Goal: Task Accomplishment & Management: Manage account settings

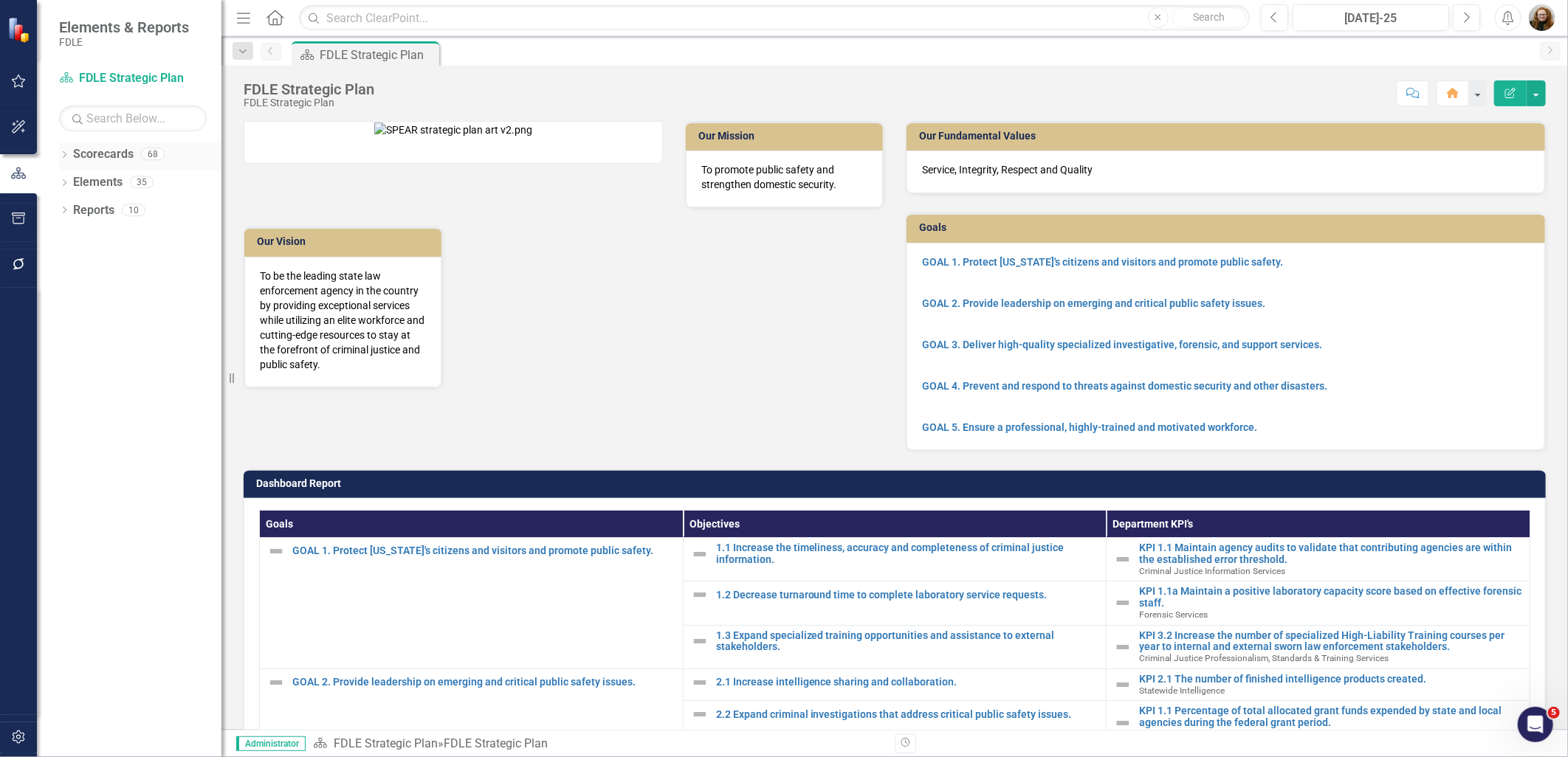
click at [65, 155] on icon "Dropdown" at bounding box center [64, 156] width 10 height 8
click at [75, 239] on icon "Dropdown" at bounding box center [72, 237] width 11 height 9
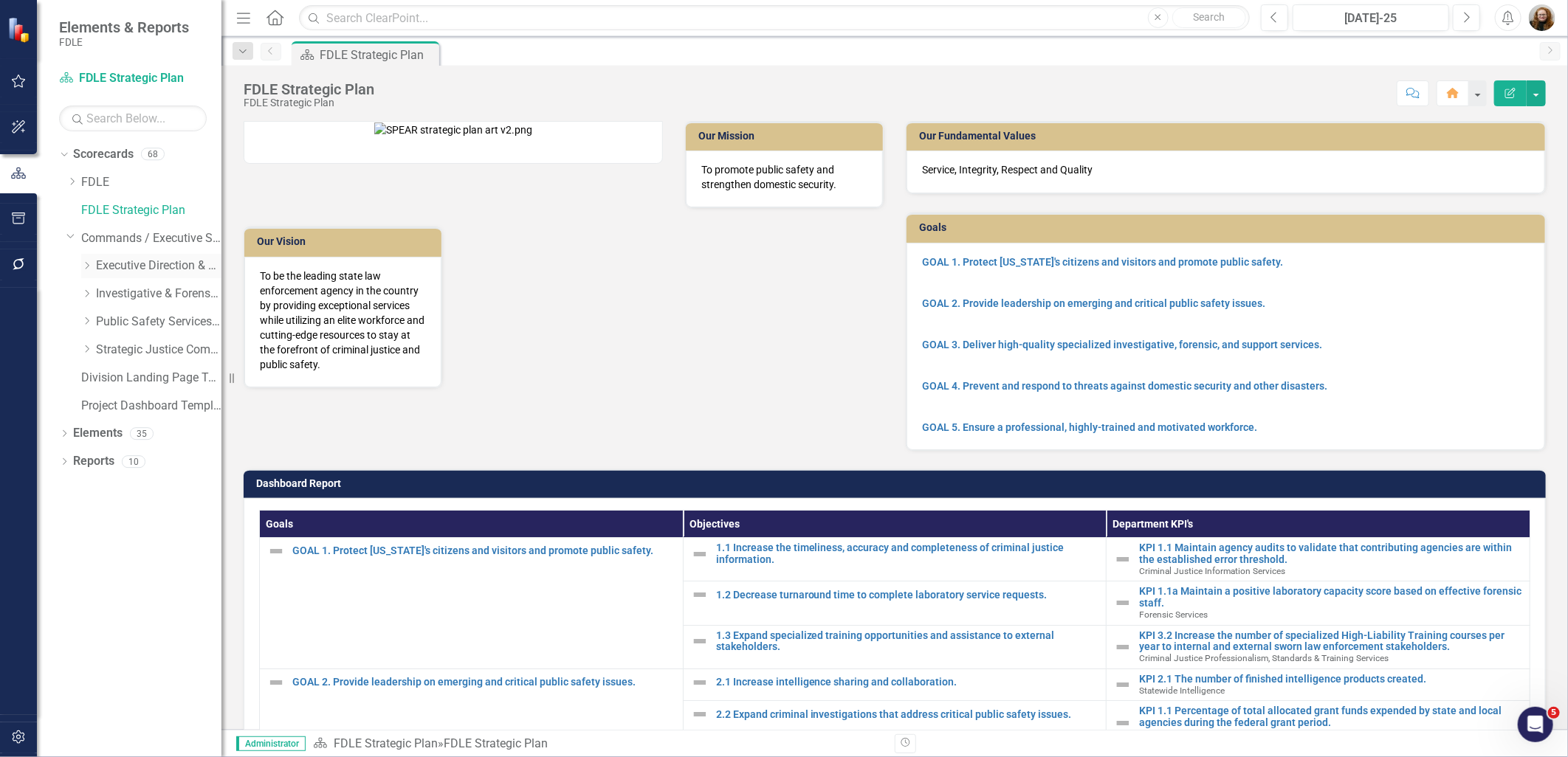
click at [84, 267] on icon "Dropdown" at bounding box center [87, 265] width 11 height 9
click at [100, 329] on div "Dropdown Office of Inspector General" at bounding box center [159, 322] width 126 height 24
click at [103, 325] on icon "Dropdown" at bounding box center [102, 321] width 11 height 9
click at [143, 345] on link "Accountability" at bounding box center [173, 350] width 96 height 17
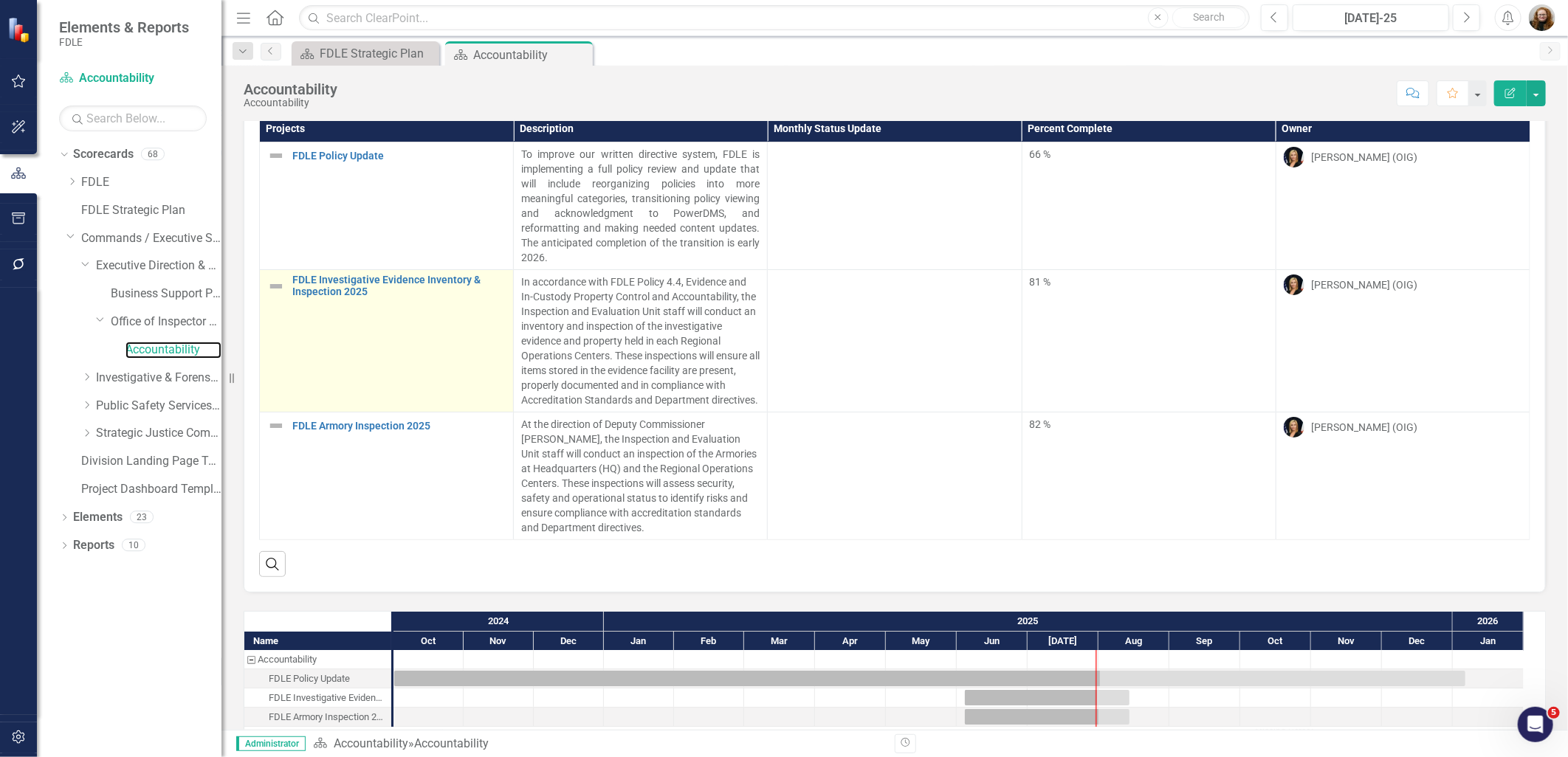
scroll to position [93, 0]
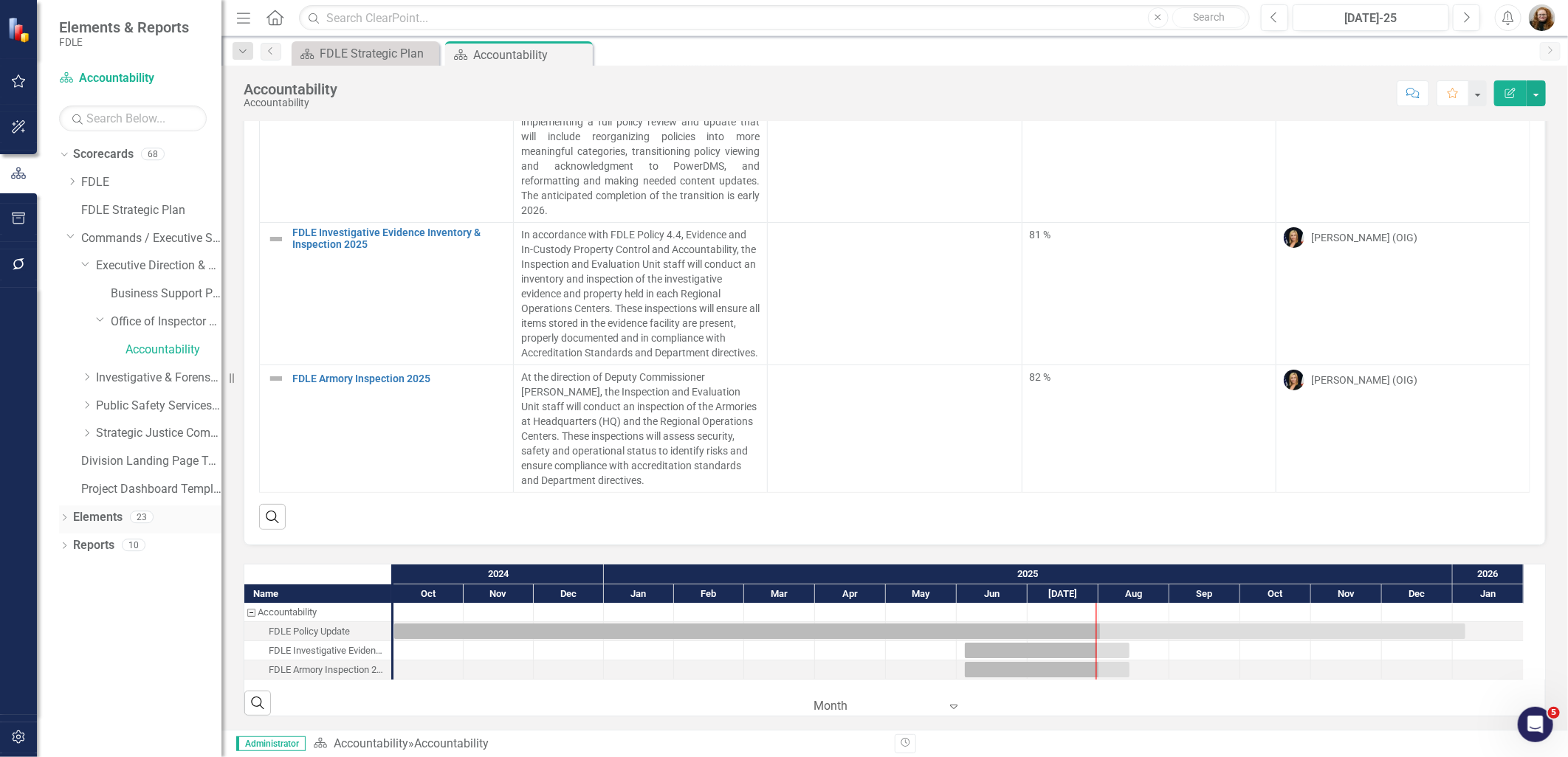
click at [67, 516] on icon "Dropdown" at bounding box center [64, 519] width 10 height 8
click at [127, 544] on link "Project Projects" at bounding box center [112, 545] width 64 height 17
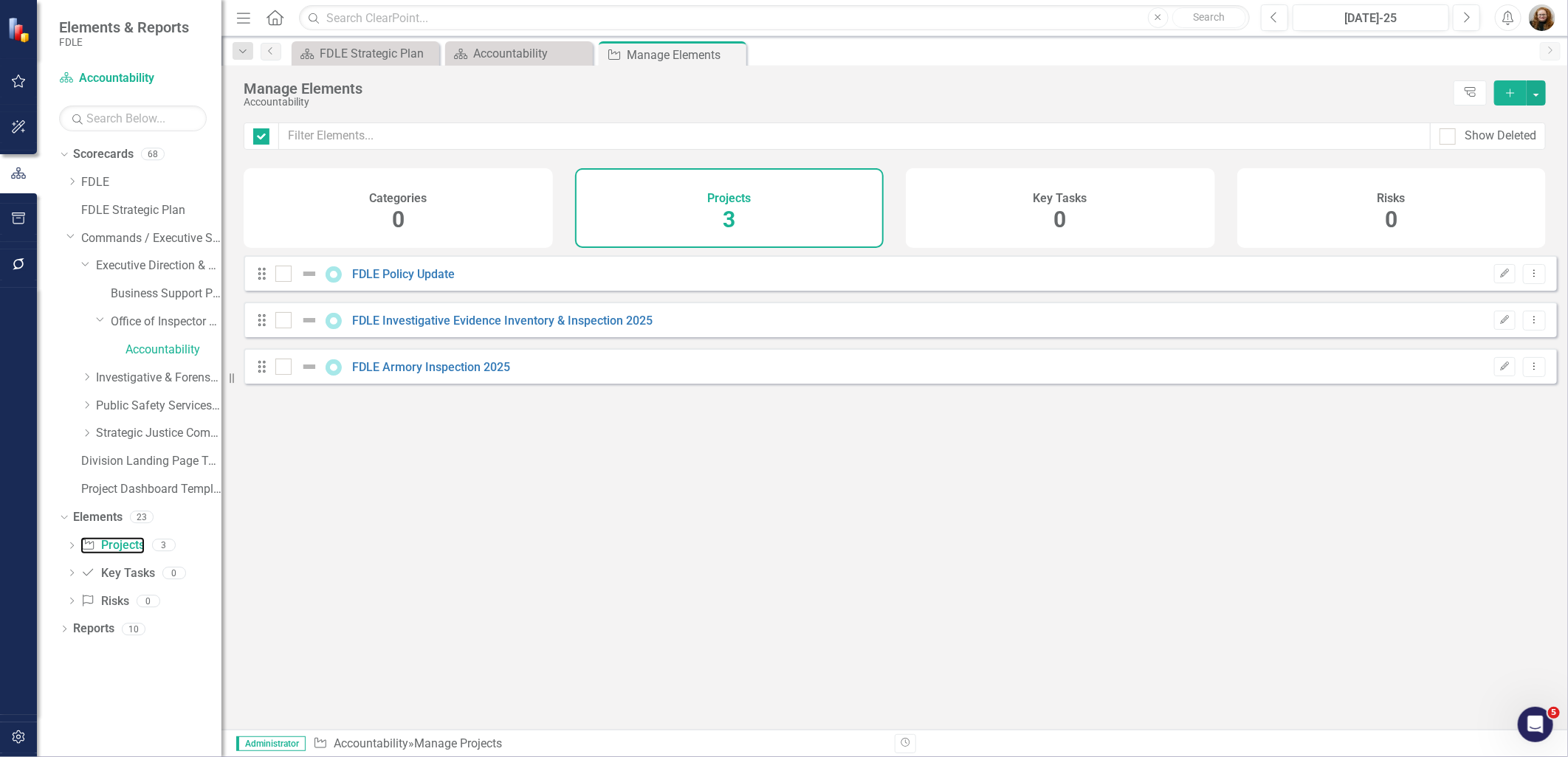
checkbox input "false"
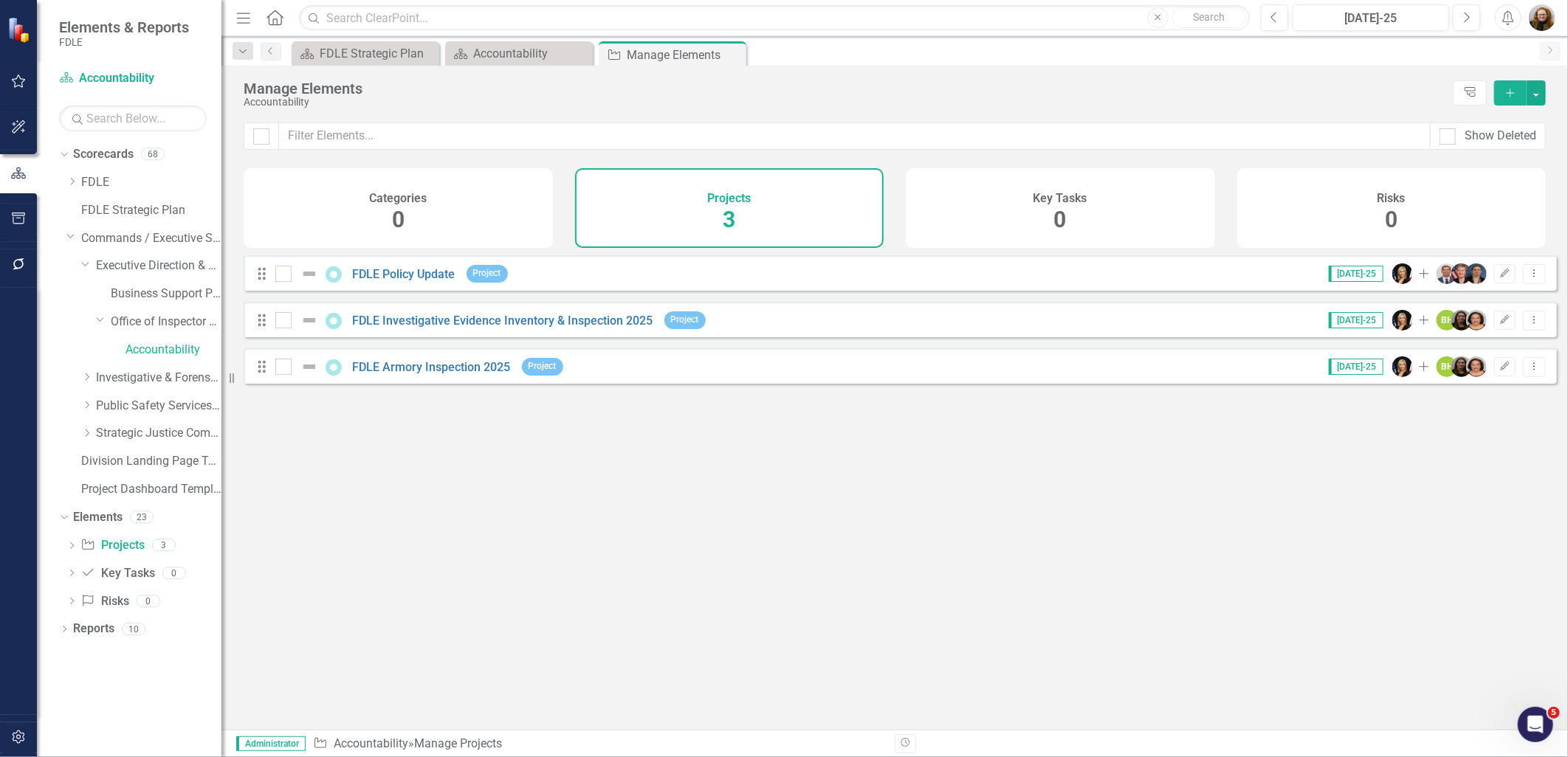
click at [778, 89] on icon "Add" at bounding box center [1510, 93] width 13 height 10
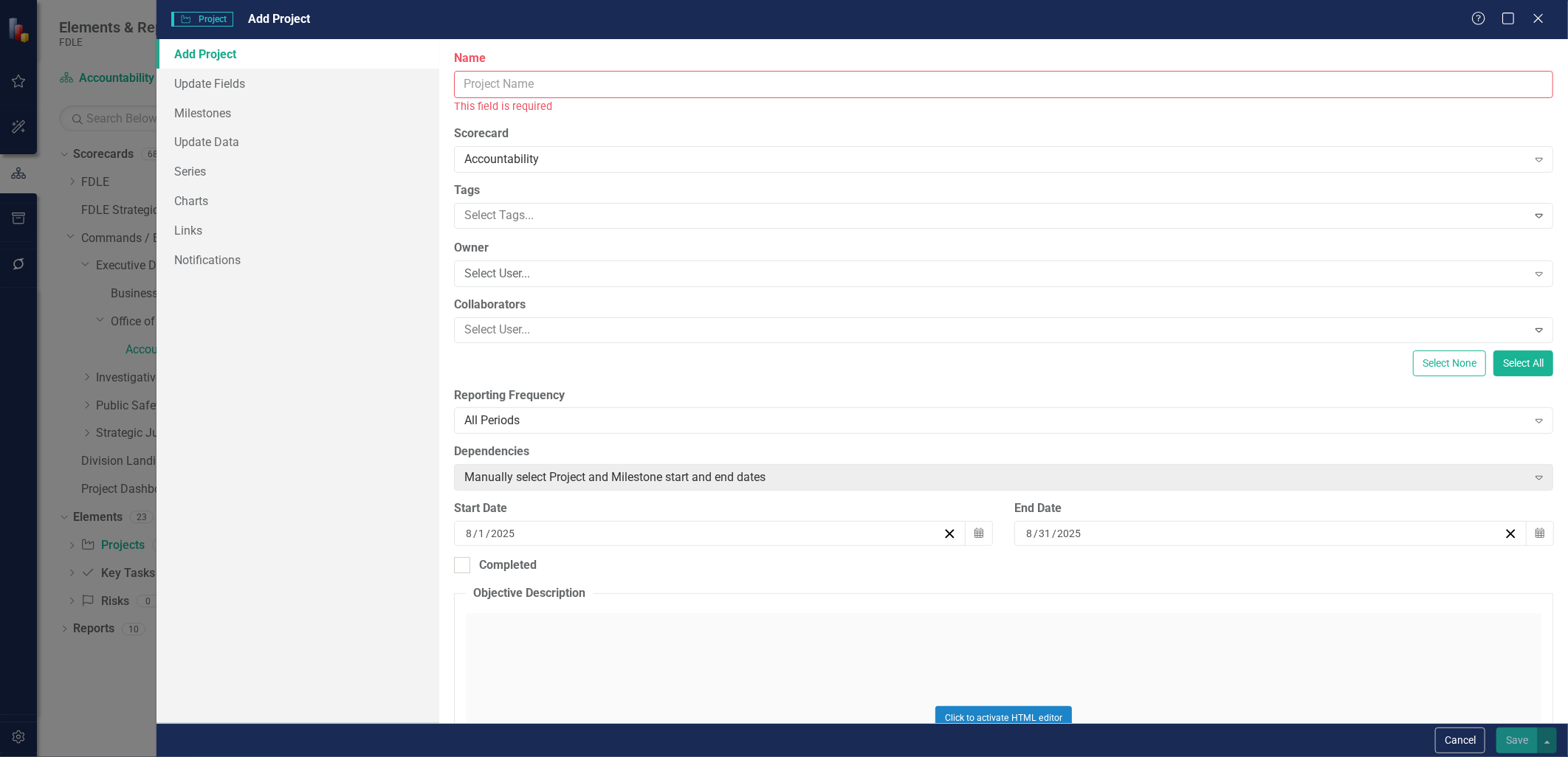
click at [566, 91] on input "Name" at bounding box center [1003, 85] width 1099 height 27
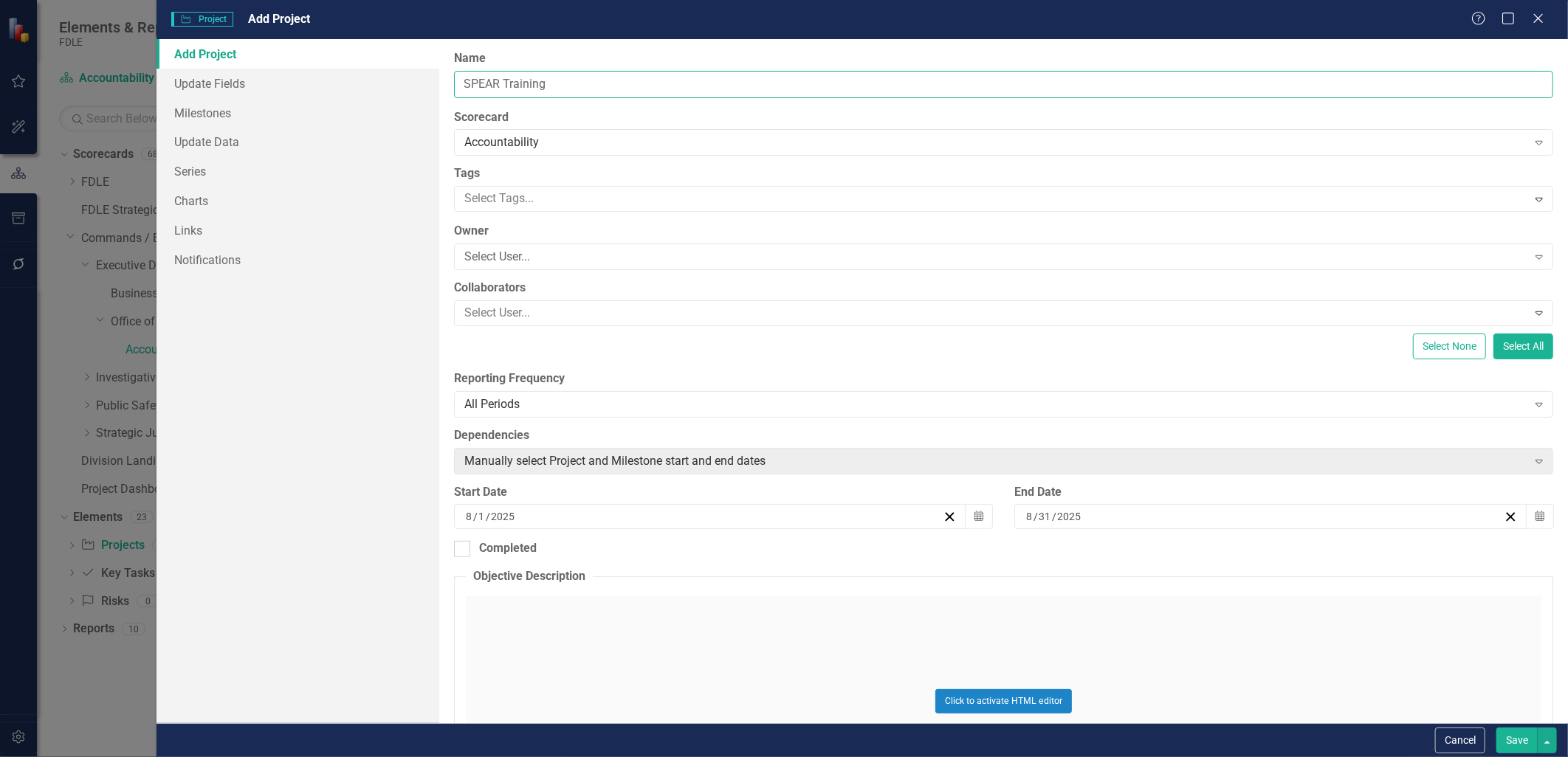
click at [499, 81] on input "SPEAR Training" at bounding box center [1003, 85] width 1099 height 27
type input "SPEAR User Training"
click at [778, 742] on button "Save" at bounding box center [1516, 740] width 41 height 26
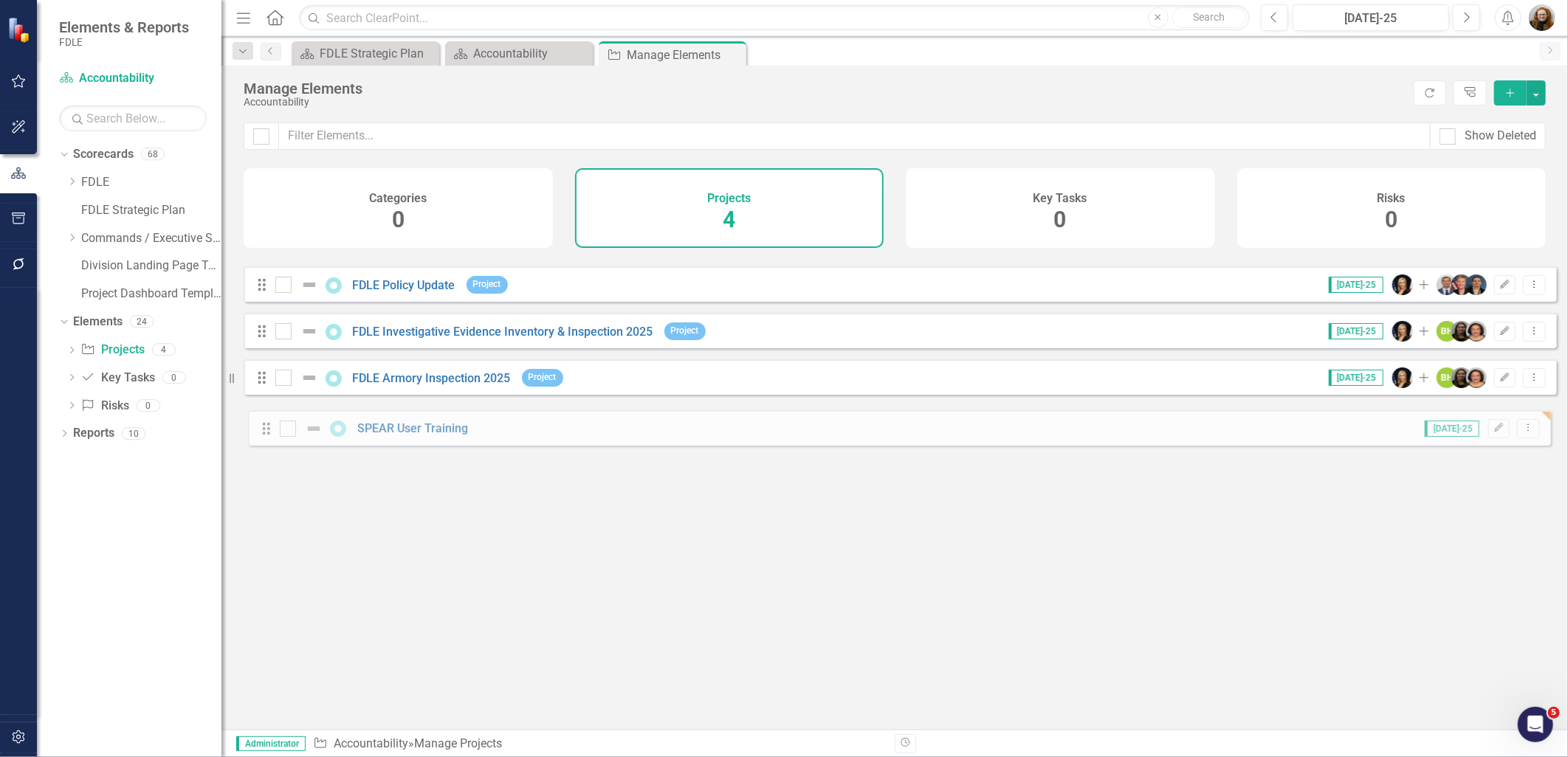
drag, startPoint x: 263, startPoint y: 286, endPoint x: 268, endPoint y: 429, distance: 143.1
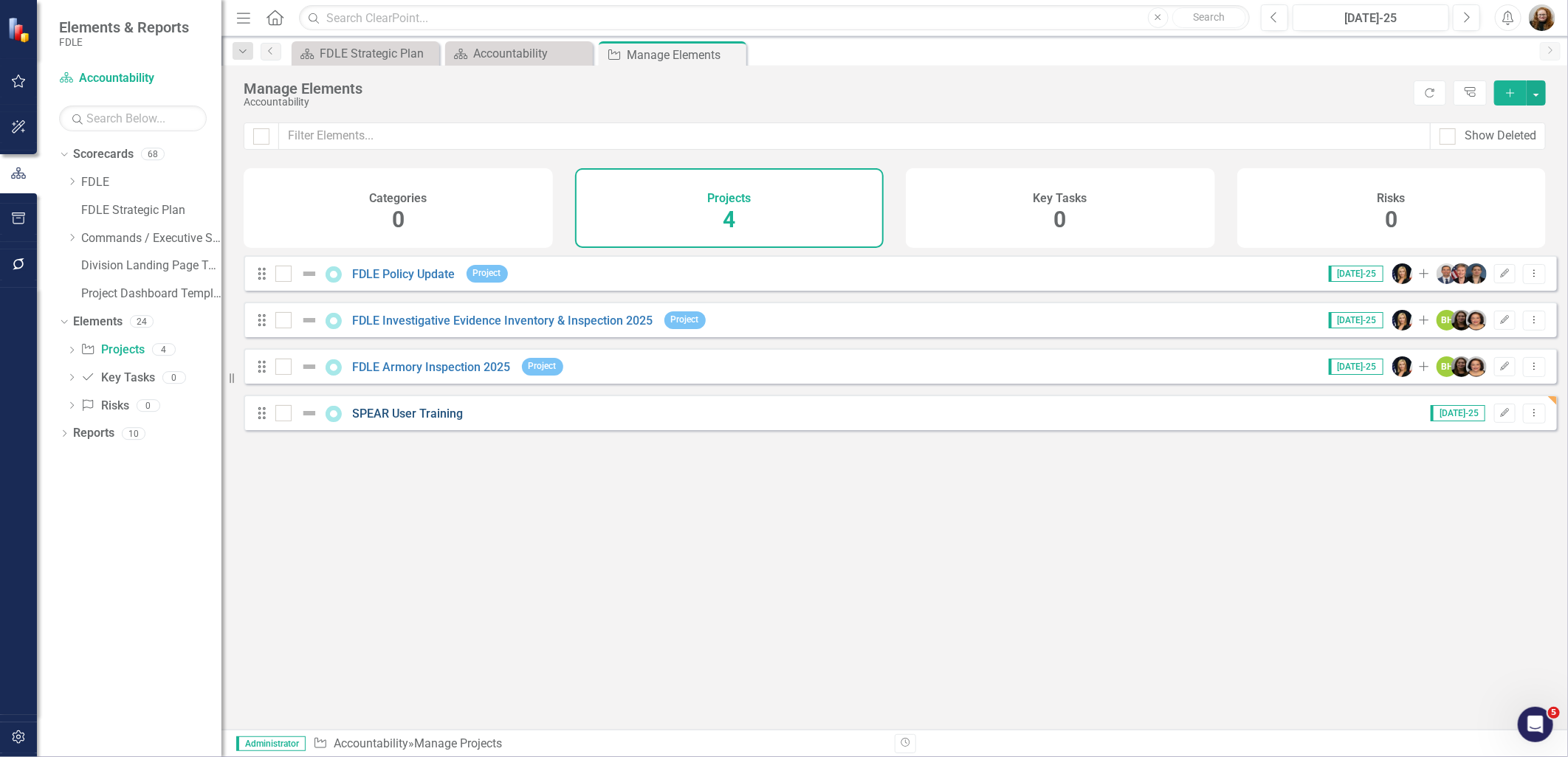
click at [400, 420] on link "SPEAR User Training" at bounding box center [408, 413] width 110 height 14
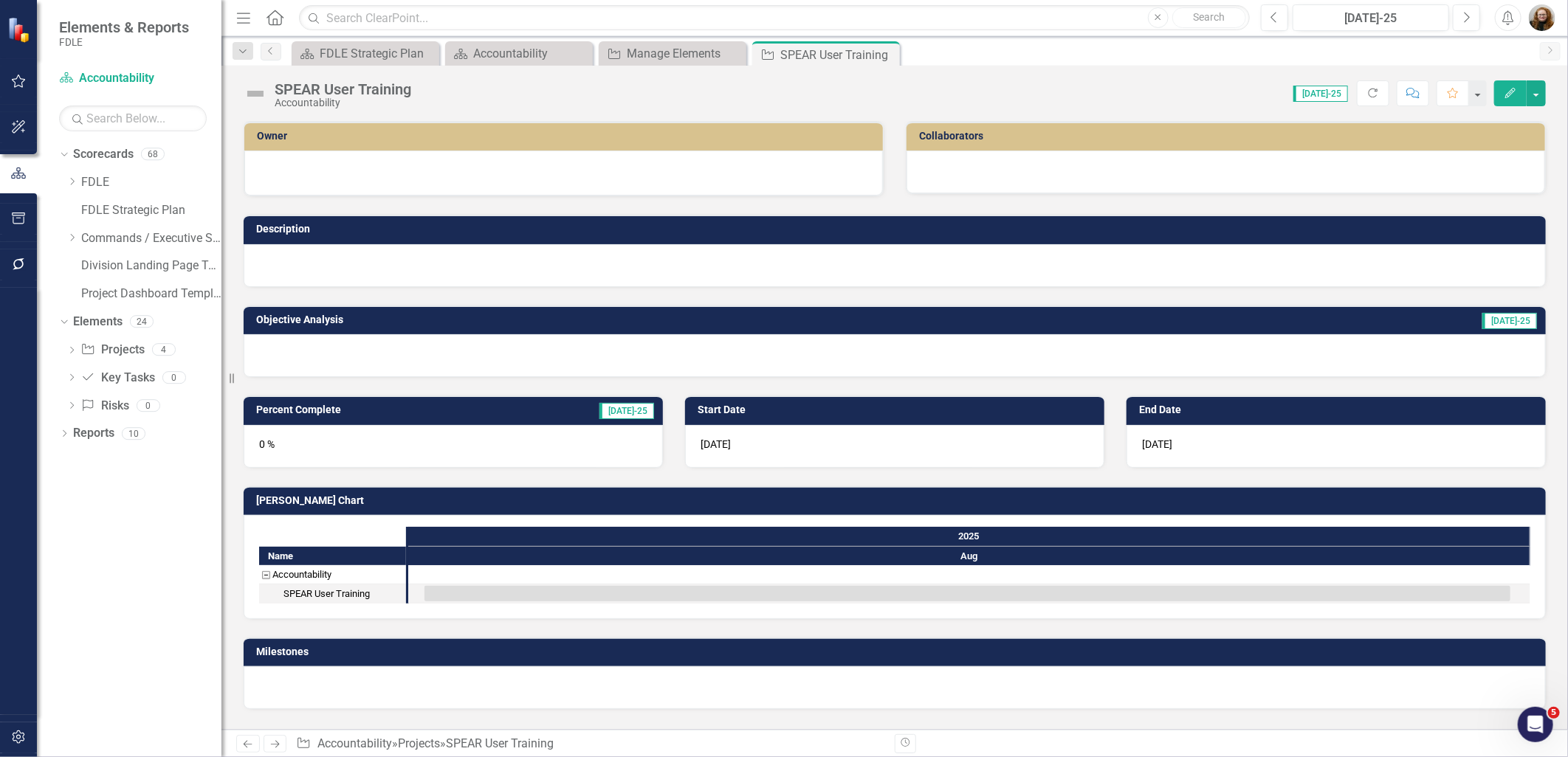
click at [778, 91] on icon "Edit" at bounding box center [1510, 93] width 13 height 10
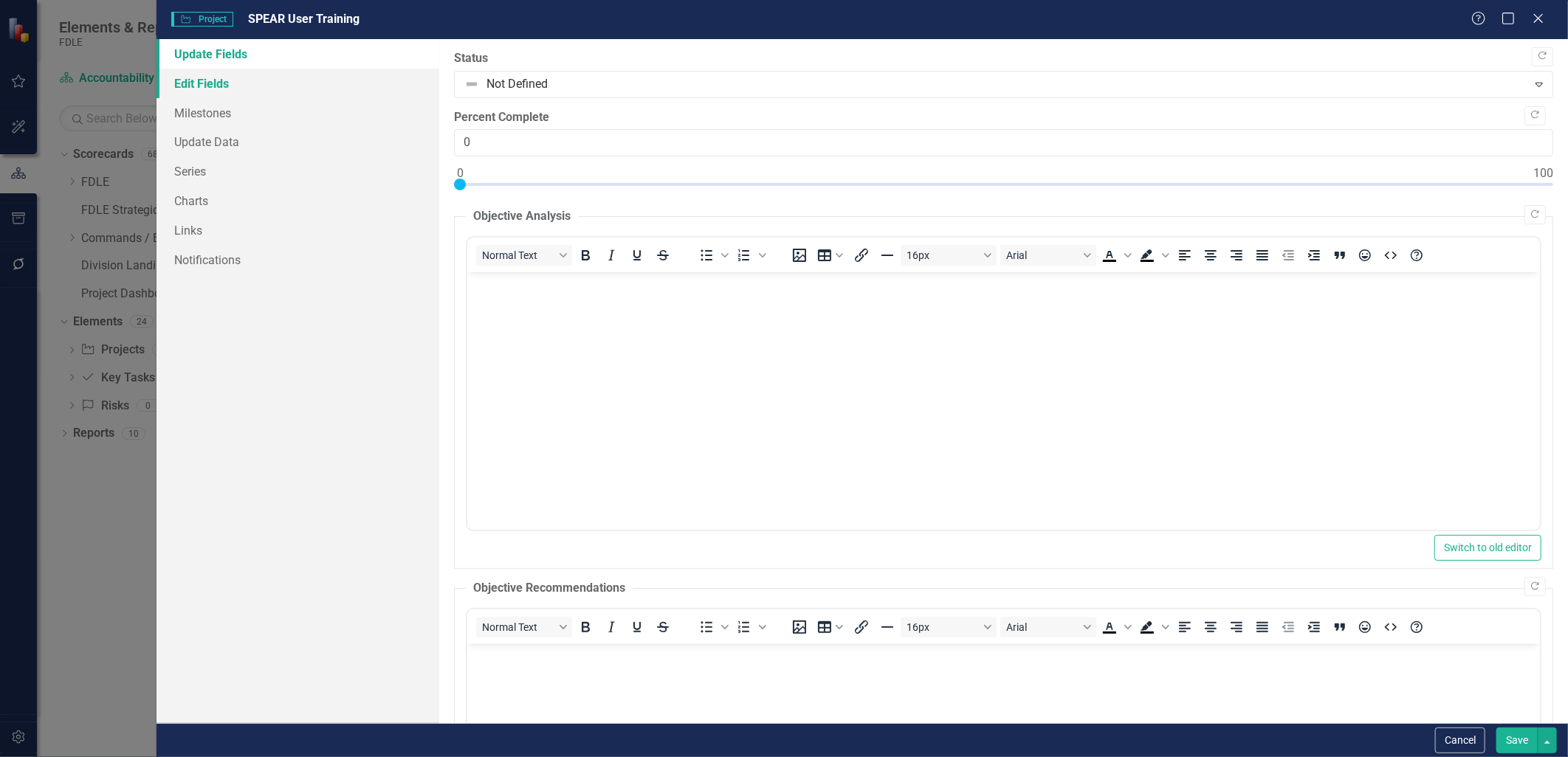
click at [218, 81] on link "Edit Fields" at bounding box center [297, 83] width 282 height 30
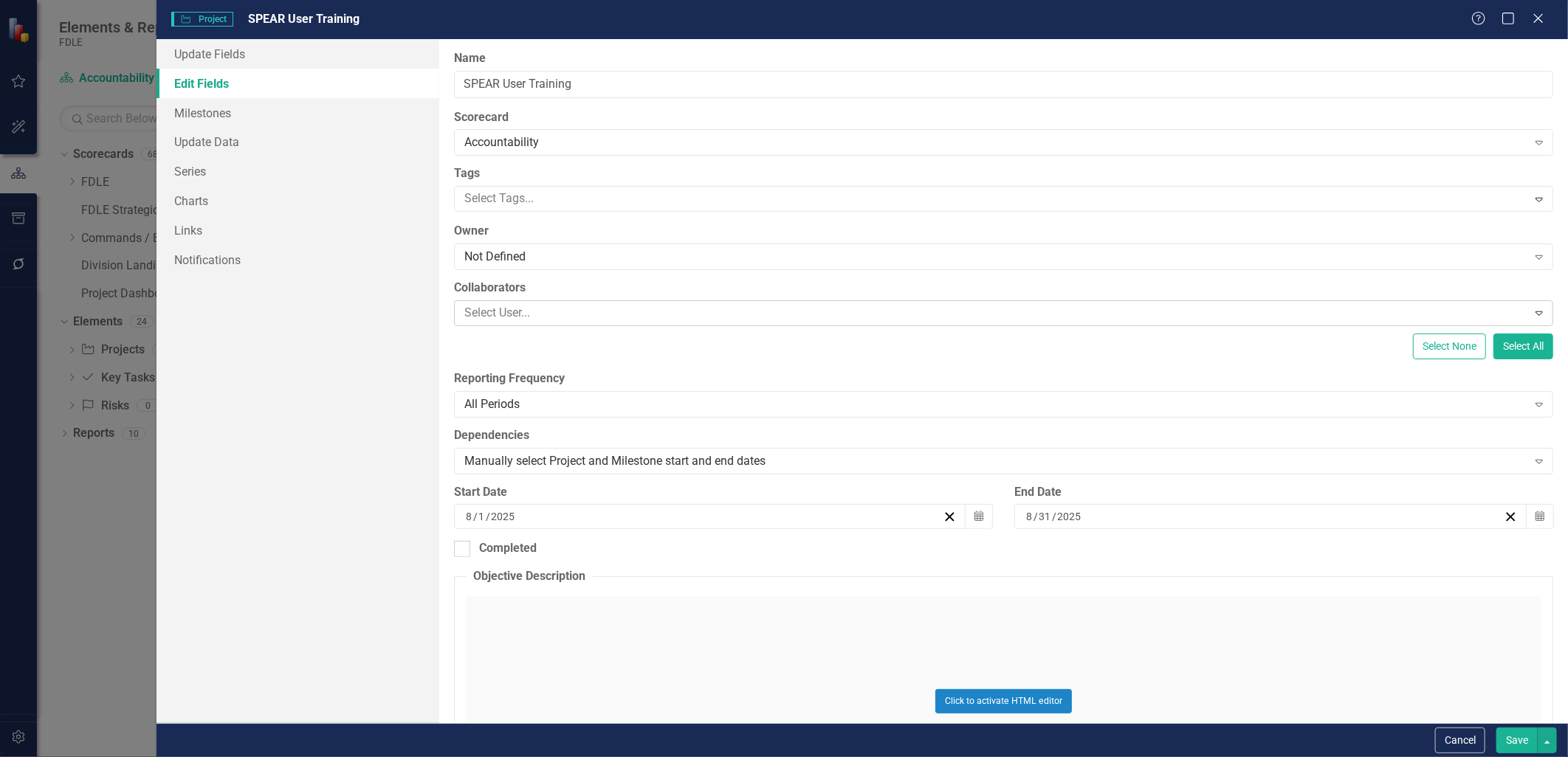
click at [541, 314] on div at bounding box center [993, 313] width 1069 height 20
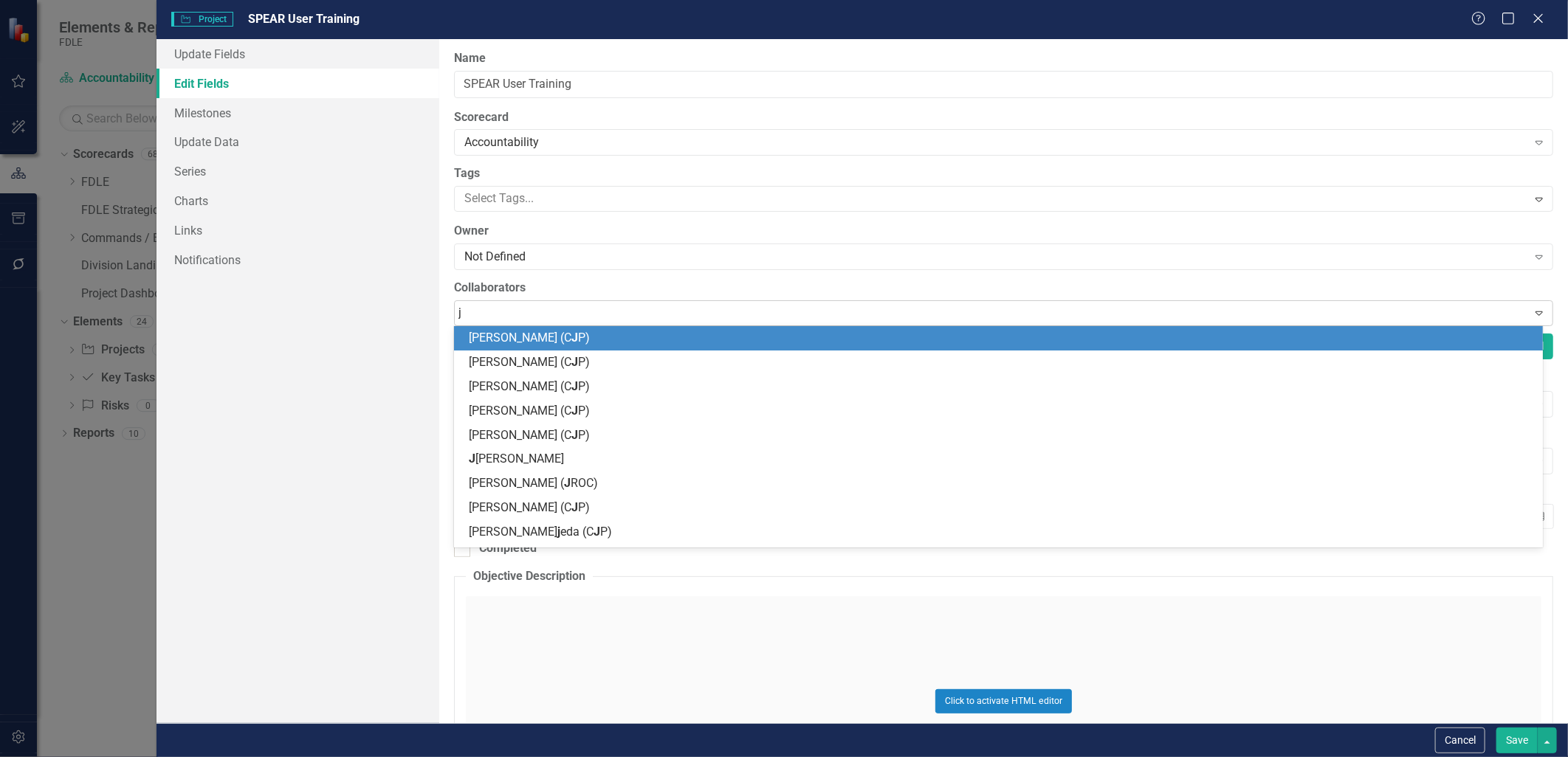
type input "je"
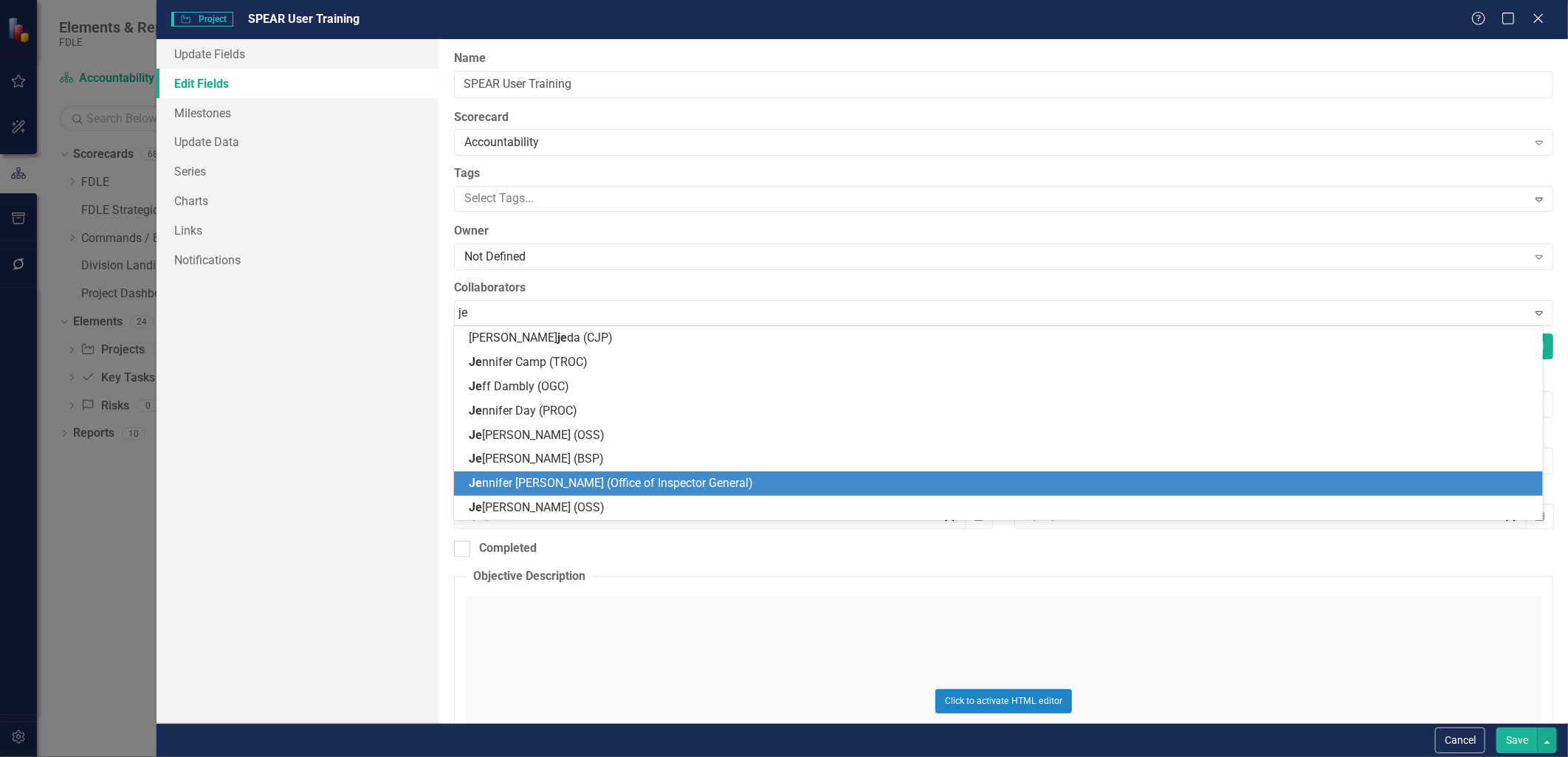
click at [569, 482] on span "Je nnifer [PERSON_NAME] (Office of Inspector General)" at bounding box center [611, 482] width 284 height 14
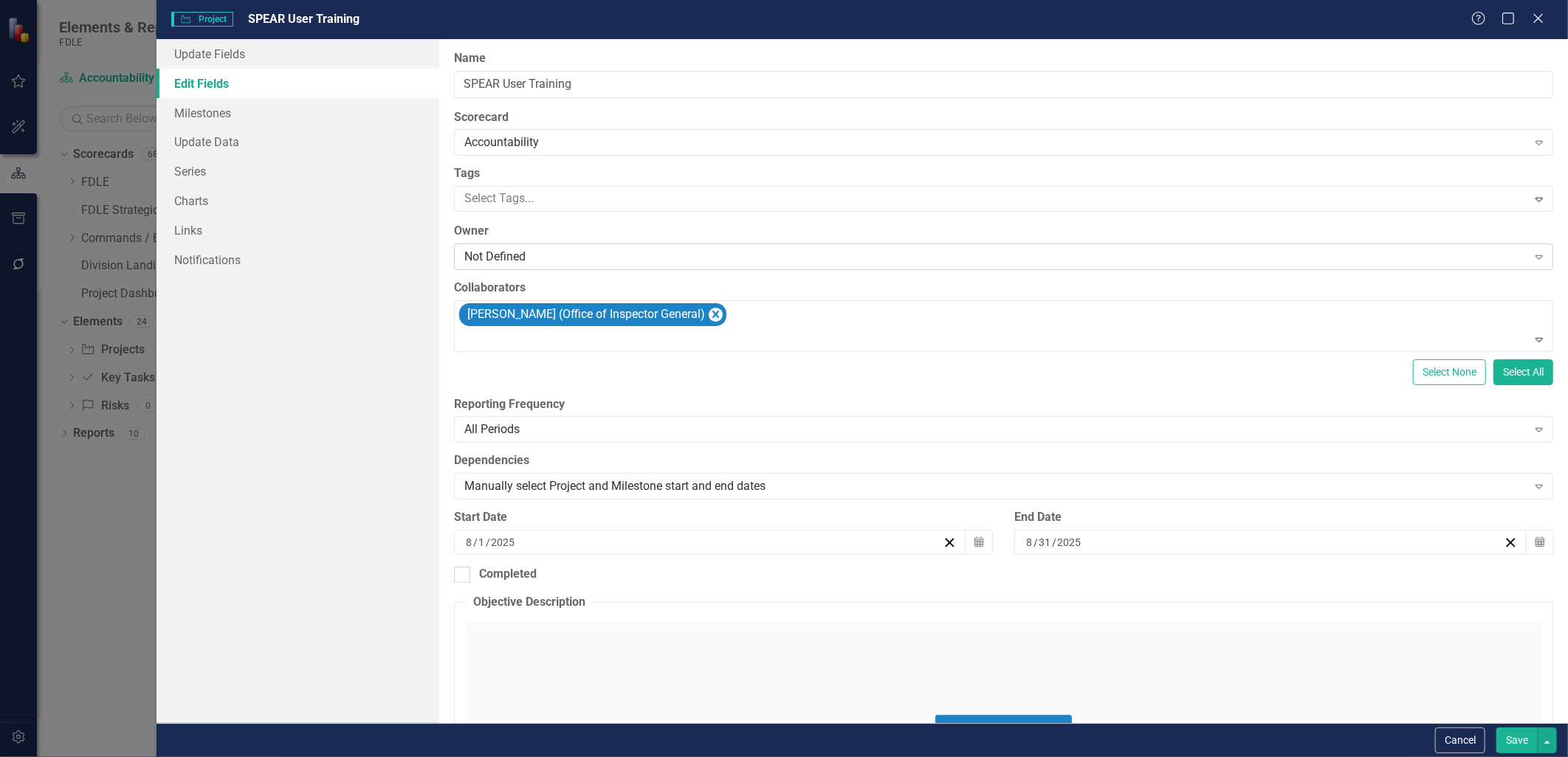
click at [497, 256] on div "Not Defined" at bounding box center [995, 257] width 1063 height 17
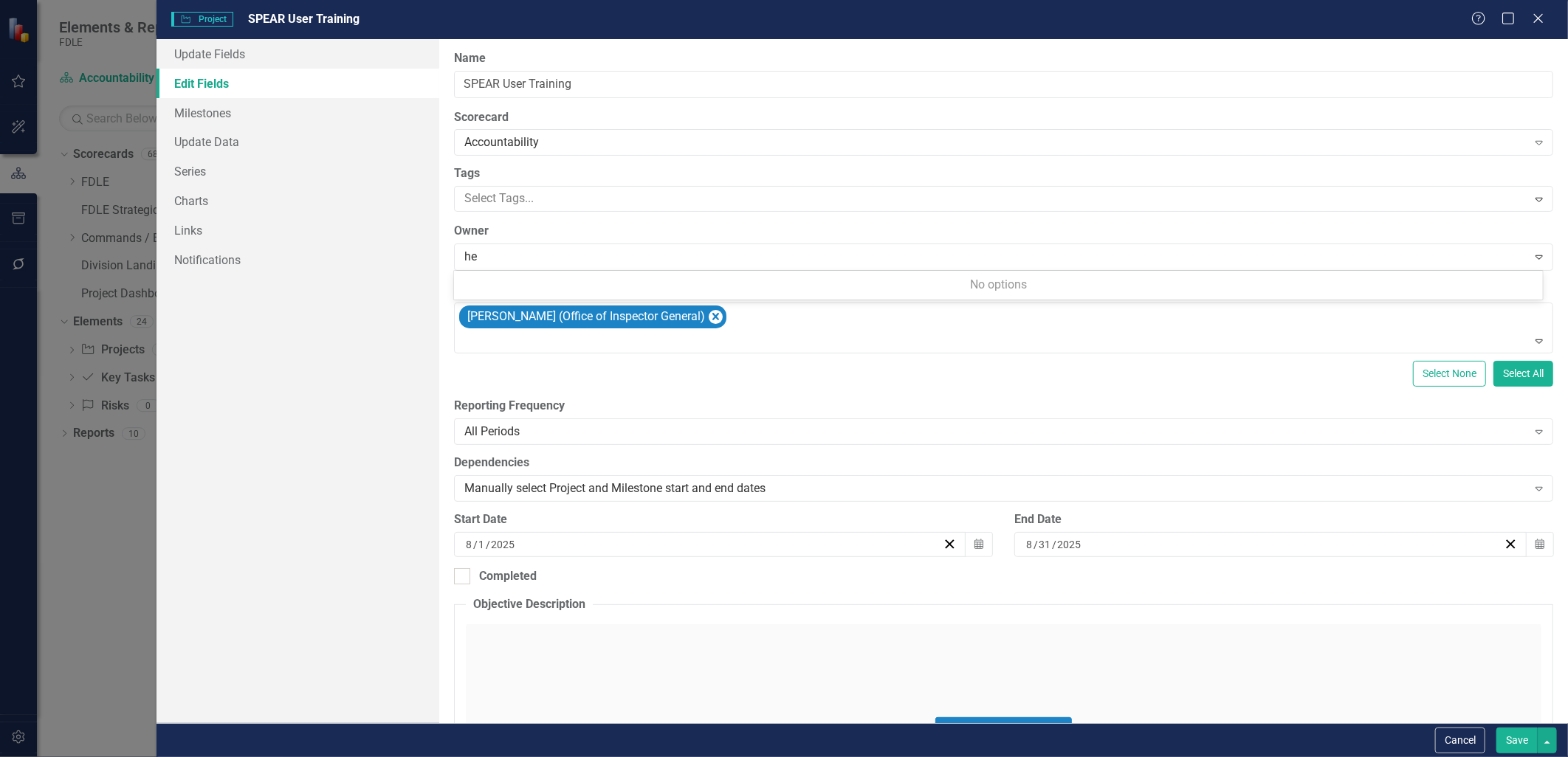
type input "hea"
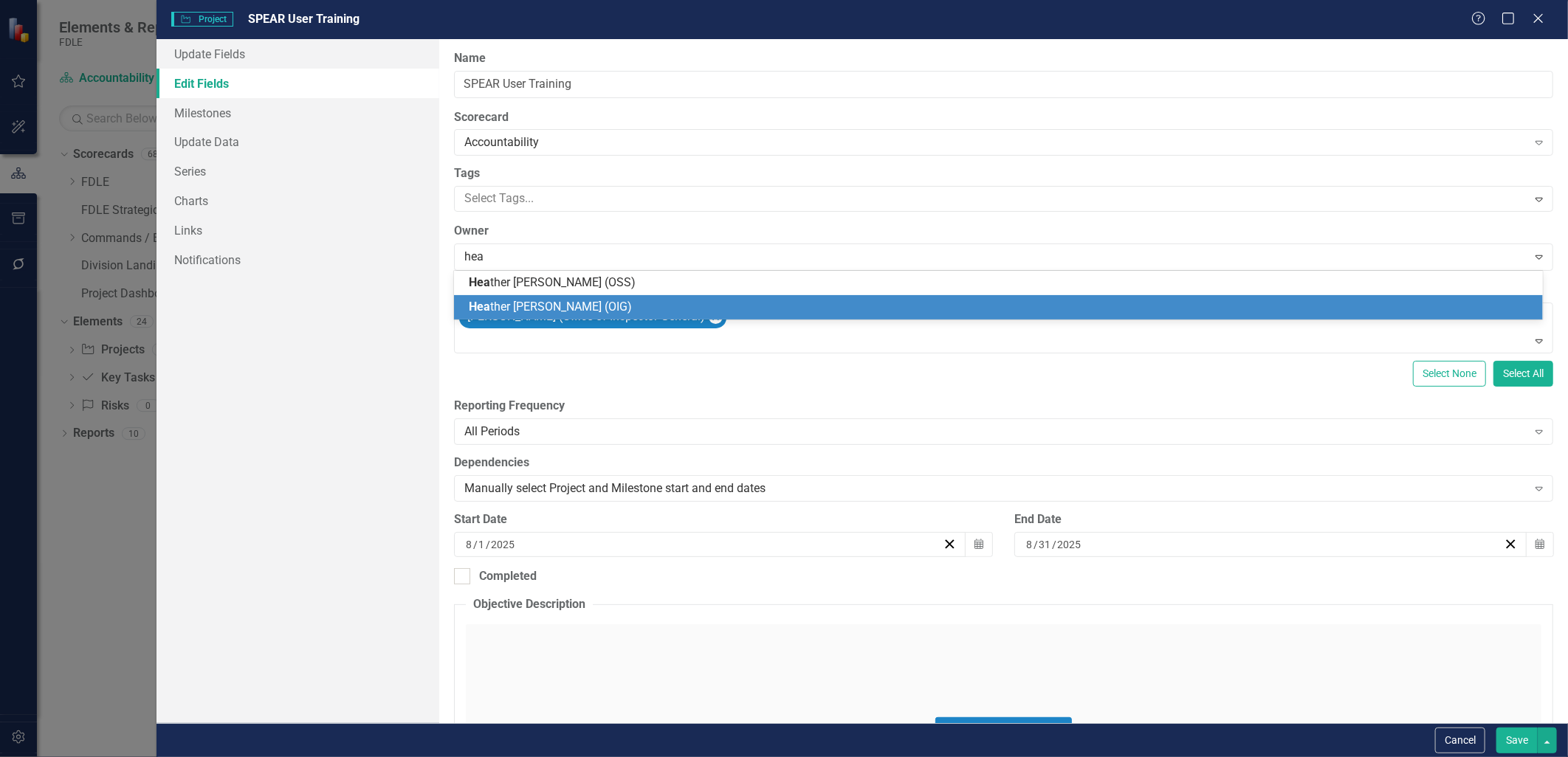
click at [554, 300] on span "Hea ther [PERSON_NAME] (OIG)" at bounding box center [550, 306] width 163 height 14
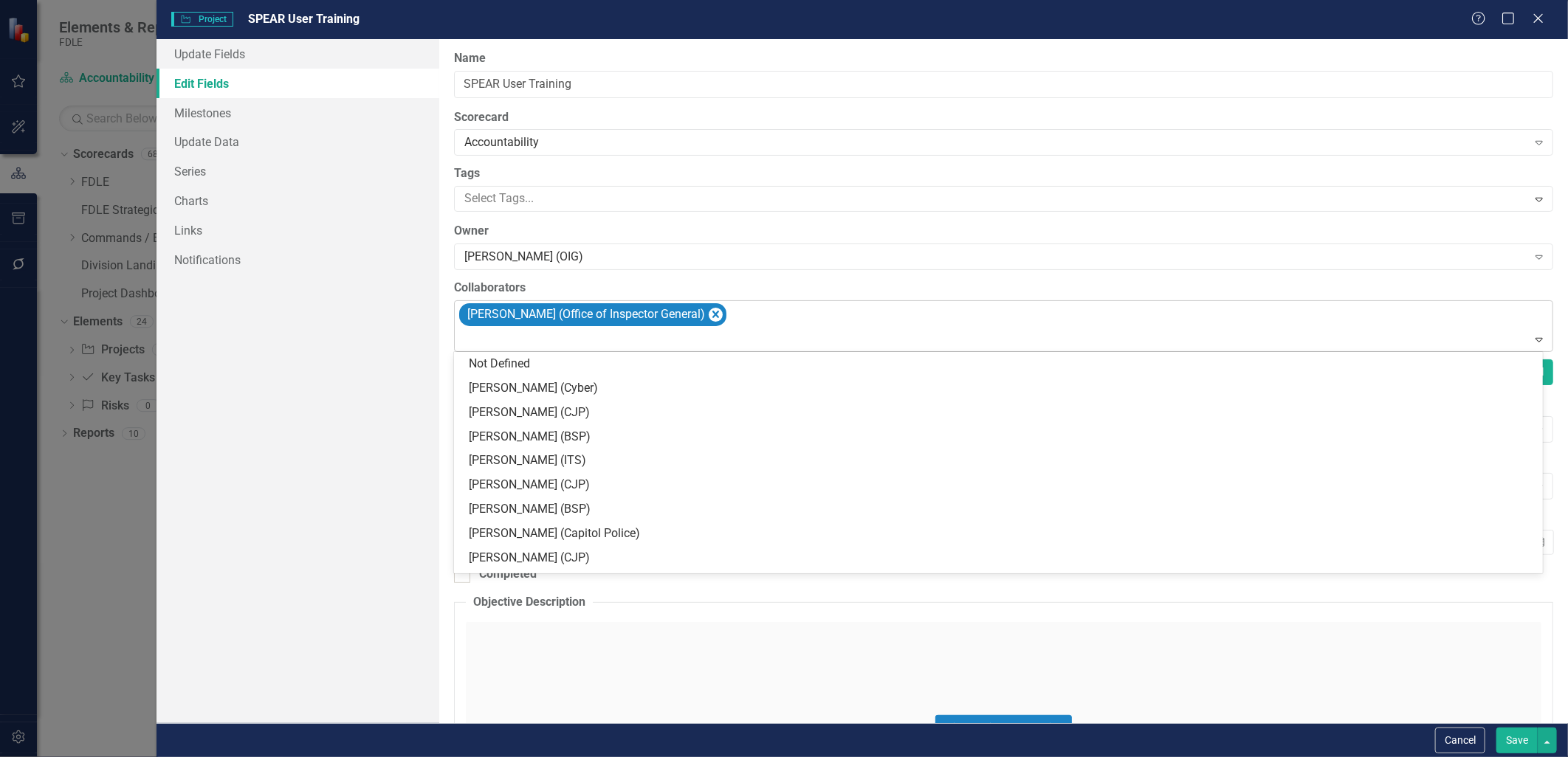
click at [778, 317] on div "[PERSON_NAME] (Office of Inspector General)" at bounding box center [1005, 326] width 1096 height 50
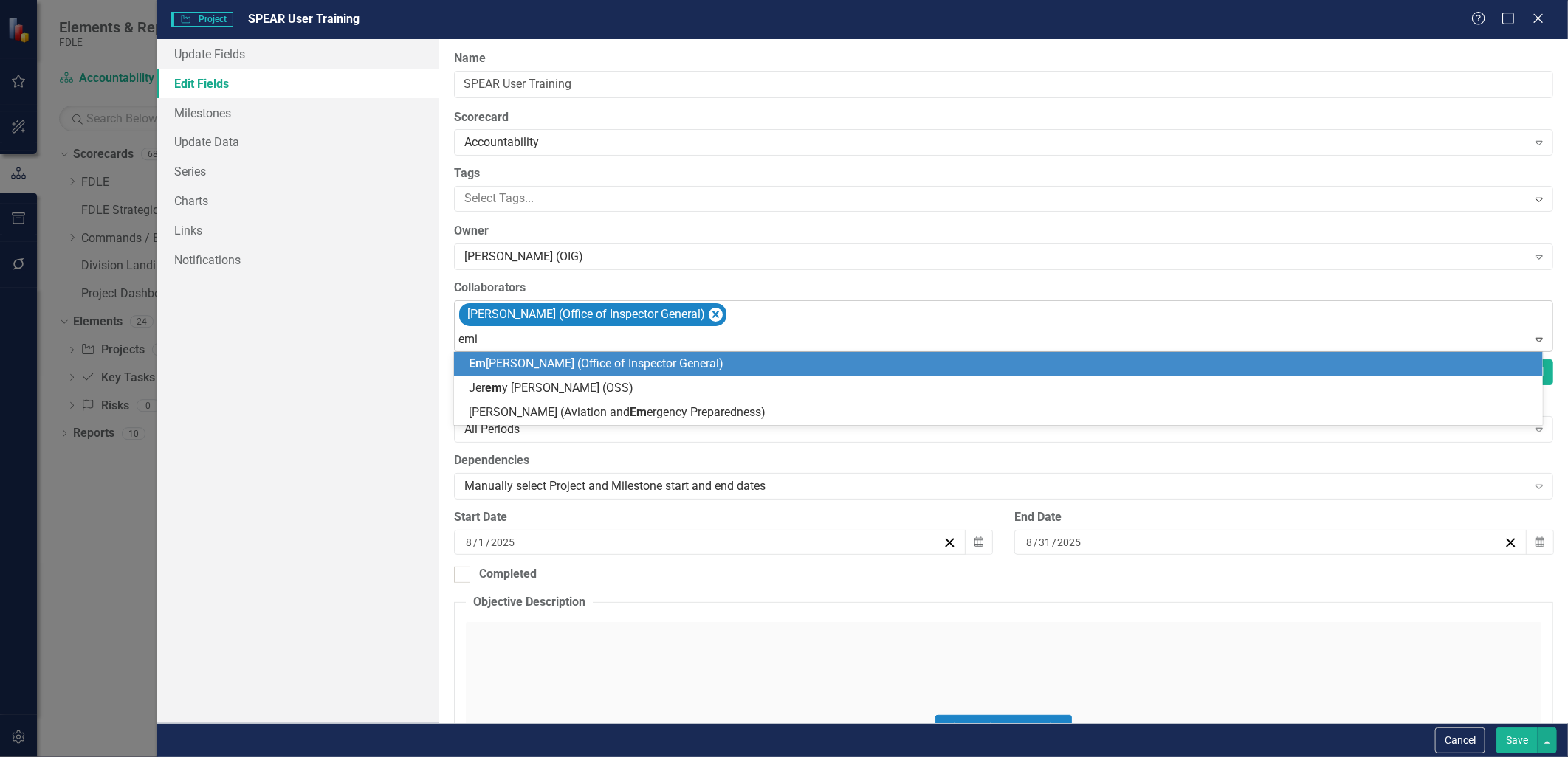
type input "[PERSON_NAME]"
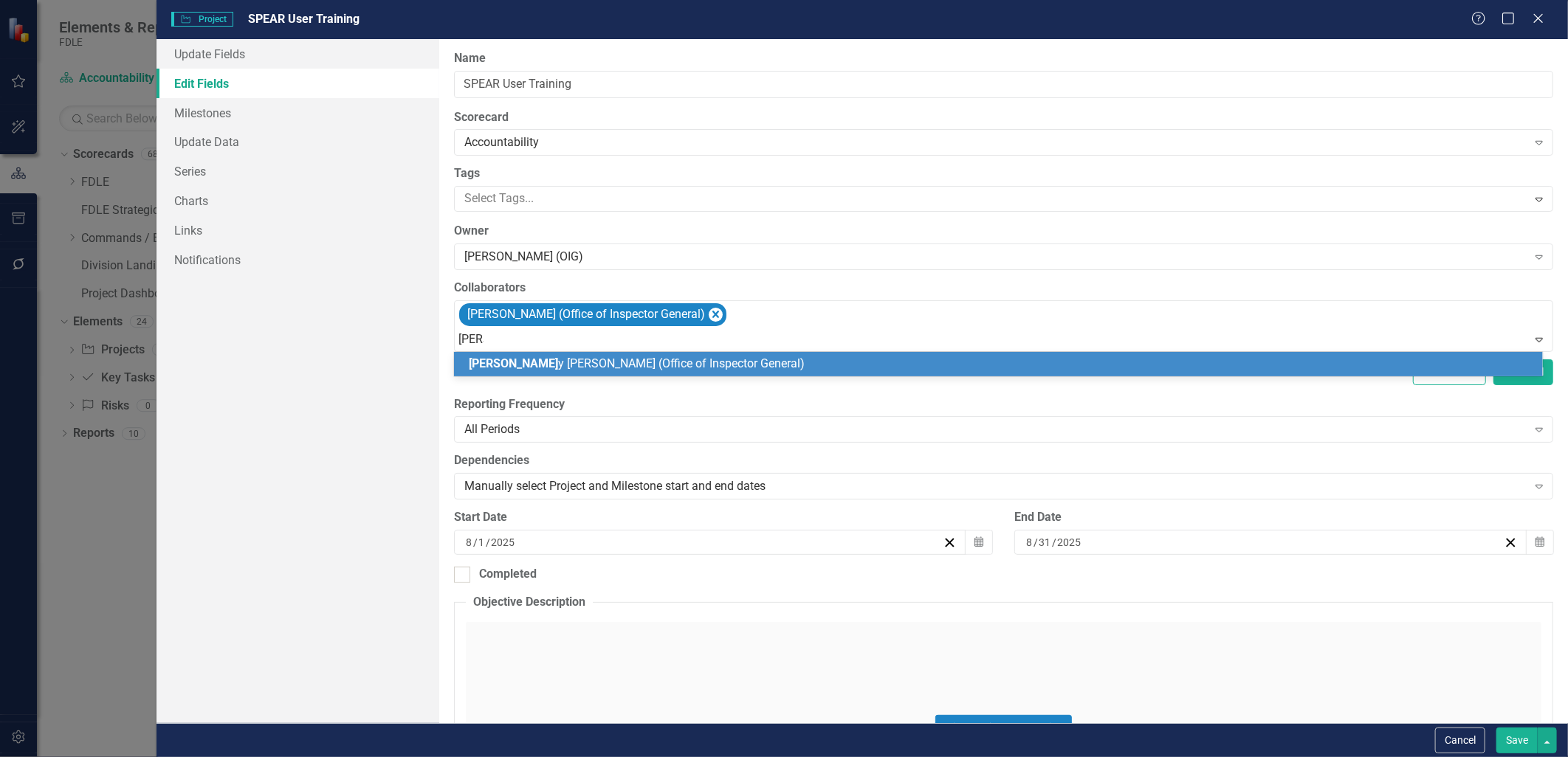
click at [699, 364] on div "[PERSON_NAME] (Office of Inspector General)" at bounding box center [1002, 364] width 1065 height 17
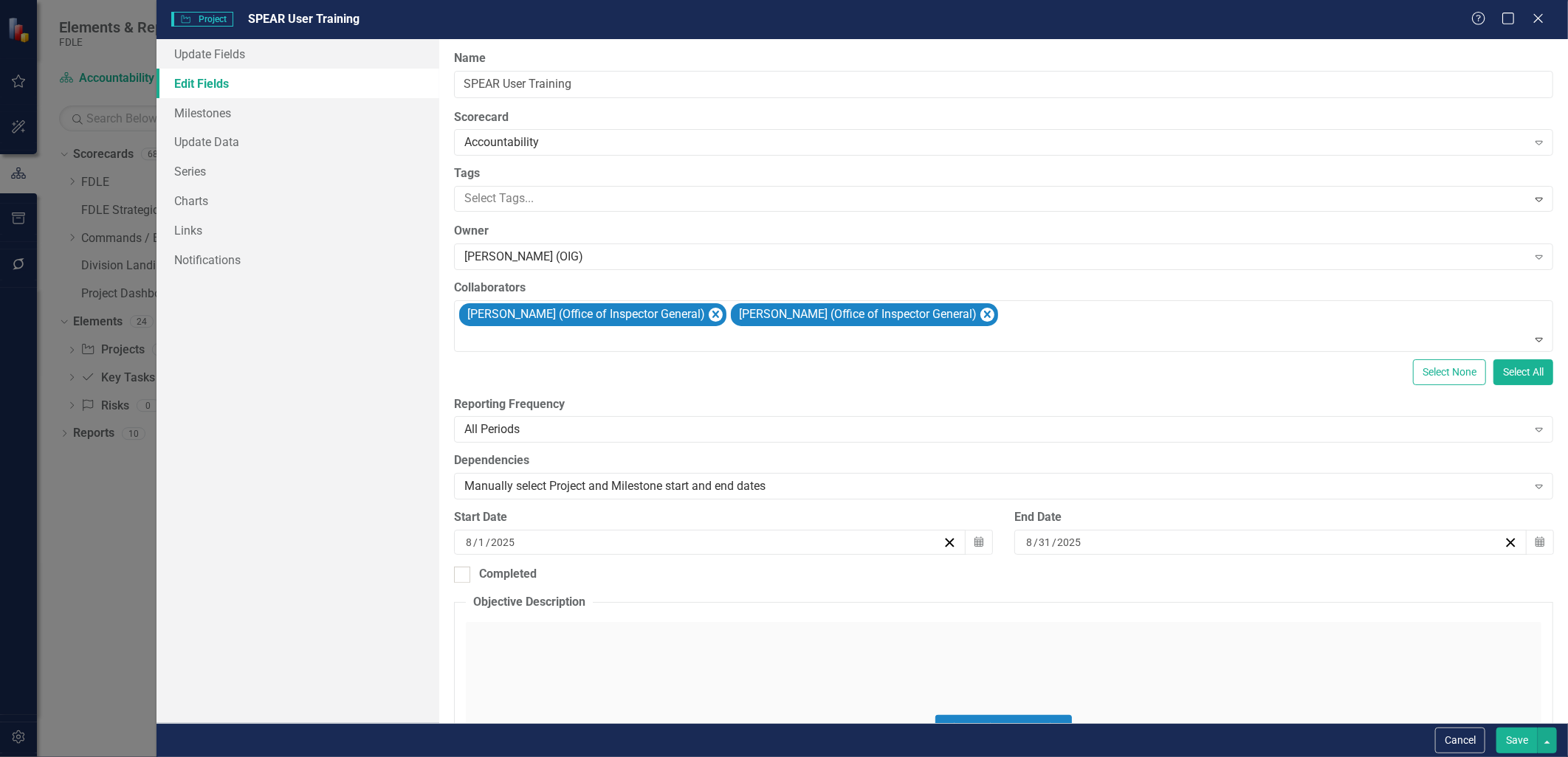
click at [778, 743] on button "Save" at bounding box center [1516, 740] width 41 height 26
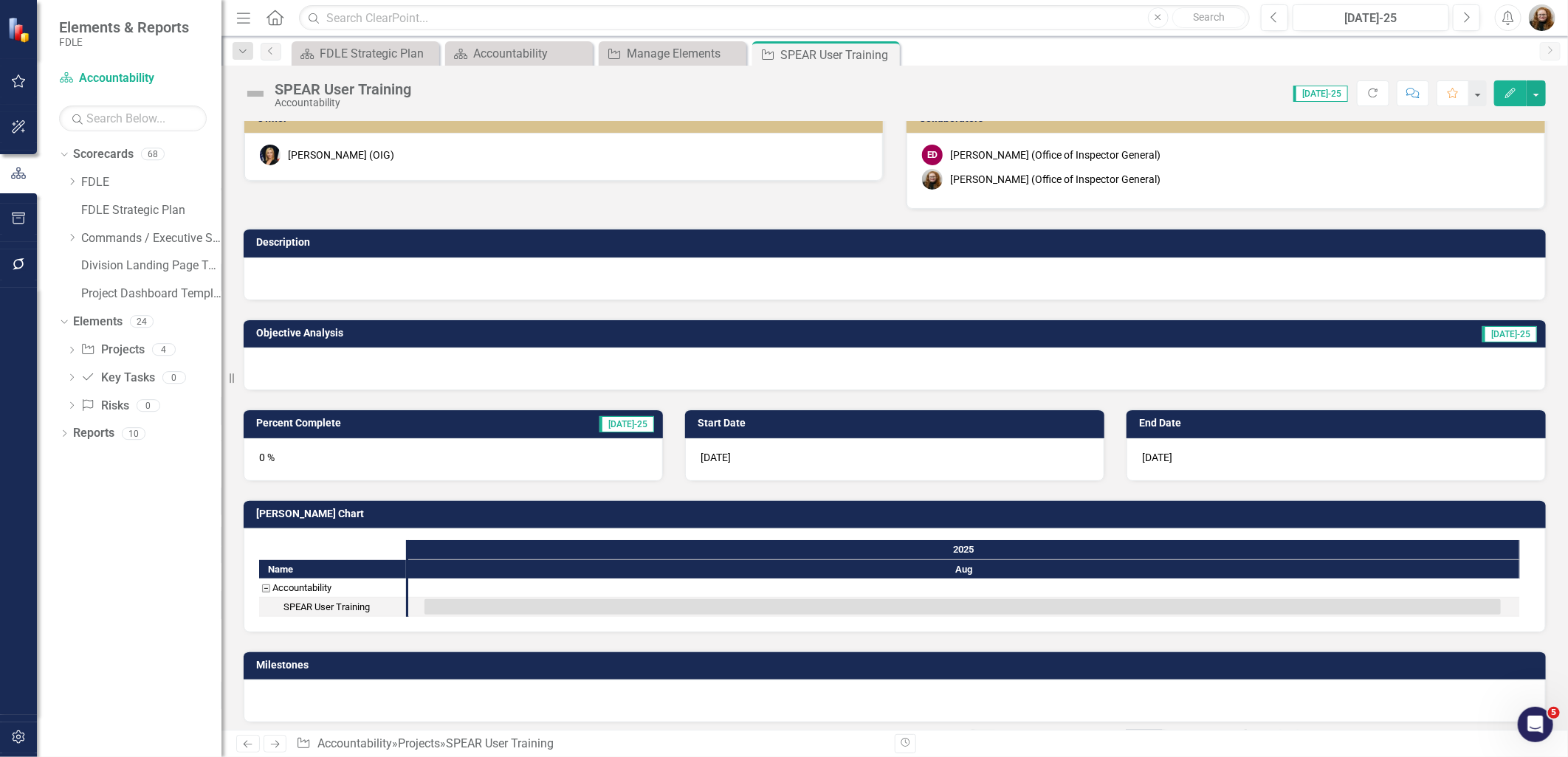
scroll to position [21, 0]
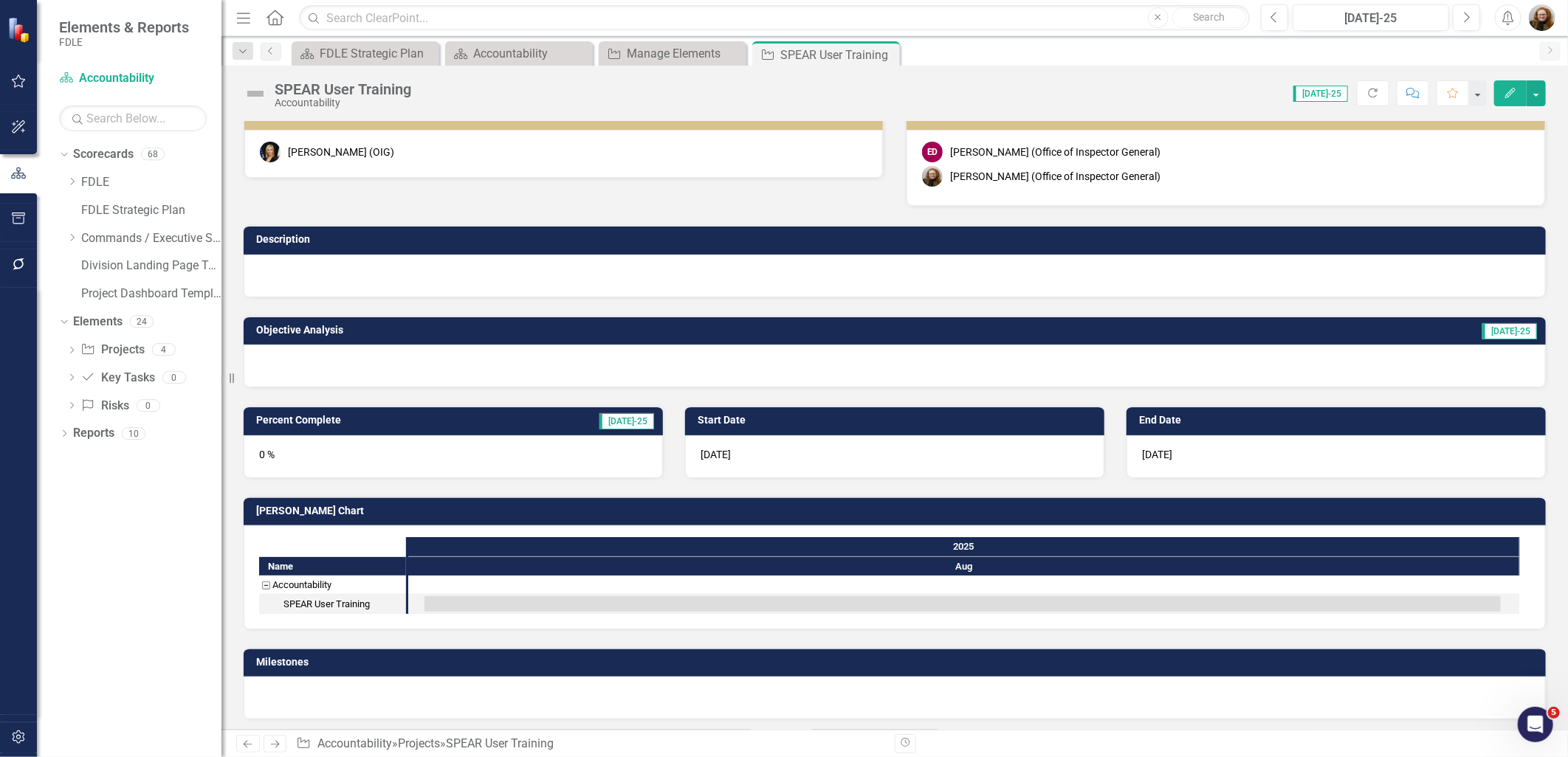
click at [778, 100] on button "Edit" at bounding box center [1510, 93] width 32 height 26
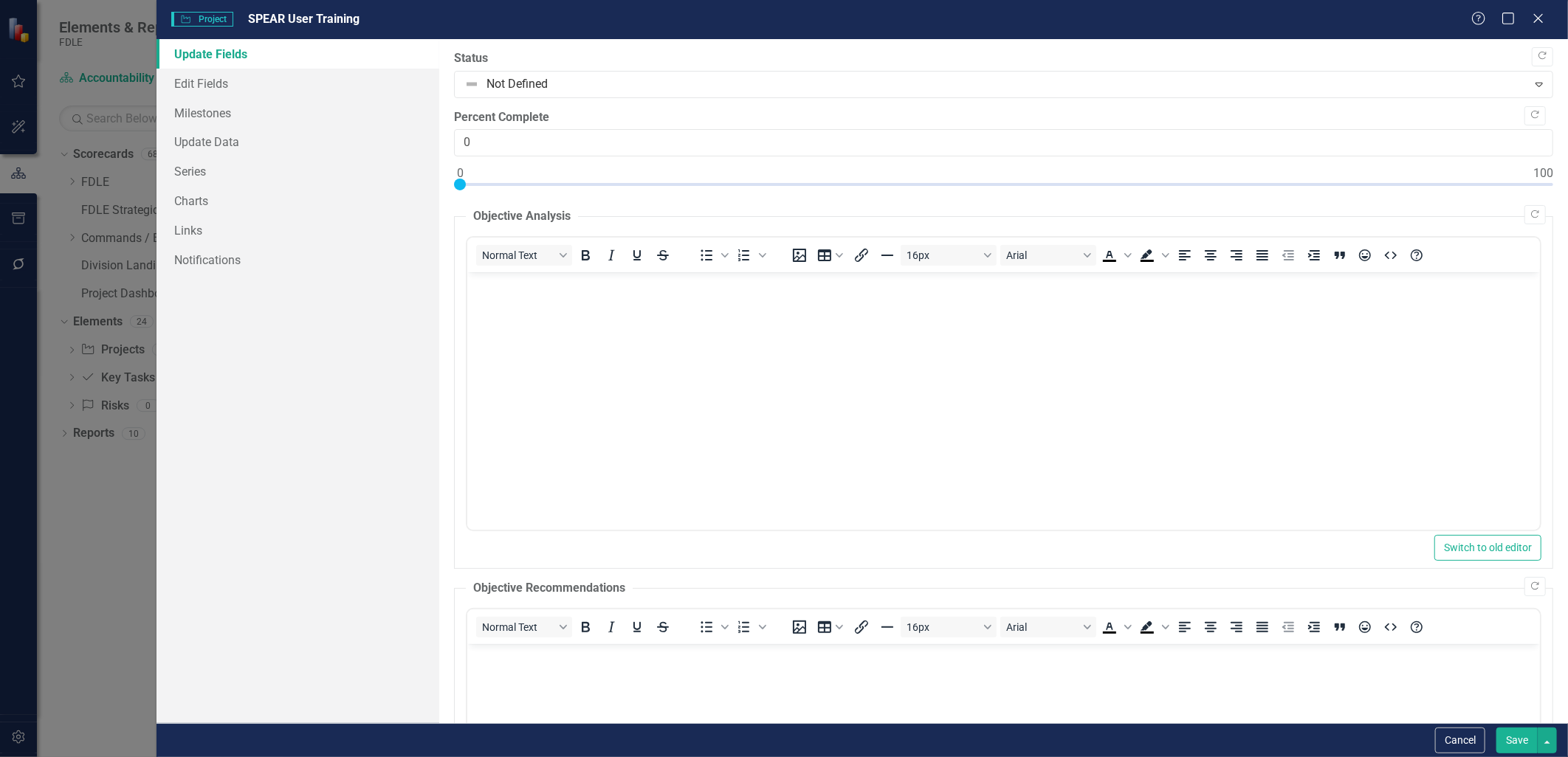
scroll to position [0, 0]
click at [207, 111] on link "Milestones" at bounding box center [297, 113] width 282 height 30
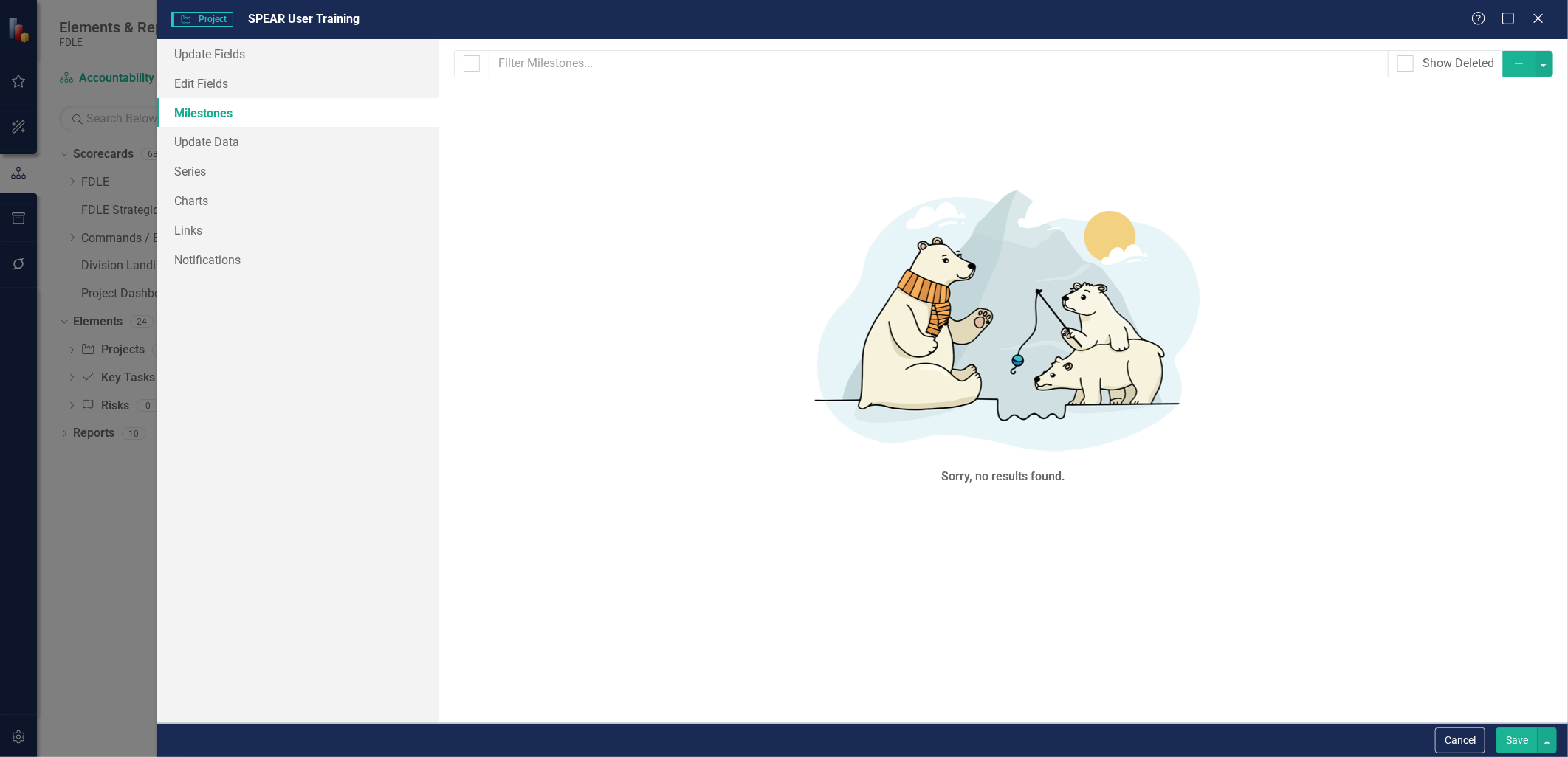
click at [778, 68] on icon "Add" at bounding box center [1519, 63] width 13 height 10
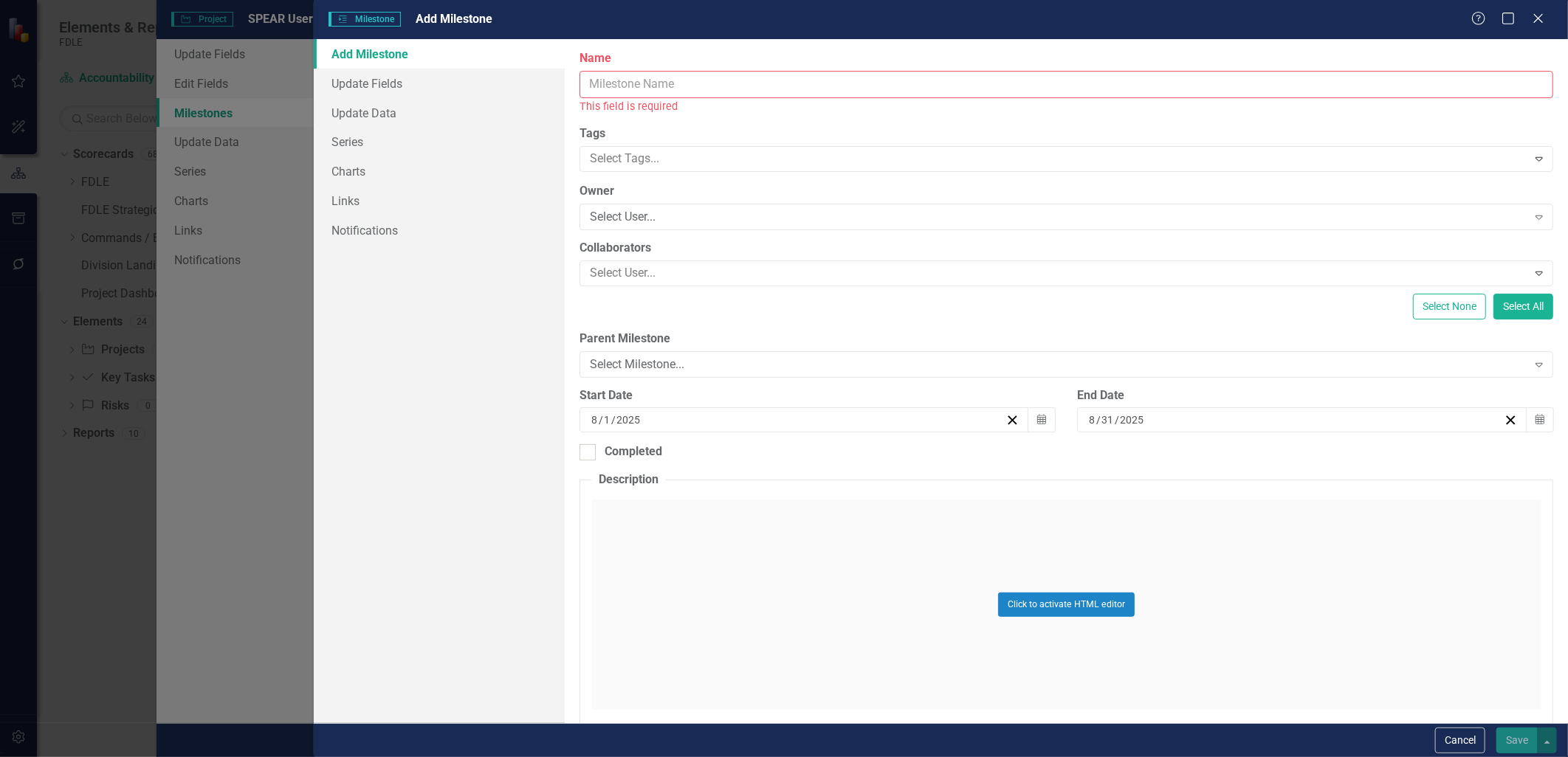
click at [778, 87] on input "Name" at bounding box center [1066, 85] width 973 height 27
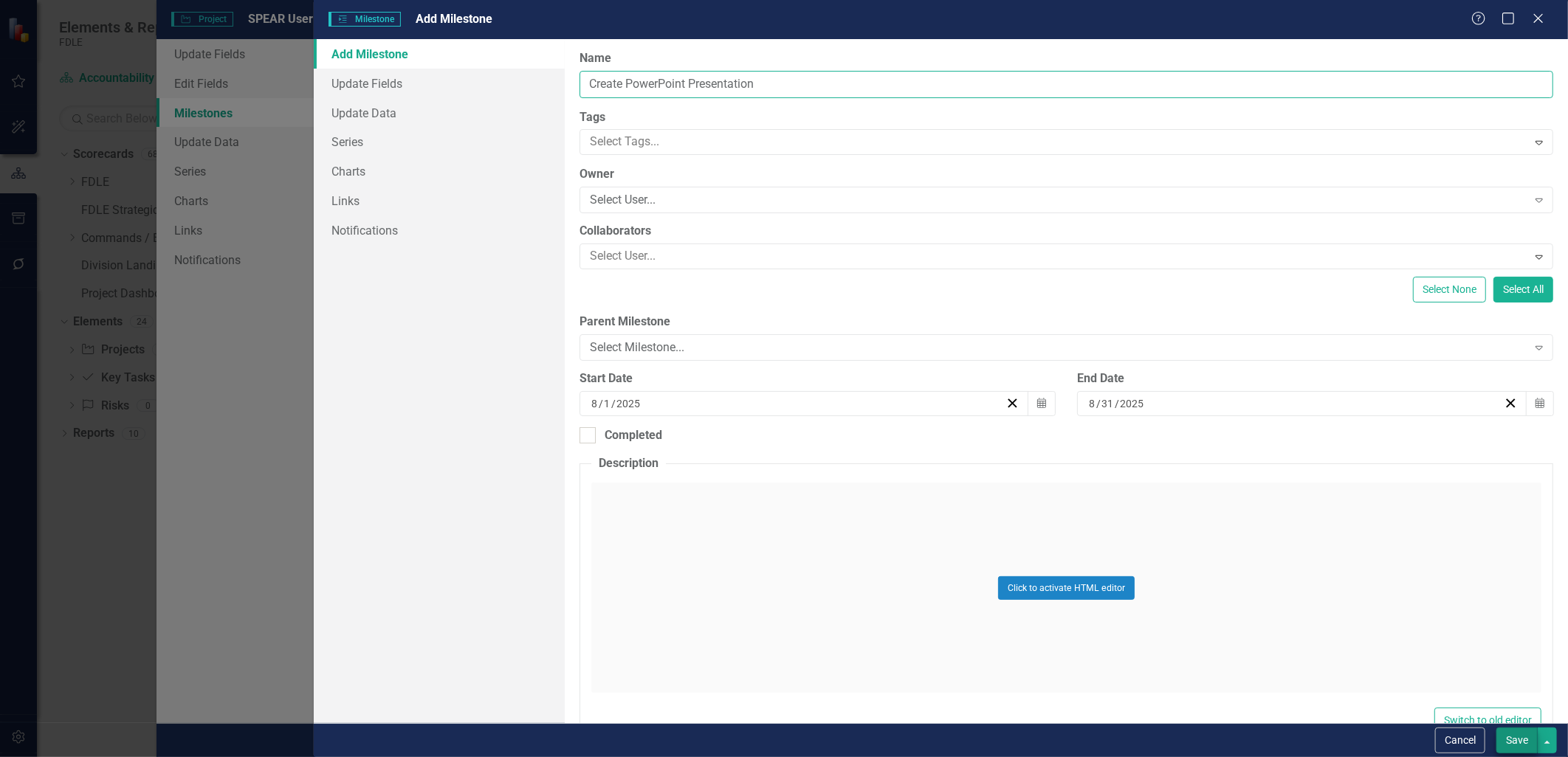
type input "Create PowerPoint Presentation"
click at [778, 742] on button "Save" at bounding box center [1516, 740] width 41 height 26
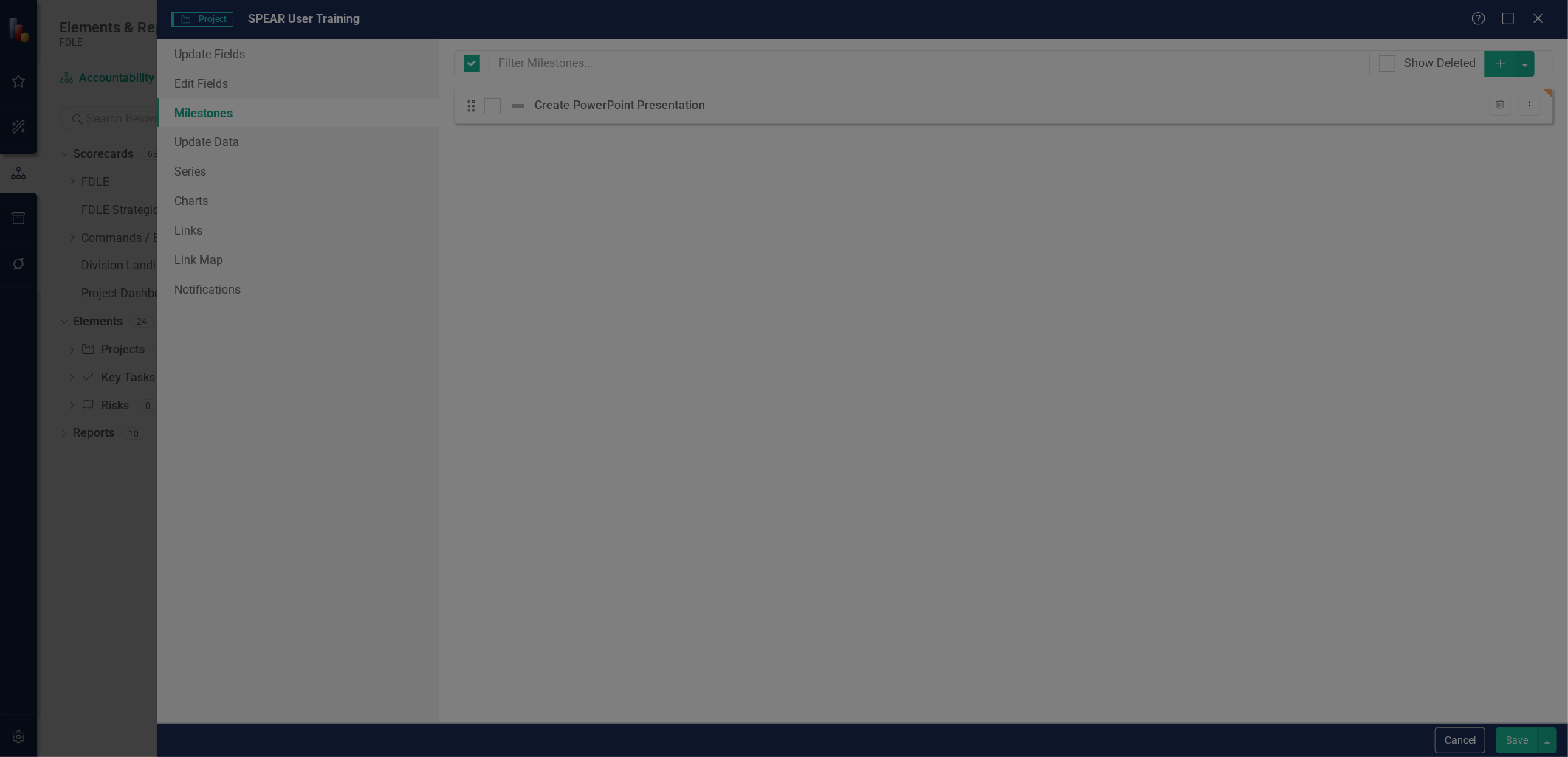
checkbox input "false"
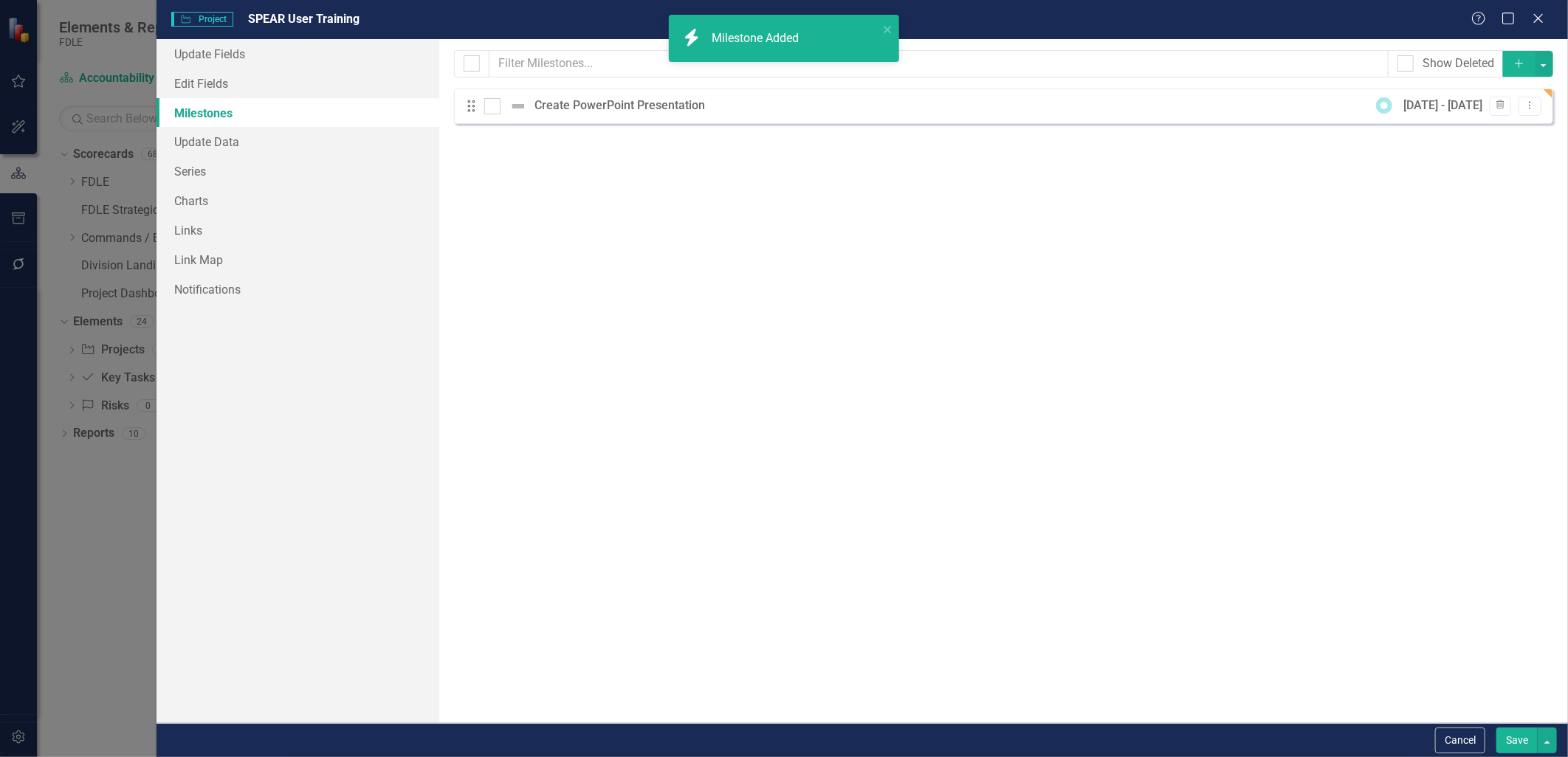
click at [778, 64] on icon "Add" at bounding box center [1519, 63] width 13 height 10
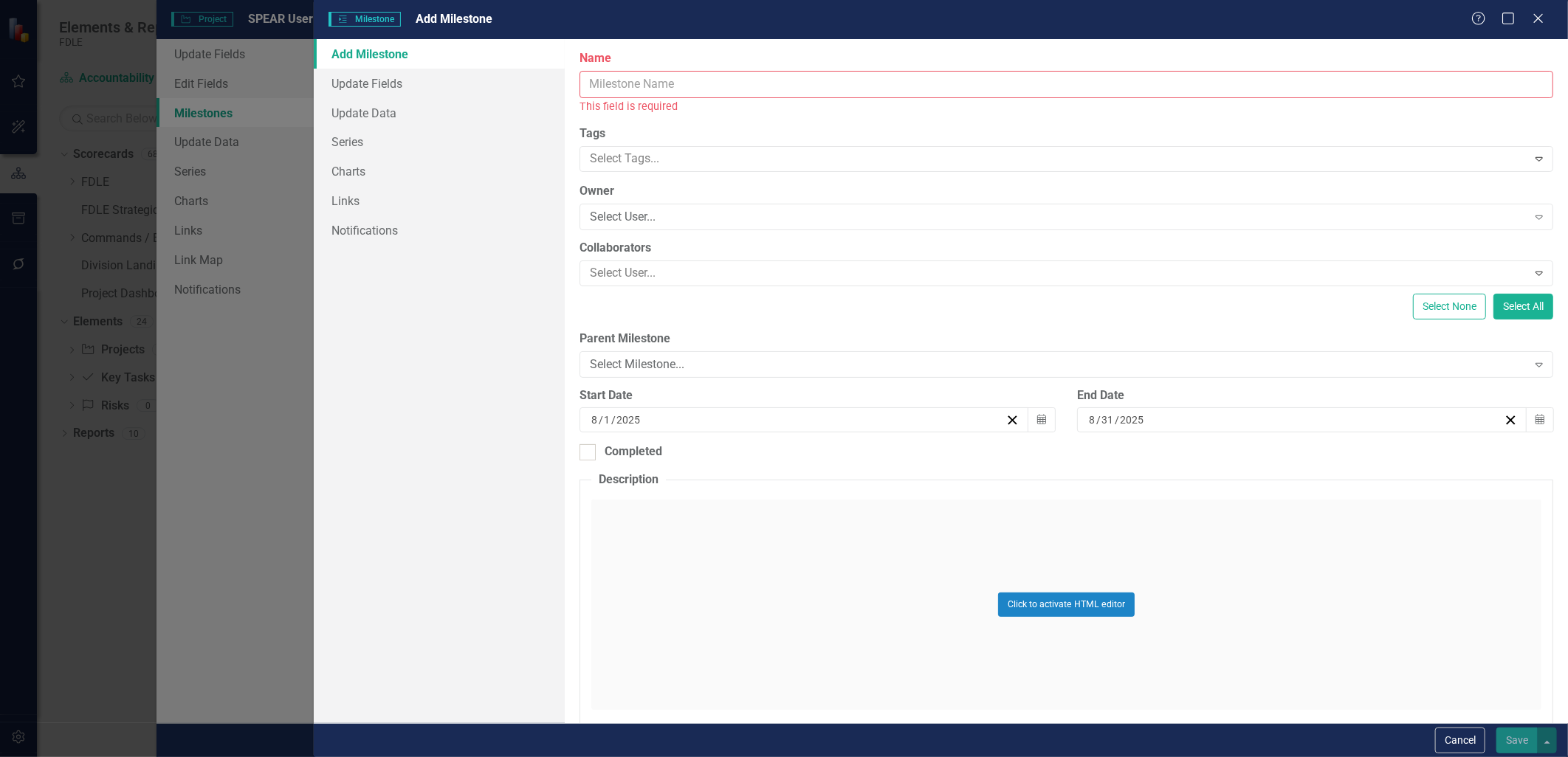
click at [638, 93] on input "Name" at bounding box center [1066, 85] width 973 height 27
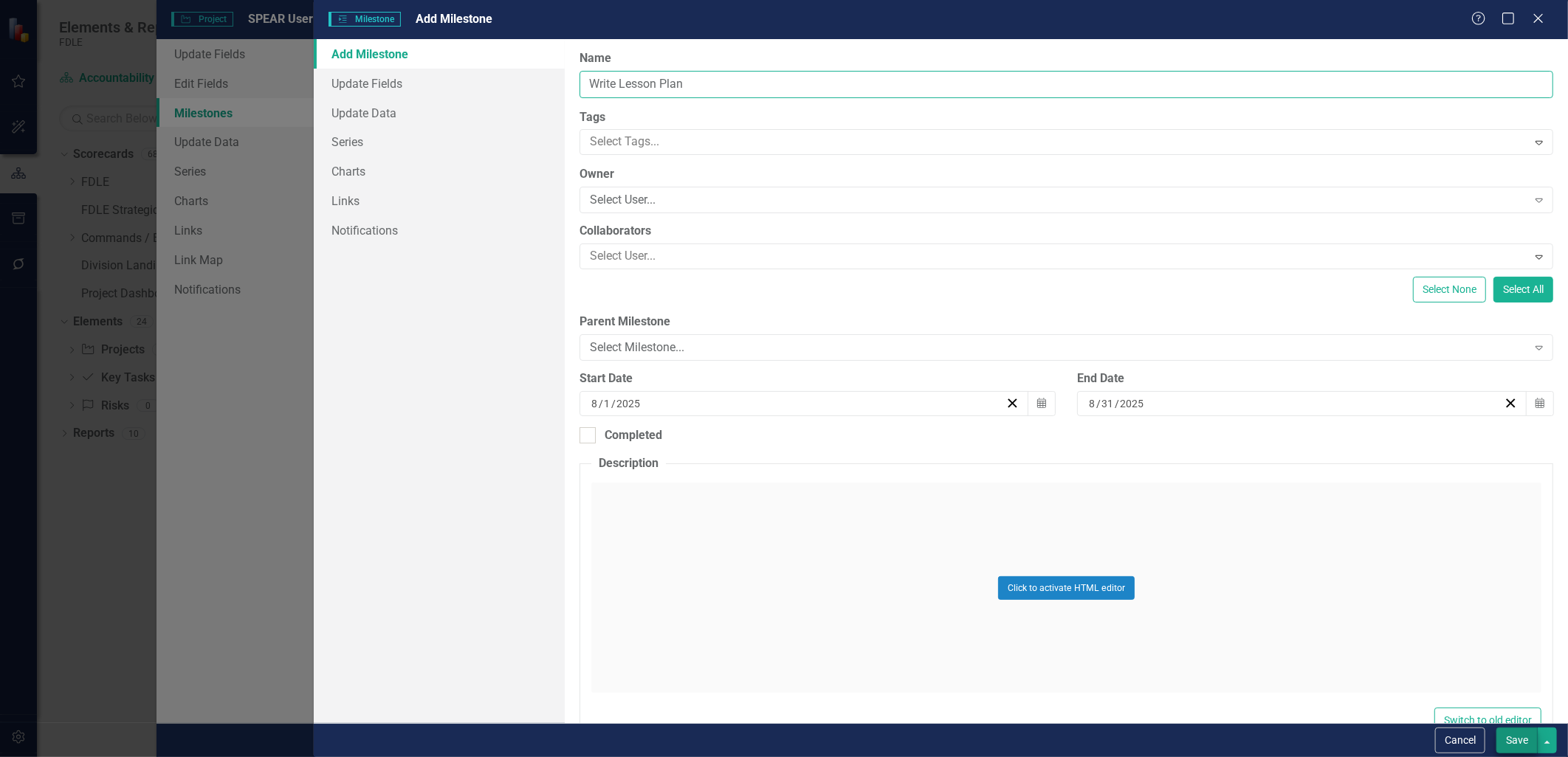
type input "Write Lesson Plan"
click at [778, 745] on button "Save" at bounding box center [1516, 740] width 41 height 26
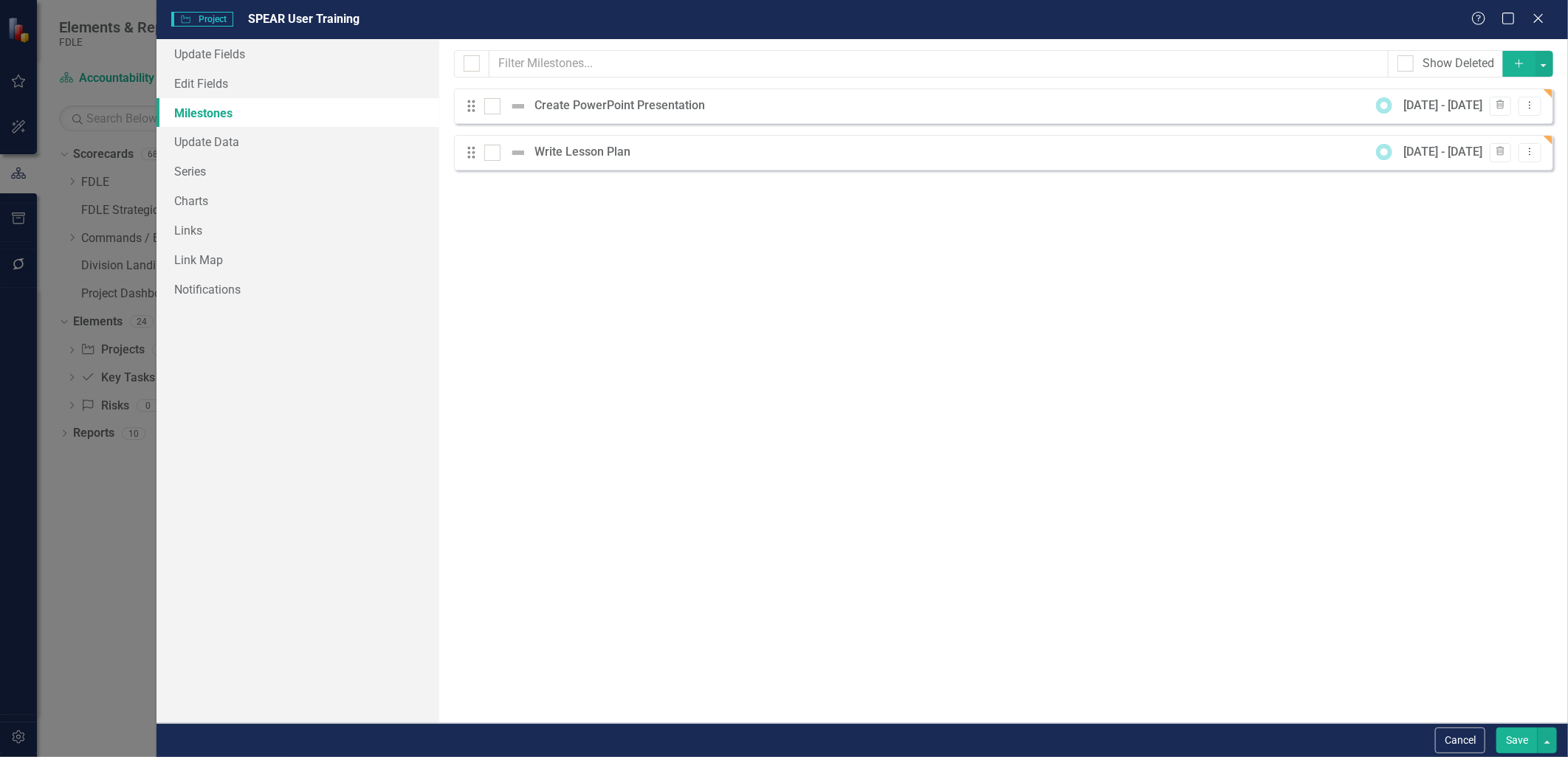
click at [778, 65] on icon "button" at bounding box center [1519, 63] width 8 height 8
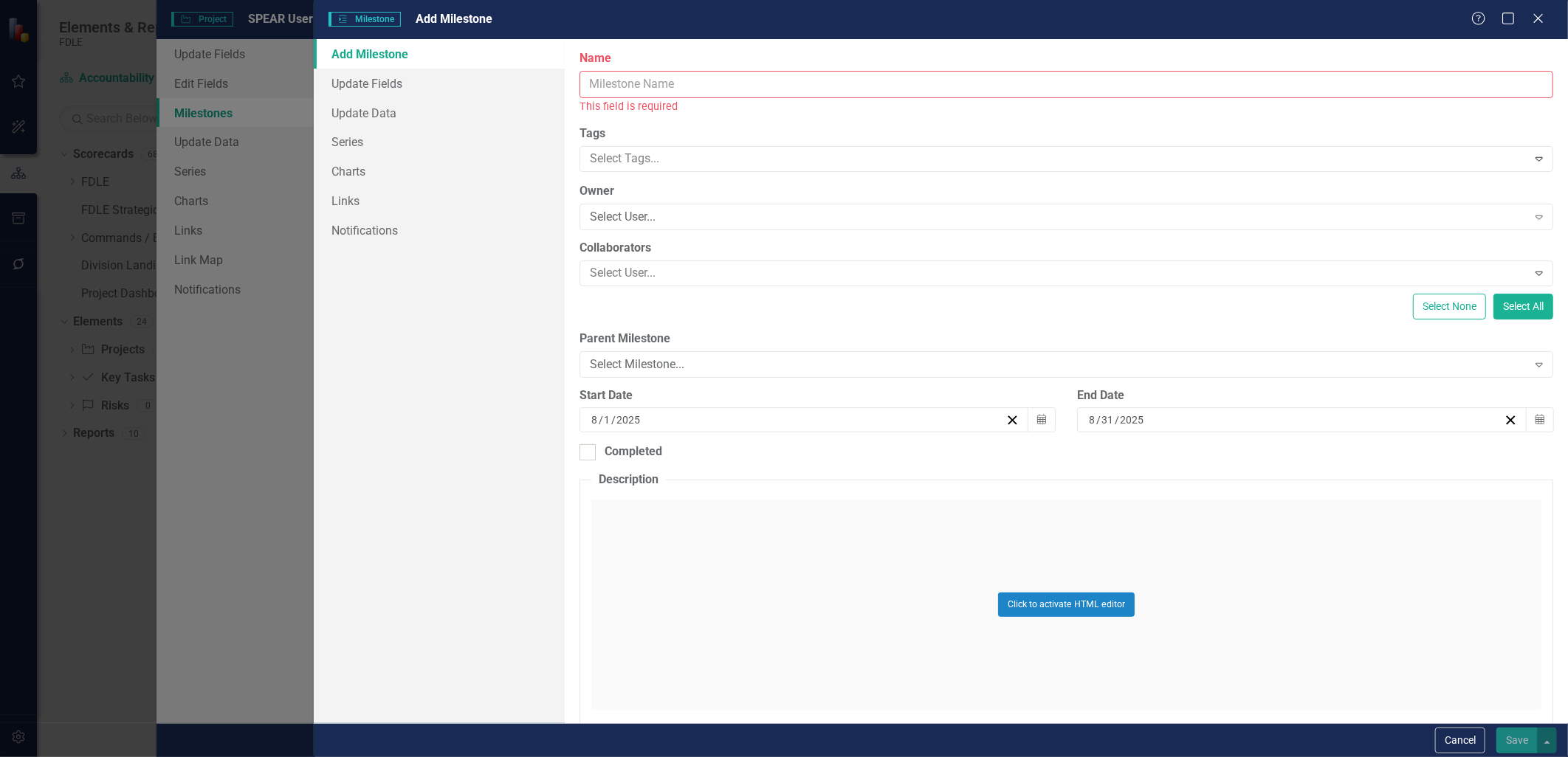
click at [778, 91] on input "Name" at bounding box center [1066, 85] width 973 height 27
type input "S"
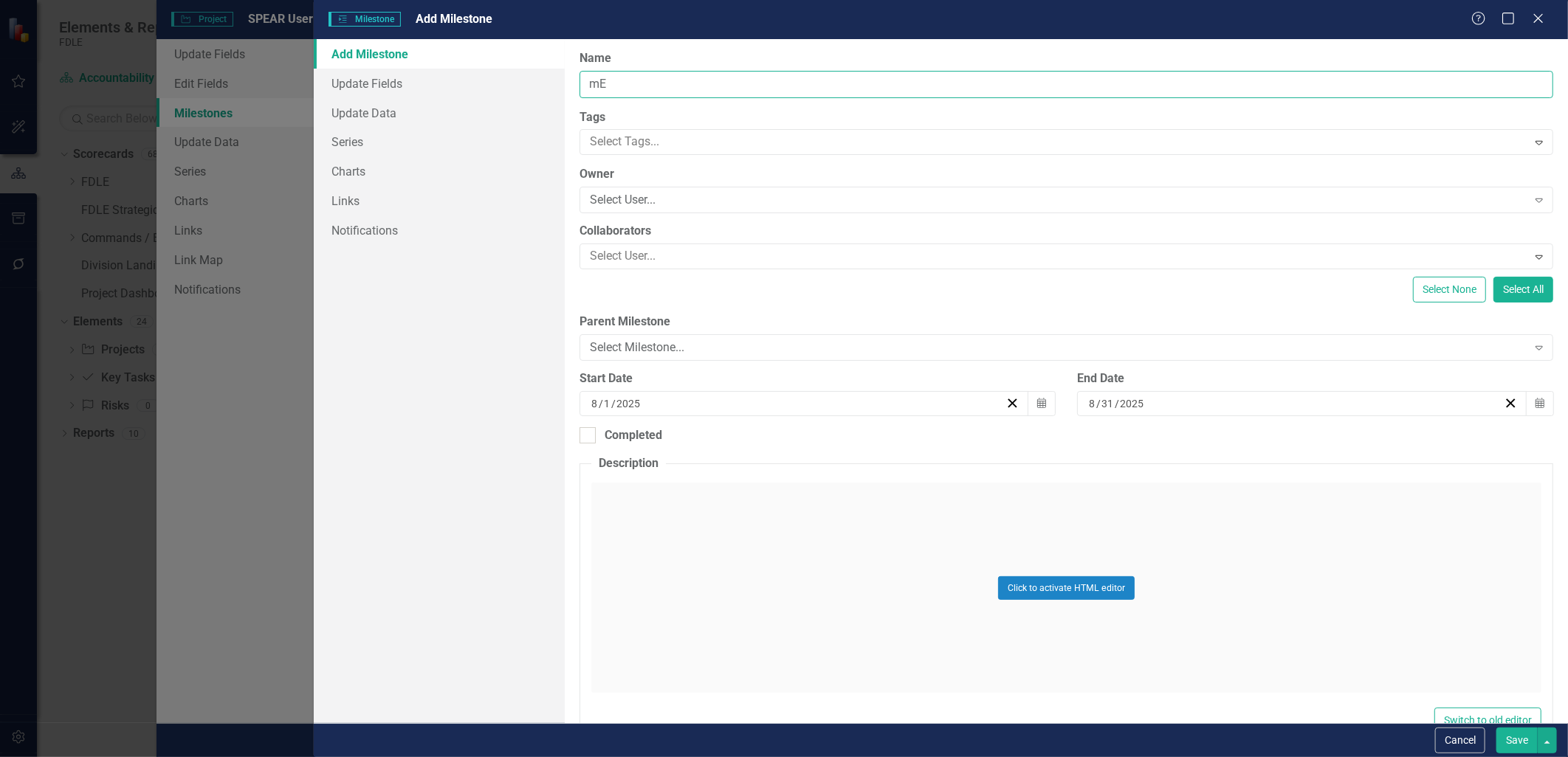
type input "m"
type input "Classroom Training for Data Coordinators"
click at [778, 750] on button "Save" at bounding box center [1516, 740] width 41 height 26
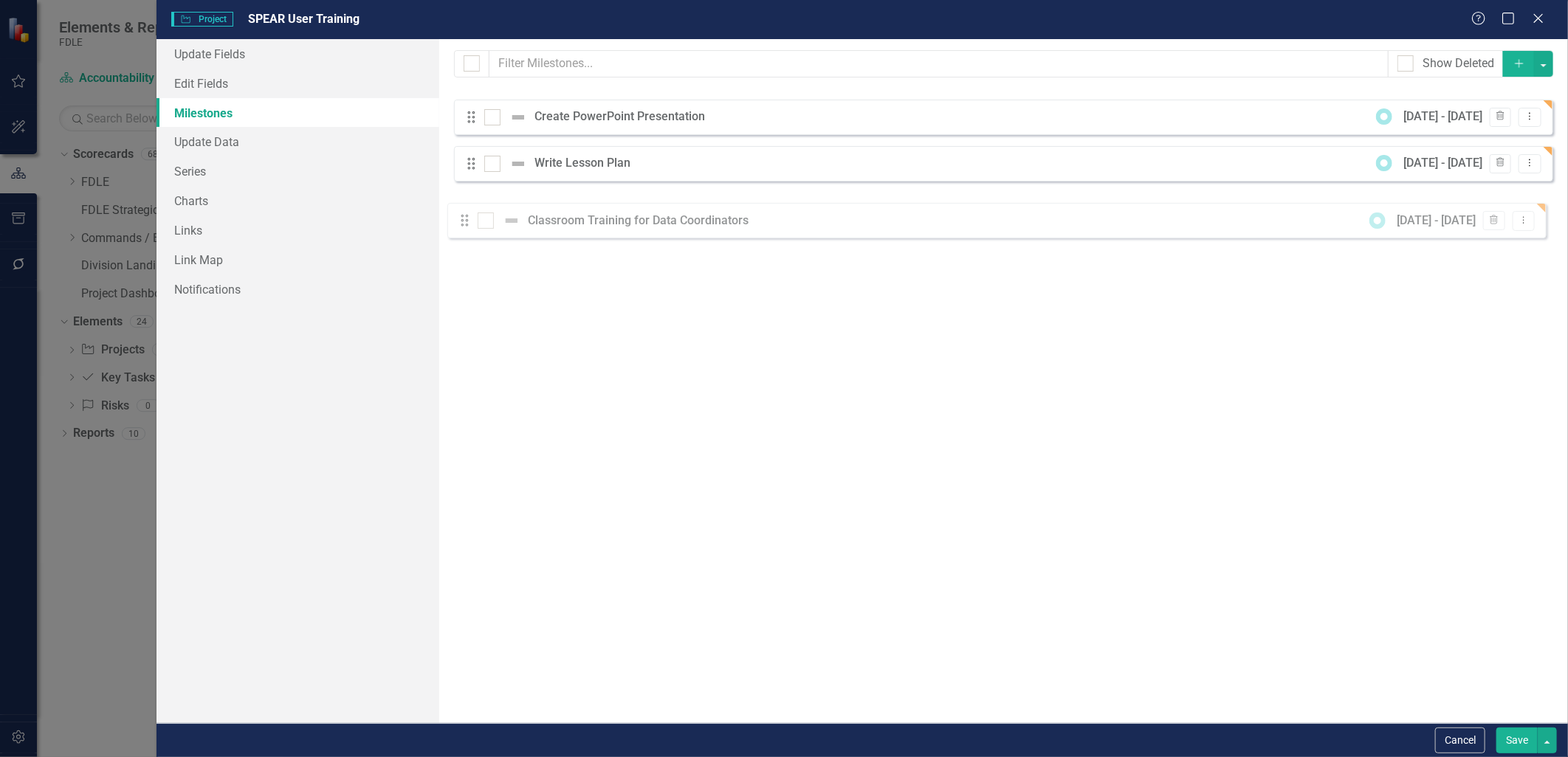
drag, startPoint x: 471, startPoint y: 109, endPoint x: 463, endPoint y: 223, distance: 114.3
click at [463, 223] on div "Milestones allow you to break down your projects (or initiatives) into smaller …" at bounding box center [1003, 381] width 1129 height 684
drag, startPoint x: 467, startPoint y: 109, endPoint x: 484, endPoint y: 200, distance: 92.6
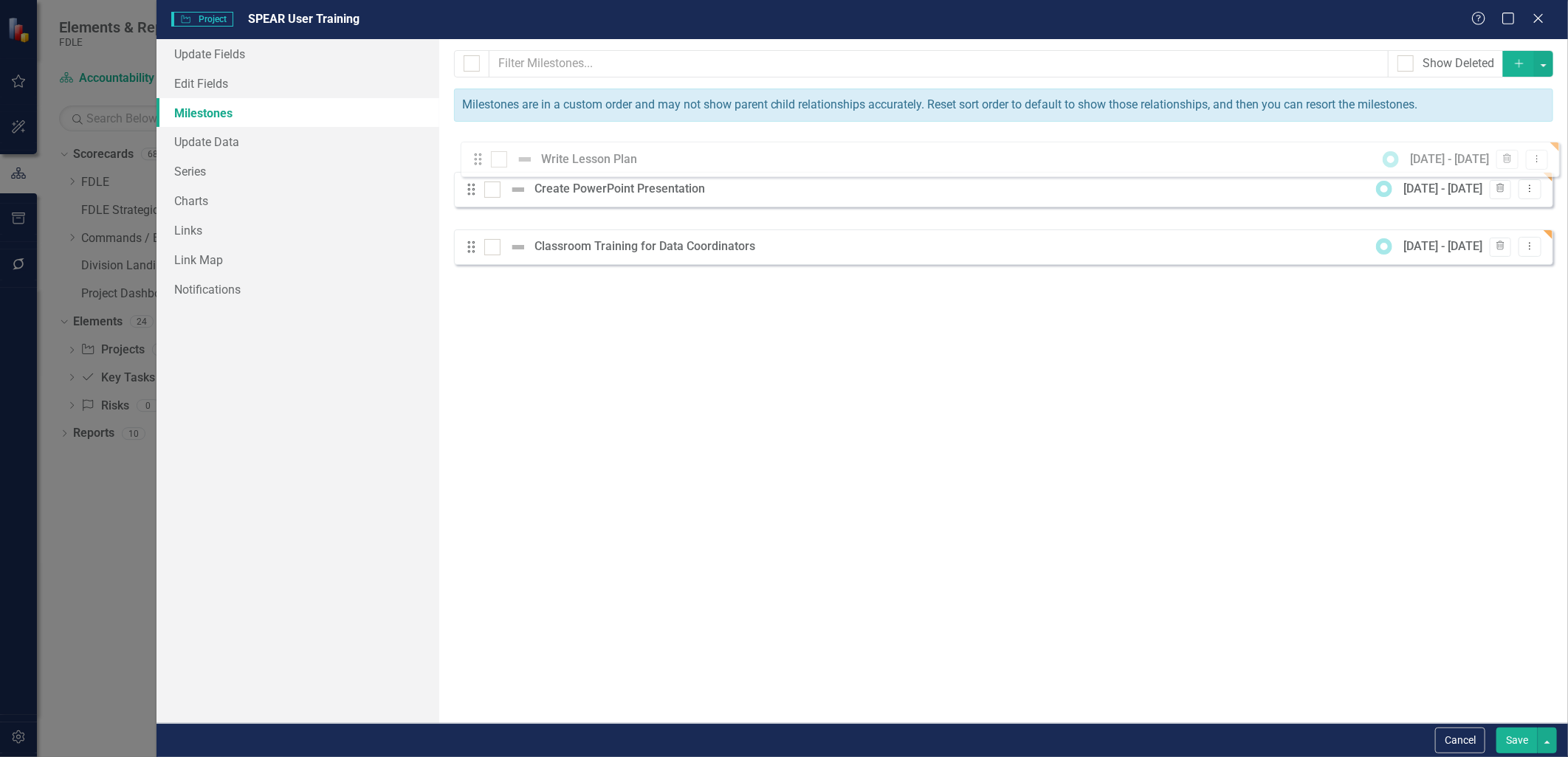
drag, startPoint x: 471, startPoint y: 205, endPoint x: 478, endPoint y: 163, distance: 42.6
click at [478, 163] on div "Drag Create PowerPoint Presentation [DATE] - [DATE] Trash Dropdown Menu Drag Wr…" at bounding box center [1003, 200] width 1099 height 128
click at [575, 299] on div "Milestones allow you to break down your projects (or initiatives) into smaller …" at bounding box center [1003, 381] width 1129 height 684
click at [778, 739] on button "Save" at bounding box center [1516, 740] width 41 height 26
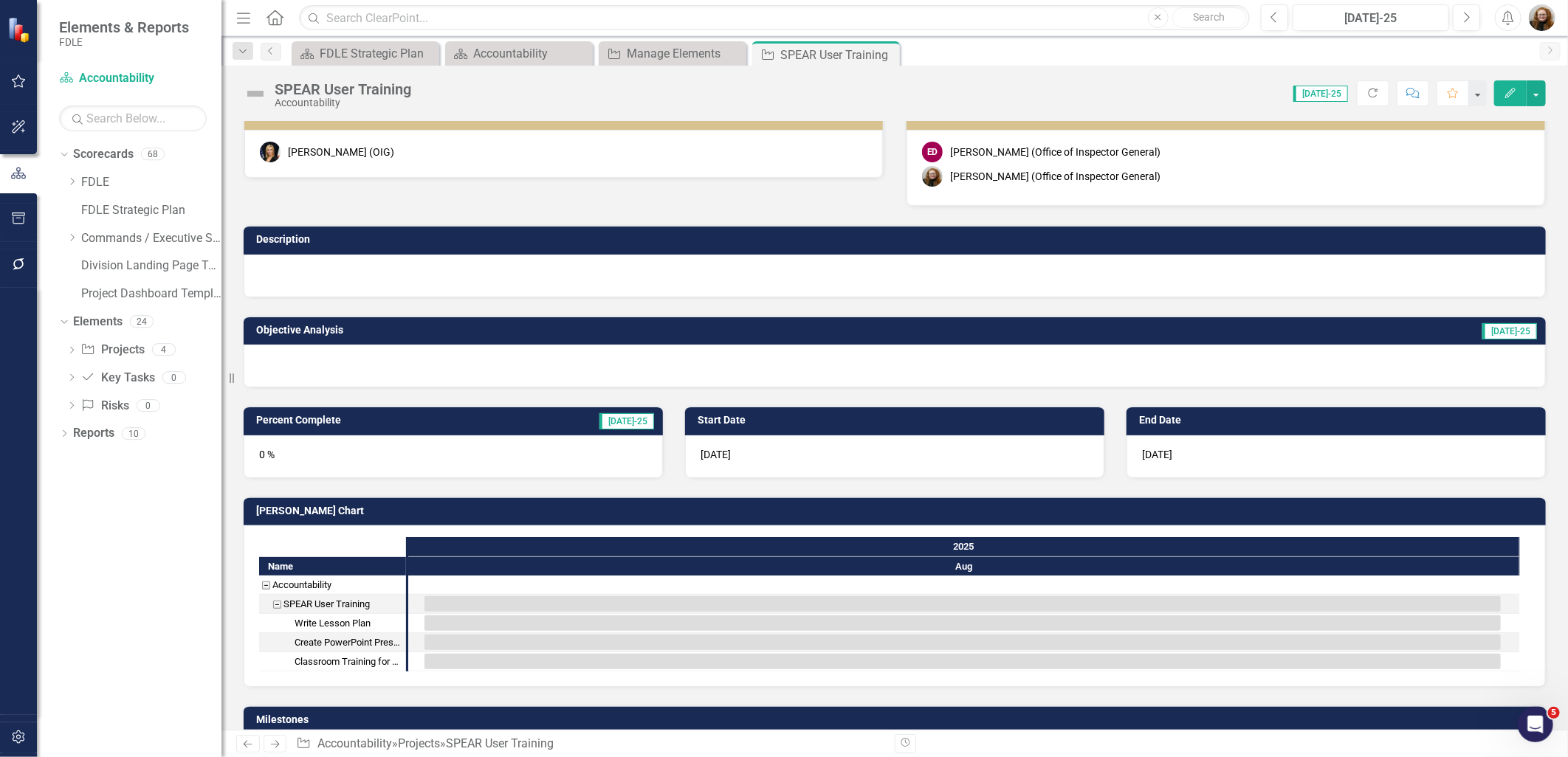
click at [778, 98] on button "Edit" at bounding box center [1510, 93] width 32 height 26
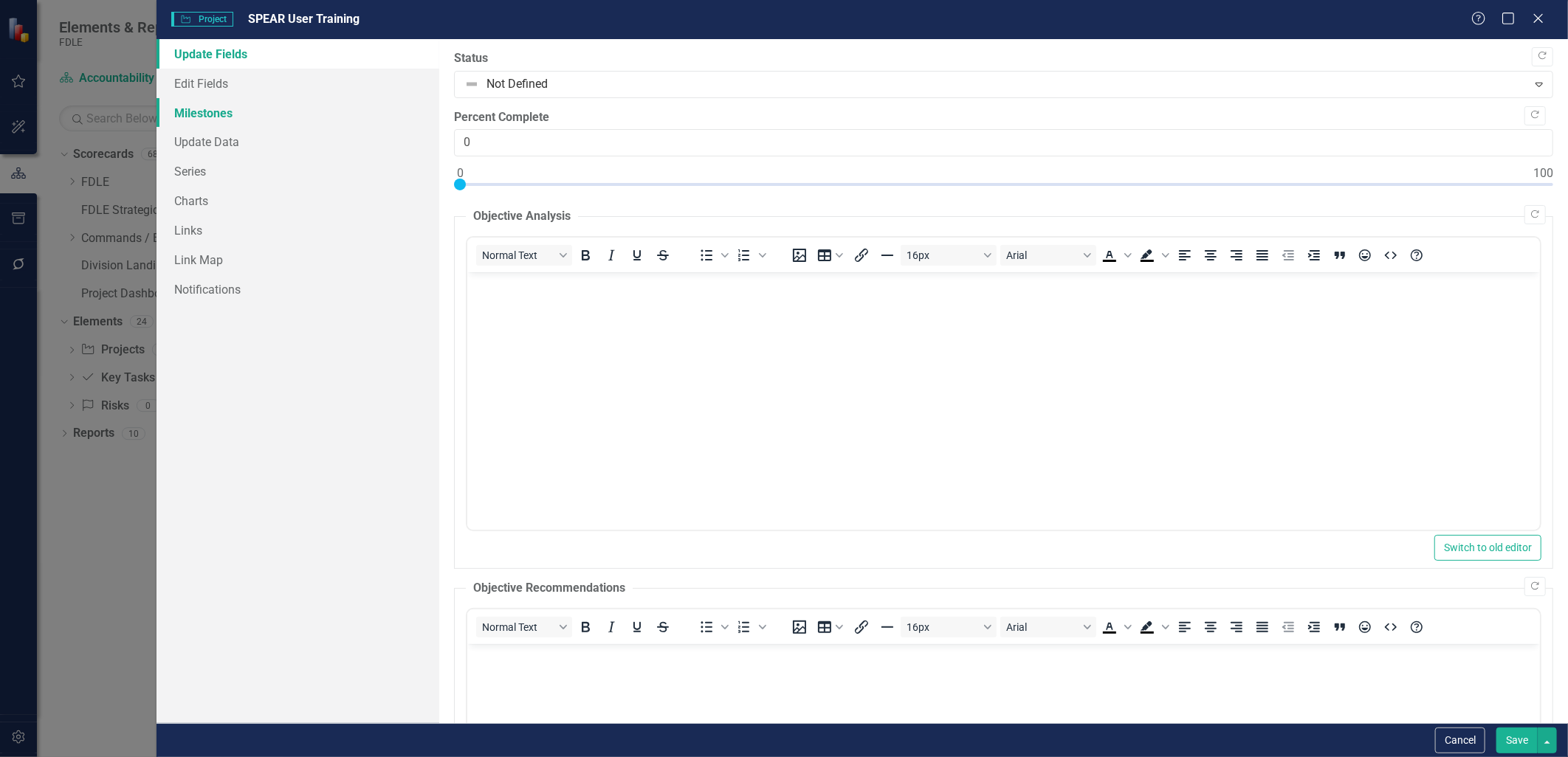
click at [214, 112] on link "Milestones" at bounding box center [297, 113] width 282 height 30
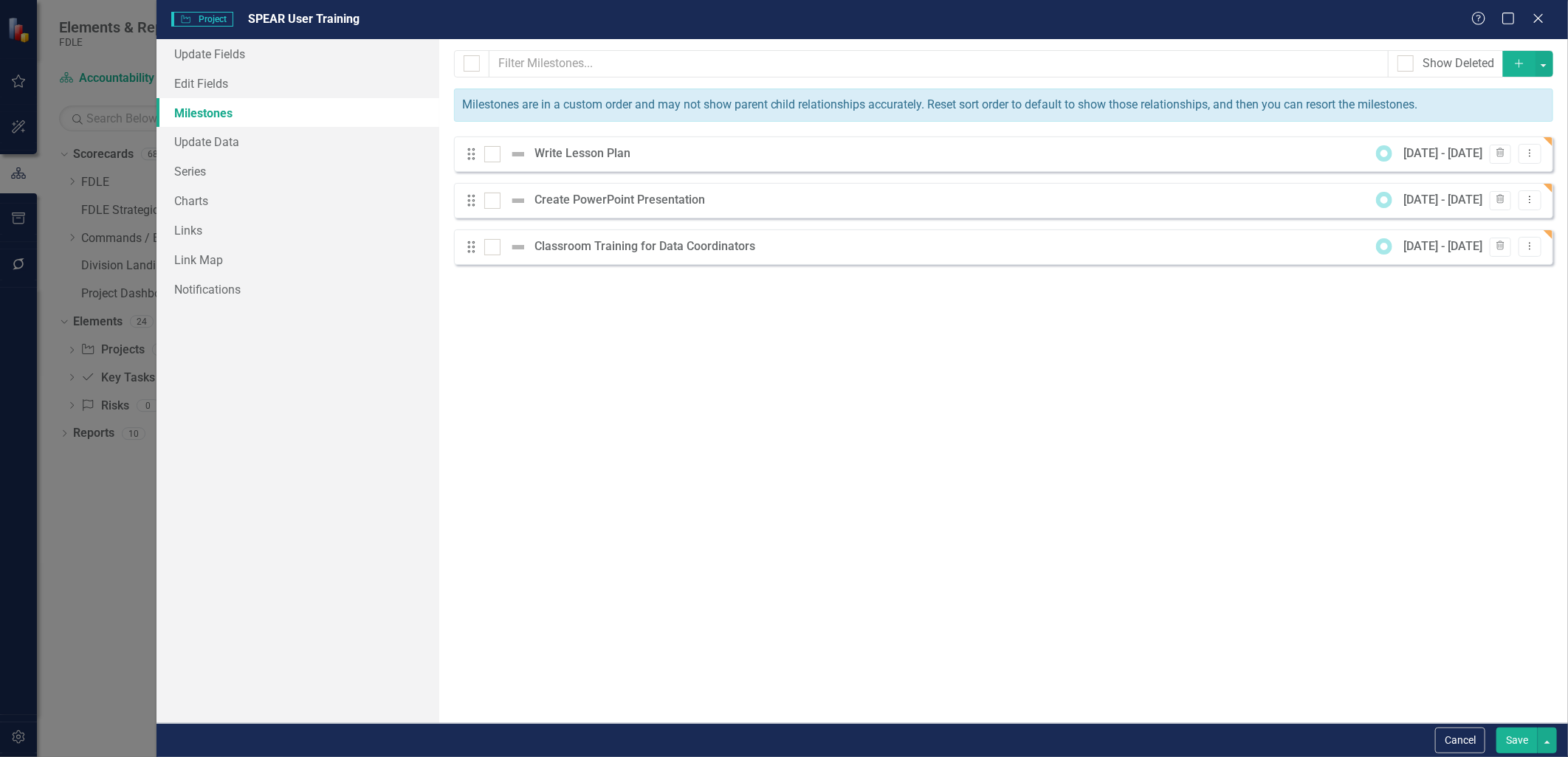
click at [778, 65] on icon "Add" at bounding box center [1519, 63] width 13 height 10
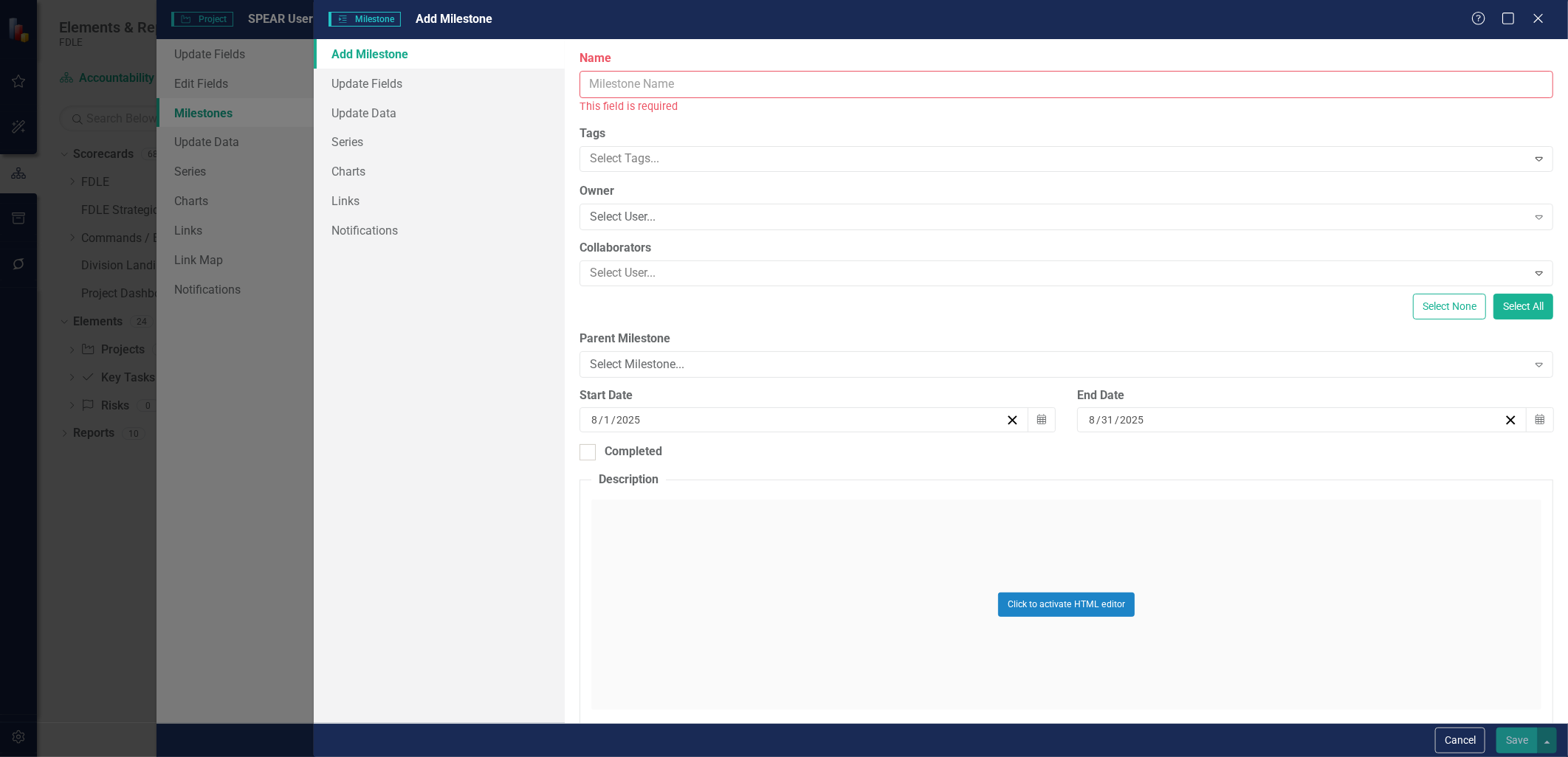
click at [628, 93] on input "Name" at bounding box center [1066, 85] width 973 height 27
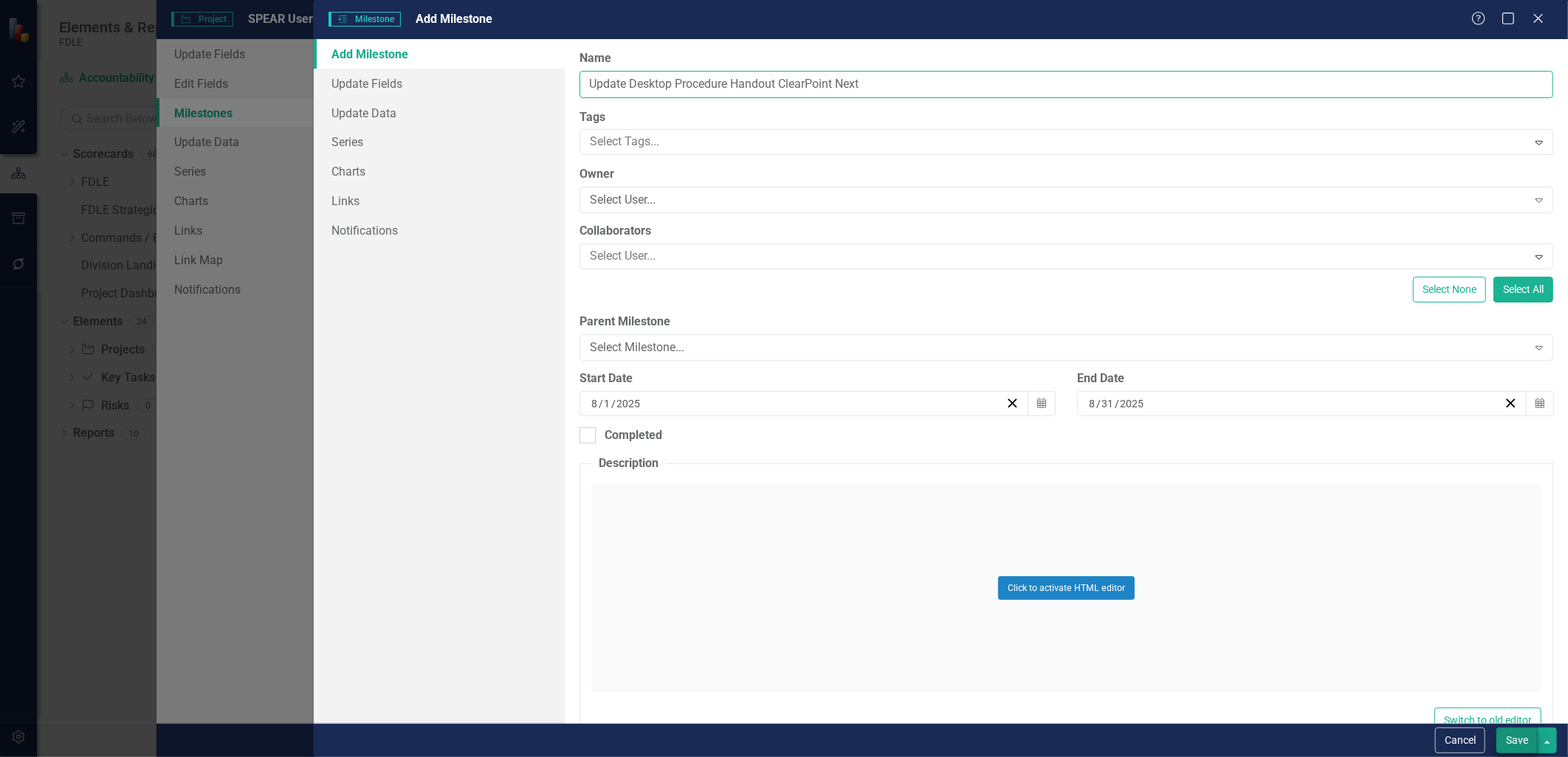
type input "Update Desktop Procedure Handout ClearPoint Next"
click at [778, 736] on button "Save" at bounding box center [1516, 740] width 41 height 26
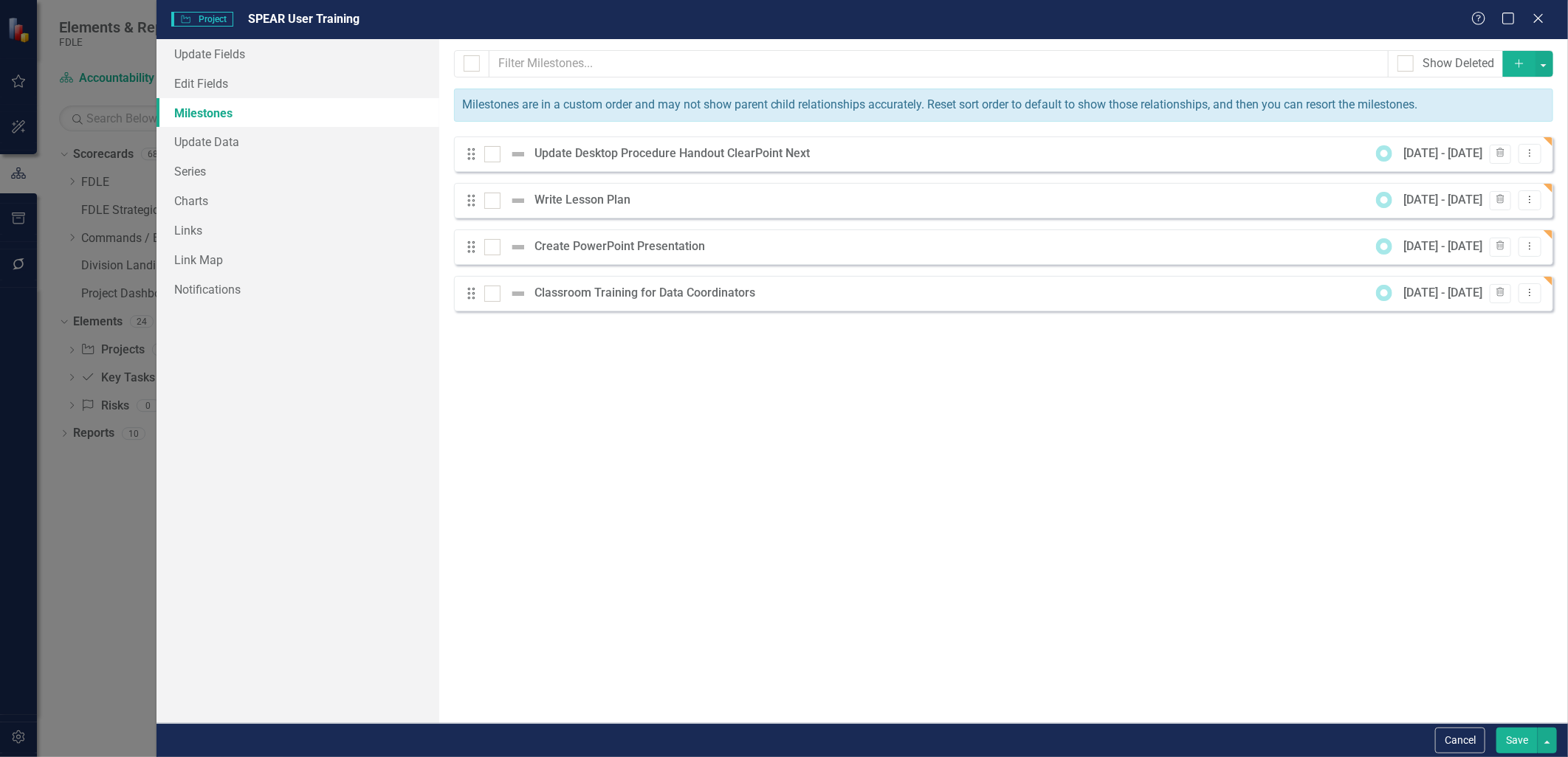
click at [778, 65] on icon "Add" at bounding box center [1519, 63] width 13 height 10
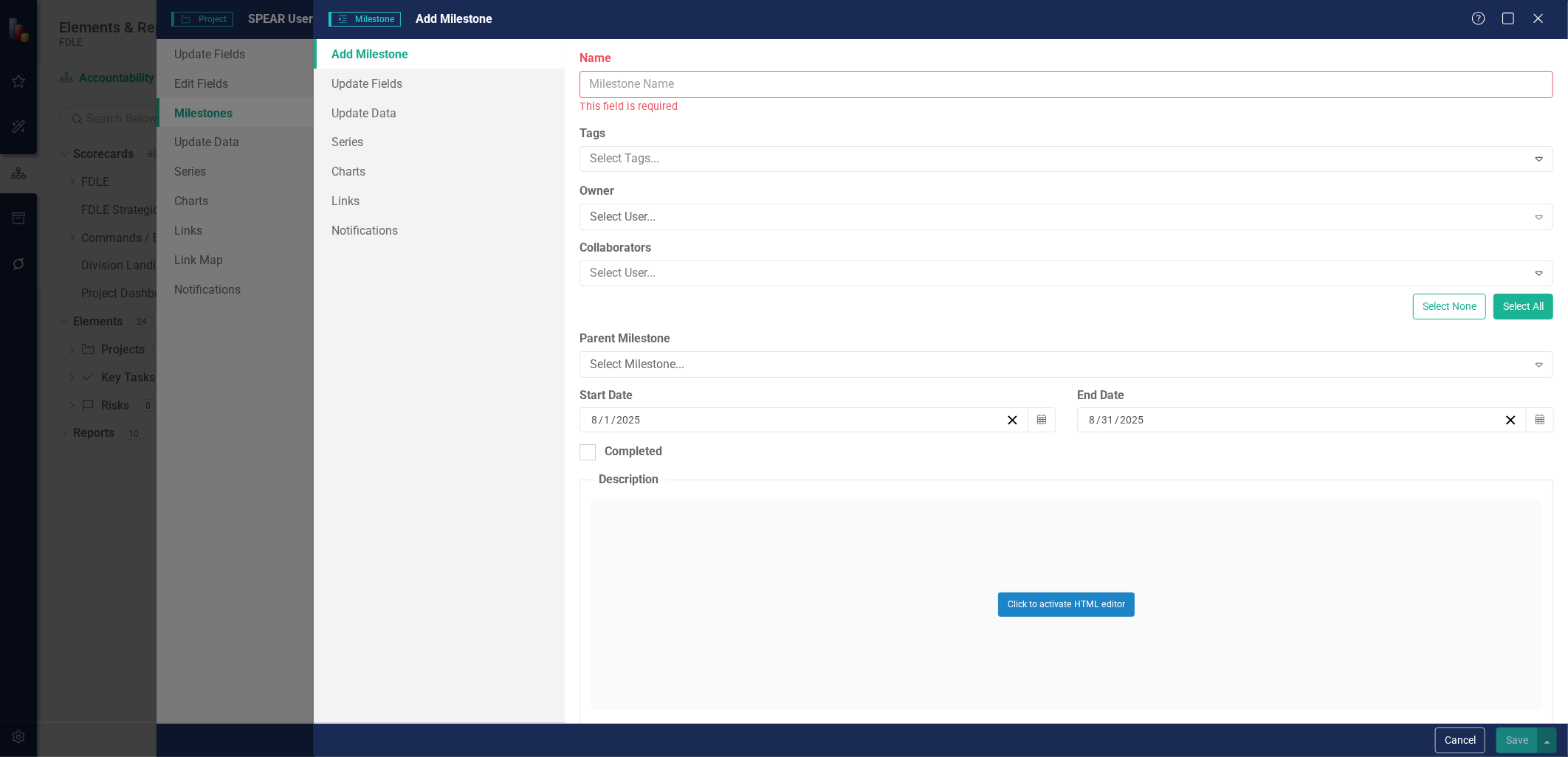
click at [623, 87] on input "Name" at bounding box center [1066, 85] width 973 height 27
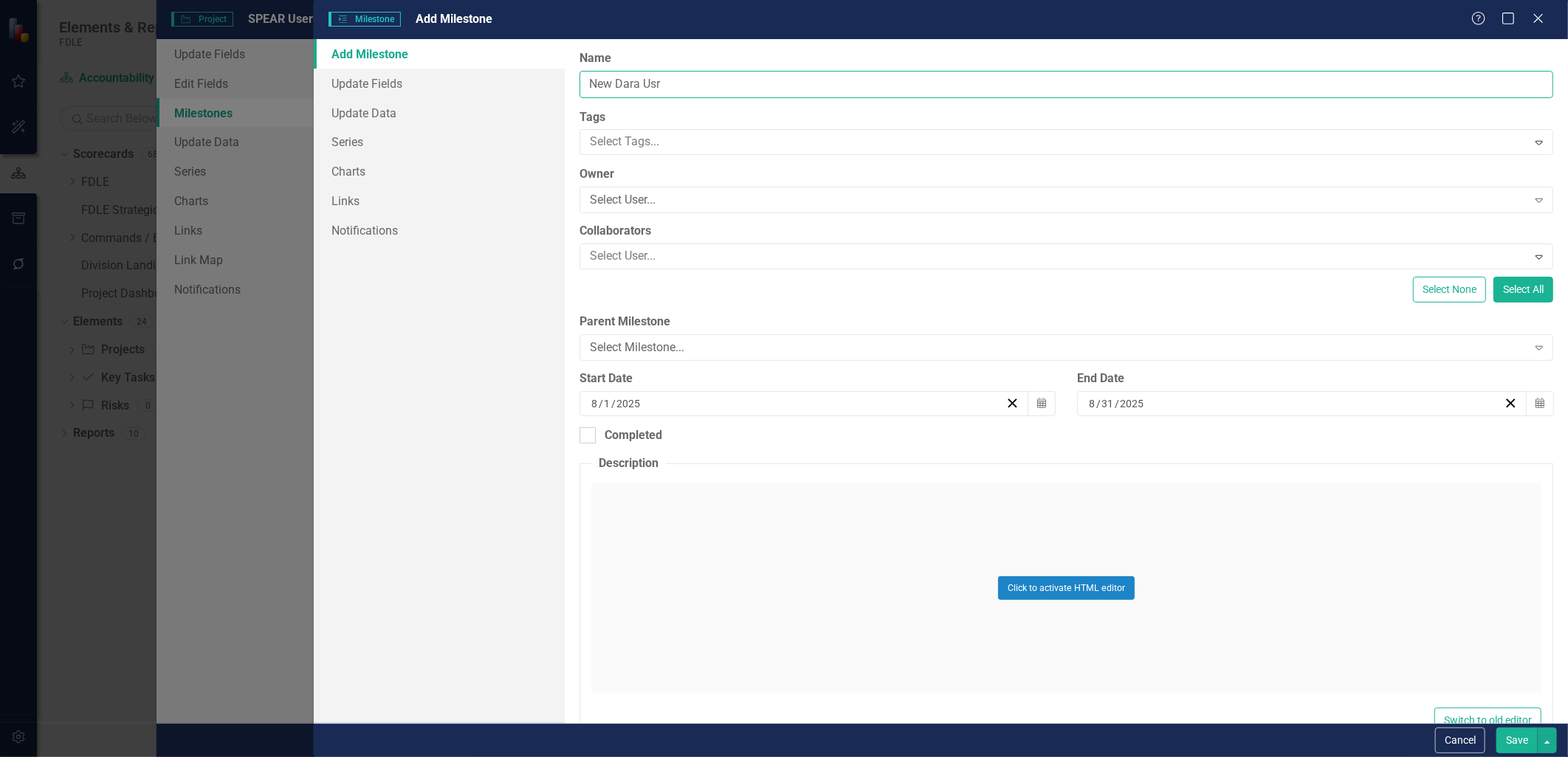
click at [588, 87] on input "New Dara Usr" at bounding box center [1066, 85] width 973 height 27
click at [584, 79] on input "New Dara Coordinators" at bounding box center [1066, 85] width 973 height 27
click at [699, 85] on input "Onboarding New Dara Coordinators" at bounding box center [1066, 85] width 973 height 27
drag, startPoint x: 655, startPoint y: 84, endPoint x: 543, endPoint y: 85, distance: 112.0
click at [543, 85] on div "Add Milestone Update Fields Update Data Series Charts Links Notifications Clear…" at bounding box center [940, 381] width 1255 height 684
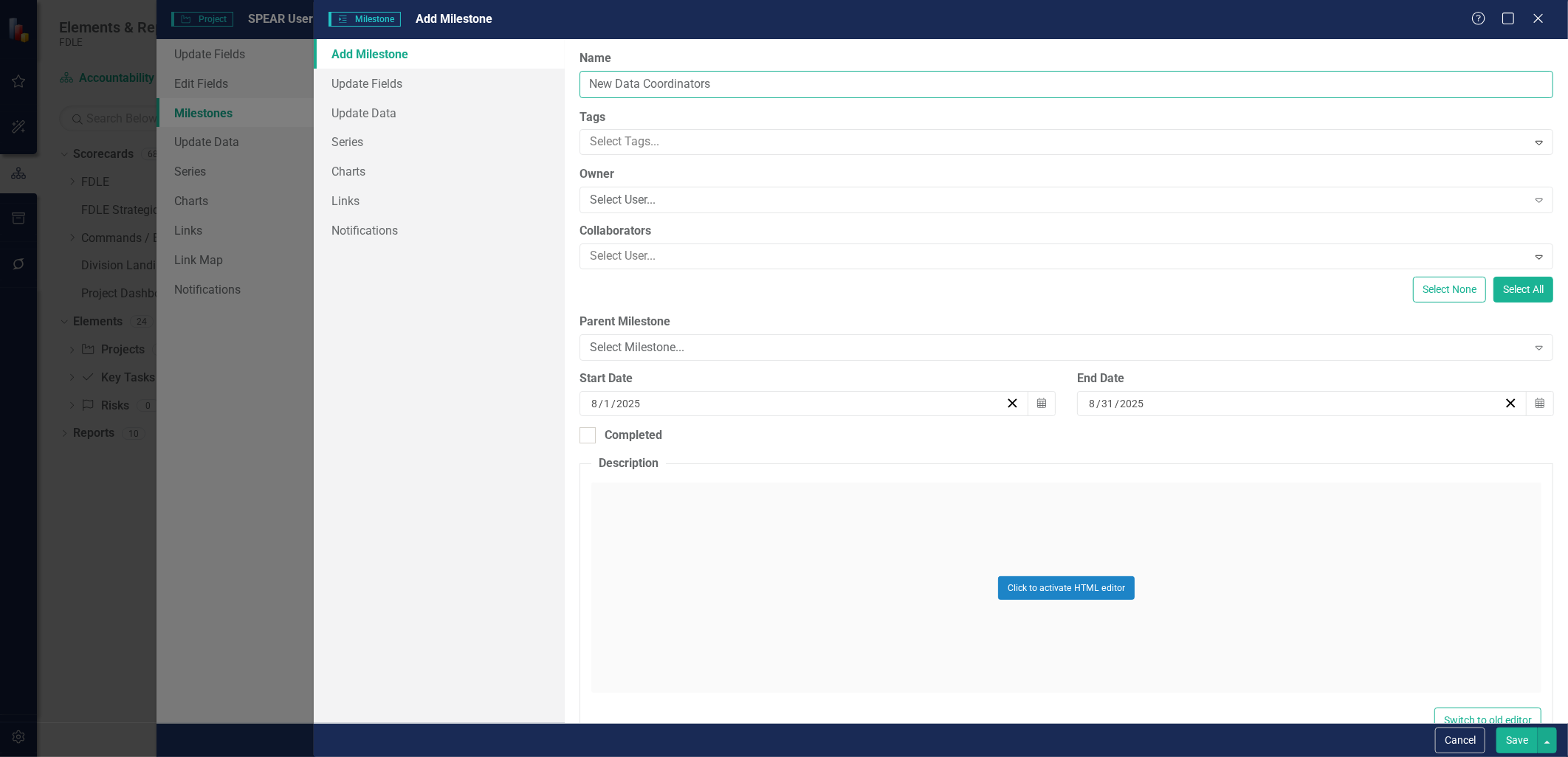
click at [735, 84] on input "New Data Coordinators" at bounding box center [1066, 85] width 973 height 27
type input "New Data Coordinator"
click at [778, 736] on button "Save" at bounding box center [1516, 740] width 41 height 26
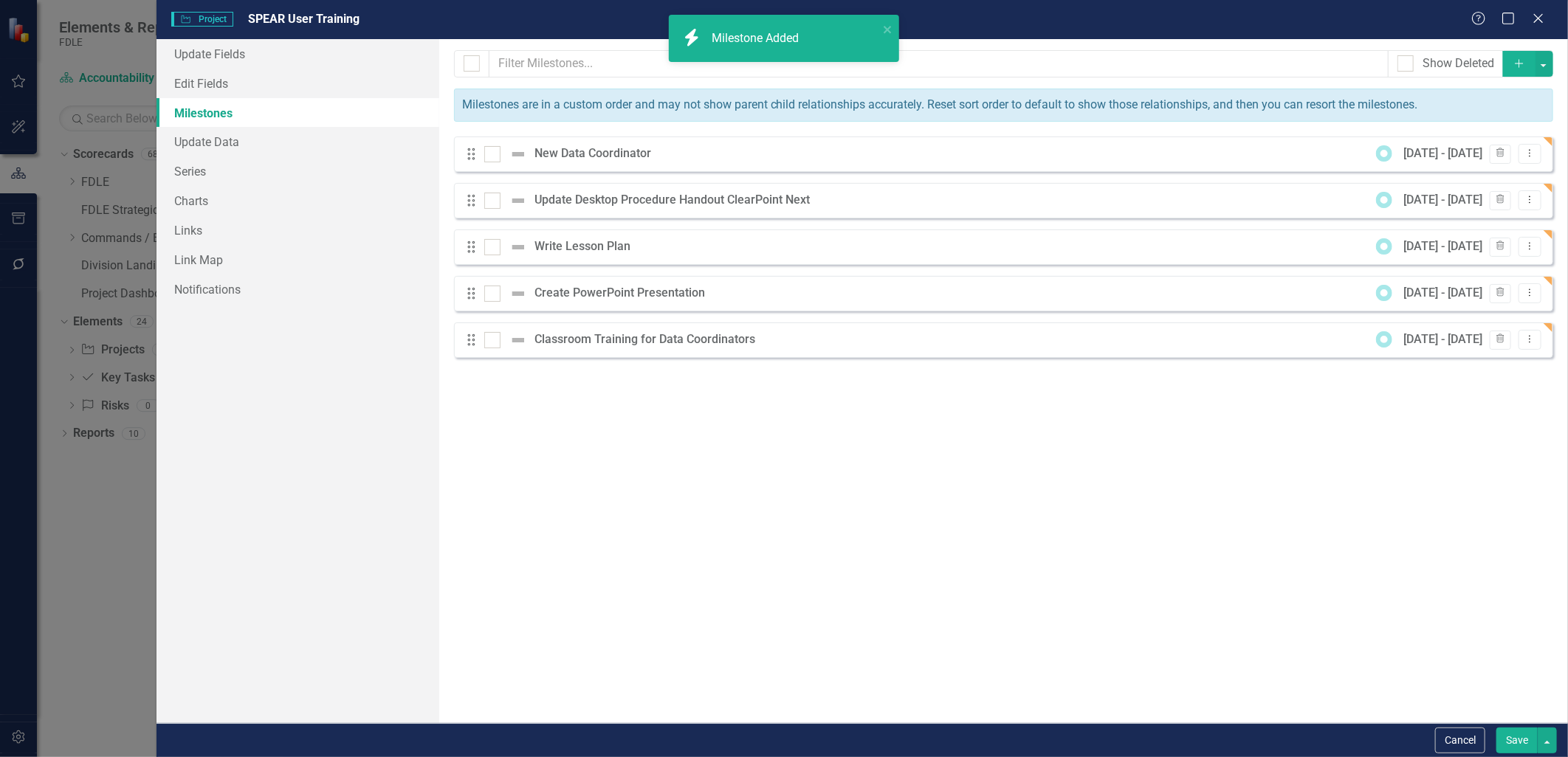
click at [778, 67] on icon "Add" at bounding box center [1519, 63] width 13 height 10
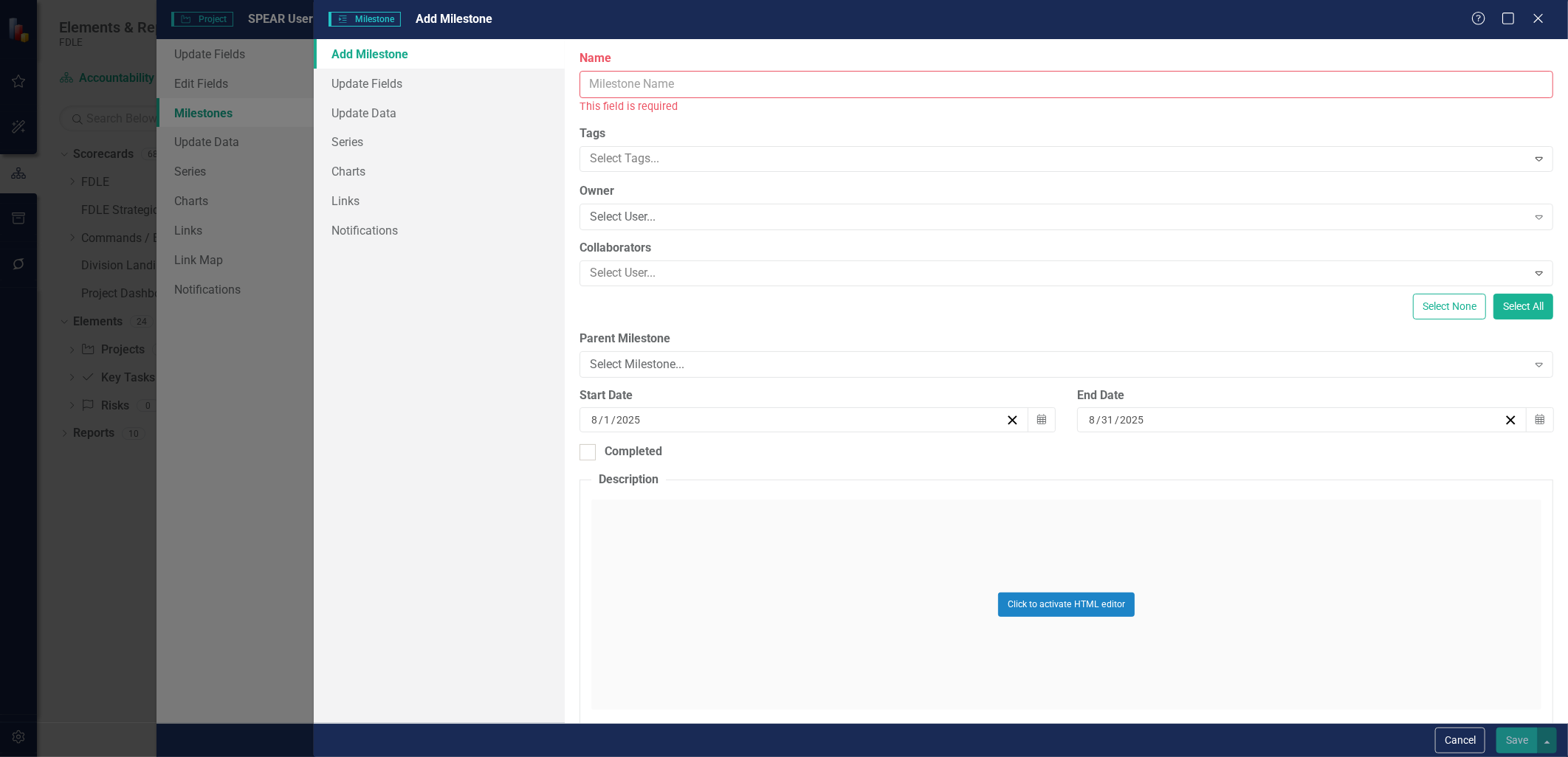
click at [778, 85] on input "Name" at bounding box center [1066, 85] width 973 height 27
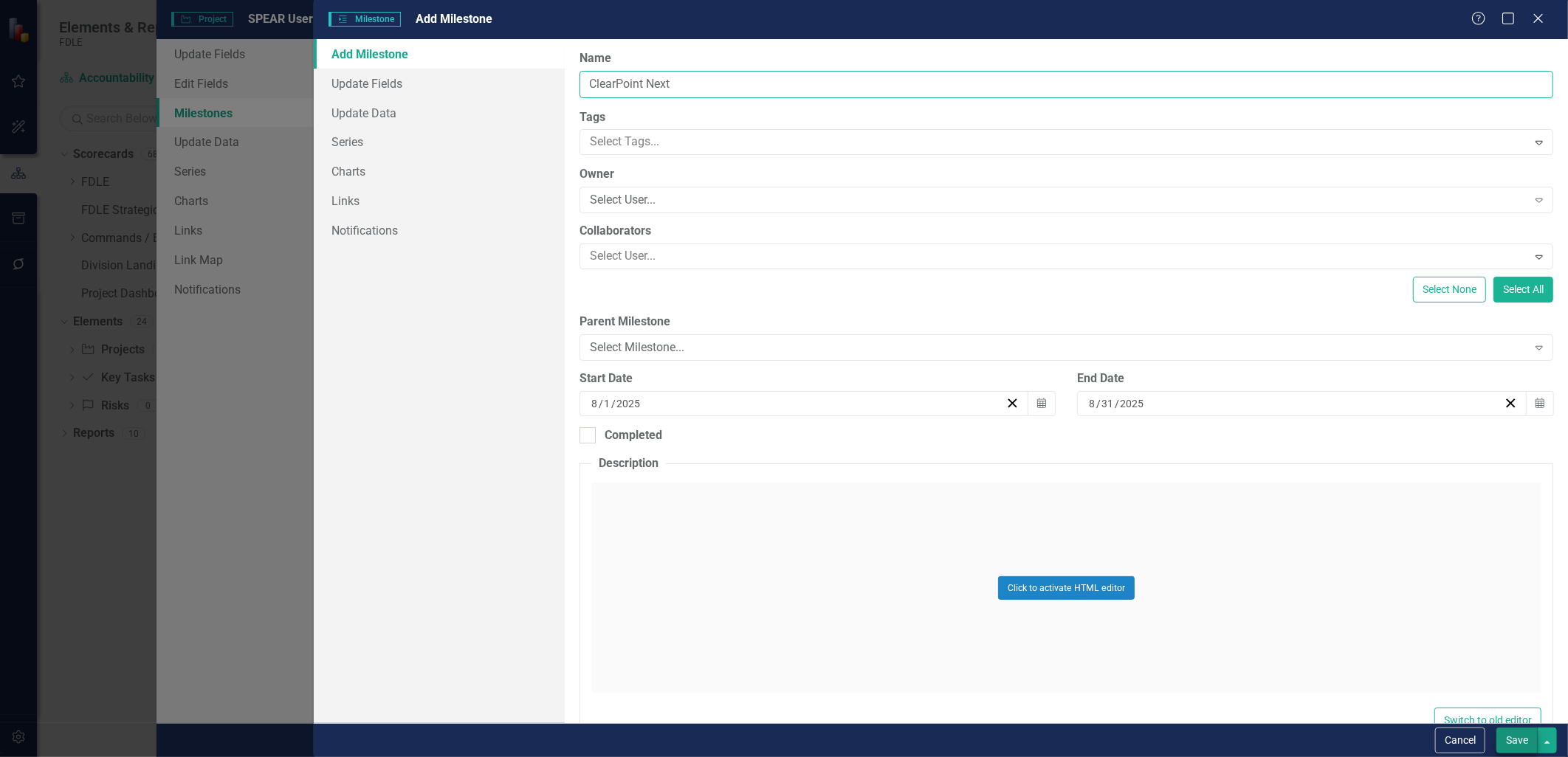
type input "ClearPoint Next"
click at [778, 738] on button "Save" at bounding box center [1516, 740] width 41 height 26
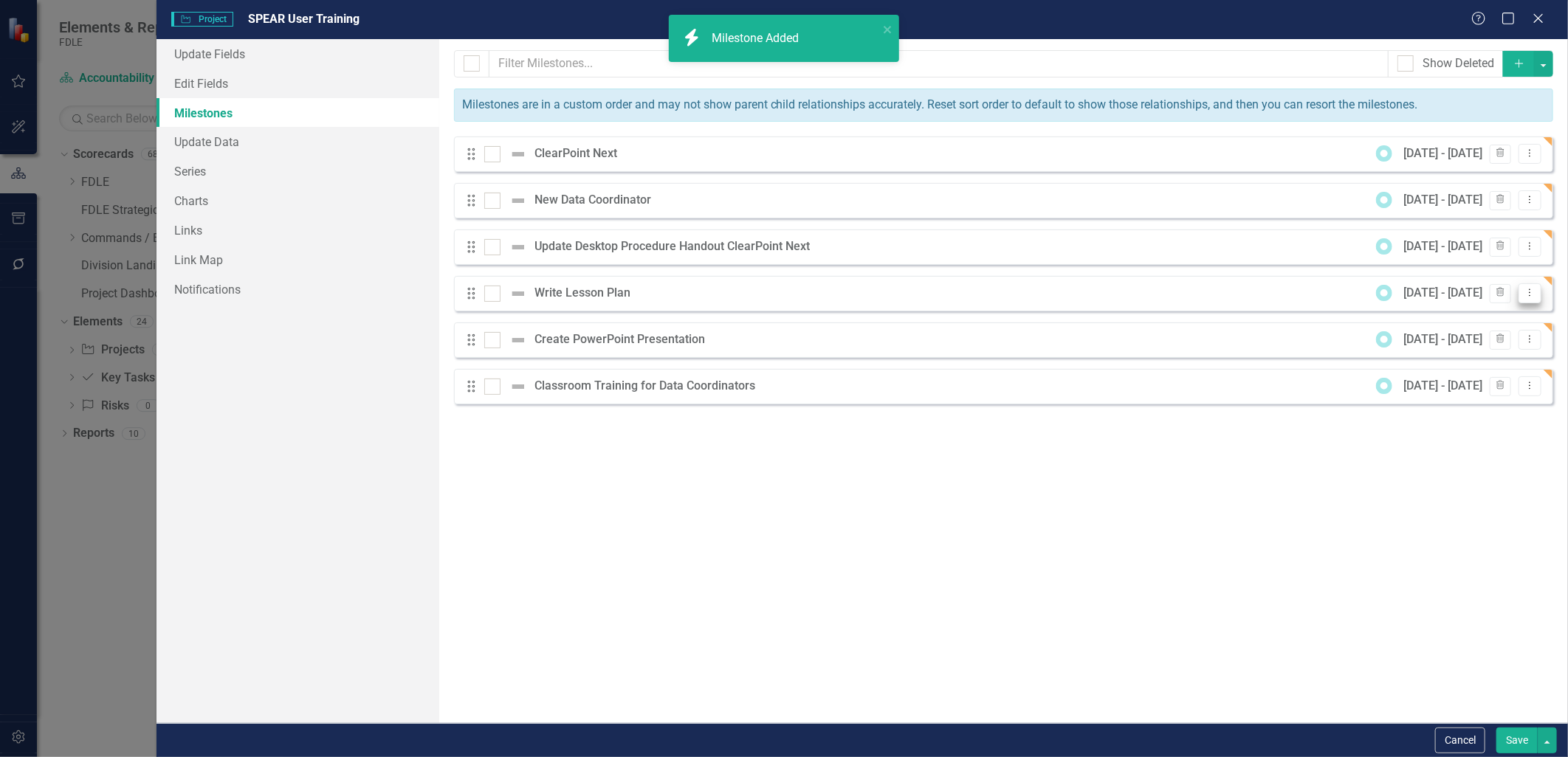
click at [778, 296] on icon "Dropdown Menu" at bounding box center [1530, 292] width 13 height 10
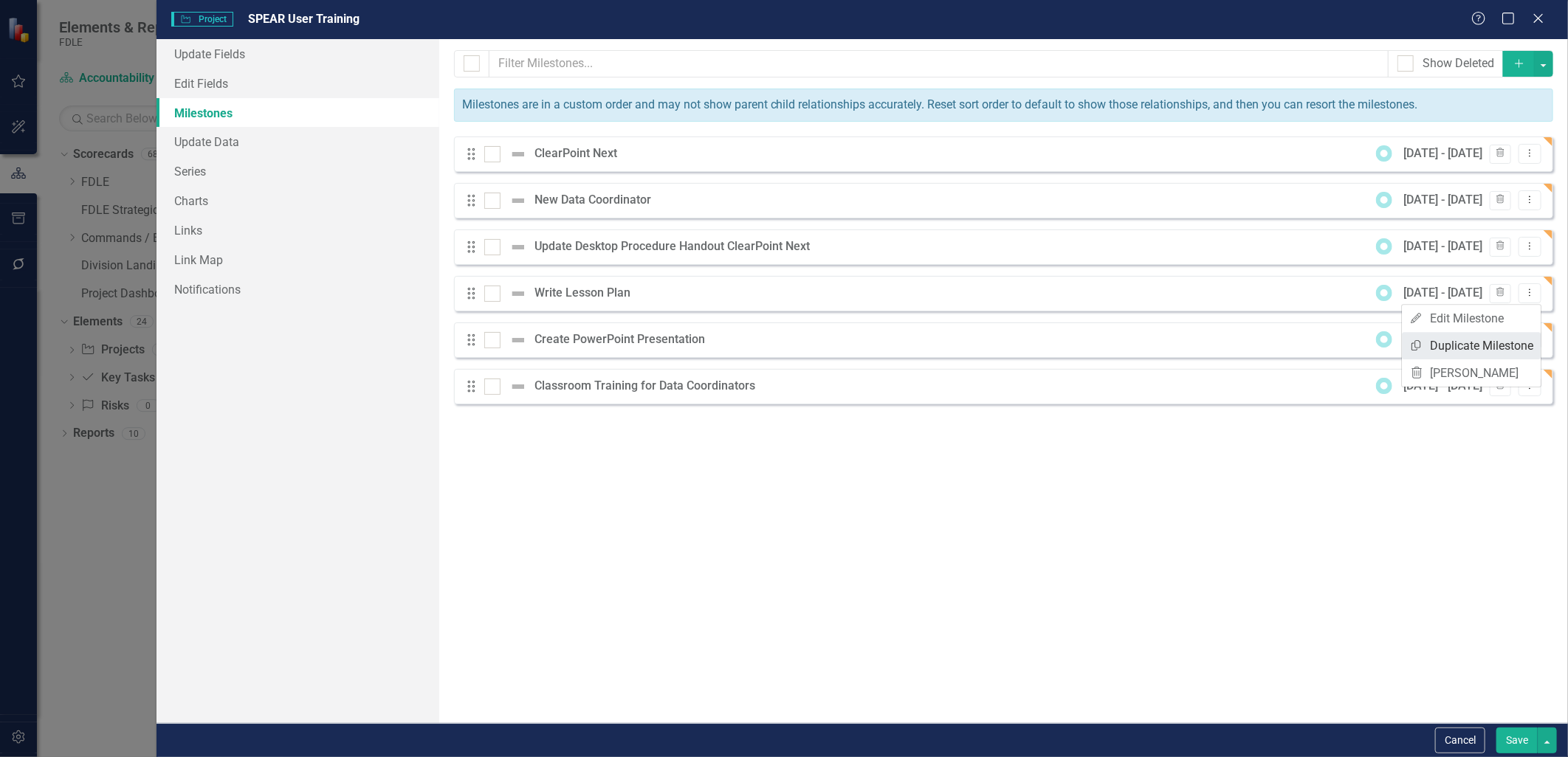
click at [778, 345] on link "Copy Duplicate Milestone" at bounding box center [1471, 345] width 139 height 27
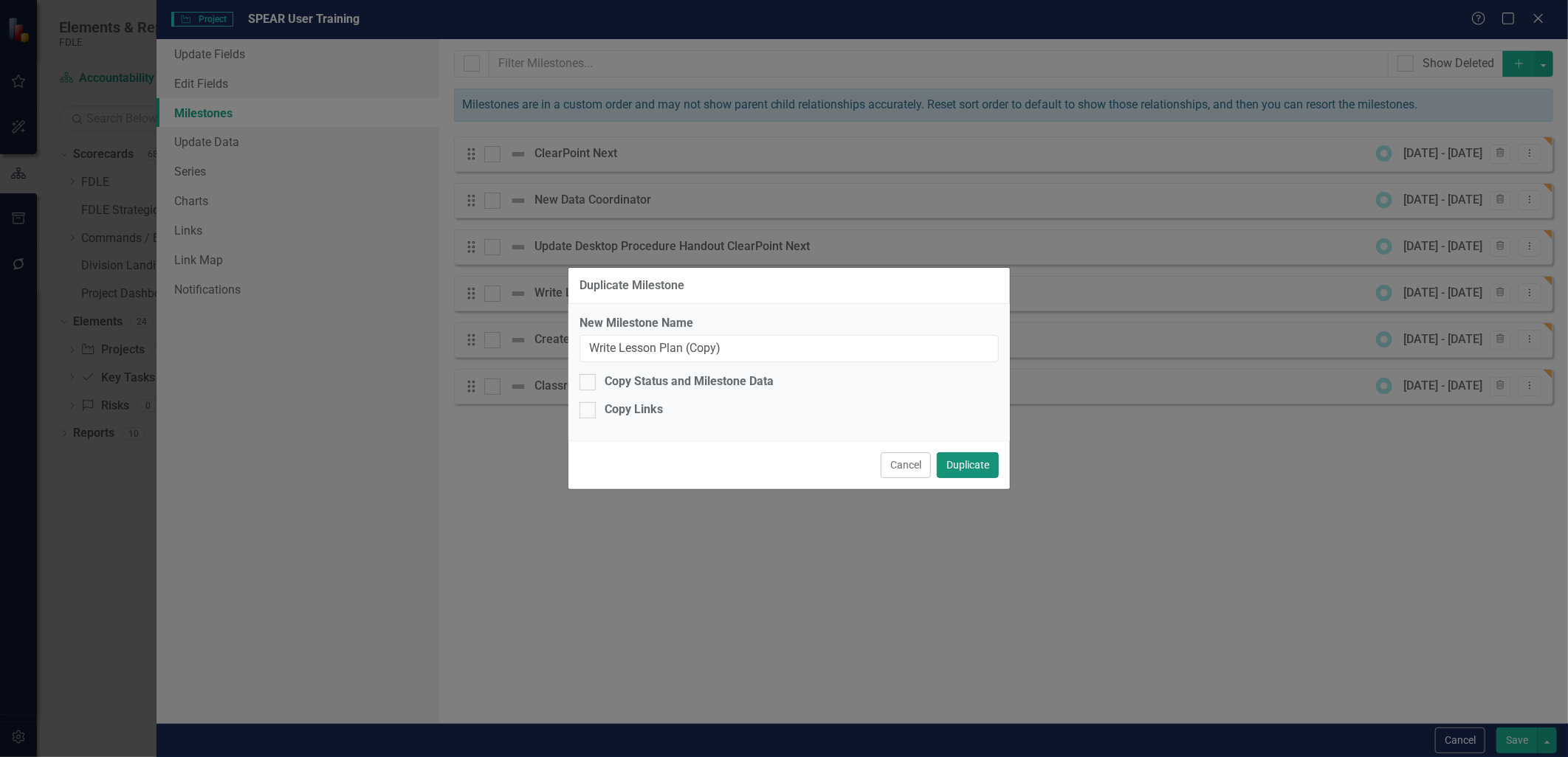
click at [778, 475] on button "Duplicate" at bounding box center [968, 465] width 62 height 26
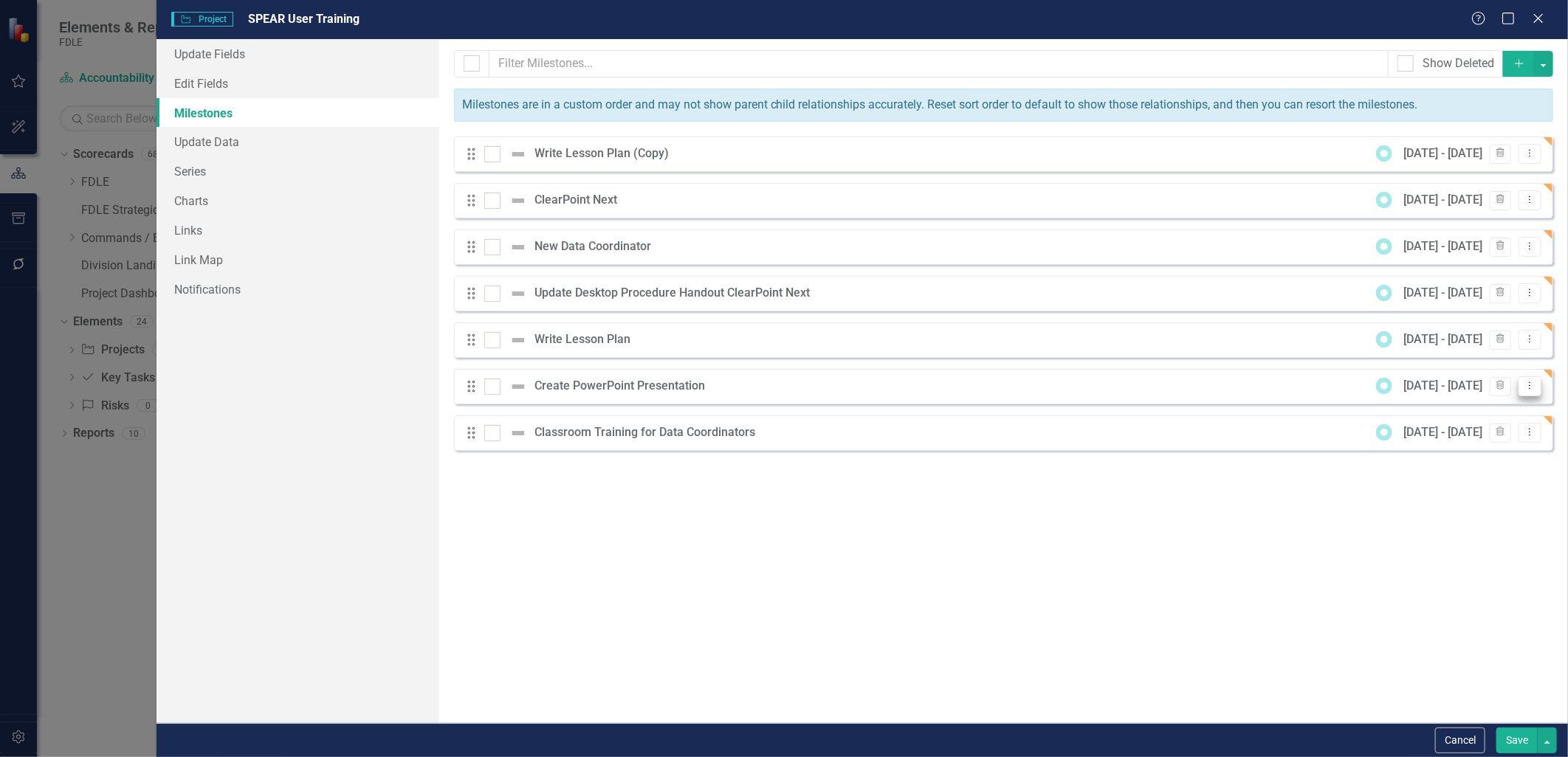
click at [778, 387] on icon "Dropdown Menu" at bounding box center [1530, 386] width 13 height 10
click at [778, 429] on link "Copy Duplicate Milestone" at bounding box center [1471, 439] width 139 height 27
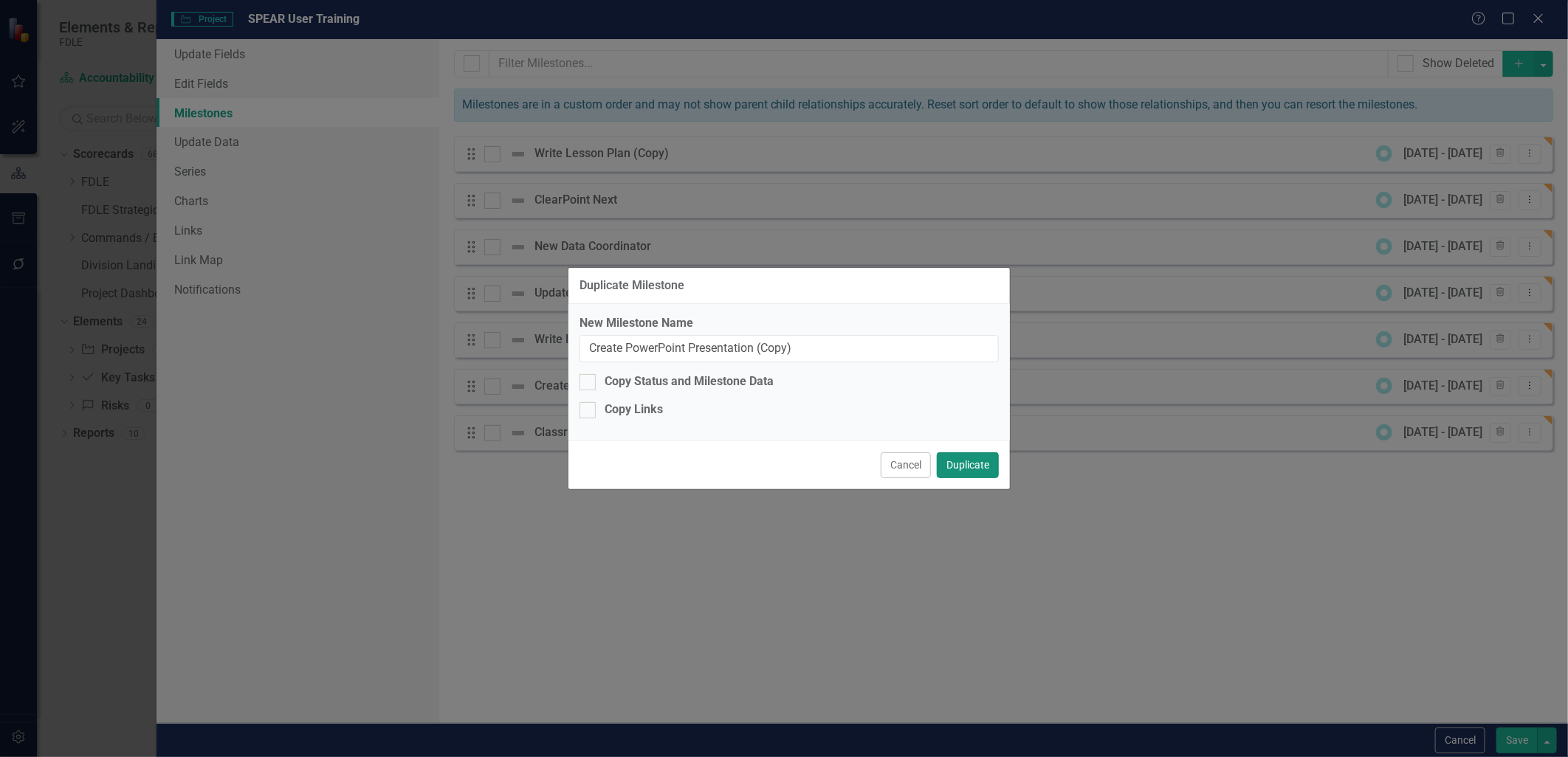
click at [778, 463] on button "Duplicate" at bounding box center [968, 465] width 62 height 26
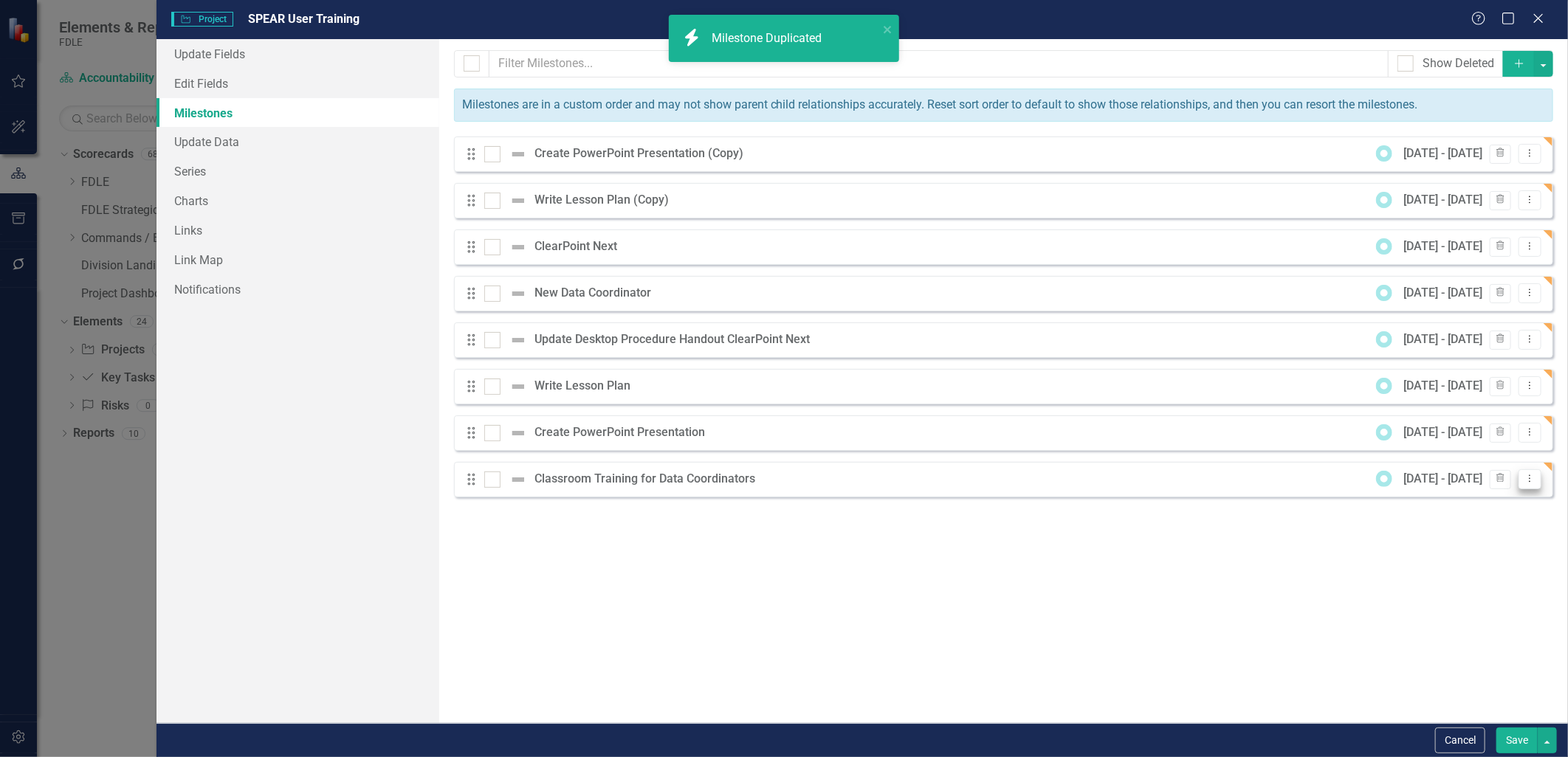
click at [778, 480] on icon "Dropdown Menu" at bounding box center [1530, 478] width 13 height 10
click at [778, 523] on link "Copy Duplicate Milestone" at bounding box center [1471, 531] width 139 height 27
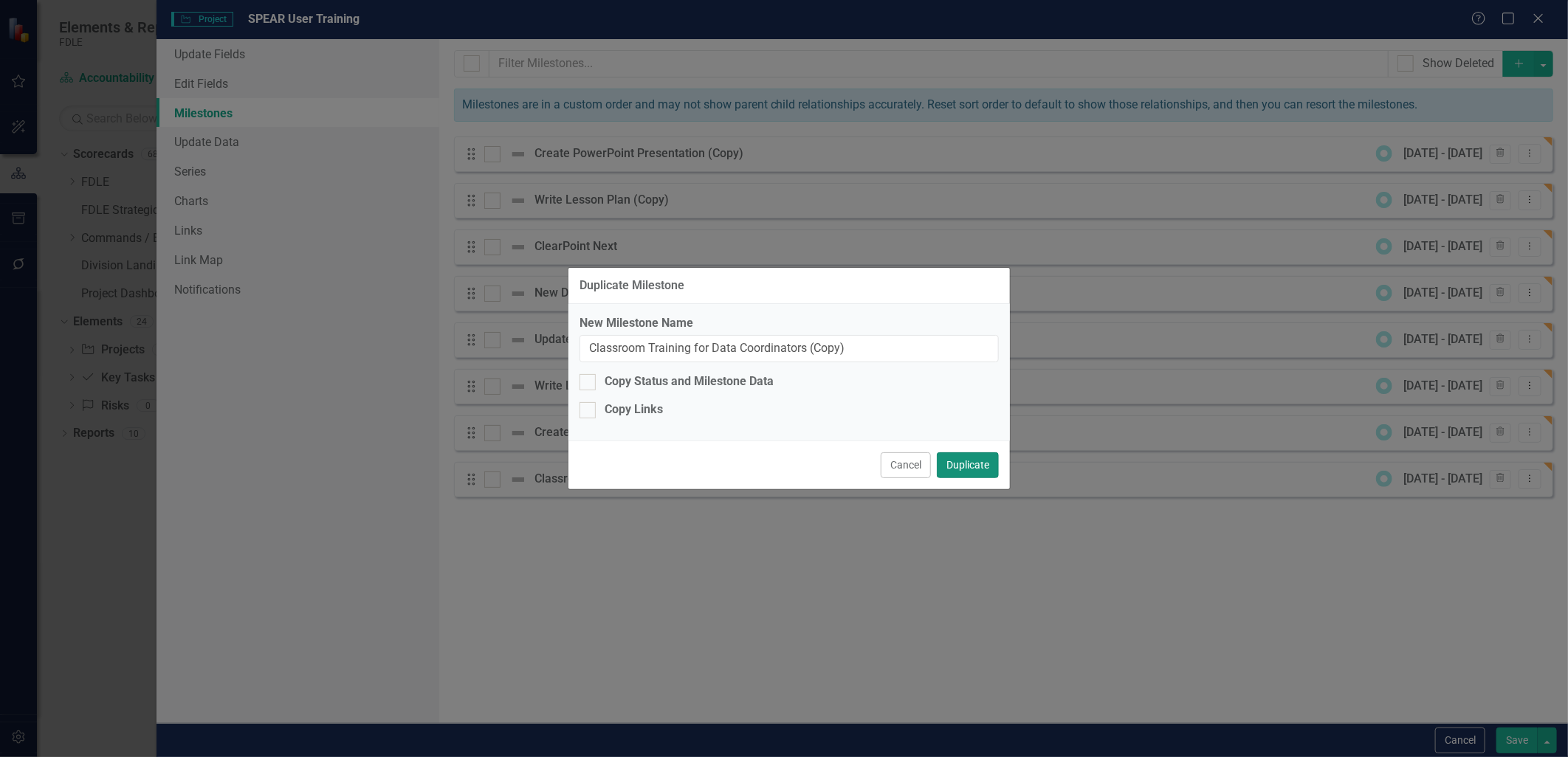
click at [778, 462] on button "Duplicate" at bounding box center [968, 465] width 62 height 26
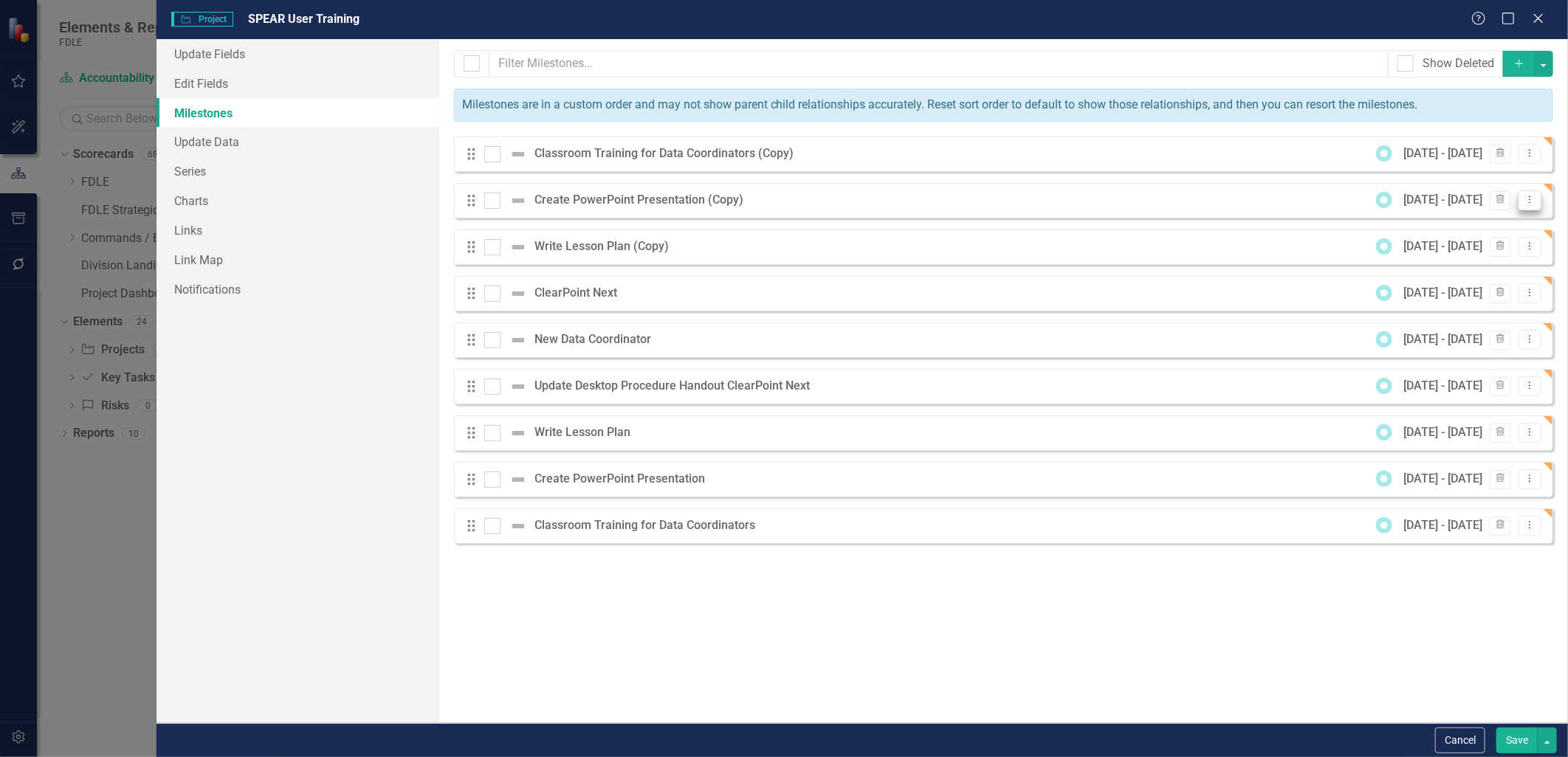
click at [778, 200] on icon "Dropdown Menu" at bounding box center [1530, 200] width 13 height 10
click at [778, 225] on link "Edit Edit Milestone" at bounding box center [1471, 225] width 139 height 27
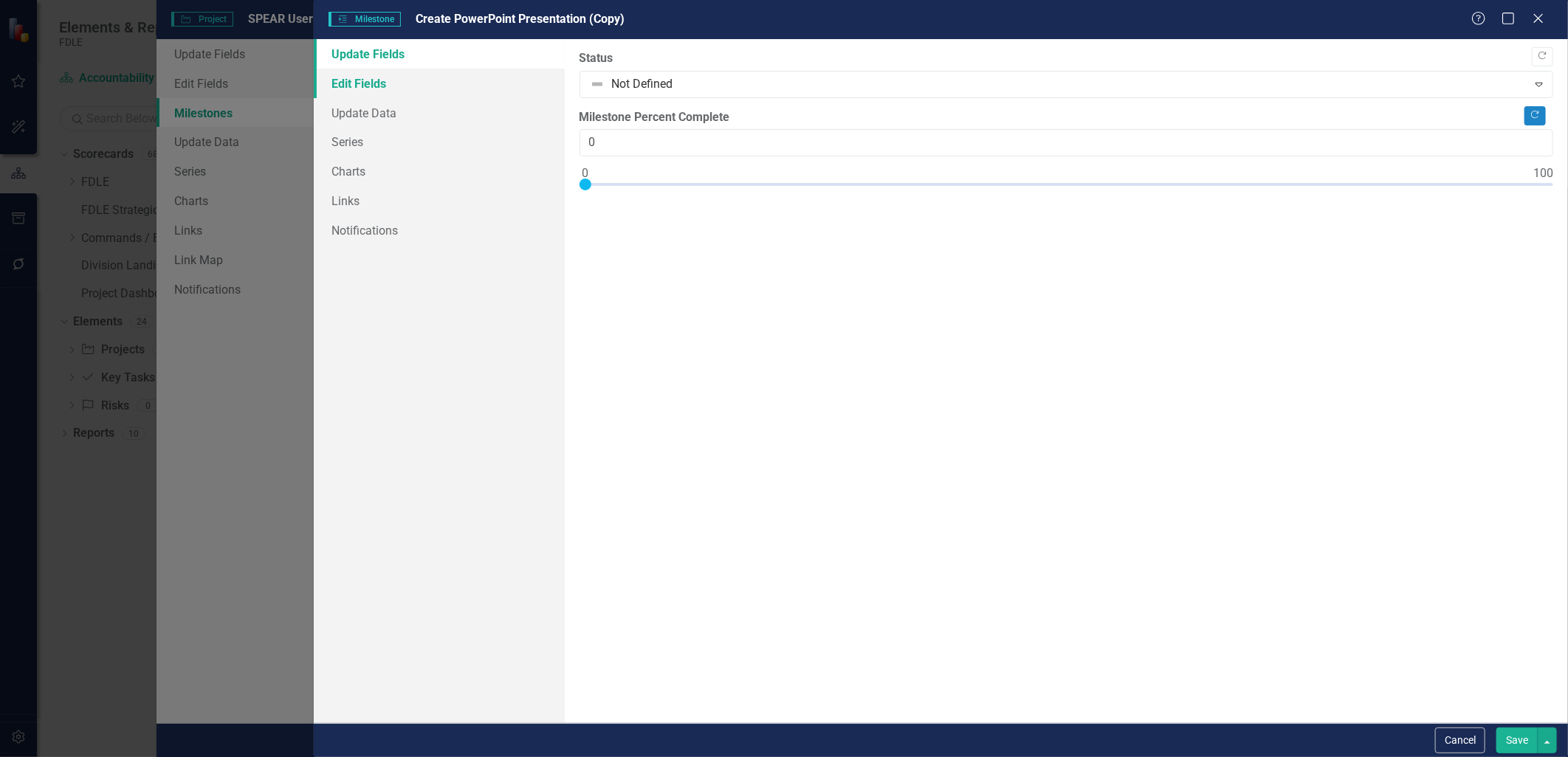
click at [376, 87] on link "Edit Fields" at bounding box center [438, 83] width 251 height 30
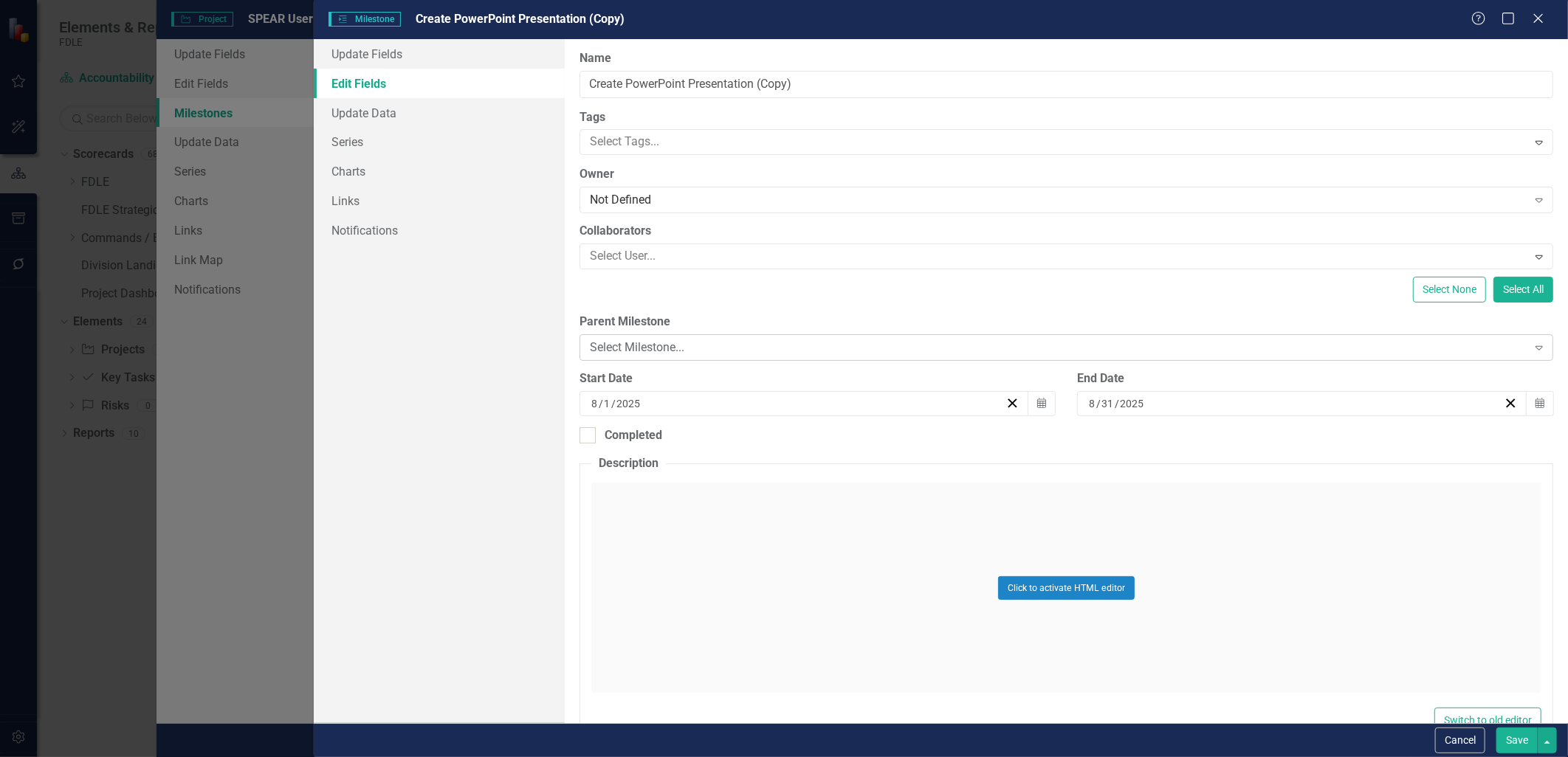
click at [626, 341] on div "Select Milestone..." at bounding box center [1058, 347] width 937 height 17
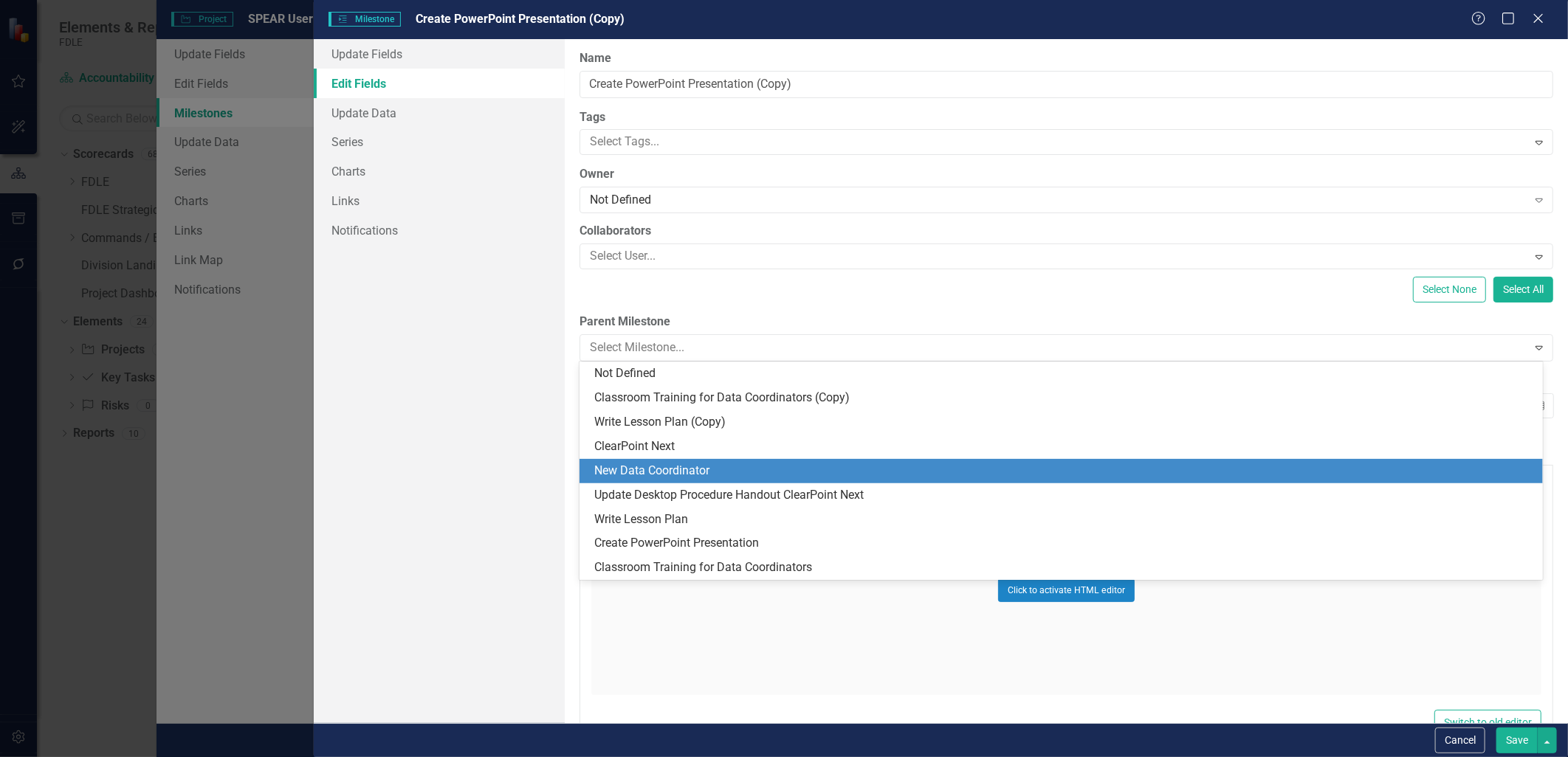
click at [662, 462] on div "New Data Coordinator" at bounding box center [1064, 470] width 940 height 17
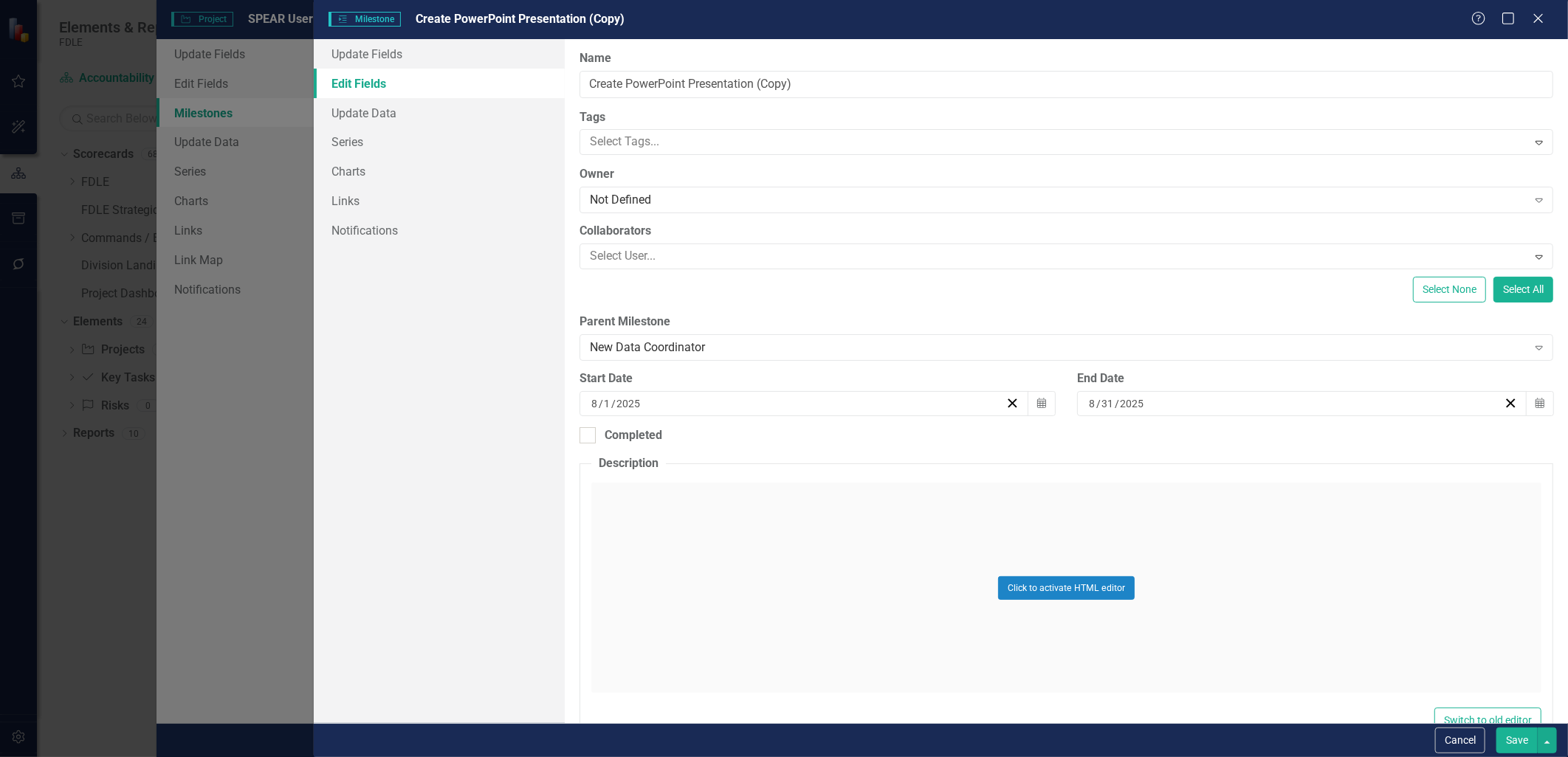
click at [778, 741] on button "Save" at bounding box center [1516, 740] width 41 height 26
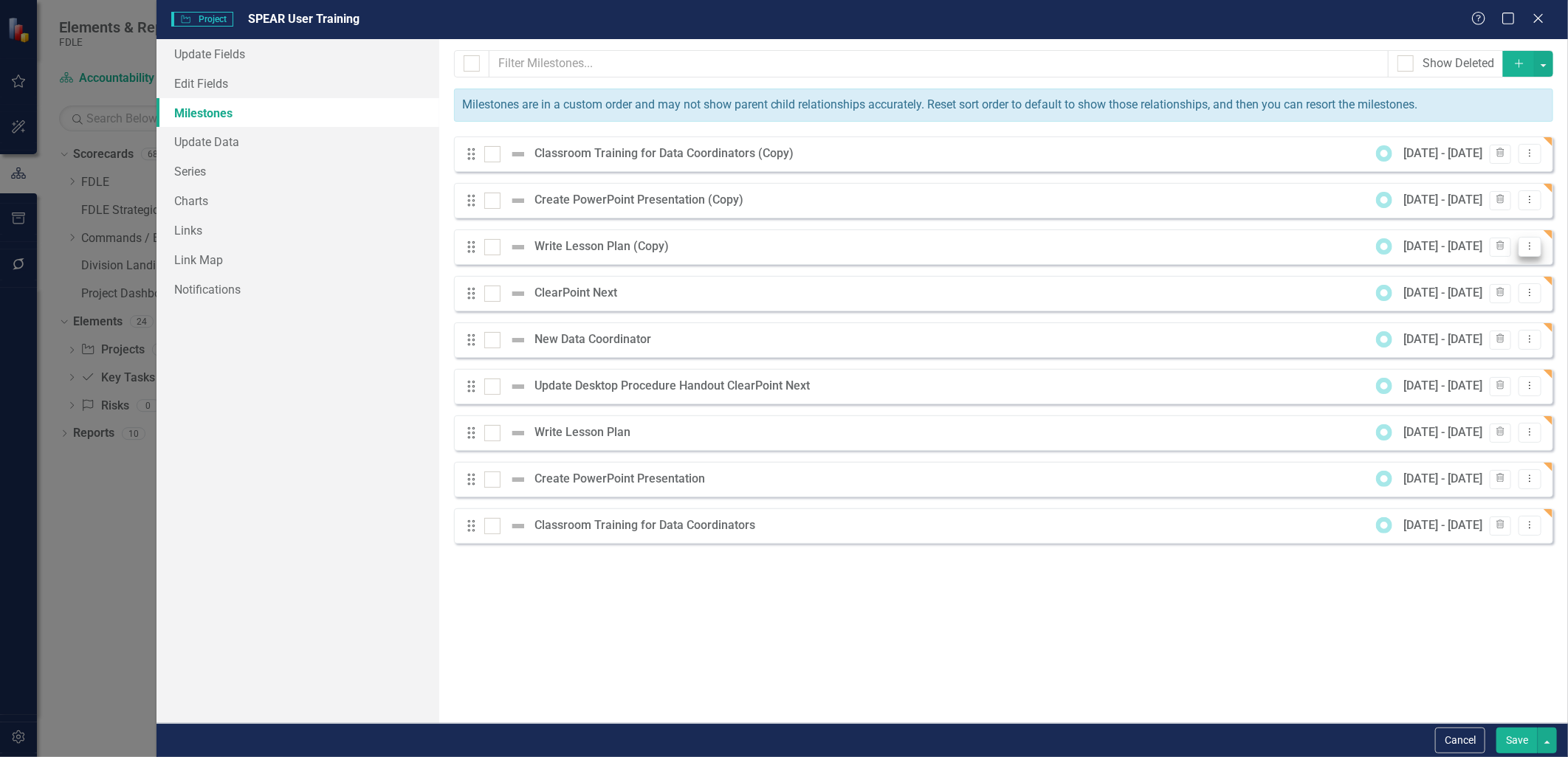
click at [778, 247] on icon "Dropdown Menu" at bounding box center [1530, 246] width 13 height 10
click at [778, 275] on link "Edit Edit Milestone" at bounding box center [1471, 272] width 139 height 27
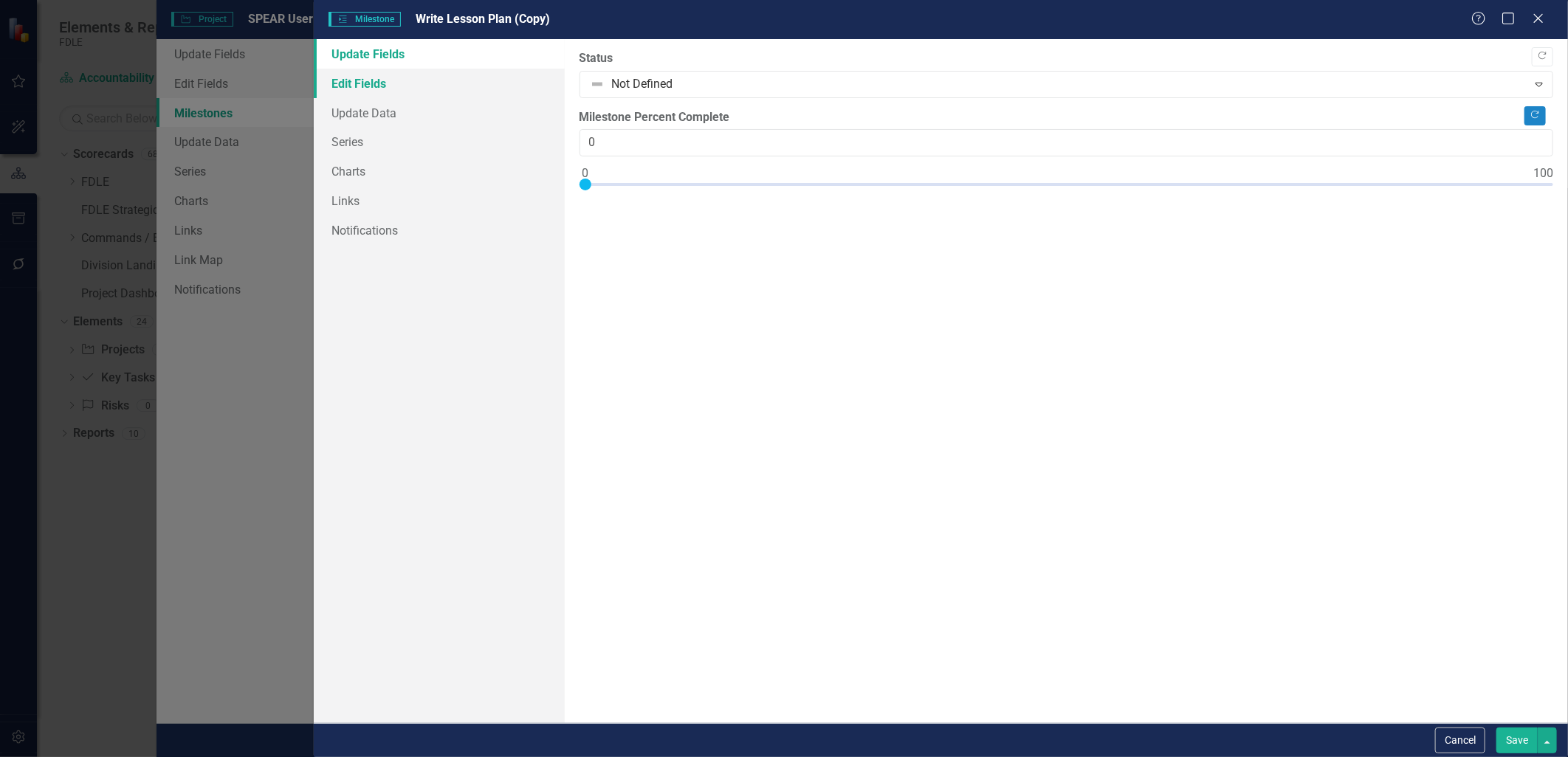
click at [342, 85] on link "Edit Fields" at bounding box center [438, 83] width 251 height 30
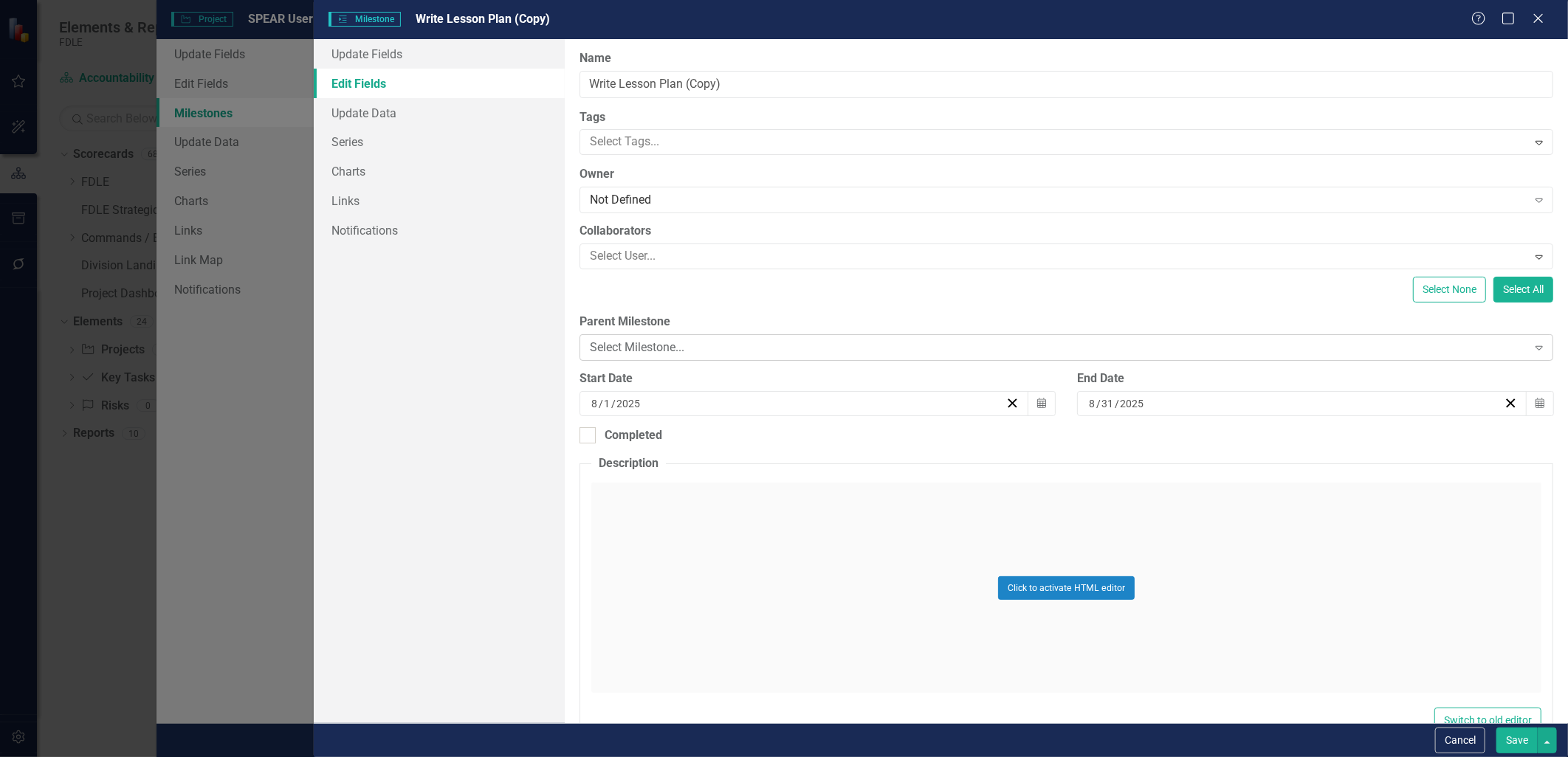
click at [641, 354] on div "Select Milestone..." at bounding box center [1058, 347] width 937 height 17
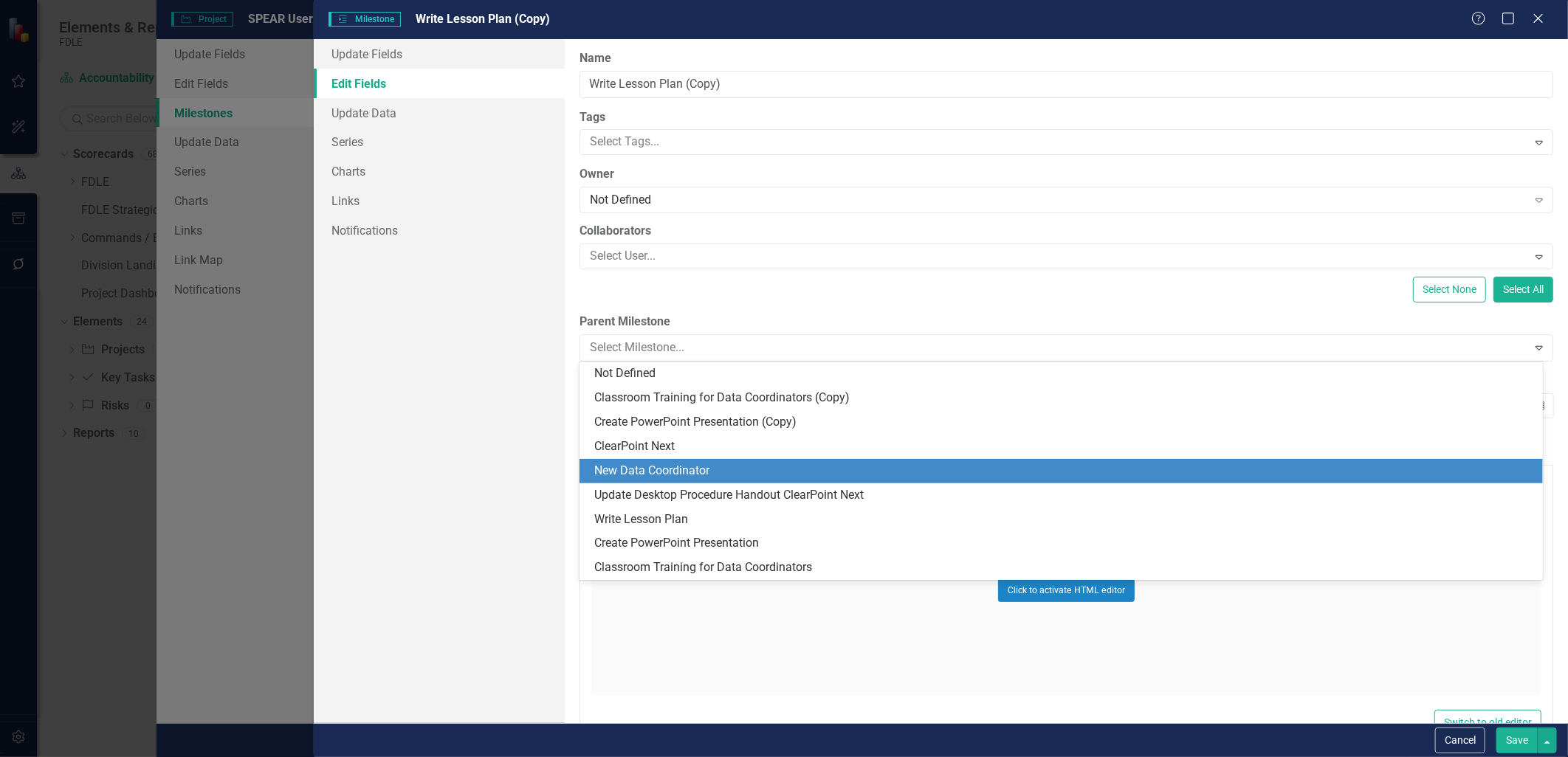
drag, startPoint x: 653, startPoint y: 462, endPoint x: 614, endPoint y: 453, distance: 40.0
click at [653, 463] on div "New Data Coordinator" at bounding box center [1064, 470] width 940 height 17
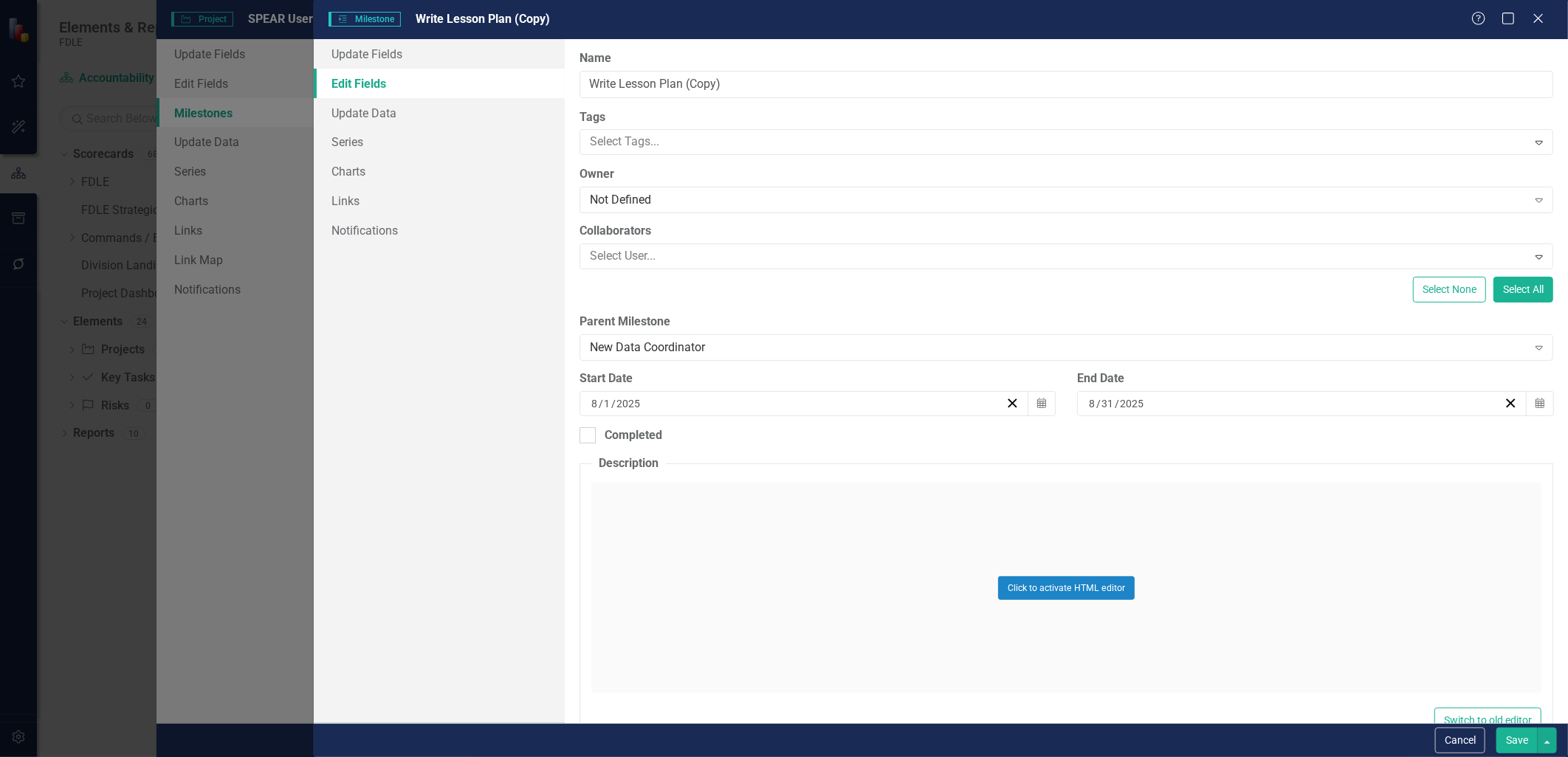
click at [778, 743] on button "Save" at bounding box center [1516, 740] width 41 height 26
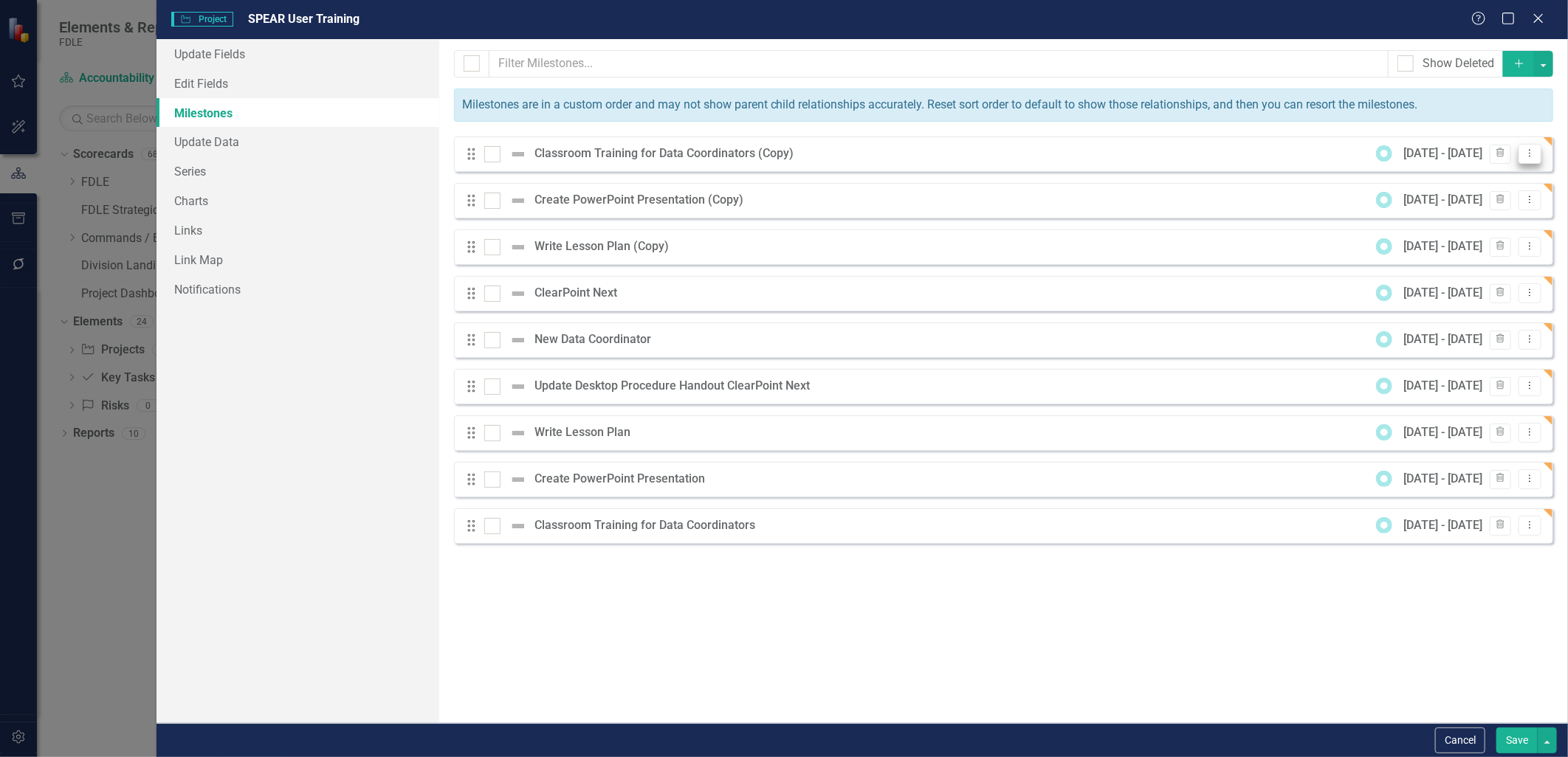
click at [778, 156] on icon "Dropdown Menu" at bounding box center [1530, 153] width 13 height 10
click at [778, 183] on link "Edit Edit Milestone" at bounding box center [1471, 178] width 139 height 27
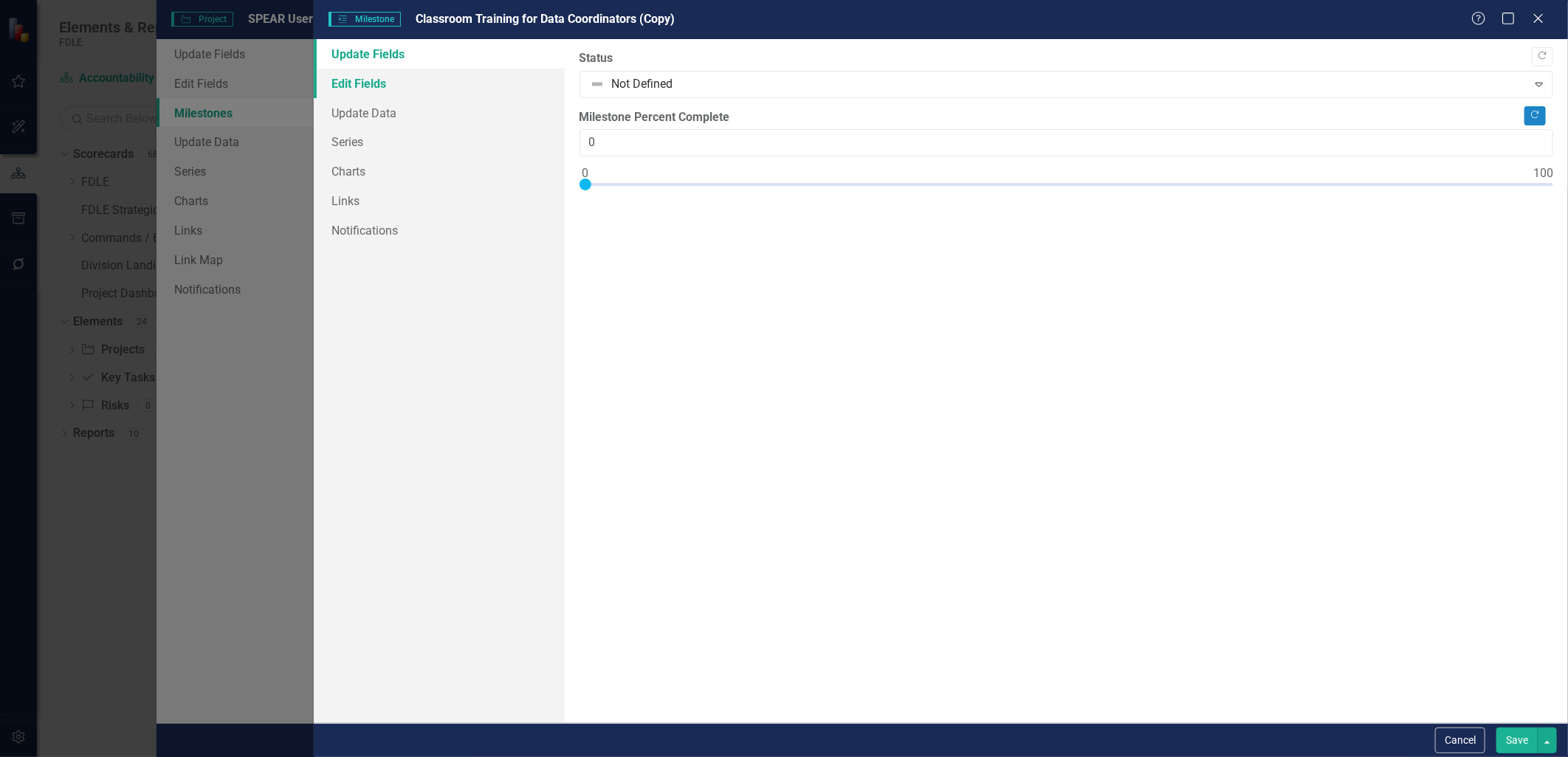
click at [356, 85] on link "Edit Fields" at bounding box center [438, 83] width 251 height 30
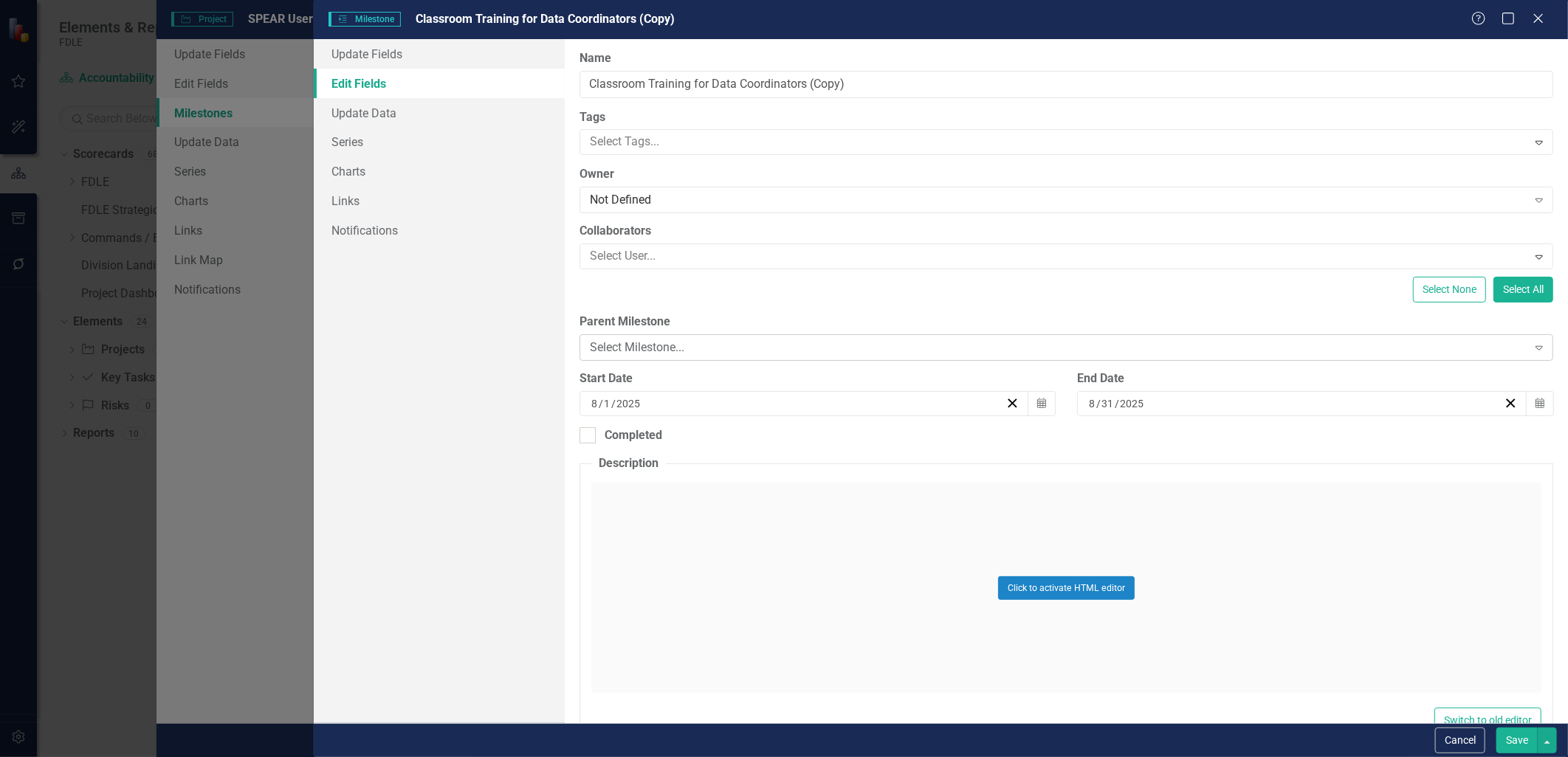
click at [638, 344] on div "Select Milestone..." at bounding box center [1058, 347] width 937 height 17
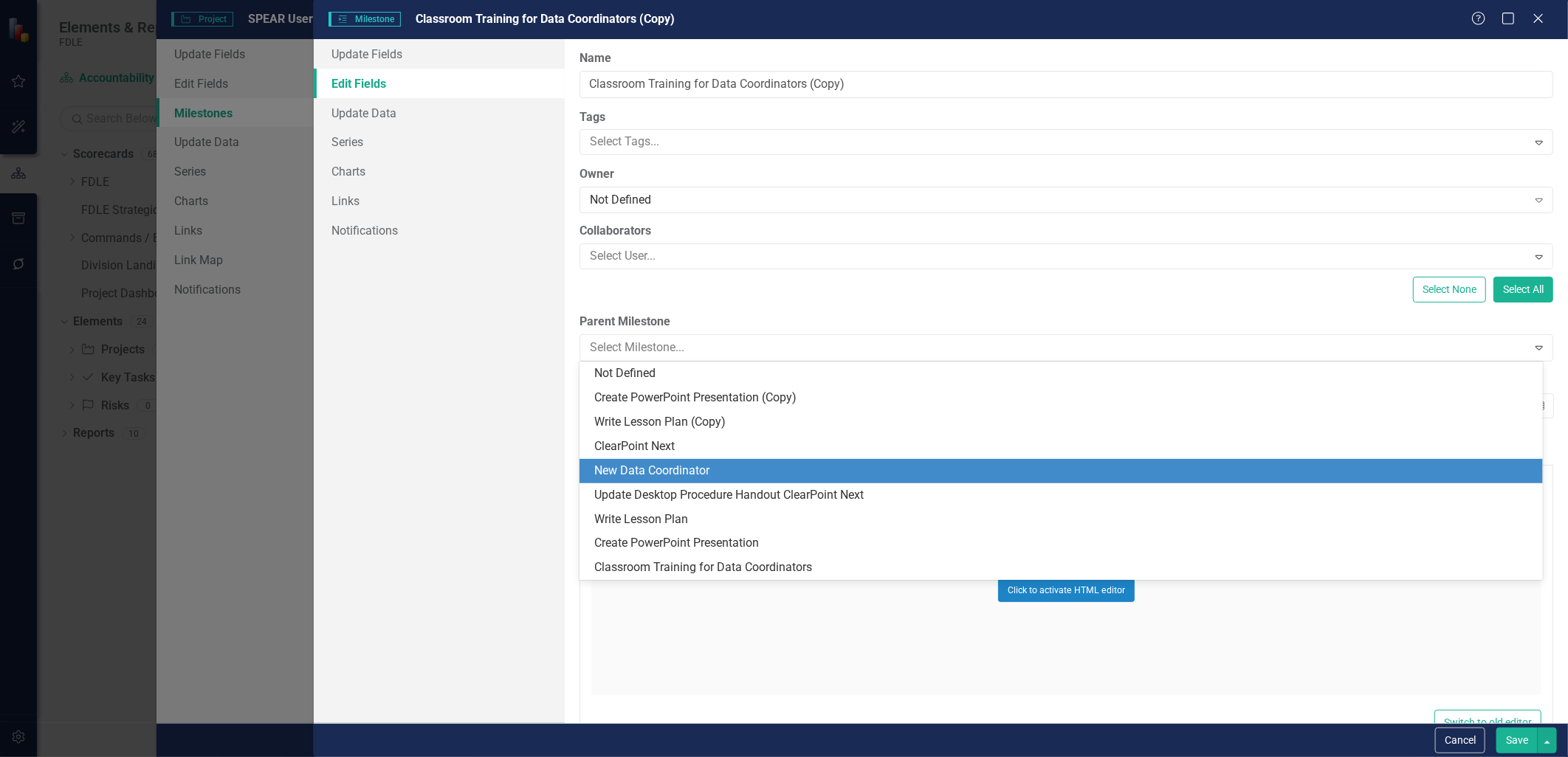
click at [665, 470] on div "New Data Coordinator" at bounding box center [1064, 470] width 940 height 17
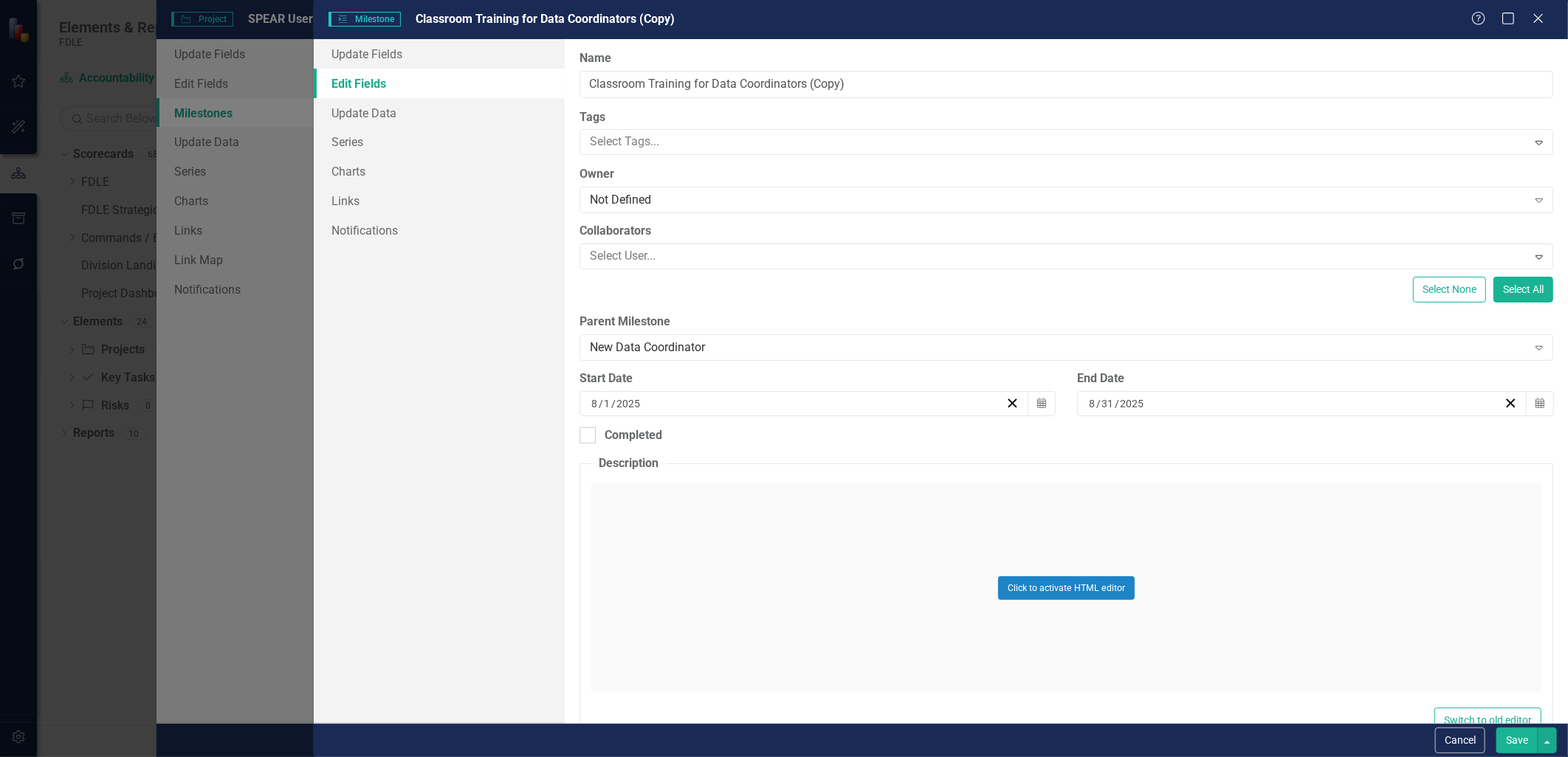
click at [778, 740] on button "Save" at bounding box center [1516, 740] width 41 height 26
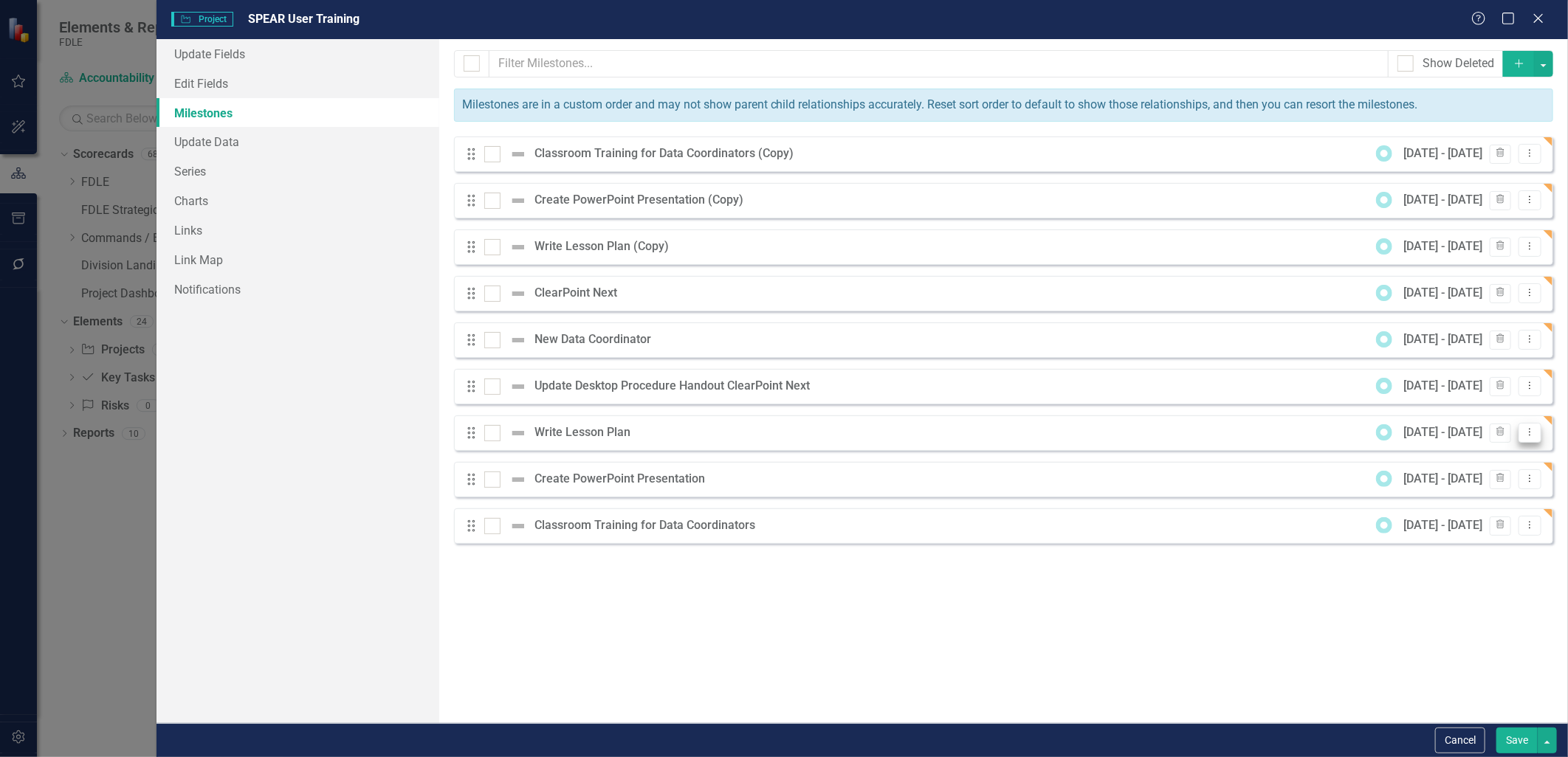
click at [778, 432] on icon "Dropdown Menu" at bounding box center [1530, 432] width 13 height 10
click at [778, 461] on link "Edit Edit Milestone" at bounding box center [1471, 458] width 139 height 27
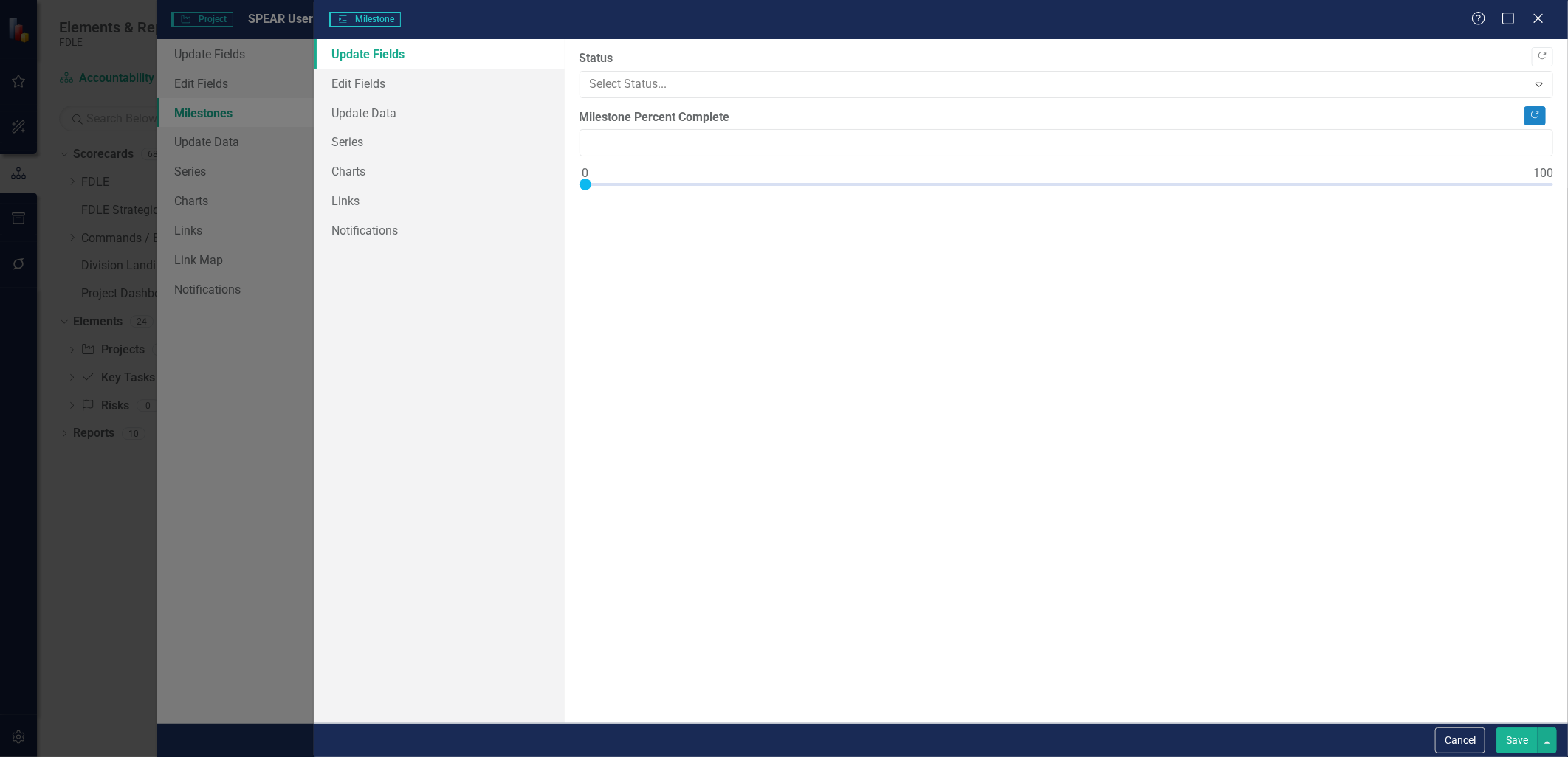
type input "0"
click at [359, 75] on link "Edit Fields" at bounding box center [438, 83] width 251 height 30
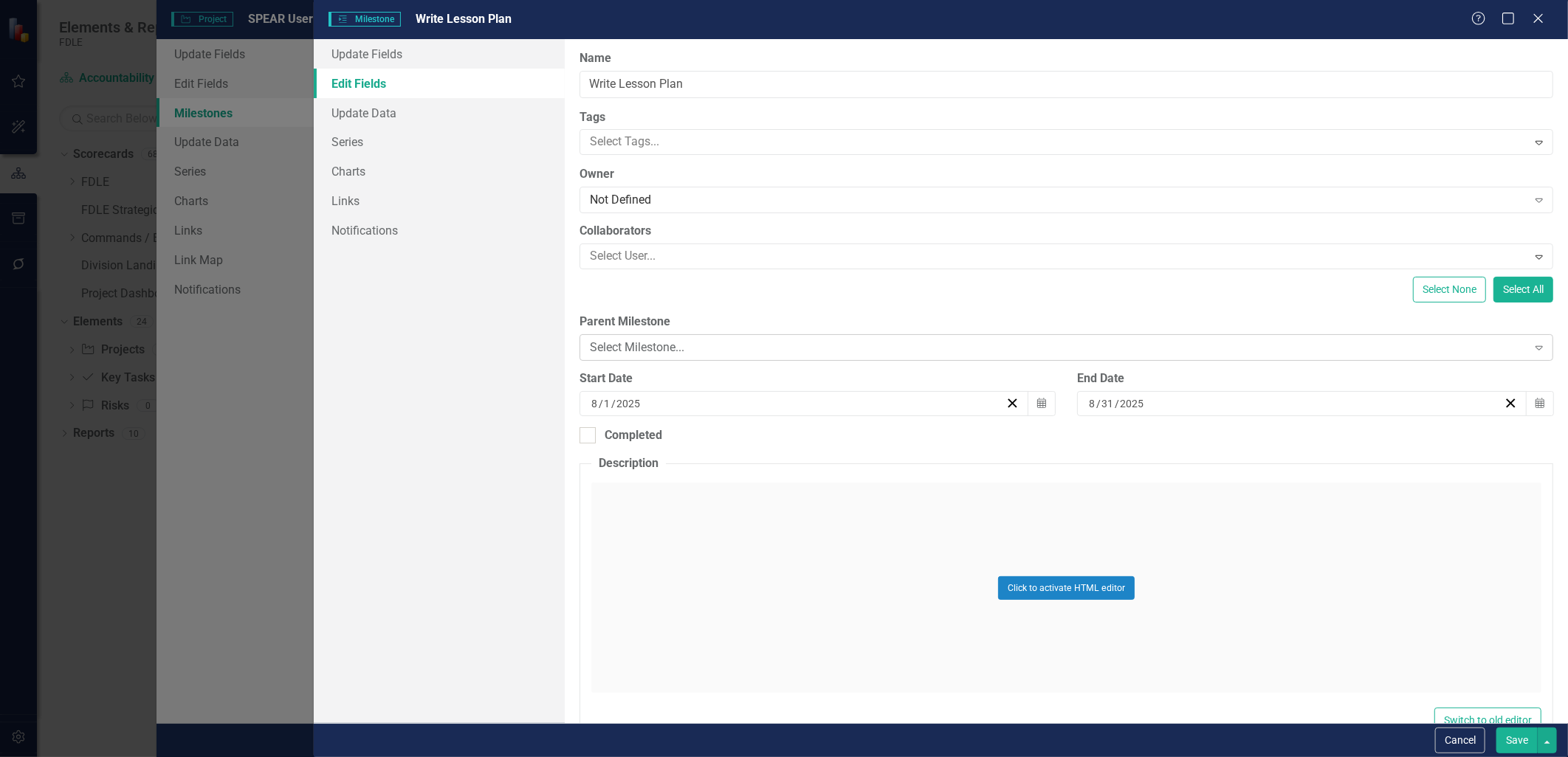
click at [653, 353] on div "Select Milestone..." at bounding box center [1058, 347] width 937 height 17
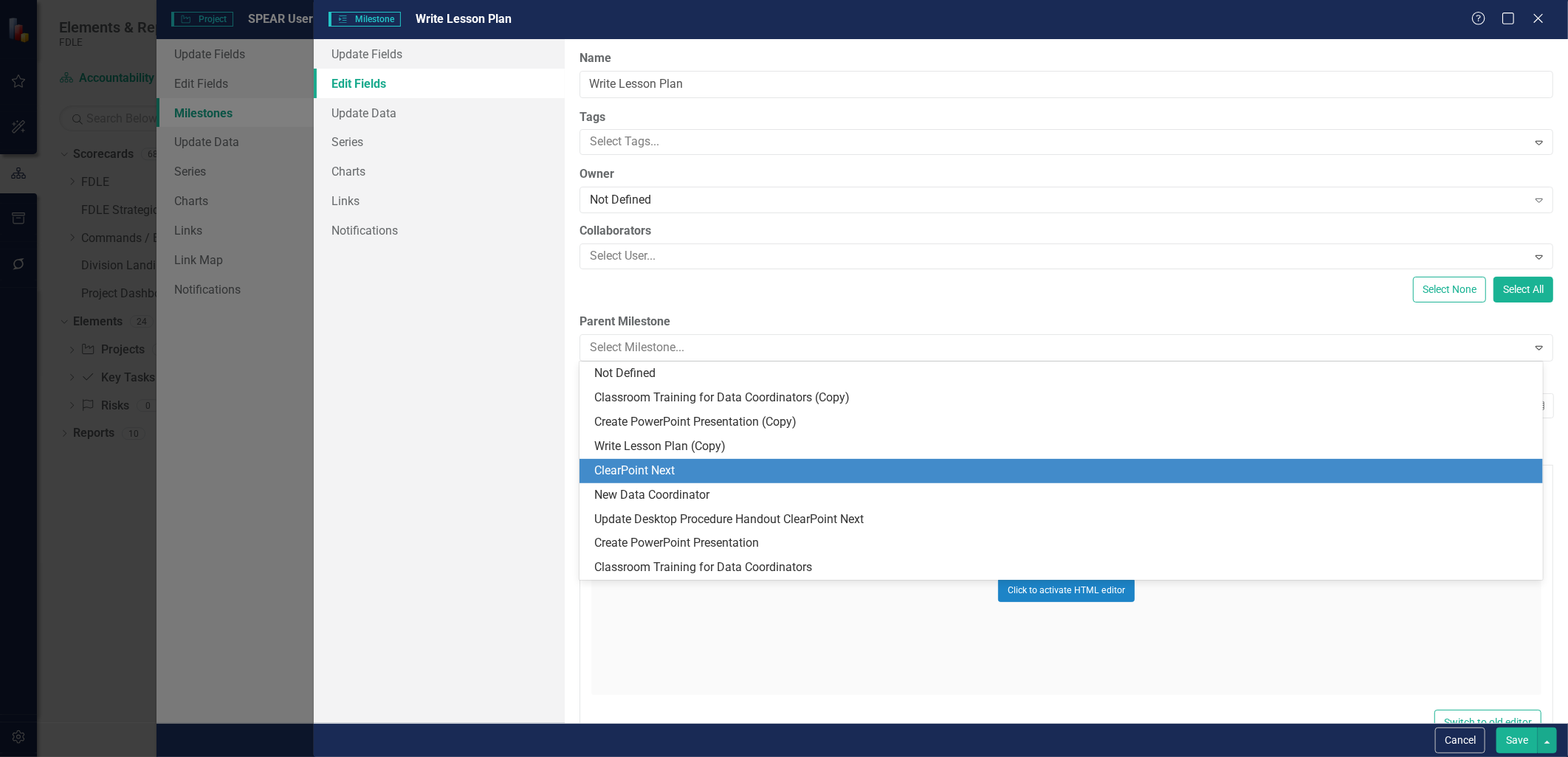
click at [674, 468] on div "ClearPoint Next" at bounding box center [1064, 470] width 940 height 17
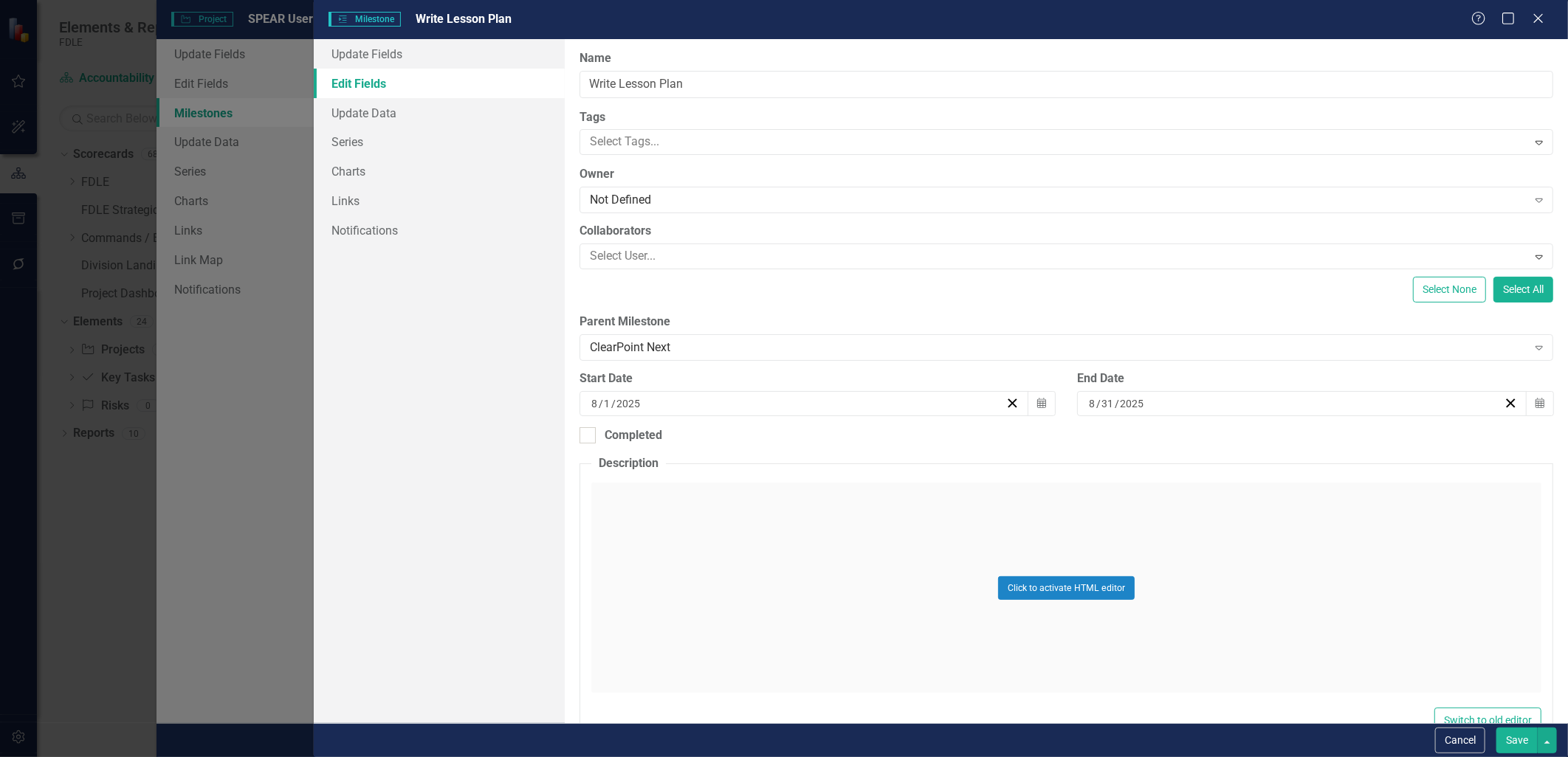
click at [778, 746] on button "Save" at bounding box center [1516, 740] width 41 height 26
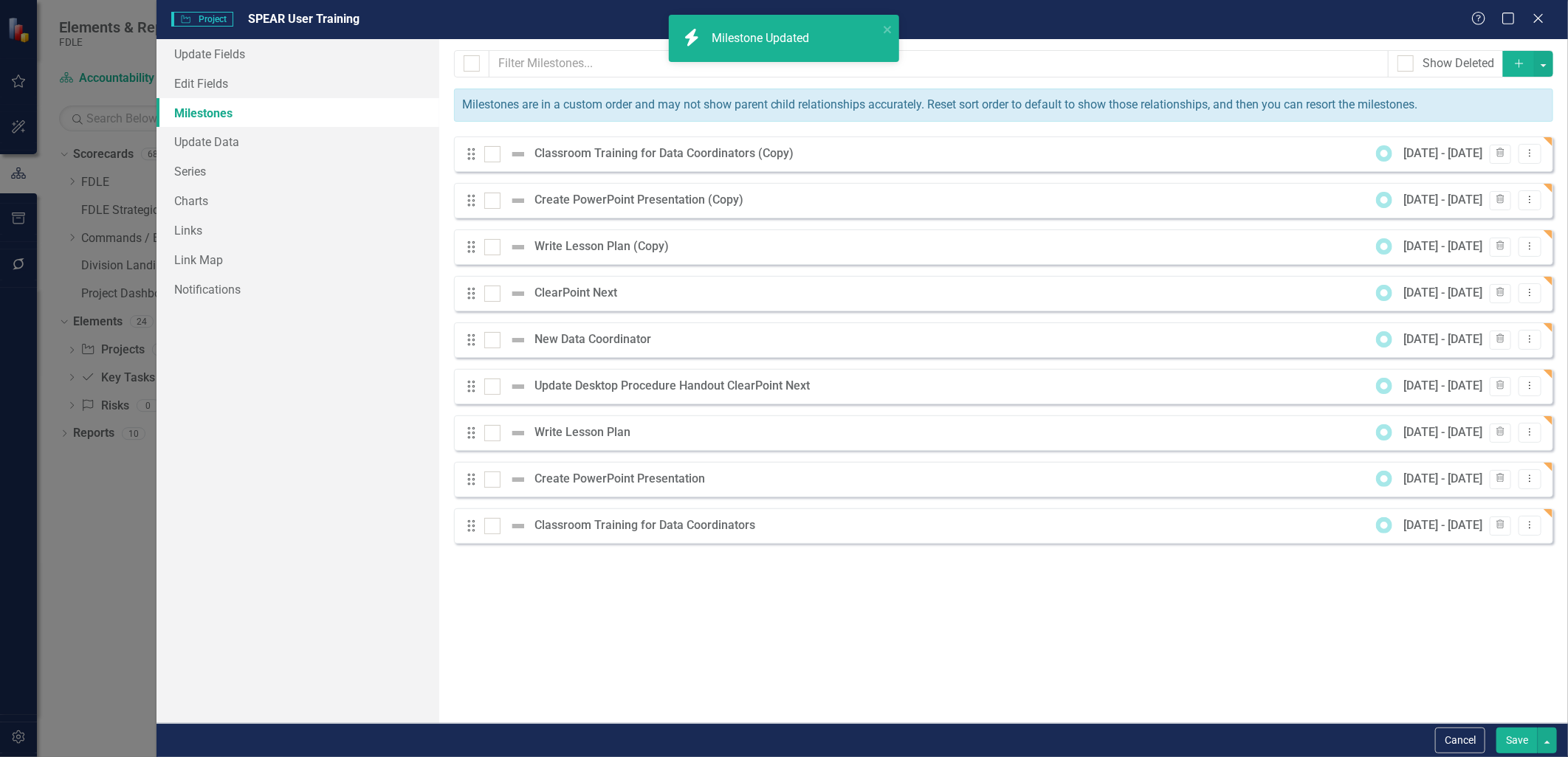
drag, startPoint x: 1529, startPoint y: 529, endPoint x: 1533, endPoint y: 536, distance: 8.1
click at [778, 528] on icon "Dropdown Menu" at bounding box center [1530, 525] width 13 height 10
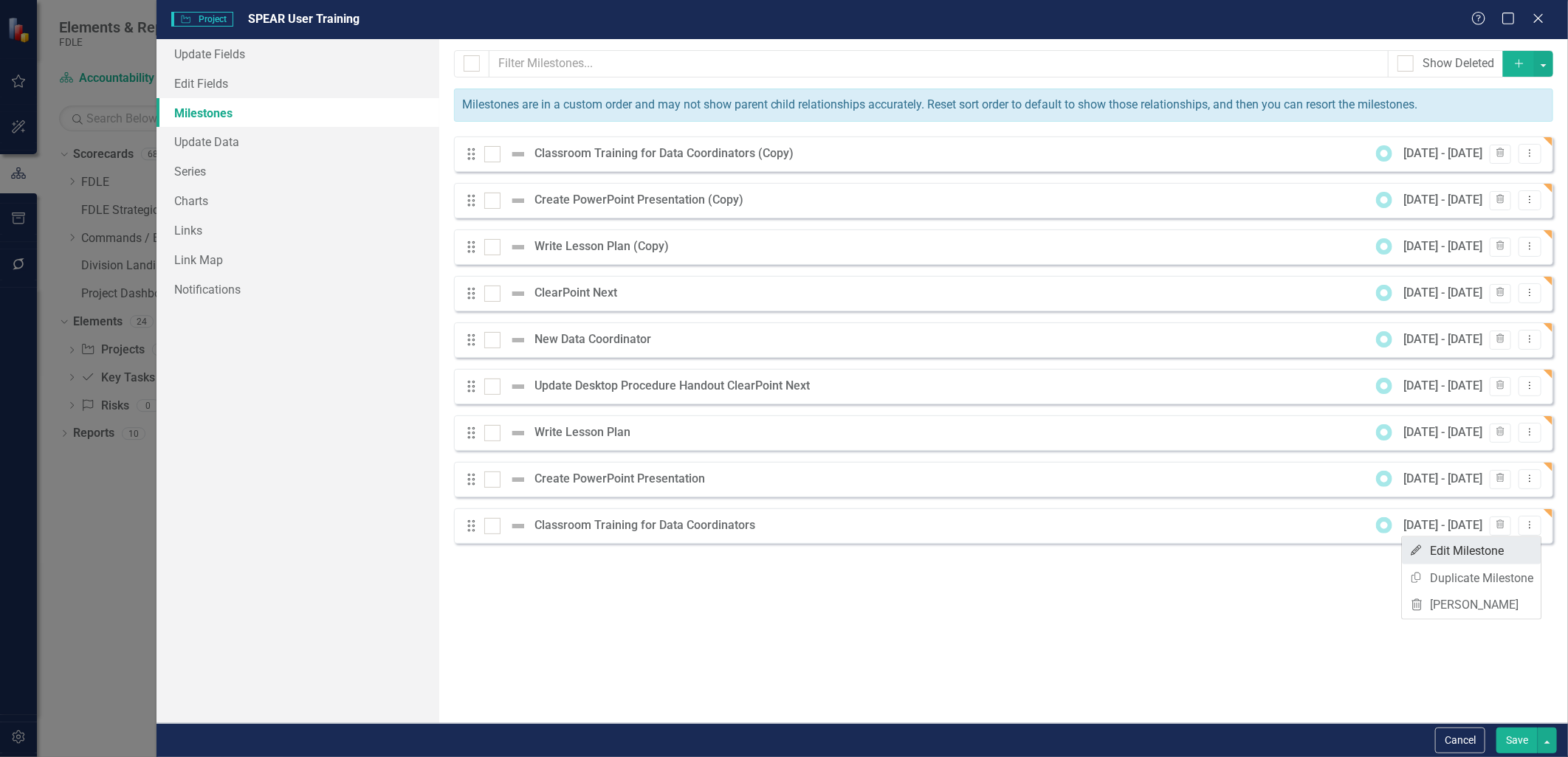
click at [778, 550] on link "Edit Edit Milestone" at bounding box center [1471, 551] width 139 height 27
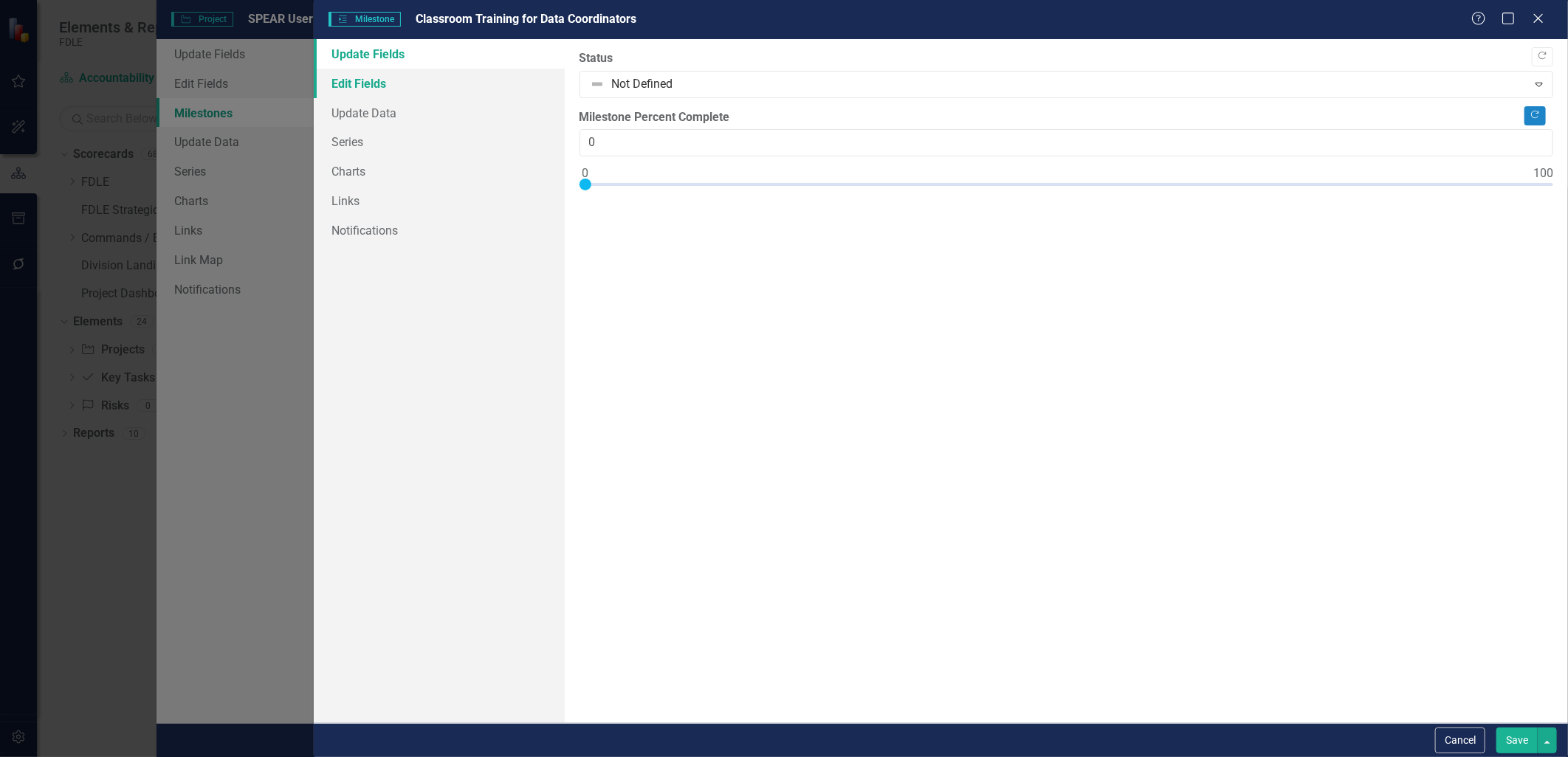
click at [370, 85] on link "Edit Fields" at bounding box center [438, 83] width 251 height 30
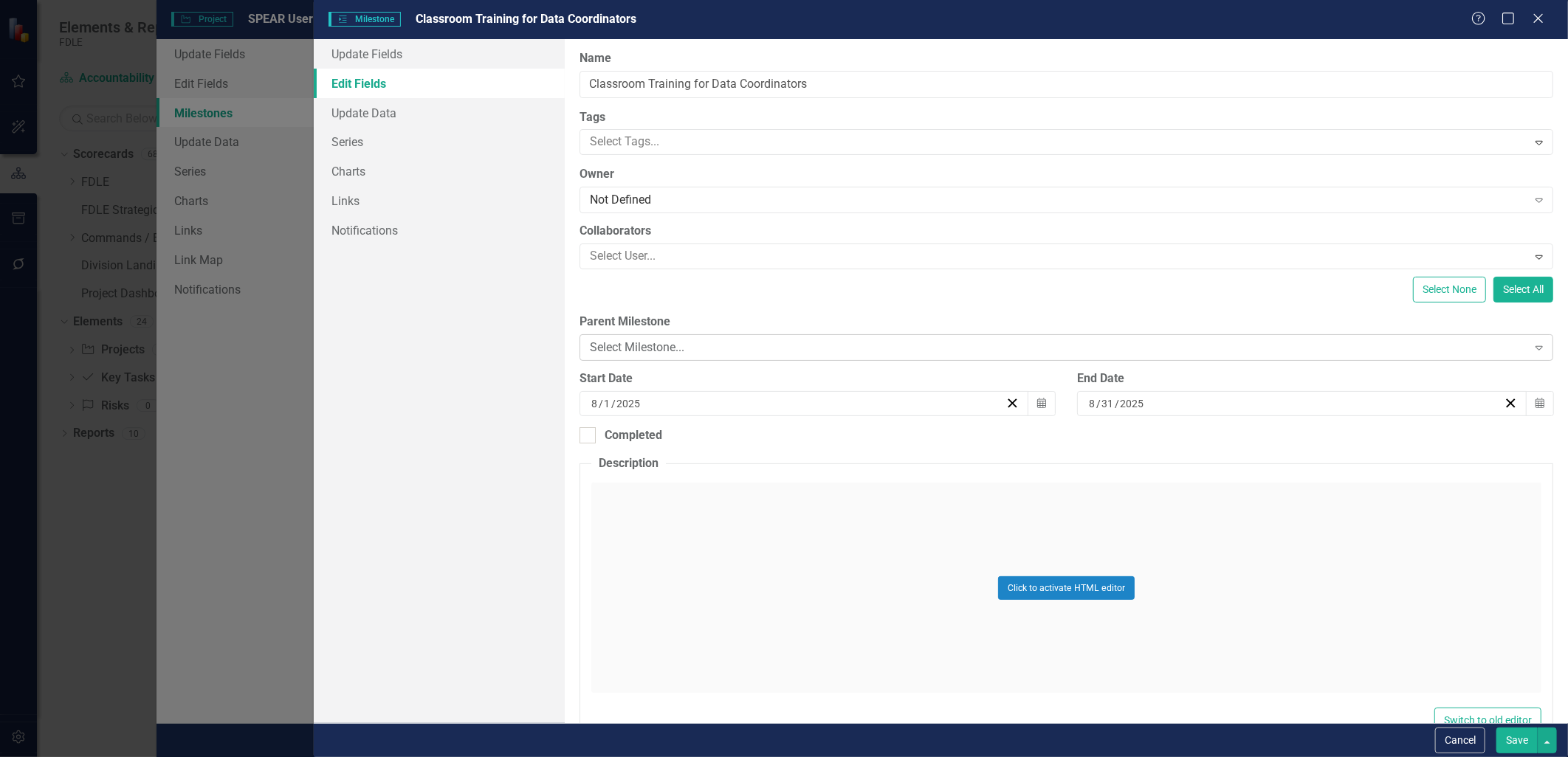
click at [628, 354] on div "Select Milestone..." at bounding box center [1058, 347] width 937 height 17
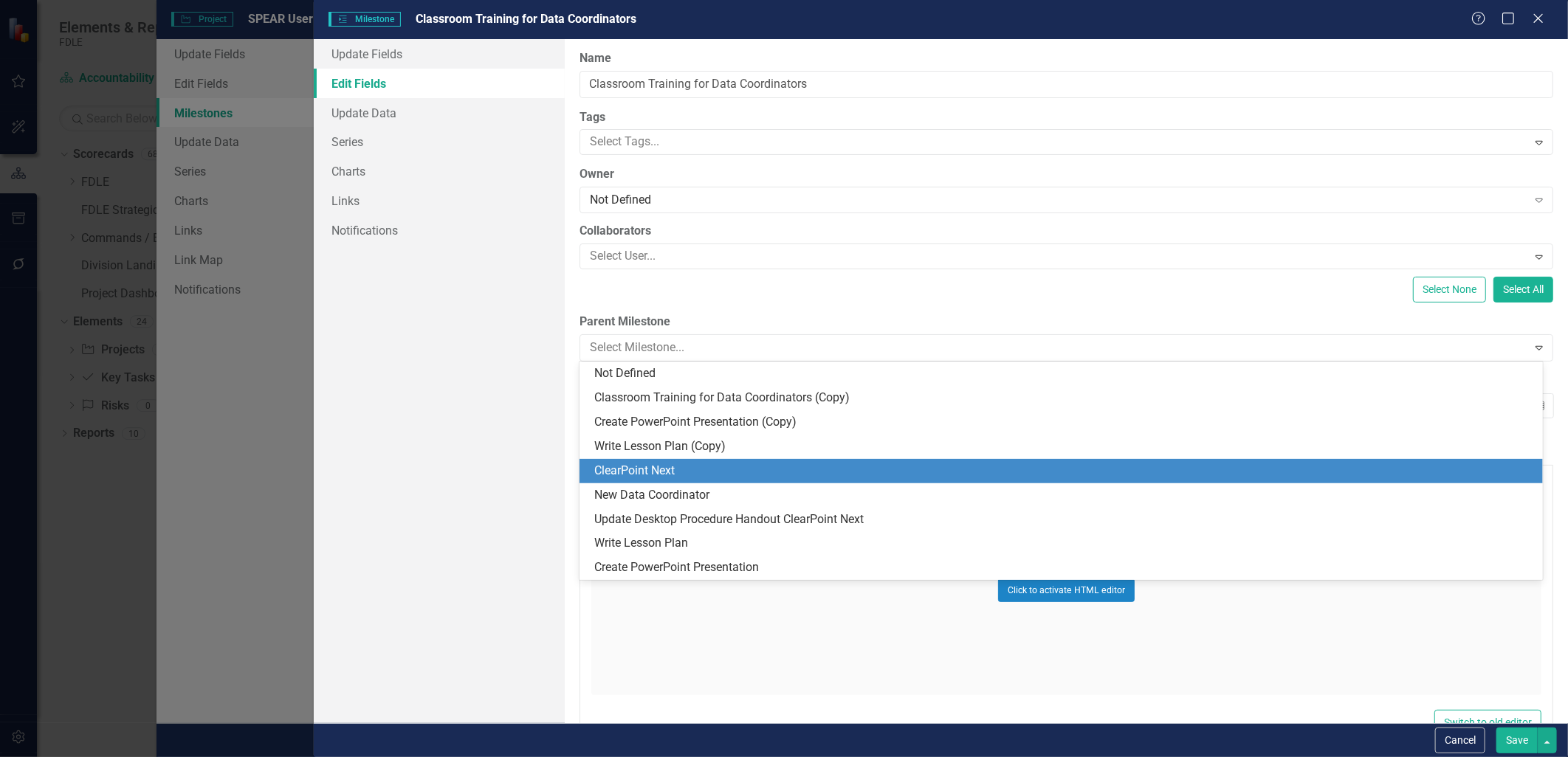
click at [637, 465] on div "ClearPoint Next" at bounding box center [1064, 470] width 940 height 17
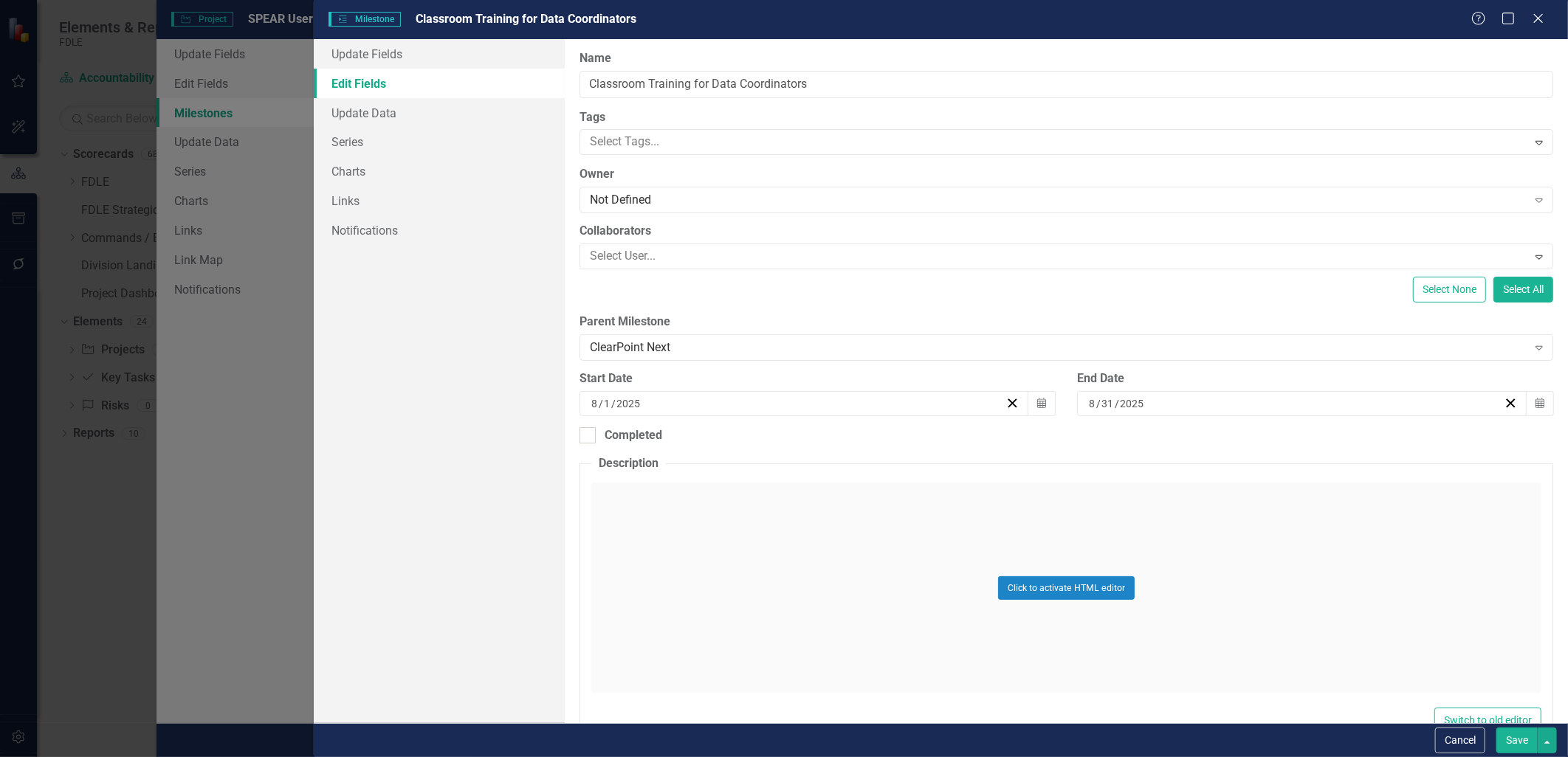
click at [778, 738] on button "Save" at bounding box center [1516, 740] width 41 height 26
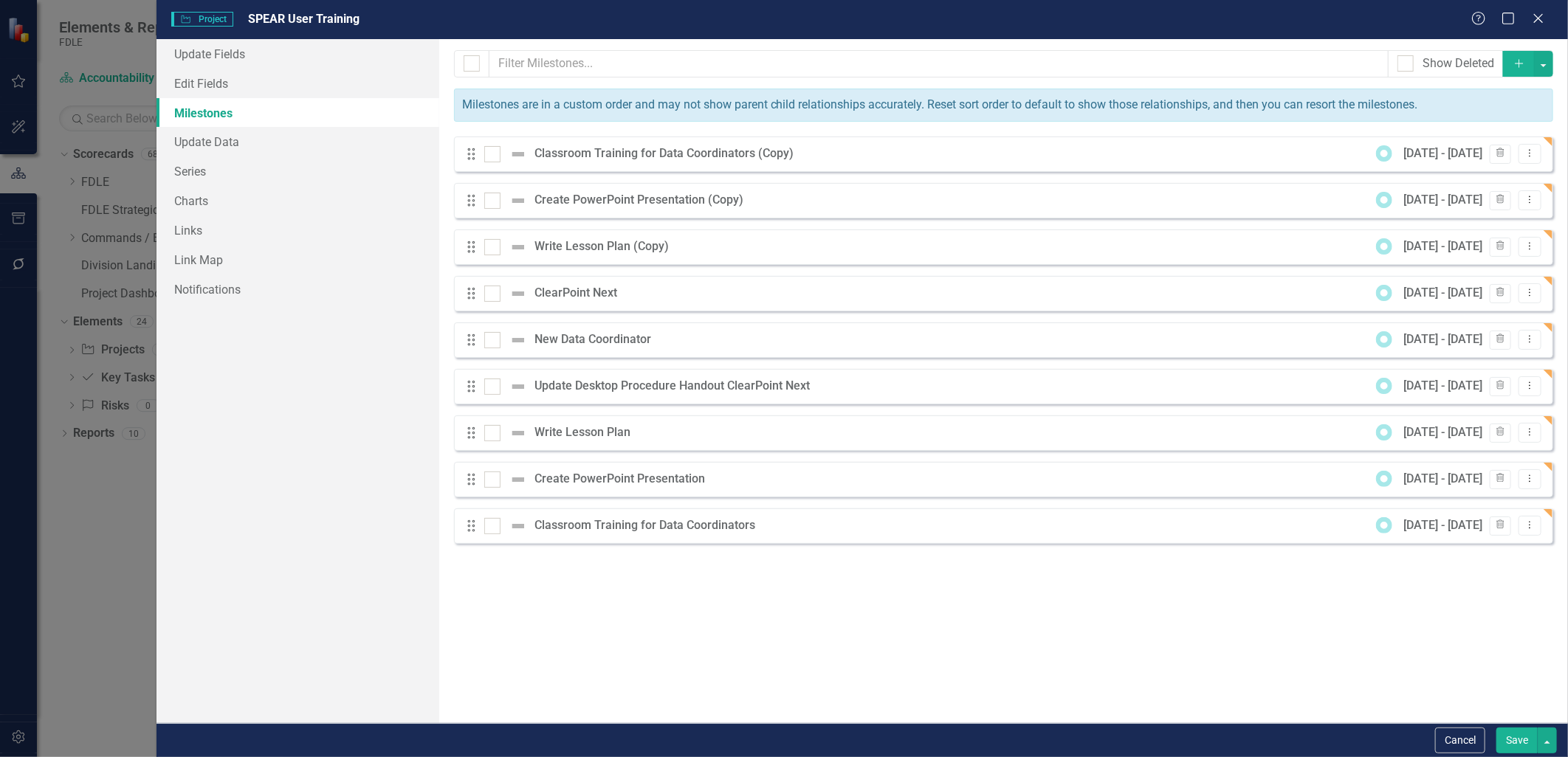
click at [778, 740] on button "Save" at bounding box center [1516, 740] width 41 height 26
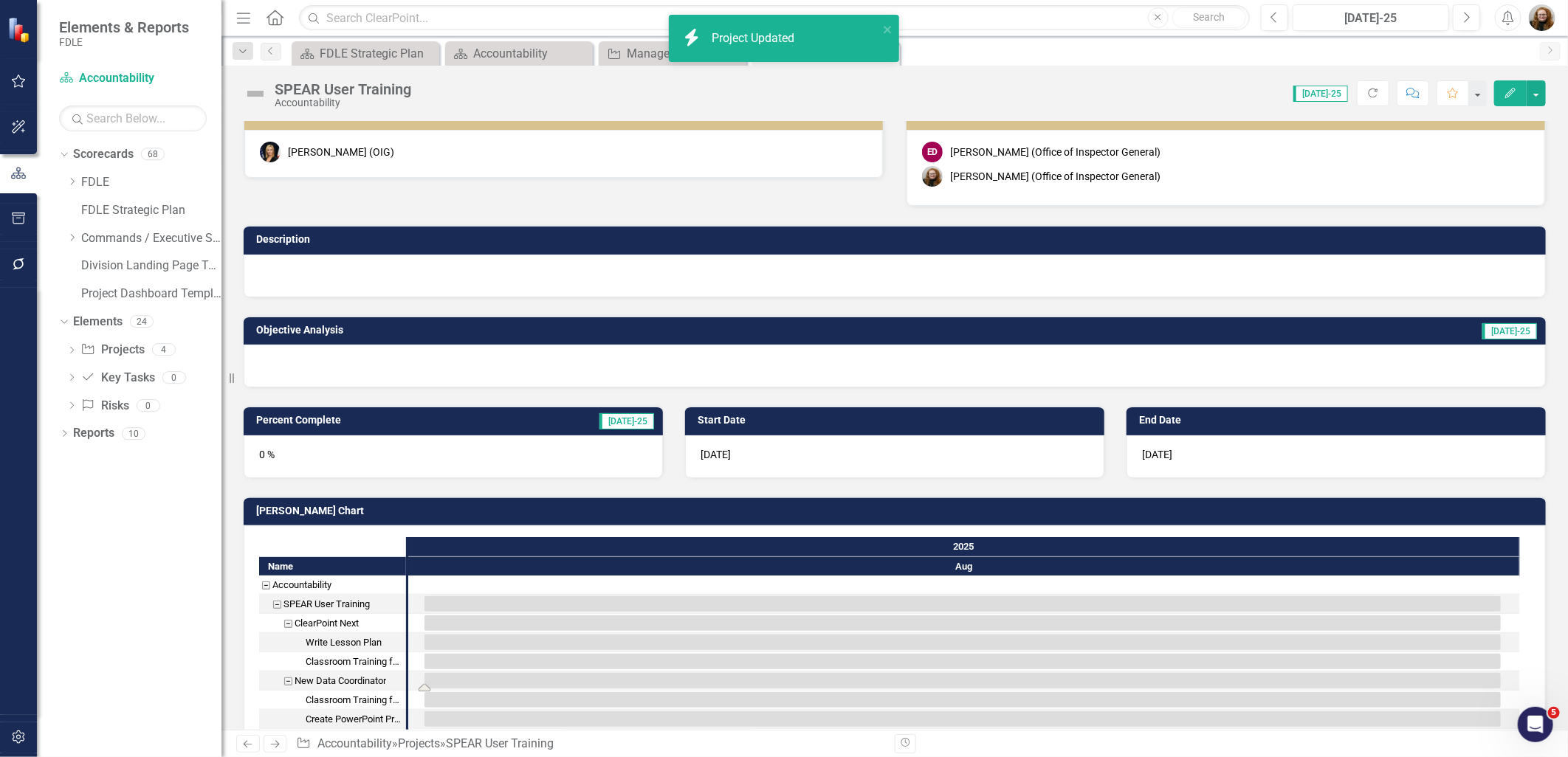
scroll to position [267, 0]
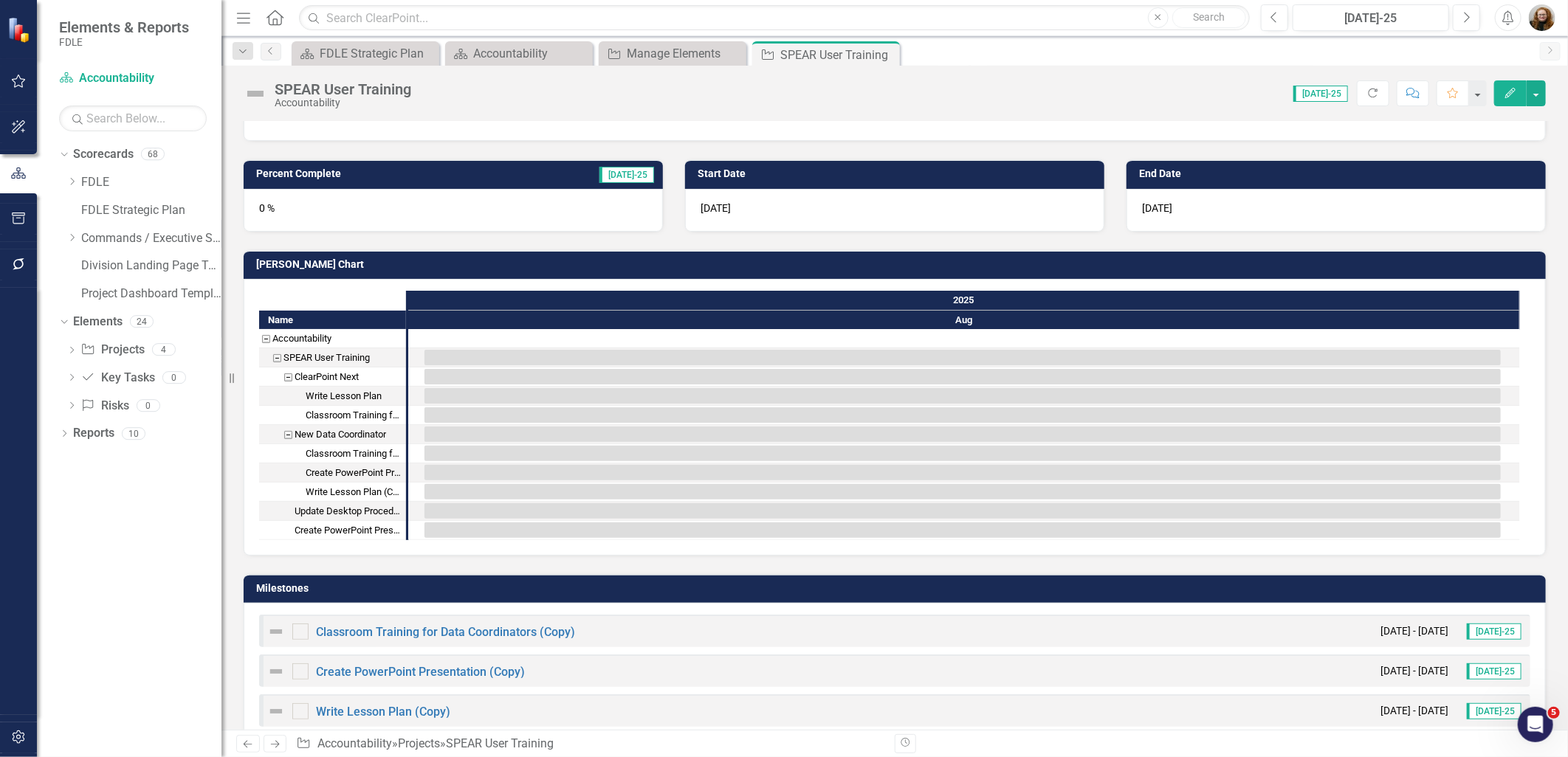
click at [778, 94] on button "Edit" at bounding box center [1510, 93] width 32 height 26
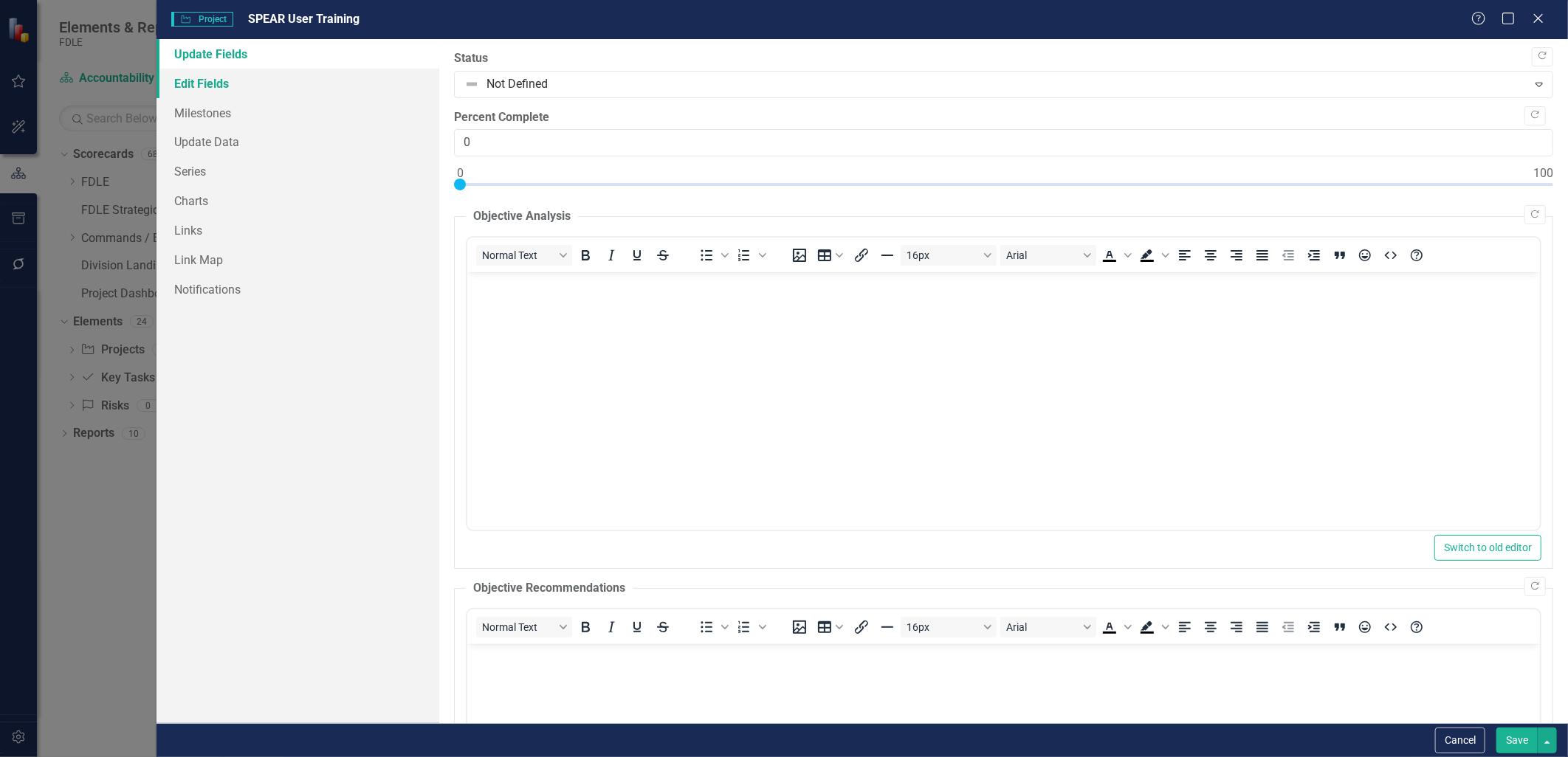
scroll to position [0, 0]
click at [205, 89] on link "Edit Fields" at bounding box center [297, 83] width 282 height 30
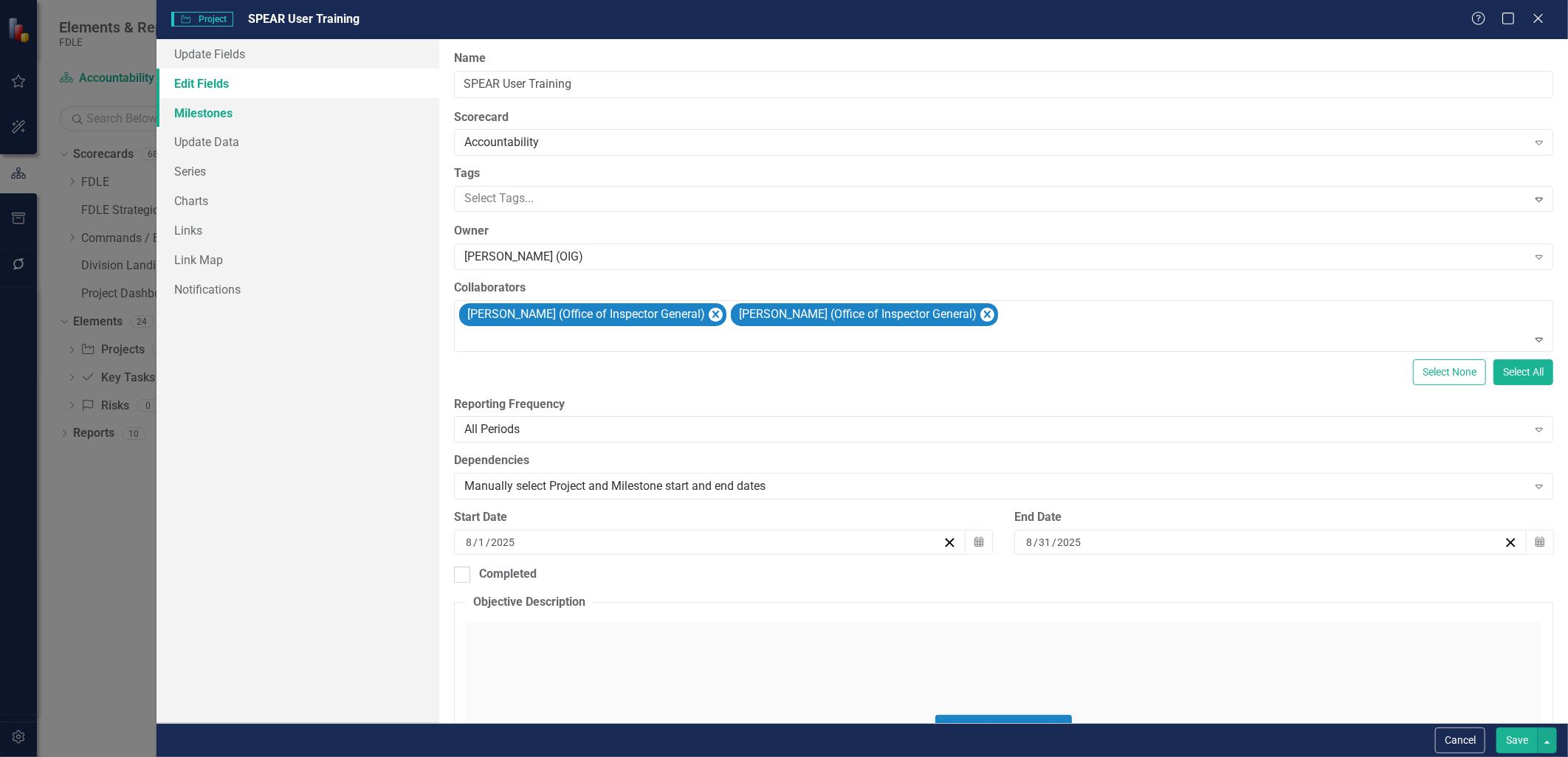
click at [224, 101] on link "Milestones" at bounding box center [297, 113] width 282 height 30
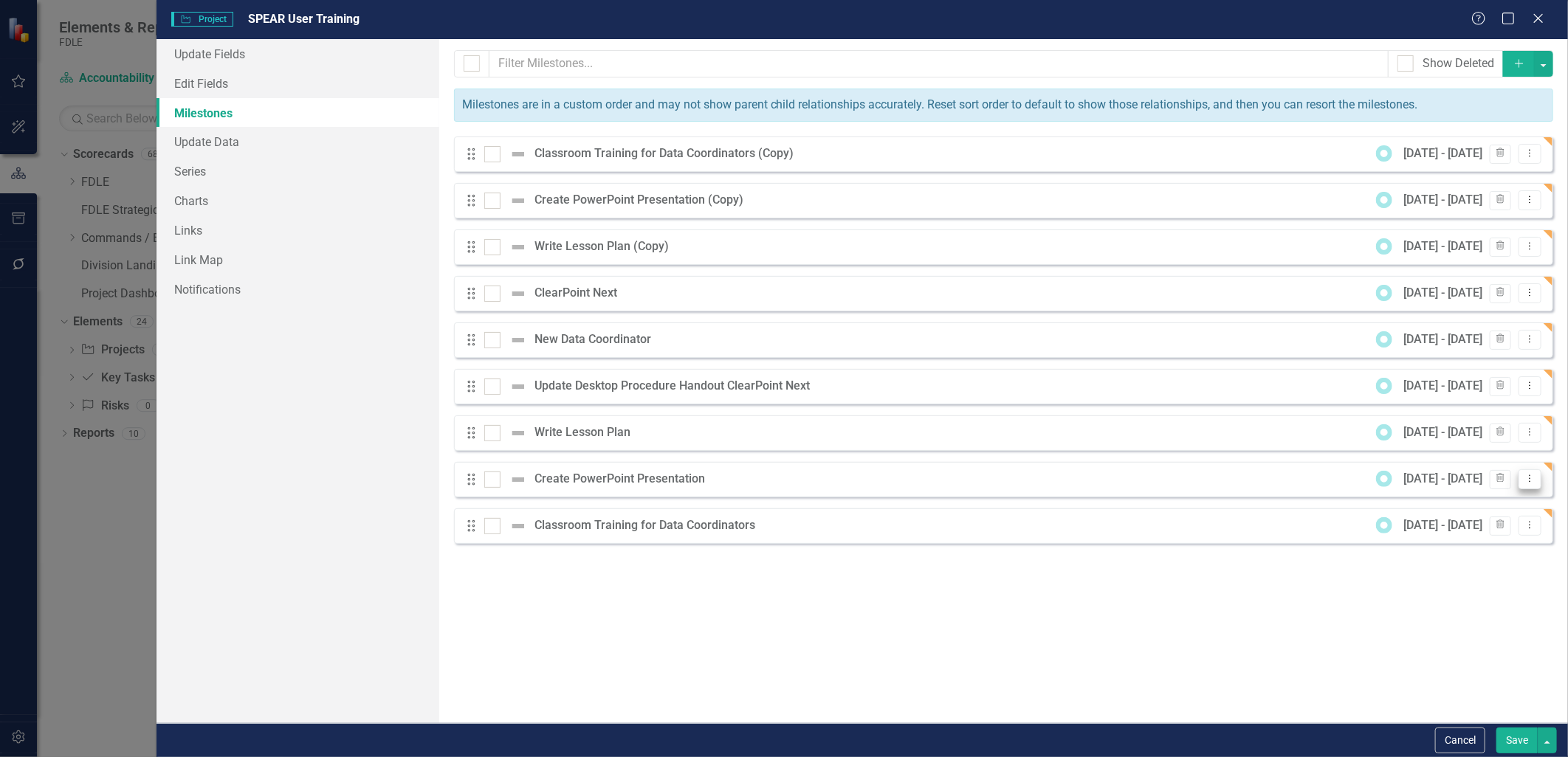
click at [778, 484] on button "Dropdown Menu" at bounding box center [1529, 479] width 23 height 20
click at [778, 506] on link "Edit Edit Milestone" at bounding box center [1471, 503] width 139 height 27
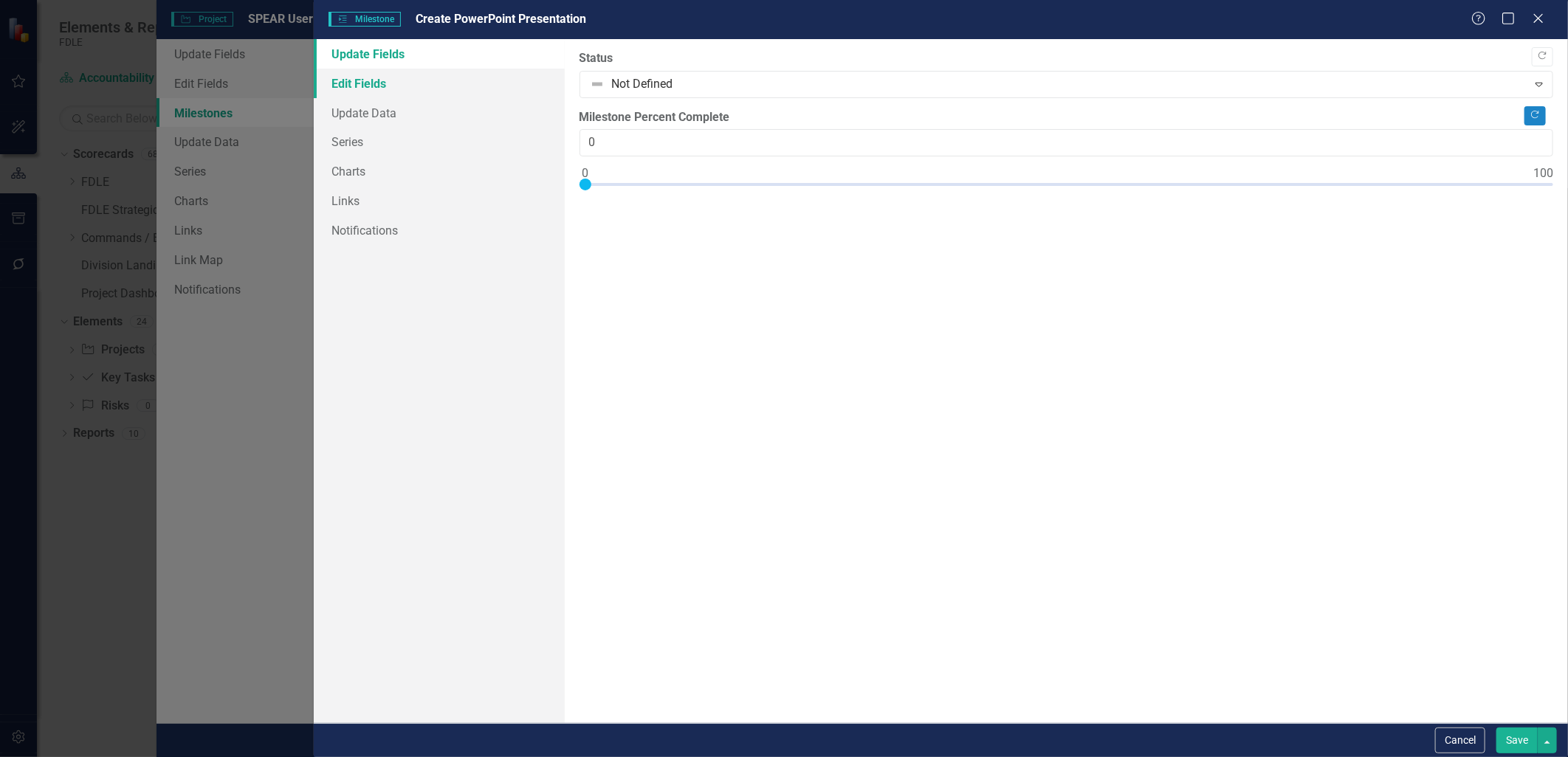
click at [380, 81] on link "Edit Fields" at bounding box center [438, 83] width 251 height 30
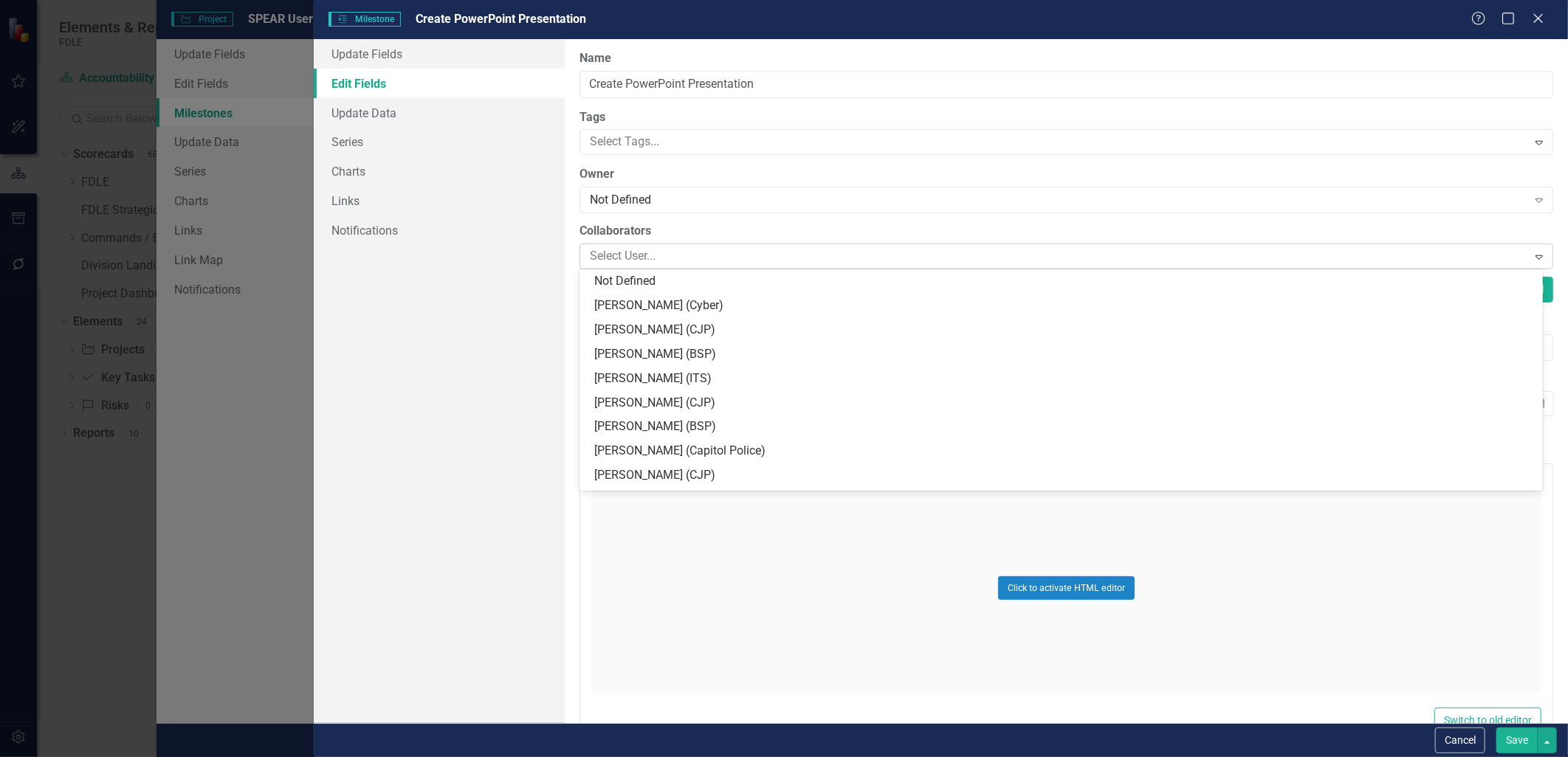
click at [630, 254] on div at bounding box center [1056, 256] width 944 height 20
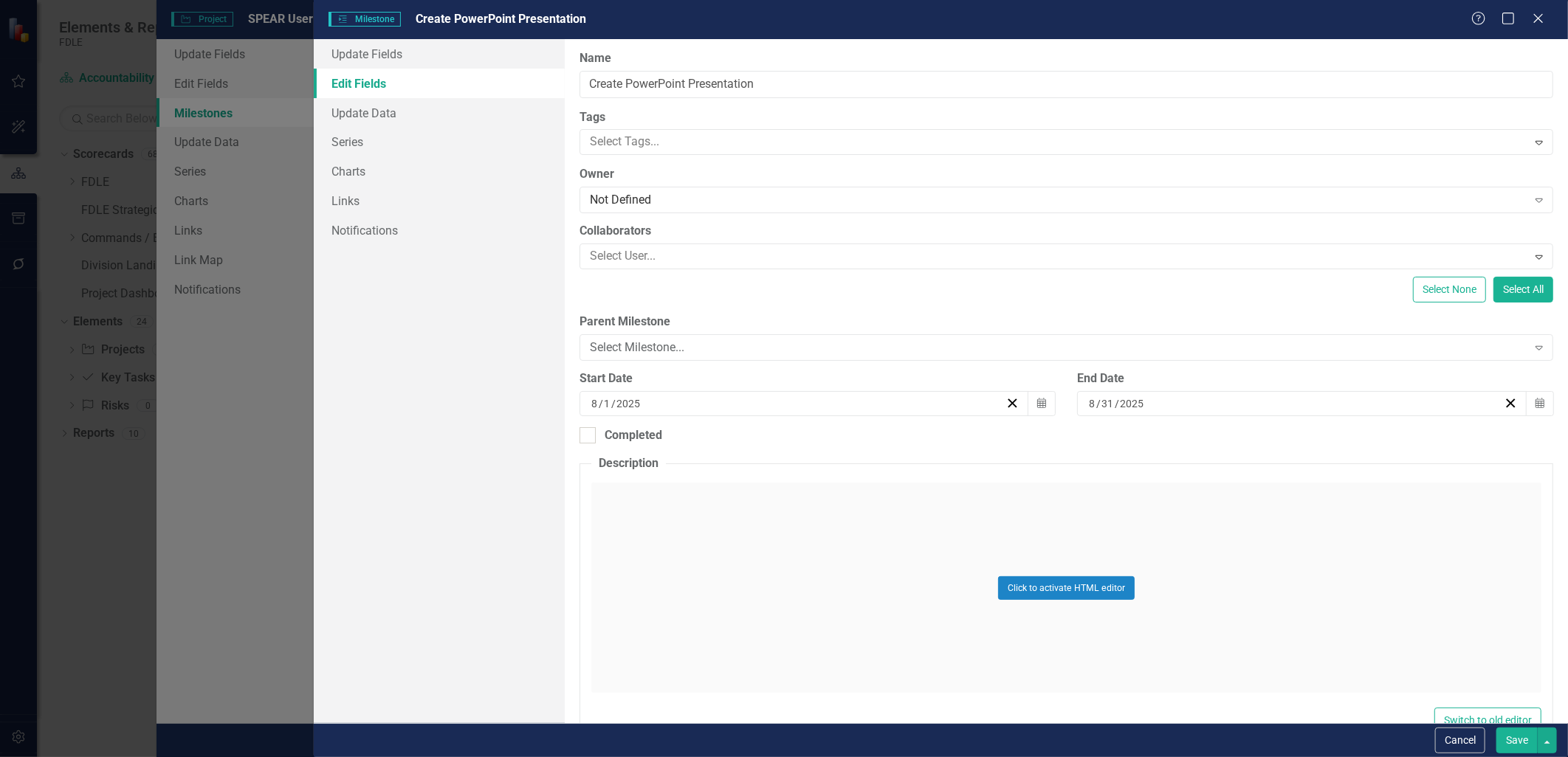
click at [511, 307] on div "Update Fields Edit Fields Update Data Series Charts Links Notifications" at bounding box center [438, 381] width 251 height 684
click at [641, 347] on div "Select Milestone..." at bounding box center [1058, 347] width 937 height 17
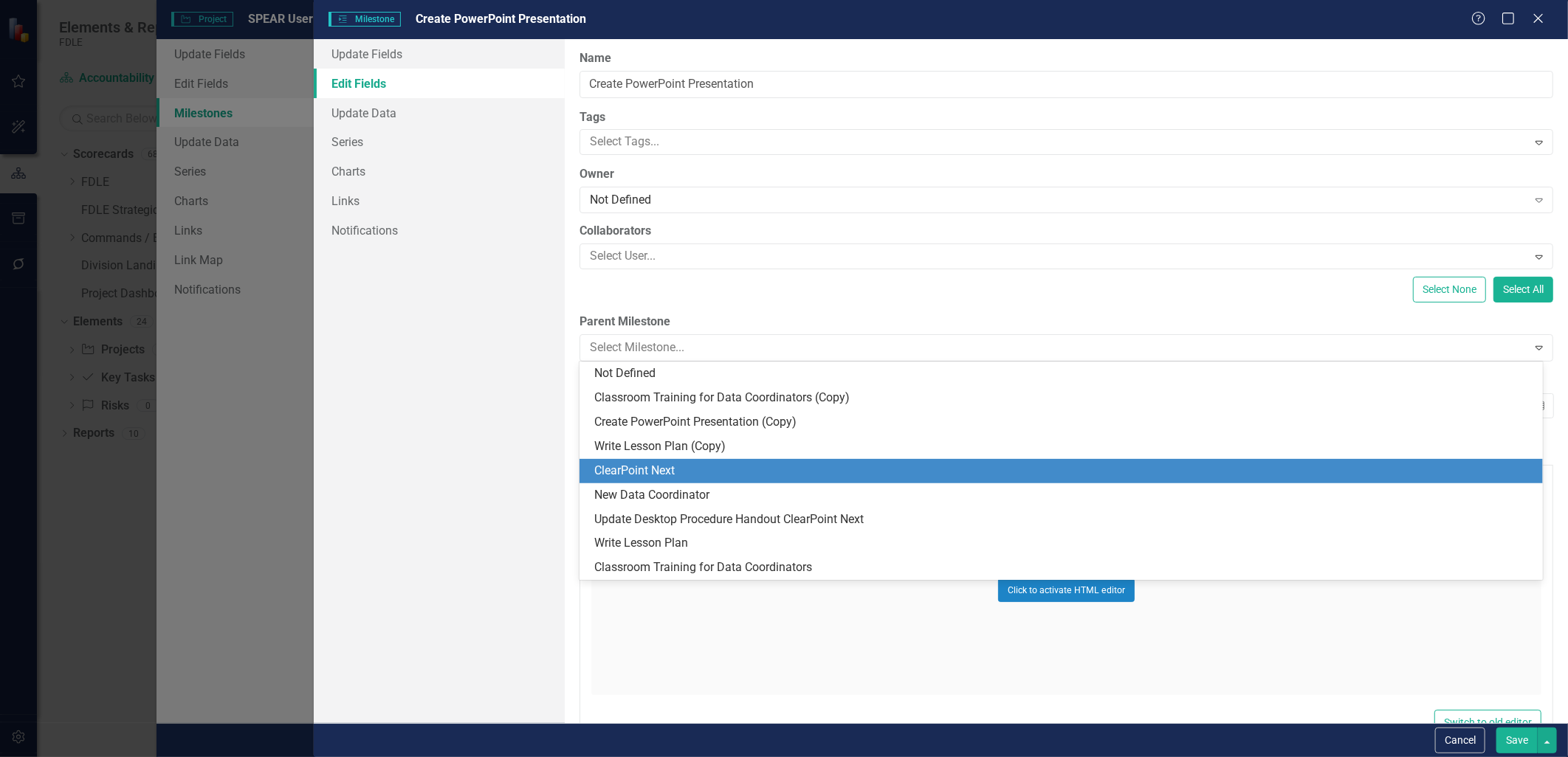
click at [666, 466] on div "ClearPoint Next" at bounding box center [1064, 470] width 940 height 17
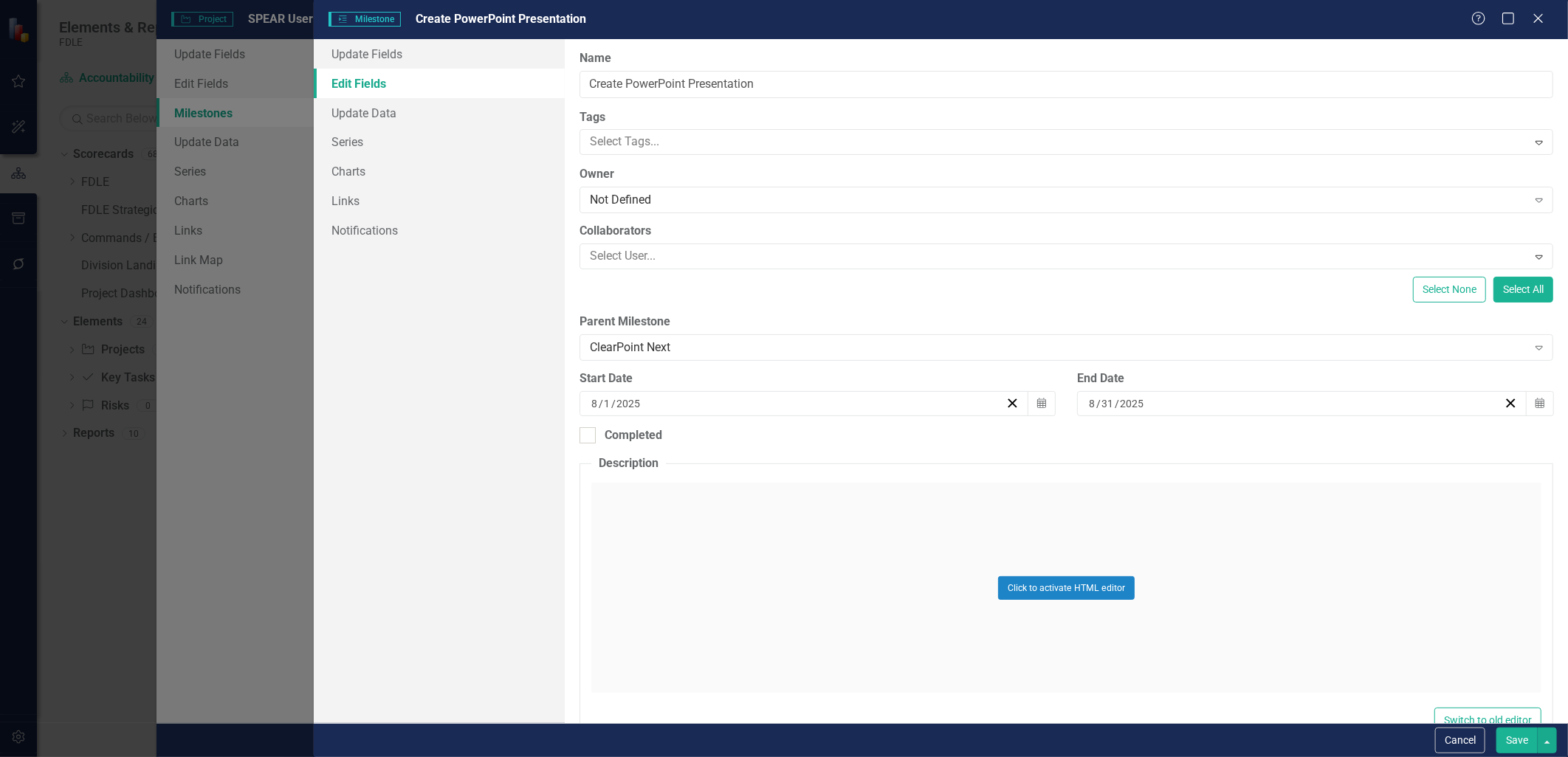
click at [778, 740] on button "Save" at bounding box center [1516, 740] width 41 height 26
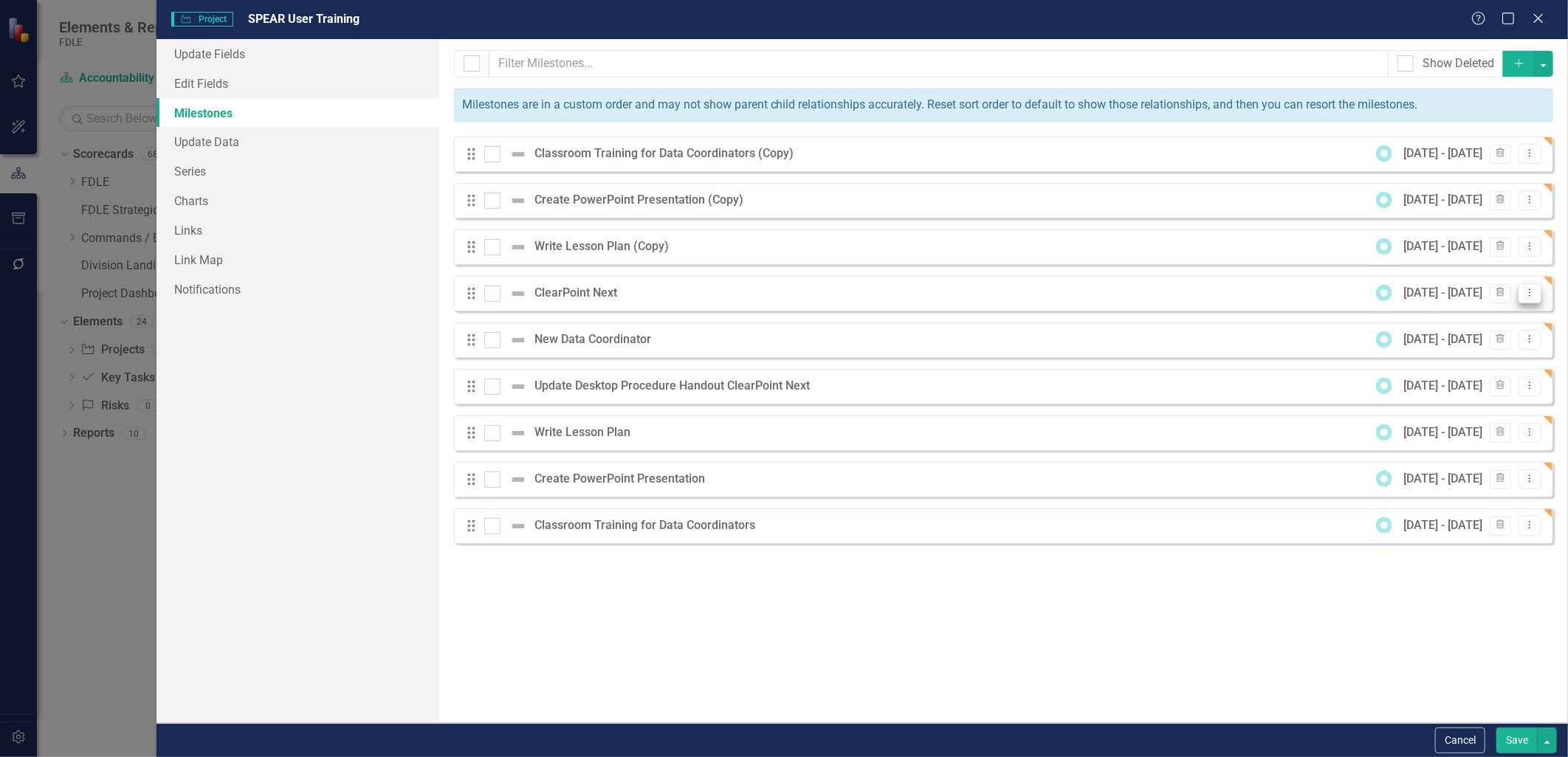
click at [778, 298] on button "Dropdown Menu" at bounding box center [1529, 293] width 23 height 20
click at [778, 321] on link "Edit Edit Milestone" at bounding box center [1471, 318] width 139 height 27
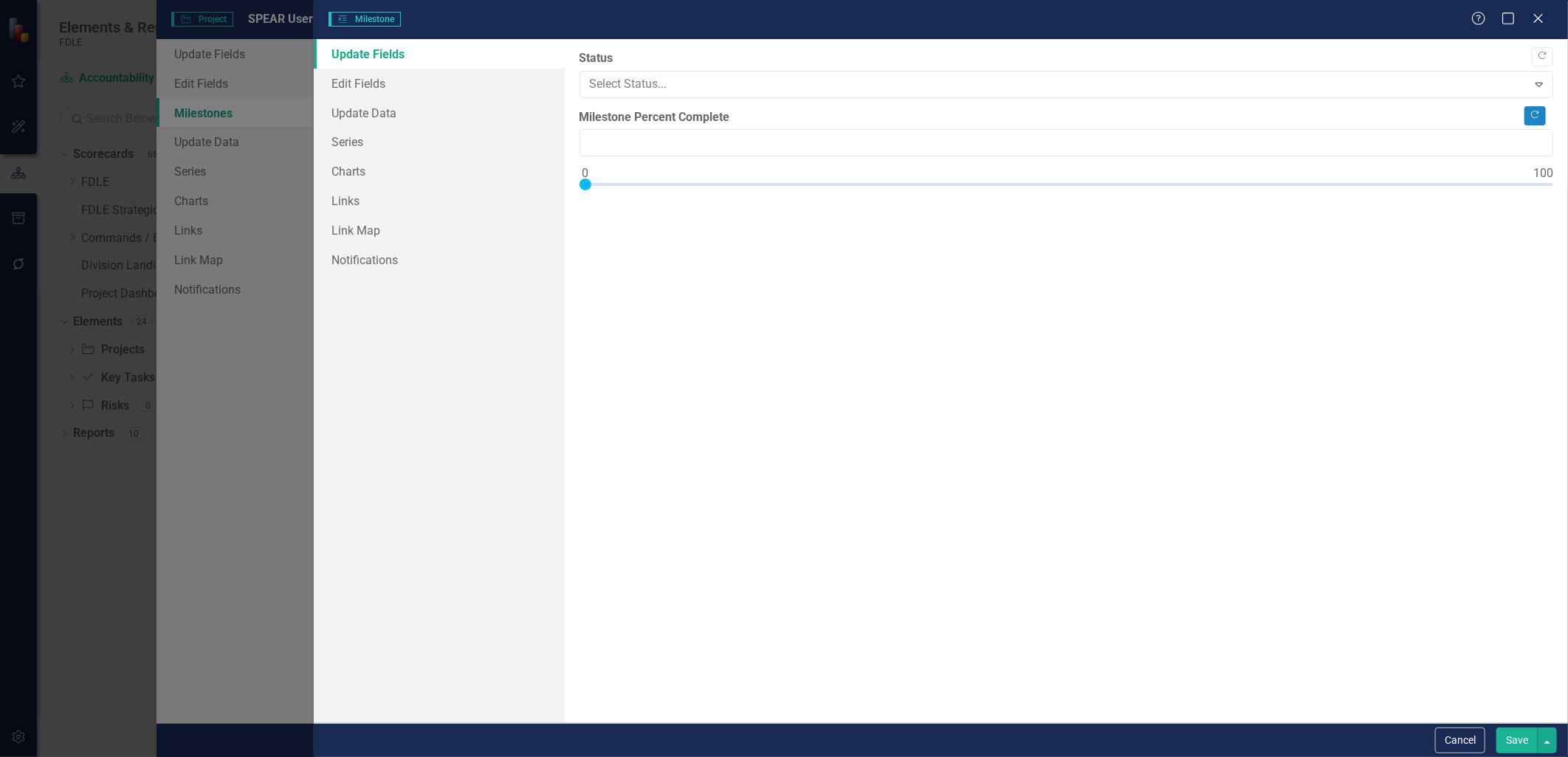
type input "0"
click at [367, 84] on link "Edit Fields" at bounding box center [438, 83] width 251 height 30
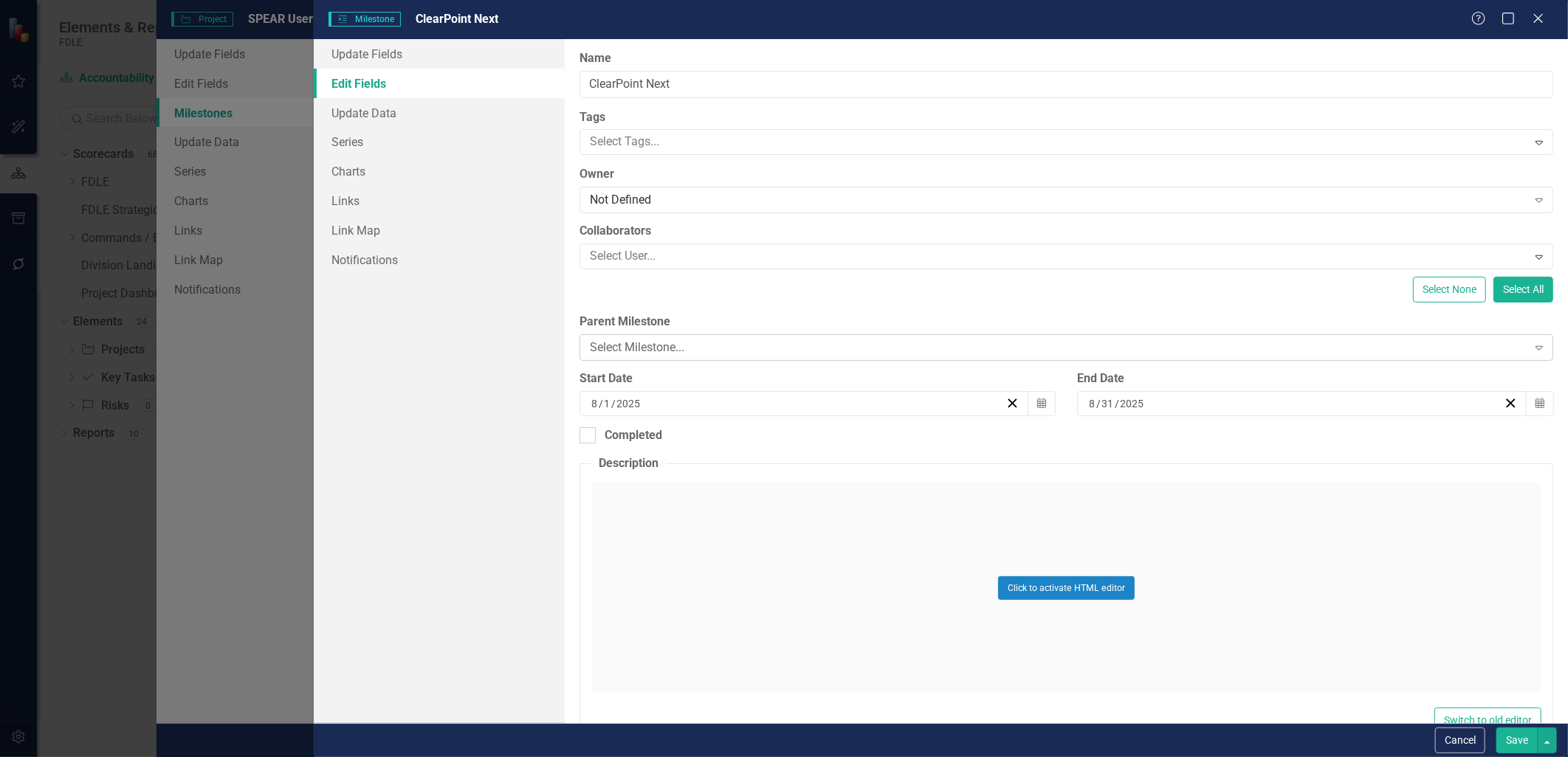
click at [645, 337] on div "Select Milestone... Expand" at bounding box center [1066, 347] width 973 height 27
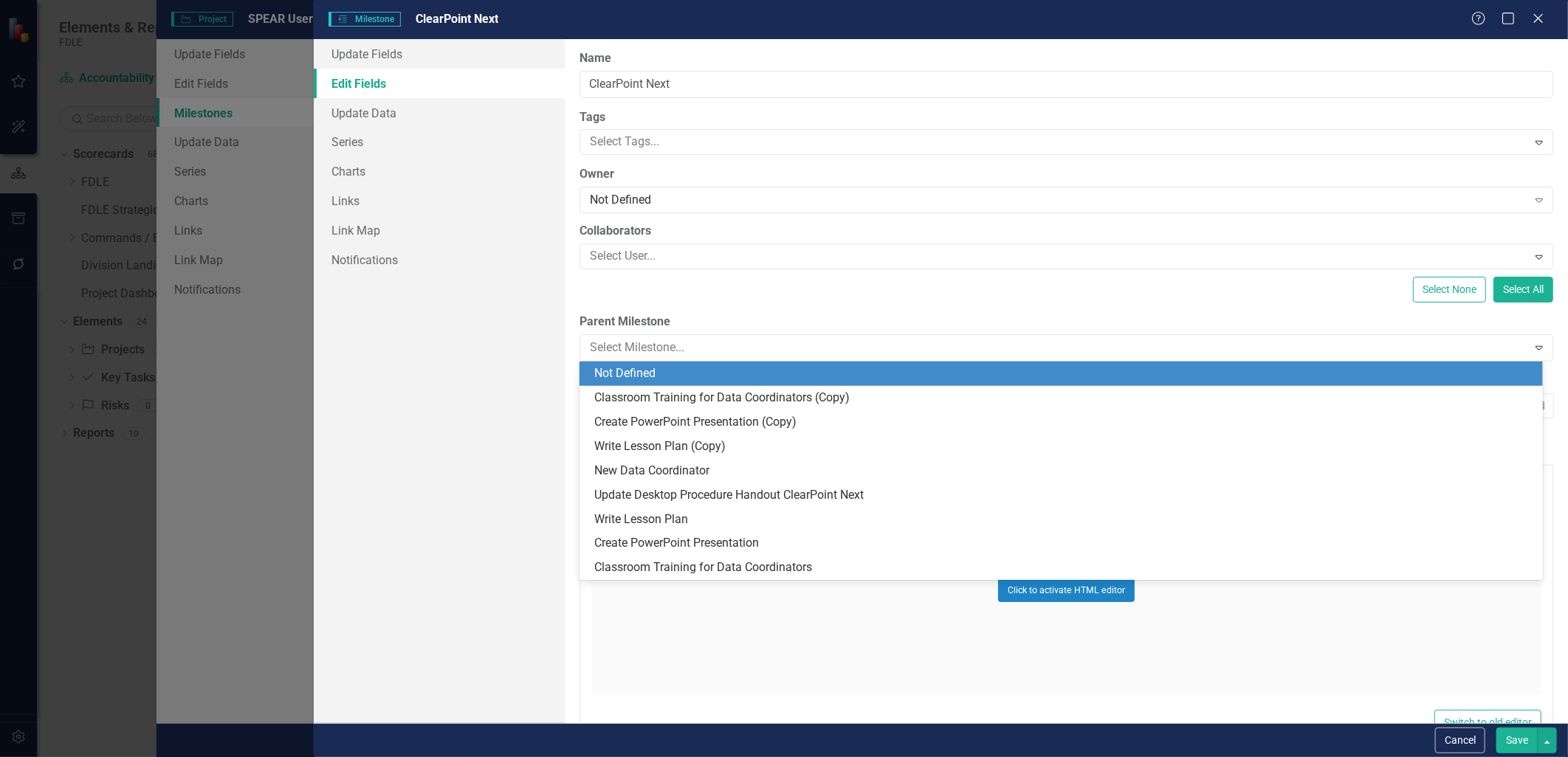
click at [463, 441] on div "Update Fields Edit Fields Update Data Series Charts Links Link Map Notifications" at bounding box center [438, 381] width 251 height 684
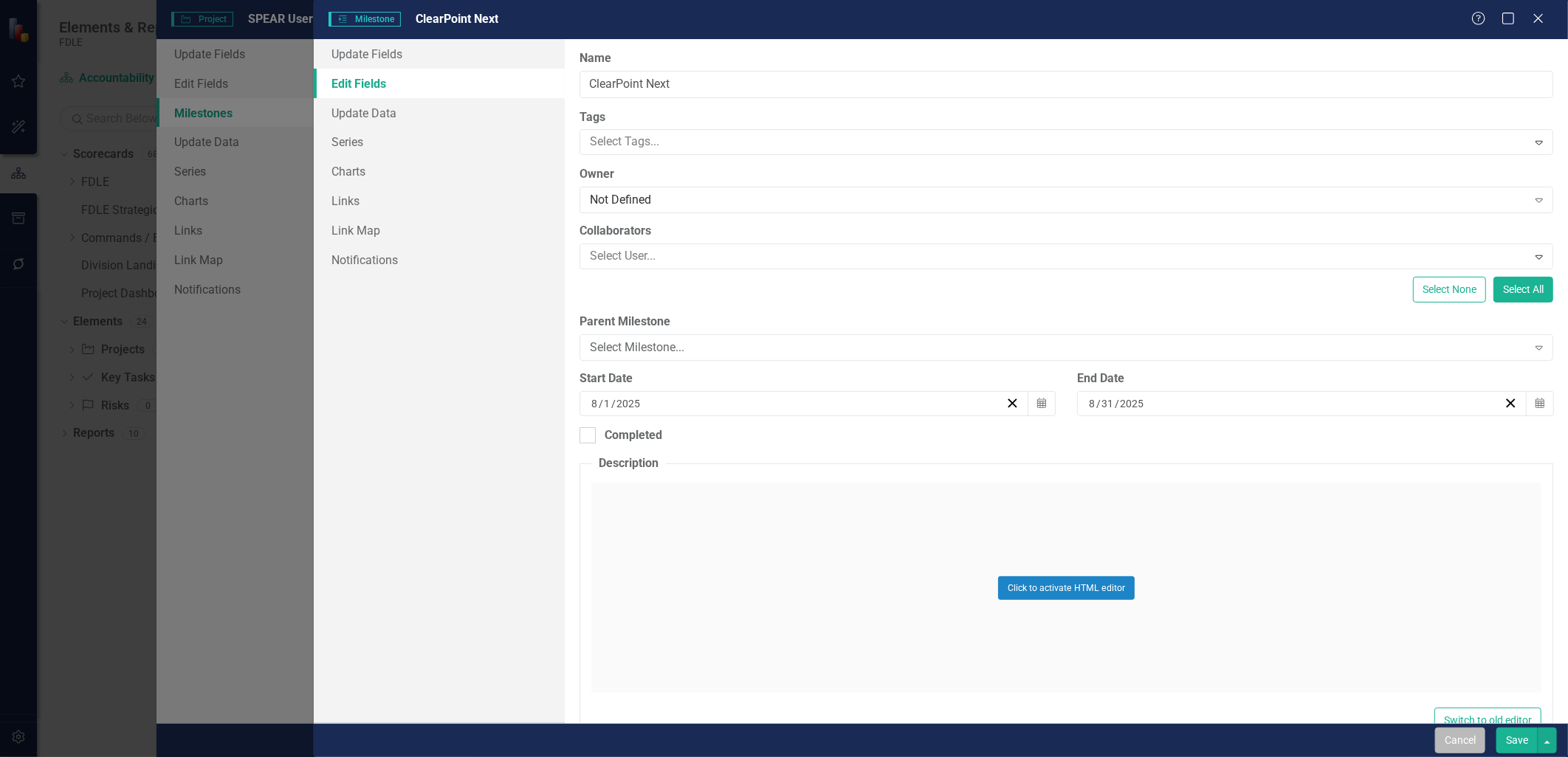
click at [778, 736] on button "Cancel" at bounding box center [1460, 740] width 50 height 26
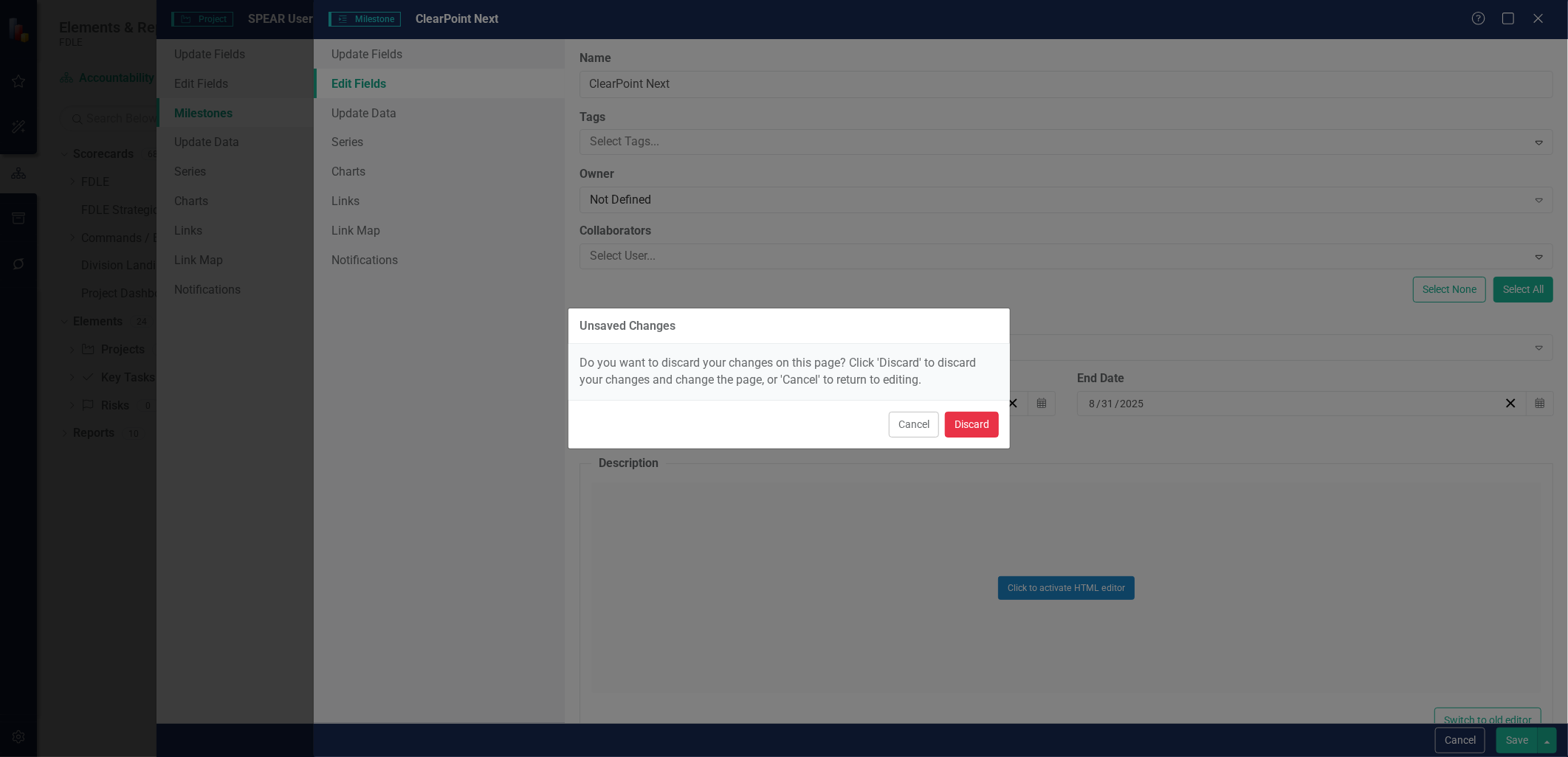
click at [778, 427] on button "Discard" at bounding box center [972, 424] width 54 height 26
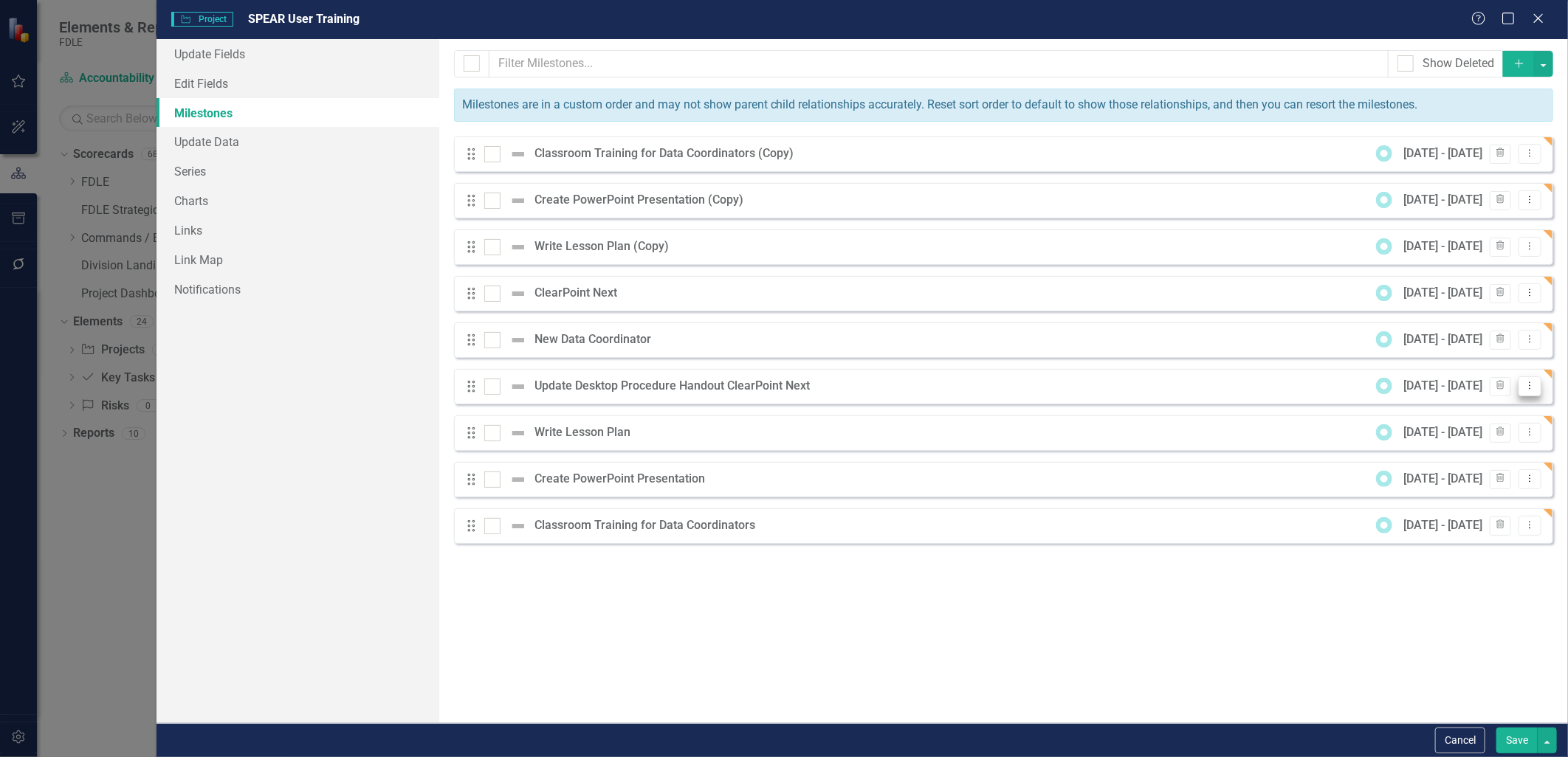
click at [778, 385] on button "Dropdown Menu" at bounding box center [1529, 386] width 23 height 20
click at [778, 416] on link "Edit Edit Milestone" at bounding box center [1471, 412] width 139 height 27
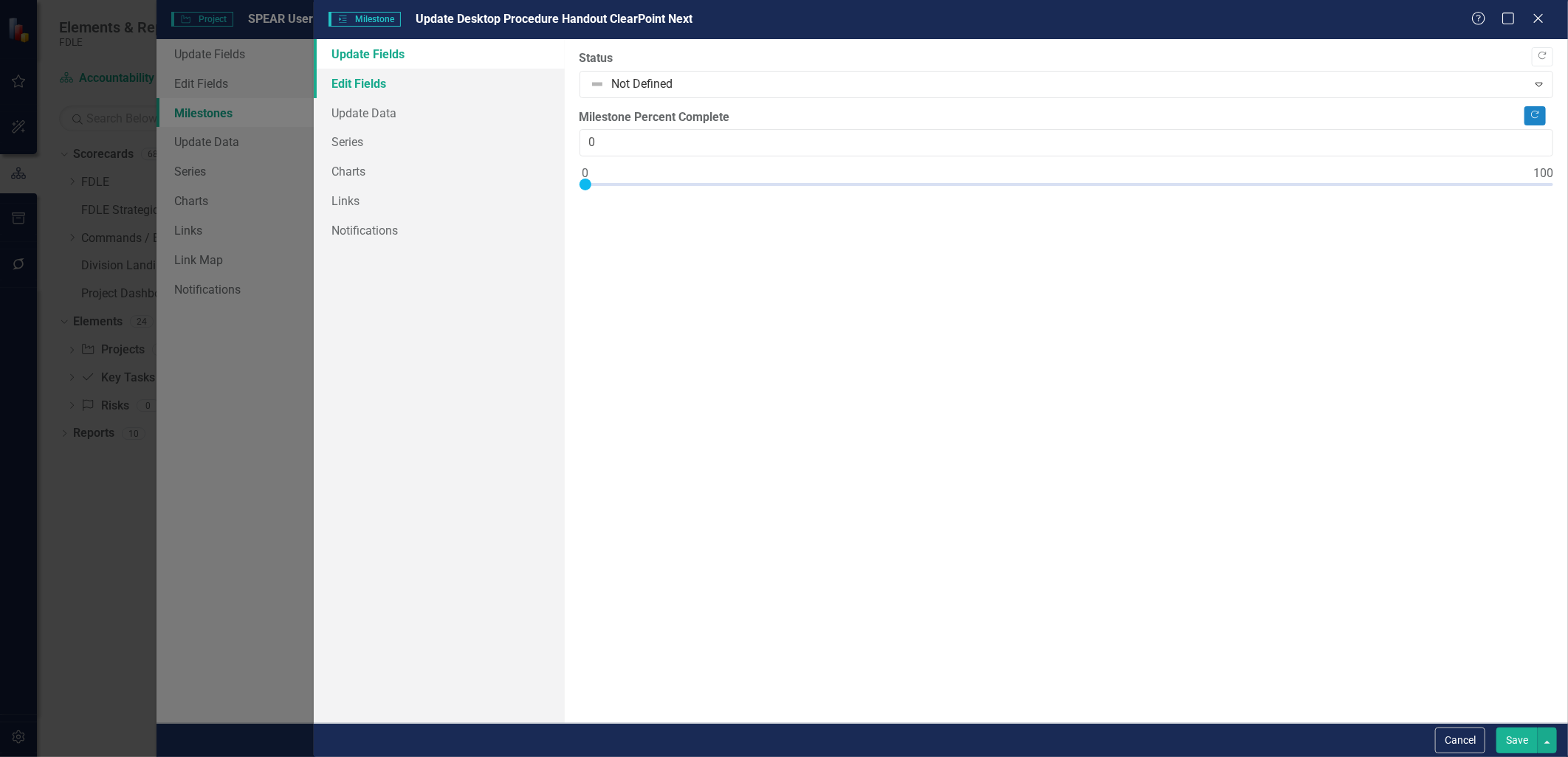
click at [404, 83] on link "Edit Fields" at bounding box center [438, 83] width 251 height 30
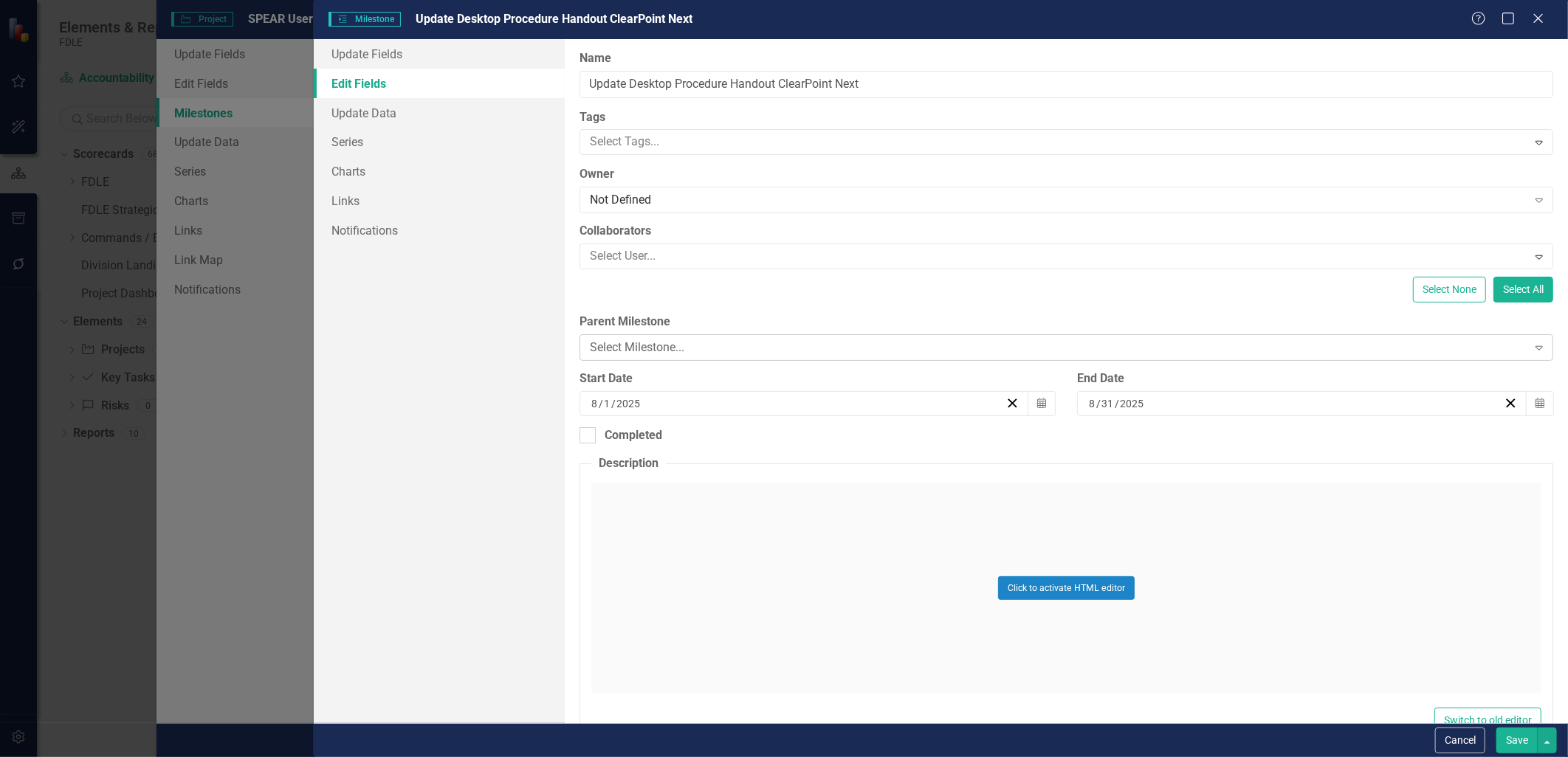
click at [649, 340] on div "Select Milestone..." at bounding box center [1058, 347] width 937 height 17
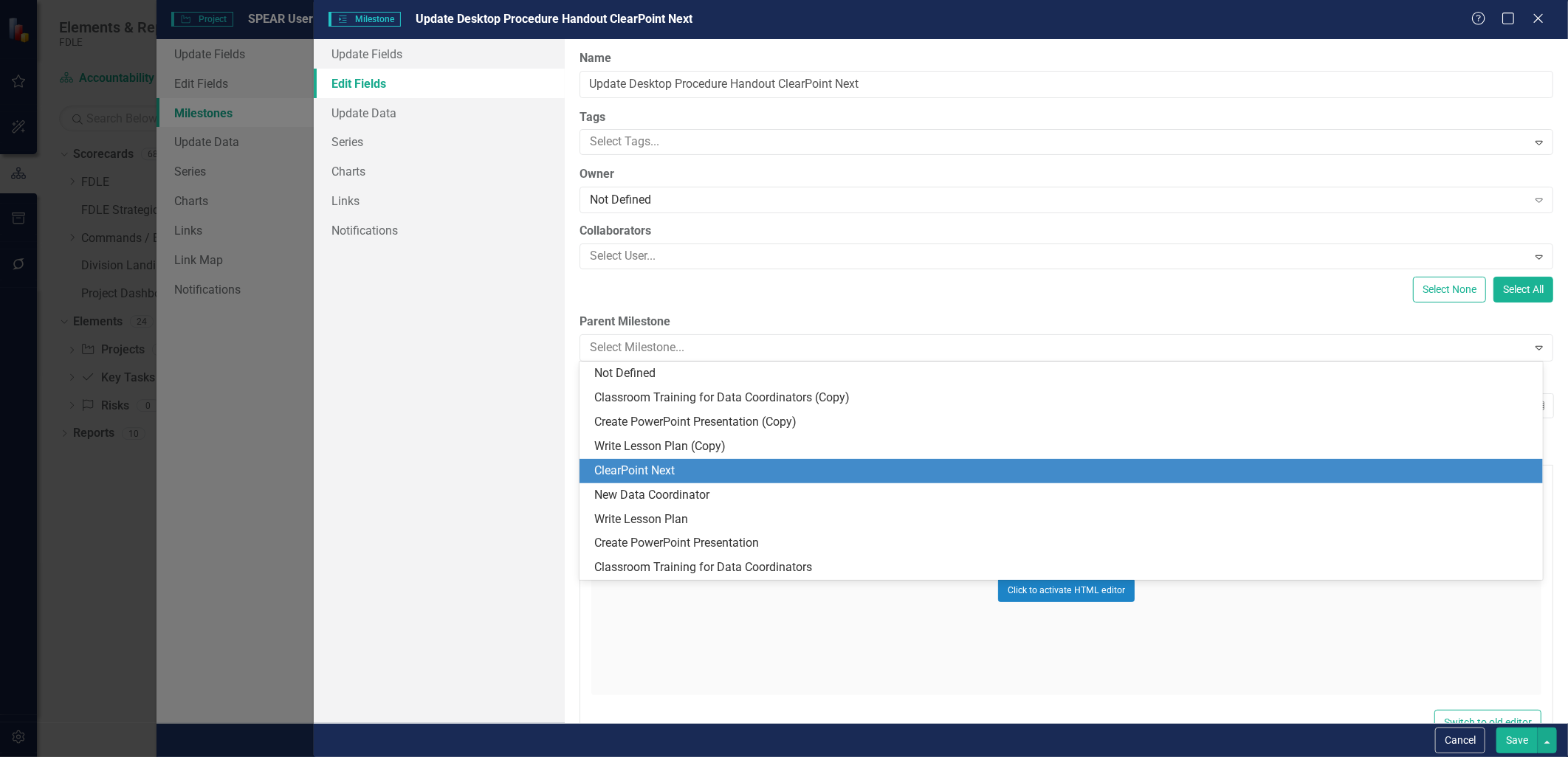
click at [657, 474] on div "ClearPoint Next" at bounding box center [1064, 470] width 940 height 17
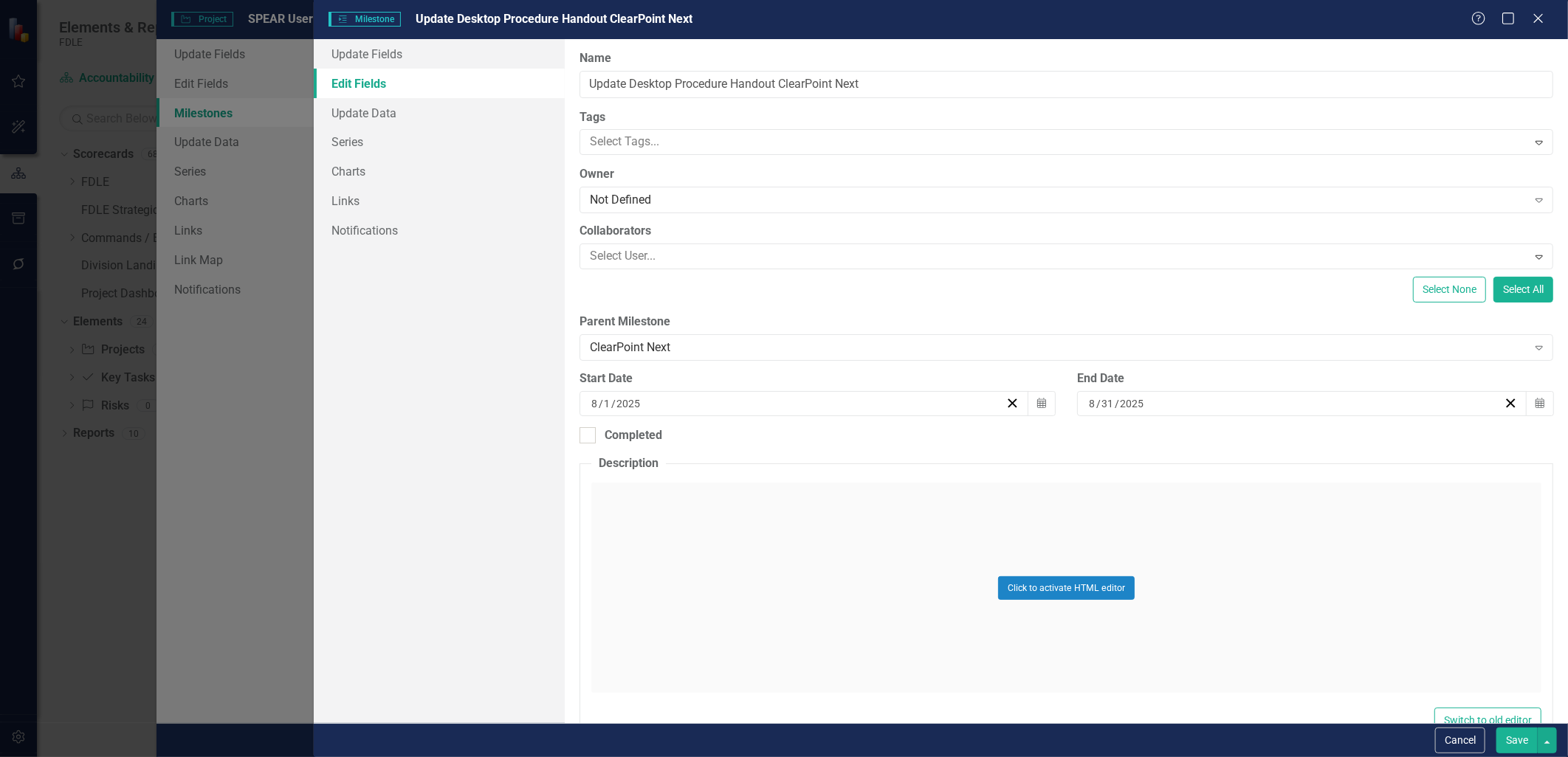
click at [778, 738] on button "Save" at bounding box center [1516, 740] width 41 height 26
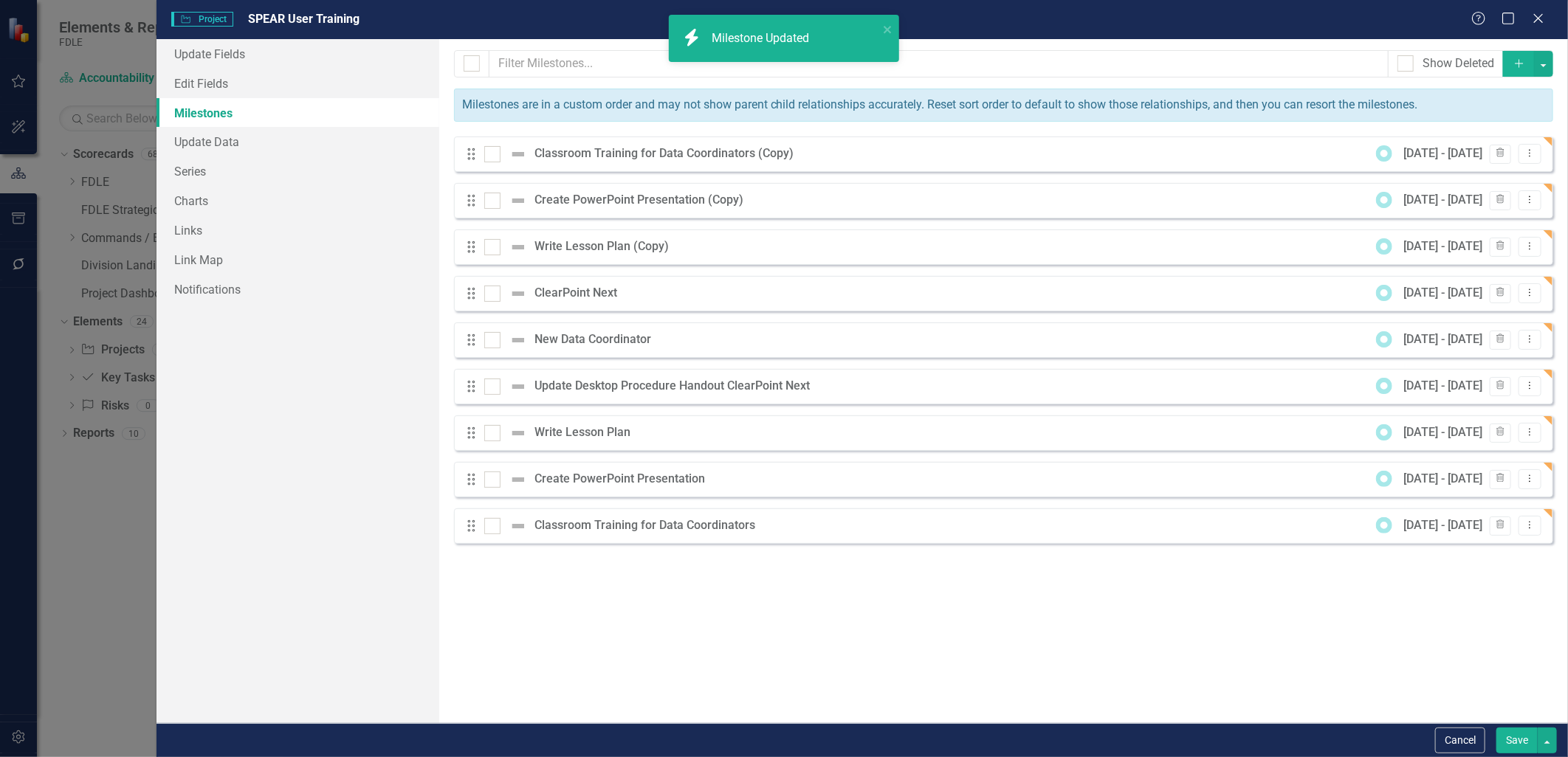
click at [778, 747] on button "Save" at bounding box center [1516, 740] width 41 height 26
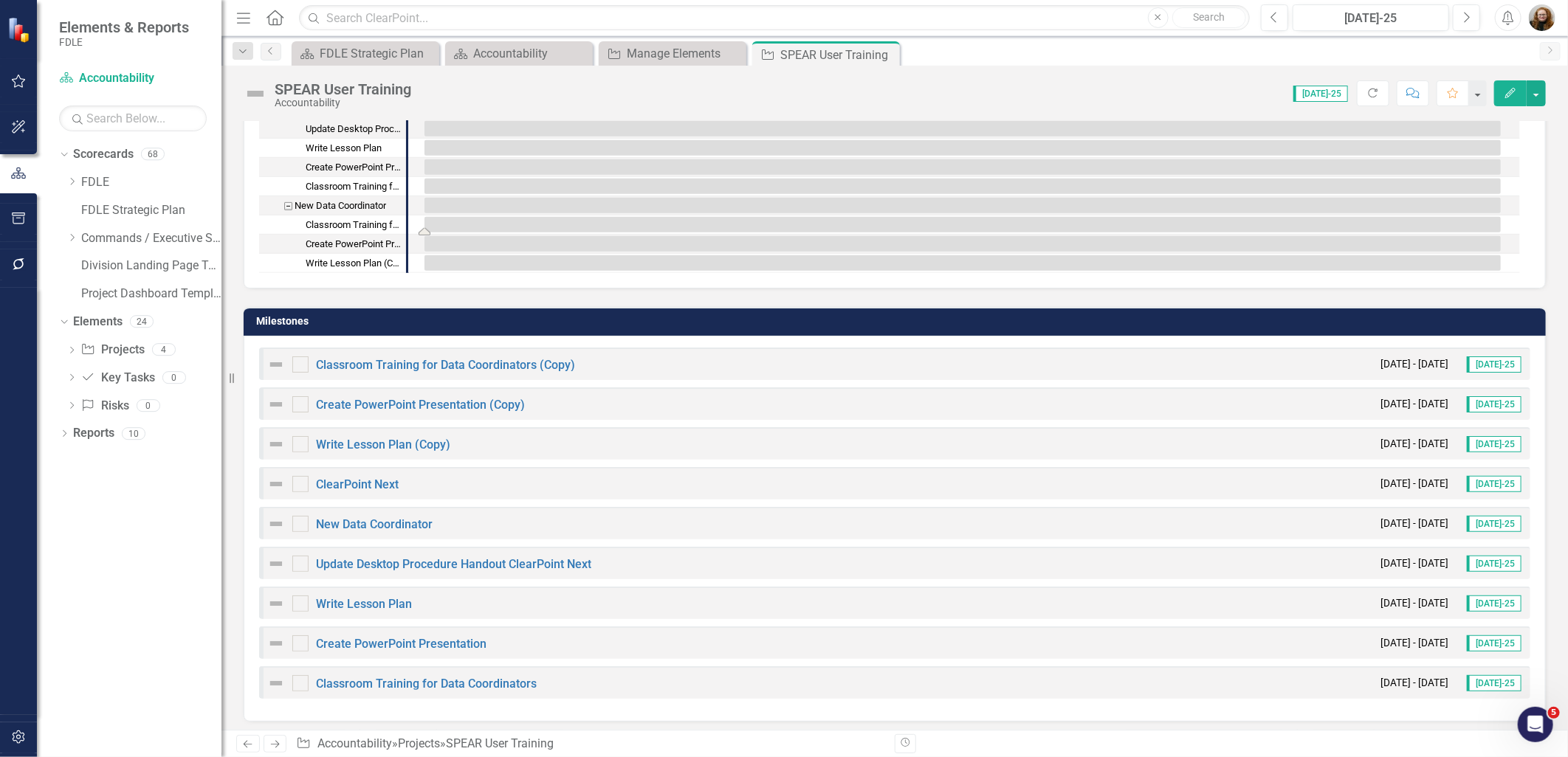
scroll to position [536, 0]
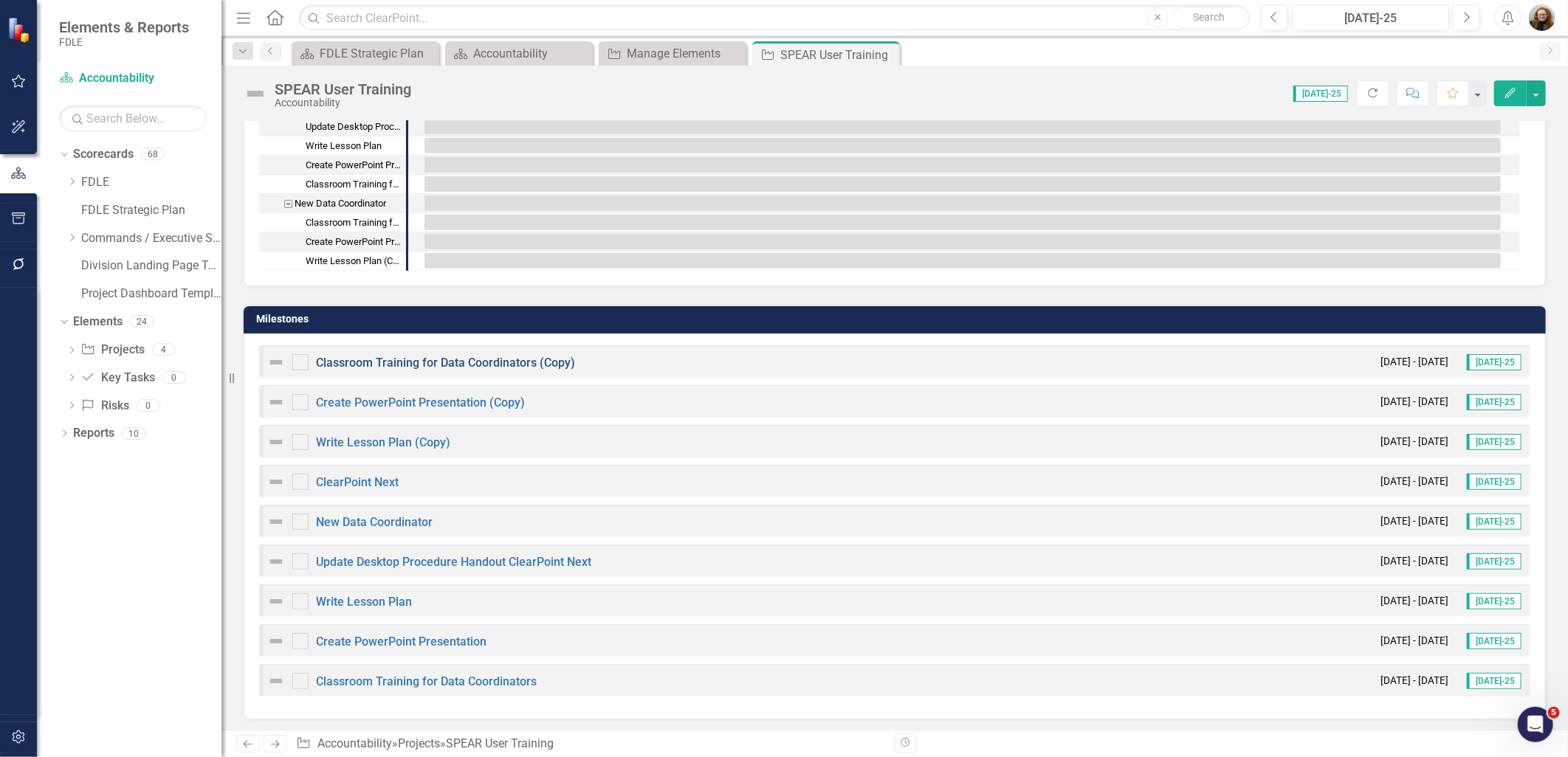
click at [344, 358] on link "Classroom Training for Data Coordinators (Copy)" at bounding box center [446, 362] width 259 height 14
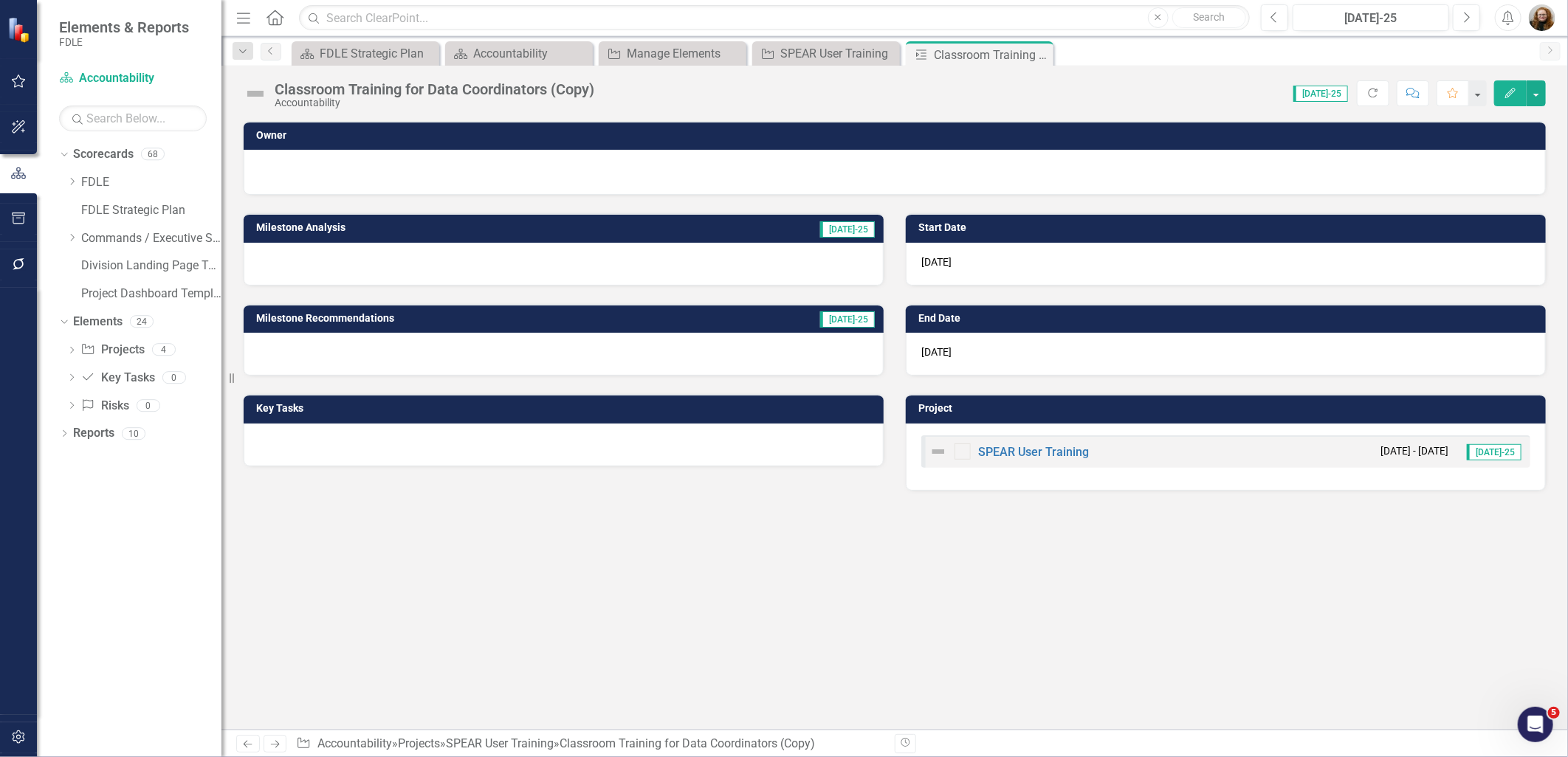
click at [279, 87] on div "Classroom Training for Data Coordinators (Copy)" at bounding box center [434, 89] width 320 height 16
click at [337, 85] on div "Classroom Training for Data Coordinators (Copy)" at bounding box center [434, 89] width 320 height 16
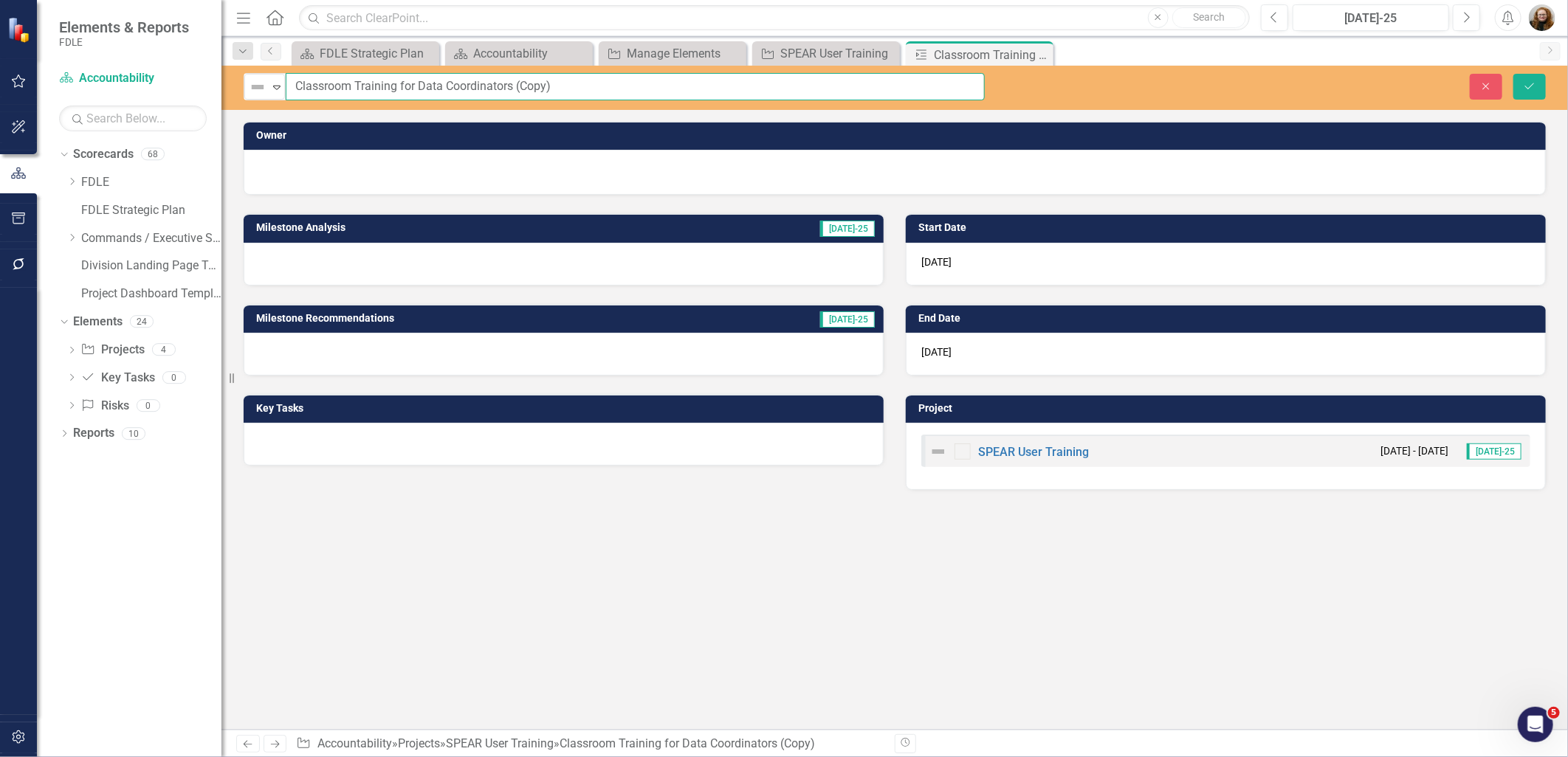
click at [293, 85] on input "Classroom Training for Data Coordinators (Copy)" at bounding box center [636, 87] width 699 height 27
drag, startPoint x: 604, startPoint y: 85, endPoint x: 660, endPoint y: 89, distance: 56.1
click at [660, 89] on input "Clearpoint Next: Classroom Training for Data Coordinators (Copy)" at bounding box center [636, 87] width 699 height 27
type input "Clearpoint Next: Classroom Training for Data Coordinators"
click at [778, 91] on button "Save" at bounding box center [1529, 87] width 32 height 26
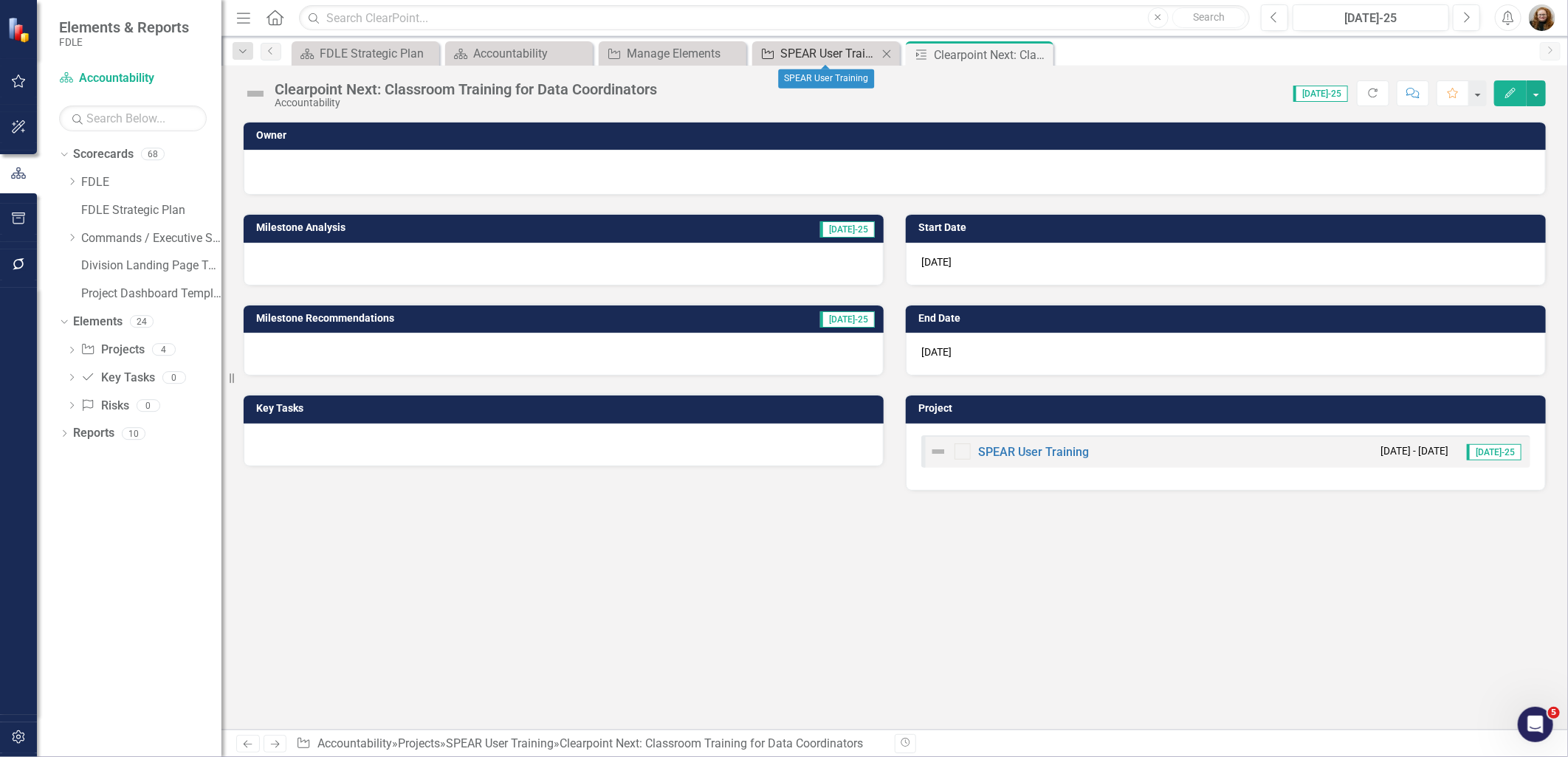
click at [778, 48] on div "SPEAR User Training" at bounding box center [828, 53] width 97 height 19
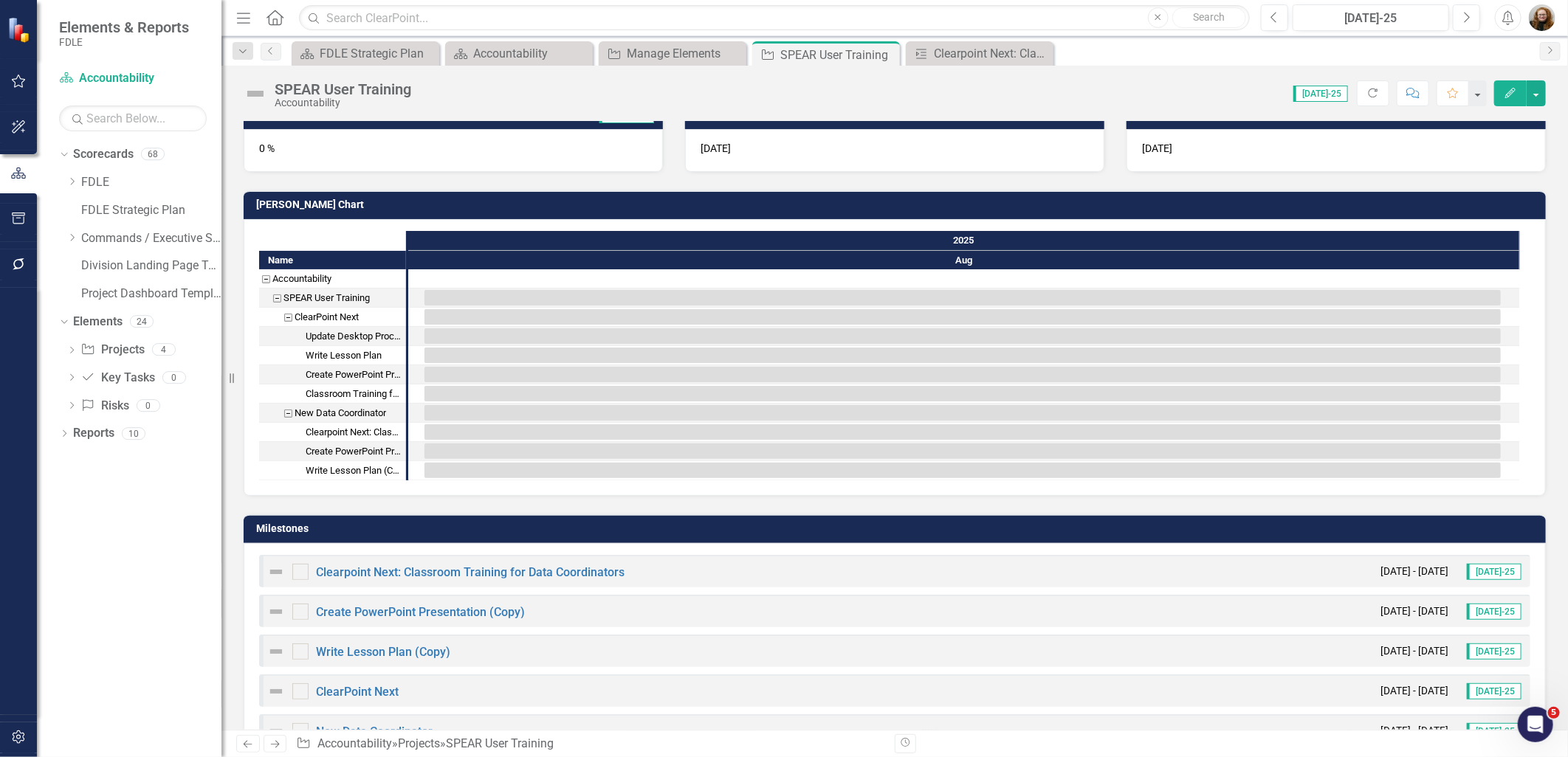
scroll to position [328, 0]
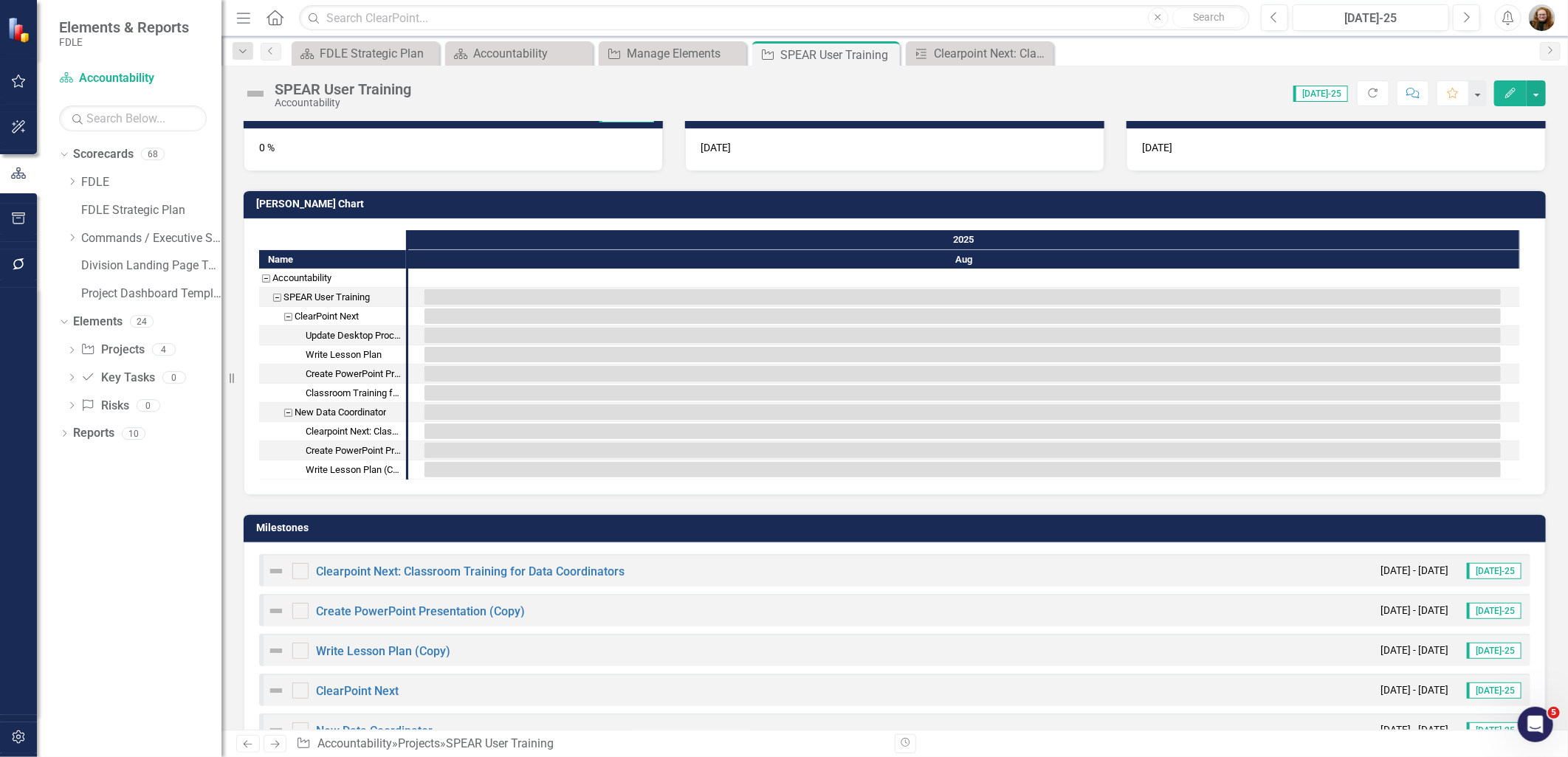
click at [356, 445] on div "Create PowerPoint Presentation (Copy)" at bounding box center [353, 451] width 96 height 19
click at [334, 449] on div "Create PowerPoint Presentation (Copy)" at bounding box center [353, 451] width 96 height 19
click at [327, 449] on div "Create PowerPoint Presentation (Copy)" at bounding box center [353, 451] width 96 height 19
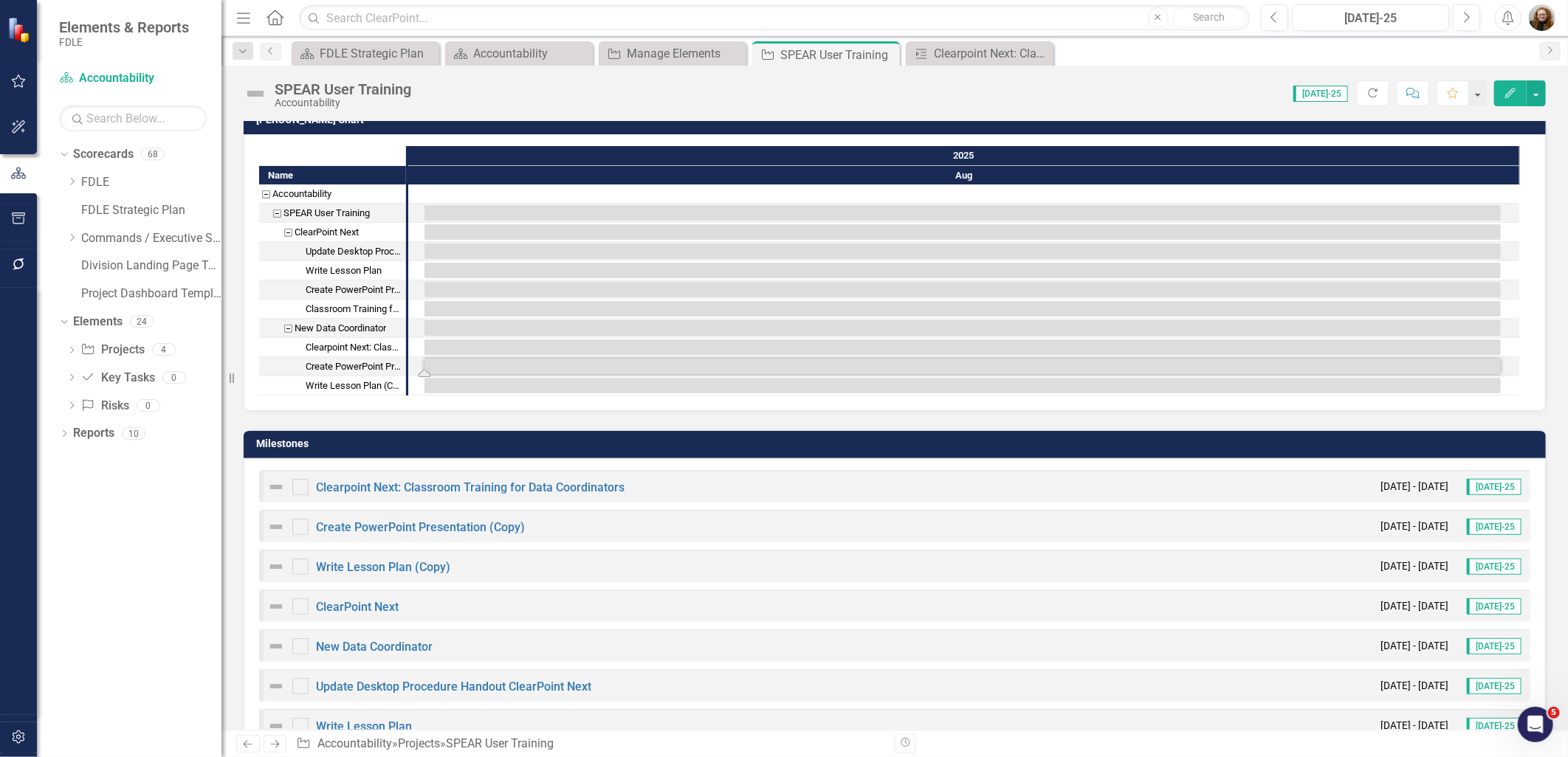
scroll to position [374, 0]
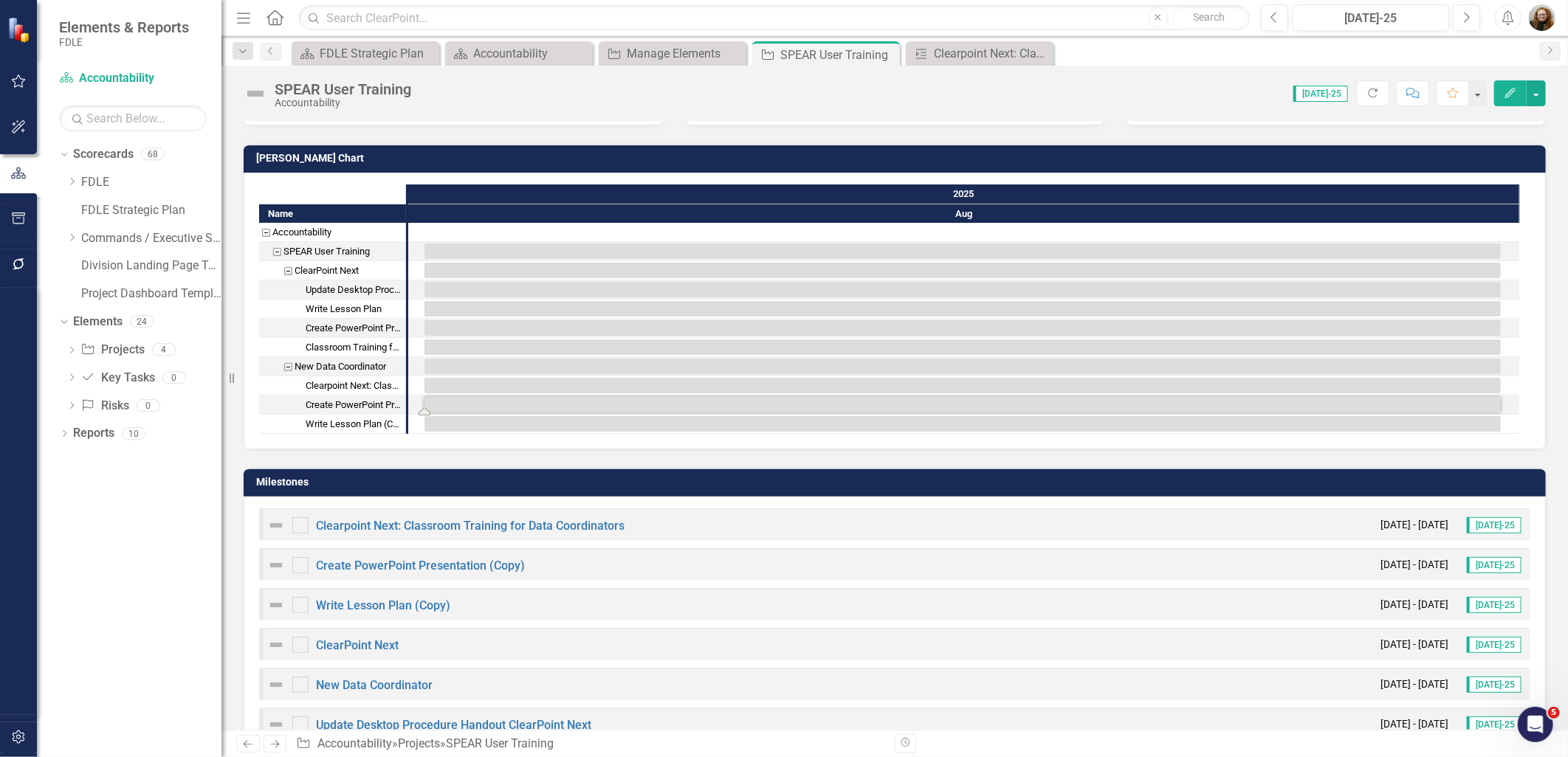
click at [778, 91] on icon "button" at bounding box center [1510, 93] width 10 height 10
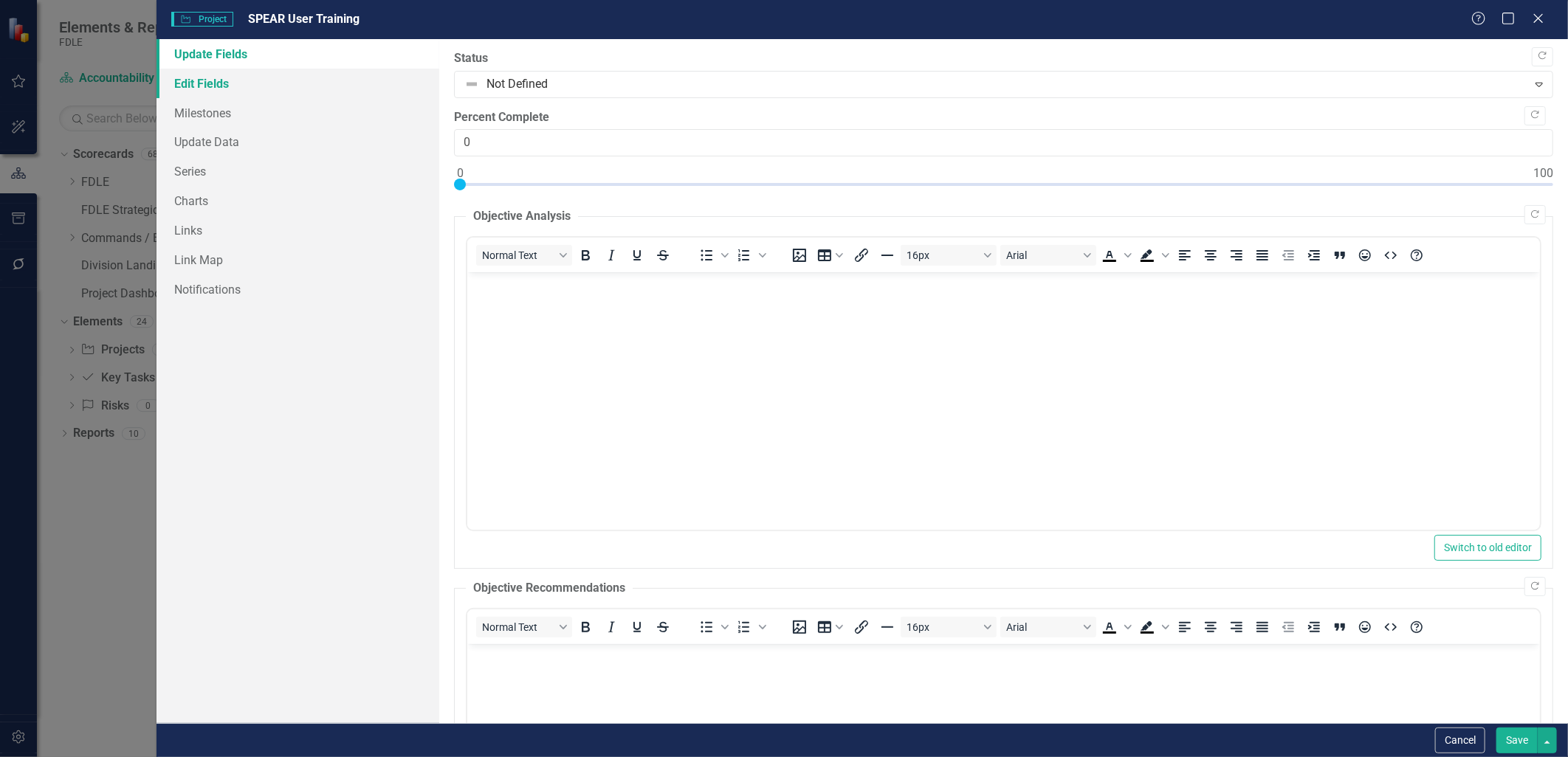
scroll to position [0, 0]
click at [245, 84] on link "Edit Fields" at bounding box center [297, 83] width 282 height 30
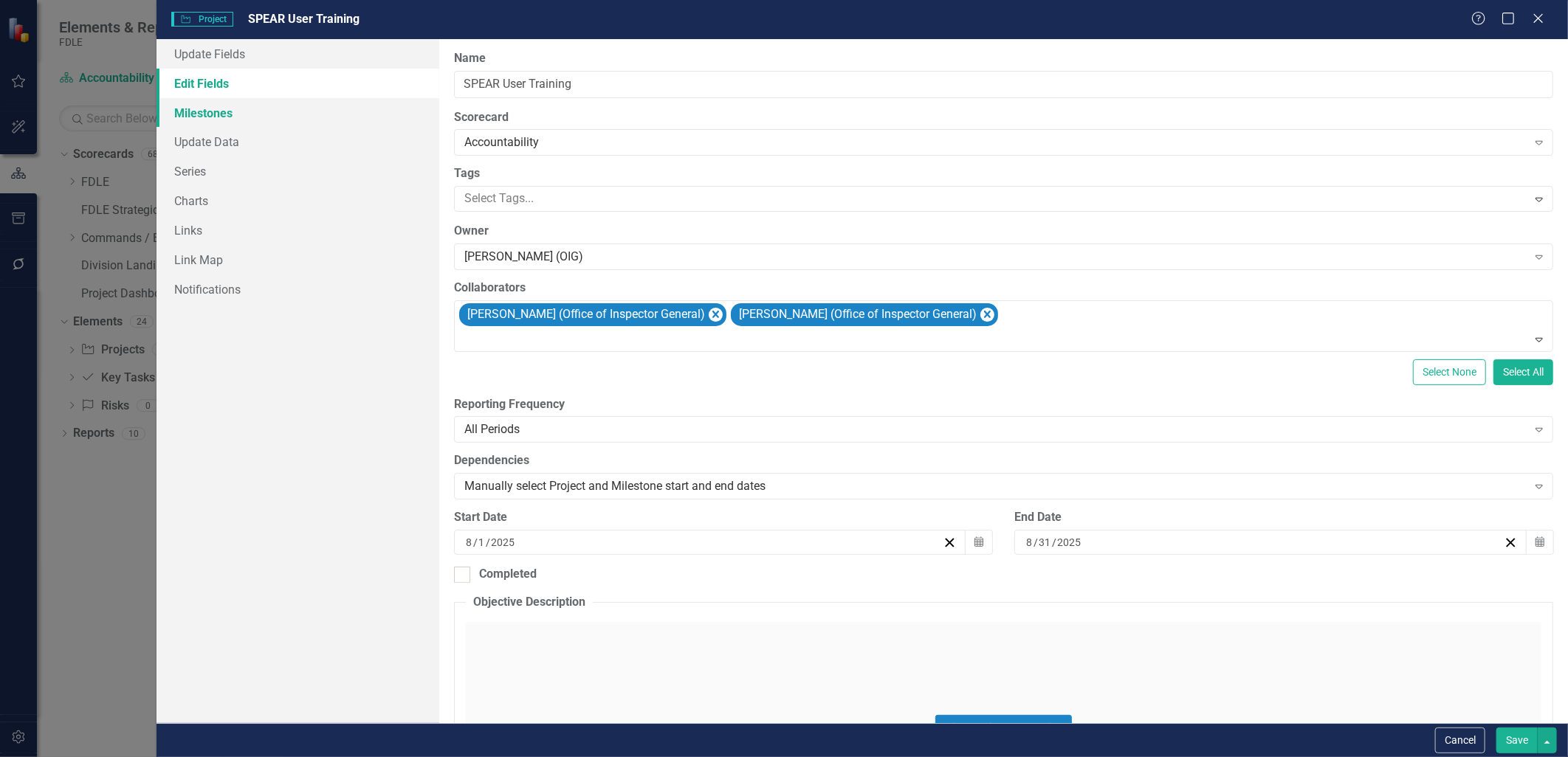
click at [225, 112] on link "Milestones" at bounding box center [297, 113] width 282 height 30
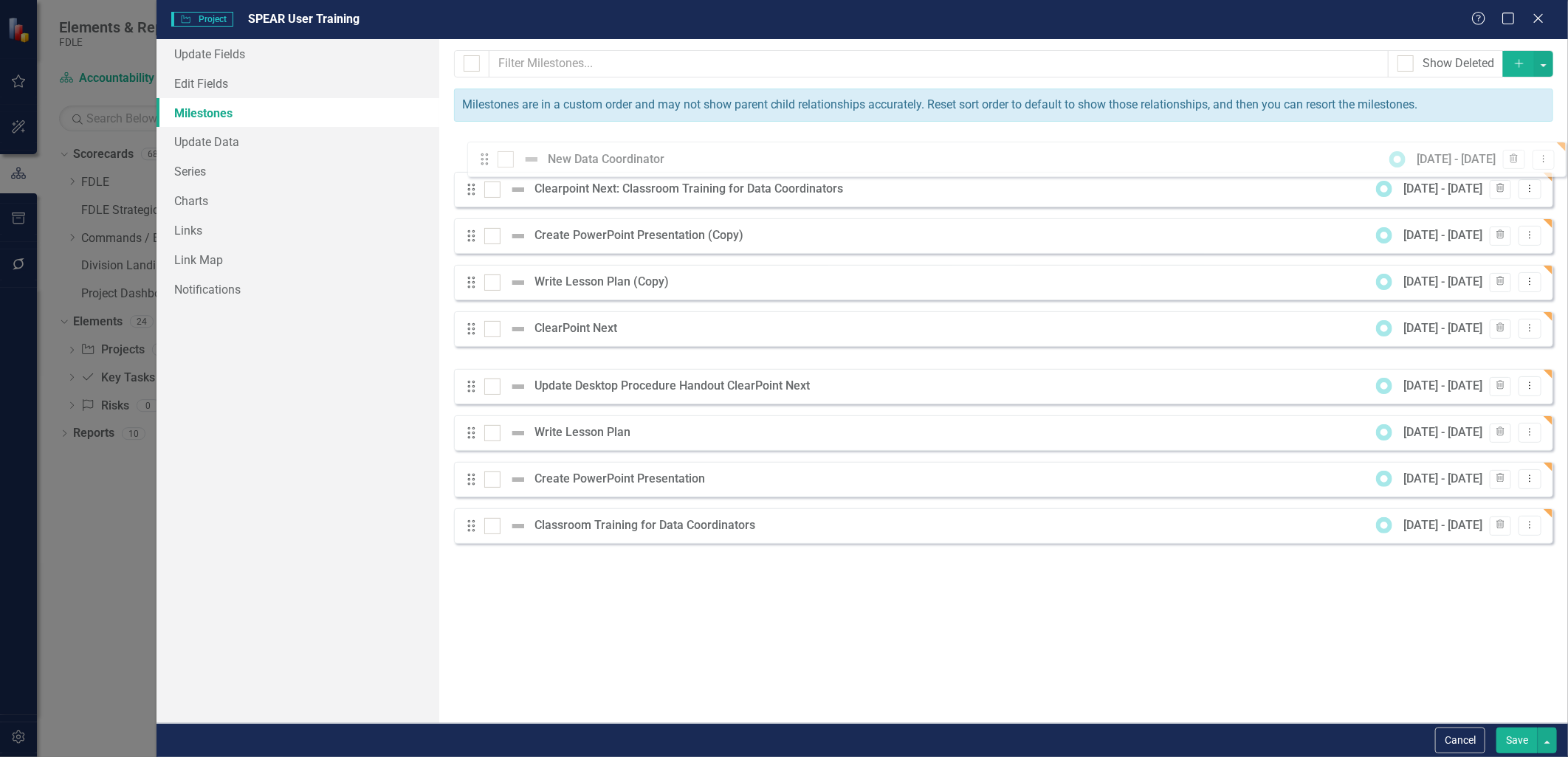
drag, startPoint x: 469, startPoint y: 337, endPoint x: 482, endPoint y: 156, distance: 181.5
click at [482, 156] on div "Drag Clearpoint Next: Classroom Training for Data Coordinators 8/1/25 - 8/31/25…" at bounding box center [1003, 340] width 1099 height 407
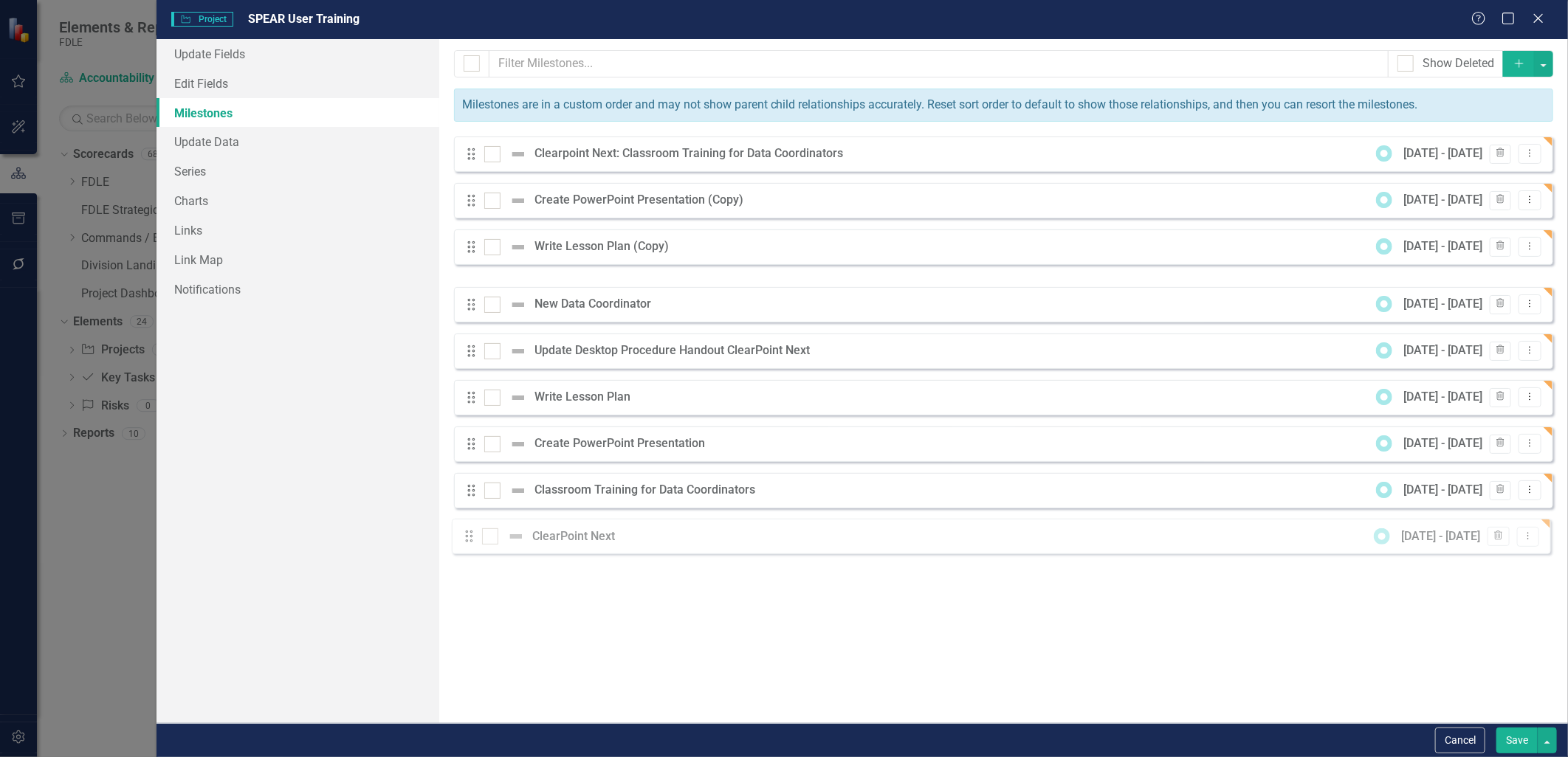
drag, startPoint x: 469, startPoint y: 296, endPoint x: 467, endPoint y: 540, distance: 244.0
click at [467, 540] on div "Drag Clearpoint Next: Classroom Training for Data Coordinators 8/1/25 - 8/31/25…" at bounding box center [1003, 340] width 1099 height 407
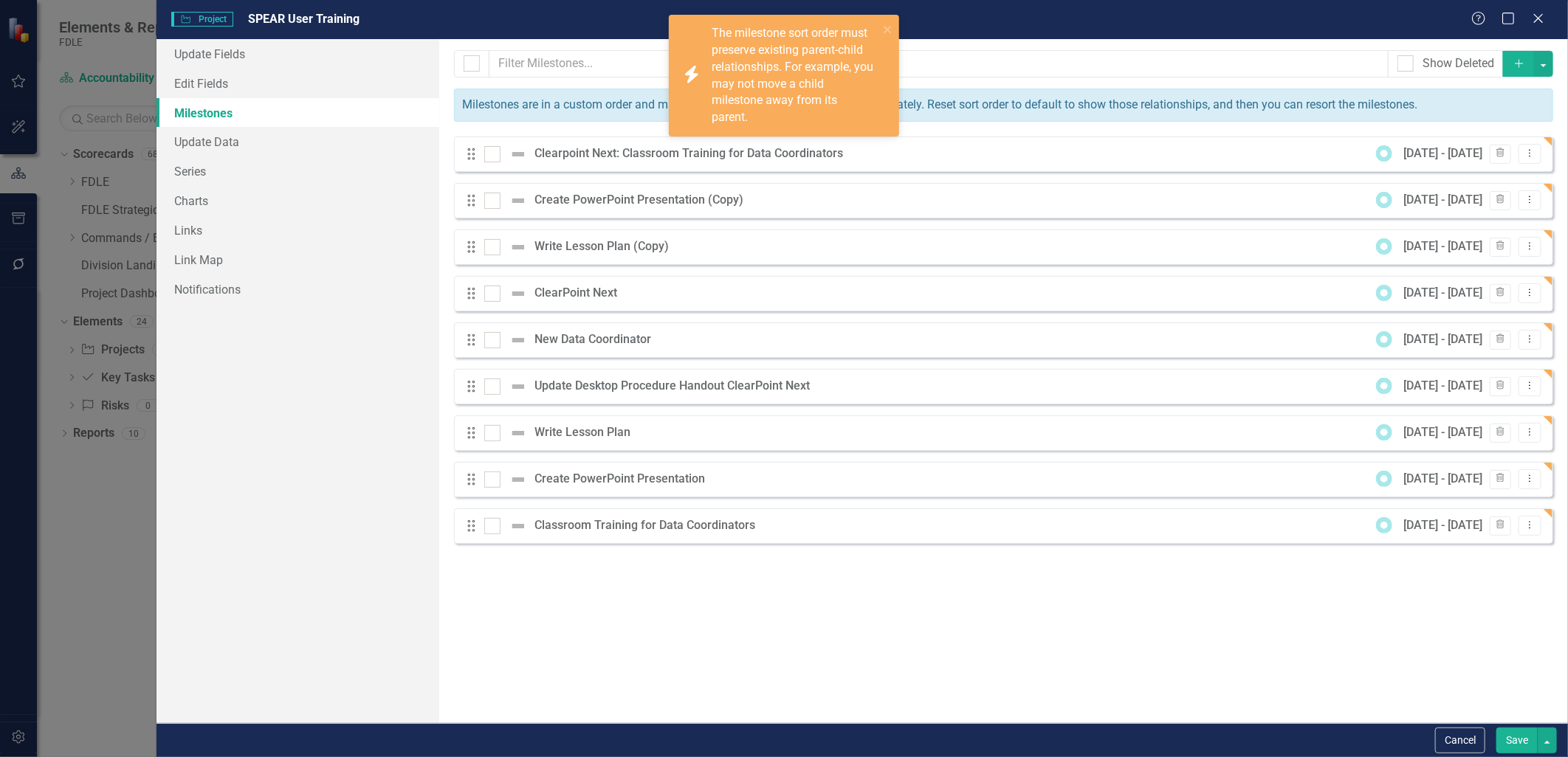
click at [595, 204] on div "Create PowerPoint Presentation (Copy)" at bounding box center [642, 200] width 216 height 17
click at [778, 21] on button "close" at bounding box center [888, 29] width 10 height 17
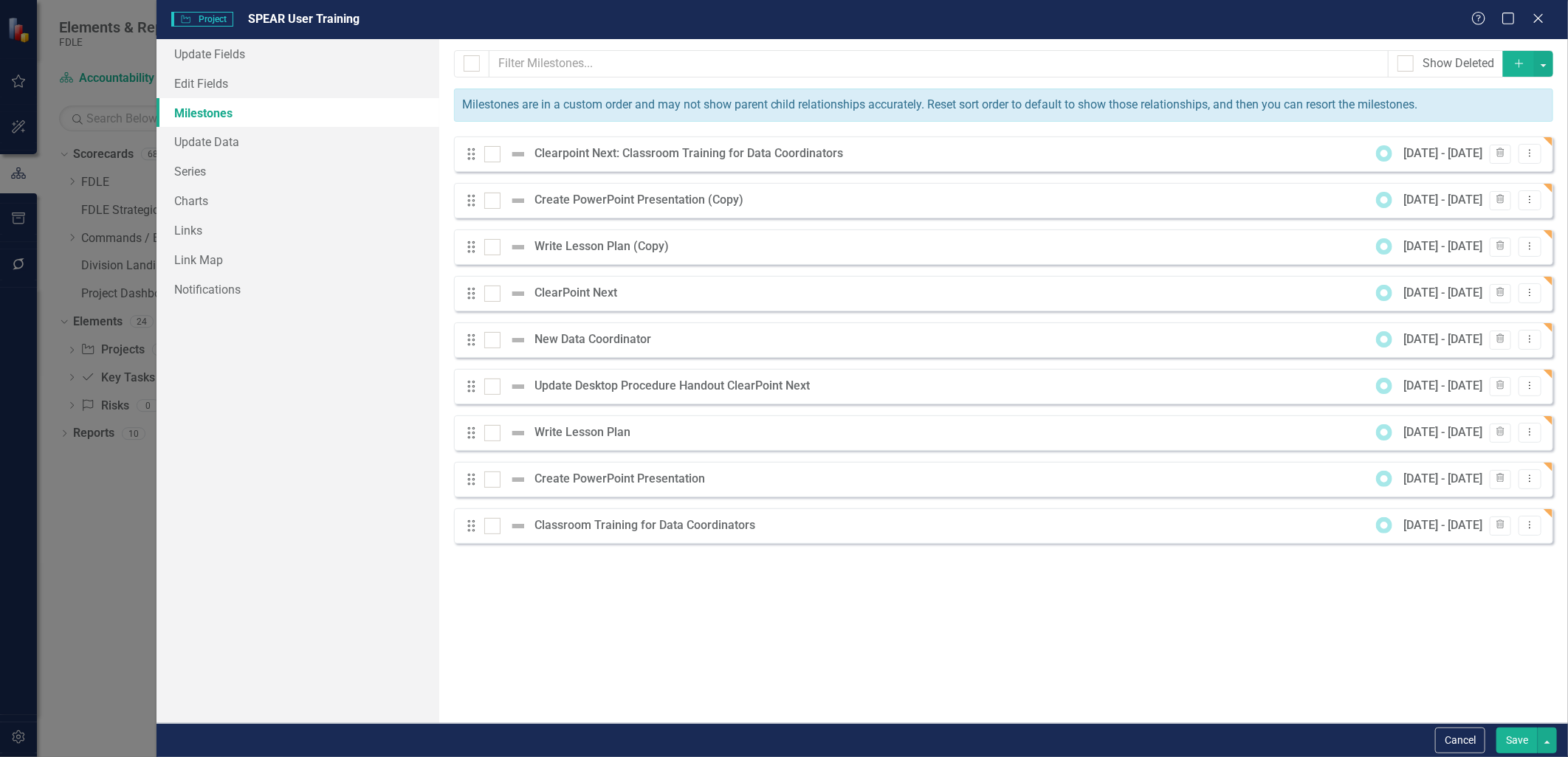
click at [636, 201] on div "Create PowerPoint Presentation (Copy)" at bounding box center [642, 200] width 216 height 17
click at [778, 201] on icon "Dropdown Menu" at bounding box center [1530, 200] width 13 height 10
click at [778, 237] on link "Edit Edit Milestone" at bounding box center [1471, 225] width 139 height 27
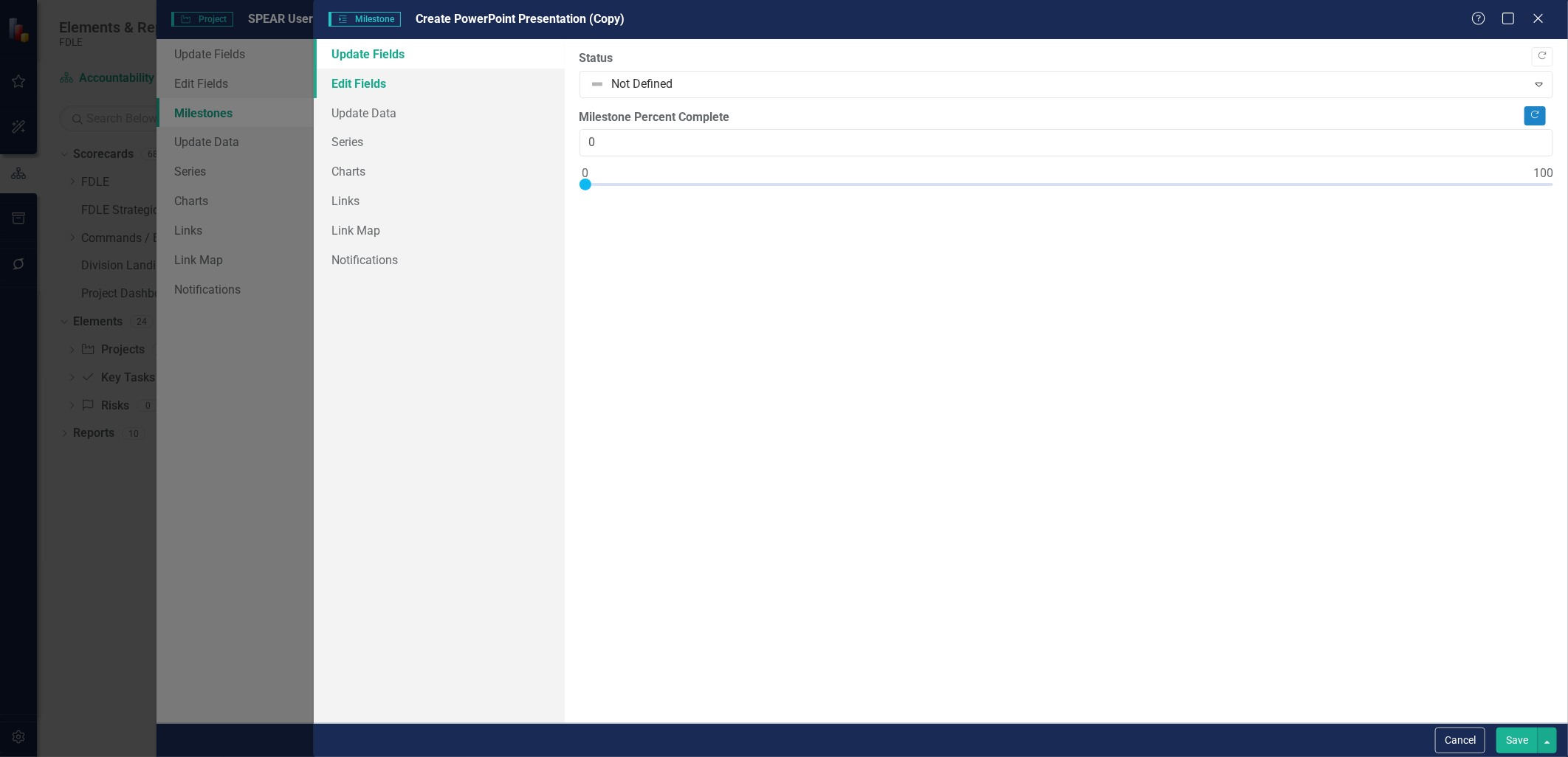
click at [390, 91] on link "Edit Fields" at bounding box center [438, 83] width 251 height 30
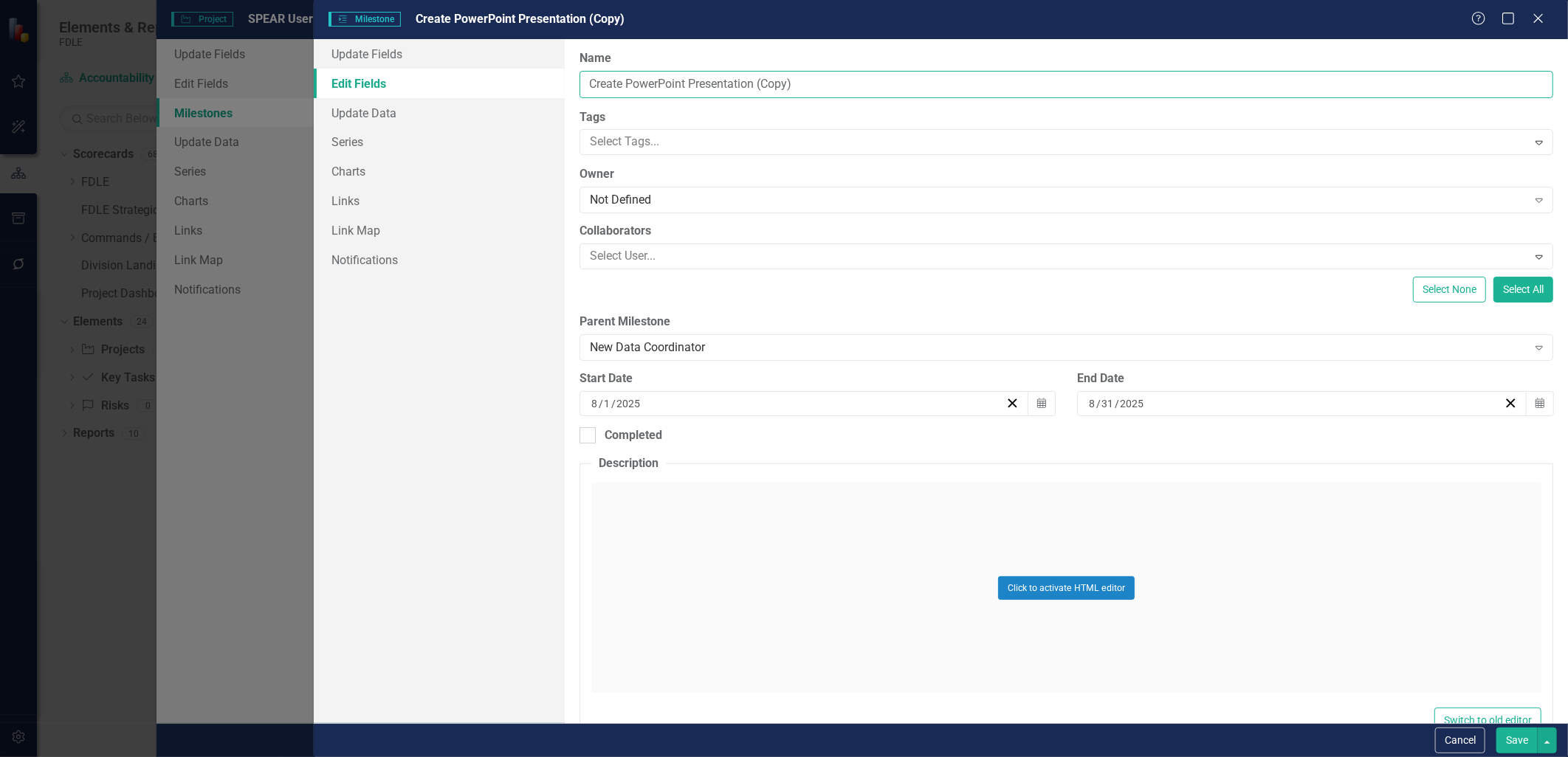
click at [582, 83] on input "Create PowerPoint Presentation (Copy)" at bounding box center [1066, 85] width 973 height 27
type input "Create PowerPoint Presentation (Copy)"
click at [778, 745] on button "Cancel" at bounding box center [1460, 740] width 50 height 26
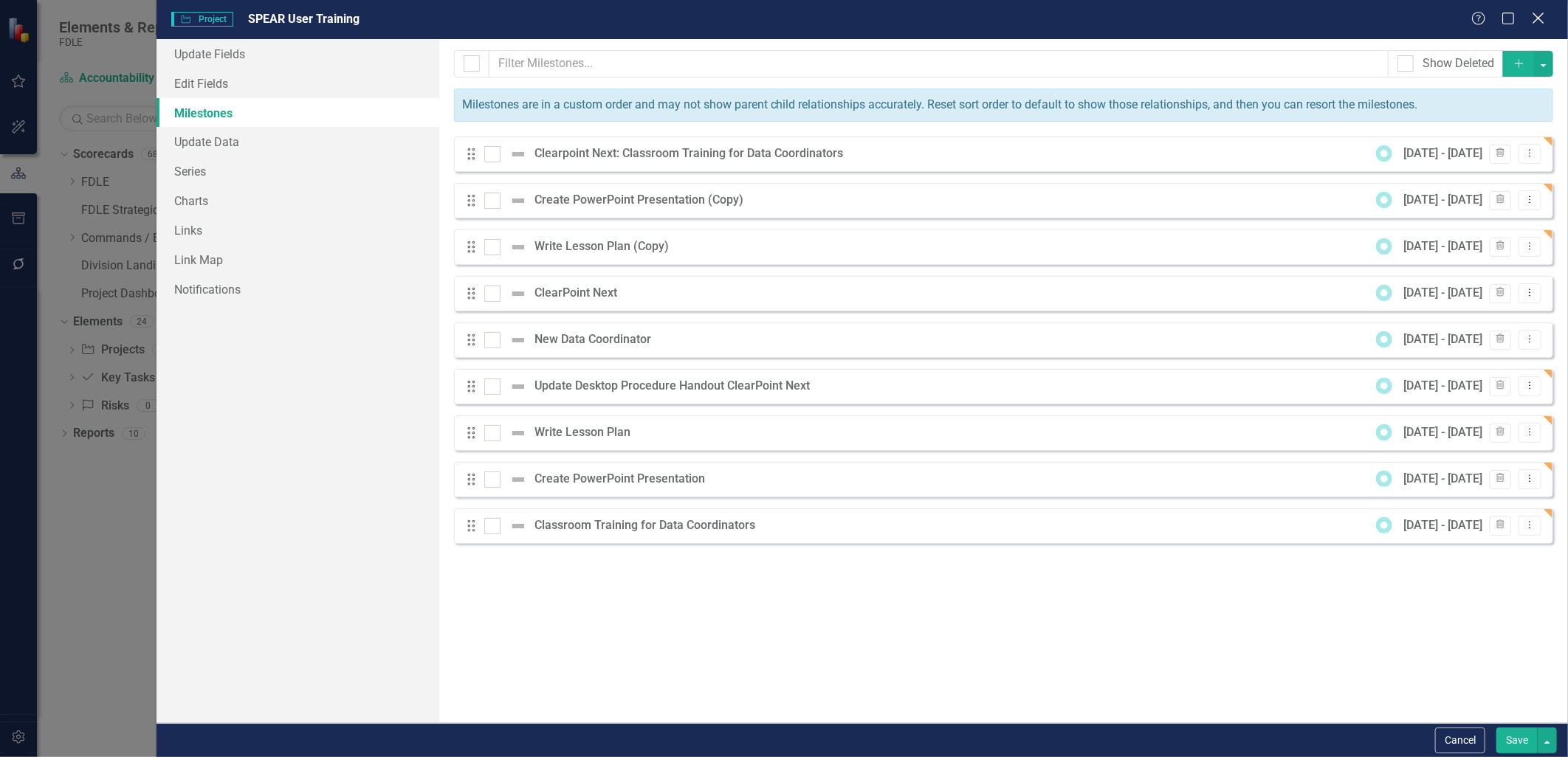
click at [778, 19] on icon "Close" at bounding box center [1537, 18] width 19 height 14
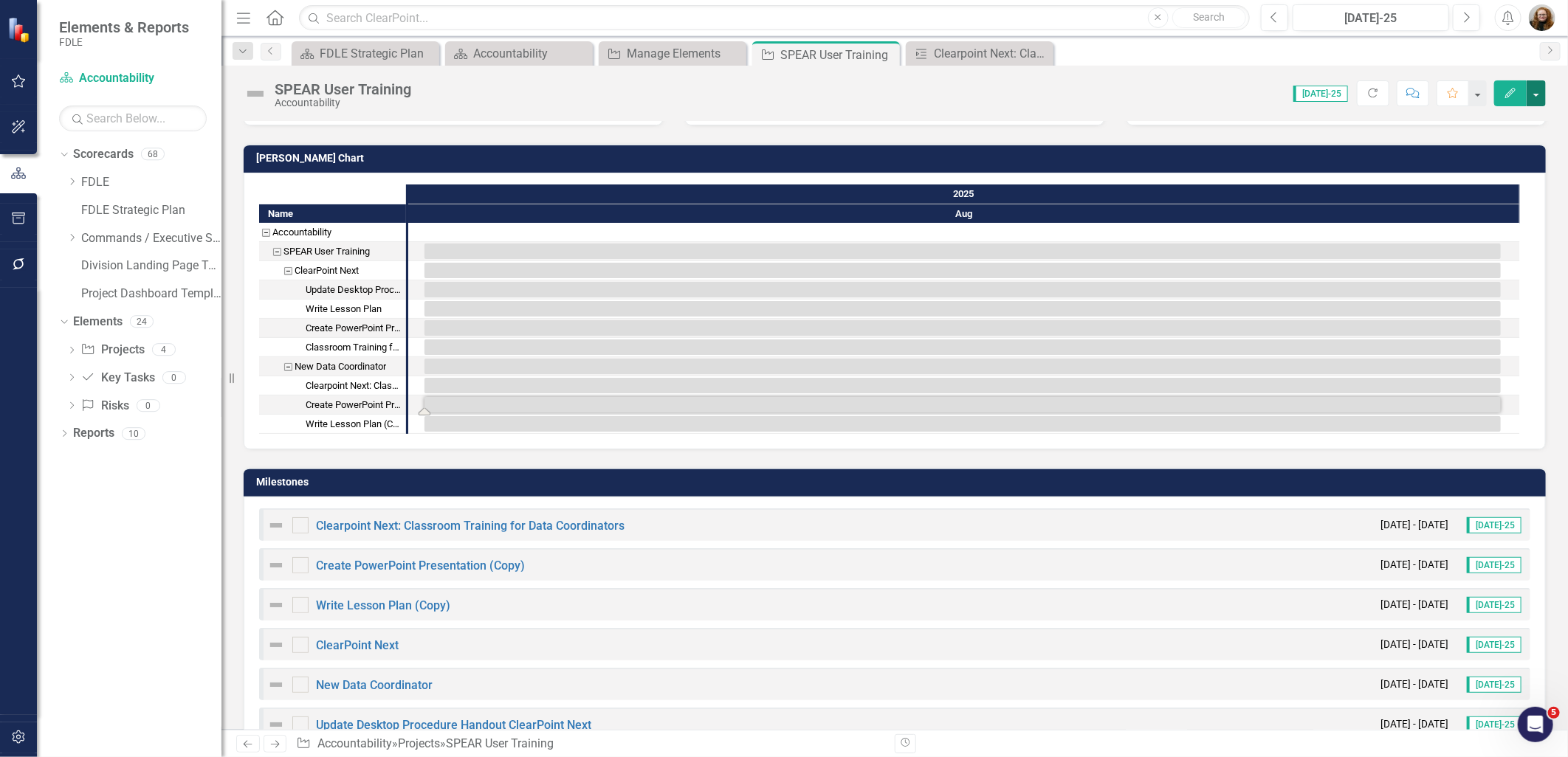
click at [778, 93] on button "button" at bounding box center [1537, 93] width 19 height 26
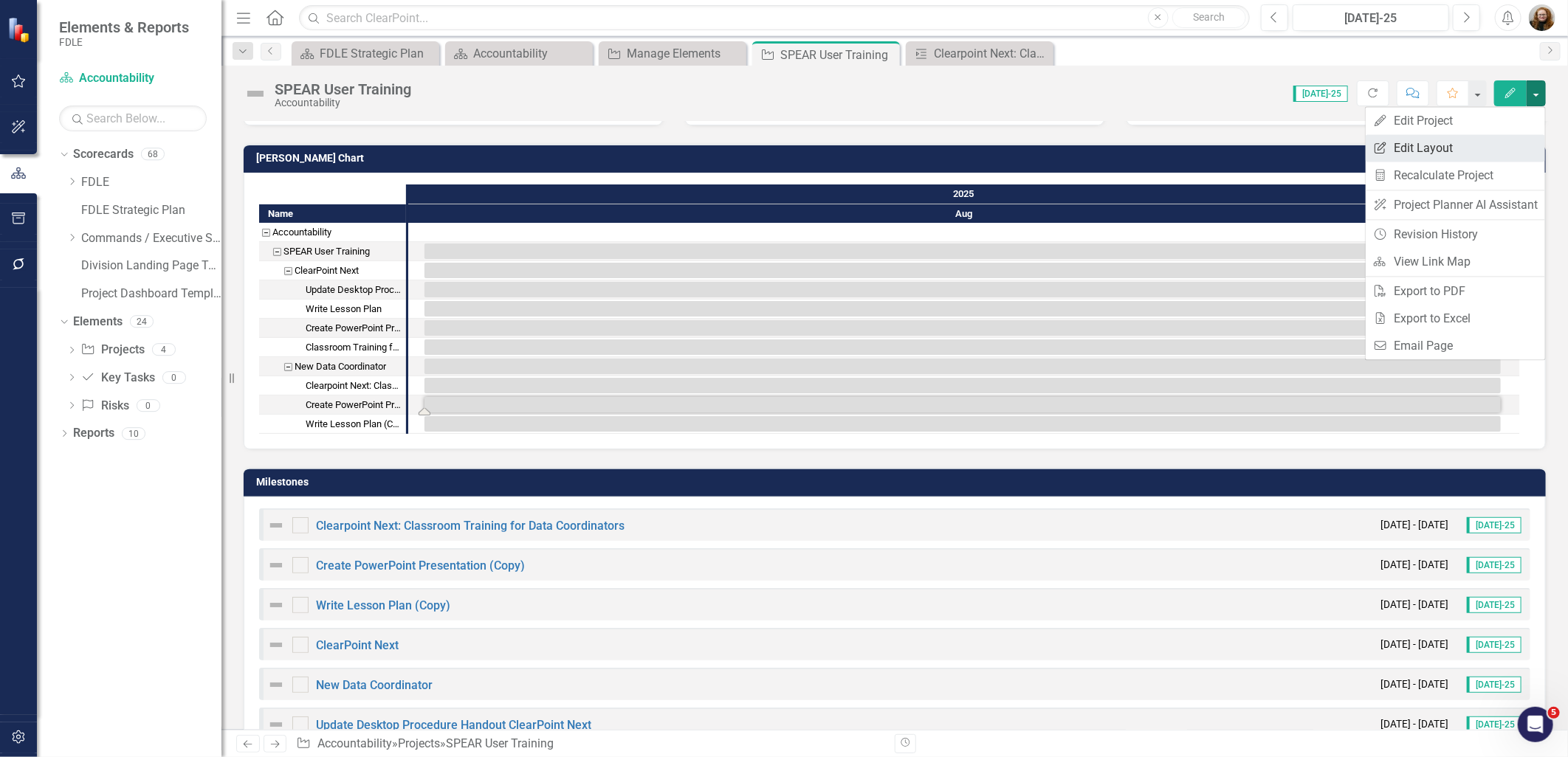
click at [778, 143] on link "Edit Report Edit Layout" at bounding box center [1455, 148] width 180 height 27
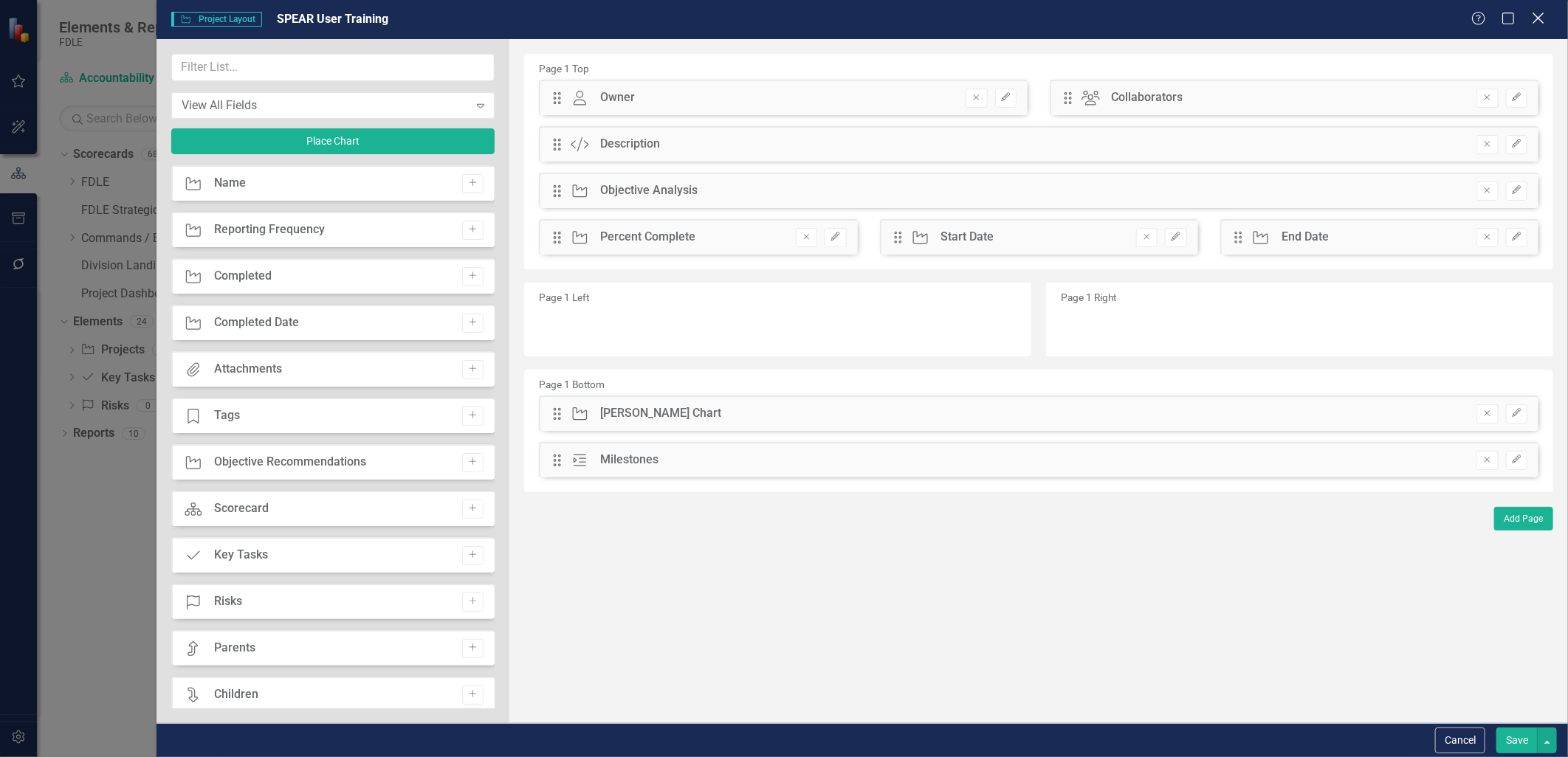
click at [778, 18] on icon "Close" at bounding box center [1537, 18] width 19 height 14
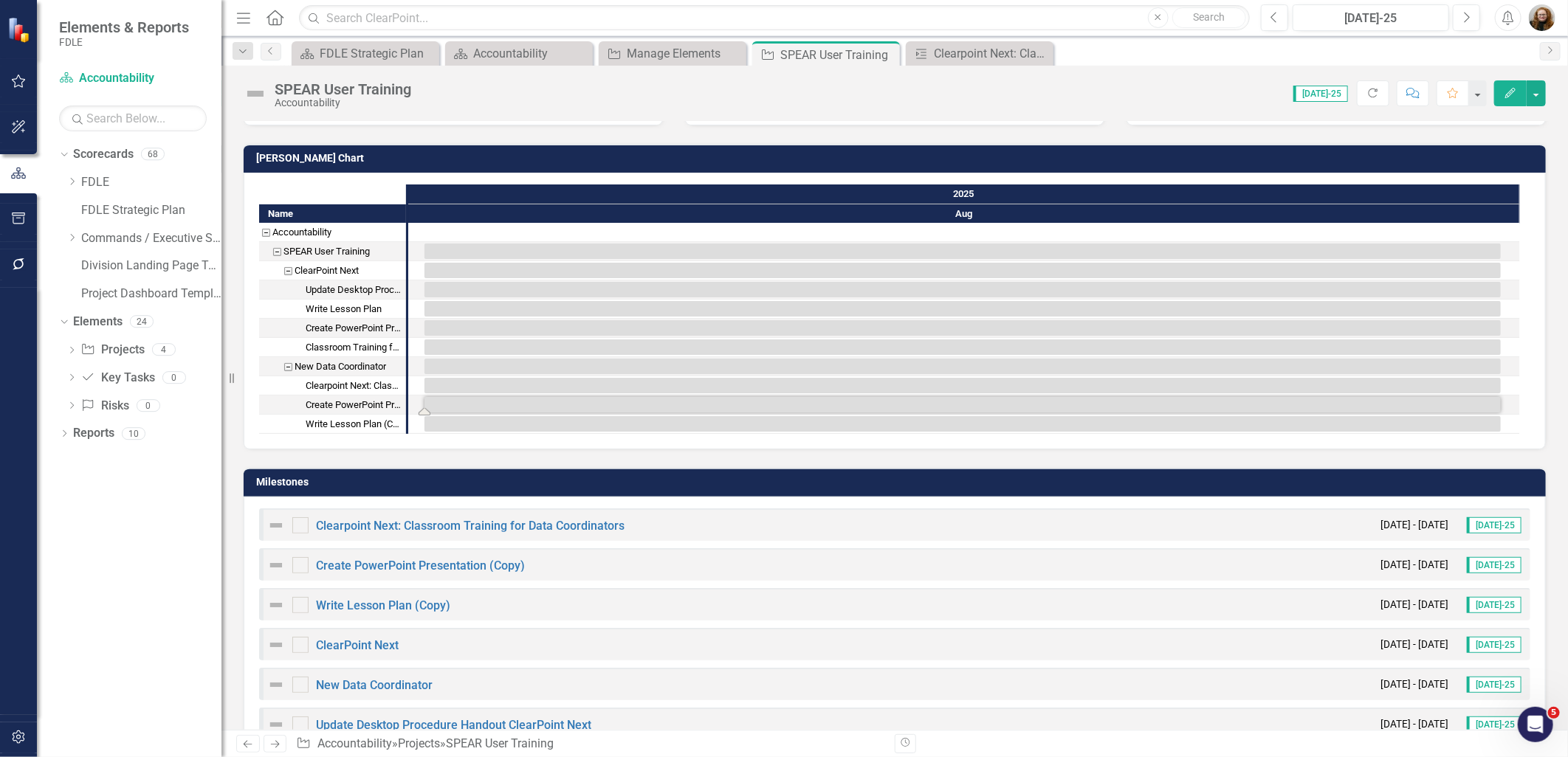
click at [778, 91] on icon "Edit" at bounding box center [1510, 93] width 13 height 10
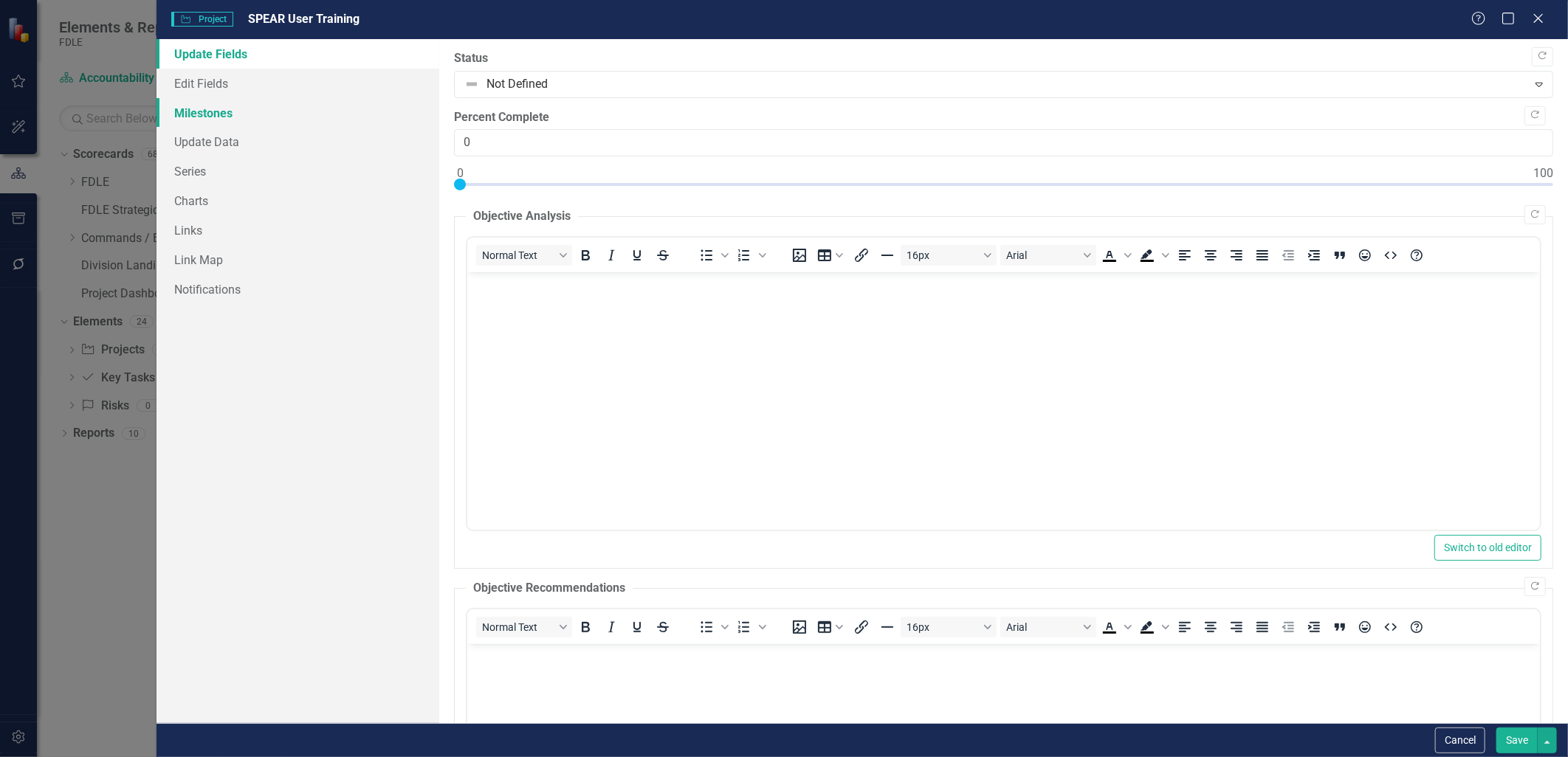
click at [205, 118] on link "Milestones" at bounding box center [297, 113] width 282 height 30
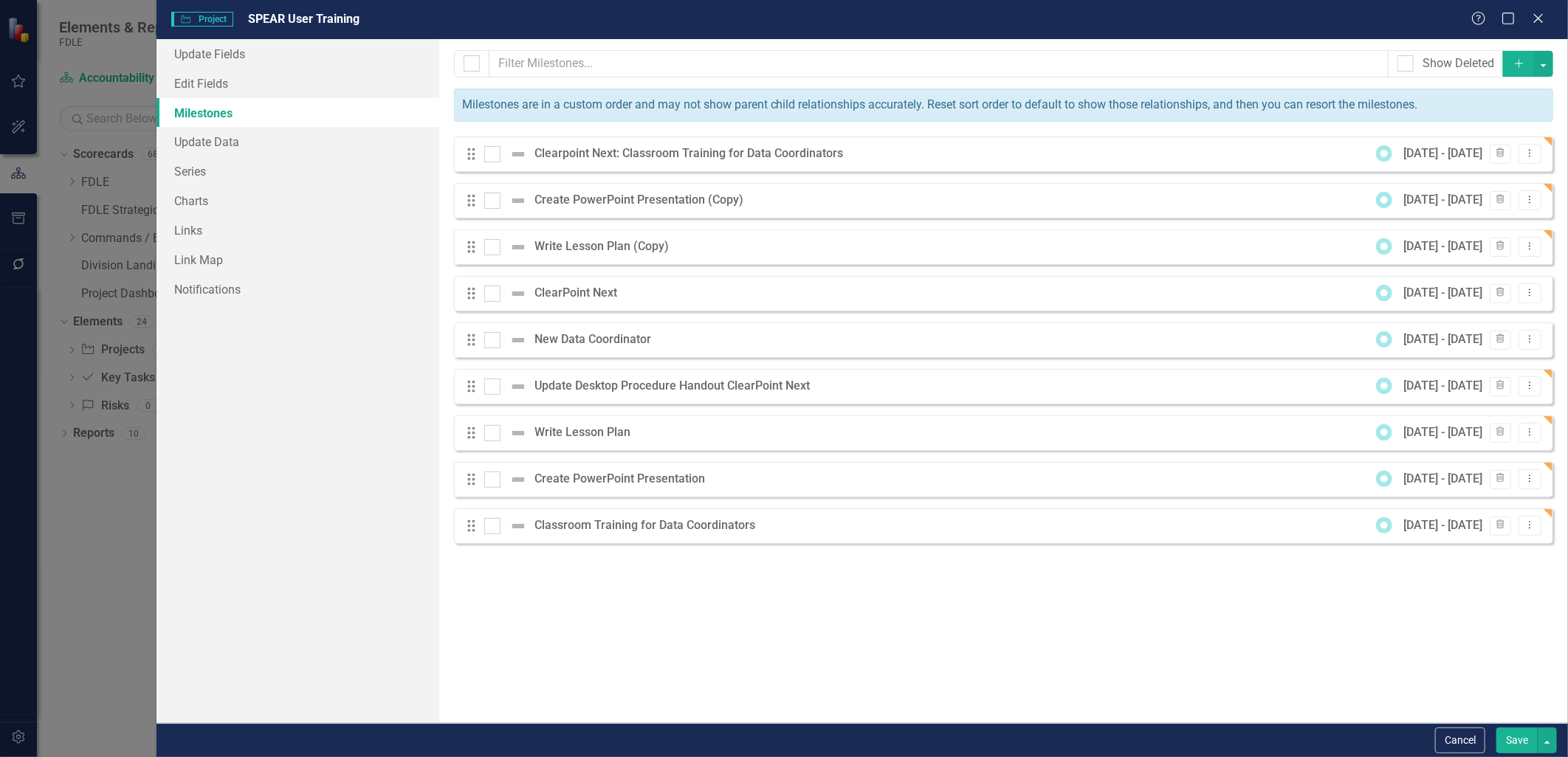
click at [608, 159] on div "Clearpoint Next: Classroom Training for Data Coordinators" at bounding box center [692, 153] width 316 height 17
click at [591, 154] on div "Clearpoint Next: Classroom Training for Data Coordinators" at bounding box center [692, 153] width 316 height 17
click at [778, 151] on icon "Dropdown Menu" at bounding box center [1530, 153] width 13 height 10
click at [778, 177] on link "Edit Edit Milestone" at bounding box center [1471, 178] width 139 height 27
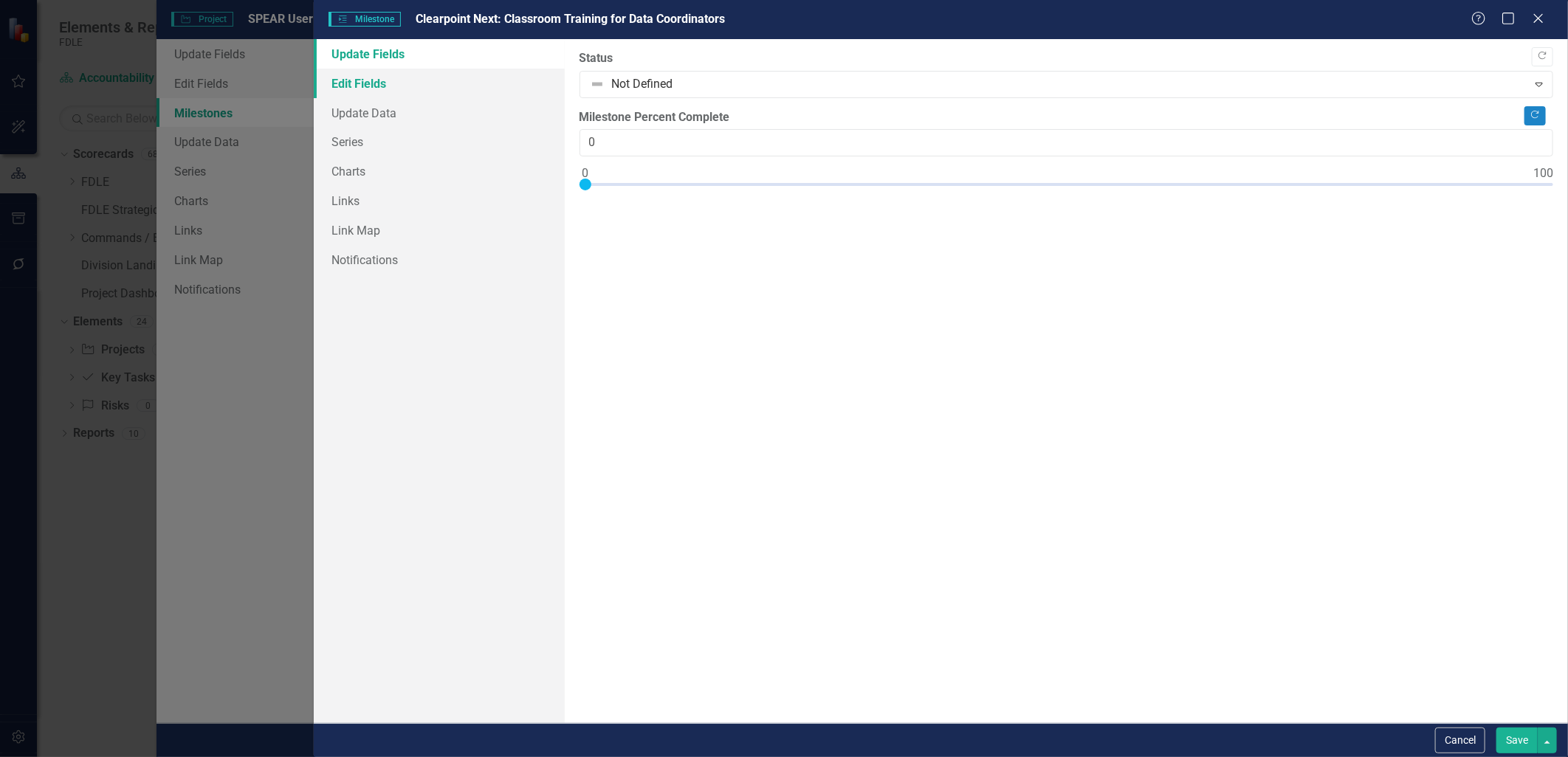
drag, startPoint x: 379, startPoint y: 75, endPoint x: 487, endPoint y: 77, distance: 108.0
click at [378, 75] on link "Edit Fields" at bounding box center [438, 83] width 251 height 30
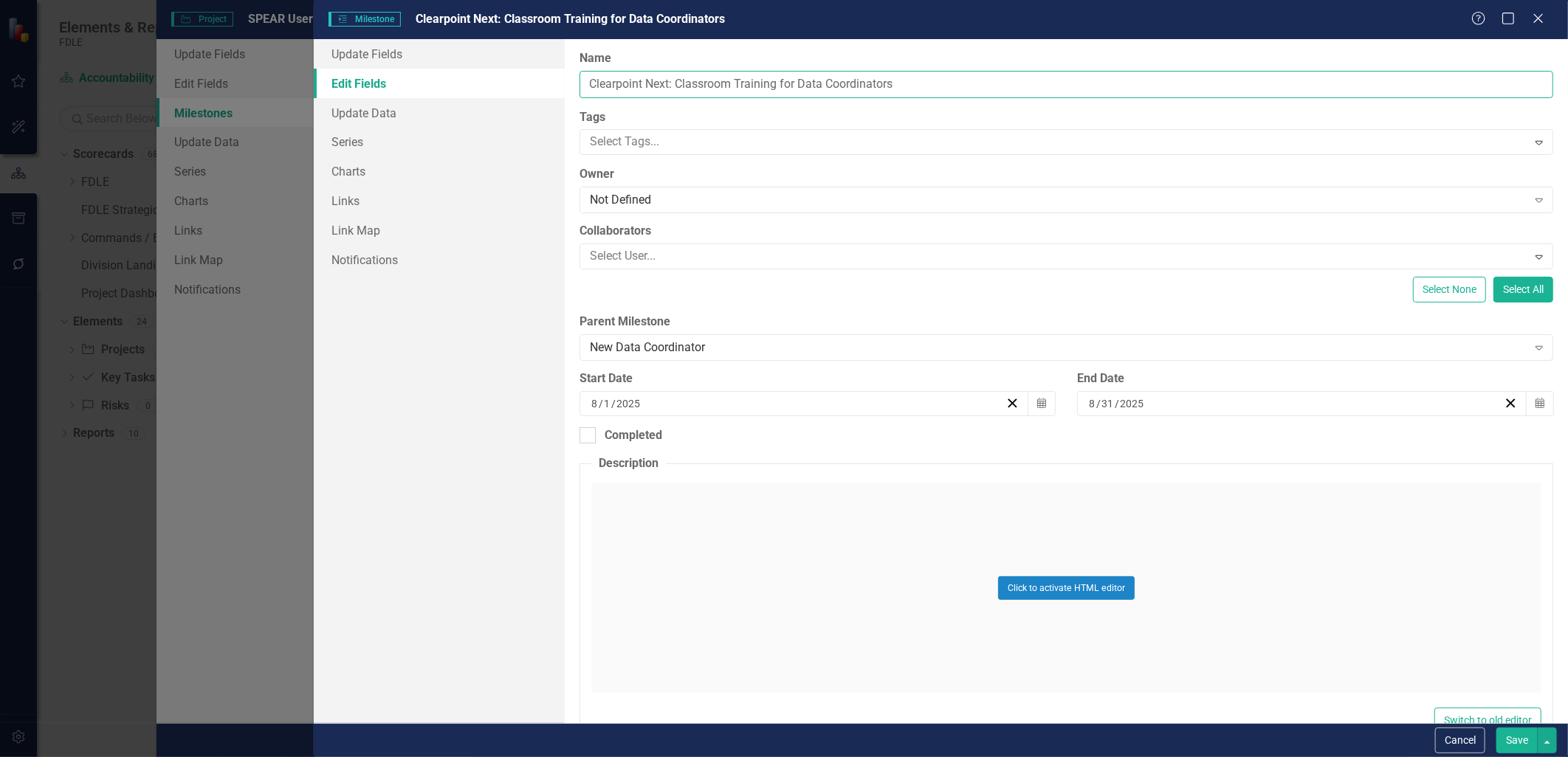
drag, startPoint x: 677, startPoint y: 85, endPoint x: 462, endPoint y: 85, distance: 215.0
click at [462, 85] on div "Update Fields Edit Fields Update Data Series Charts Links Link Map Notification…" at bounding box center [940, 381] width 1255 height 684
type input "Classroom Training for Data Coordinators"
click at [778, 746] on button "Save" at bounding box center [1516, 740] width 41 height 26
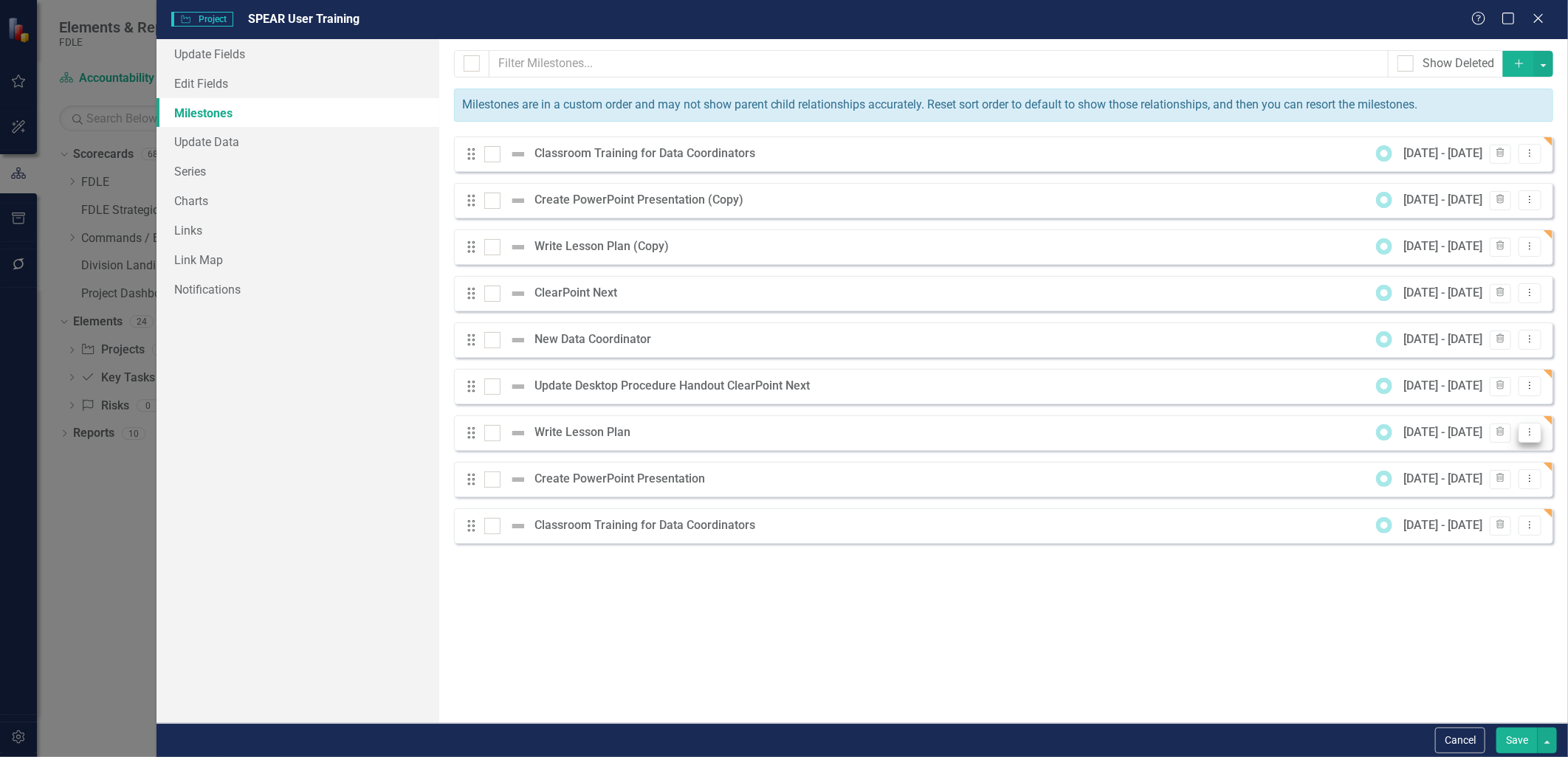
click at [778, 436] on icon "Dropdown Menu" at bounding box center [1530, 432] width 13 height 10
click at [778, 460] on link "Edit Edit Milestone" at bounding box center [1471, 458] width 139 height 27
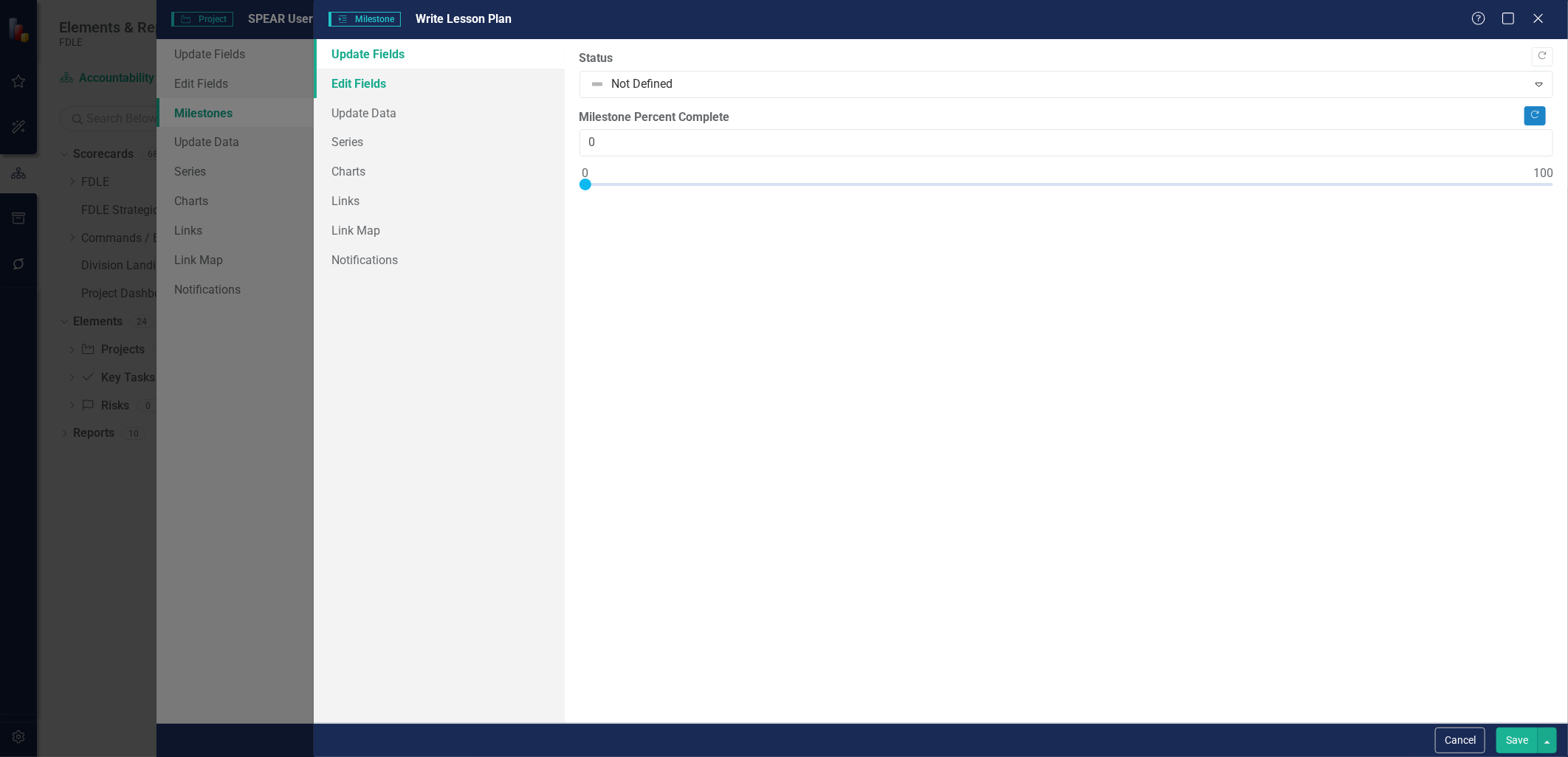
click at [397, 80] on link "Edit Fields" at bounding box center [438, 83] width 251 height 30
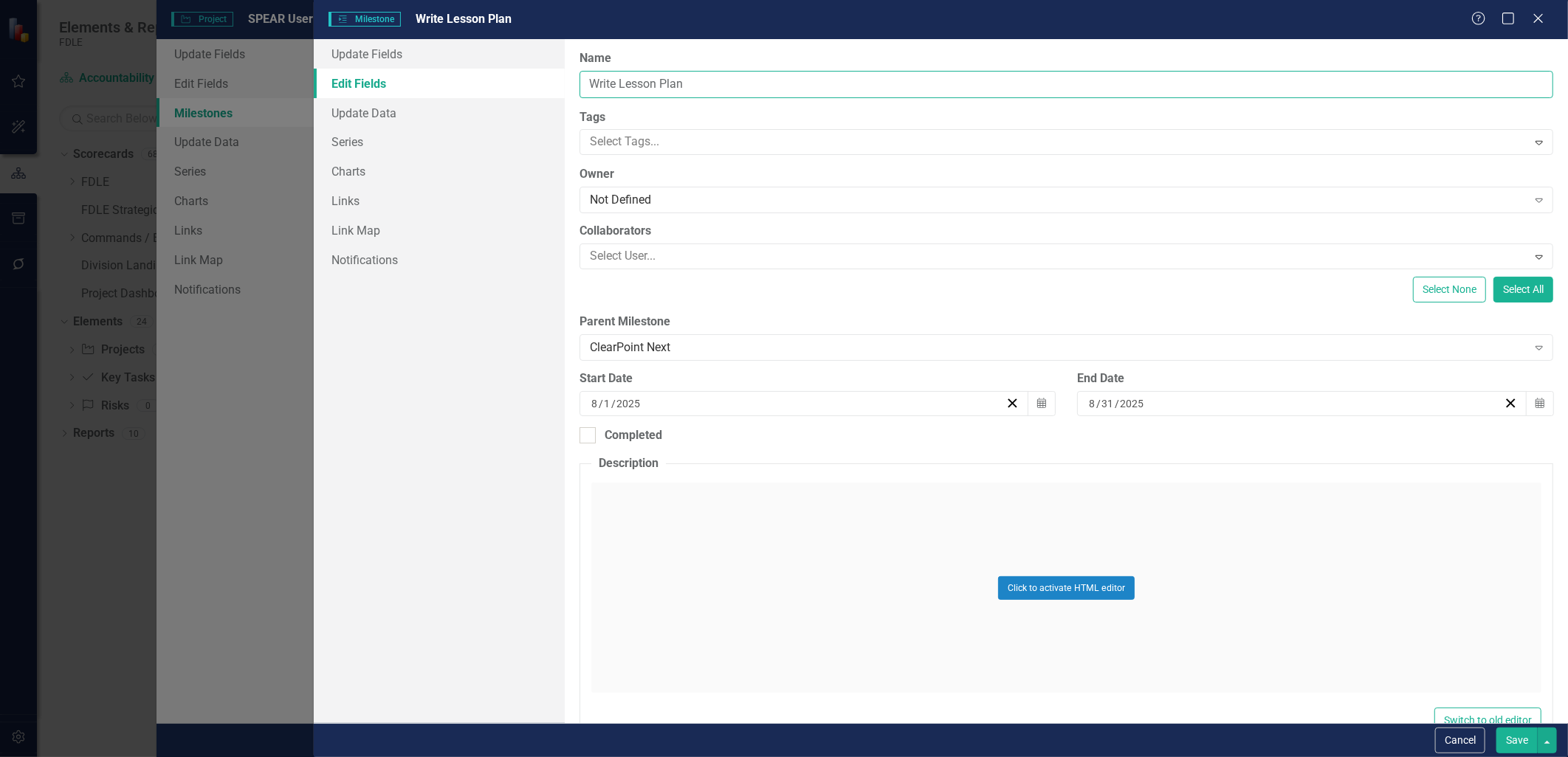
click at [586, 85] on input "Write Lesson Plan" at bounding box center [1066, 85] width 973 height 27
type input "ClearPoint Next: Write Lesson Plan"
click at [778, 743] on button "Save" at bounding box center [1516, 740] width 41 height 26
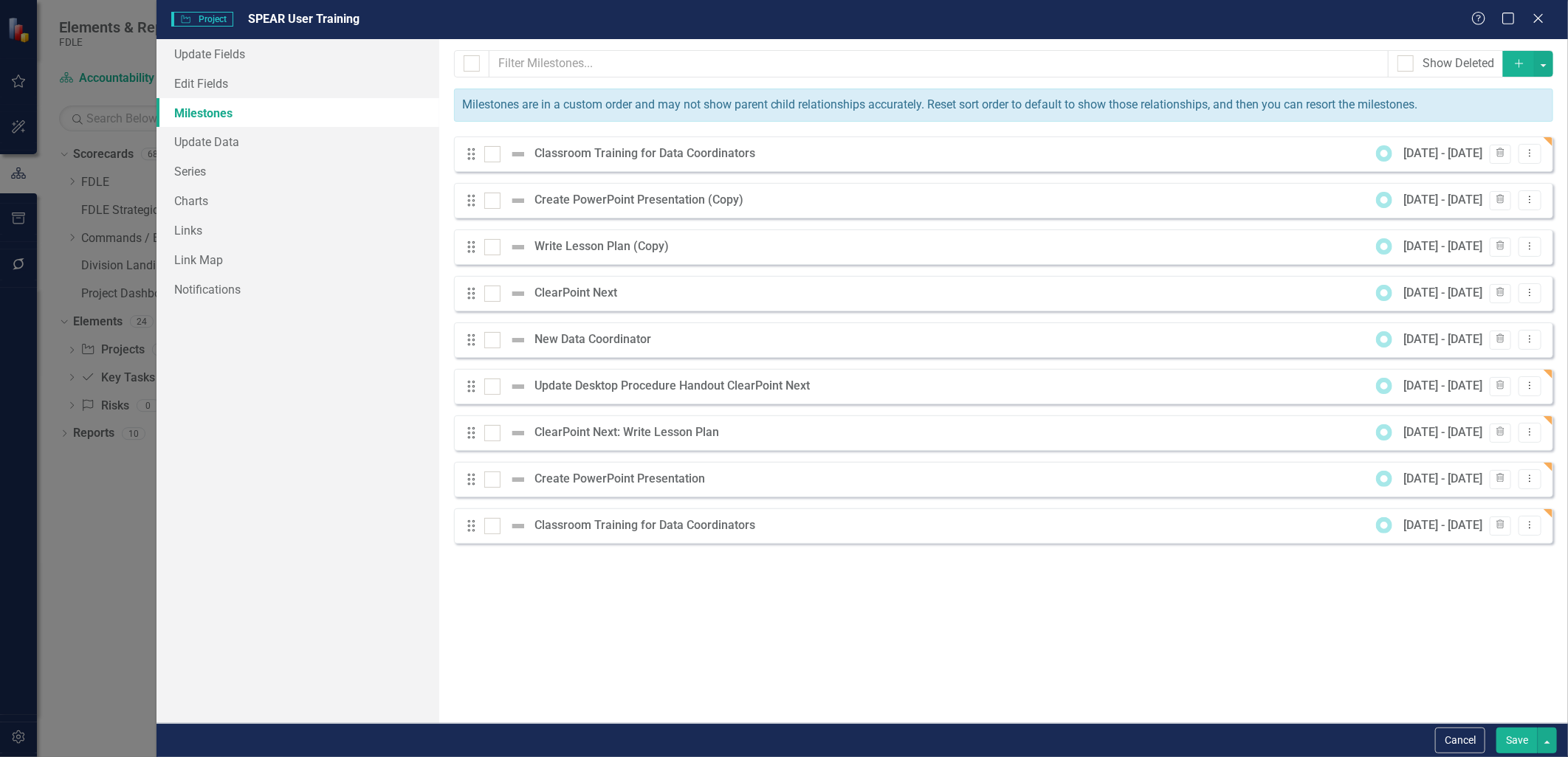
click at [1533, 482] on icon "Dropdown Menu" at bounding box center [1530, 478] width 13 height 10
click at [1478, 502] on link "Edit Edit Milestone" at bounding box center [1471, 503] width 139 height 27
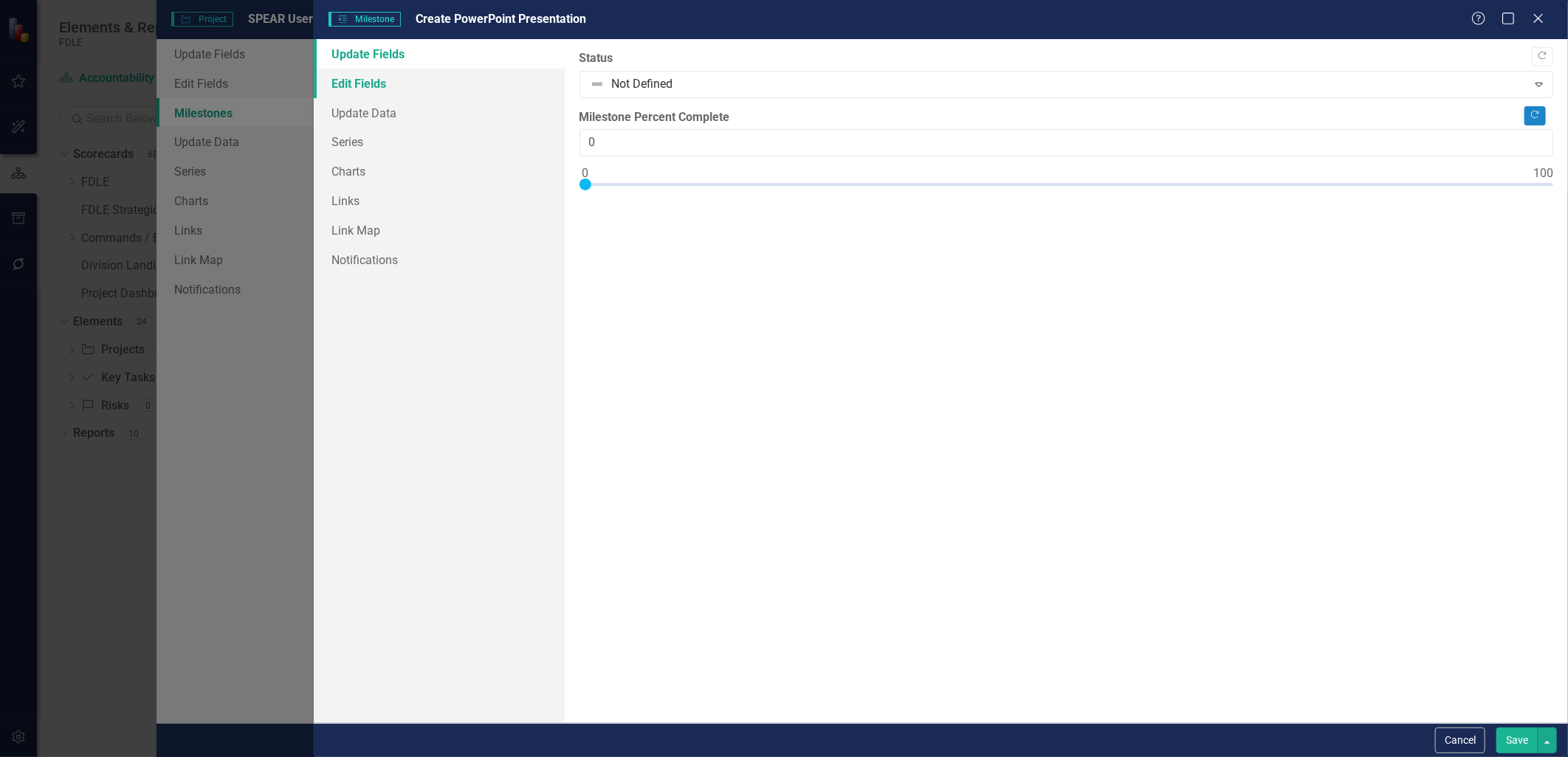
click at [334, 76] on link "Edit Fields" at bounding box center [438, 83] width 251 height 30
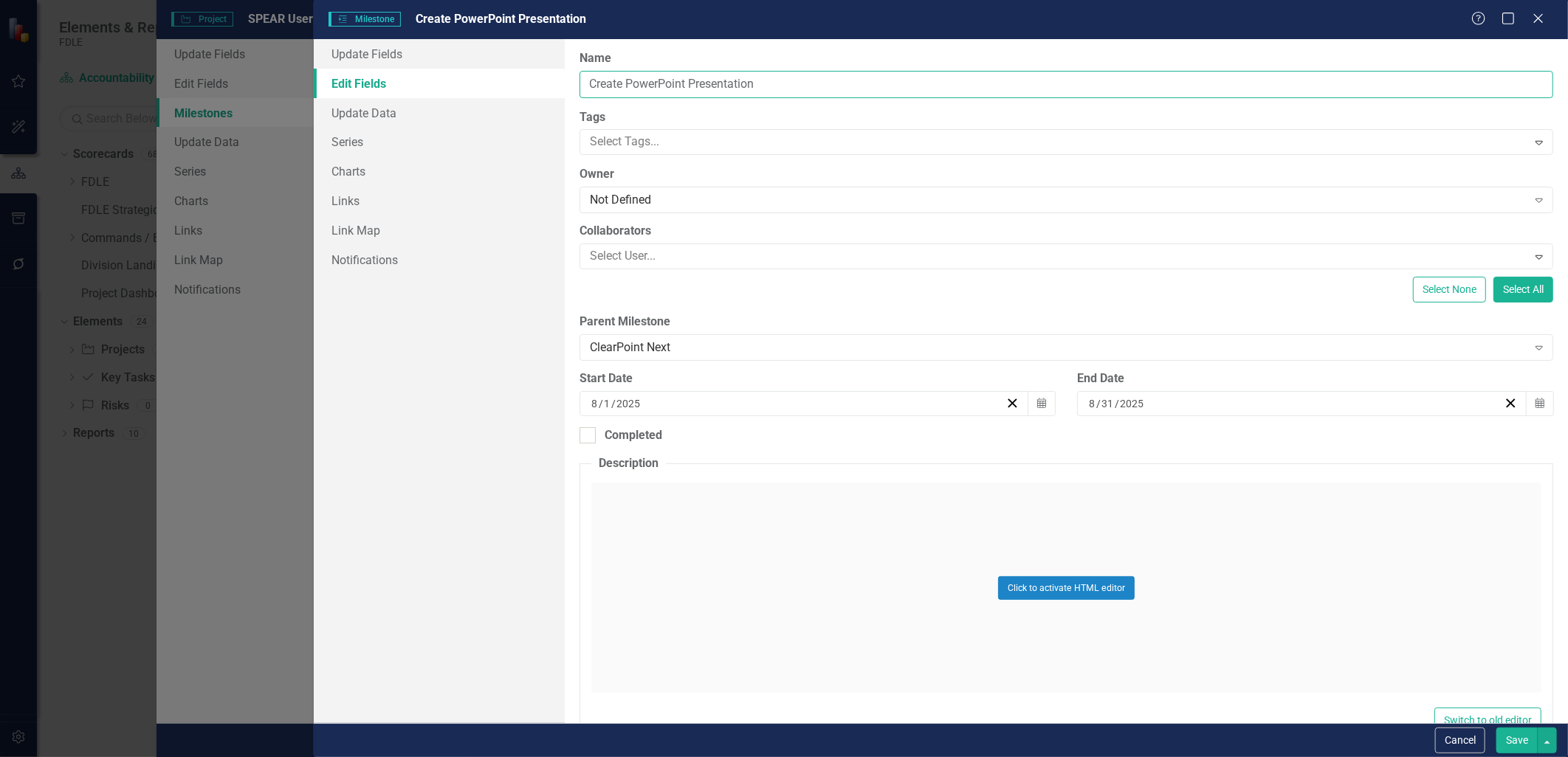
click at [589, 82] on input "Create PowerPoint Presentation" at bounding box center [1066, 85] width 973 height 27
type input "ClearPoint Next: Create PowerPoint Presentation"
click at [1509, 729] on button "Save" at bounding box center [1516, 740] width 41 height 26
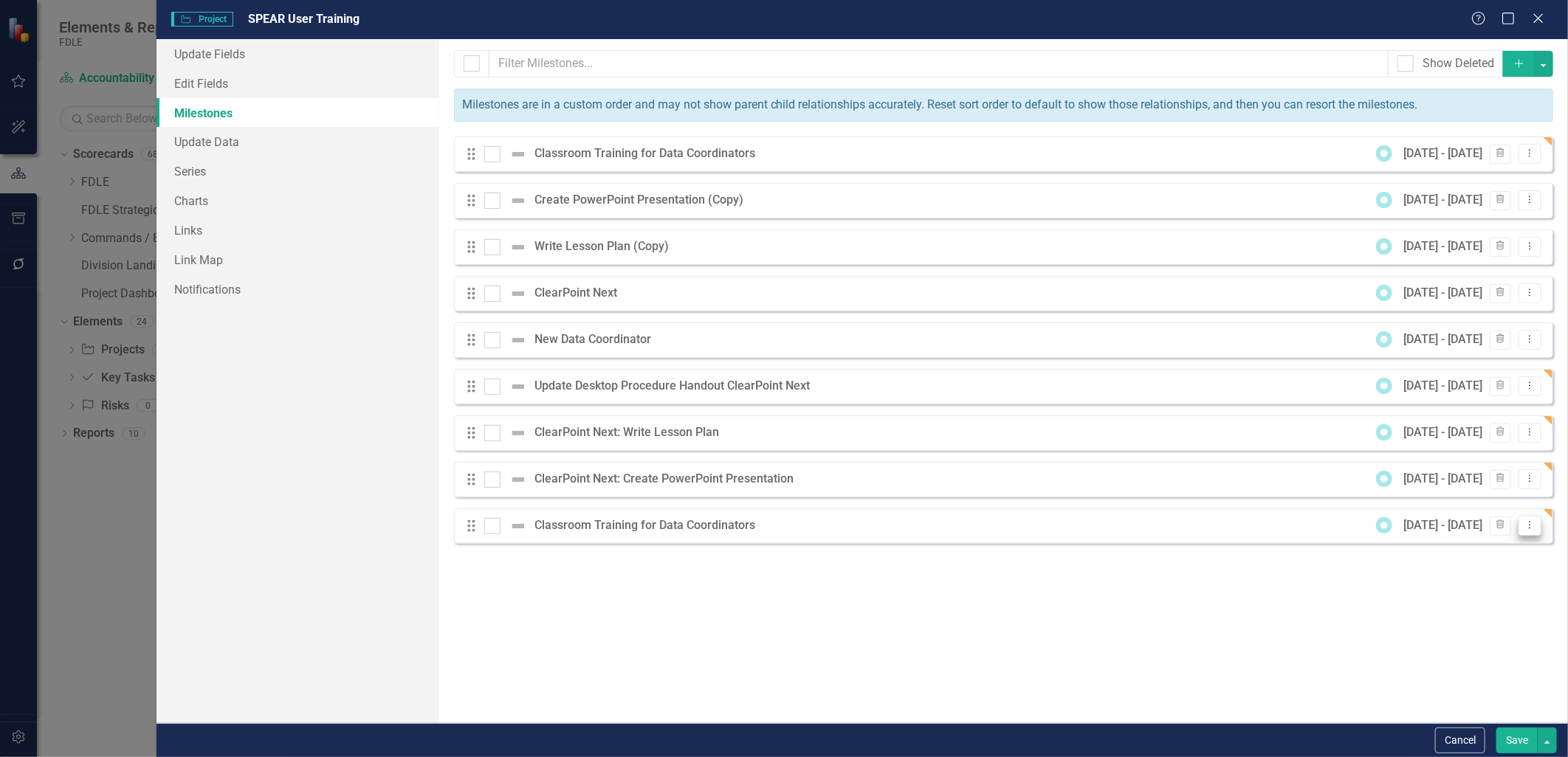
click at [1530, 526] on icon "Dropdown Menu" at bounding box center [1530, 525] width 13 height 10
click at [1488, 549] on link "Edit Edit Milestone" at bounding box center [1471, 551] width 139 height 27
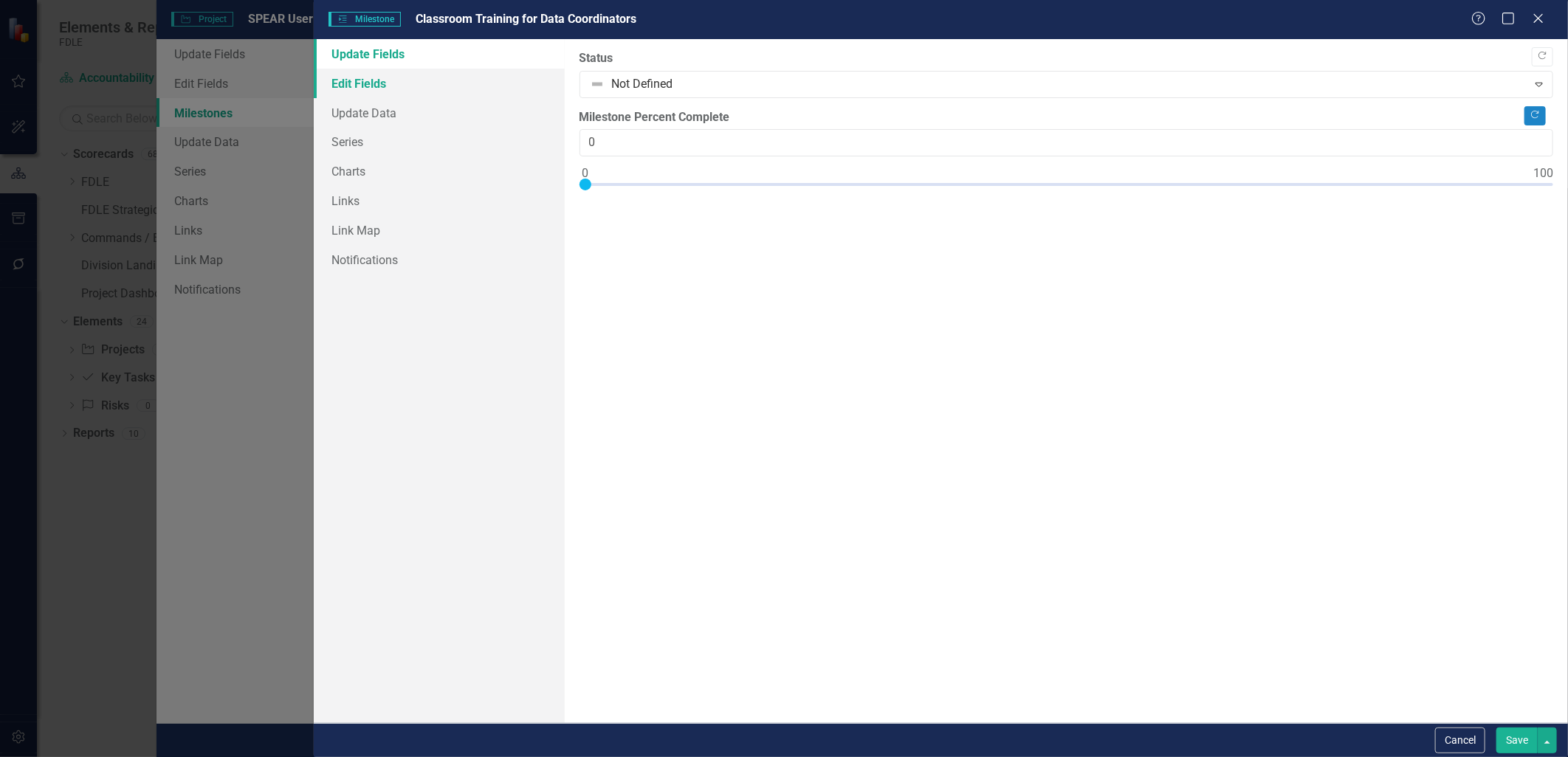
drag, startPoint x: 400, startPoint y: 86, endPoint x: 541, endPoint y: 91, distance: 141.1
click at [400, 86] on link "Edit Fields" at bounding box center [438, 83] width 251 height 30
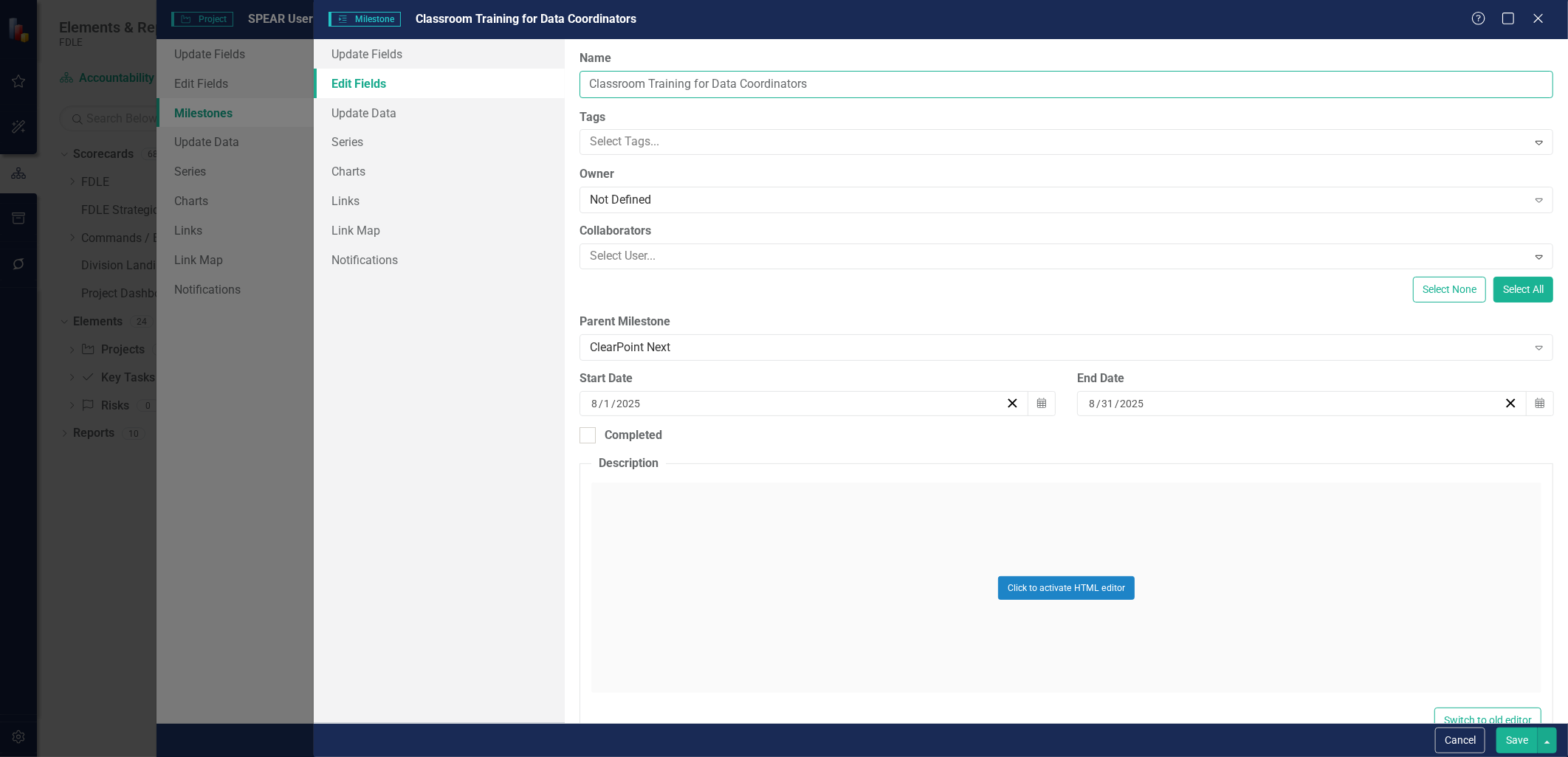
click at [587, 85] on input "Classroom Training for Data Coordinators" at bounding box center [1066, 85] width 973 height 27
type input "ClearPoint Next: Classroom Training for Data Coordinators"
click at [1518, 738] on button "Save" at bounding box center [1516, 740] width 41 height 26
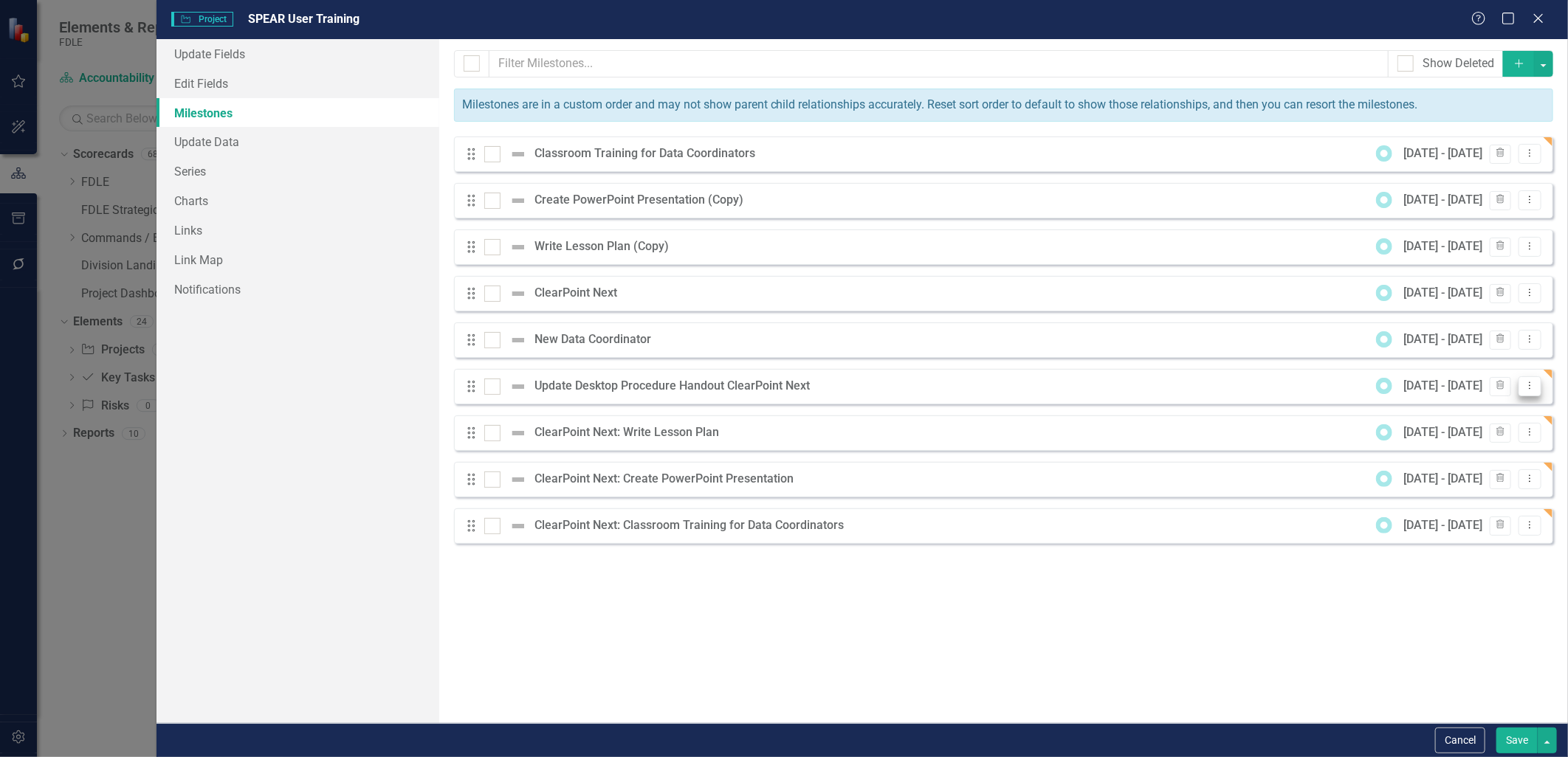
click at [1534, 384] on icon "Dropdown Menu" at bounding box center [1530, 386] width 13 height 10
click at [1480, 411] on link "Edit Edit Milestone" at bounding box center [1471, 412] width 139 height 27
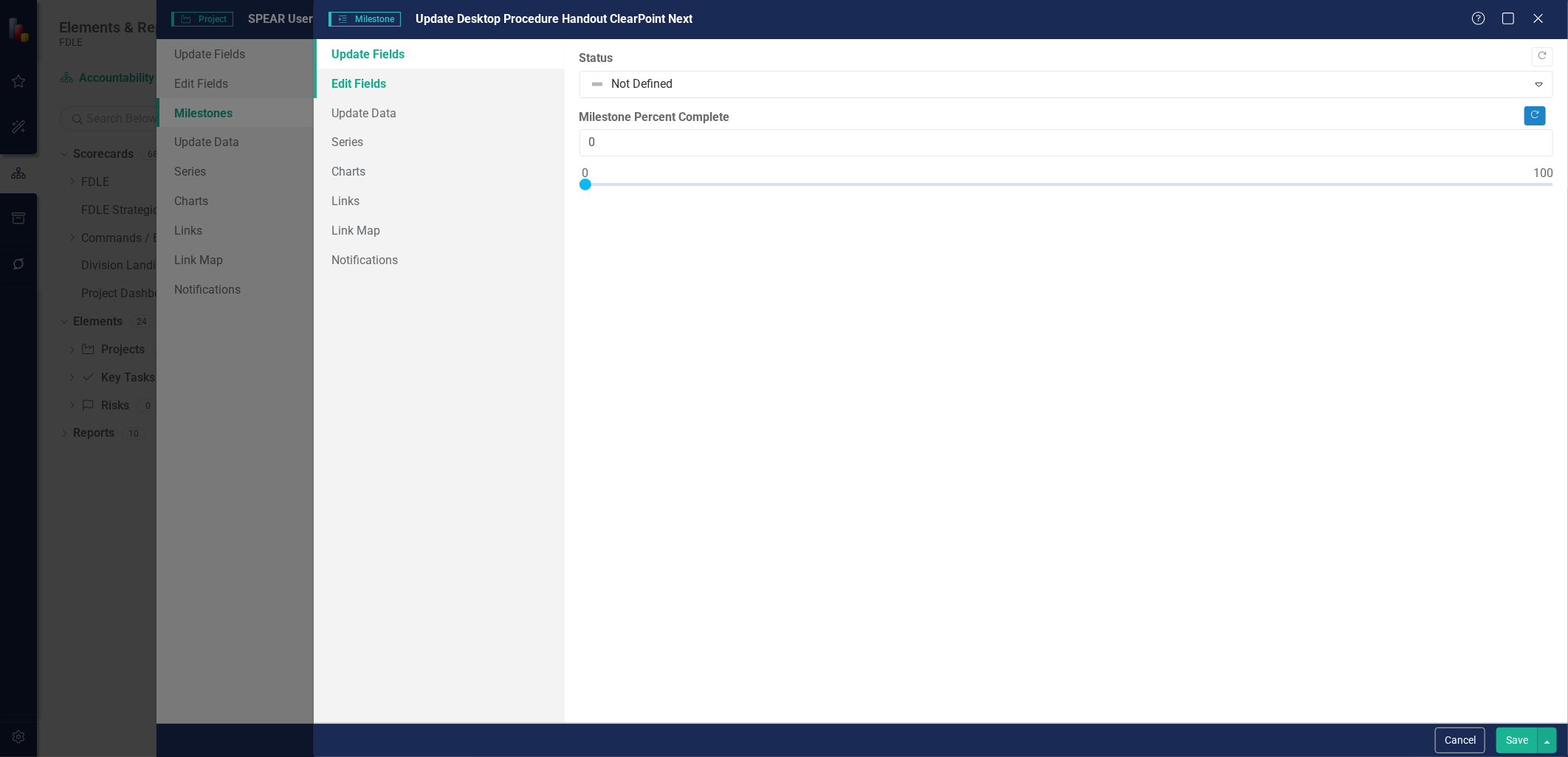
drag, startPoint x: 419, startPoint y: 81, endPoint x: 449, endPoint y: 77, distance: 30.3
click at [421, 81] on link "Edit Fields" at bounding box center [438, 83] width 251 height 30
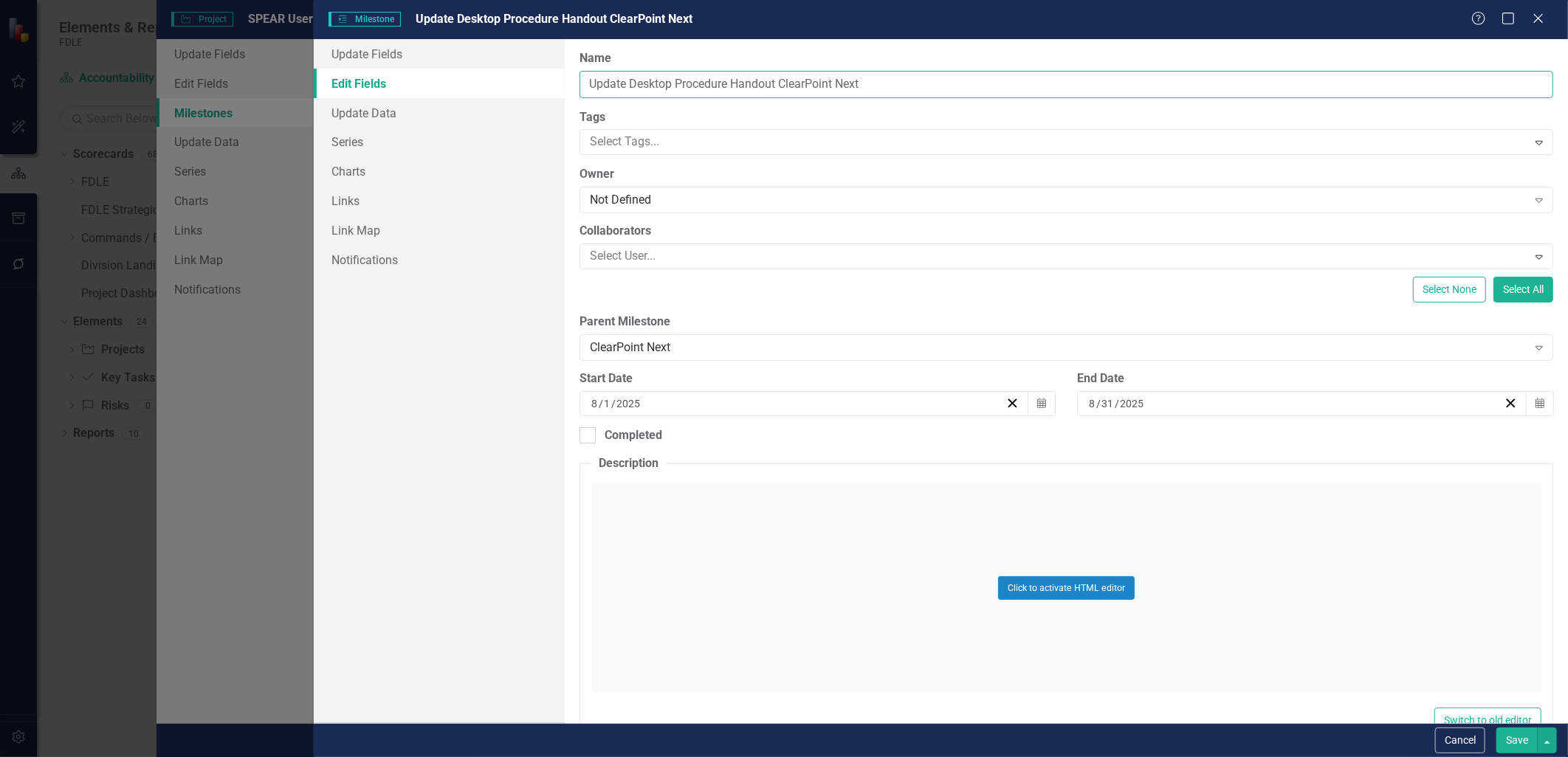
click at [593, 86] on input "Update Desktop Procedure Handout ClearPoint Next" at bounding box center [1066, 85] width 973 height 27
drag, startPoint x: 869, startPoint y: 85, endPoint x: 1006, endPoint y: 82, distance: 137.0
click at [1006, 82] on input "ClearPoint Next: Update Desktop Procedure Handout ClearPoint Next" at bounding box center [1066, 85] width 973 height 27
type input "ClearPoint Next: Update Desktop Procedure Handout"
click at [1512, 736] on button "Save" at bounding box center [1516, 740] width 41 height 26
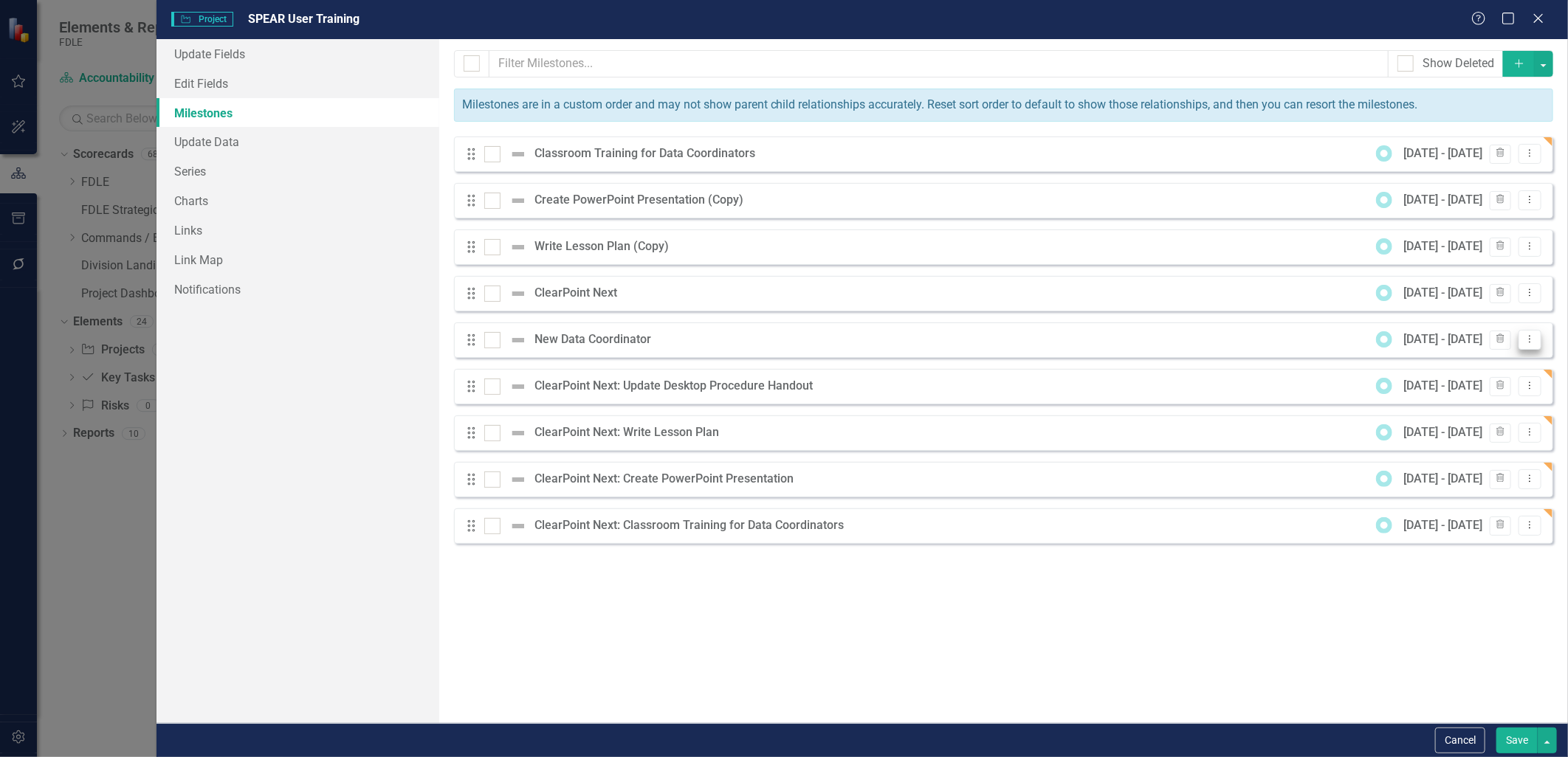
click at [1524, 339] on icon "Dropdown Menu" at bounding box center [1530, 339] width 13 height 10
click at [1452, 362] on link "Edit Edit Milestone" at bounding box center [1471, 364] width 139 height 27
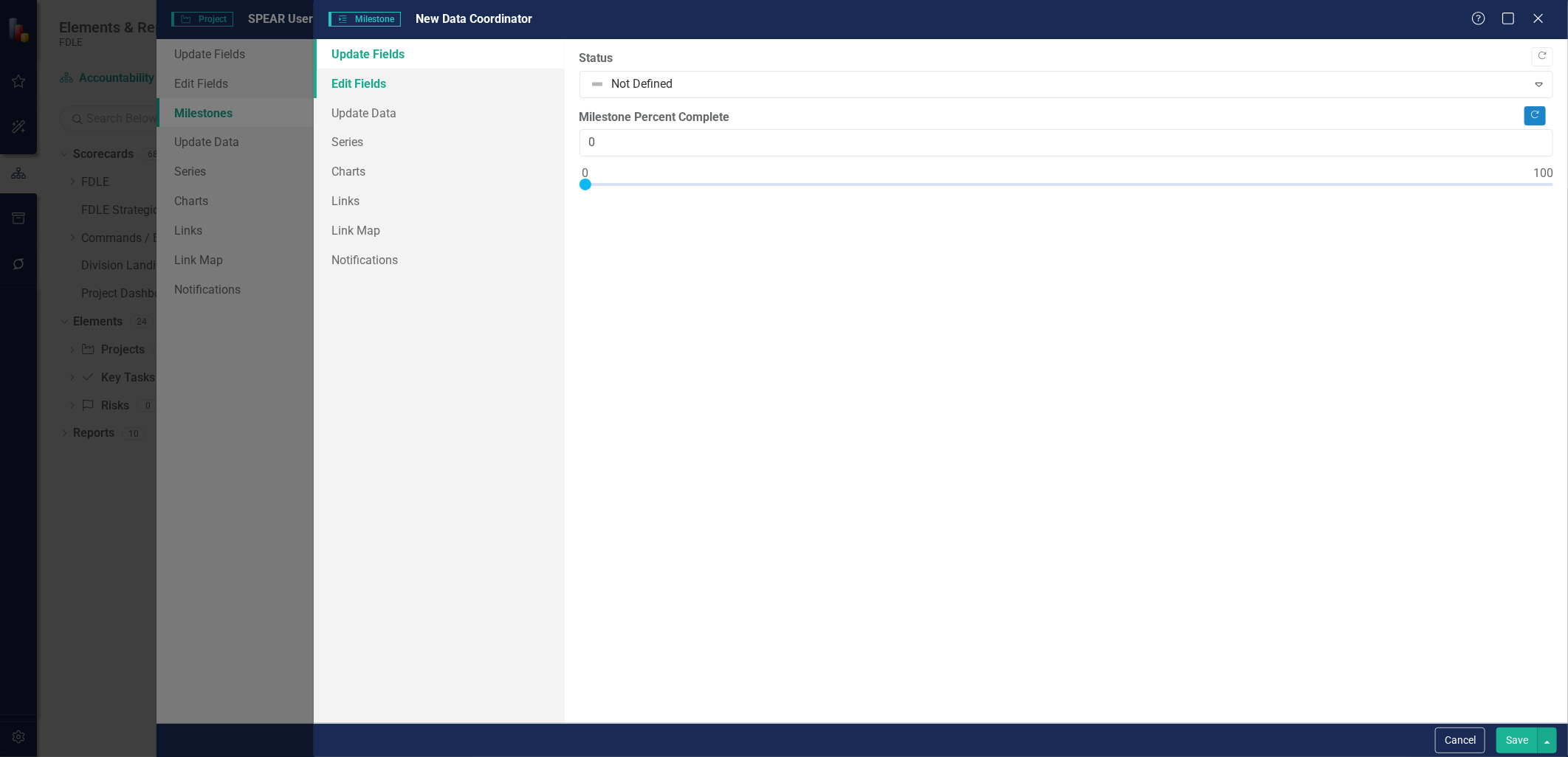
click at [364, 78] on link "Edit Fields" at bounding box center [438, 83] width 251 height 30
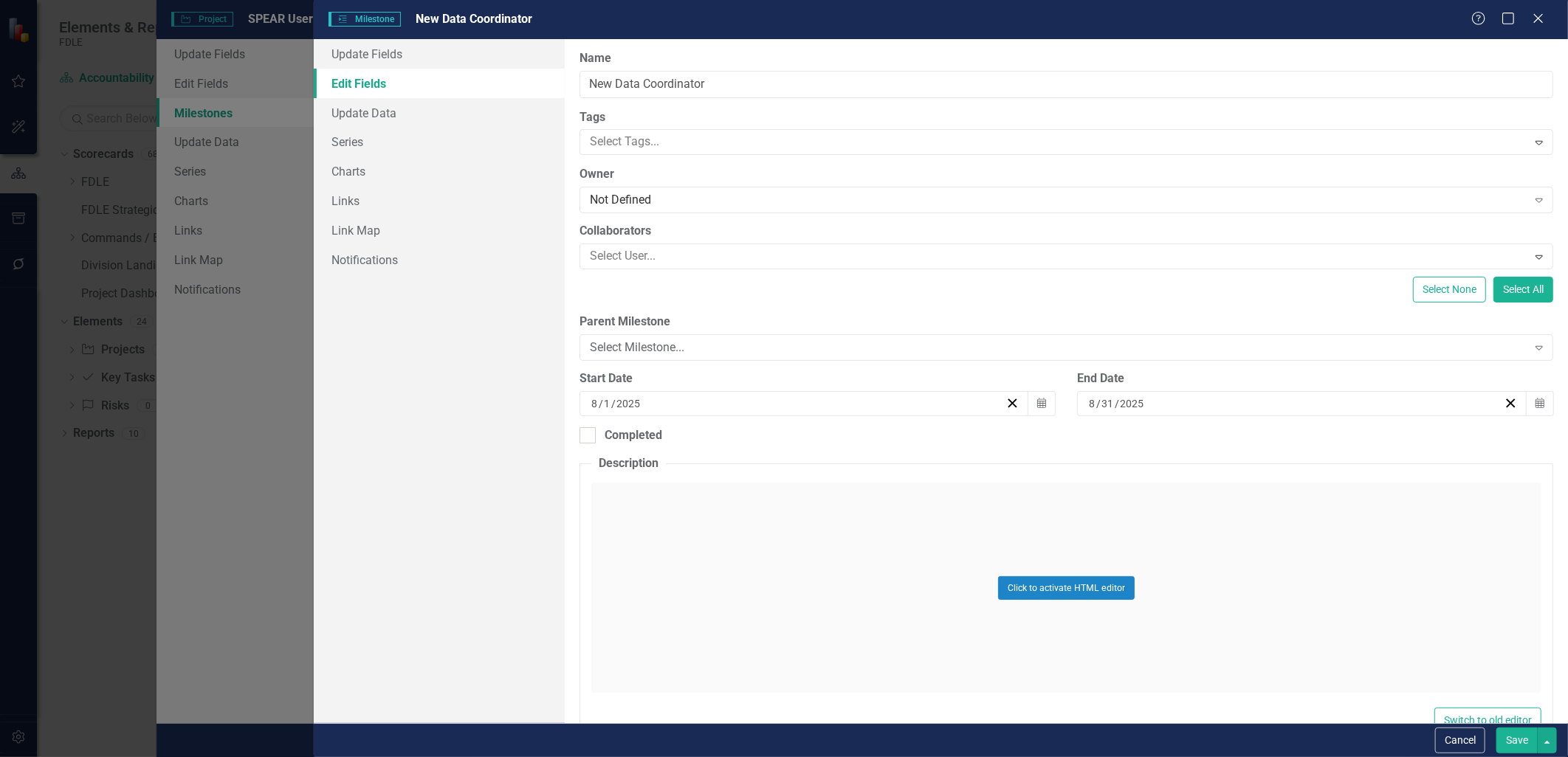
click at [1522, 736] on button "Save" at bounding box center [1516, 740] width 41 height 26
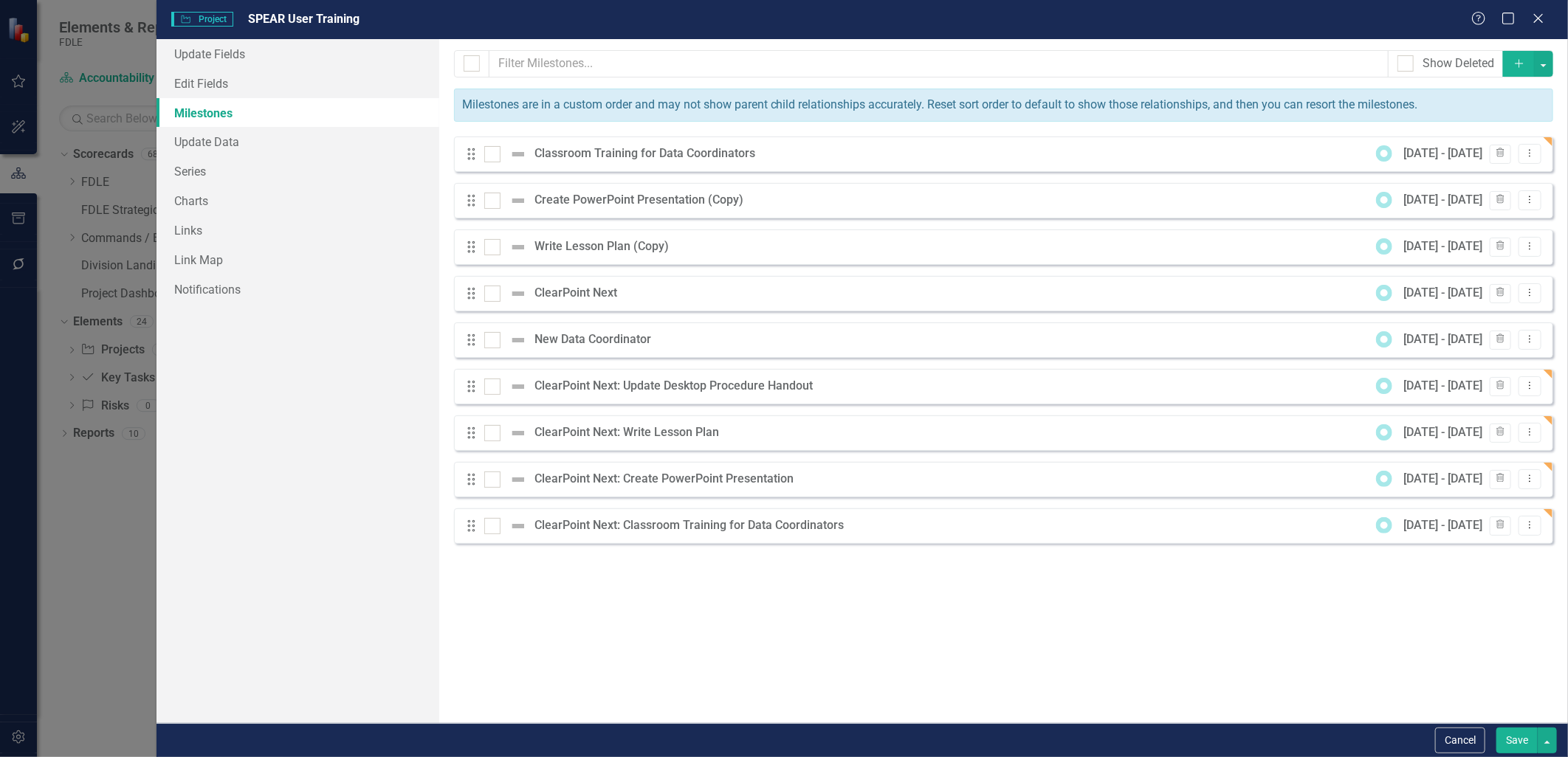
click at [1518, 743] on button "Save" at bounding box center [1516, 740] width 41 height 26
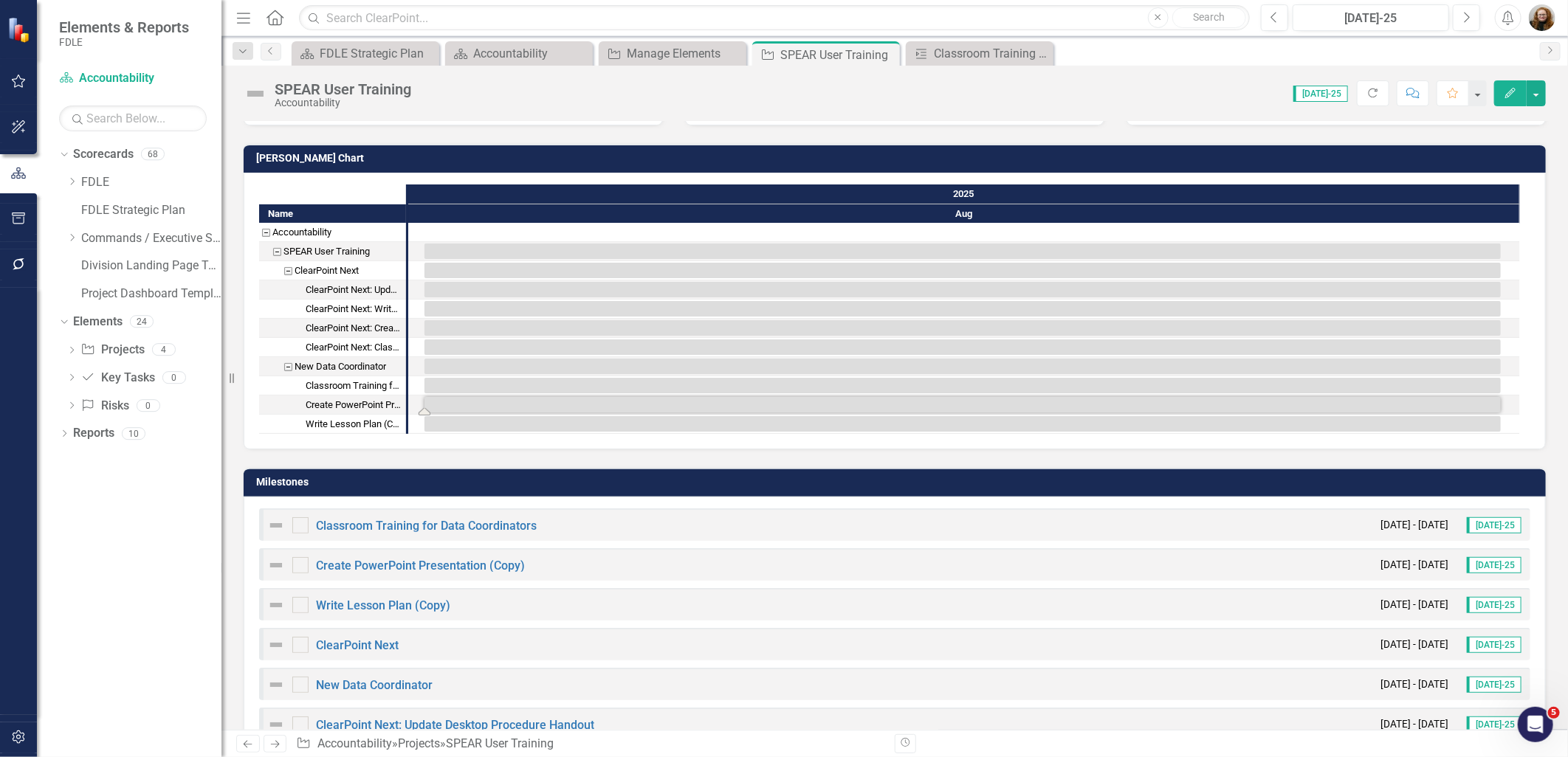
click at [1494, 93] on button "Edit" at bounding box center [1510, 93] width 32 height 26
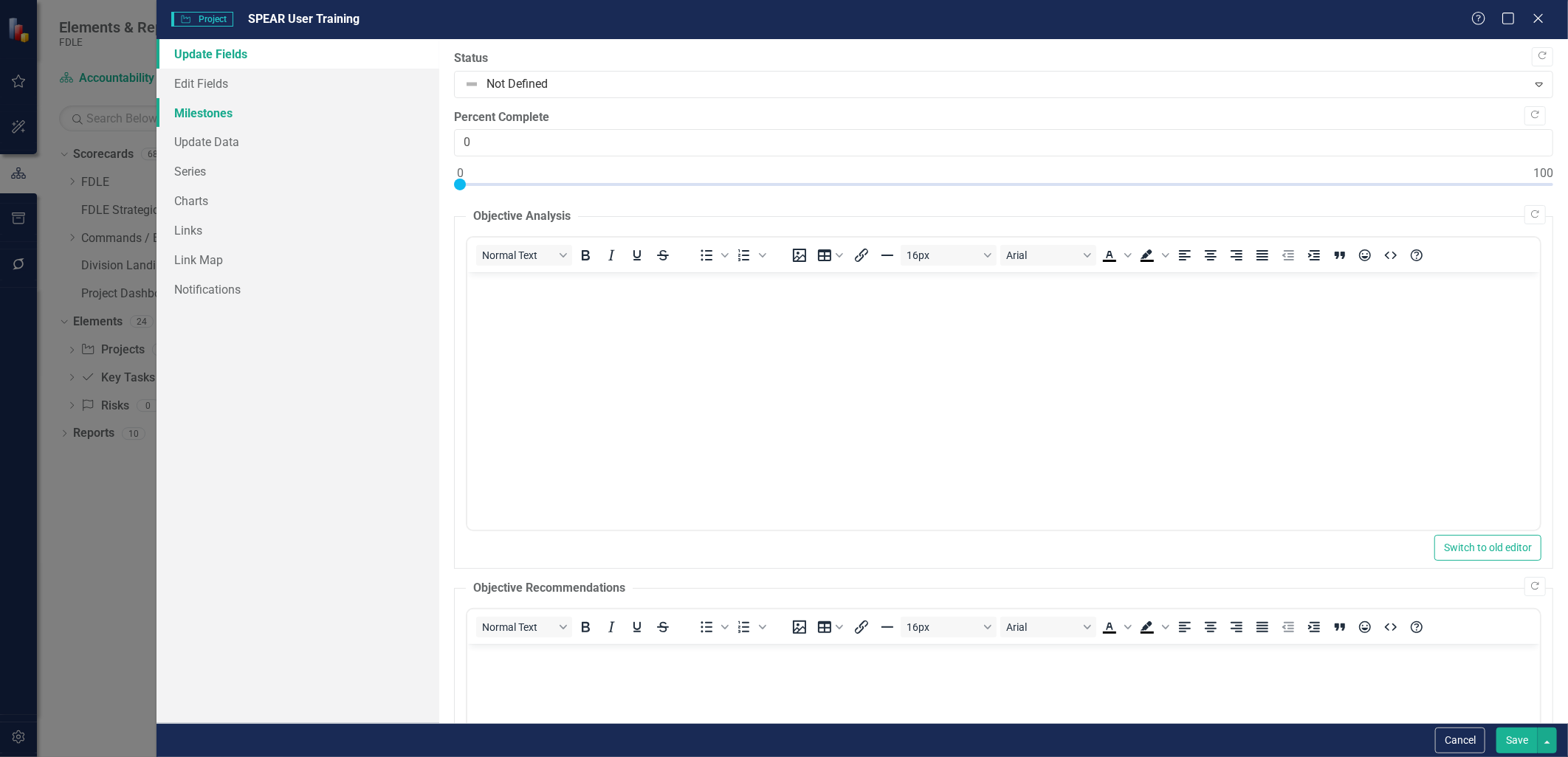
click at [205, 113] on link "Milestones" at bounding box center [297, 113] width 282 height 30
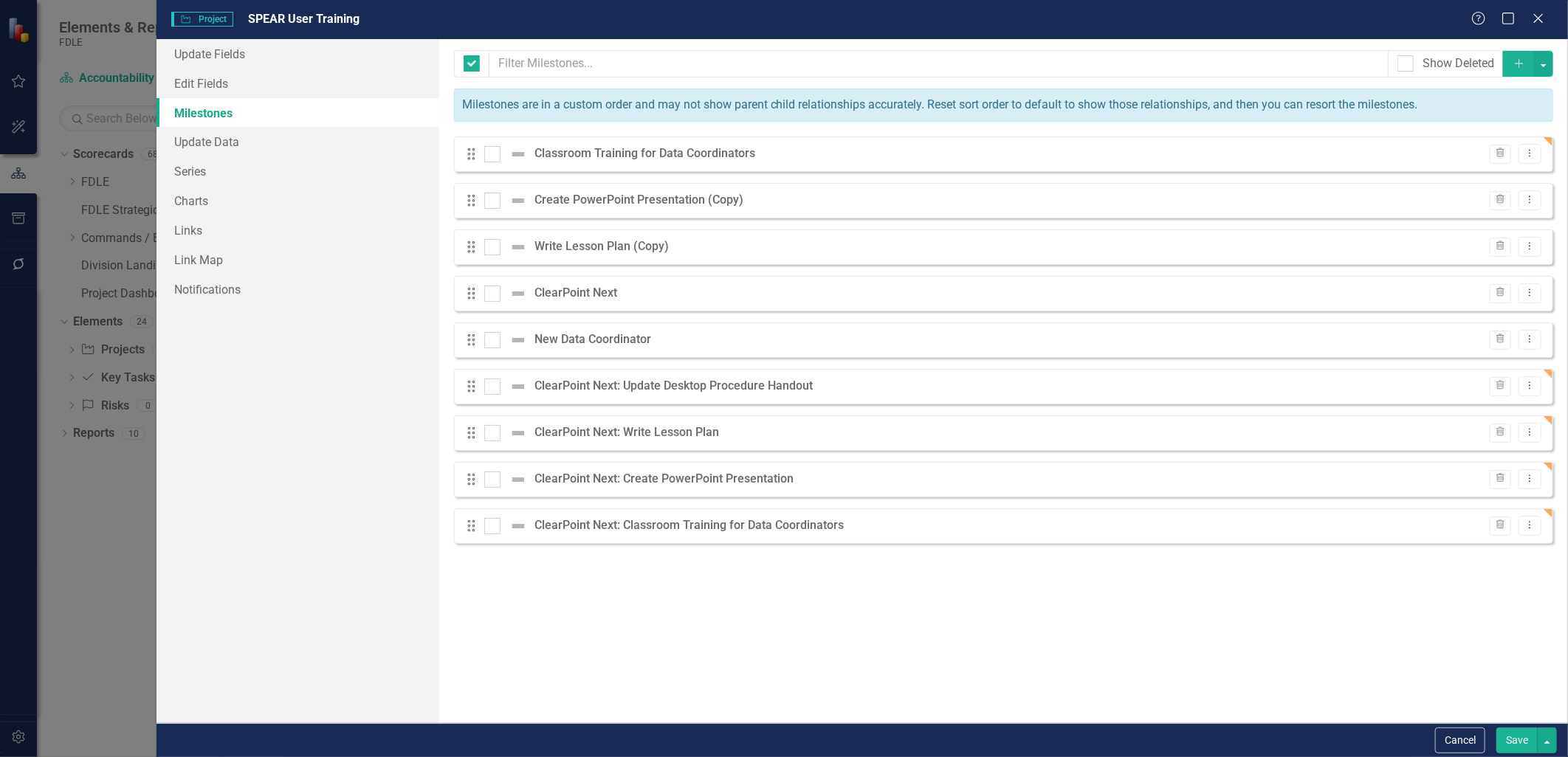
checkbox input "false"
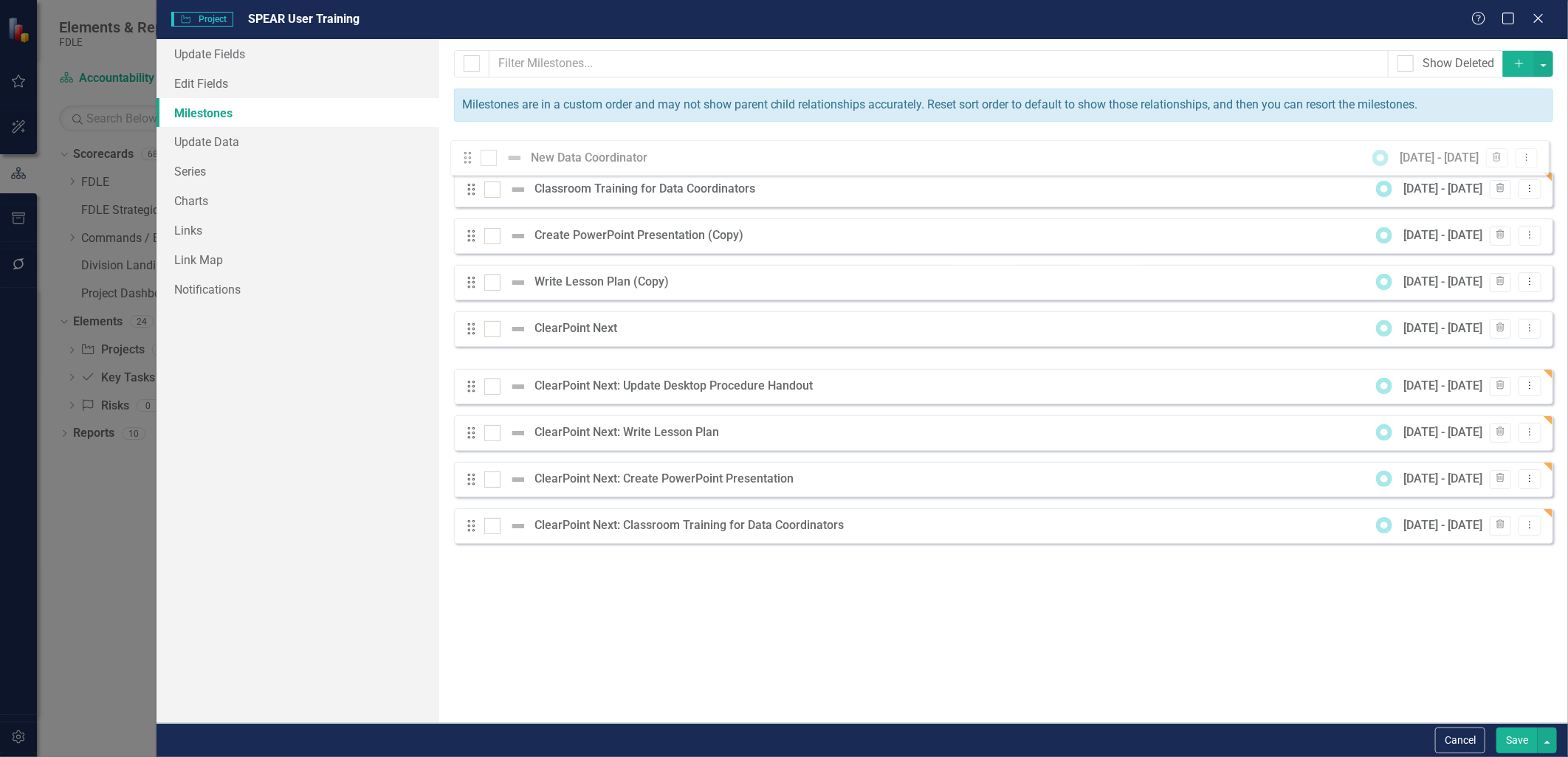
drag, startPoint x: 471, startPoint y: 341, endPoint x: 467, endPoint y: 159, distance: 182.0
click at [467, 159] on div "Drag Classroom Training for Data Coordinators 8/1/25 - 8/31/25 Trash Dropdown M…" at bounding box center [1003, 340] width 1099 height 407
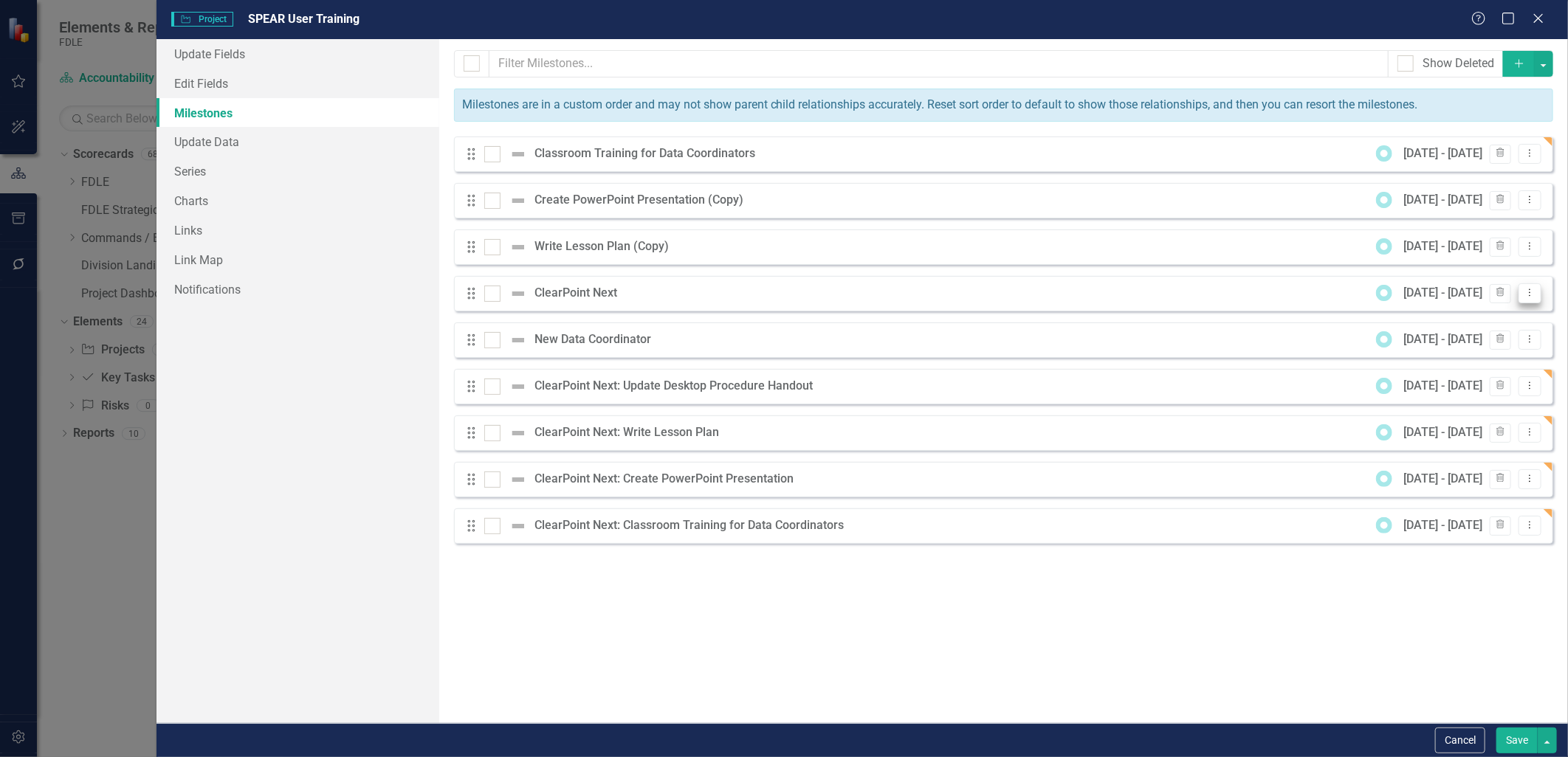
click at [1527, 294] on icon "Dropdown Menu" at bounding box center [1530, 292] width 13 height 10
click at [1506, 318] on link "Edit Edit Milestone" at bounding box center [1471, 318] width 139 height 27
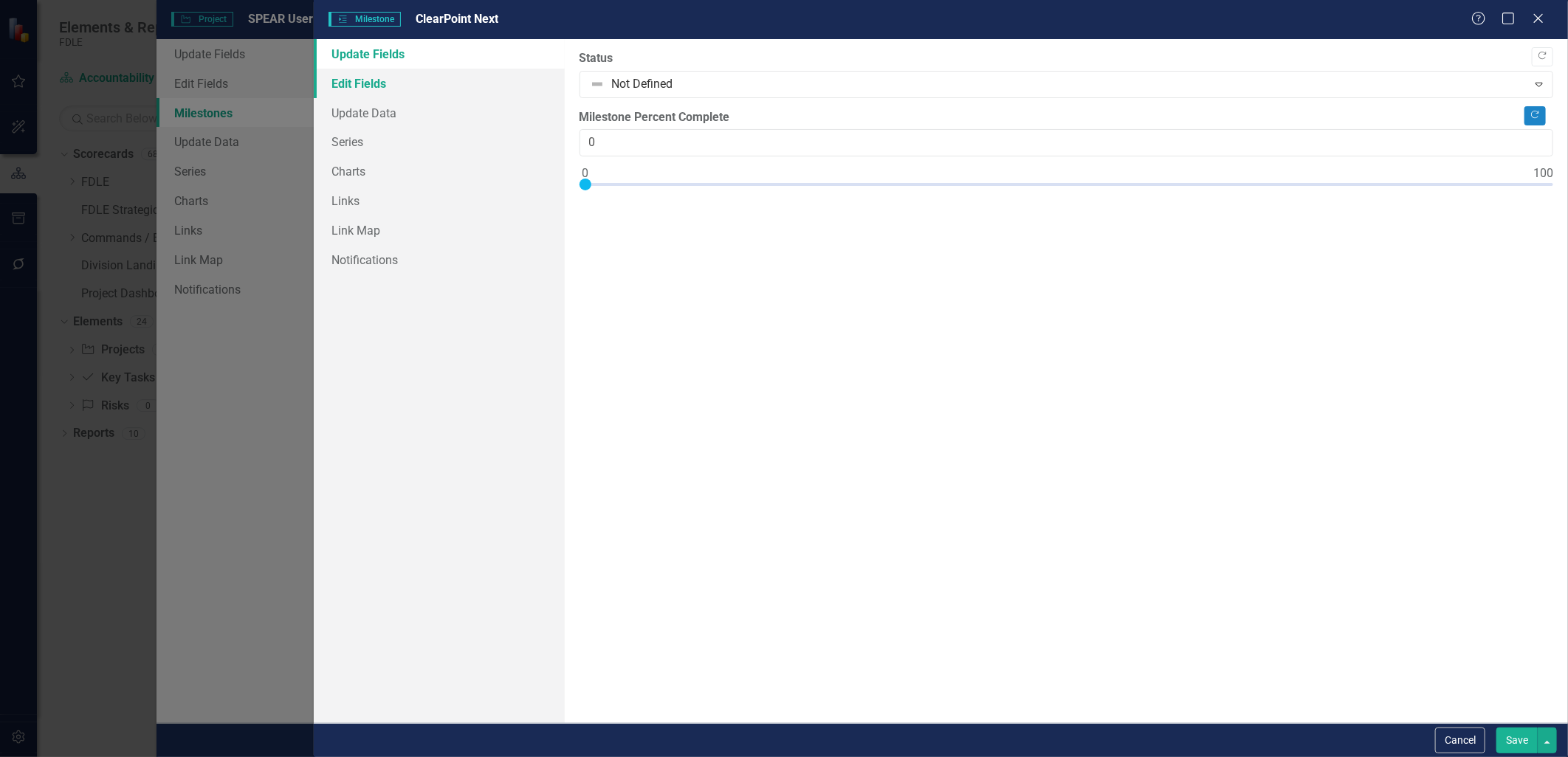
click at [360, 77] on link "Edit Fields" at bounding box center [438, 83] width 251 height 30
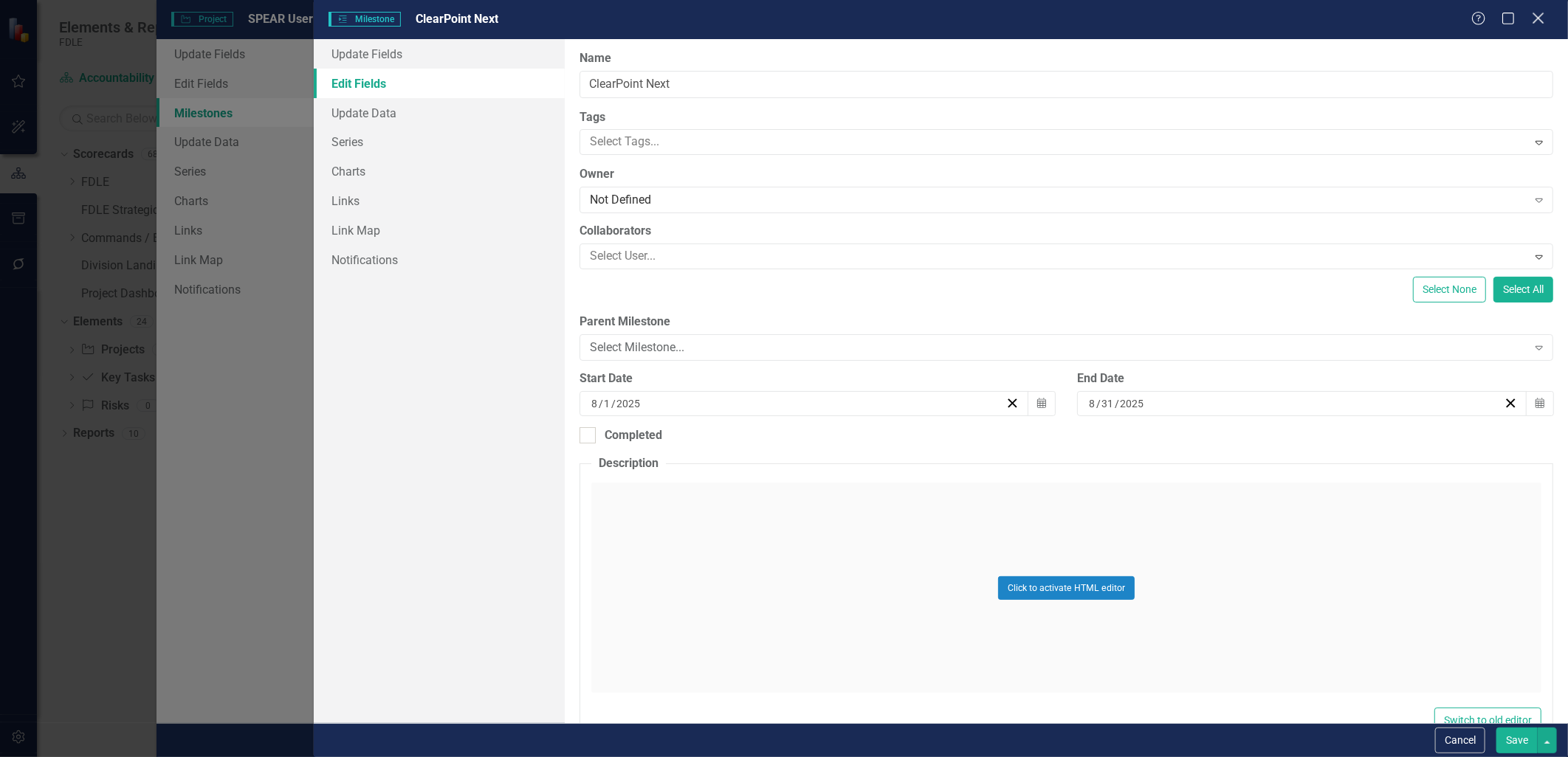
click at [1541, 19] on icon "Close" at bounding box center [1537, 18] width 19 height 14
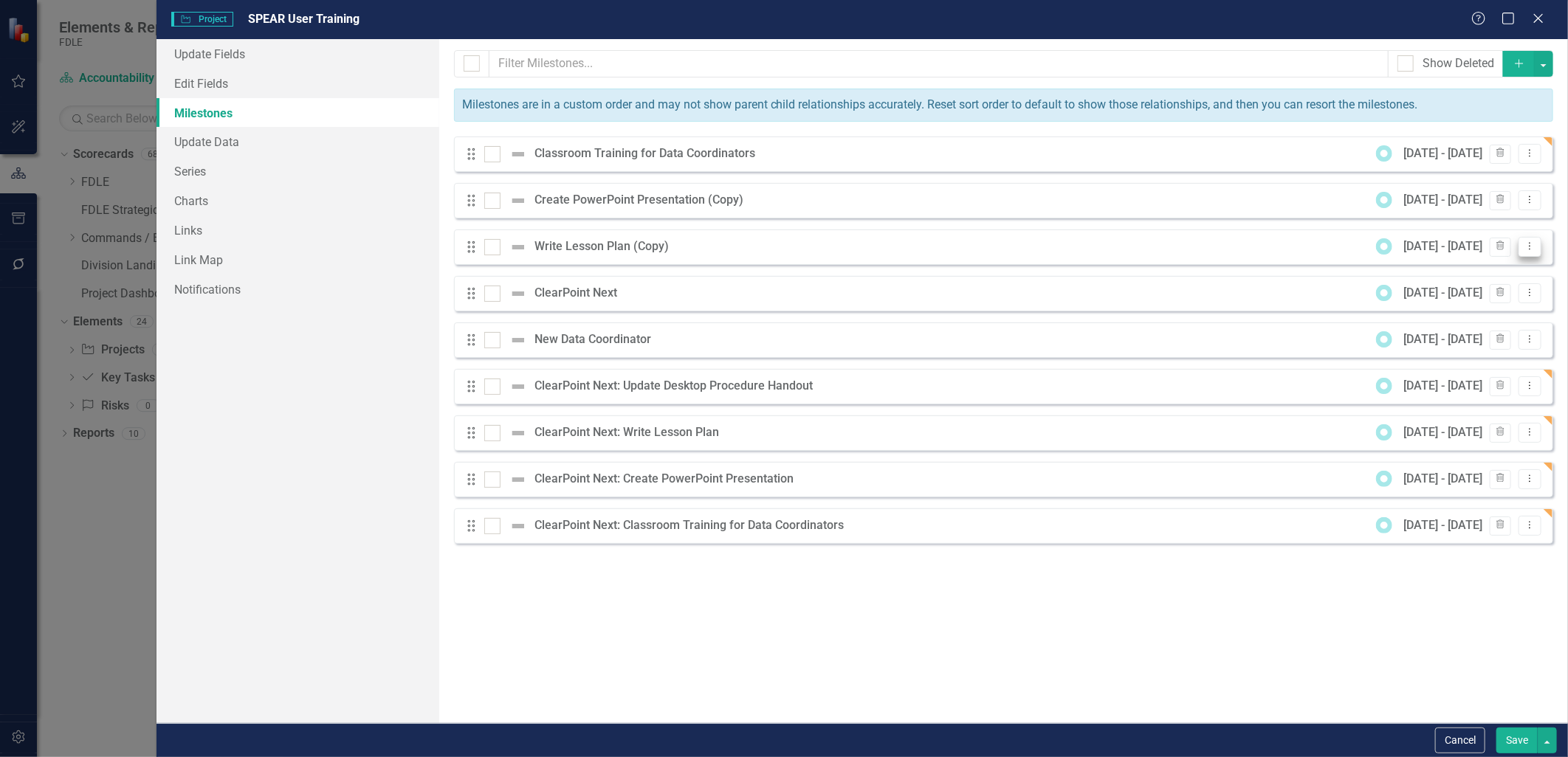
click at [1529, 244] on icon "Dropdown Menu" at bounding box center [1530, 246] width 13 height 10
click at [1495, 273] on link "Edit Edit Milestone" at bounding box center [1471, 272] width 139 height 27
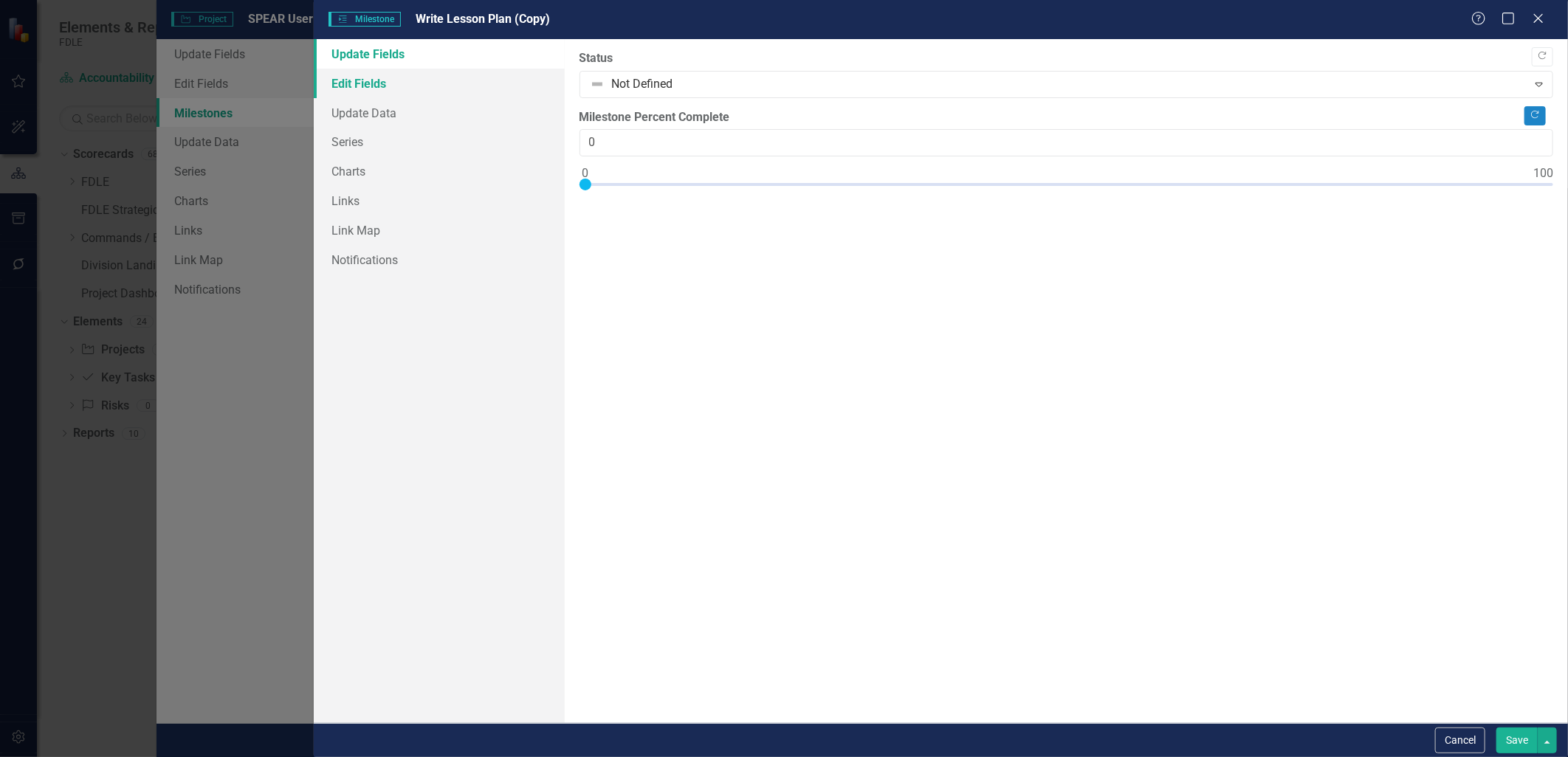
click at [367, 79] on link "Edit Fields" at bounding box center [438, 83] width 251 height 30
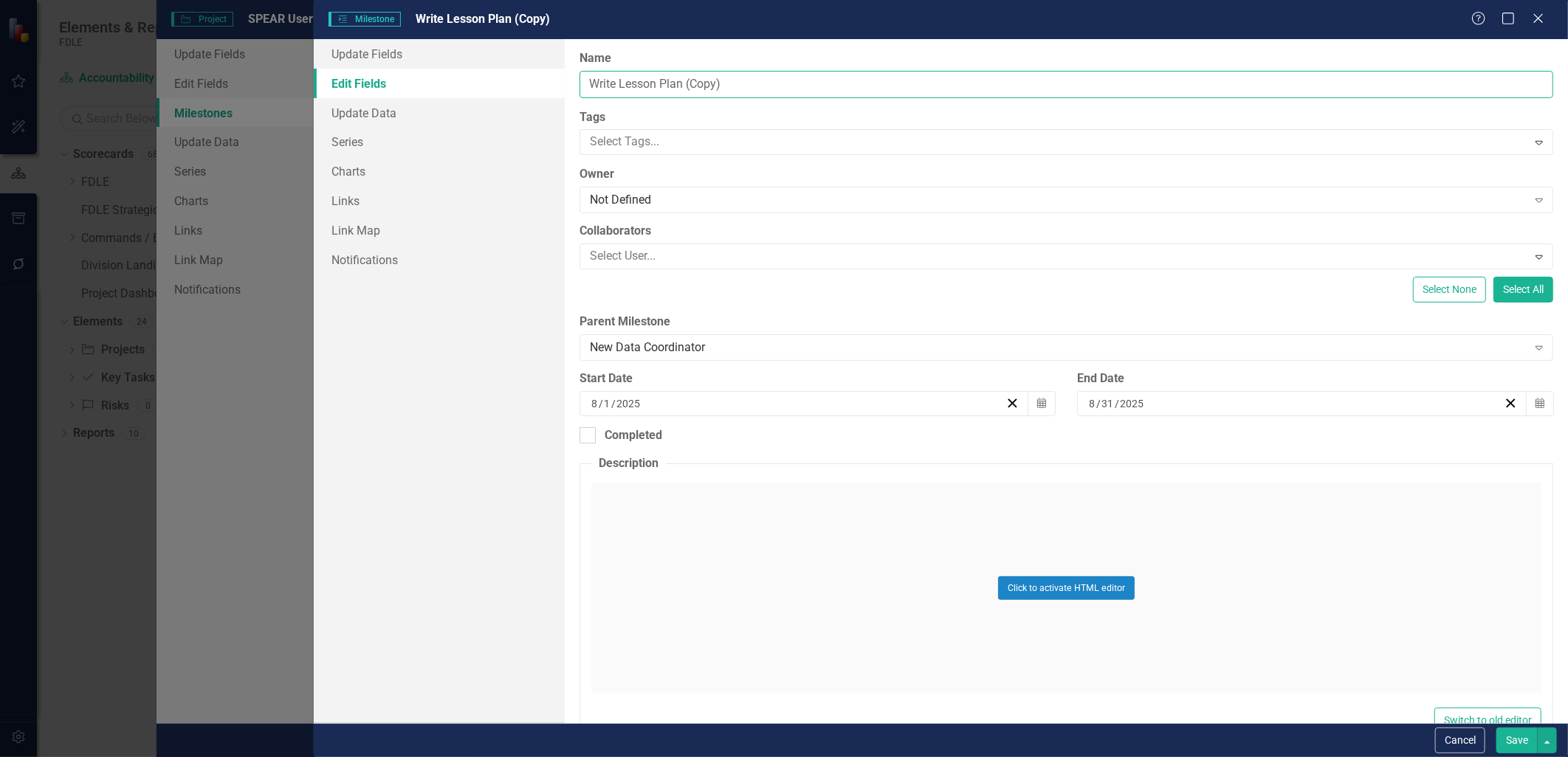
click at [579, 87] on input "Write Lesson Plan (Copy)" at bounding box center [1066, 85] width 973 height 27
drag, startPoint x: 756, startPoint y: 83, endPoint x: 862, endPoint y: 84, distance: 106.0
click at [857, 83] on input "Onboarding: Write Lesson Plan (Copy)" at bounding box center [1066, 85] width 973 height 27
type input "Onboarding: Write Lesson Plan"
click at [1496, 741] on button "Save" at bounding box center [1516, 740] width 41 height 26
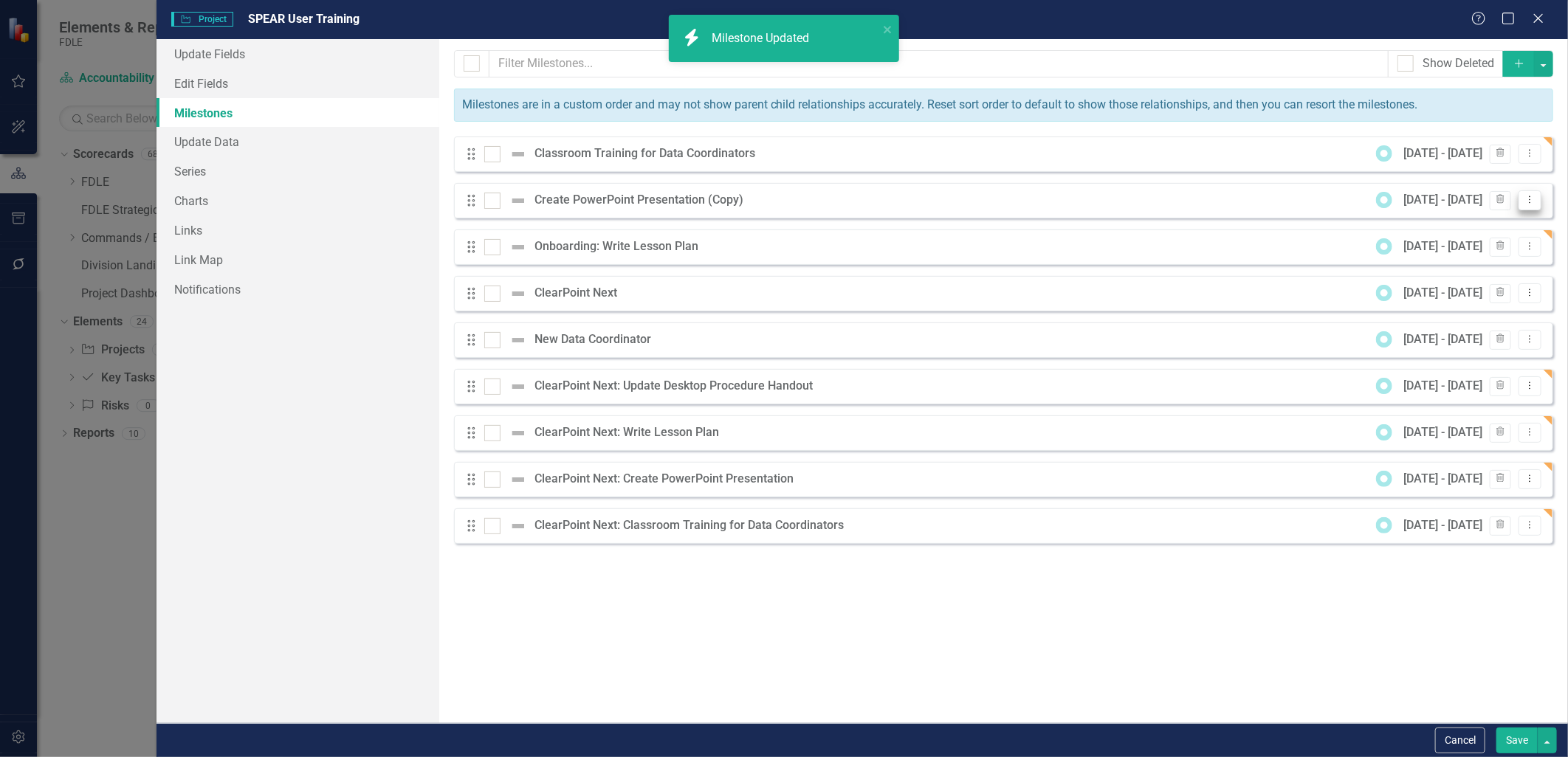
click at [1537, 204] on button "Dropdown Menu" at bounding box center [1529, 200] width 23 height 20
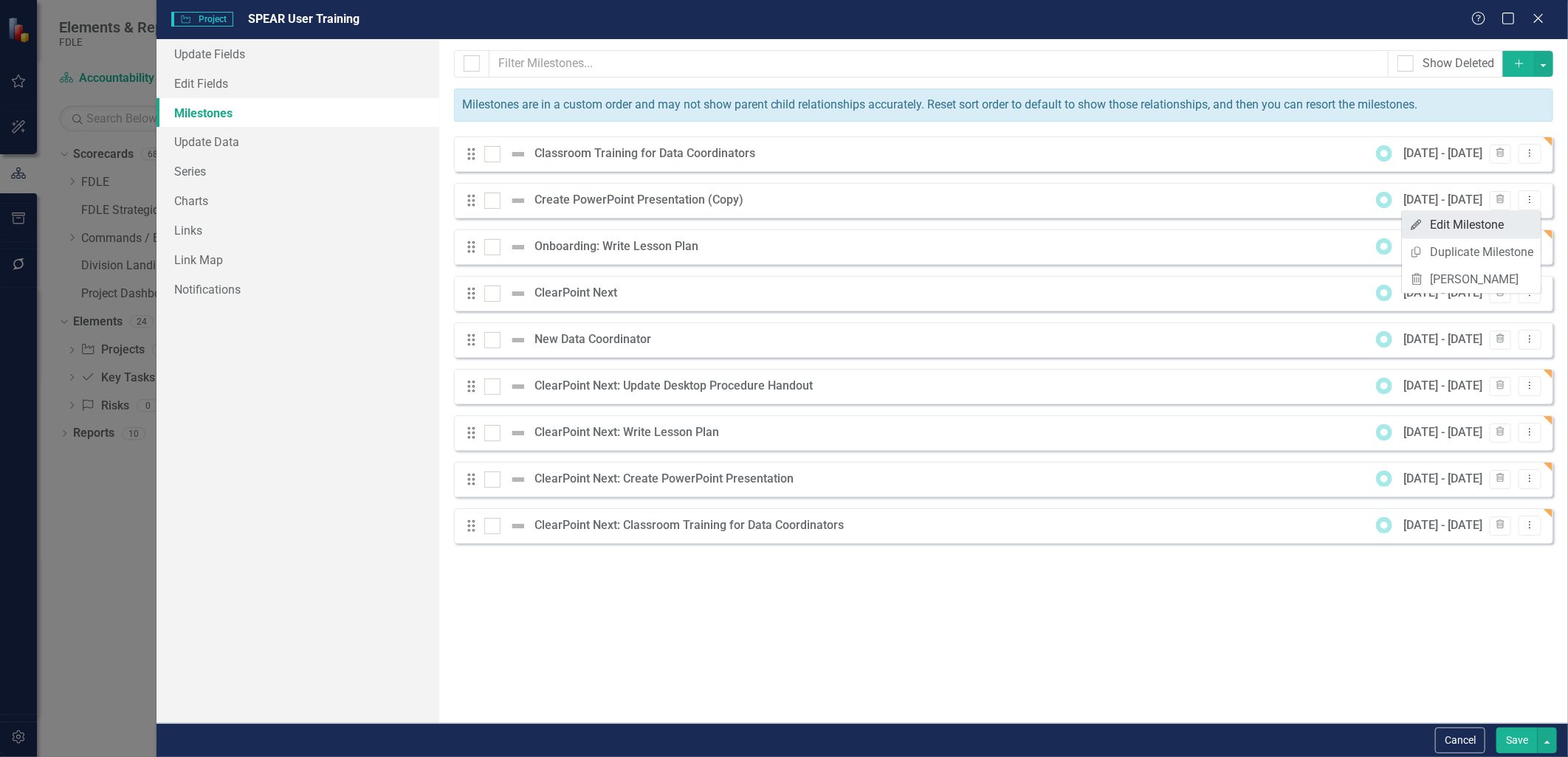
click at [1484, 213] on link "Edit Edit Milestone" at bounding box center [1471, 225] width 139 height 27
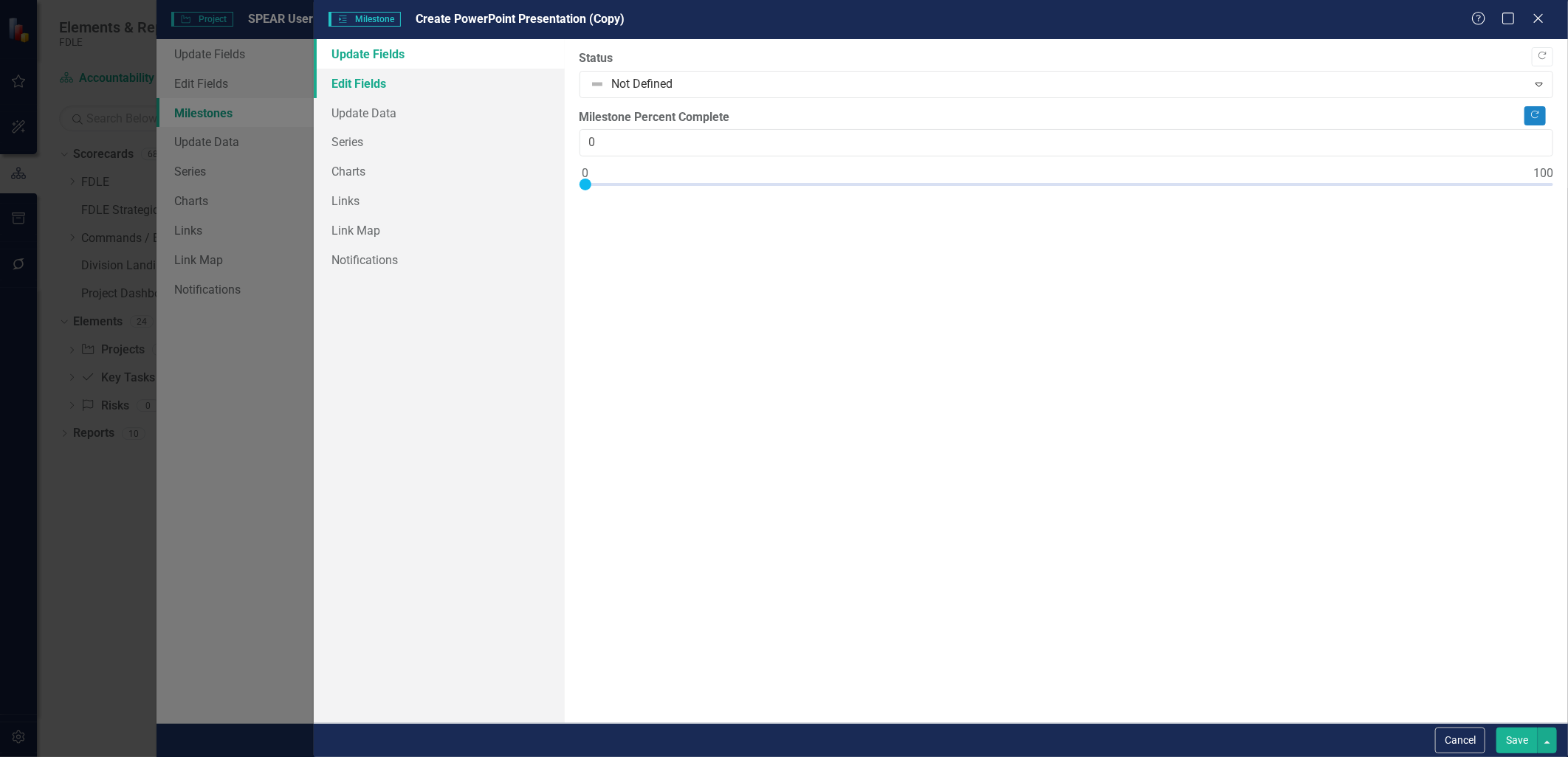
click at [349, 77] on link "Edit Fields" at bounding box center [438, 83] width 251 height 30
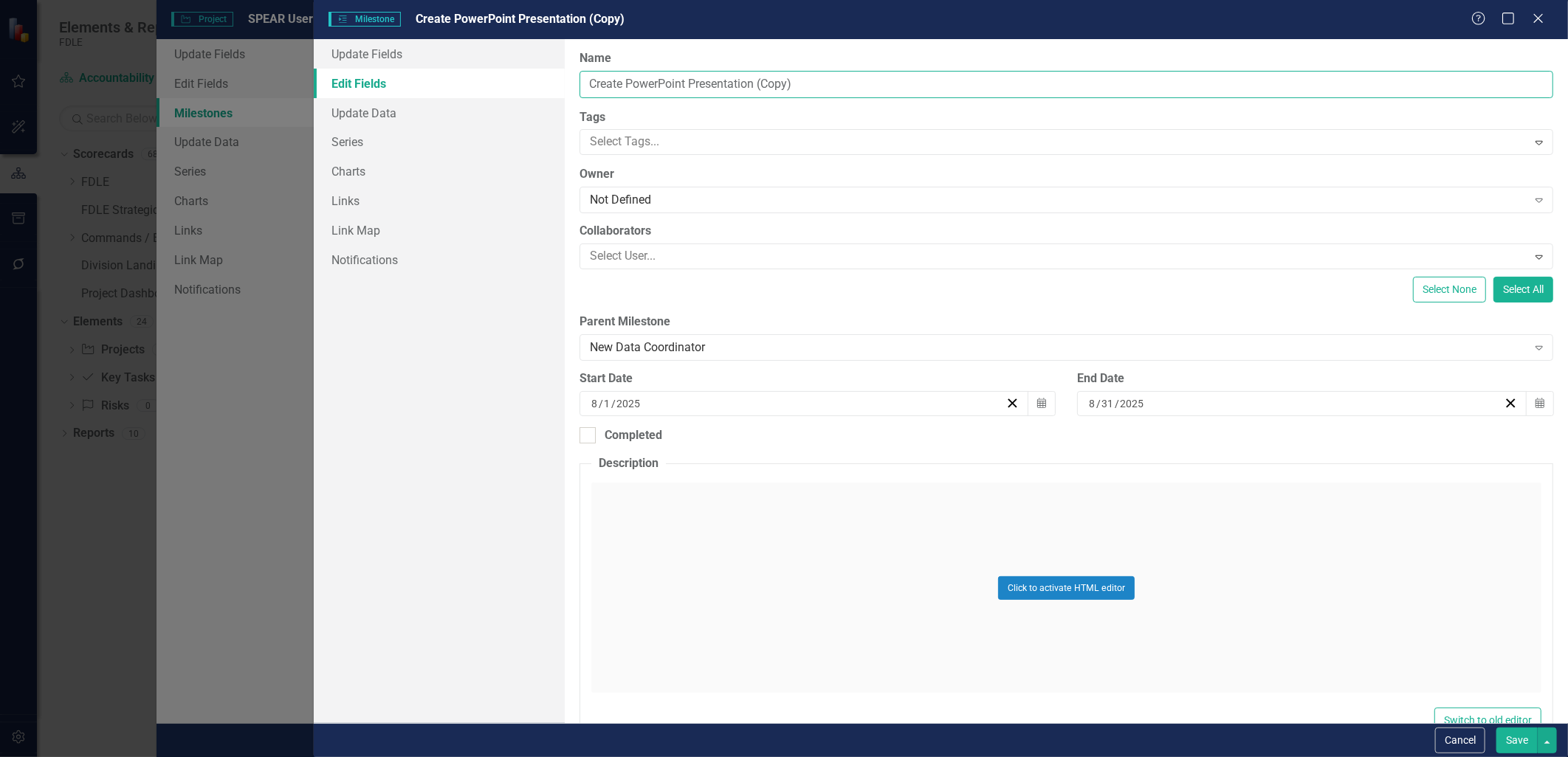
drag, startPoint x: 594, startPoint y: 87, endPoint x: 601, endPoint y: 89, distance: 7.3
click at [595, 89] on input "Create PowerPoint Presentation (Copy)" at bounding box center [1066, 85] width 973 height 27
drag, startPoint x: 851, startPoint y: 85, endPoint x: 831, endPoint y: 83, distance: 20.1
click at [831, 83] on input "Onboarding: Create PowerPoint Presentation (Copy)" at bounding box center [1066, 85] width 973 height 27
type input "Onboarding: Create PowerPoint Presentation"
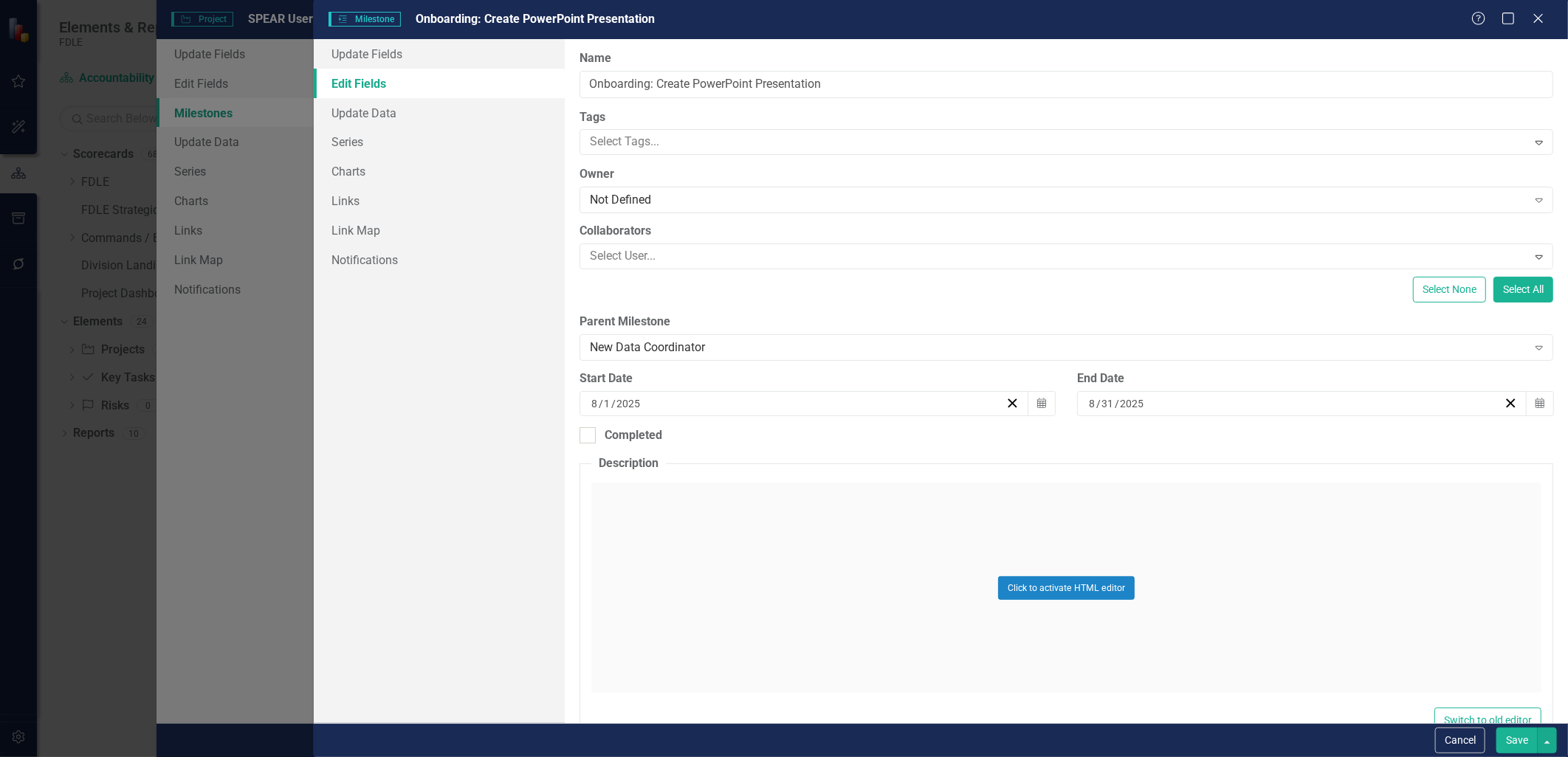
click at [1518, 747] on button "Save" at bounding box center [1516, 740] width 41 height 26
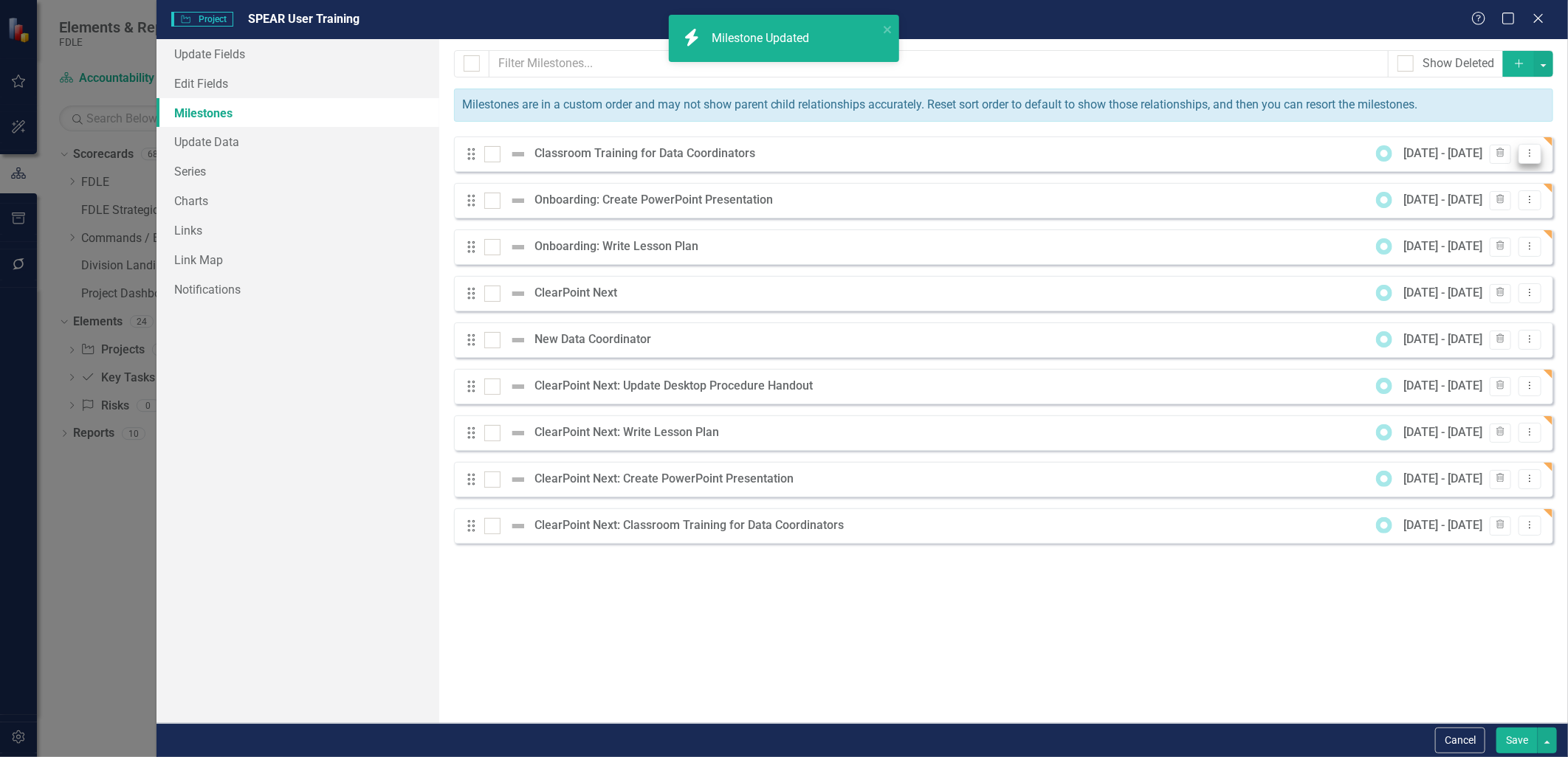
click at [1533, 155] on icon "Dropdown Menu" at bounding box center [1530, 153] width 13 height 10
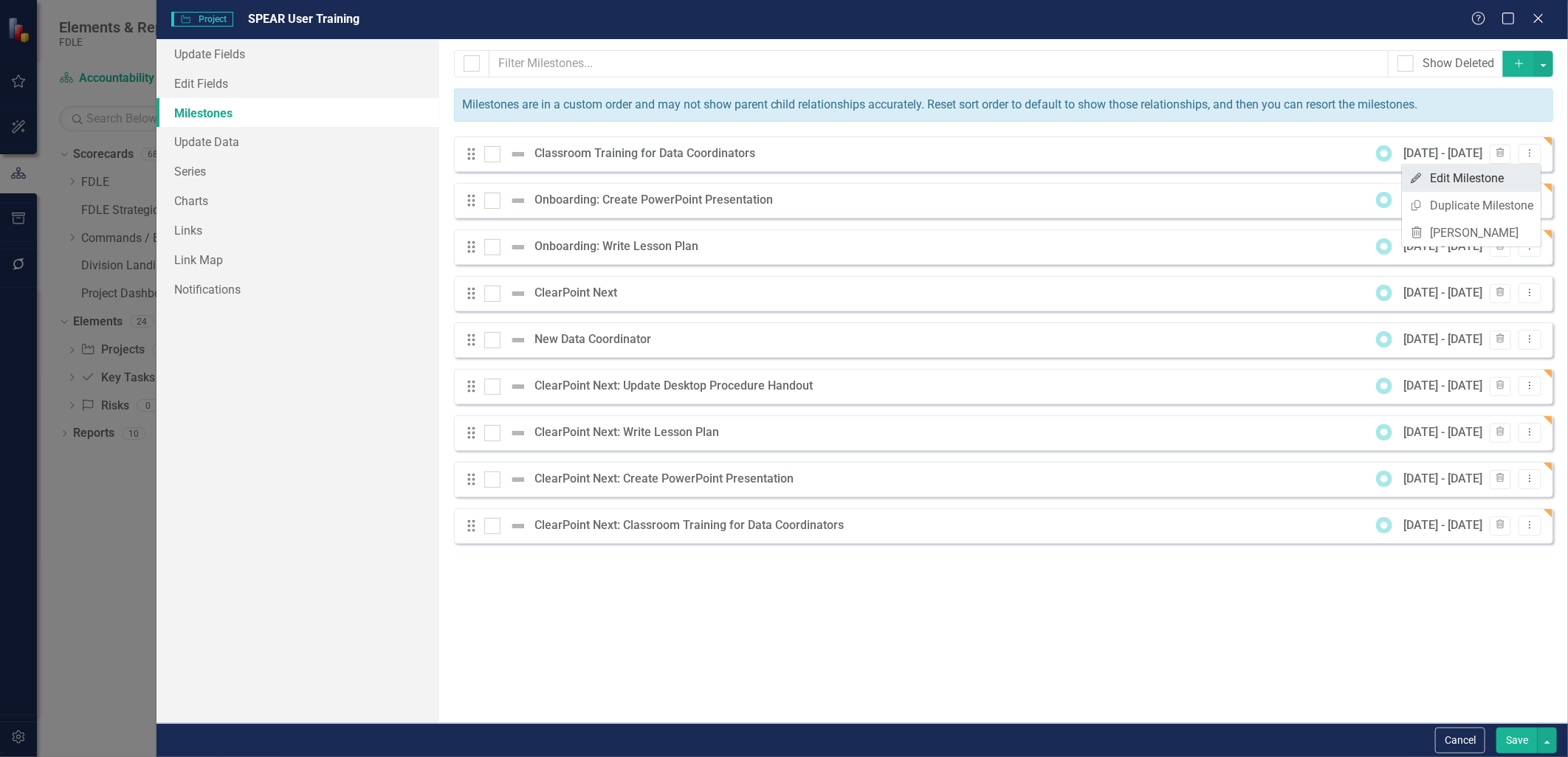
click at [1514, 183] on link "Edit Edit Milestone" at bounding box center [1471, 178] width 139 height 27
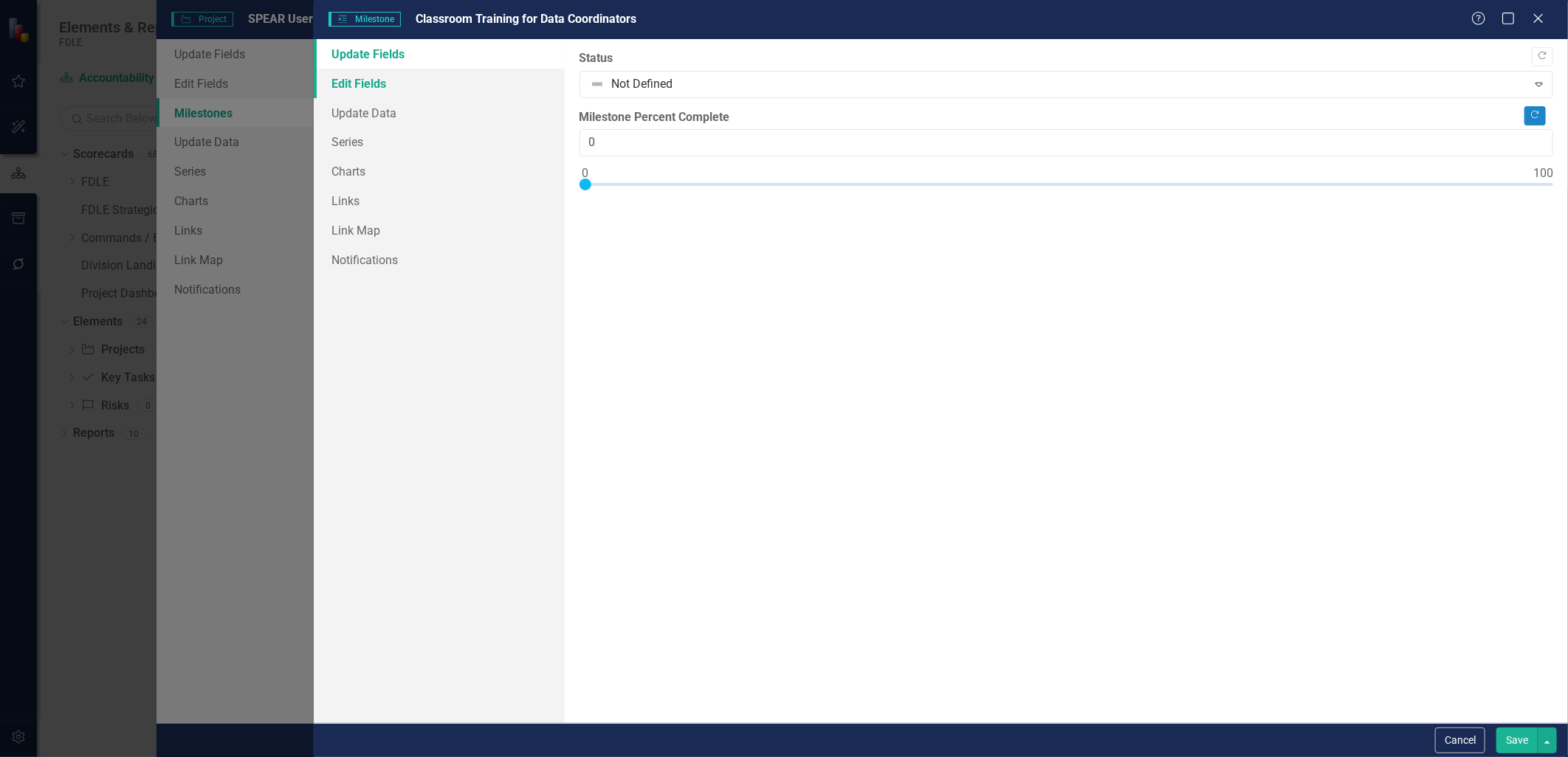
click at [388, 78] on link "Edit Fields" at bounding box center [438, 83] width 251 height 30
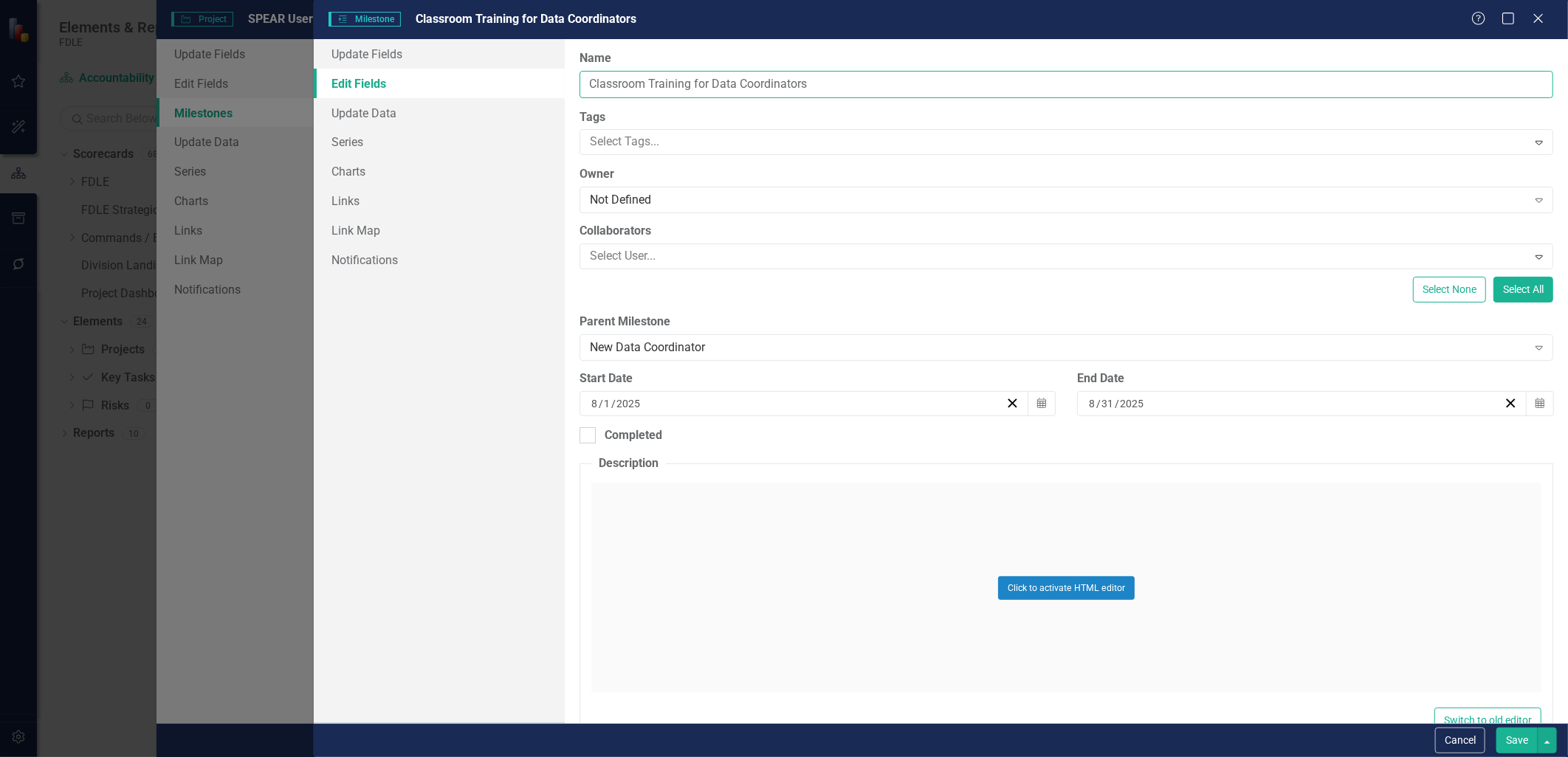
click at [594, 83] on input "Classroom Training for Data Coordinators" at bounding box center [1066, 85] width 973 height 27
type input "Onboarding: Classroom Training for Data Coordinators"
click at [1514, 739] on button "Save" at bounding box center [1516, 740] width 41 height 26
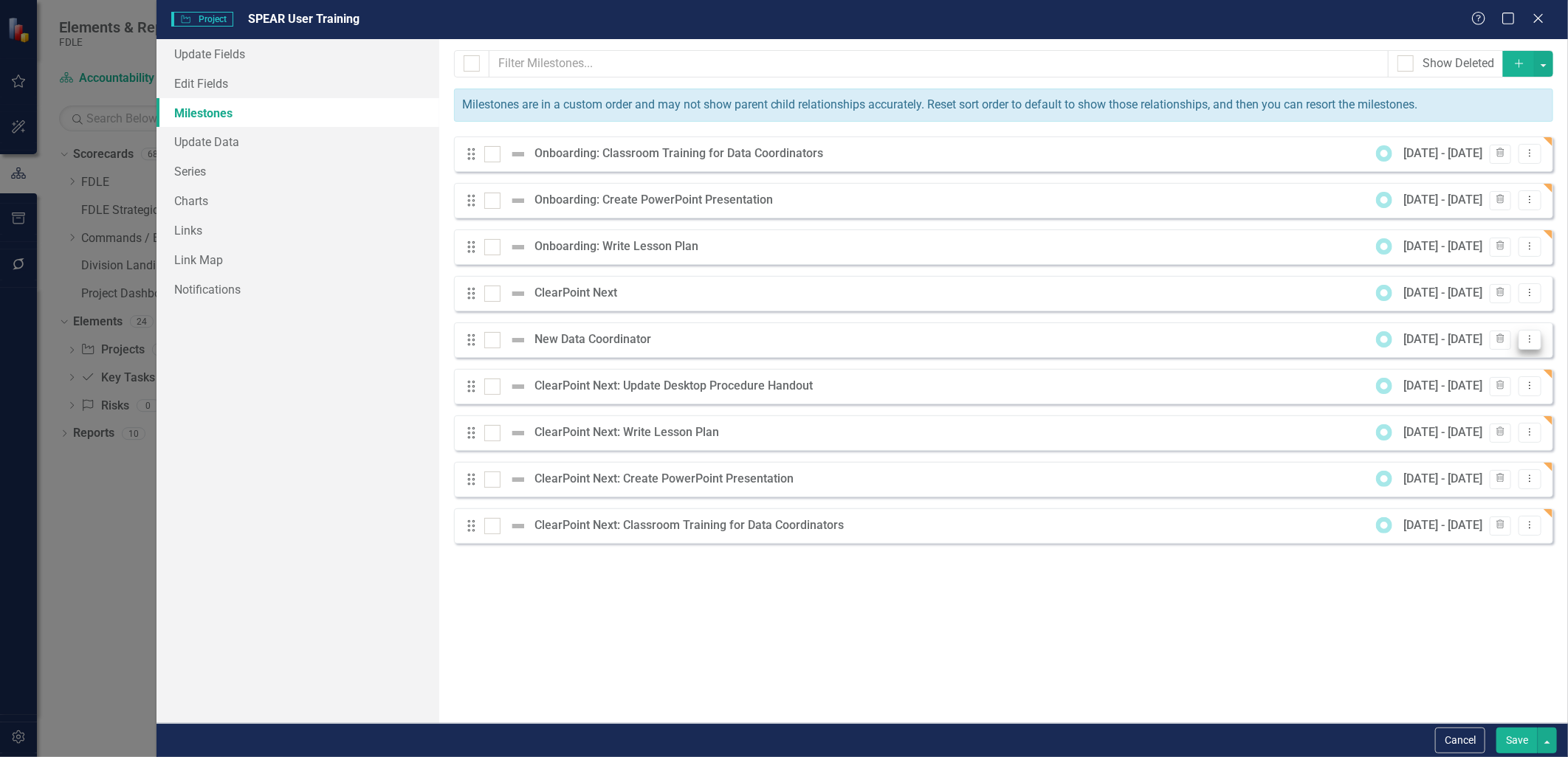
click at [1528, 341] on icon "Dropdown Menu" at bounding box center [1530, 339] width 13 height 10
click at [1513, 362] on link "Edit Edit Milestone" at bounding box center [1471, 364] width 139 height 27
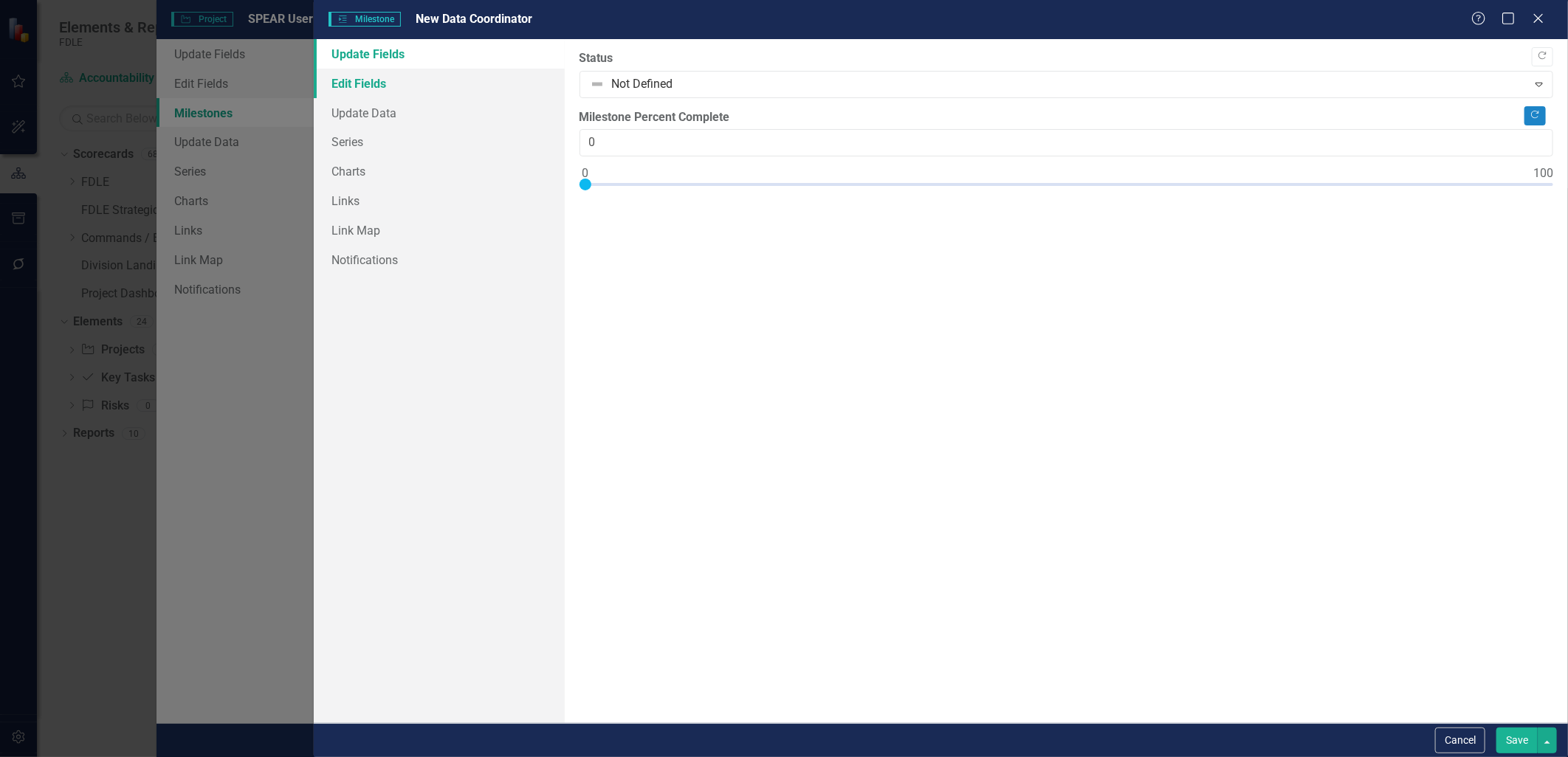
click at [406, 84] on link "Edit Fields" at bounding box center [438, 83] width 251 height 30
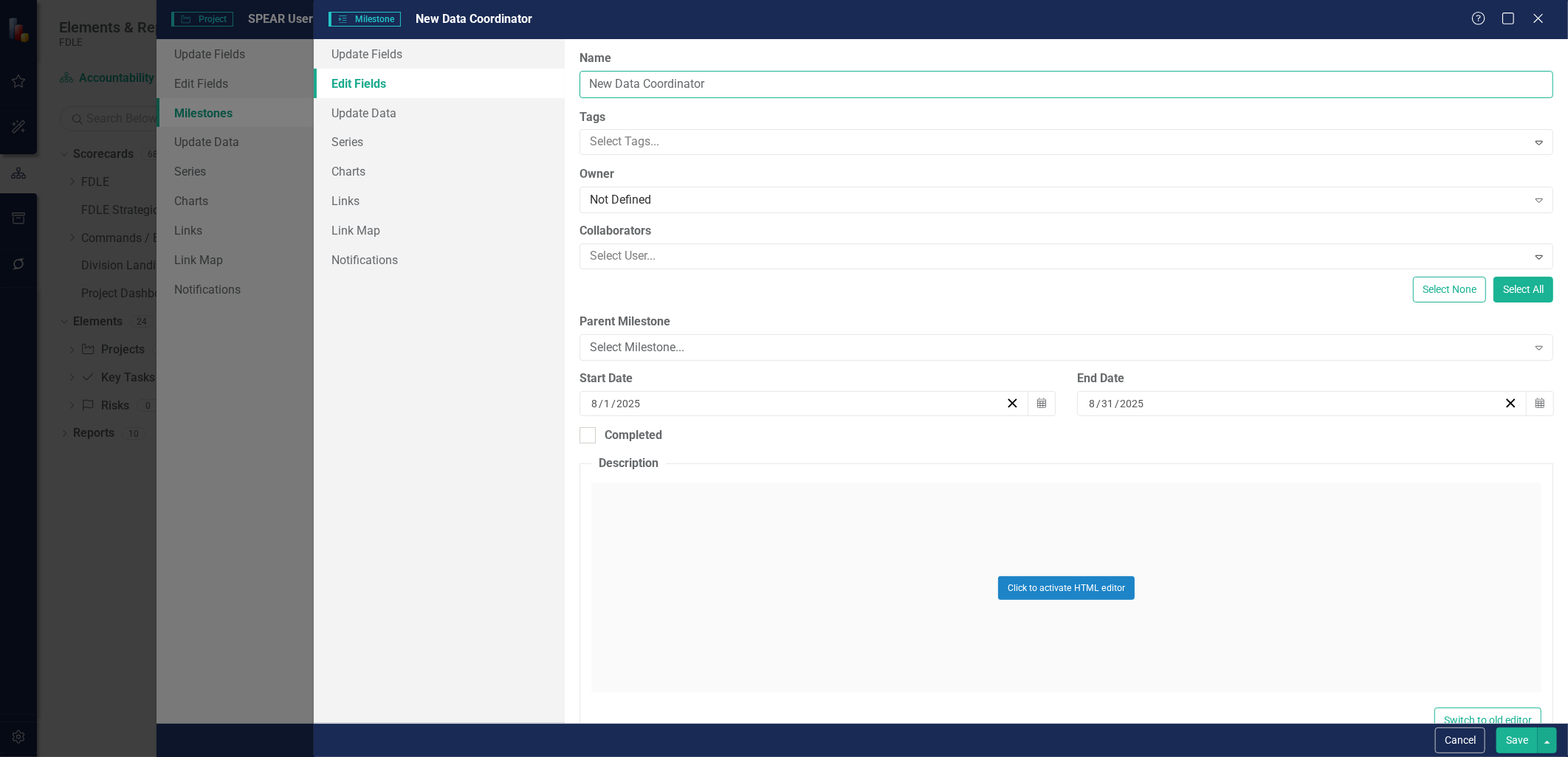
click at [592, 82] on input "New Data Coordinator" at bounding box center [1066, 85] width 973 height 27
drag, startPoint x: 781, startPoint y: 81, endPoint x: 943, endPoint y: 124, distance: 167.6
click at [782, 81] on input "Onboarding New Data Coordinator" at bounding box center [1066, 85] width 973 height 27
type input "Onboarding New Data Coordinators"
click at [1517, 743] on button "Save" at bounding box center [1516, 740] width 41 height 26
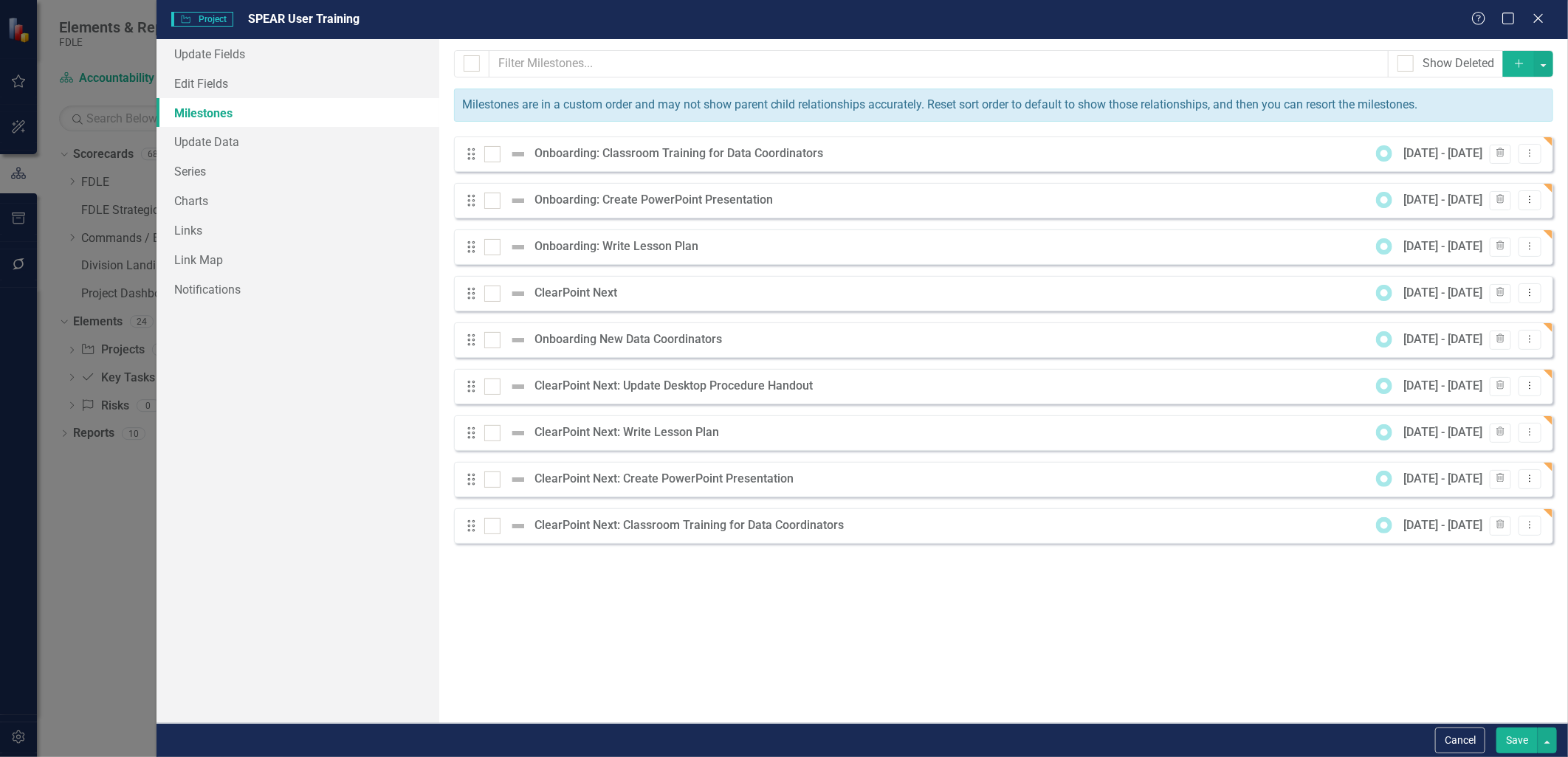
click at [1516, 741] on button "Save" at bounding box center [1516, 740] width 41 height 26
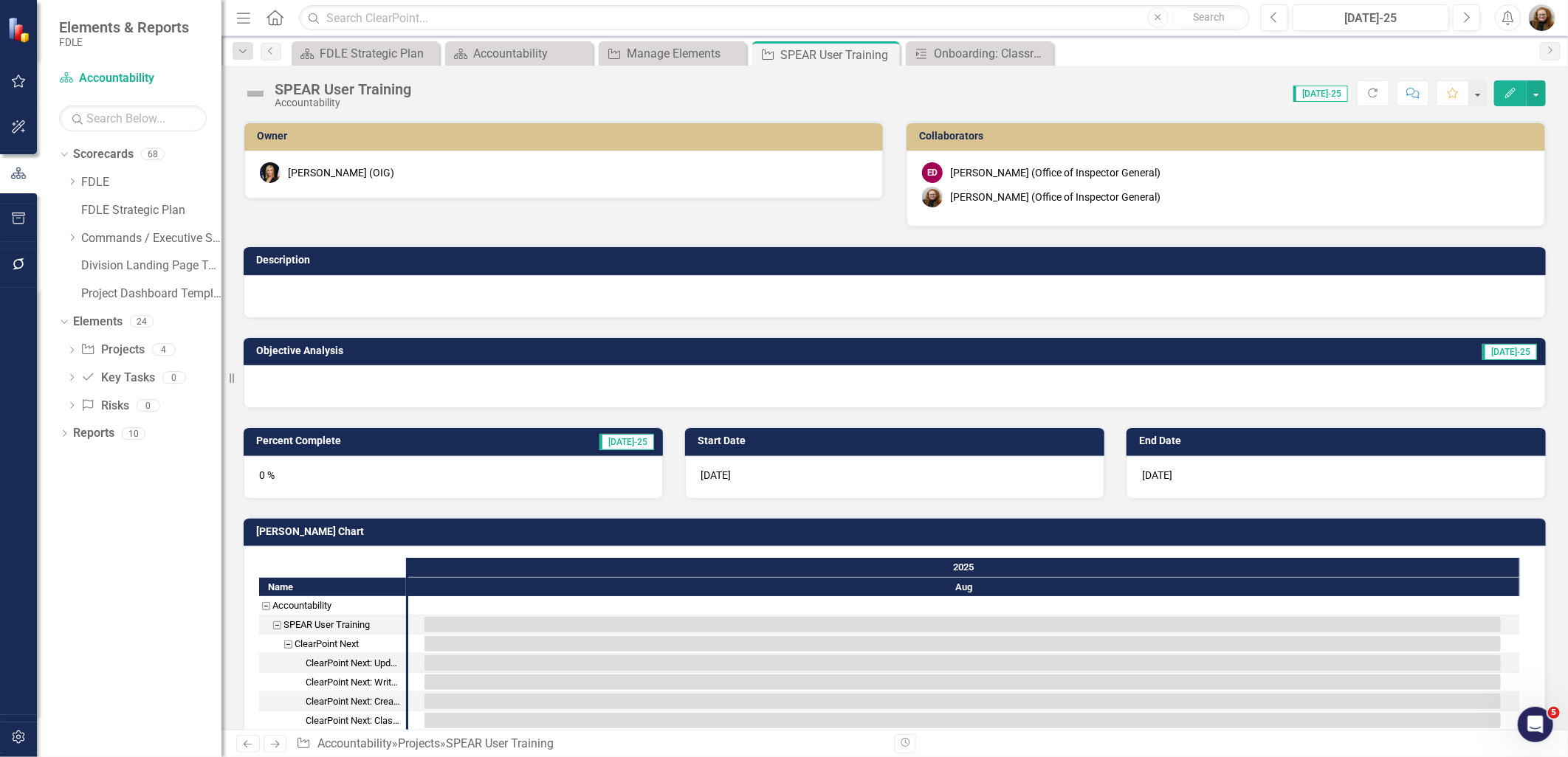
click at [871, 299] on div at bounding box center [894, 296] width 1302 height 43
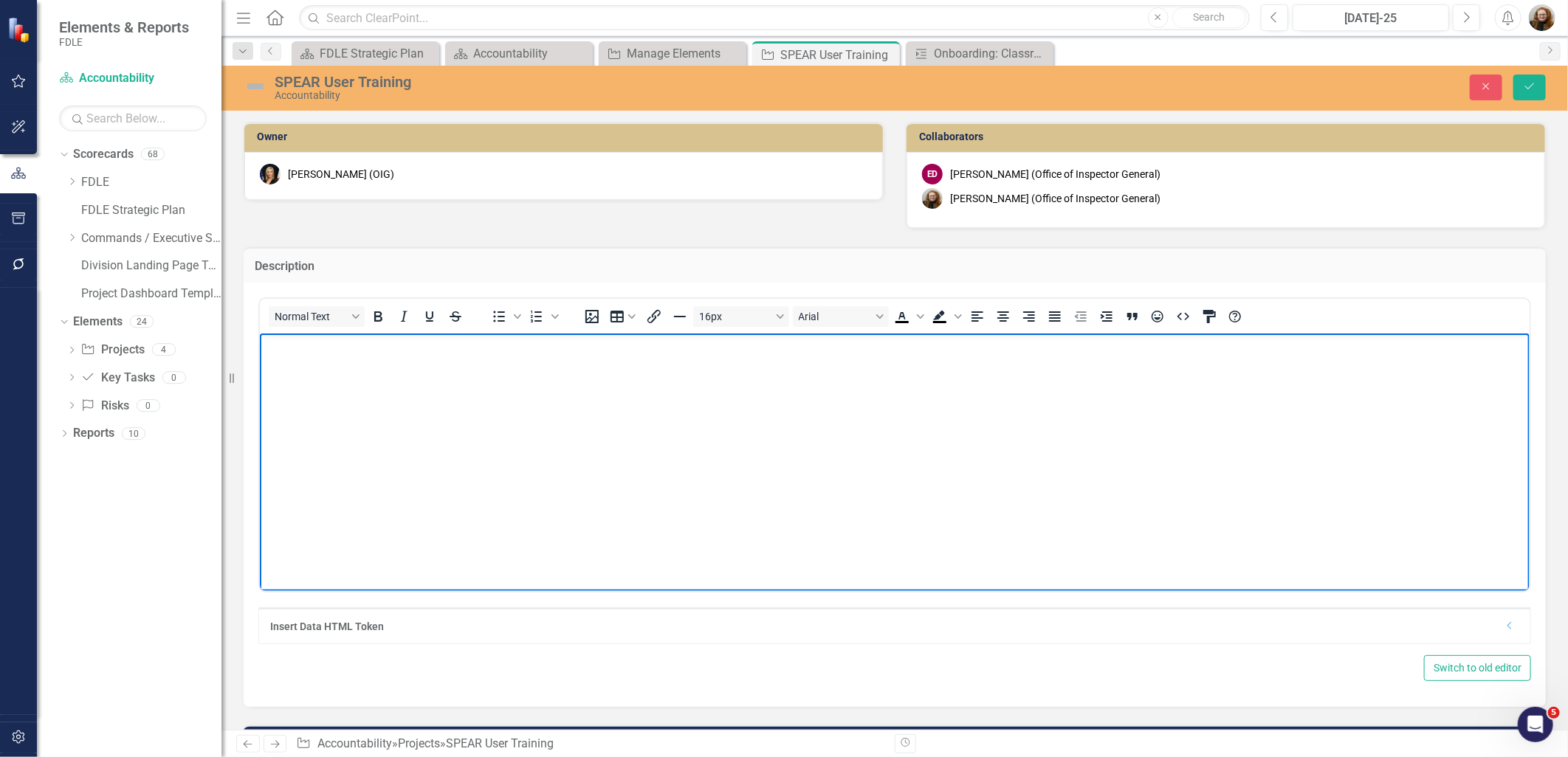
click at [637, 362] on body "Rich Text Area. Press ALT-0 for help." at bounding box center [894, 444] width 1270 height 221
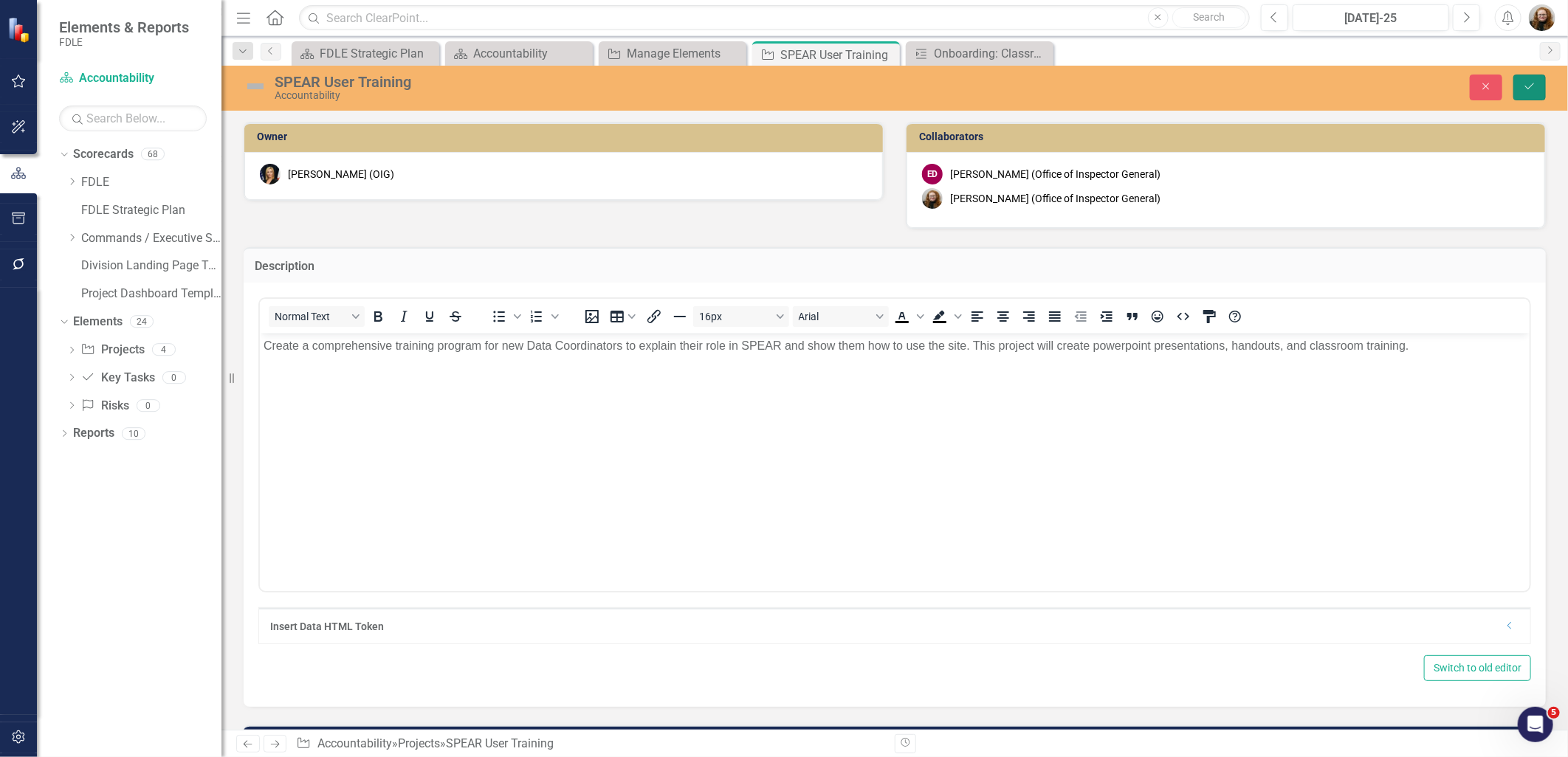
click at [1526, 77] on button "Save" at bounding box center [1529, 88] width 32 height 26
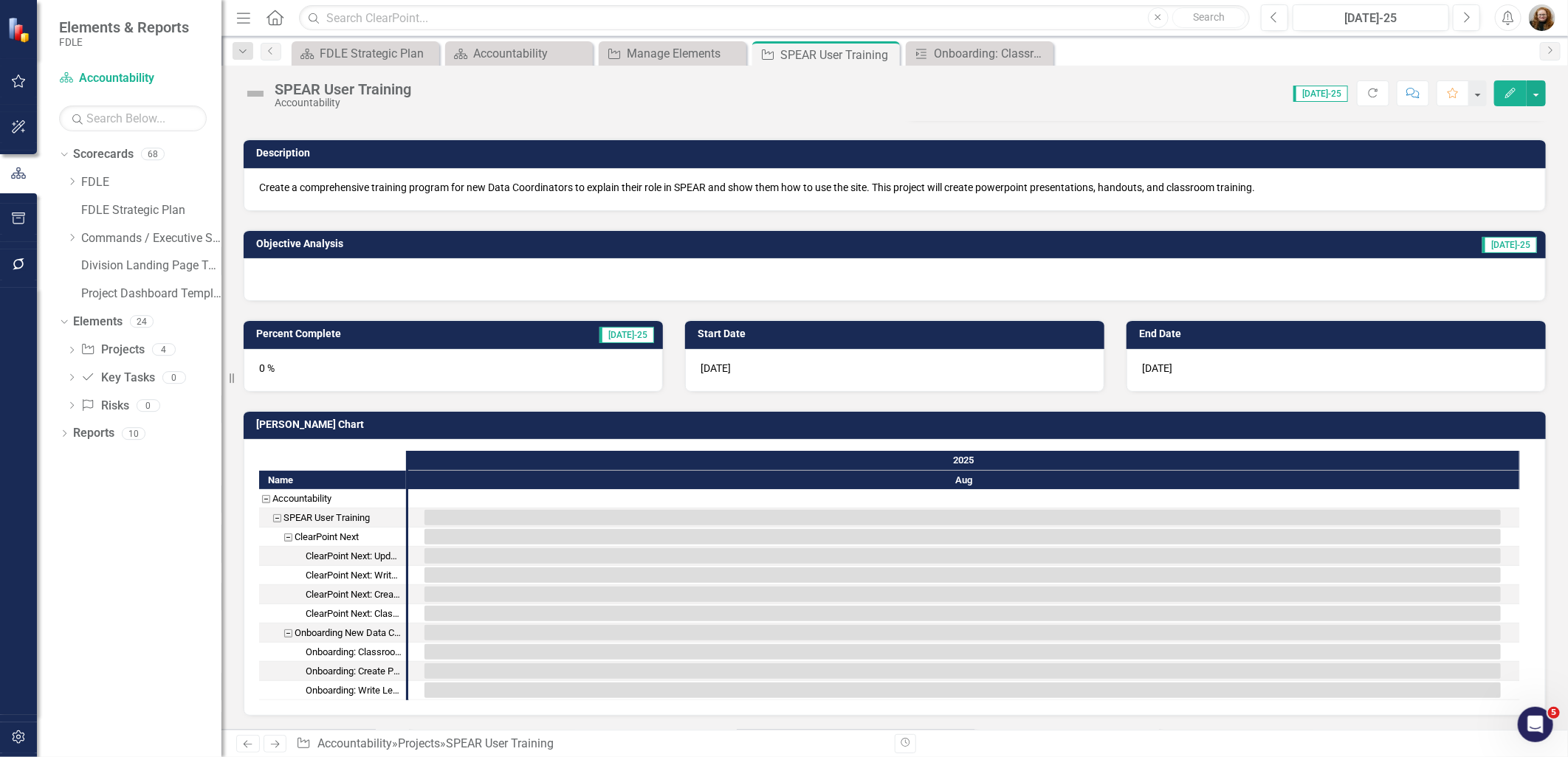
scroll to position [82, 0]
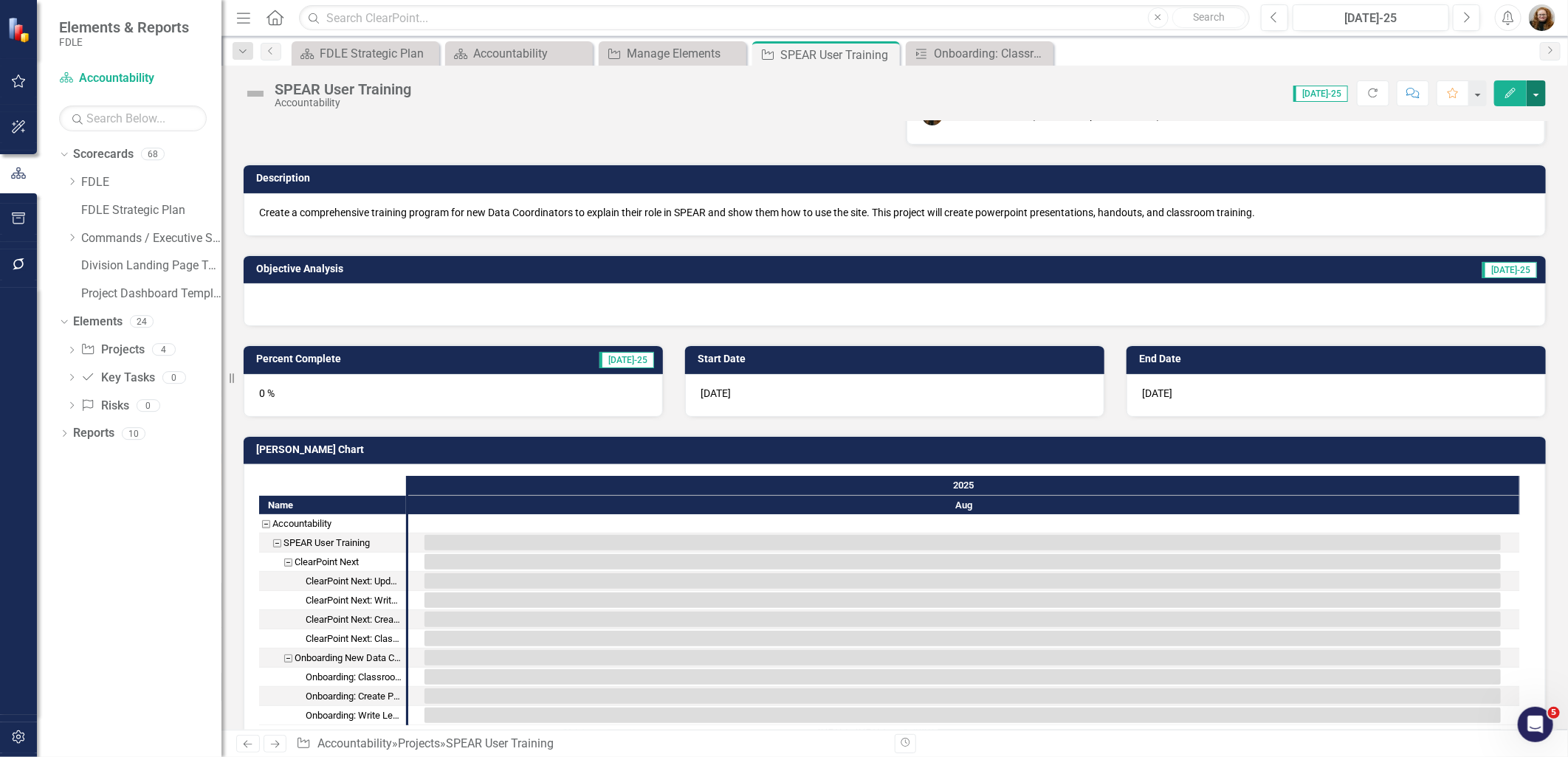
click at [1536, 99] on button "button" at bounding box center [1537, 93] width 19 height 26
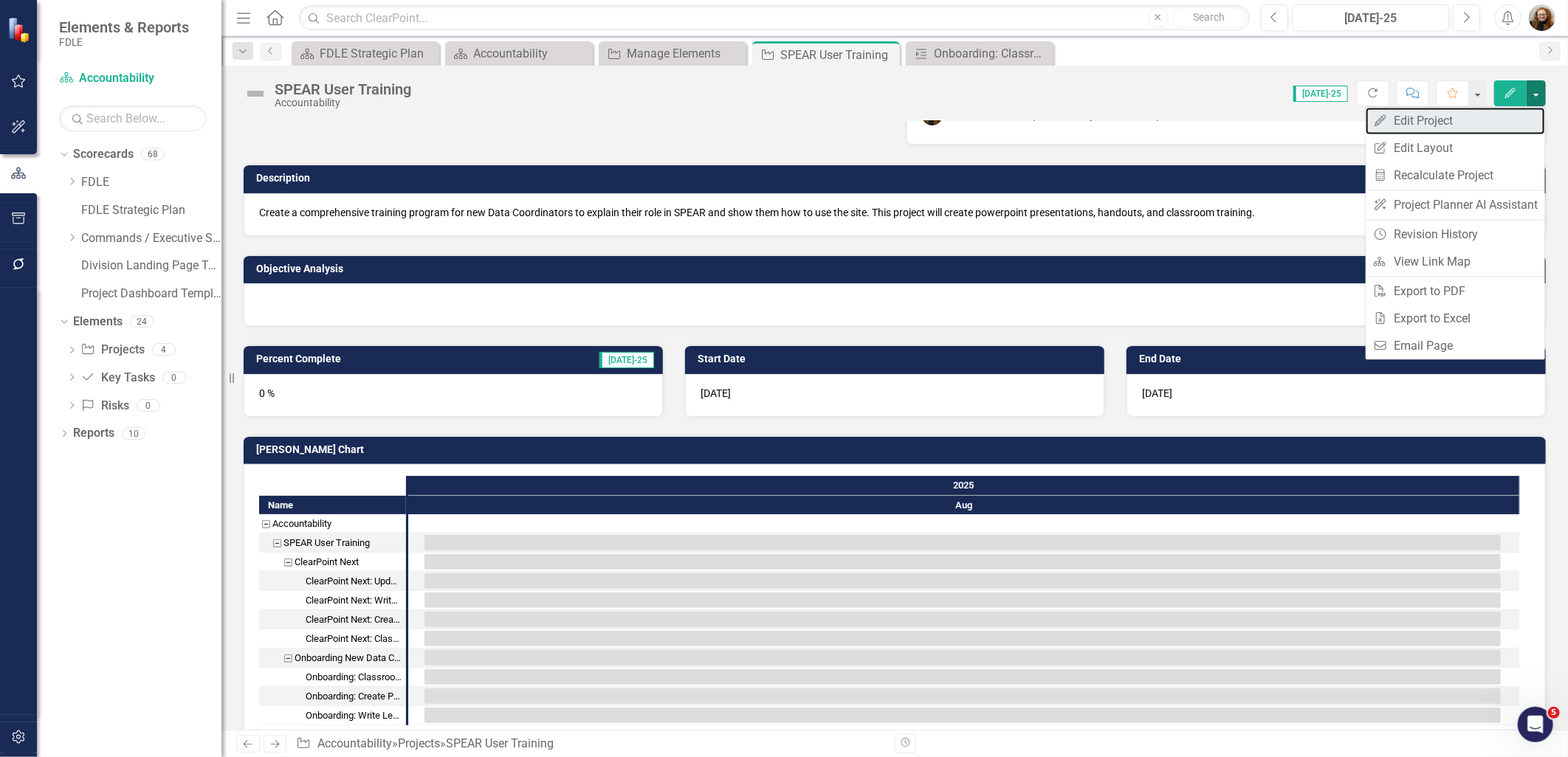
click at [1425, 121] on link "Edit Edit Project" at bounding box center [1455, 121] width 180 height 27
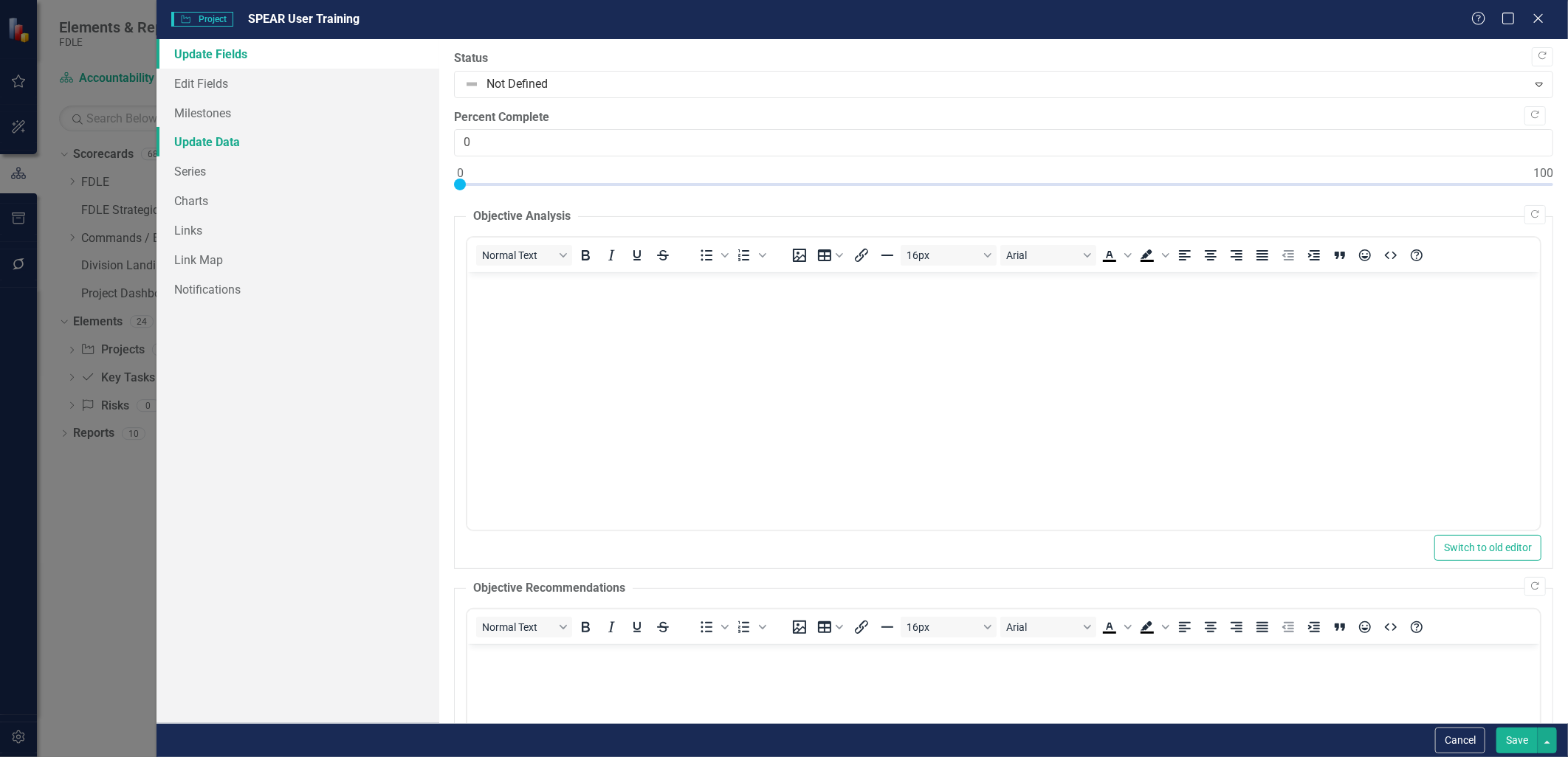
scroll to position [0, 0]
click at [203, 118] on link "Milestones" at bounding box center [297, 113] width 282 height 30
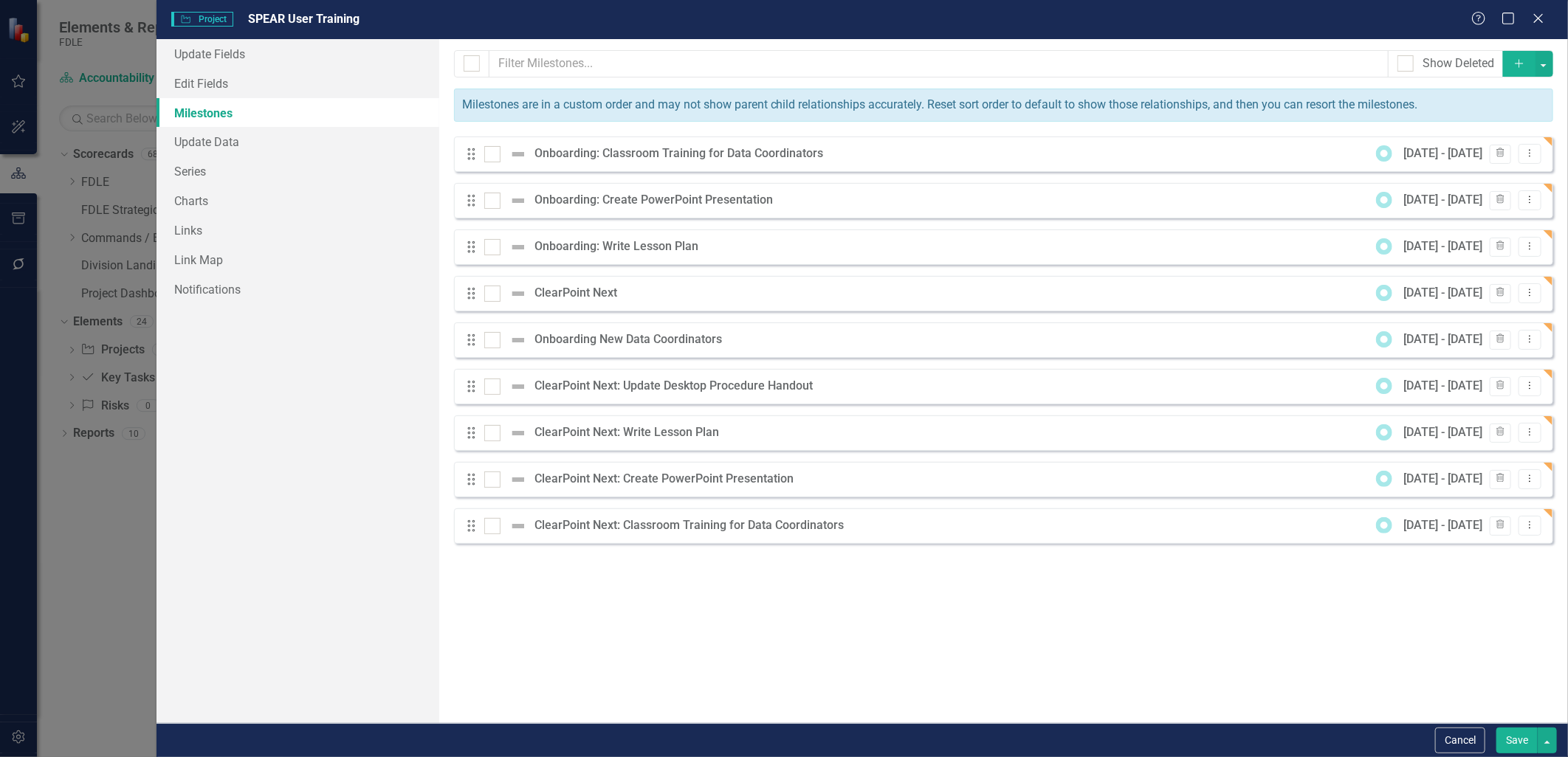
click at [1516, 56] on button "Add" at bounding box center [1519, 64] width 32 height 26
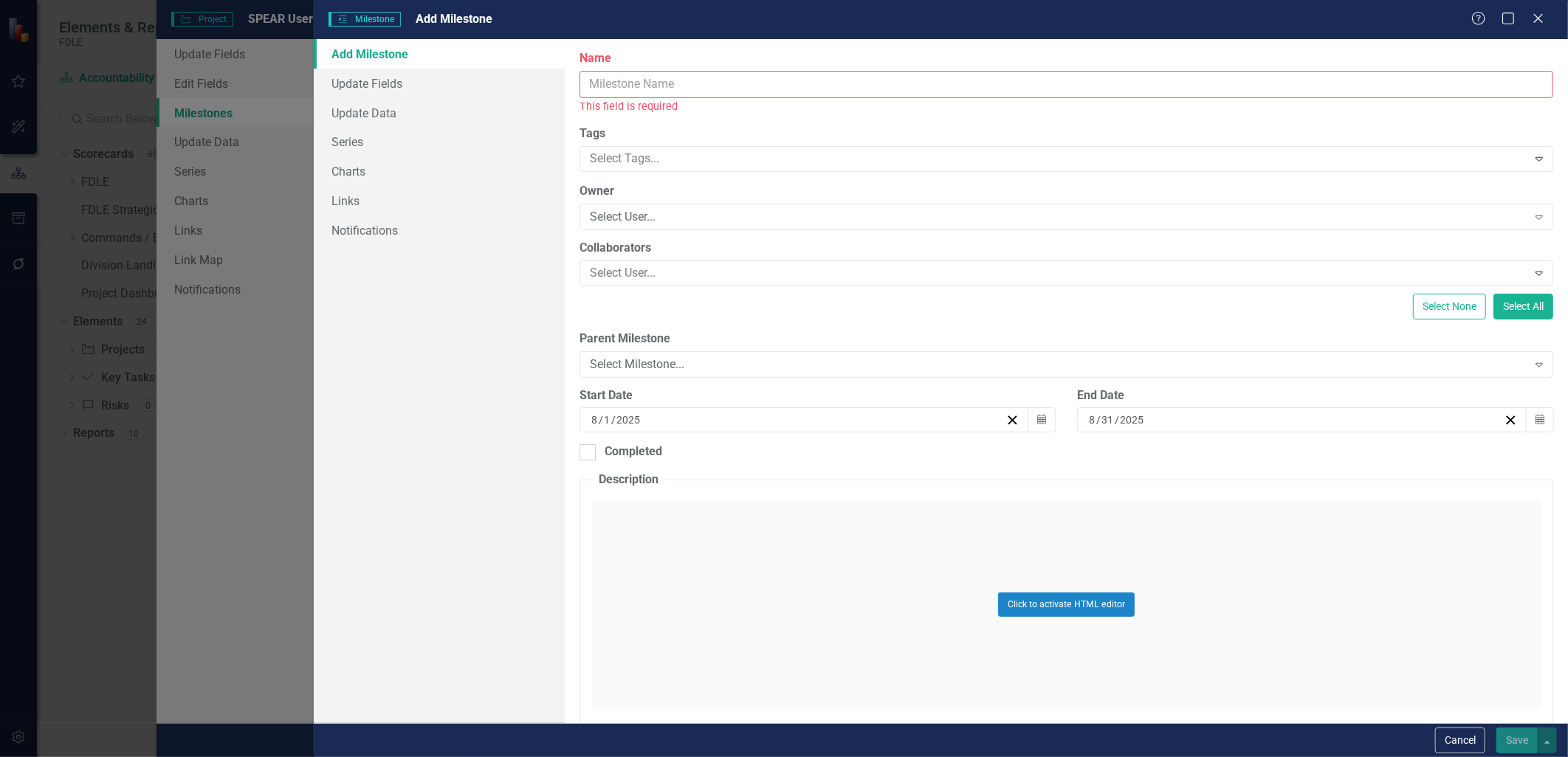
click at [612, 89] on input "Name" at bounding box center [1066, 85] width 973 height 27
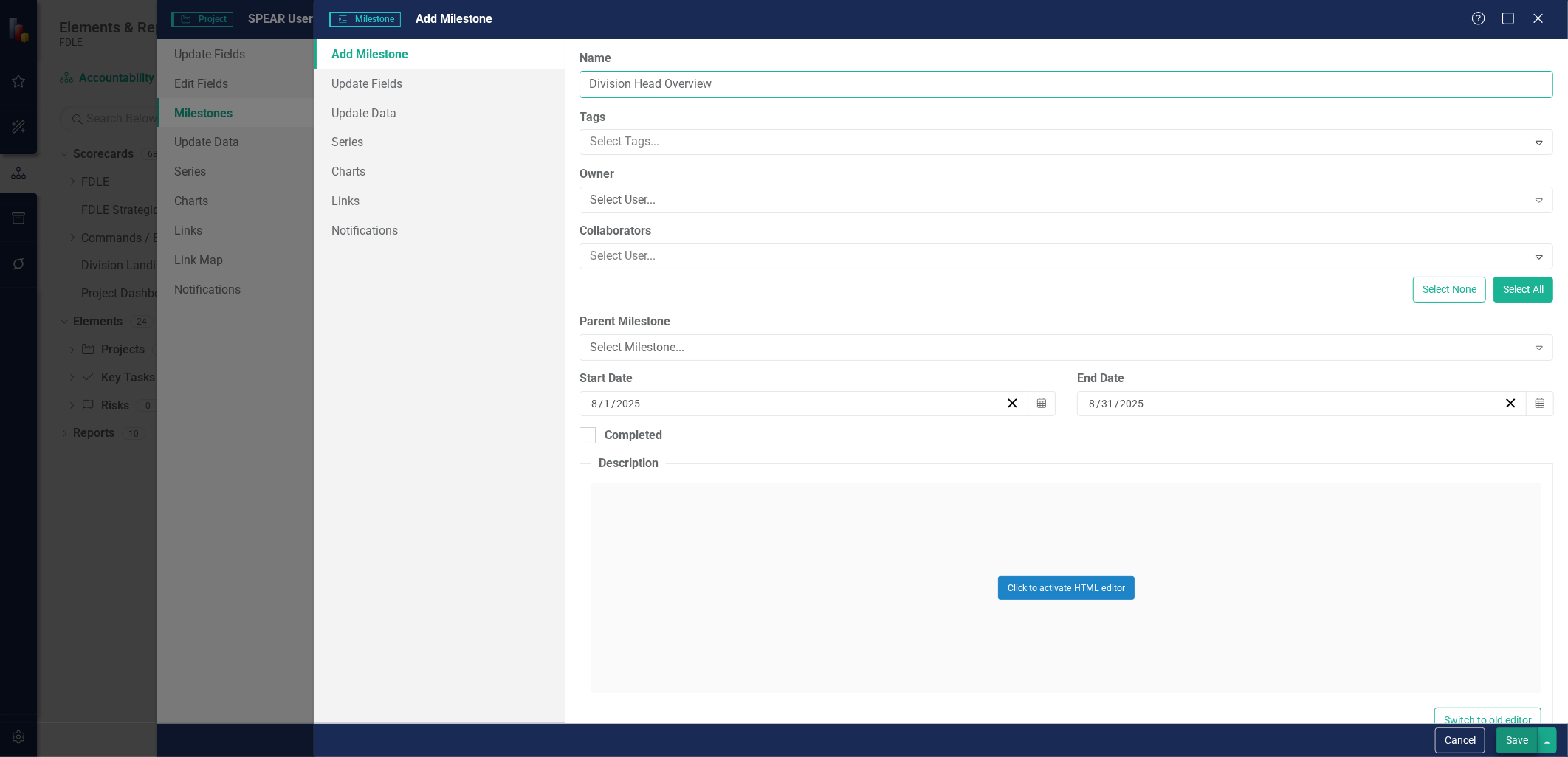
type input "Division Head Overview"
click at [1517, 738] on button "Save" at bounding box center [1516, 740] width 41 height 26
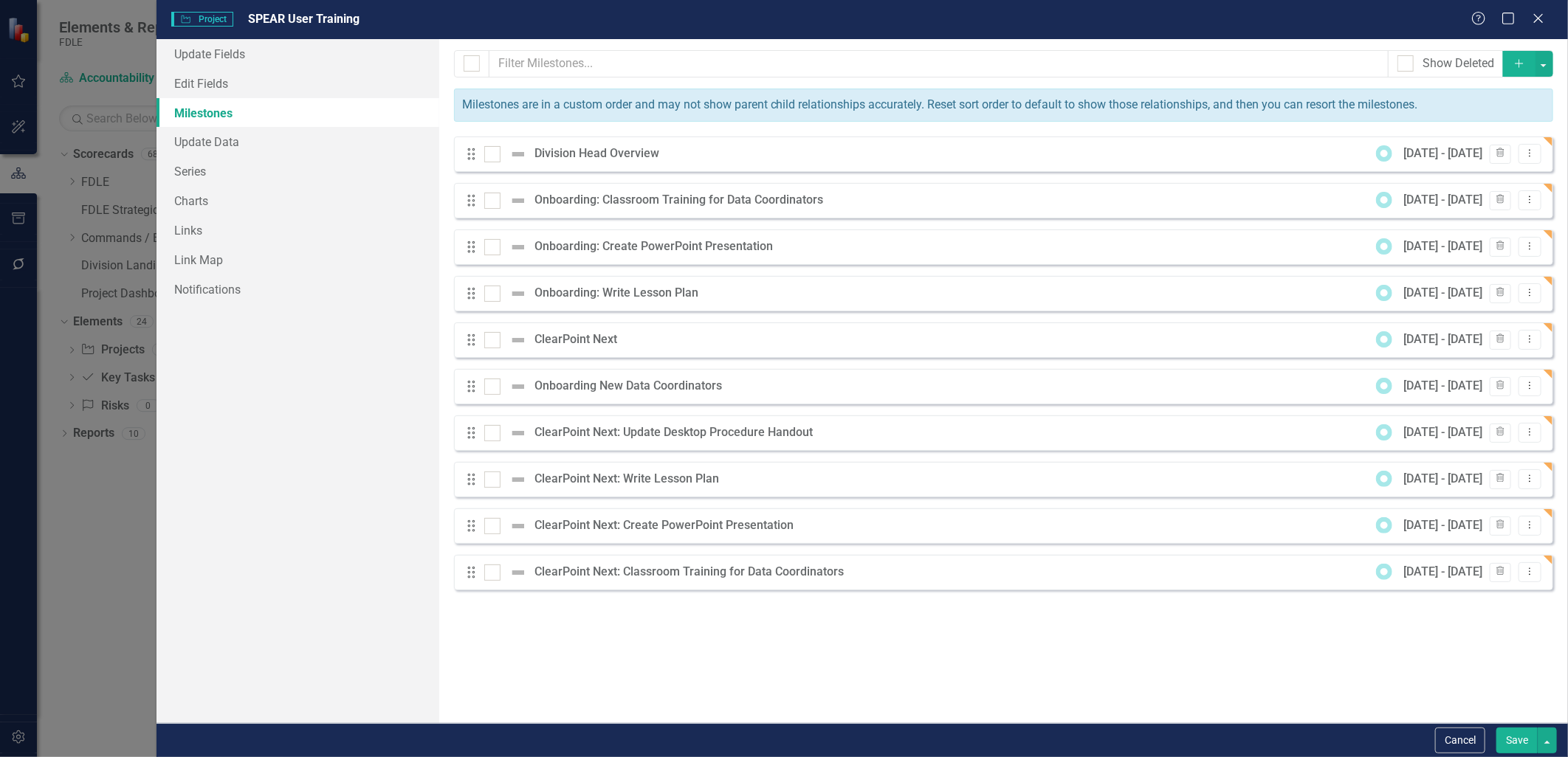
click at [1516, 65] on icon "Add" at bounding box center [1519, 63] width 13 height 10
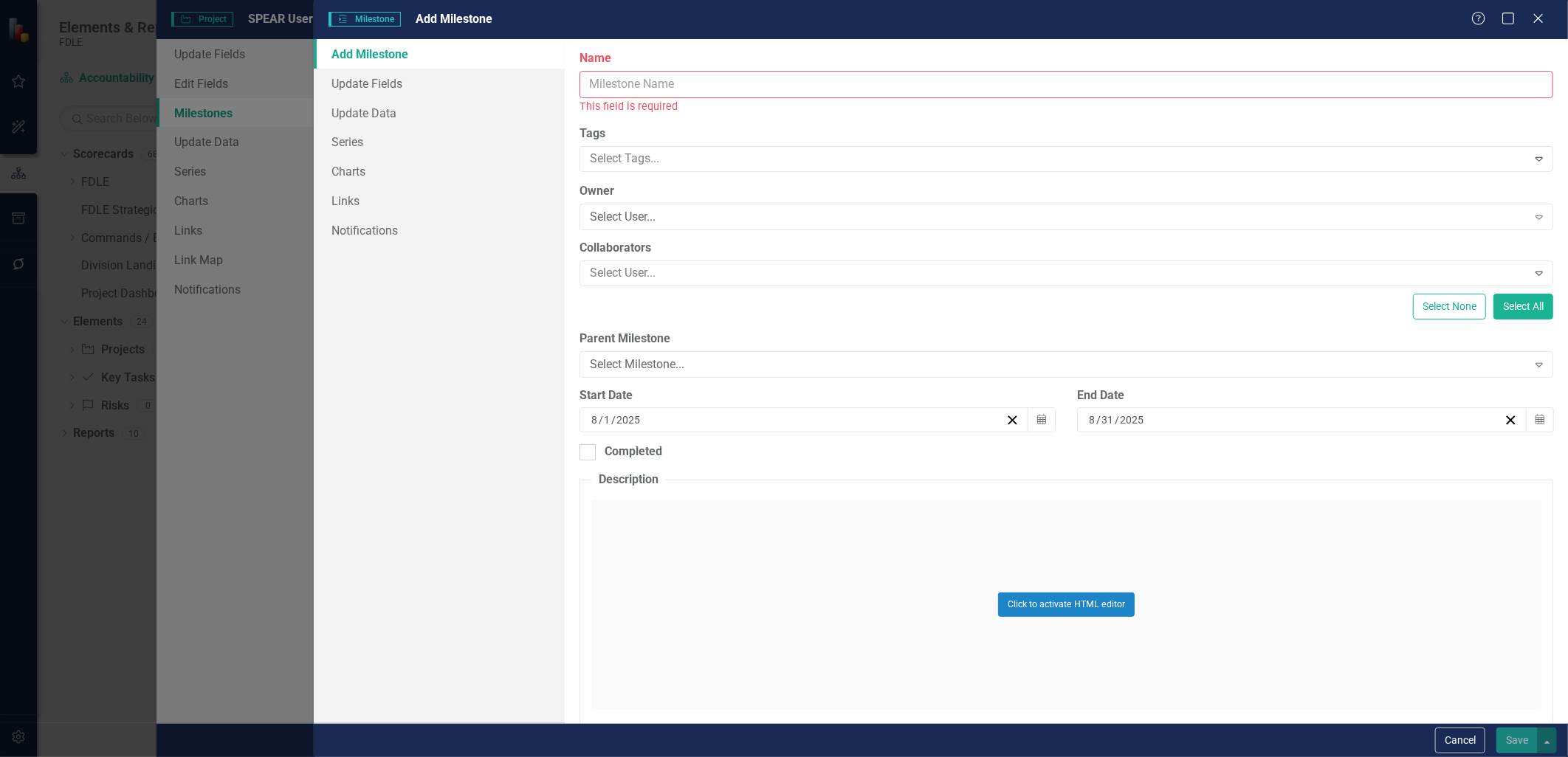
click at [629, 84] on input "Name" at bounding box center [1066, 85] width 973 height 27
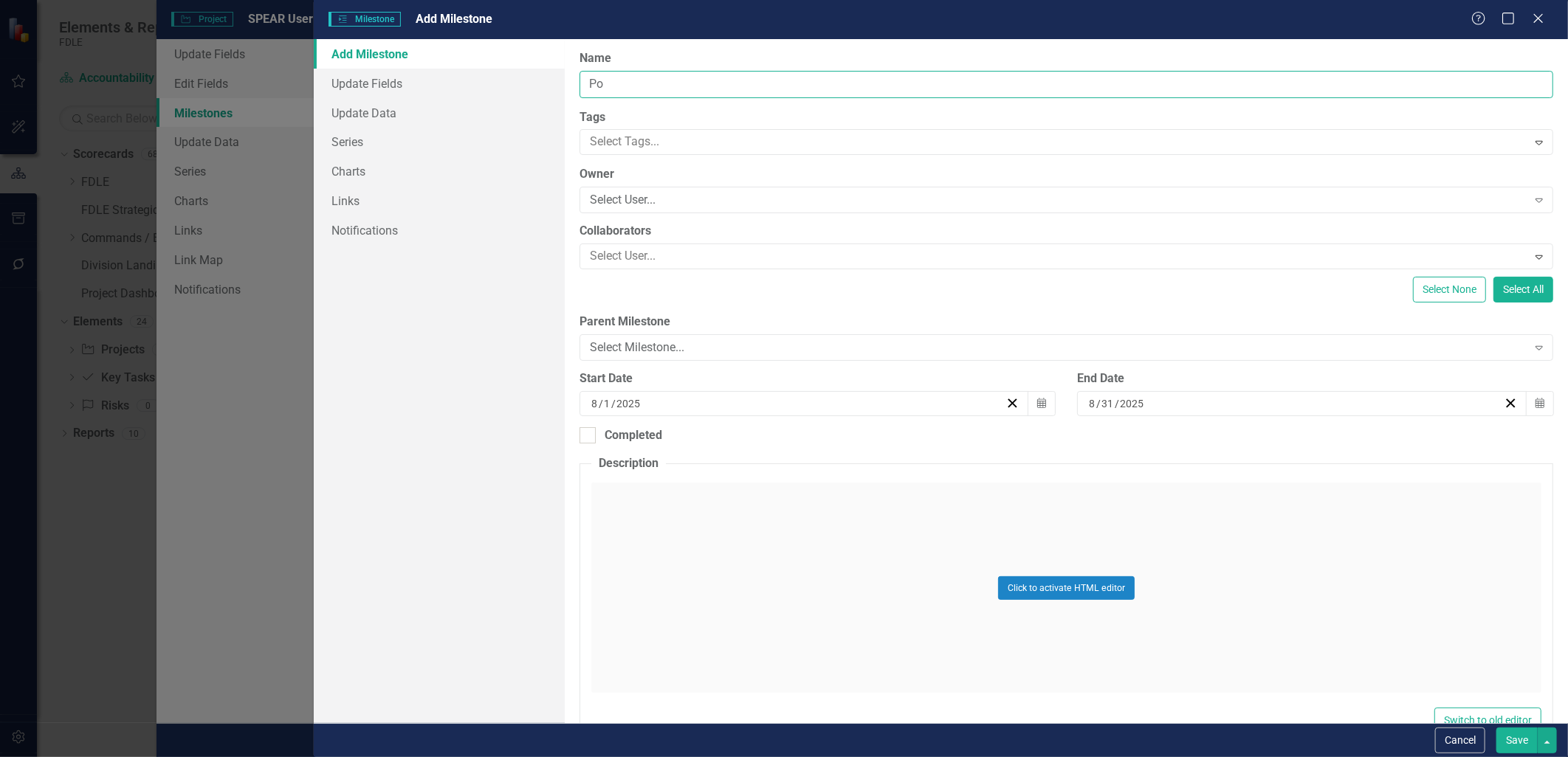
type input "P"
type input "Leadership: Create PowerPoint Presentation"
click at [1502, 748] on button "Save" at bounding box center [1516, 740] width 41 height 26
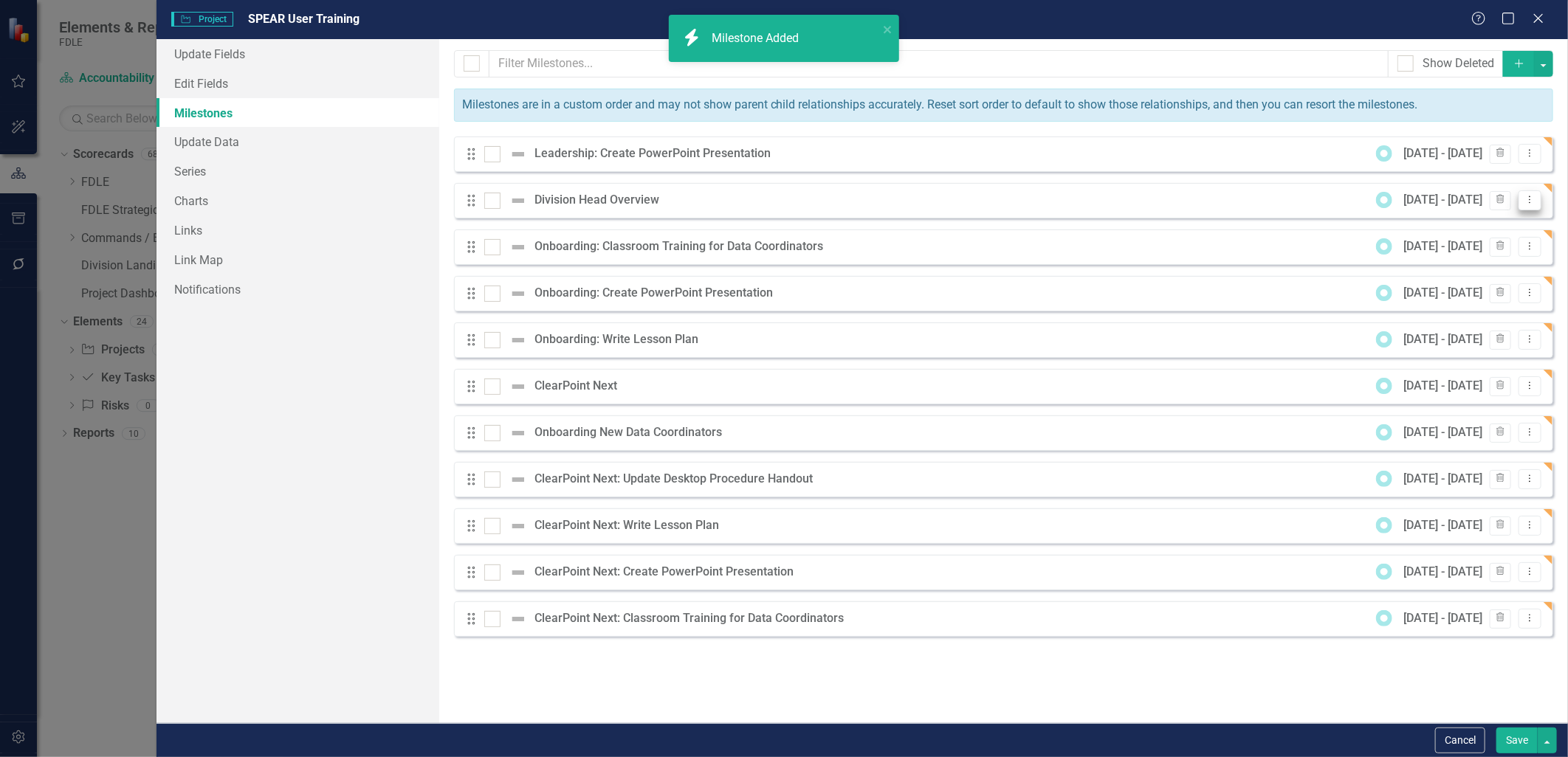
click at [1525, 204] on icon "Dropdown Menu" at bounding box center [1530, 200] width 13 height 10
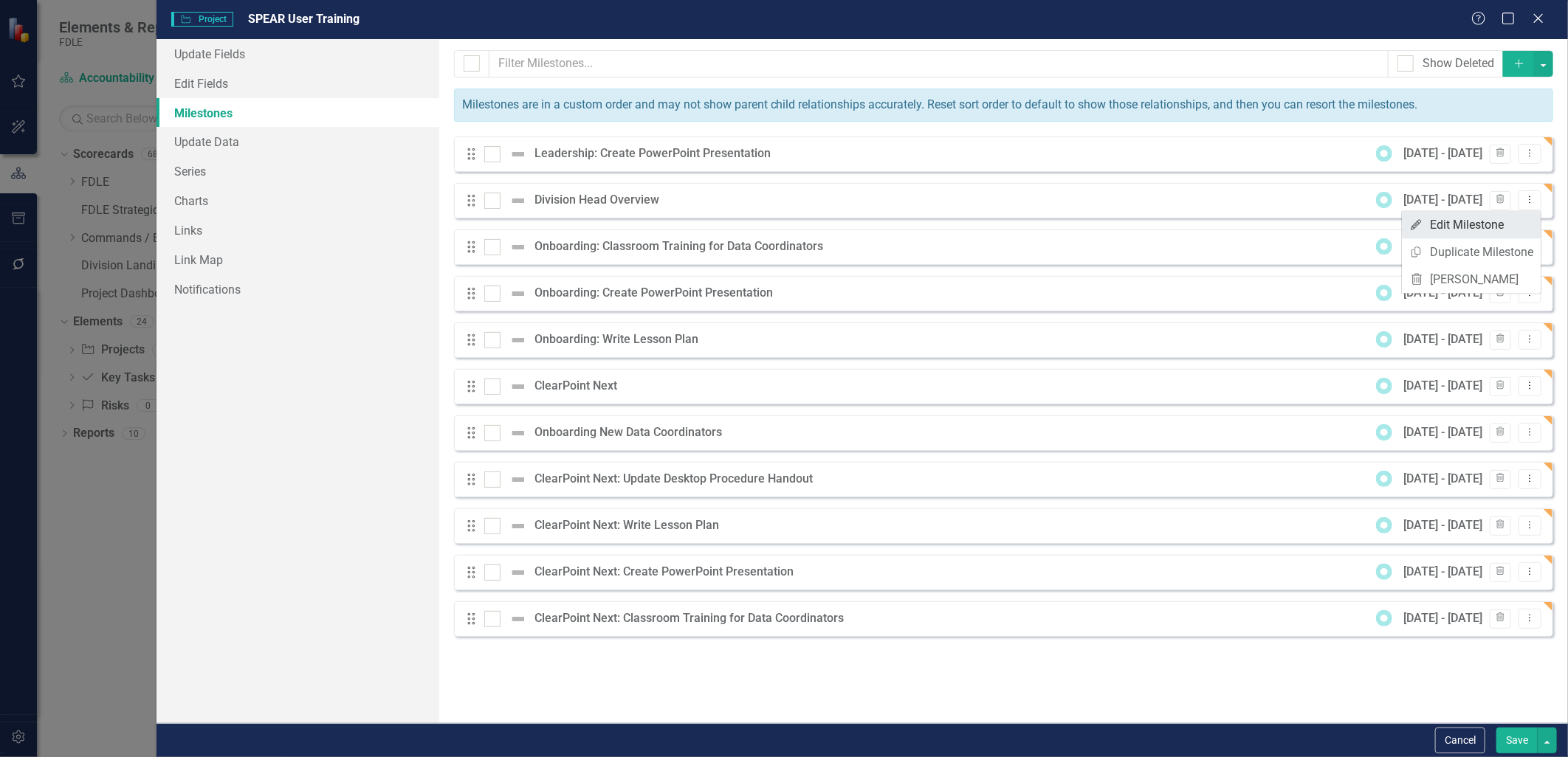
click at [1507, 225] on link "Edit Edit Milestone" at bounding box center [1471, 225] width 139 height 27
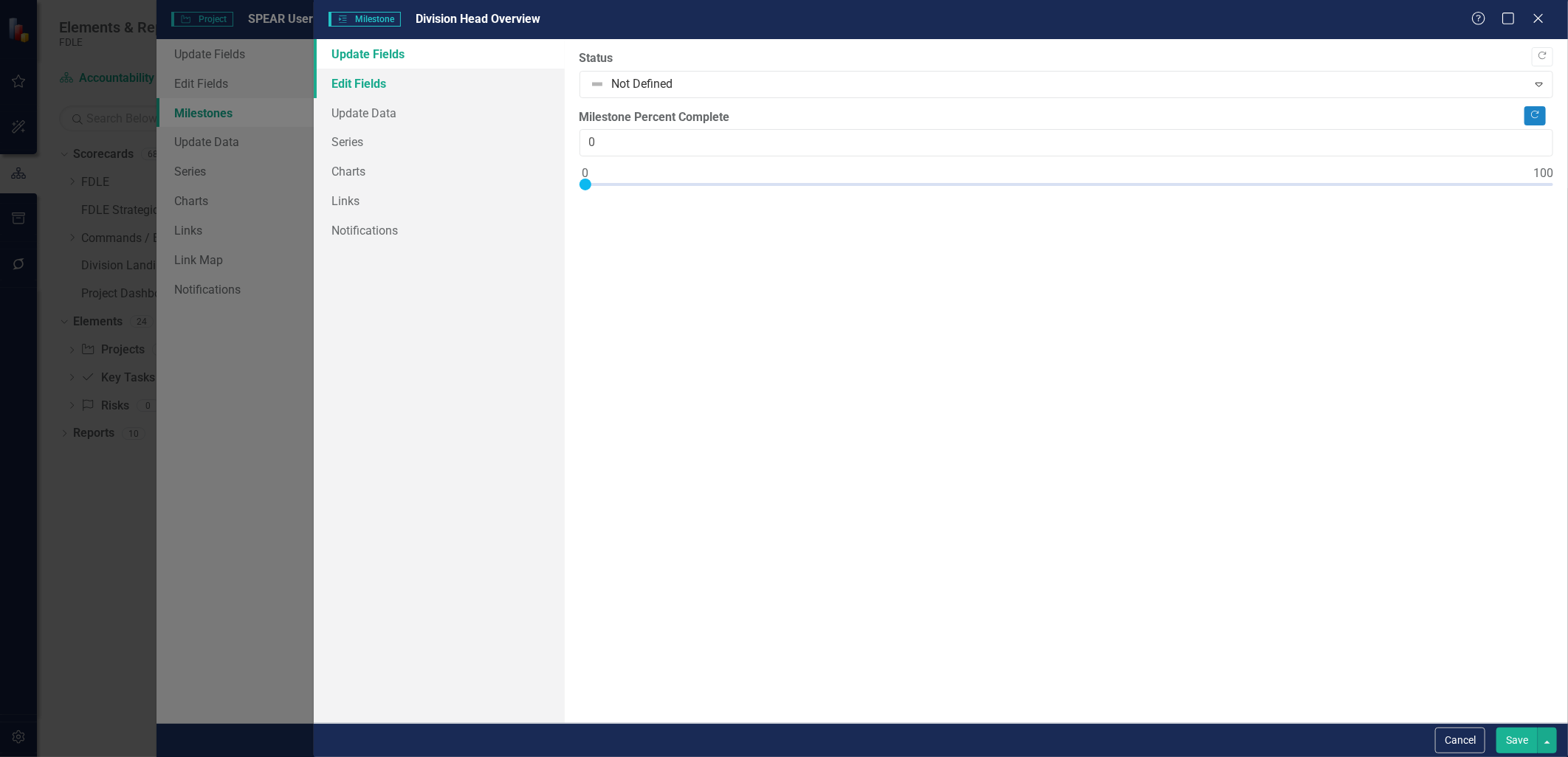
click at [356, 82] on link "Edit Fields" at bounding box center [438, 83] width 251 height 30
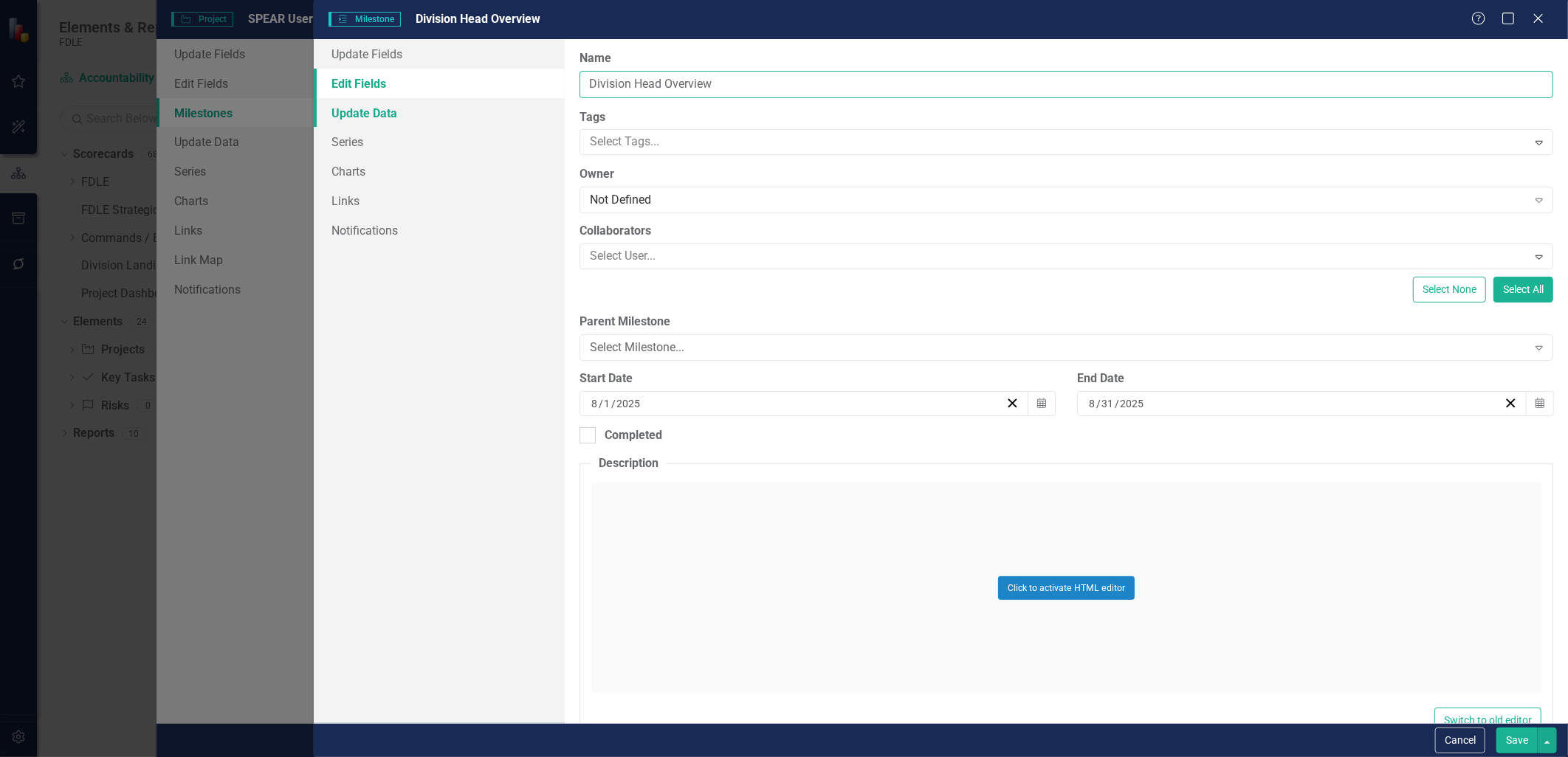
drag, startPoint x: 663, startPoint y: 82, endPoint x: 523, endPoint y: 98, distance: 140.9
click at [523, 98] on div "Update Fields Edit Fields Update Data Series Charts Links Notifications "Update…" at bounding box center [940, 381] width 1255 height 684
click at [752, 89] on input "Leadership Overview" at bounding box center [1066, 85] width 973 height 27
type input "Leadership Overview"
click at [1500, 734] on button "Save" at bounding box center [1516, 740] width 41 height 26
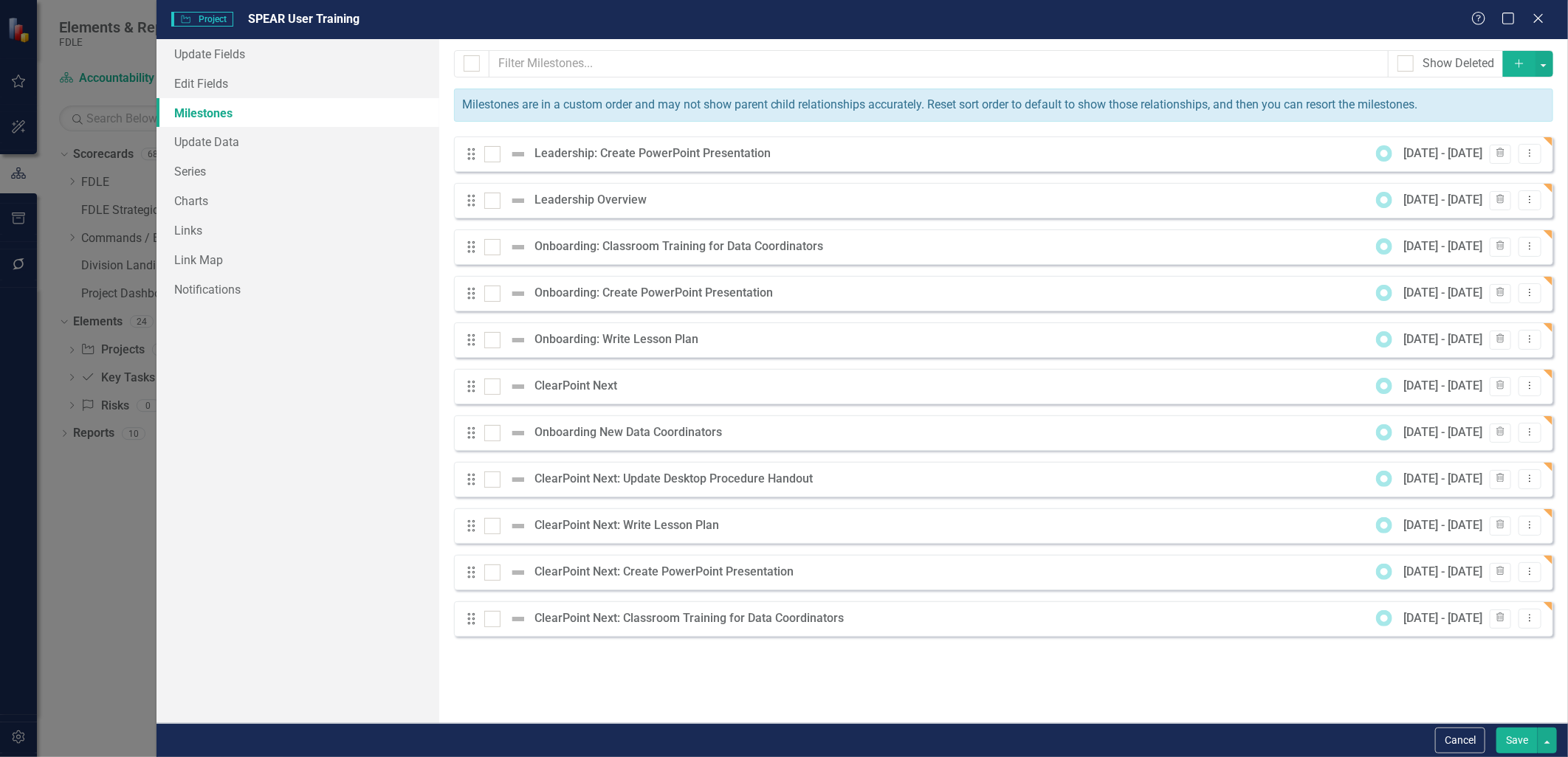
click at [1518, 60] on icon "button" at bounding box center [1519, 63] width 8 height 8
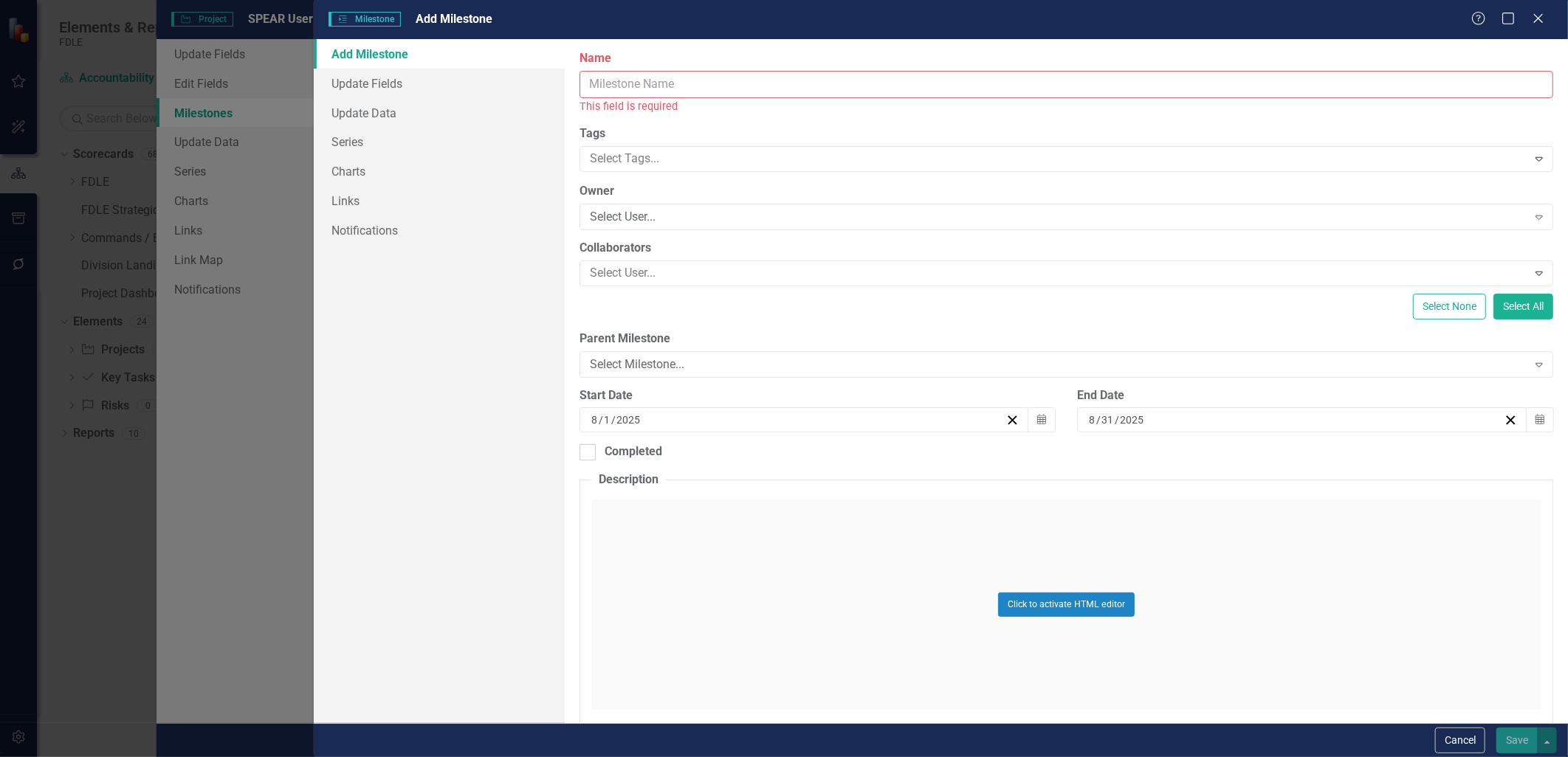
click at [616, 84] on input "Name" at bounding box center [1066, 85] width 973 height 27
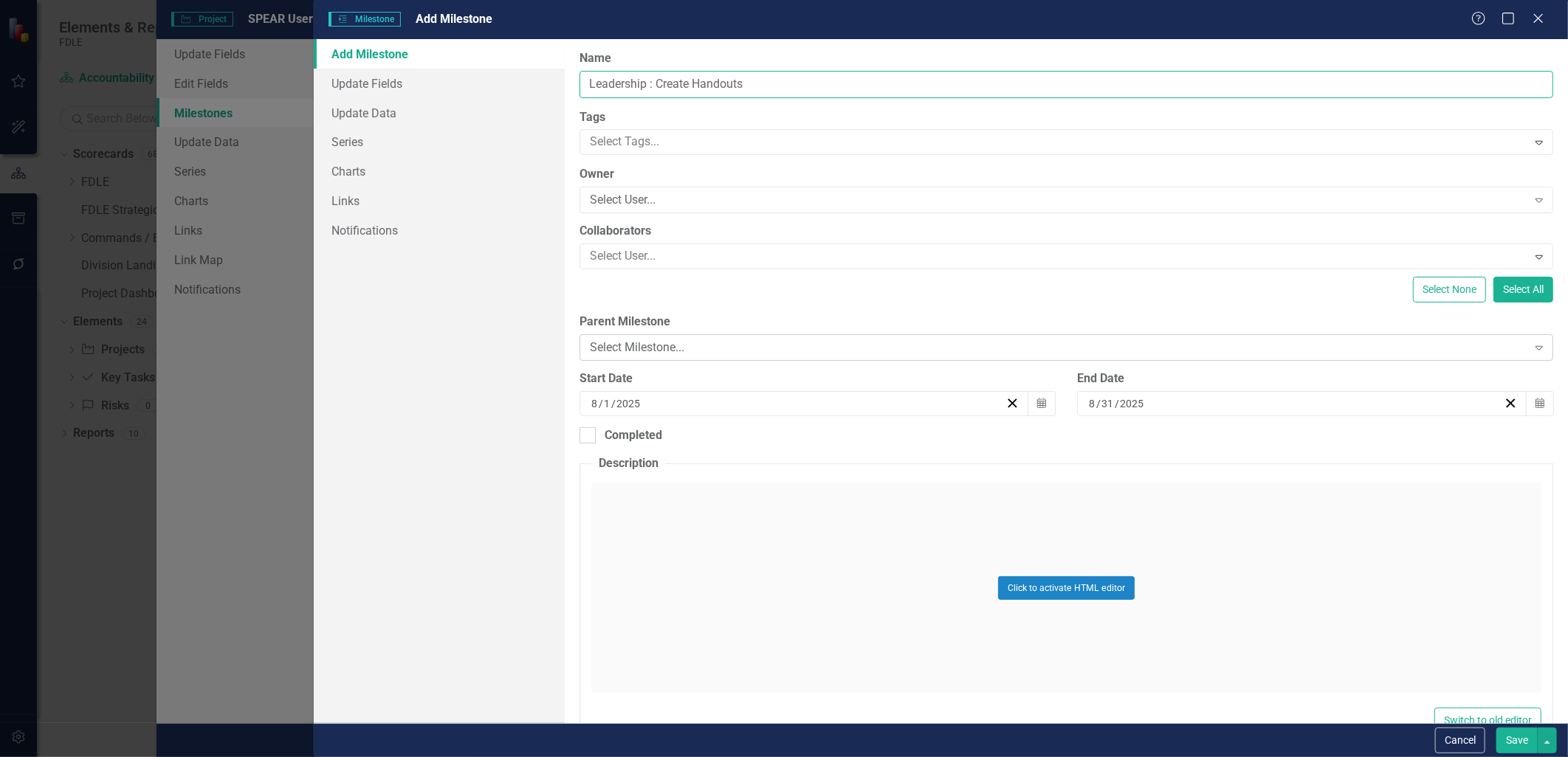
type input "Leadership : Create Handouts"
click at [732, 353] on div "Select Milestone..." at bounding box center [1058, 347] width 937 height 17
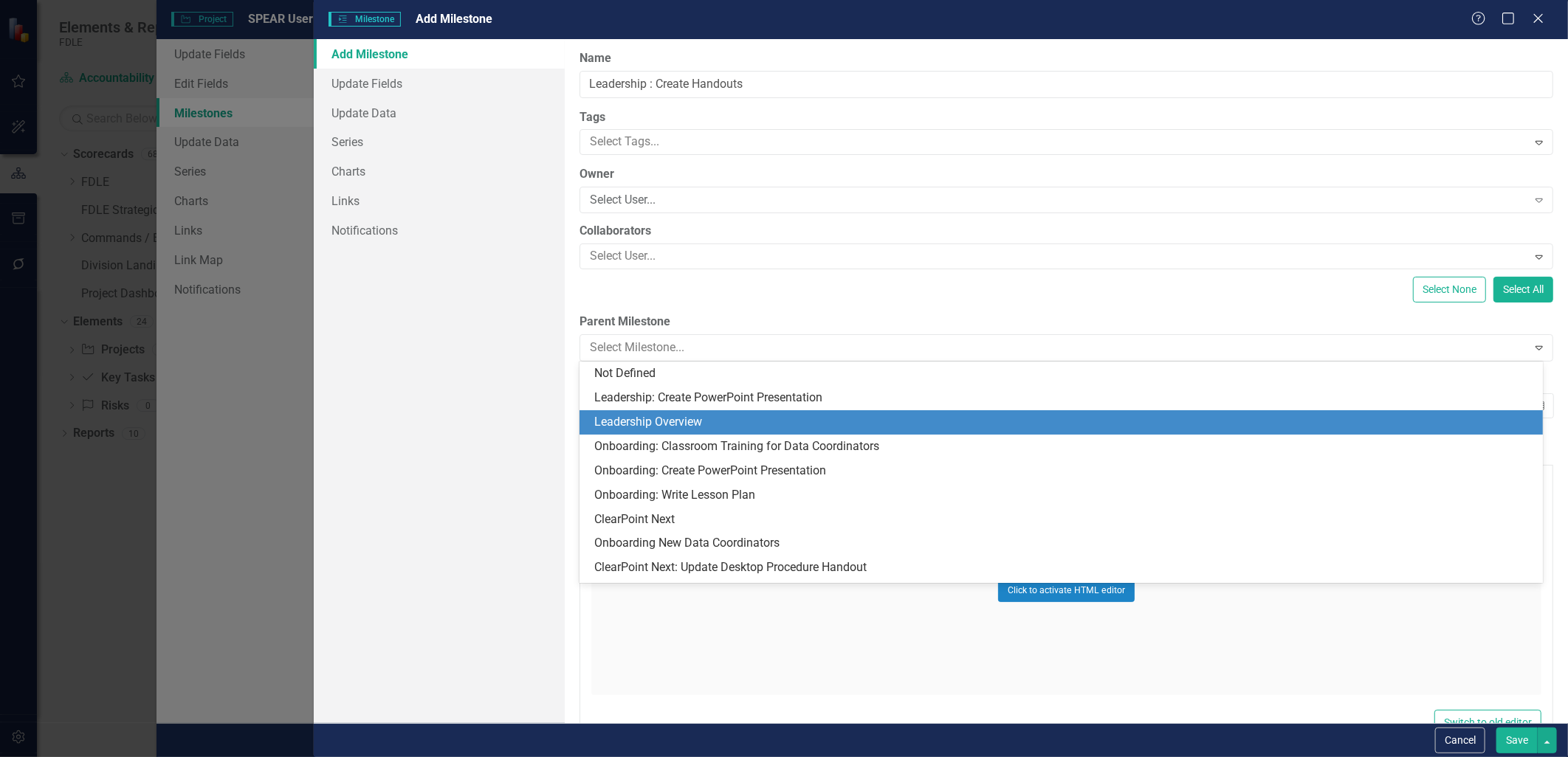
click at [717, 421] on div "Leadership Overview" at bounding box center [1064, 422] width 940 height 17
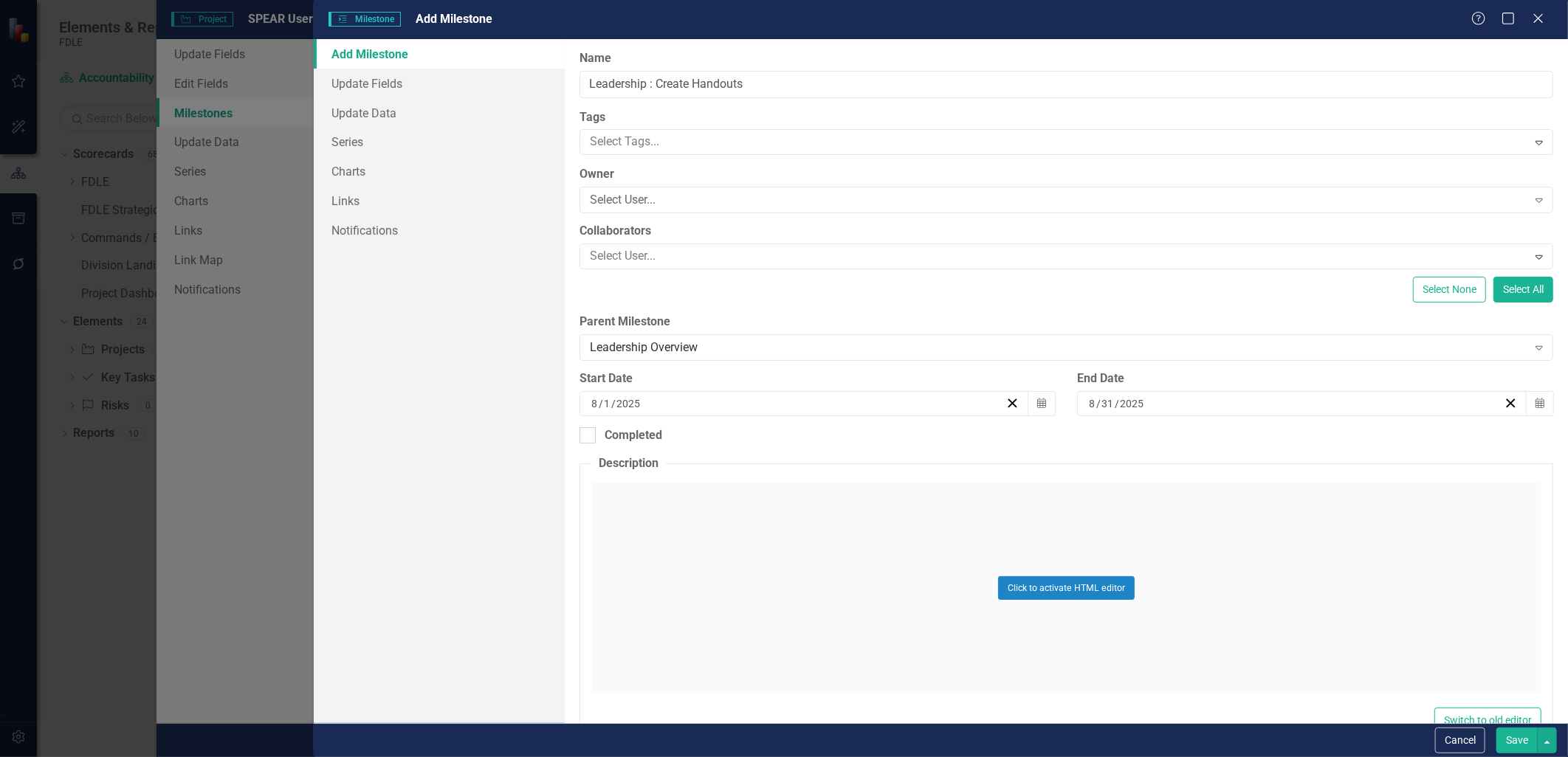
click at [1520, 743] on button "Save" at bounding box center [1516, 740] width 41 height 26
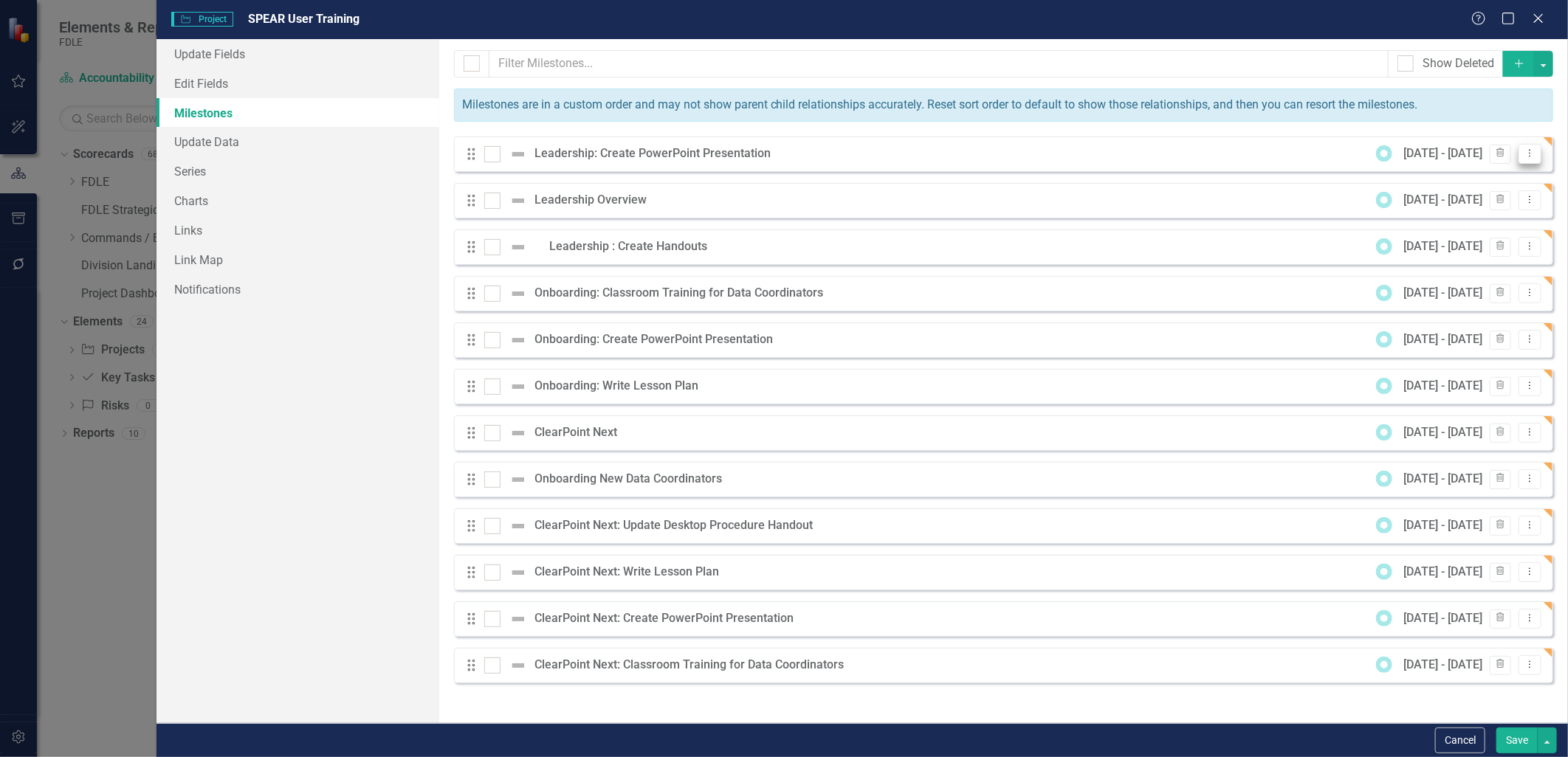
click at [1529, 160] on button "Dropdown Menu" at bounding box center [1529, 154] width 23 height 20
click at [1441, 182] on link "Edit Edit Milestone" at bounding box center [1471, 178] width 139 height 27
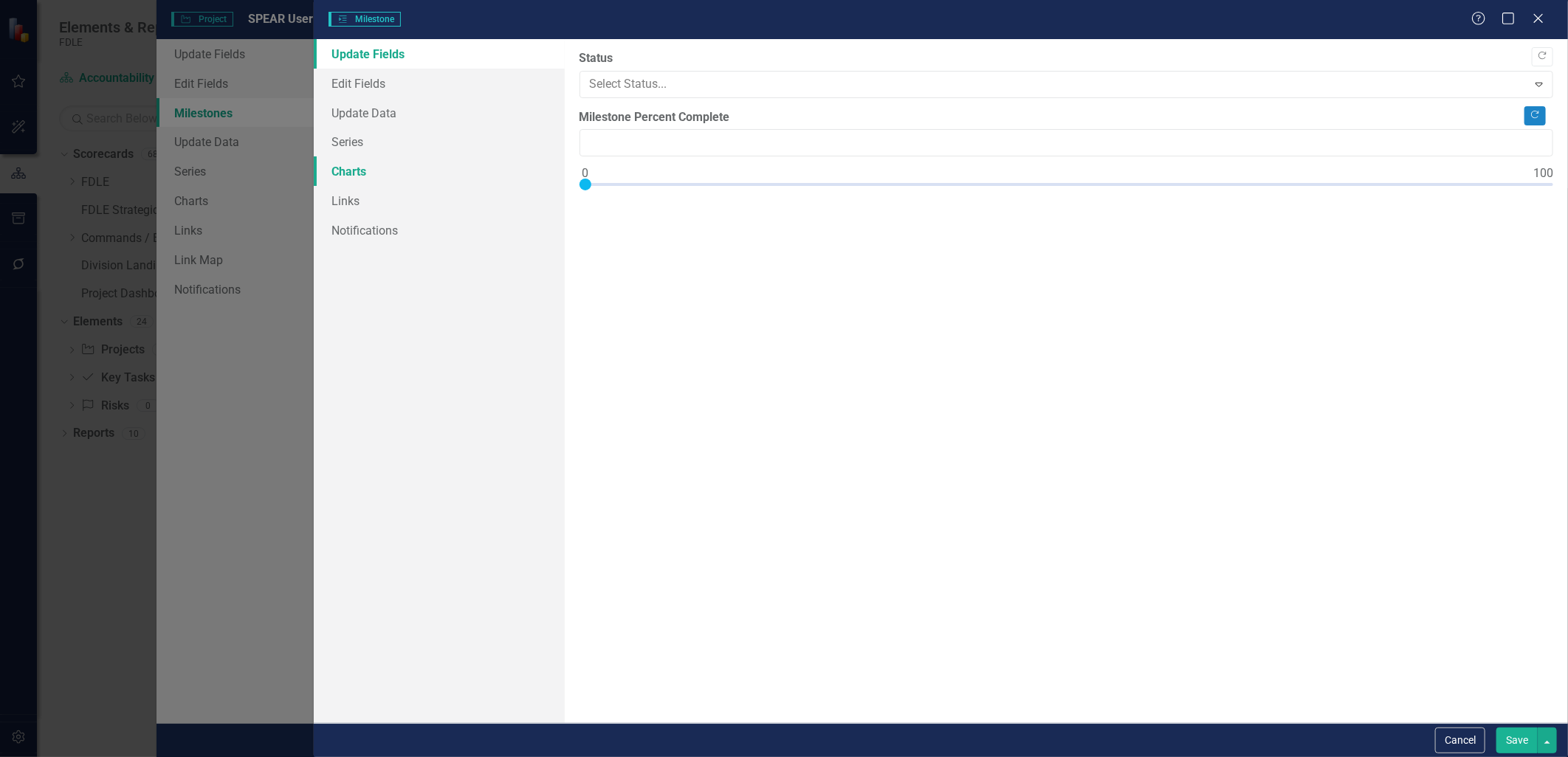
type input "0"
click at [379, 79] on link "Edit Fields" at bounding box center [438, 83] width 251 height 30
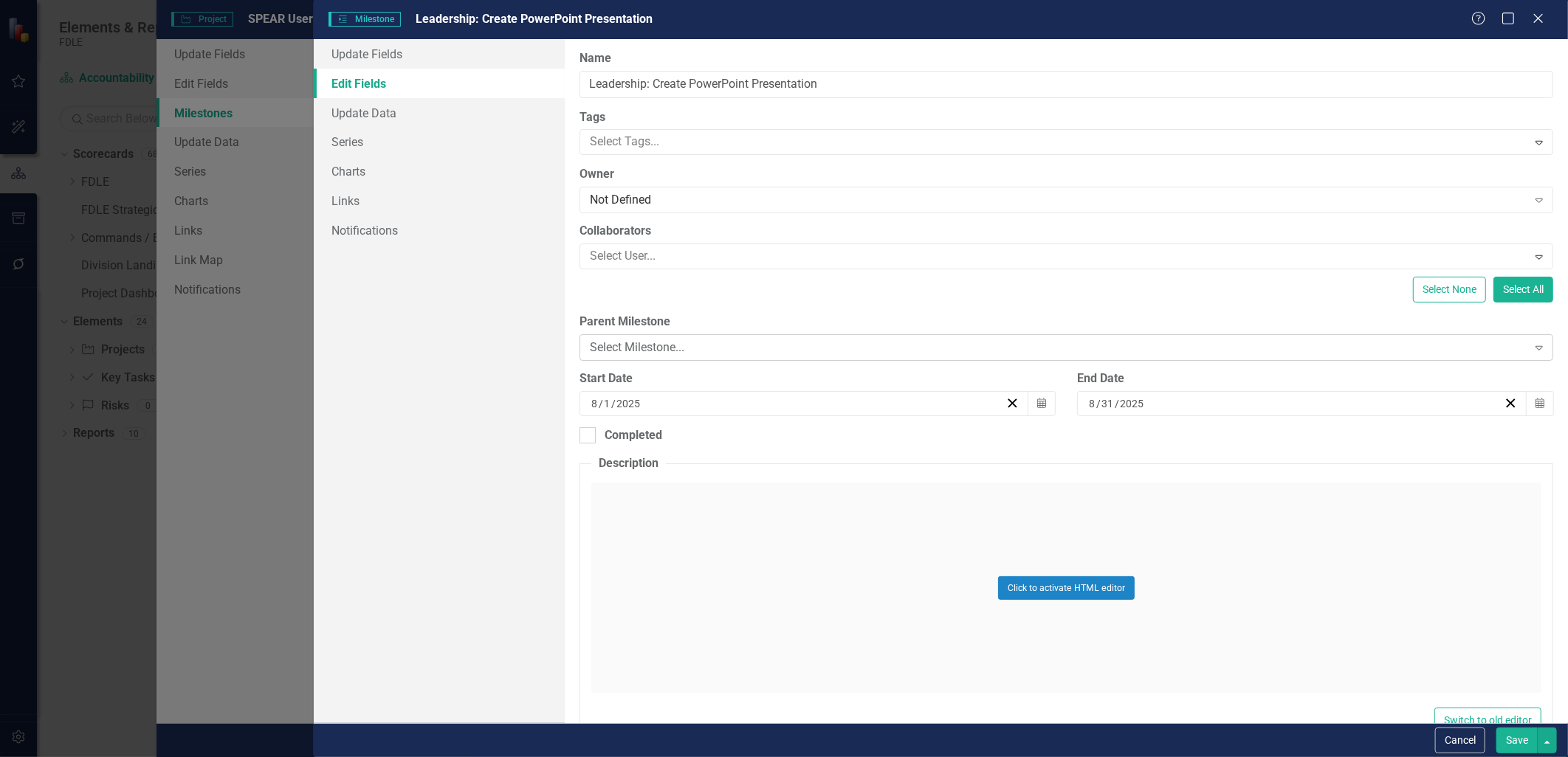
click at [640, 354] on div "Select Milestone..." at bounding box center [1058, 347] width 937 height 17
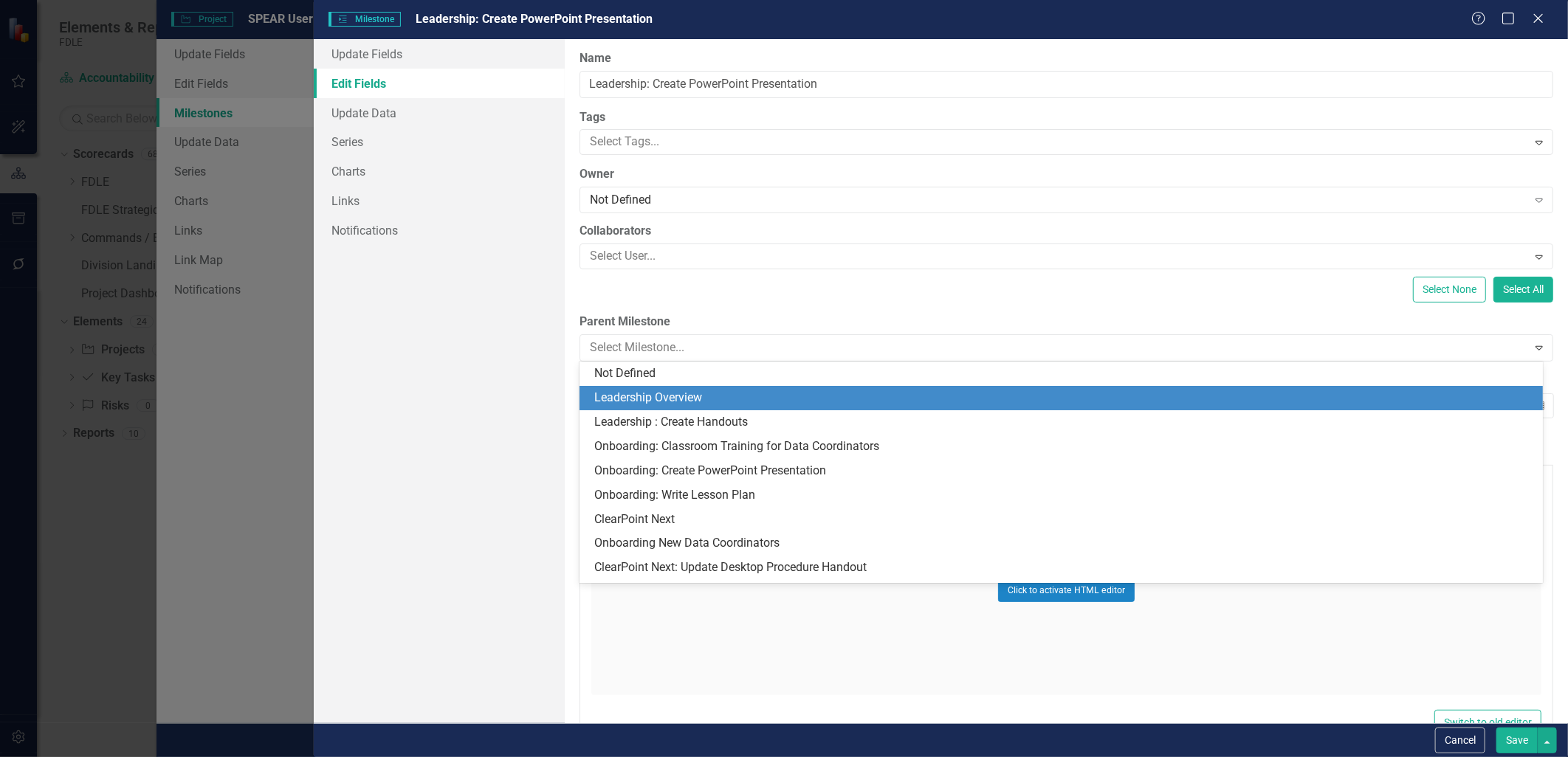
click at [651, 401] on div "Leadership Overview" at bounding box center [1064, 398] width 940 height 17
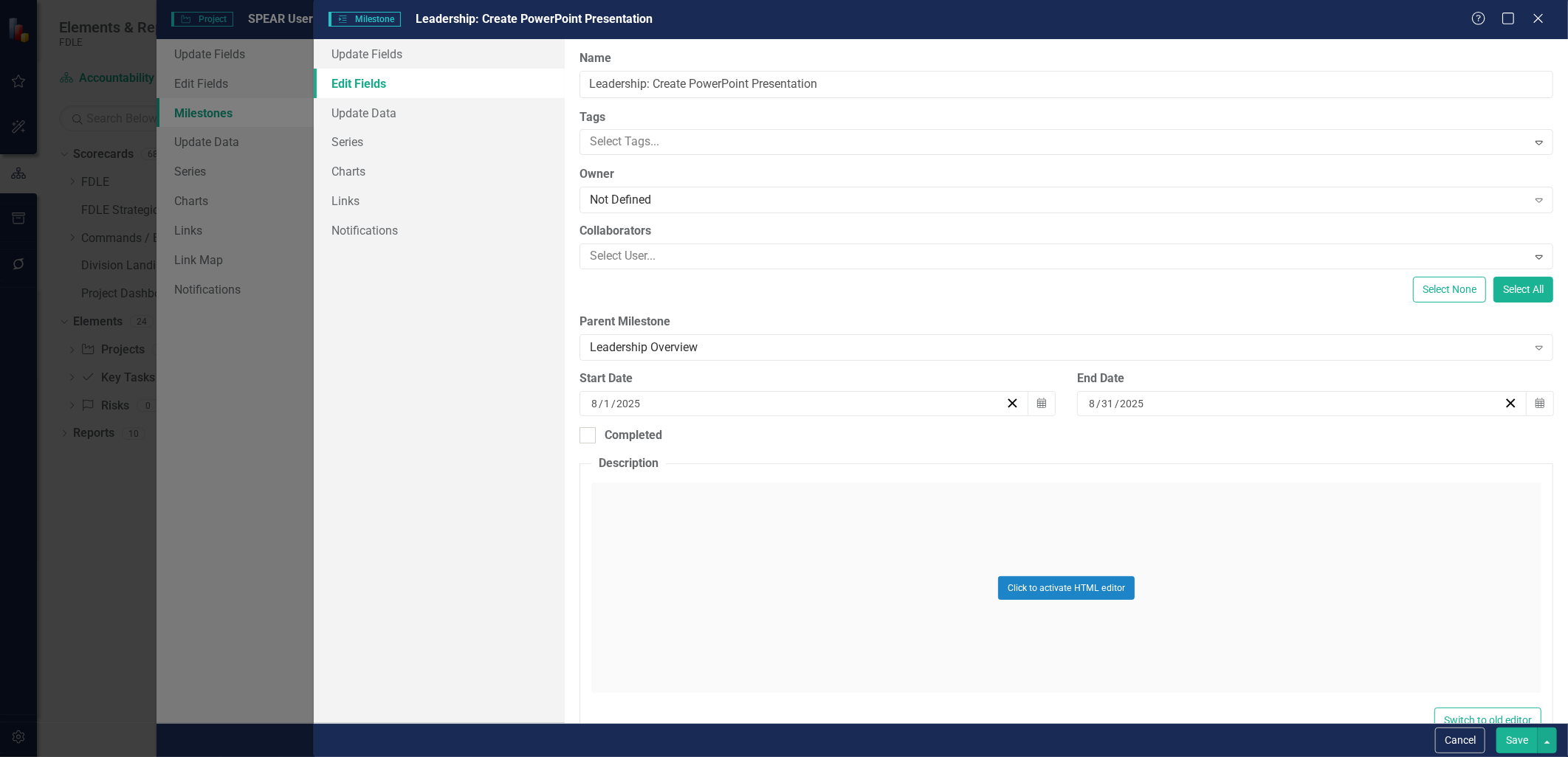
click at [1508, 748] on button "Save" at bounding box center [1516, 740] width 41 height 26
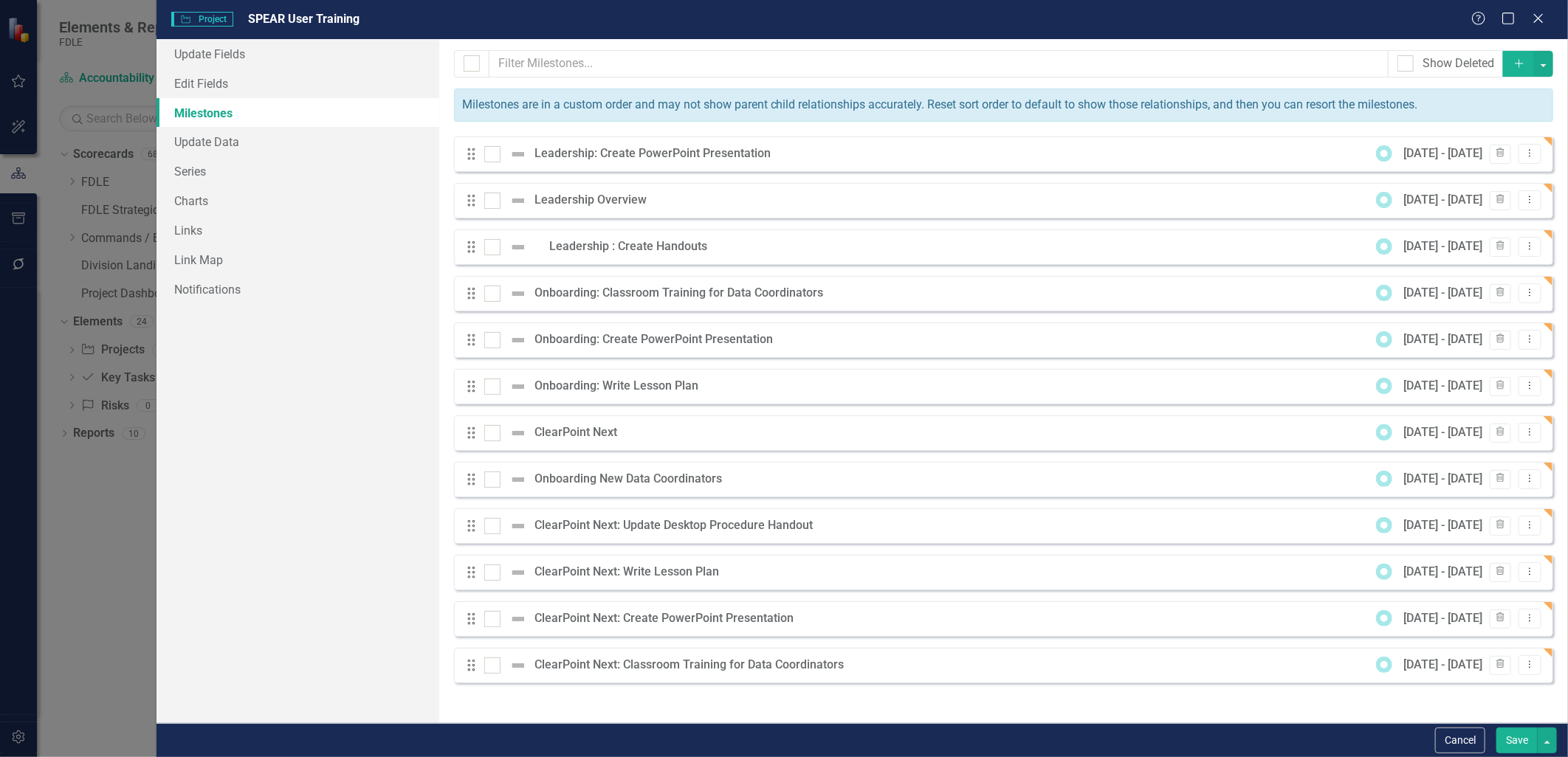
click at [1509, 739] on button "Save" at bounding box center [1516, 740] width 41 height 26
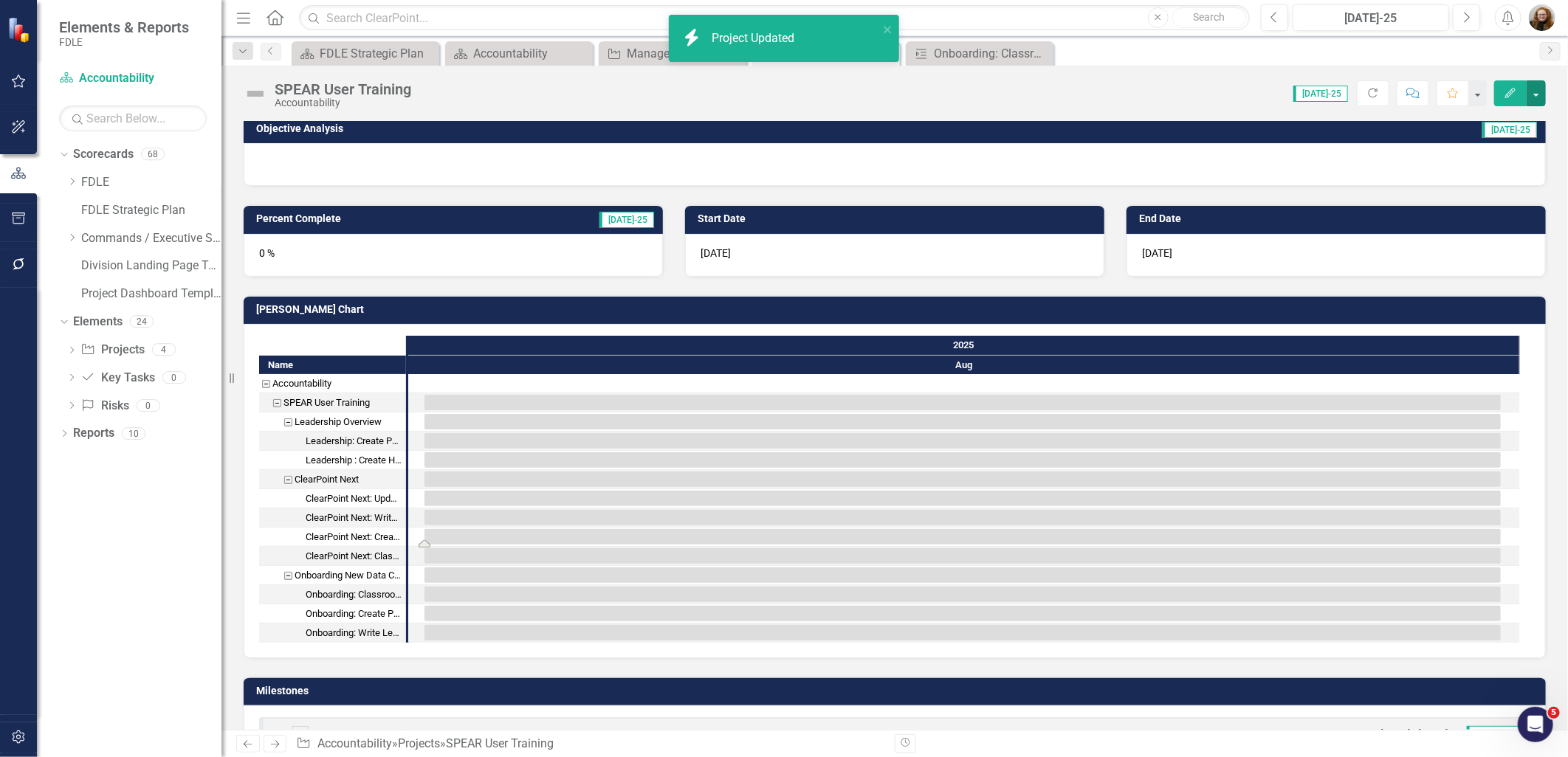
scroll to position [246, 0]
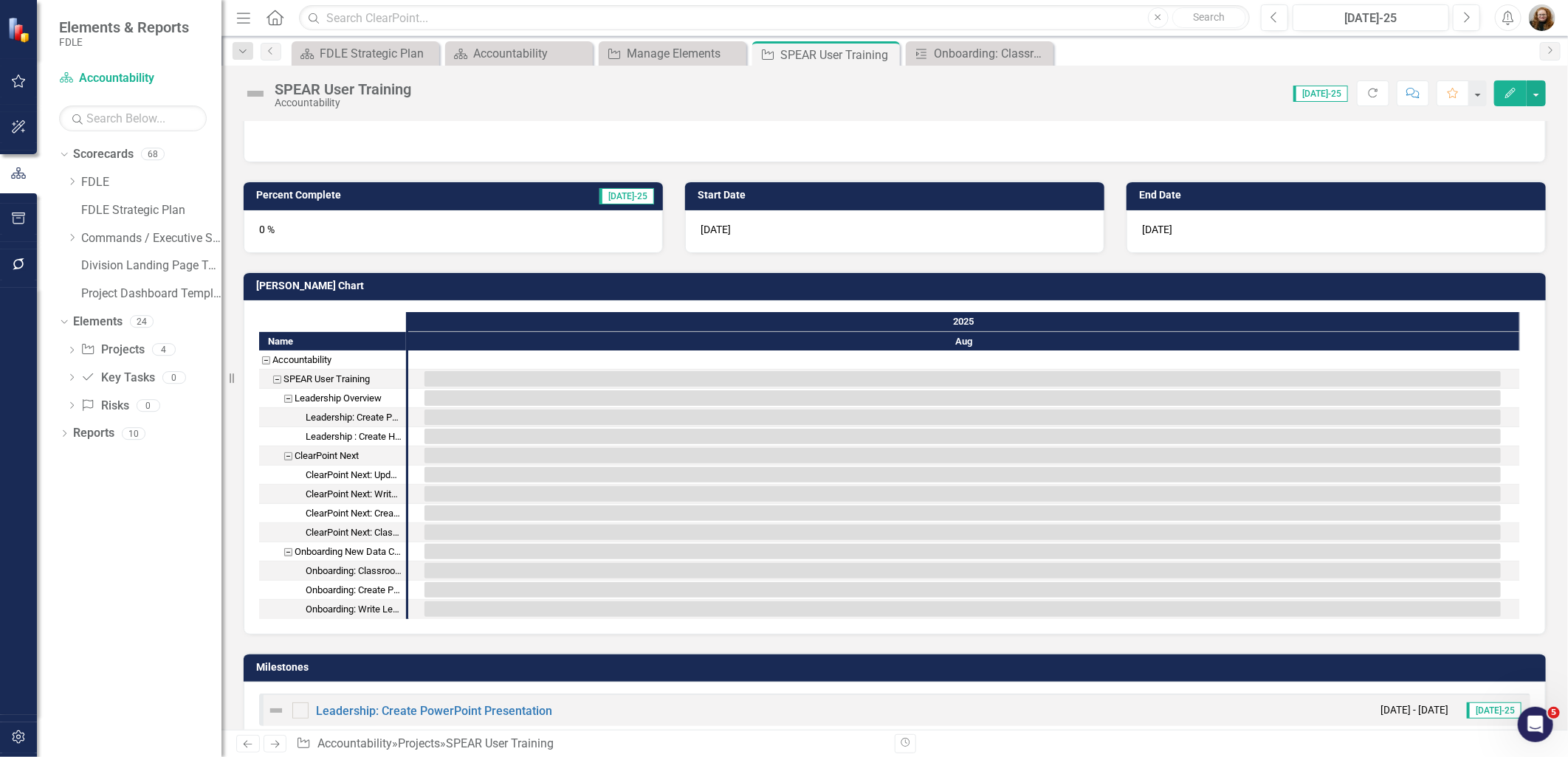
click at [1507, 96] on icon "Edit" at bounding box center [1510, 93] width 13 height 10
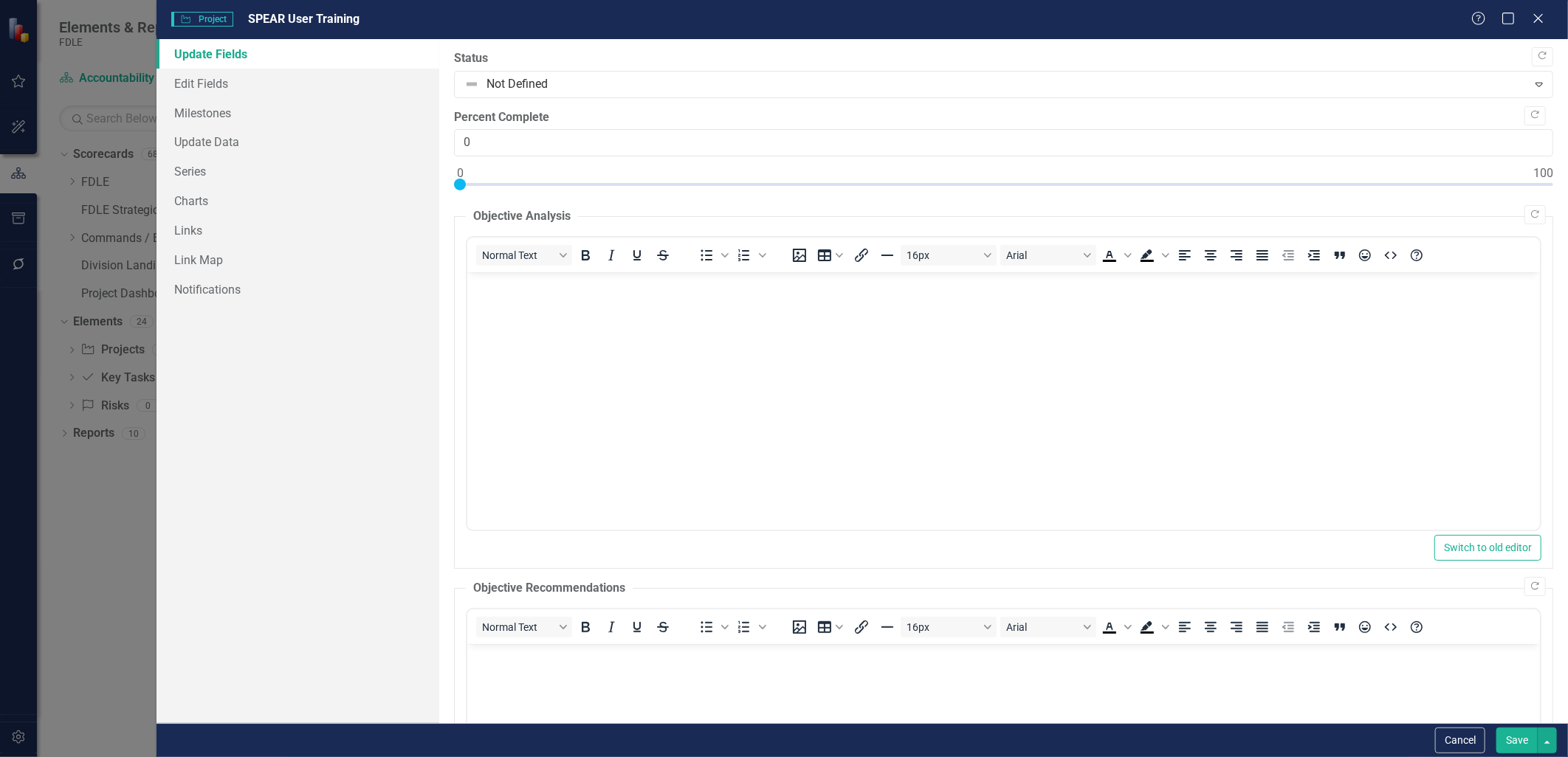
scroll to position [0, 0]
click at [197, 107] on link "Milestones" at bounding box center [297, 113] width 282 height 30
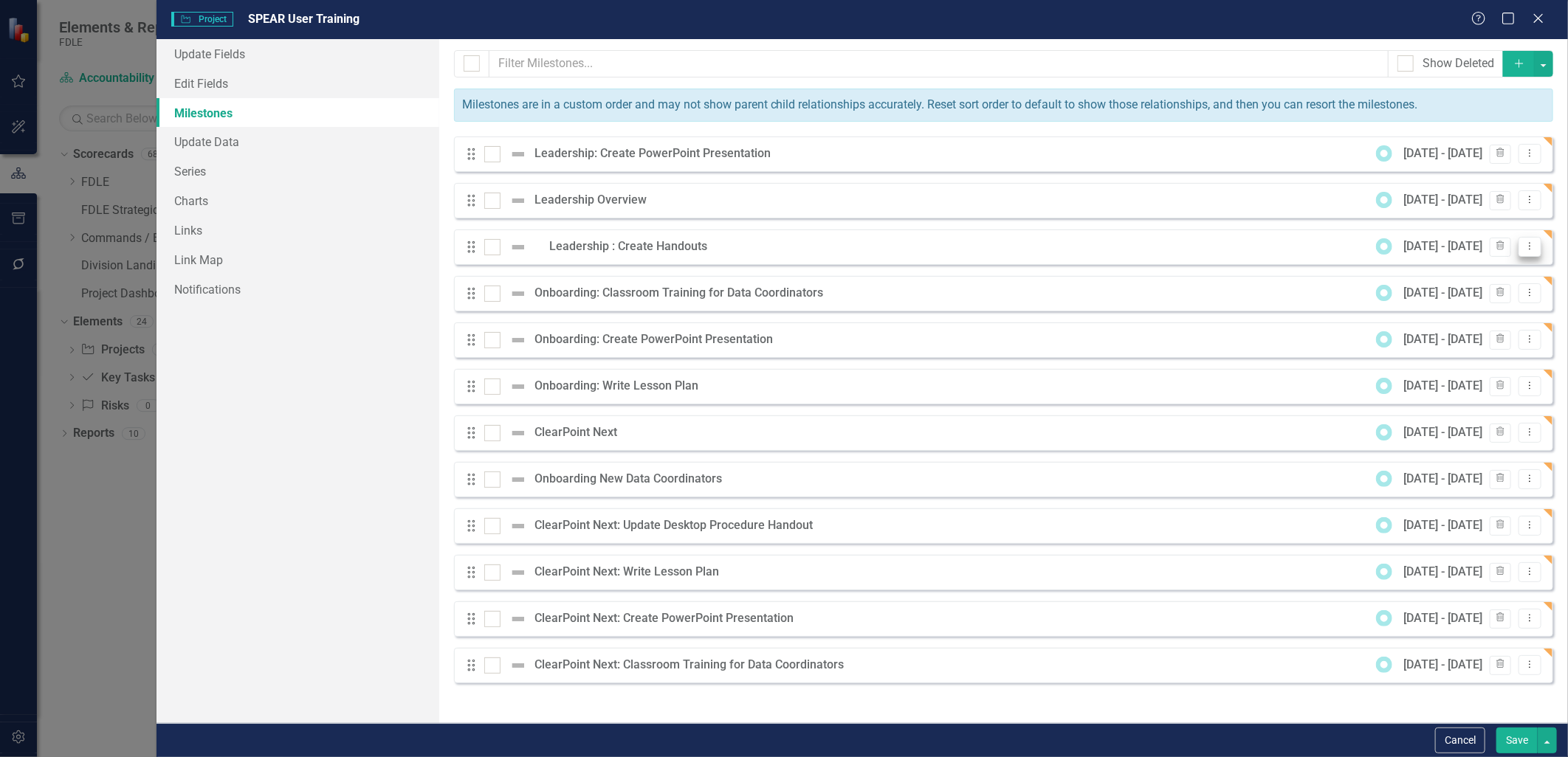
click at [1519, 249] on button "Dropdown Menu" at bounding box center [1529, 246] width 23 height 20
click at [1487, 264] on link "Edit Edit Milestone" at bounding box center [1471, 272] width 139 height 27
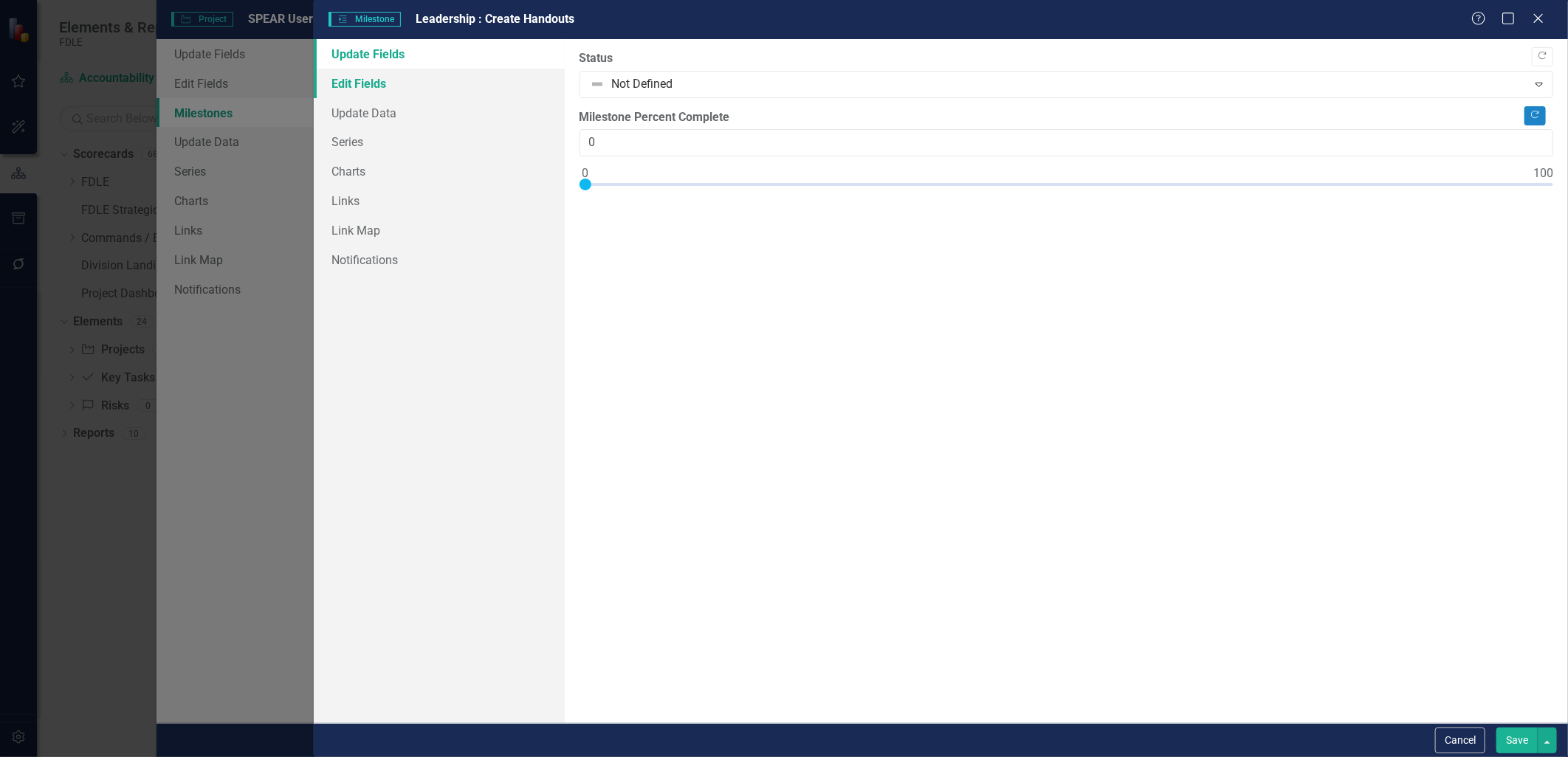
click at [393, 84] on link "Edit Fields" at bounding box center [438, 83] width 251 height 30
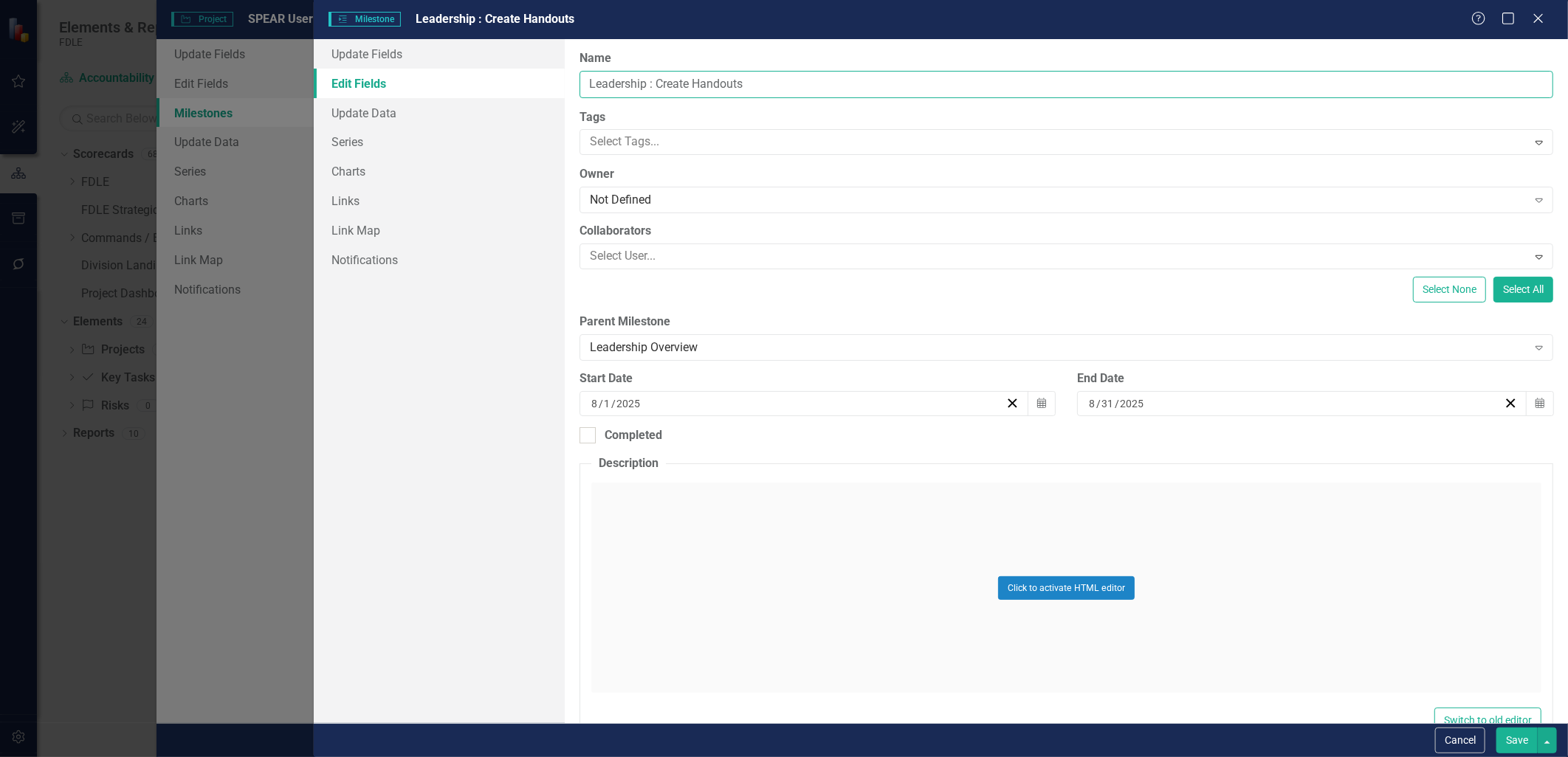
drag, startPoint x: 586, startPoint y: 80, endPoint x: 559, endPoint y: 85, distance: 27.5
click at [559, 85] on div "Update Fields Edit Fields Update Data Series Charts Links Link Map Notification…" at bounding box center [940, 381] width 1255 height 684
click at [651, 287] on div "Select None Select All" at bounding box center [1066, 290] width 973 height 26
click at [1514, 731] on button "Save" at bounding box center [1516, 740] width 41 height 26
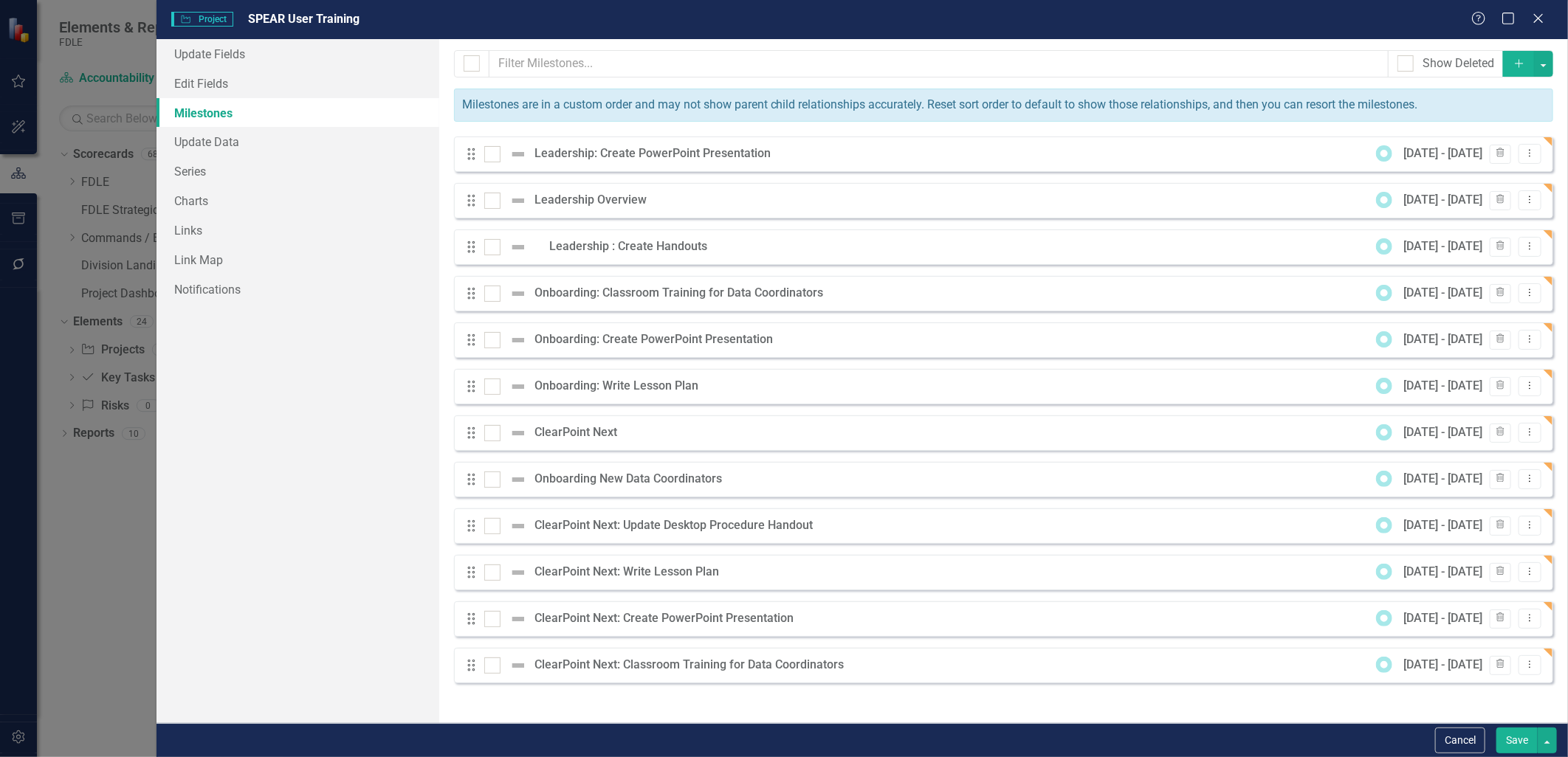
click at [1514, 743] on button "Save" at bounding box center [1516, 740] width 41 height 26
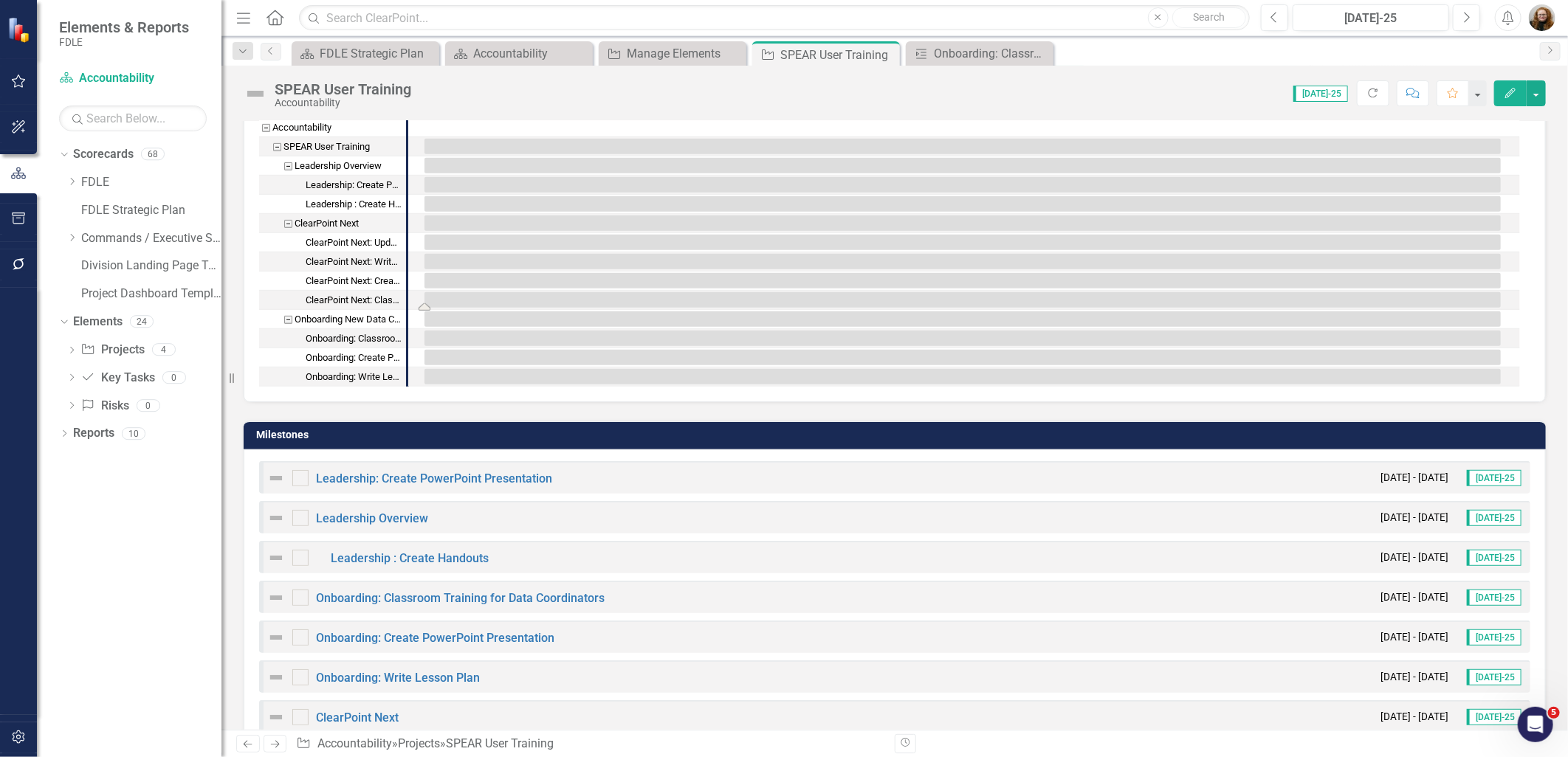
scroll to position [82, 0]
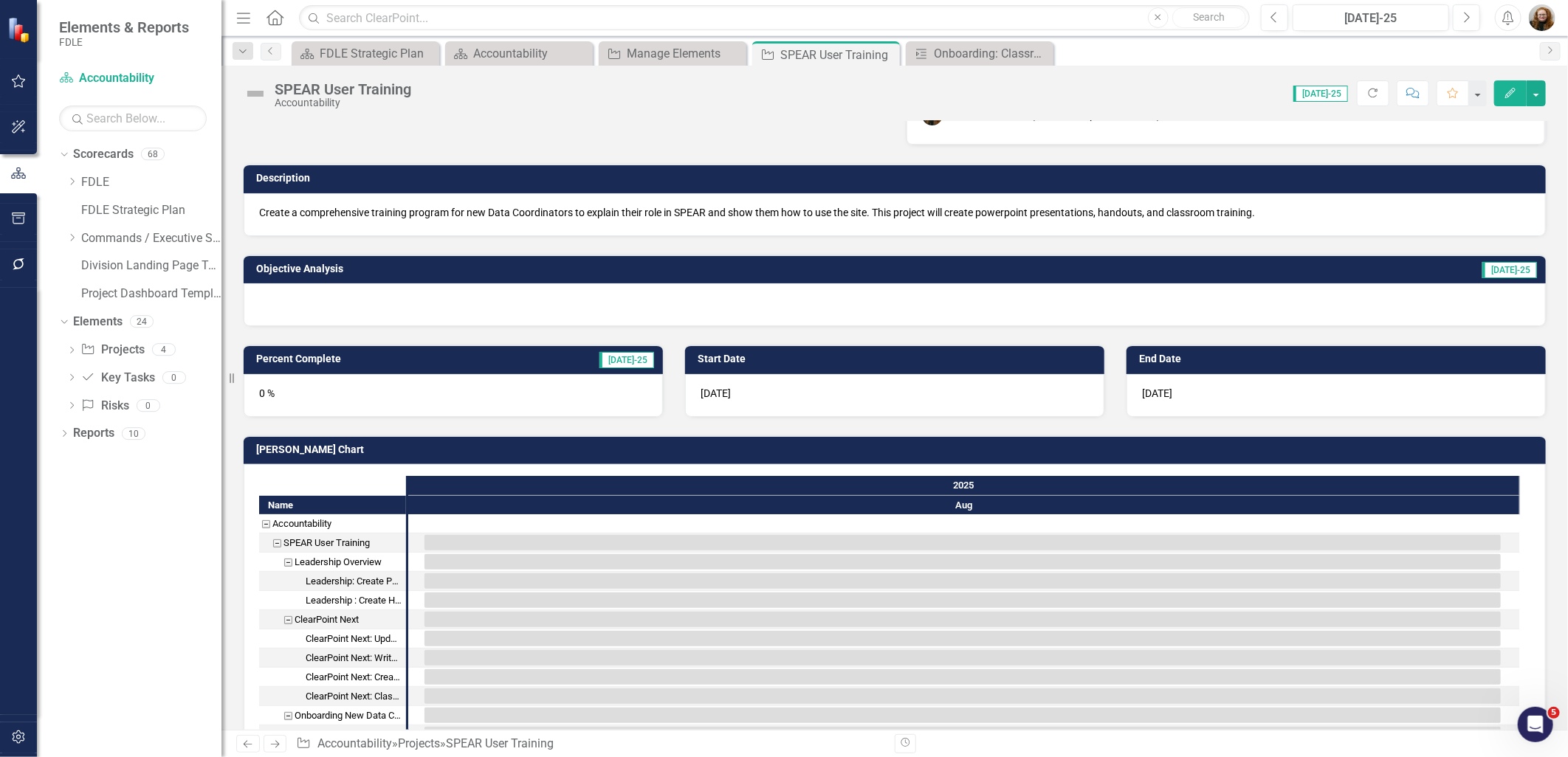
click at [359, 427] on div "Gantt Chart Name Accountability SPEAR User Training Leadership Overview Leaders…" at bounding box center [895, 608] width 1325 height 382
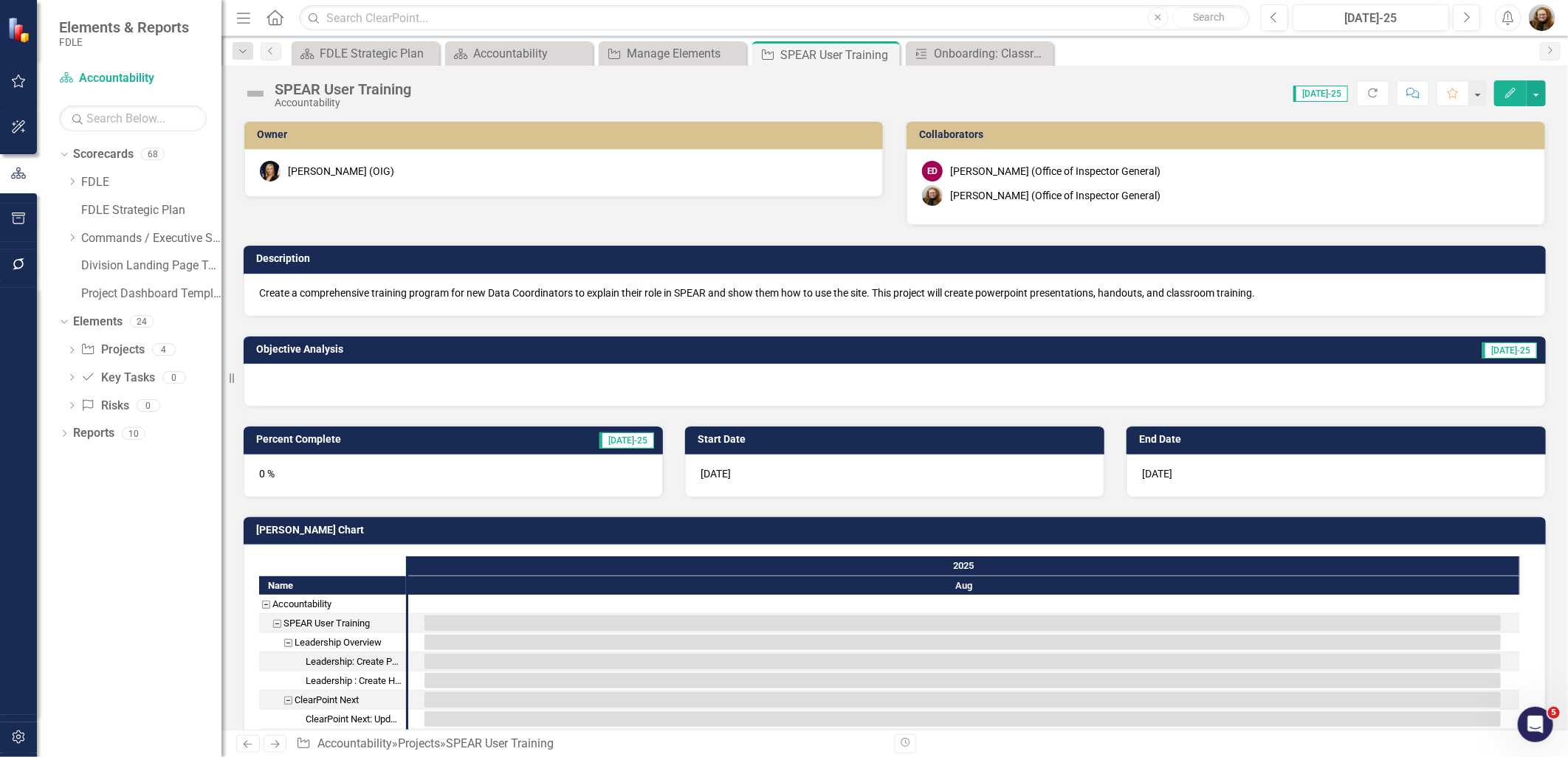
scroll to position [0, 0]
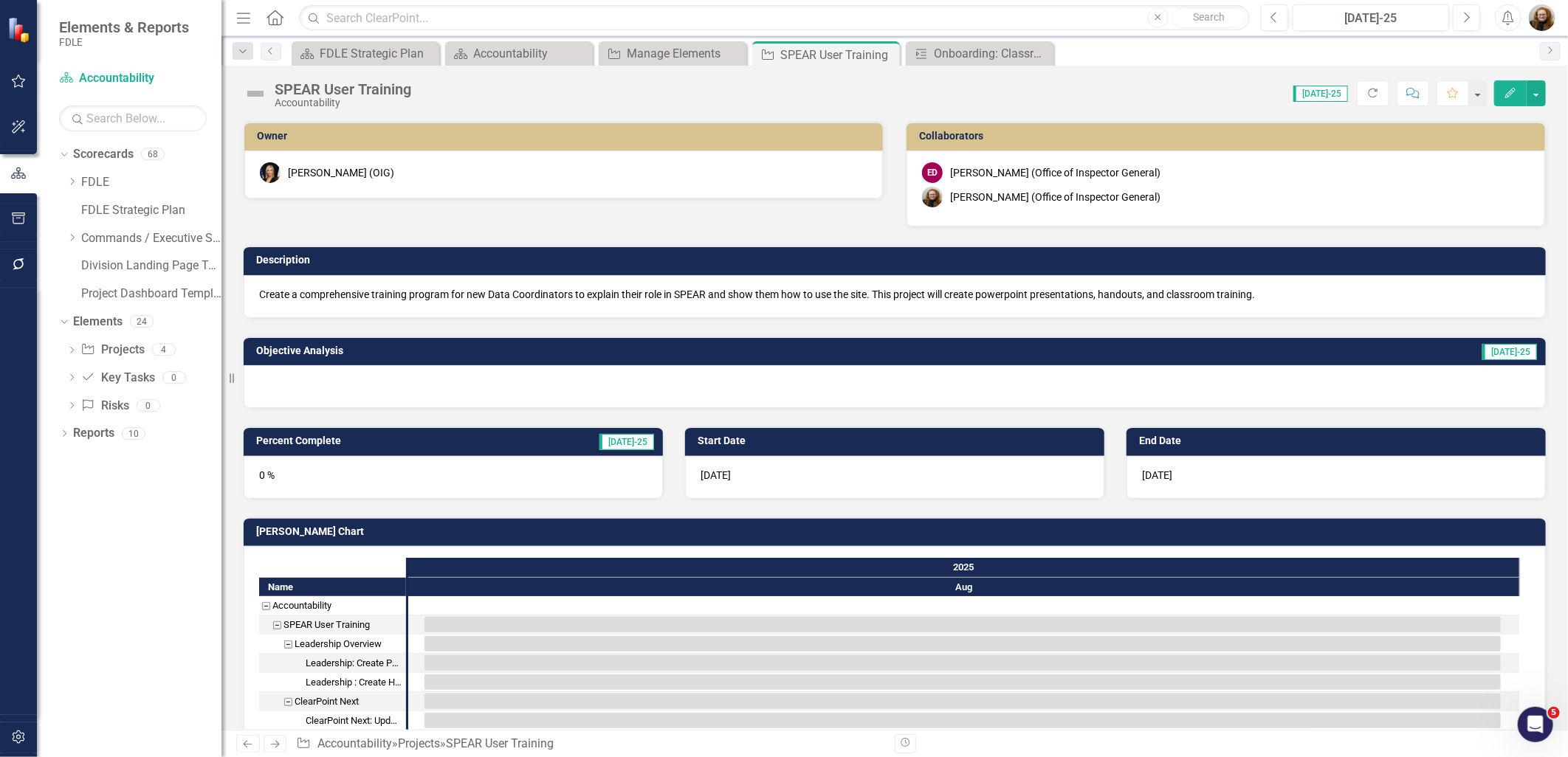
click at [1508, 99] on button "Edit" at bounding box center [1510, 93] width 32 height 26
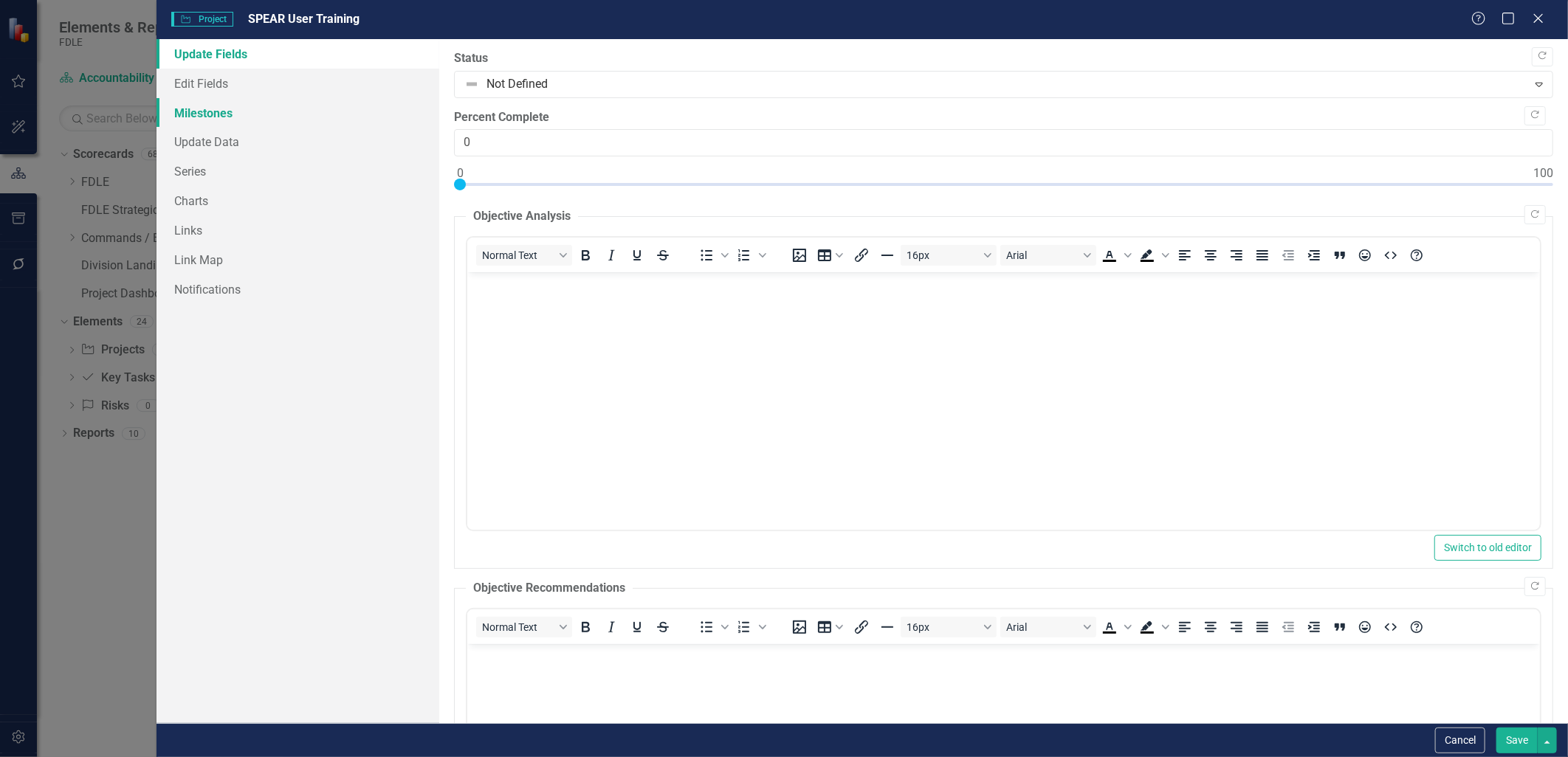
click at [205, 114] on link "Milestones" at bounding box center [297, 113] width 282 height 30
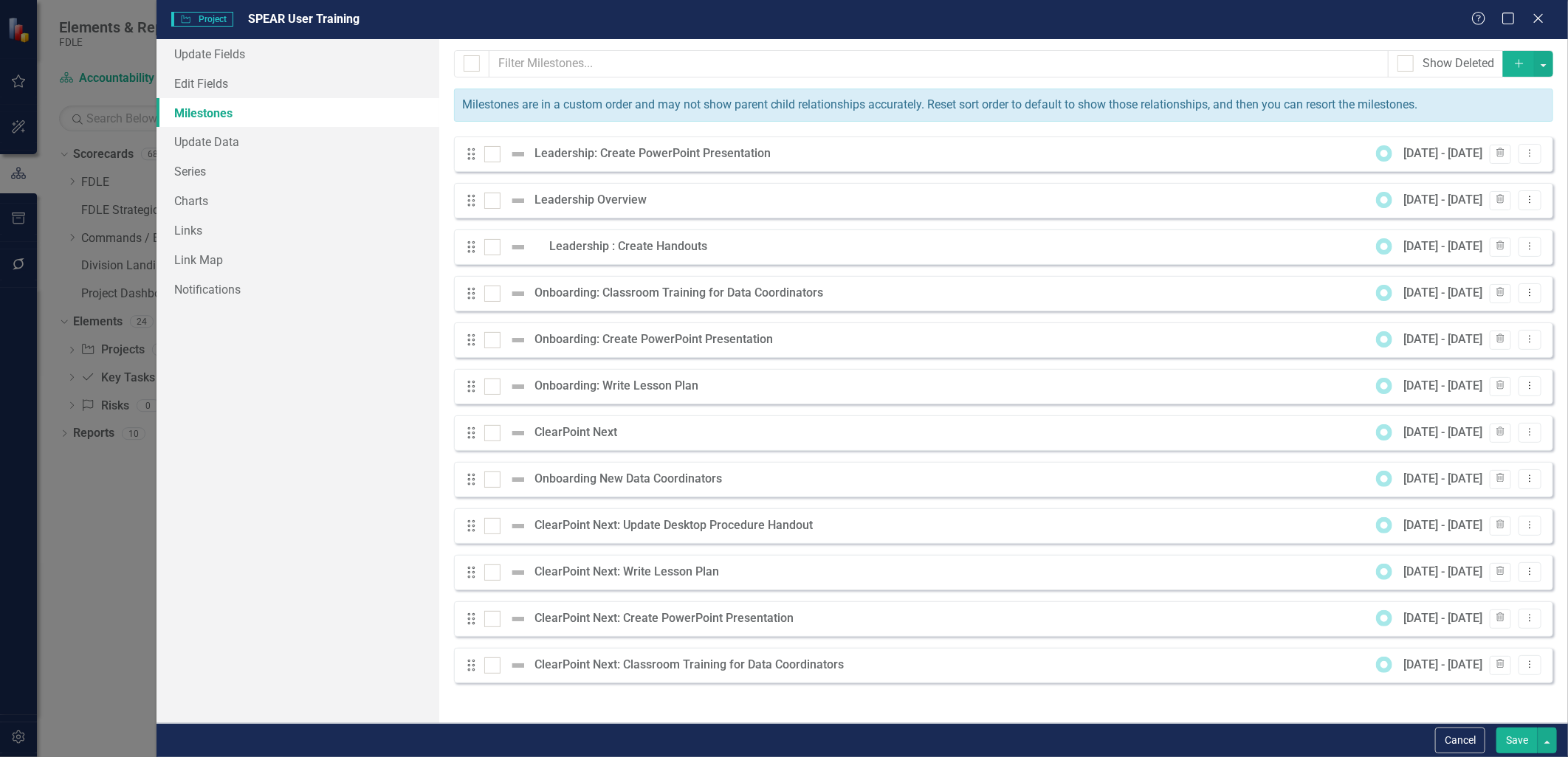
click at [803, 532] on div "ClearPoint Next: Update Desktop Procedure Handout" at bounding box center [677, 525] width 286 height 17
click at [802, 532] on div "ClearPoint Next: Update Desktop Procedure Handout" at bounding box center [677, 525] width 286 height 17
click at [1529, 523] on icon "Dropdown Menu" at bounding box center [1530, 525] width 13 height 10
click at [1507, 547] on link "Edit Edit Milestone" at bounding box center [1471, 551] width 139 height 27
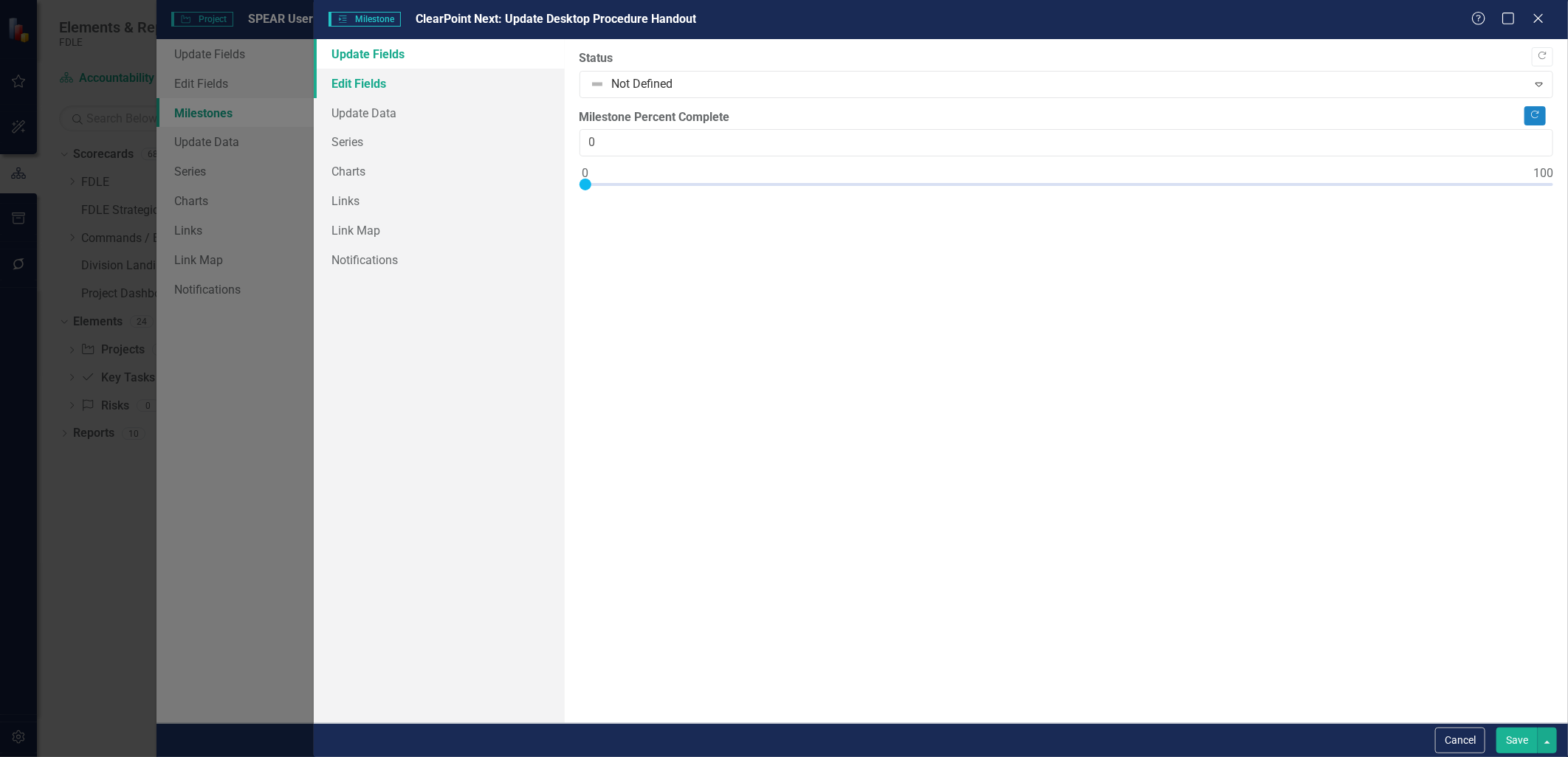
click at [433, 82] on link "Edit Fields" at bounding box center [438, 83] width 251 height 30
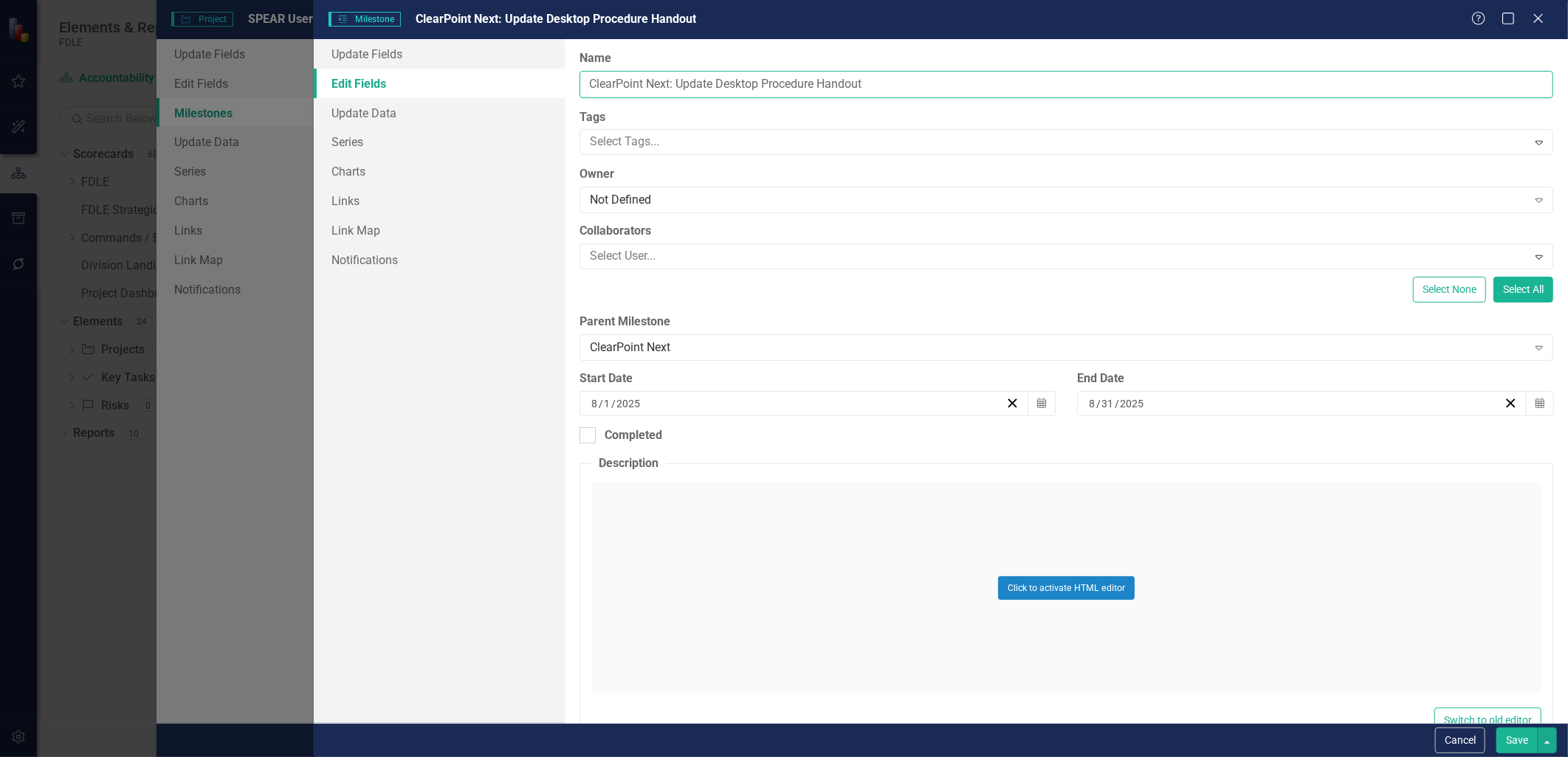
drag, startPoint x: 888, startPoint y: 89, endPoint x: 571, endPoint y: 93, distance: 317.0
click at [571, 93] on div "ClearPoint Can Do More! How ClearPoint Can Help Close Enterprise plans can auto…" at bounding box center [1066, 381] width 1003 height 684
click at [1473, 747] on button "Cancel" at bounding box center [1460, 740] width 50 height 26
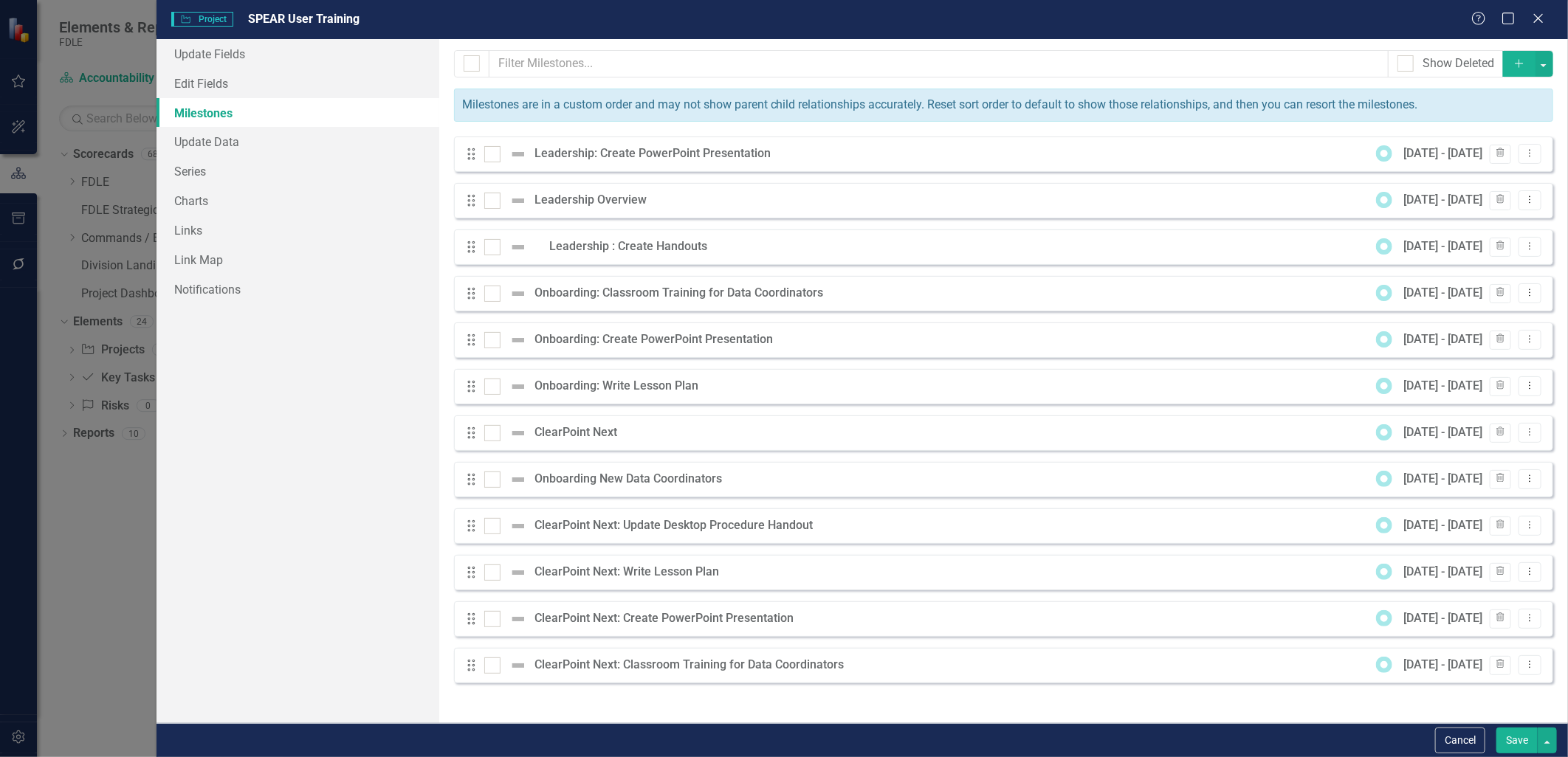
click at [1510, 67] on button "Add" at bounding box center [1519, 64] width 32 height 26
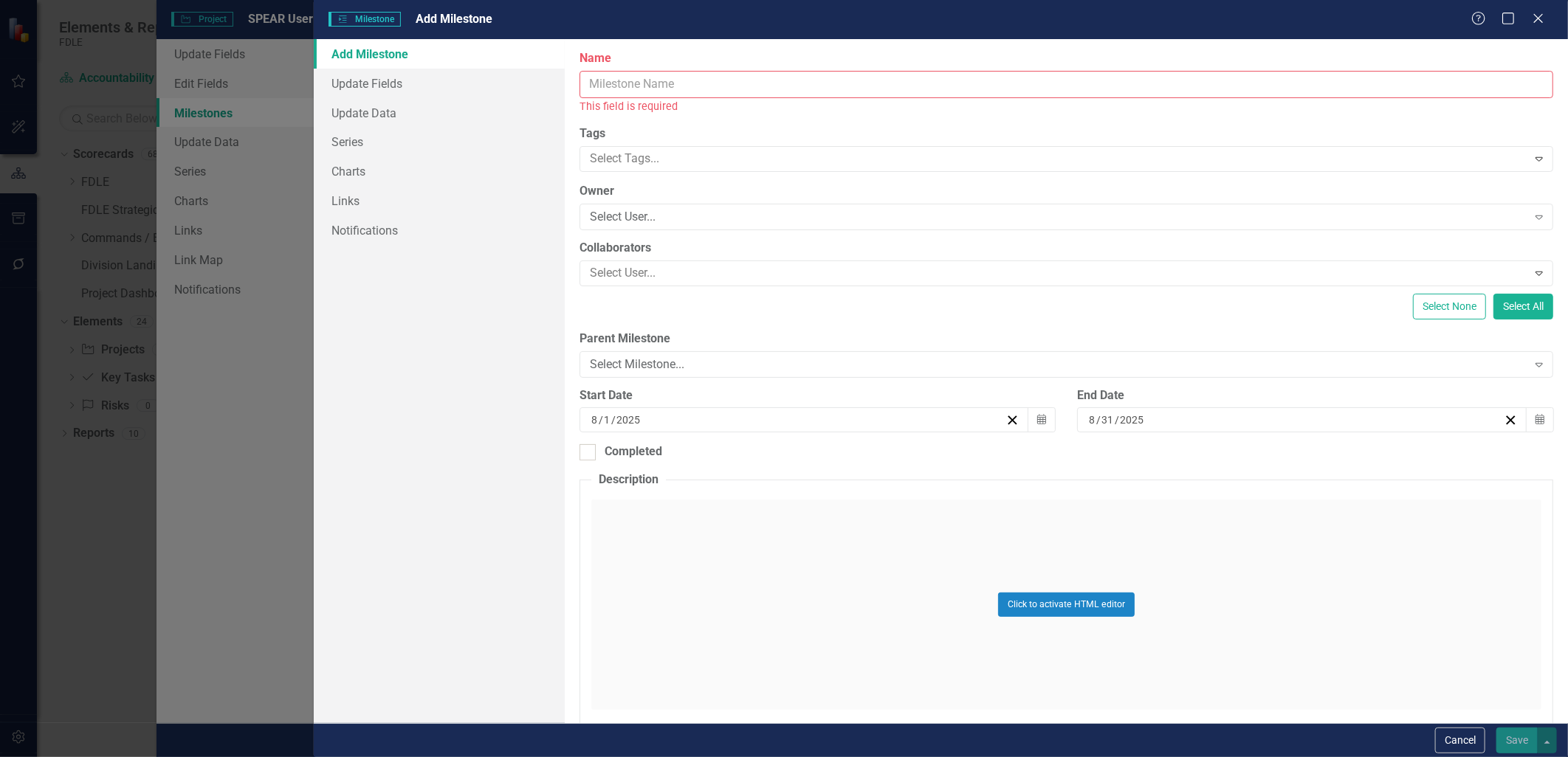
click at [625, 79] on input "Name" at bounding box center [1066, 85] width 973 height 27
paste input "ClearPoint Next: Update Desktop Procedure Handout"
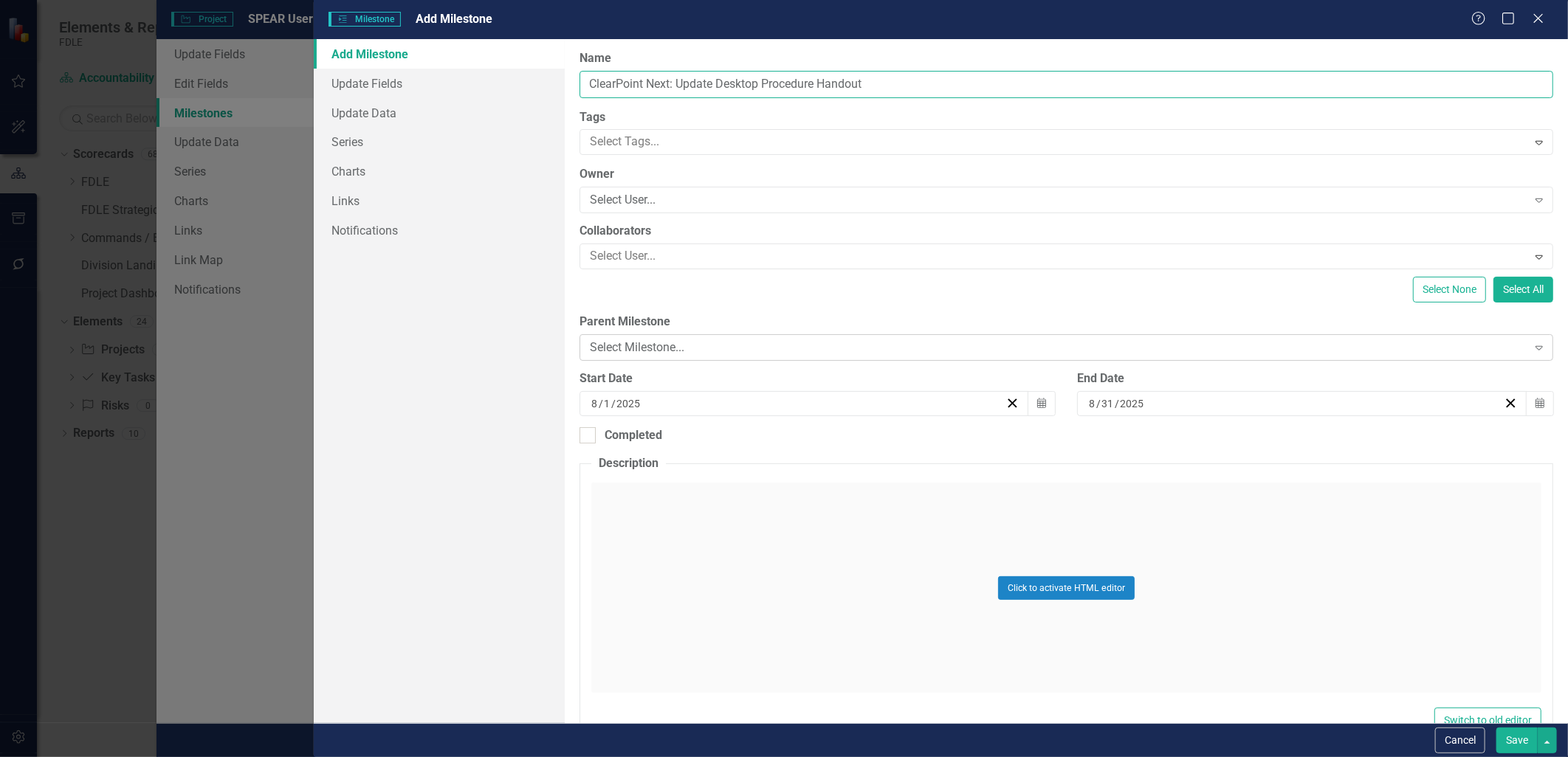
type input "ClearPoint Next: Update Desktop Procedure Handout"
click at [647, 347] on div "Select Milestone..." at bounding box center [1058, 347] width 937 height 17
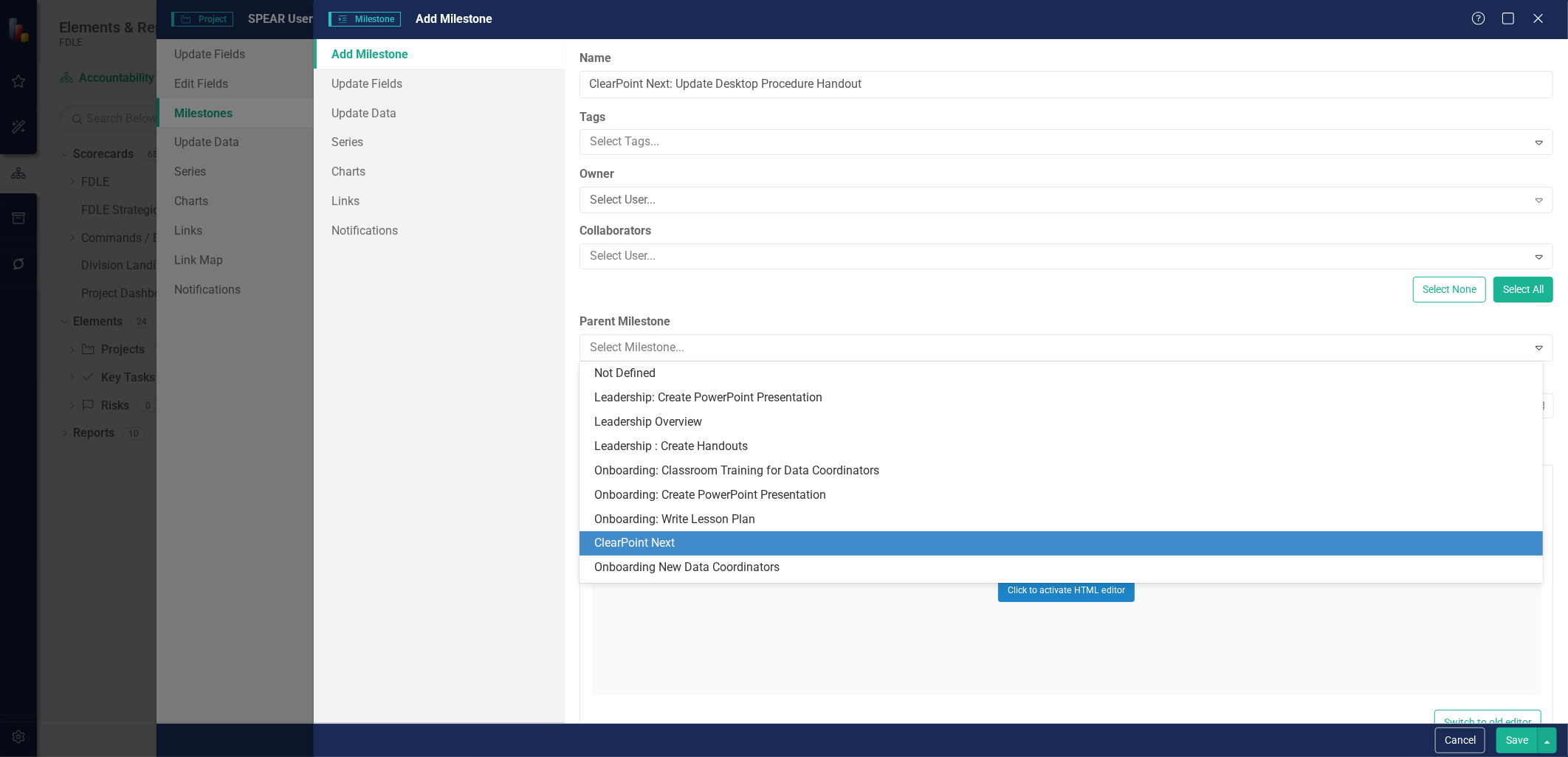
click at [704, 543] on div "ClearPoint Next" at bounding box center [1064, 543] width 940 height 17
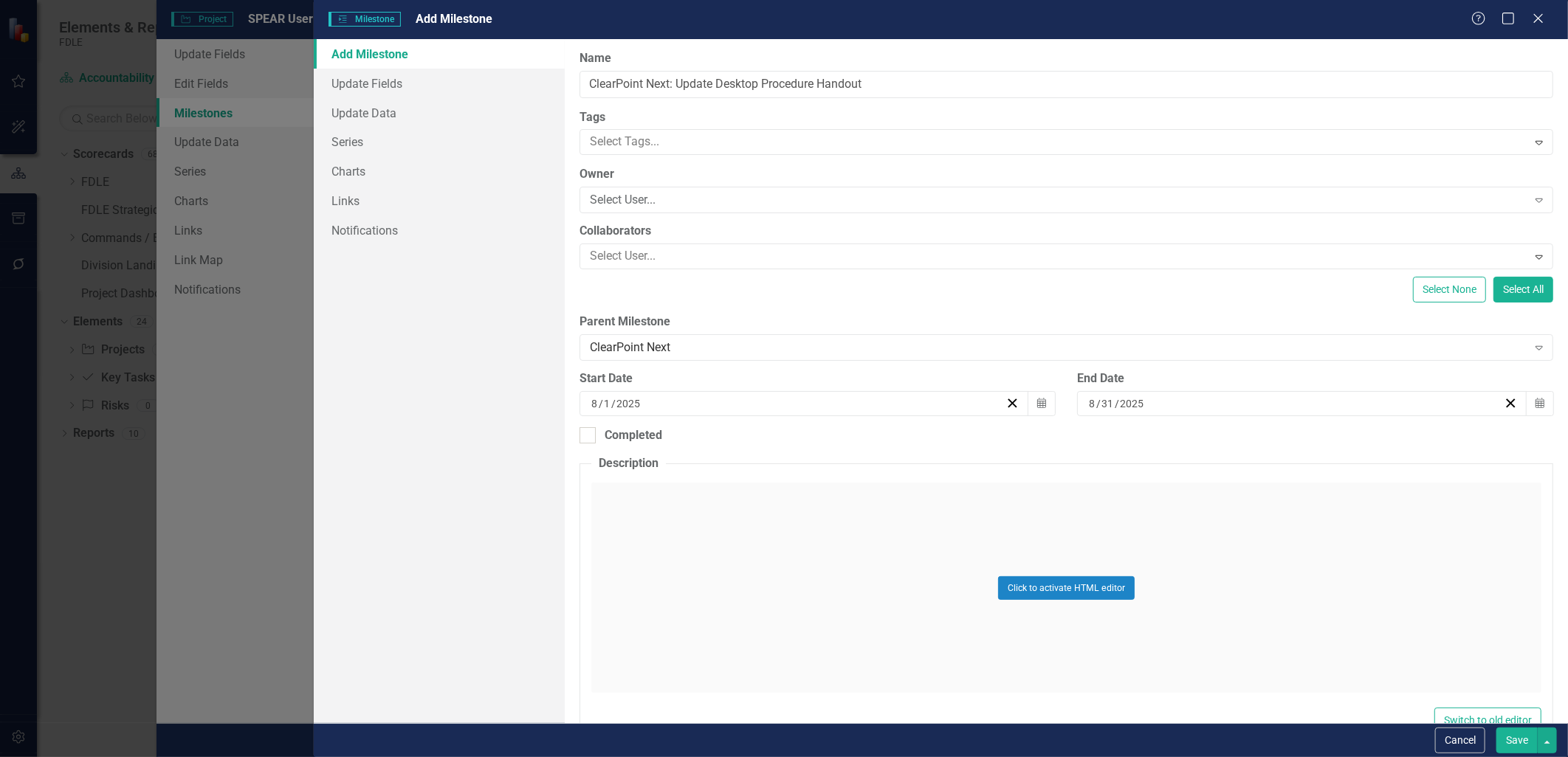
click at [1509, 740] on button "Save" at bounding box center [1516, 740] width 41 height 26
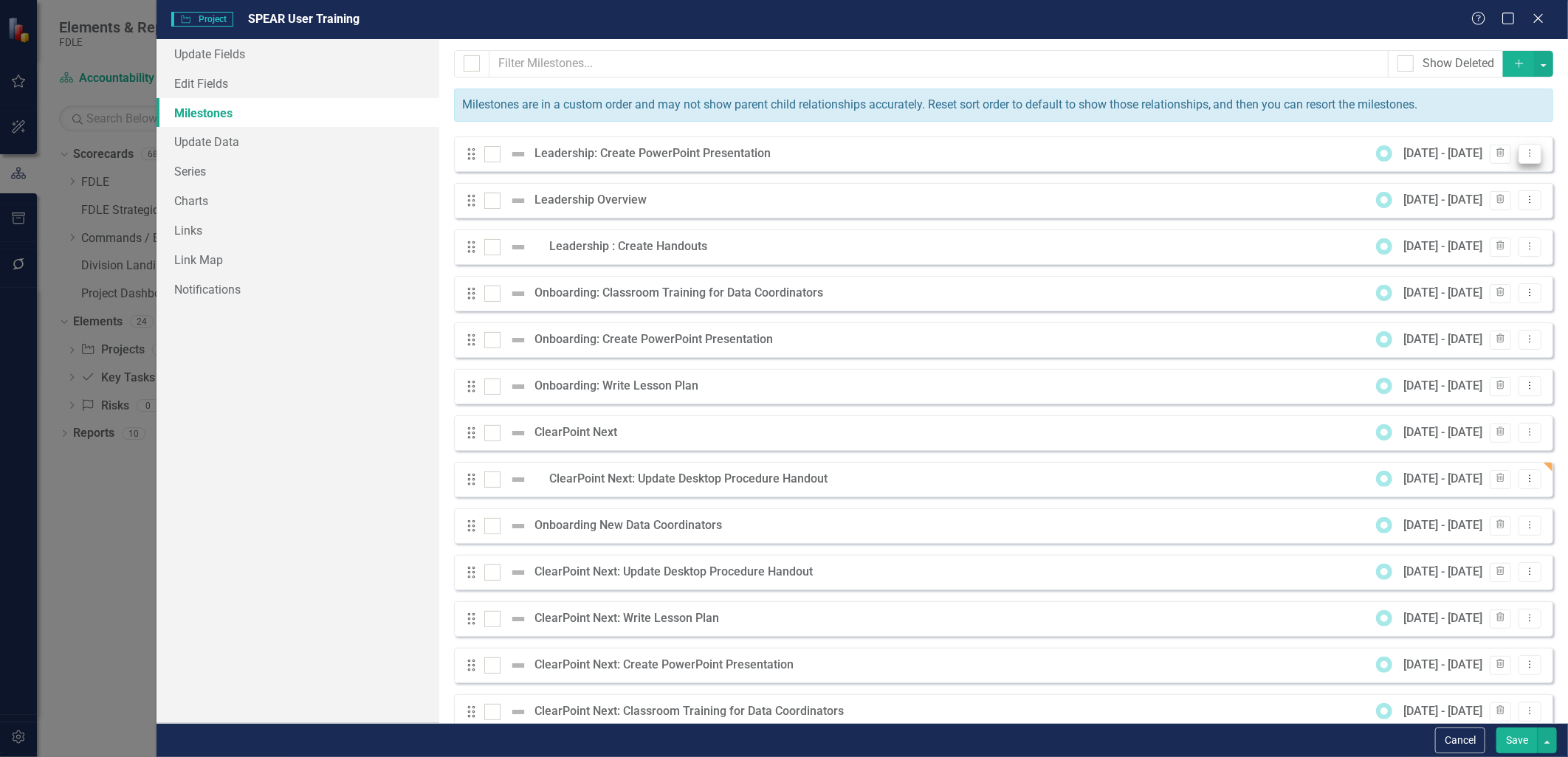
click at [1519, 159] on button "Dropdown Menu" at bounding box center [1529, 154] width 23 height 20
click at [1487, 181] on link "Edit Edit Milestone" at bounding box center [1461, 178] width 139 height 27
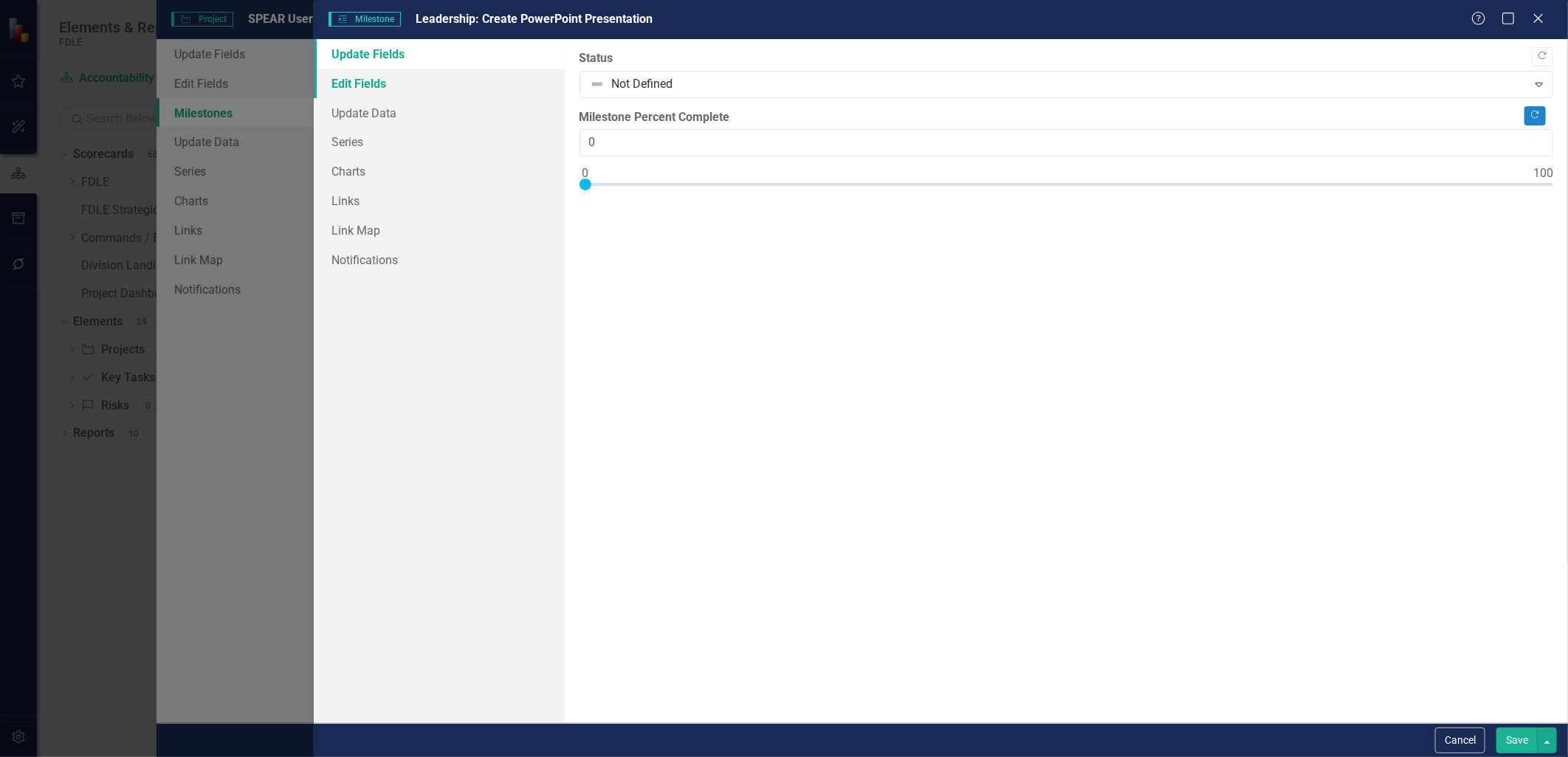
click at [371, 80] on link "Edit Fields" at bounding box center [438, 83] width 251 height 30
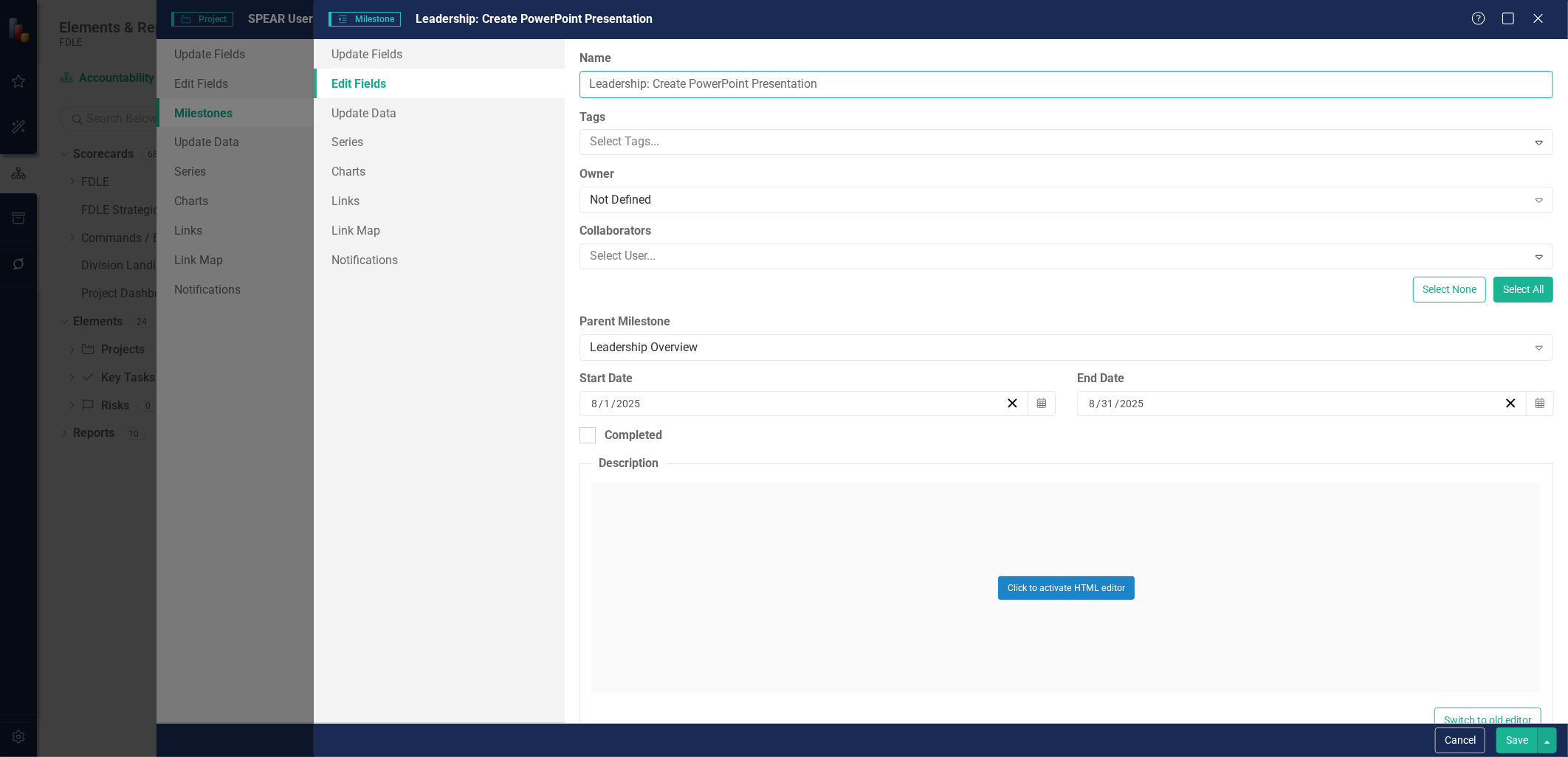
drag, startPoint x: 890, startPoint y: 92, endPoint x: 566, endPoint y: 92, distance: 324.0
click at [566, 92] on div "ClearPoint Can Do More! How ClearPoint Can Help Close Enterprise plans can auto…" at bounding box center [1066, 381] width 1003 height 684
click at [1537, 18] on icon at bounding box center [1538, 19] width 11 height 11
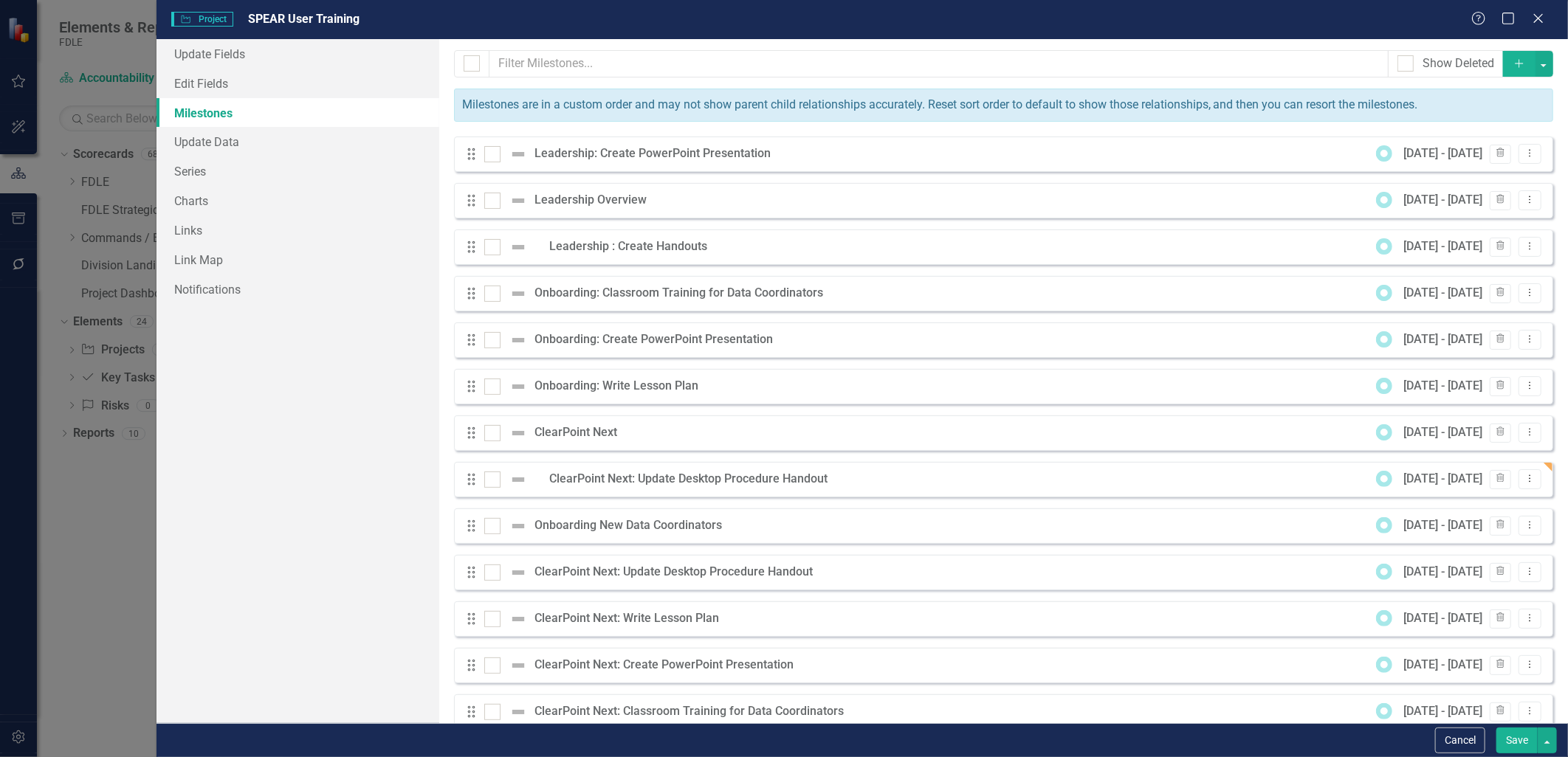
click at [1512, 66] on icon "Add" at bounding box center [1519, 63] width 13 height 10
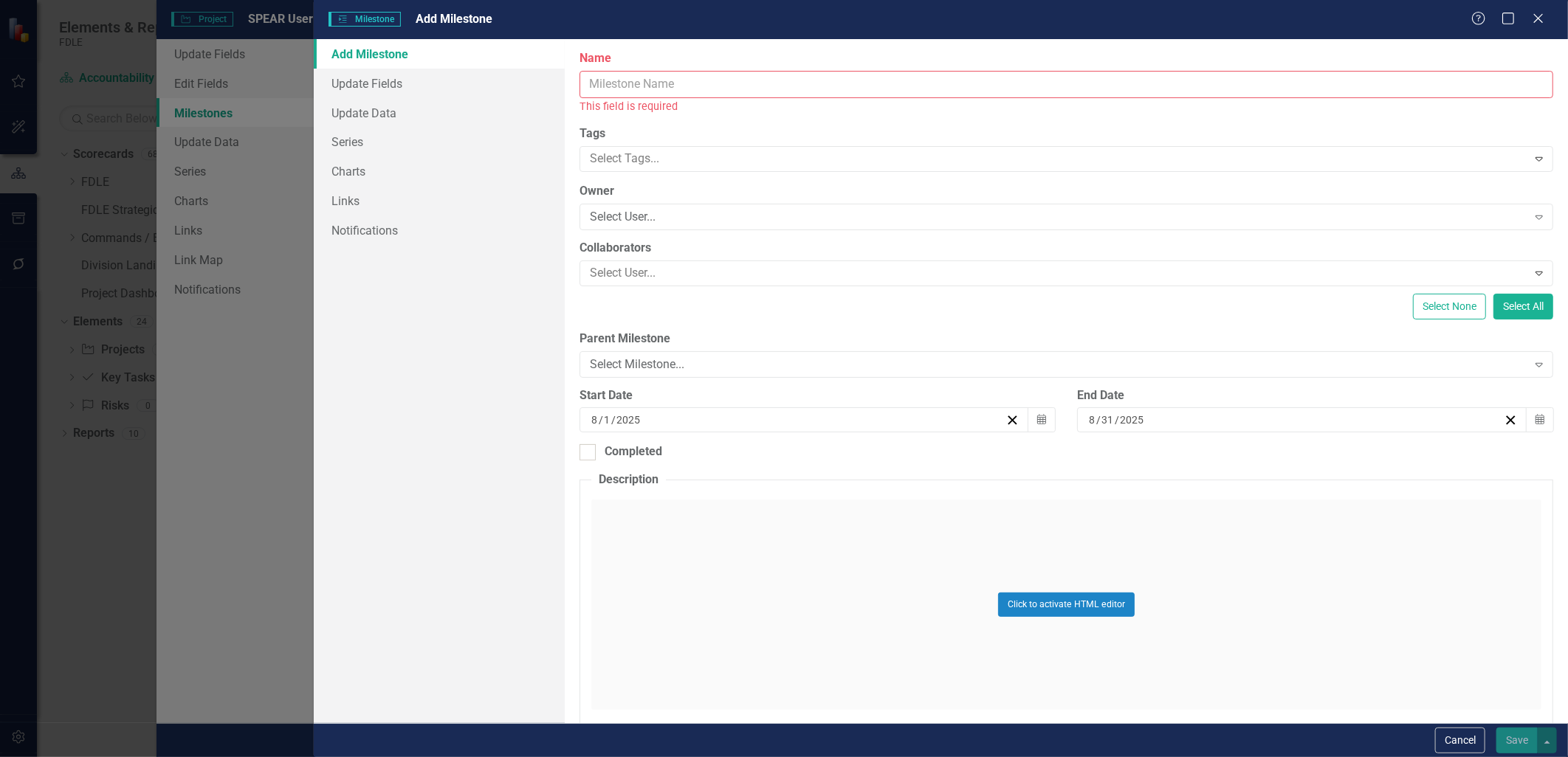
click at [636, 93] on input "Name" at bounding box center [1066, 85] width 973 height 27
paste input "Leadership: Create PowerPoint Presentation"
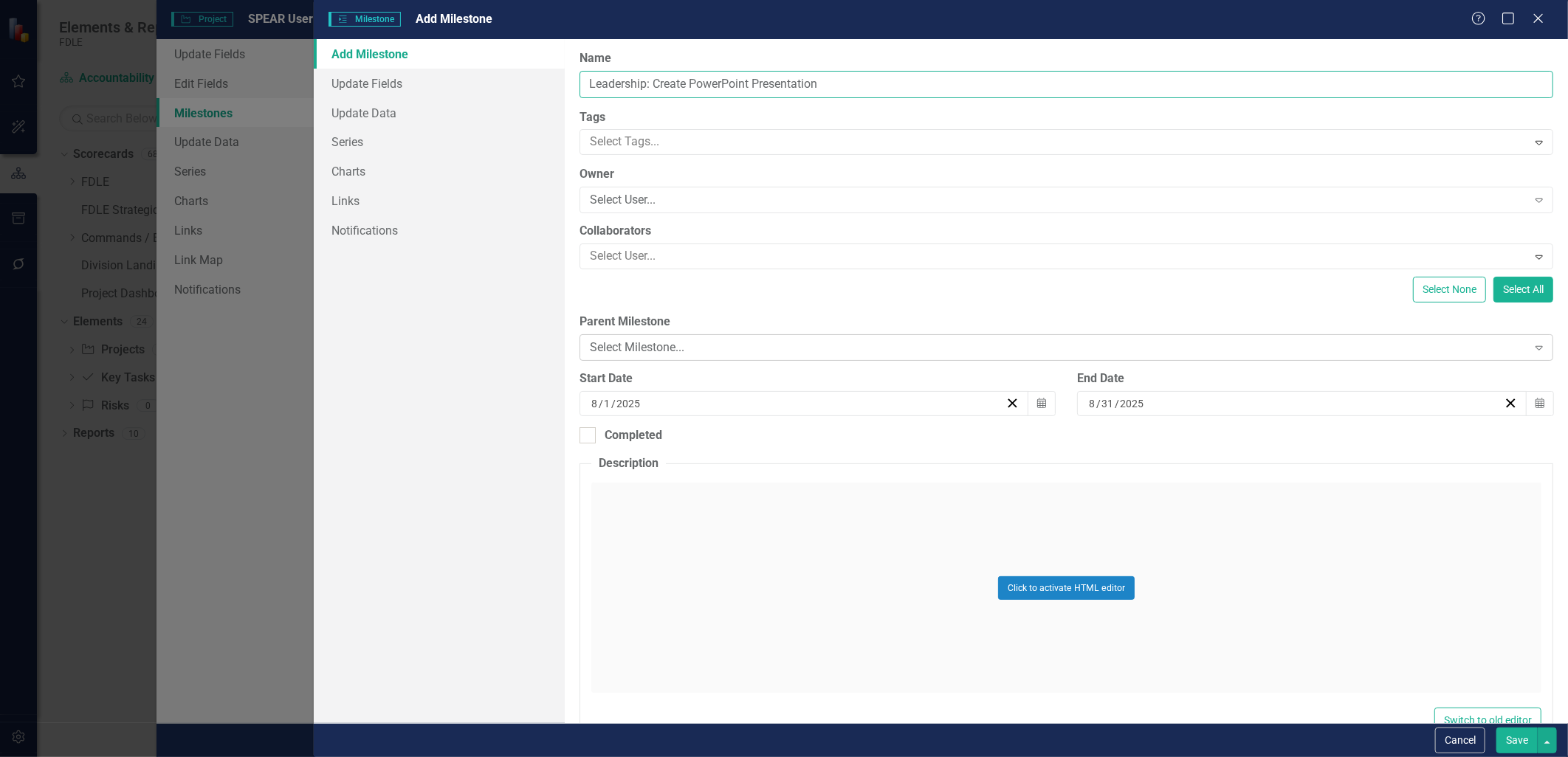
type input "Leadership: Create PowerPoint Presentation"
click at [599, 339] on div "Select Milestone..." at bounding box center [1058, 347] width 937 height 17
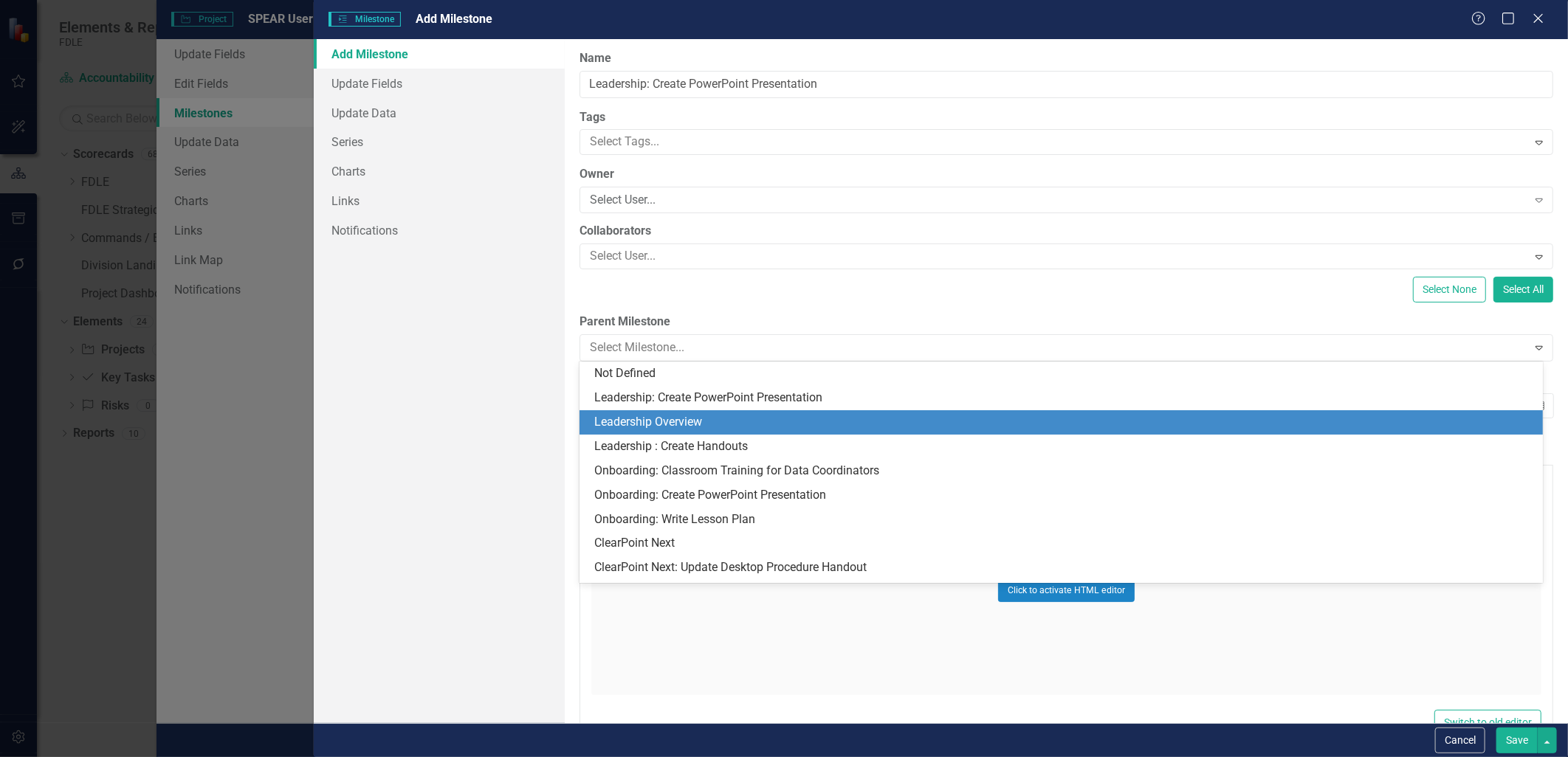
click at [623, 418] on div "Leadership Overview" at bounding box center [1064, 422] width 940 height 17
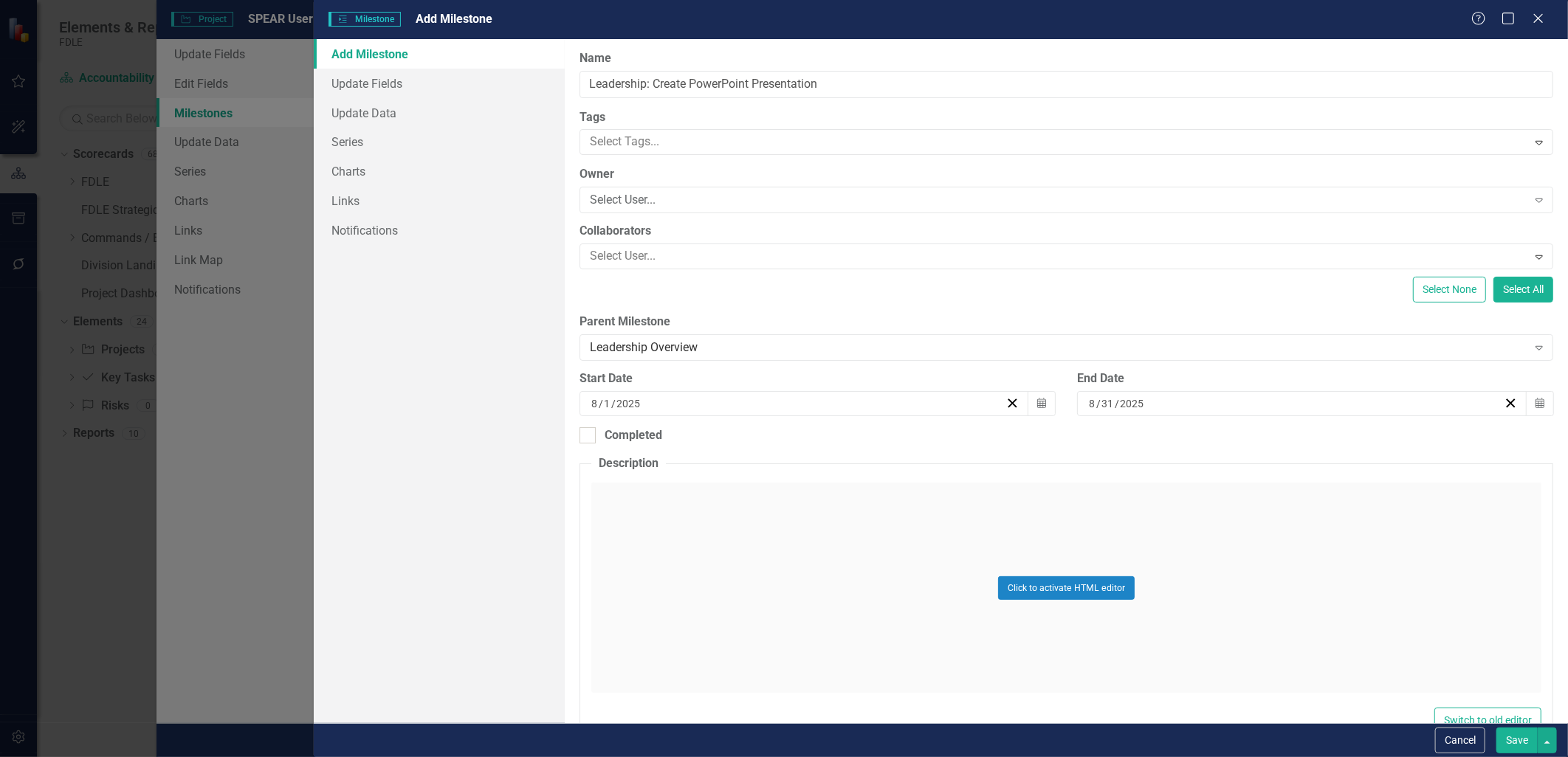
click at [1502, 748] on button "Save" at bounding box center [1516, 740] width 41 height 26
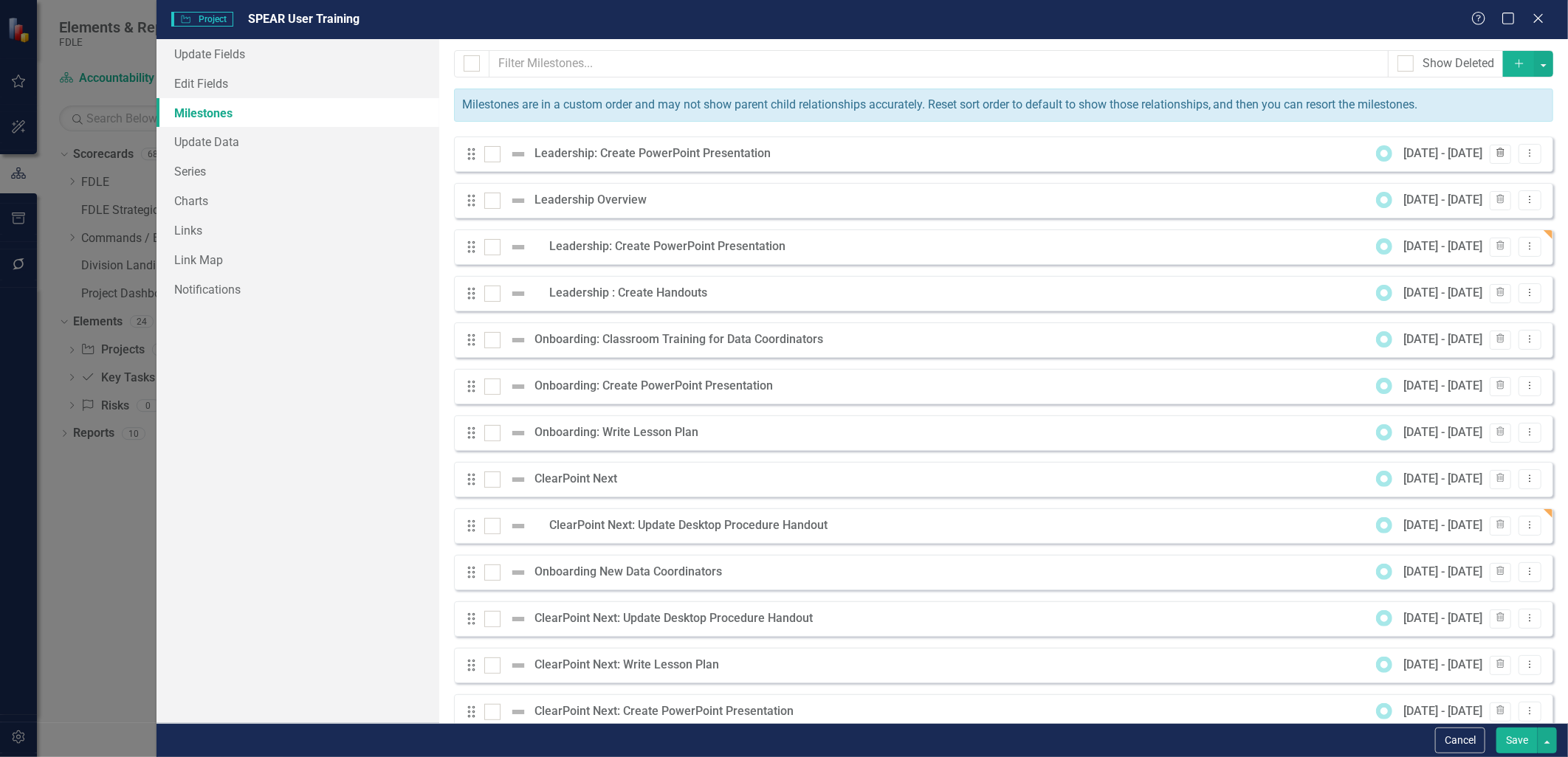
click at [1496, 155] on icon "button" at bounding box center [1500, 152] width 8 height 9
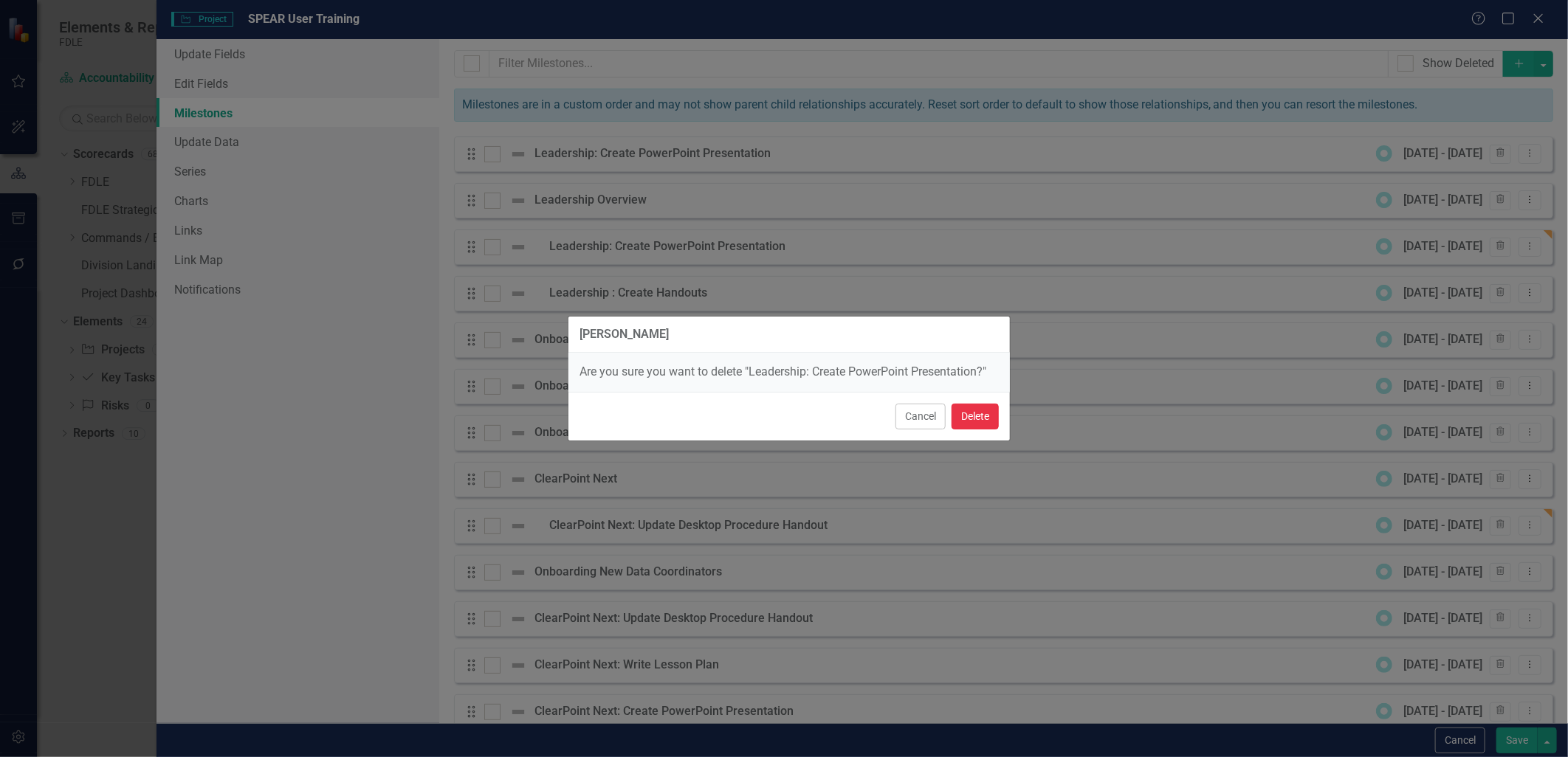
click at [983, 414] on button "Delete" at bounding box center [975, 416] width 48 height 26
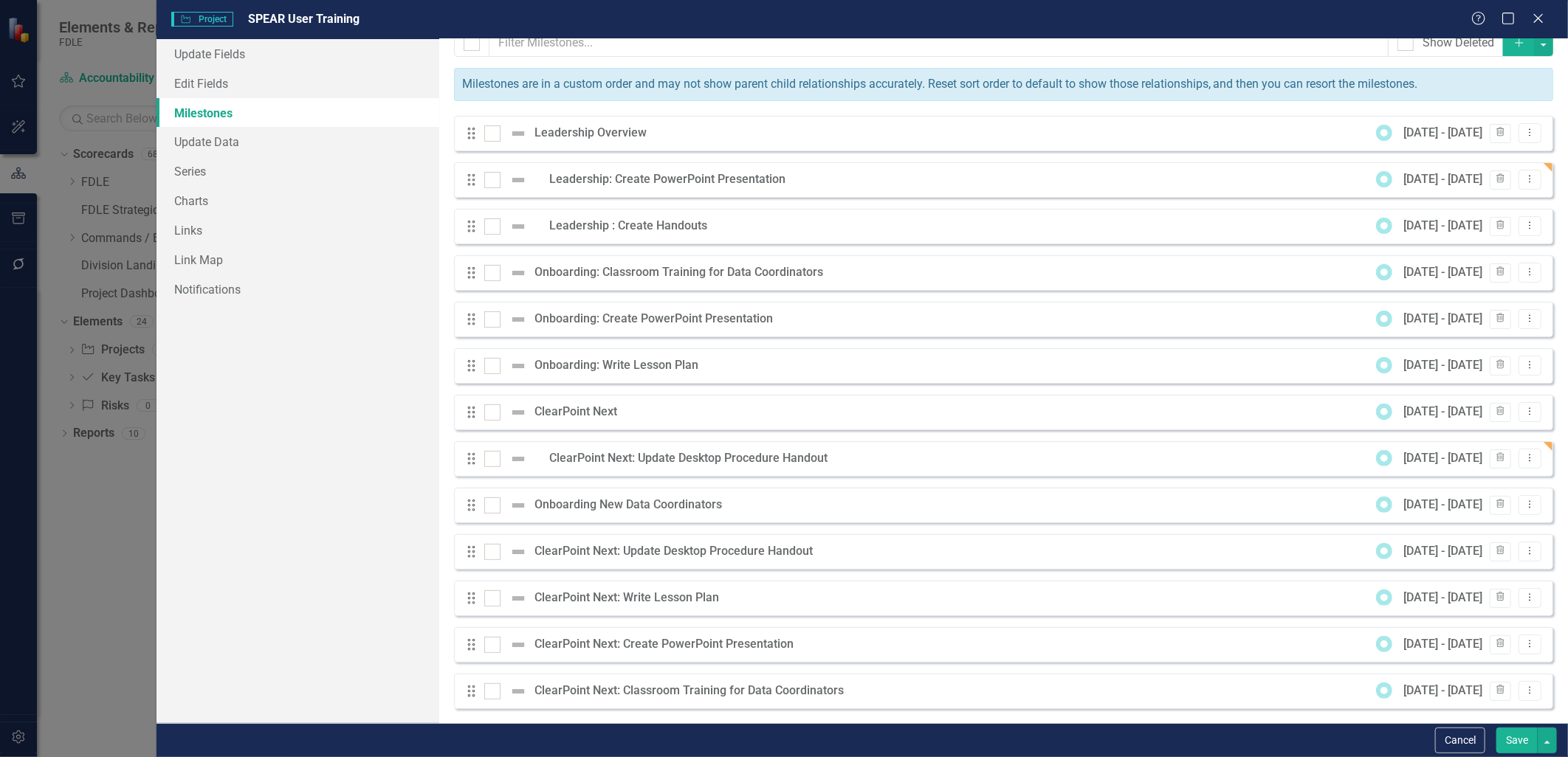
scroll to position [27, 0]
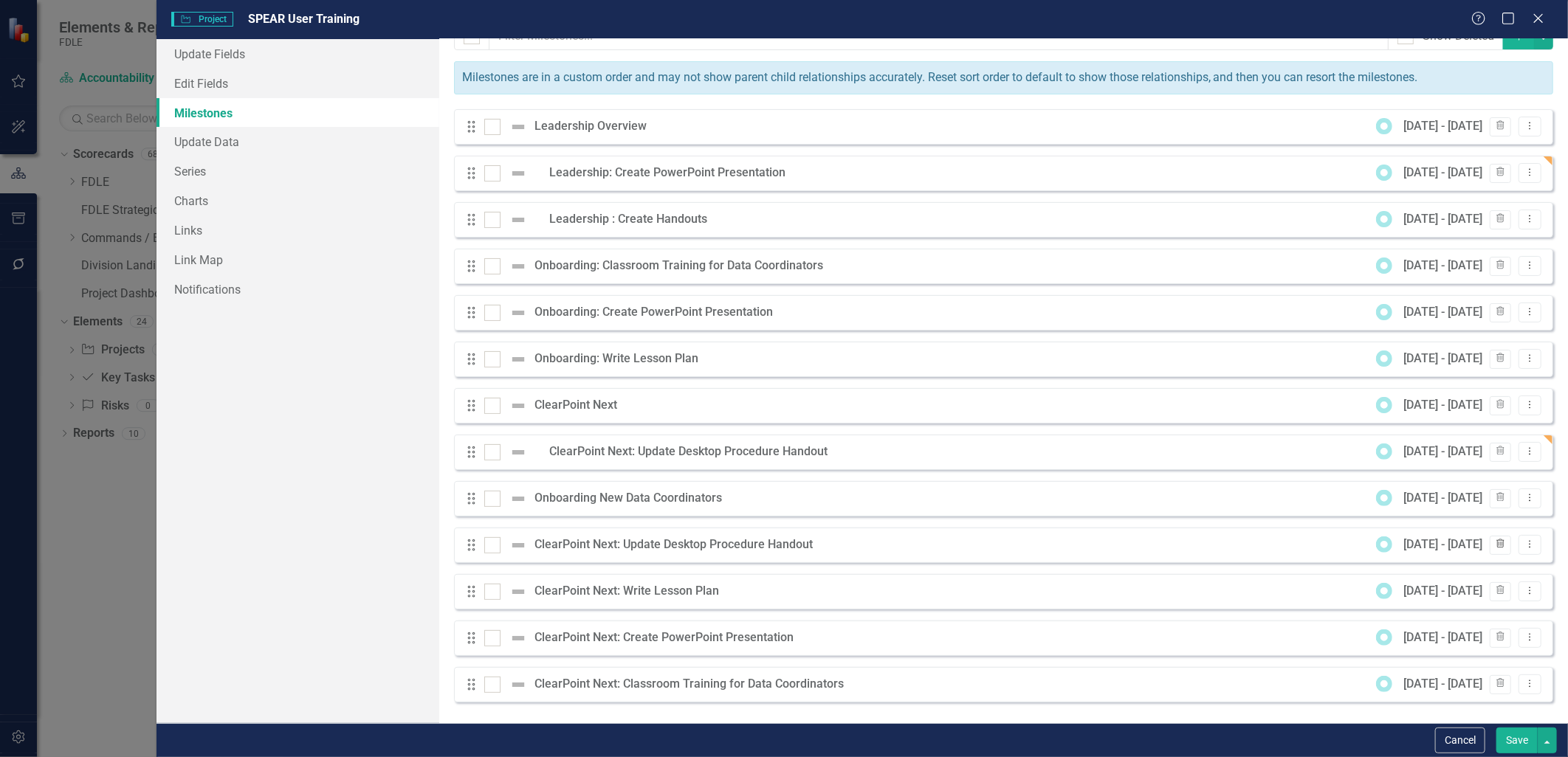
click at [1495, 544] on icon "Trash" at bounding box center [1500, 544] width 11 height 9
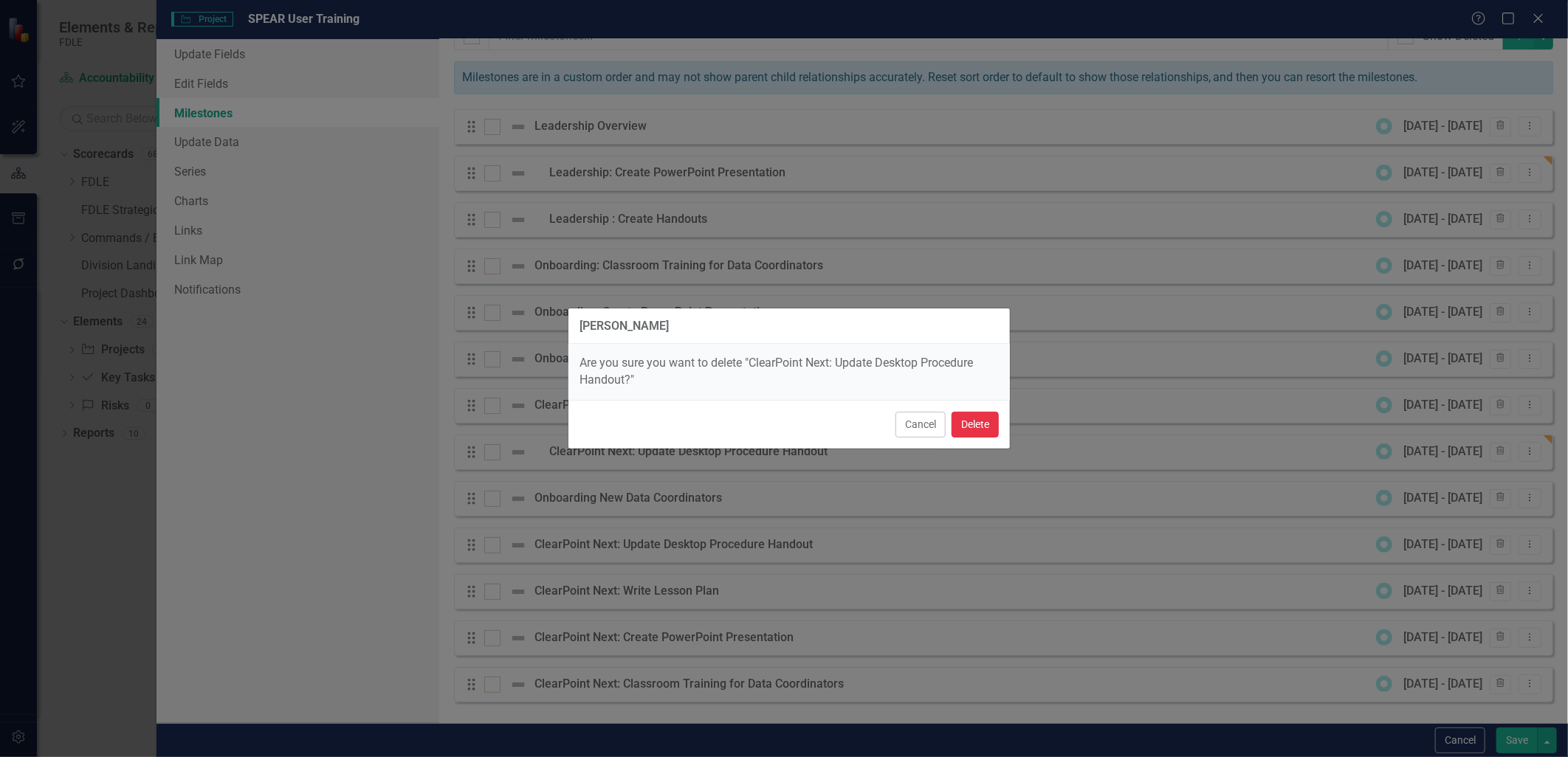
click at [964, 424] on button "Delete" at bounding box center [975, 424] width 48 height 26
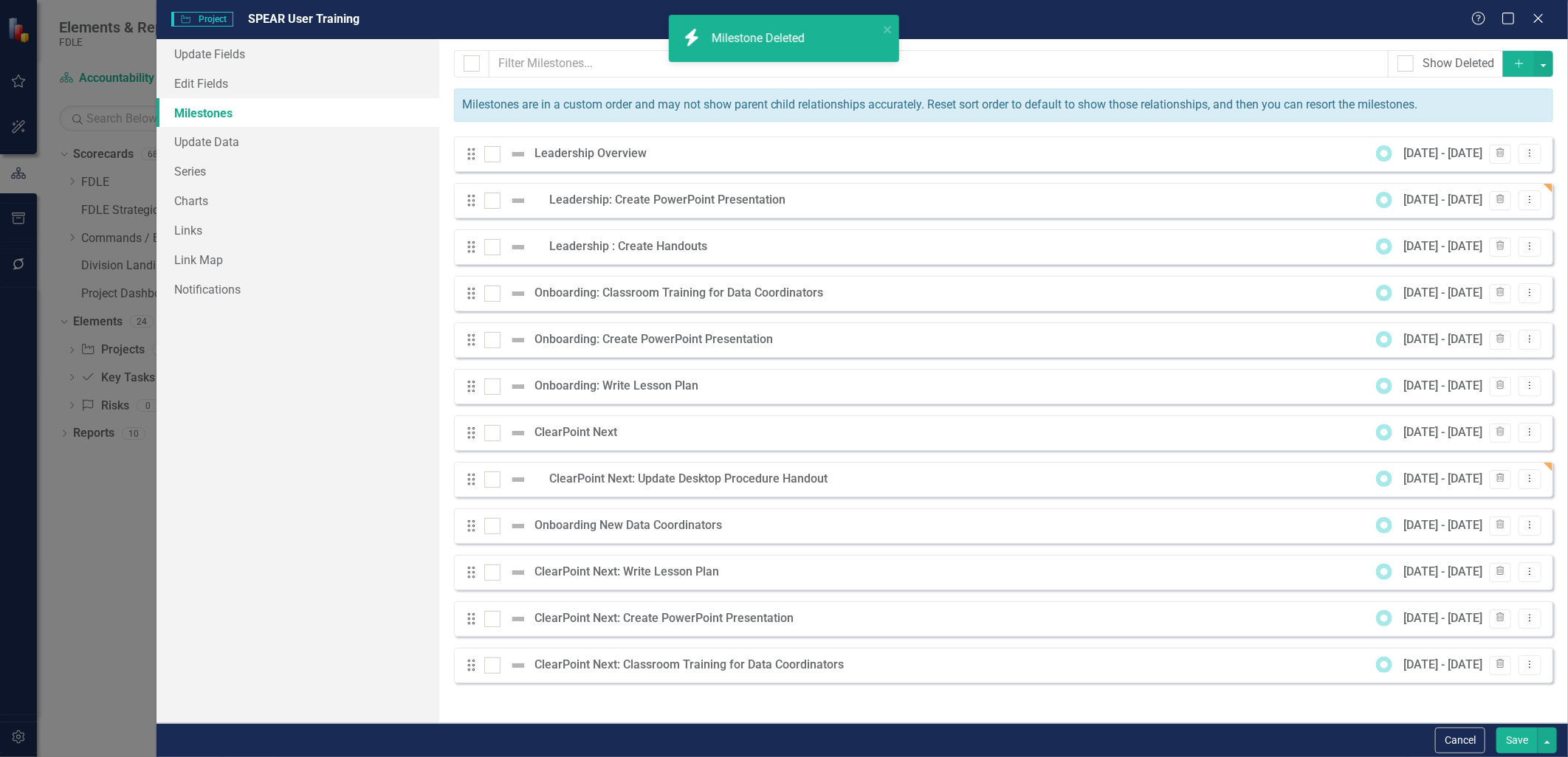
scroll to position [0, 0]
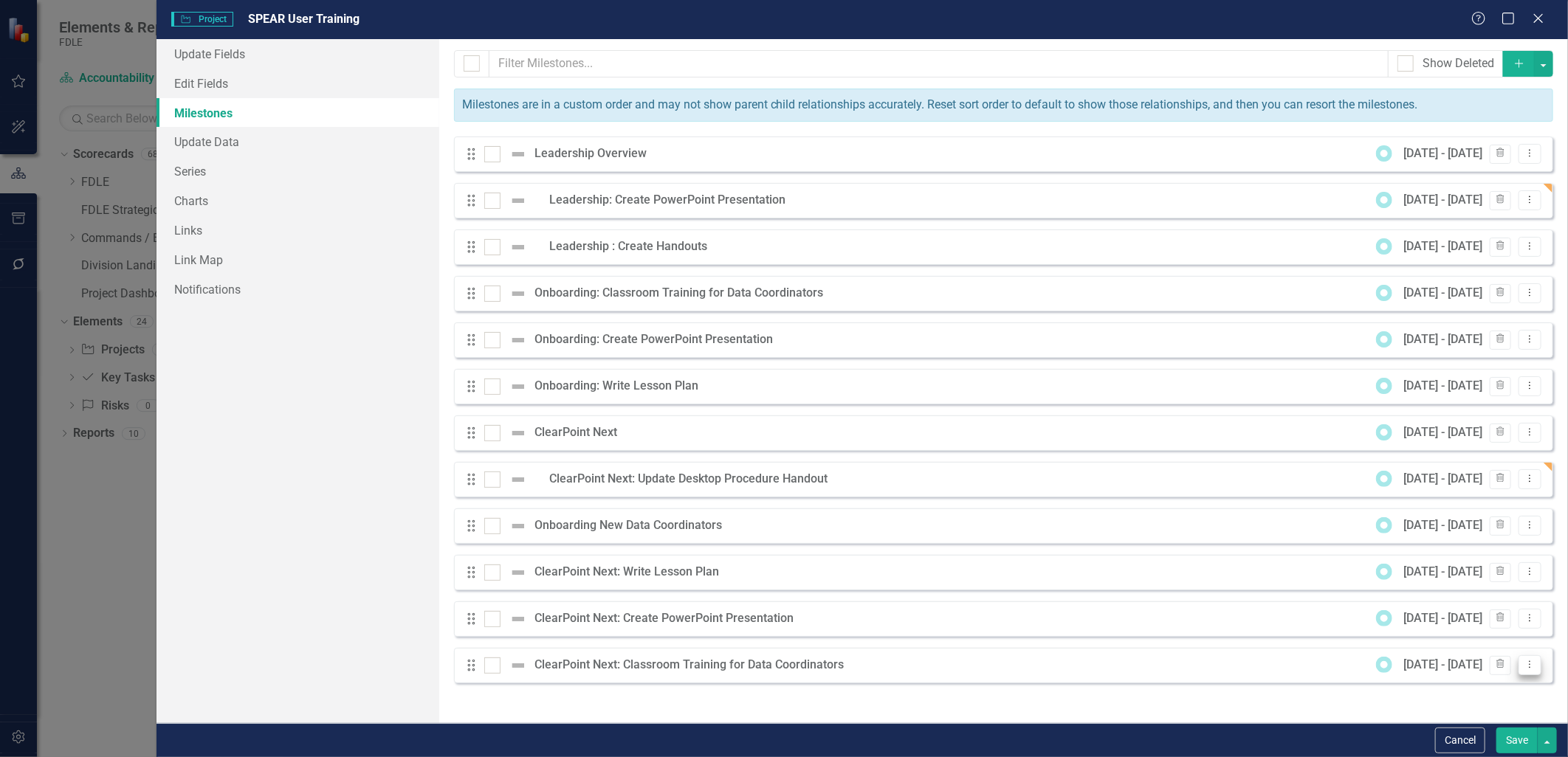
click at [1529, 670] on button "Dropdown Menu" at bounding box center [1529, 665] width 23 height 20
click at [1471, 598] on link "Edit Edit Milestone" at bounding box center [1471, 587] width 139 height 27
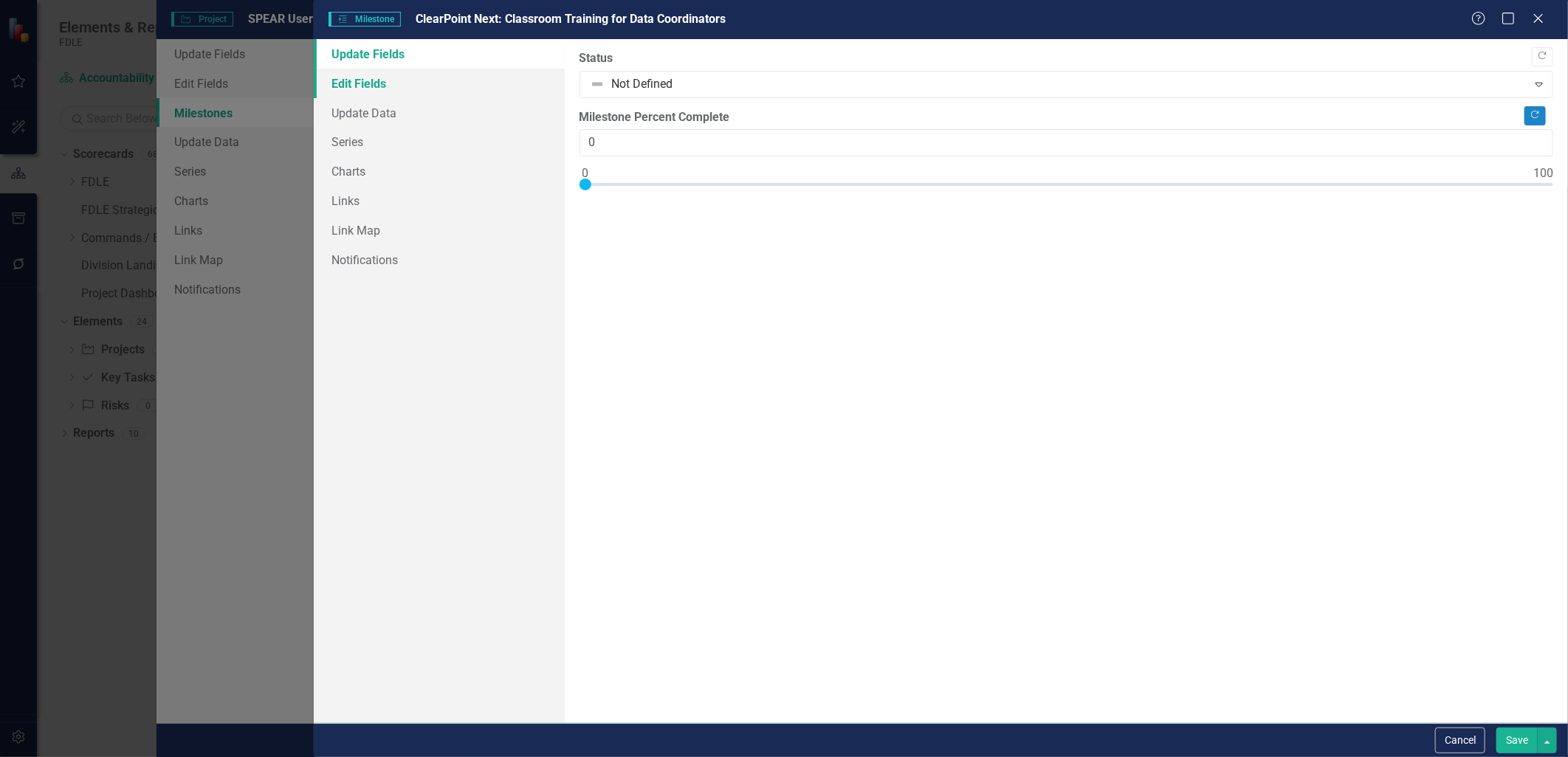
click at [430, 80] on link "Edit Fields" at bounding box center [438, 83] width 251 height 30
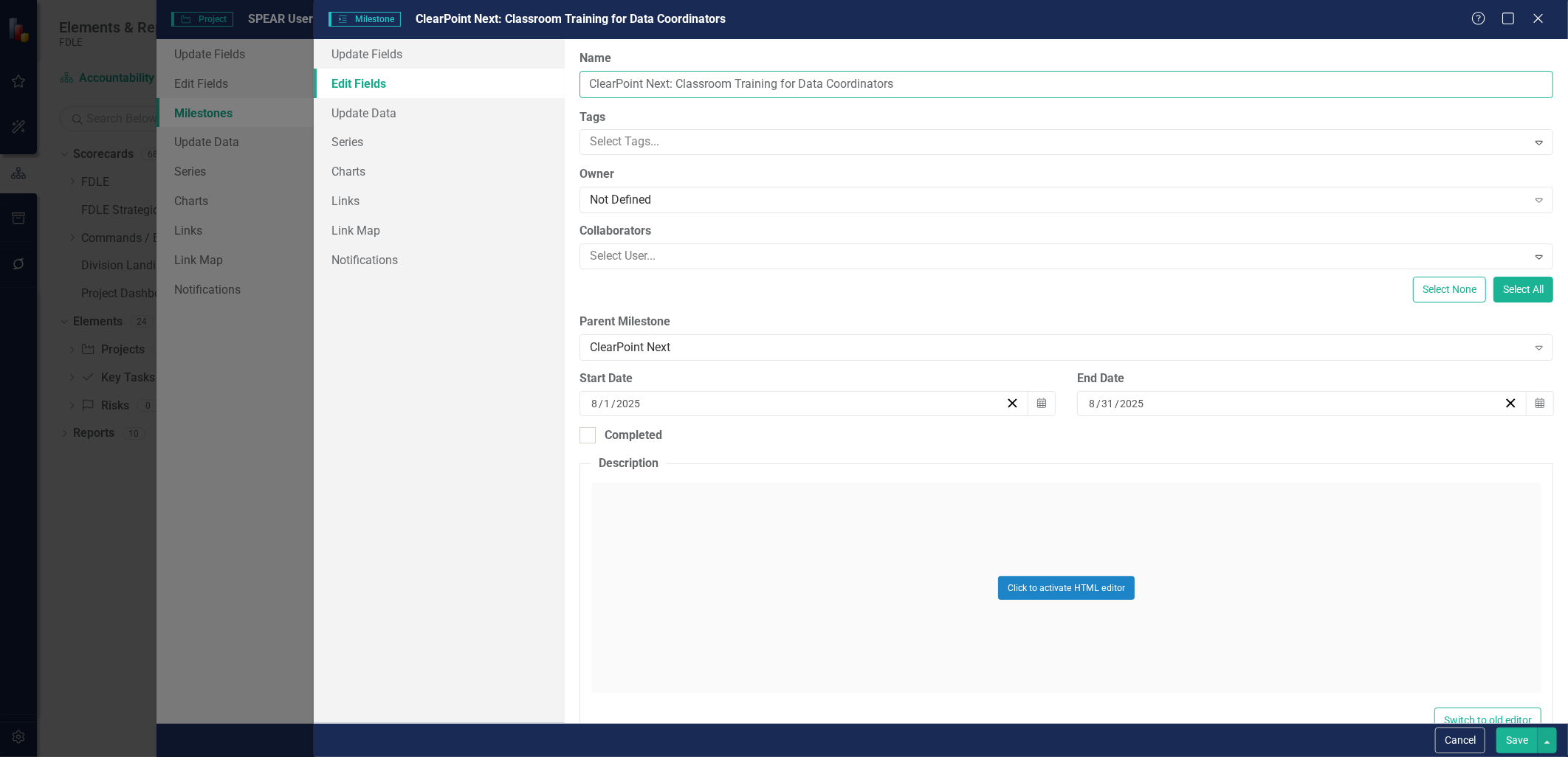
drag, startPoint x: 918, startPoint y: 81, endPoint x: 535, endPoint y: 84, distance: 383.0
click at [520, 84] on div "Update Fields Edit Fields Update Data Series Charts Links Link Map Notification…" at bounding box center [940, 381] width 1255 height 684
click at [1471, 743] on button "Cancel" at bounding box center [1460, 740] width 50 height 26
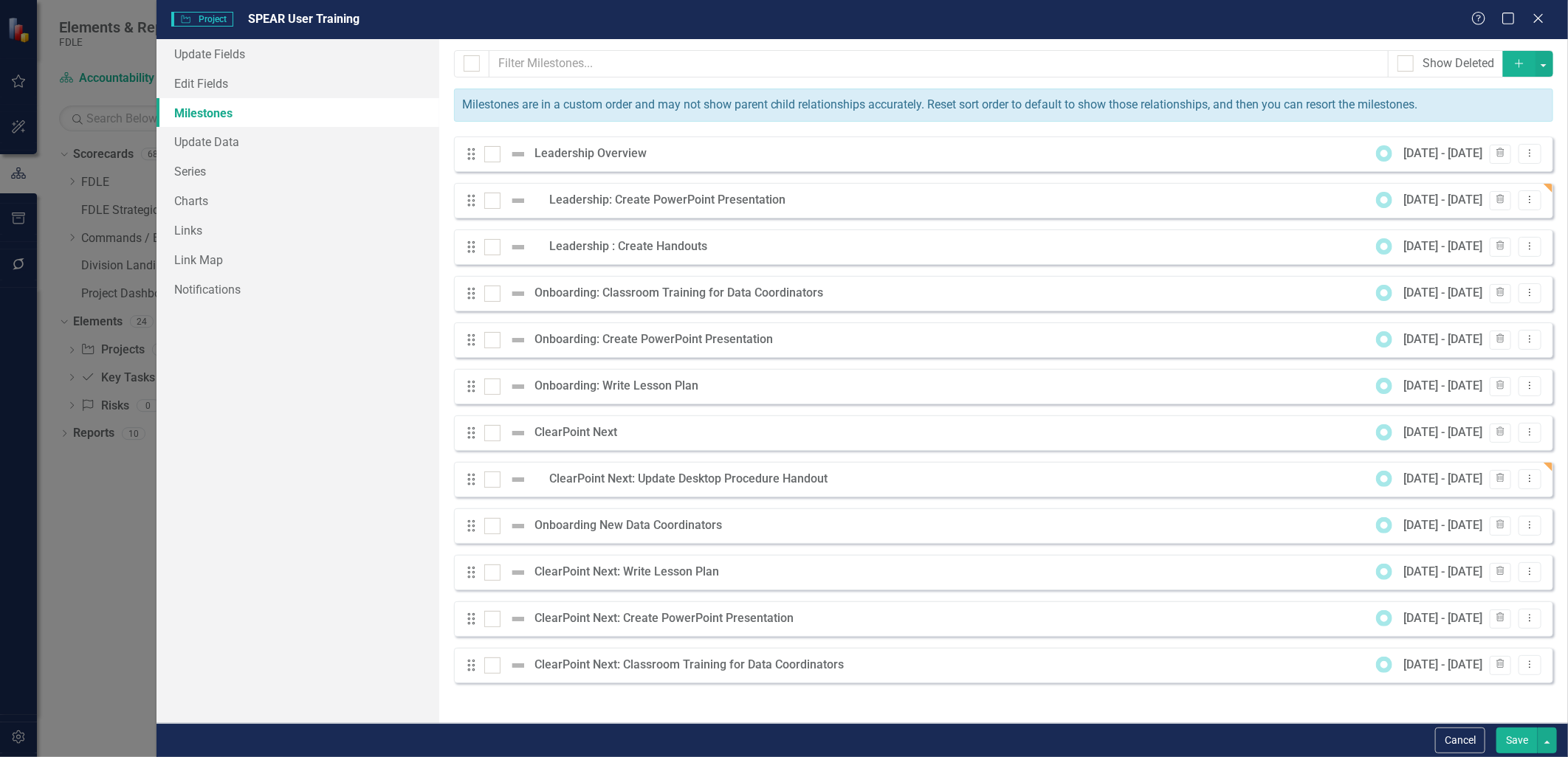
click at [1520, 68] on icon "Add" at bounding box center [1519, 63] width 13 height 10
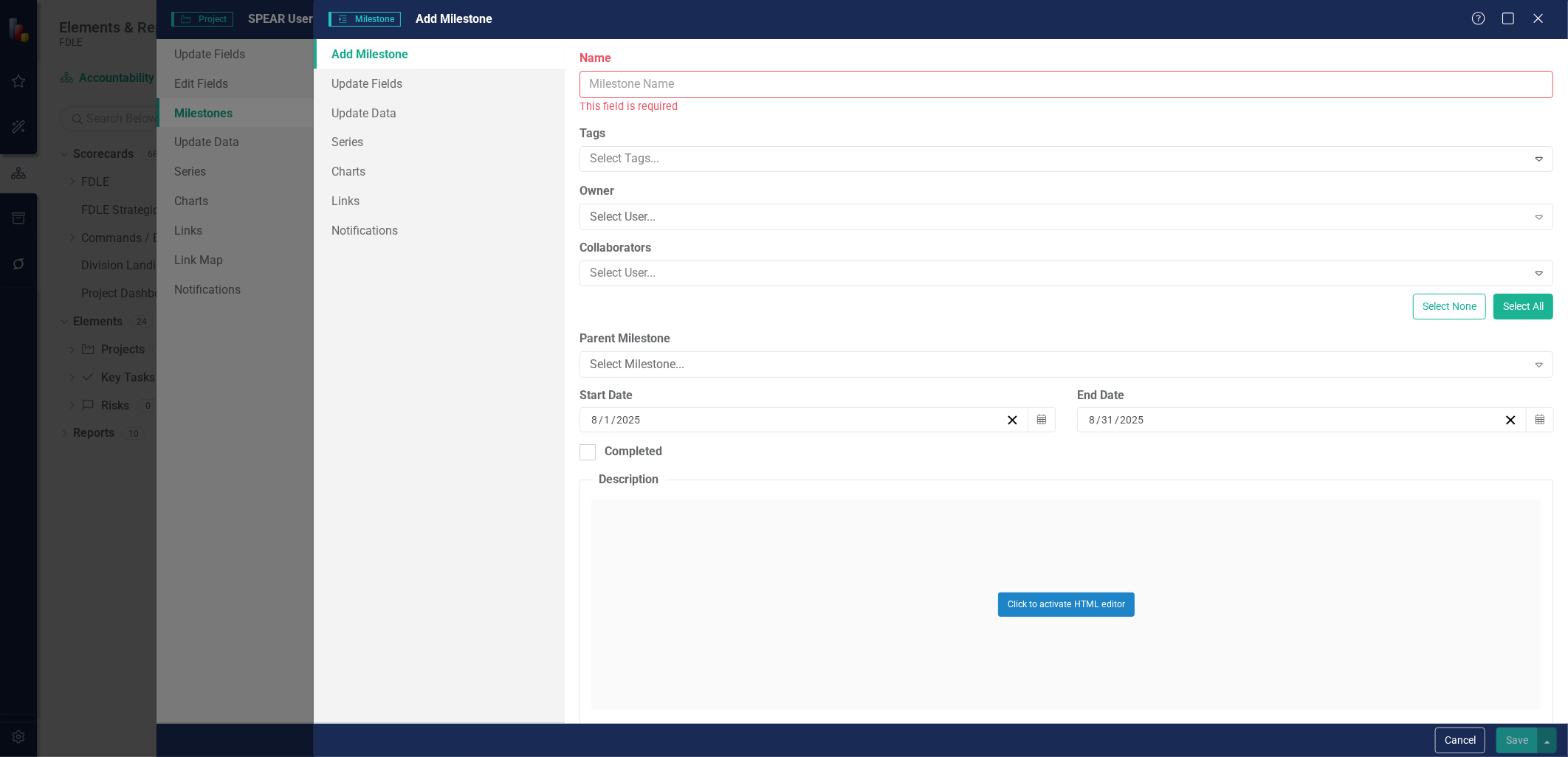
click at [663, 84] on input "Name" at bounding box center [1066, 85] width 973 height 27
paste input "ClearPoint Next: Classroom Training for Data Coordinators"
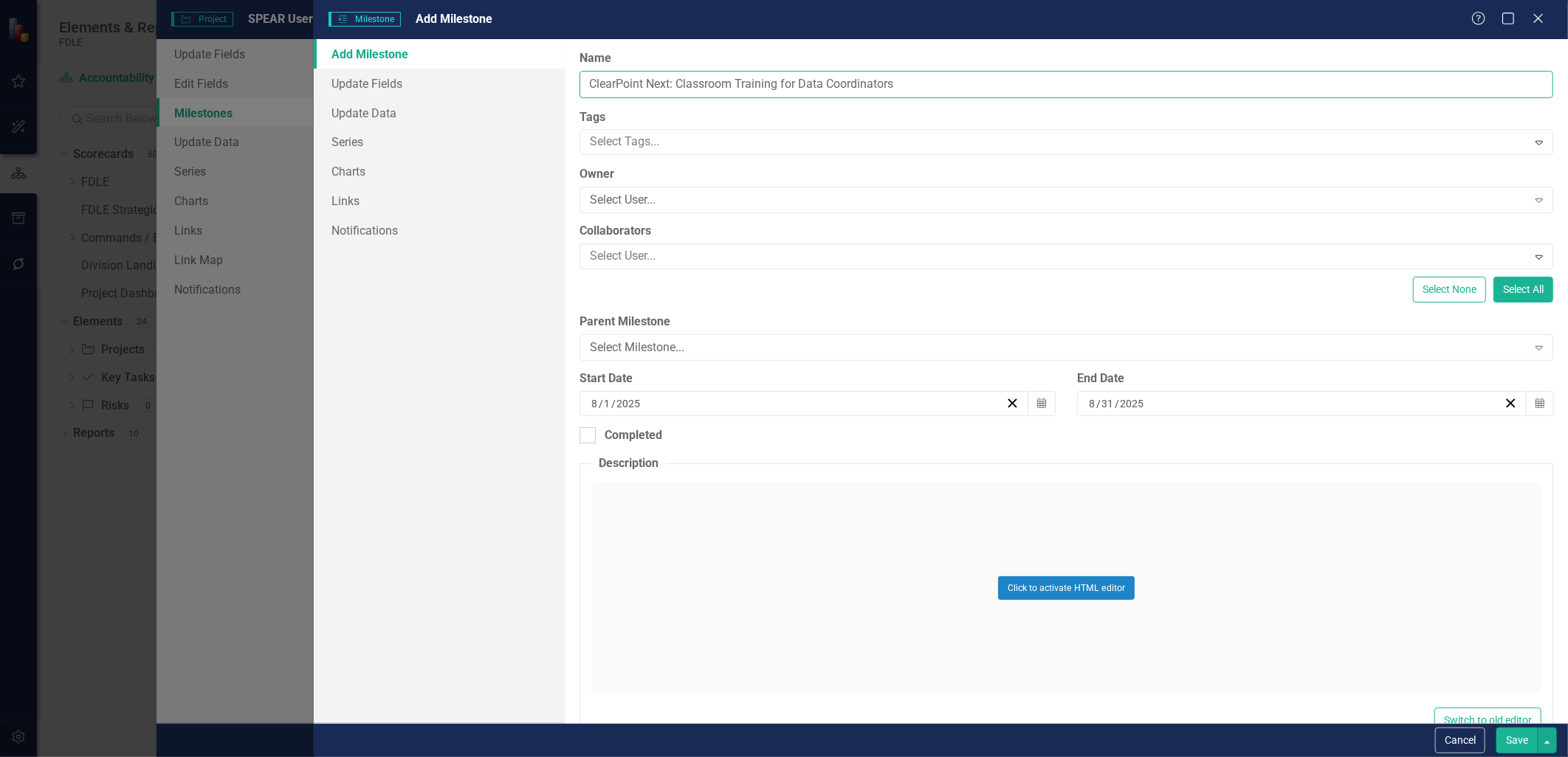
type input "ClearPoint Next: Classroom Training for Data Coordinators"
drag, startPoint x: 481, startPoint y: 254, endPoint x: 504, endPoint y: 251, distance: 23.2
click at [483, 254] on div "Add Milestone Update Fields Update Data Series Charts Links Notifications" at bounding box center [438, 381] width 251 height 684
click at [623, 355] on div "Select Milestone..." at bounding box center [1058, 347] width 937 height 17
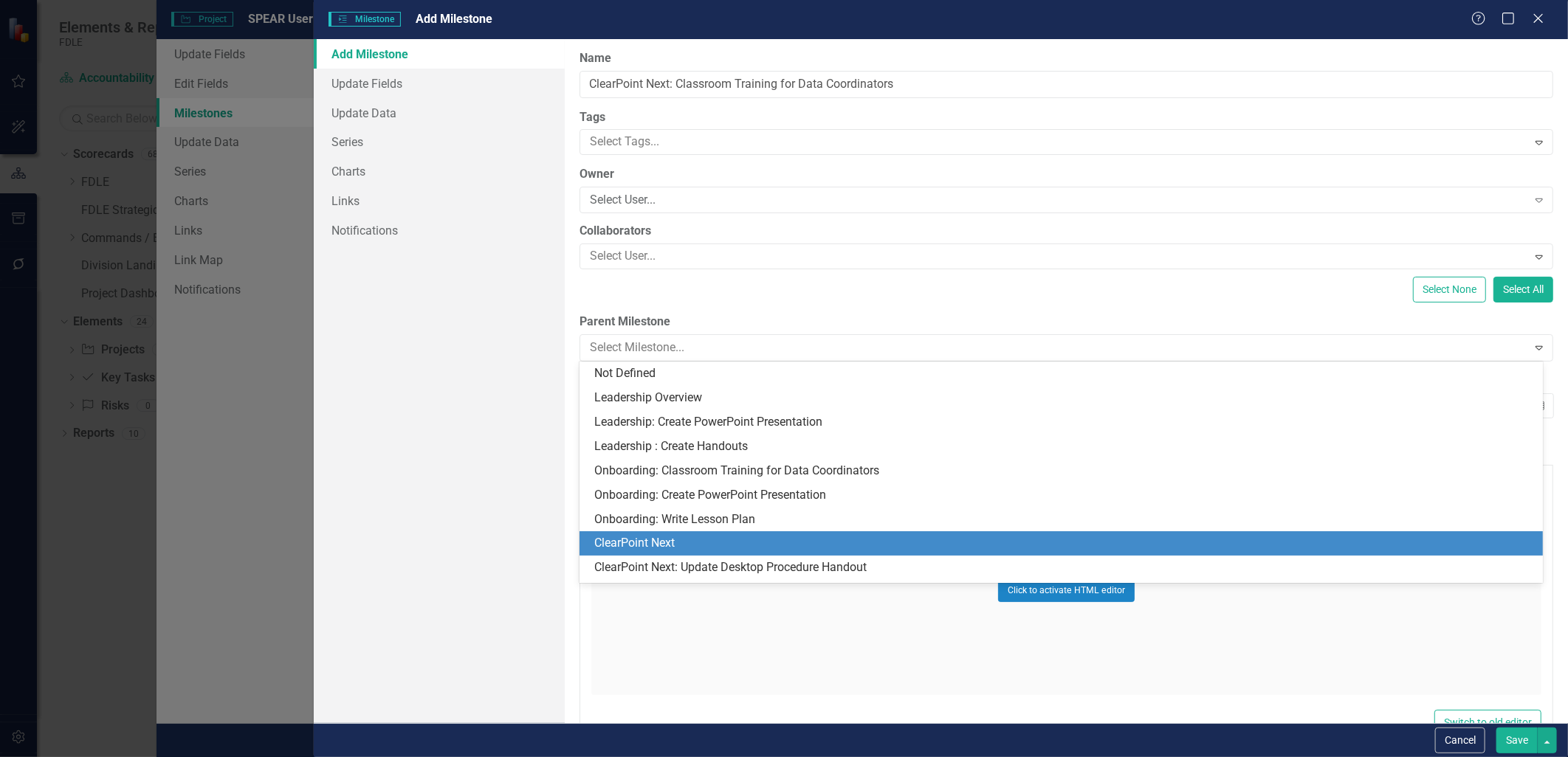
click at [642, 536] on div "ClearPoint Next" at bounding box center [1064, 543] width 940 height 17
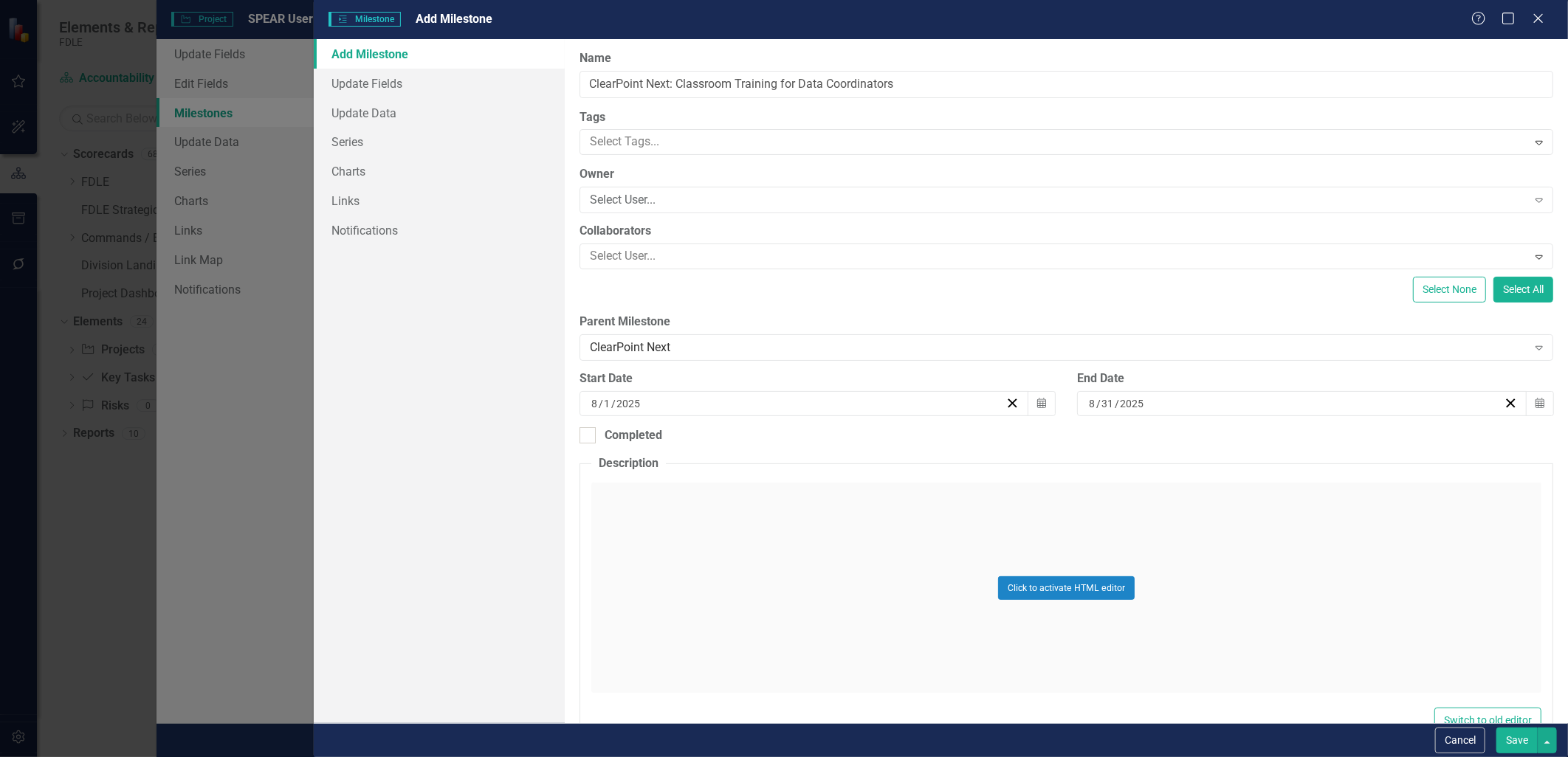
click at [1514, 747] on button "Save" at bounding box center [1516, 740] width 41 height 26
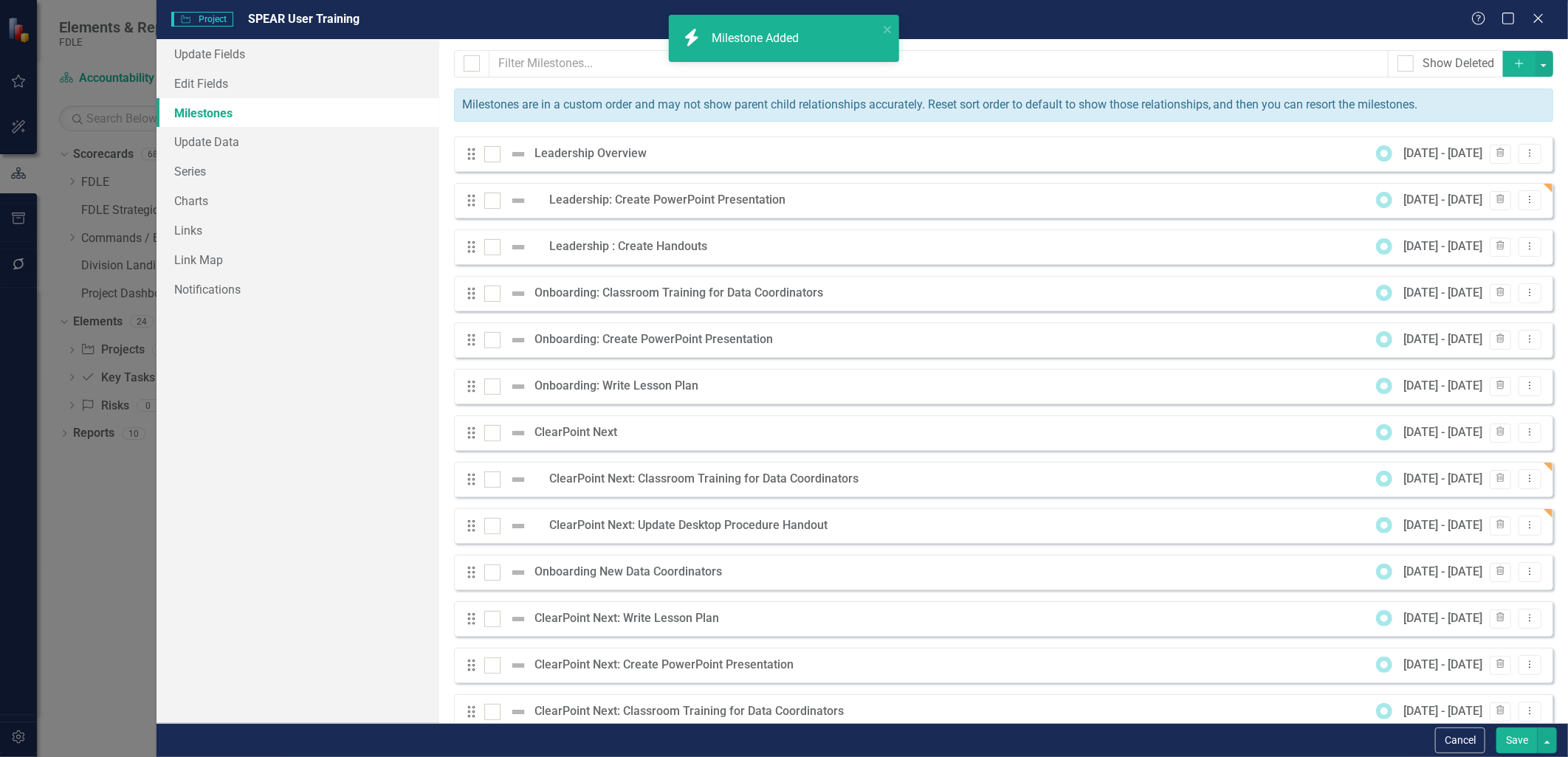
scroll to position [27, 0]
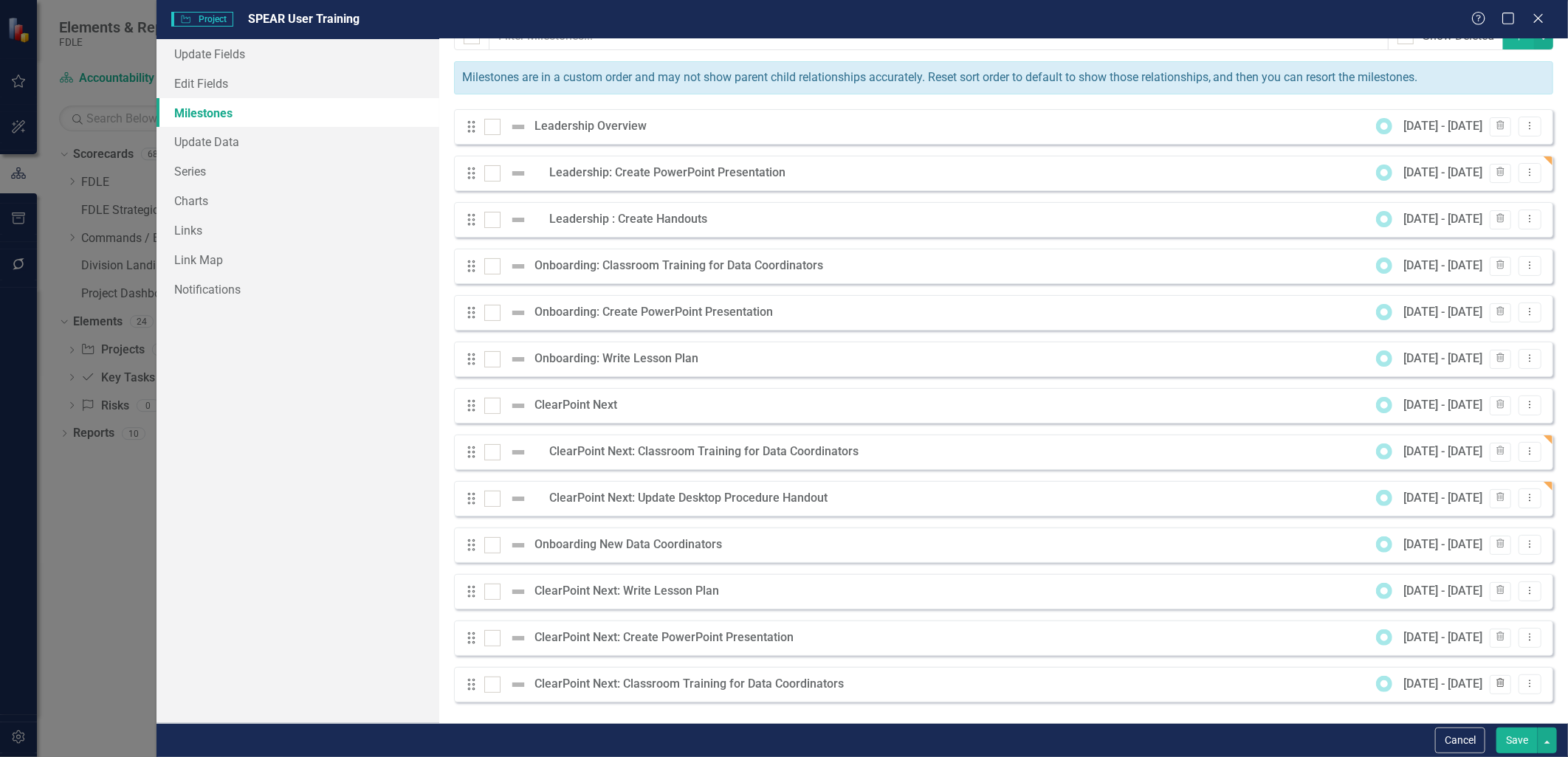
click at [1491, 689] on button "Trash" at bounding box center [1500, 685] width 22 height 19
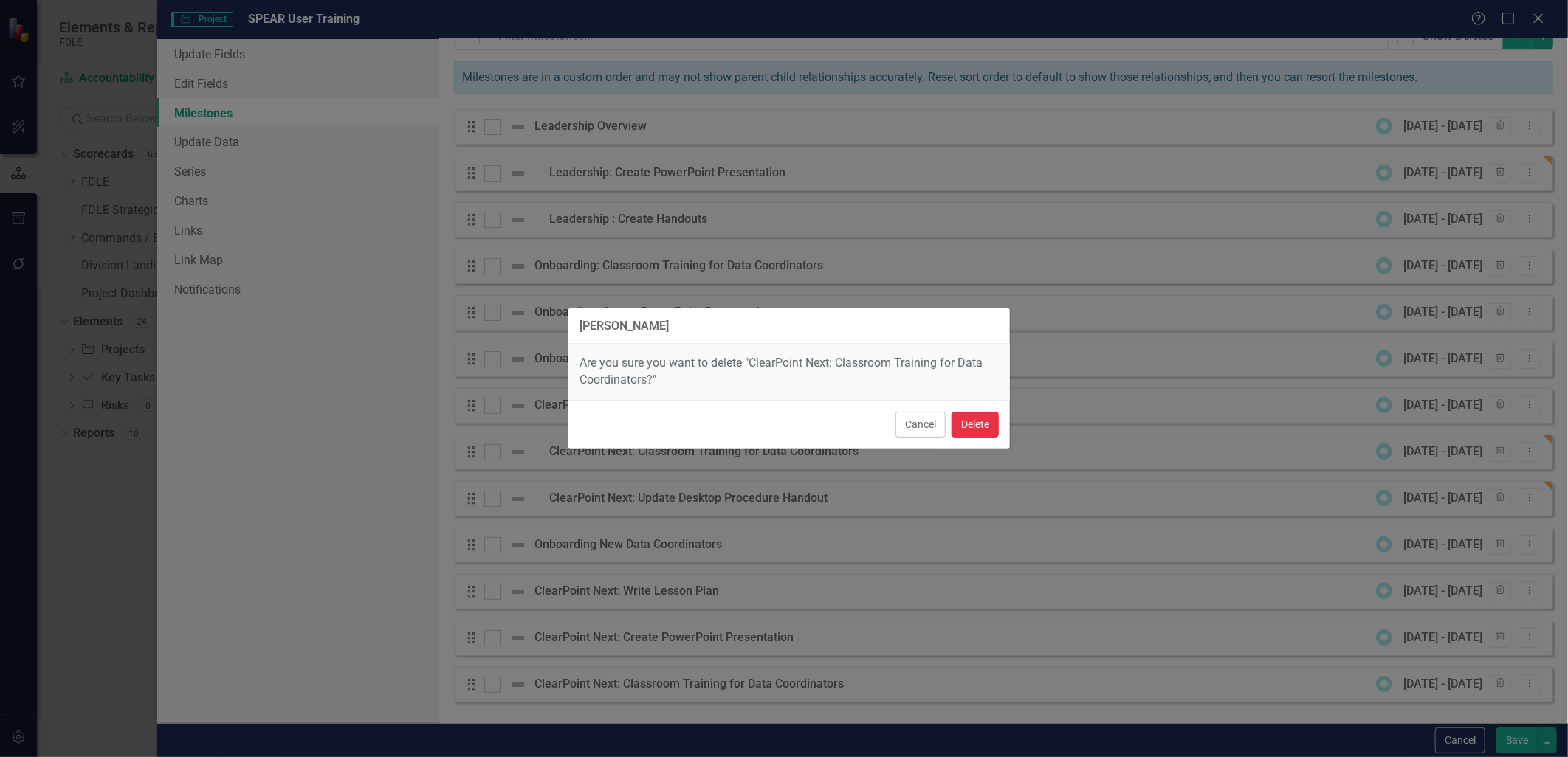
click at [964, 432] on button "Delete" at bounding box center [975, 424] width 48 height 26
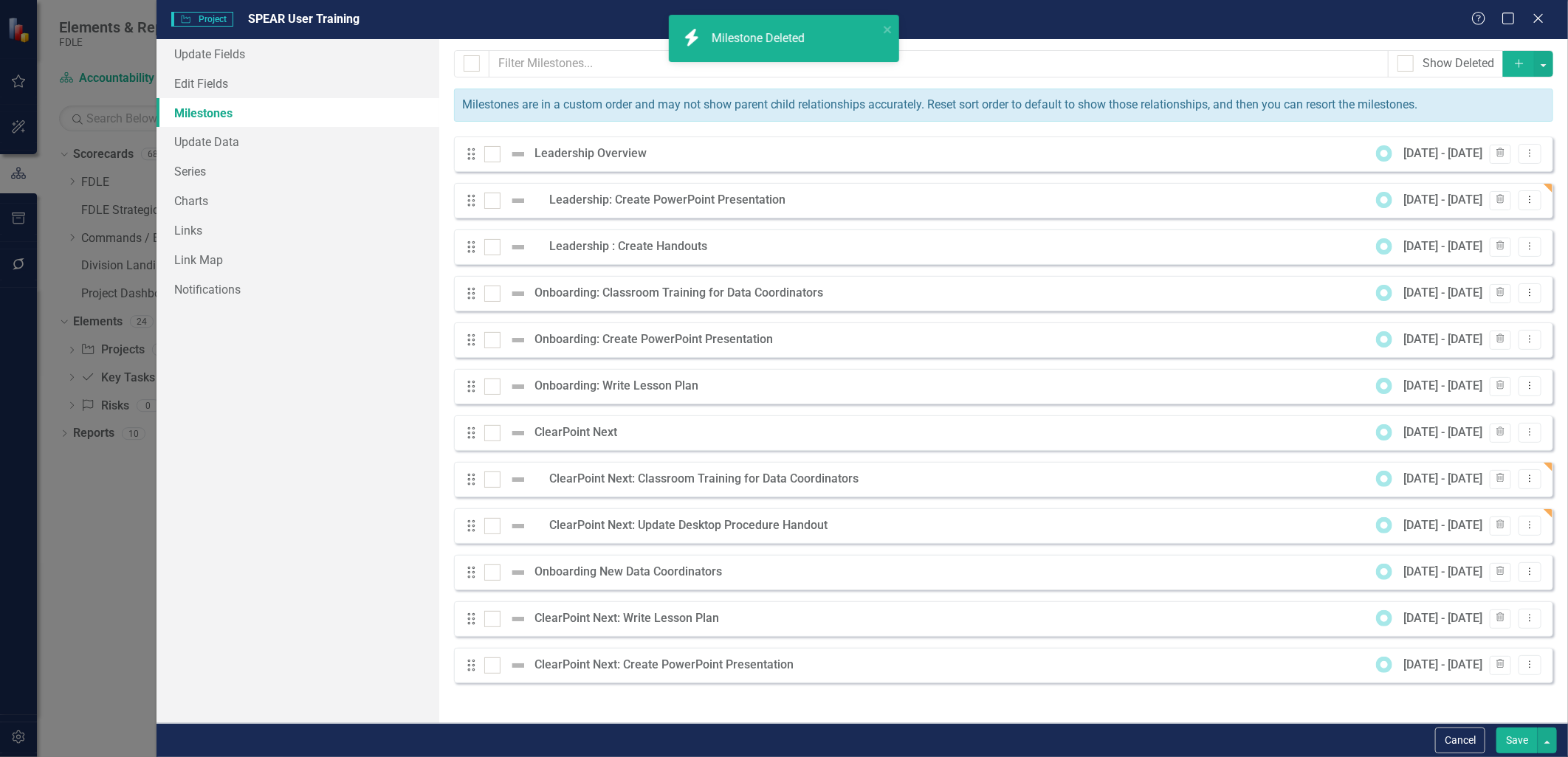
scroll to position [0, 0]
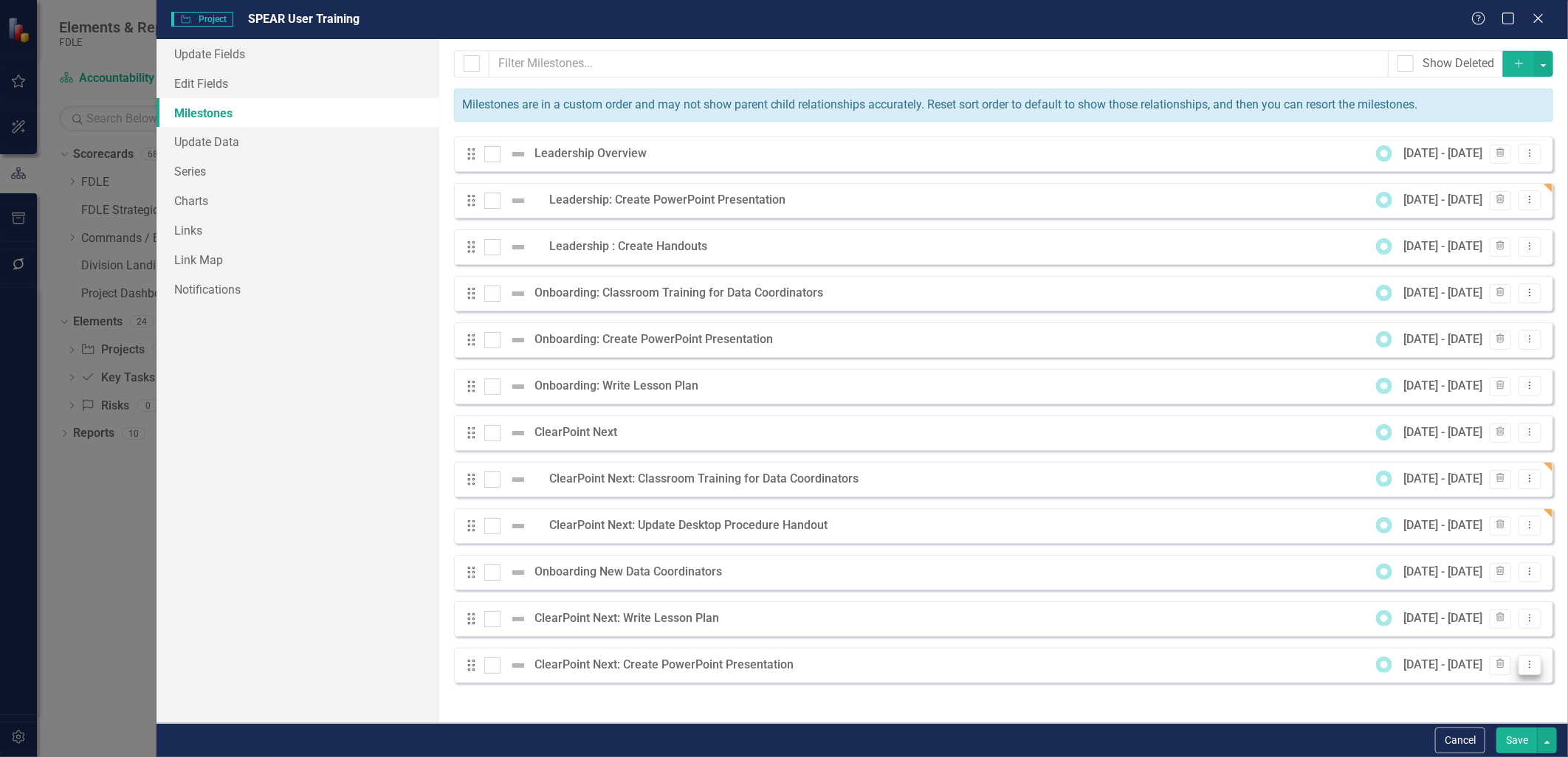
click at [1521, 668] on button "Dropdown Menu" at bounding box center [1529, 665] width 23 height 20
click at [1481, 592] on link "Edit Edit Milestone" at bounding box center [1471, 587] width 139 height 27
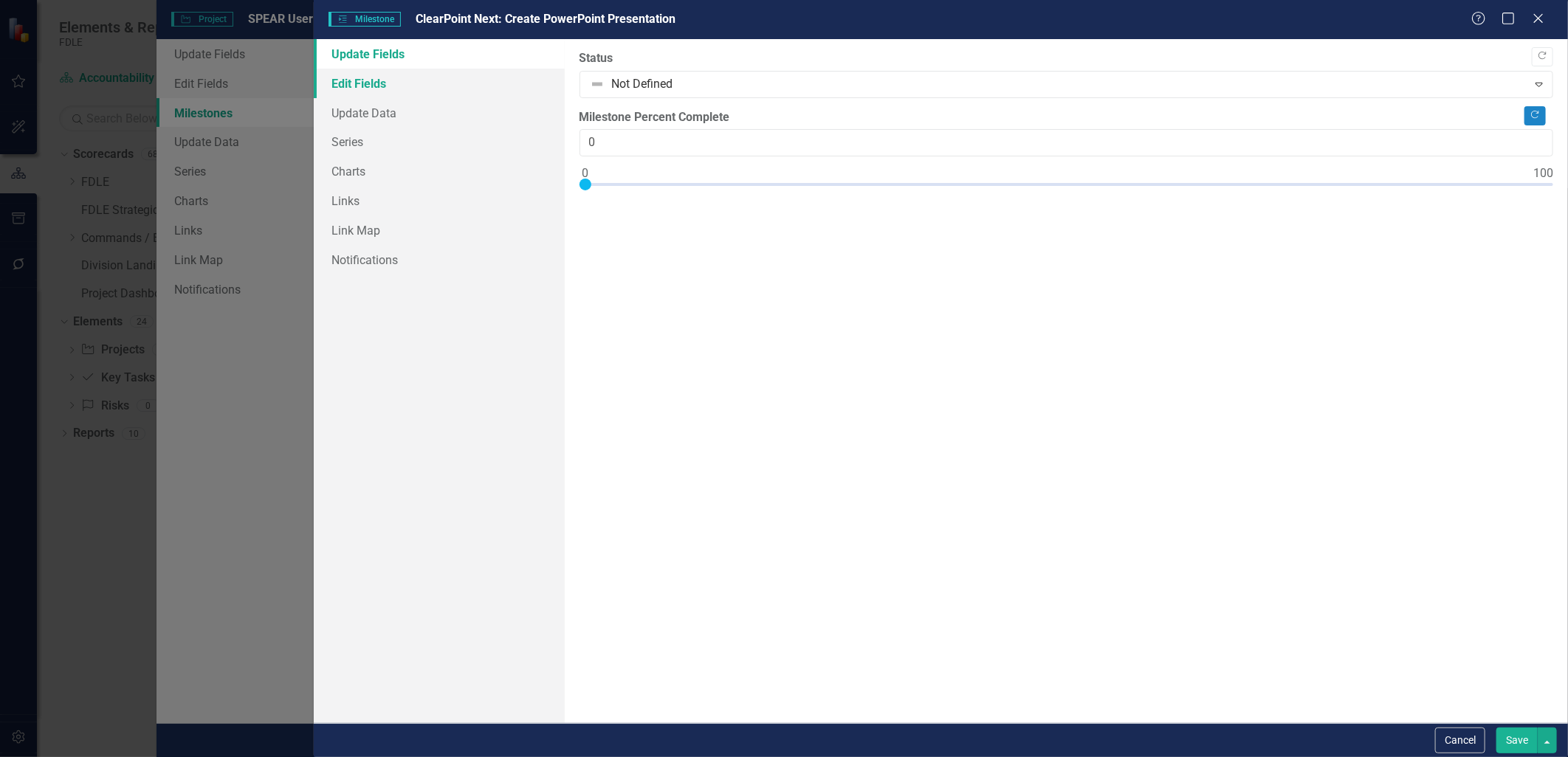
click at [438, 84] on link "Edit Fields" at bounding box center [438, 83] width 251 height 30
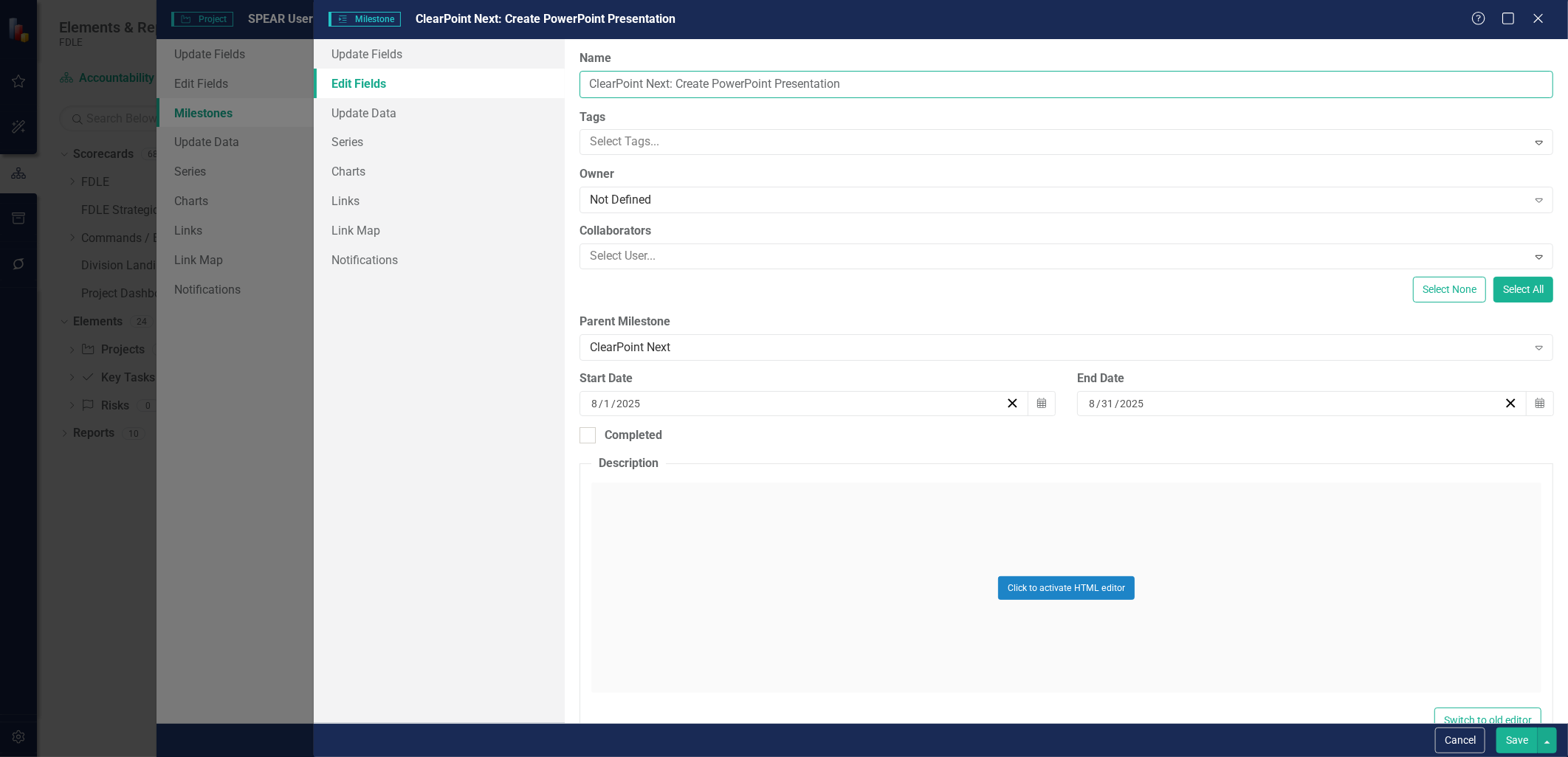
drag, startPoint x: 871, startPoint y: 85, endPoint x: 558, endPoint y: 86, distance: 313.0
click at [544, 89] on div "Update Fields Edit Fields Update Data Series Charts Links Link Map Notification…" at bounding box center [940, 381] width 1255 height 684
click at [1515, 743] on button "Save" at bounding box center [1516, 740] width 41 height 26
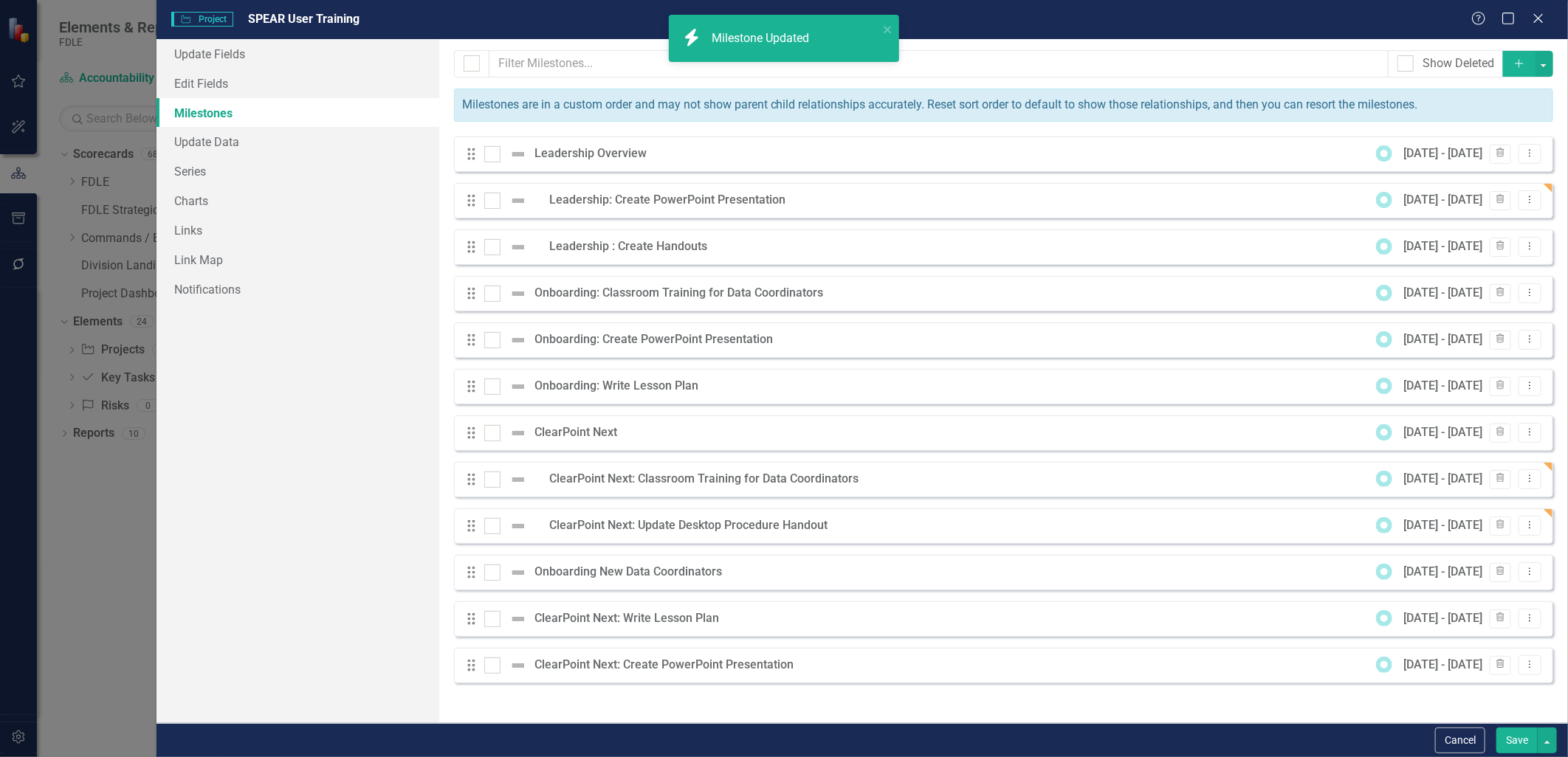
click at [1520, 58] on icon "Add" at bounding box center [1519, 63] width 13 height 10
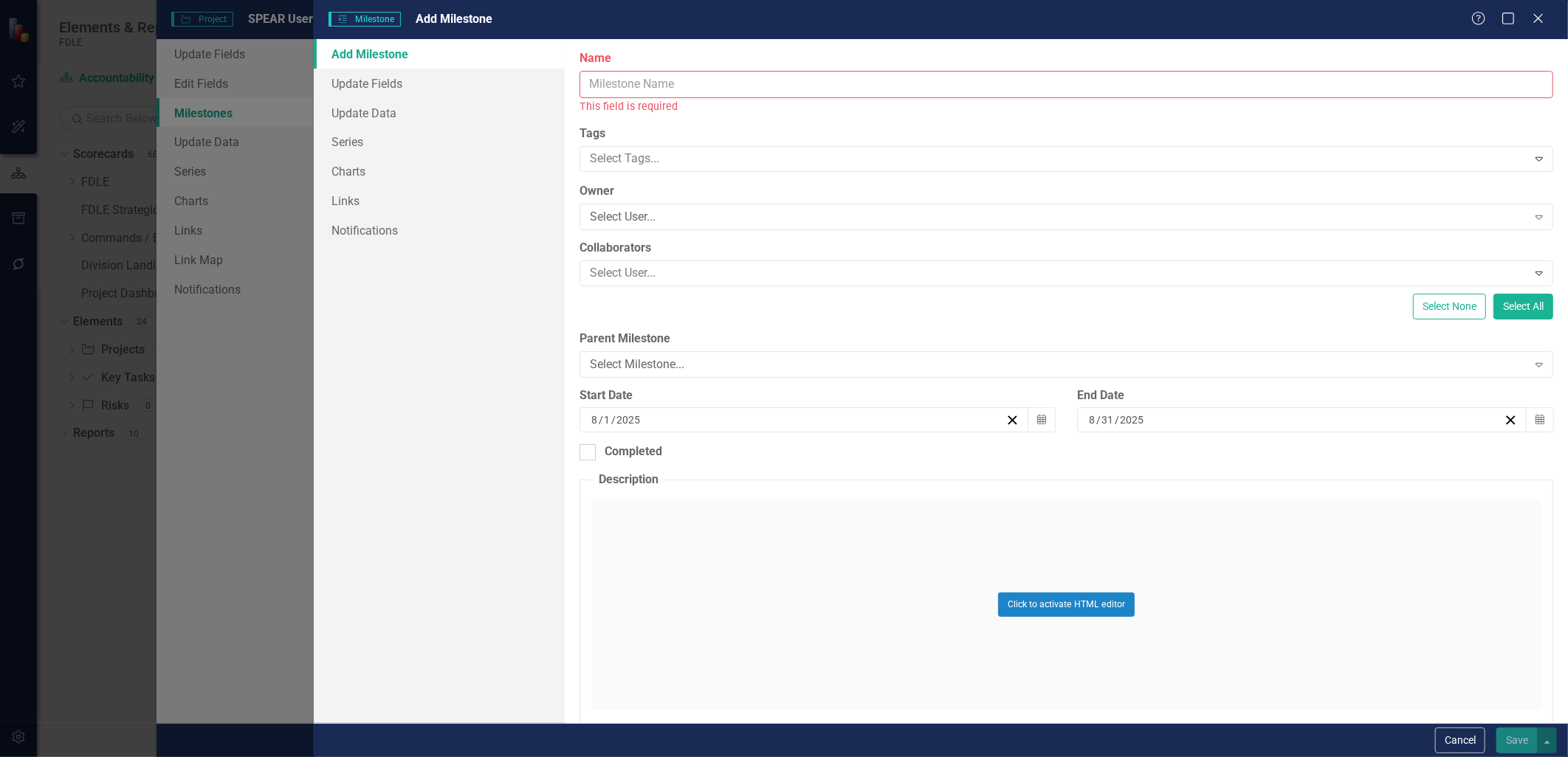
click at [599, 87] on input "Name" at bounding box center [1066, 85] width 973 height 27
paste input "ClearPoint Next: Create PowerPoint Presentation"
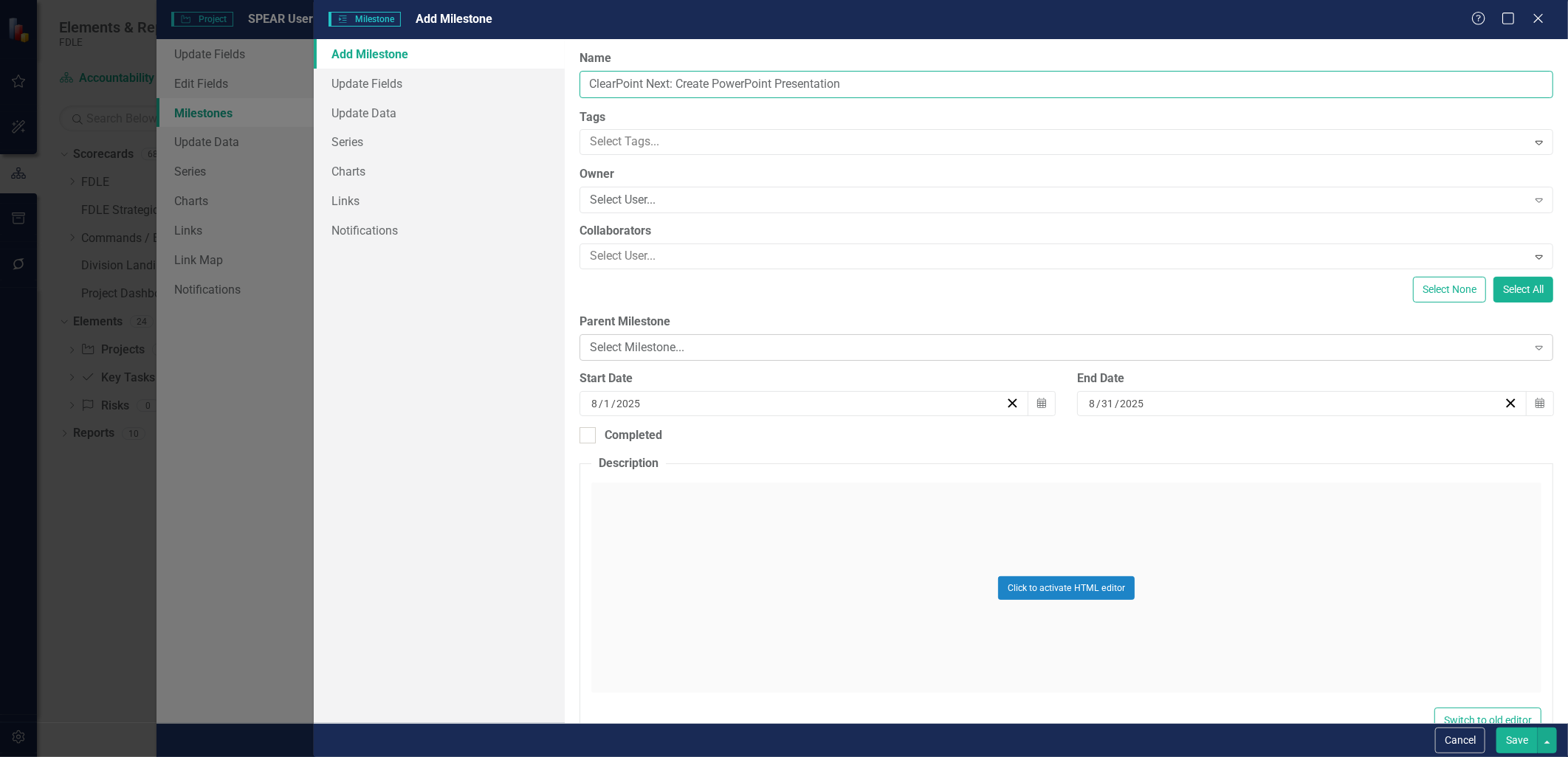
type input "ClearPoint Next: Create PowerPoint Presentation"
click at [633, 347] on div "Select Milestone..." at bounding box center [1058, 347] width 937 height 17
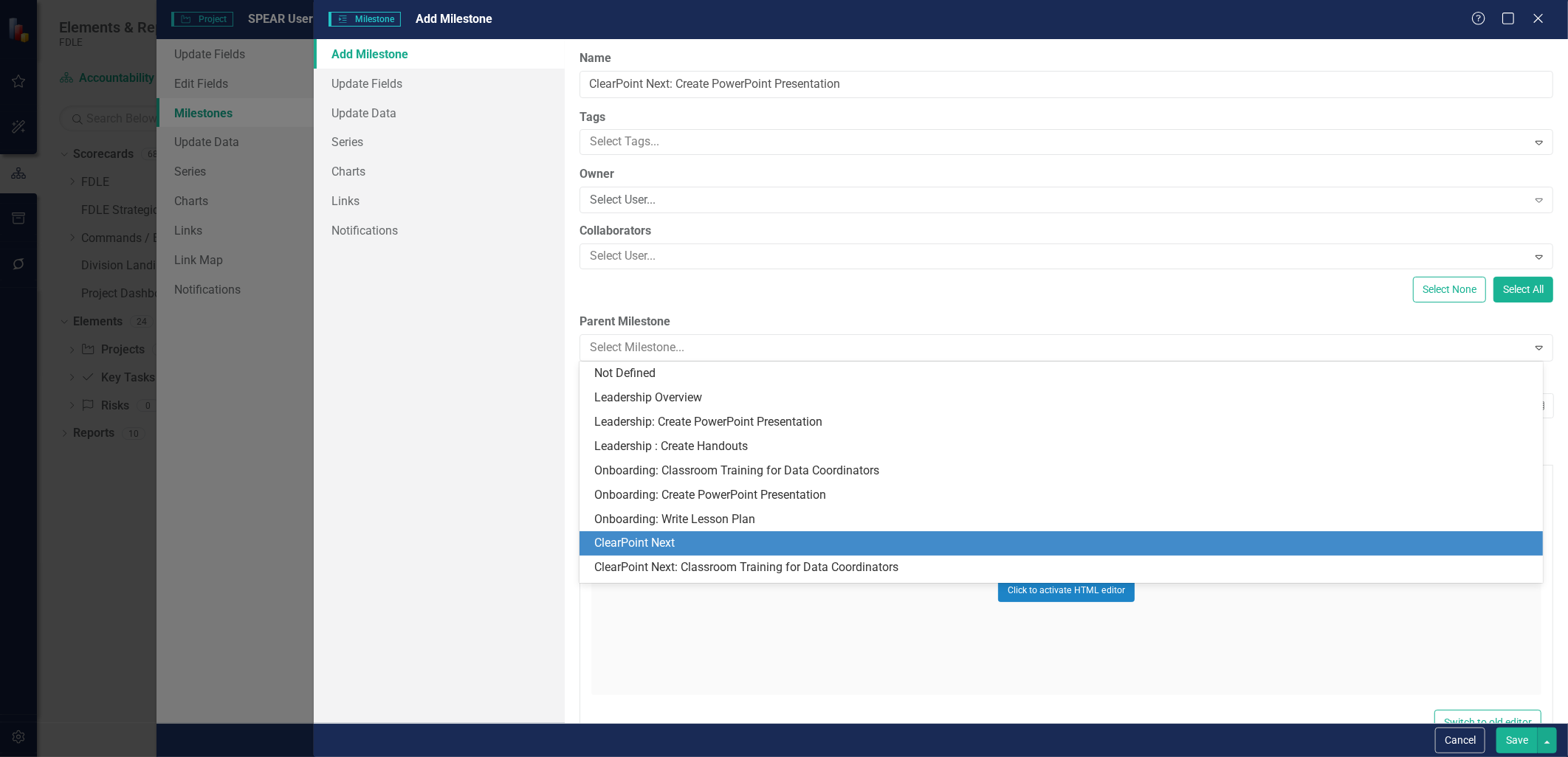
click at [665, 536] on div "ClearPoint Next" at bounding box center [1064, 543] width 940 height 17
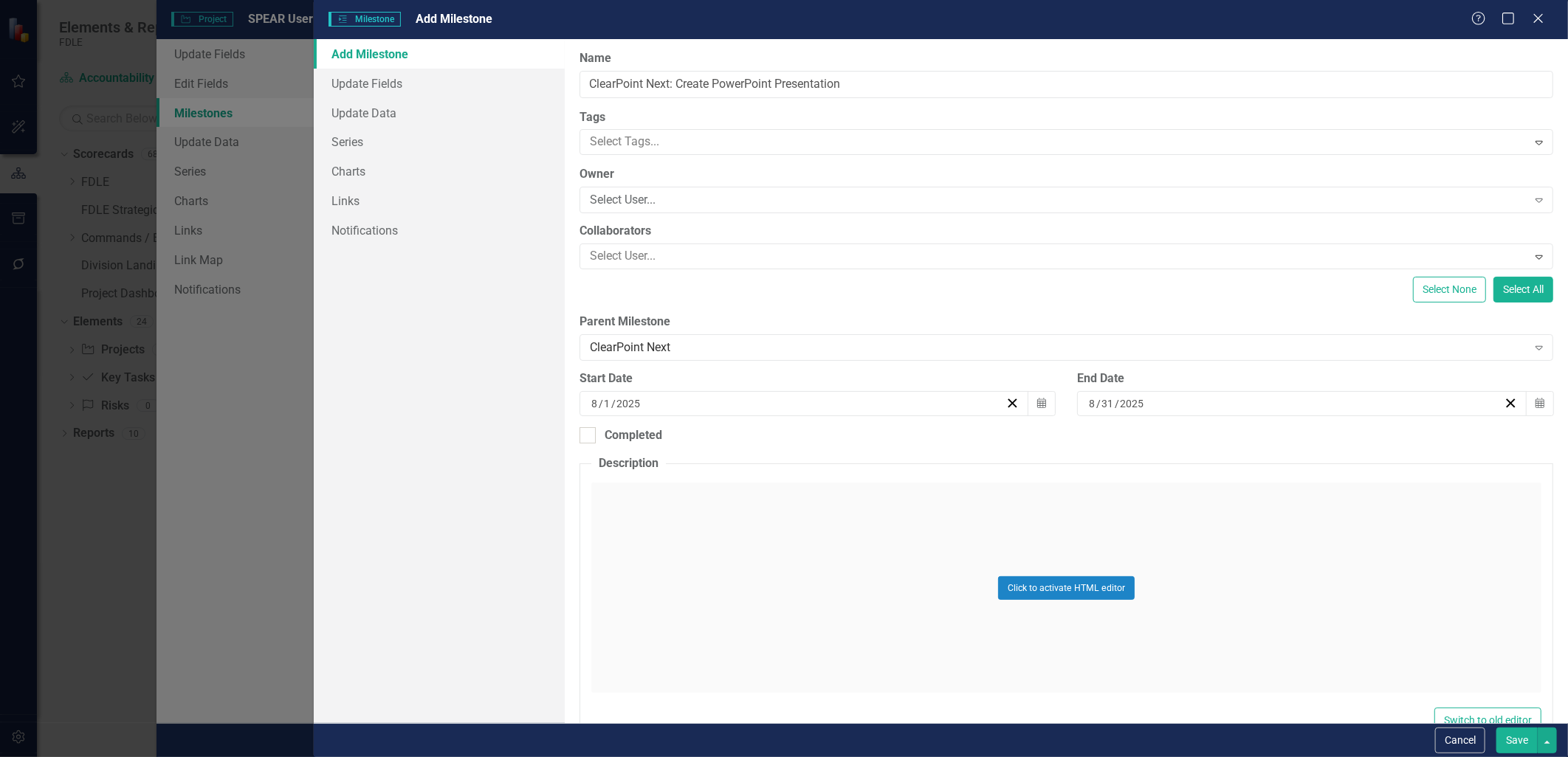
click at [1513, 743] on button "Save" at bounding box center [1516, 740] width 41 height 26
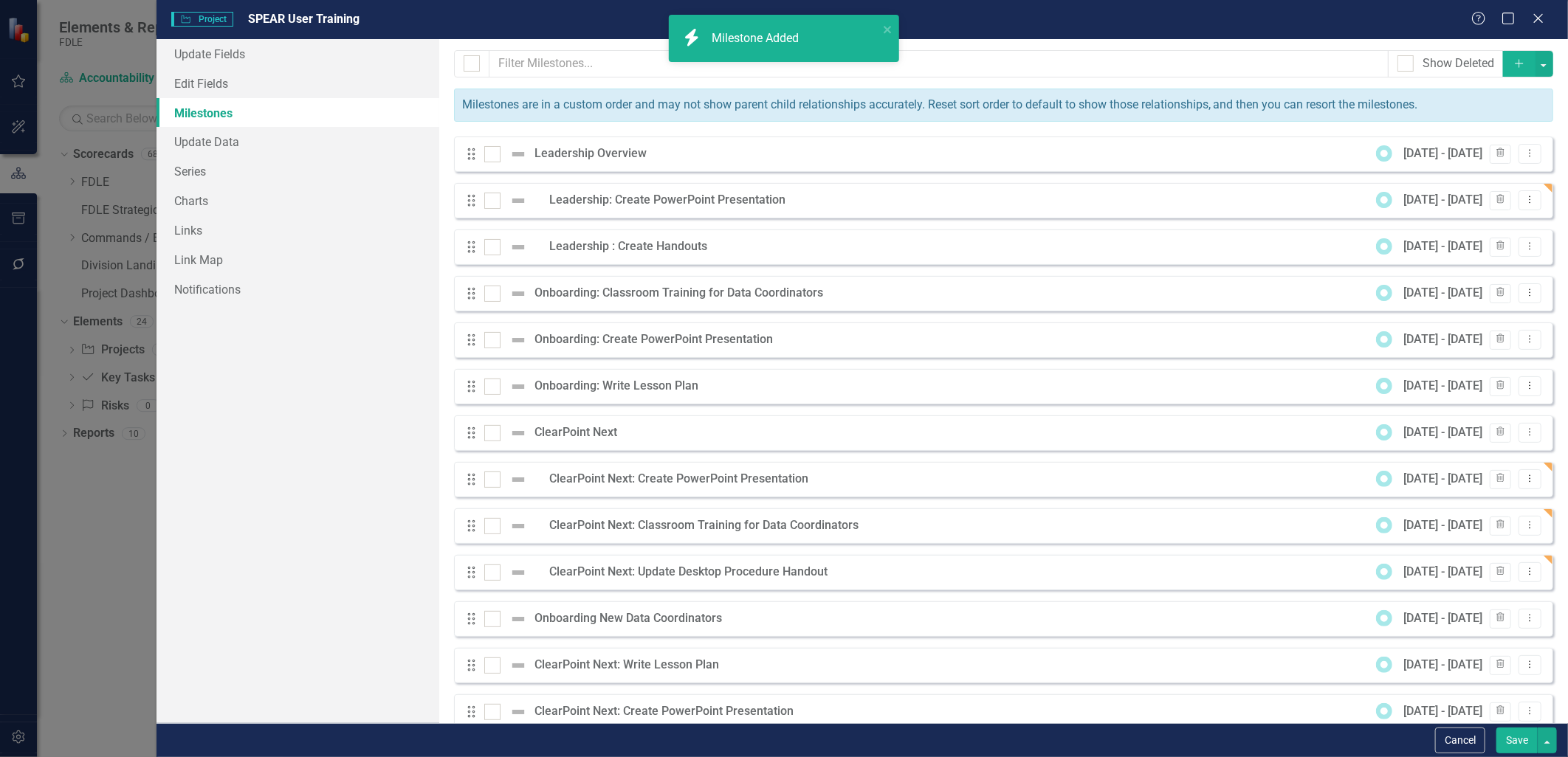
scroll to position [27, 0]
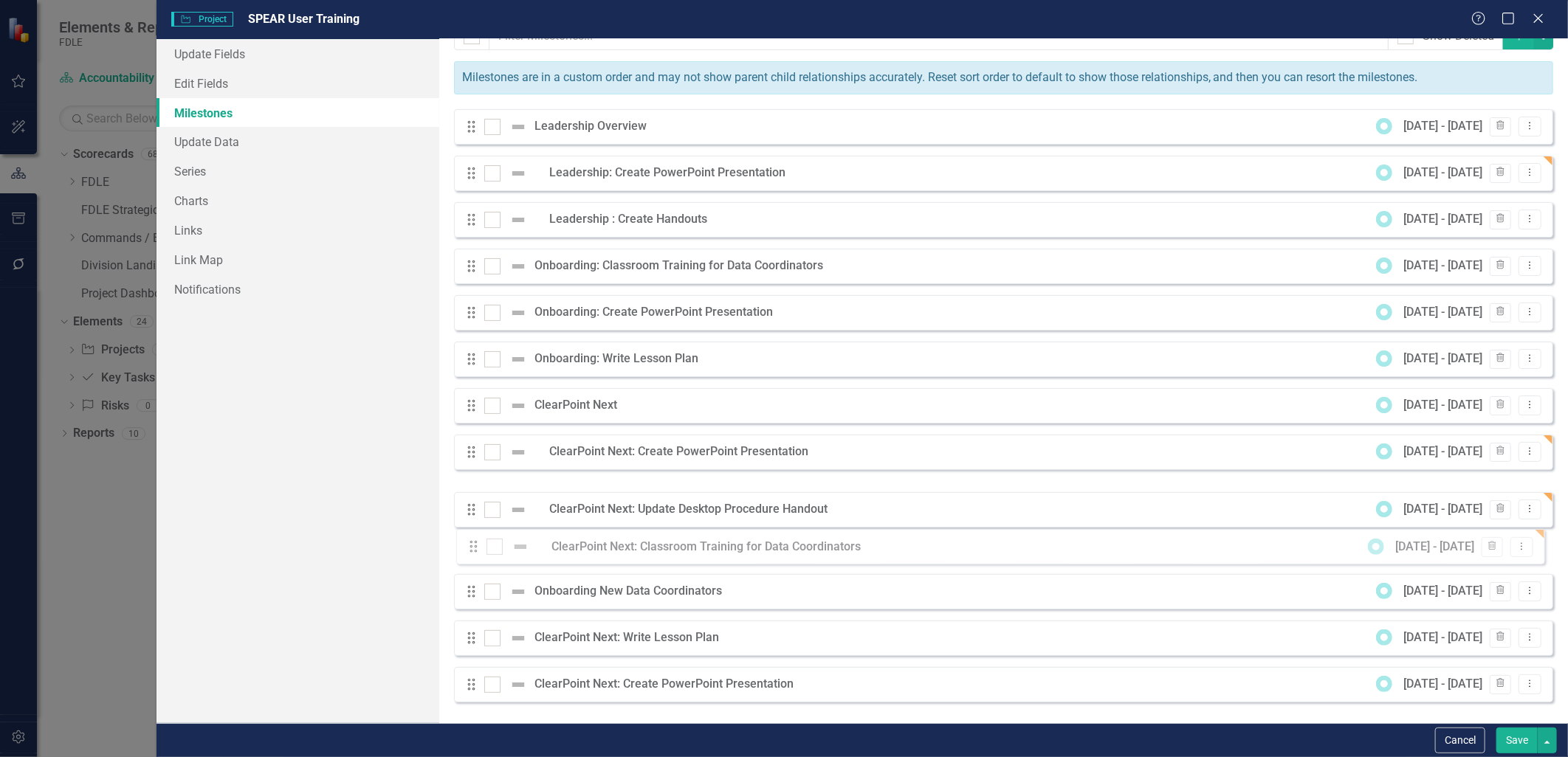
drag, startPoint x: 474, startPoint y: 500, endPoint x: 476, endPoint y: 549, distance: 49.0
click at [1495, 687] on icon "Trash" at bounding box center [1500, 684] width 11 height 9
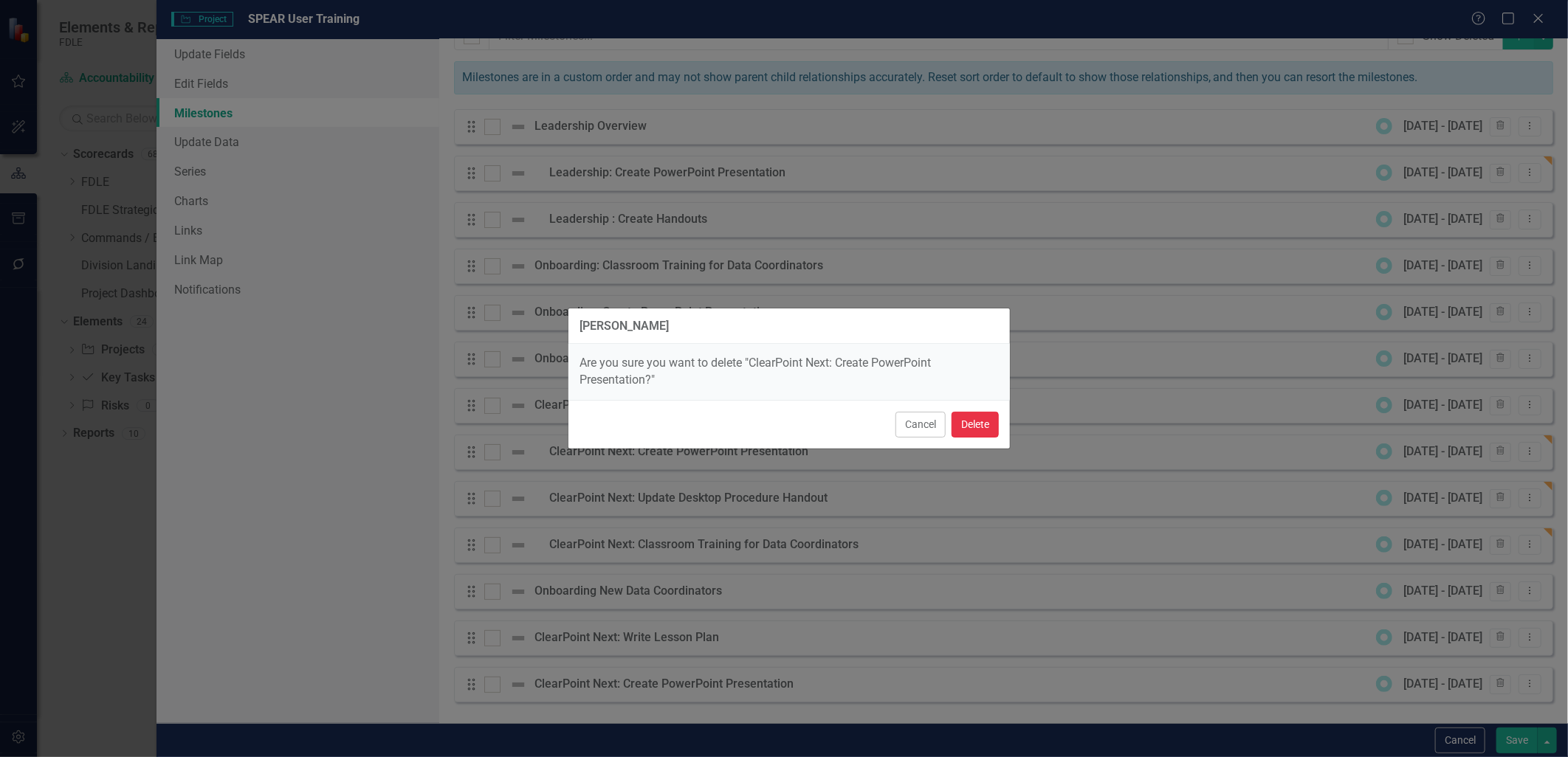
click at [974, 432] on button "Delete" at bounding box center [975, 424] width 48 height 26
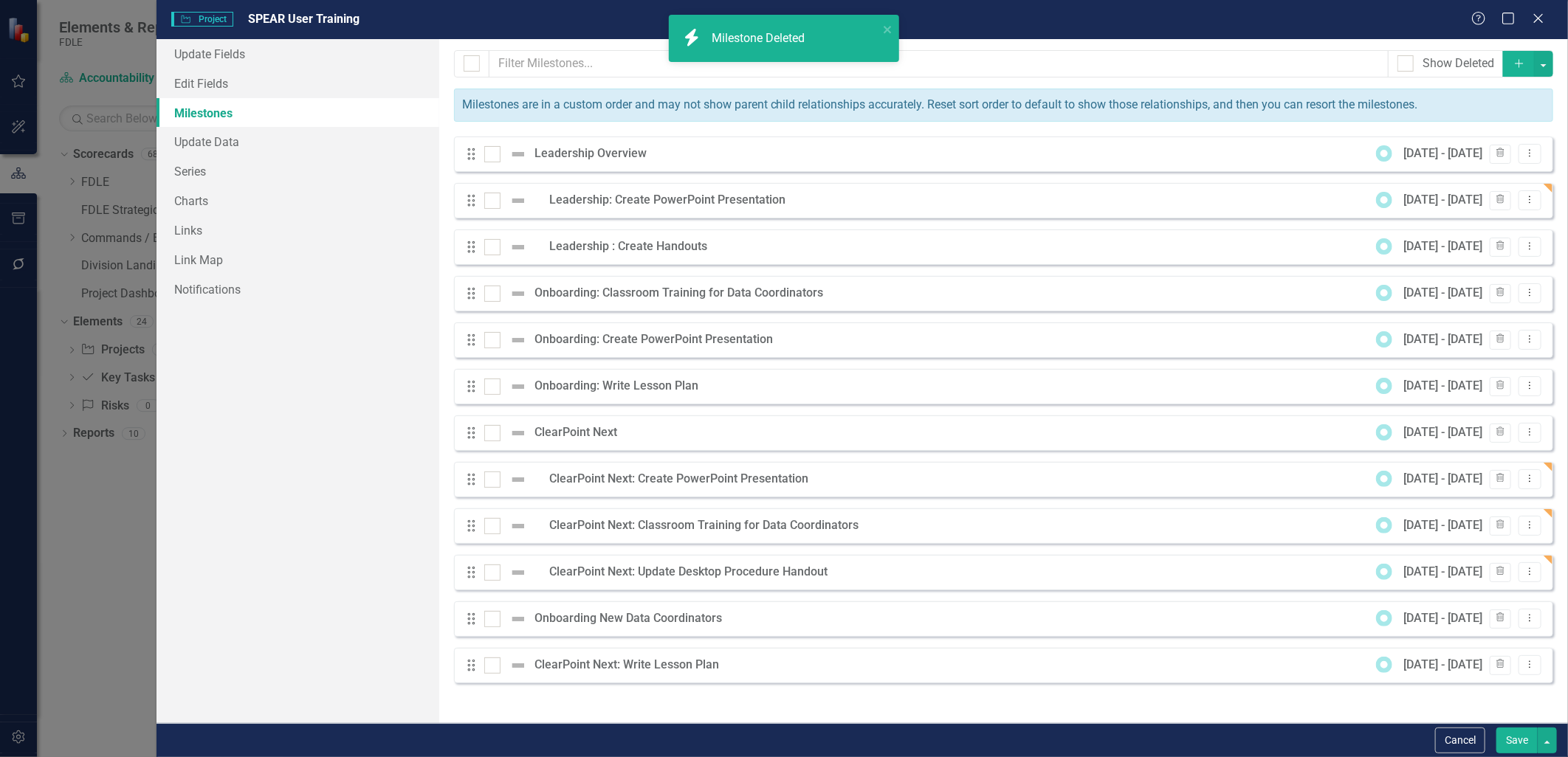
scroll to position [0, 0]
click at [1533, 663] on icon "Dropdown Menu" at bounding box center [1530, 664] width 13 height 10
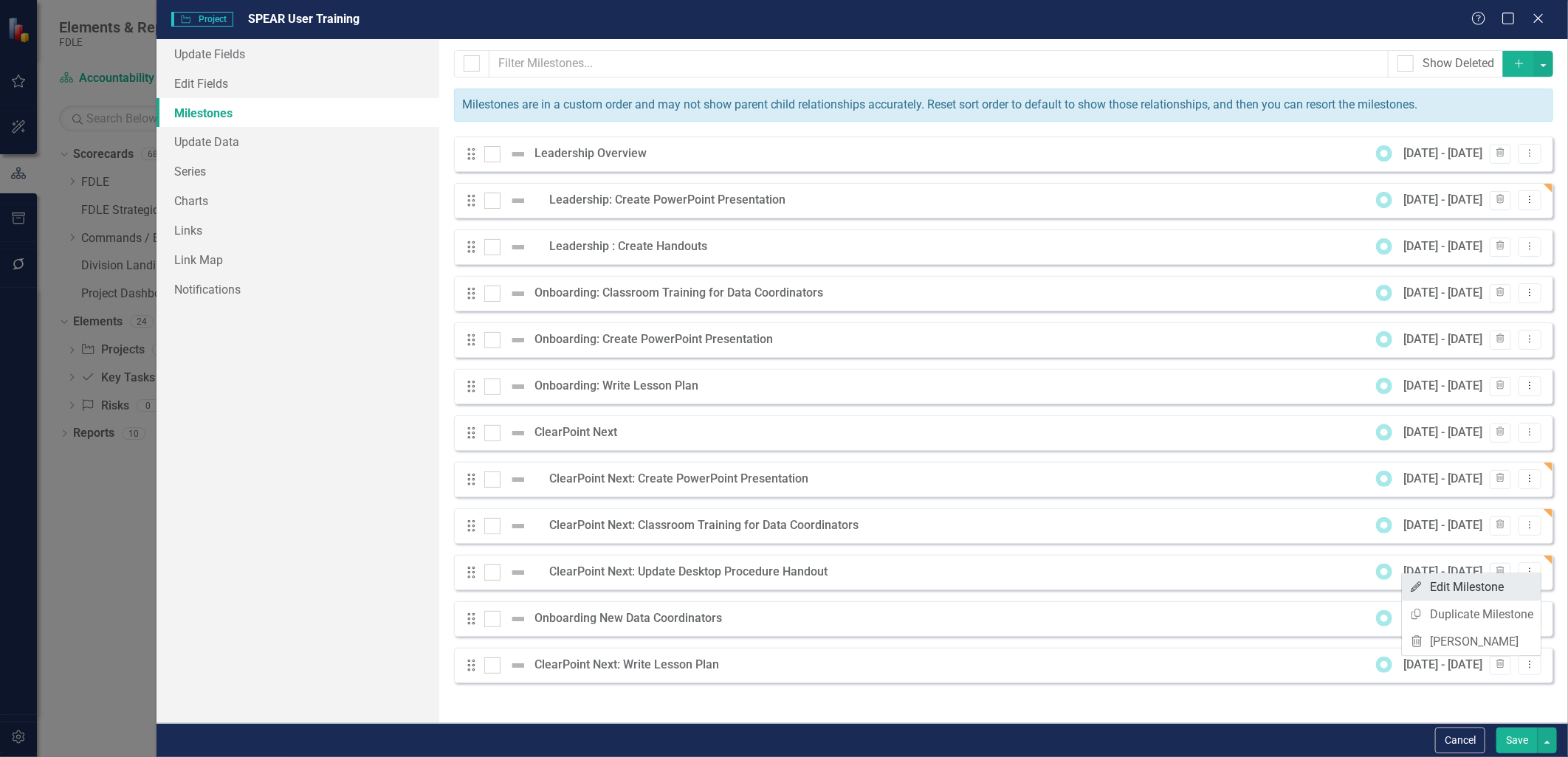
click at [1479, 588] on link "Edit Edit Milestone" at bounding box center [1471, 587] width 139 height 27
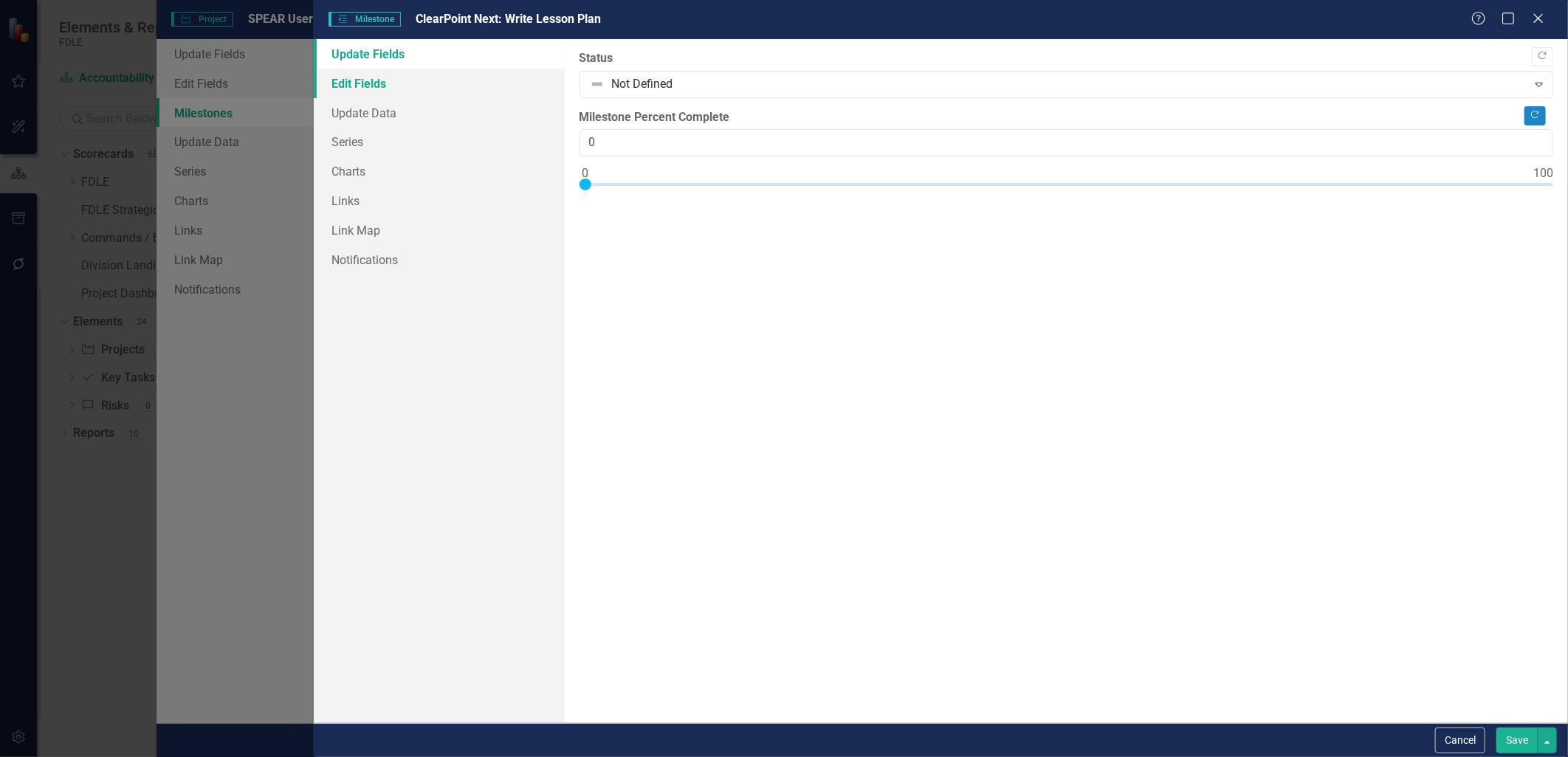
click at [412, 93] on link "Edit Fields" at bounding box center [438, 83] width 251 height 30
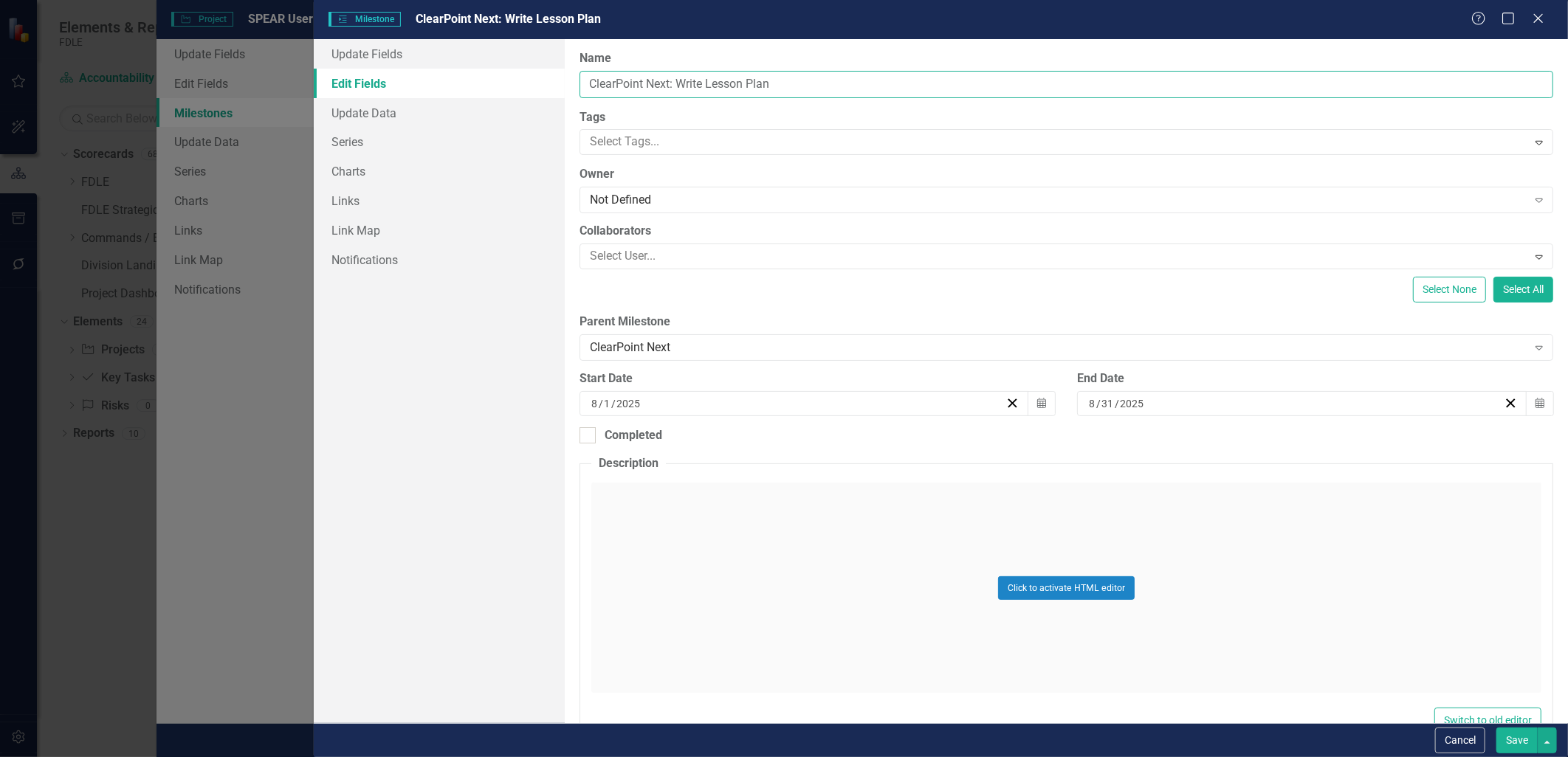
drag, startPoint x: 807, startPoint y: 86, endPoint x: 588, endPoint y: 80, distance: 219.1
click at [558, 84] on div "Update Fields Edit Fields Update Data Series Charts Links Link Map Notification…" at bounding box center [940, 381] width 1255 height 684
click at [1509, 743] on button "Save" at bounding box center [1516, 740] width 41 height 26
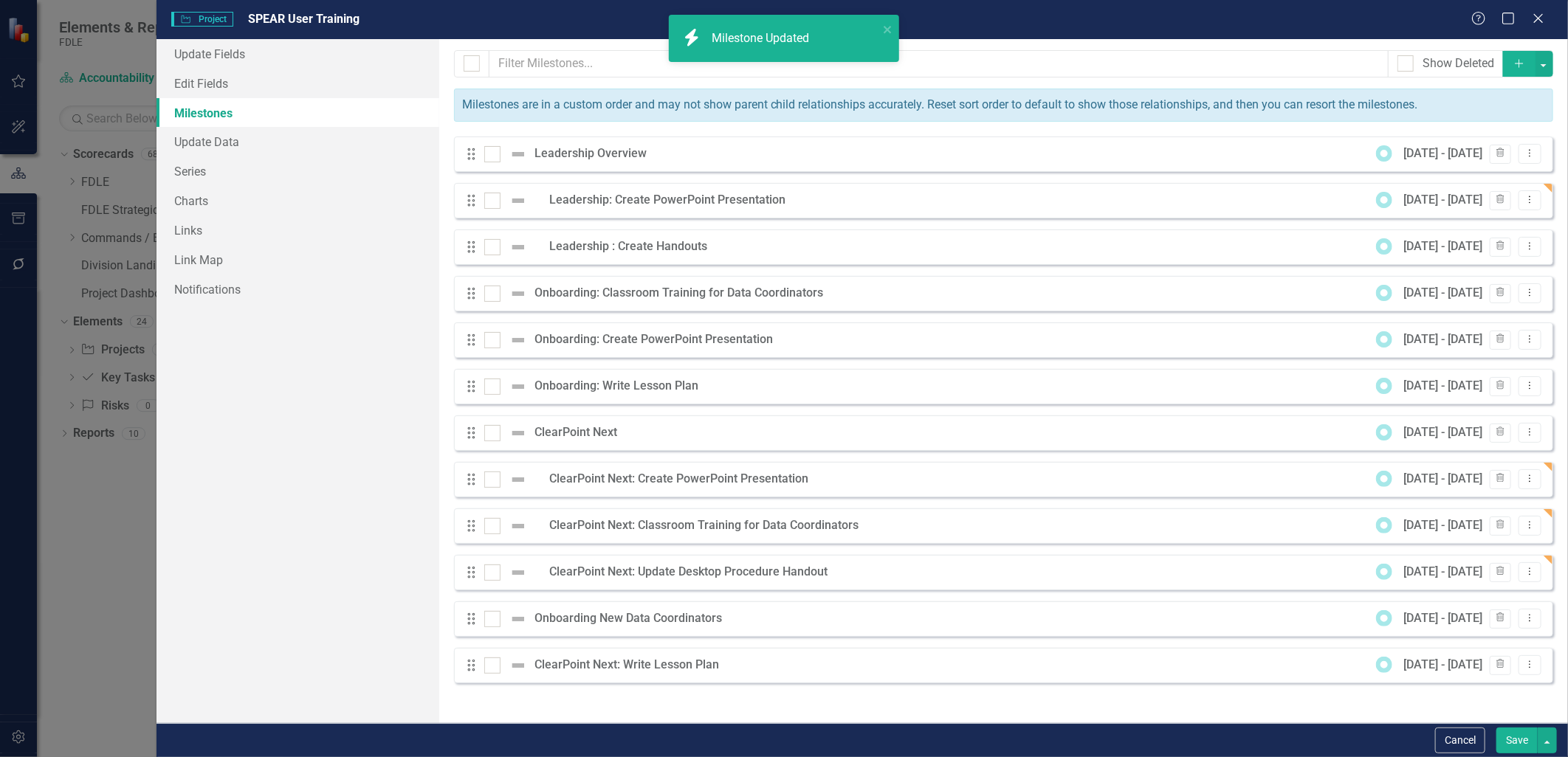
click at [1516, 70] on button "Add" at bounding box center [1519, 64] width 32 height 26
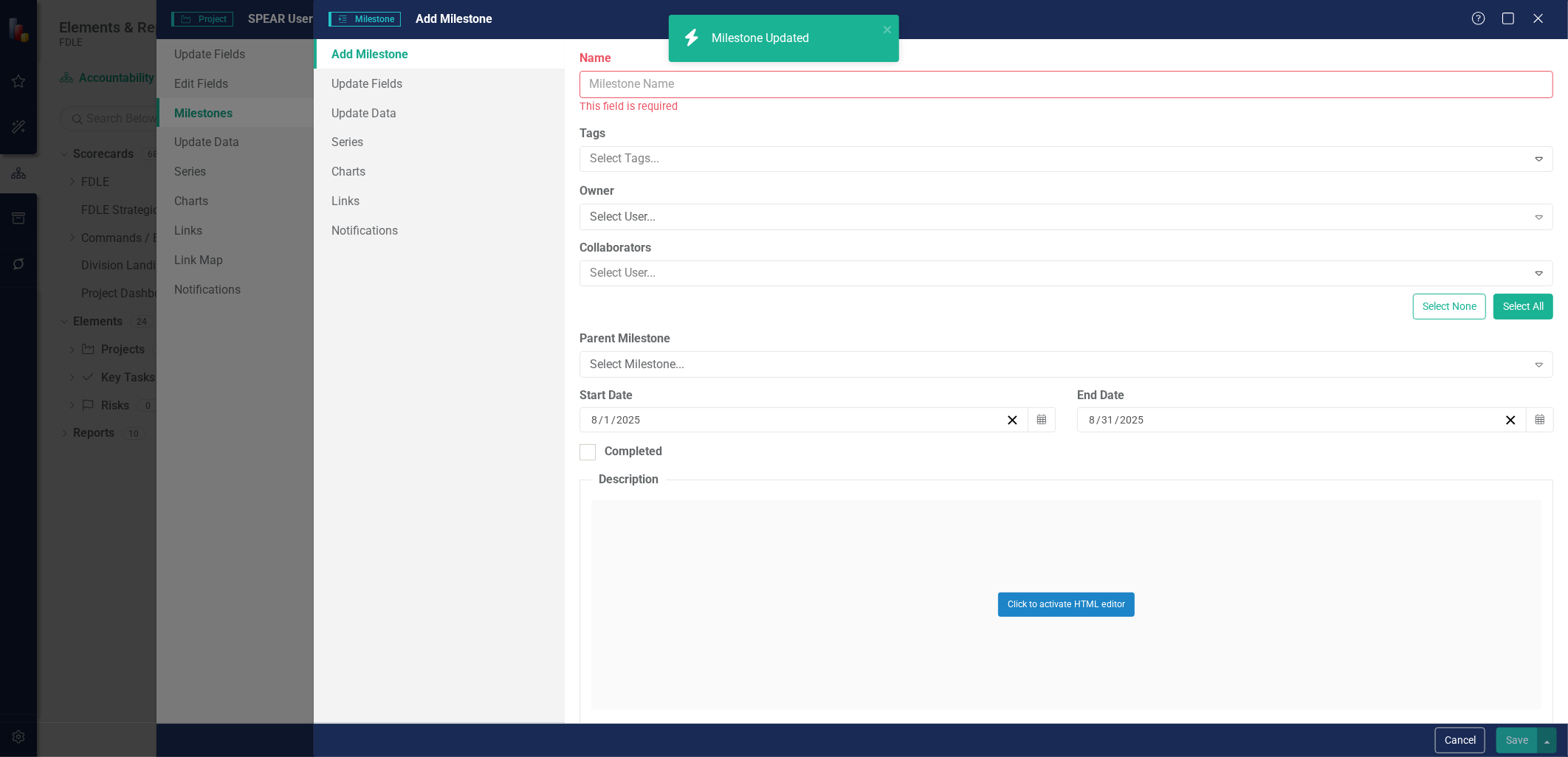
click at [621, 85] on input "Name" at bounding box center [1066, 85] width 973 height 27
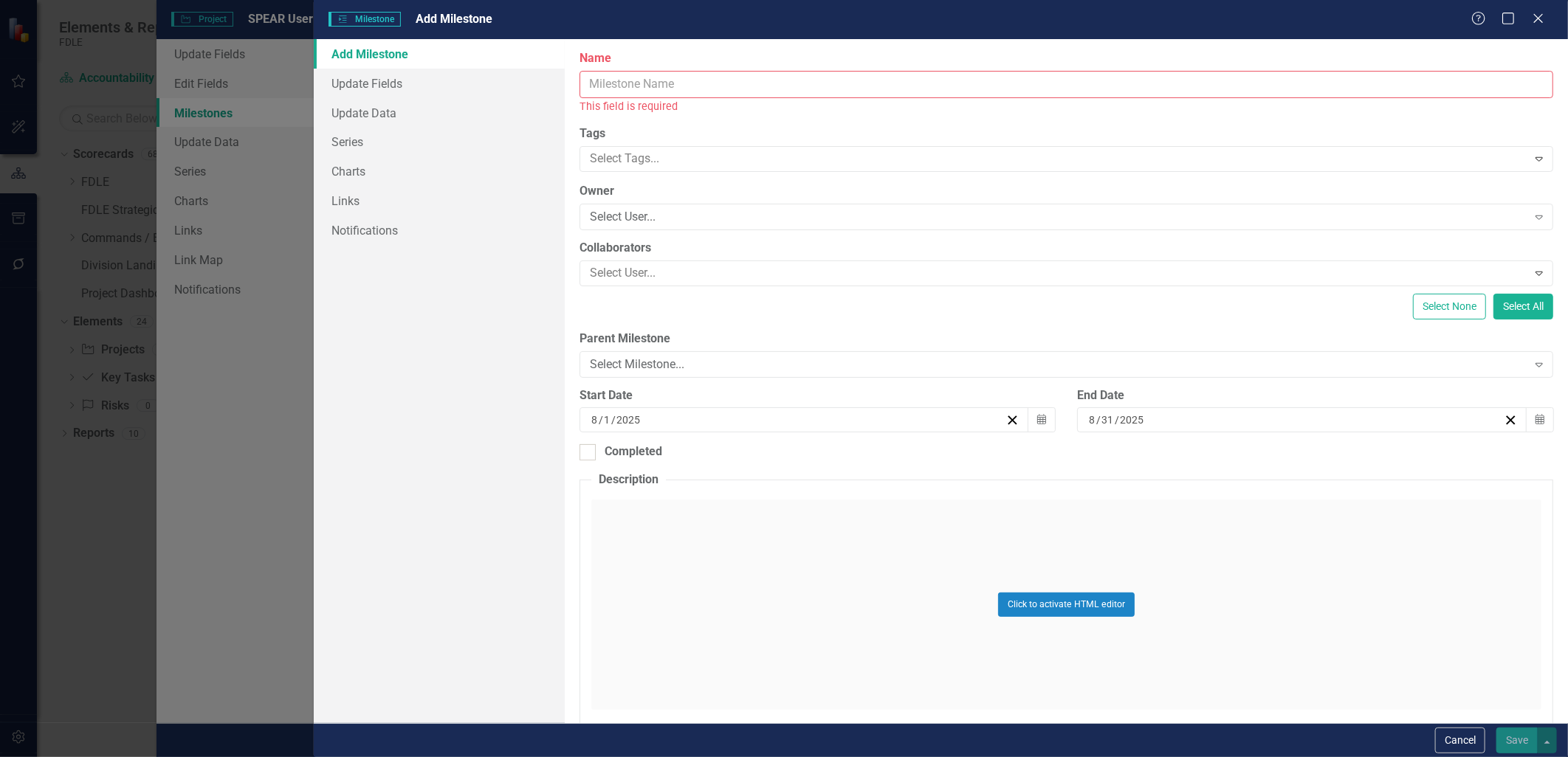
paste input "ClearPoint Next: Write Lesson Plan"
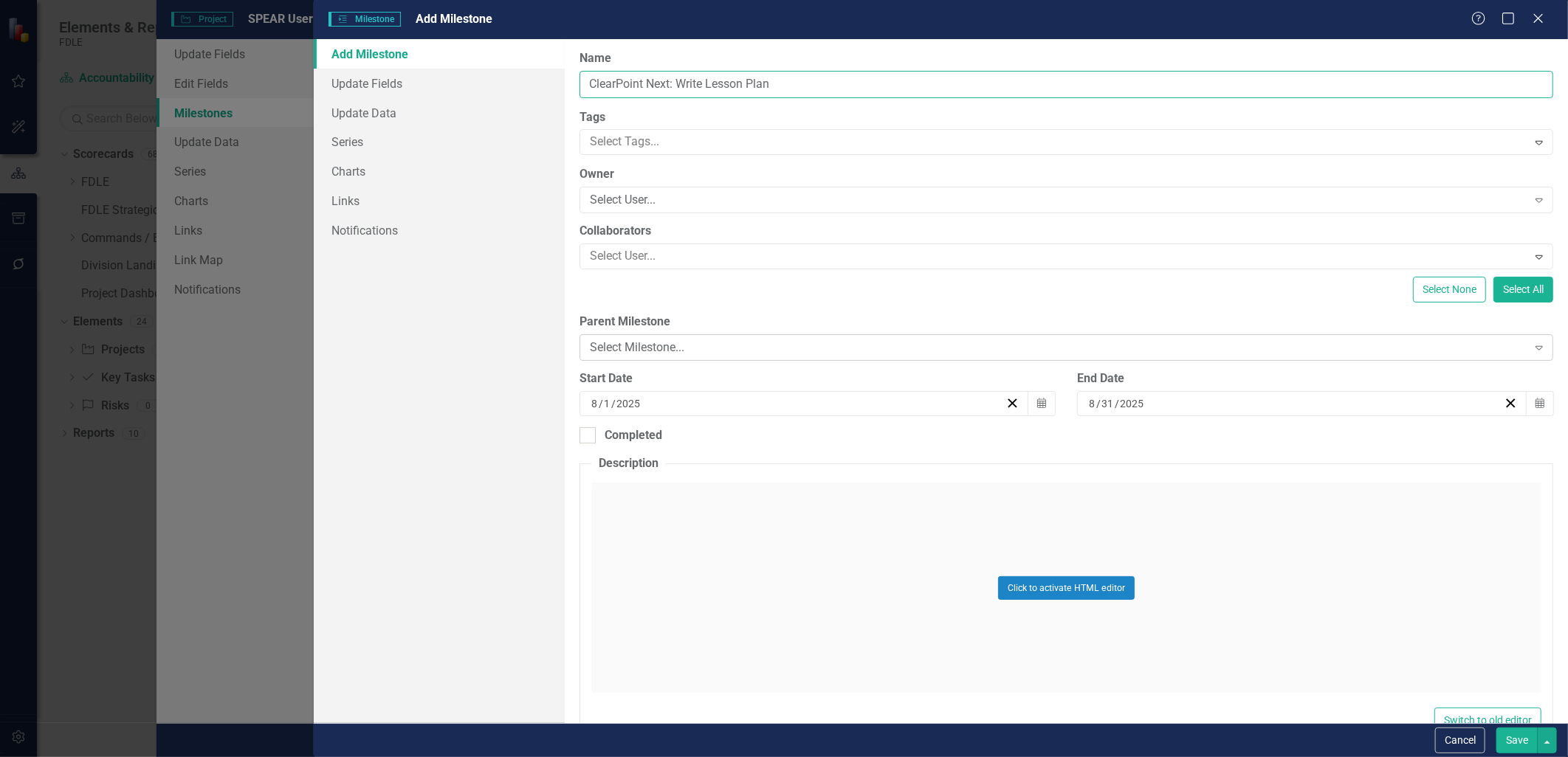
type input "ClearPoint Next: Write Lesson Plan"
click at [635, 347] on div "Select Milestone..." at bounding box center [1058, 347] width 937 height 17
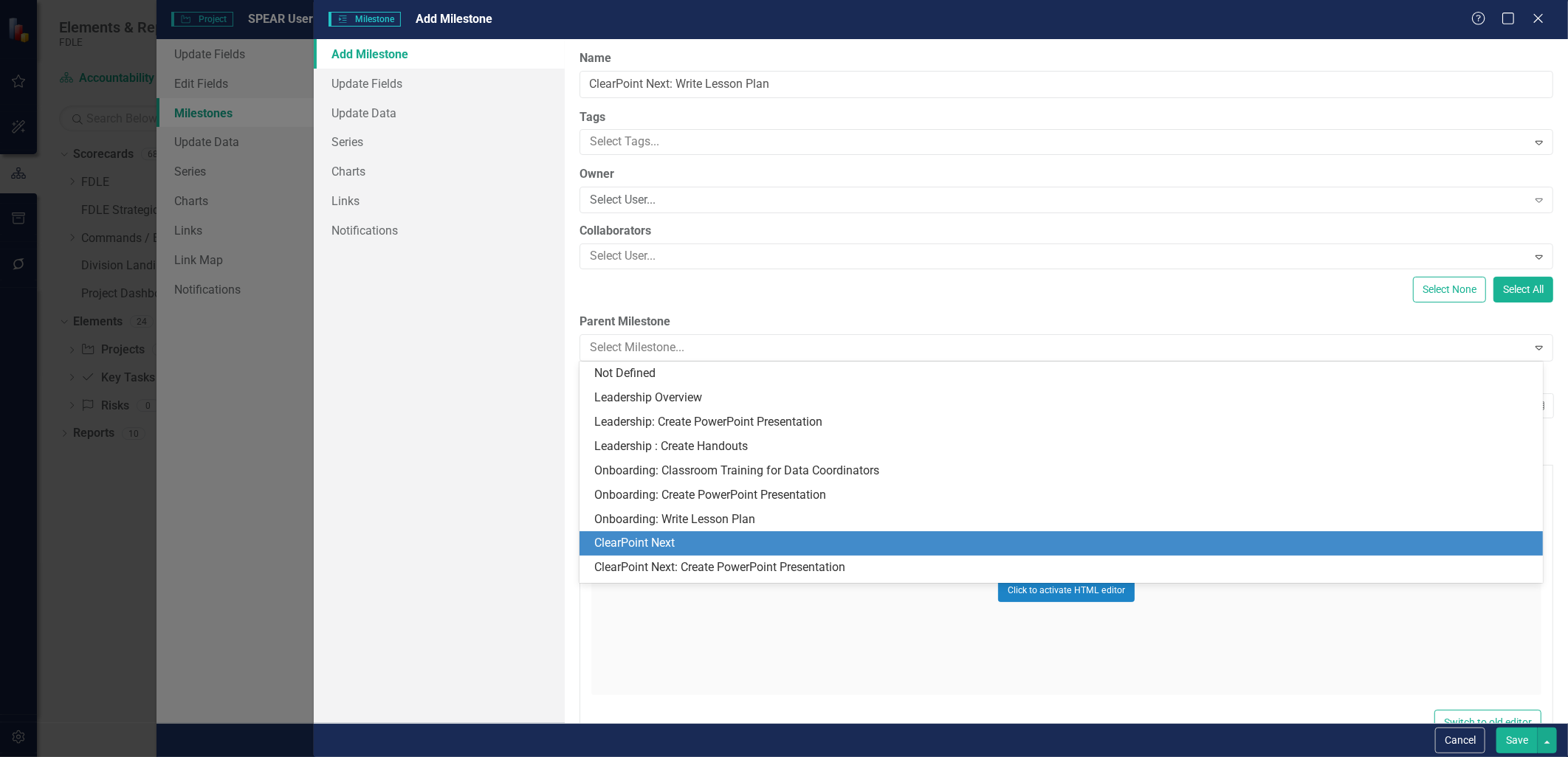
click at [662, 542] on div "ClearPoint Next" at bounding box center [1064, 543] width 940 height 17
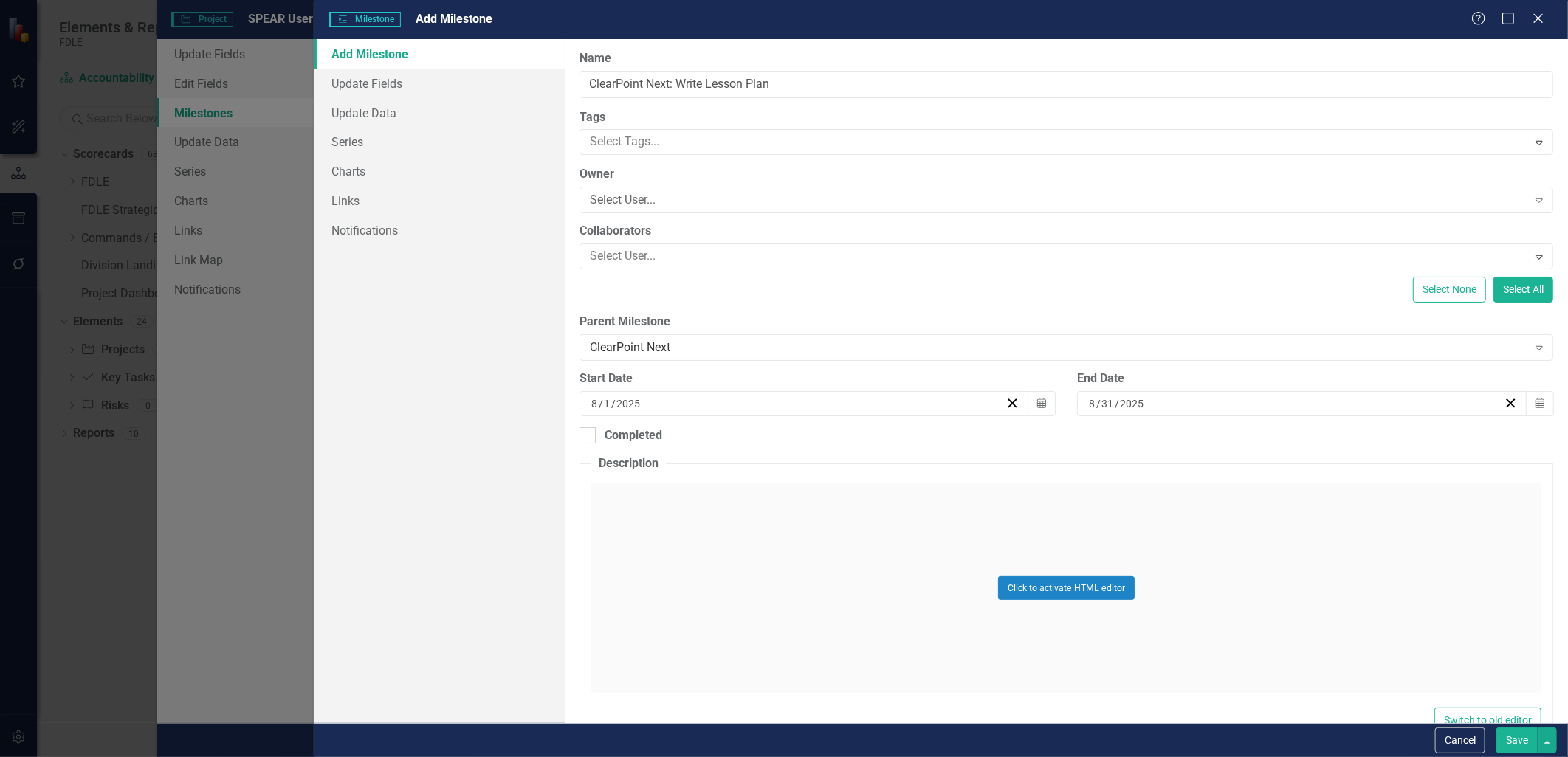
click at [1526, 735] on button "Save" at bounding box center [1516, 740] width 41 height 26
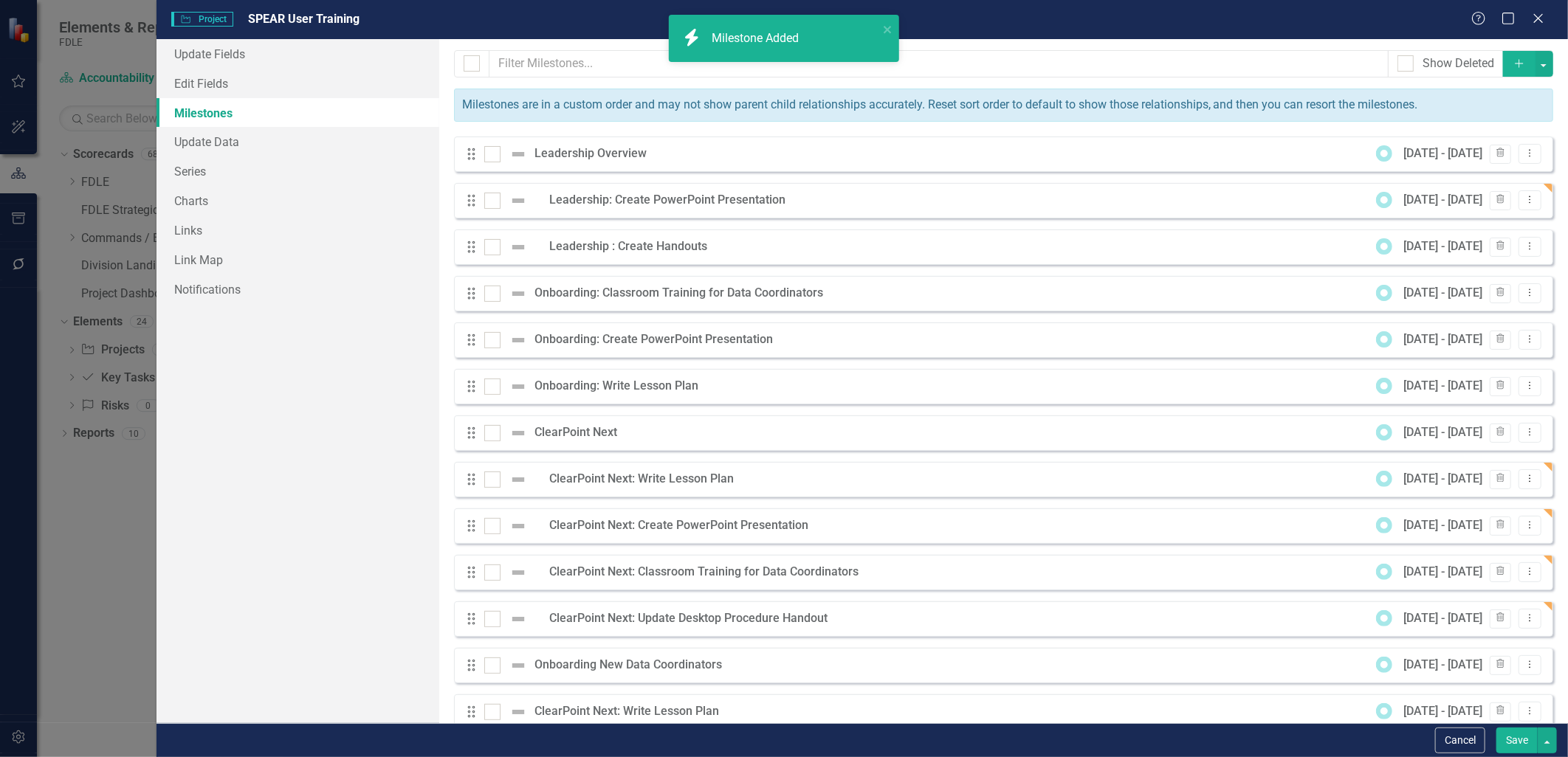
scroll to position [27, 0]
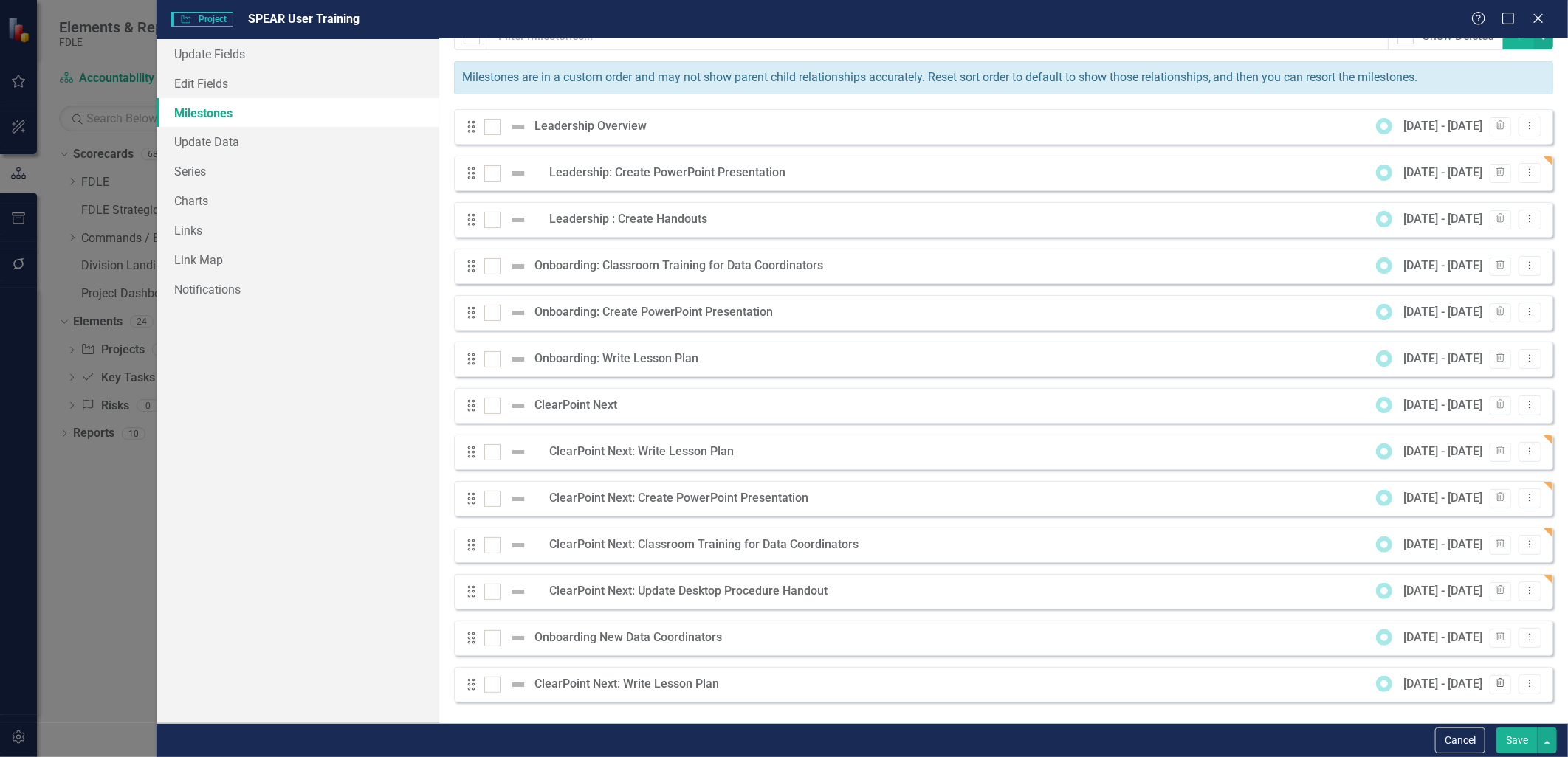
click at [1495, 686] on icon "Trash" at bounding box center [1500, 684] width 11 height 9
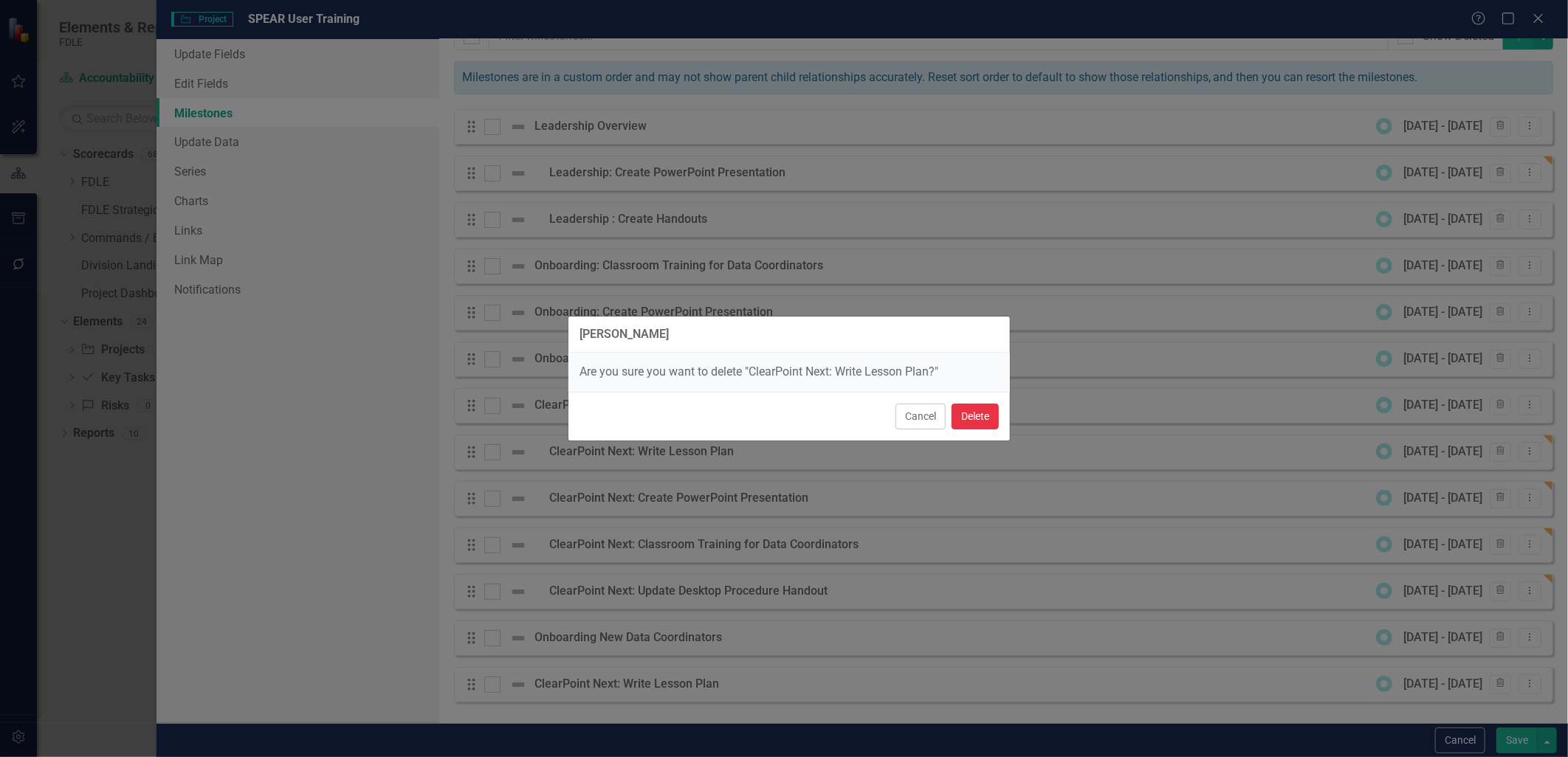
click at [976, 418] on button "Delete" at bounding box center [975, 416] width 48 height 26
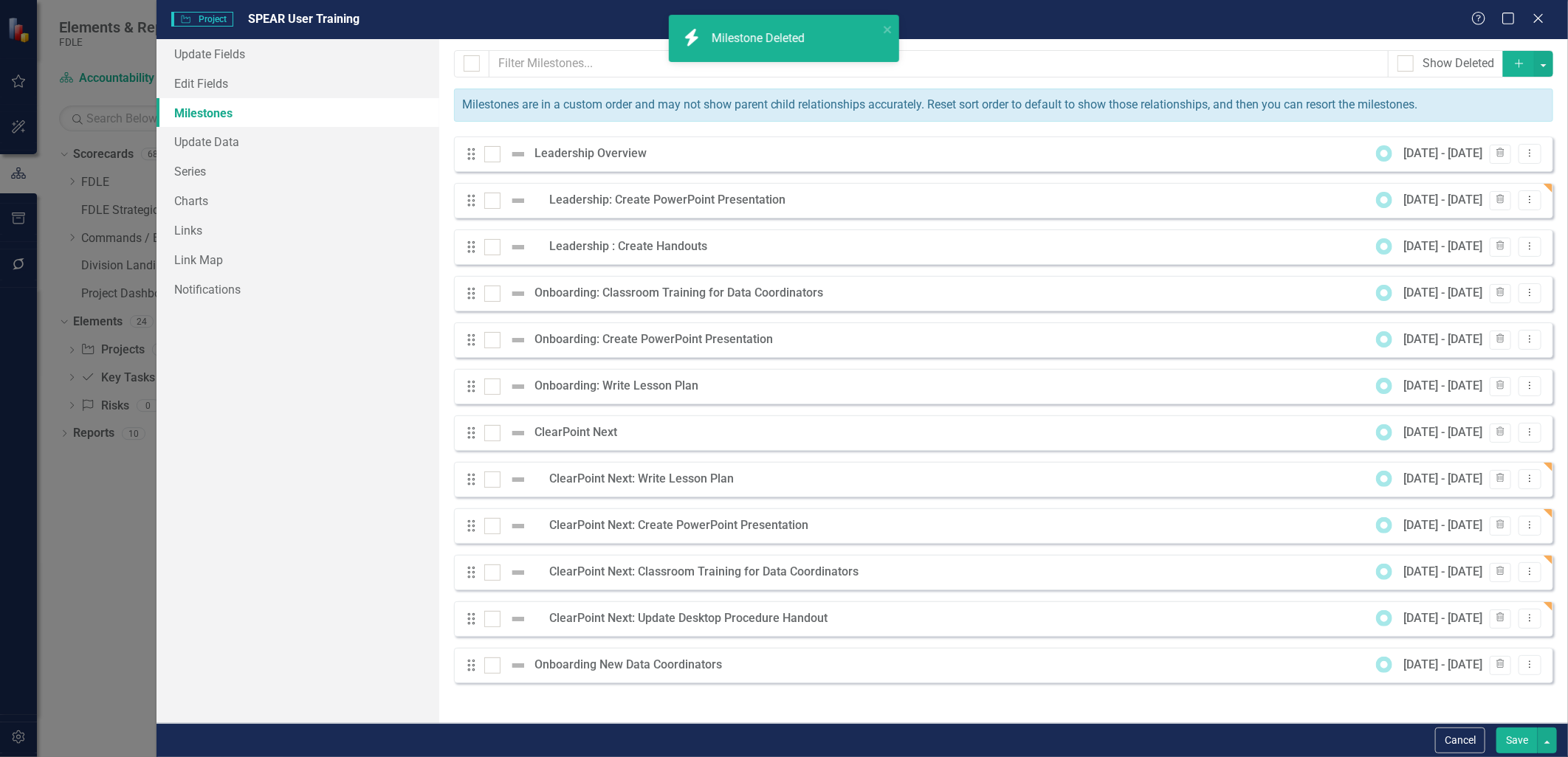
scroll to position [0, 0]
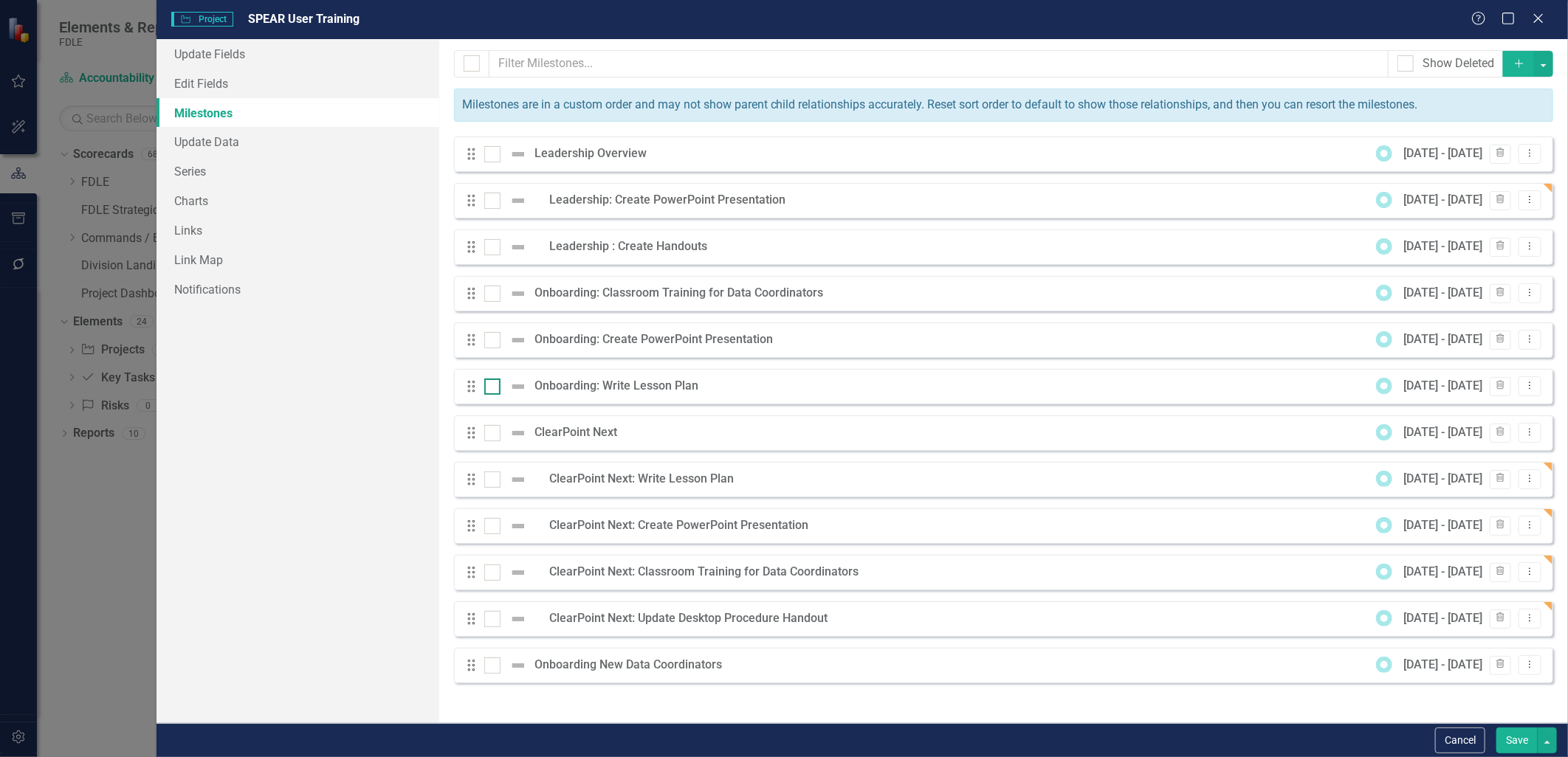
drag, startPoint x: 742, startPoint y: 388, endPoint x: 521, endPoint y: 387, distance: 221.0
click at [521, 387] on div "Drag Onboarding: Write Lesson Plan 8/1/25 - 8/31/25 Trash Dropdown Menu" at bounding box center [1003, 387] width 1099 height 35
click at [543, 385] on div "Onboarding: Write Lesson Plan" at bounding box center [620, 386] width 172 height 17
click at [1534, 387] on icon "Dropdown Menu" at bounding box center [1530, 386] width 13 height 10
click at [1479, 406] on link "Edit Edit Milestone" at bounding box center [1471, 412] width 139 height 27
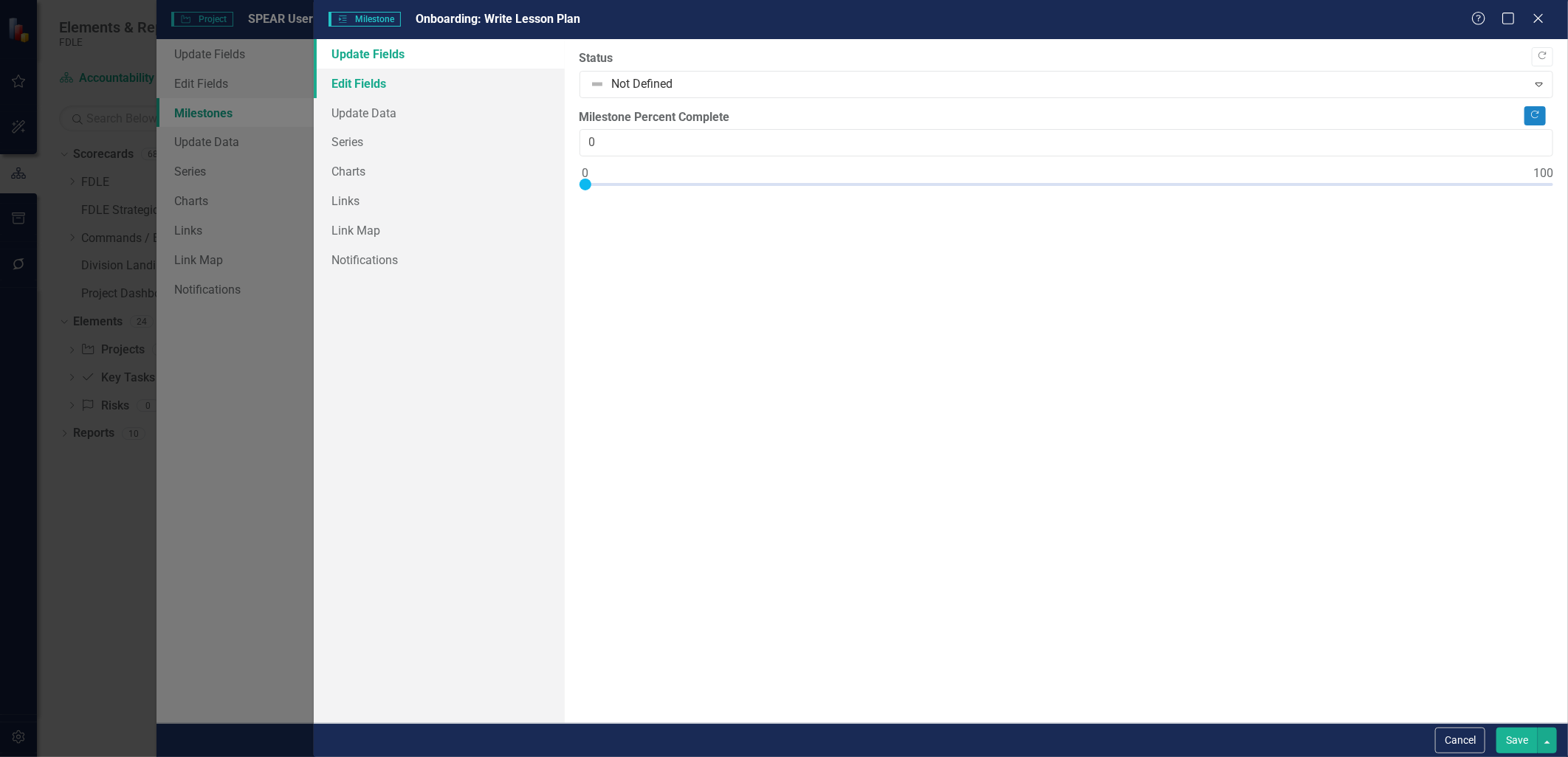
click at [376, 72] on link "Edit Fields" at bounding box center [438, 83] width 251 height 30
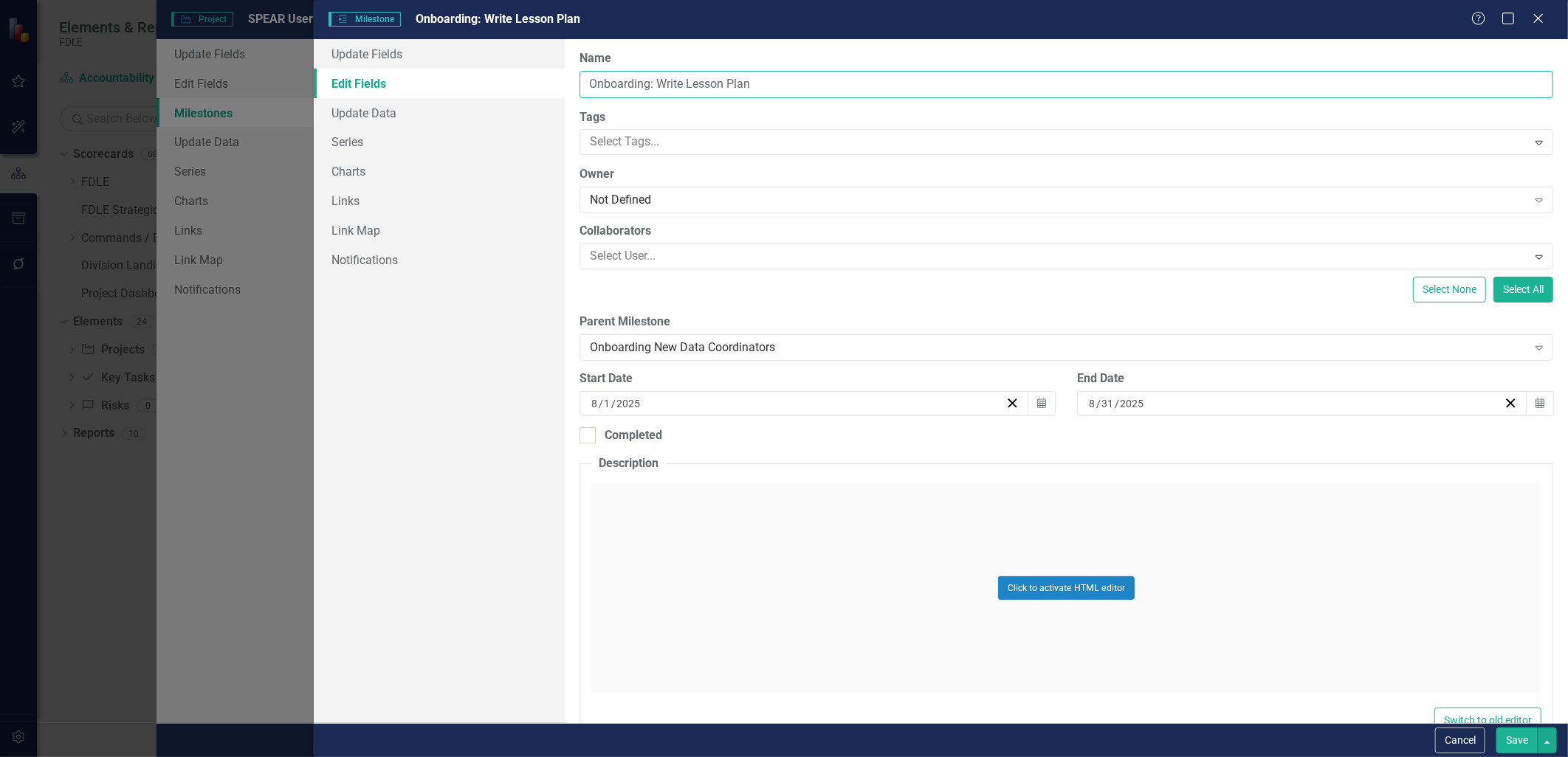
drag, startPoint x: 770, startPoint y: 84, endPoint x: 515, endPoint y: 85, distance: 255.0
click at [515, 85] on div "Update Fields Edit Fields Update Data Series Charts Links Link Map Notification…" at bounding box center [940, 381] width 1255 height 684
click at [1469, 742] on button "Cancel" at bounding box center [1460, 740] width 50 height 26
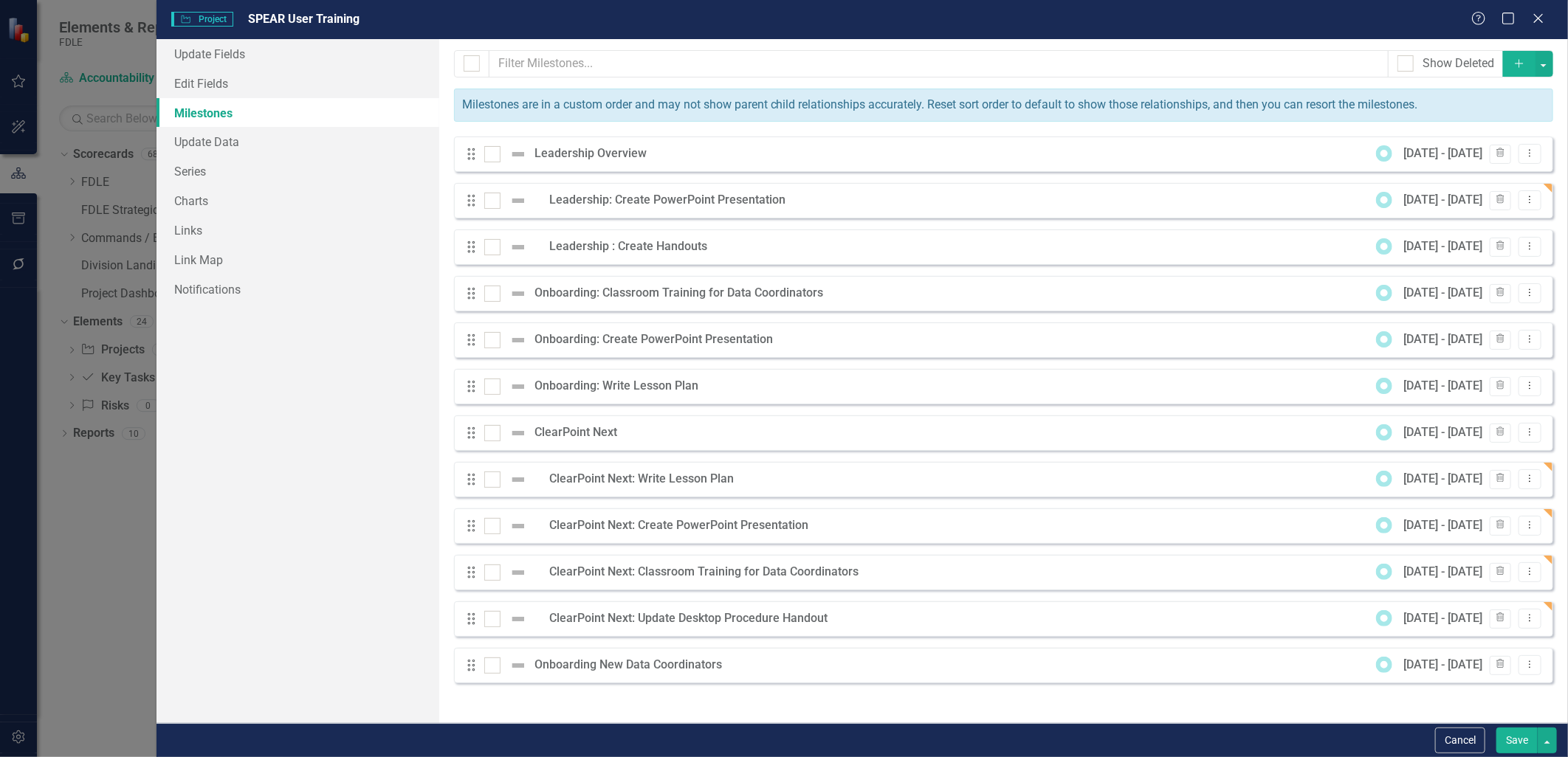
click at [1521, 65] on icon "Add" at bounding box center [1519, 63] width 13 height 10
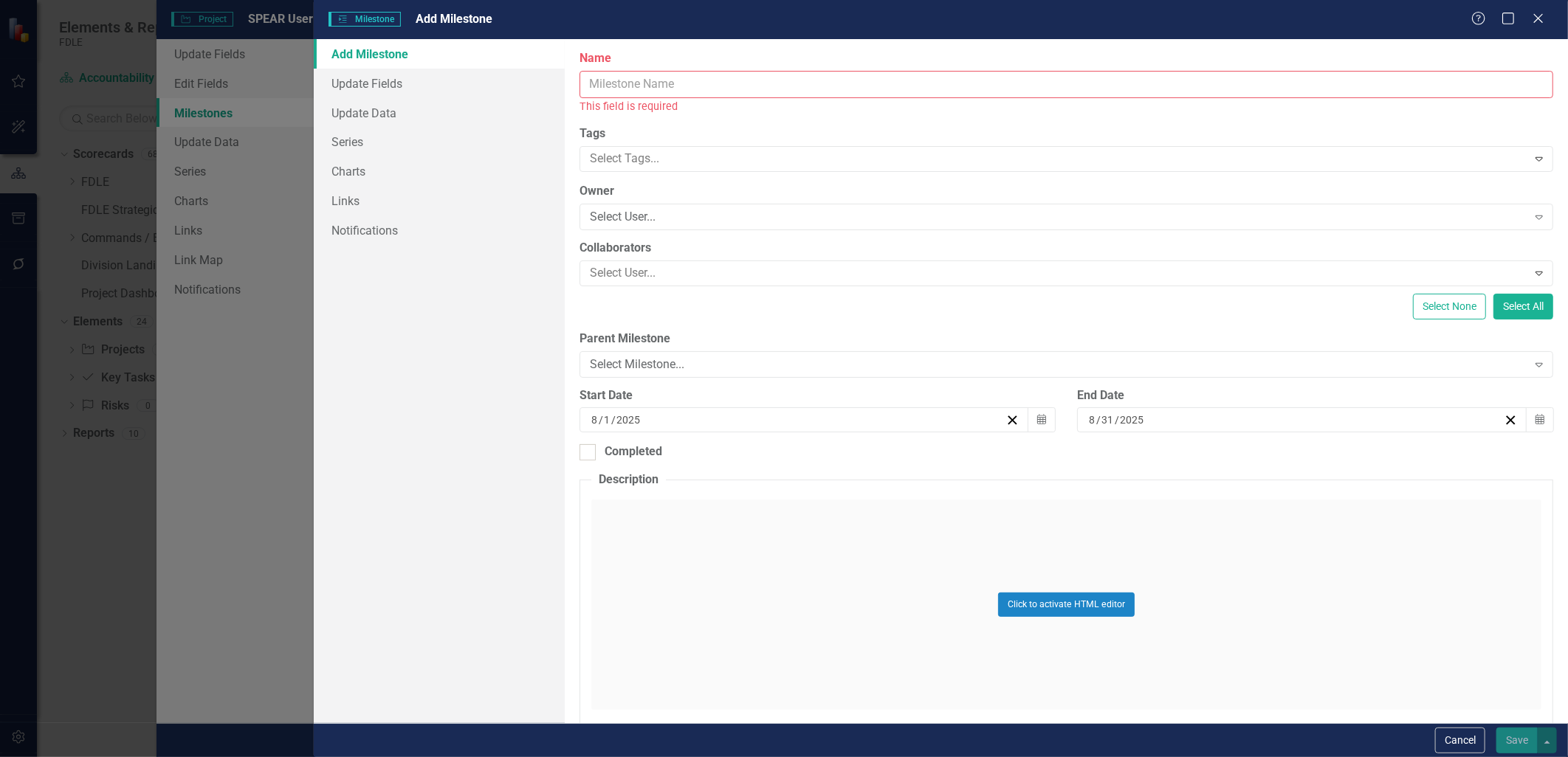
click at [709, 76] on input "Name" at bounding box center [1066, 85] width 973 height 27
paste input "Onboarding: Write Lesson Plan"
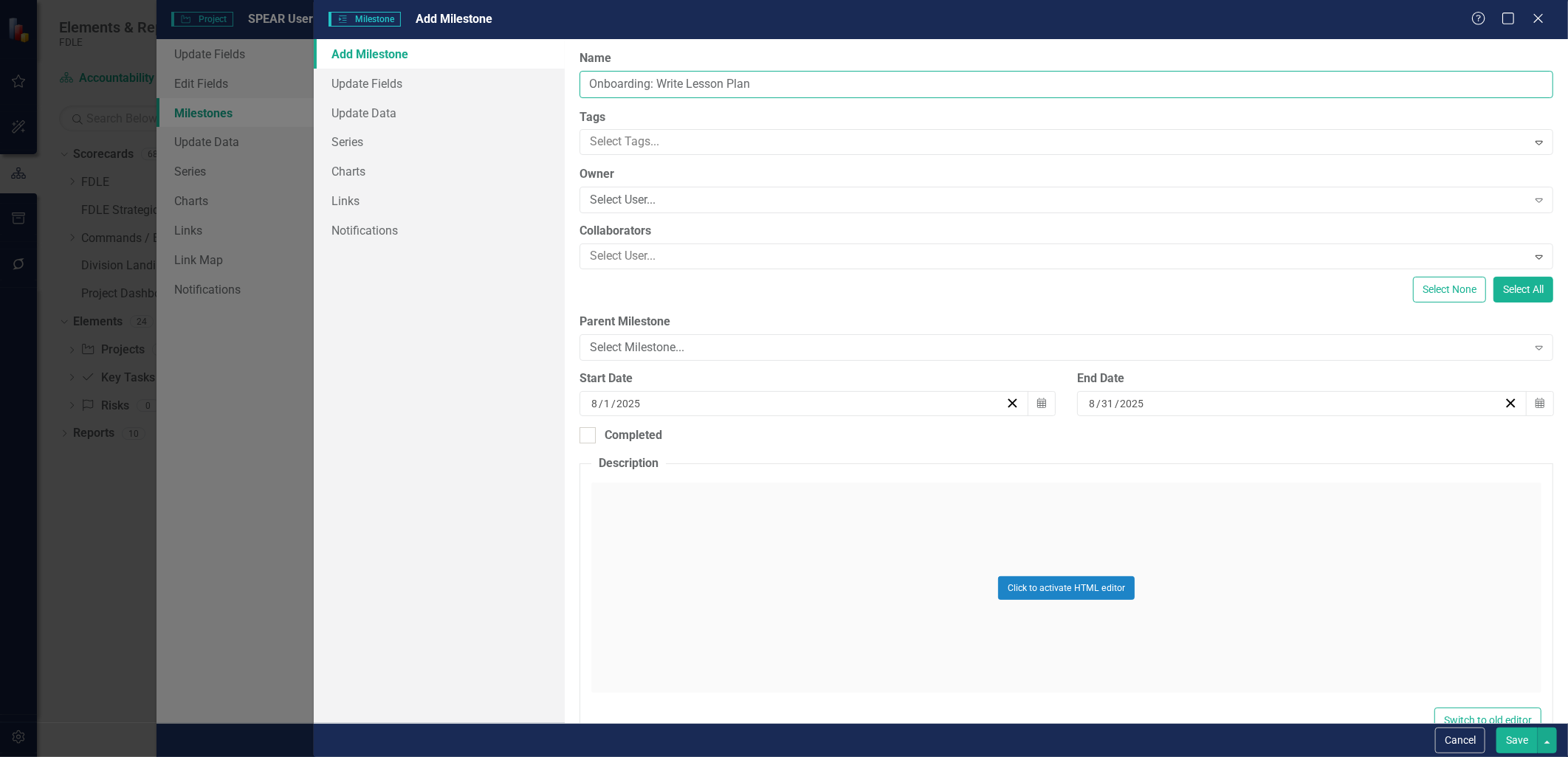
type input "Onboarding: Write Lesson Plan"
click at [636, 333] on div "Parent Milestone Select Milestone... Expand" at bounding box center [1066, 336] width 973 height 46
click at [636, 347] on div "Select Milestone..." at bounding box center [1058, 347] width 937 height 17
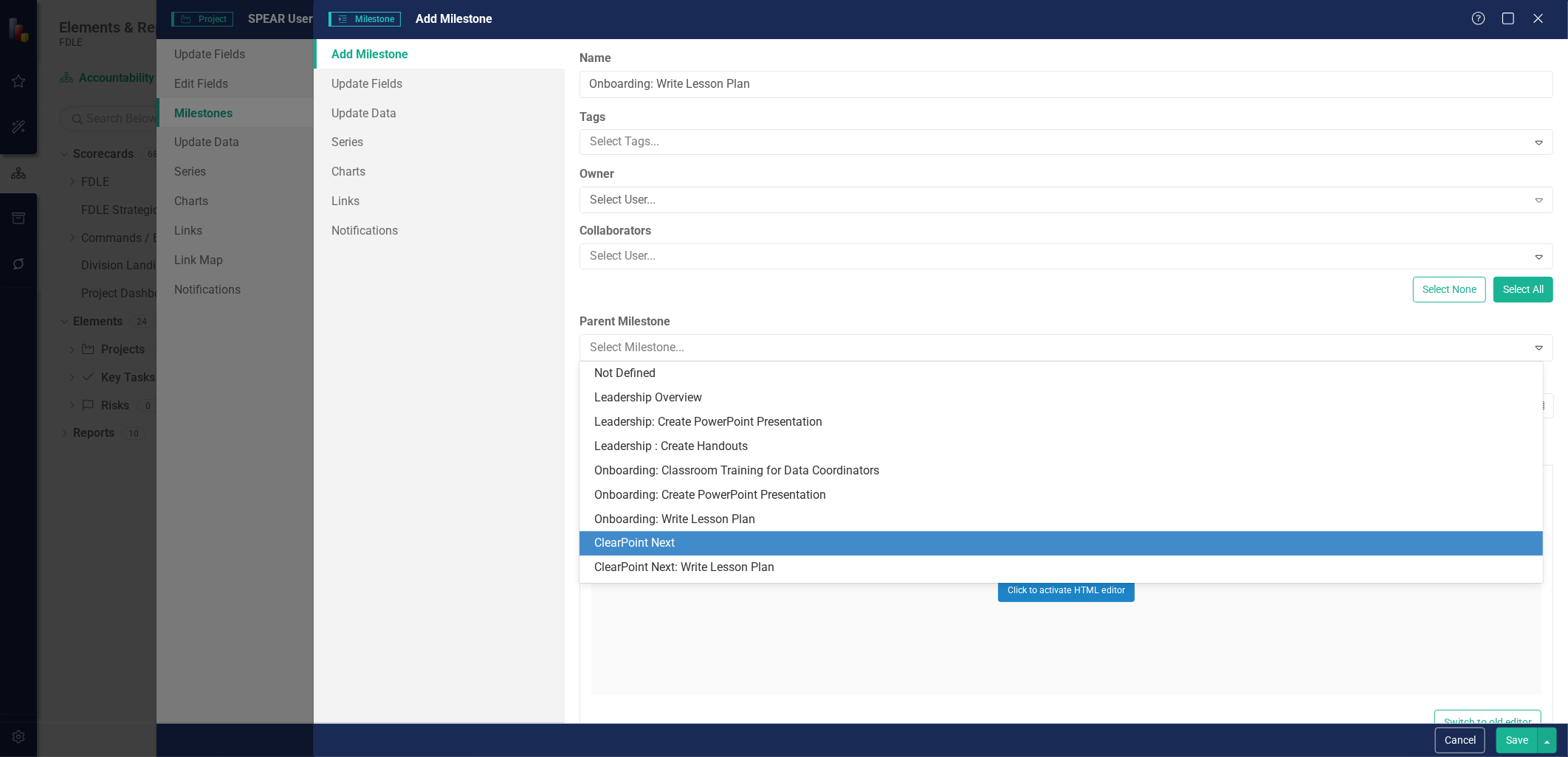
scroll to position [93, 0]
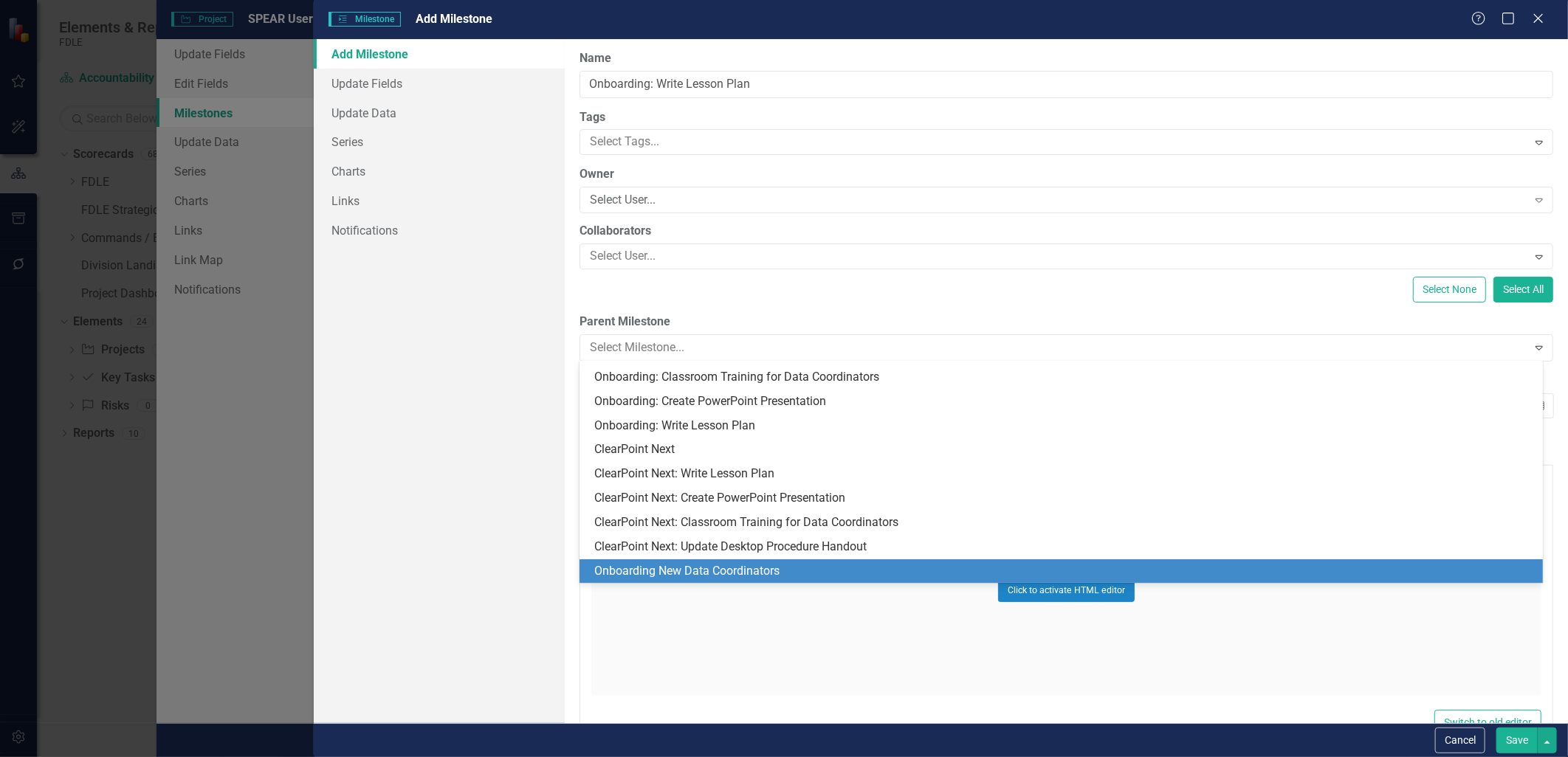
click at [784, 565] on div "Onboarding New Data Coordinators" at bounding box center [1064, 571] width 940 height 17
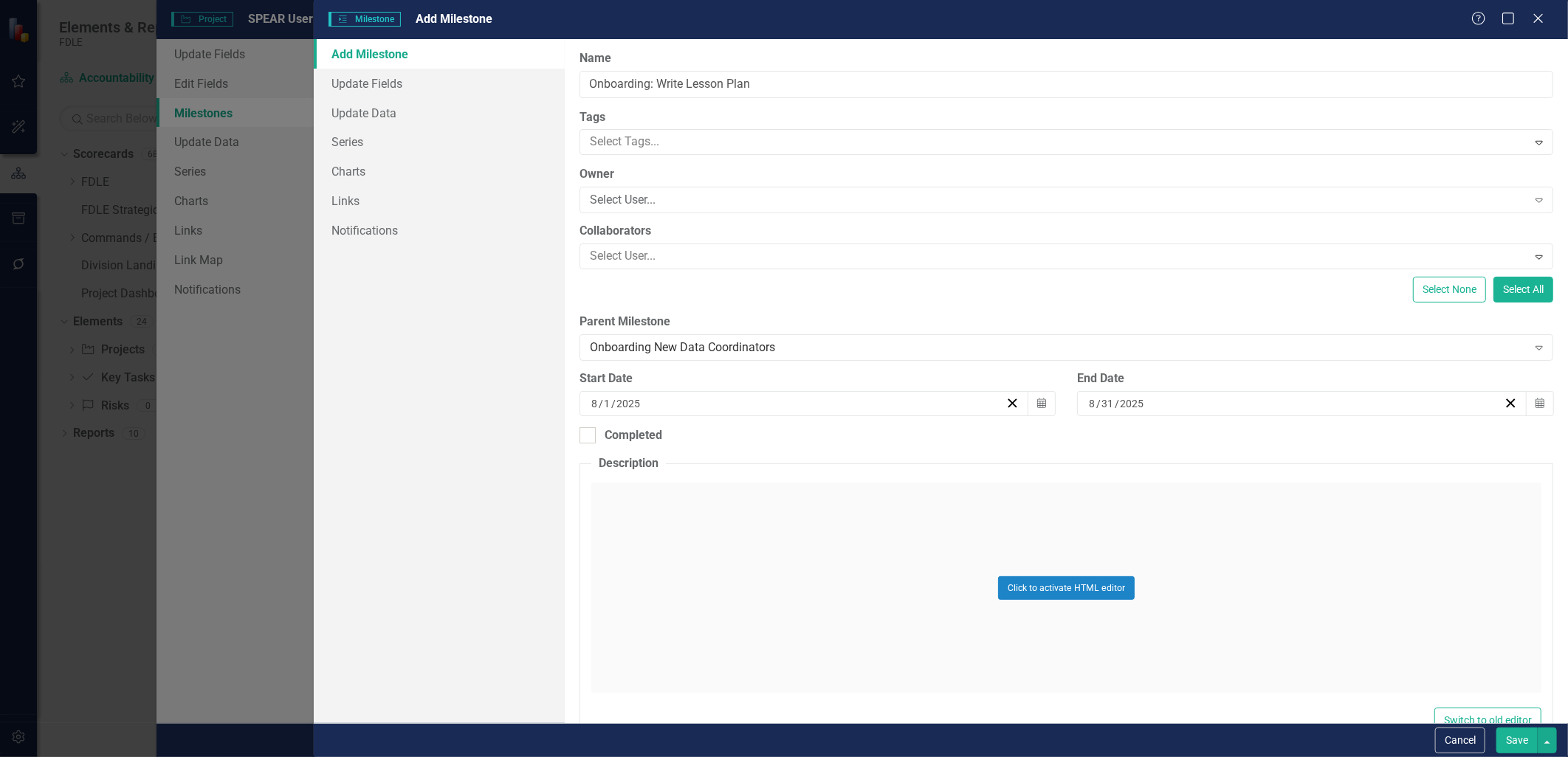
click at [1518, 743] on button "Save" at bounding box center [1516, 740] width 41 height 26
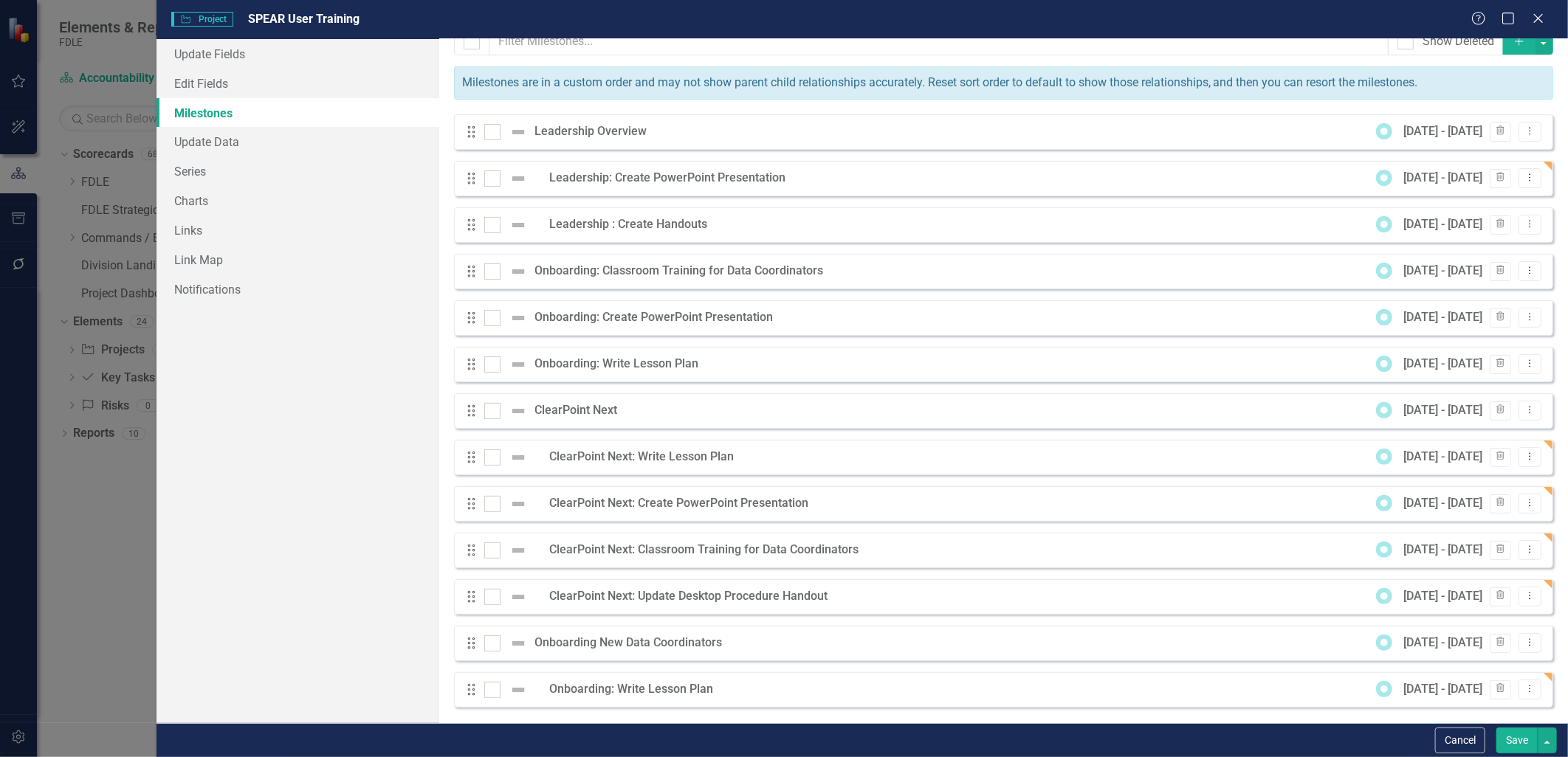
scroll to position [27, 0]
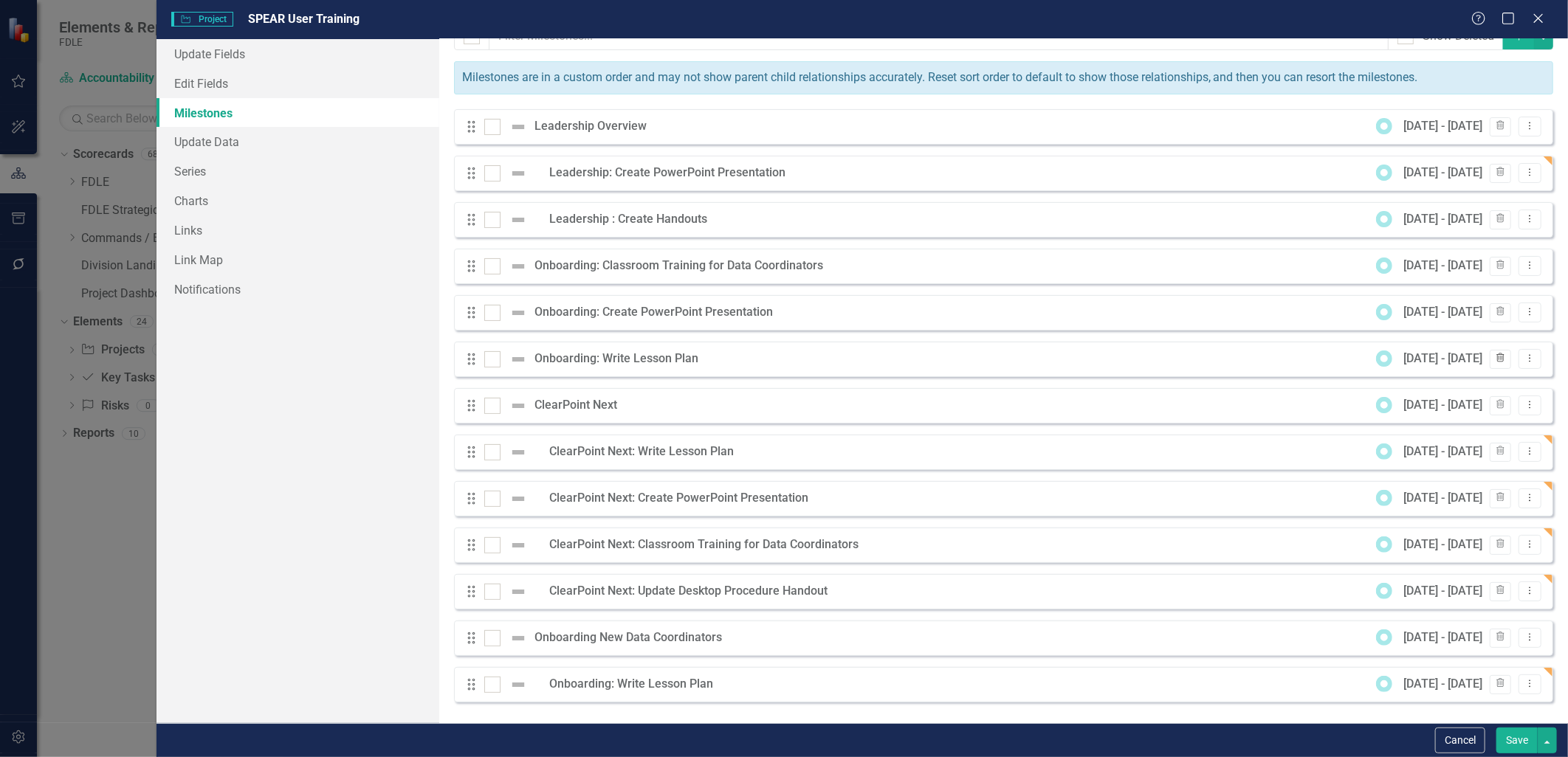
click at [1495, 358] on icon "Trash" at bounding box center [1500, 358] width 11 height 9
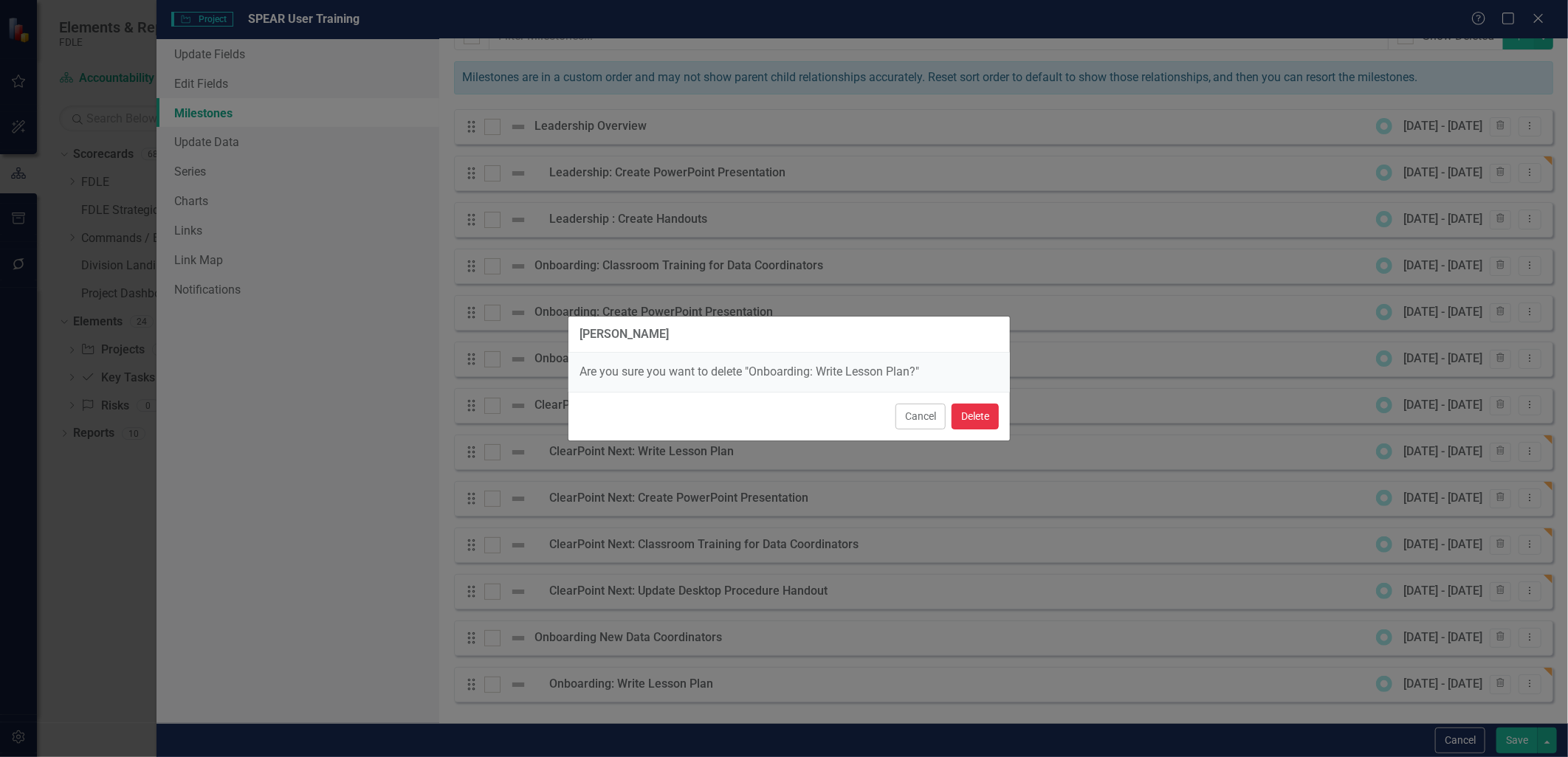
click at [976, 413] on button "Delete" at bounding box center [975, 416] width 48 height 26
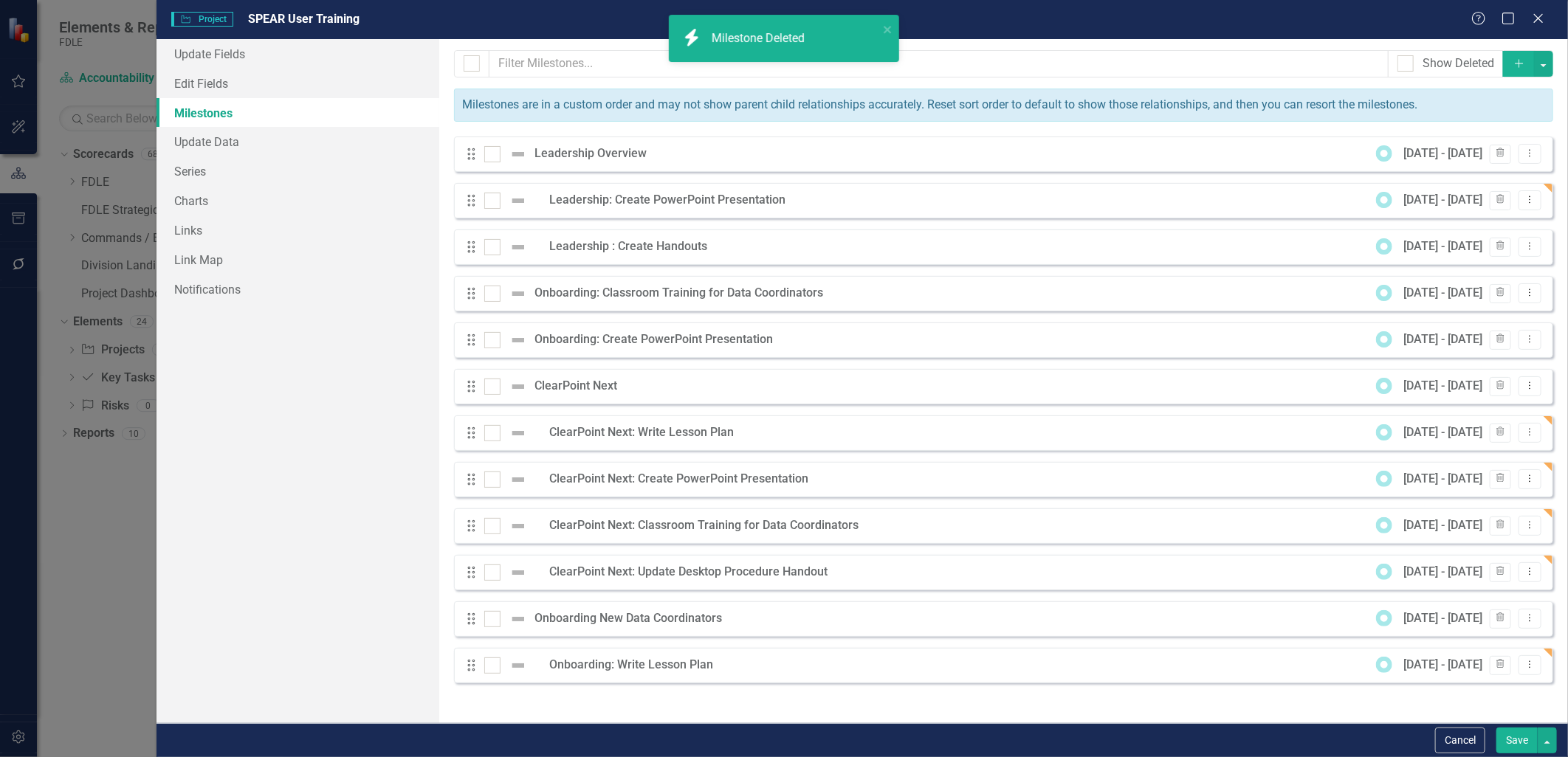
scroll to position [0, 0]
click at [1531, 340] on icon "Dropdown Menu" at bounding box center [1530, 339] width 13 height 10
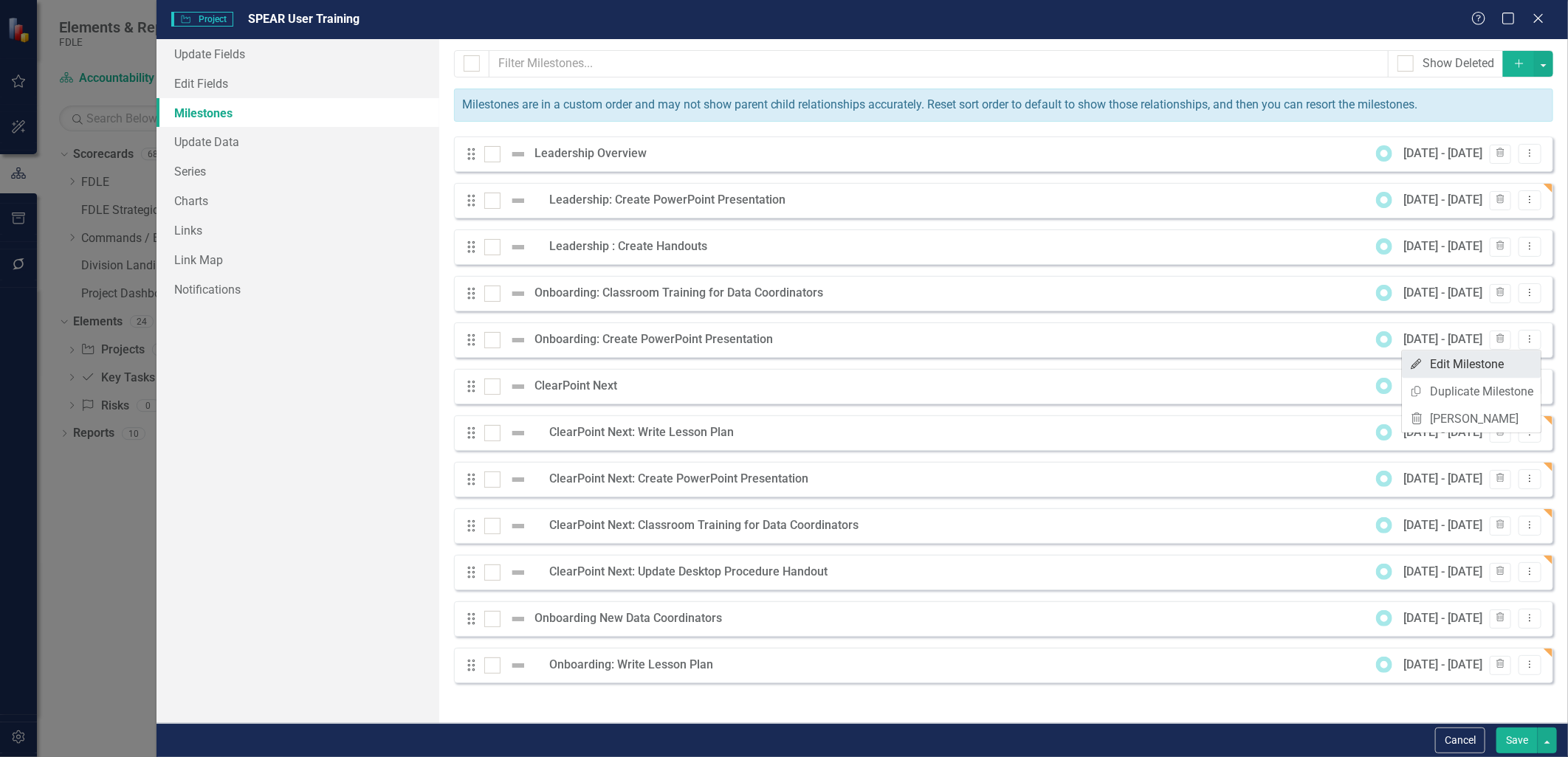
click at [1491, 369] on link "Edit Edit Milestone" at bounding box center [1471, 364] width 139 height 27
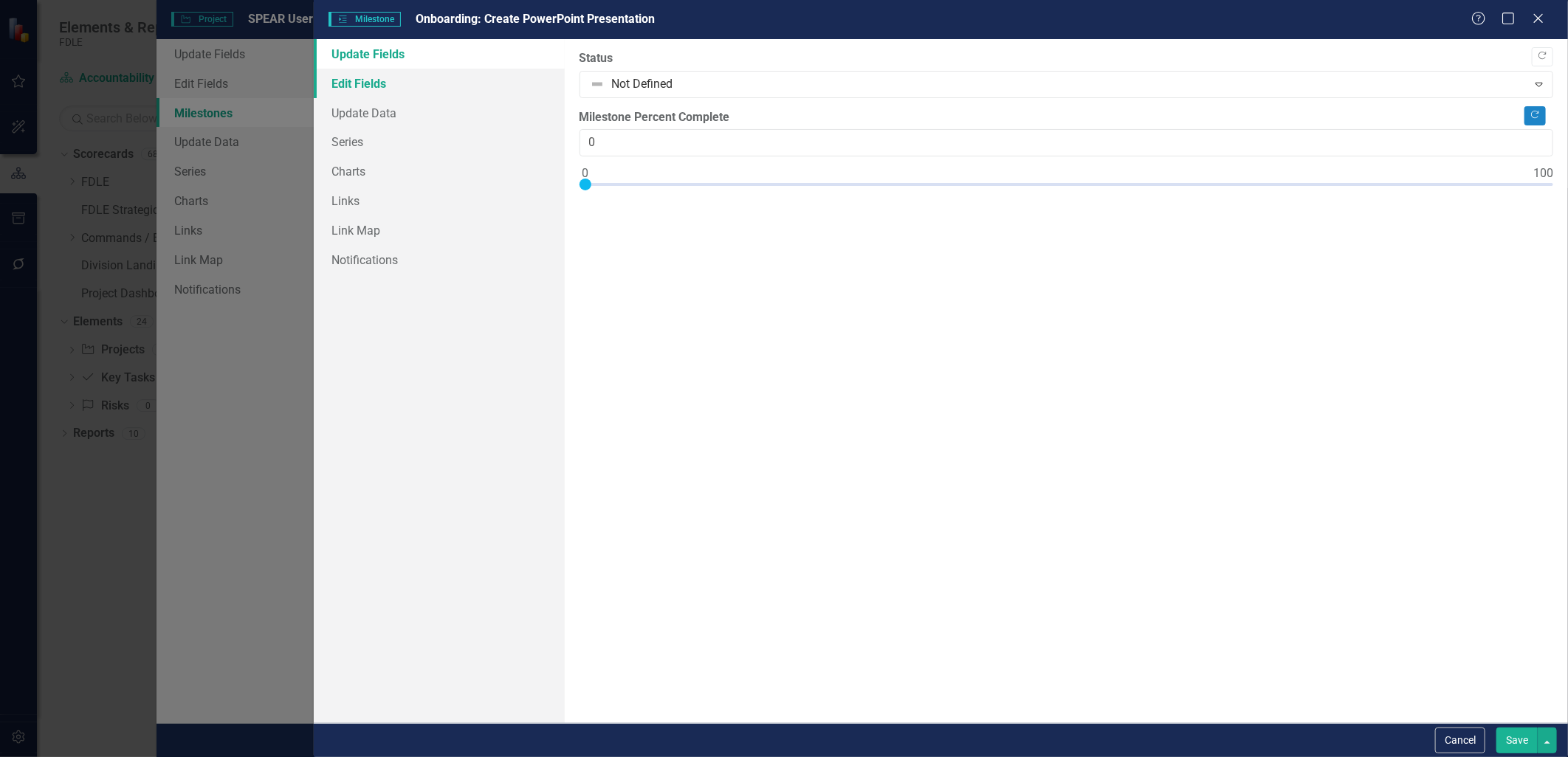
click at [410, 78] on link "Edit Fields" at bounding box center [438, 83] width 251 height 30
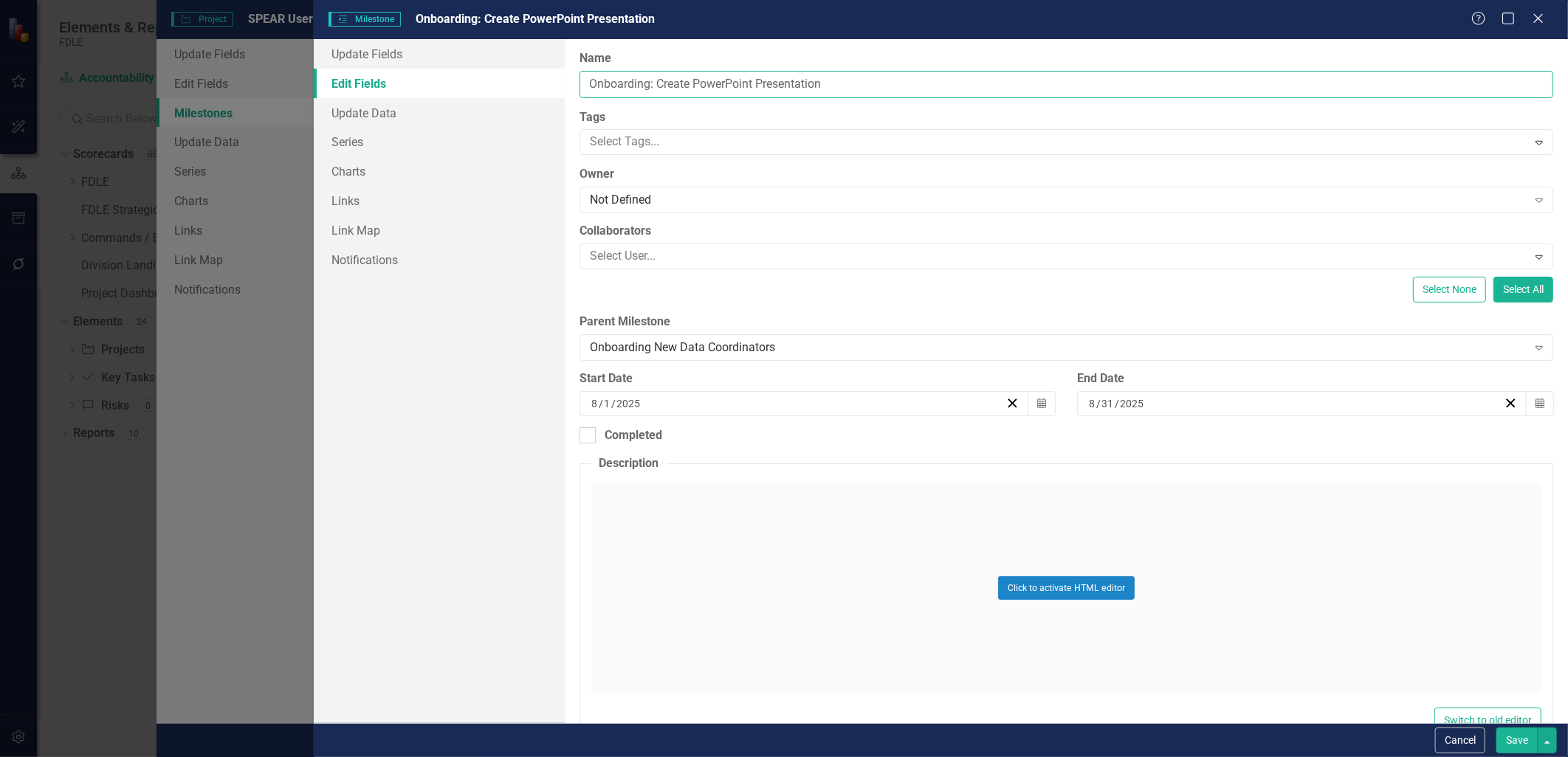
drag, startPoint x: 855, startPoint y: 85, endPoint x: 541, endPoint y: 89, distance: 314.0
click at [539, 89] on div "Update Fields Edit Fields Update Data Series Charts Links Link Map Notification…" at bounding box center [940, 381] width 1255 height 684
click at [1463, 741] on button "Cancel" at bounding box center [1460, 740] width 50 height 26
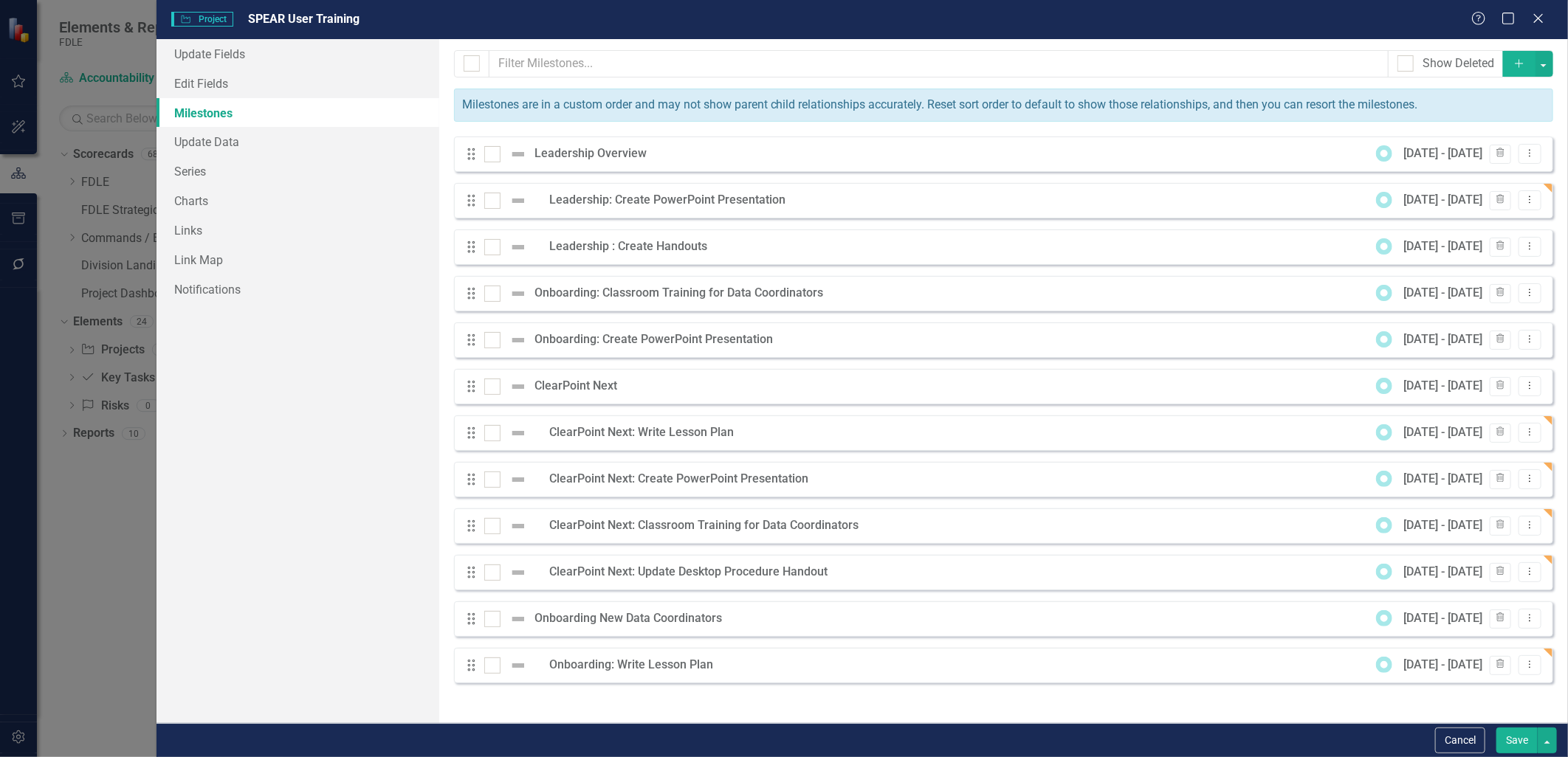
click at [1512, 71] on button "Add" at bounding box center [1519, 64] width 32 height 26
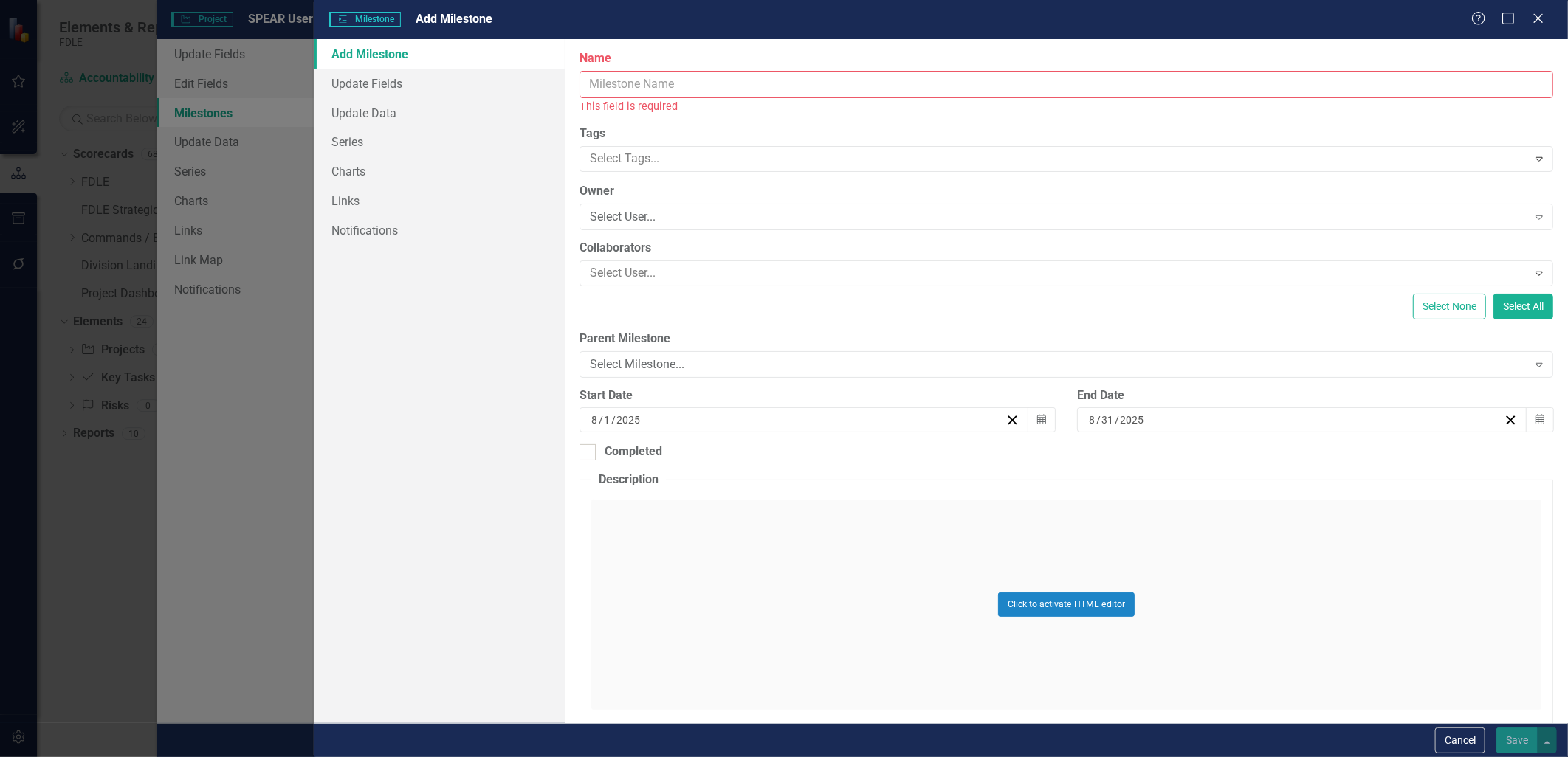
click at [699, 89] on input "Name" at bounding box center [1066, 85] width 973 height 27
paste input "Onboarding: Create PowerPoint Presentation"
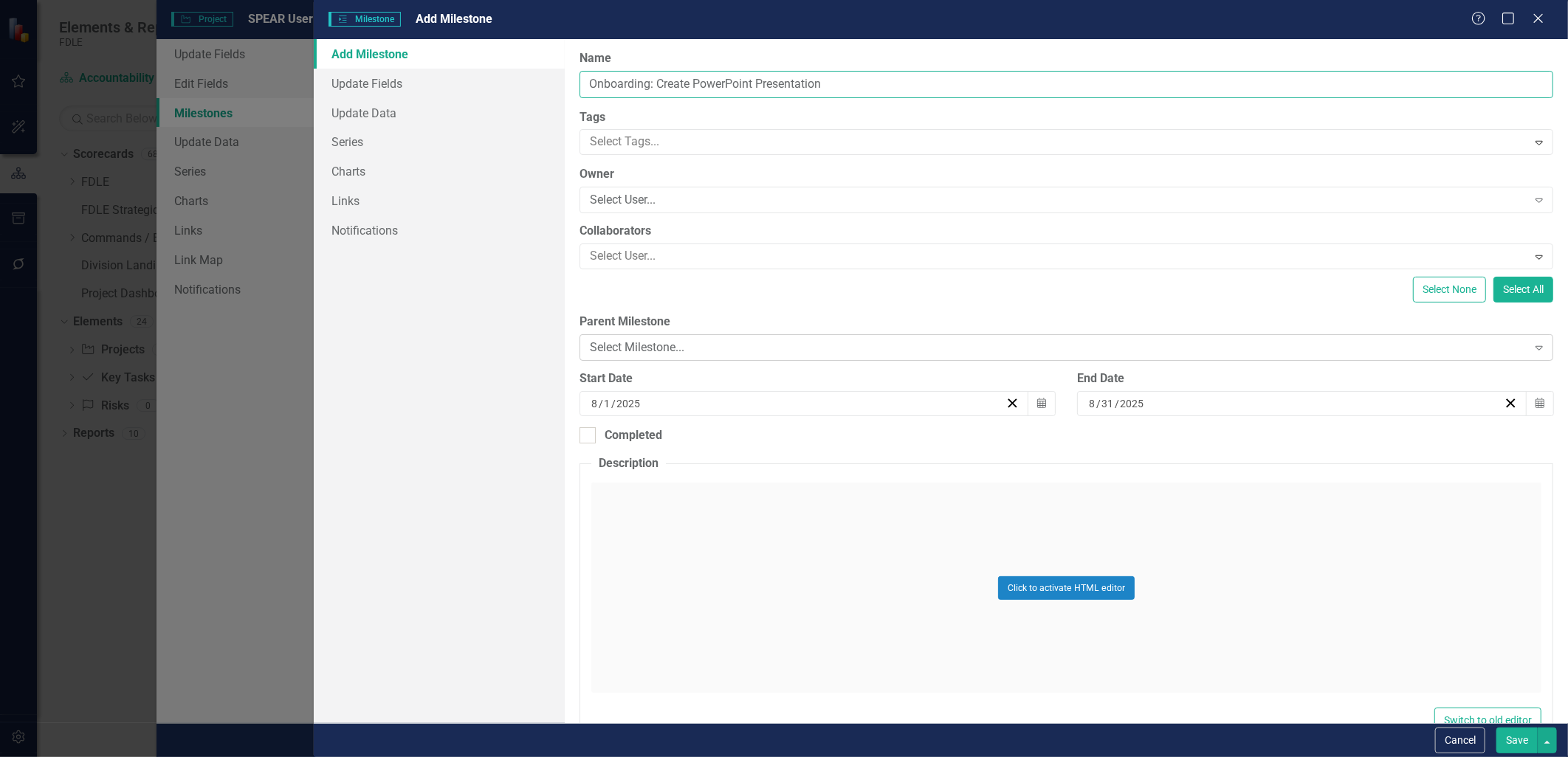
type input "Onboarding: Create PowerPoint Presentation"
click at [624, 345] on div "Select Milestone..." at bounding box center [1058, 347] width 937 height 17
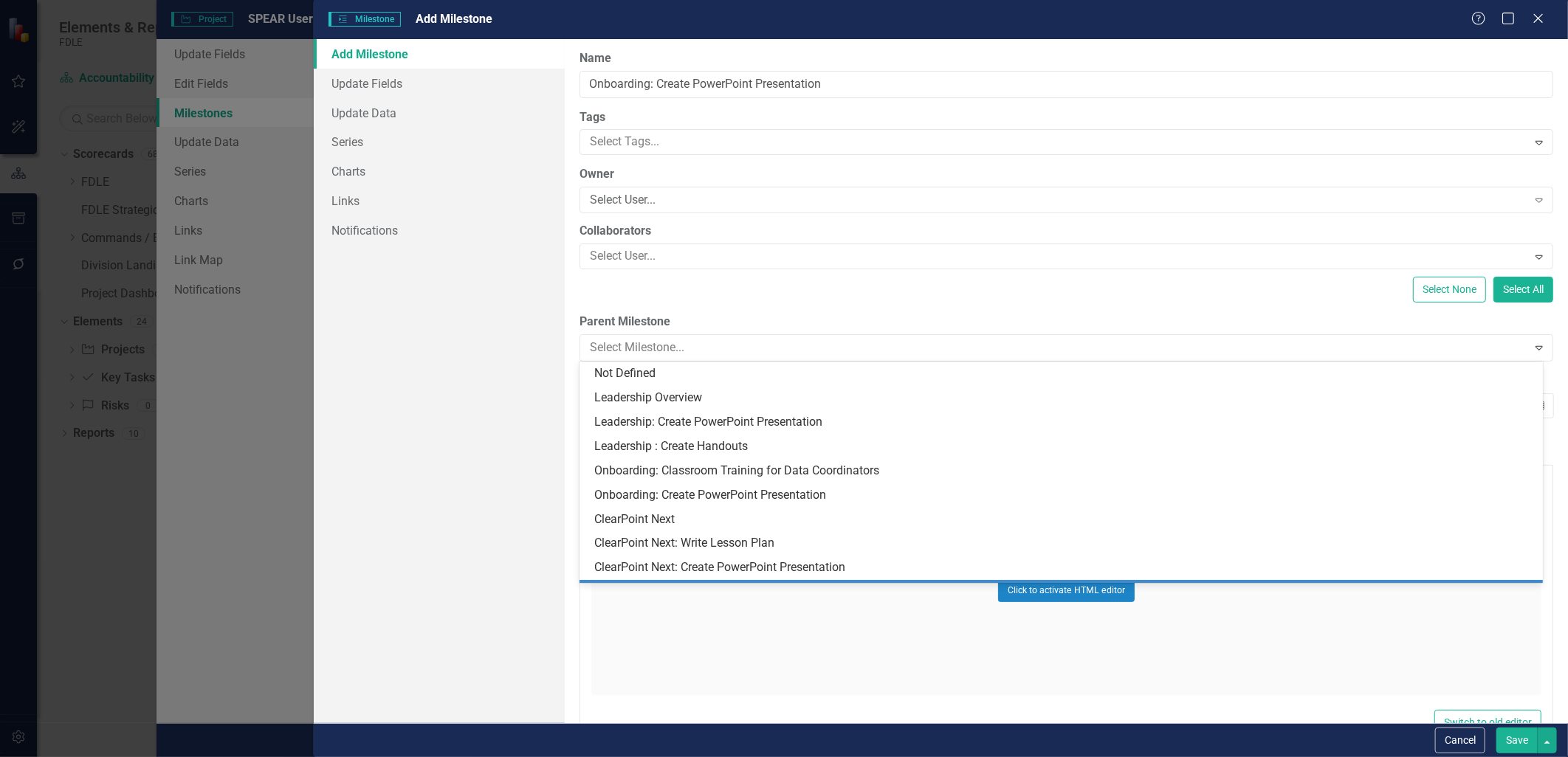
scroll to position [93, 0]
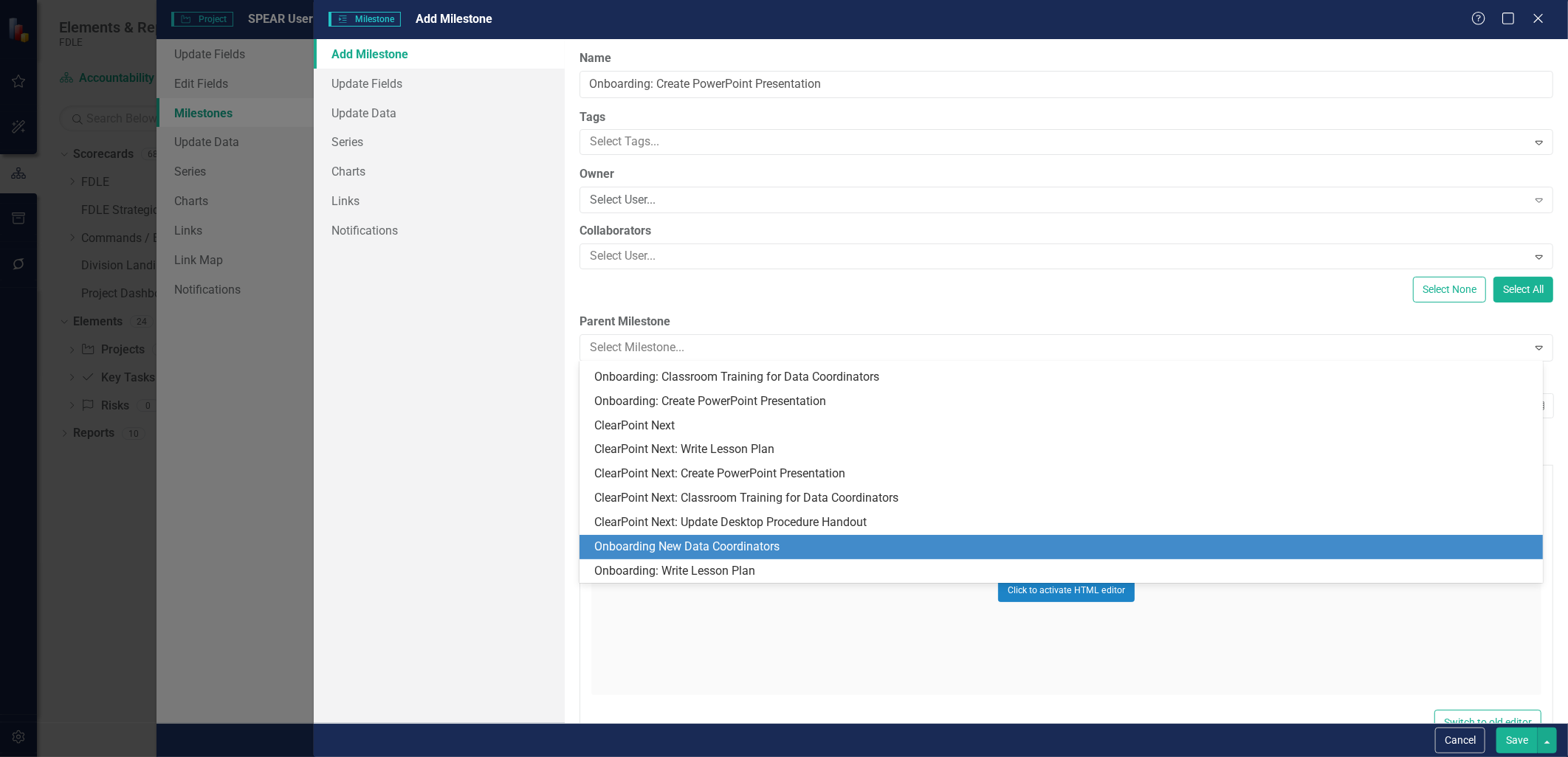
click at [713, 549] on div "Onboarding New Data Coordinators" at bounding box center [1064, 547] width 940 height 17
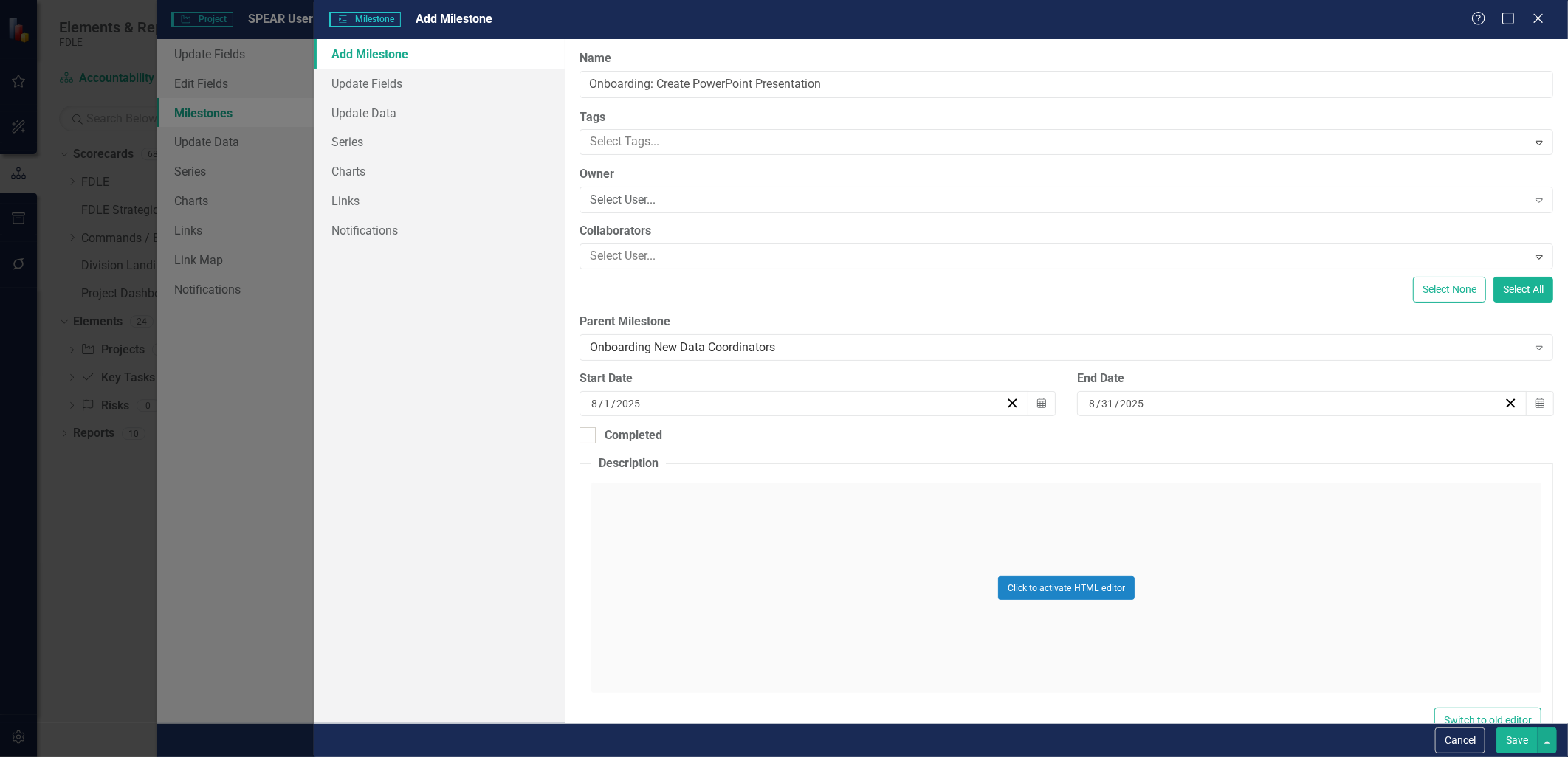
click at [1513, 739] on button "Save" at bounding box center [1516, 740] width 41 height 26
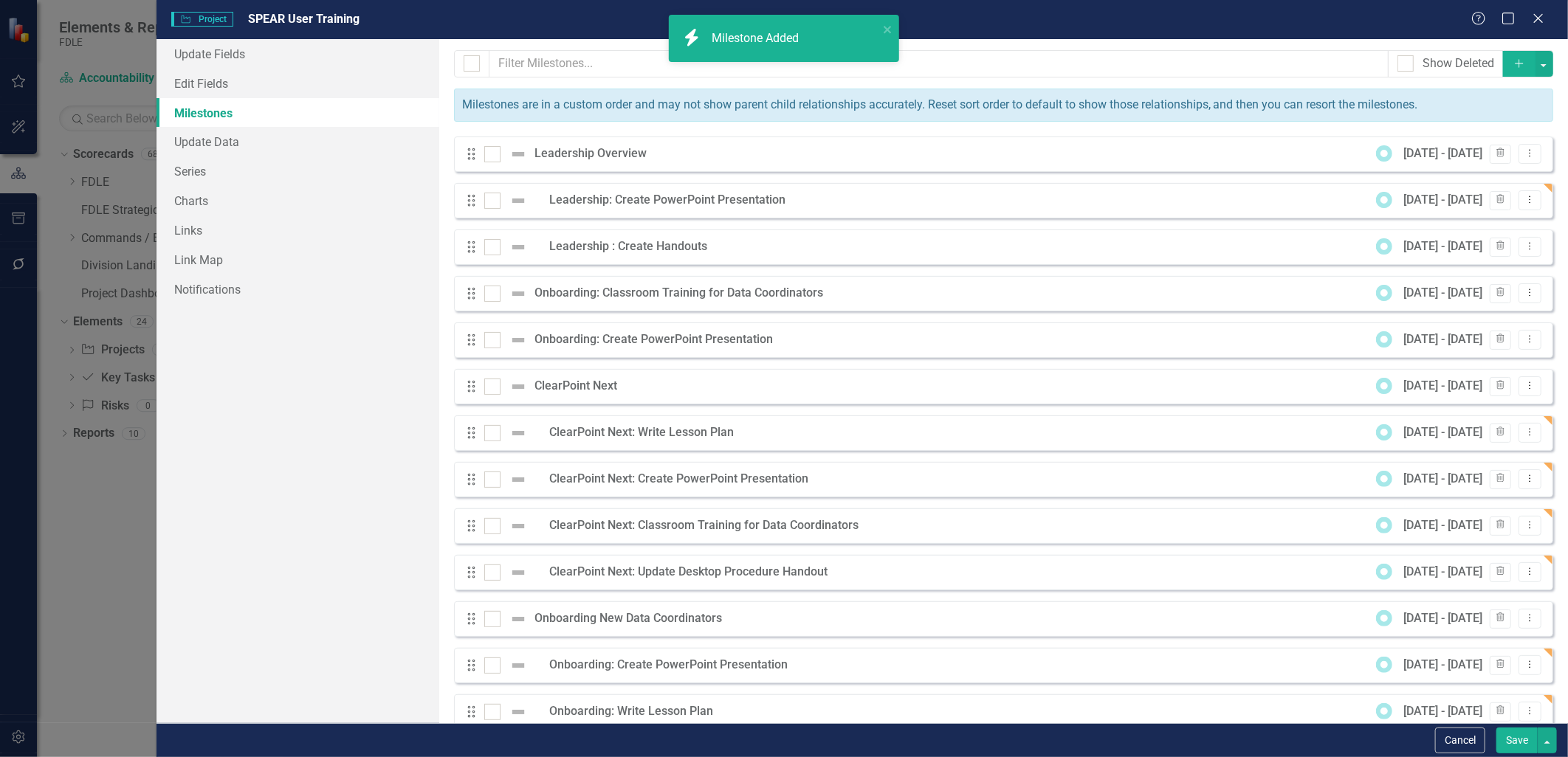
scroll to position [27, 0]
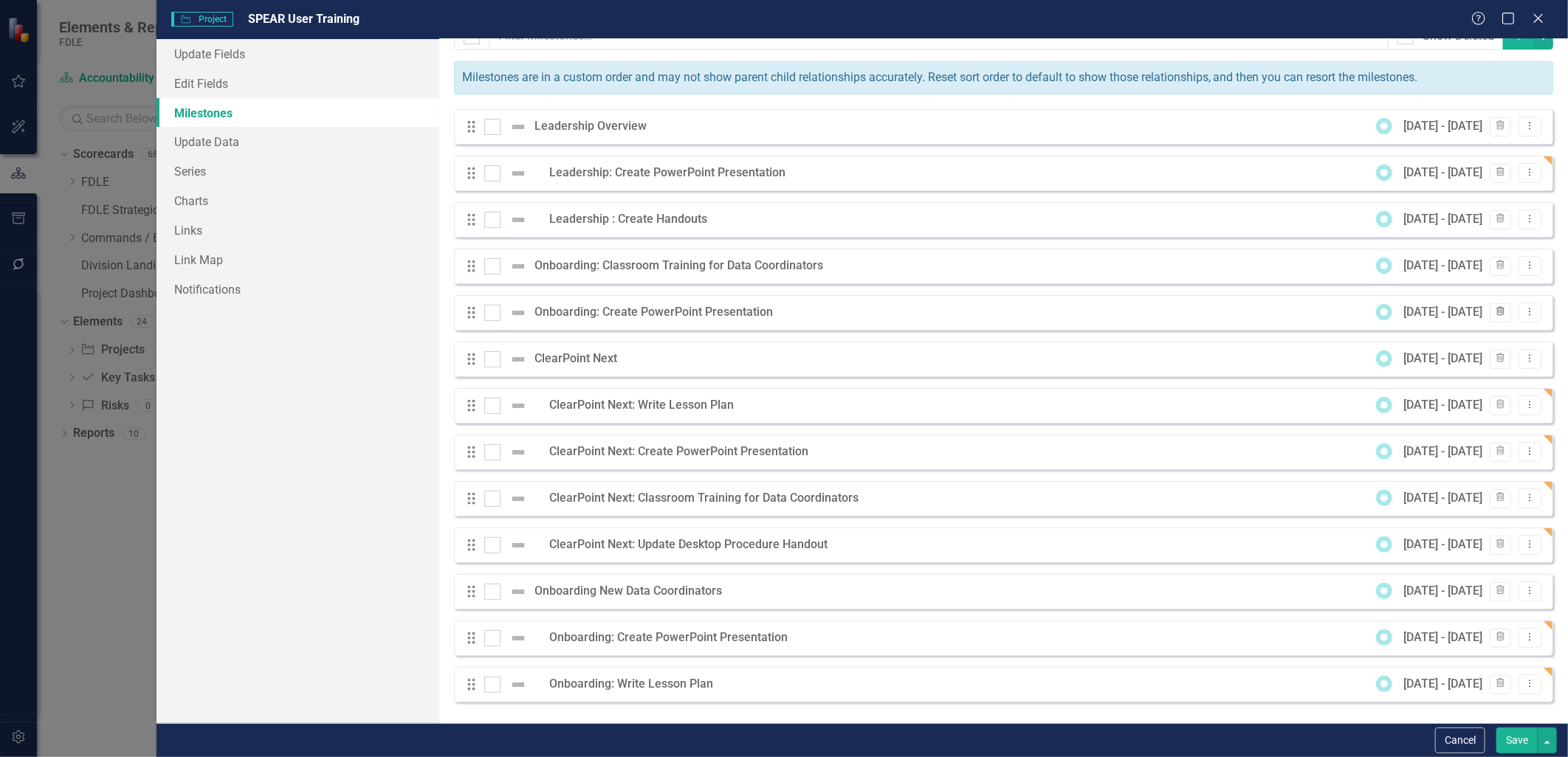
click at [1495, 312] on icon "Trash" at bounding box center [1500, 312] width 11 height 9
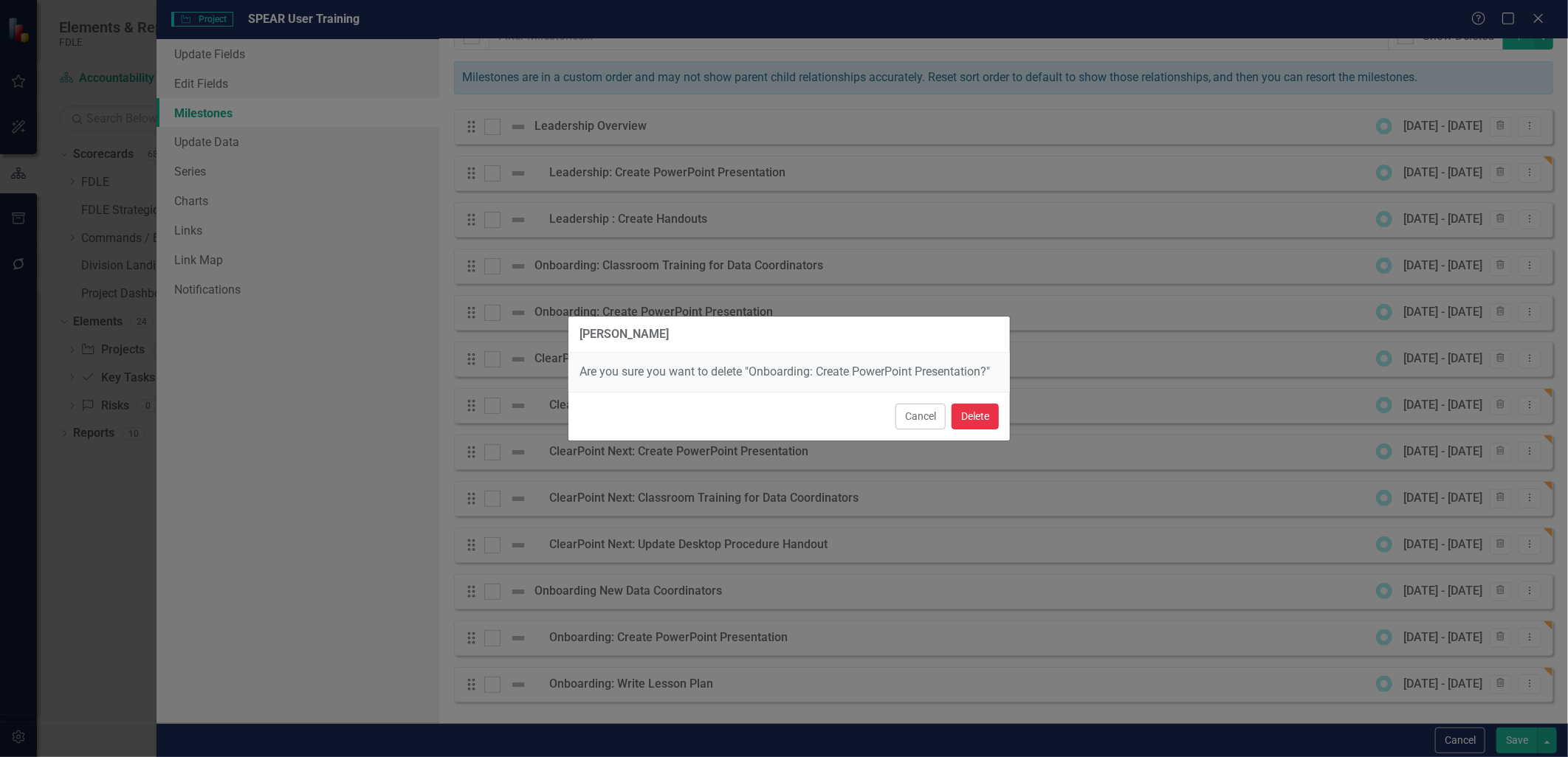
click at [971, 415] on button "Delete" at bounding box center [975, 416] width 48 height 26
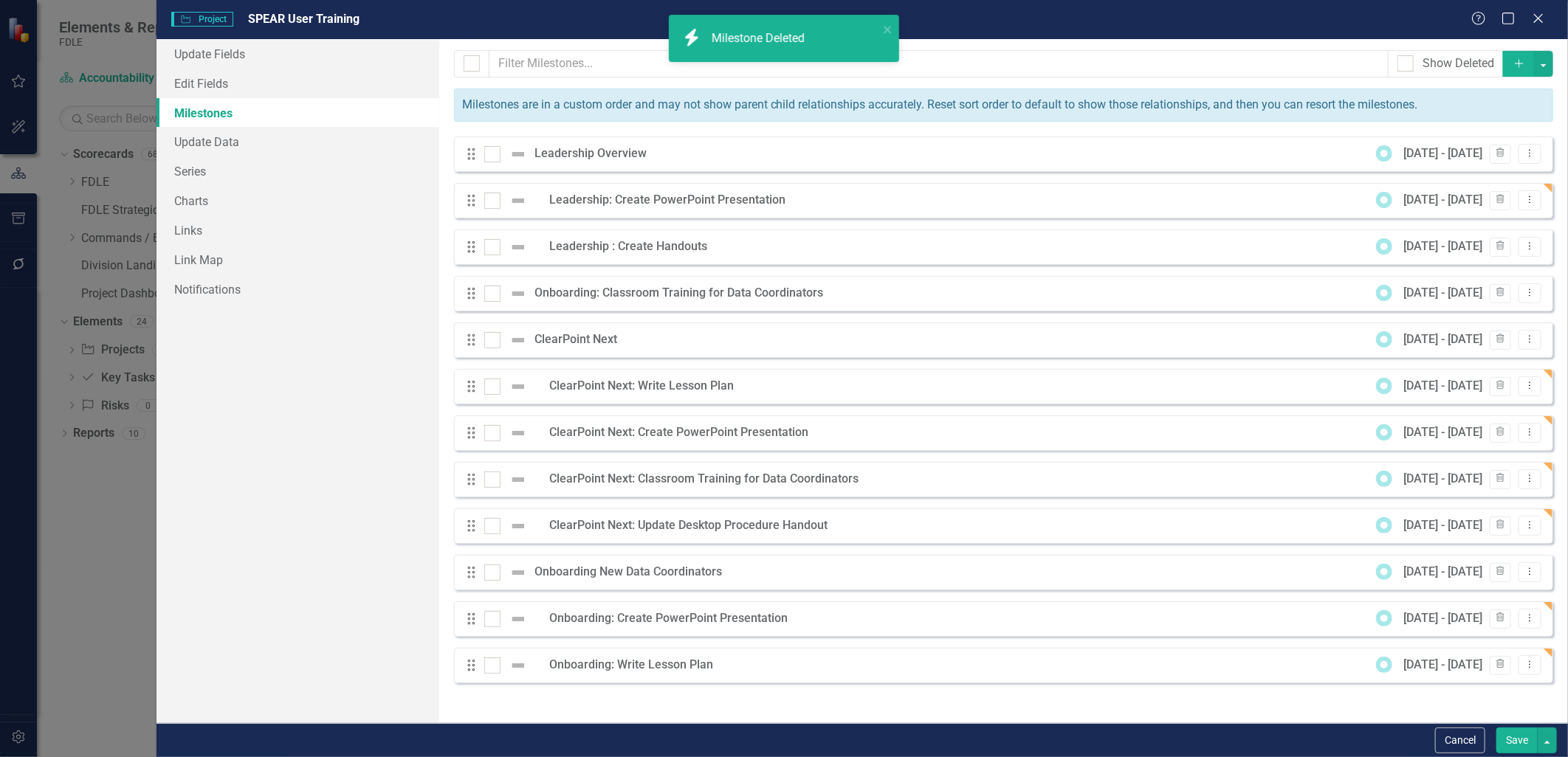
scroll to position [0, 0]
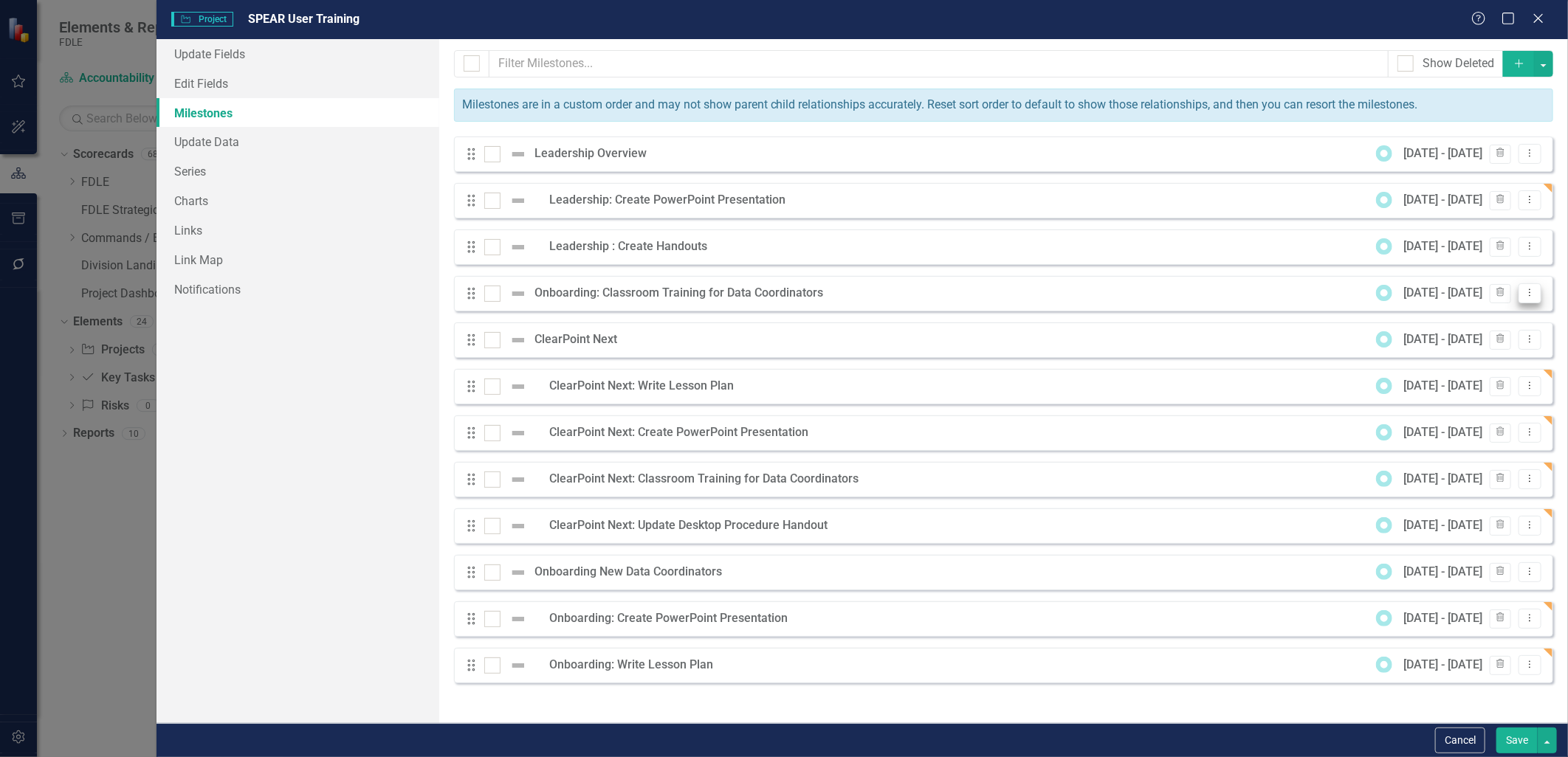
click at [1525, 294] on icon "Dropdown Menu" at bounding box center [1530, 292] width 13 height 10
click at [1466, 314] on link "Edit Edit Milestone" at bounding box center [1471, 318] width 139 height 27
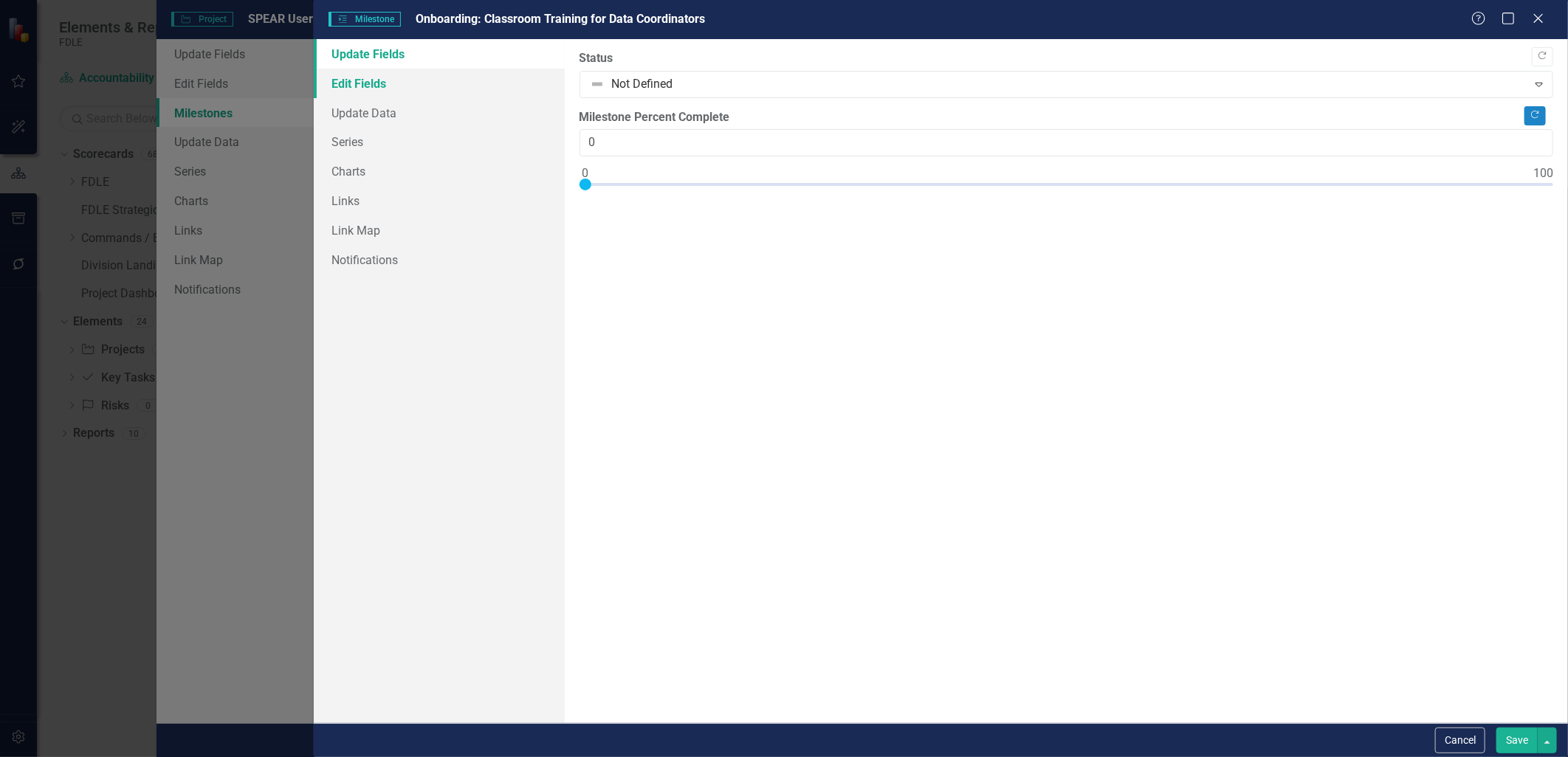
click at [374, 81] on link "Edit Fields" at bounding box center [438, 83] width 251 height 30
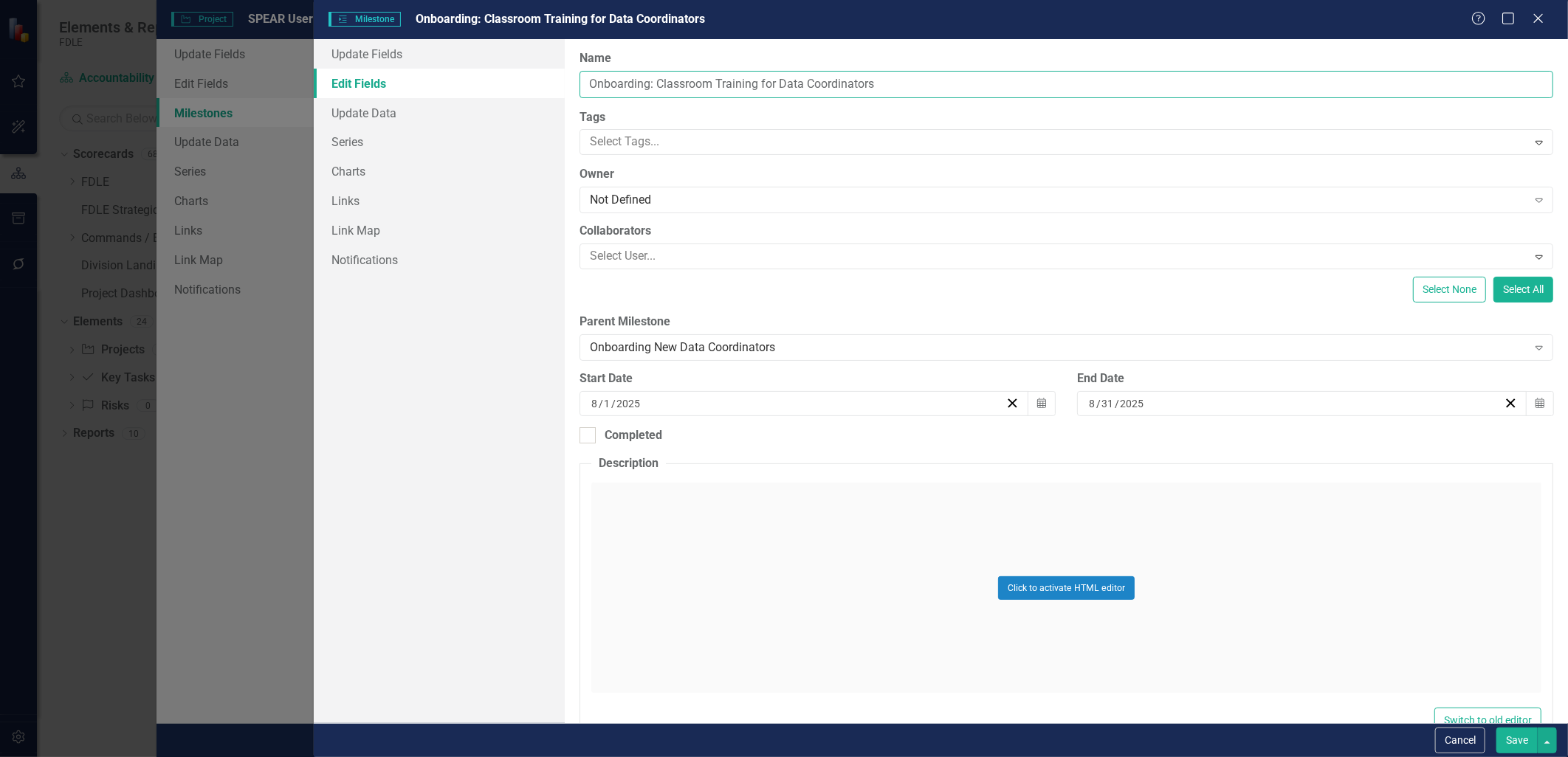
drag, startPoint x: 790, startPoint y: 89, endPoint x: 571, endPoint y: 89, distance: 219.0
click at [571, 89] on div "ClearPoint Can Do More! How ClearPoint Can Help Close Enterprise plans can auto…" at bounding box center [1066, 381] width 1003 height 684
click at [1475, 740] on button "Cancel" at bounding box center [1460, 740] width 50 height 26
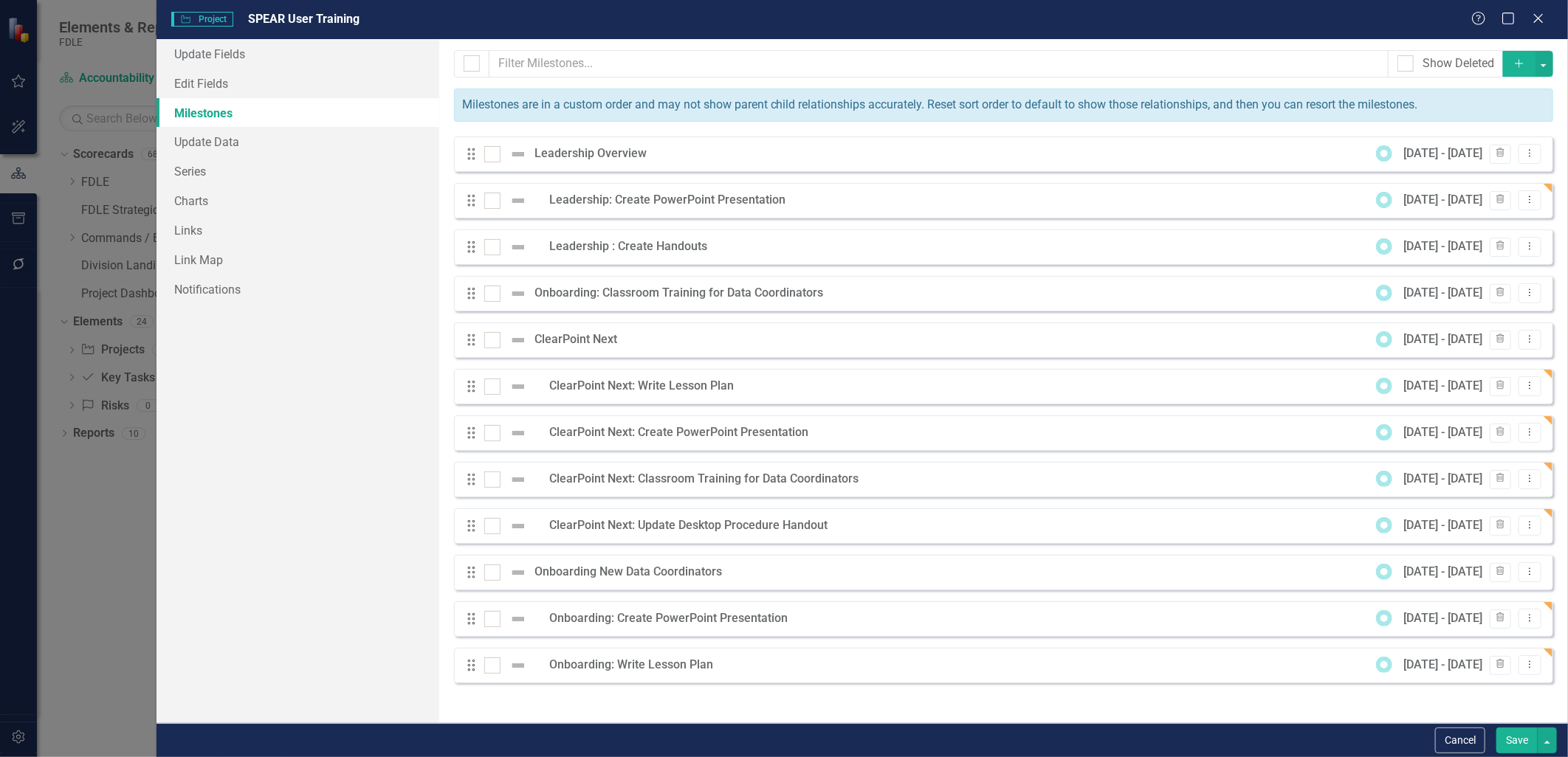
click at [1516, 62] on icon "Add" at bounding box center [1519, 63] width 13 height 10
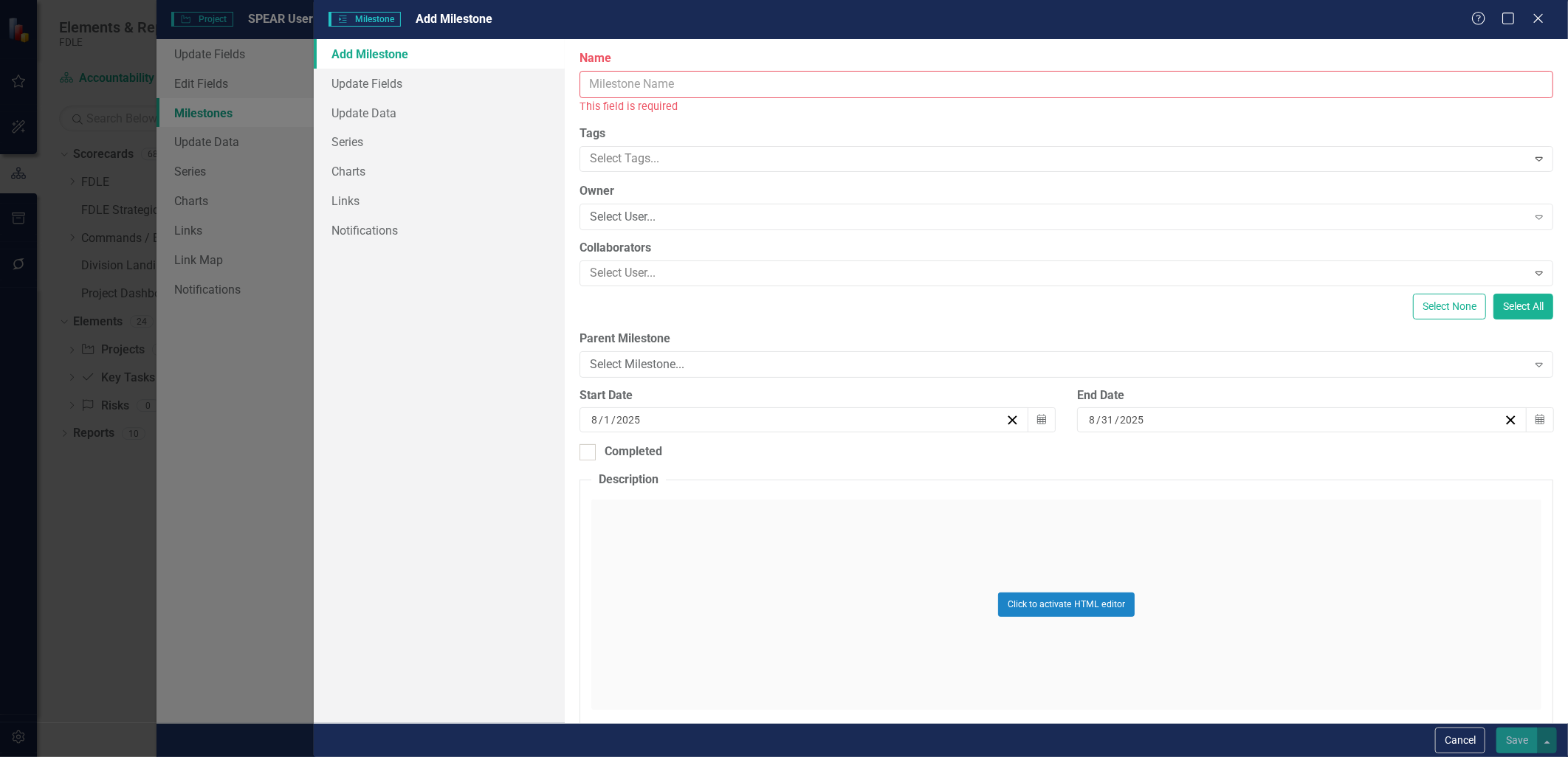
click at [741, 93] on input "Name" at bounding box center [1066, 85] width 973 height 27
paste input "Onboarding: Classroom Training for Data Coordinators"
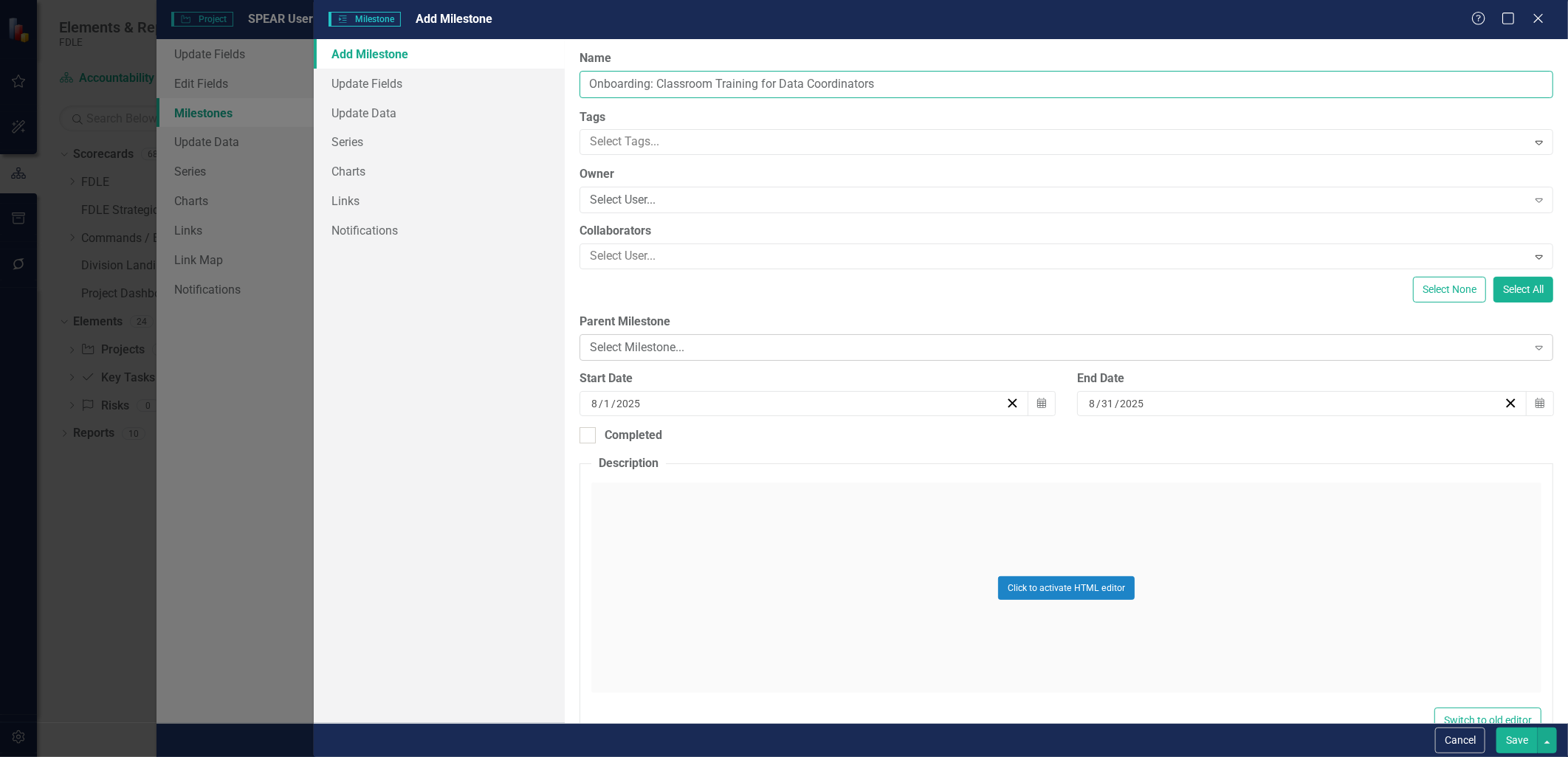
type input "Onboarding: Classroom Training for Data Coordinators"
click at [618, 353] on div "Select Milestone..." at bounding box center [1058, 347] width 937 height 17
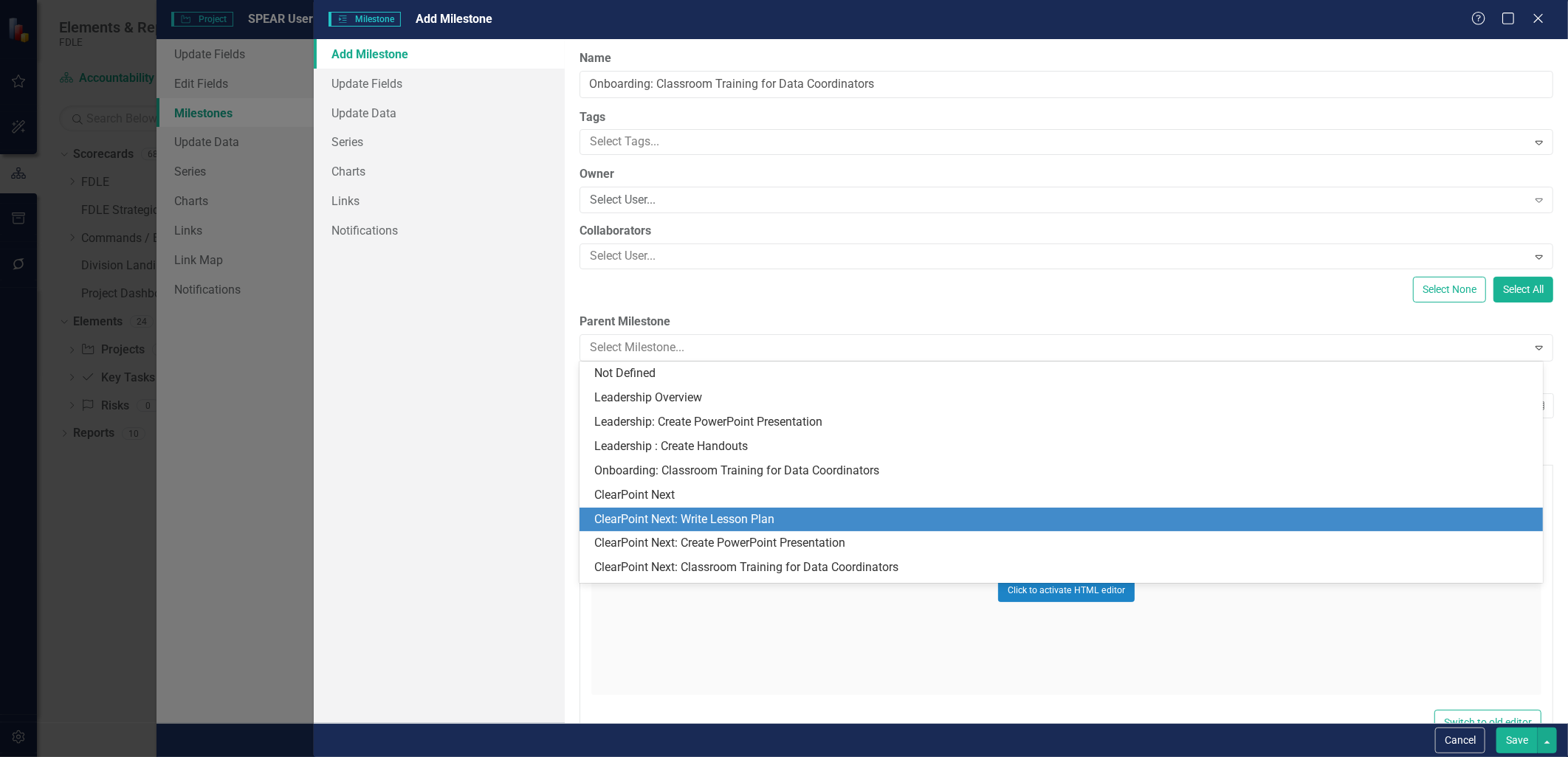
scroll to position [93, 0]
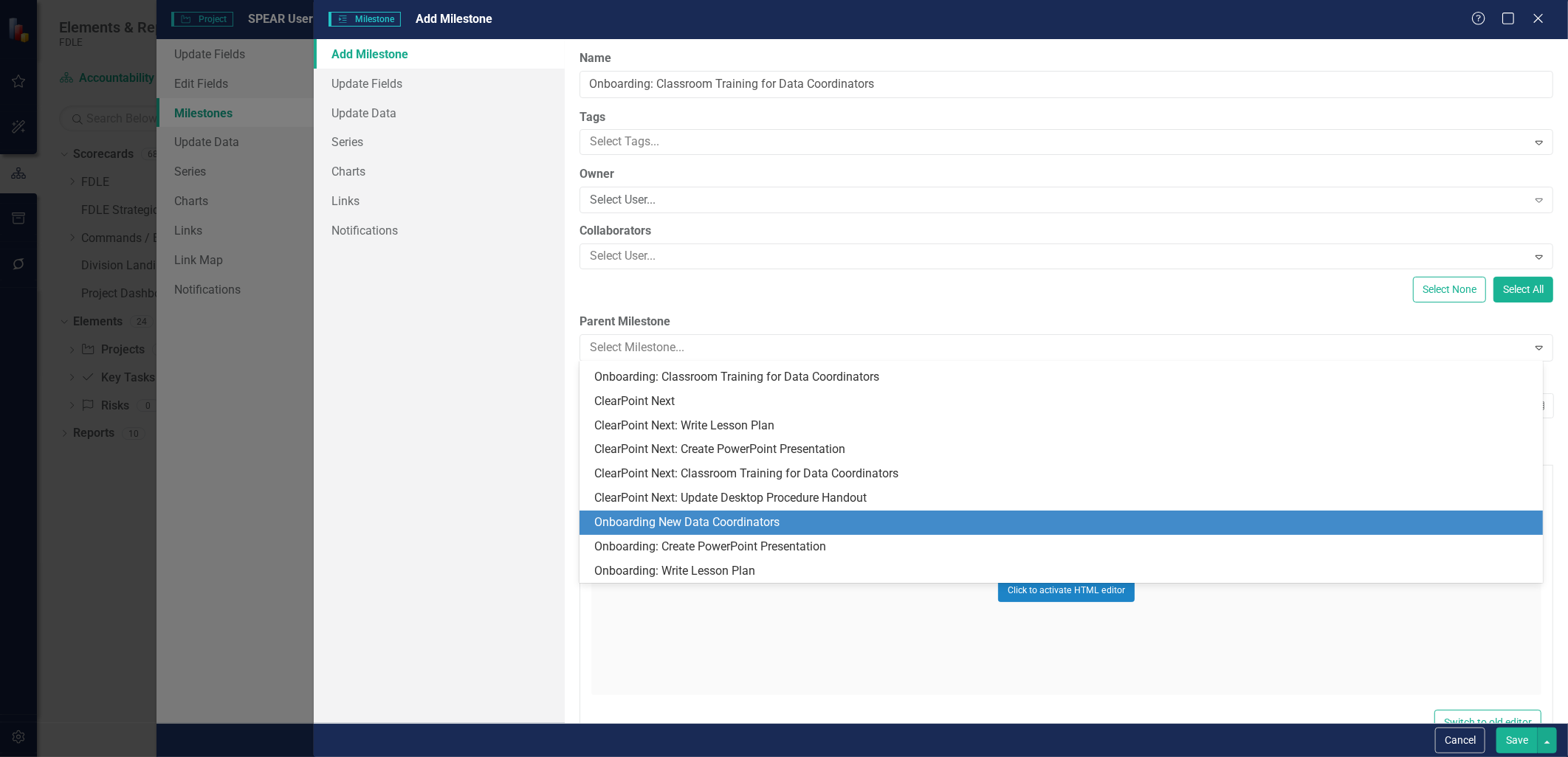
click at [717, 527] on div "Onboarding New Data Coordinators" at bounding box center [1064, 523] width 940 height 17
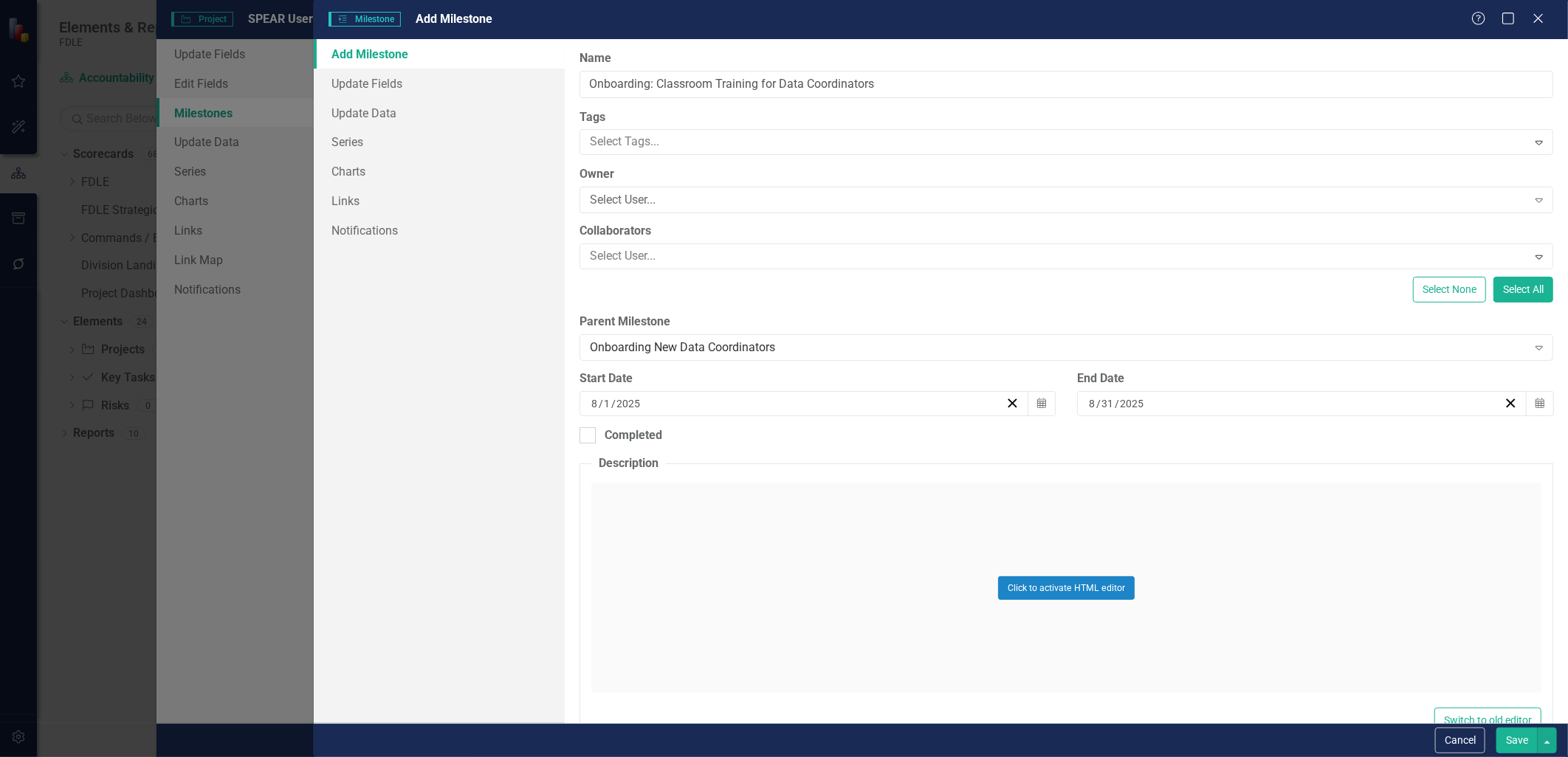
click at [1504, 743] on button "Save" at bounding box center [1516, 740] width 41 height 26
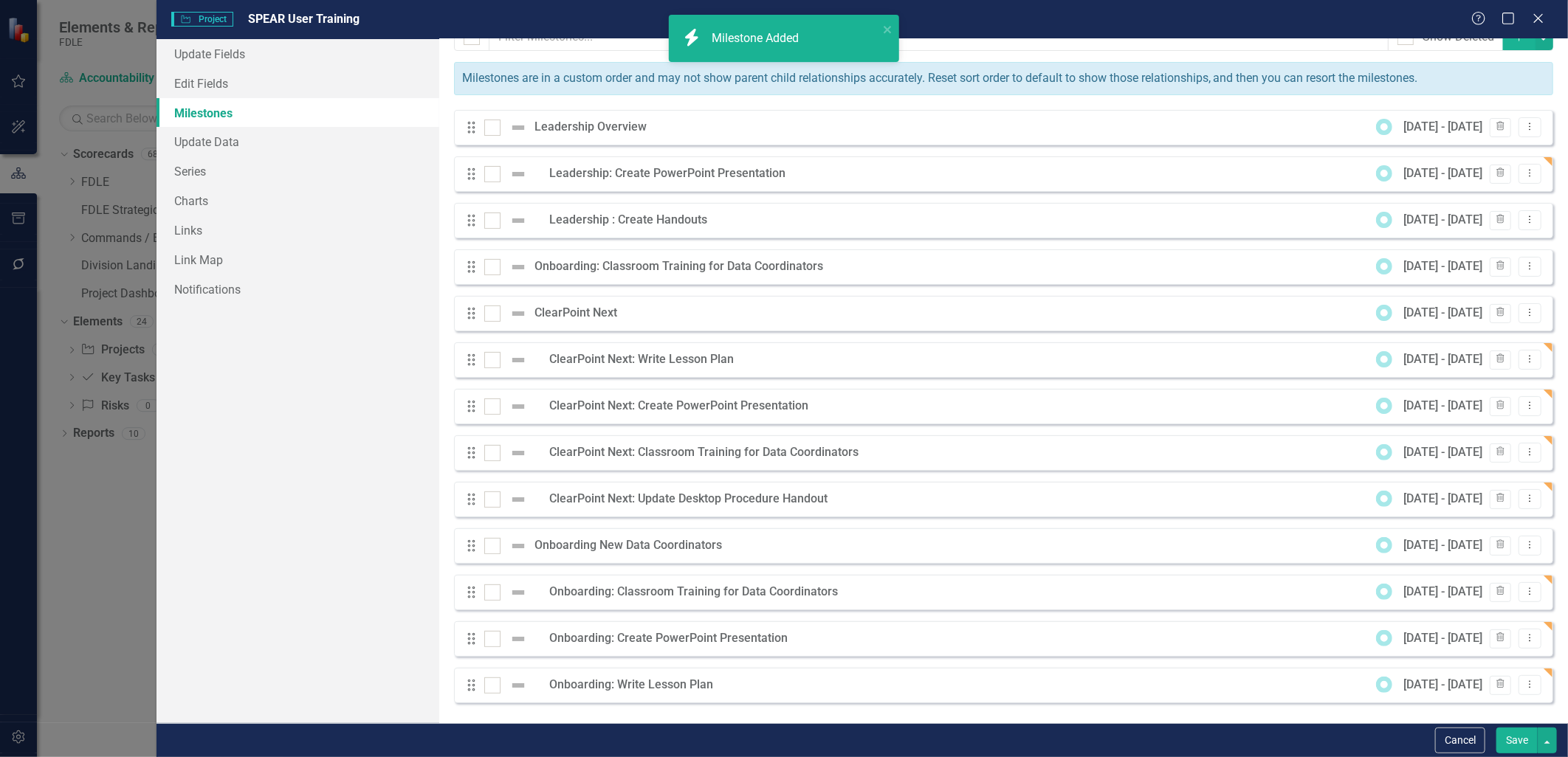
scroll to position [27, 0]
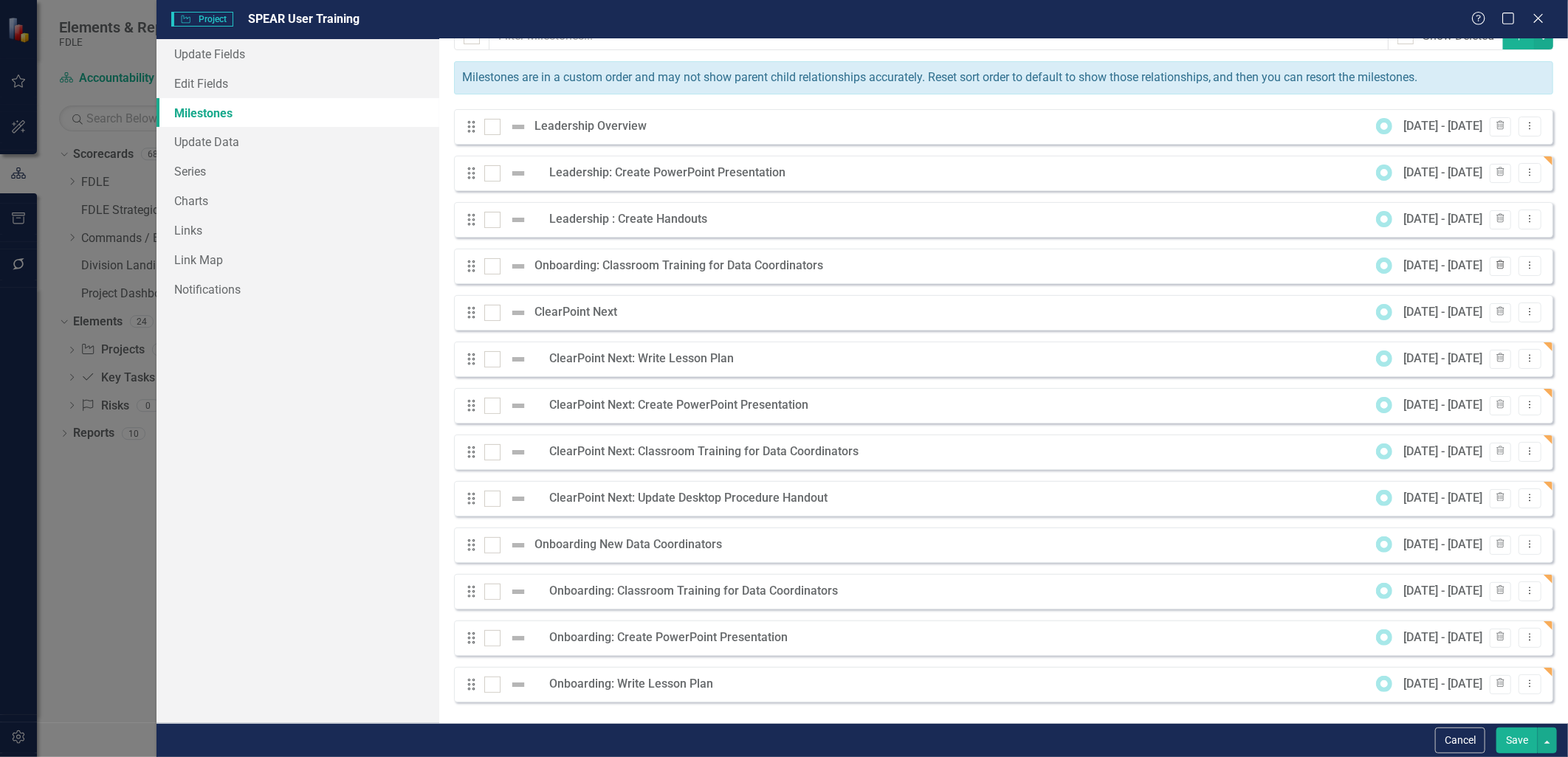
click at [1495, 264] on icon "Trash" at bounding box center [1500, 265] width 11 height 9
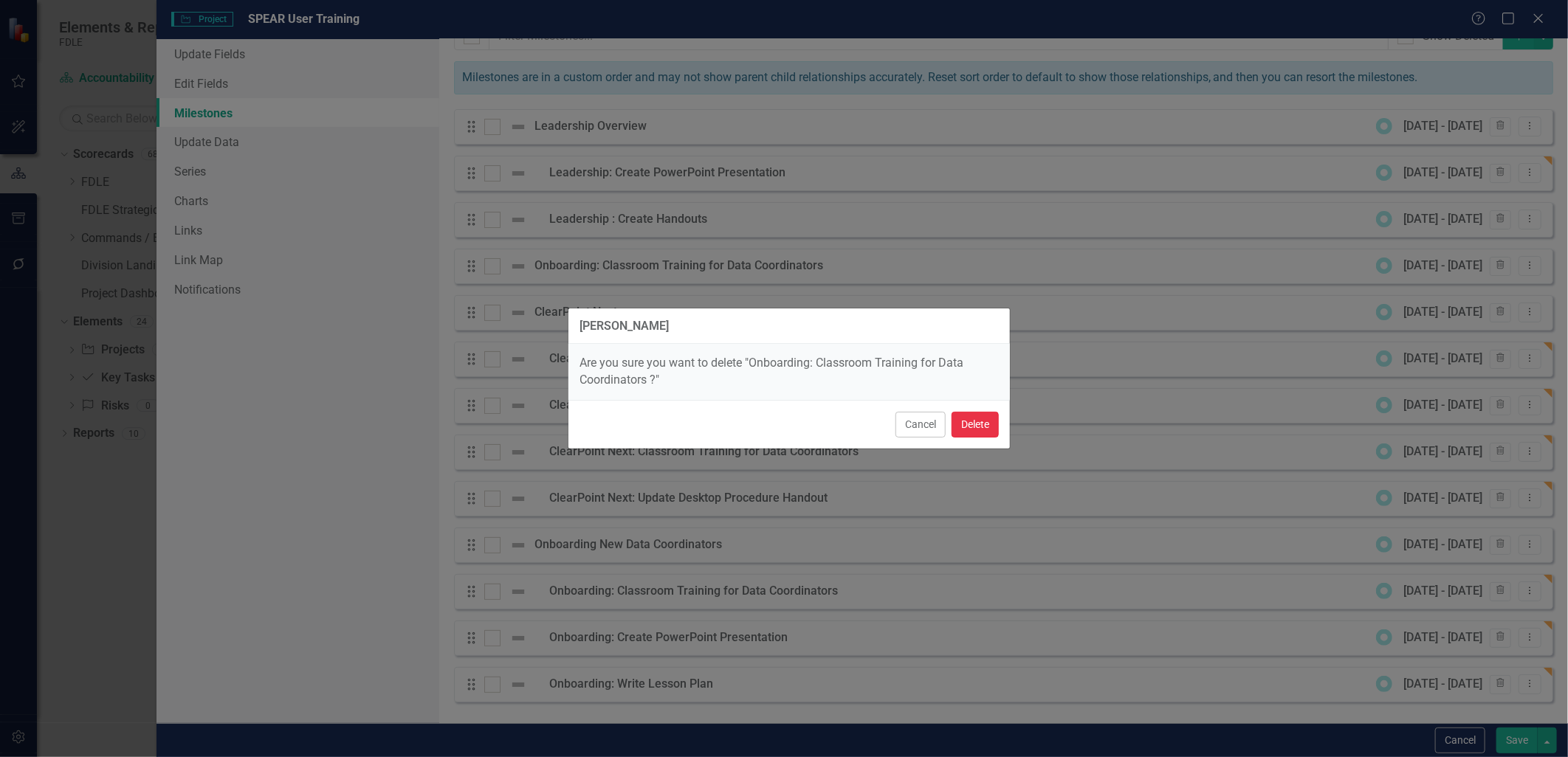
click at [979, 421] on button "Delete" at bounding box center [975, 424] width 48 height 26
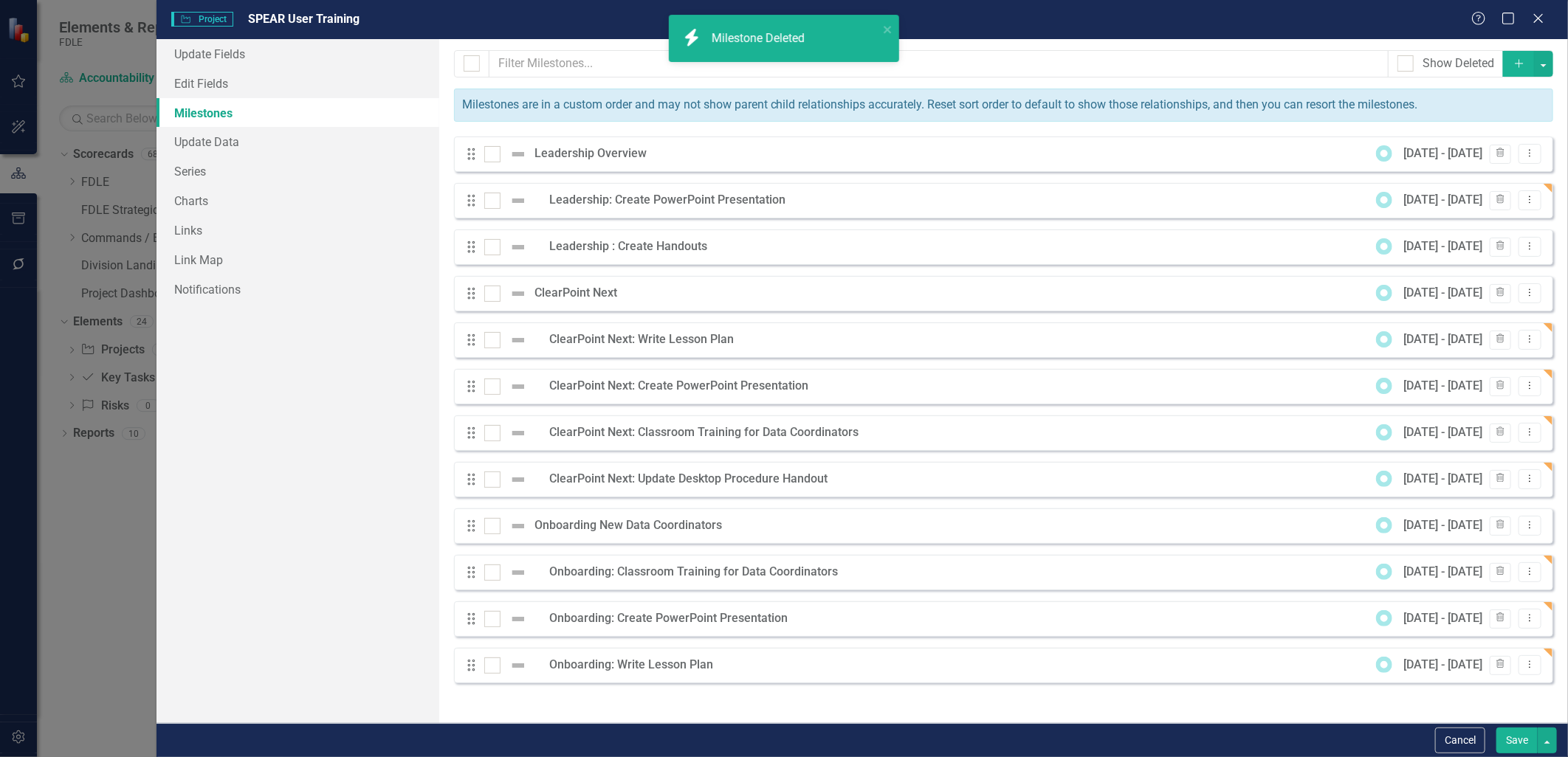
scroll to position [0, 0]
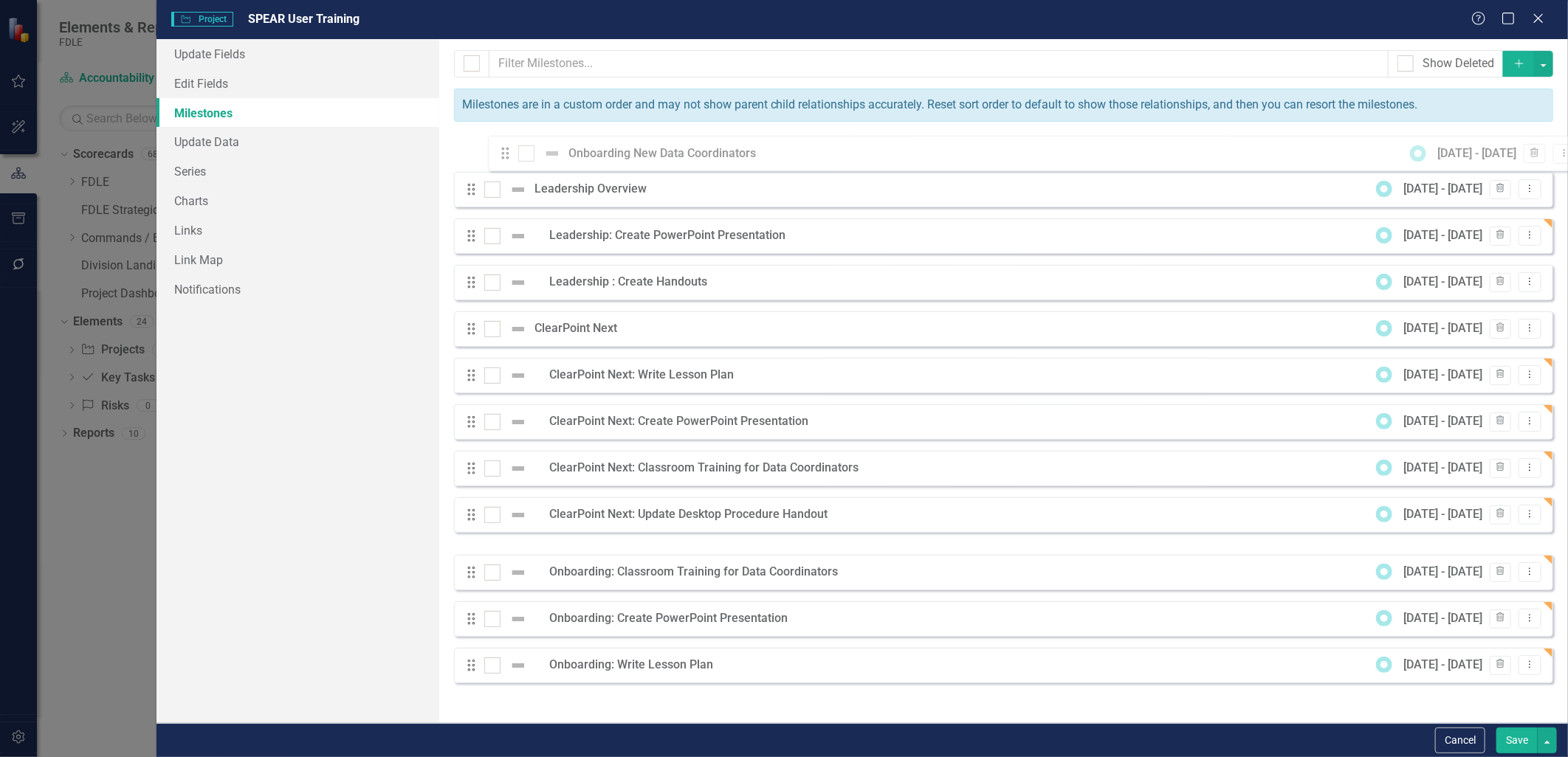
drag, startPoint x: 471, startPoint y: 532, endPoint x: 505, endPoint y: 159, distance: 374.5
click at [505, 159] on div "Drag Leadership Overview 8/1/25 - 8/31/25 Trash Dropdown Menu Drag Leadership: …" at bounding box center [1003, 409] width 1099 height 547
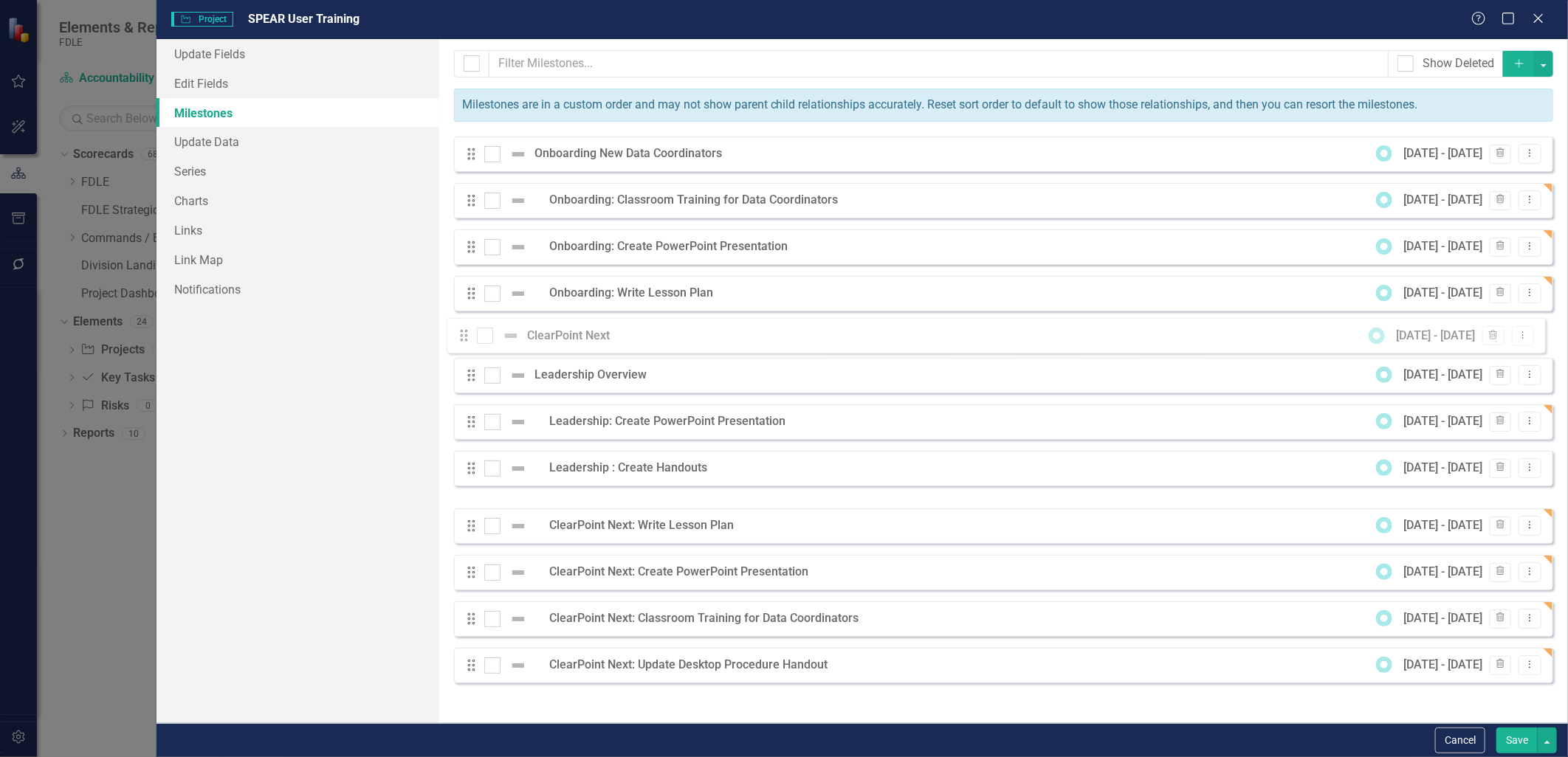
drag, startPoint x: 471, startPoint y: 482, endPoint x: 463, endPoint y: 338, distance: 144.2
click at [463, 338] on div "Drag Onboarding New Data Coordinators 8/1/25 - 8/31/25 Trash Dropdown Menu Drag…" at bounding box center [1003, 409] width 1099 height 547
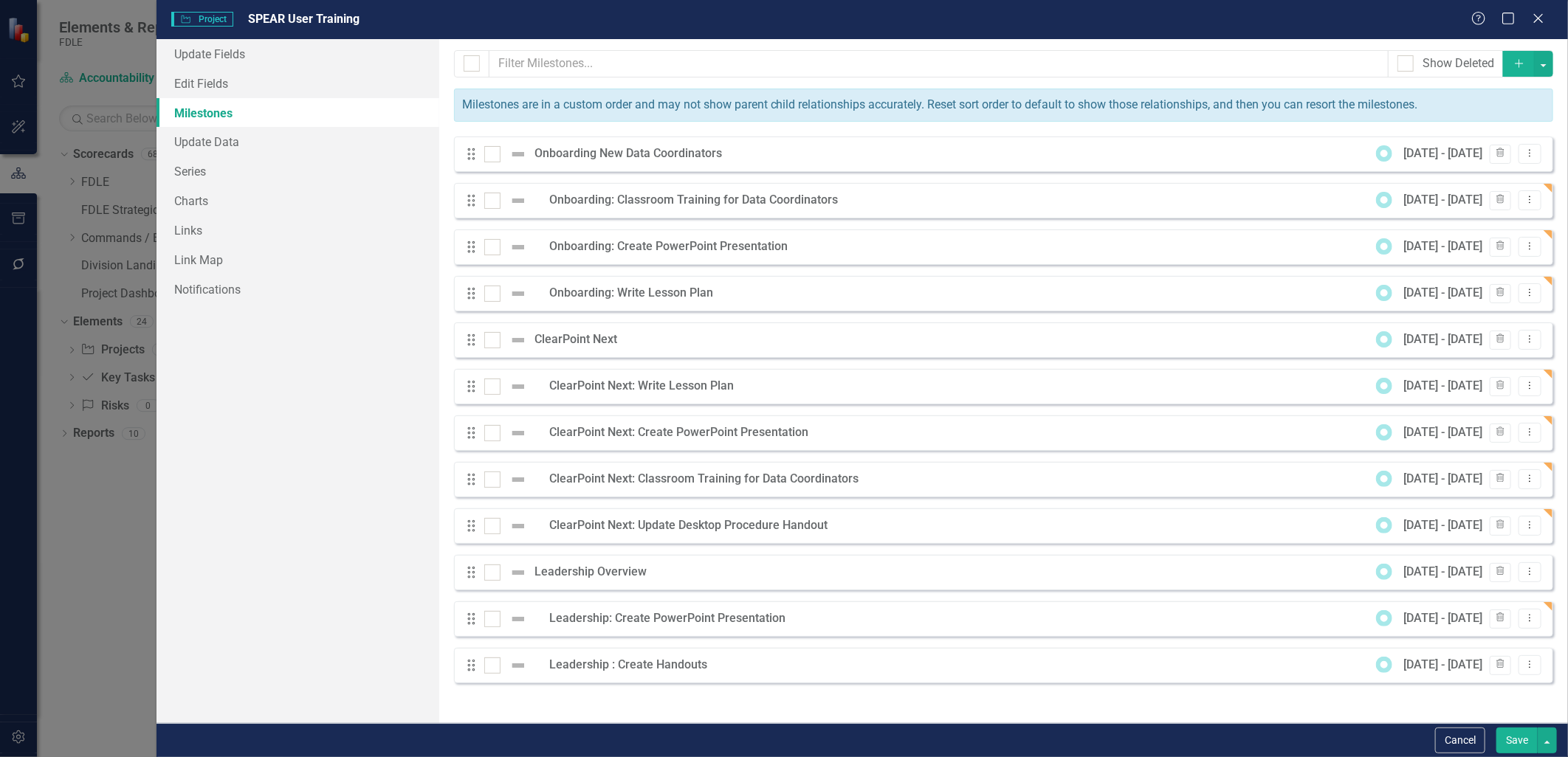
click at [1524, 738] on button "Save" at bounding box center [1516, 740] width 41 height 26
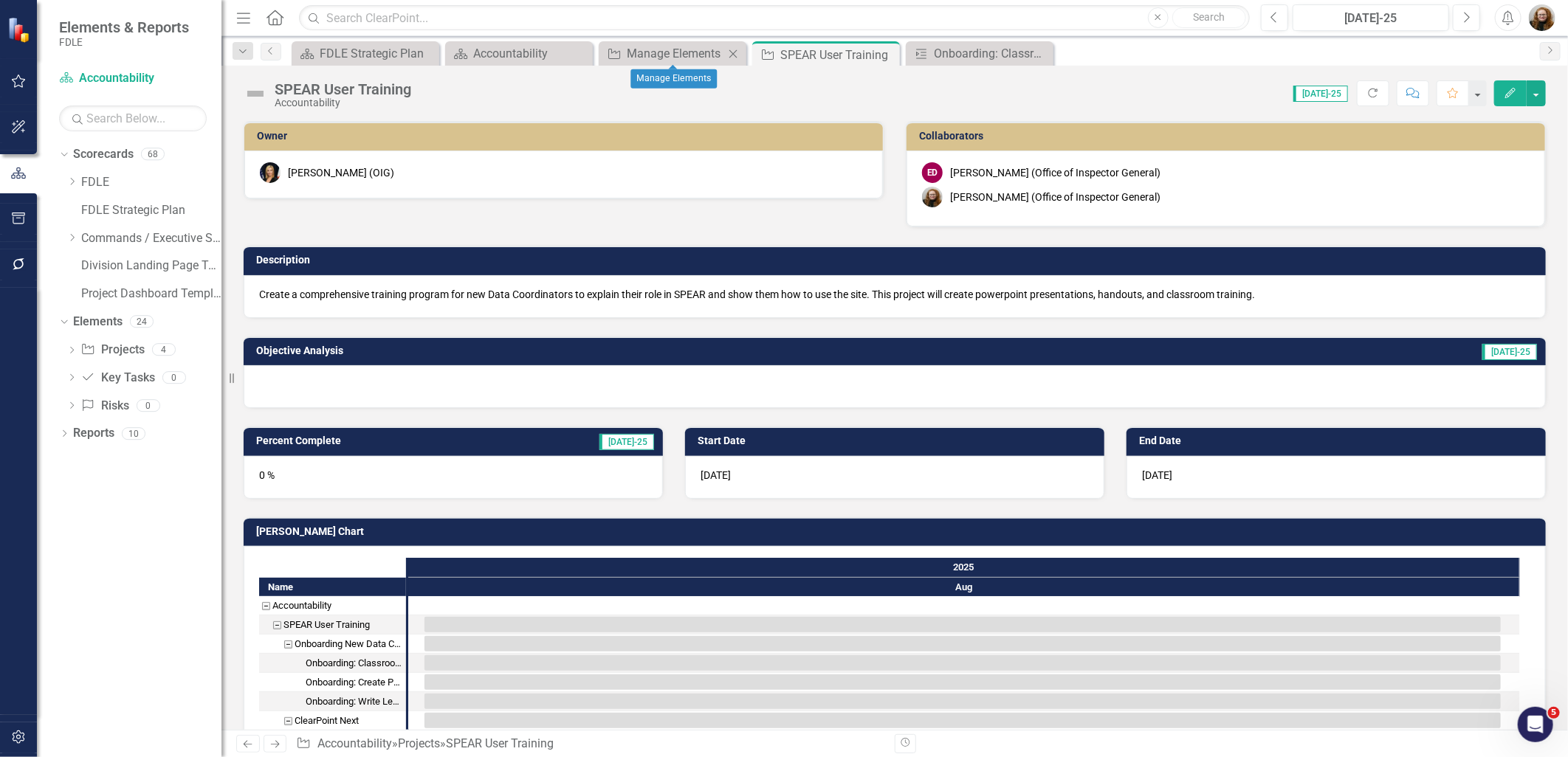
click at [735, 57] on icon "Close" at bounding box center [733, 54] width 15 height 12
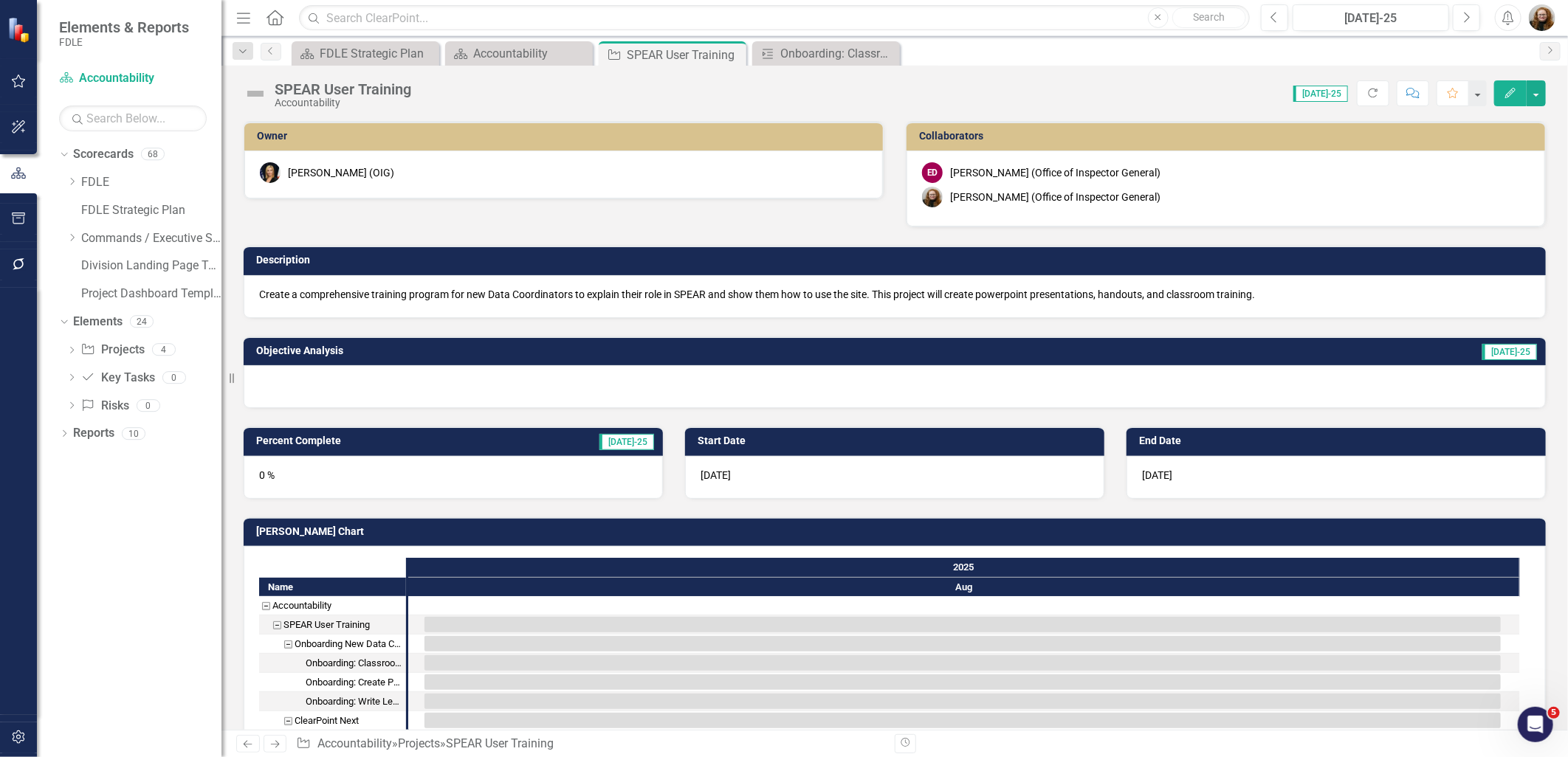
click at [0, 0] on icon at bounding box center [0, 0] width 0 height 0
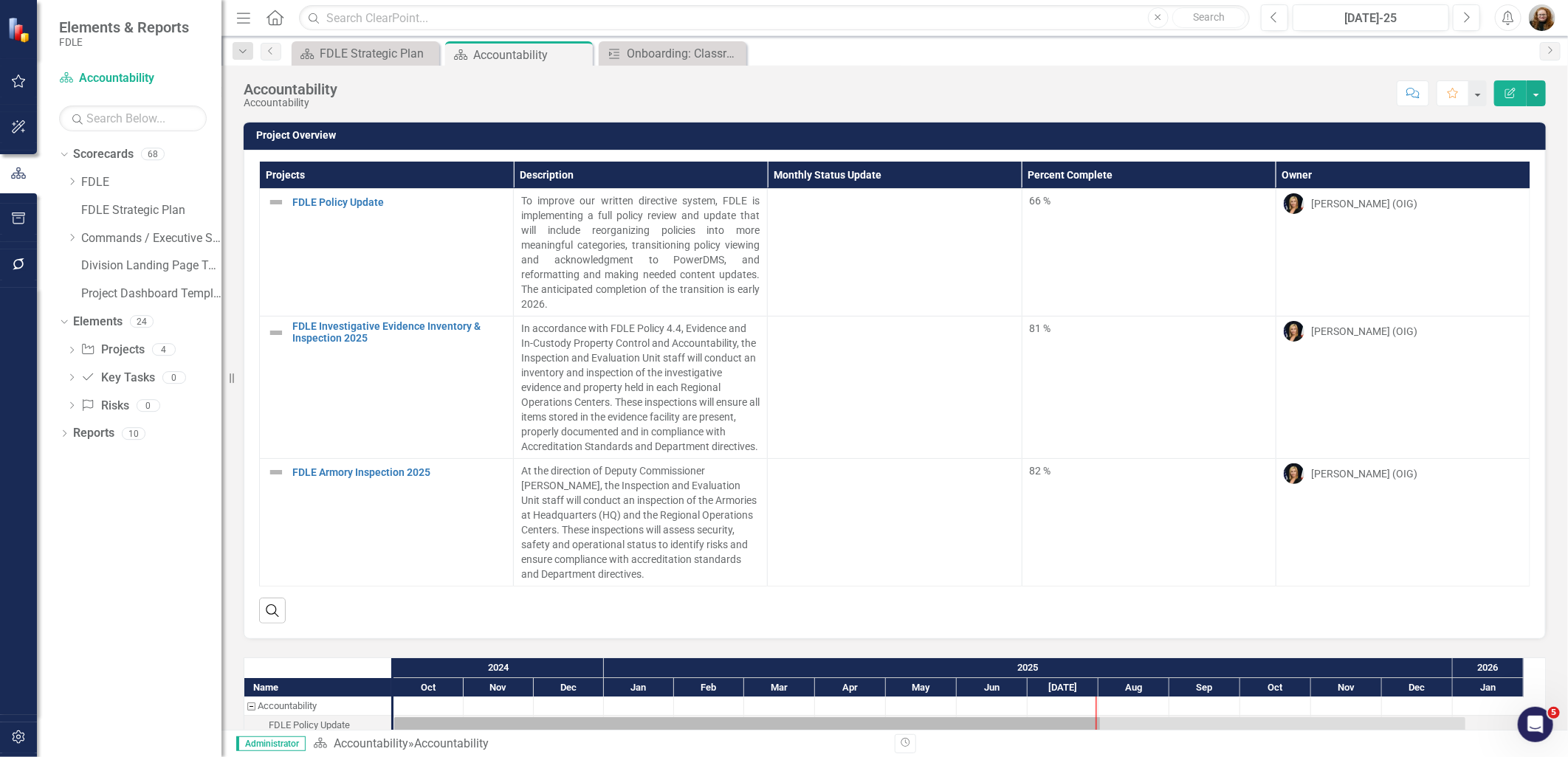
click at [0, 0] on icon "Close" at bounding box center [0, 0] width 0 height 0
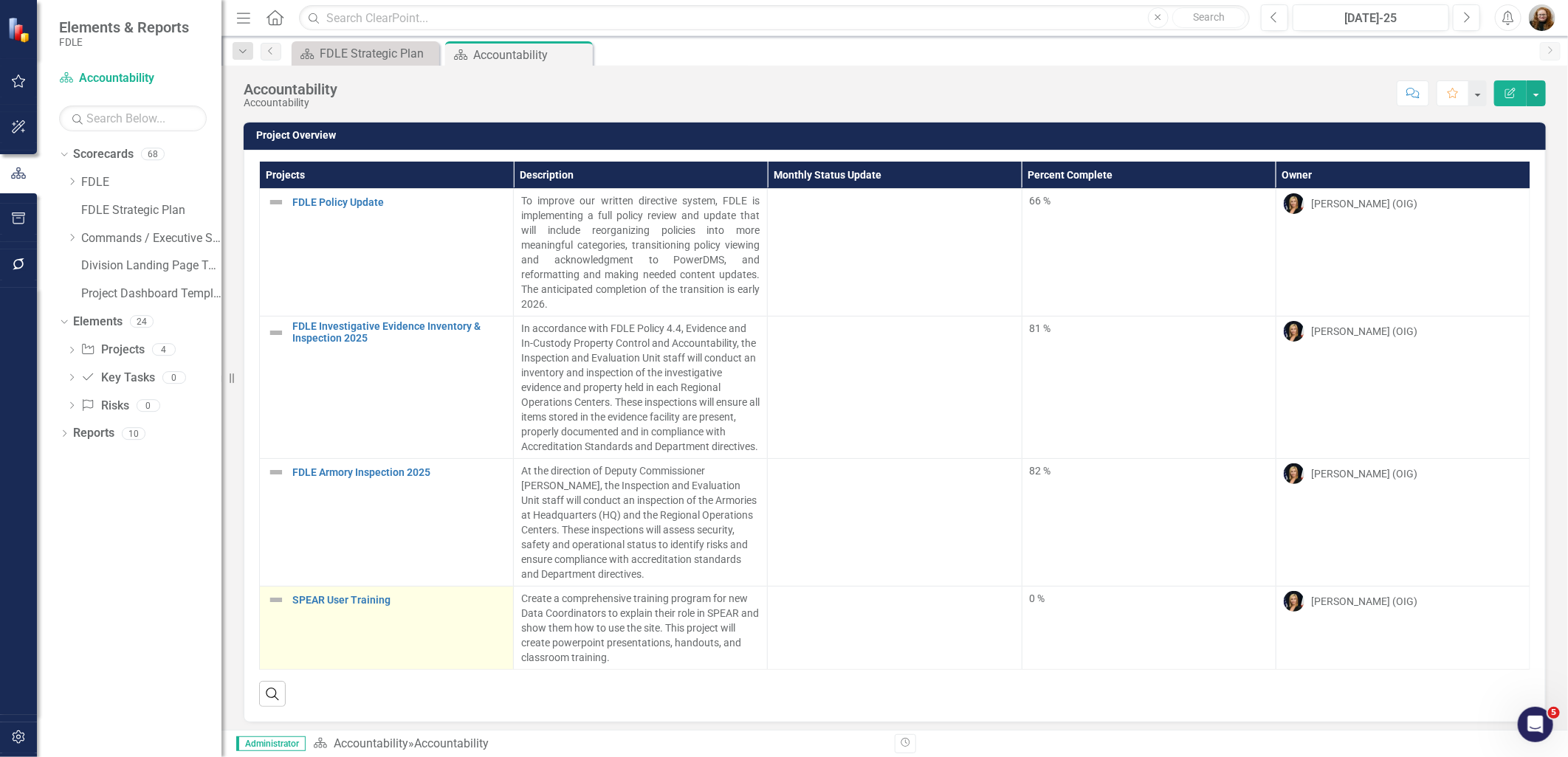
click at [367, 606] on div "SPEAR User Training" at bounding box center [387, 600] width 239 height 18
click at [367, 602] on link "SPEAR User Training" at bounding box center [399, 600] width 214 height 11
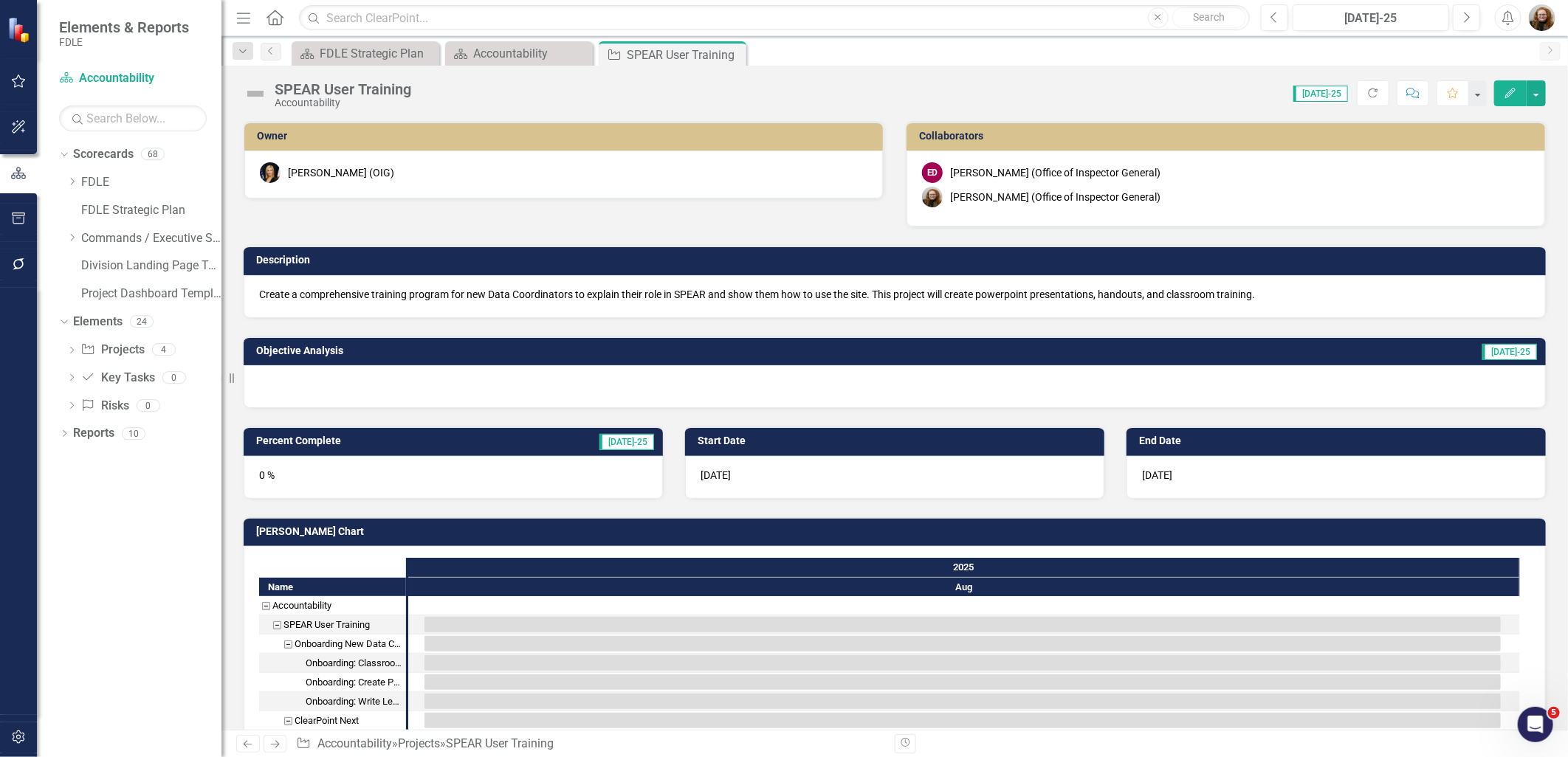
click at [1516, 89] on icon "Edit" at bounding box center [1510, 93] width 13 height 10
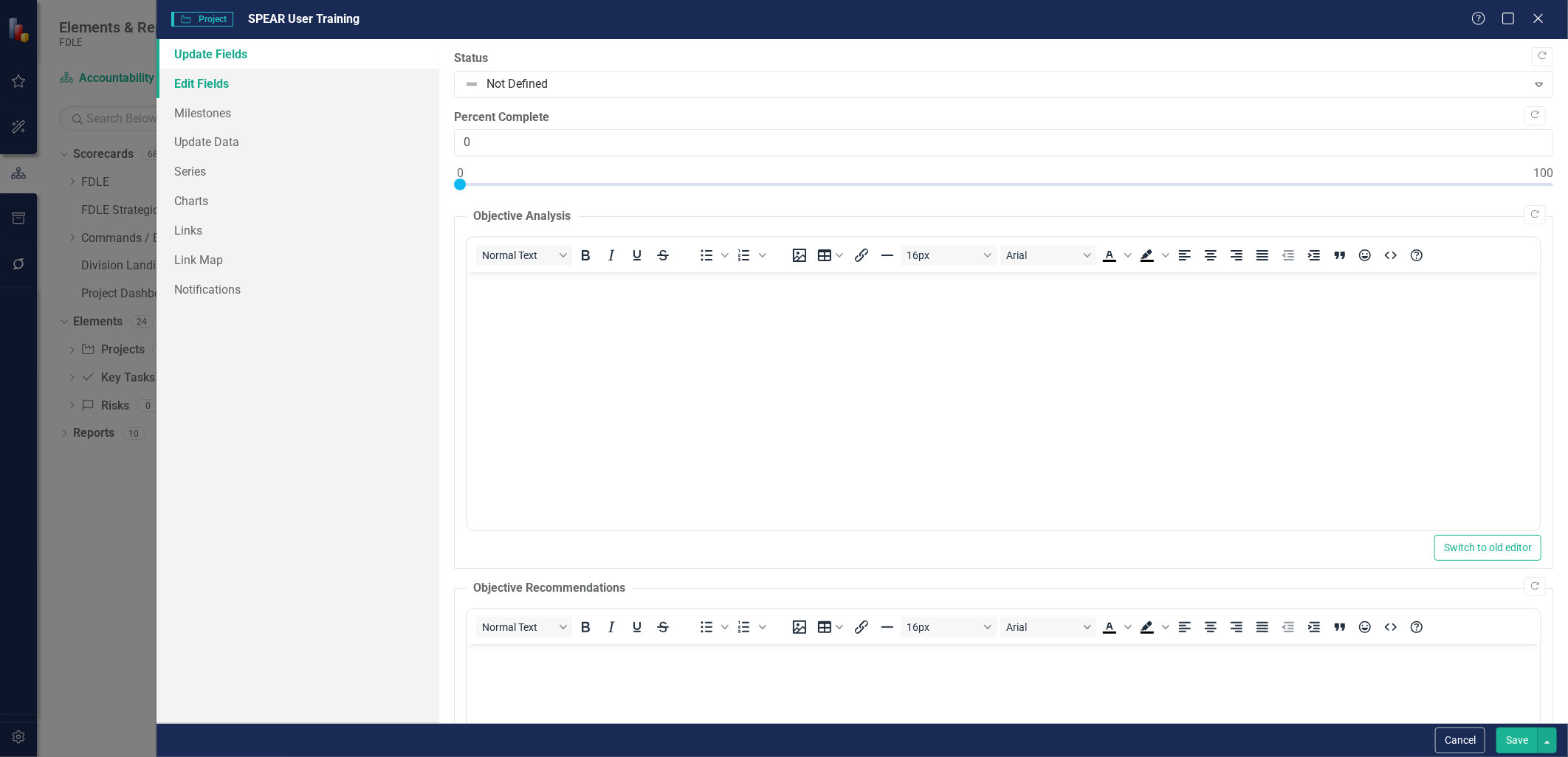
click at [185, 85] on link "Edit Fields" at bounding box center [297, 83] width 282 height 30
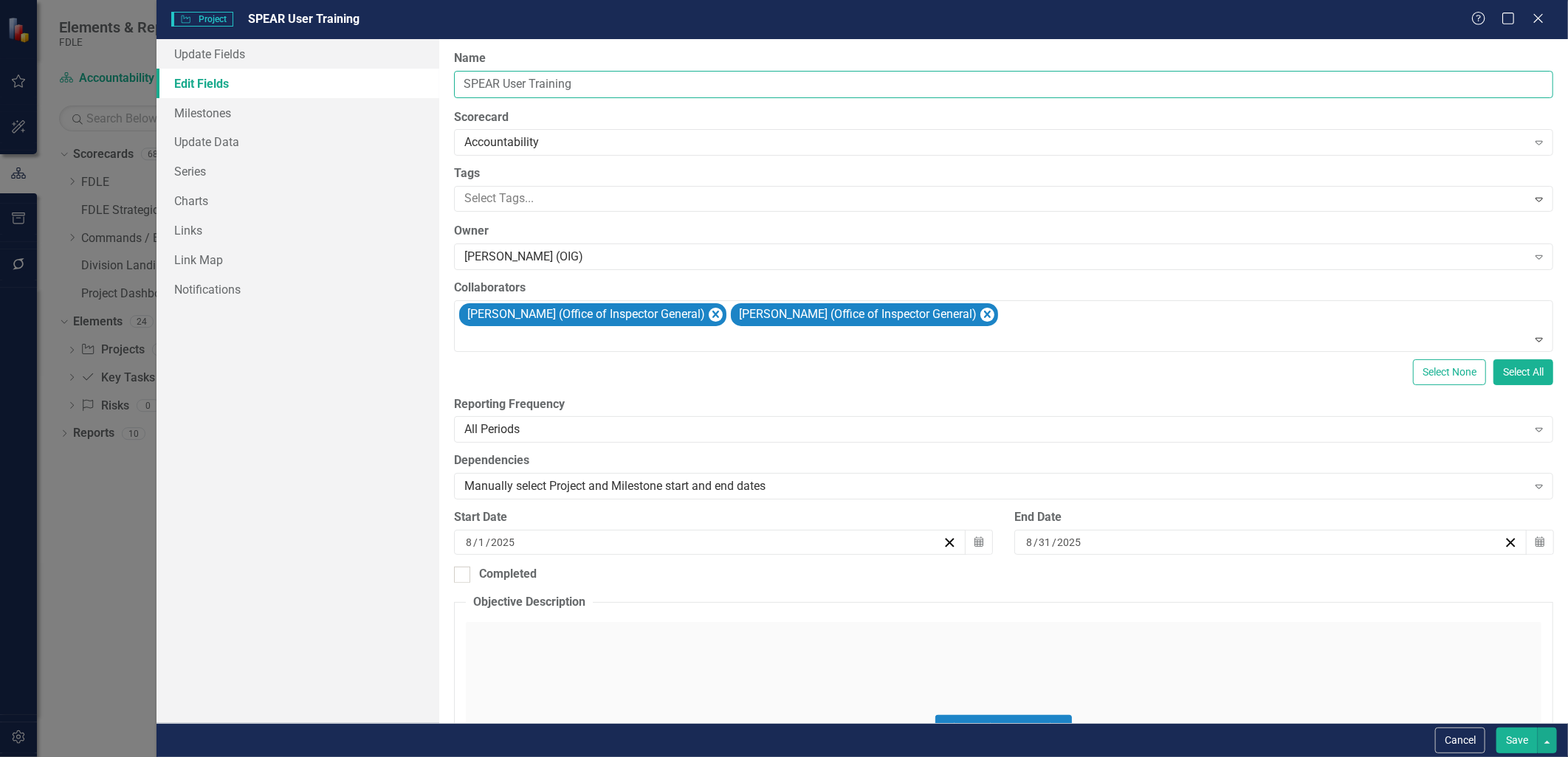
click at [512, 83] on input "SPEAR User Training" at bounding box center [1003, 85] width 1099 height 27
click at [585, 84] on input "SPEAR Training" at bounding box center [1003, 85] width 1099 height 27
type input "SPEAR Training Program"
click at [1514, 743] on button "Save" at bounding box center [1516, 740] width 41 height 26
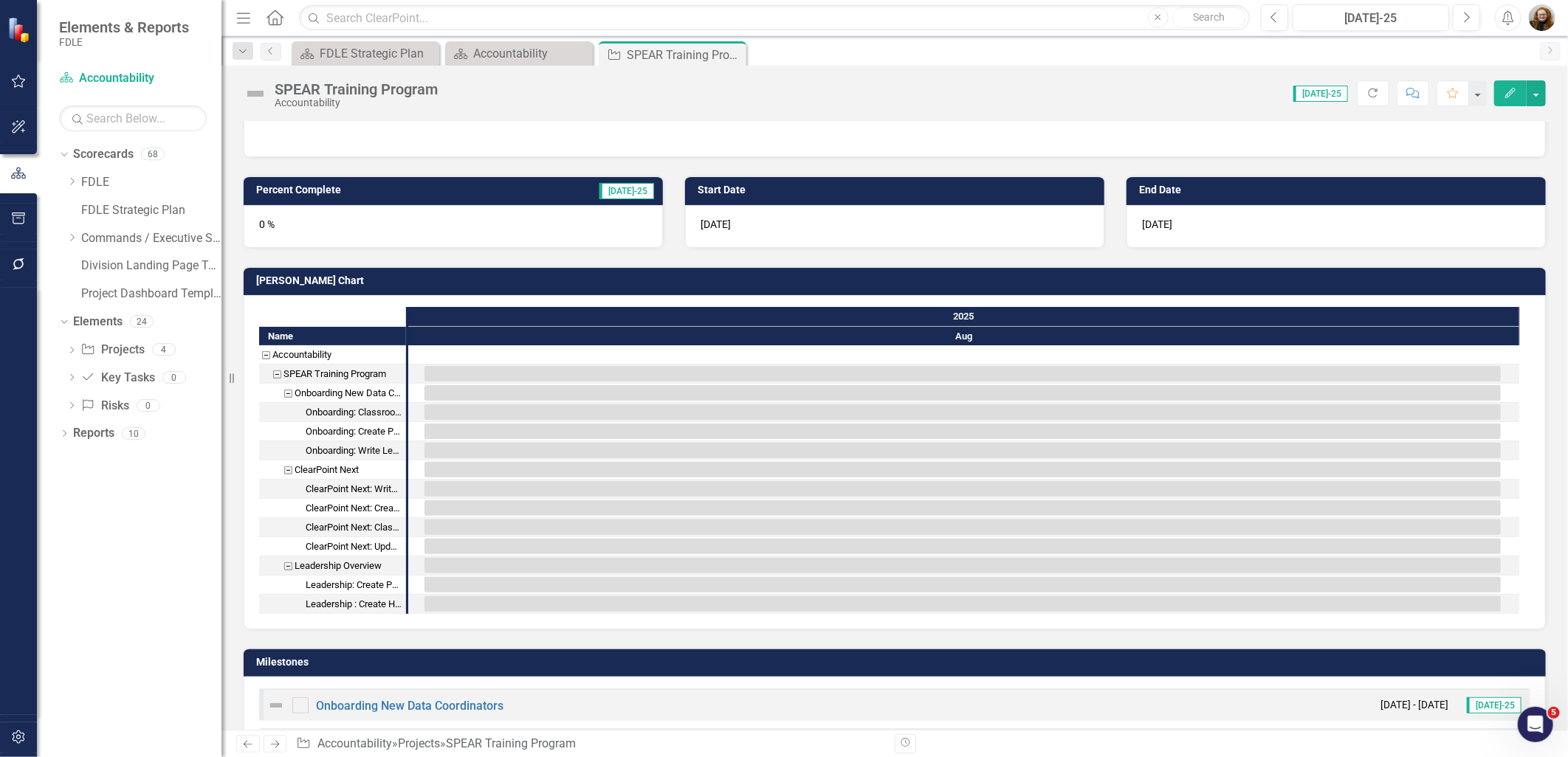
scroll to position [246, 0]
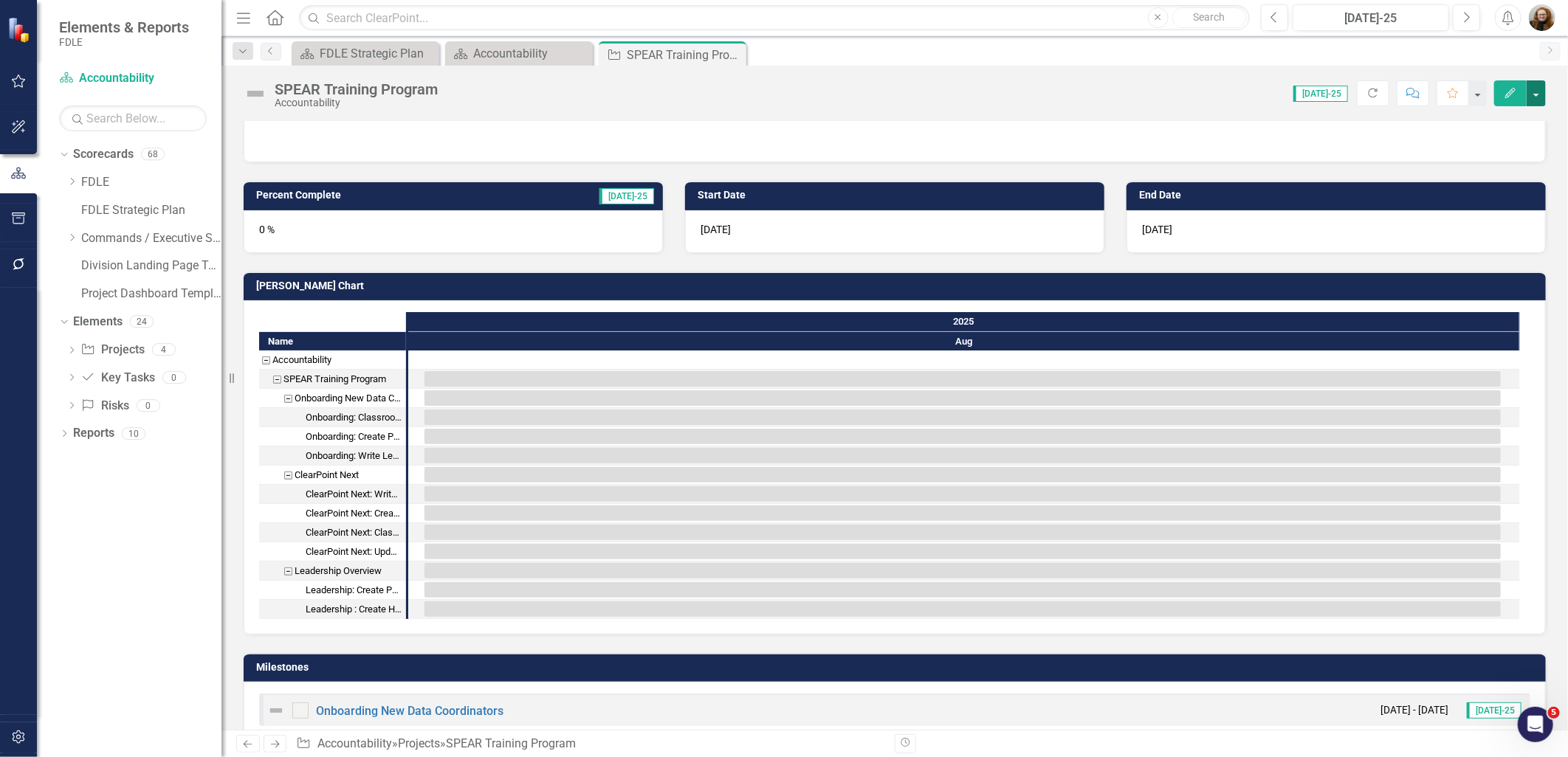
click at [1543, 93] on button "button" at bounding box center [1537, 93] width 19 height 26
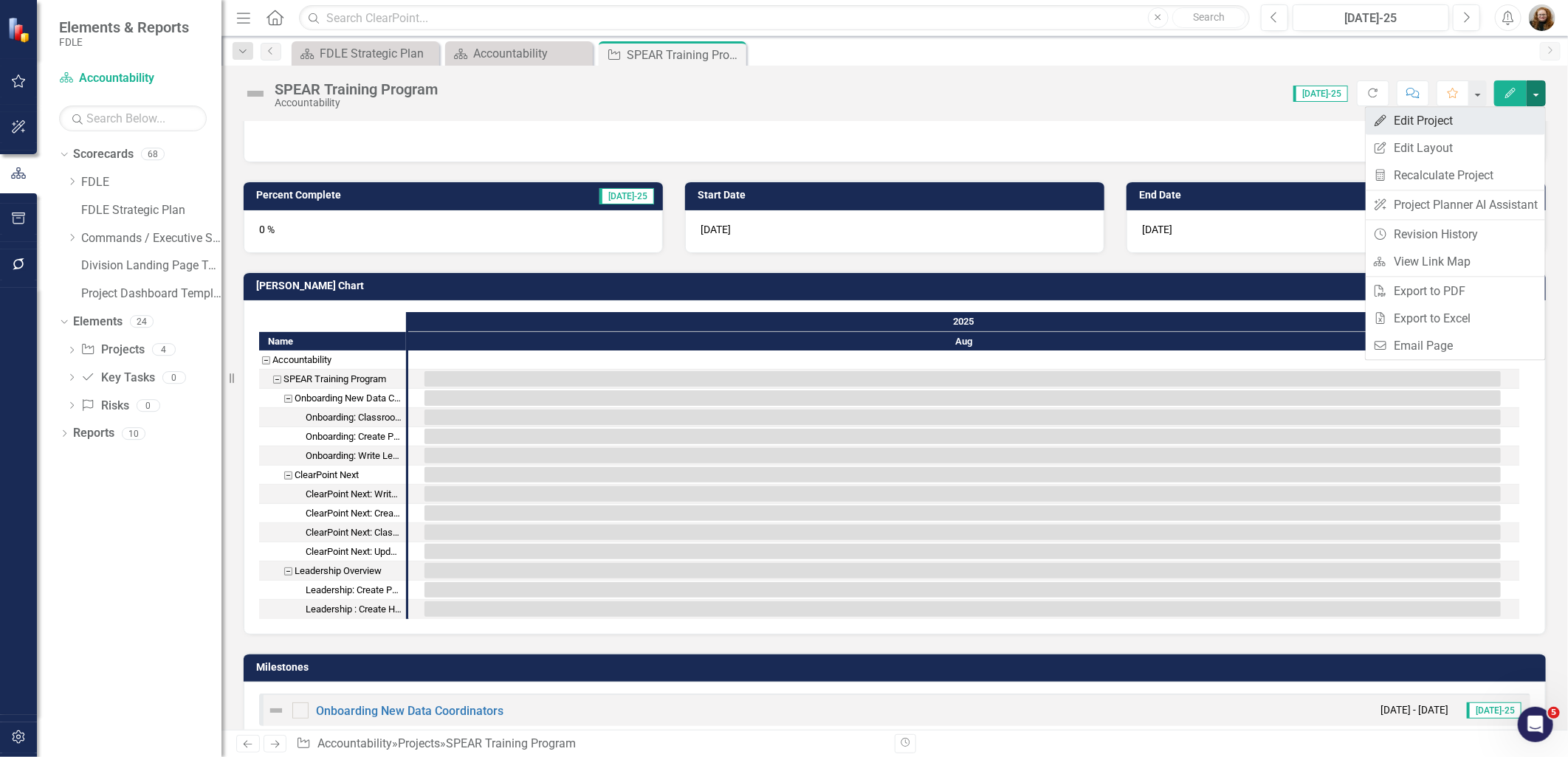
click at [1429, 127] on link "Edit Edit Project" at bounding box center [1455, 121] width 180 height 27
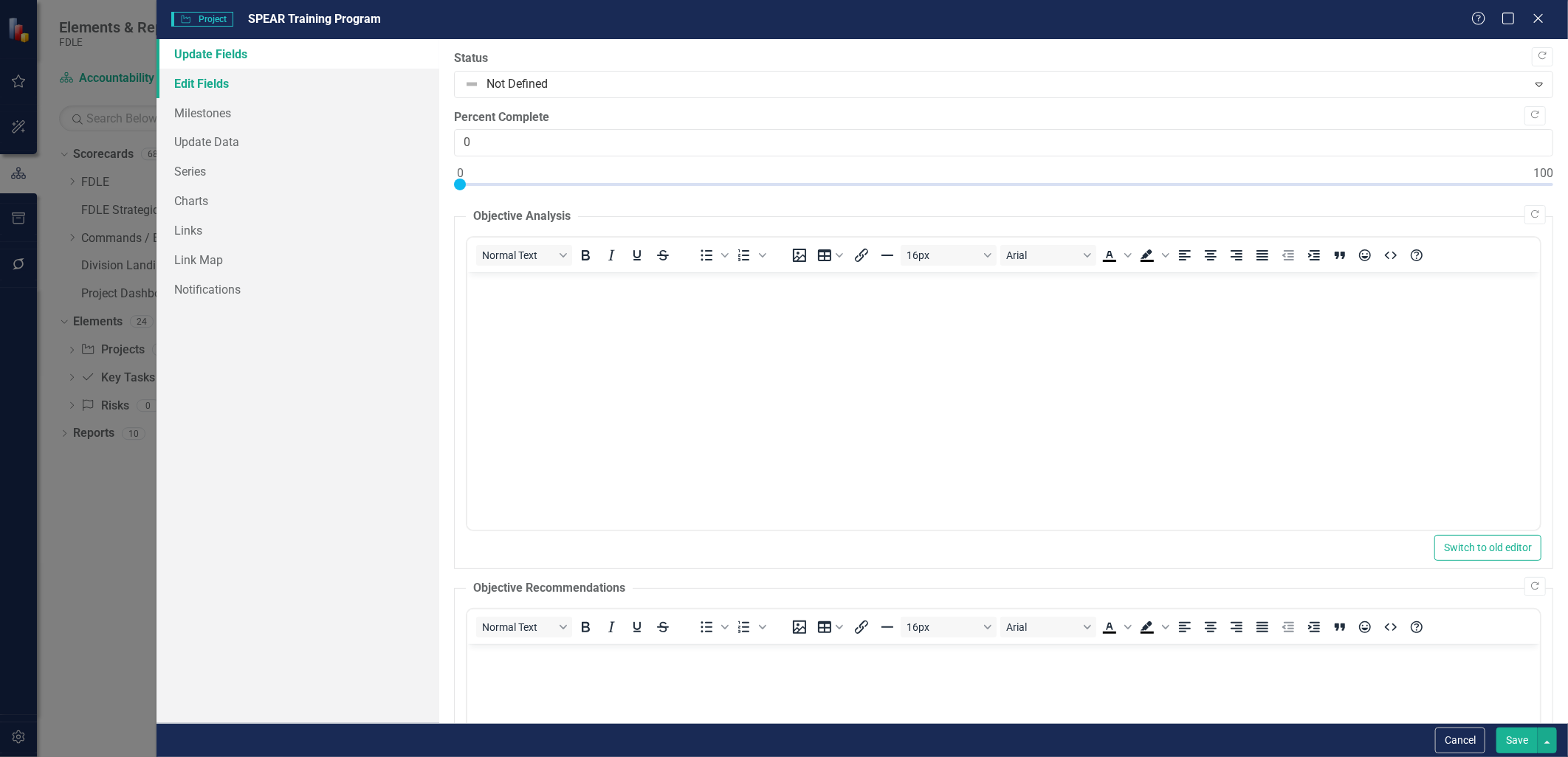
scroll to position [0, 0]
click at [205, 117] on link "Milestones" at bounding box center [297, 113] width 282 height 30
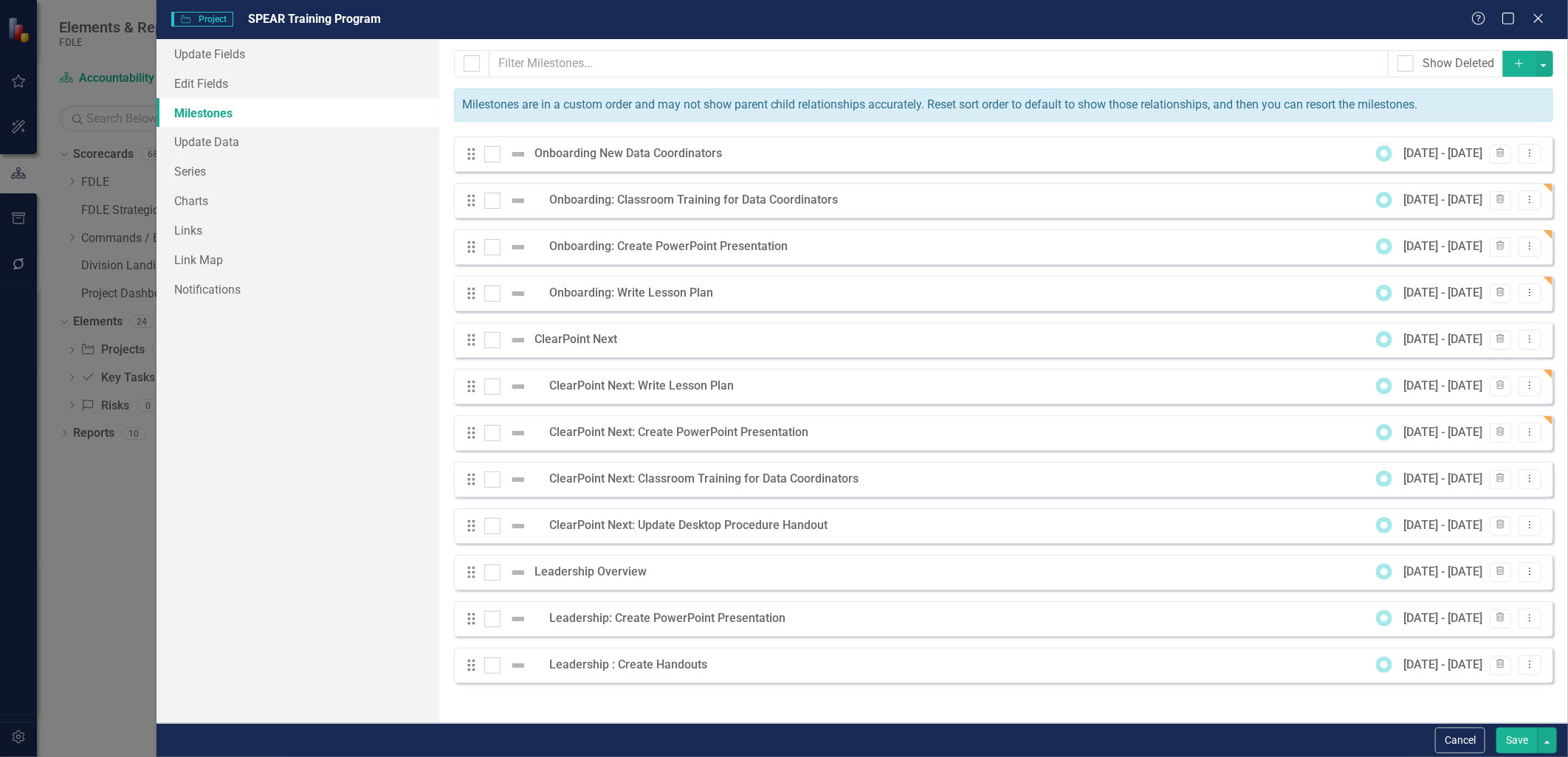
click at [1523, 58] on icon "Add" at bounding box center [1519, 63] width 13 height 10
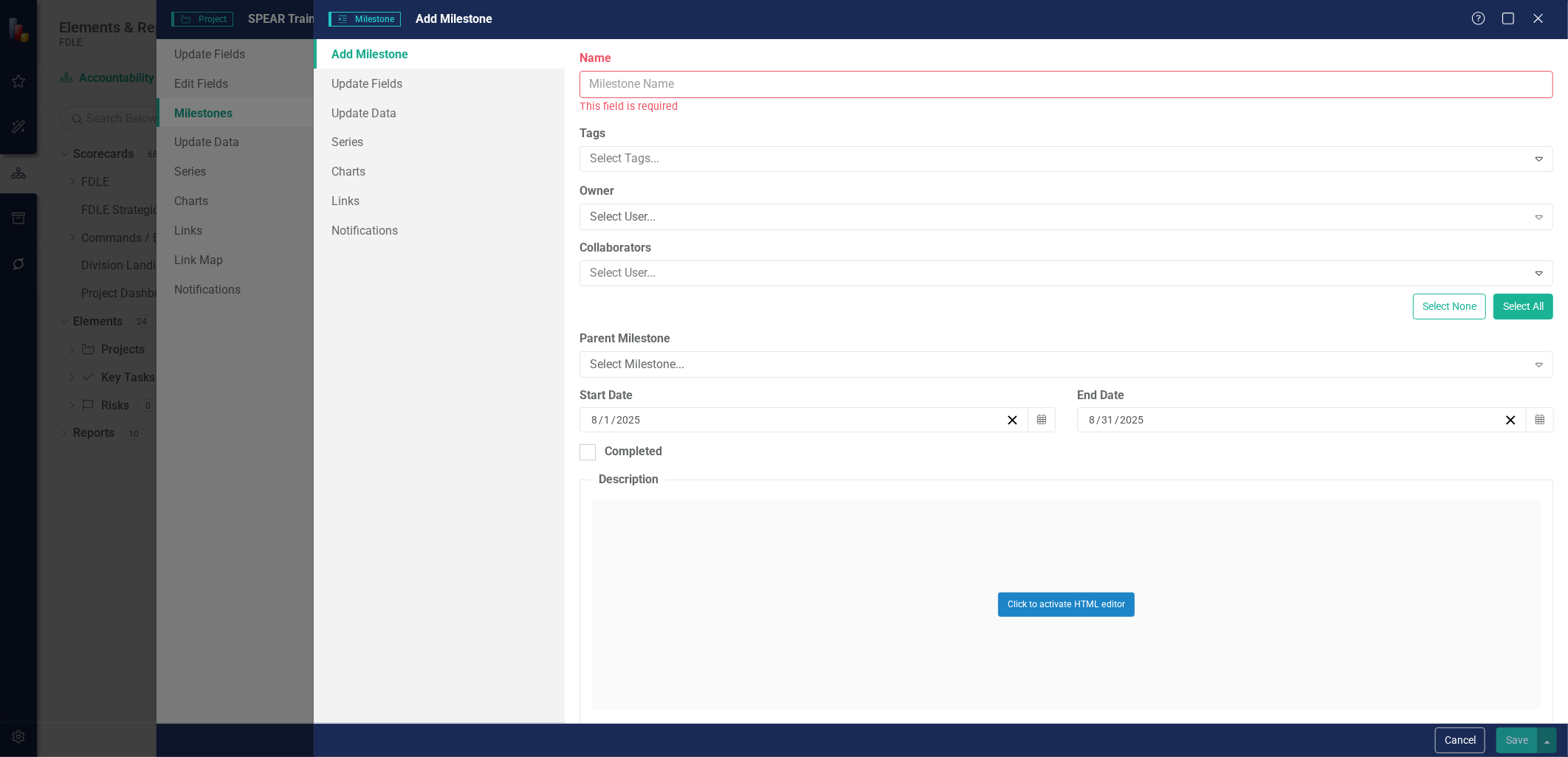
click at [612, 87] on input "Name" at bounding box center [1066, 85] width 973 height 27
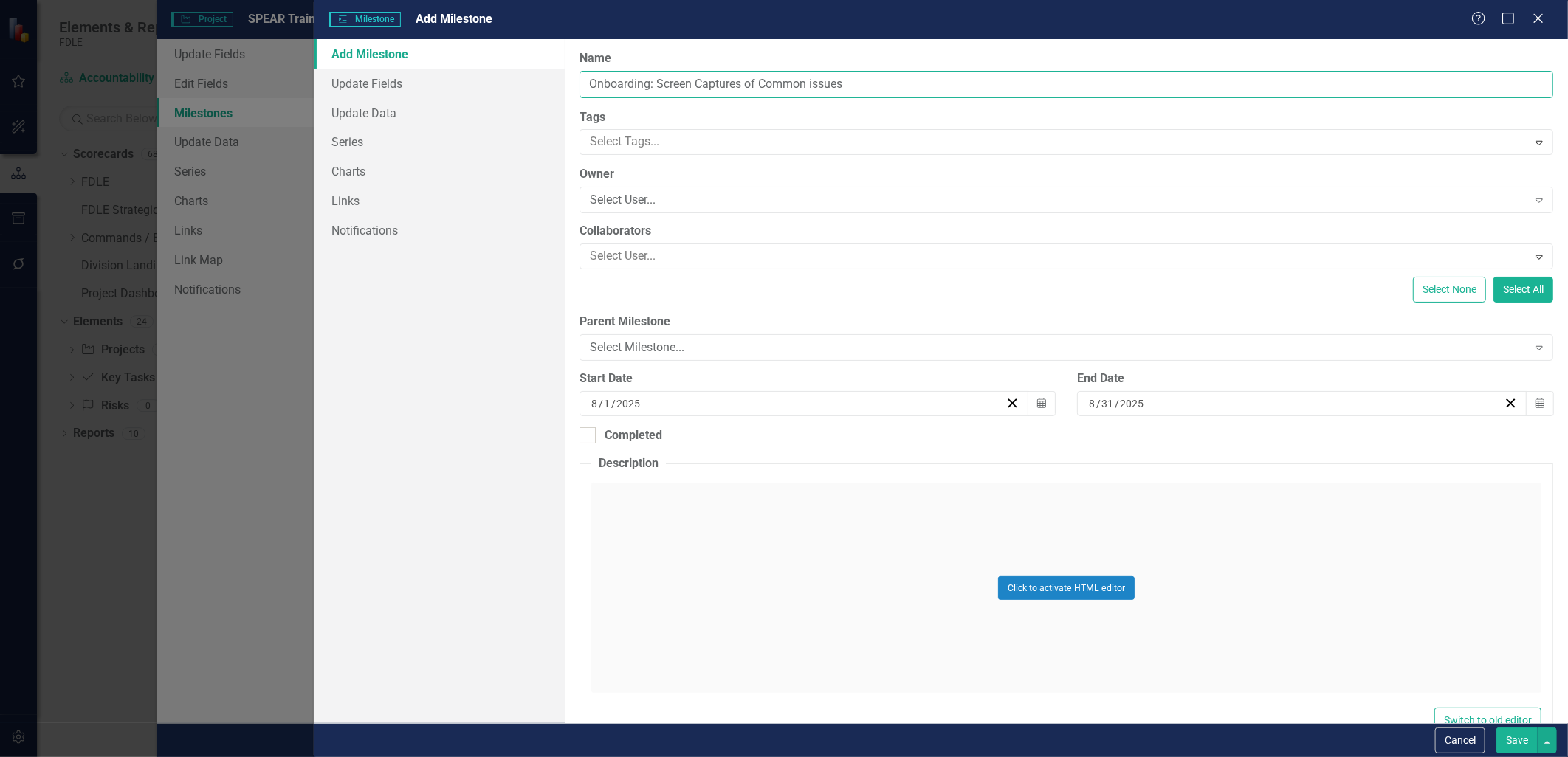
click at [747, 85] on input "Onboarding: Screen Captures of Common issues" at bounding box center [1066, 85] width 973 height 27
type input "Onboarding: Screen Captures Video of Common issues"
click at [649, 340] on div "Select Milestone..." at bounding box center [1058, 347] width 937 height 17
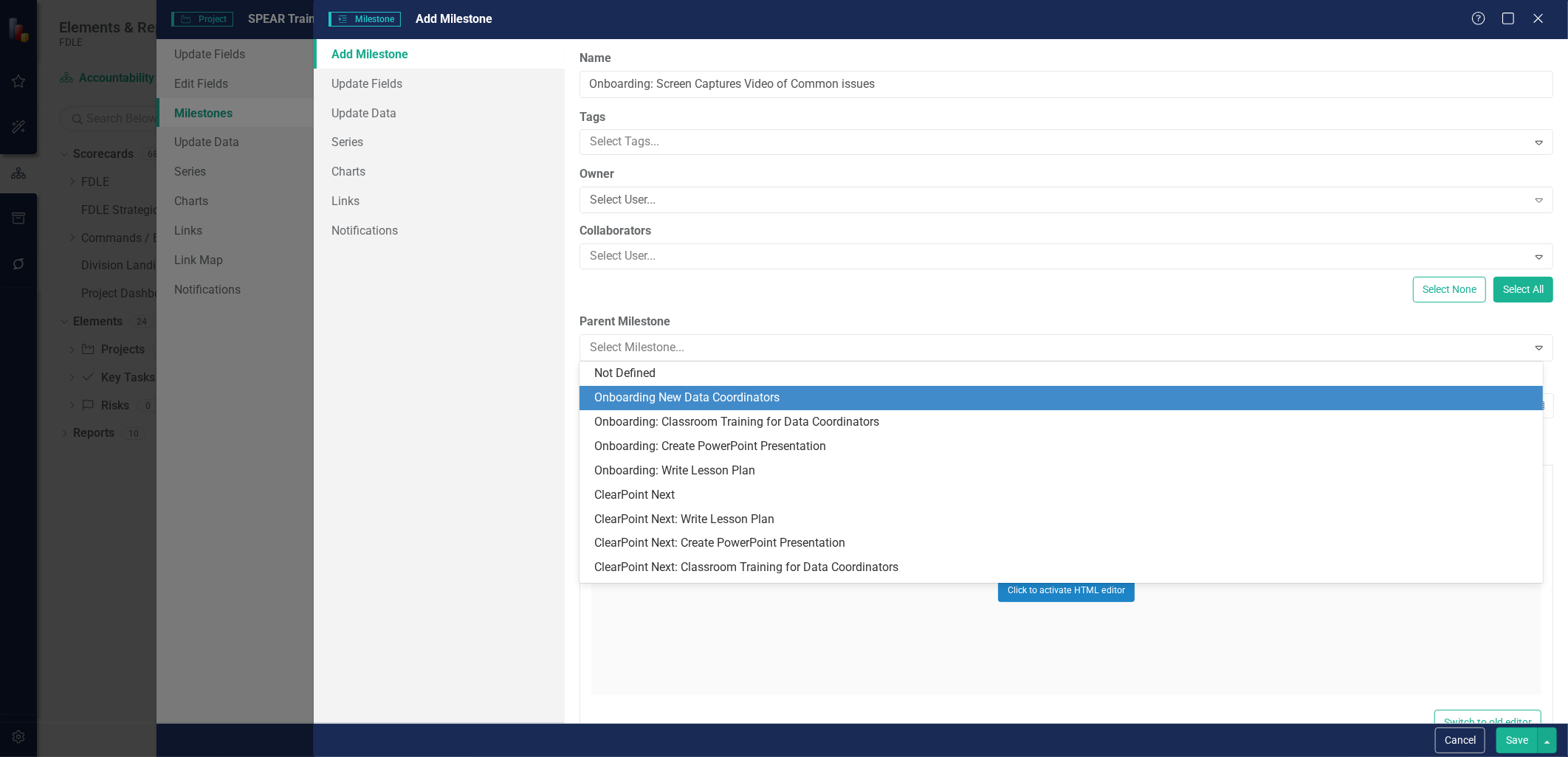
click at [691, 396] on div "Onboarding New Data Coordinators" at bounding box center [1064, 398] width 940 height 17
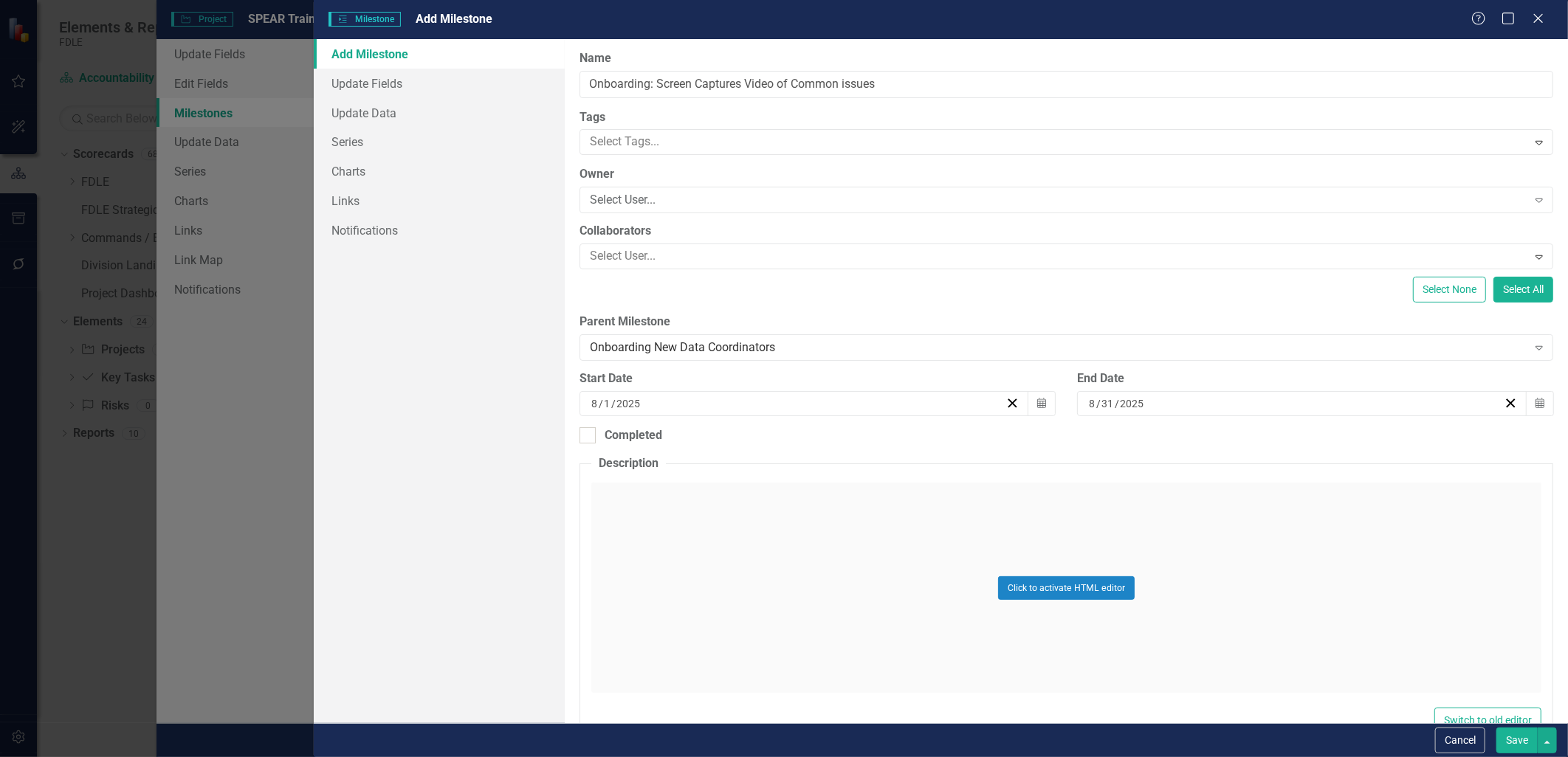
click at [1517, 743] on button "Save" at bounding box center [1516, 740] width 41 height 26
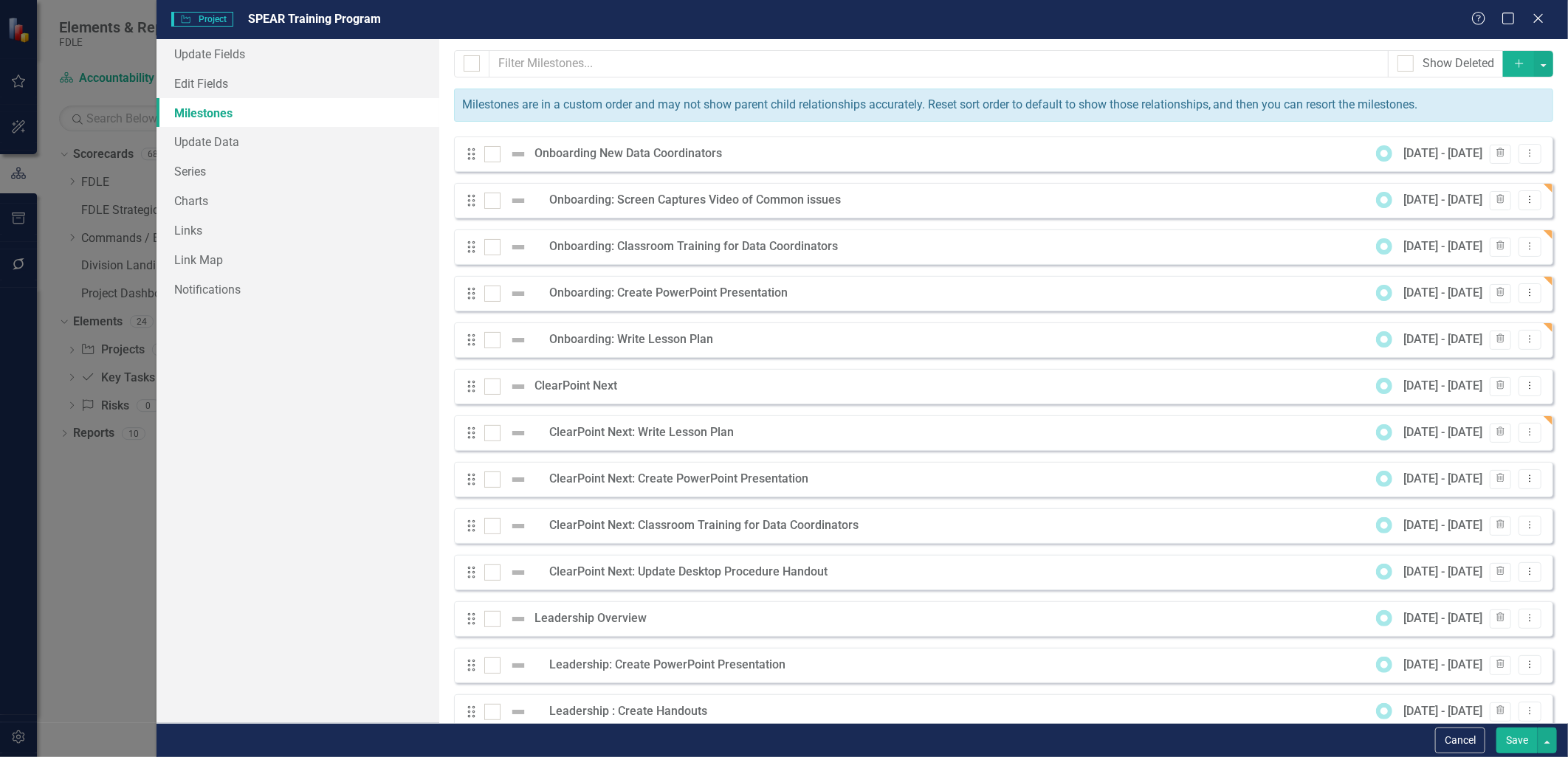
click at [1507, 746] on button "Save" at bounding box center [1516, 740] width 41 height 26
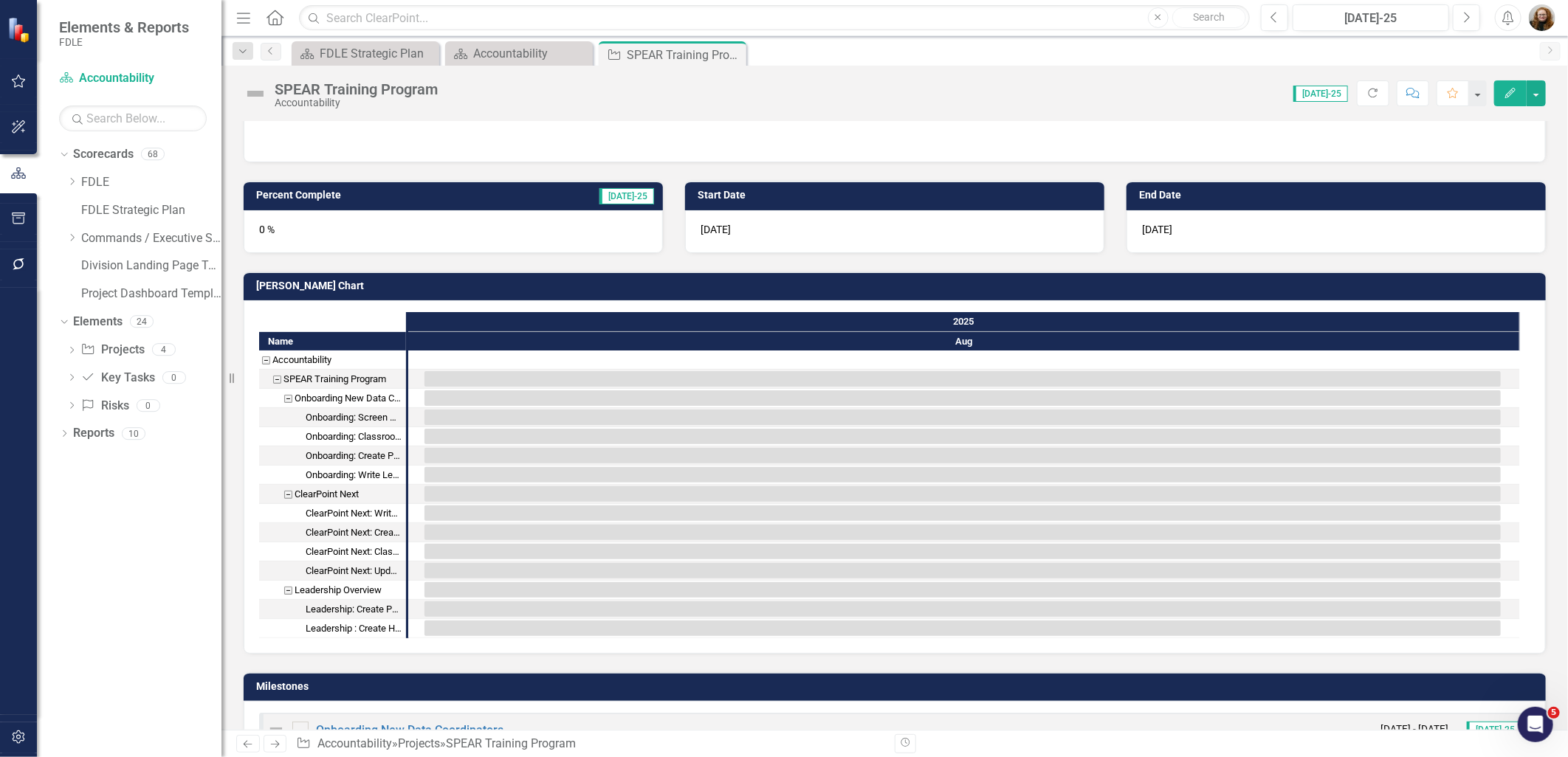
click at [1517, 94] on button "Edit" at bounding box center [1510, 93] width 32 height 26
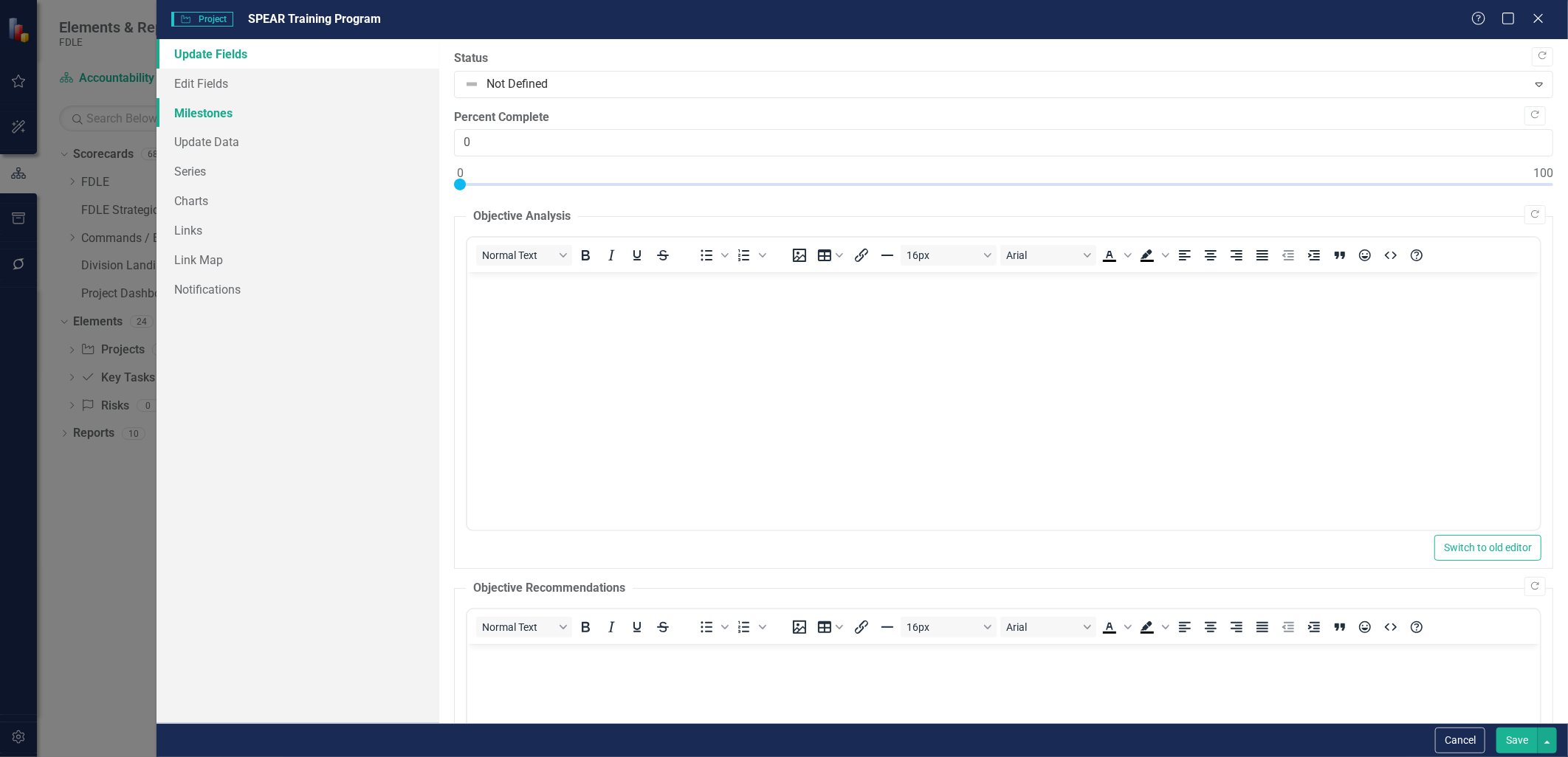
click at [242, 114] on link "Milestones" at bounding box center [297, 113] width 282 height 30
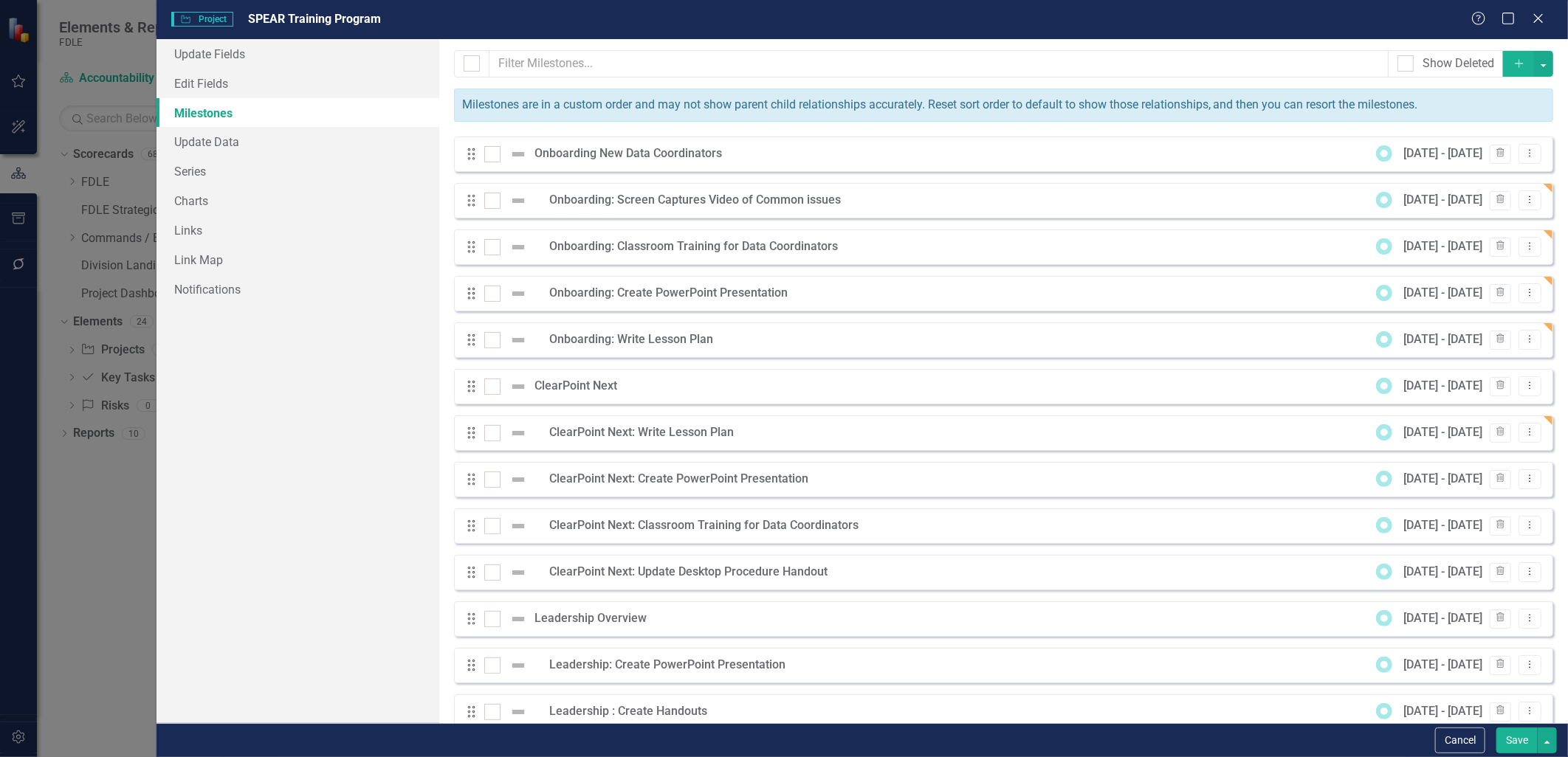
click at [695, 147] on div "Onboarding New Data Coordinators" at bounding box center [632, 153] width 195 height 17
click at [1524, 149] on icon "Dropdown Menu" at bounding box center [1530, 153] width 13 height 10
click at [1475, 173] on link "Edit Edit Milestone" at bounding box center [1461, 178] width 139 height 27
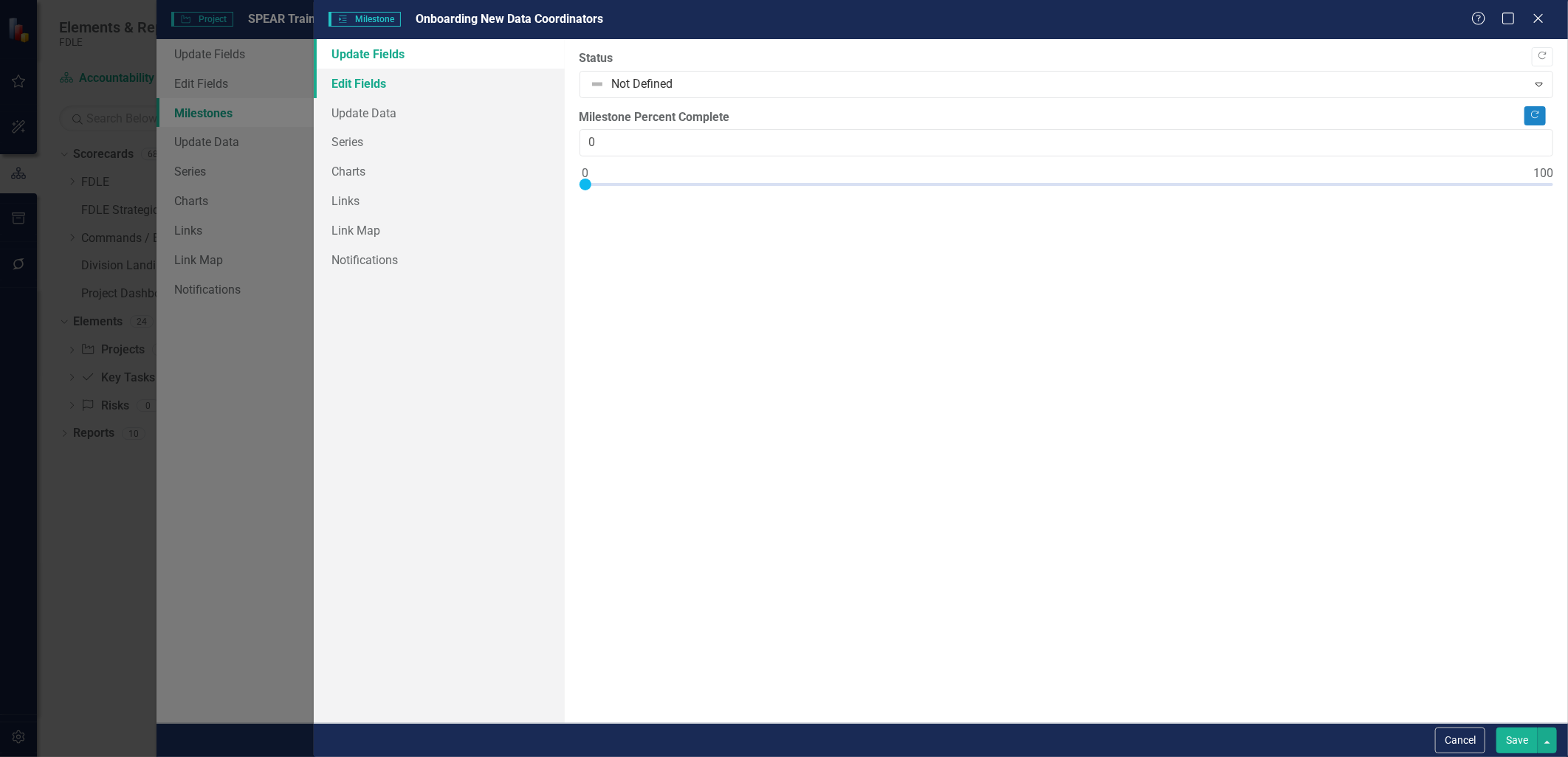
click at [382, 84] on link "Edit Fields" at bounding box center [438, 83] width 251 height 30
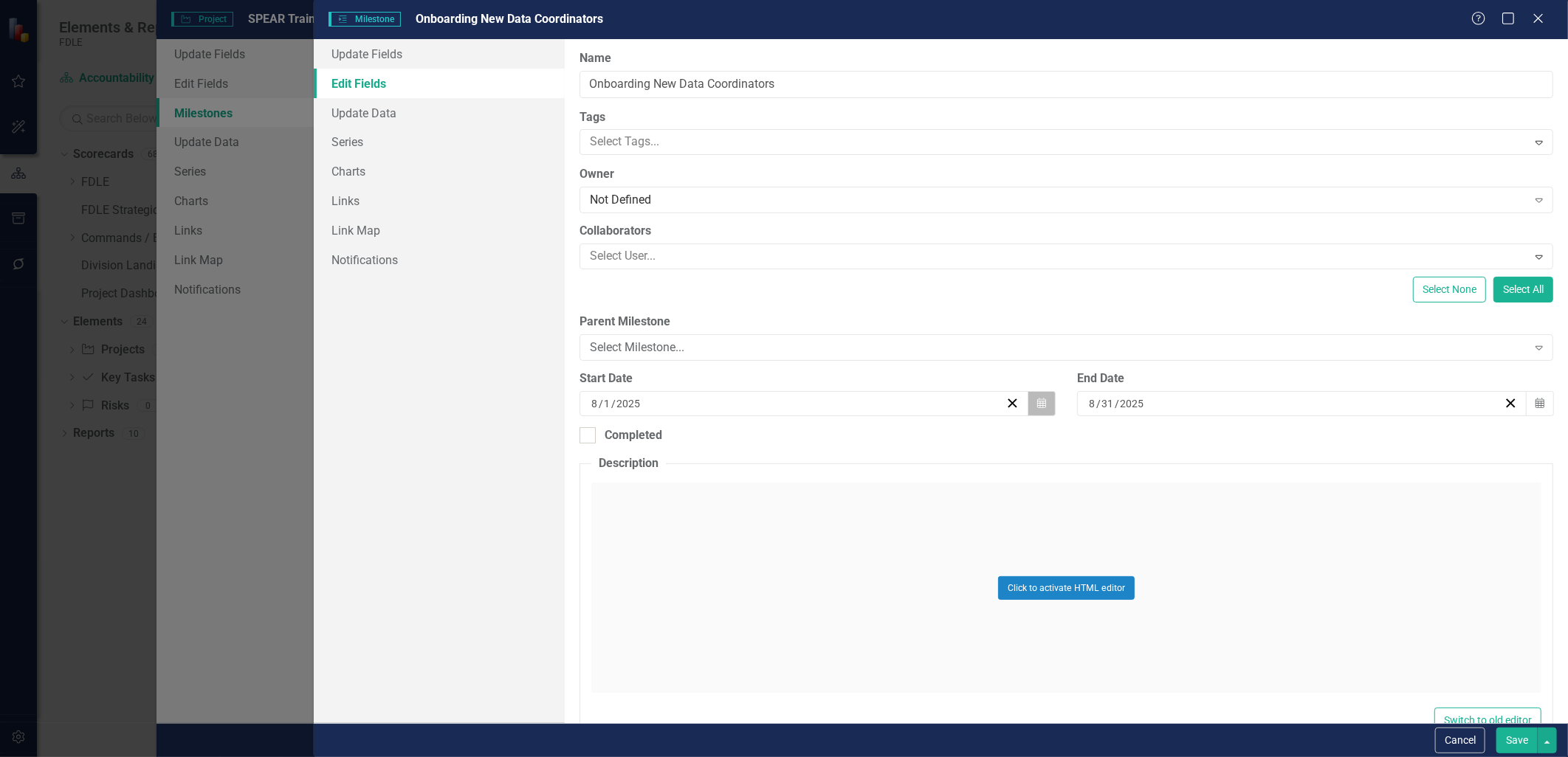
click at [1039, 400] on icon "Calendar" at bounding box center [1041, 403] width 9 height 10
click at [890, 445] on button "›" at bounding box center [881, 441] width 32 height 32
click at [724, 487] on button "1" at bounding box center [728, 490] width 37 height 27
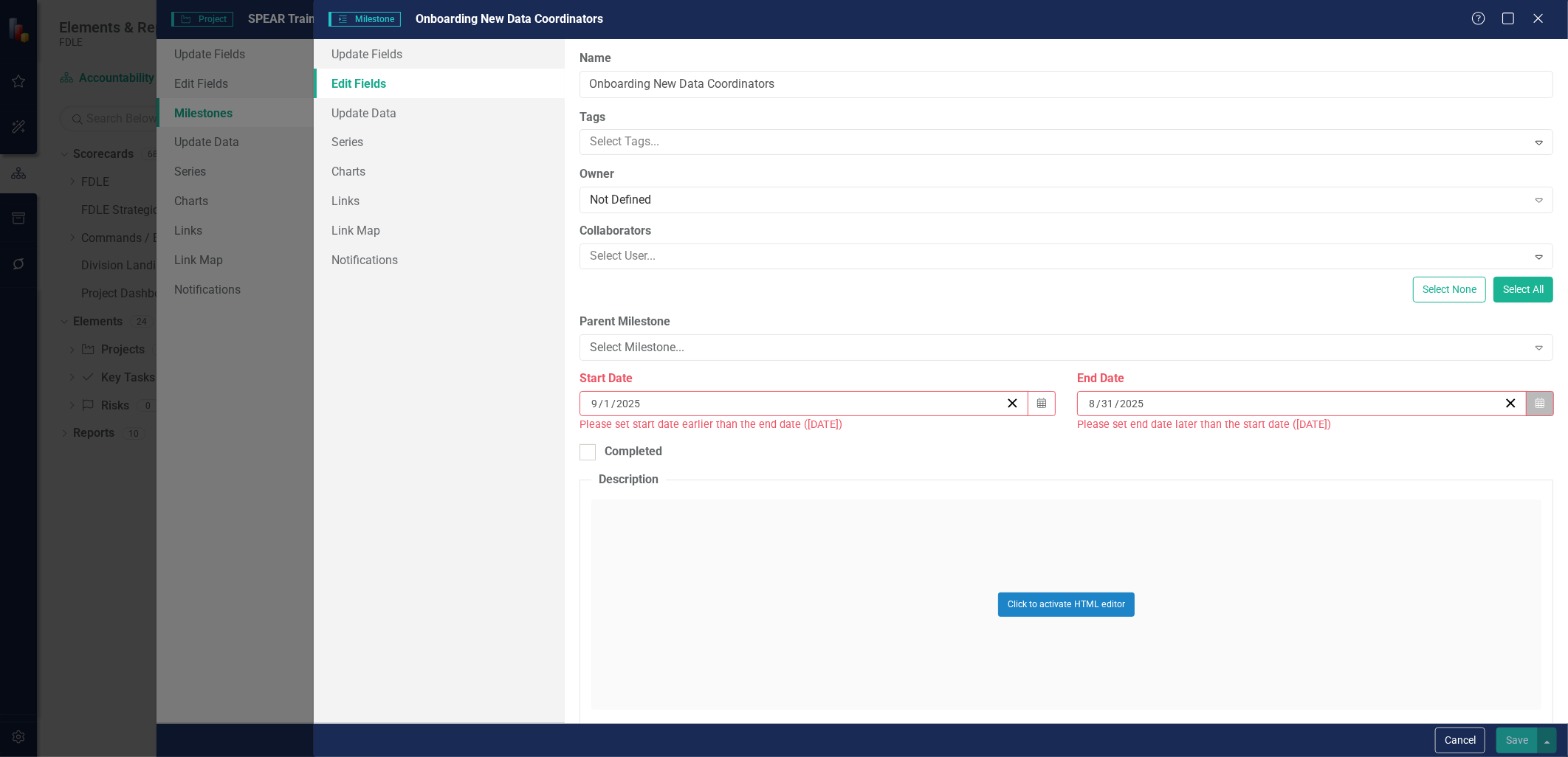
click at [1536, 401] on icon "button" at bounding box center [1540, 403] width 9 height 10
click at [1369, 445] on button "›" at bounding box center [1375, 441] width 32 height 32
click at [1371, 445] on button "›" at bounding box center [1375, 441] width 32 height 32
click at [1369, 598] on abbr "31" at bounding box center [1367, 596] width 12 height 12
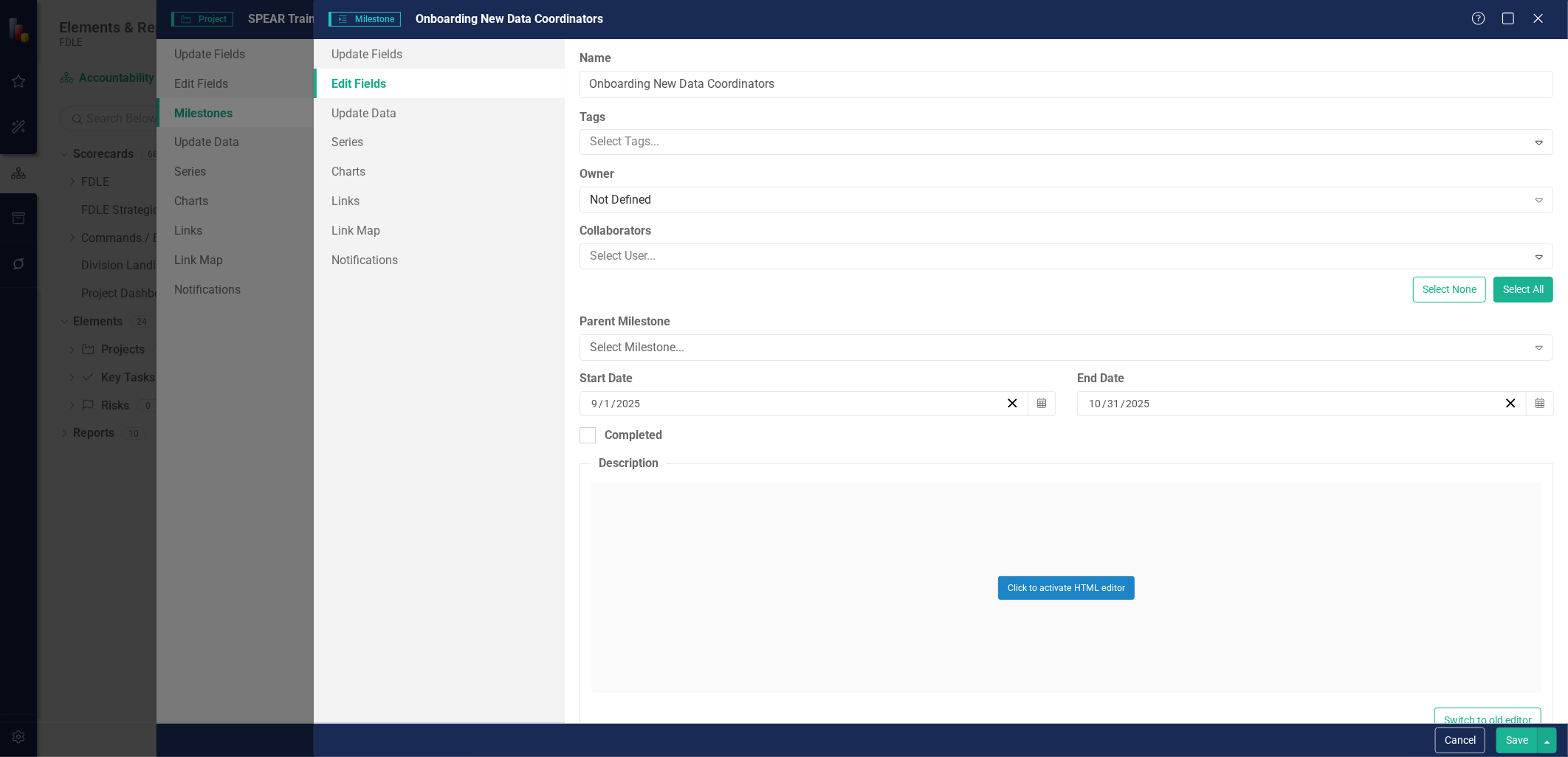
click at [1506, 735] on button "Save" at bounding box center [1516, 740] width 41 height 26
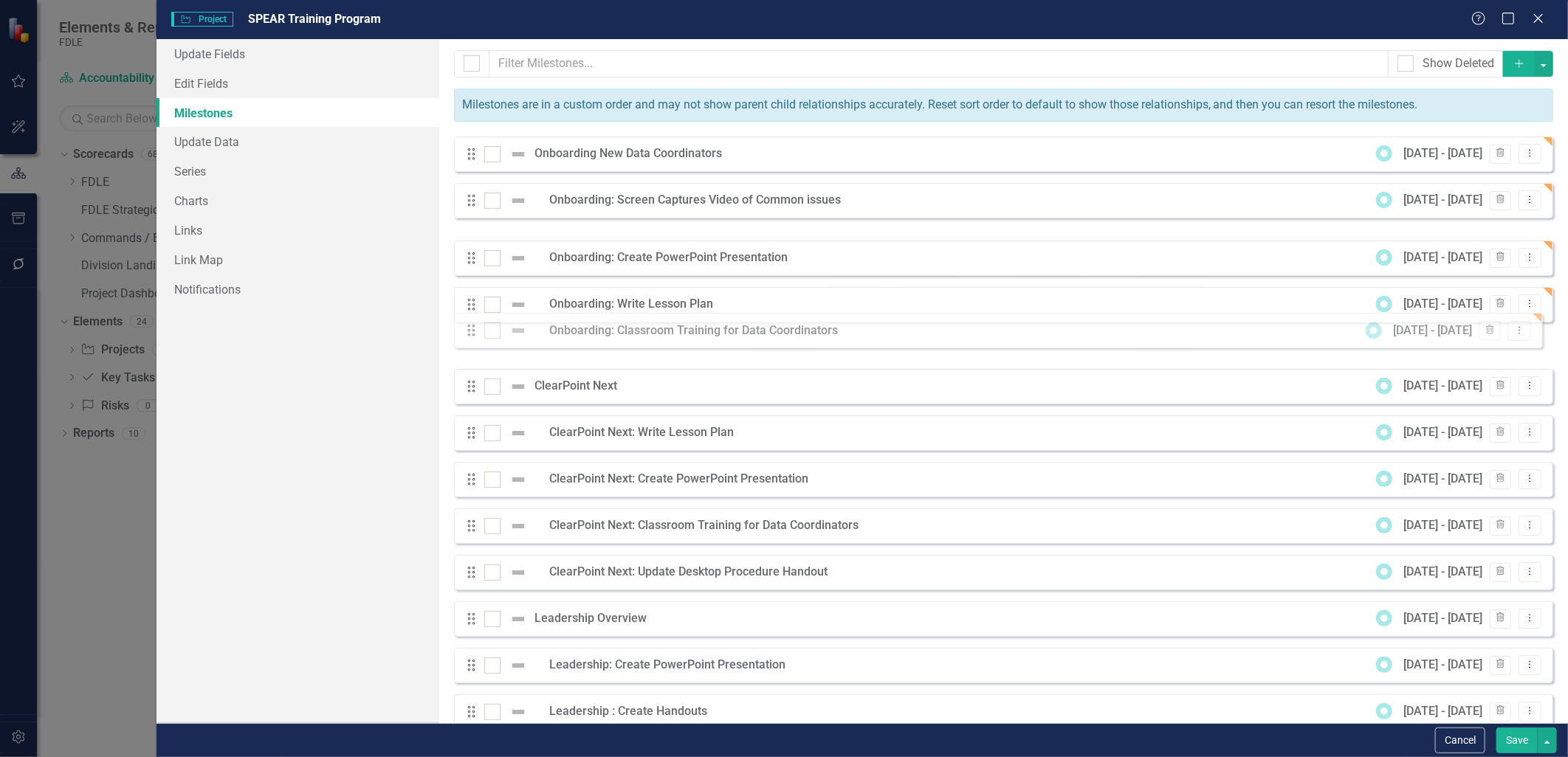
drag, startPoint x: 467, startPoint y: 243, endPoint x: 467, endPoint y: 327, distance: 84.0
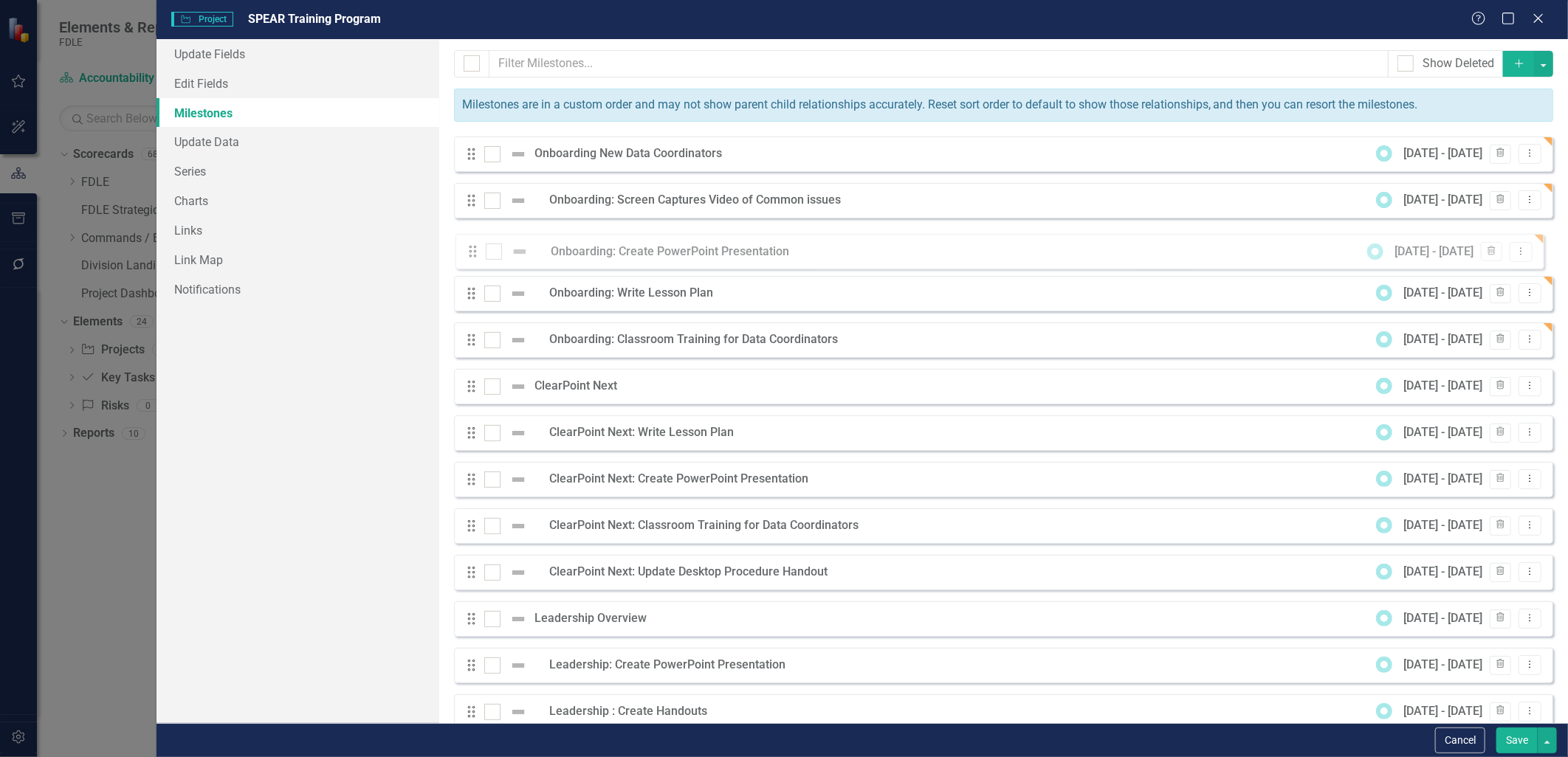
click at [474, 250] on div "Drag Onboarding New Data Coordinators 9/1/25 - 10/31/25 Trash Dropdown Menu Dra…" at bounding box center [1003, 432] width 1099 height 594
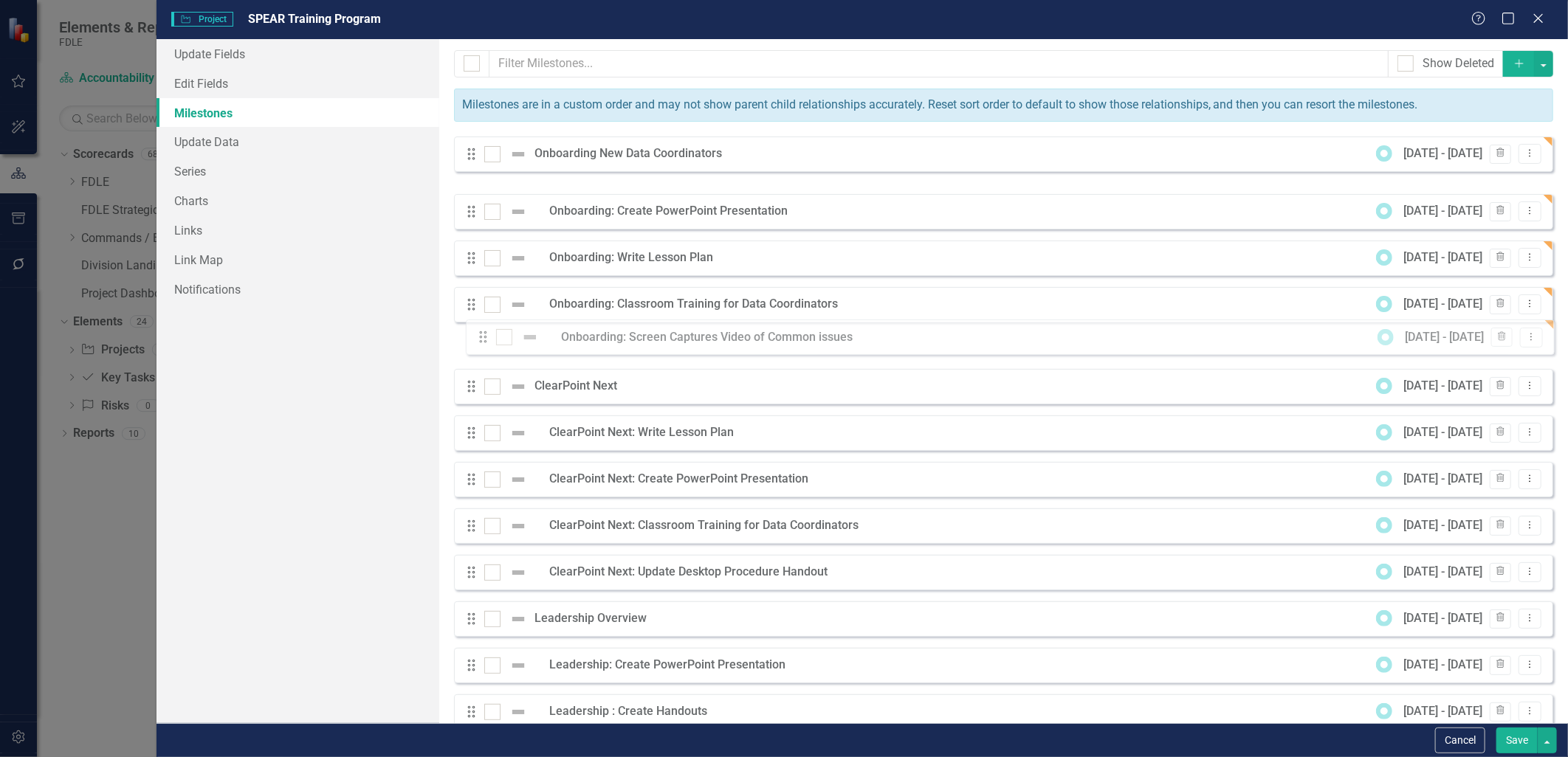
drag, startPoint x: 468, startPoint y: 197, endPoint x: 479, endPoint y: 333, distance: 136.4
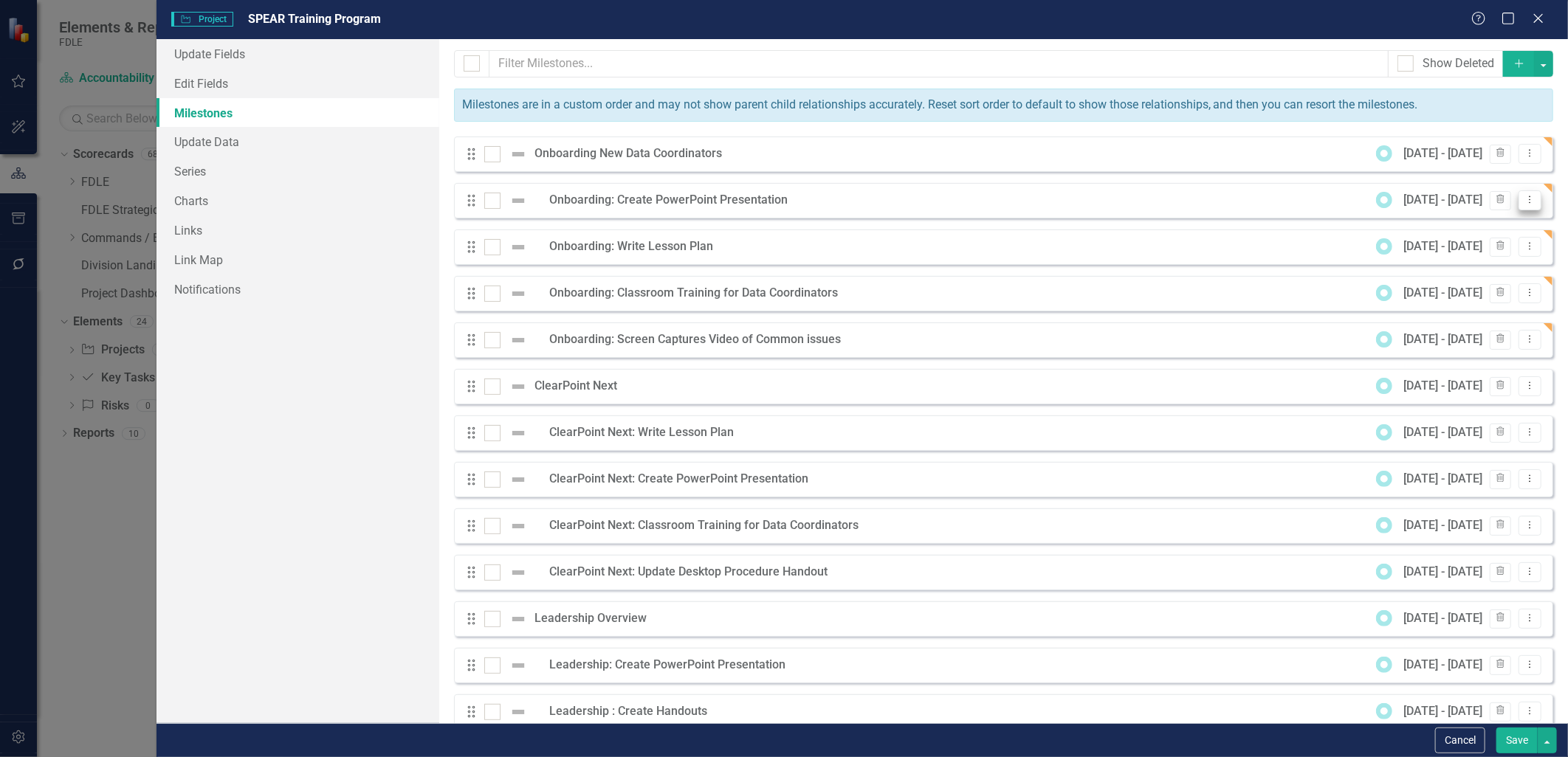
click at [1524, 201] on icon "Dropdown Menu" at bounding box center [1530, 200] width 13 height 10
click at [1480, 226] on link "Edit Edit Milestone" at bounding box center [1461, 225] width 139 height 27
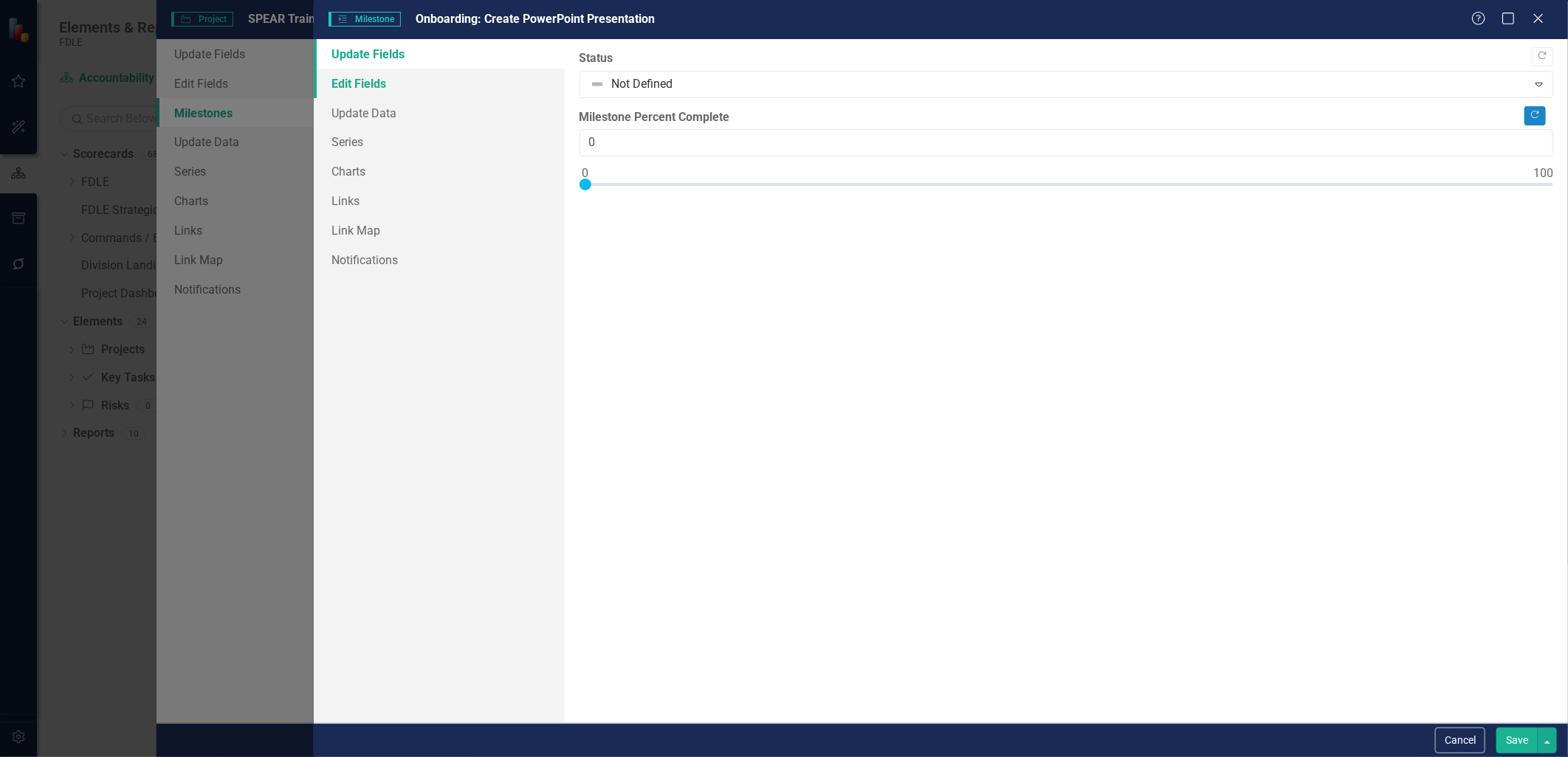
click at [363, 89] on link "Edit Fields" at bounding box center [438, 83] width 251 height 30
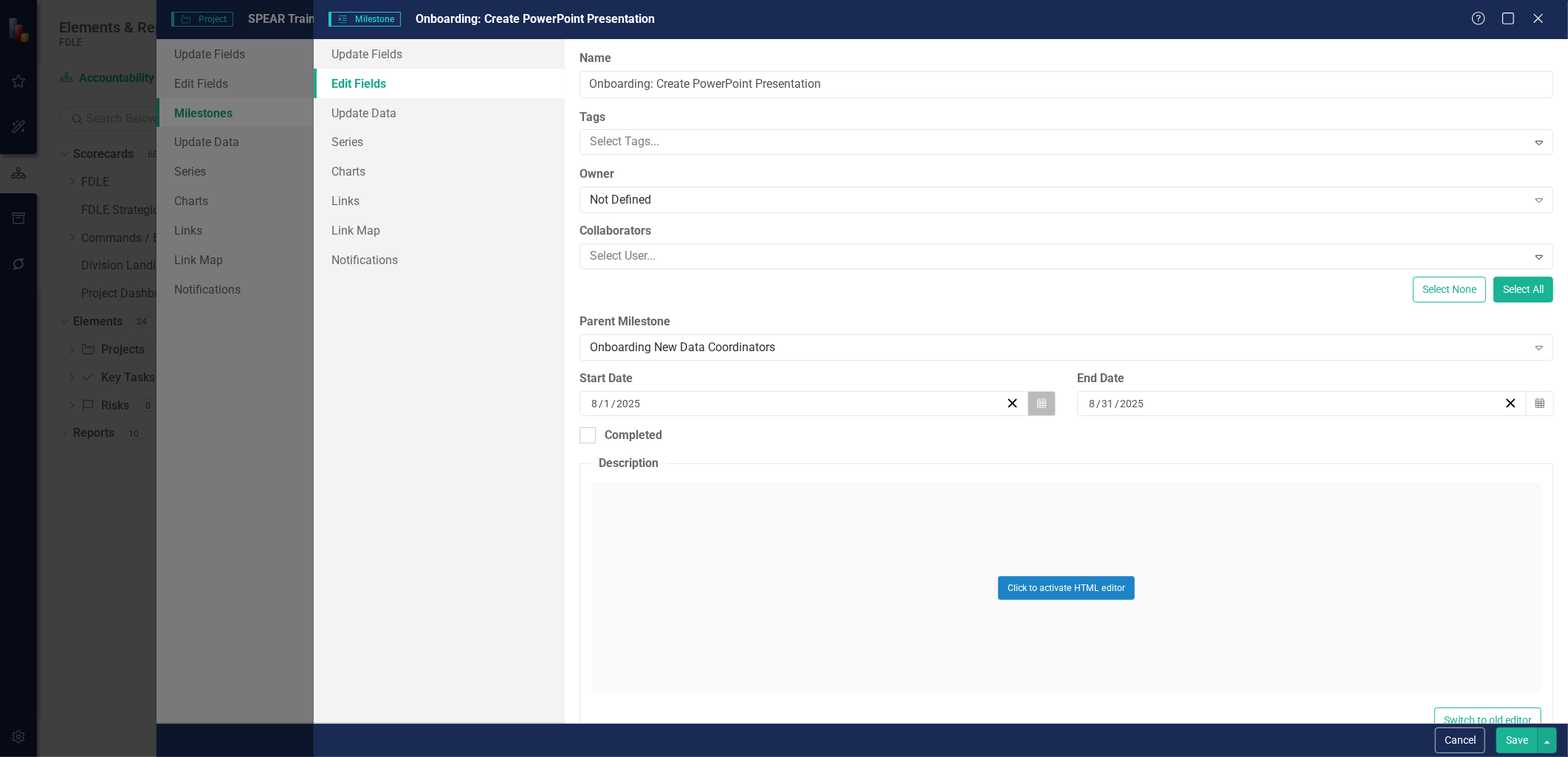
click at [1037, 404] on icon "Calendar" at bounding box center [1041, 403] width 9 height 10
click at [879, 445] on button "›" at bounding box center [881, 441] width 32 height 32
click at [731, 548] on abbr "15" at bounding box center [728, 543] width 12 height 12
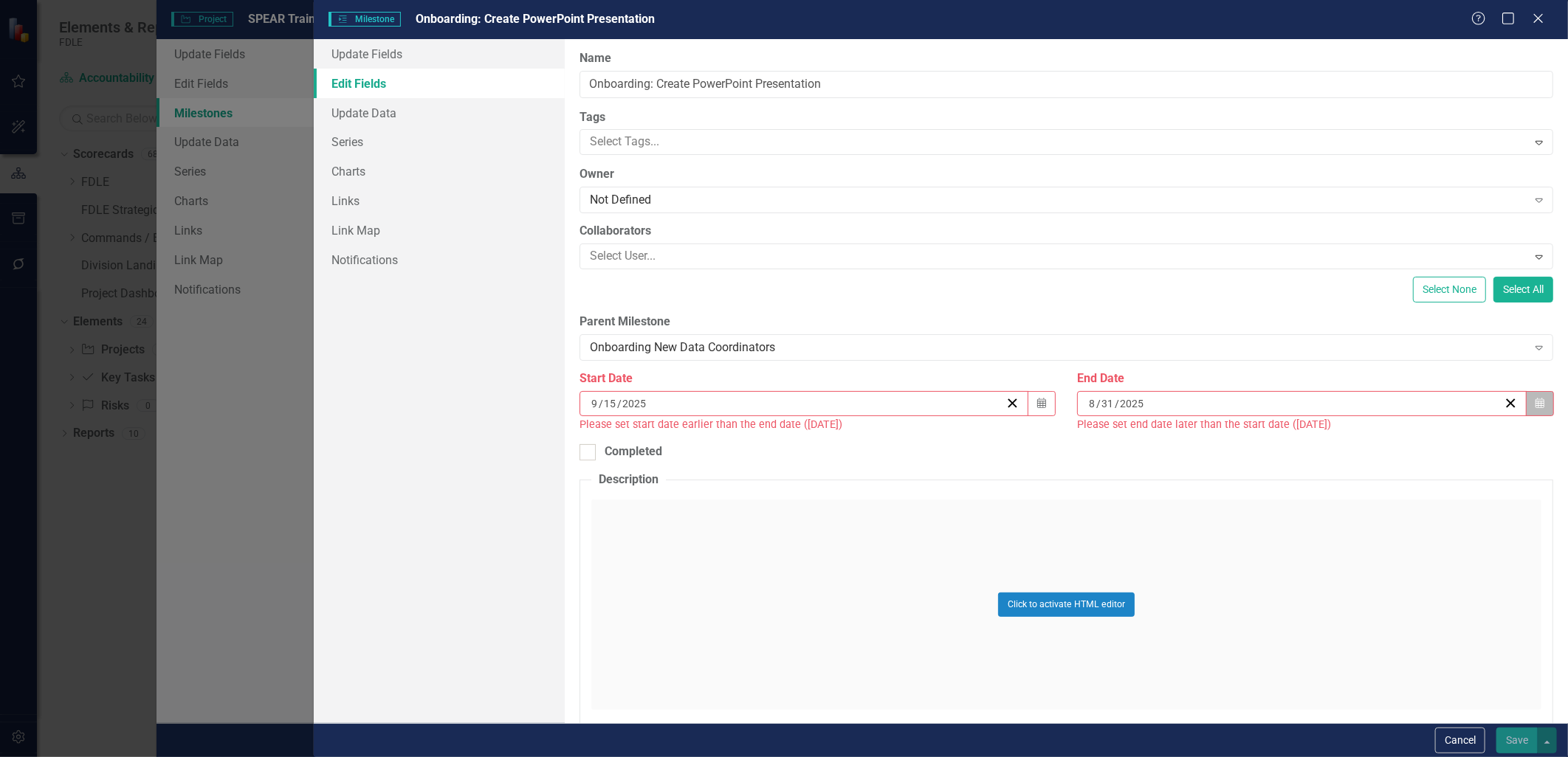
click at [1536, 407] on icon "Calendar" at bounding box center [1540, 403] width 9 height 10
click at [1378, 445] on button "›" at bounding box center [1375, 441] width 32 height 32
click at [1259, 594] on abbr "30" at bounding box center [1258, 596] width 12 height 12
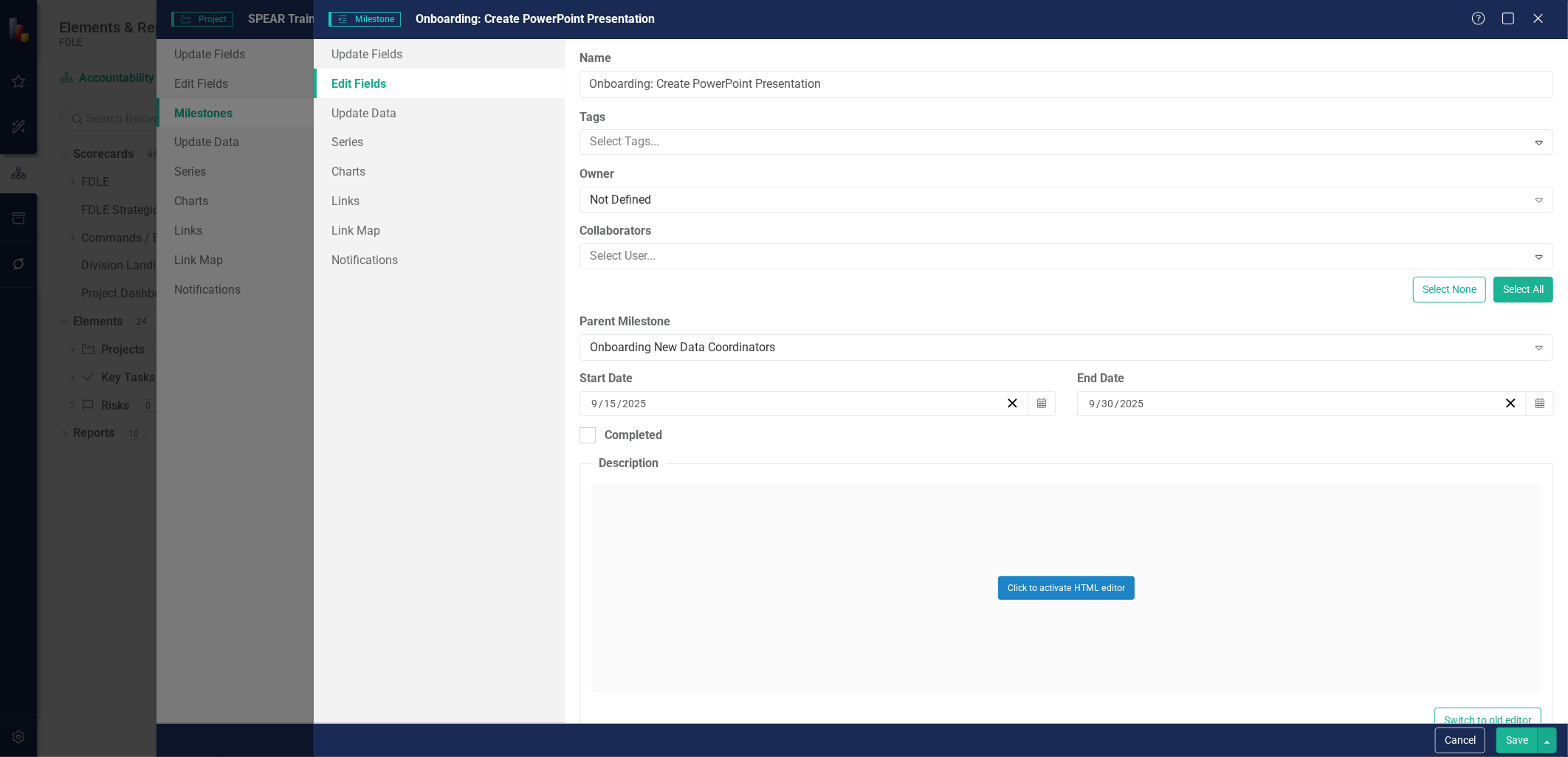
click at [1510, 740] on button "Save" at bounding box center [1516, 740] width 41 height 26
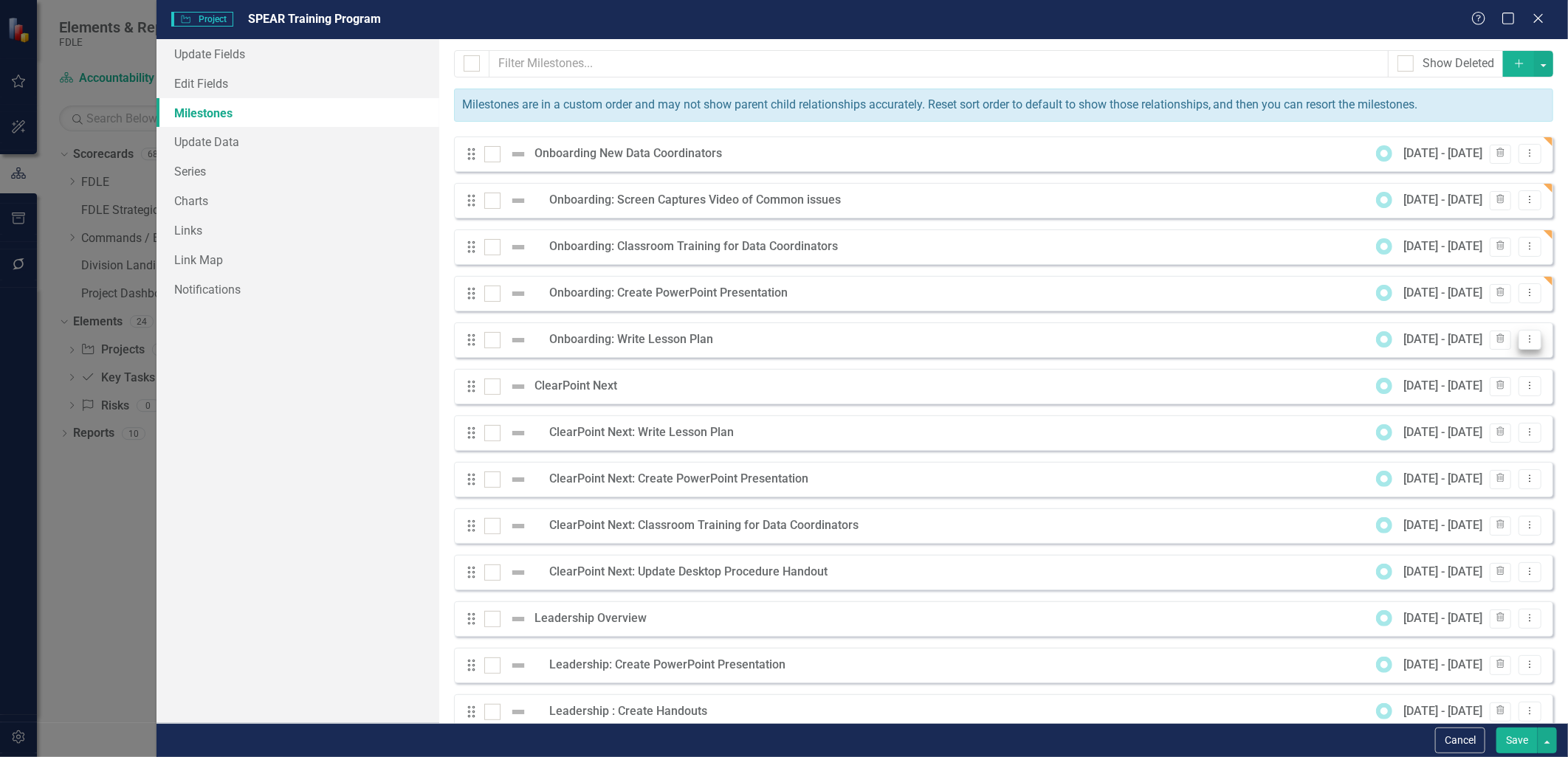
click at [1524, 337] on icon "Dropdown Menu" at bounding box center [1530, 339] width 13 height 10
click at [1457, 366] on link "Edit Edit Milestone" at bounding box center [1461, 364] width 139 height 27
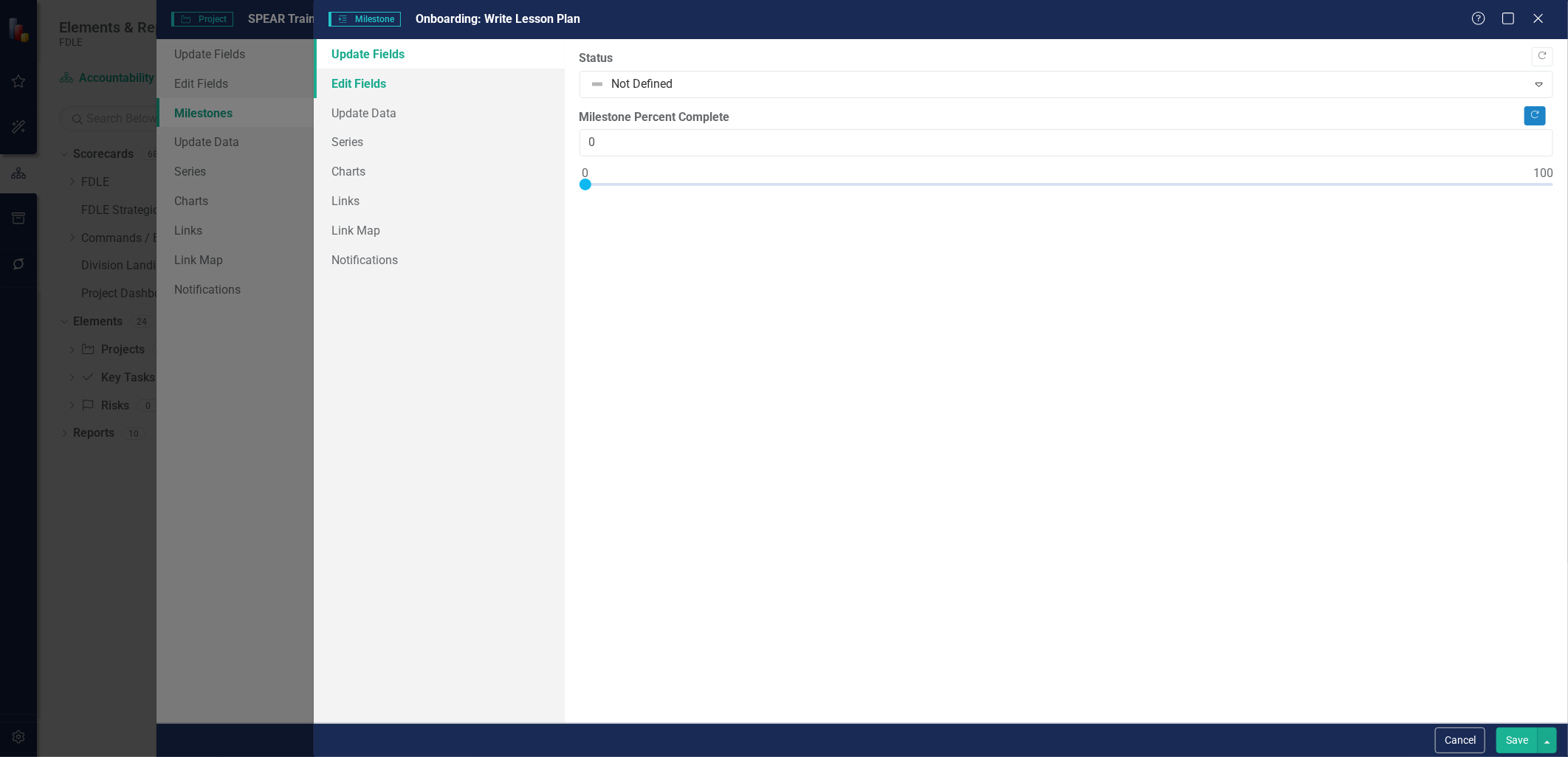
click at [339, 91] on link "Edit Fields" at bounding box center [438, 83] width 251 height 30
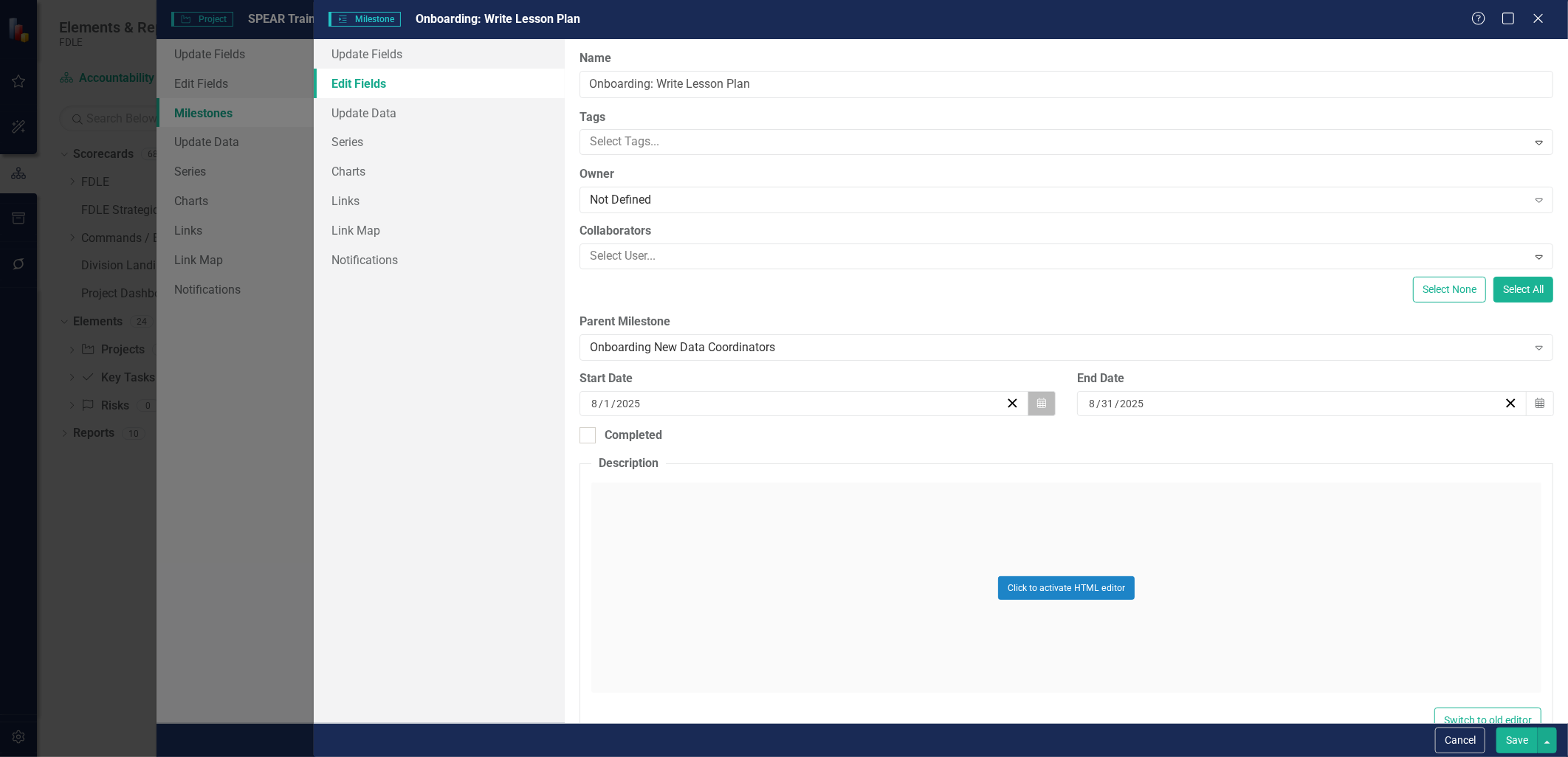
click at [1037, 402] on icon "Calendar" at bounding box center [1041, 403] width 9 height 10
click at [878, 443] on button "›" at bounding box center [881, 441] width 32 height 32
click at [735, 490] on button "1" at bounding box center [728, 490] width 37 height 27
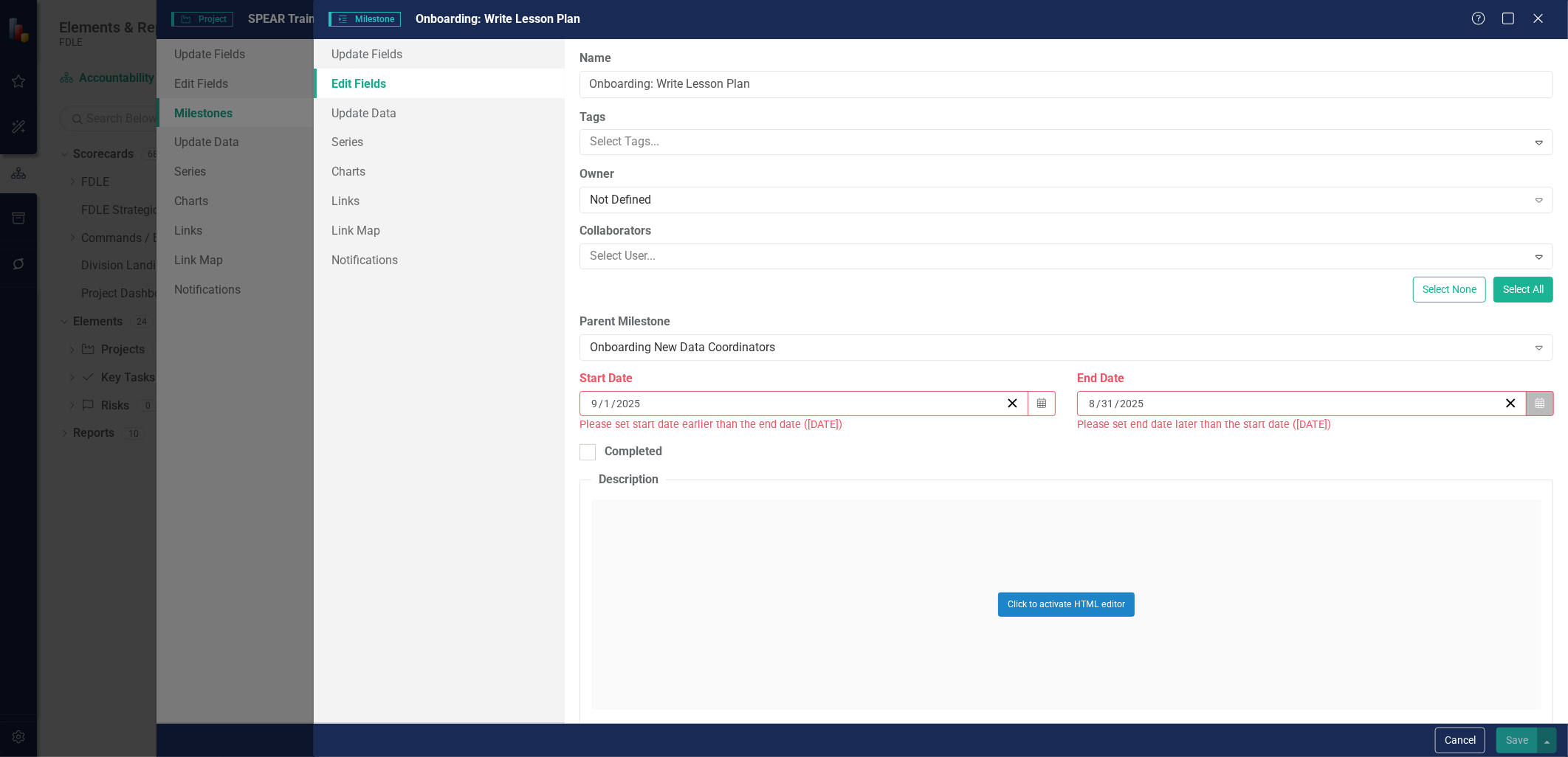
click at [1536, 403] on icon "button" at bounding box center [1540, 403] width 9 height 10
click at [1375, 439] on button "›" at bounding box center [1375, 441] width 32 height 32
drag, startPoint x: 1375, startPoint y: 528, endPoint x: 1371, endPoint y: 541, distance: 13.6
click at [1371, 541] on div "31 1 2 3 4 5 6 7 8 9 10 11 12 13 14 15 16 17 18 19 20 21 22 23 24 25 26 27 28 2…" at bounding box center [1294, 543] width 257 height 133
click at [1367, 548] on abbr "19" at bounding box center [1367, 543] width 12 height 12
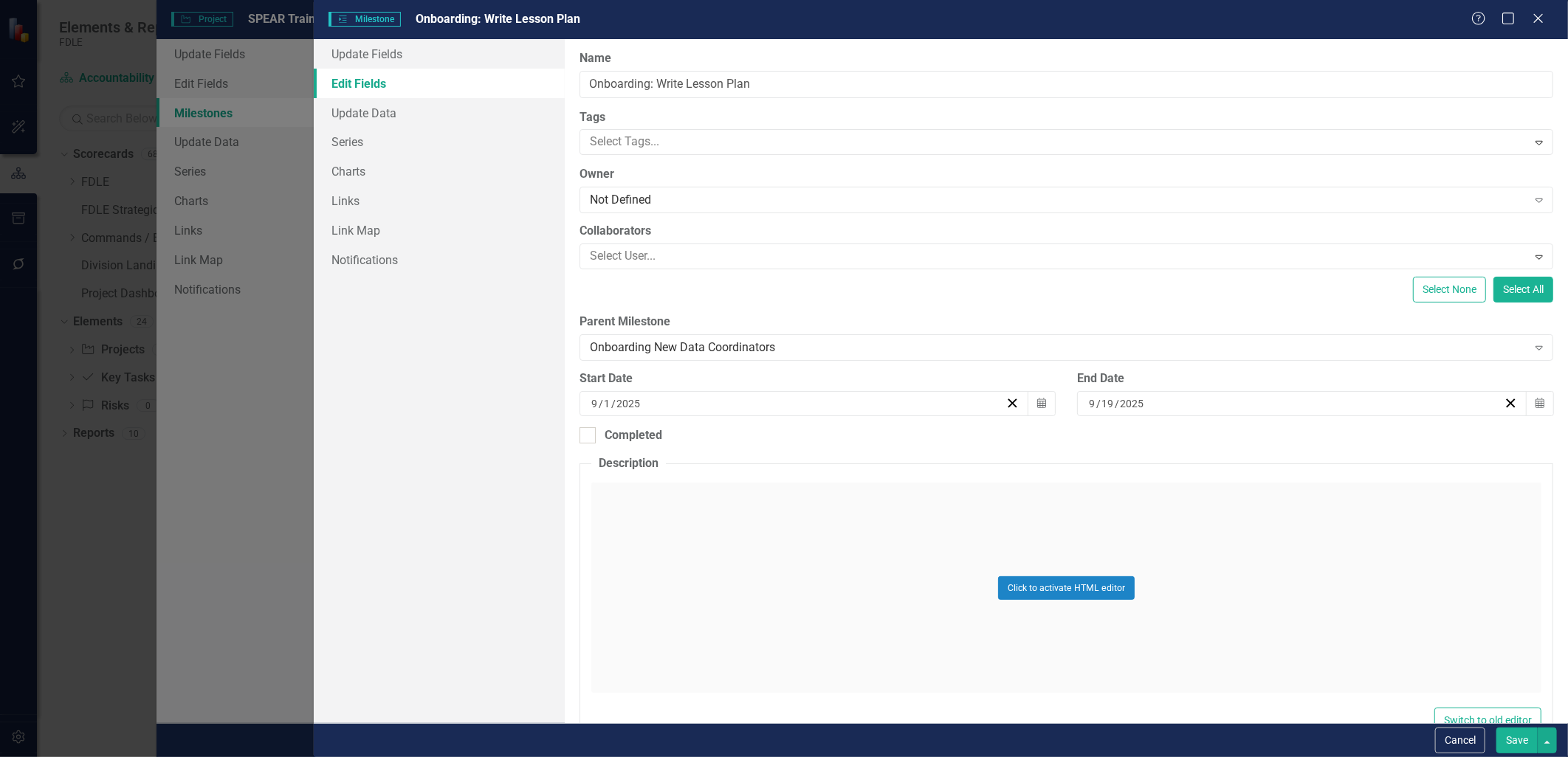
drag, startPoint x: 1437, startPoint y: 663, endPoint x: 1469, endPoint y: 691, distance: 42.5
click at [1466, 691] on div "Click to activate HTML editor" at bounding box center [1066, 587] width 950 height 210
click at [1509, 738] on button "Save" at bounding box center [1516, 740] width 41 height 26
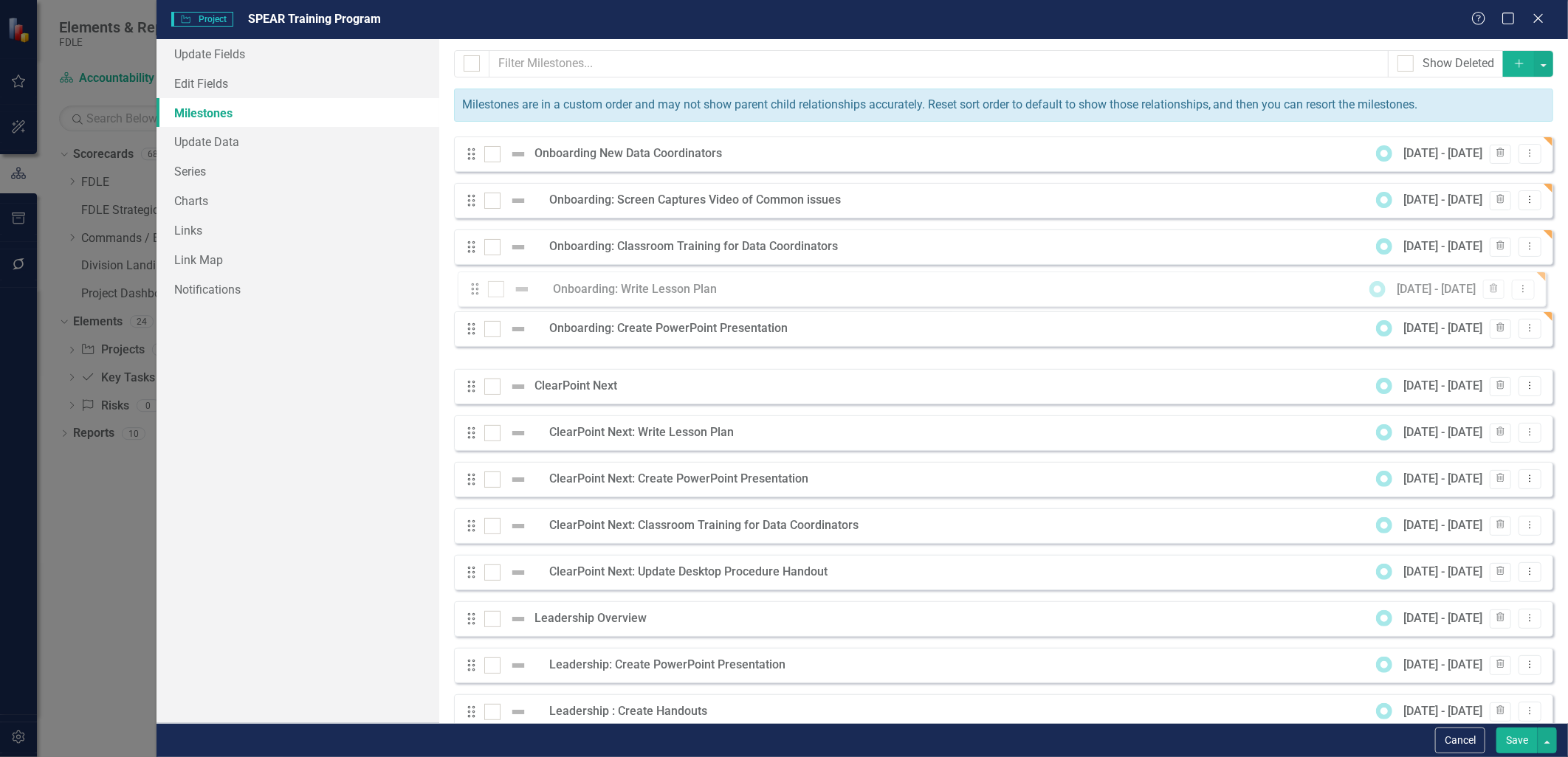
drag, startPoint x: 471, startPoint y: 339, endPoint x: 474, endPoint y: 288, distance: 51.1
click at [474, 288] on div "Drag Onboarding New Data Coordinators 9/1/25 - 10/31/25 Trash Dropdown Menu Dra…" at bounding box center [1003, 432] width 1099 height 594
click at [1524, 248] on icon "Dropdown Menu" at bounding box center [1530, 246] width 13 height 10
click at [1486, 259] on link "Edit Edit Milestone" at bounding box center [1461, 272] width 139 height 27
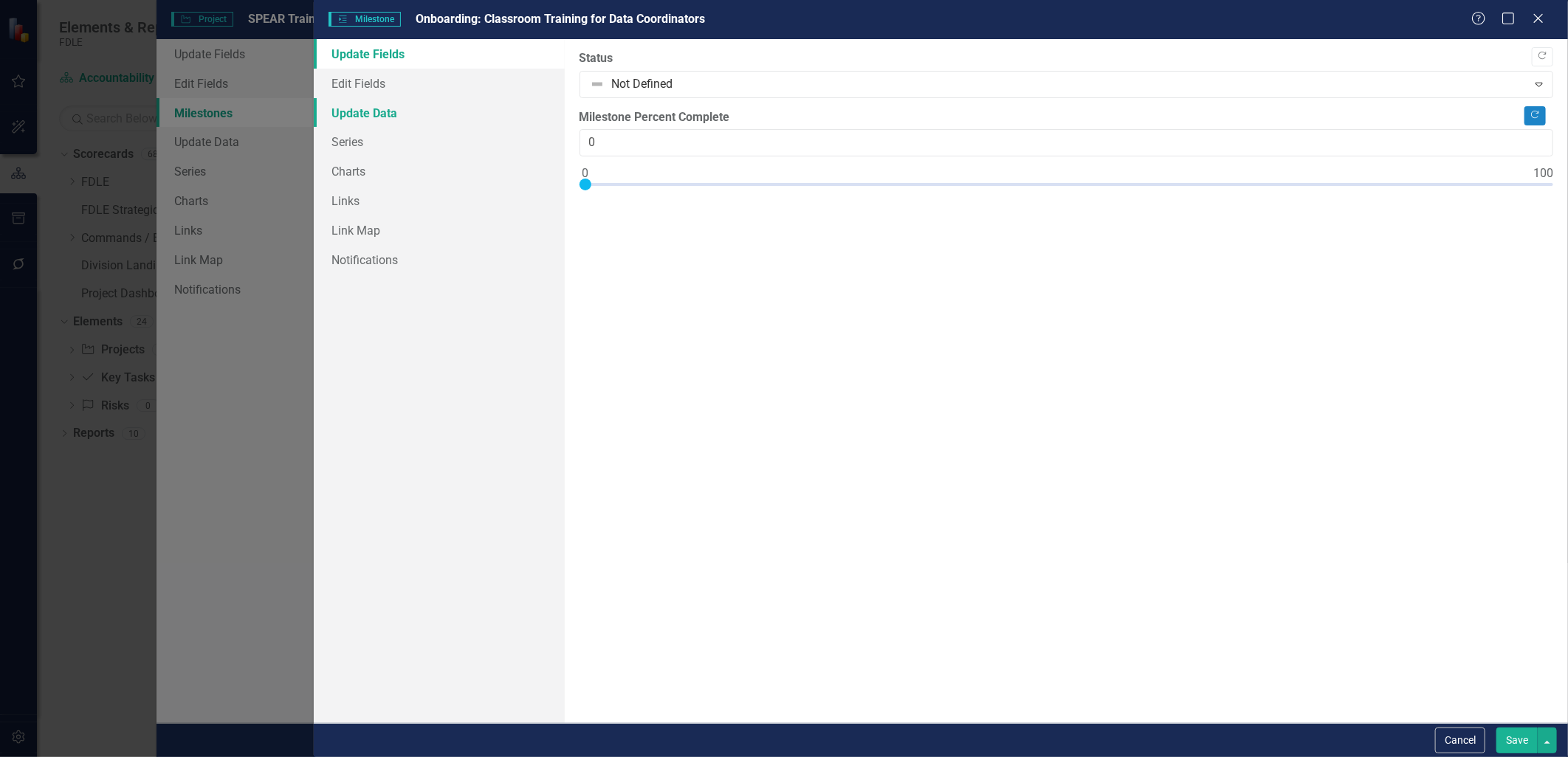
click at [371, 105] on link "Update Data" at bounding box center [438, 113] width 251 height 30
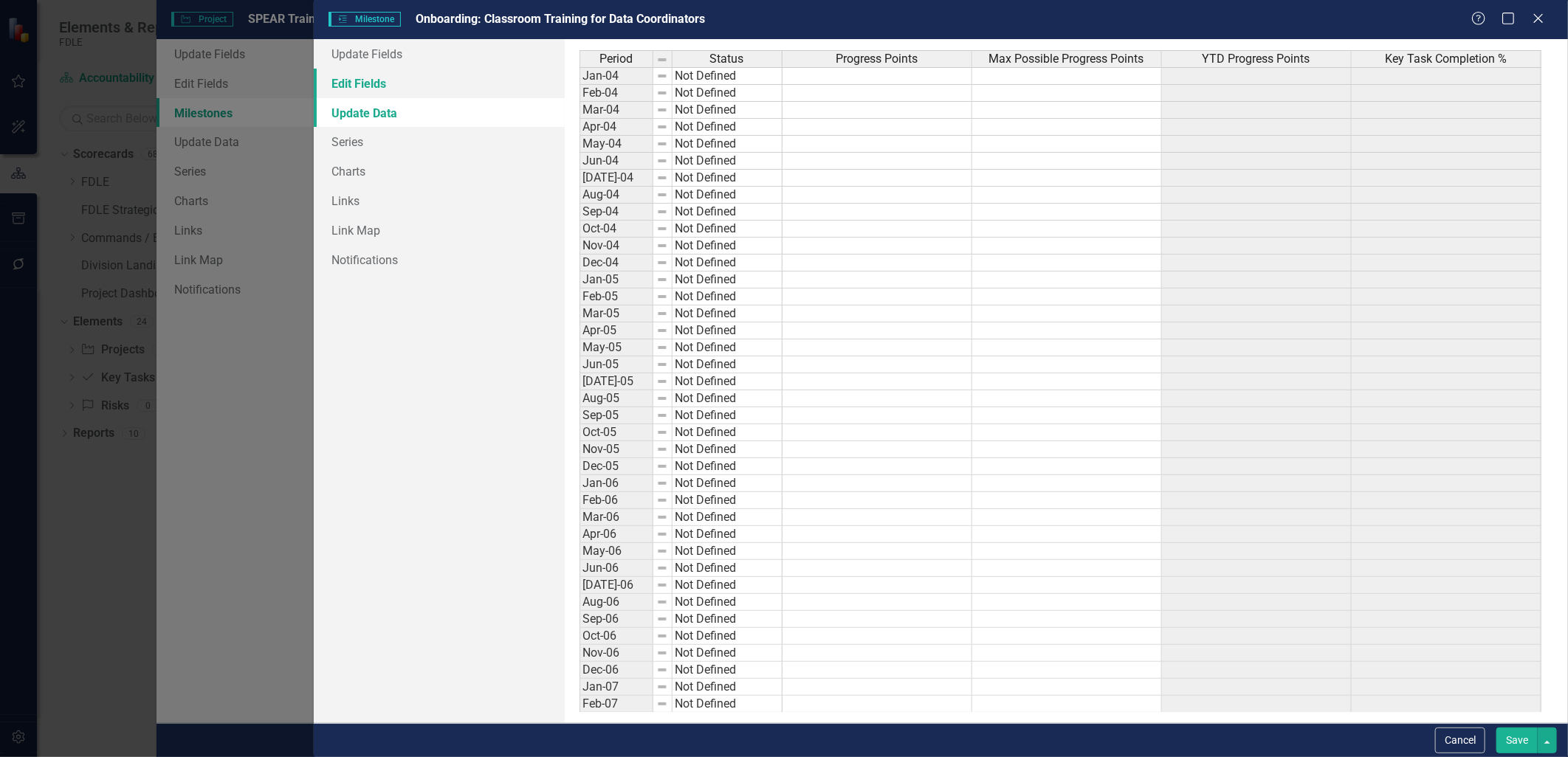
click at [367, 84] on link "Edit Fields" at bounding box center [438, 83] width 251 height 30
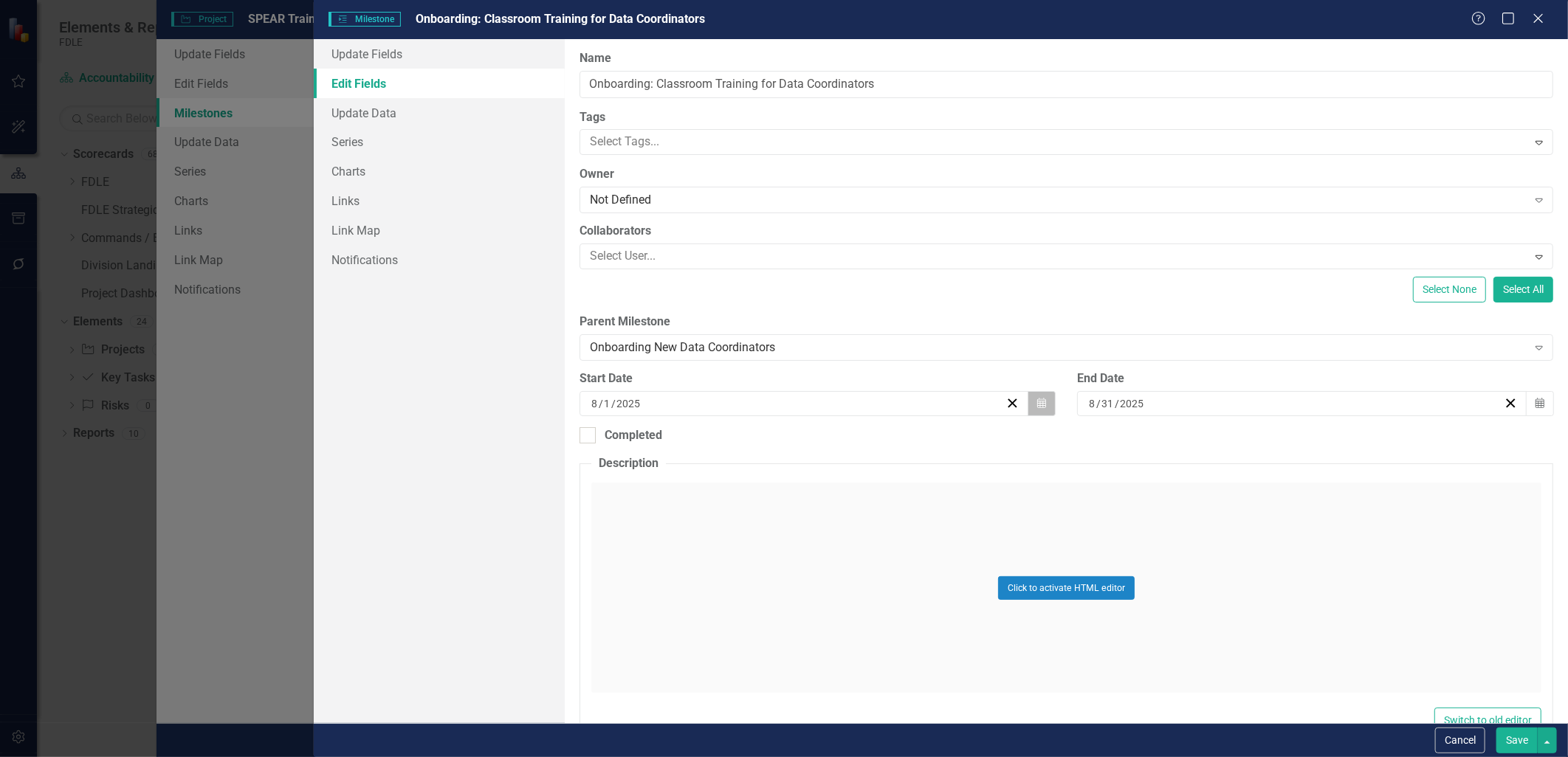
click at [1029, 402] on button "Calendar" at bounding box center [1041, 403] width 28 height 25
click at [881, 436] on button "›" at bounding box center [881, 441] width 32 height 32
click at [723, 564] on abbr "20" at bounding box center [728, 569] width 12 height 12
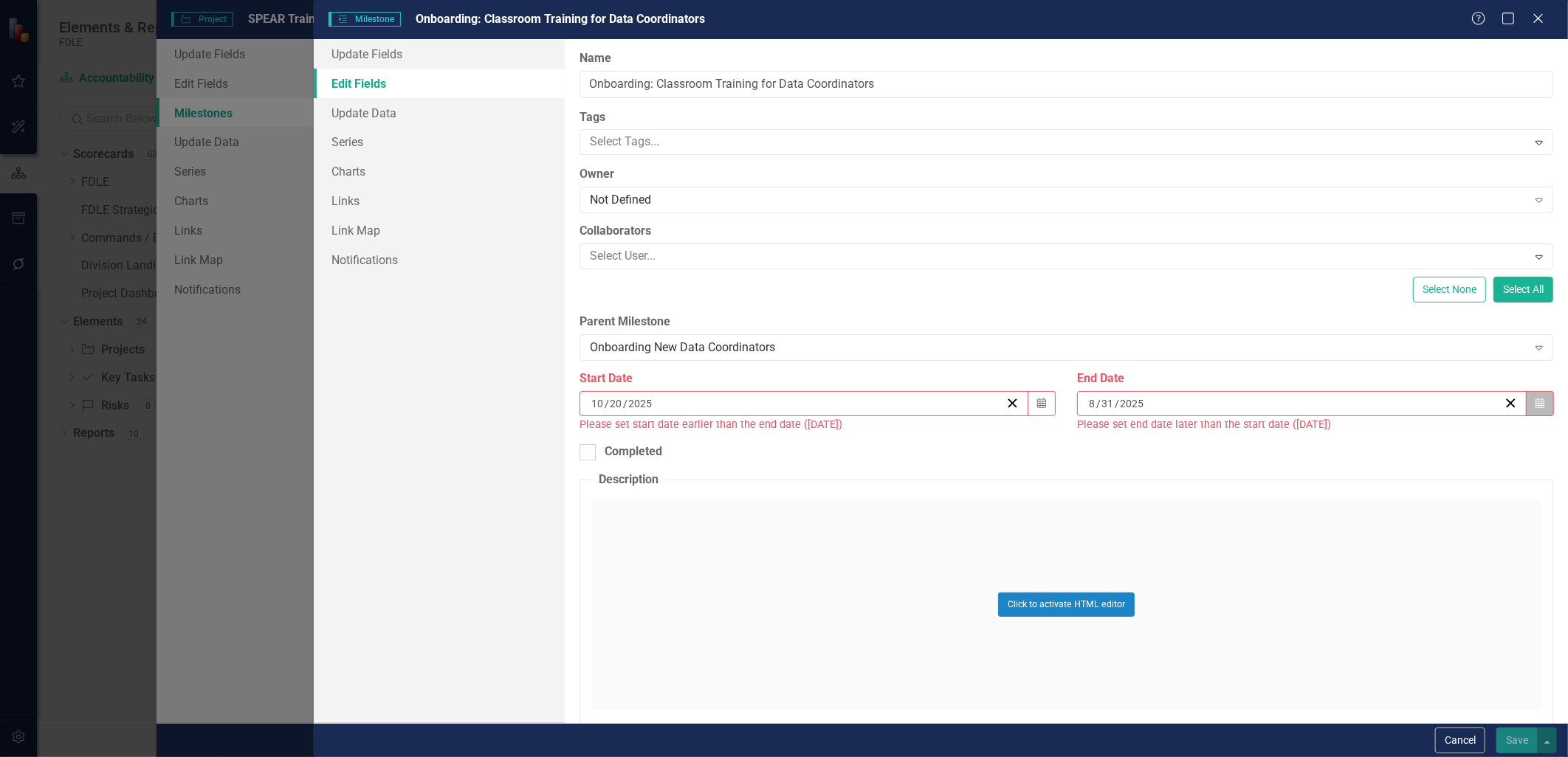
click at [1536, 403] on icon "button" at bounding box center [1540, 403] width 9 height 10
click at [1369, 445] on button "›" at bounding box center [1375, 441] width 32 height 32
click at [1363, 594] on abbr "31" at bounding box center [1367, 596] width 12 height 12
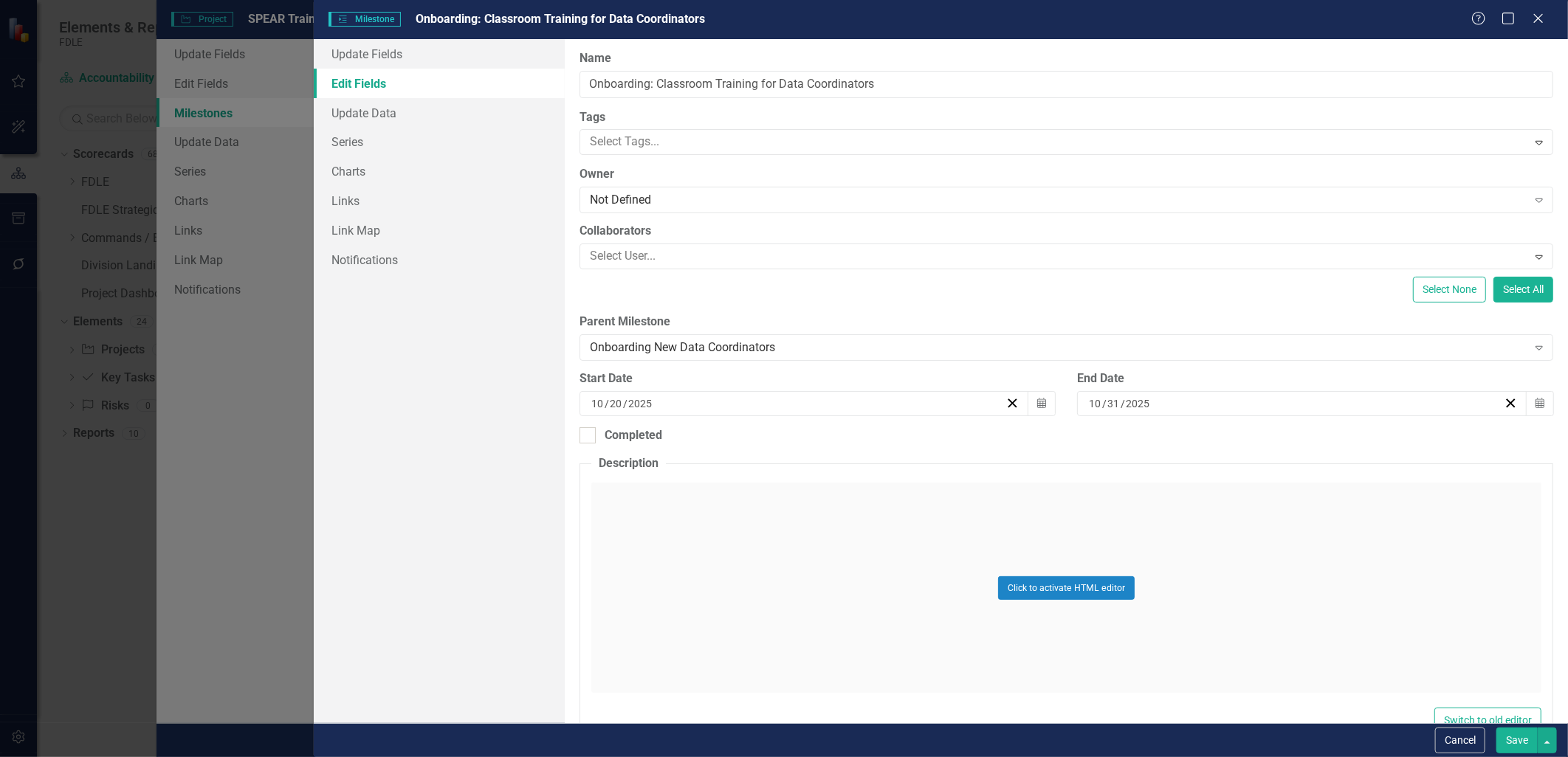
click at [1504, 743] on button "Save" at bounding box center [1516, 740] width 41 height 26
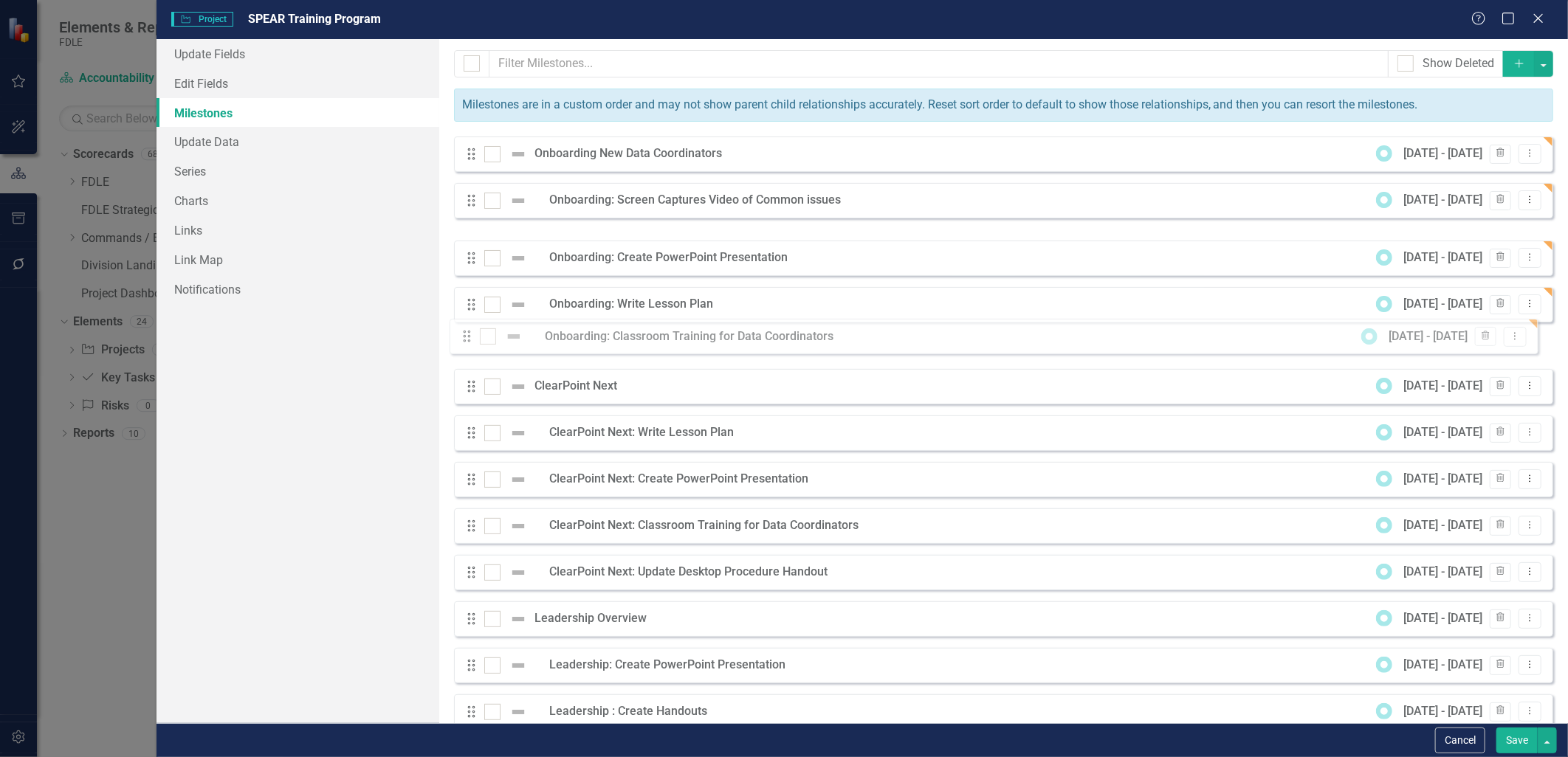
drag, startPoint x: 470, startPoint y: 252, endPoint x: 465, endPoint y: 341, distance: 89.1
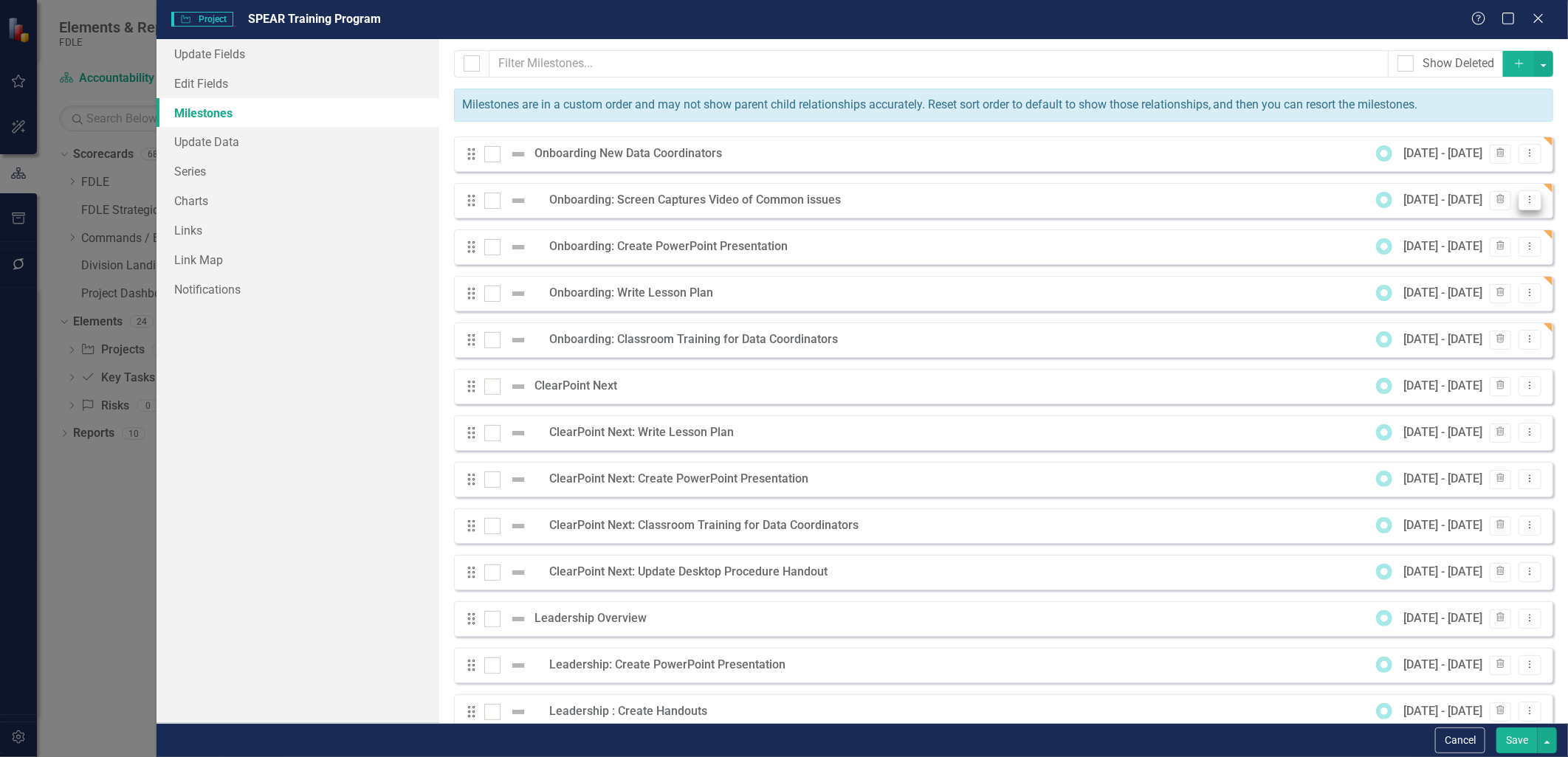
click at [1524, 205] on icon "Dropdown Menu" at bounding box center [1530, 200] width 13 height 10
click at [1479, 225] on link "Edit Edit Milestone" at bounding box center [1461, 225] width 139 height 27
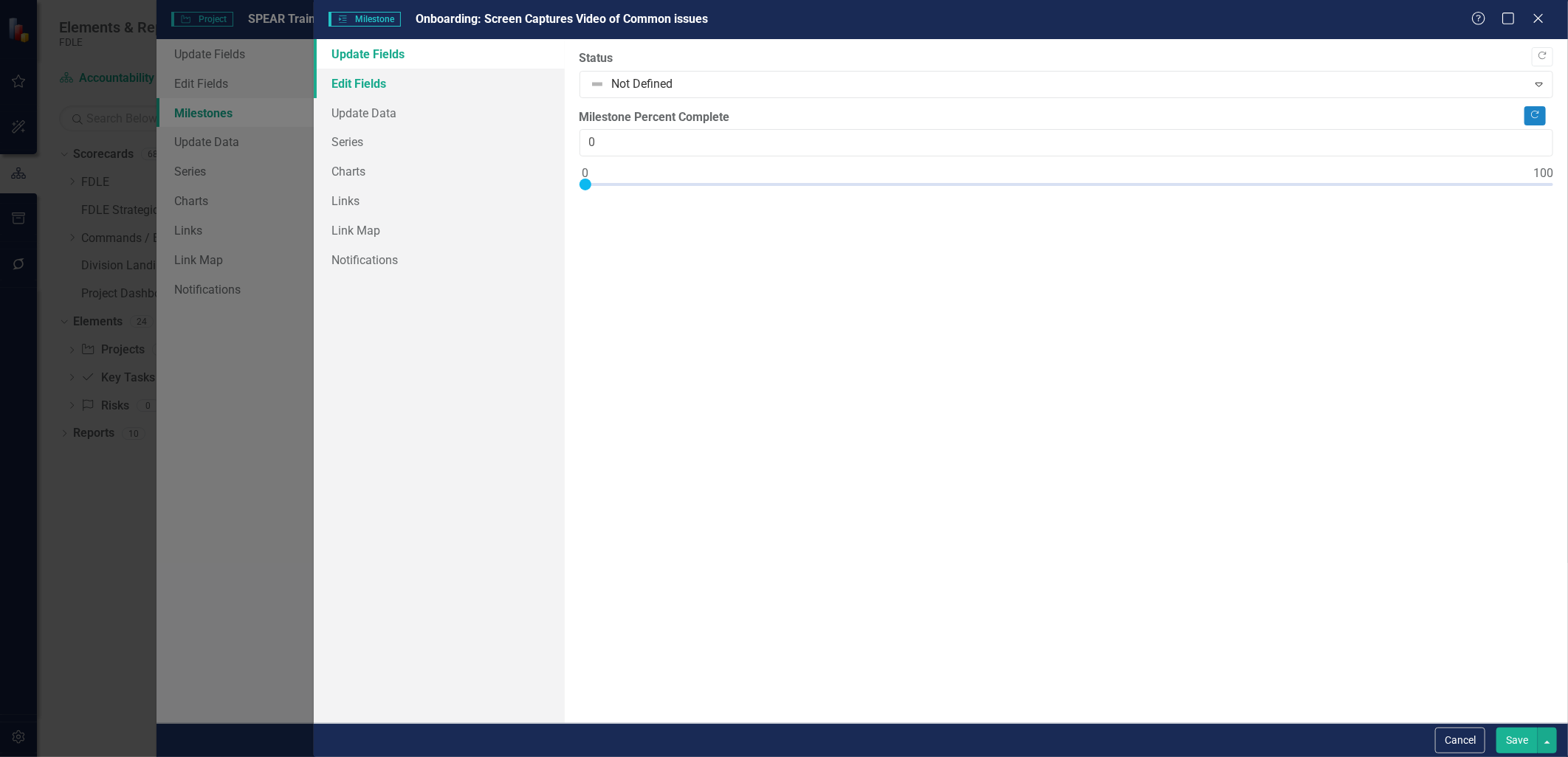
click at [365, 85] on link "Edit Fields" at bounding box center [438, 83] width 251 height 30
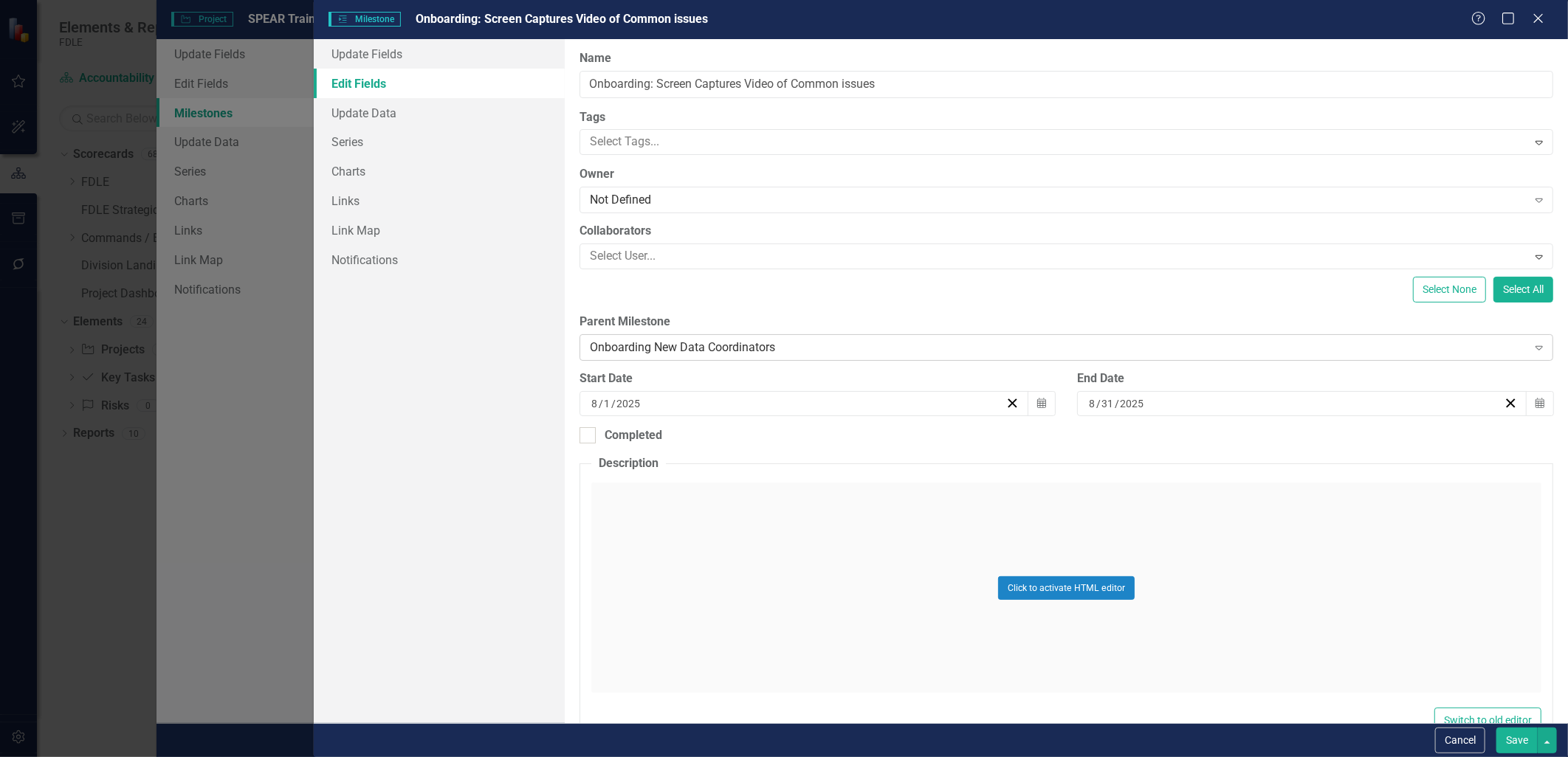
click at [624, 344] on div "Onboarding New Data Coordinators" at bounding box center [1058, 347] width 937 height 17
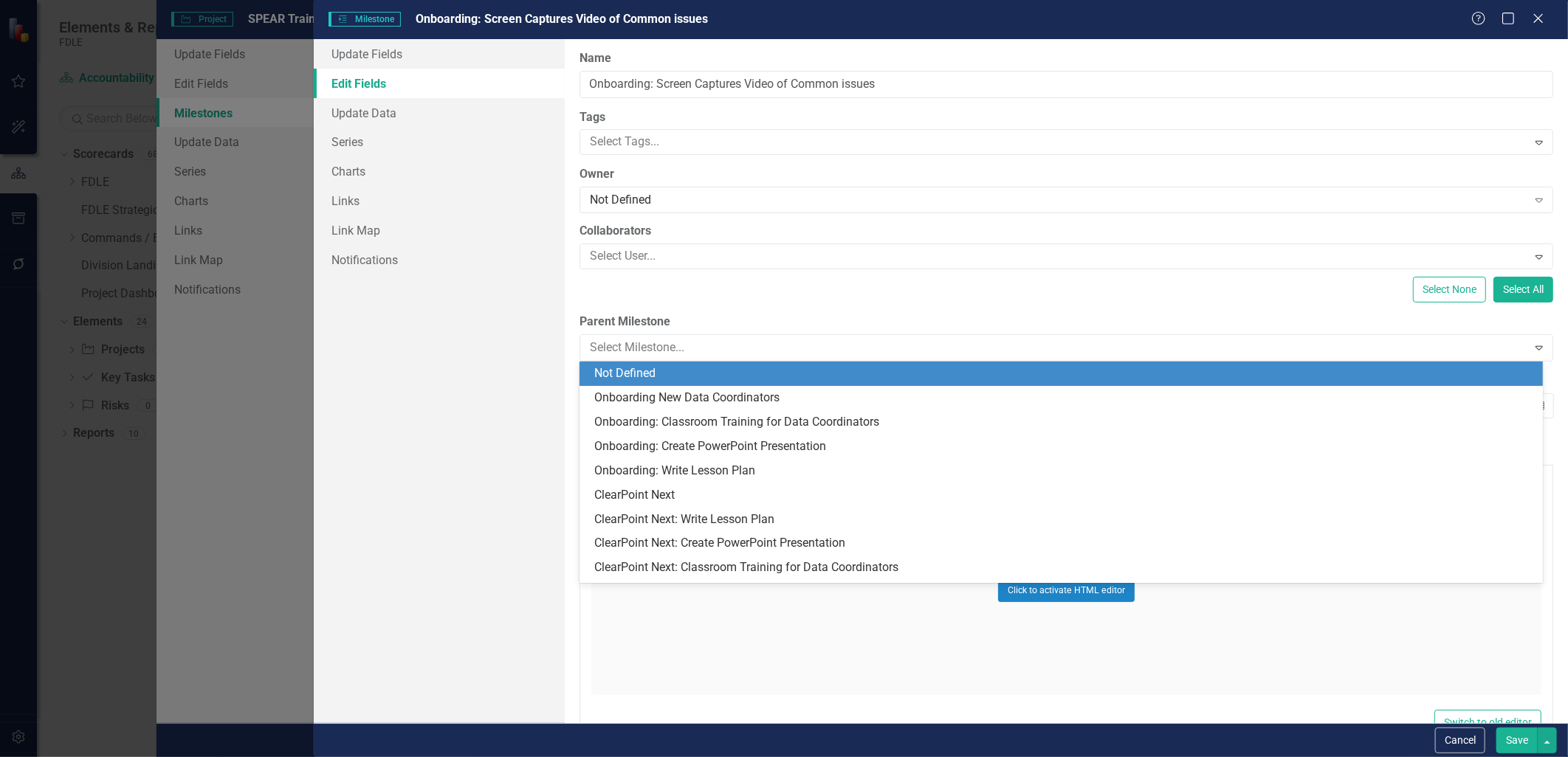
click at [625, 380] on div "Not Defined" at bounding box center [1064, 373] width 940 height 17
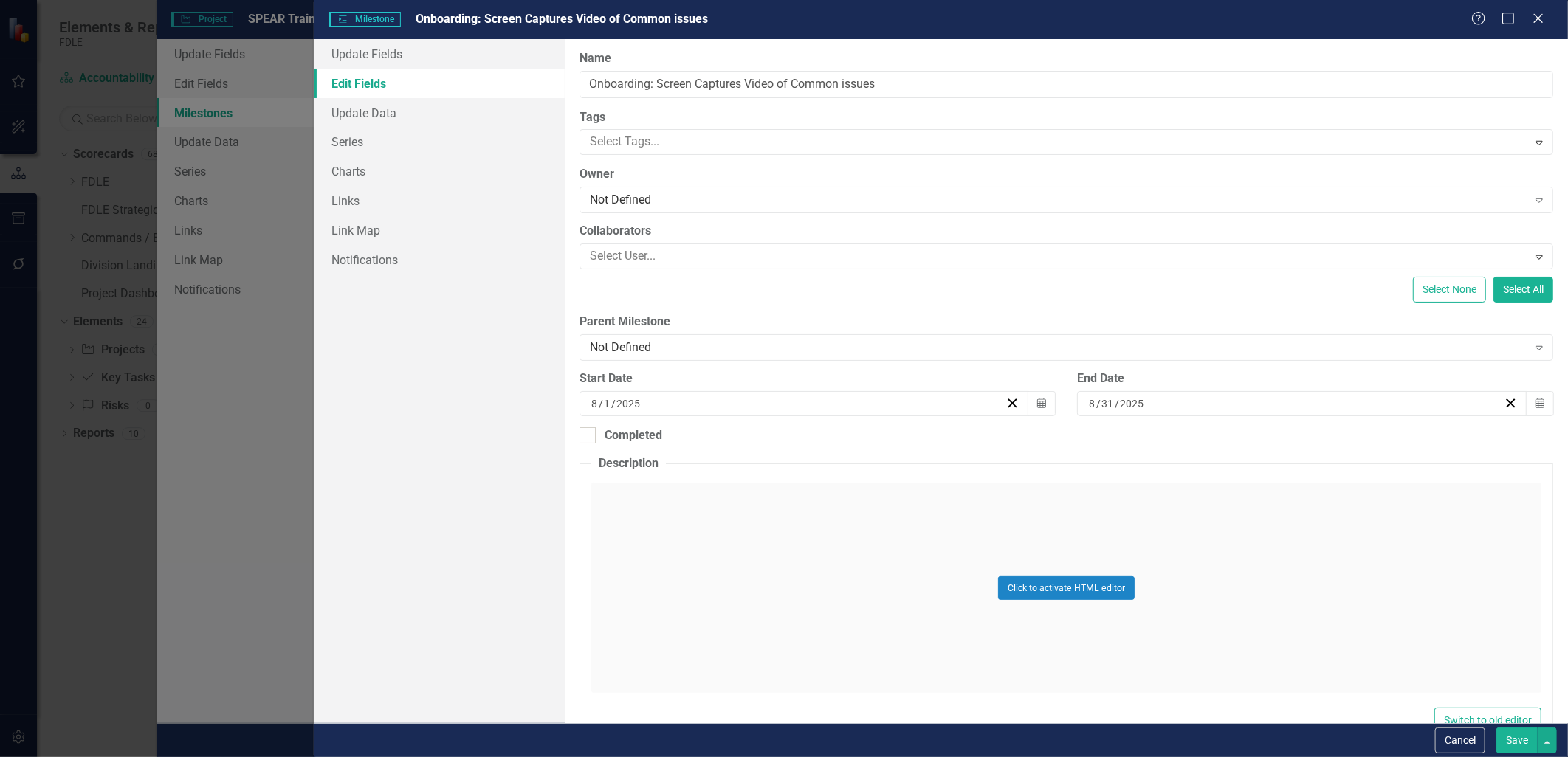
click at [1511, 745] on button "Save" at bounding box center [1516, 740] width 41 height 26
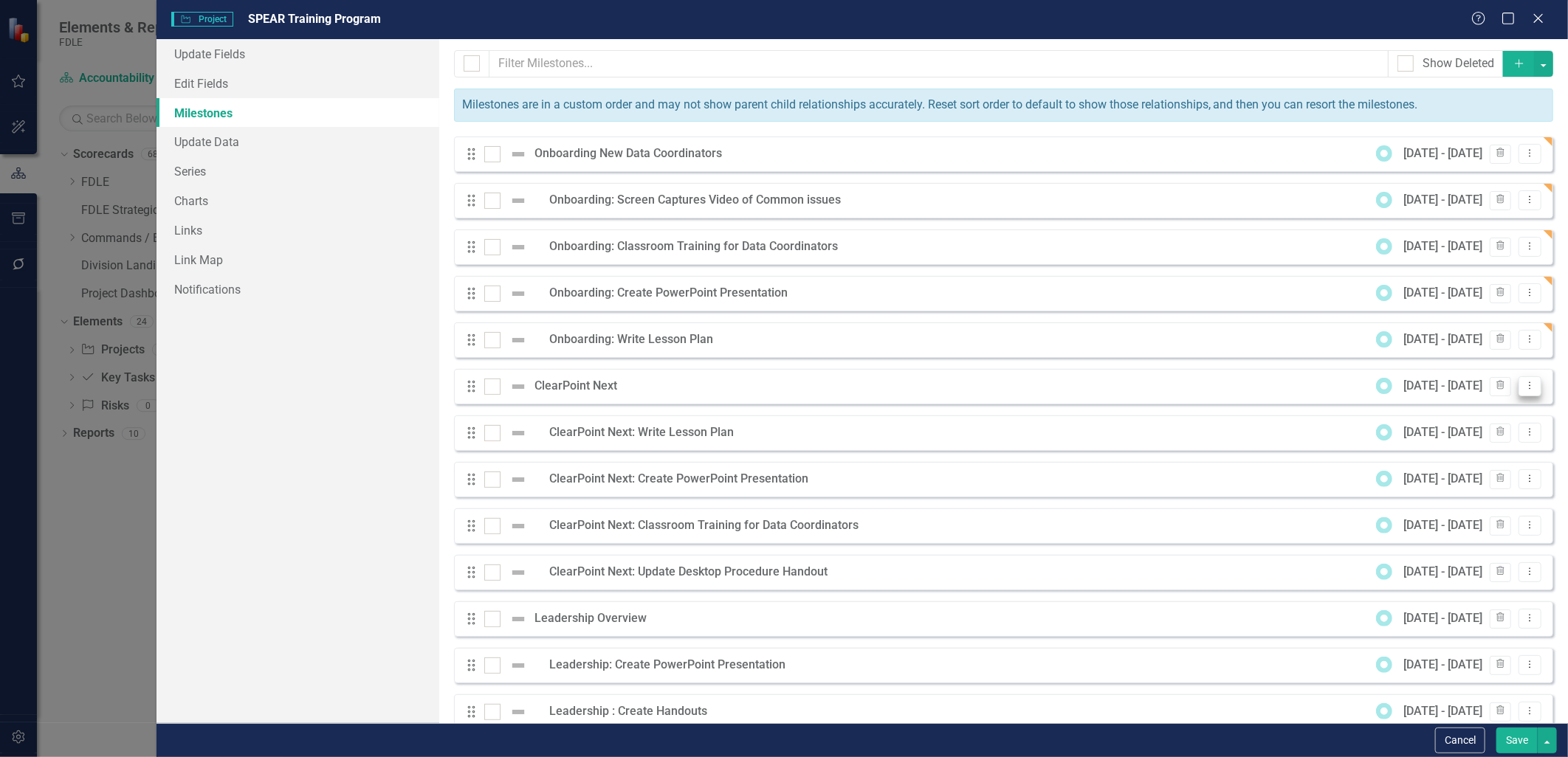
click at [1521, 391] on button "Dropdown Menu" at bounding box center [1529, 386] width 23 height 20
click at [1483, 411] on link "Edit Edit Milestone" at bounding box center [1461, 412] width 139 height 27
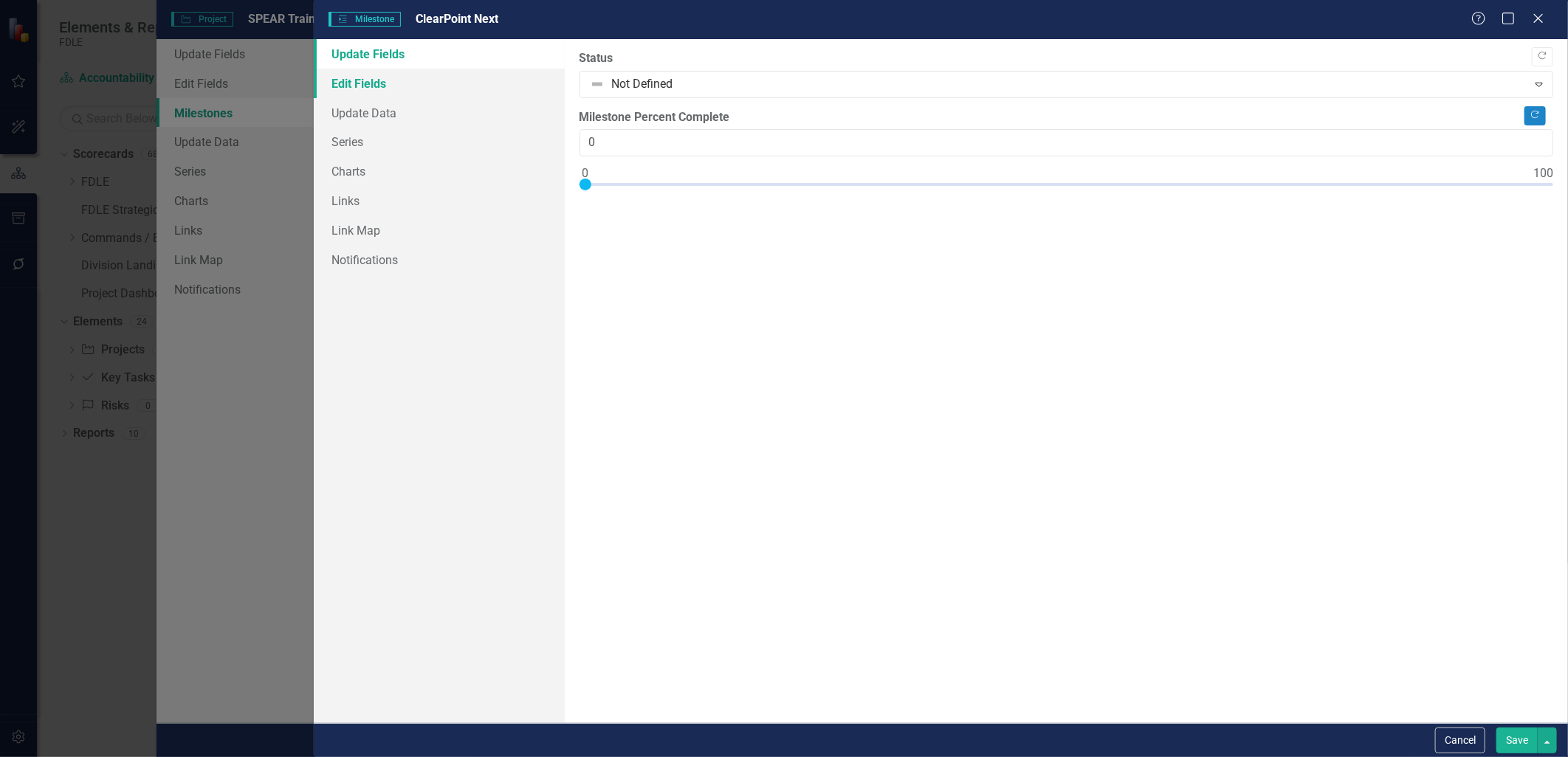
click at [351, 84] on link "Edit Fields" at bounding box center [438, 83] width 251 height 30
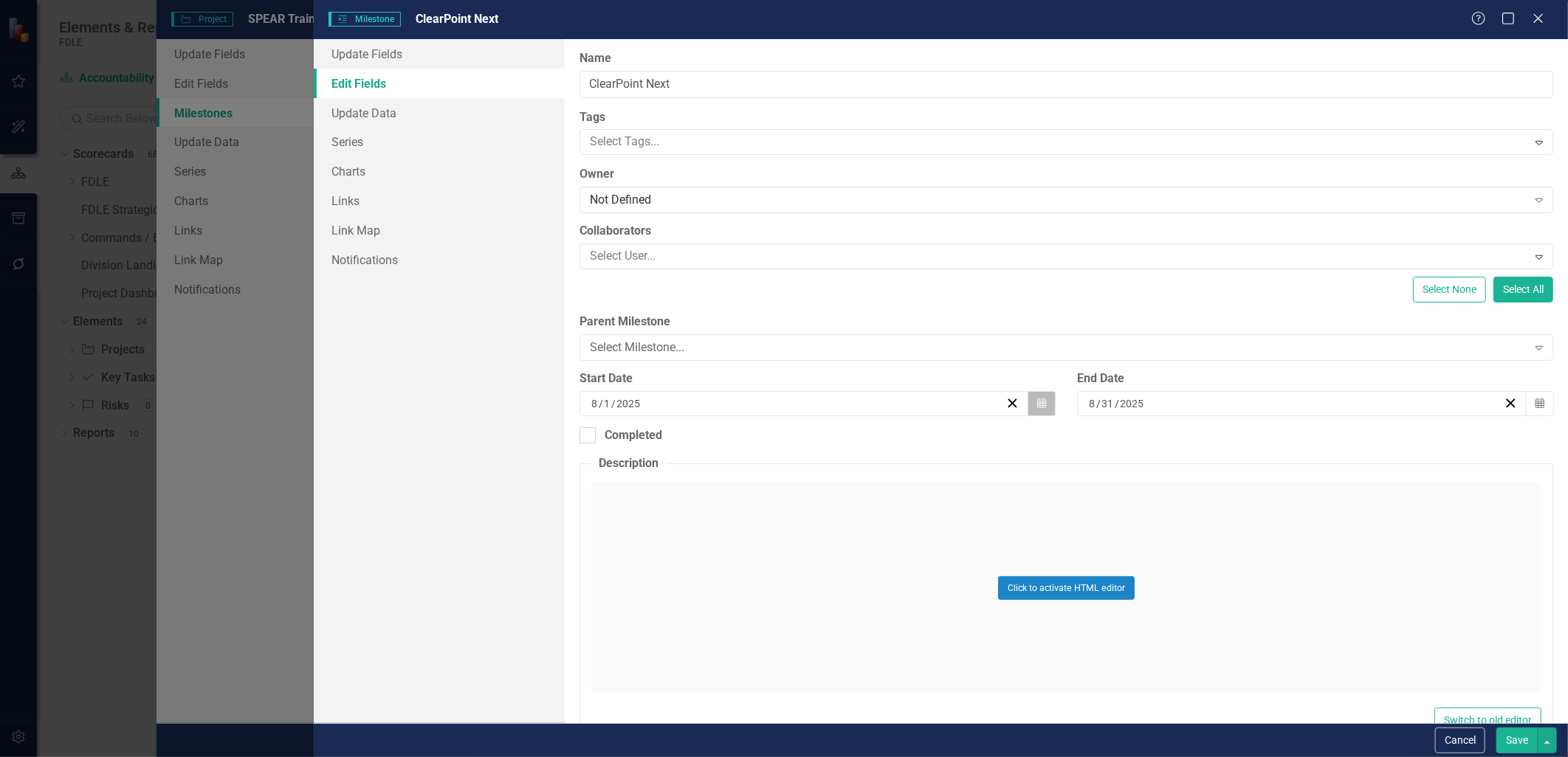
click at [1048, 406] on button "Calendar" at bounding box center [1041, 403] width 28 height 25
click at [879, 443] on button "›" at bounding box center [881, 441] width 32 height 32
click at [878, 443] on button "›" at bounding box center [881, 441] width 32 height 32
click at [878, 444] on button "›" at bounding box center [881, 441] width 32 height 32
click at [879, 444] on button "›" at bounding box center [881, 441] width 32 height 32
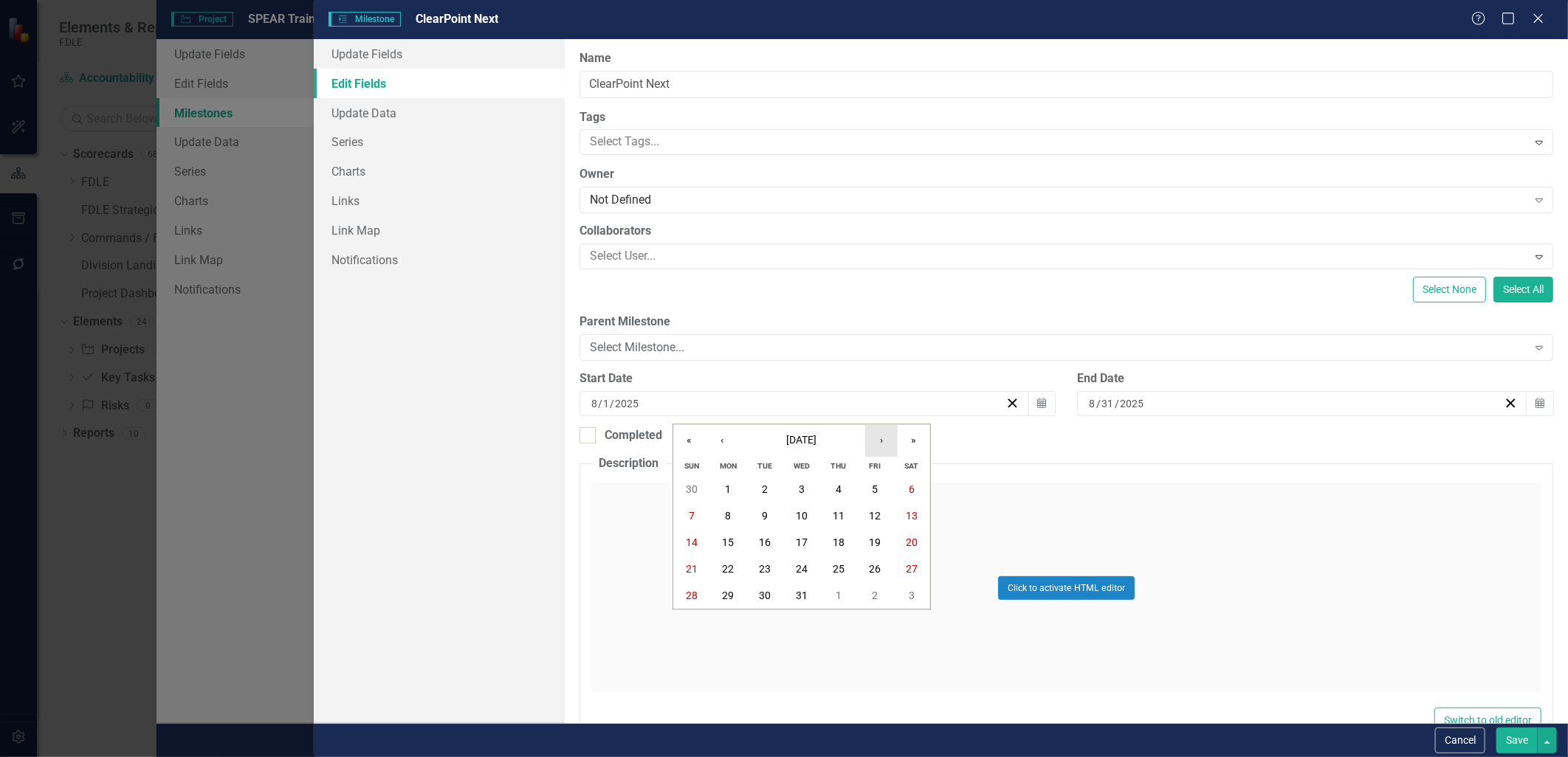
click at [881, 444] on button "›" at bounding box center [881, 441] width 32 height 32
click at [718, 514] on button "5" at bounding box center [728, 516] width 37 height 27
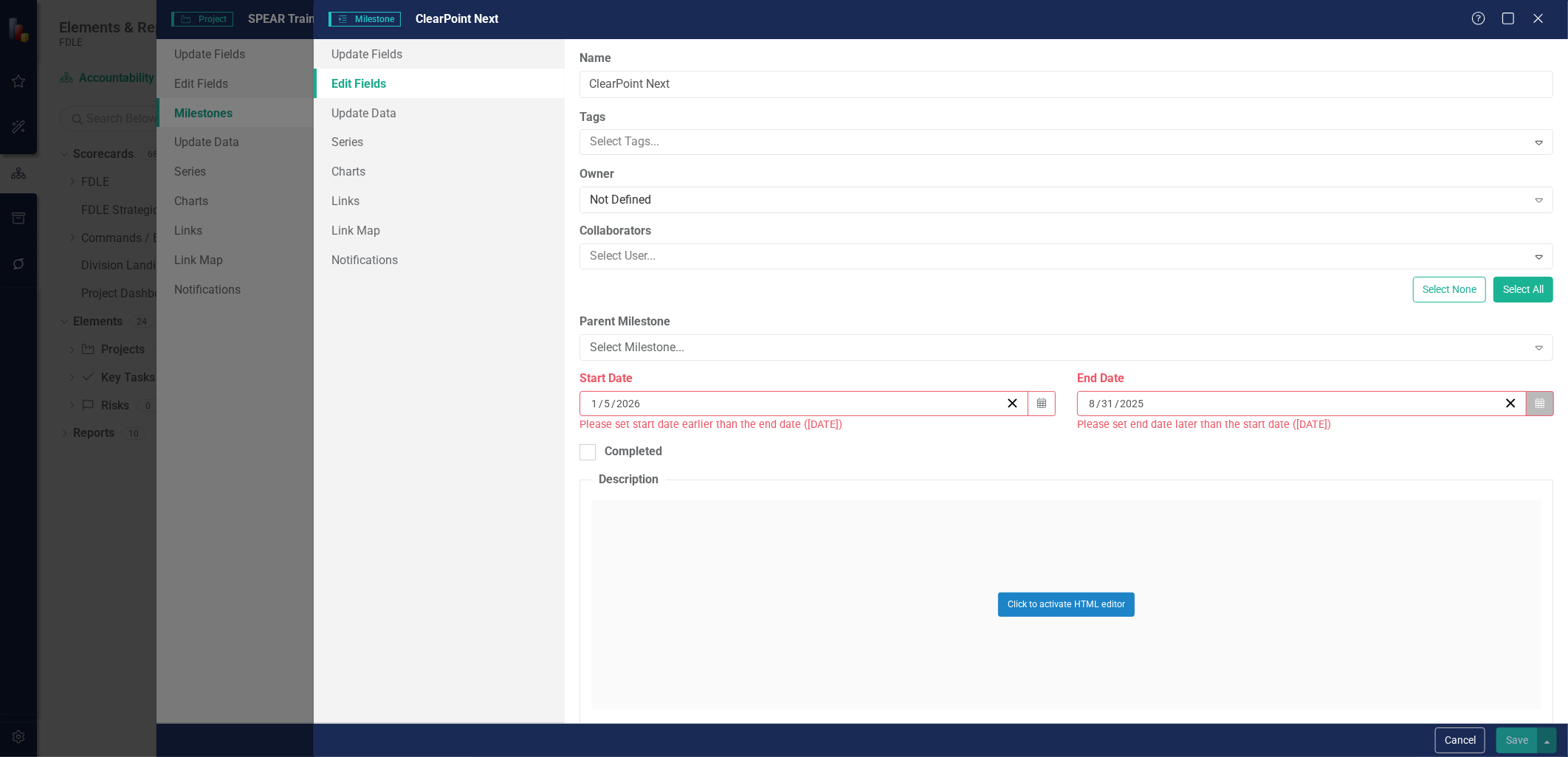
click at [1536, 406] on icon "button" at bounding box center [1540, 403] width 9 height 10
click at [1375, 445] on button "›" at bounding box center [1375, 441] width 32 height 32
click at [1375, 445] on button "›" at bounding box center [1375, 441] width 32 height 32
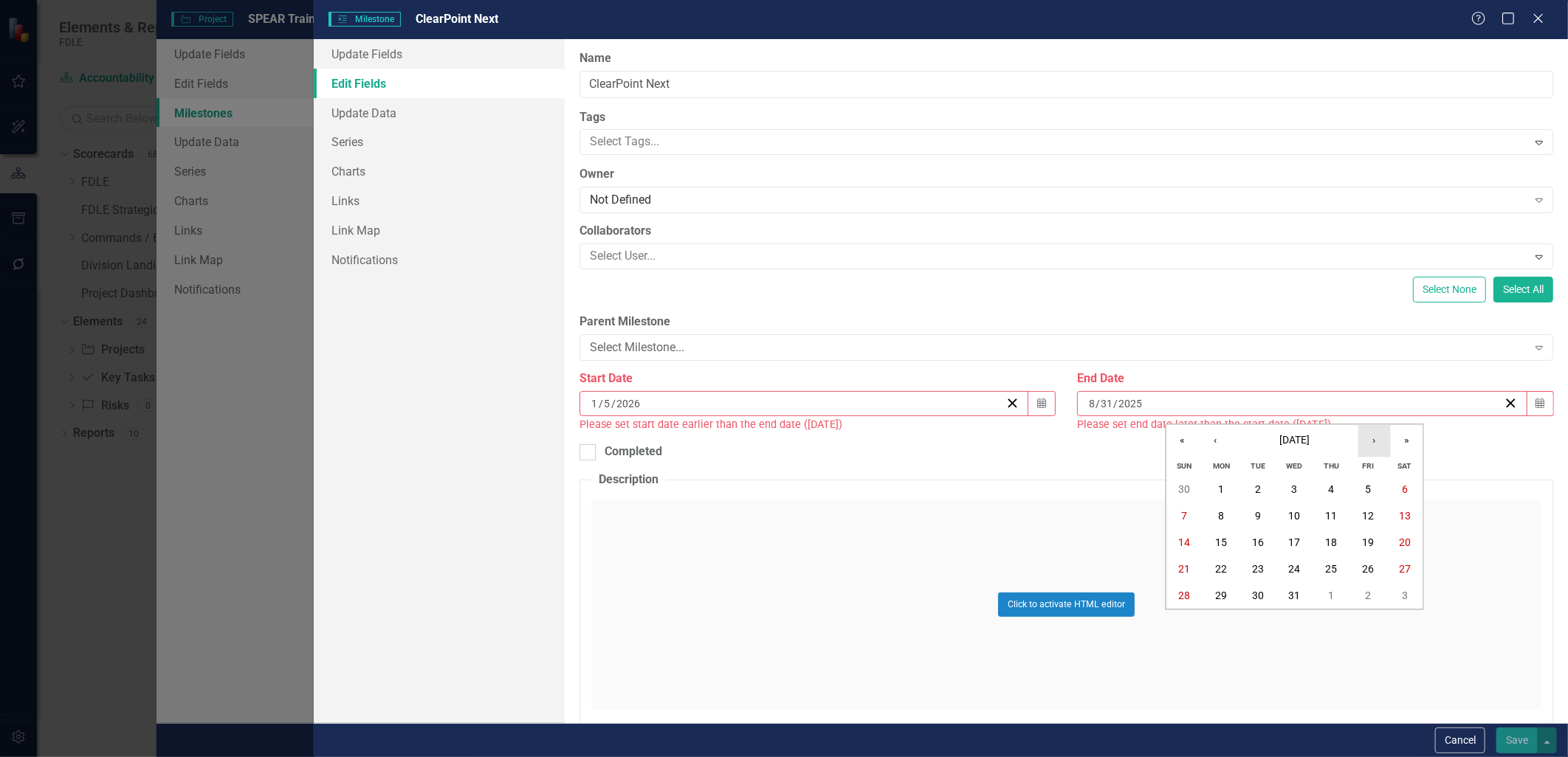
click at [1375, 445] on button "›" at bounding box center [1375, 441] width 32 height 32
click at [1263, 603] on button "31" at bounding box center [1258, 596] width 37 height 27
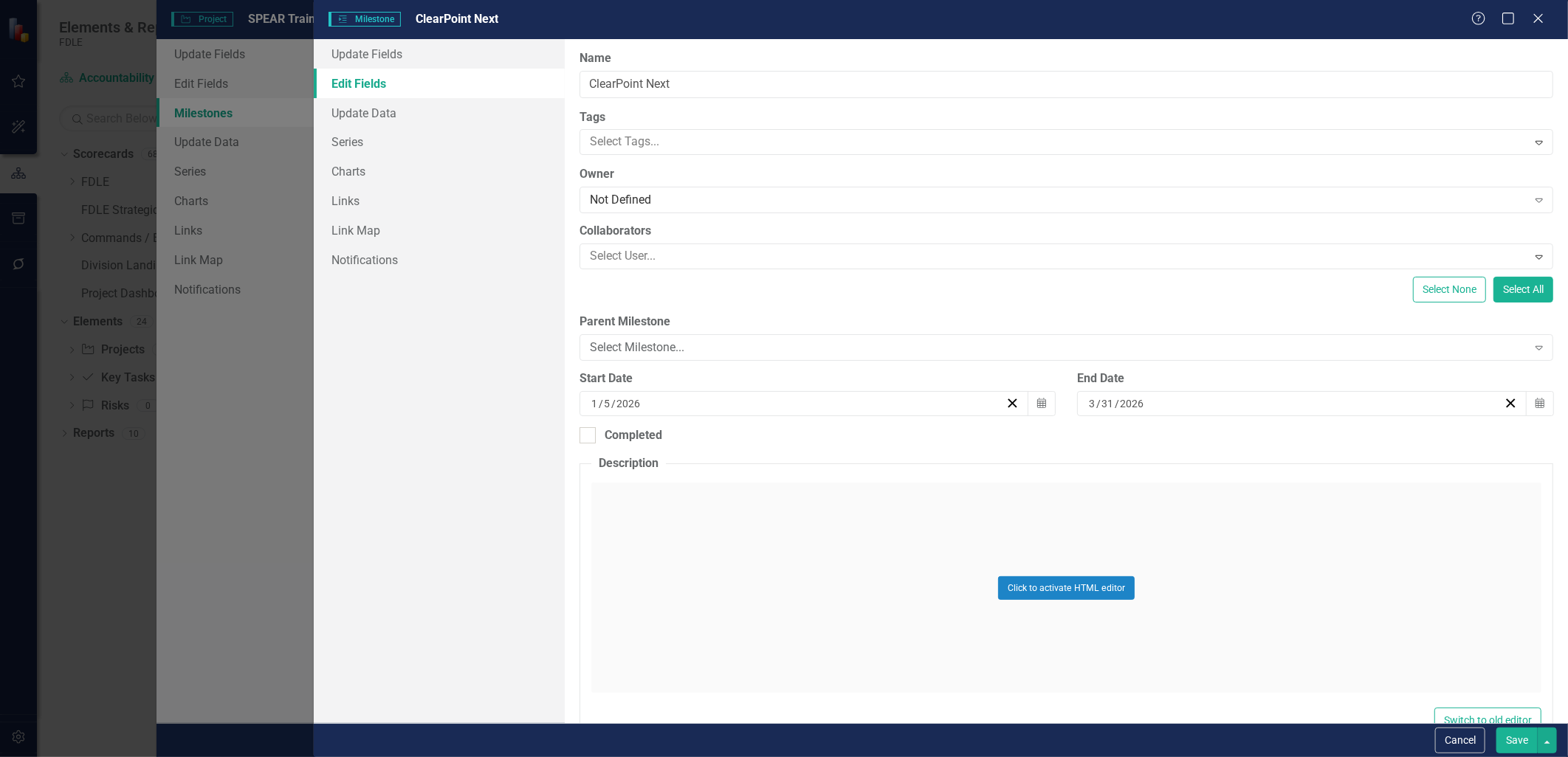
click at [1520, 746] on button "Save" at bounding box center [1516, 740] width 41 height 26
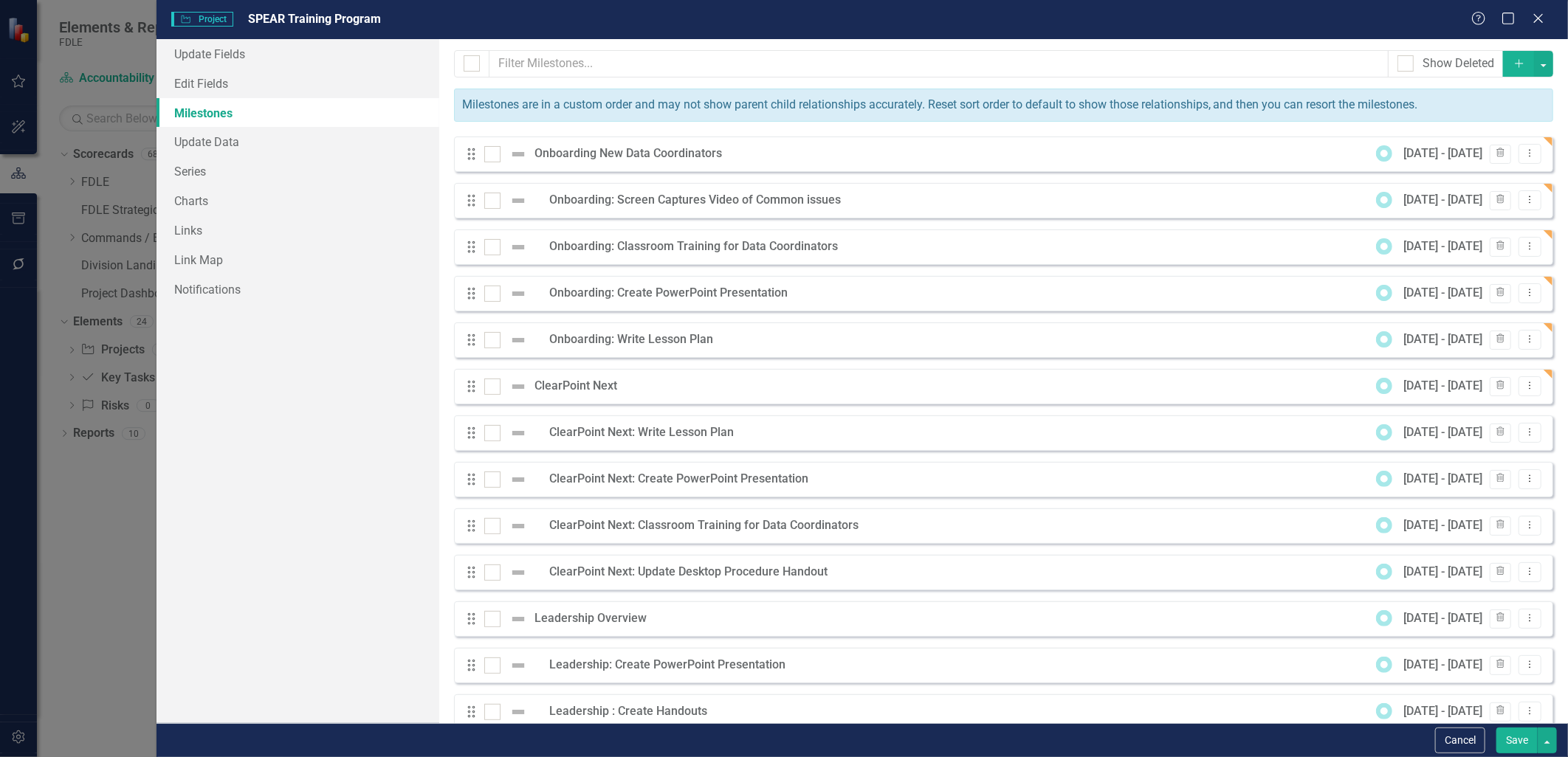
scroll to position [246, 0]
click at [1524, 431] on icon "Dropdown Menu" at bounding box center [1530, 432] width 13 height 10
click at [1497, 454] on link "Edit Edit Milestone" at bounding box center [1461, 458] width 139 height 27
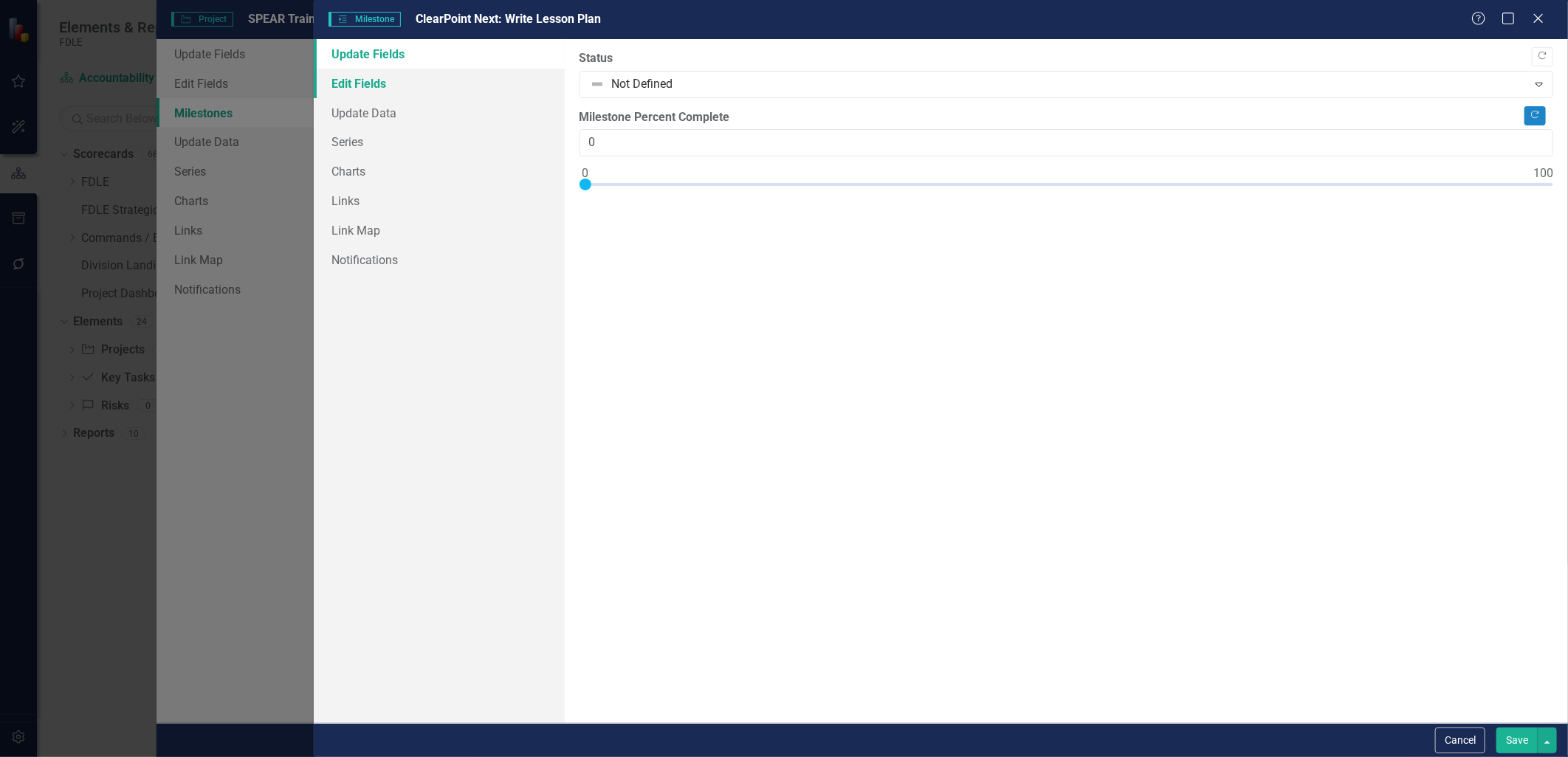
click at [348, 77] on link "Edit Fields" at bounding box center [438, 83] width 251 height 30
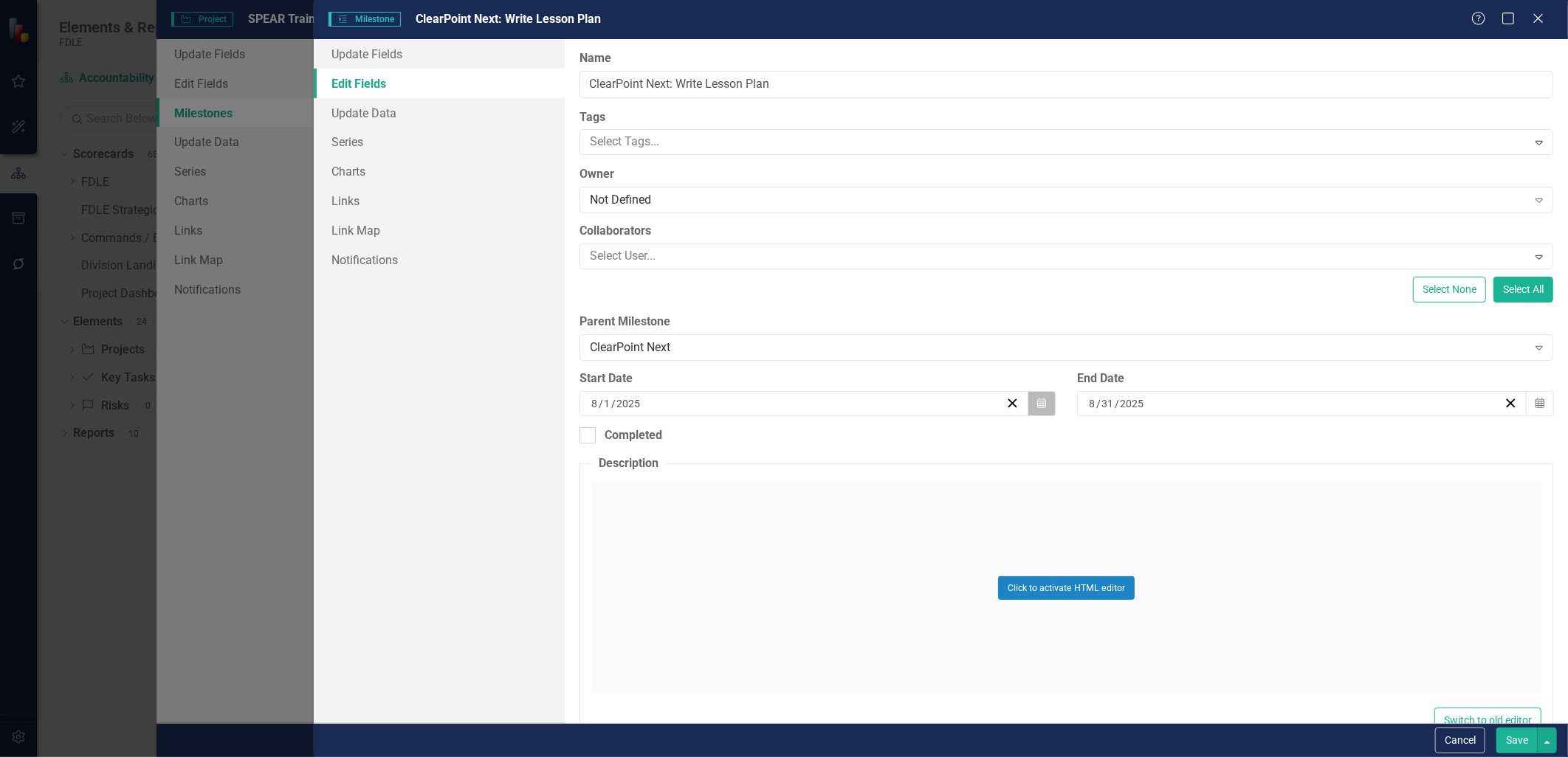
click at [1037, 404] on icon "Calendar" at bounding box center [1041, 403] width 9 height 10
click at [876, 445] on button "›" at bounding box center [881, 441] width 32 height 32
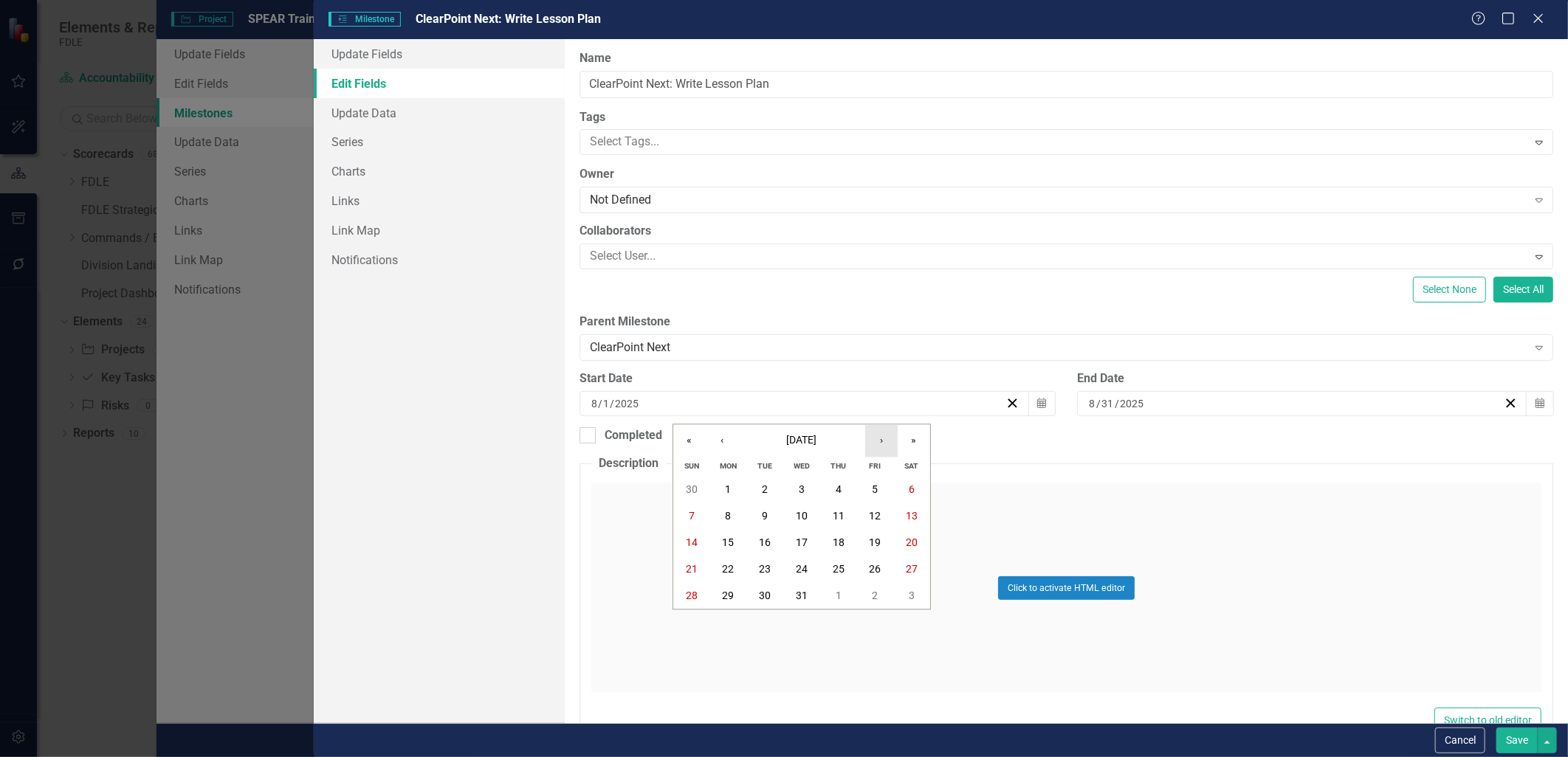
click at [876, 445] on button "›" at bounding box center [881, 441] width 32 height 32
click at [731, 514] on abbr "5" at bounding box center [728, 516] width 6 height 12
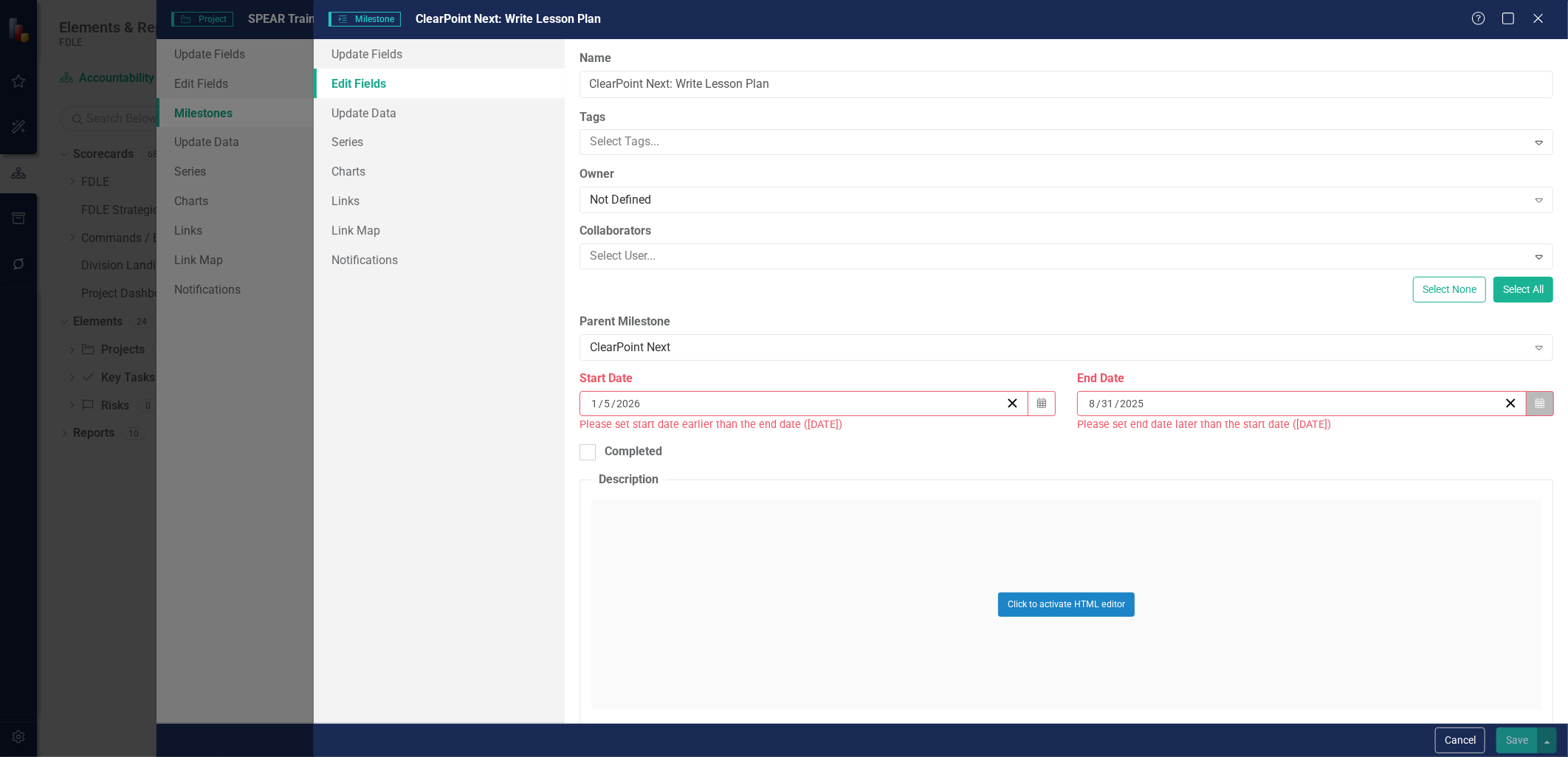
click at [1536, 403] on icon "Calendar" at bounding box center [1540, 403] width 9 height 10
click at [1378, 443] on button "›" at bounding box center [1375, 441] width 32 height 32
click at [1378, 444] on button "›" at bounding box center [1375, 441] width 32 height 32
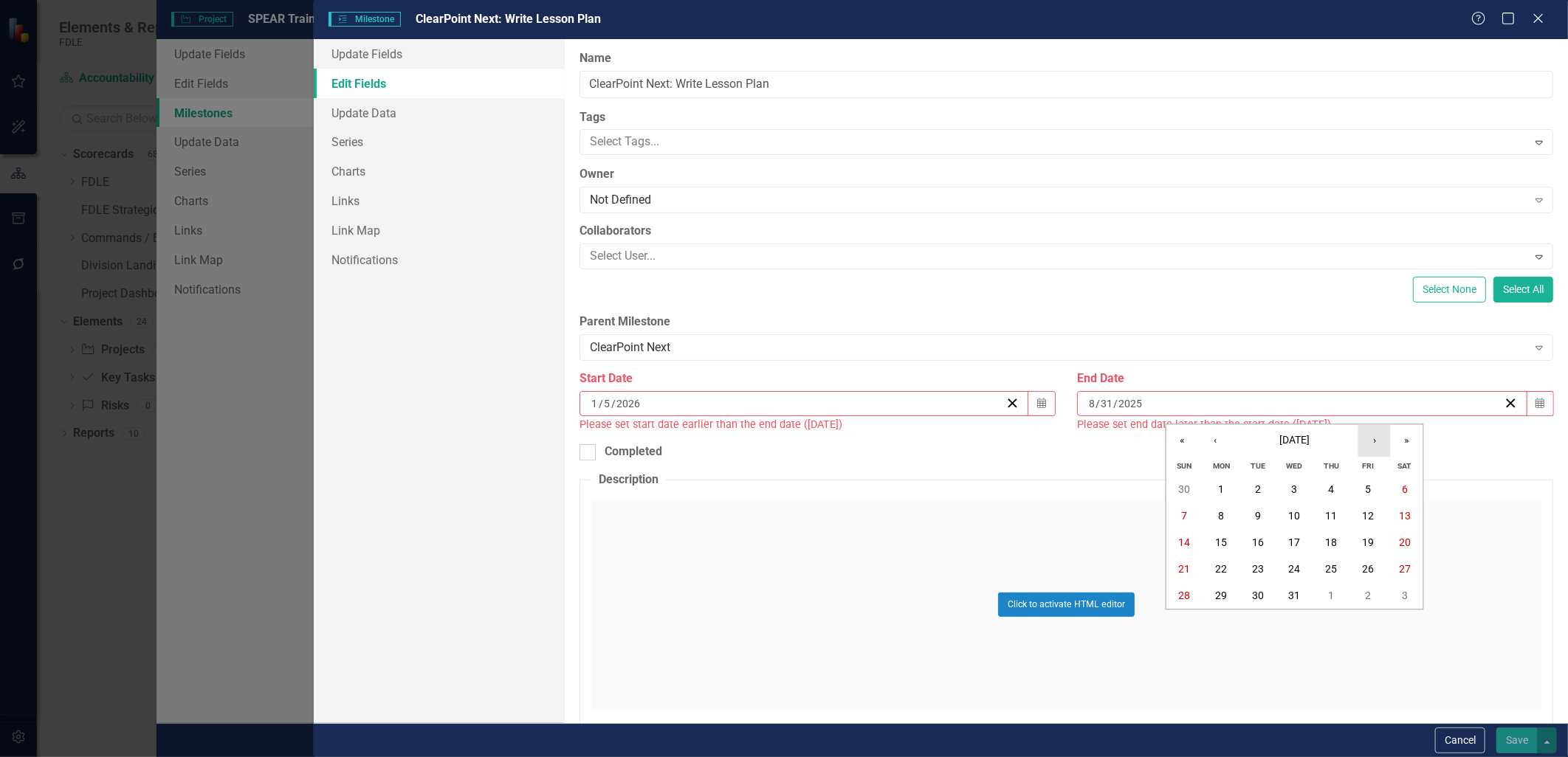
click at [1378, 444] on button "›" at bounding box center [1375, 441] width 32 height 32
click at [1369, 564] on abbr "23" at bounding box center [1367, 569] width 12 height 12
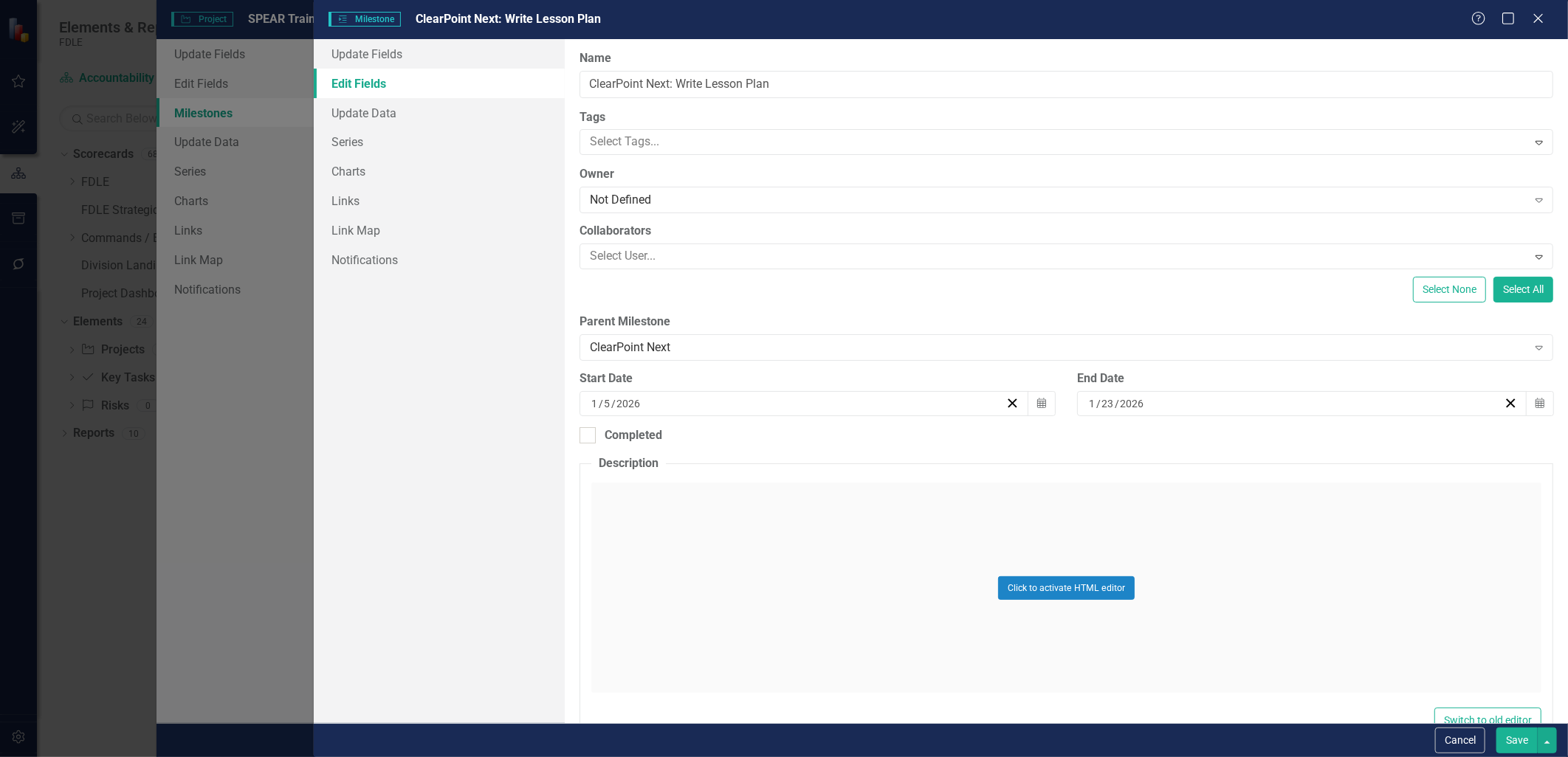
click at [1509, 735] on button "Save" at bounding box center [1516, 740] width 41 height 26
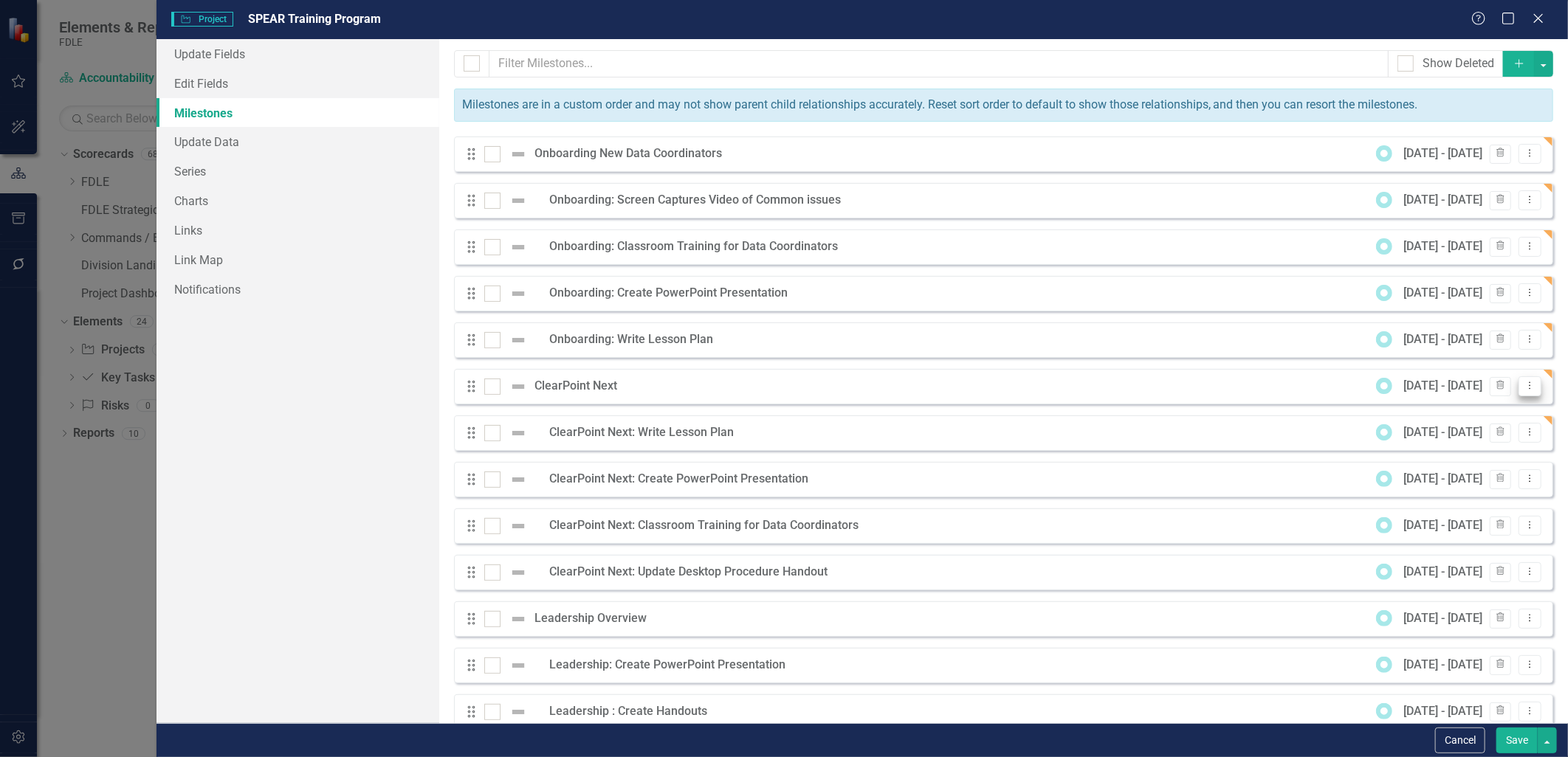
click at [1524, 384] on icon "Dropdown Menu" at bounding box center [1530, 386] width 13 height 10
click at [1449, 406] on link "Edit Edit Milestone" at bounding box center [1461, 412] width 139 height 27
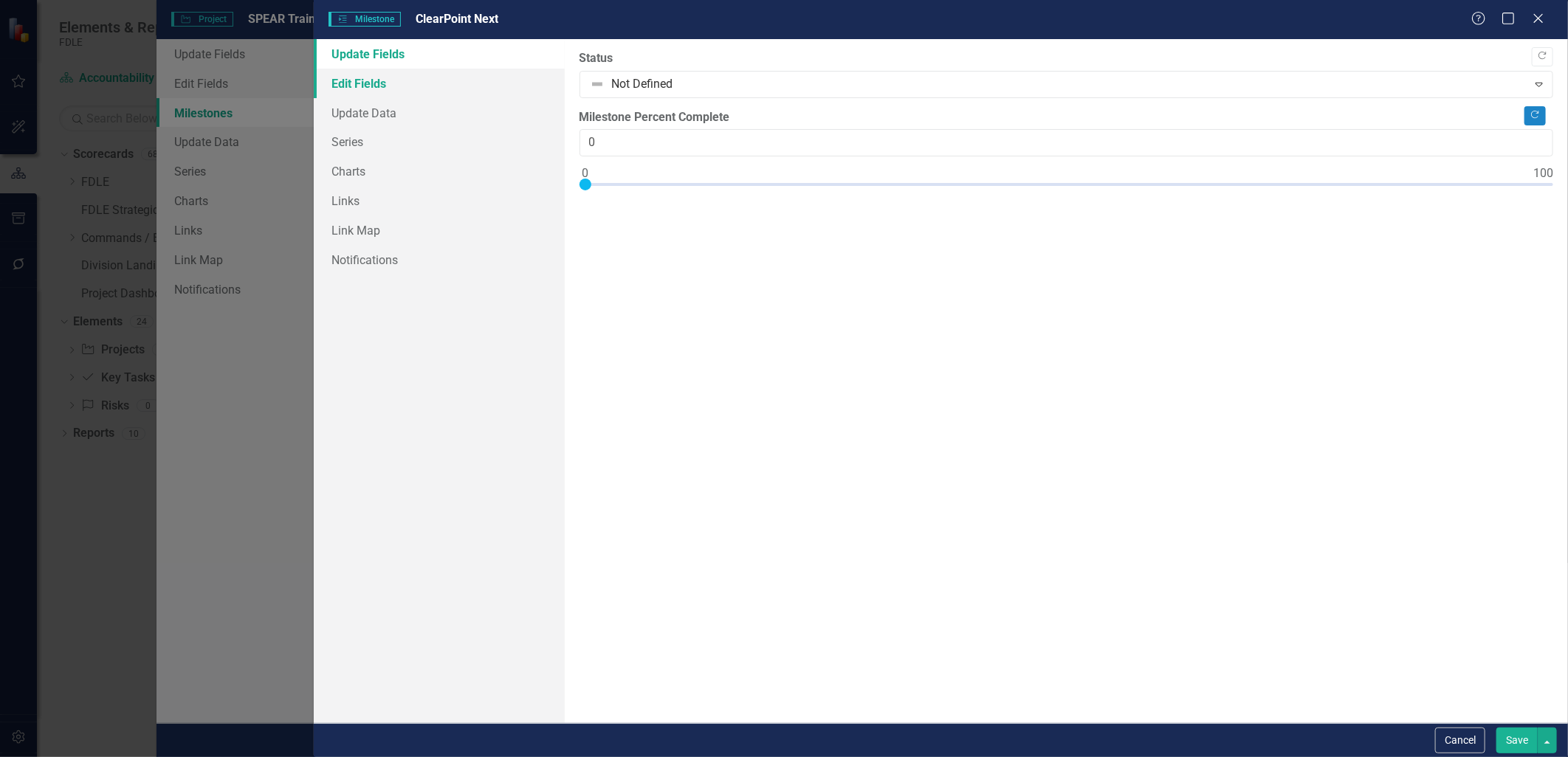
click at [384, 82] on link "Edit Fields" at bounding box center [438, 83] width 251 height 30
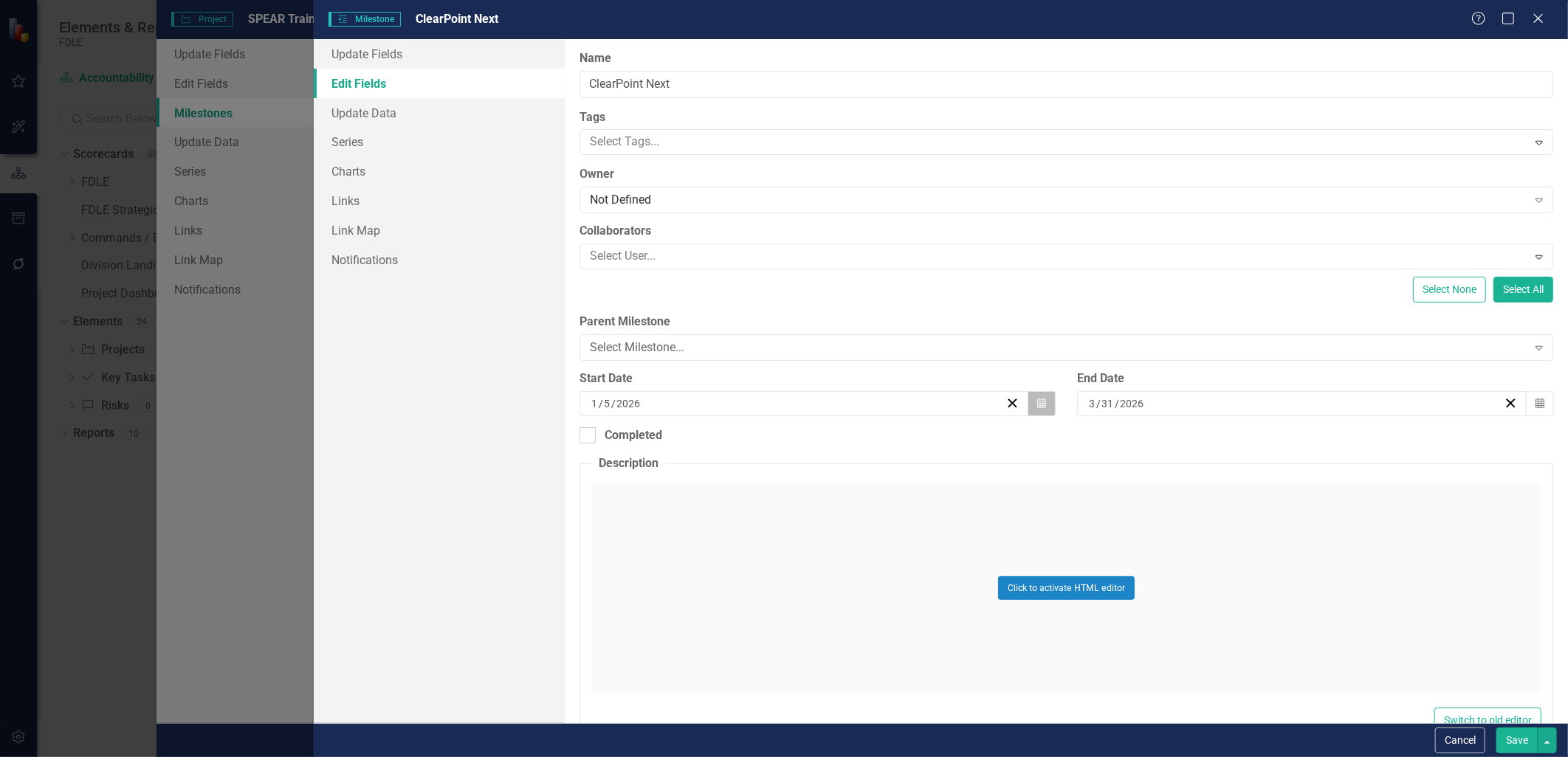
click at [1041, 400] on icon "button" at bounding box center [1041, 403] width 9 height 10
click at [877, 444] on button "›" at bounding box center [881, 441] width 32 height 32
click at [732, 491] on button "2" at bounding box center [728, 490] width 37 height 27
click at [1506, 734] on button "Save" at bounding box center [1516, 740] width 41 height 26
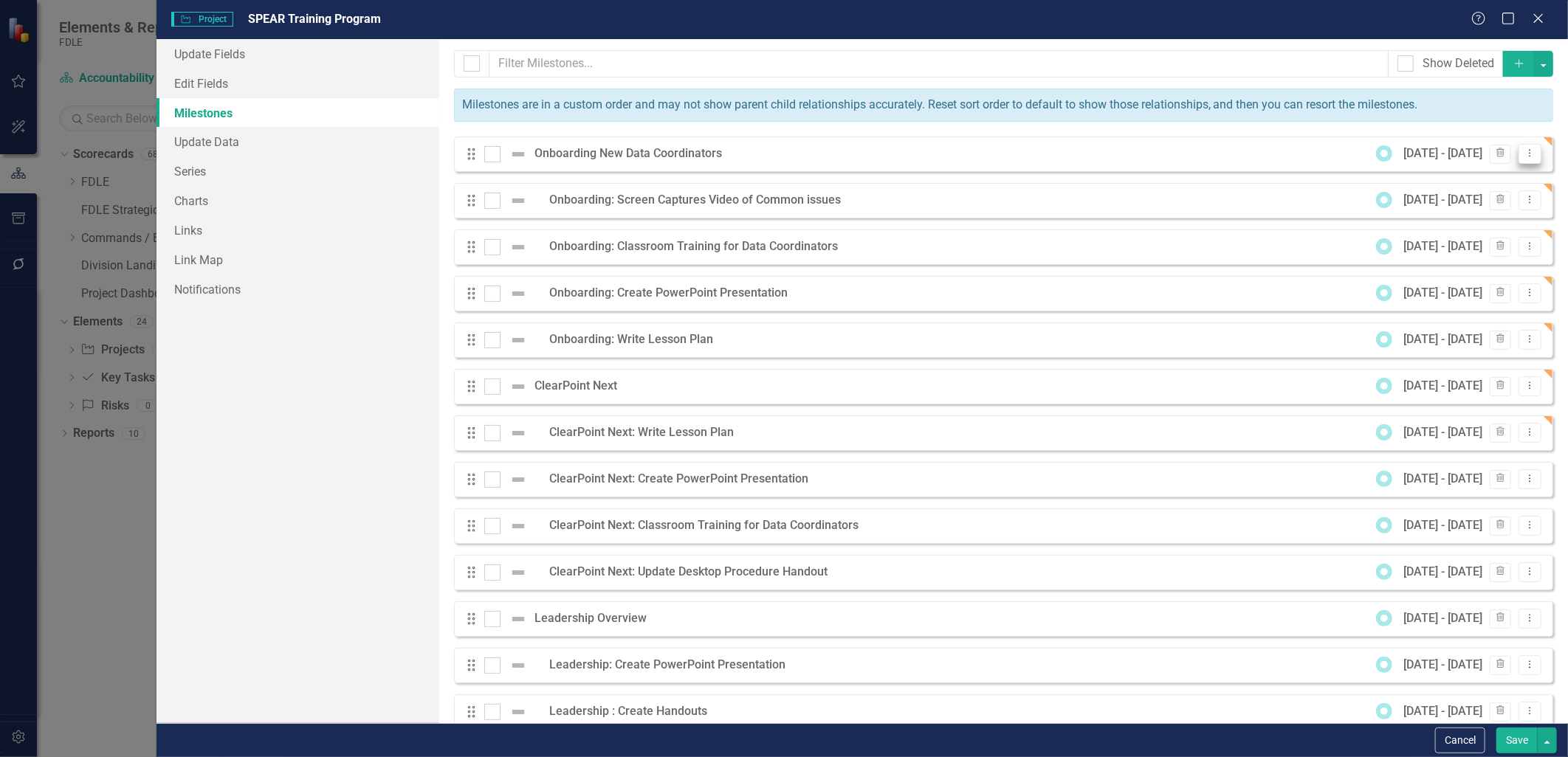
click at [1518, 159] on button "Dropdown Menu" at bounding box center [1529, 154] width 23 height 20
click at [1457, 185] on link "Edit Edit Milestone" at bounding box center [1461, 178] width 139 height 27
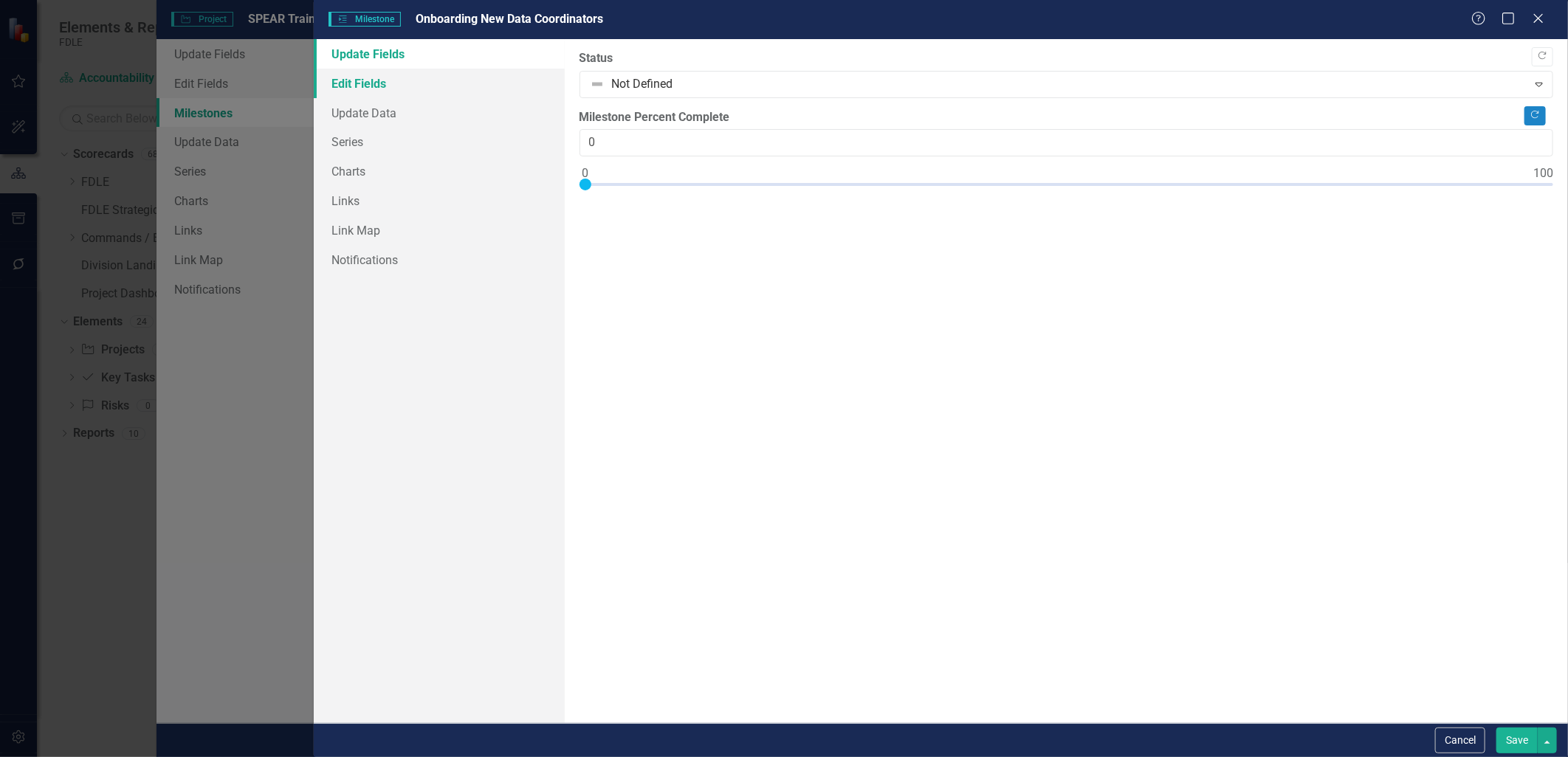
click at [388, 87] on link "Edit Fields" at bounding box center [438, 83] width 251 height 30
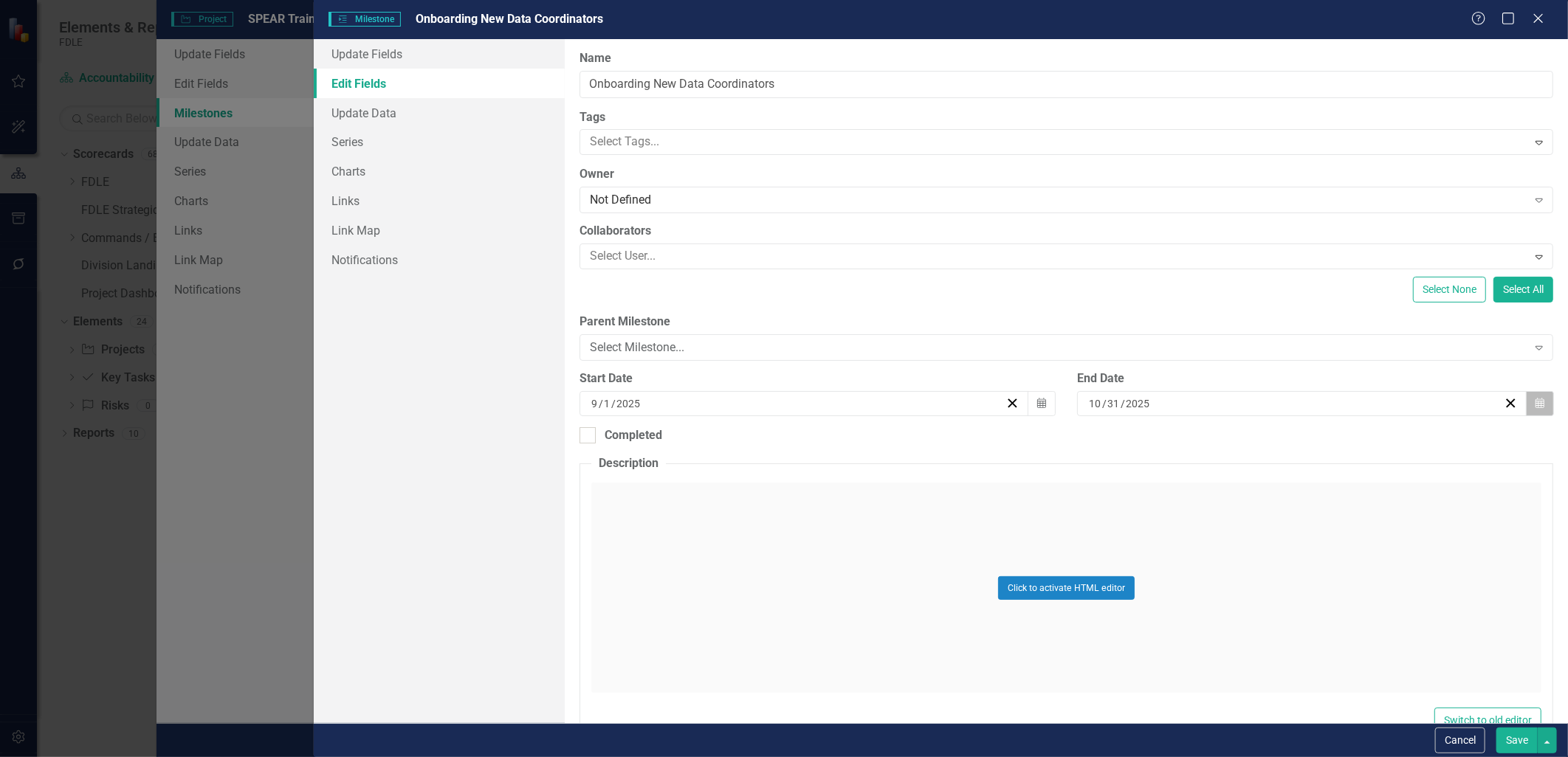
click at [1537, 404] on button "Calendar" at bounding box center [1540, 403] width 28 height 25
click at [1385, 441] on button "›" at bounding box center [1375, 441] width 32 height 32
click at [1371, 598] on abbr "28" at bounding box center [1367, 596] width 12 height 12
click at [1508, 734] on button "Save" at bounding box center [1516, 740] width 41 height 26
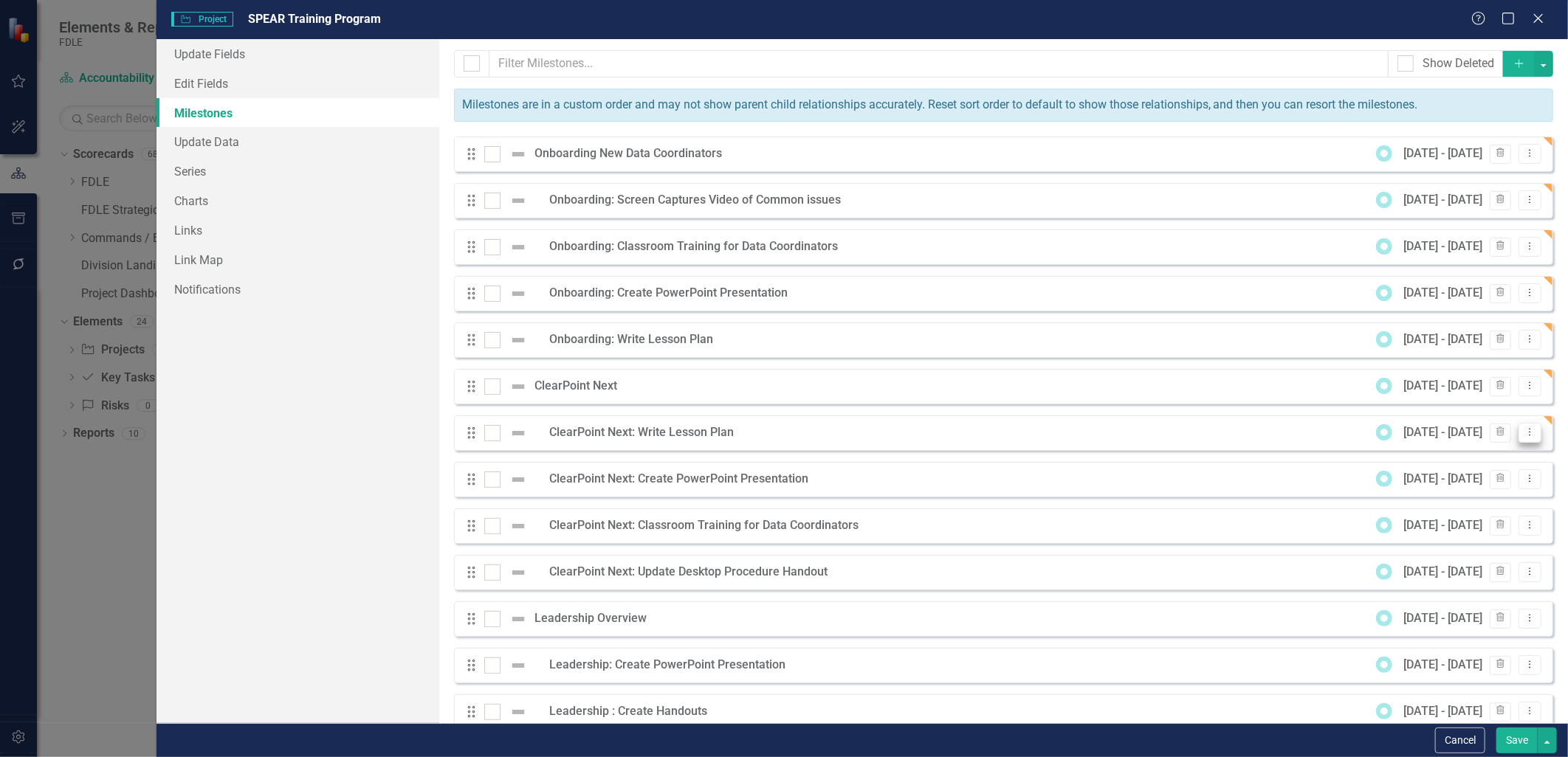
click at [1524, 432] on icon "Dropdown Menu" at bounding box center [1530, 432] width 13 height 10
click at [1462, 461] on link "Edit Edit Milestone" at bounding box center [1461, 458] width 139 height 27
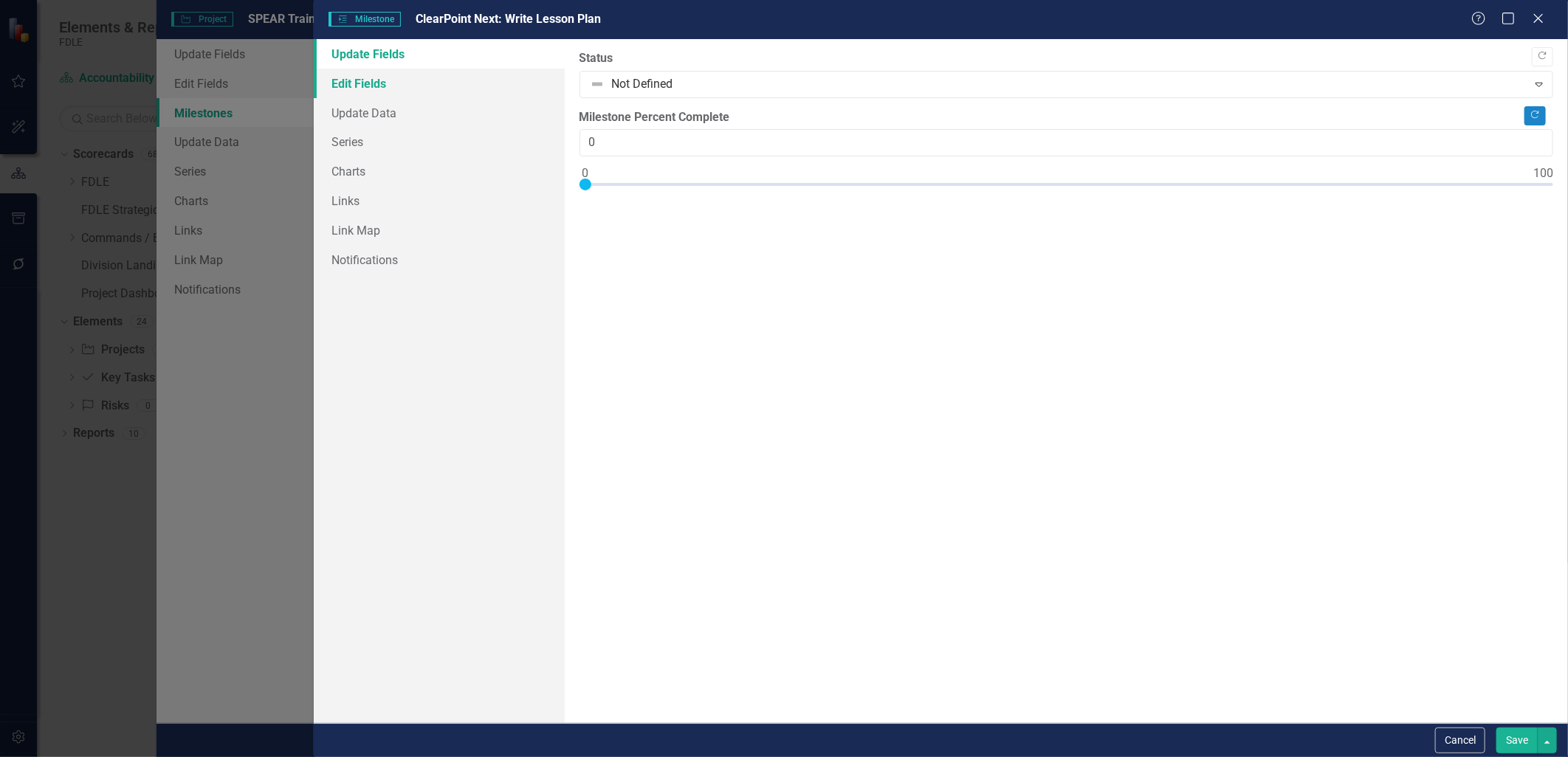
click at [382, 71] on link "Edit Fields" at bounding box center [438, 83] width 251 height 30
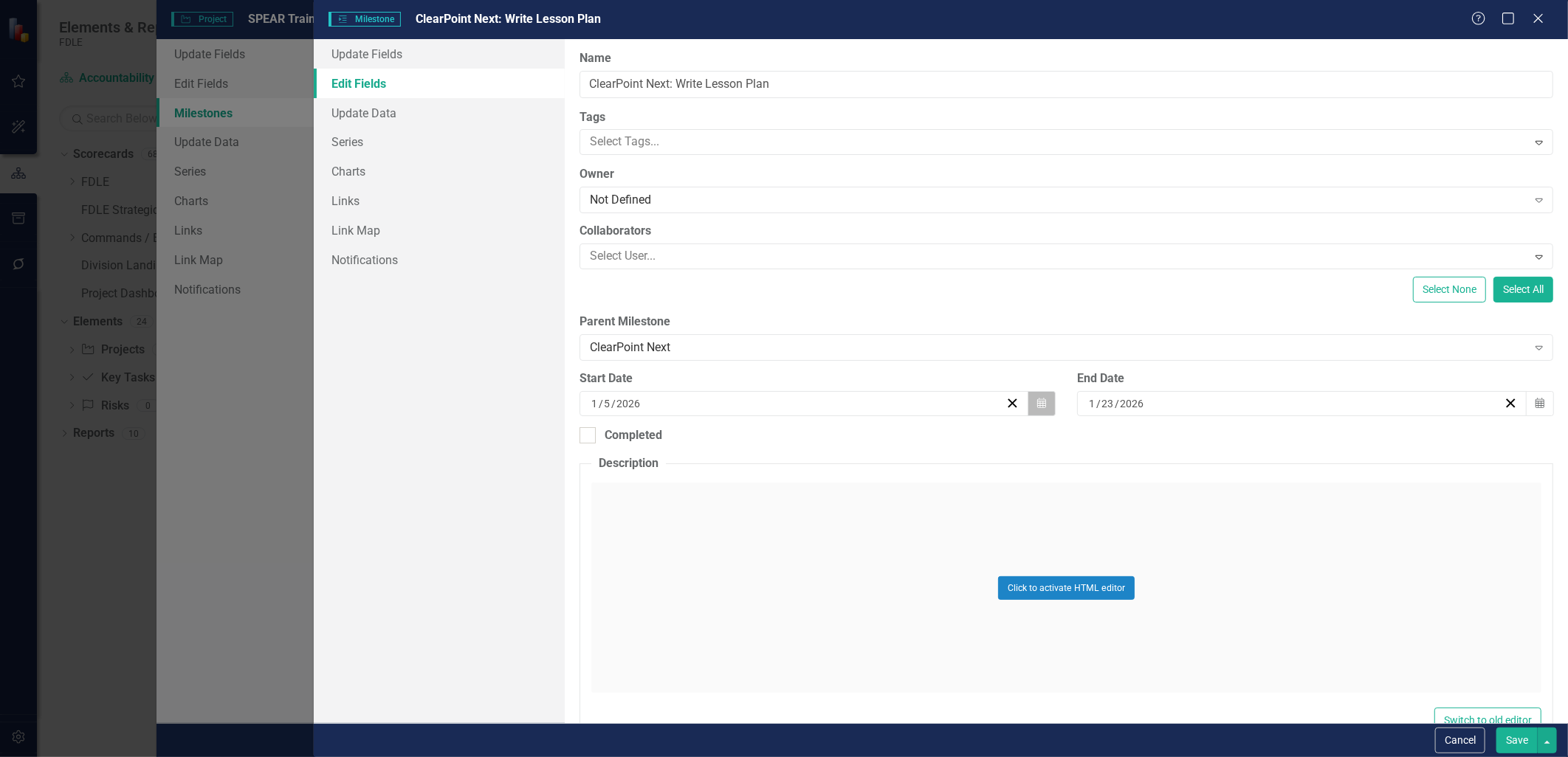
click at [1037, 404] on icon "Calendar" at bounding box center [1041, 403] width 9 height 10
click at [886, 443] on button "›" at bounding box center [881, 441] width 32 height 32
click at [724, 490] on button "2" at bounding box center [728, 490] width 37 height 27
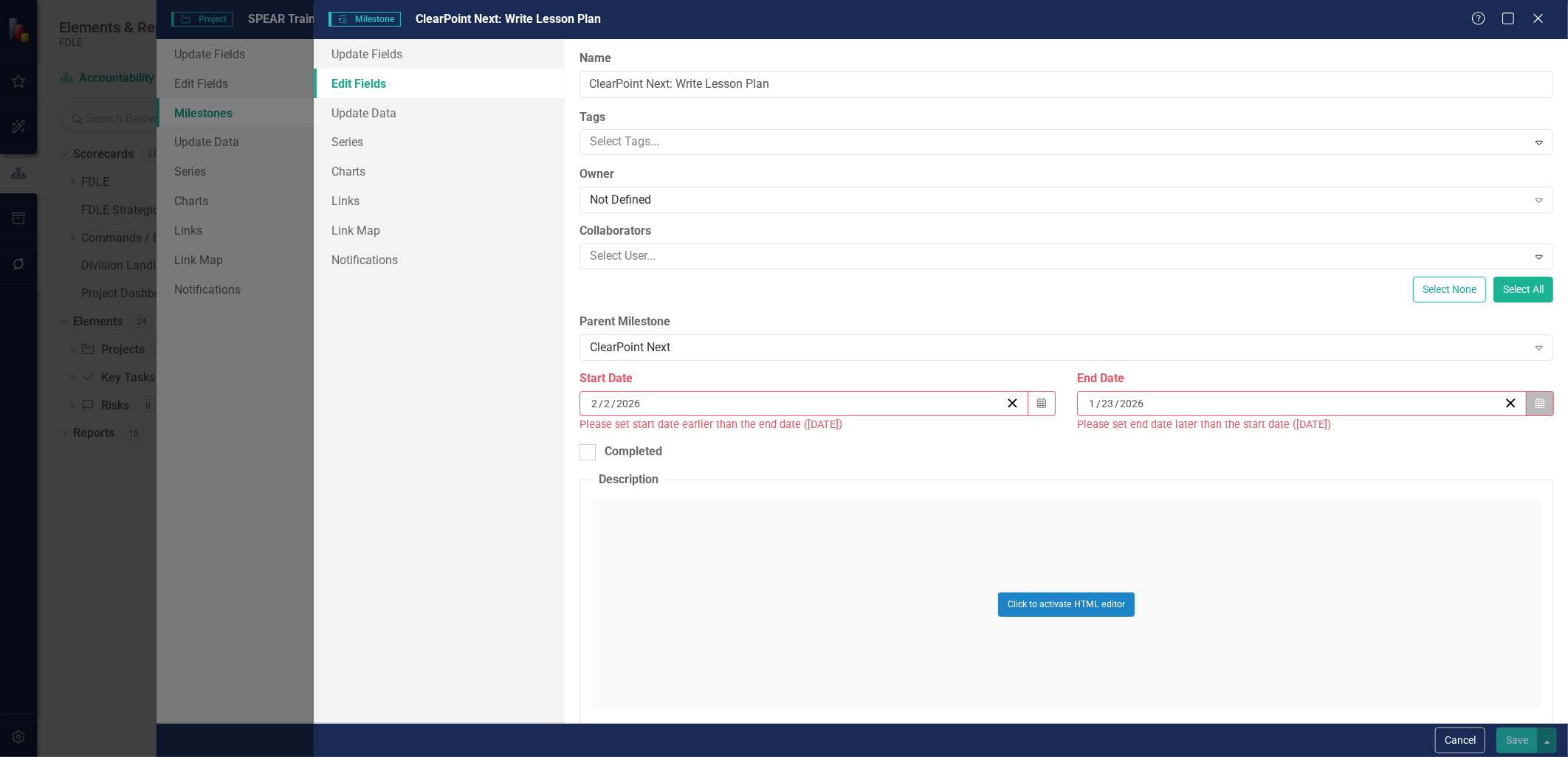
click at [1526, 409] on button "Calendar" at bounding box center [1540, 403] width 28 height 25
click at [1371, 445] on button "›" at bounding box center [1375, 441] width 32 height 32
click at [1370, 539] on abbr "20" at bounding box center [1367, 543] width 12 height 12
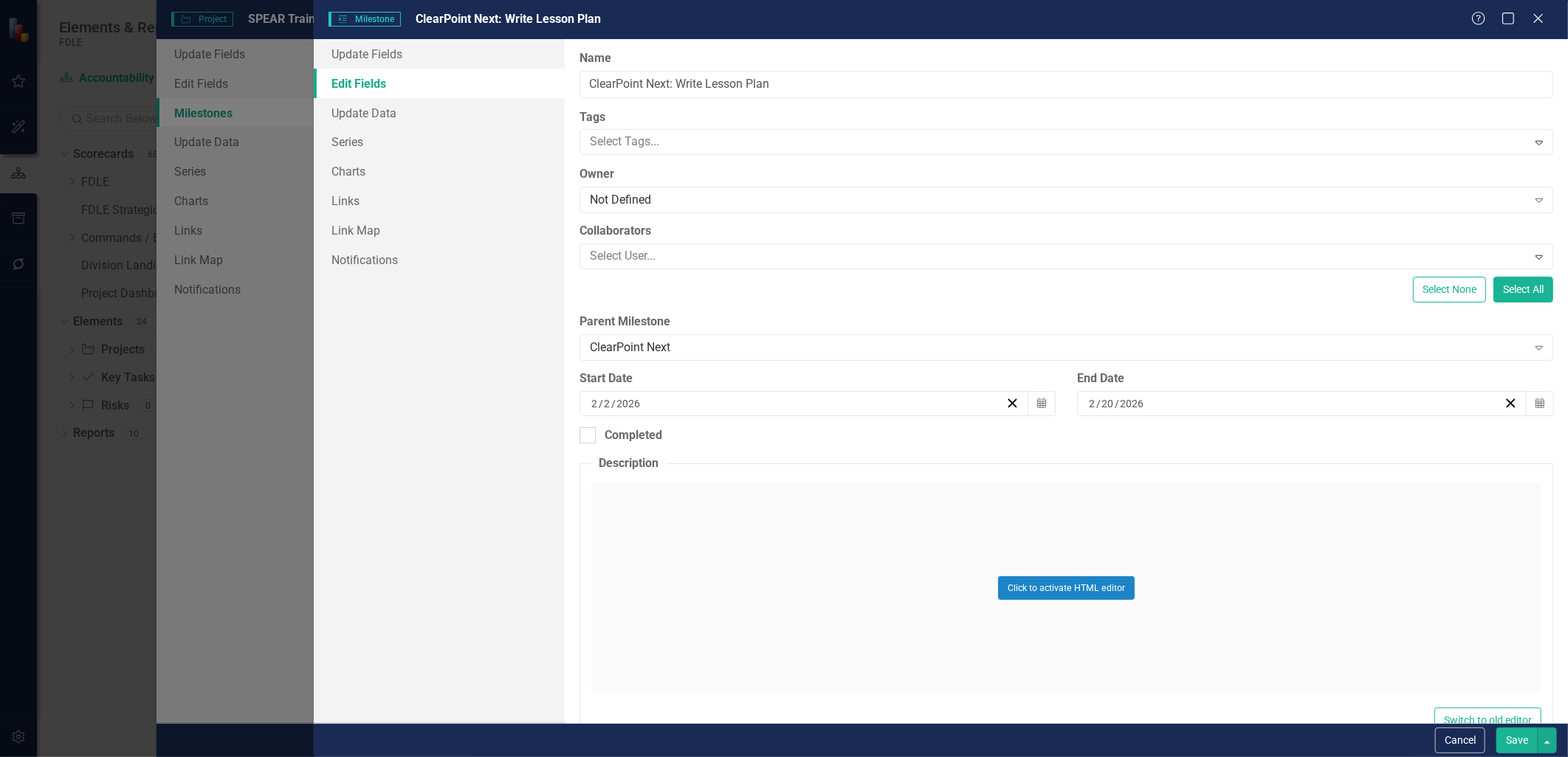
click at [1509, 739] on button "Save" at bounding box center [1516, 740] width 41 height 26
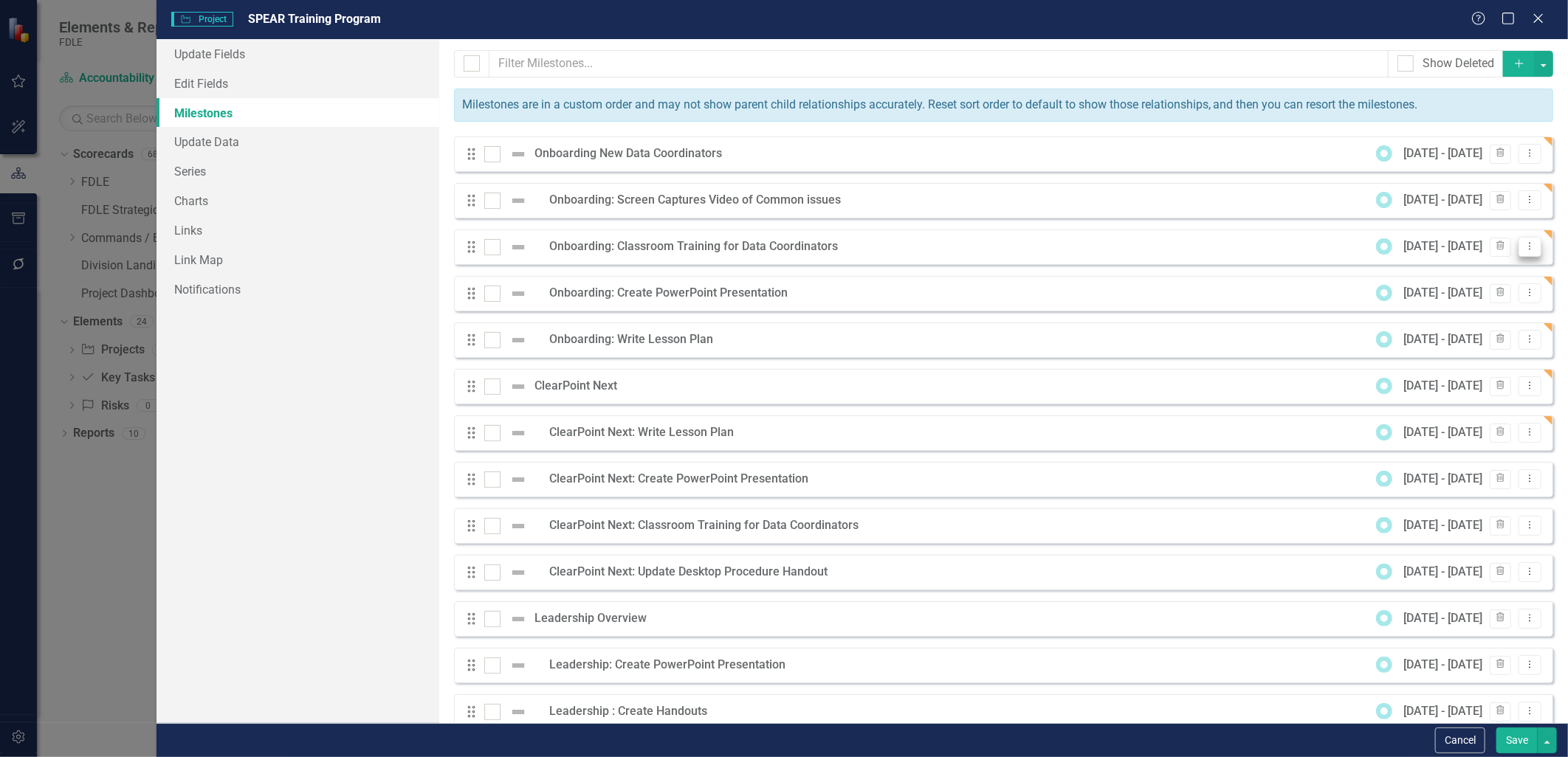
click at [1524, 249] on icon "Dropdown Menu" at bounding box center [1530, 246] width 13 height 10
click at [1499, 263] on link "Edit Edit Milestone" at bounding box center [1461, 272] width 139 height 27
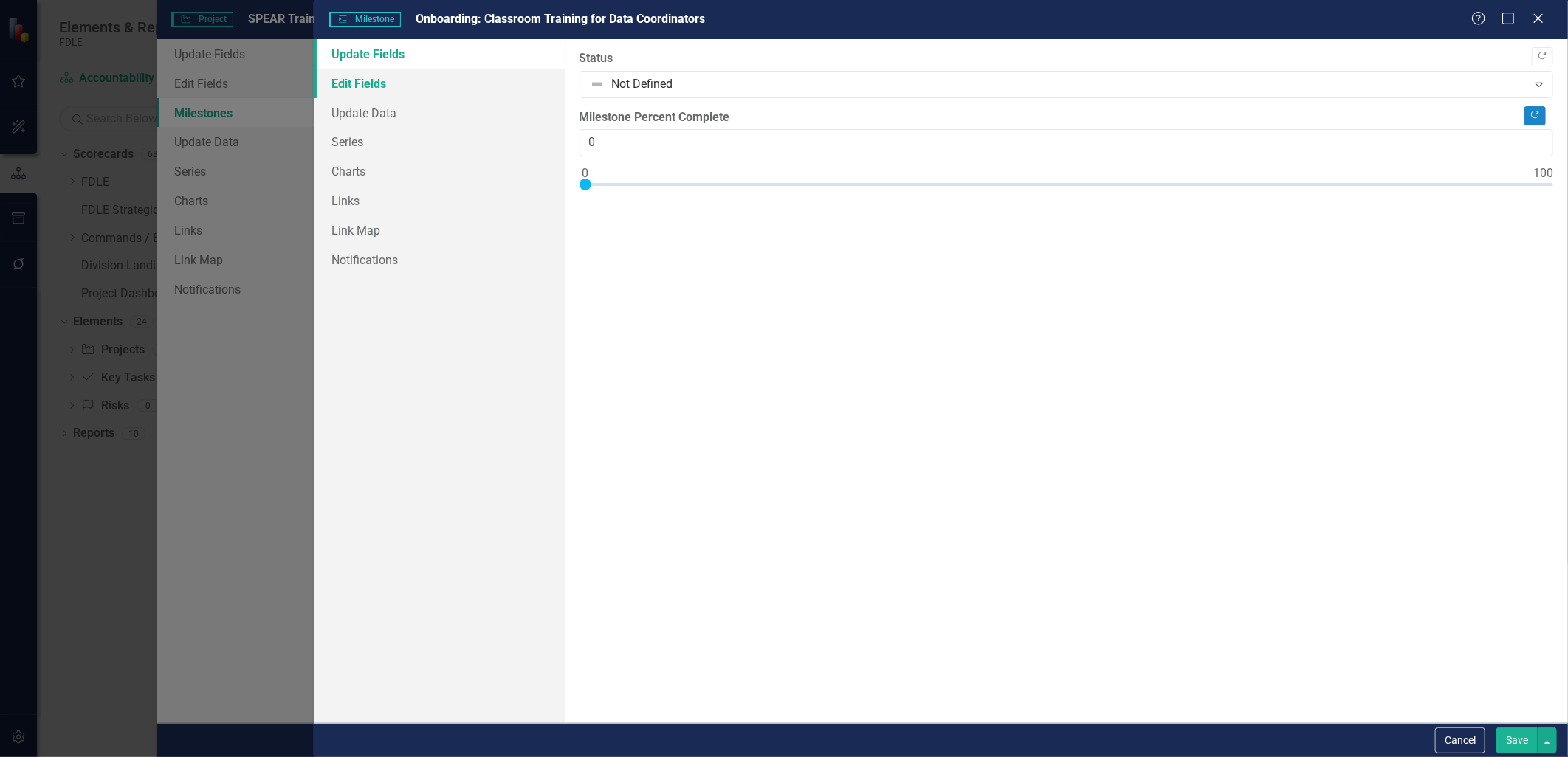
click at [346, 77] on link "Edit Fields" at bounding box center [438, 83] width 251 height 30
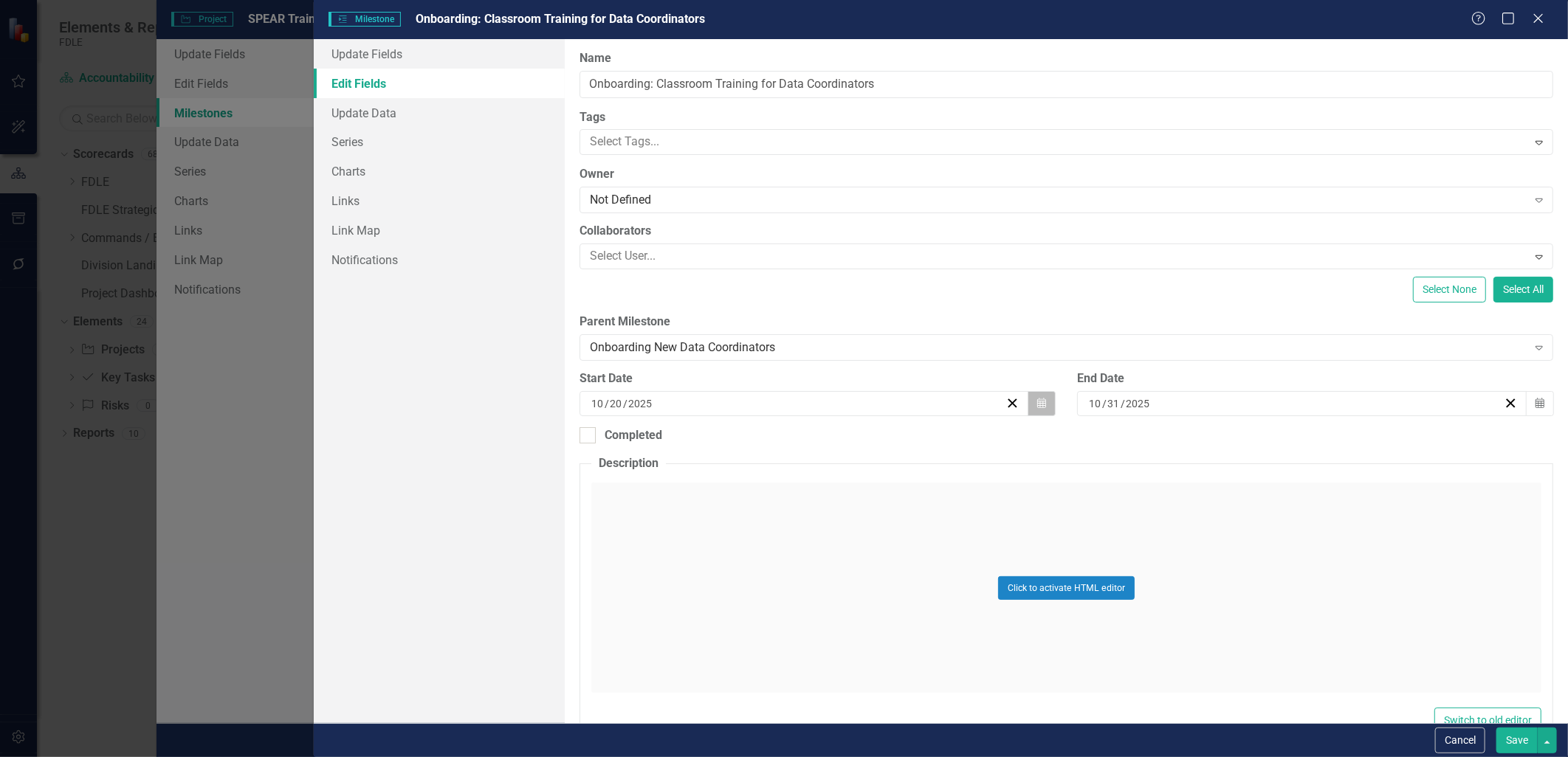
click at [1038, 409] on button "Calendar" at bounding box center [1041, 403] width 28 height 25
click at [888, 445] on button "›" at bounding box center [881, 441] width 32 height 32
click at [735, 561] on button "17" at bounding box center [728, 569] width 37 height 27
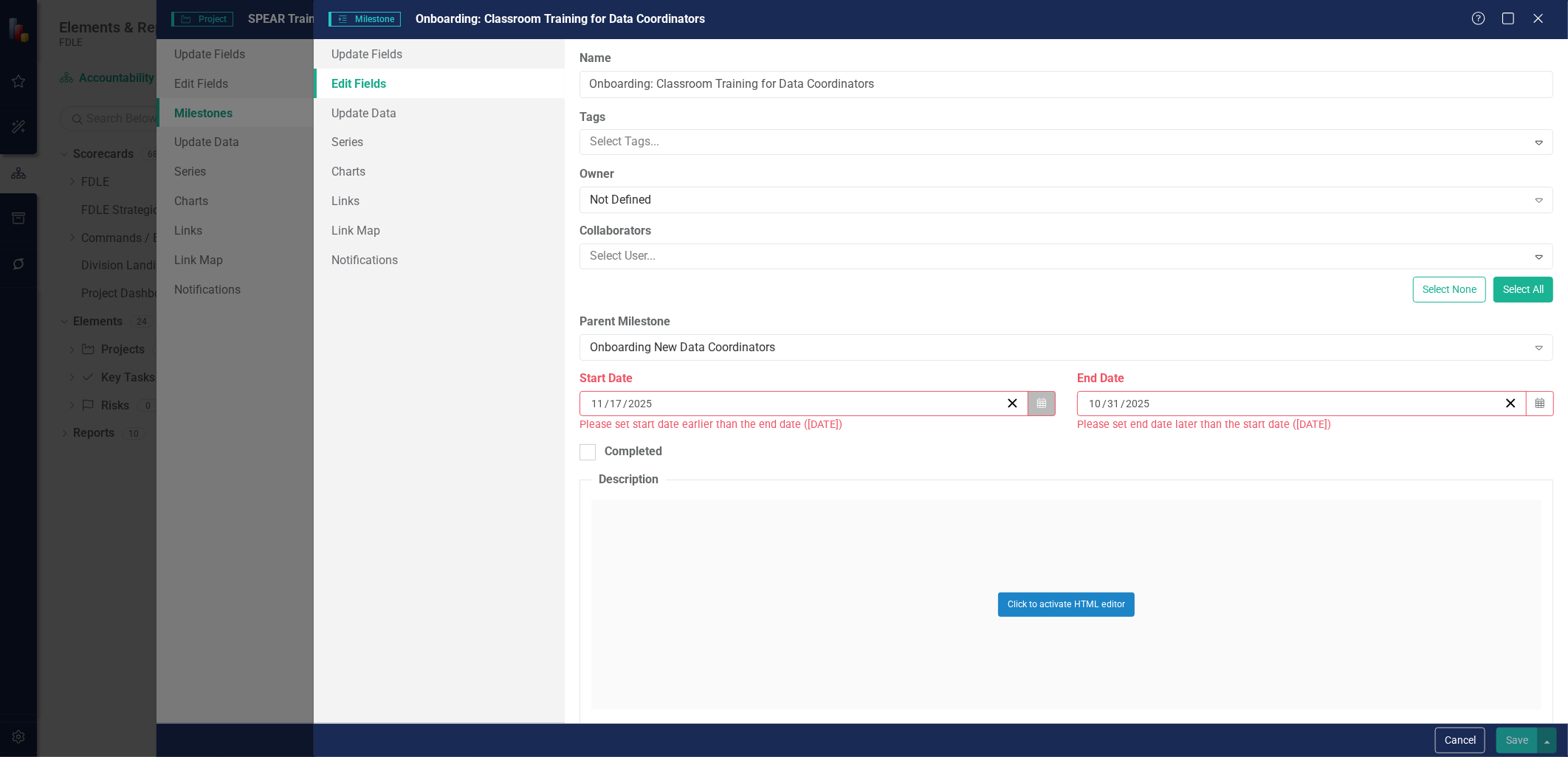
click at [1043, 407] on button "Calendar" at bounding box center [1041, 403] width 28 height 25
click at [726, 519] on abbr "3" at bounding box center [728, 516] width 6 height 12
click at [1536, 404] on icon "Calendar" at bounding box center [1540, 403] width 9 height 10
click at [1381, 446] on button "›" at bounding box center [1375, 441] width 32 height 32
click at [1367, 511] on abbr "7" at bounding box center [1367, 516] width 6 height 12
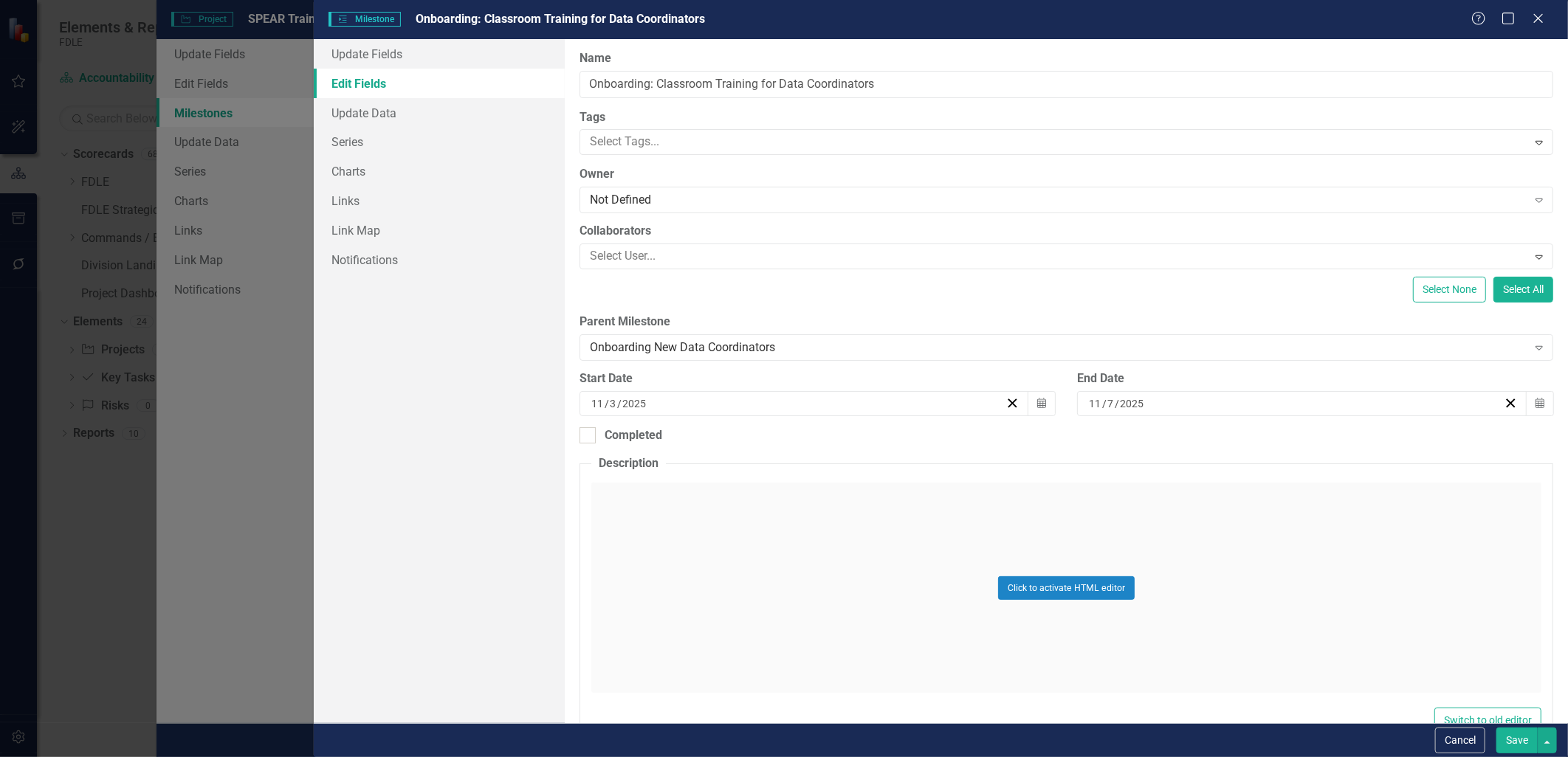
click at [1531, 738] on button "Save" at bounding box center [1516, 740] width 41 height 26
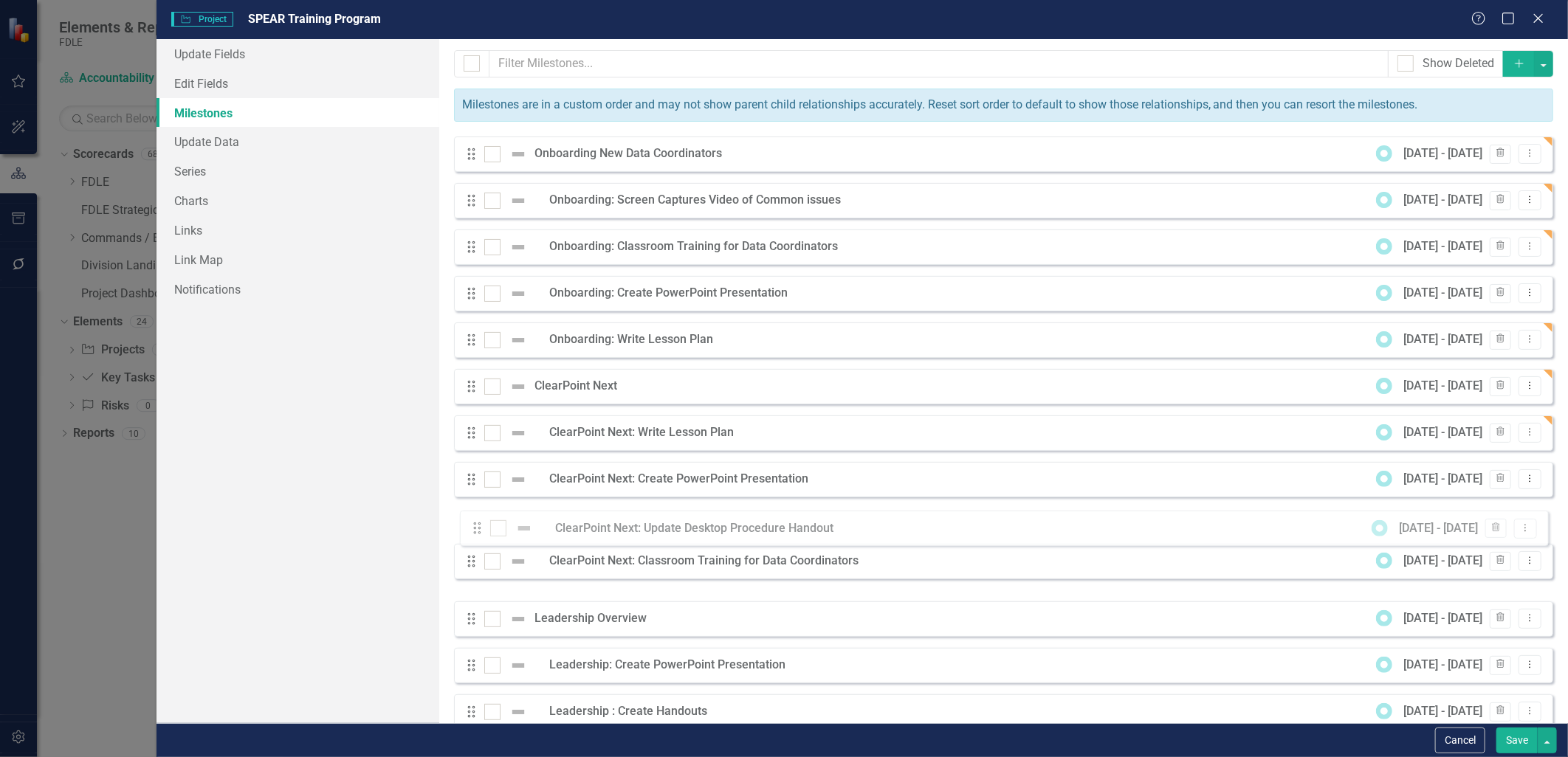
drag, startPoint x: 475, startPoint y: 574, endPoint x: 481, endPoint y: 530, distance: 44.4
click at [481, 530] on div "Drag Onboarding New Data Coordinators 9/1/25 - 11/28/25 Trash Dropdown Menu Dra…" at bounding box center [1003, 432] width 1099 height 594
click at [1529, 482] on icon at bounding box center [1530, 478] width 2 height 7
click at [1491, 502] on link "Edit Edit Milestone" at bounding box center [1461, 503] width 139 height 27
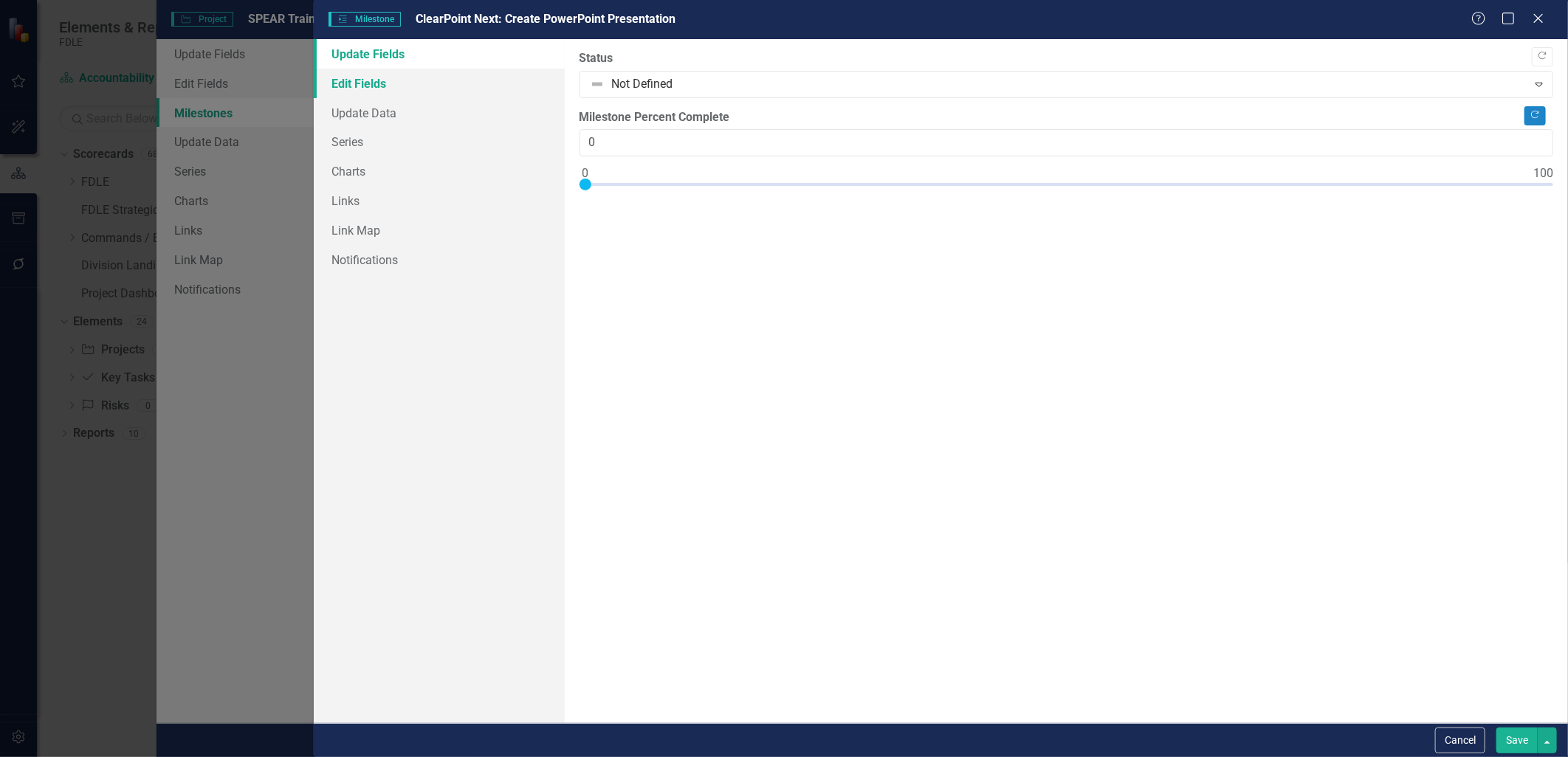
click at [413, 80] on link "Edit Fields" at bounding box center [438, 83] width 251 height 30
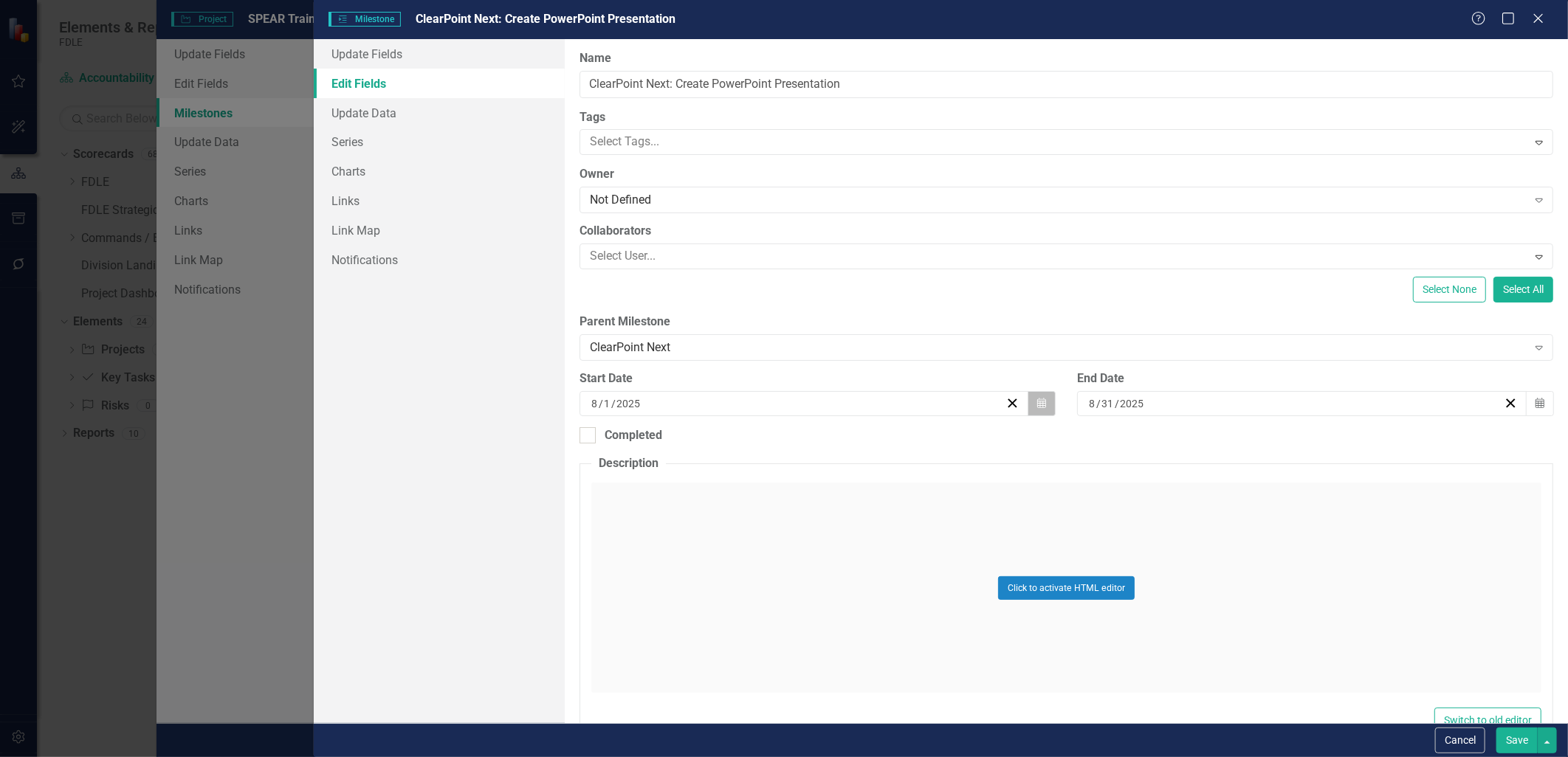
click at [1037, 403] on icon "button" at bounding box center [1041, 403] width 9 height 10
click at [883, 443] on button "›" at bounding box center [881, 441] width 32 height 32
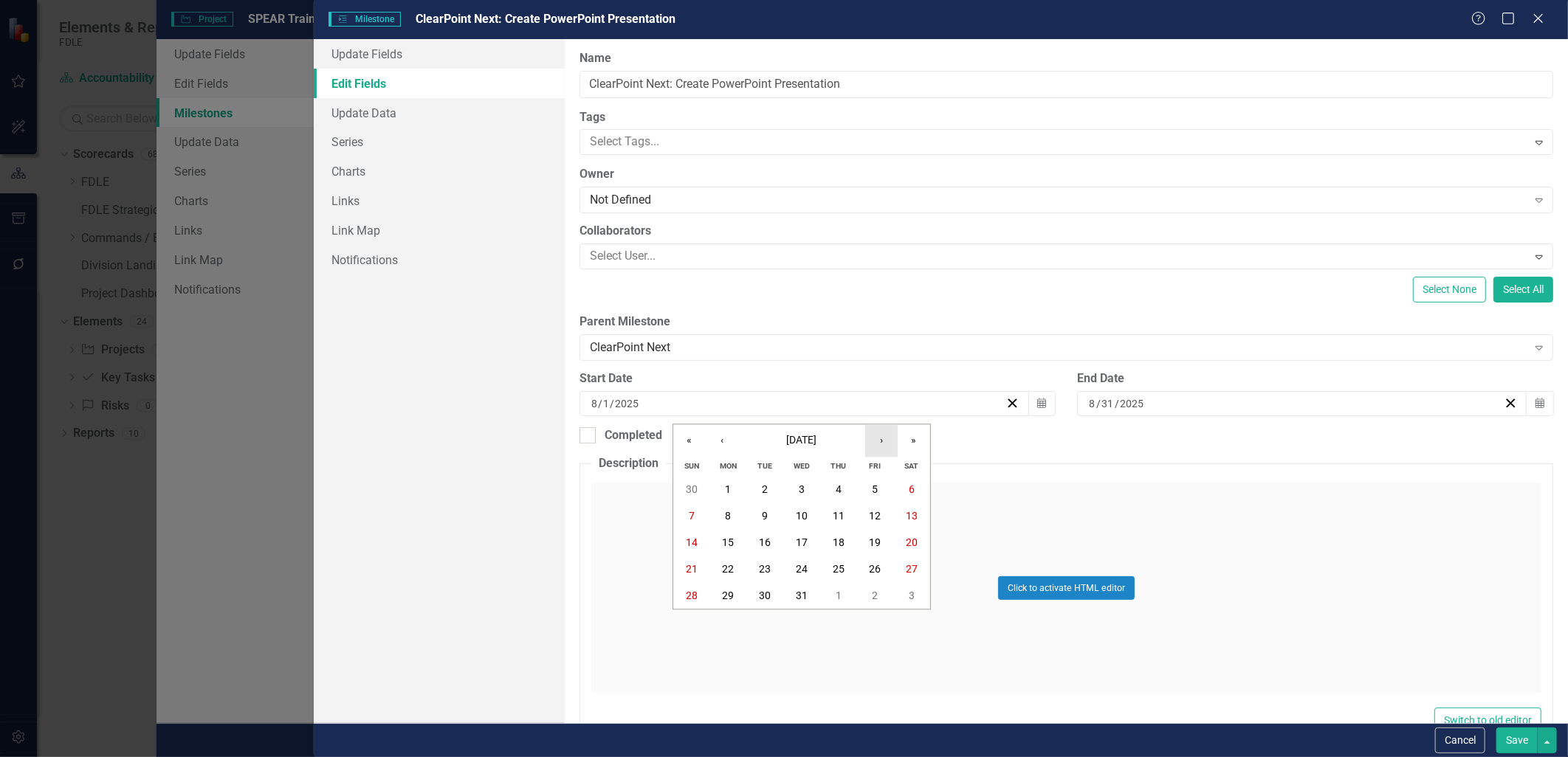
click at [883, 443] on button "›" at bounding box center [881, 441] width 32 height 32
click at [733, 490] on button "2" at bounding box center [728, 490] width 37 height 27
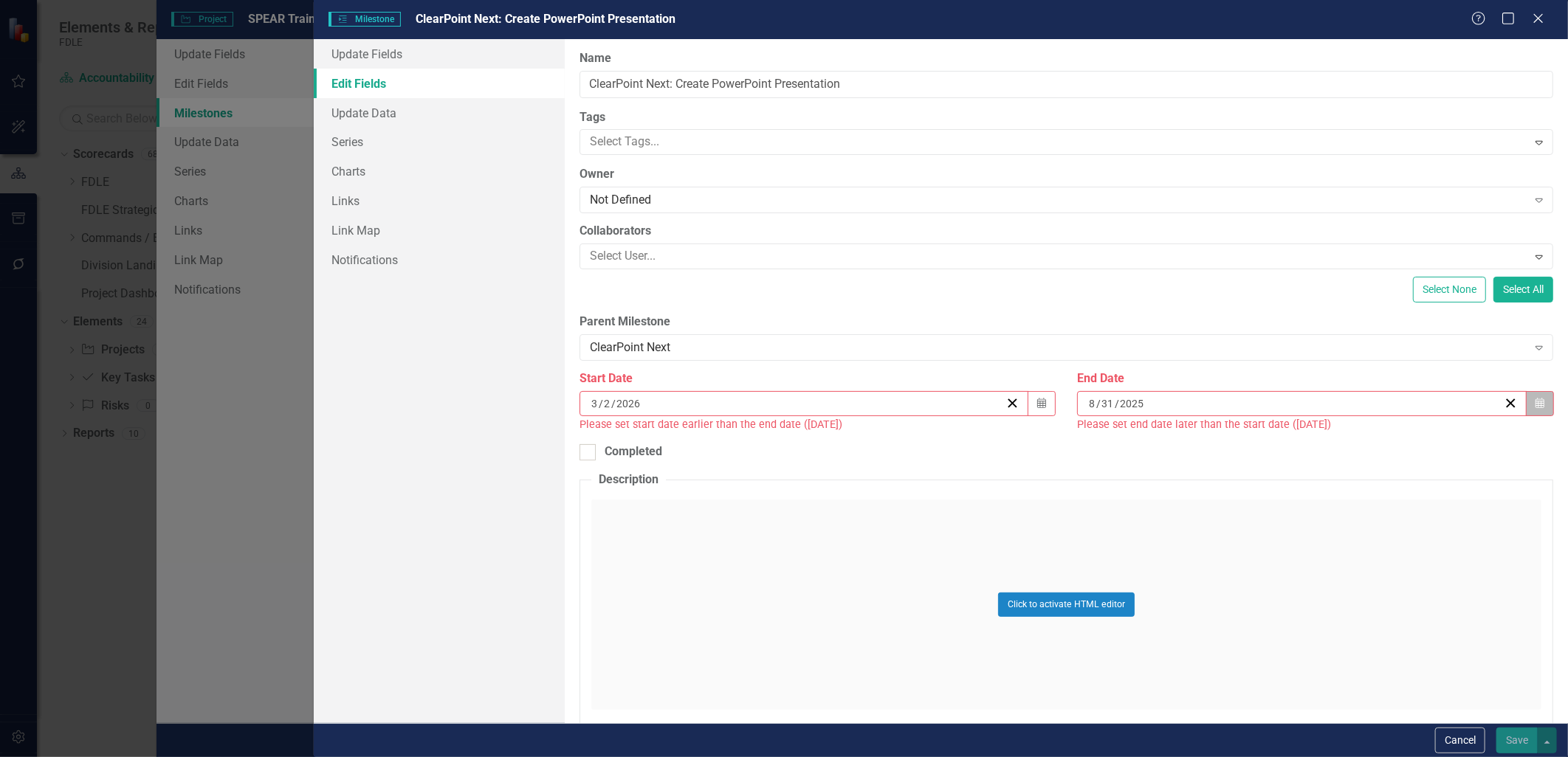
click at [1536, 407] on icon "Calendar" at bounding box center [1540, 403] width 9 height 10
click at [1369, 436] on button "›" at bounding box center [1375, 441] width 32 height 32
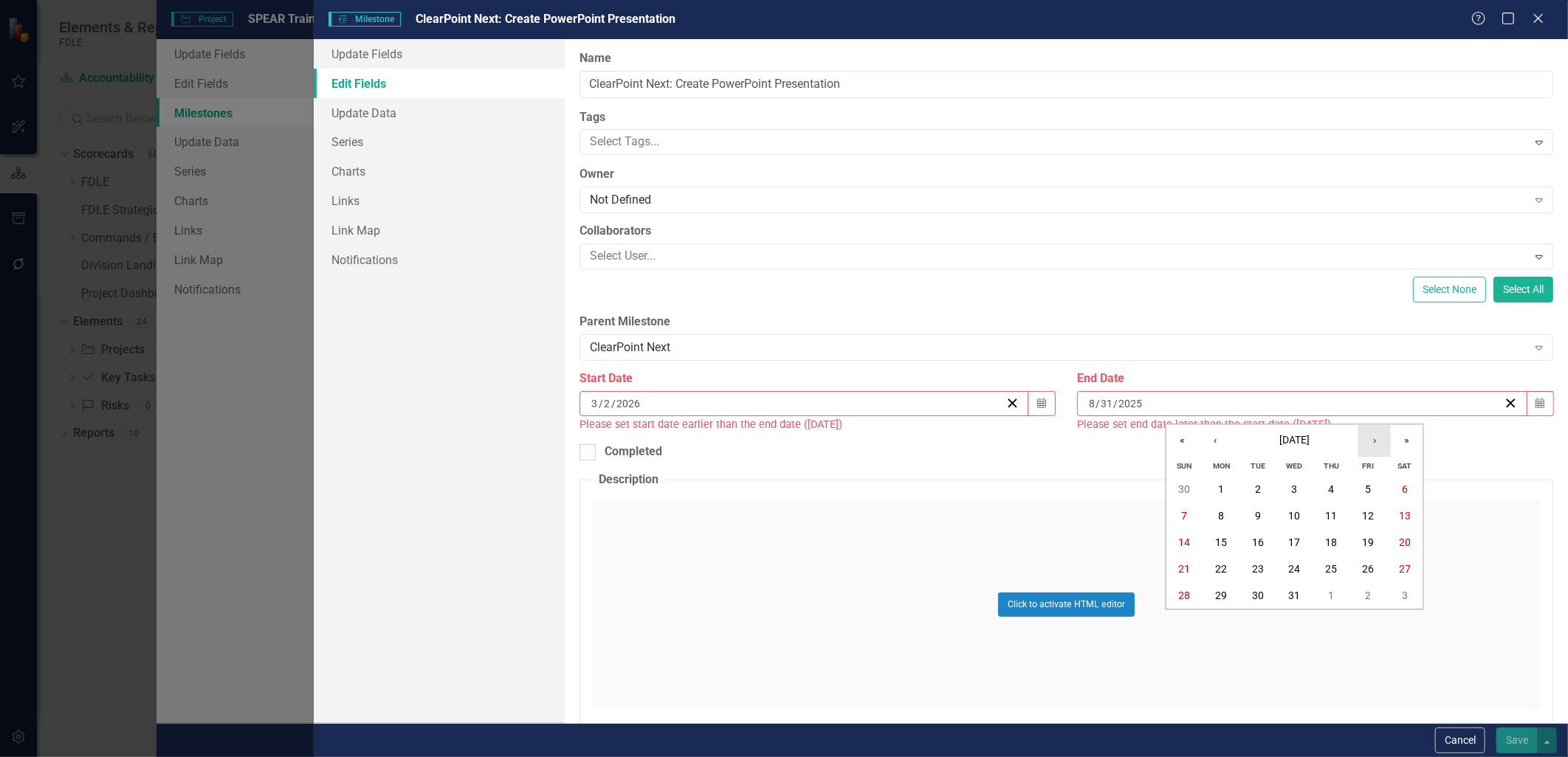
click at [1369, 436] on button "›" at bounding box center [1375, 441] width 32 height 32
click at [1371, 532] on button "20" at bounding box center [1368, 543] width 37 height 27
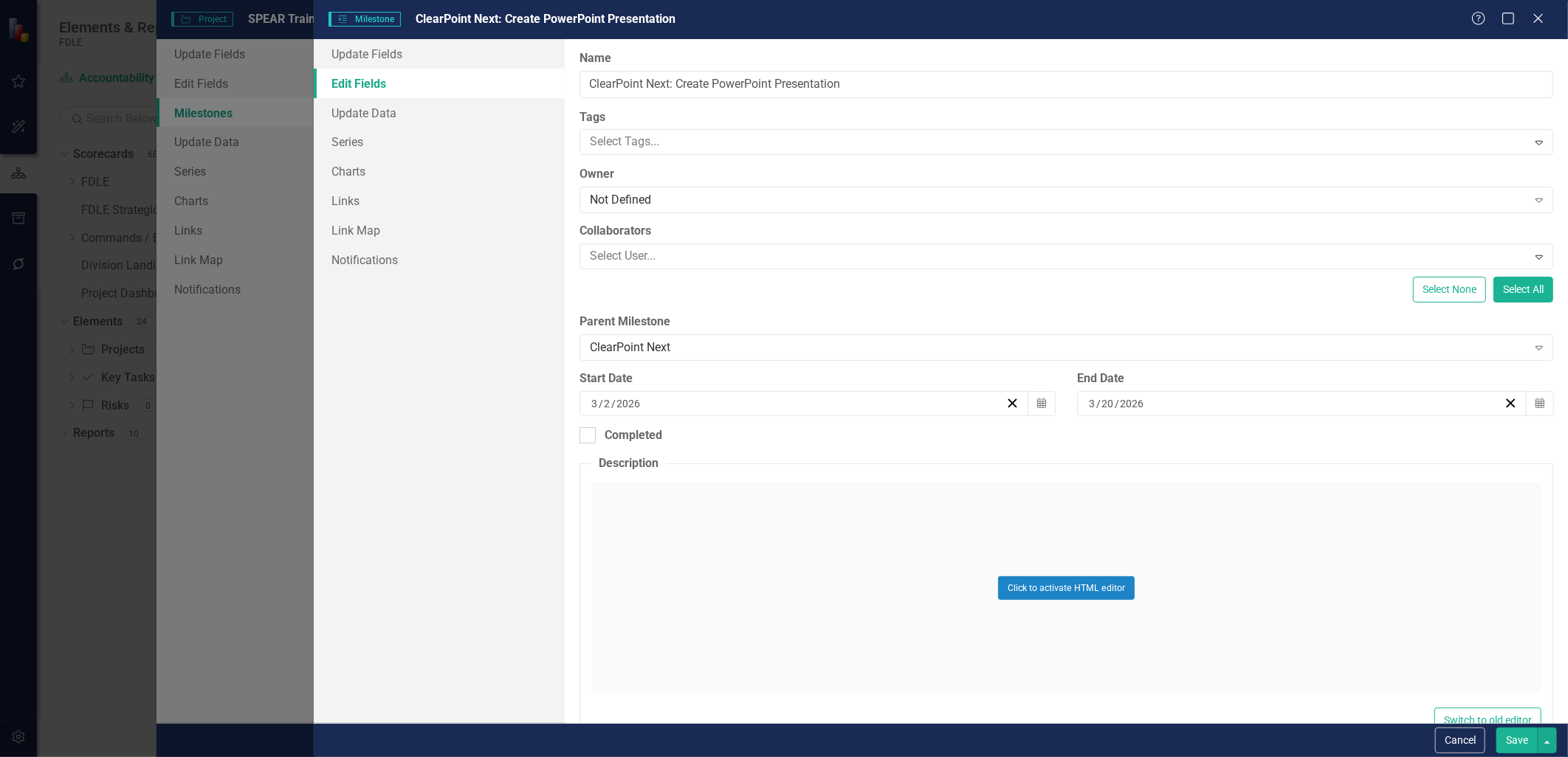
click at [1513, 736] on button "Save" at bounding box center [1516, 740] width 41 height 26
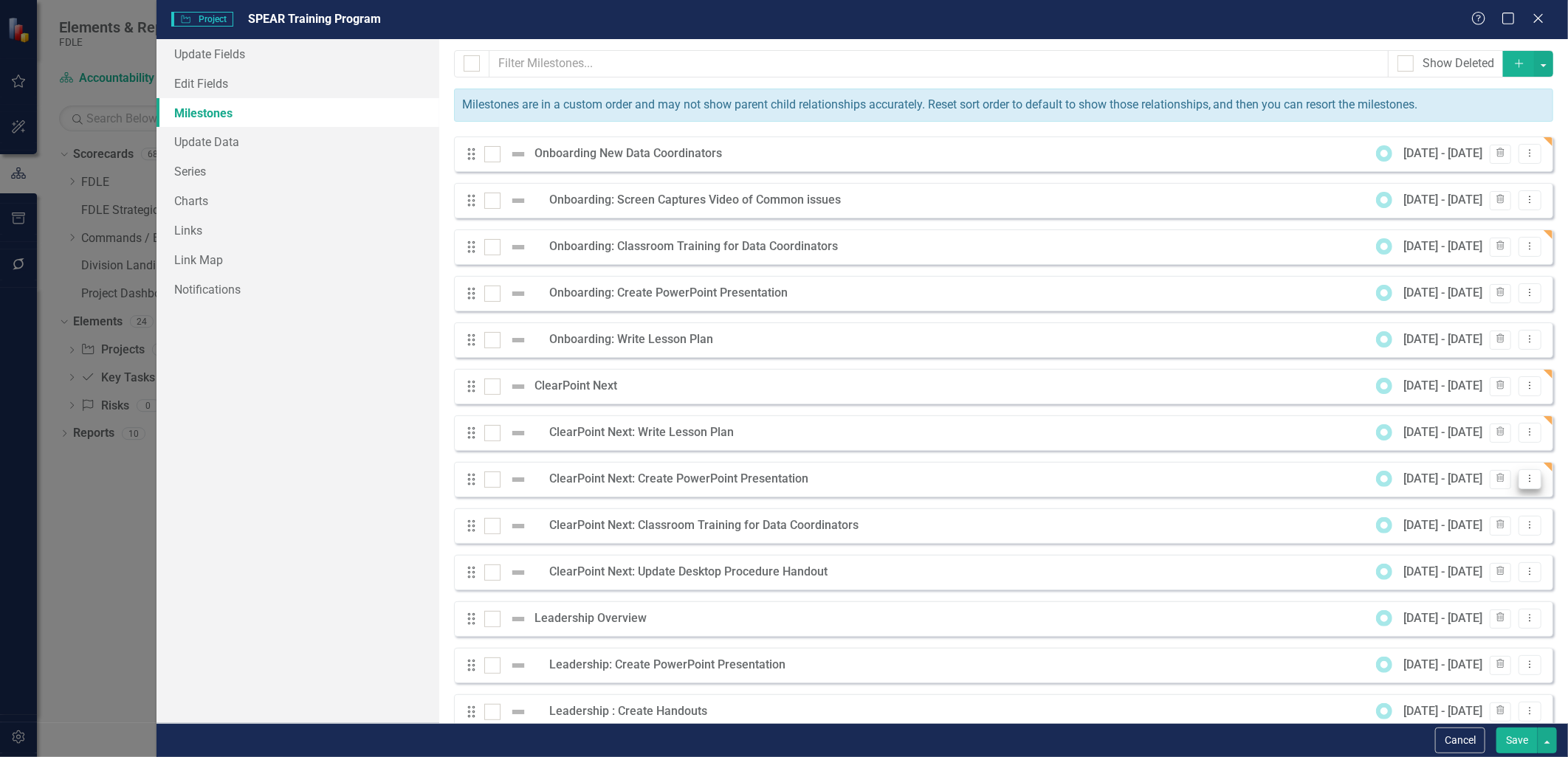
click at [1529, 478] on icon at bounding box center [1530, 478] width 2 height 7
click at [1425, 493] on link "Edit Edit Milestone" at bounding box center [1461, 503] width 139 height 27
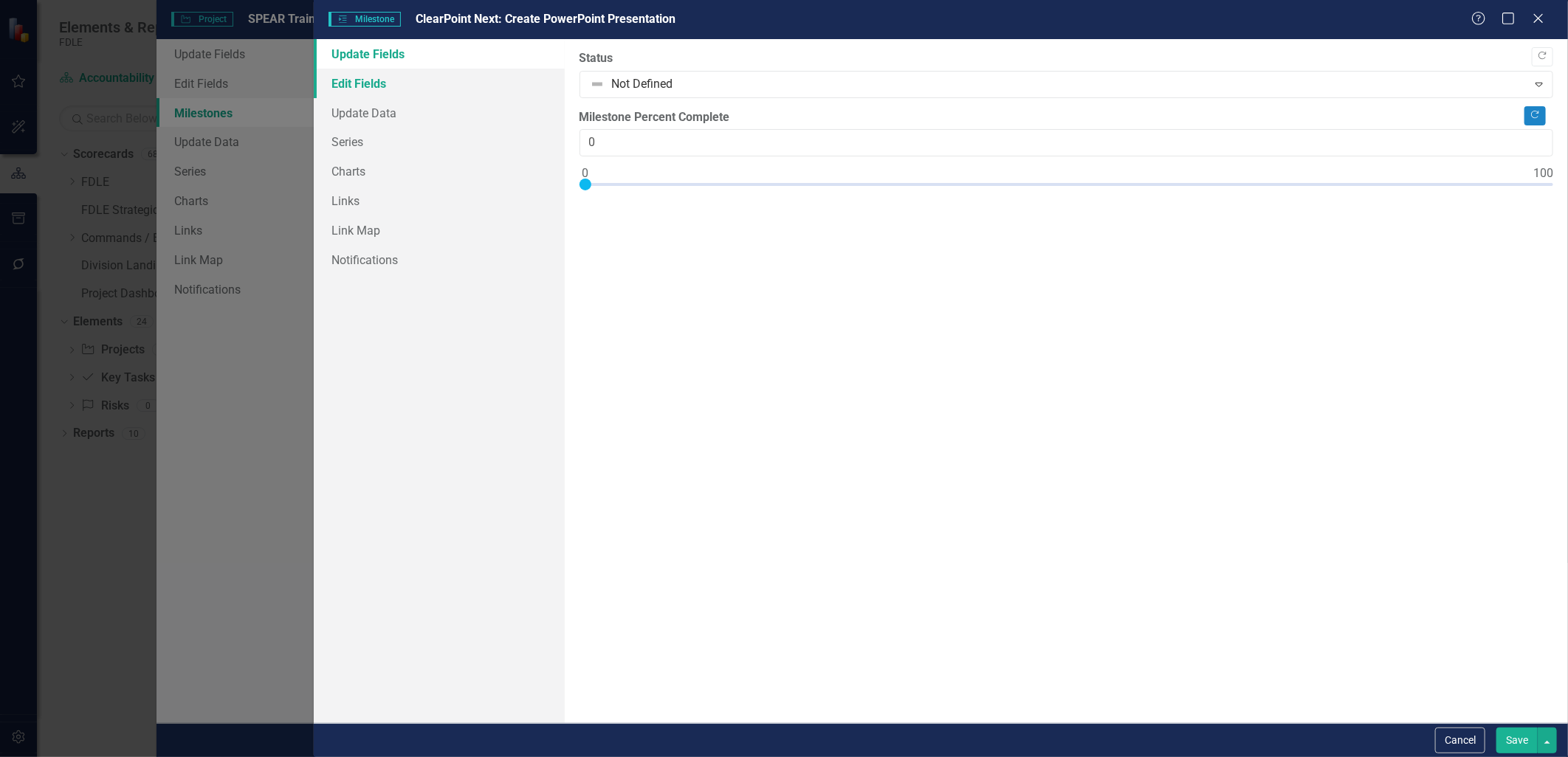
click at [366, 85] on link "Edit Fields" at bounding box center [438, 83] width 251 height 30
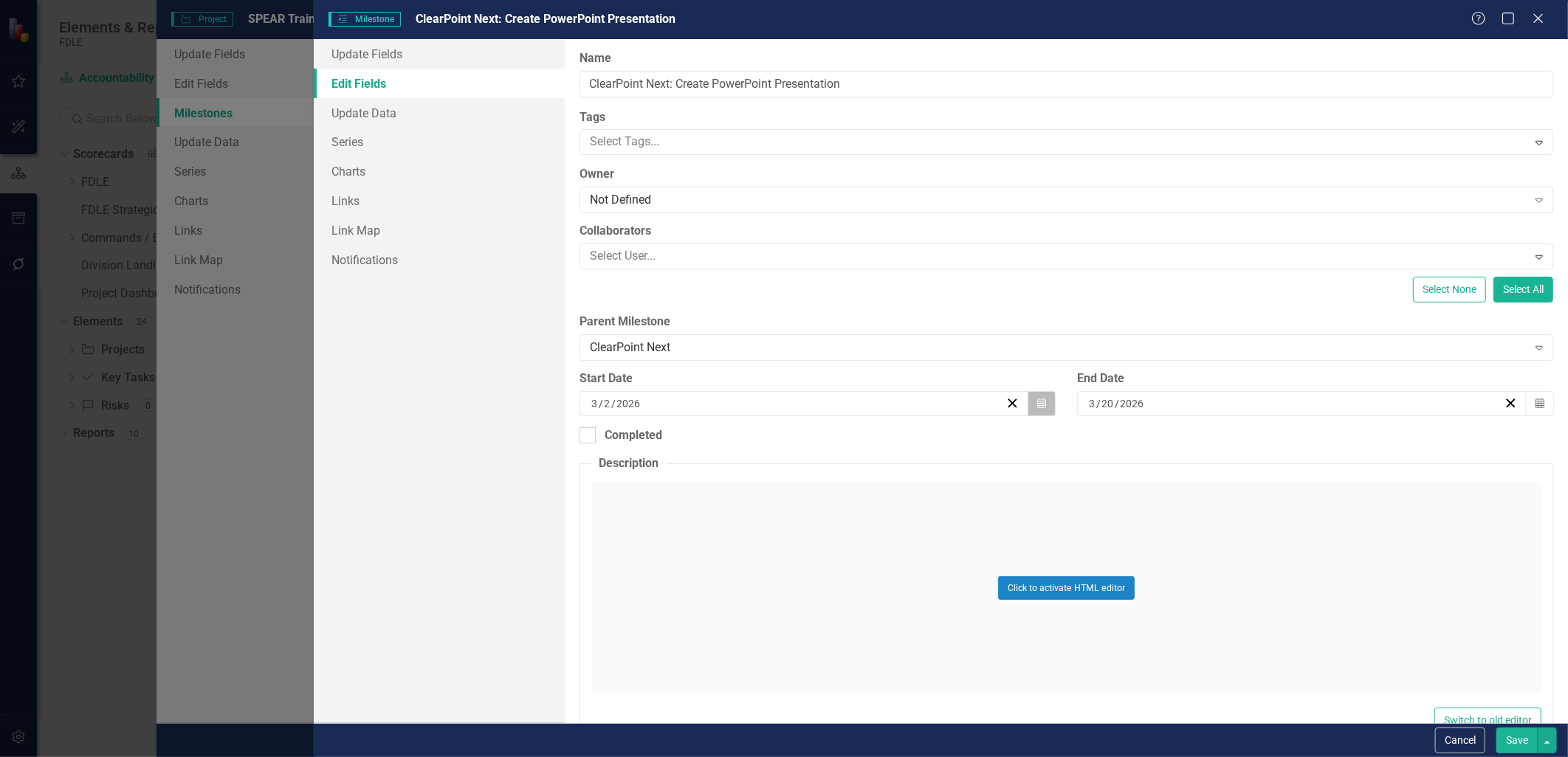
click at [1031, 402] on button "Calendar" at bounding box center [1041, 403] width 28 height 25
click at [720, 440] on button "‹" at bounding box center [722, 441] width 32 height 32
click at [728, 565] on abbr "23" at bounding box center [728, 569] width 12 height 12
click at [1536, 411] on button "Calendar" at bounding box center [1540, 403] width 28 height 25
click at [1370, 511] on abbr "13" at bounding box center [1367, 516] width 12 height 12
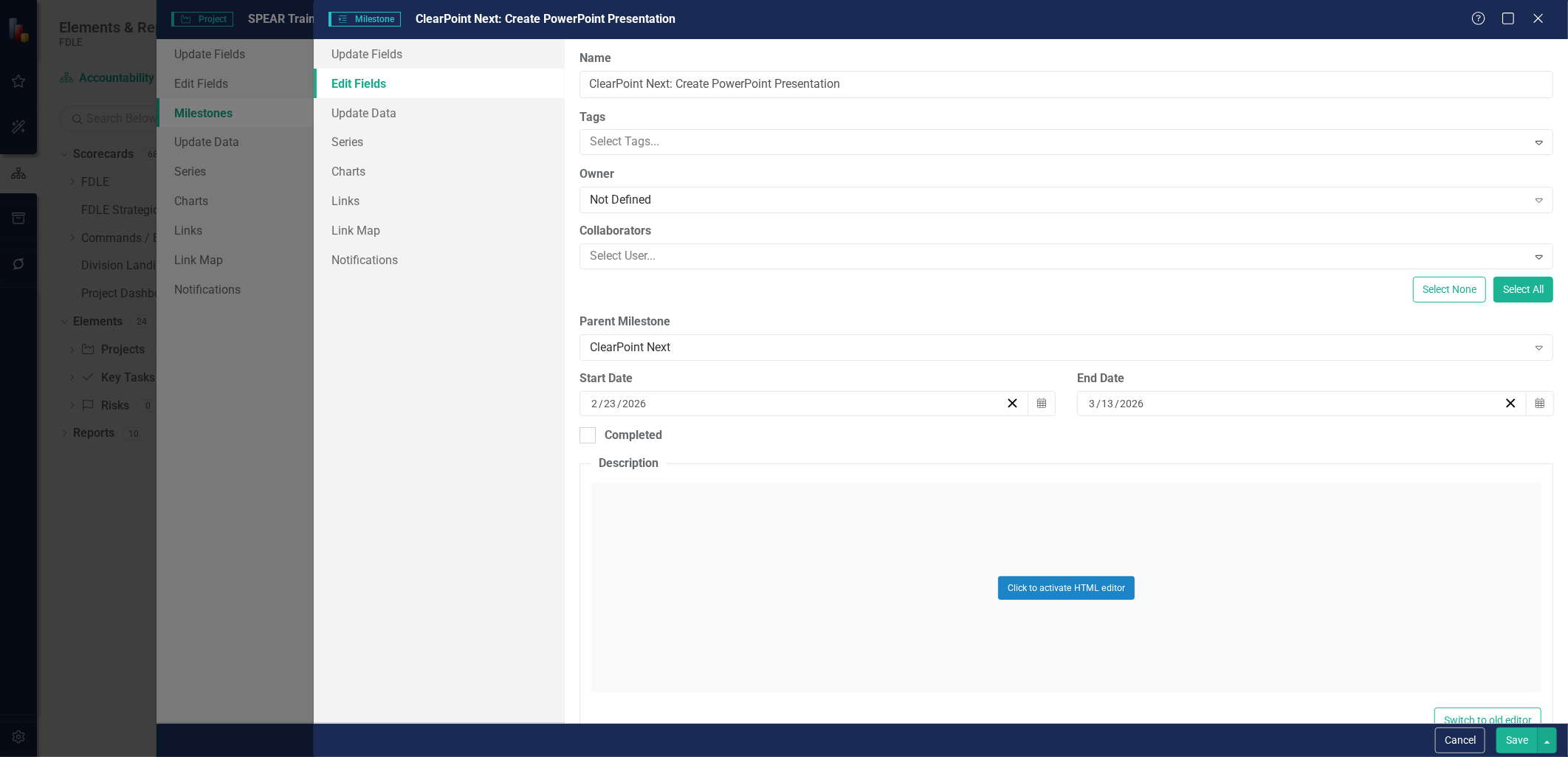
click at [1512, 743] on button "Save" at bounding box center [1516, 740] width 41 height 26
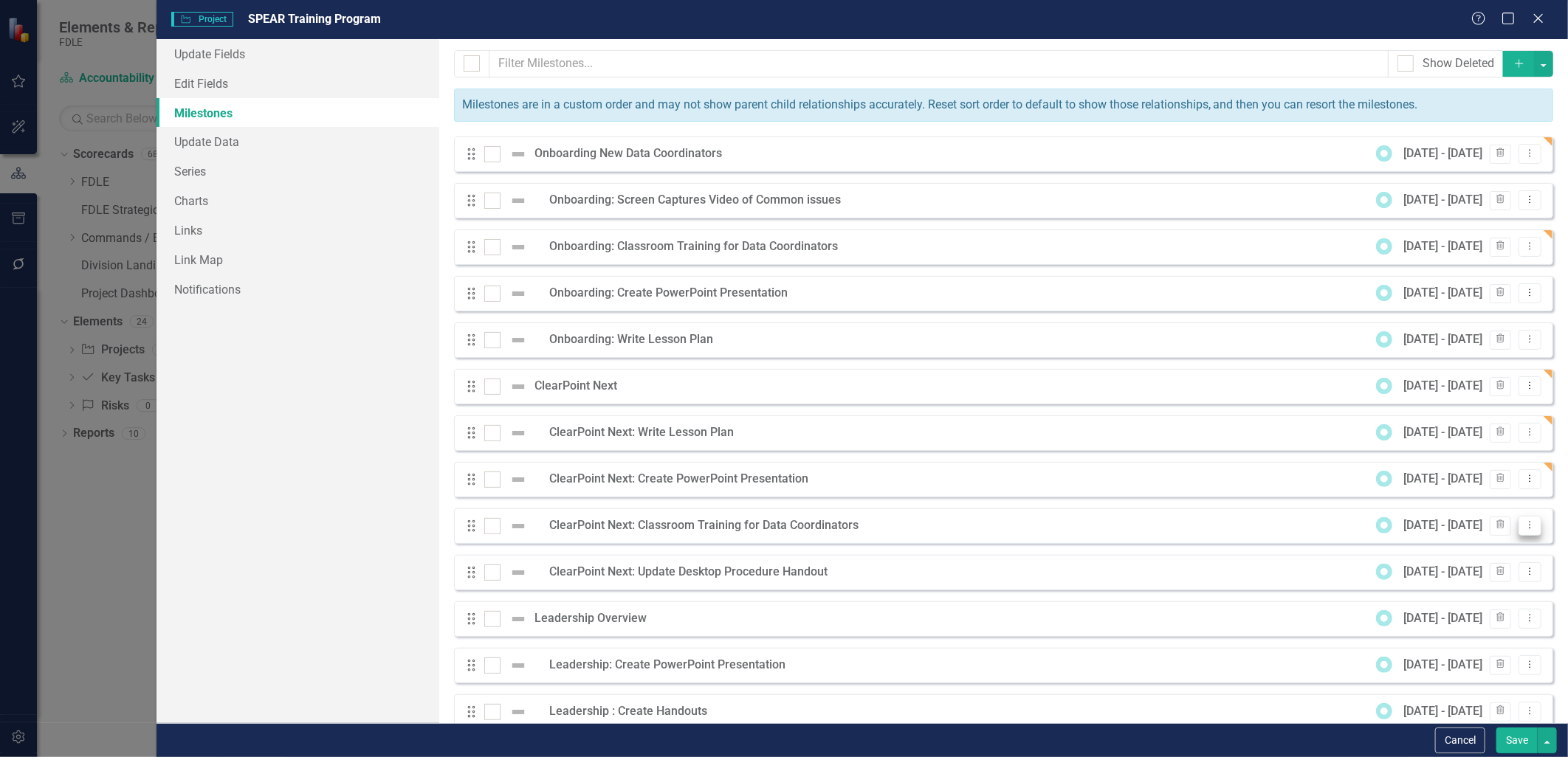
click at [1524, 525] on icon "Dropdown Menu" at bounding box center [1530, 525] width 13 height 10
click at [1475, 550] on link "Edit Edit Milestone" at bounding box center [1461, 551] width 139 height 27
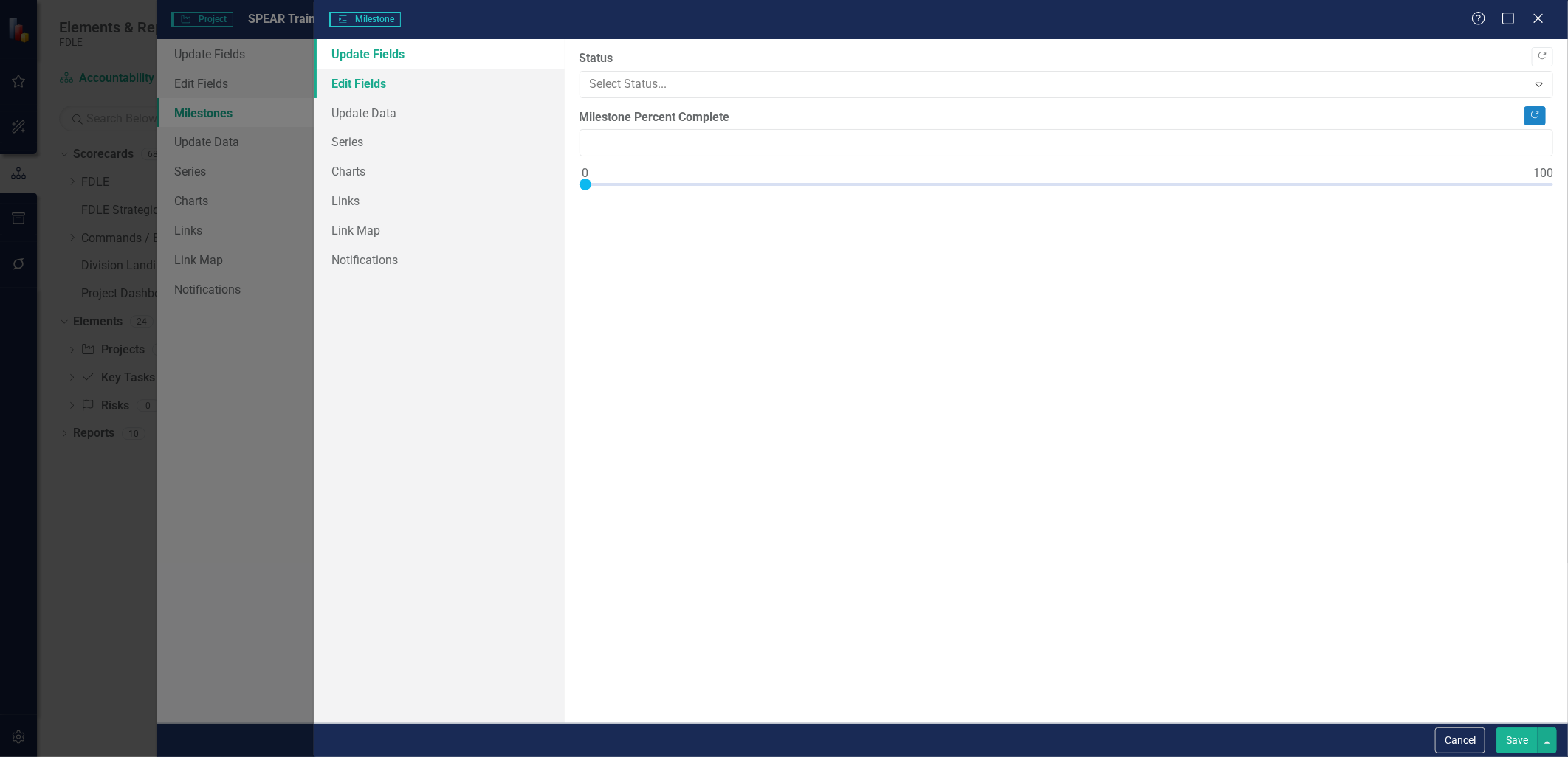
type input "0"
click at [372, 85] on link "Edit Fields" at bounding box center [438, 83] width 251 height 30
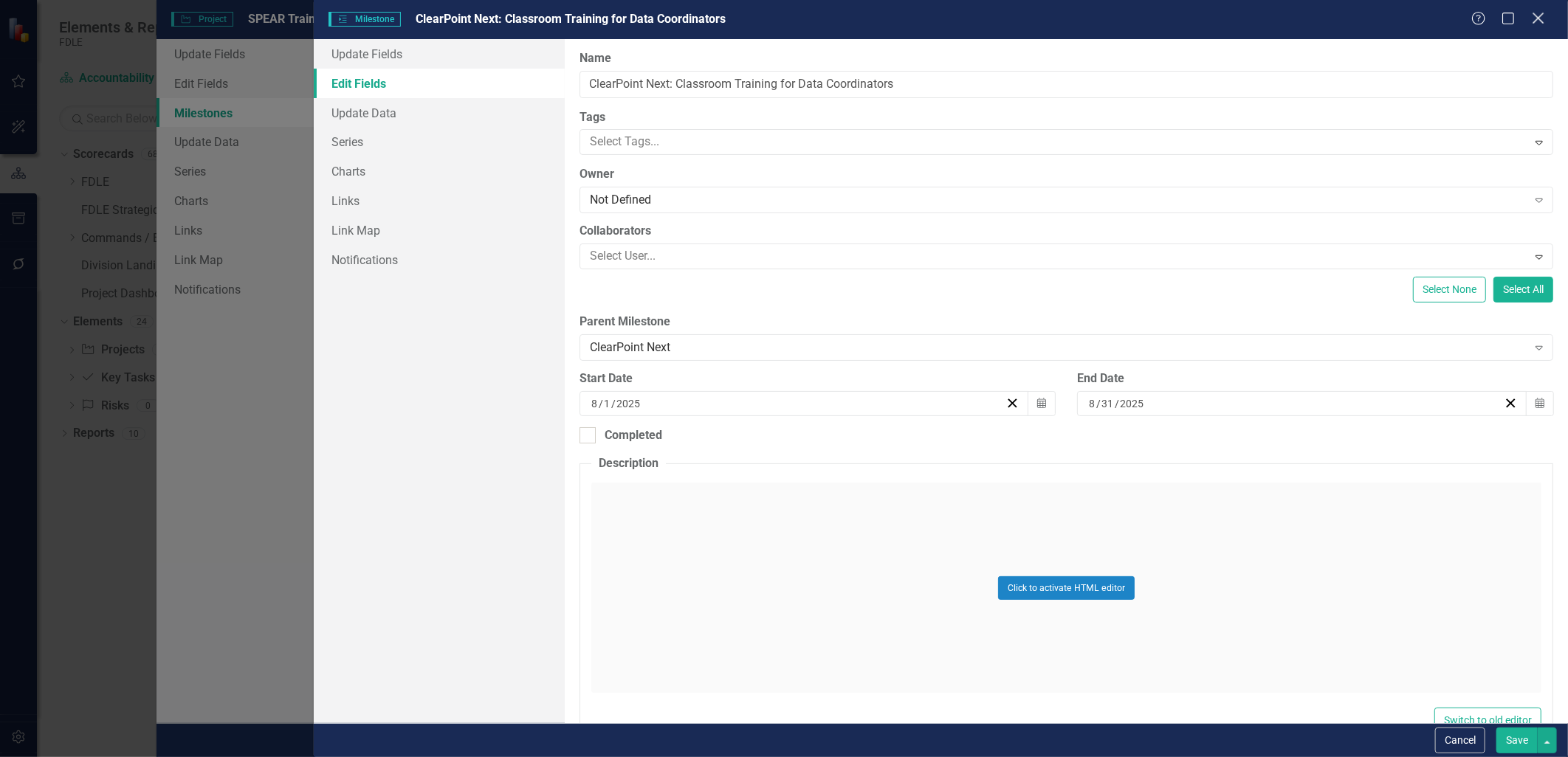
click at [1541, 21] on icon at bounding box center [1538, 19] width 11 height 11
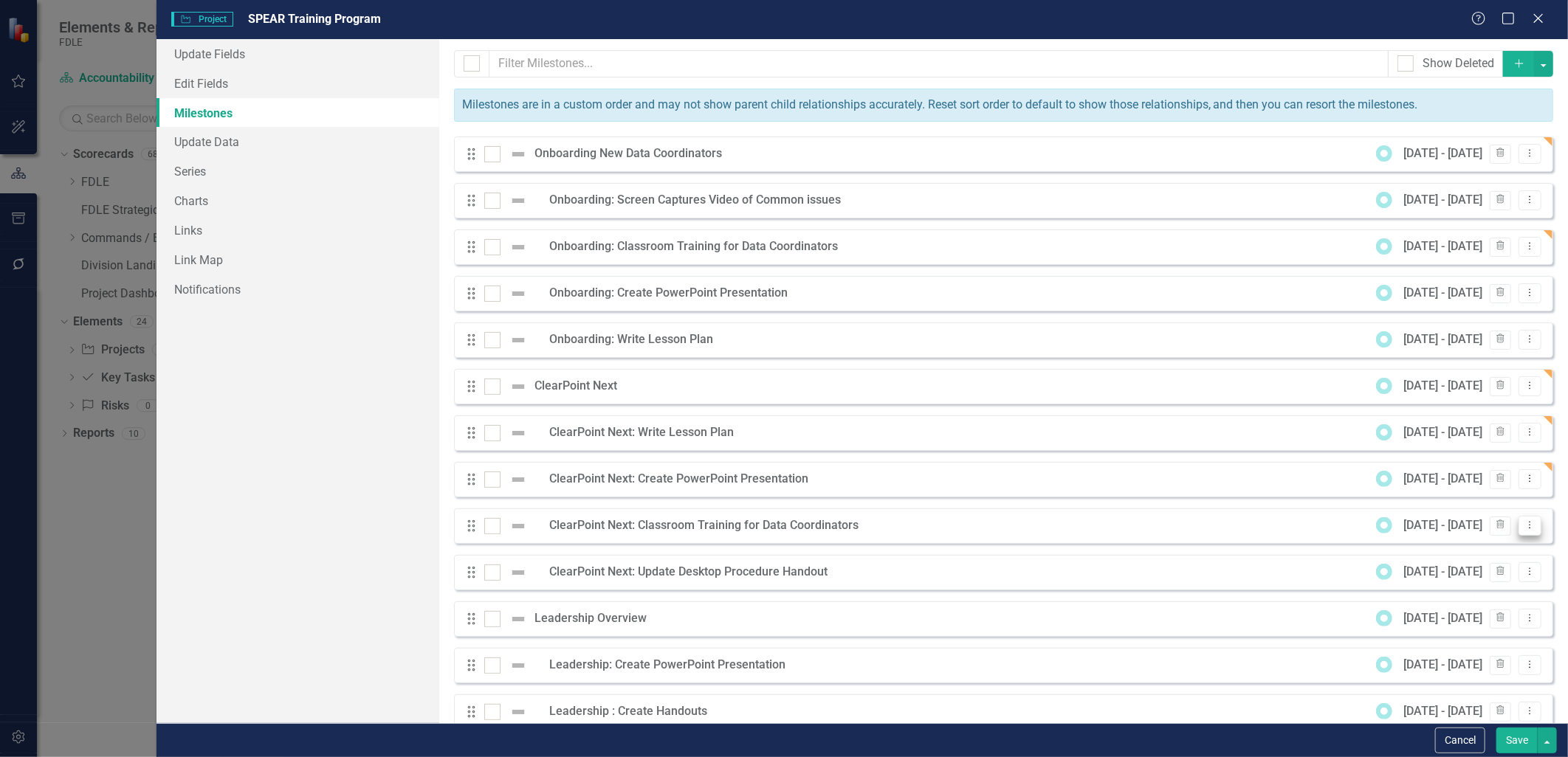
click at [1529, 528] on icon at bounding box center [1530, 525] width 2 height 7
click at [1482, 547] on link "Edit Edit Milestone" at bounding box center [1461, 551] width 139 height 27
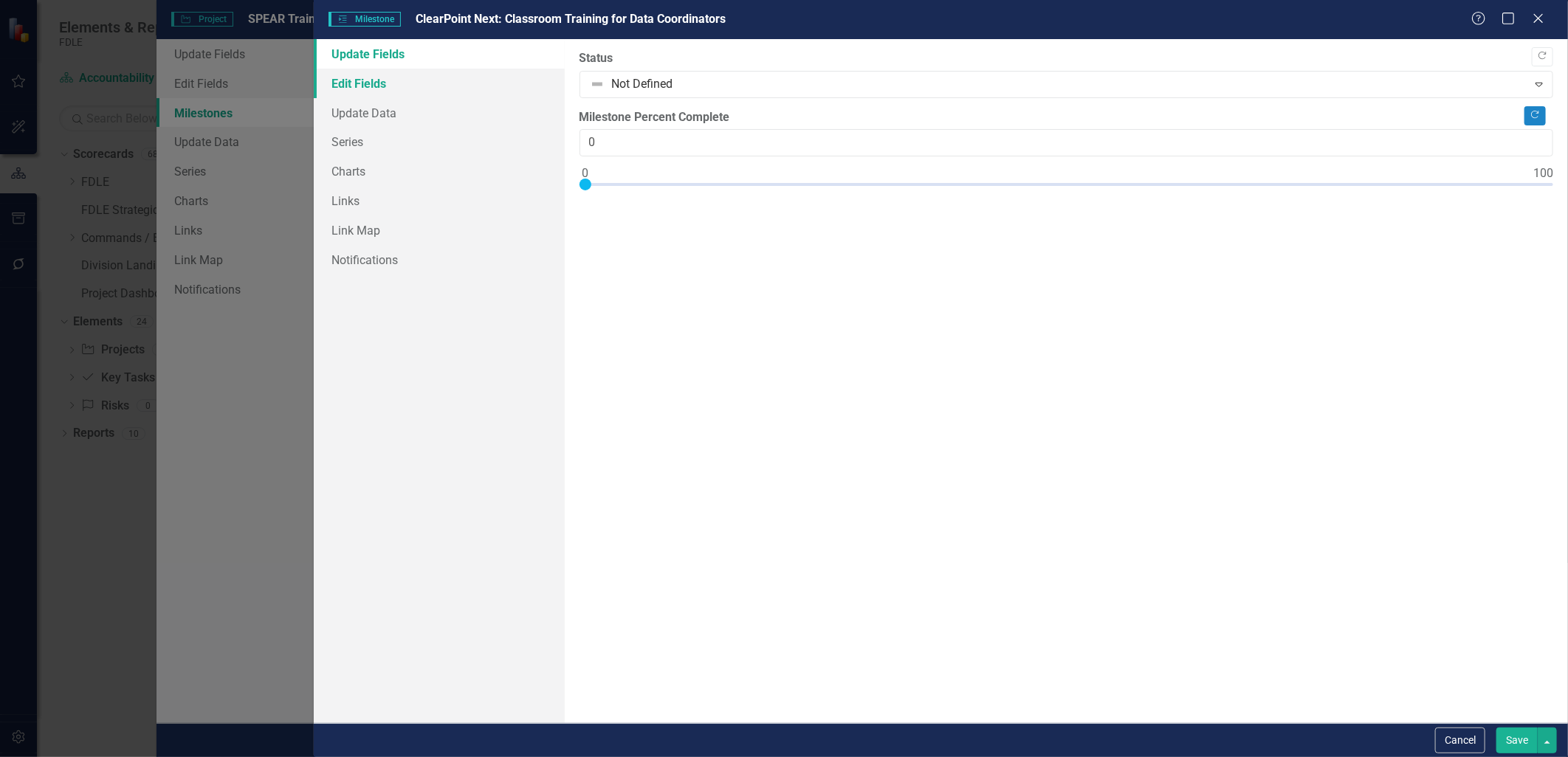
click at [372, 79] on link "Edit Fields" at bounding box center [438, 83] width 251 height 30
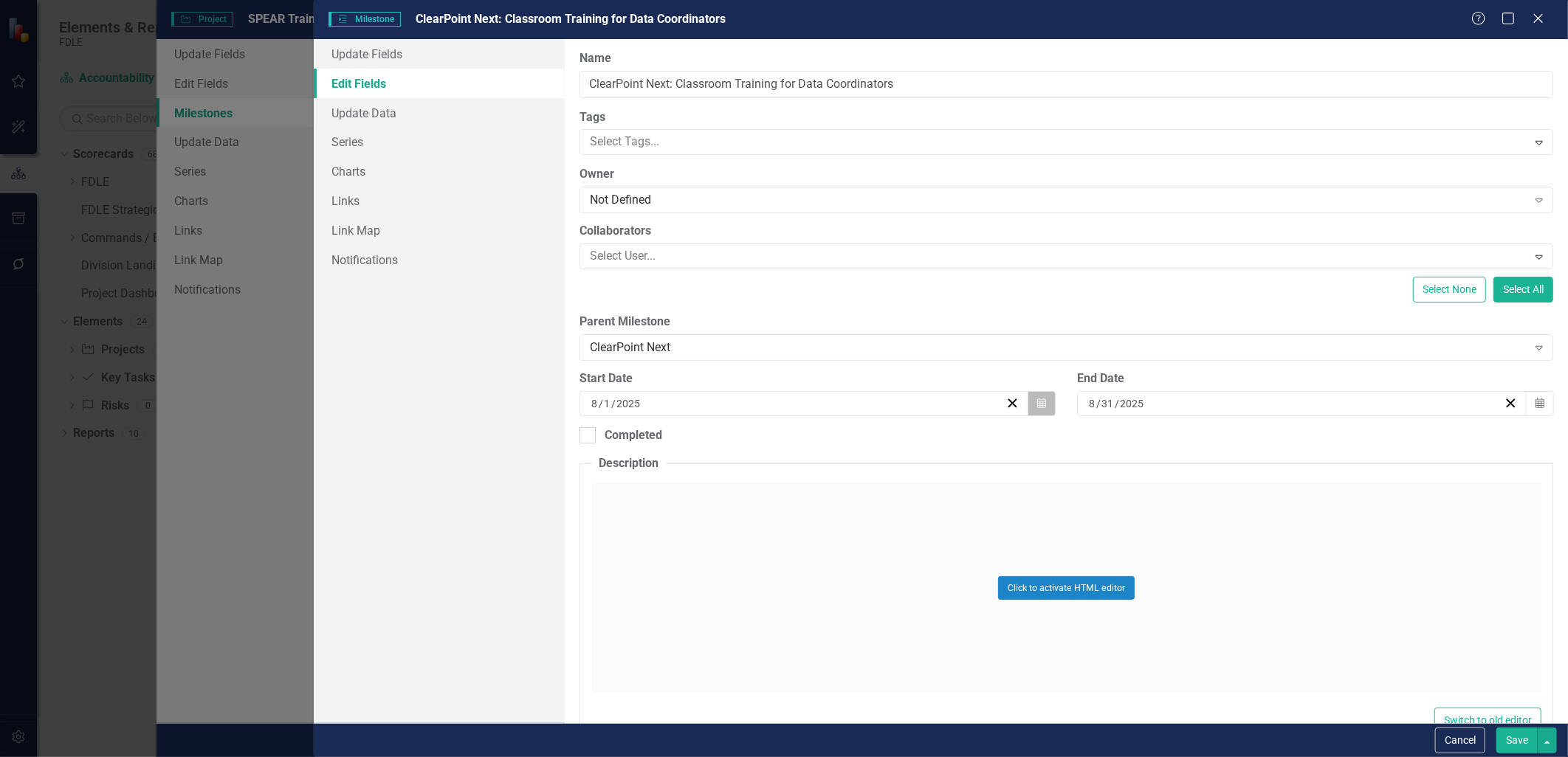
click at [1037, 401] on icon "button" at bounding box center [1041, 403] width 9 height 10
click at [876, 433] on button "›" at bounding box center [881, 441] width 32 height 32
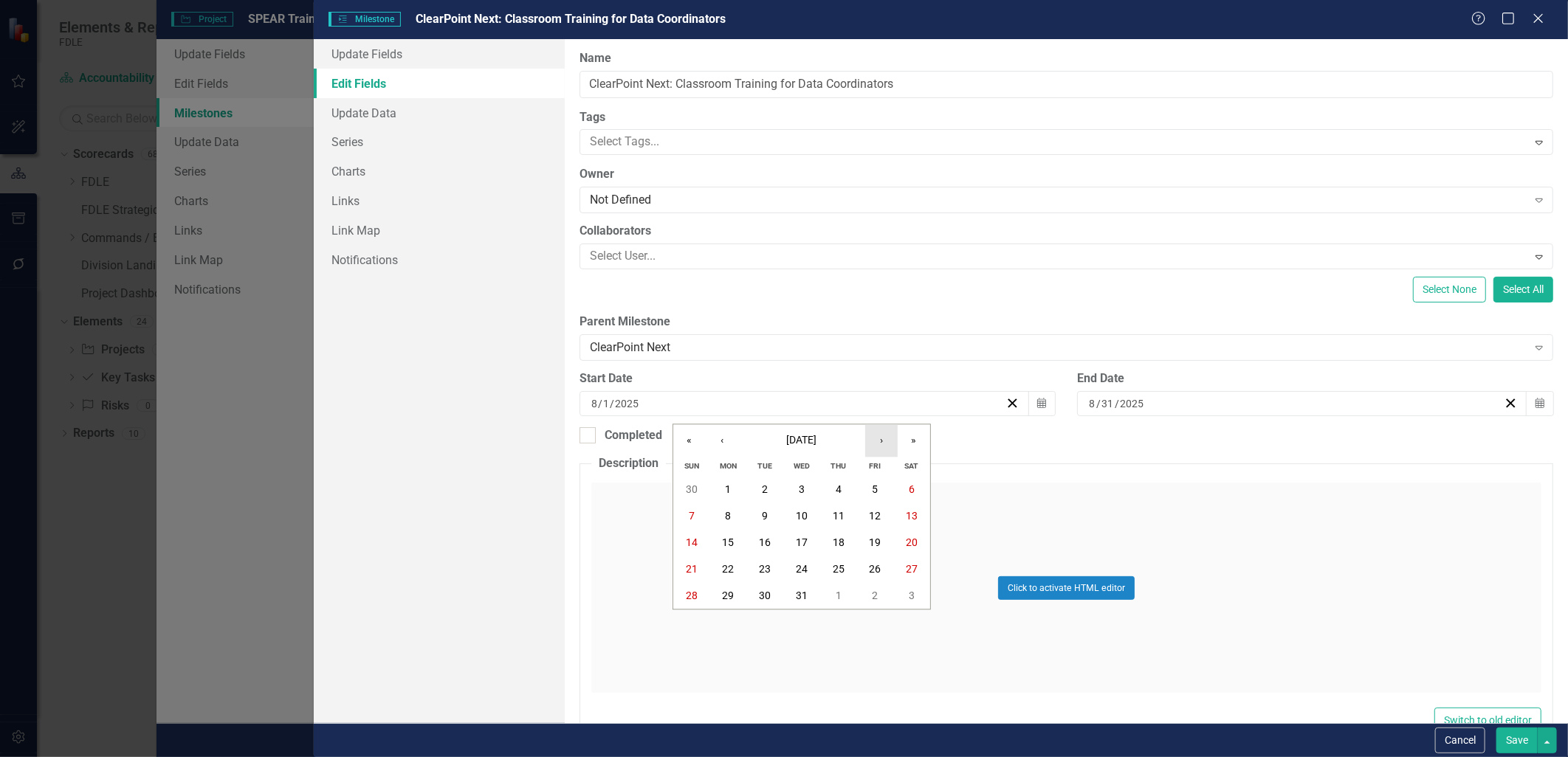
click at [876, 433] on button "›" at bounding box center [881, 441] width 32 height 32
click at [728, 537] on abbr "16" at bounding box center [728, 543] width 12 height 12
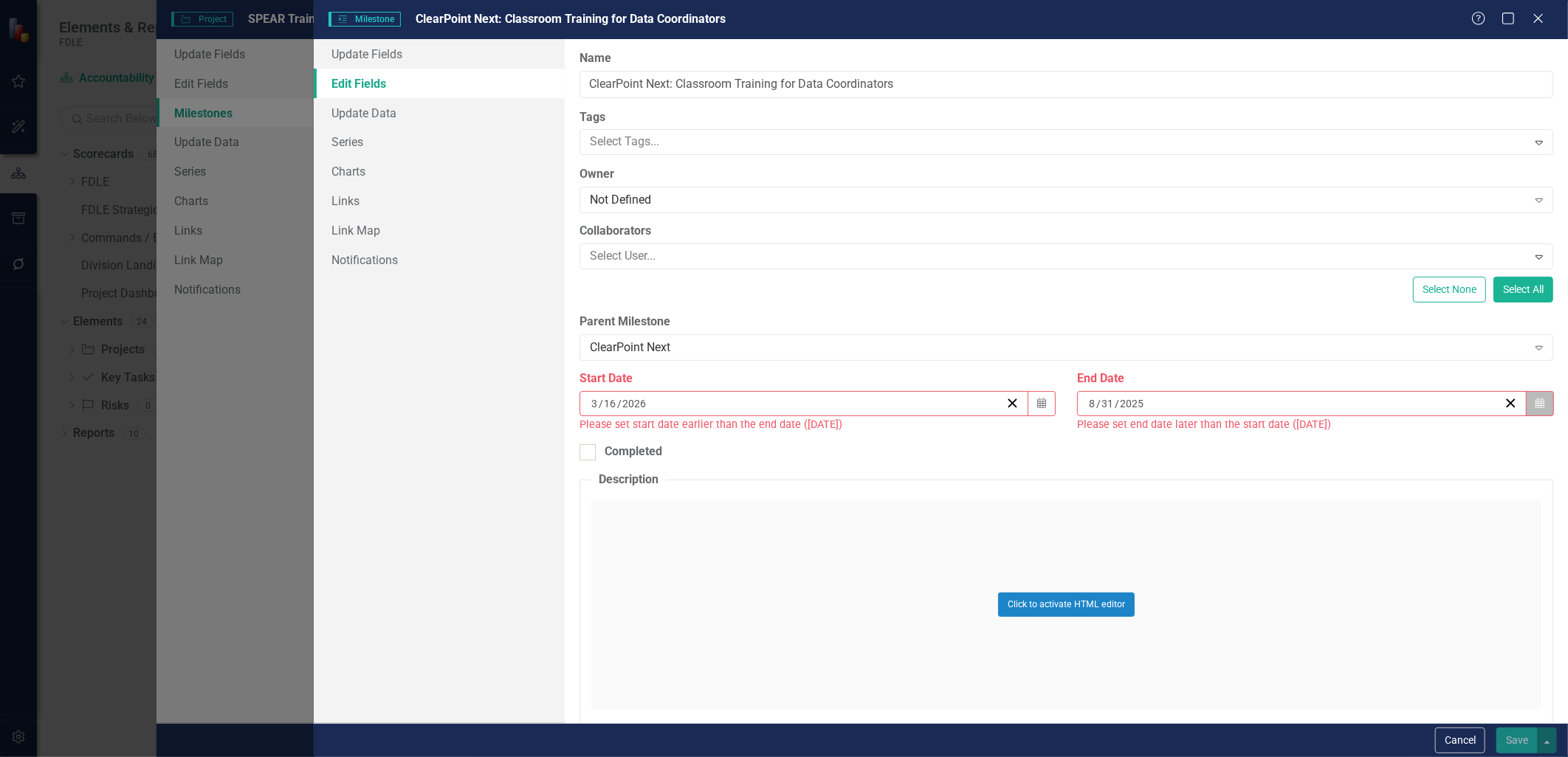
click at [1538, 403] on button "Calendar" at bounding box center [1540, 403] width 28 height 25
click at [1378, 445] on button "›" at bounding box center [1375, 441] width 32 height 32
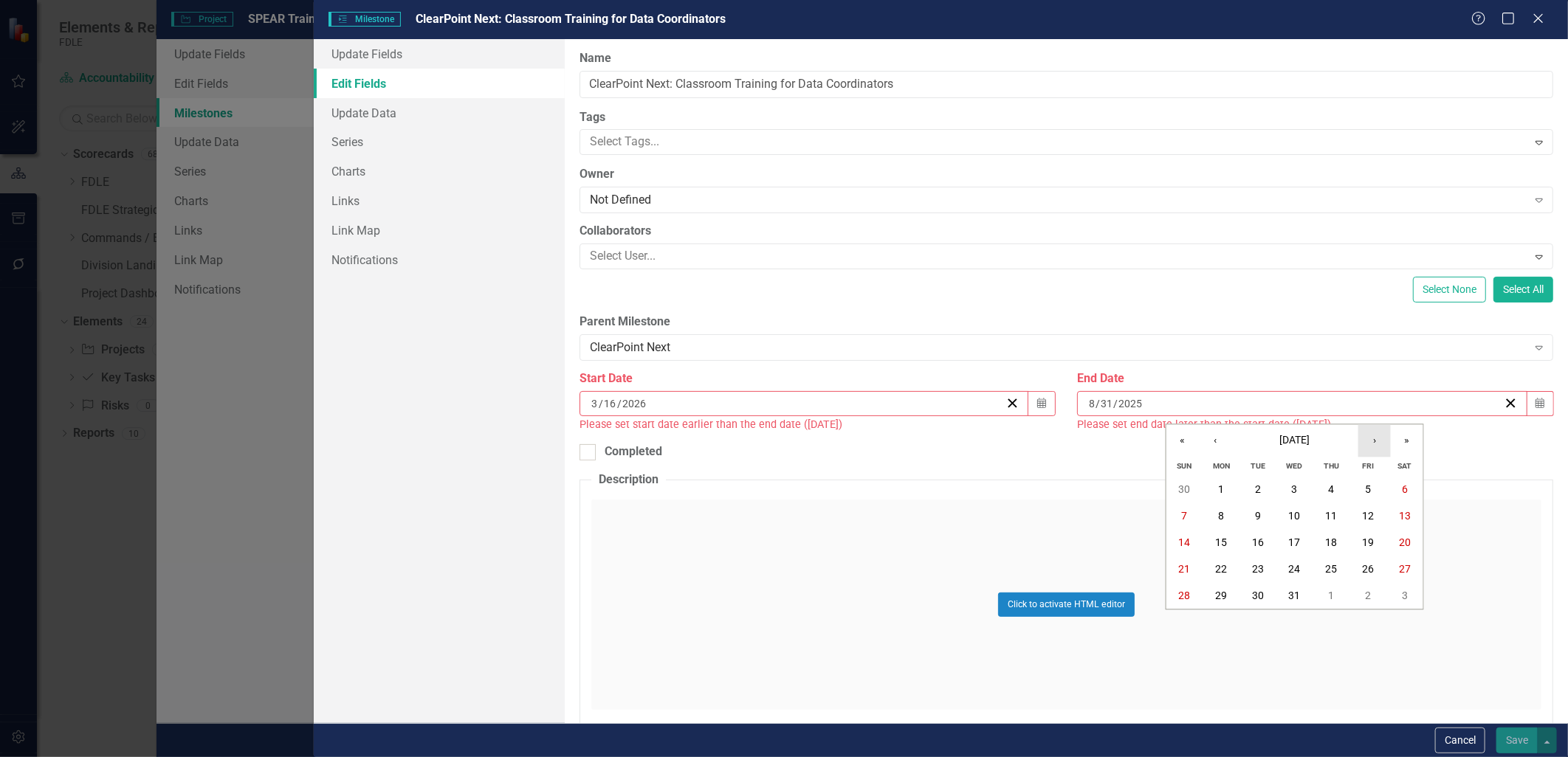
click at [1378, 445] on button "›" at bounding box center [1375, 441] width 32 height 32
click at [1370, 565] on abbr "27" at bounding box center [1367, 569] width 12 height 12
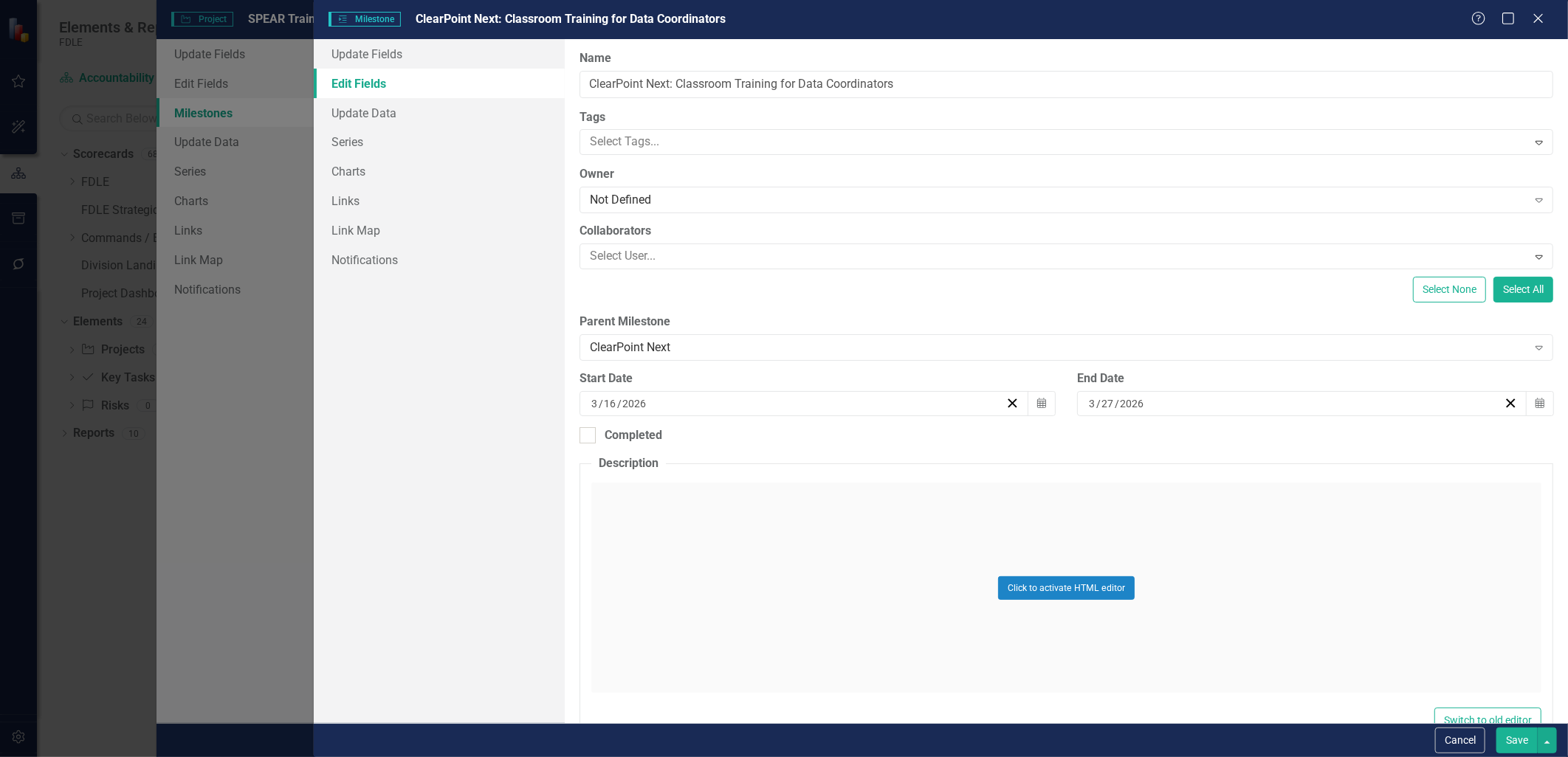
click at [1519, 751] on button "Save" at bounding box center [1516, 740] width 41 height 26
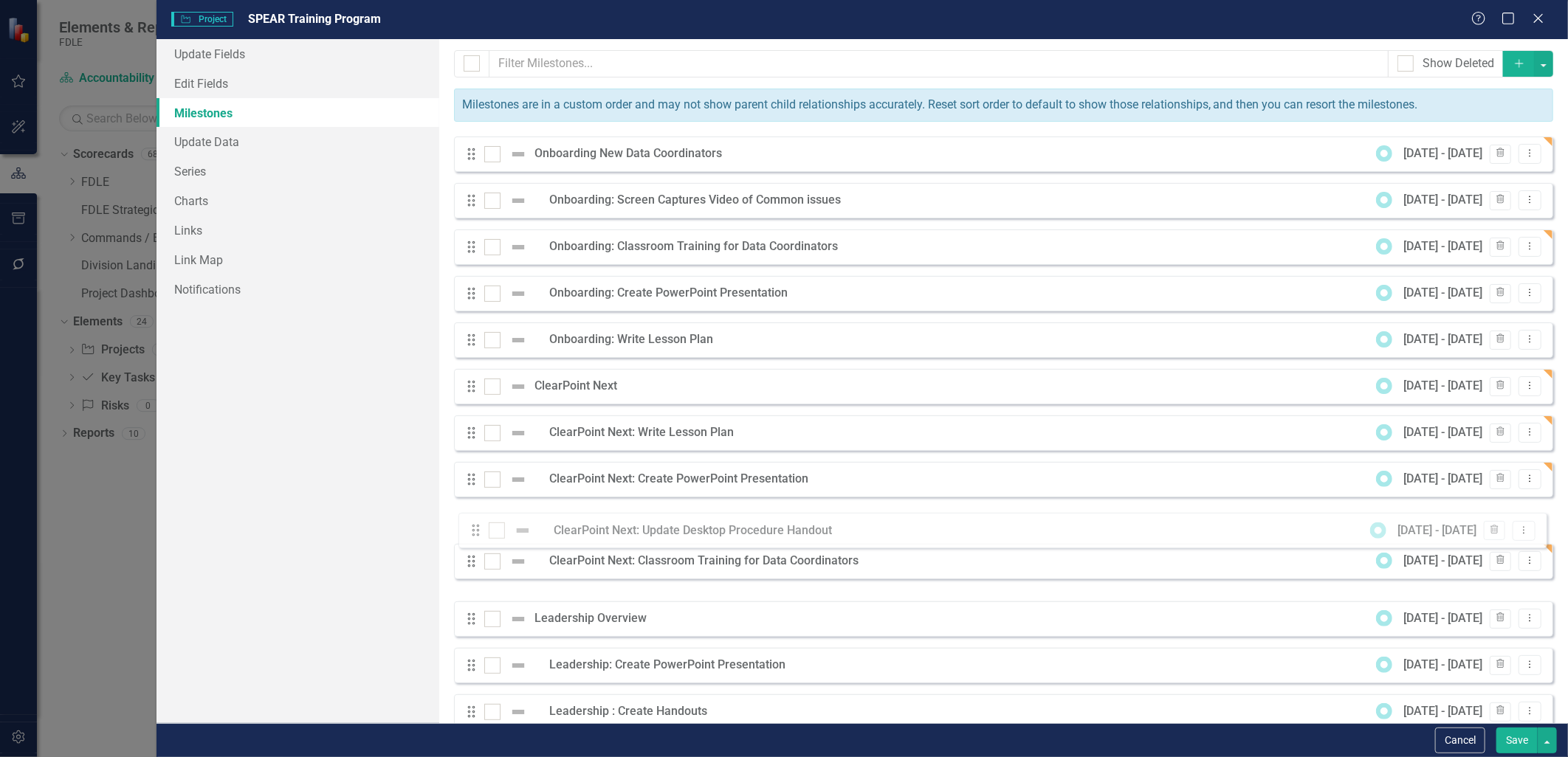
drag, startPoint x: 468, startPoint y: 572, endPoint x: 472, endPoint y: 530, distance: 42.2
click at [472, 530] on div "Drag Onboarding New Data Coordinators 9/1/25 - 11/28/25 Trash Dropdown Menu Dra…" at bounding box center [1003, 432] width 1099 height 594
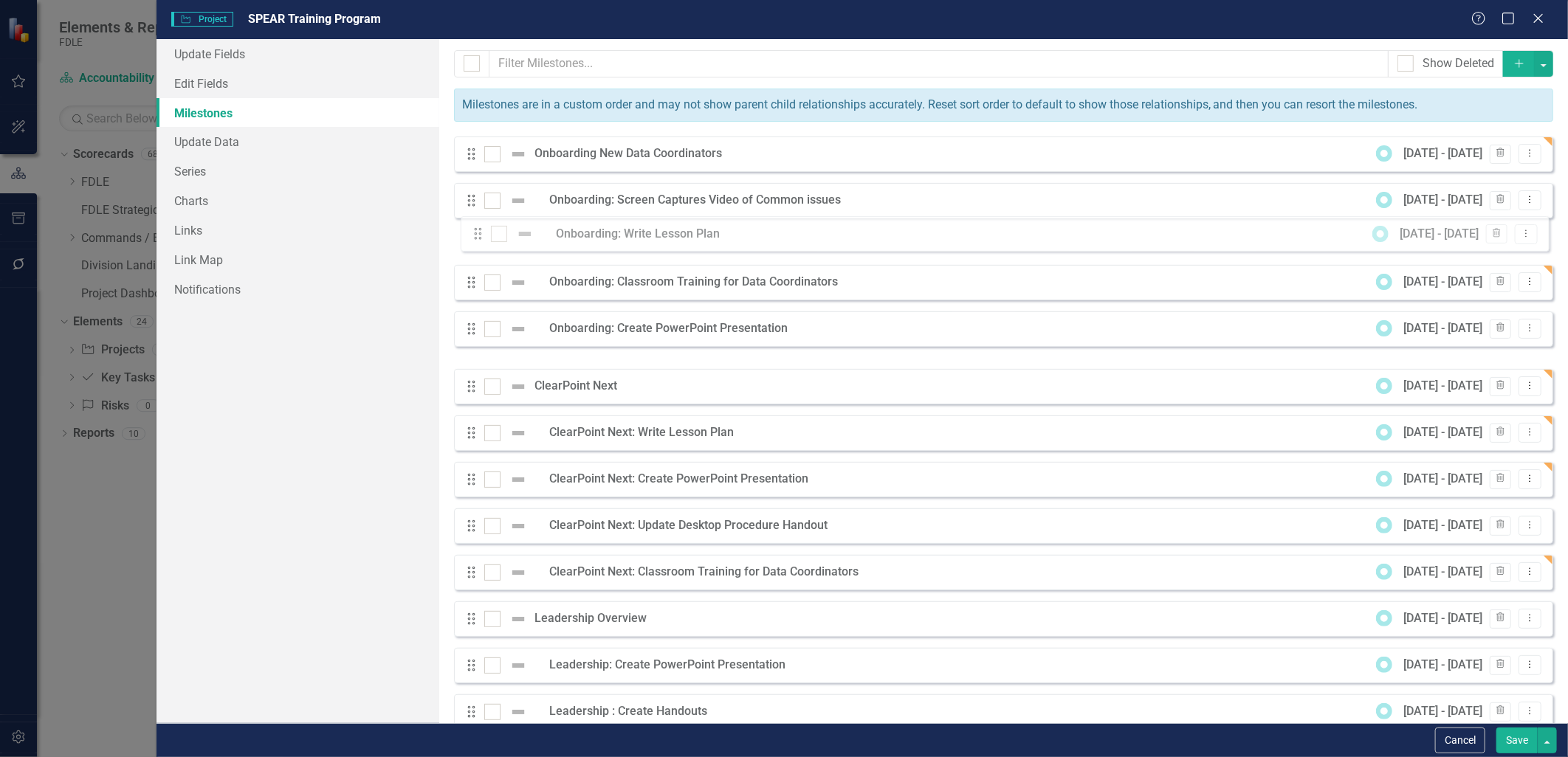
drag, startPoint x: 466, startPoint y: 345, endPoint x: 472, endPoint y: 239, distance: 106.2
click at [472, 239] on div "Drag Onboarding New Data Coordinators 9/1/25 - 11/28/25 Trash Dropdown Menu Dra…" at bounding box center [1003, 432] width 1099 height 594
drag, startPoint x: 462, startPoint y: 337, endPoint x: 467, endPoint y: 299, distance: 38.3
click at [467, 299] on div "Drag Onboarding New Data Coordinators 9/1/25 - 11/28/25 Trash Dropdown Menu Dra…" at bounding box center [1003, 432] width 1099 height 594
drag, startPoint x: 468, startPoint y: 345, endPoint x: 472, endPoint y: 294, distance: 51.2
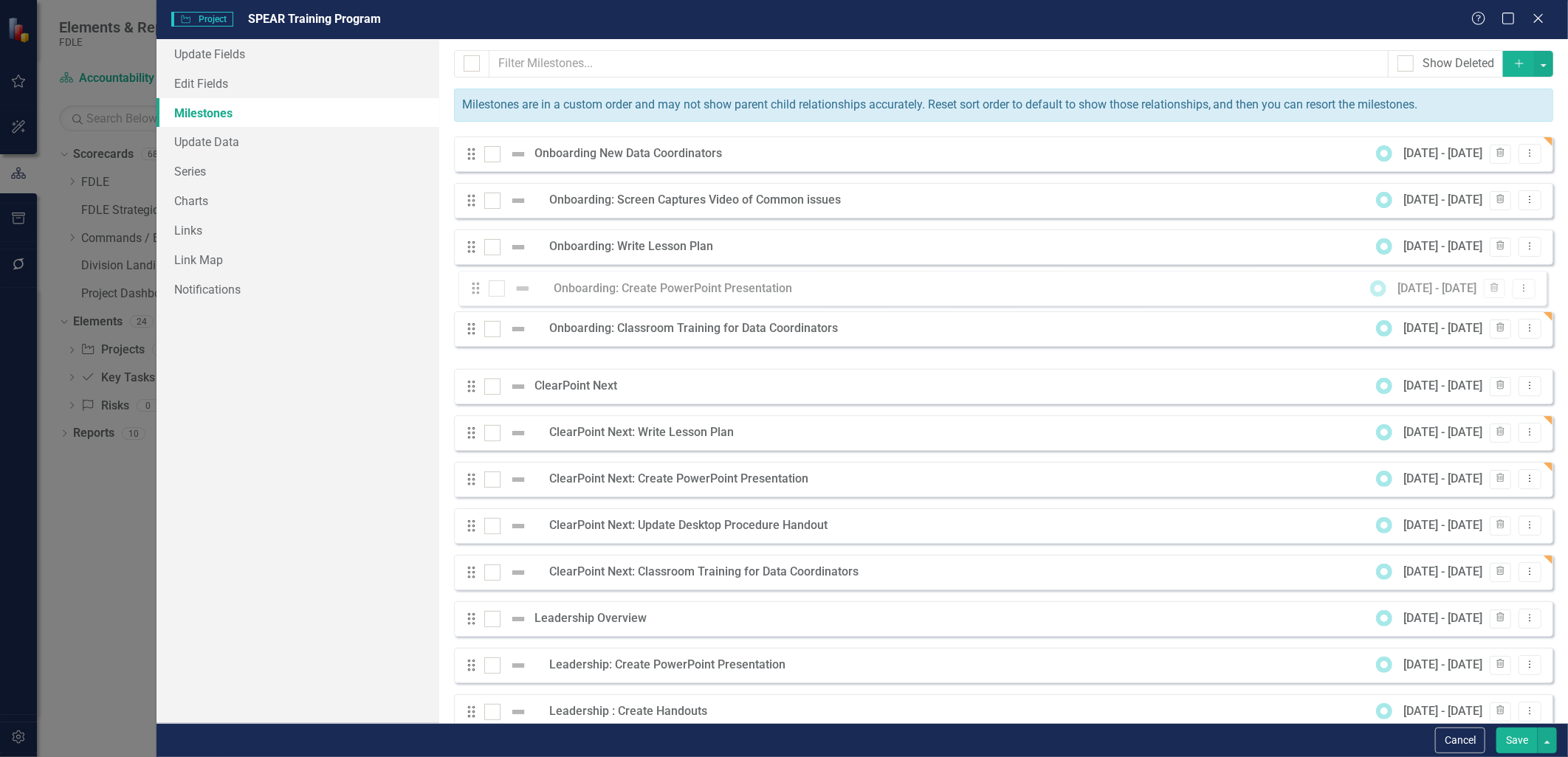
click at [472, 294] on div "Drag Onboarding New Data Coordinators 9/1/25 - 11/28/25 Trash Dropdown Menu Dra…" at bounding box center [1003, 432] width 1099 height 594
click at [1524, 523] on icon "Dropdown Menu" at bounding box center [1530, 525] width 13 height 10
click at [1467, 552] on link "Edit Edit Milestone" at bounding box center [1461, 551] width 139 height 27
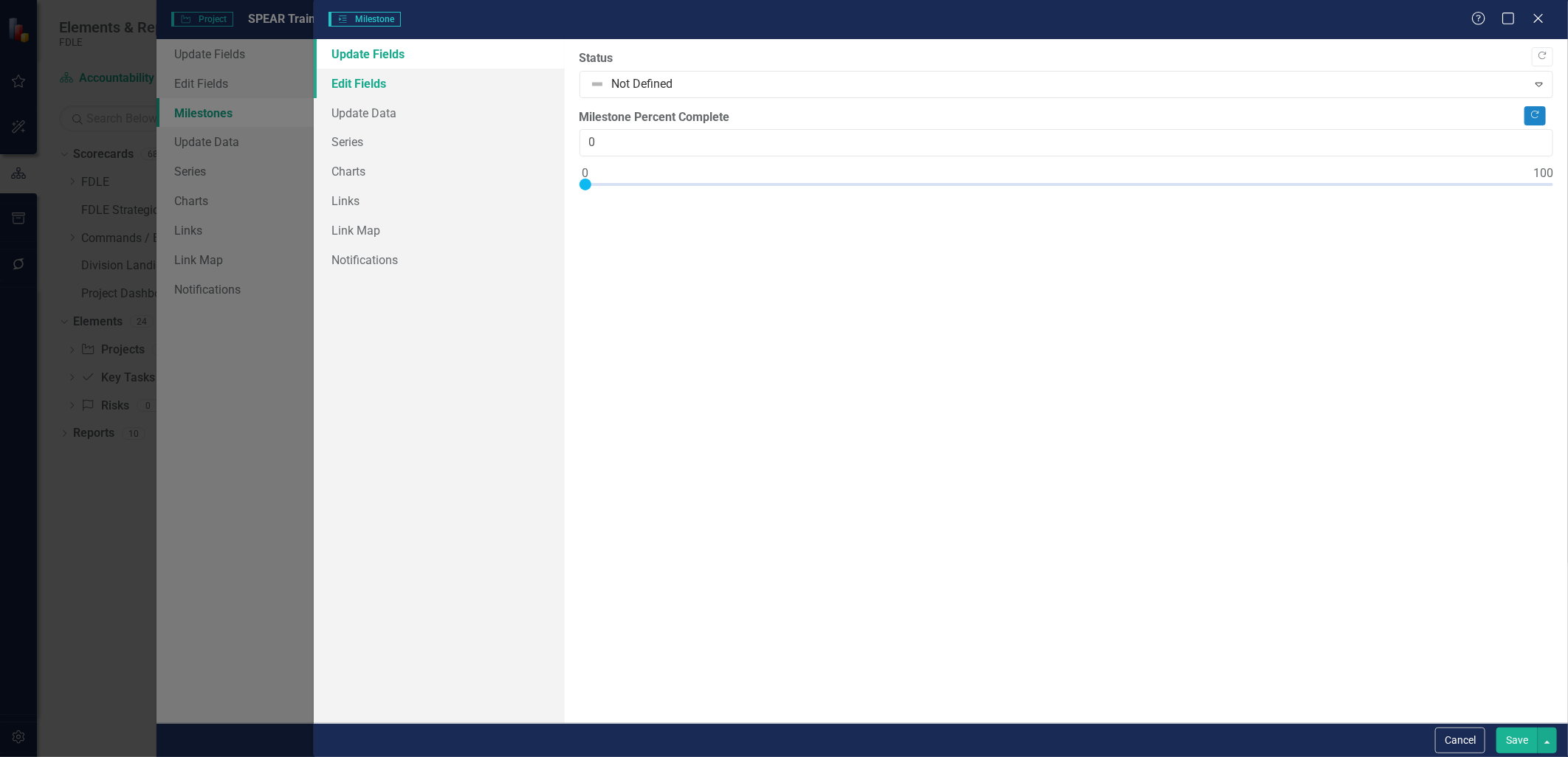
click at [380, 84] on link "Edit Fields" at bounding box center [438, 83] width 251 height 30
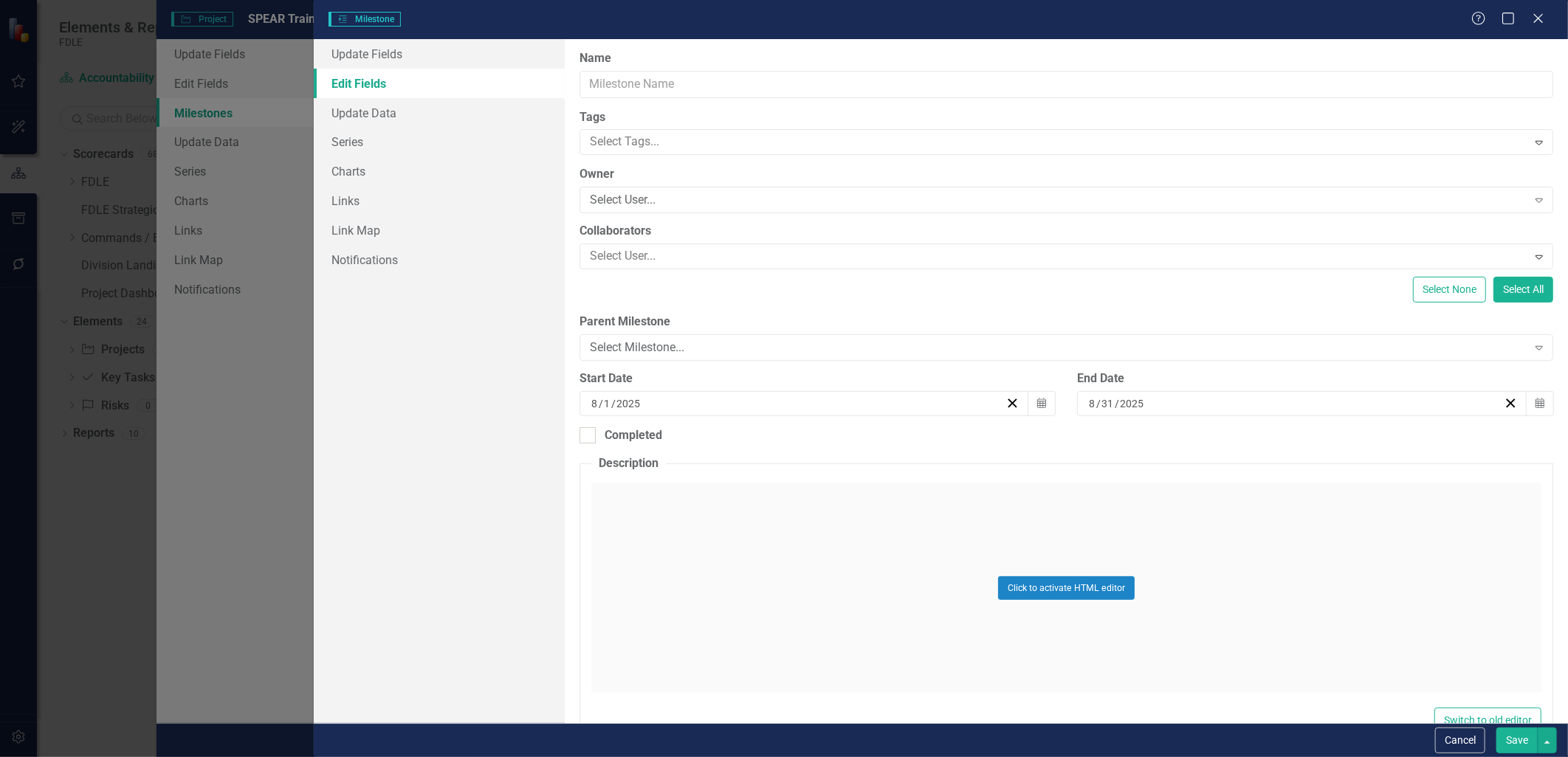
type input "ClearPoint Next: Update Desktop Procedure Handout"
click at [1037, 403] on icon "Calendar" at bounding box center [1041, 403] width 9 height 10
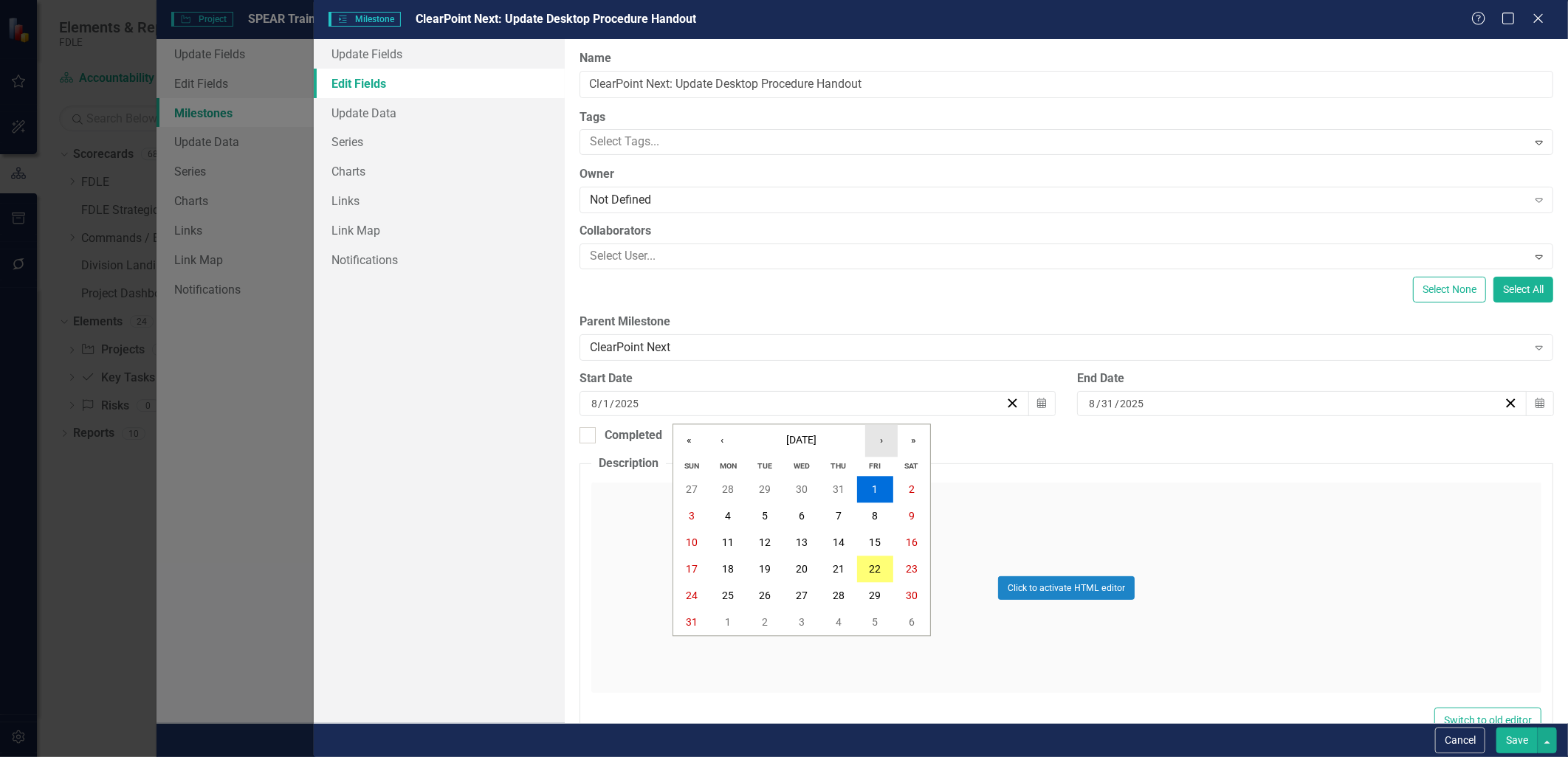
click at [878, 438] on button "›" at bounding box center [881, 441] width 32 height 32
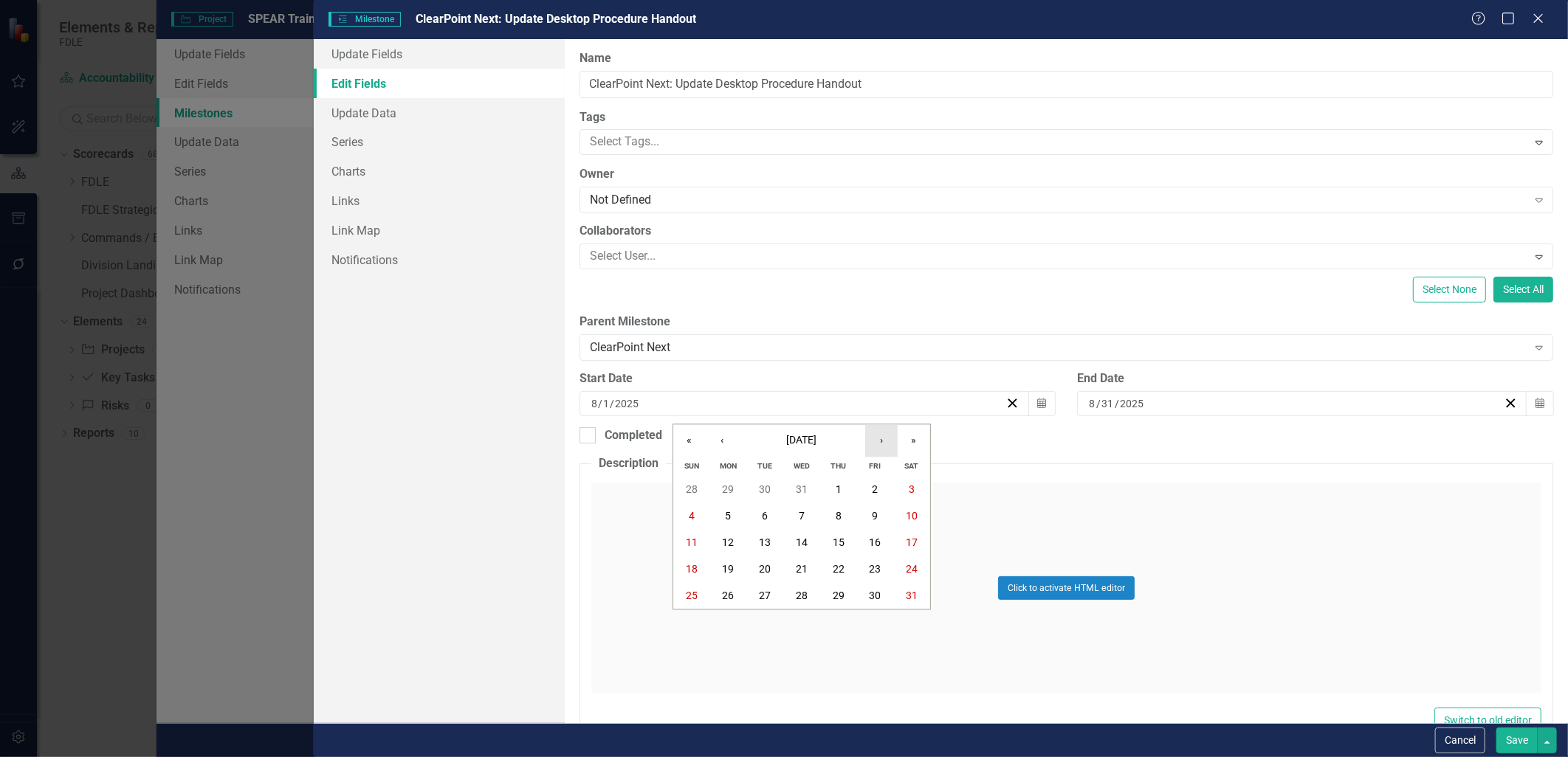
click at [878, 438] on button "›" at bounding box center [881, 441] width 32 height 32
click at [728, 569] on abbr "23" at bounding box center [728, 569] width 12 height 12
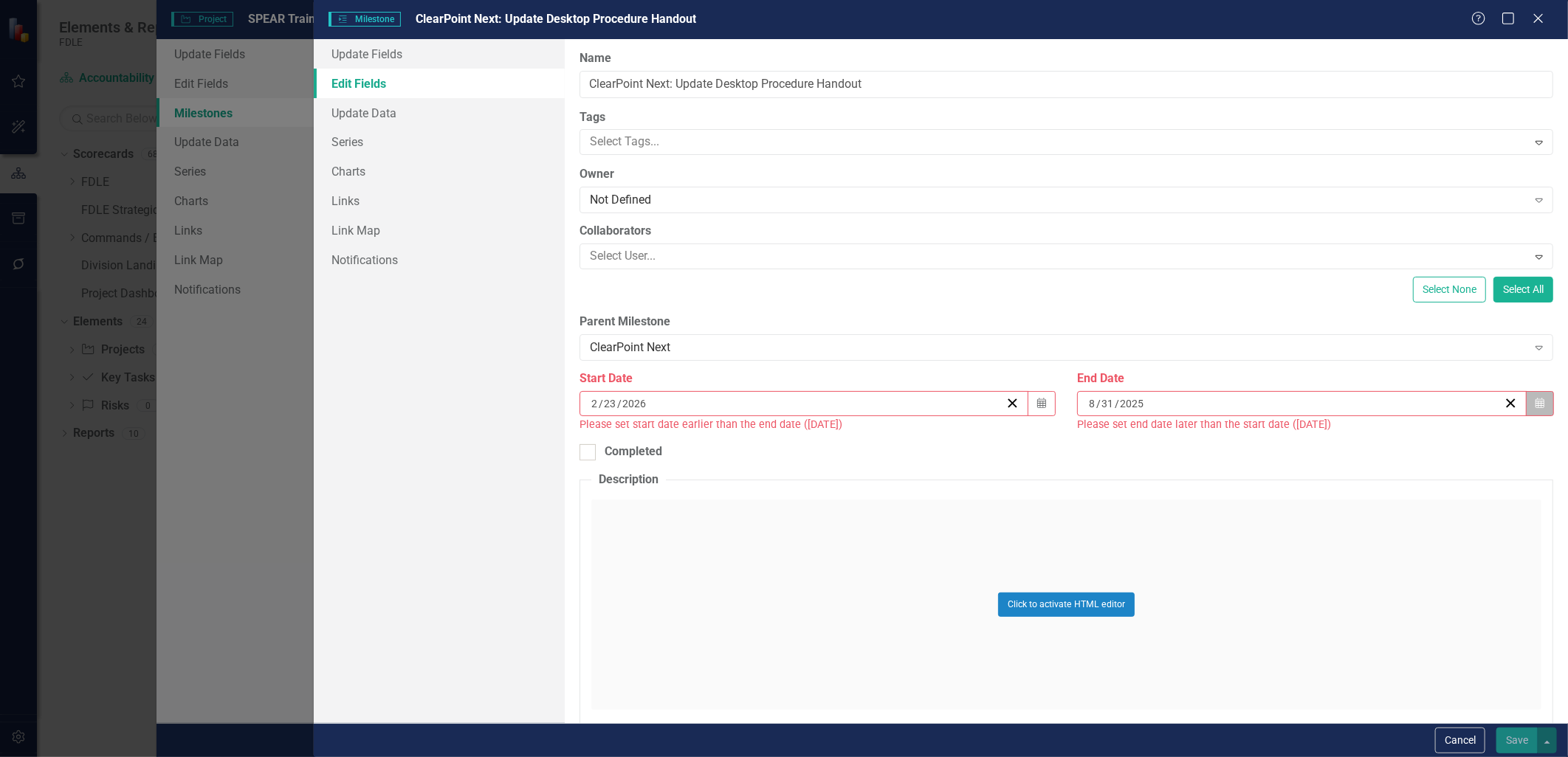
click at [1536, 404] on icon "Calendar" at bounding box center [1540, 403] width 9 height 10
click at [1377, 445] on button "›" at bounding box center [1375, 441] width 32 height 32
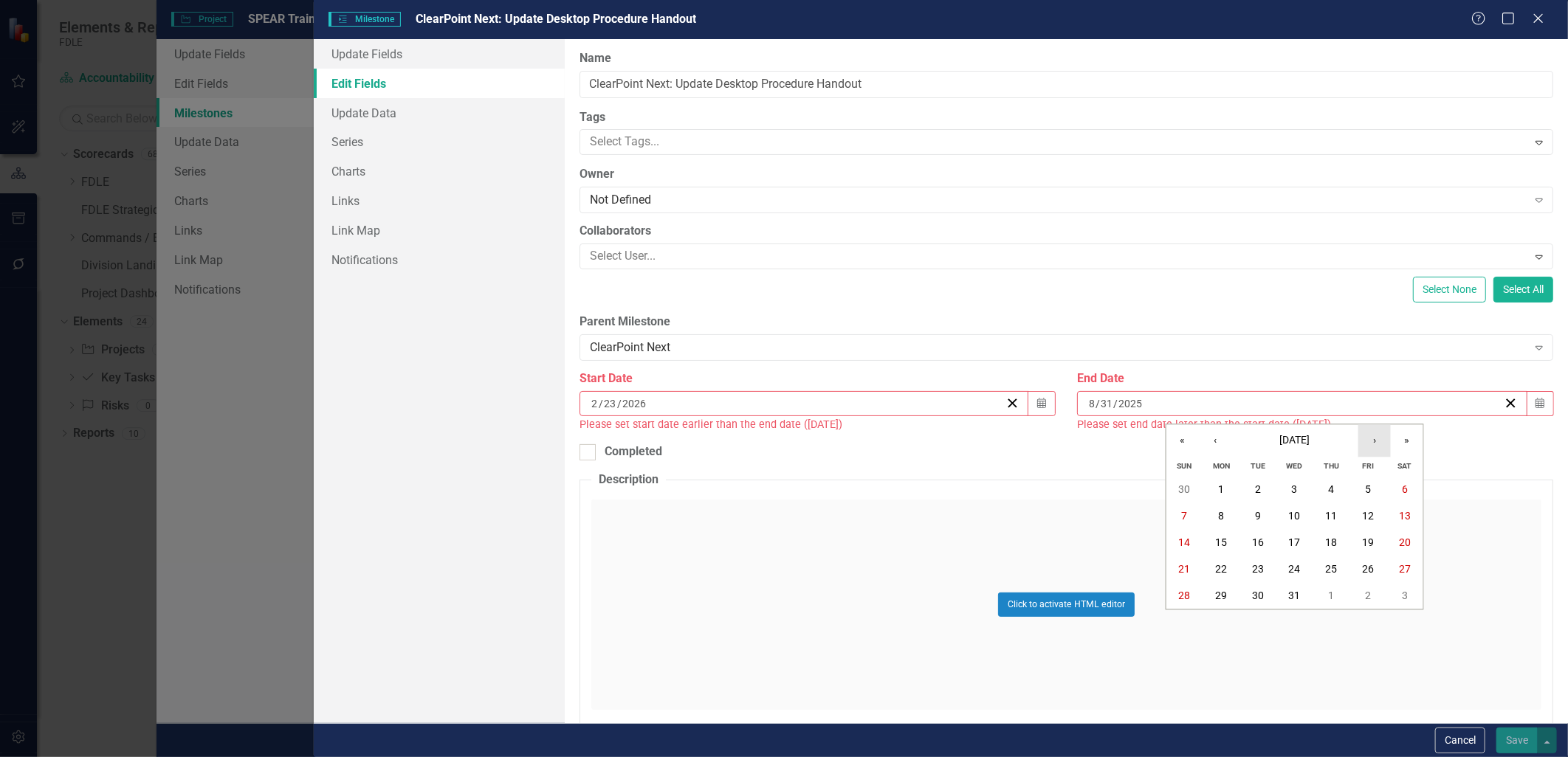
click at [1377, 445] on button "›" at bounding box center [1375, 441] width 32 height 32
click at [1355, 507] on button "13" at bounding box center [1368, 516] width 37 height 27
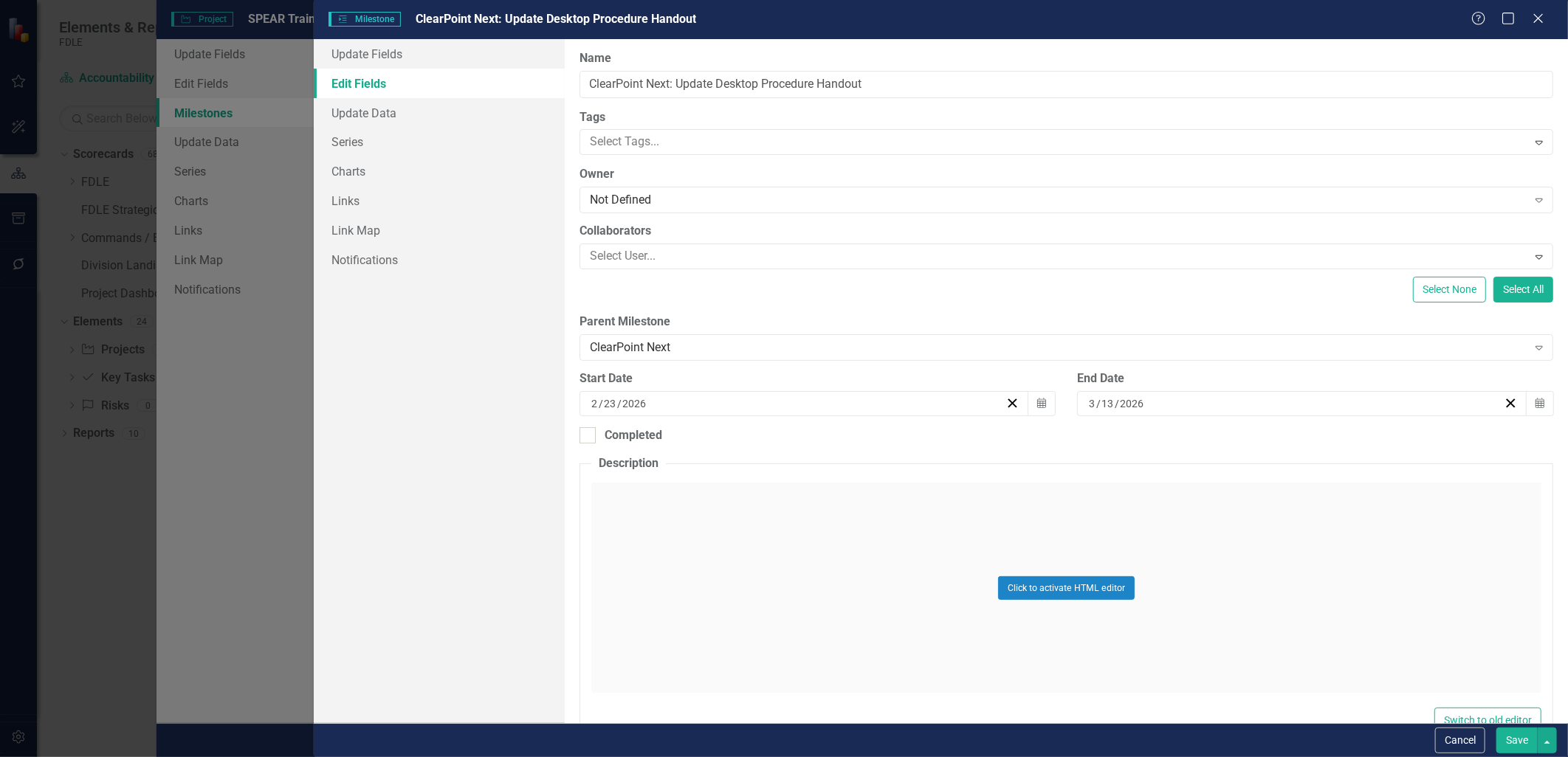
click at [1518, 741] on button "Save" at bounding box center [1516, 740] width 41 height 26
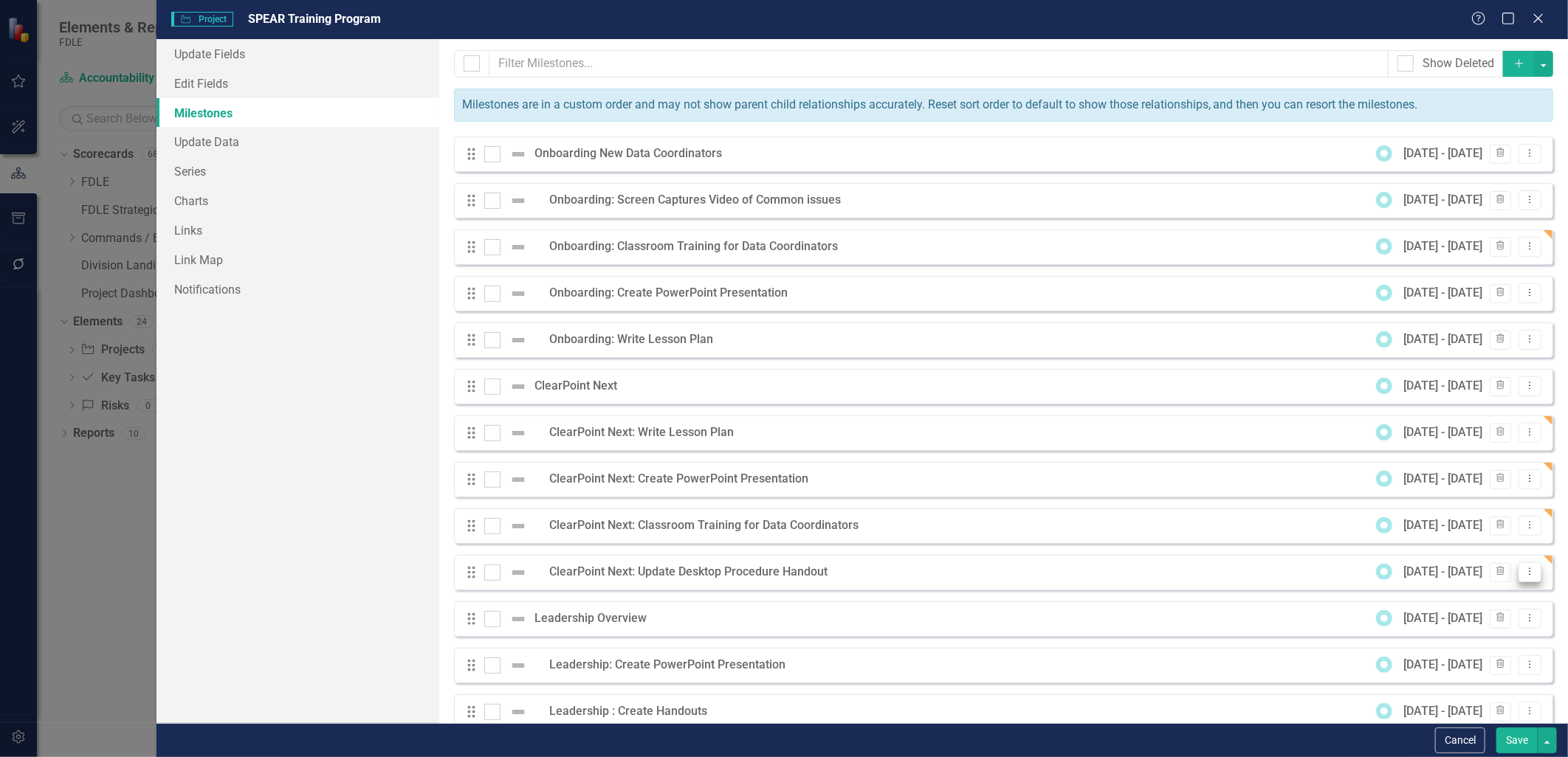
click at [1519, 577] on button "Dropdown Menu" at bounding box center [1529, 572] width 23 height 20
click at [1510, 598] on link "Edit Edit Milestone" at bounding box center [1461, 598] width 139 height 27
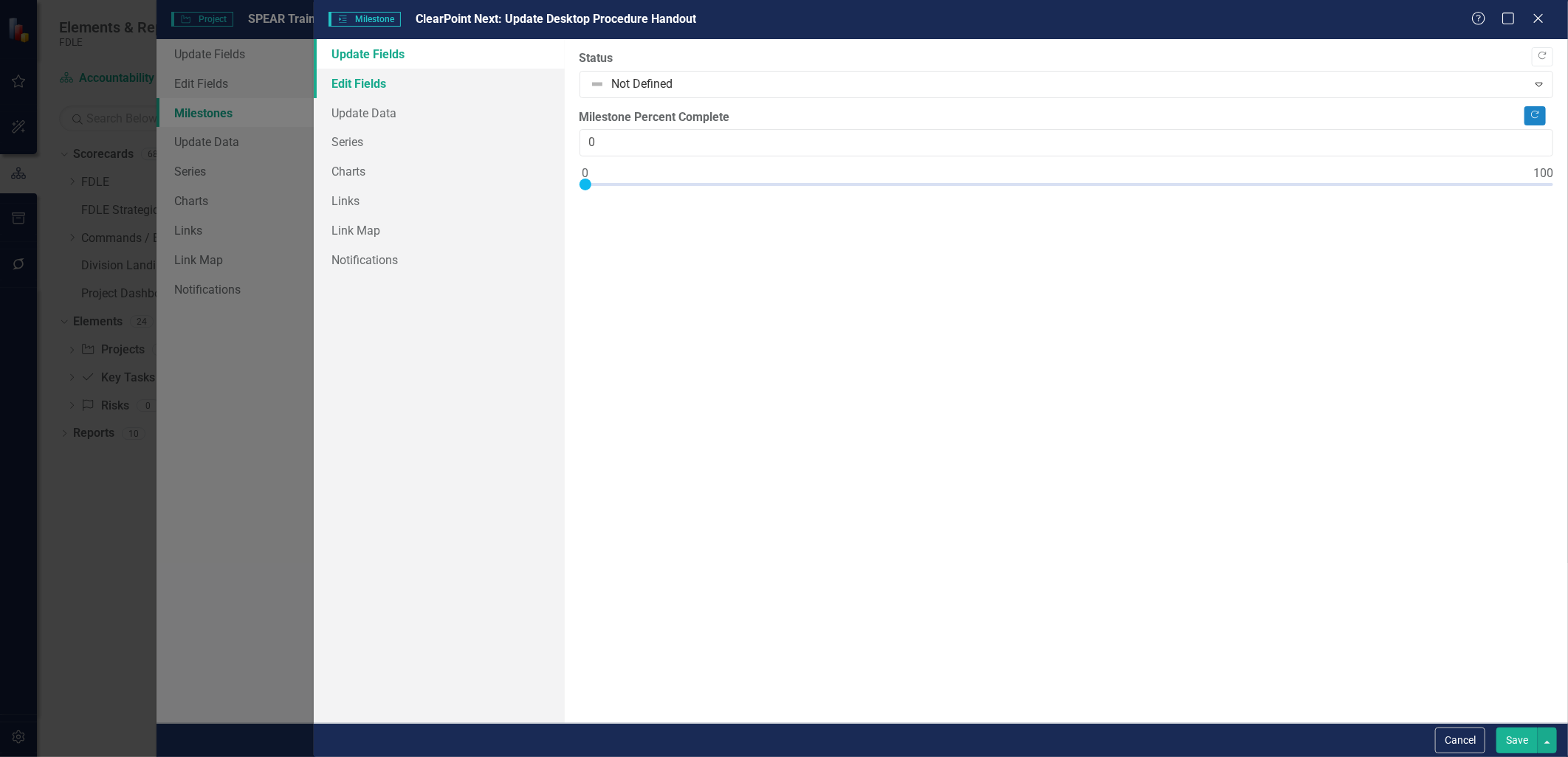
click at [380, 77] on link "Edit Fields" at bounding box center [438, 83] width 251 height 30
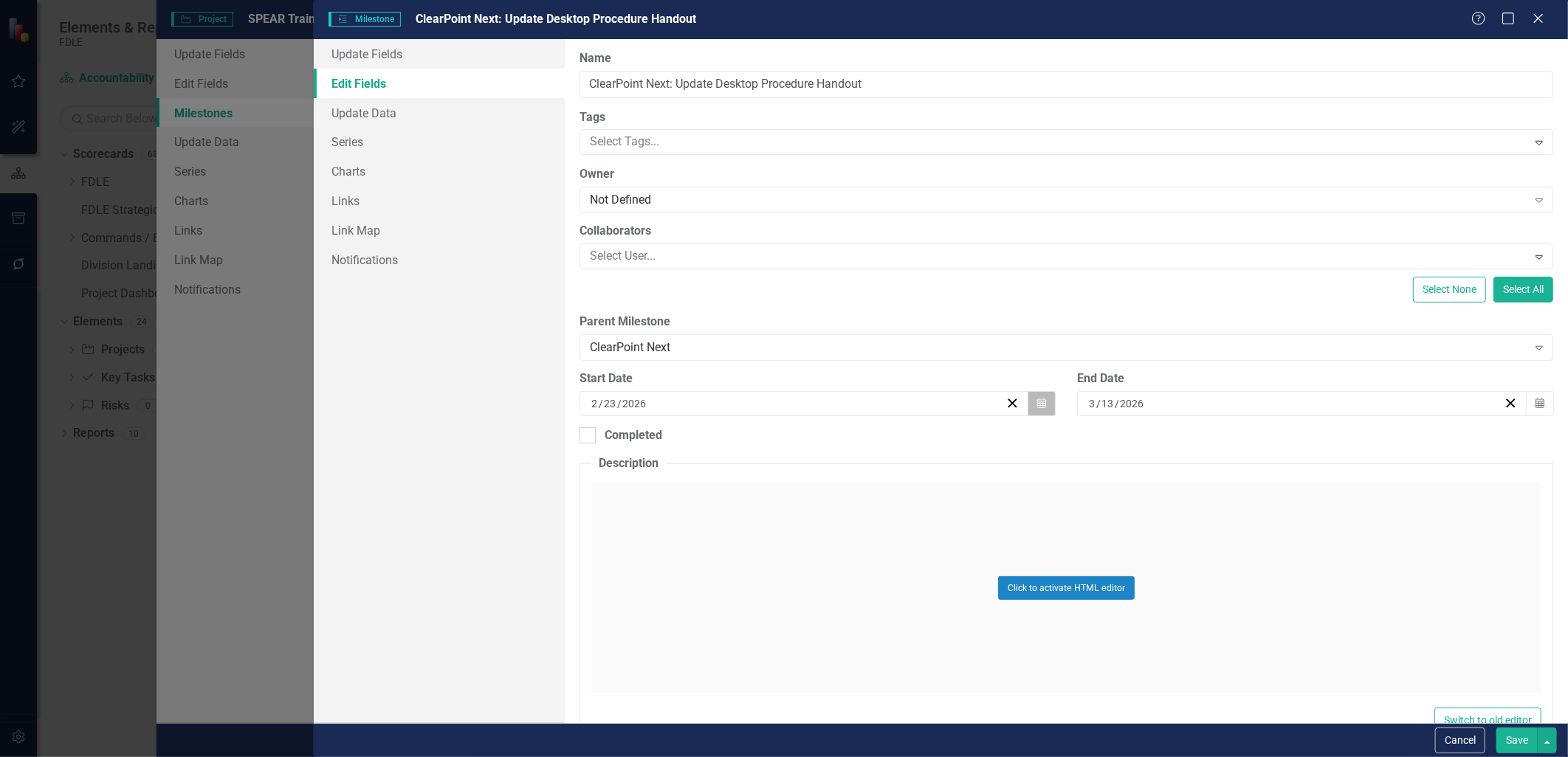
click at [1041, 403] on icon "button" at bounding box center [1041, 403] width 9 height 10
click at [894, 441] on button "›" at bounding box center [881, 441] width 32 height 32
click at [727, 517] on abbr "4" at bounding box center [728, 516] width 6 height 12
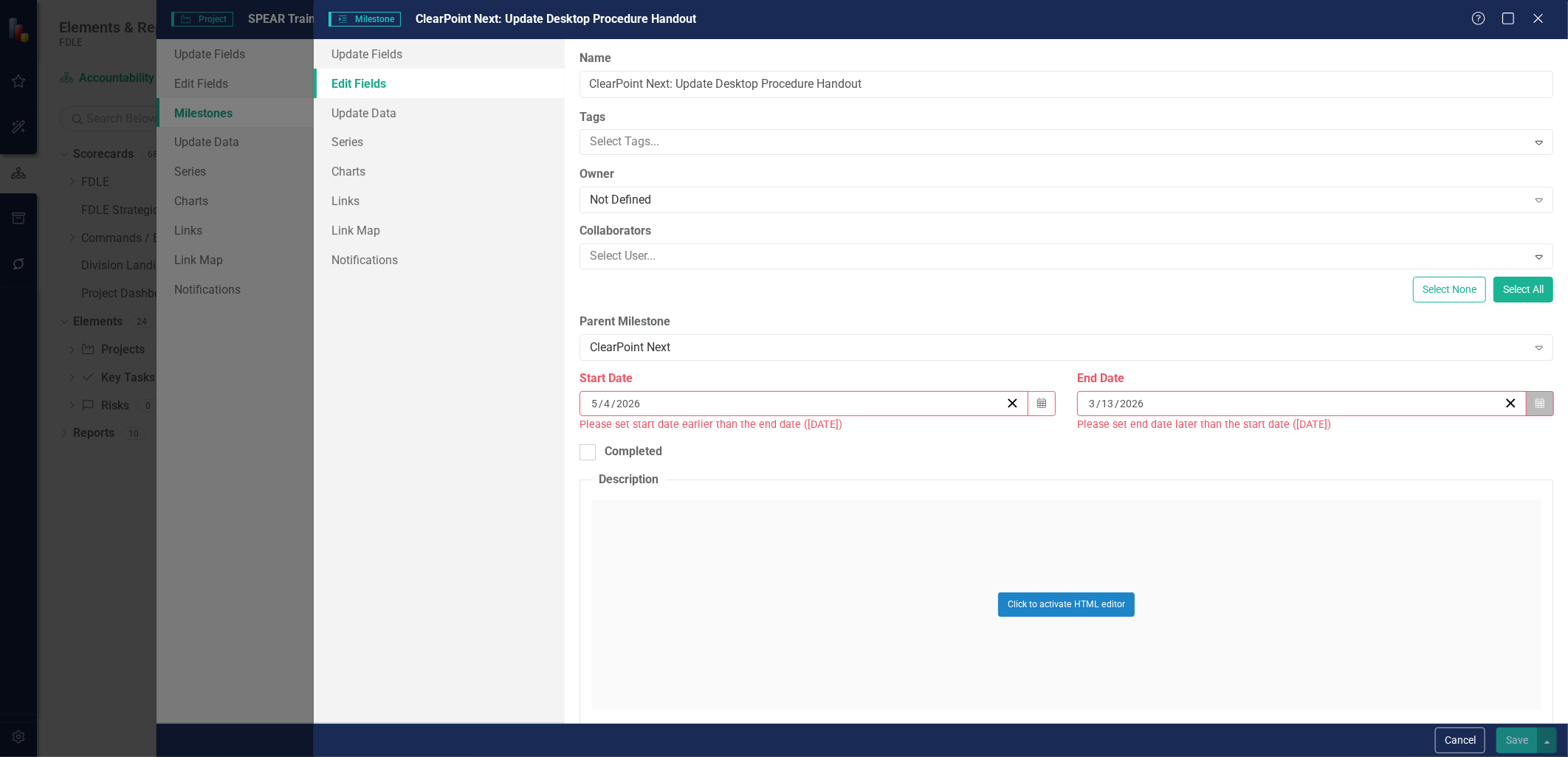
click at [1536, 407] on icon "Calendar" at bounding box center [1540, 403] width 9 height 10
click at [1030, 406] on button "Calendar" at bounding box center [1041, 403] width 28 height 25
click at [728, 564] on abbr "18" at bounding box center [728, 569] width 12 height 12
click at [1536, 399] on icon "Calendar" at bounding box center [1540, 403] width 9 height 10
click at [1382, 445] on button "›" at bounding box center [1375, 441] width 32 height 32
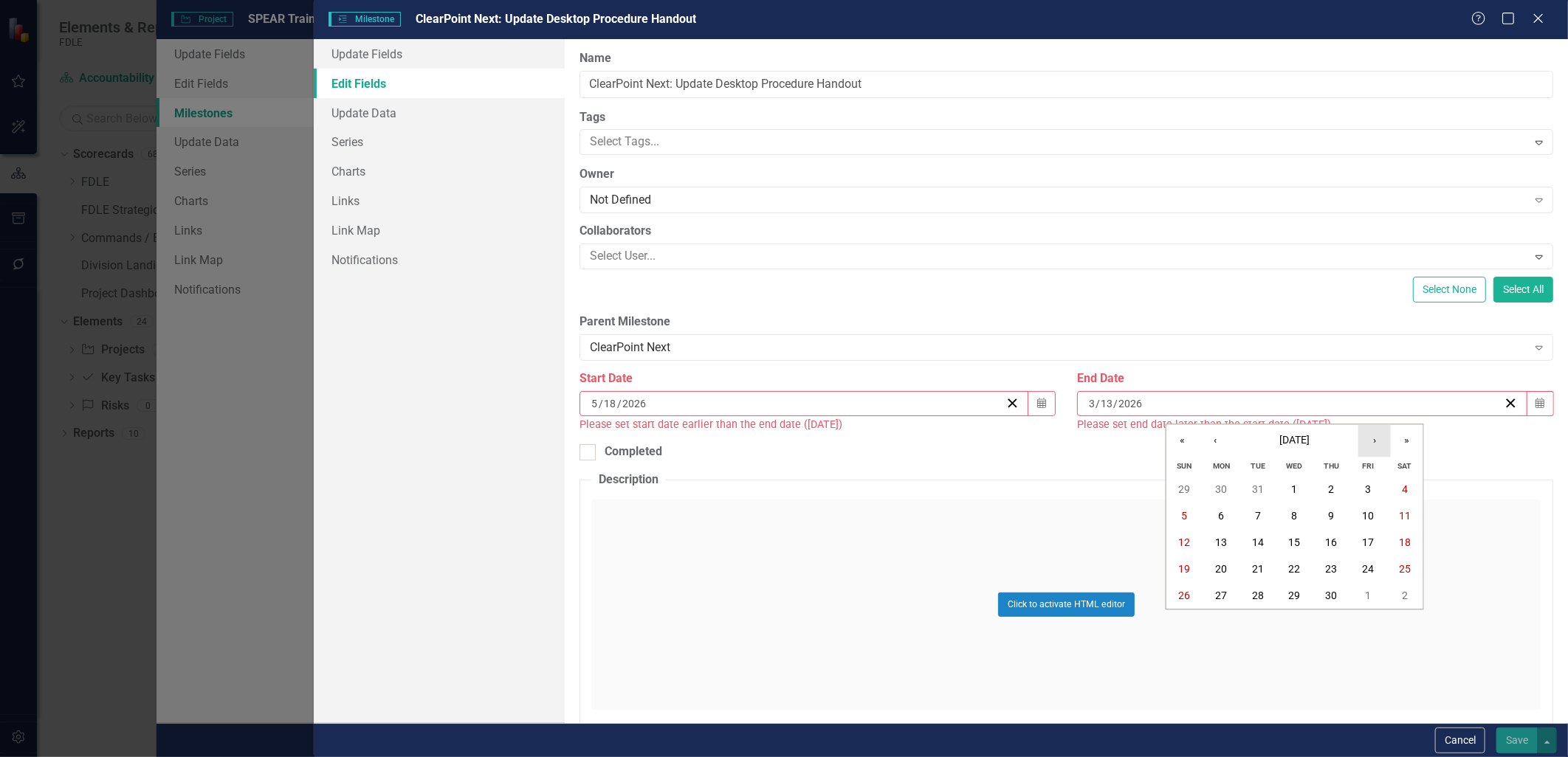
click at [1382, 445] on button "›" at bounding box center [1375, 441] width 32 height 32
click at [1363, 590] on abbr "29" at bounding box center [1367, 596] width 12 height 12
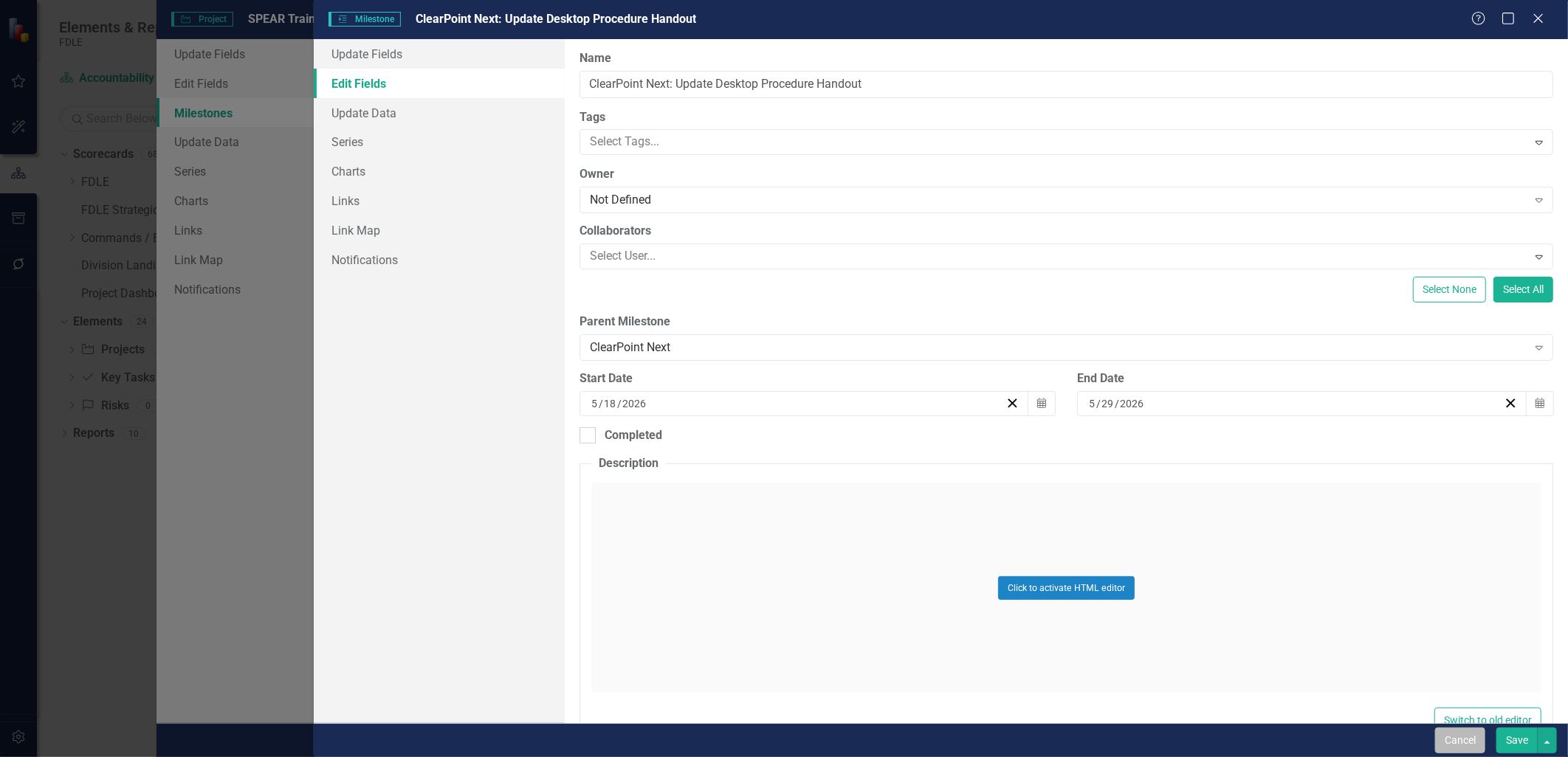
click at [1479, 747] on button "Cancel" at bounding box center [1460, 740] width 50 height 26
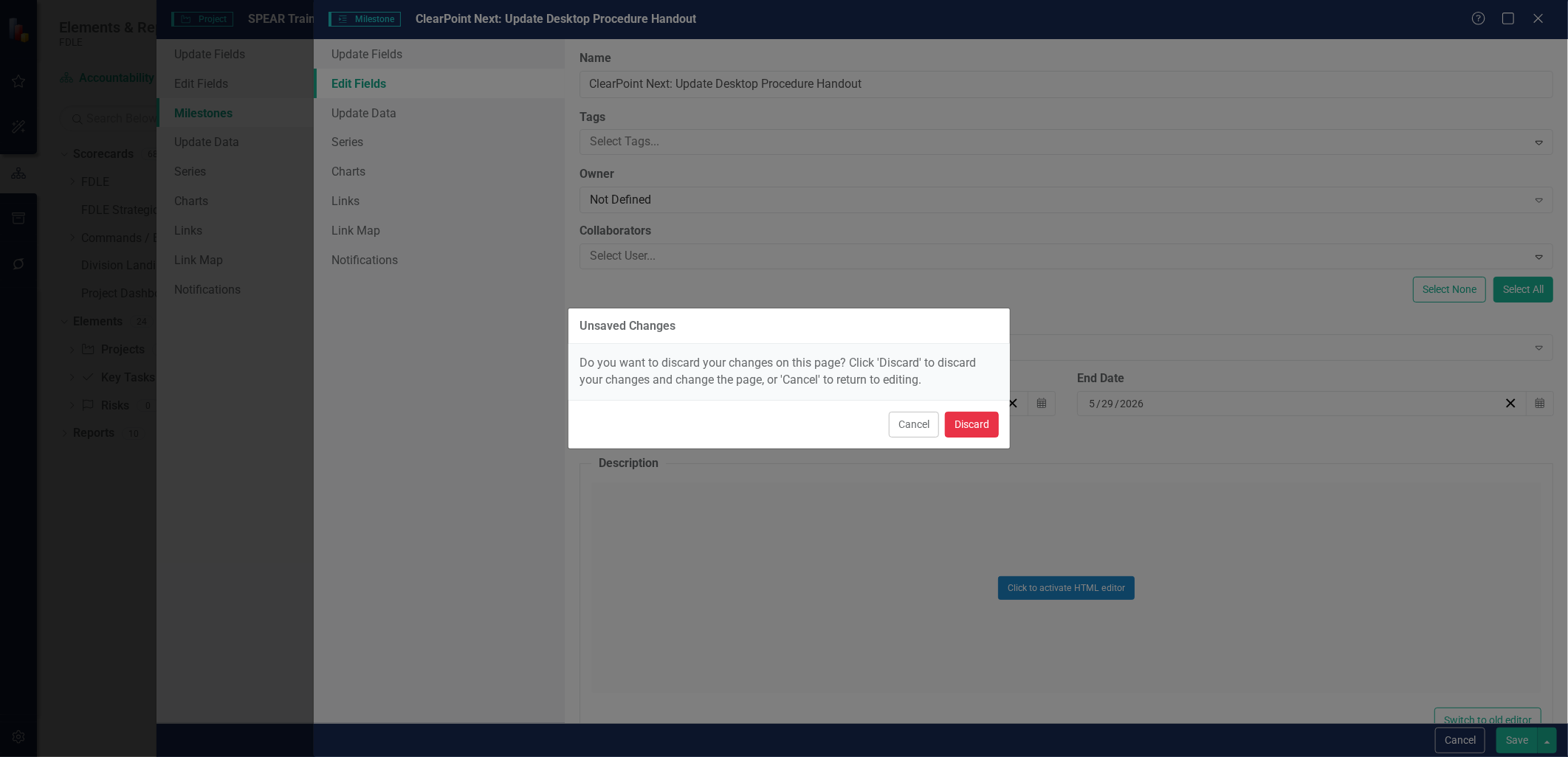
click at [969, 433] on button "Discard" at bounding box center [972, 424] width 54 height 26
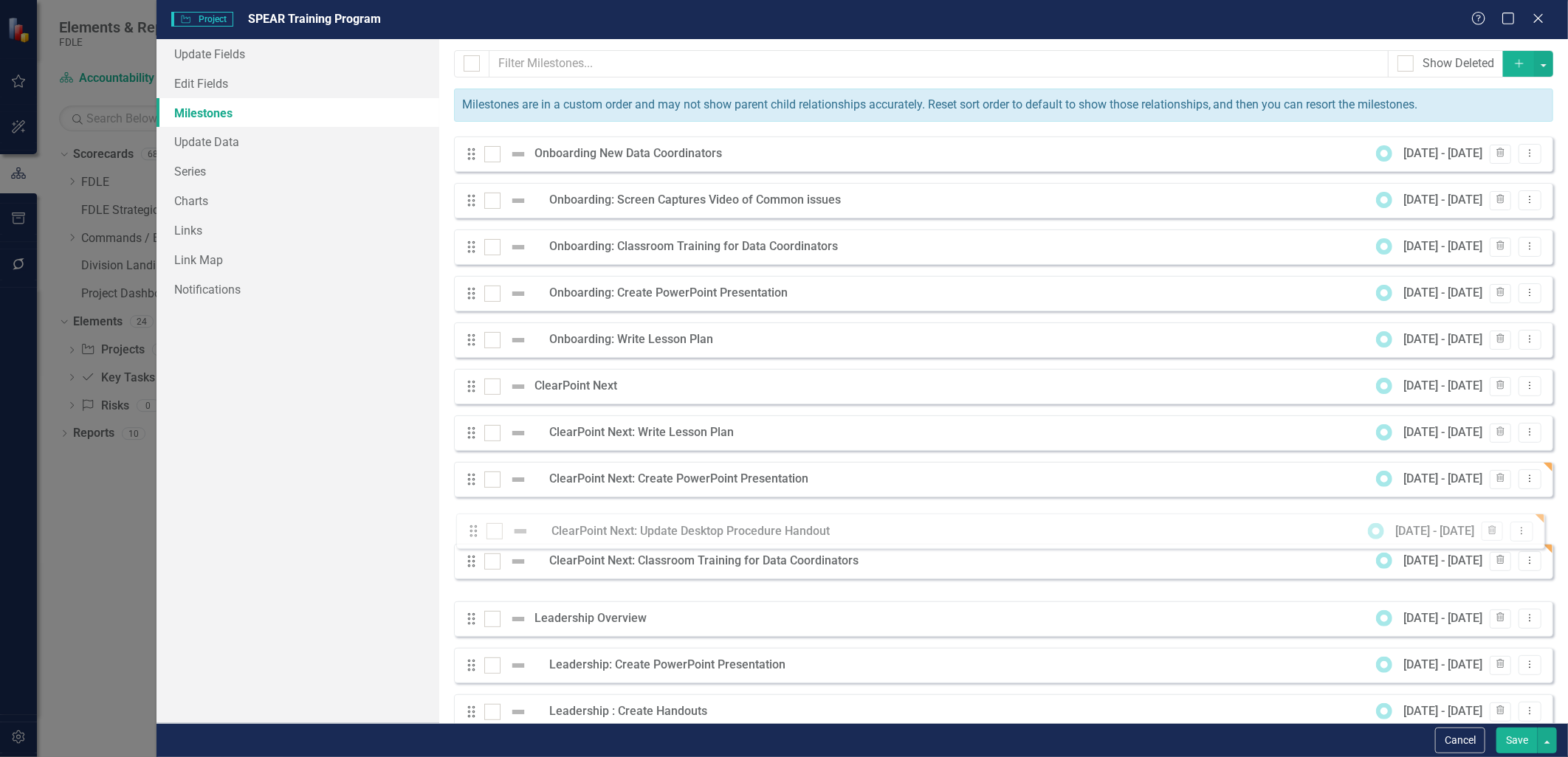
drag, startPoint x: 471, startPoint y: 570, endPoint x: 472, endPoint y: 529, distance: 41.0
click at [472, 529] on div "Drag Onboarding New Data Coordinators 9/1/25 - 11/28/25 Trash Dropdown Menu Dra…" at bounding box center [1003, 432] width 1099 height 594
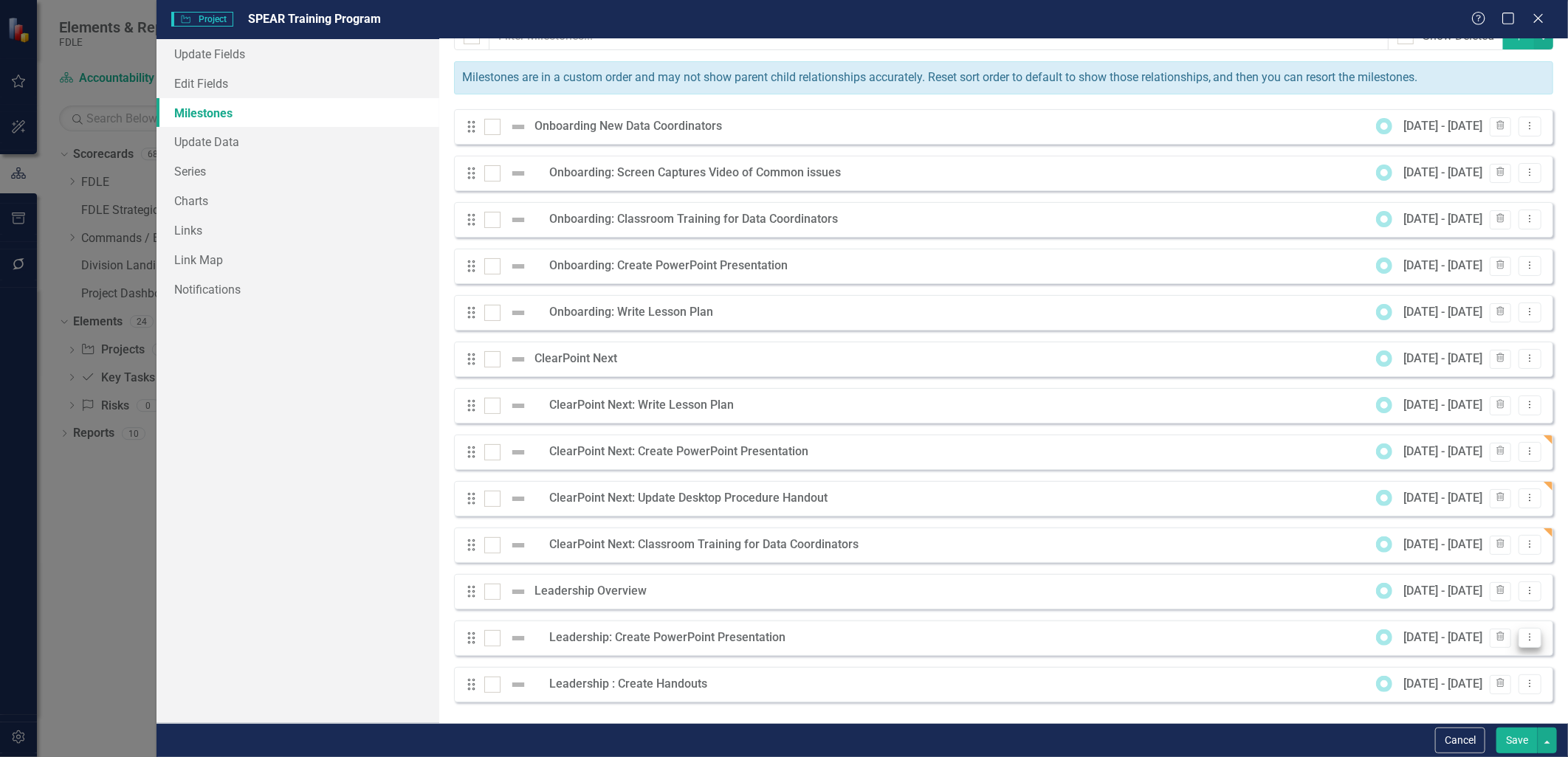
click at [1524, 639] on icon "Dropdown Menu" at bounding box center [1530, 637] width 13 height 10
click at [1524, 592] on icon "Dropdown Menu" at bounding box center [1530, 590] width 13 height 10
click at [1491, 614] on link "Edit Edit Milestone" at bounding box center [1461, 615] width 139 height 27
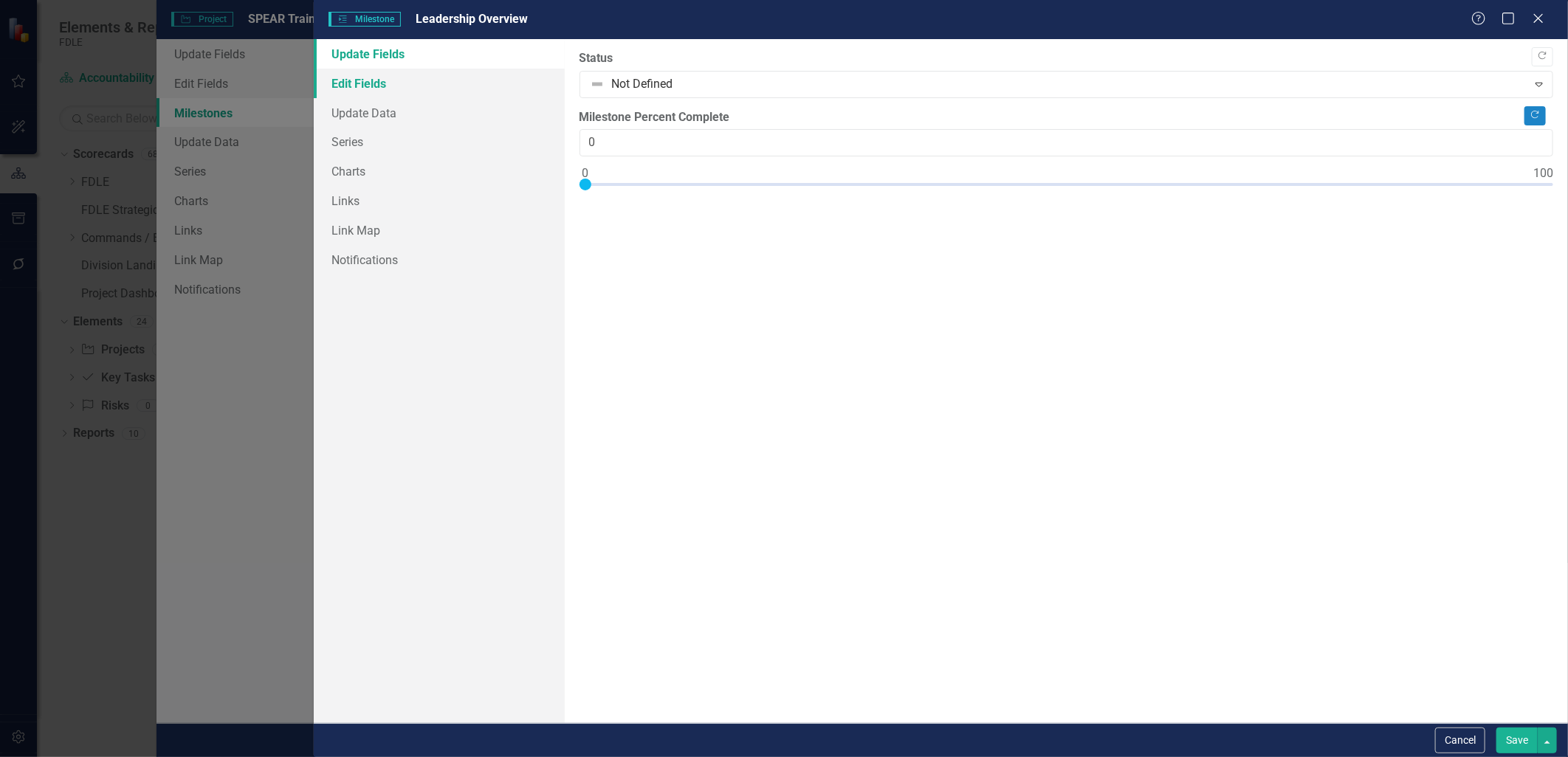
click at [351, 89] on link "Edit Fields" at bounding box center [438, 83] width 251 height 30
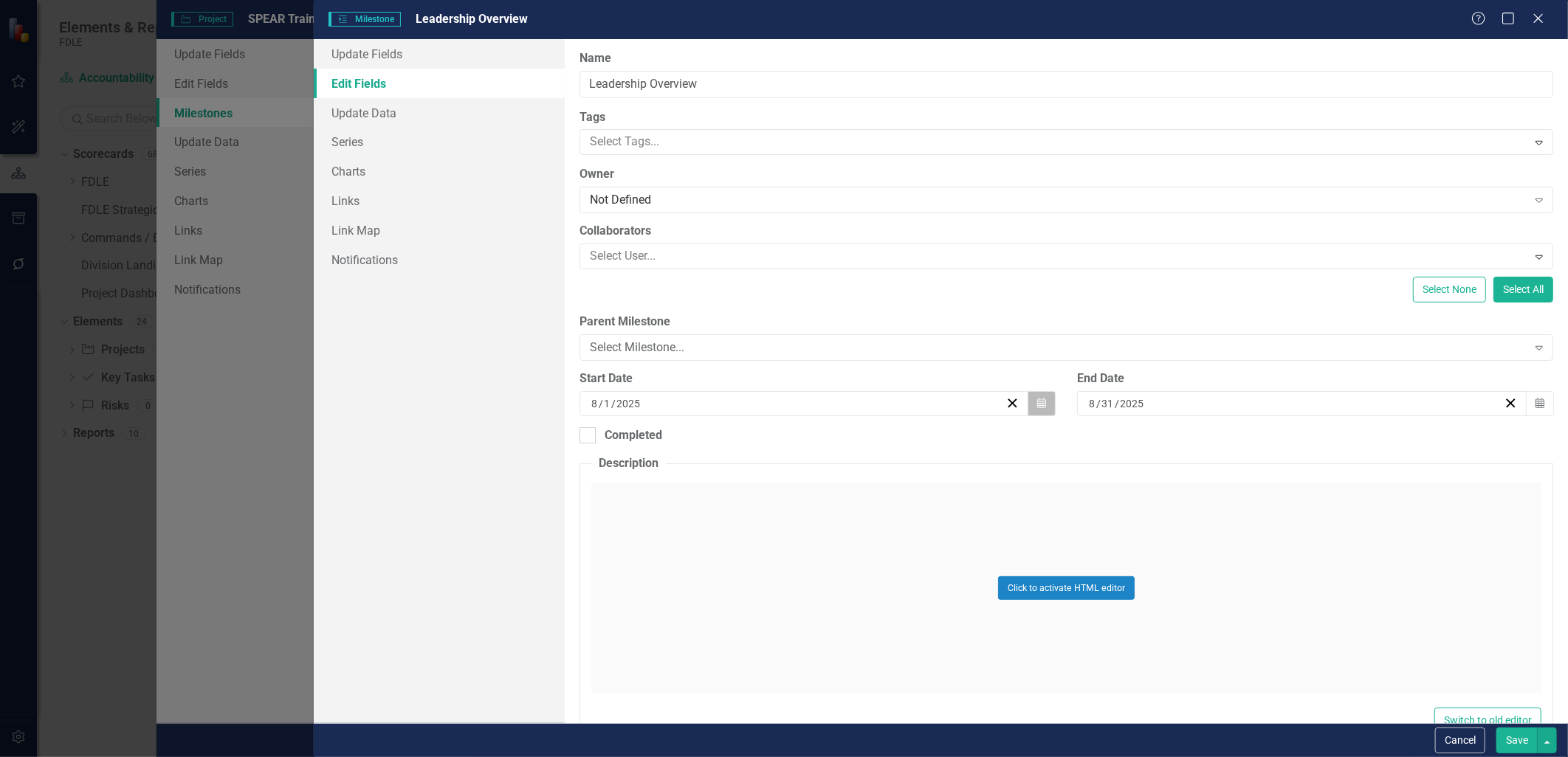
click at [1041, 404] on icon "button" at bounding box center [1041, 403] width 9 height 10
click at [883, 441] on button "›" at bounding box center [881, 441] width 32 height 32
click at [883, 440] on button "›" at bounding box center [881, 441] width 32 height 32
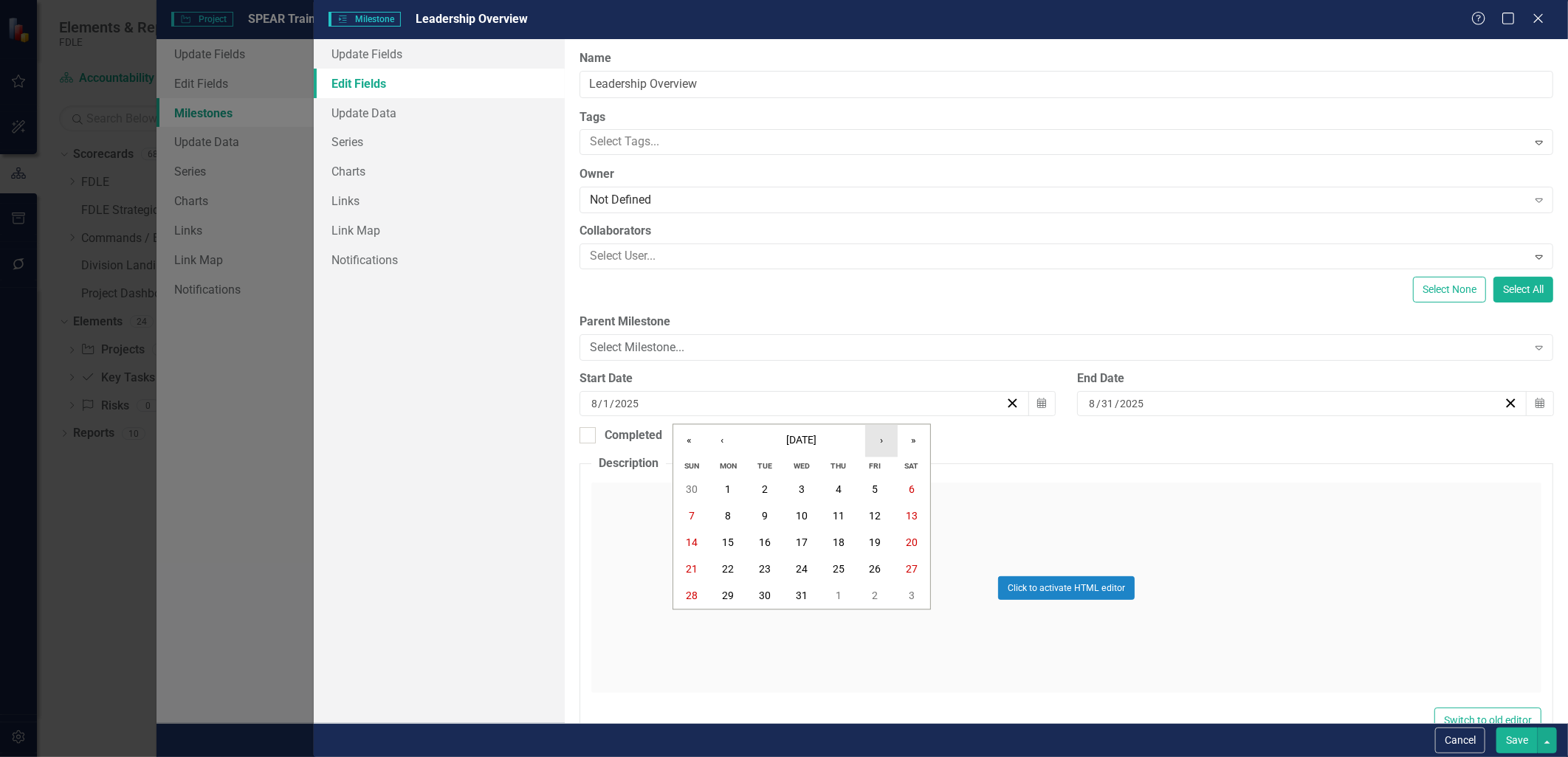
click at [883, 440] on button "›" at bounding box center [881, 441] width 32 height 32
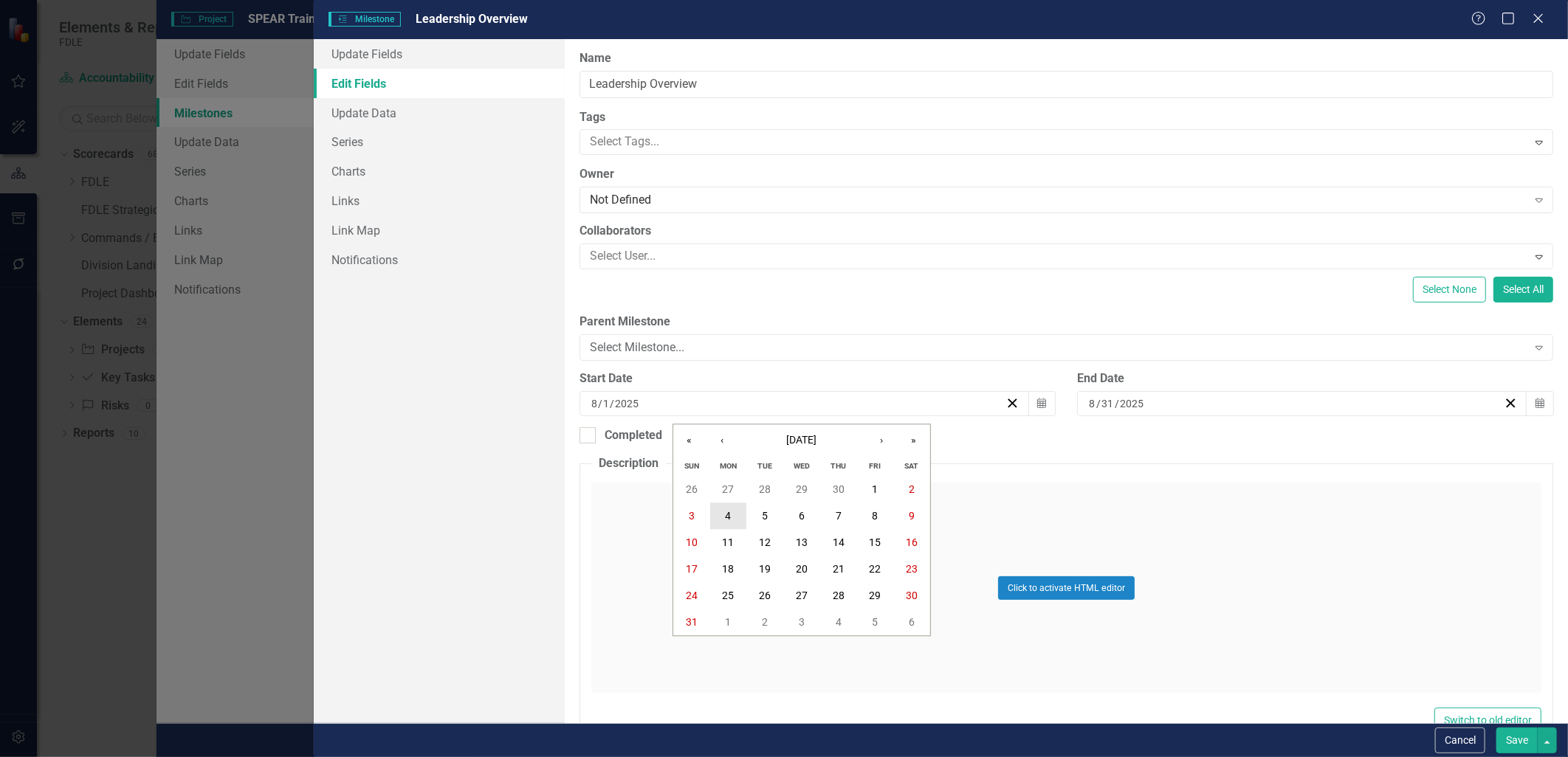
click at [729, 506] on button "4" at bounding box center [728, 516] width 37 height 27
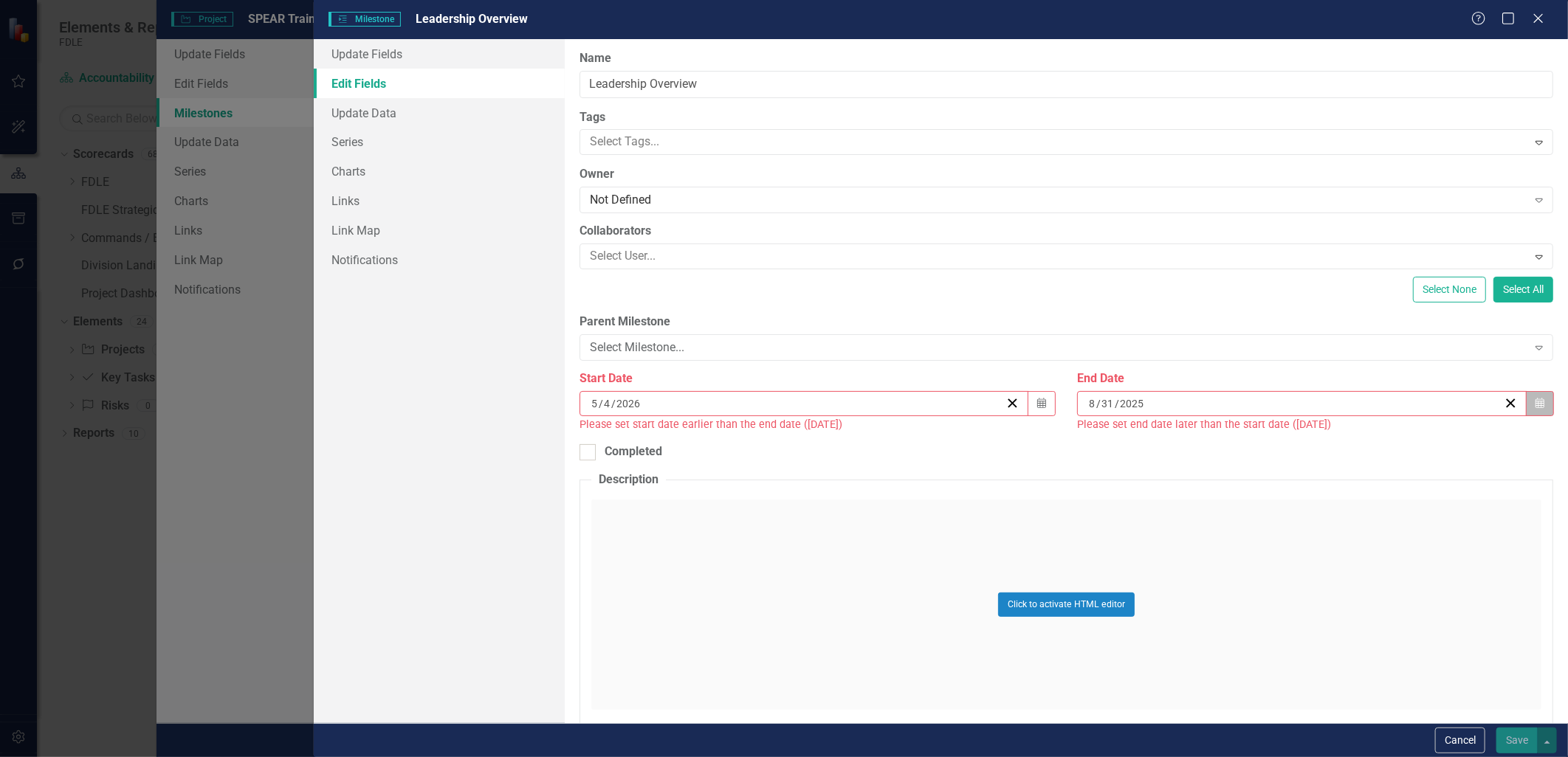
click at [1536, 408] on icon "button" at bounding box center [1540, 403] width 9 height 10
click at [1381, 443] on button "›" at bounding box center [1375, 441] width 32 height 32
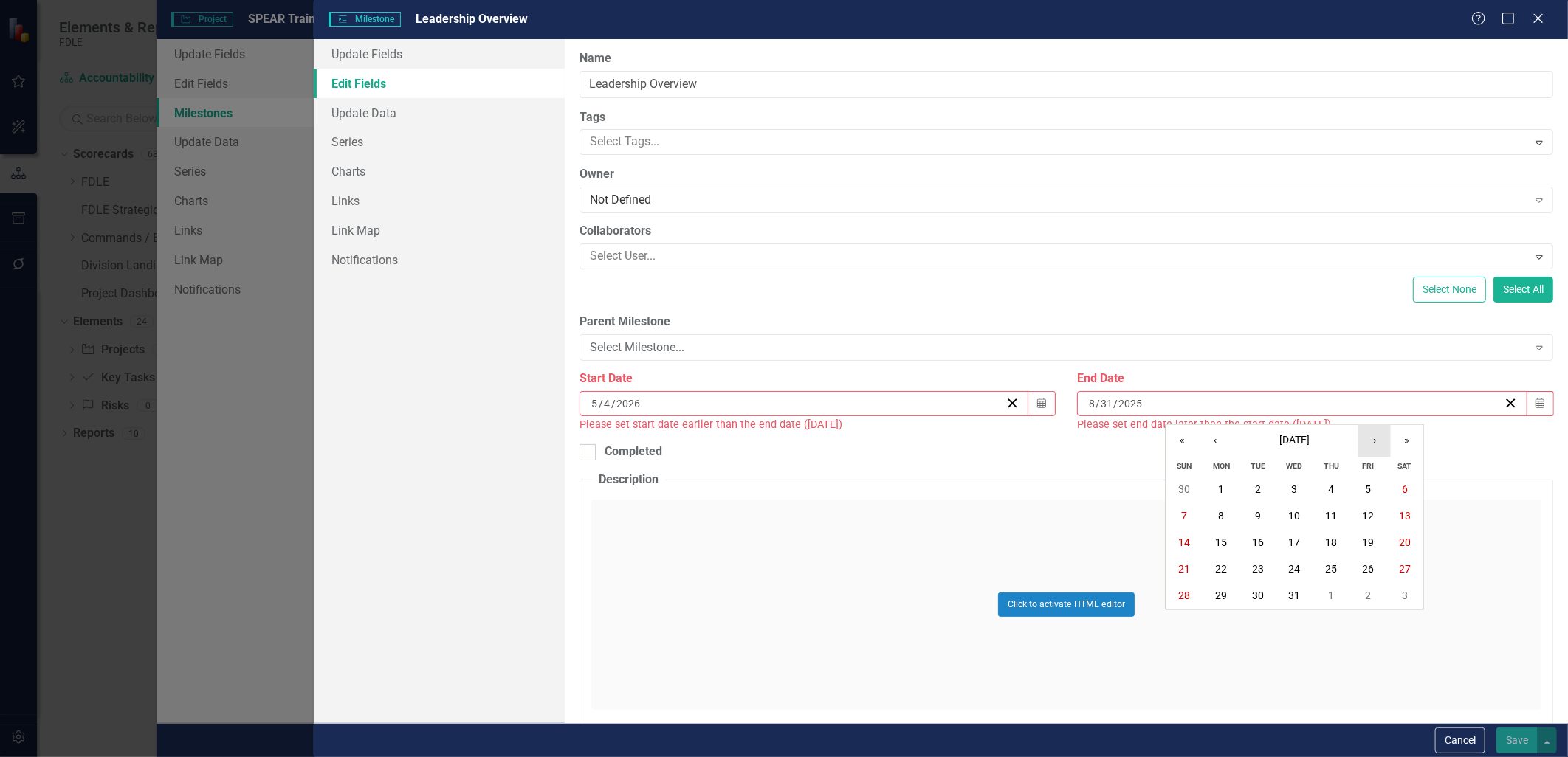
click at [1381, 443] on button "›" at bounding box center [1375, 441] width 32 height 32
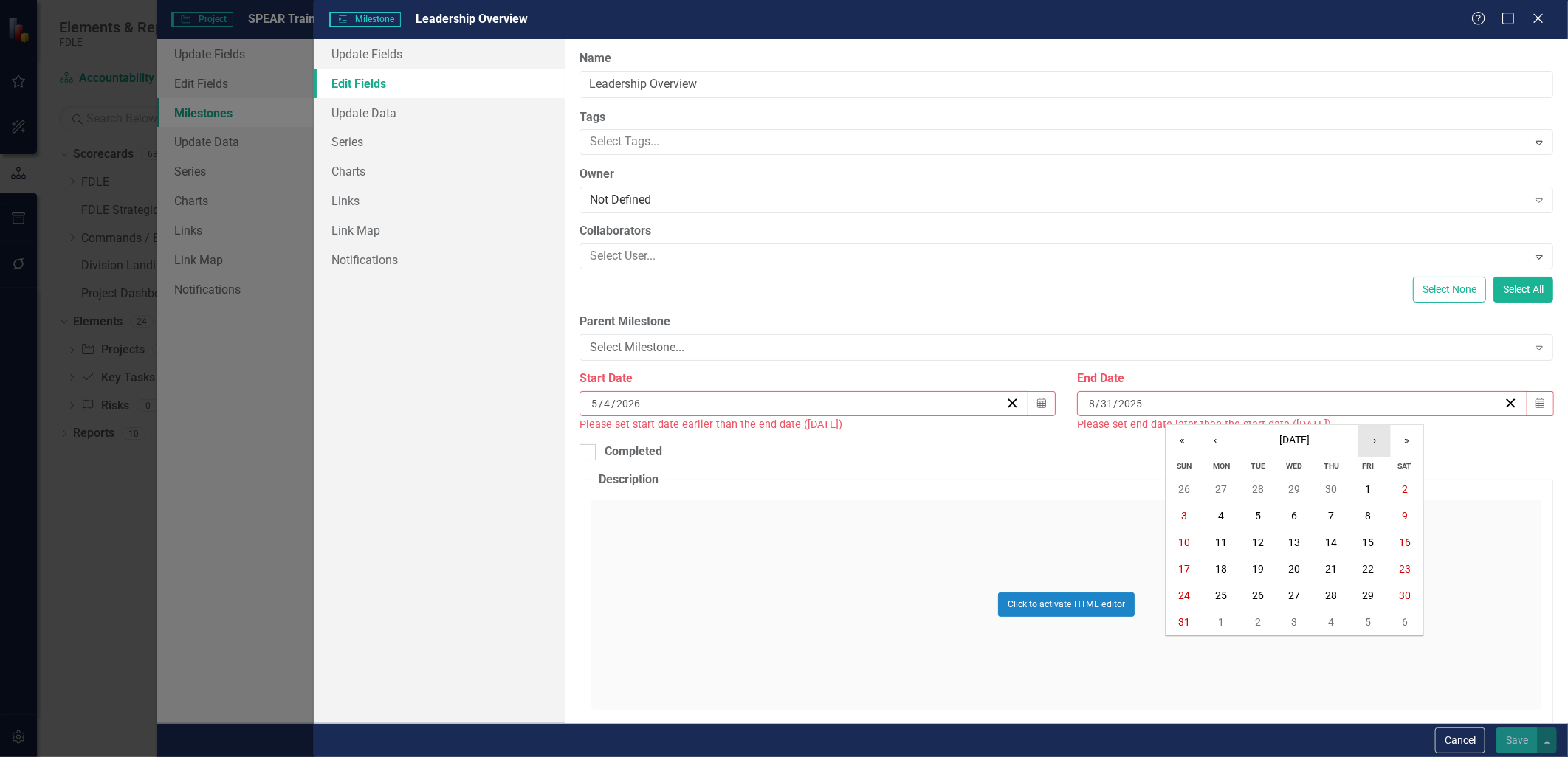
click at [1381, 443] on button "›" at bounding box center [1375, 441] width 32 height 32
click at [1362, 601] on abbr "31" at bounding box center [1367, 596] width 12 height 12
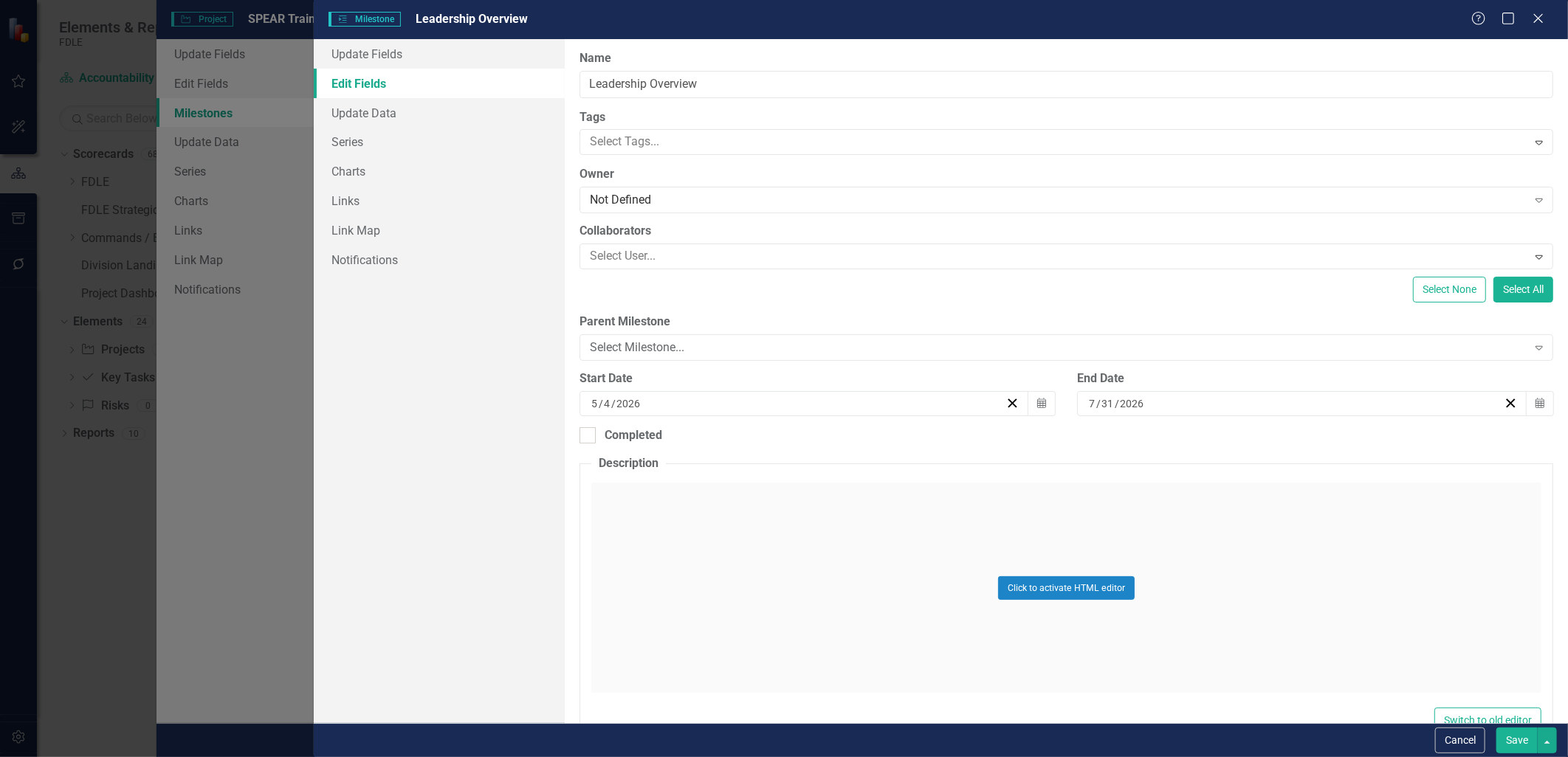
click at [1522, 747] on button "Save" at bounding box center [1516, 740] width 41 height 26
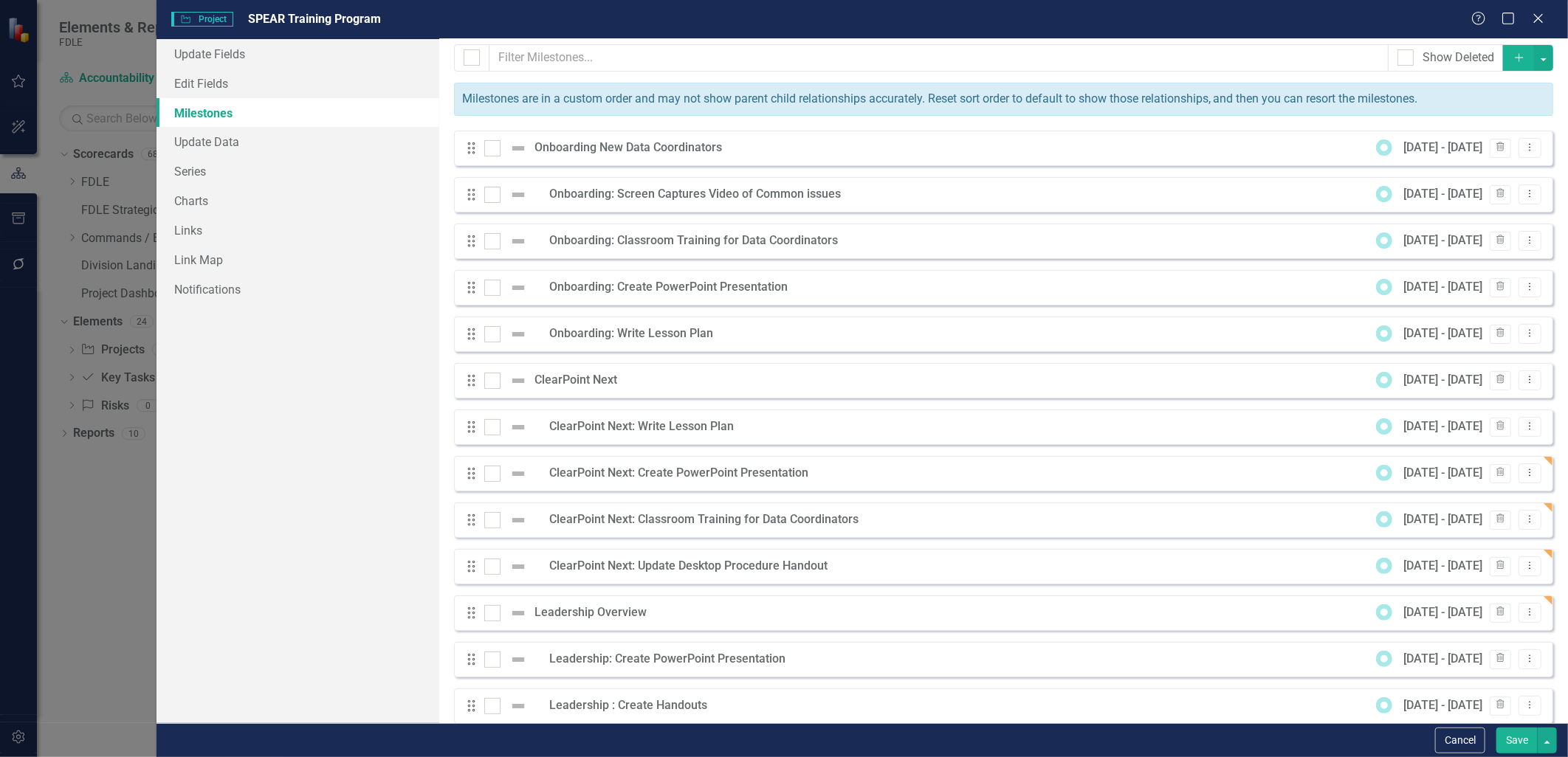
scroll to position [0, 0]
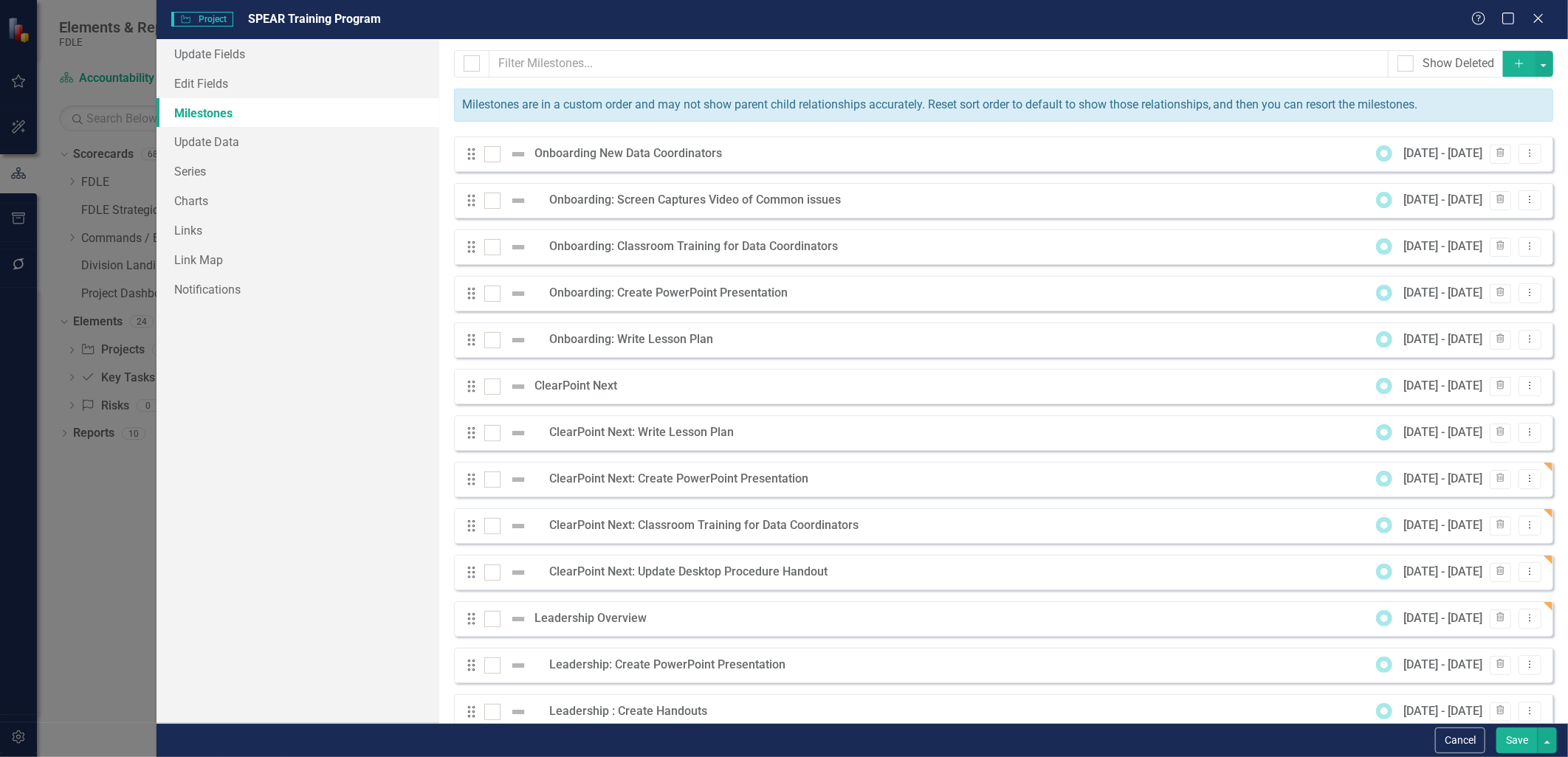
click at [1515, 63] on icon "button" at bounding box center [1519, 63] width 8 height 8
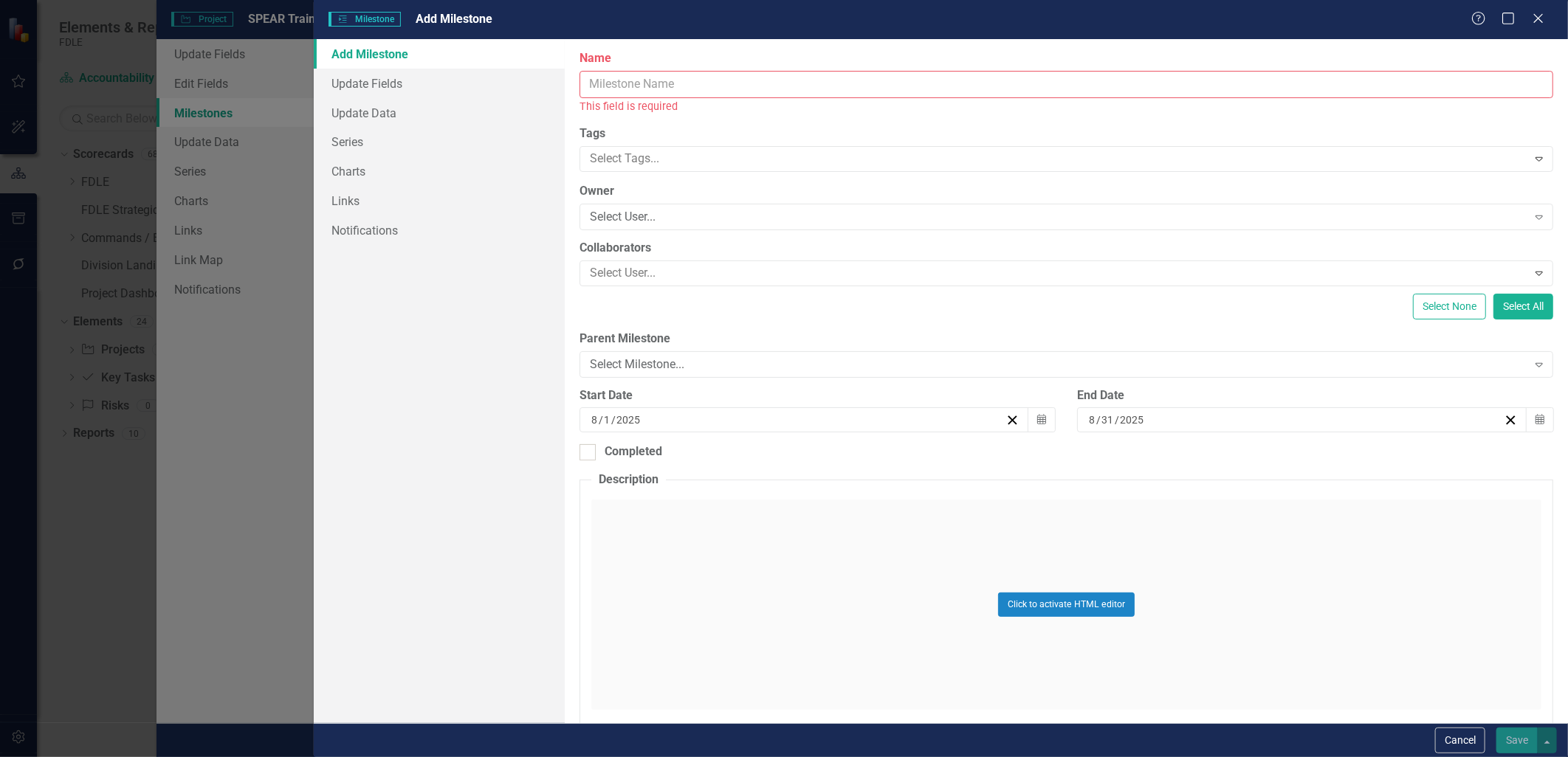
click at [676, 87] on input "Name" at bounding box center [1066, 85] width 973 height 27
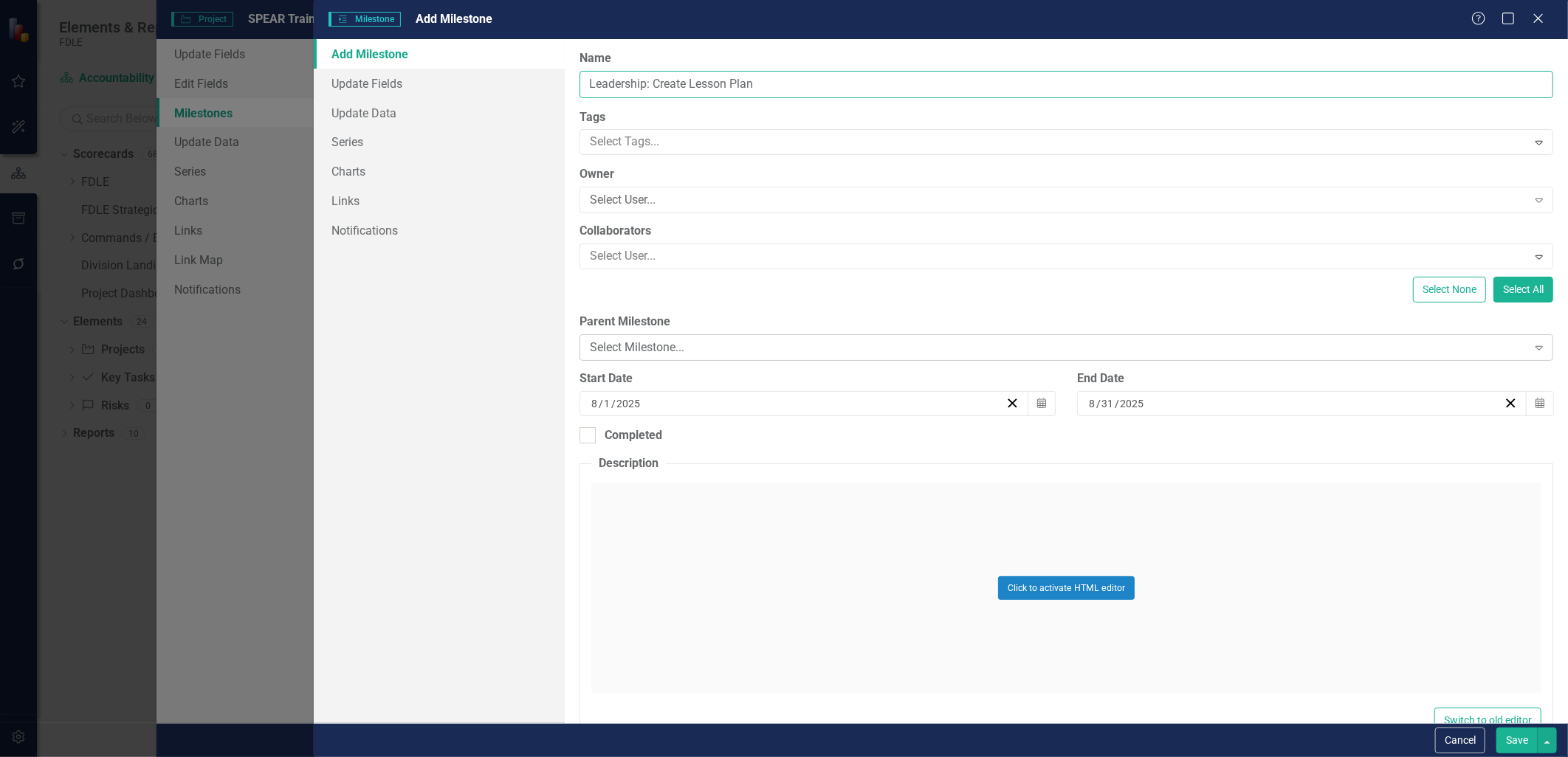
type input "Leadership: Create Lesson Plan"
click at [647, 345] on div "Select Milestone..." at bounding box center [1058, 347] width 937 height 17
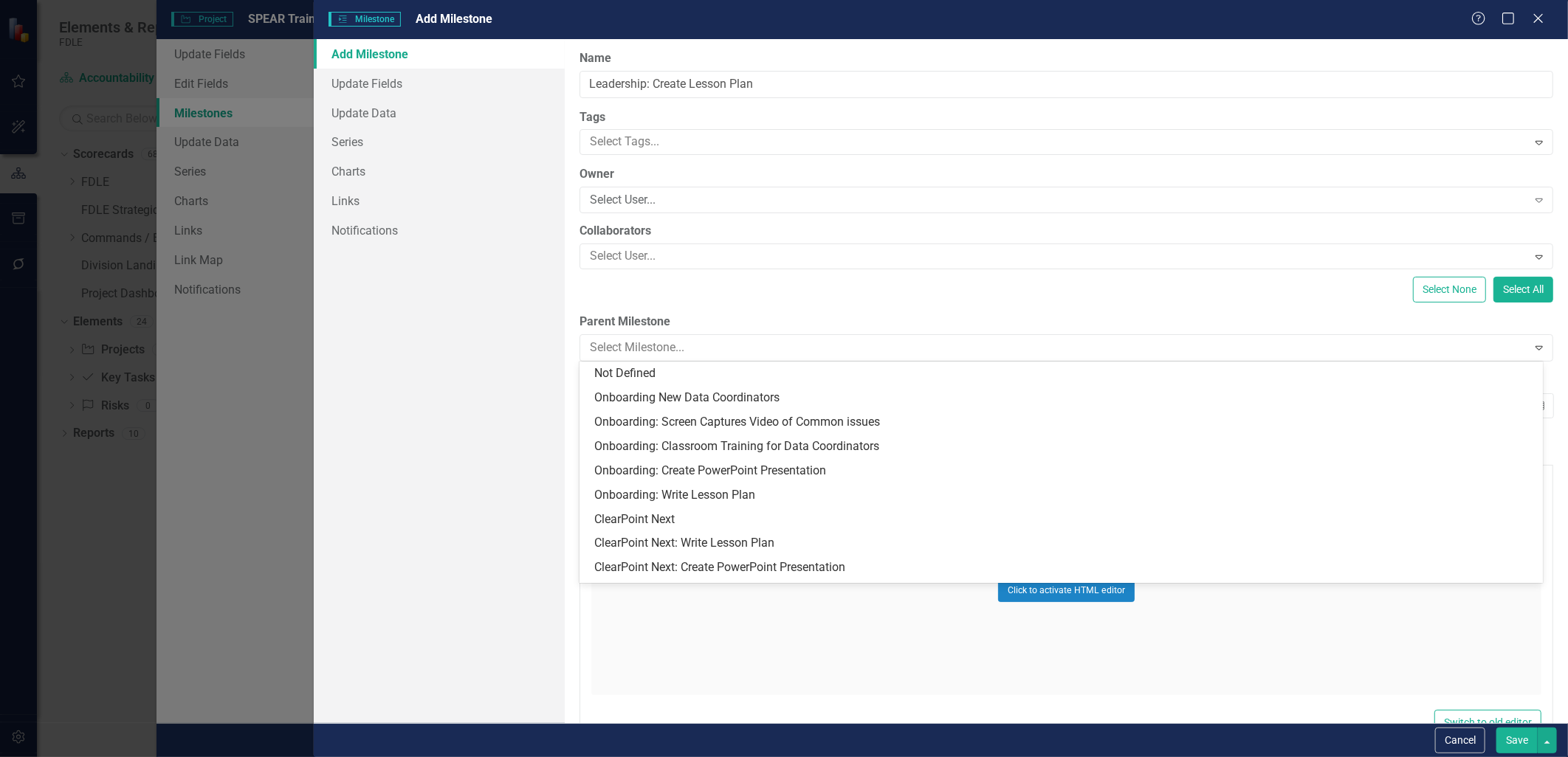
scroll to position [118, 0]
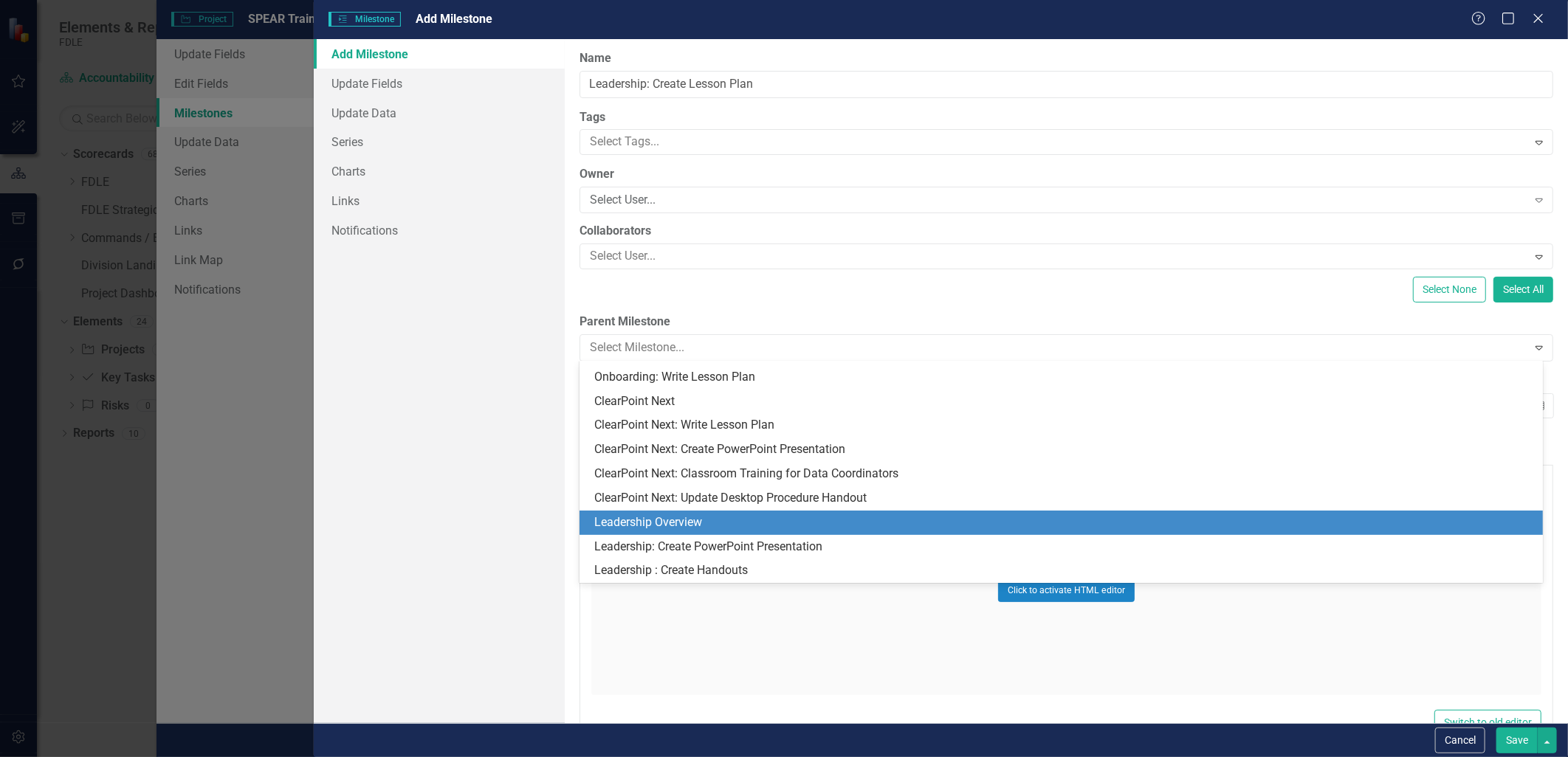
click at [682, 519] on div "Leadership Overview" at bounding box center [1064, 523] width 940 height 17
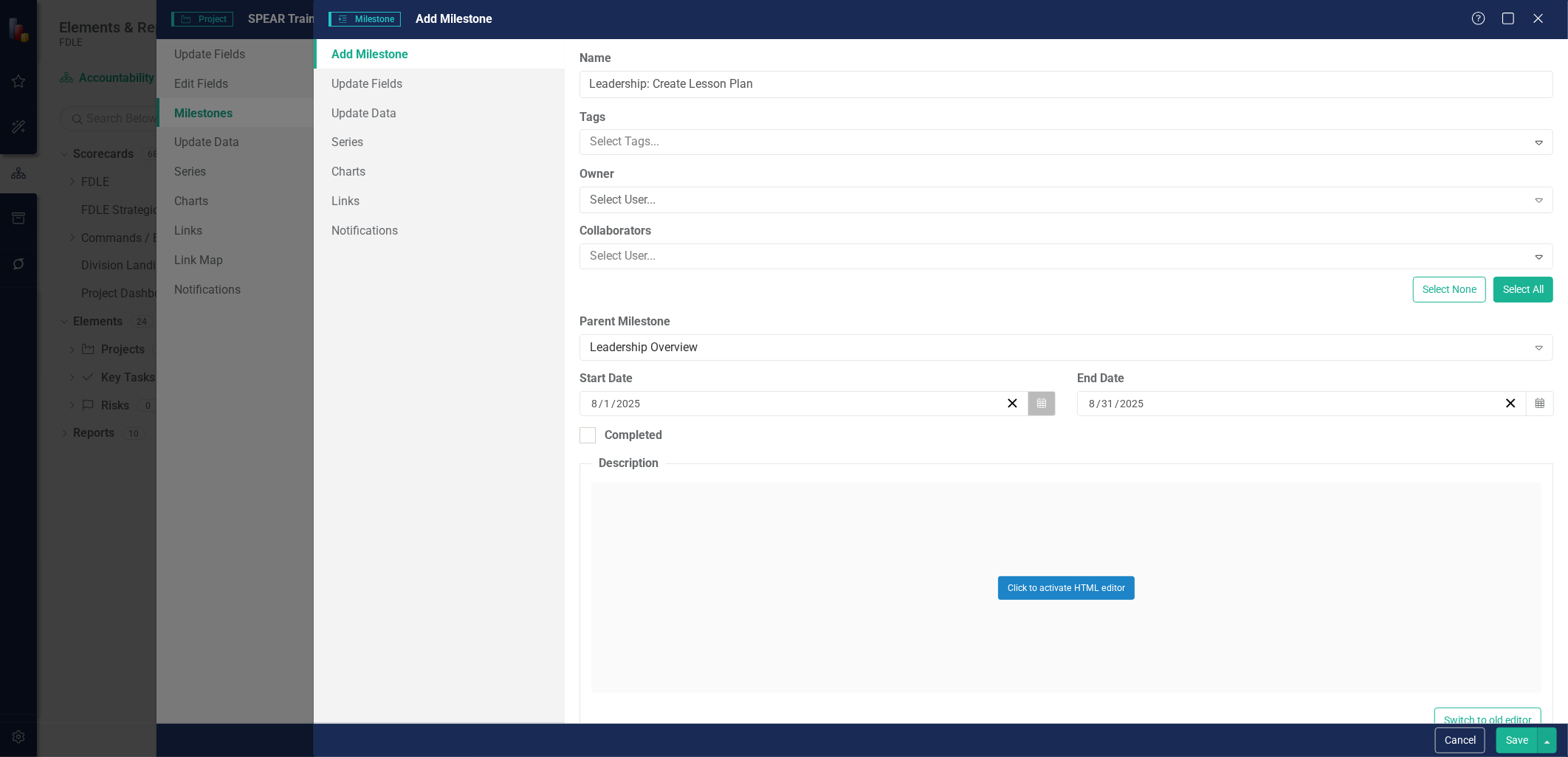
click at [1031, 407] on button "Calendar" at bounding box center [1041, 403] width 28 height 25
click at [881, 445] on button "›" at bounding box center [881, 441] width 32 height 32
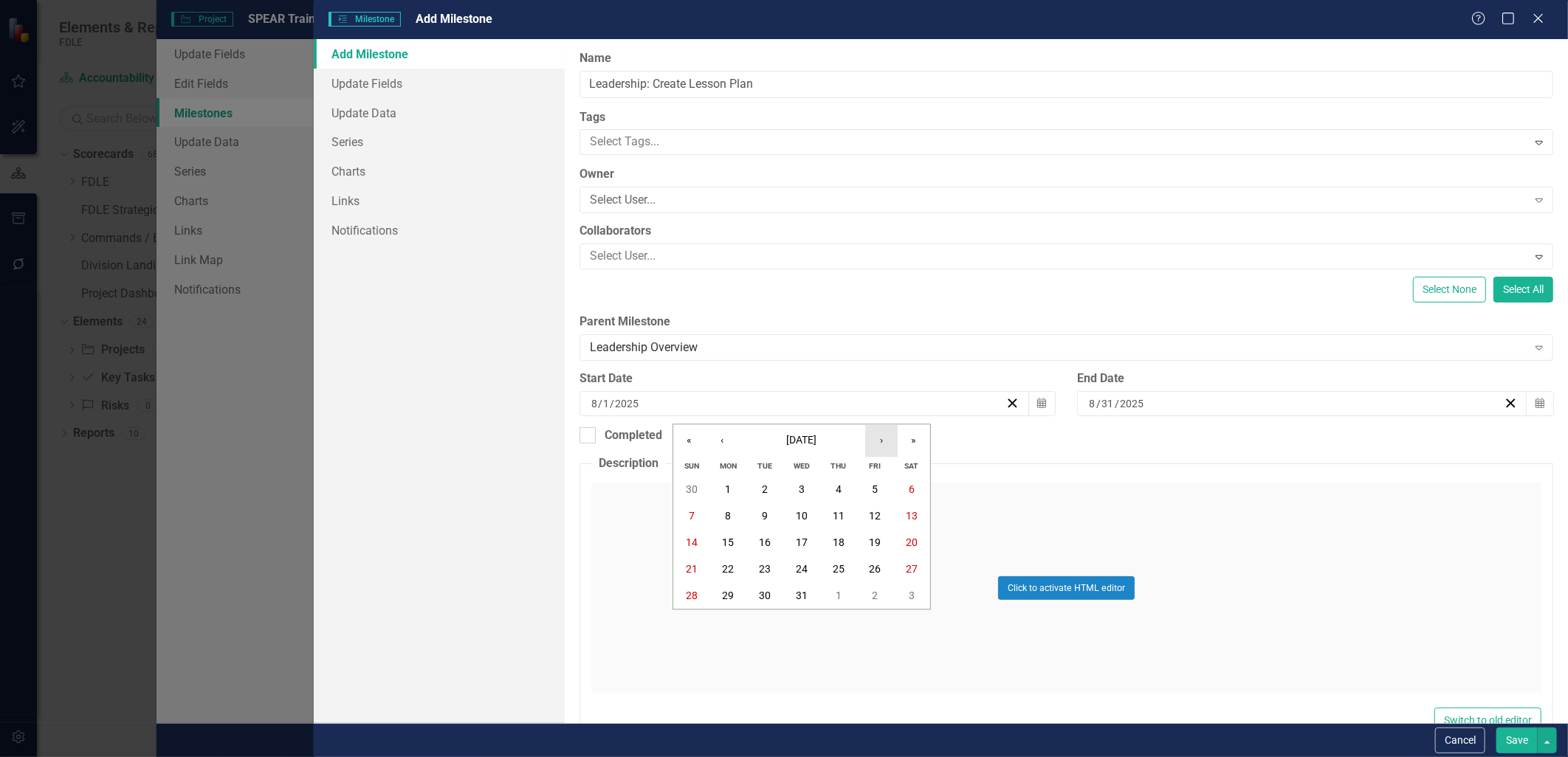
click at [881, 445] on button "›" at bounding box center [881, 441] width 32 height 32
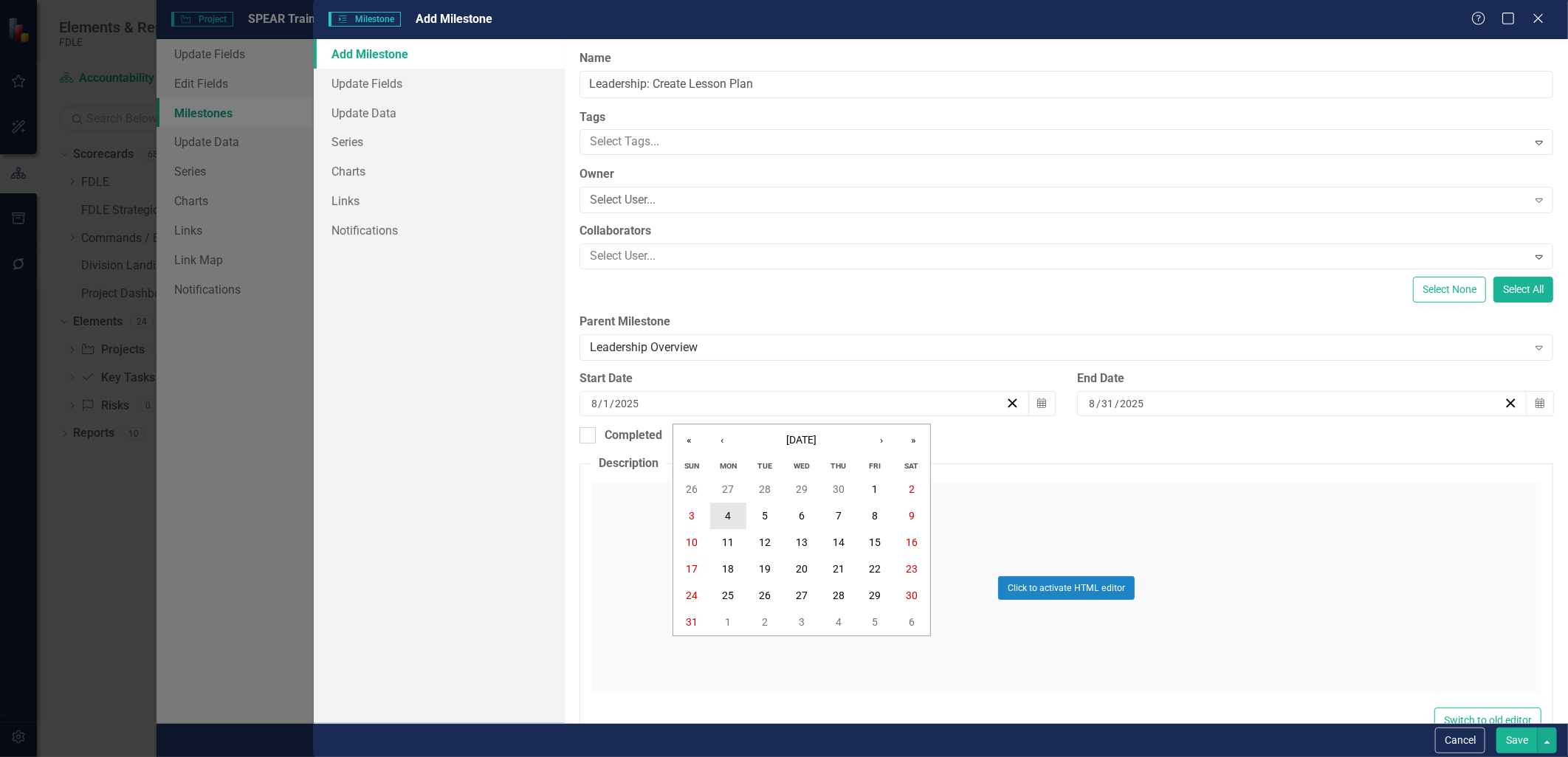
click at [726, 520] on abbr "4" at bounding box center [728, 516] width 6 height 12
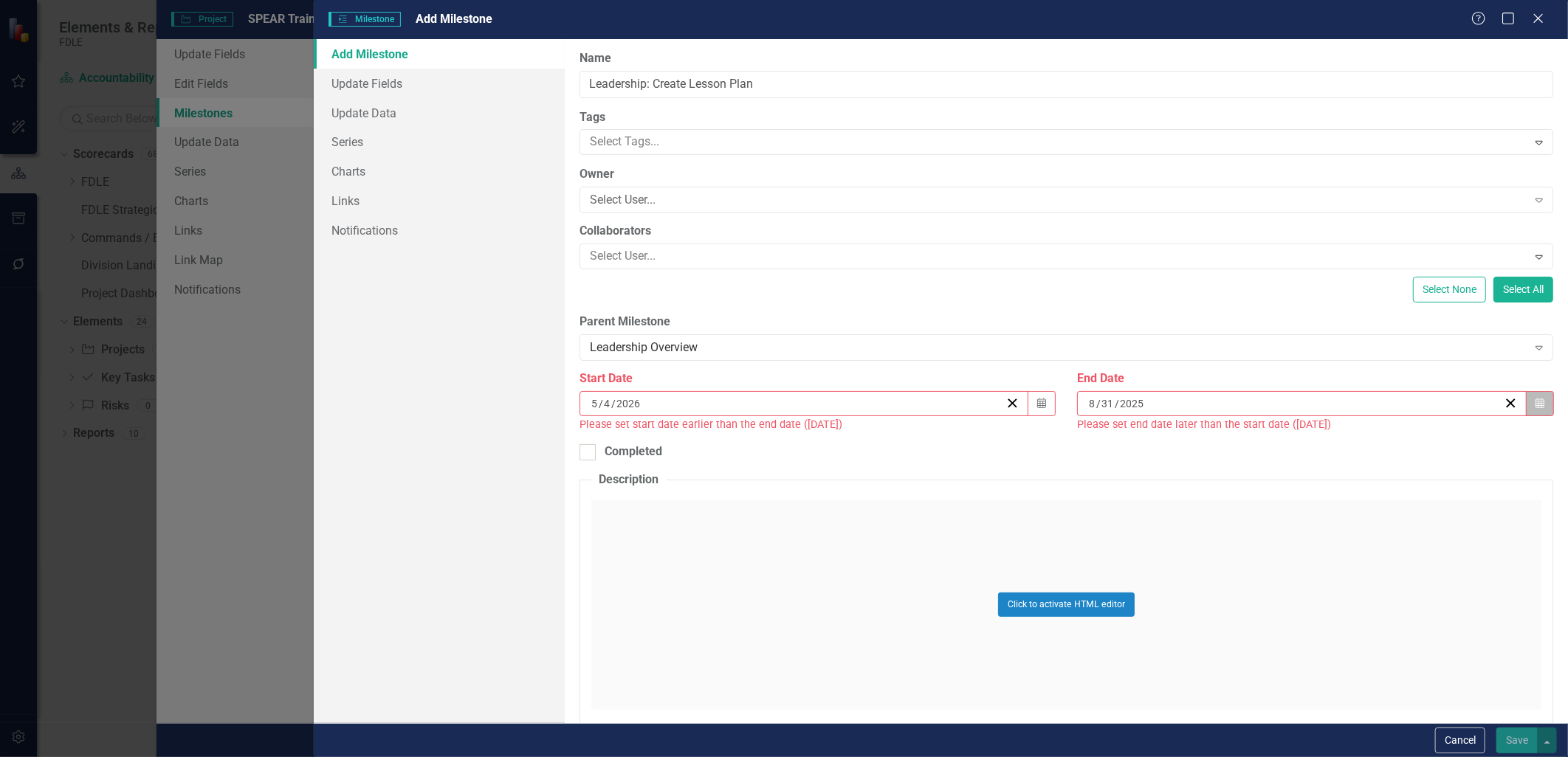
click at [1536, 404] on icon "button" at bounding box center [1540, 403] width 9 height 10
click at [1377, 441] on button "›" at bounding box center [1375, 441] width 32 height 32
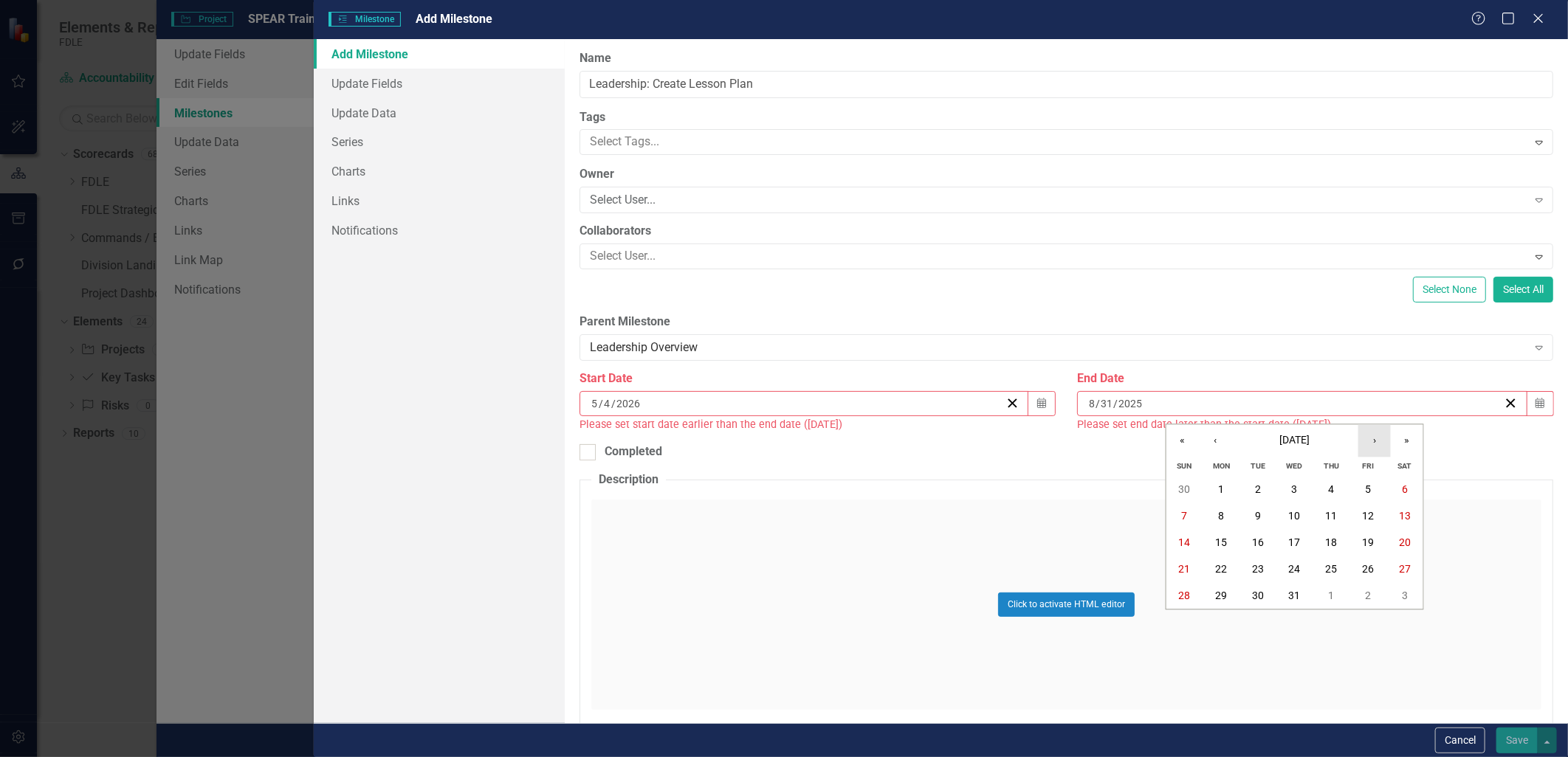
click at [1377, 441] on button "›" at bounding box center [1375, 441] width 32 height 32
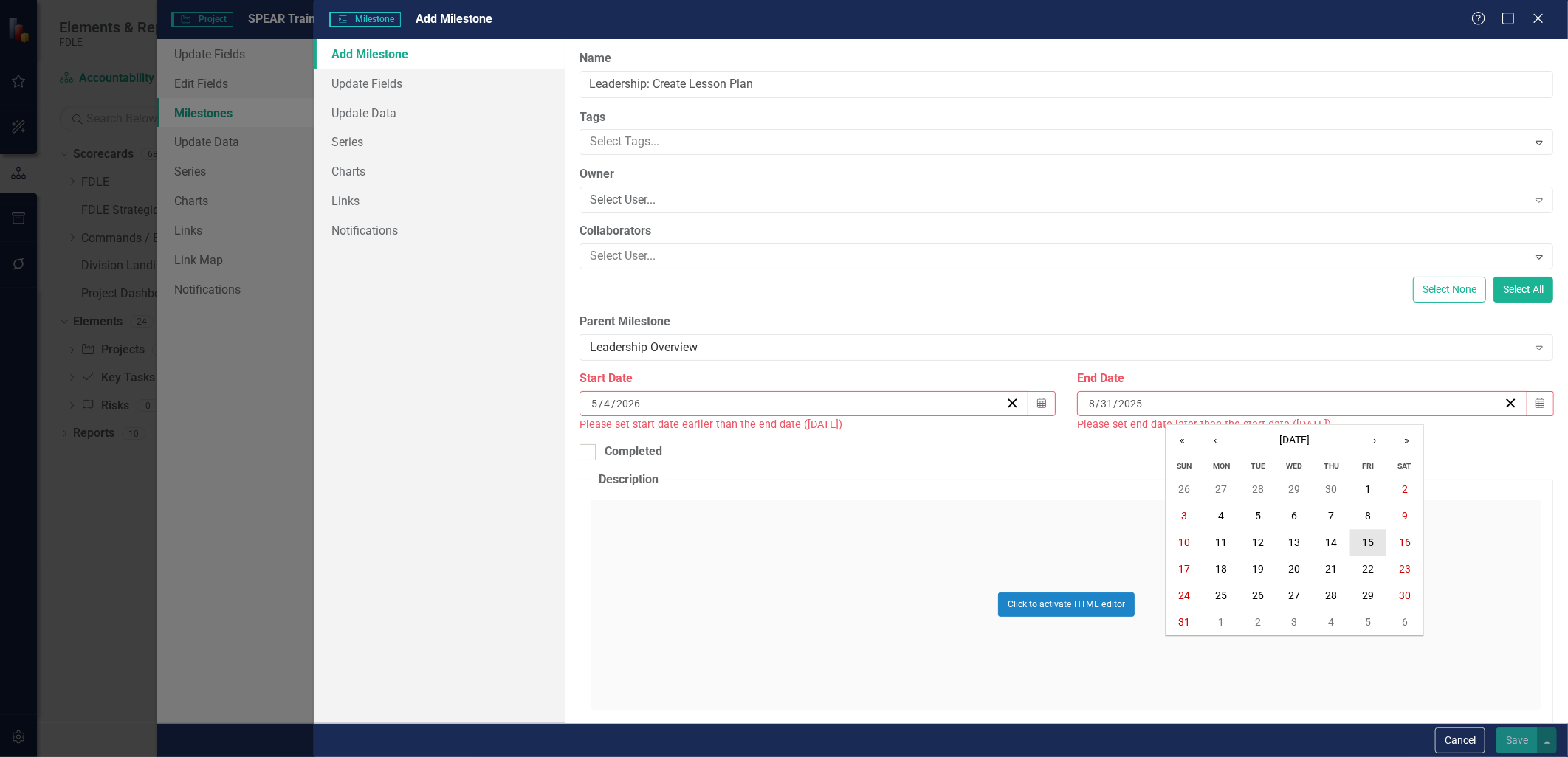
click at [1375, 544] on button "15" at bounding box center [1368, 543] width 37 height 27
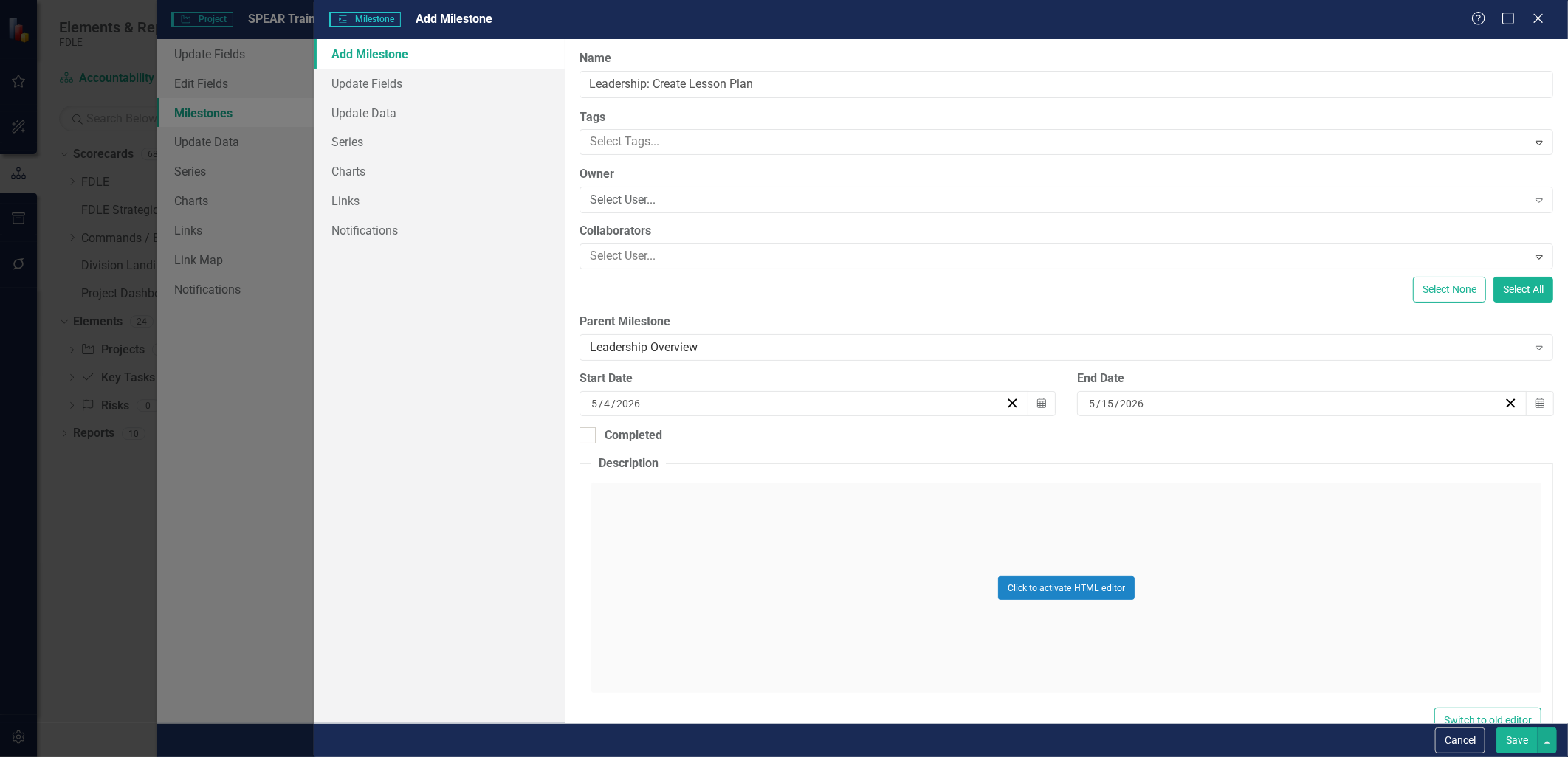
click at [1509, 750] on button "Save" at bounding box center [1516, 740] width 41 height 26
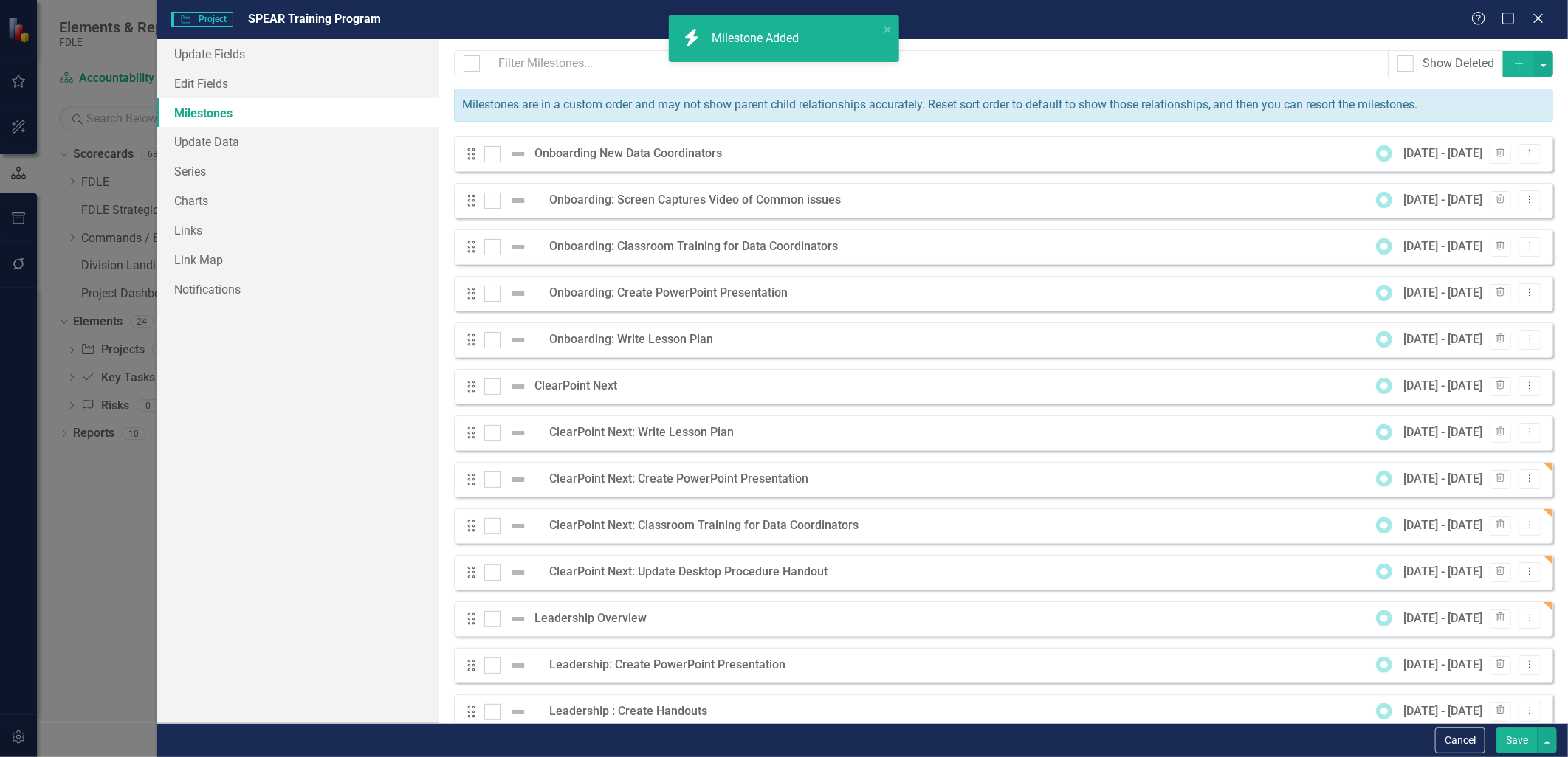
click at [1502, 740] on button "Save" at bounding box center [1516, 740] width 41 height 26
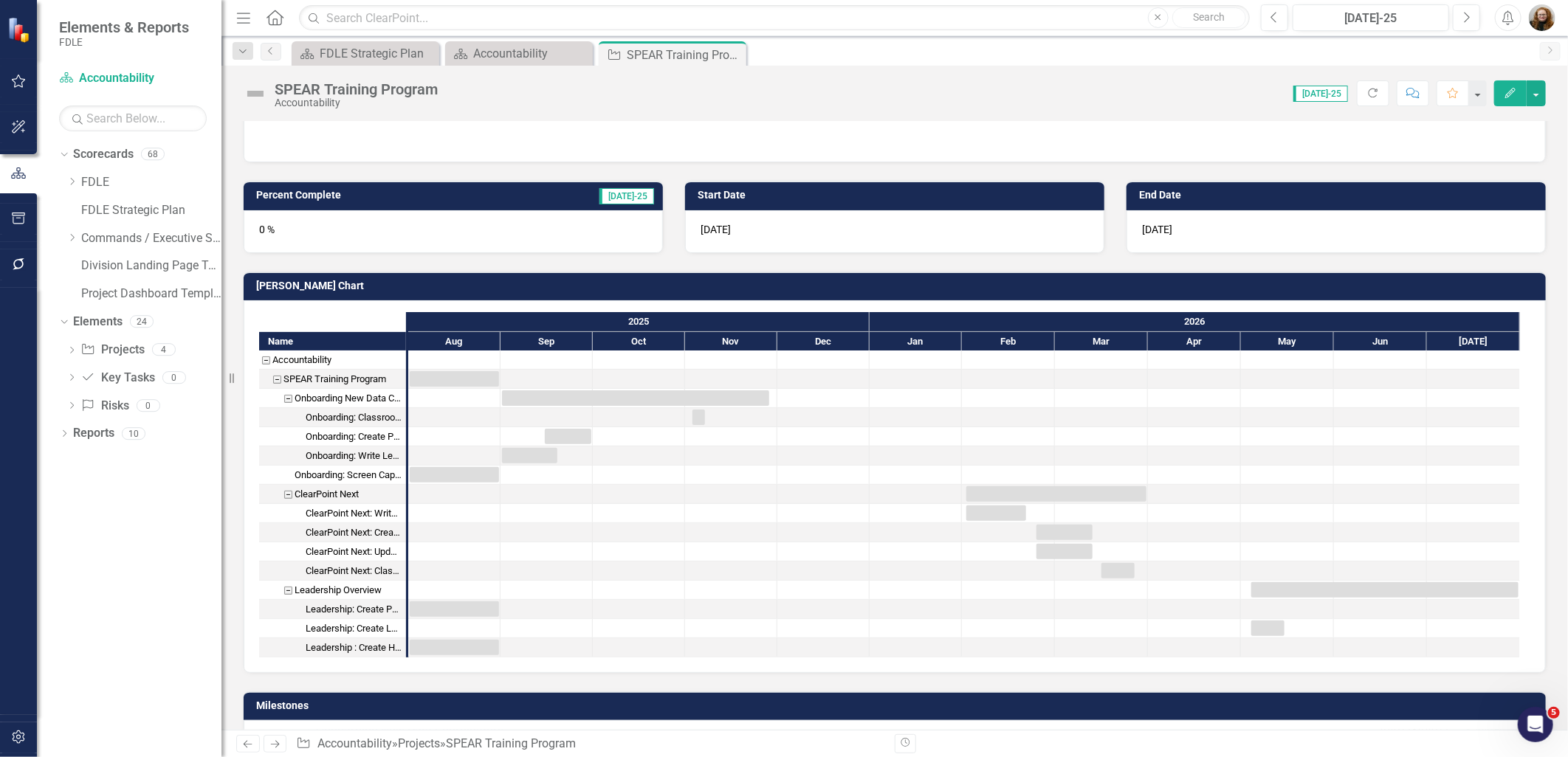
click at [1509, 96] on icon "Edit" at bounding box center [1510, 93] width 13 height 10
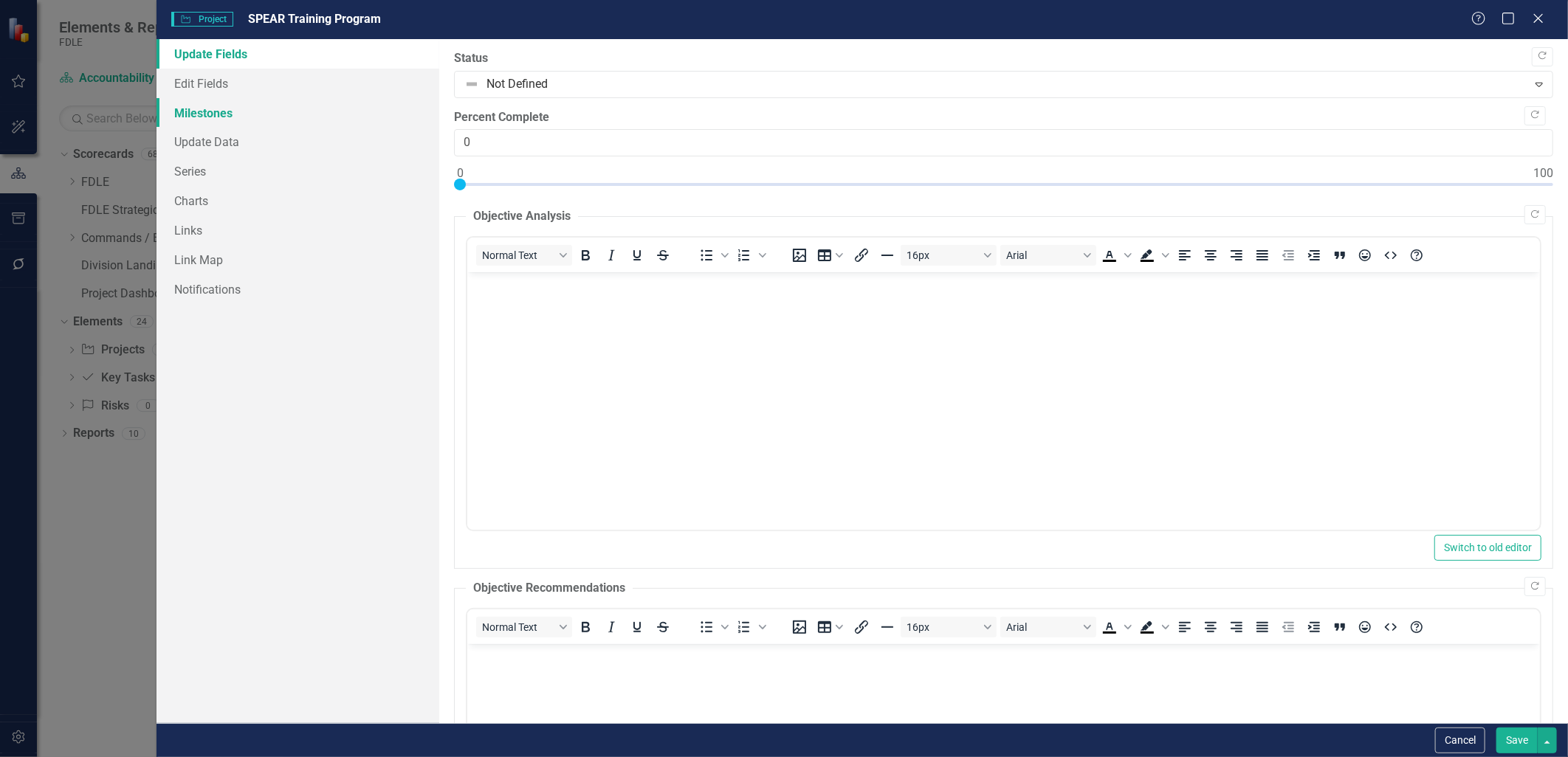
scroll to position [0, 0]
click at [193, 77] on link "Edit Fields" at bounding box center [297, 83] width 282 height 30
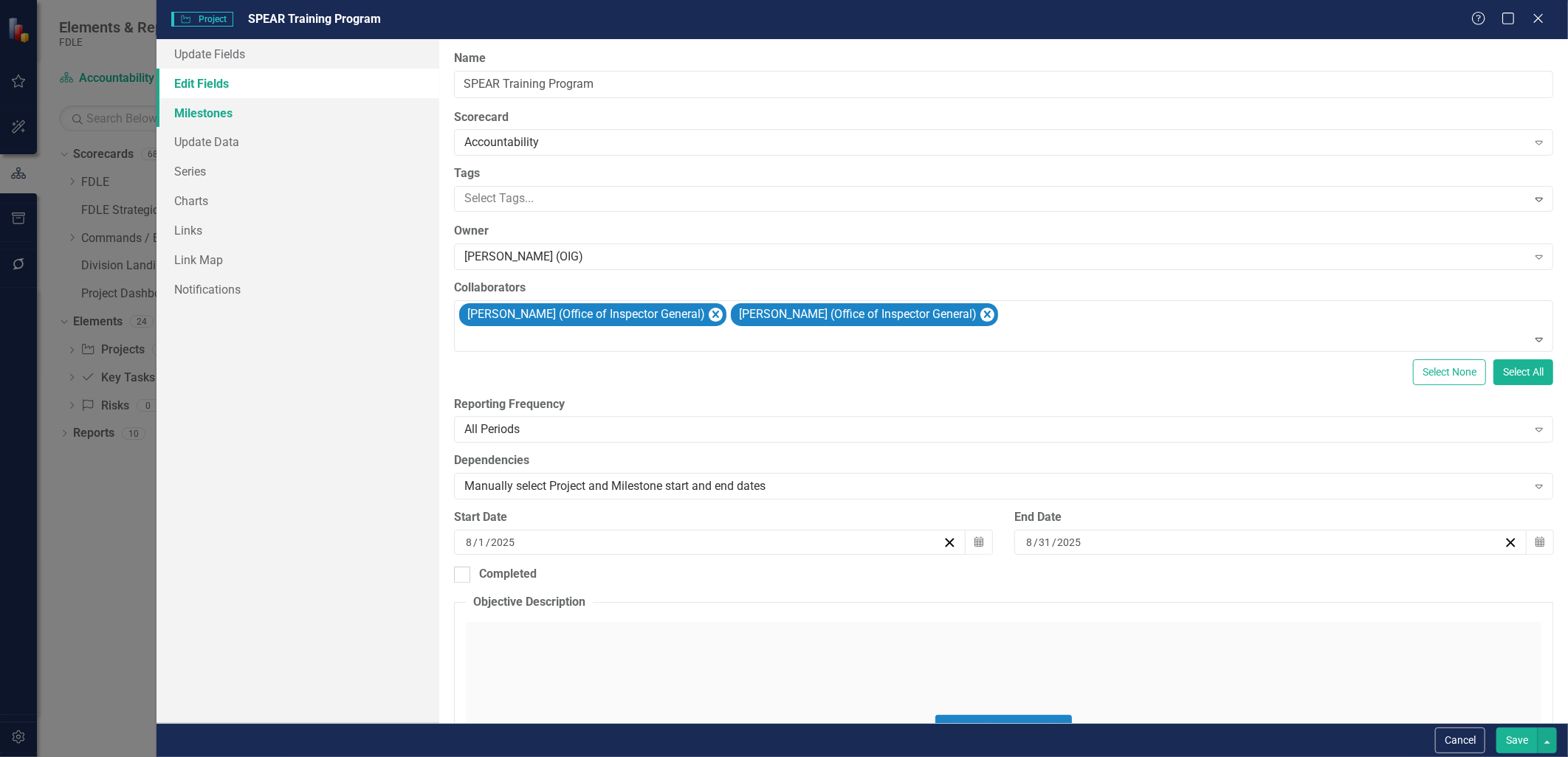
click at [200, 114] on link "Milestones" at bounding box center [297, 113] width 282 height 30
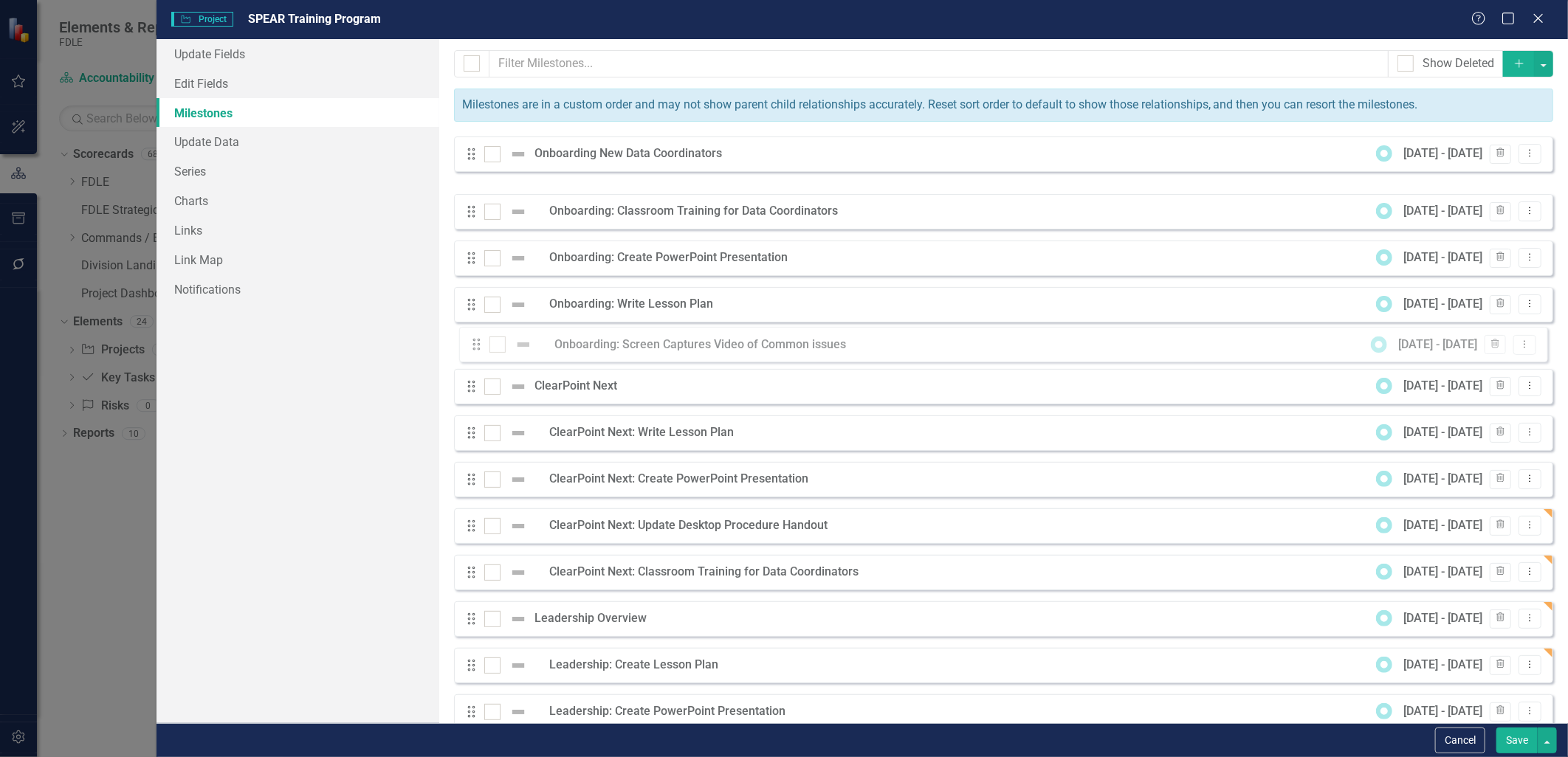
drag, startPoint x: 469, startPoint y: 204, endPoint x: 474, endPoint y: 347, distance: 143.1
drag, startPoint x: 470, startPoint y: 199, endPoint x: 465, endPoint y: 297, distance: 98.1
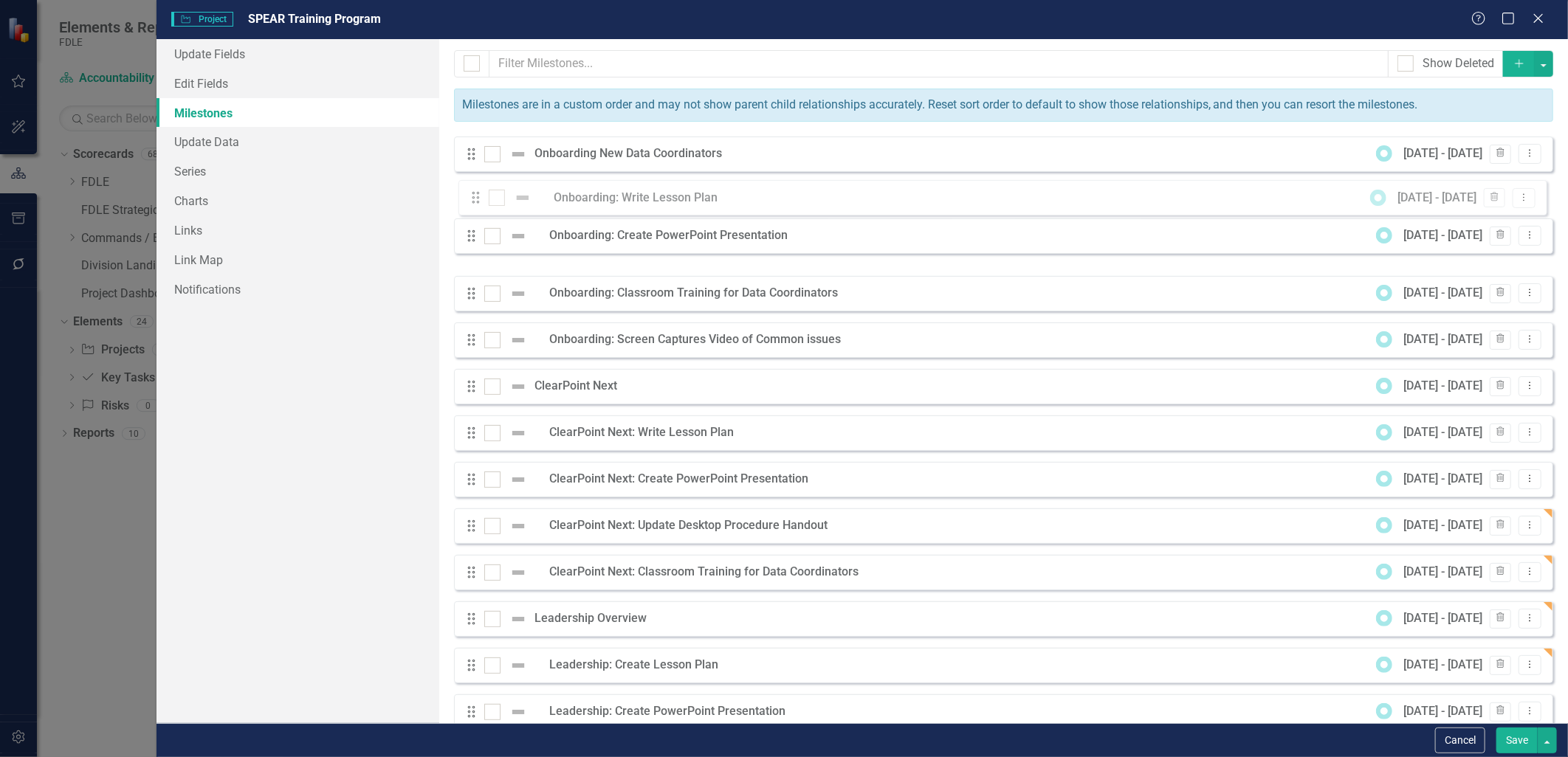
drag, startPoint x: 470, startPoint y: 247, endPoint x: 474, endPoint y: 198, distance: 49.2
click at [474, 198] on div "Drag Onboarding New Data Coordinators 9/1/25 - 11/28/25 Trash Dropdown Menu Dra…" at bounding box center [1003, 456] width 1099 height 639
click at [1500, 739] on button "Save" at bounding box center [1516, 740] width 41 height 26
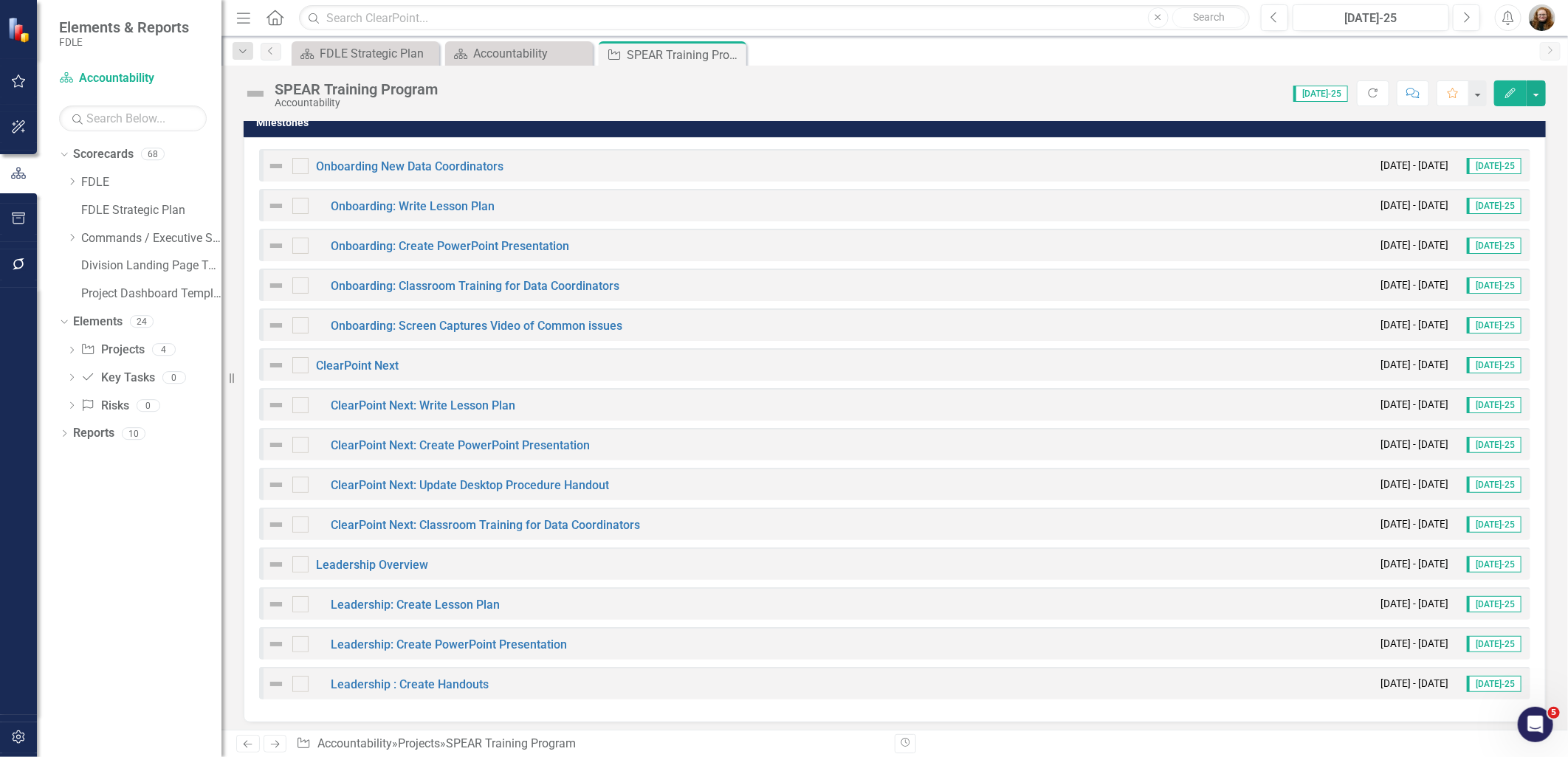
scroll to position [831, 0]
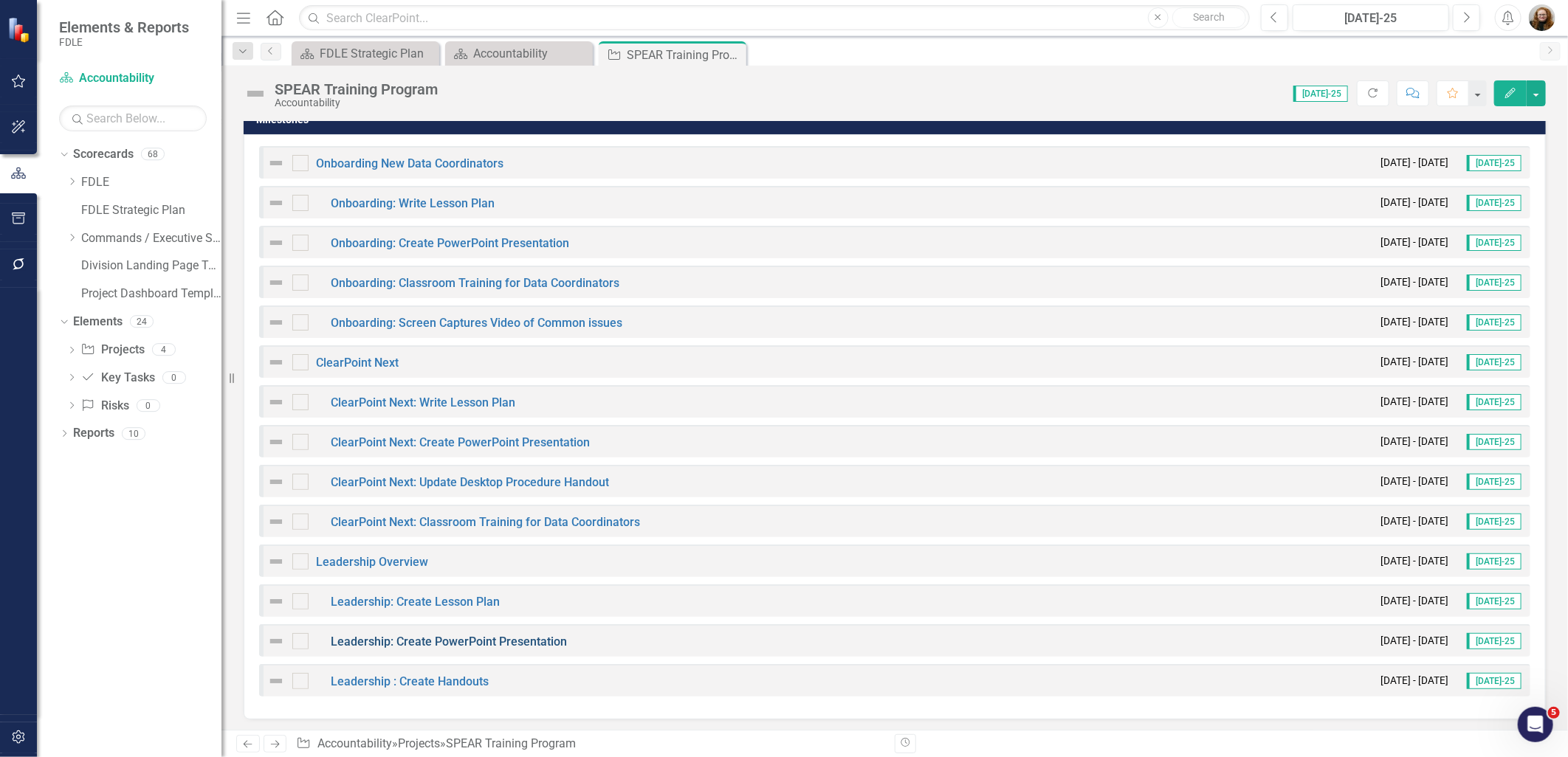
click at [439, 638] on link "Leadership: Create PowerPoint Presentation" at bounding box center [448, 641] width 236 height 14
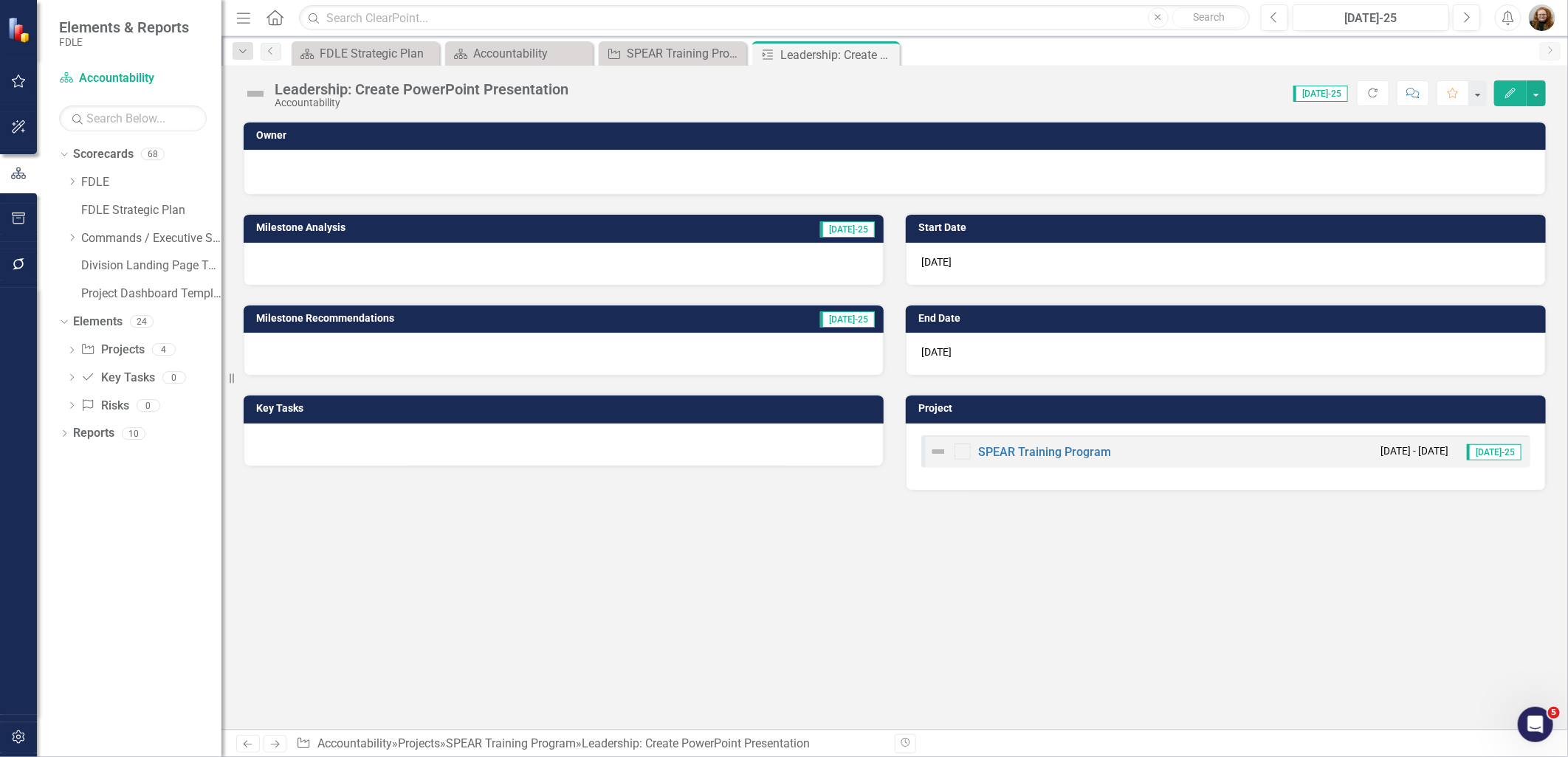
click at [1504, 97] on icon "Edit" at bounding box center [1510, 93] width 13 height 10
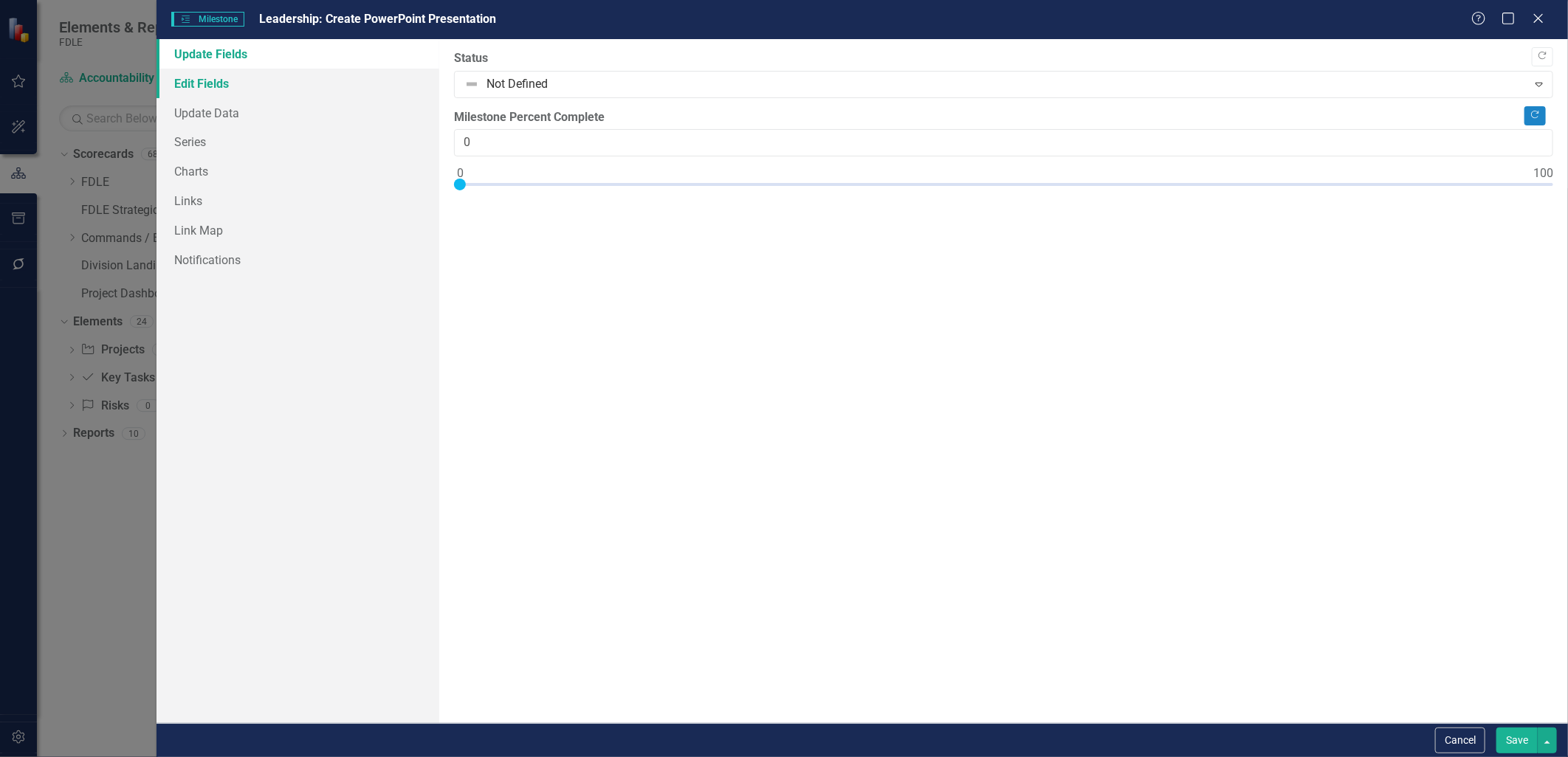
click at [189, 83] on link "Edit Fields" at bounding box center [297, 83] width 282 height 30
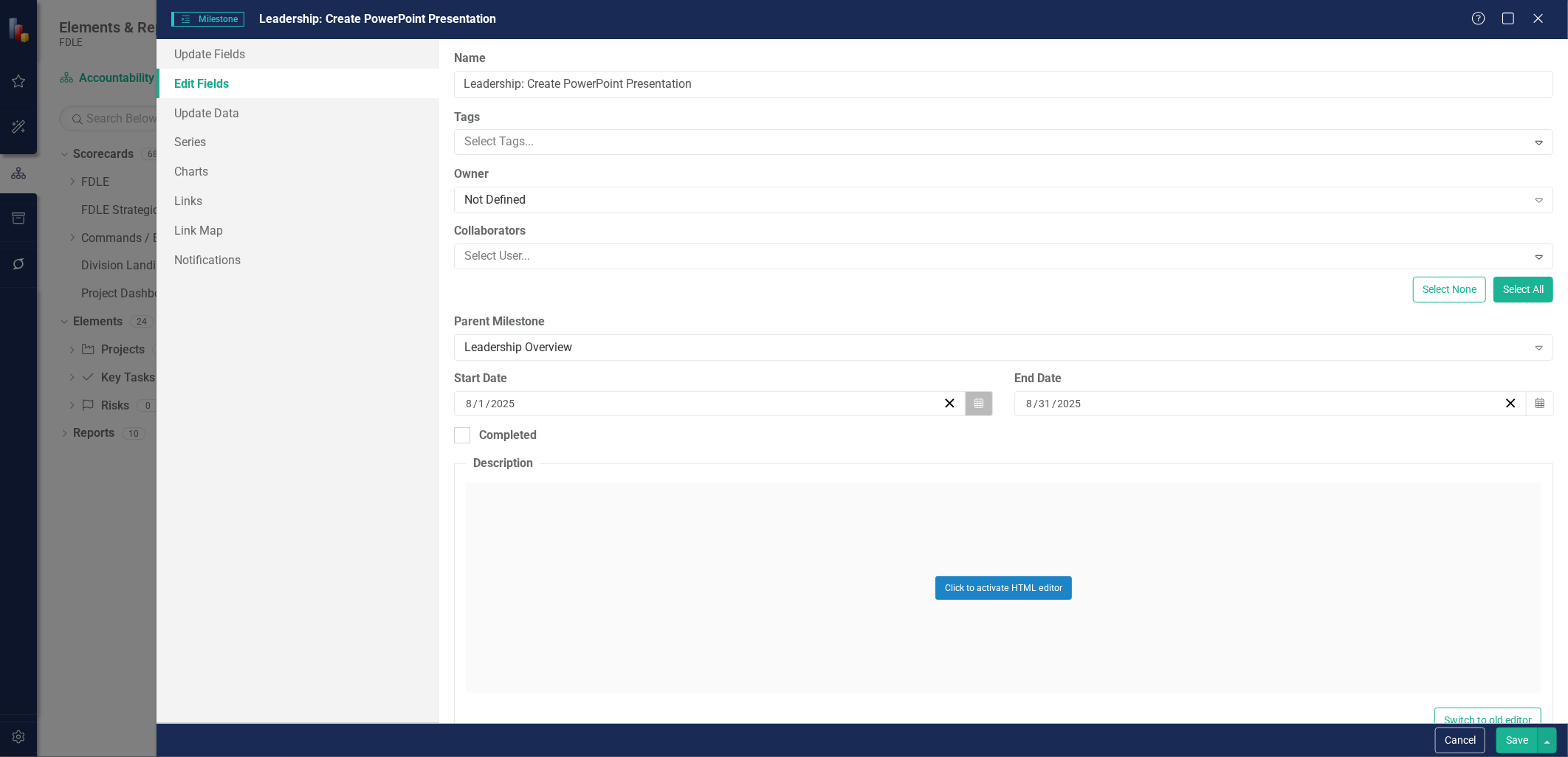
click at [975, 408] on icon "button" at bounding box center [978, 403] width 9 height 10
click at [779, 441] on button "›" at bounding box center [786, 441] width 32 height 32
click at [779, 440] on button "›" at bounding box center [786, 441] width 32 height 32
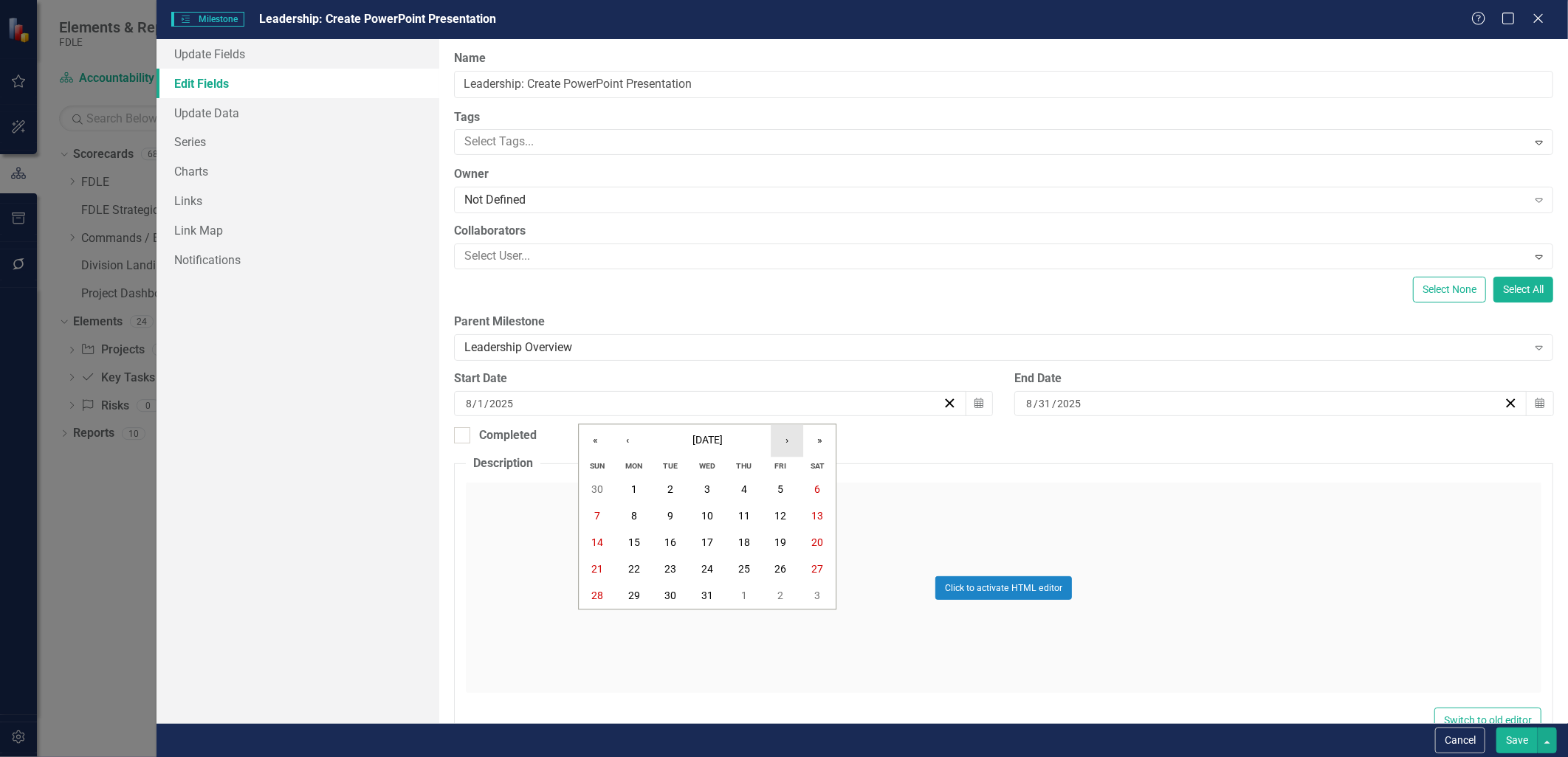
click at [780, 439] on button "›" at bounding box center [786, 441] width 32 height 32
click at [780, 436] on button "›" at bounding box center [786, 441] width 32 height 32
click at [781, 436] on button "›" at bounding box center [786, 441] width 32 height 32
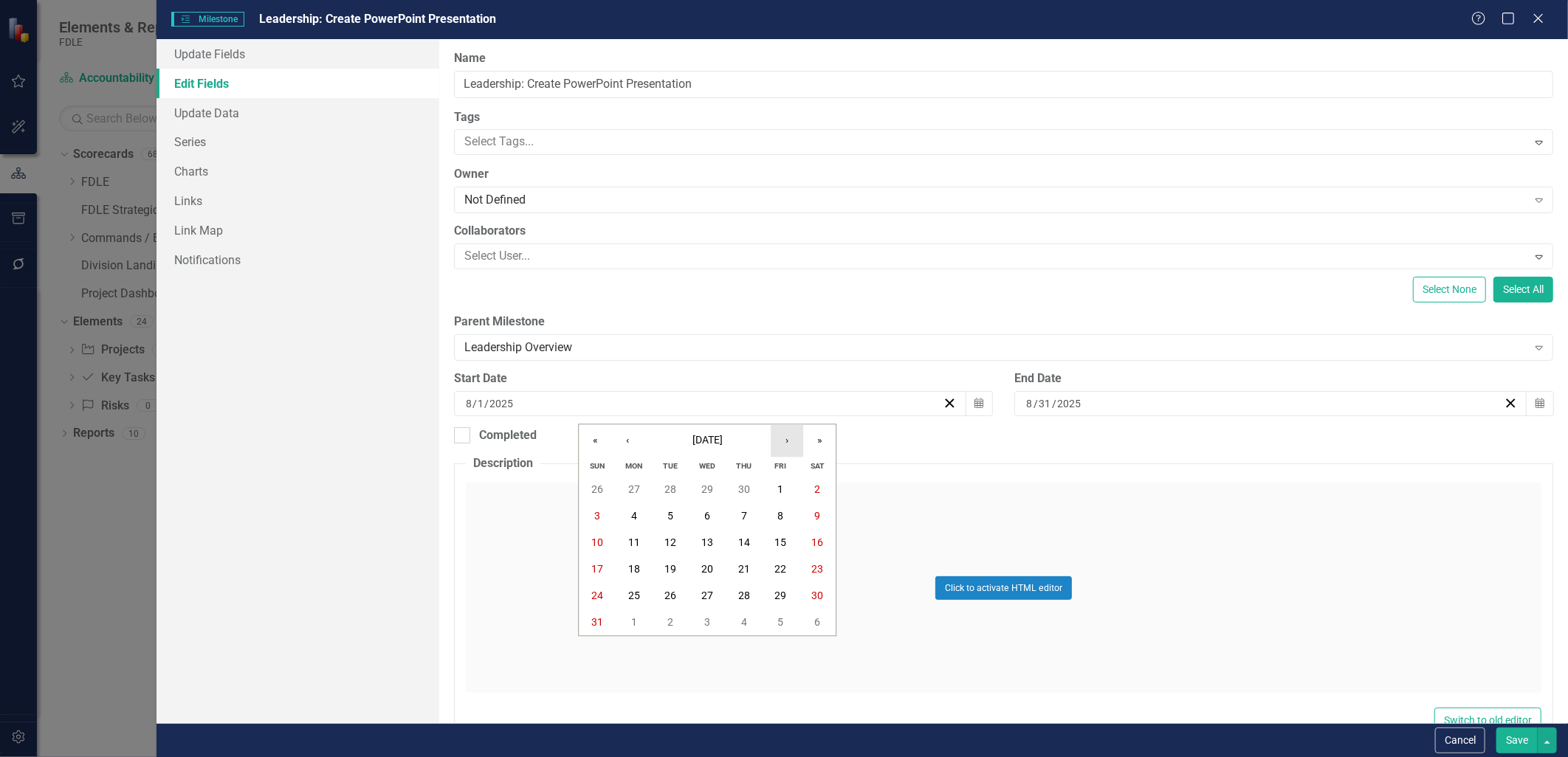
click at [781, 436] on button "›" at bounding box center [786, 441] width 32 height 32
click at [632, 445] on button "‹" at bounding box center [628, 441] width 32 height 32
click at [636, 561] on button "18" at bounding box center [634, 569] width 37 height 27
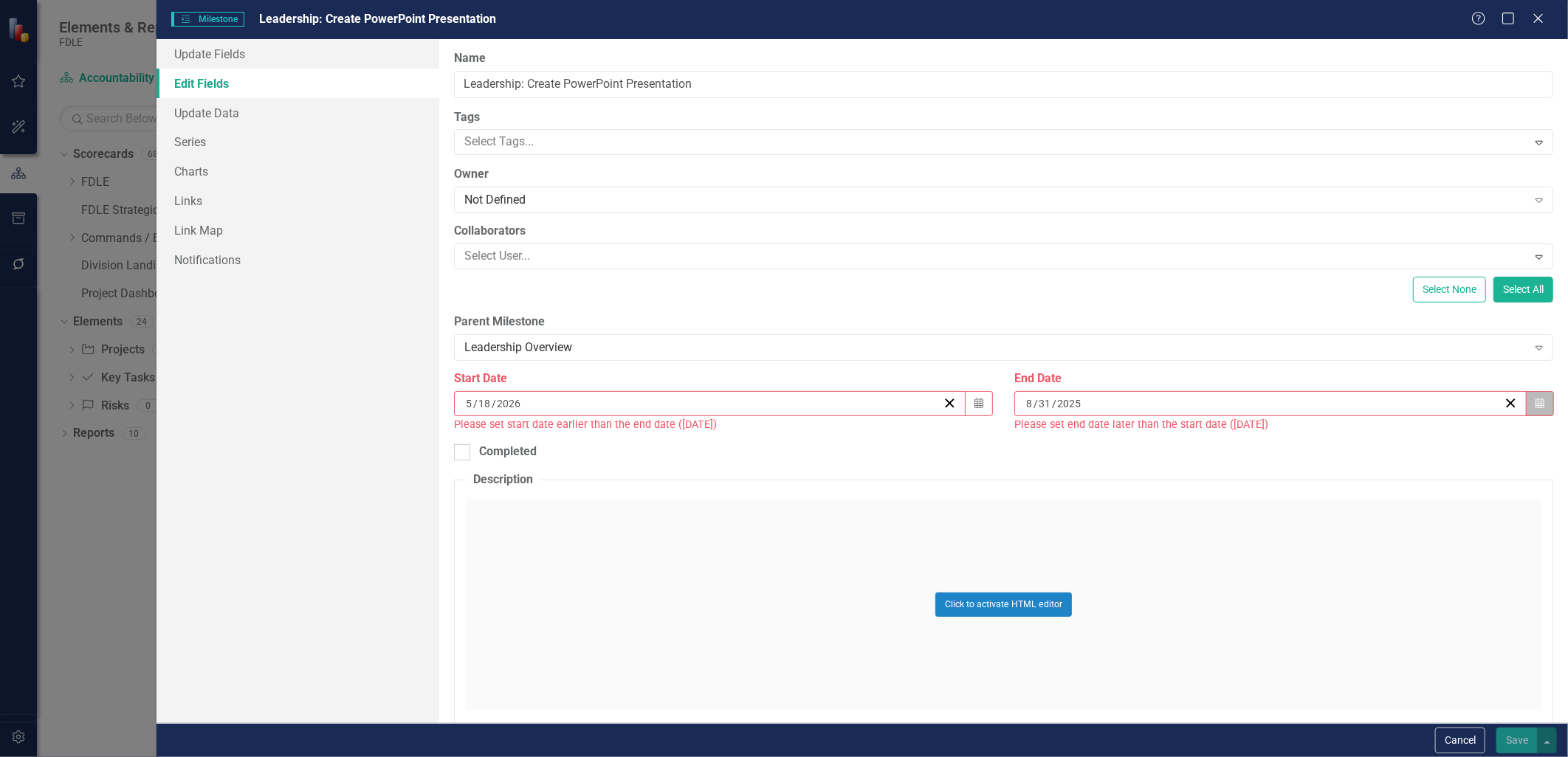
click at [1536, 407] on icon "Calendar" at bounding box center [1540, 403] width 9 height 10
click at [1351, 445] on button "›" at bounding box center [1342, 441] width 32 height 32
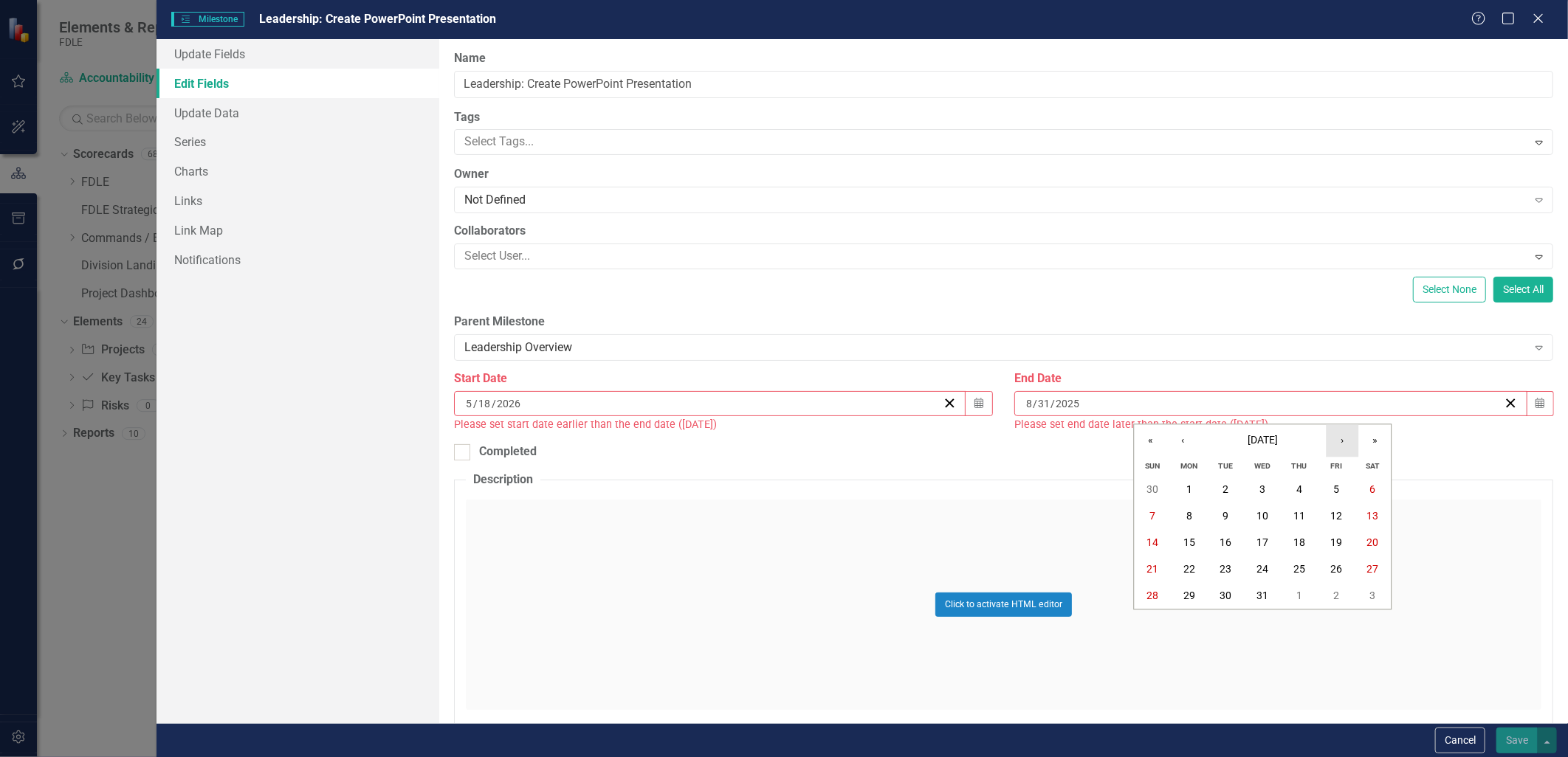
click at [1351, 445] on button "›" at bounding box center [1342, 441] width 32 height 32
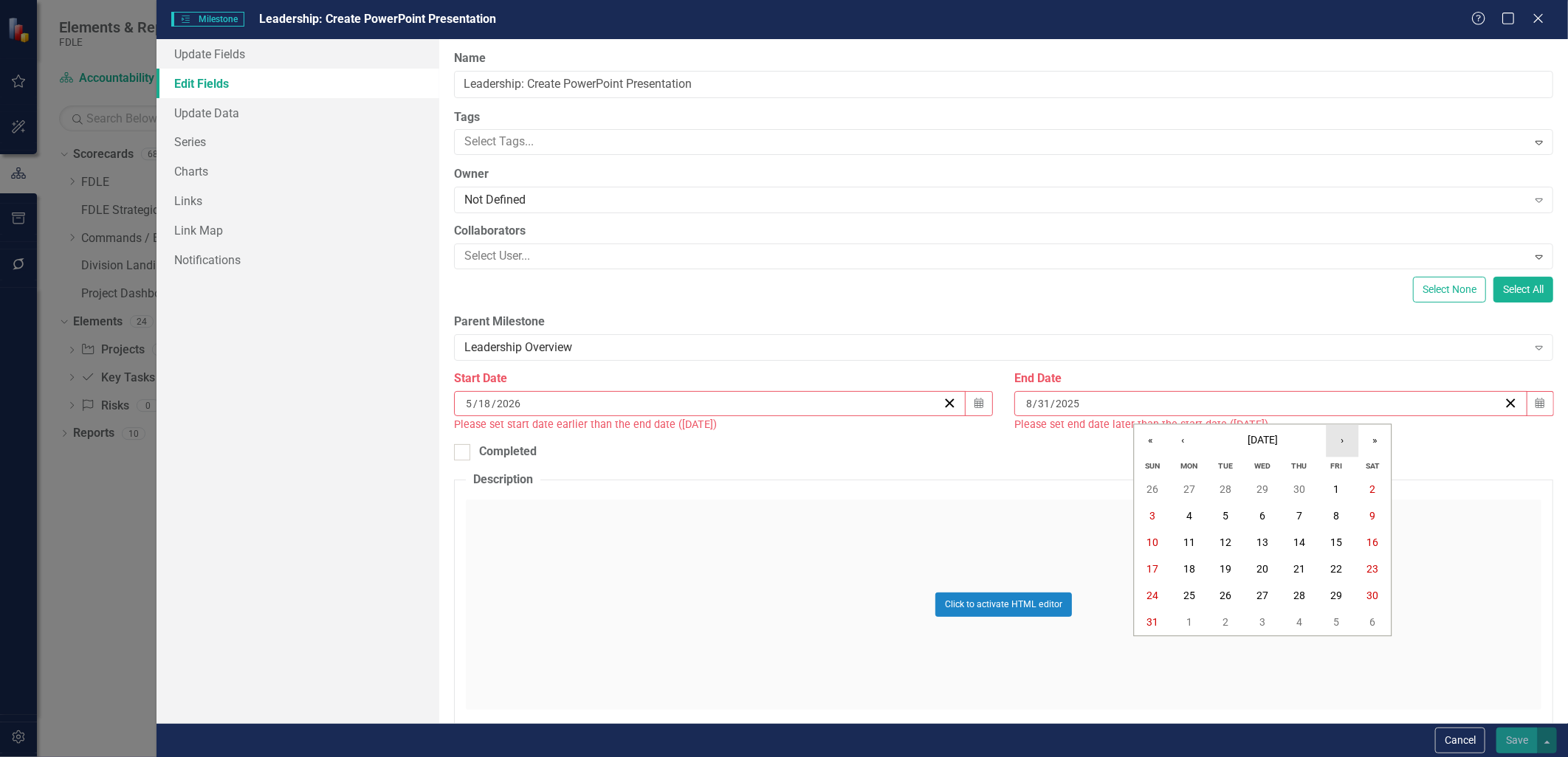
click at [1351, 445] on button "›" at bounding box center [1342, 441] width 32 height 32
click at [1178, 445] on button "‹" at bounding box center [1183, 441] width 32 height 32
click at [1338, 599] on abbr "29" at bounding box center [1336, 596] width 12 height 12
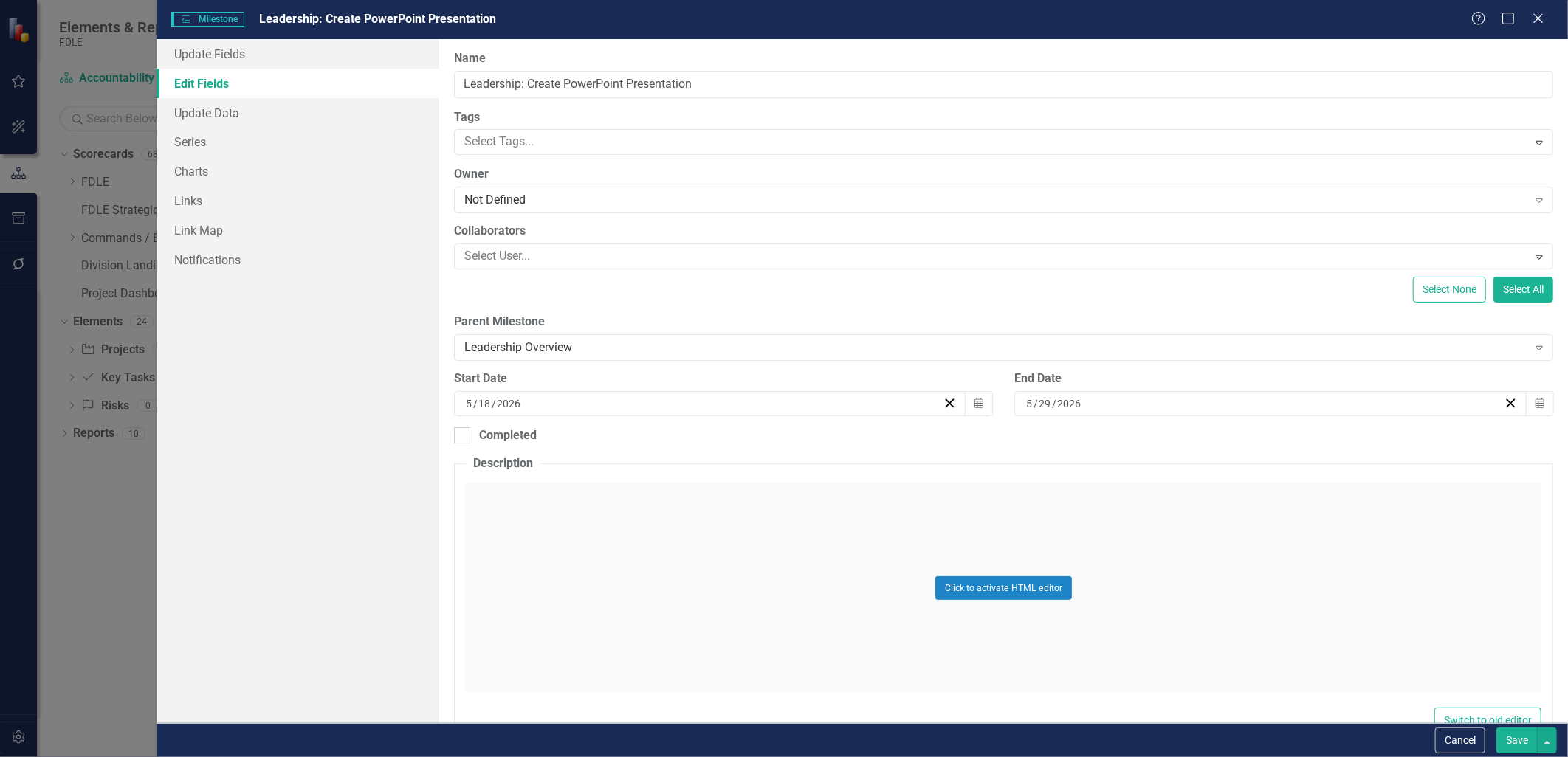
click at [1509, 745] on button "Save" at bounding box center [1516, 740] width 41 height 26
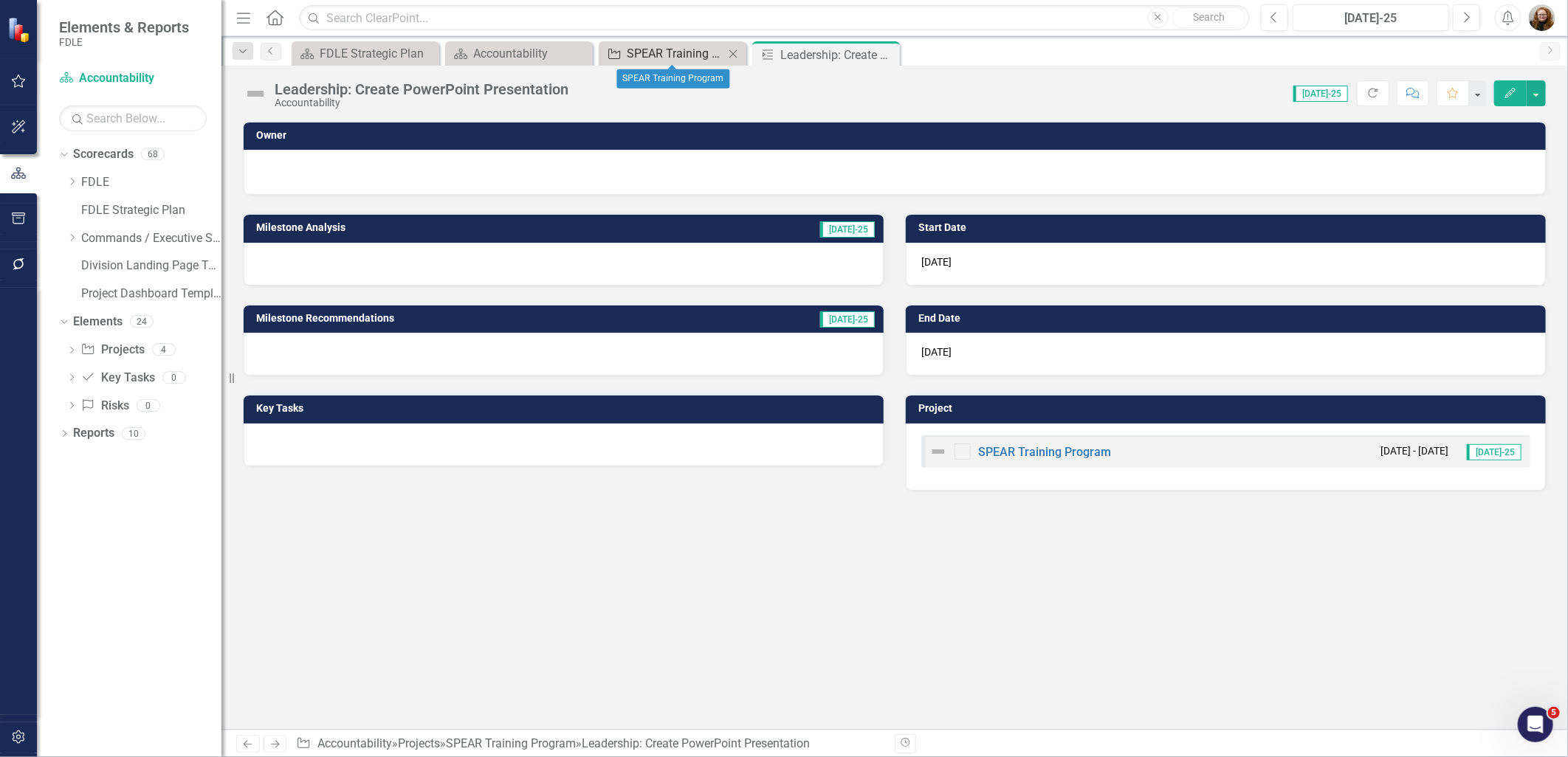
click at [642, 52] on div "SPEAR Training Program" at bounding box center [675, 53] width 97 height 19
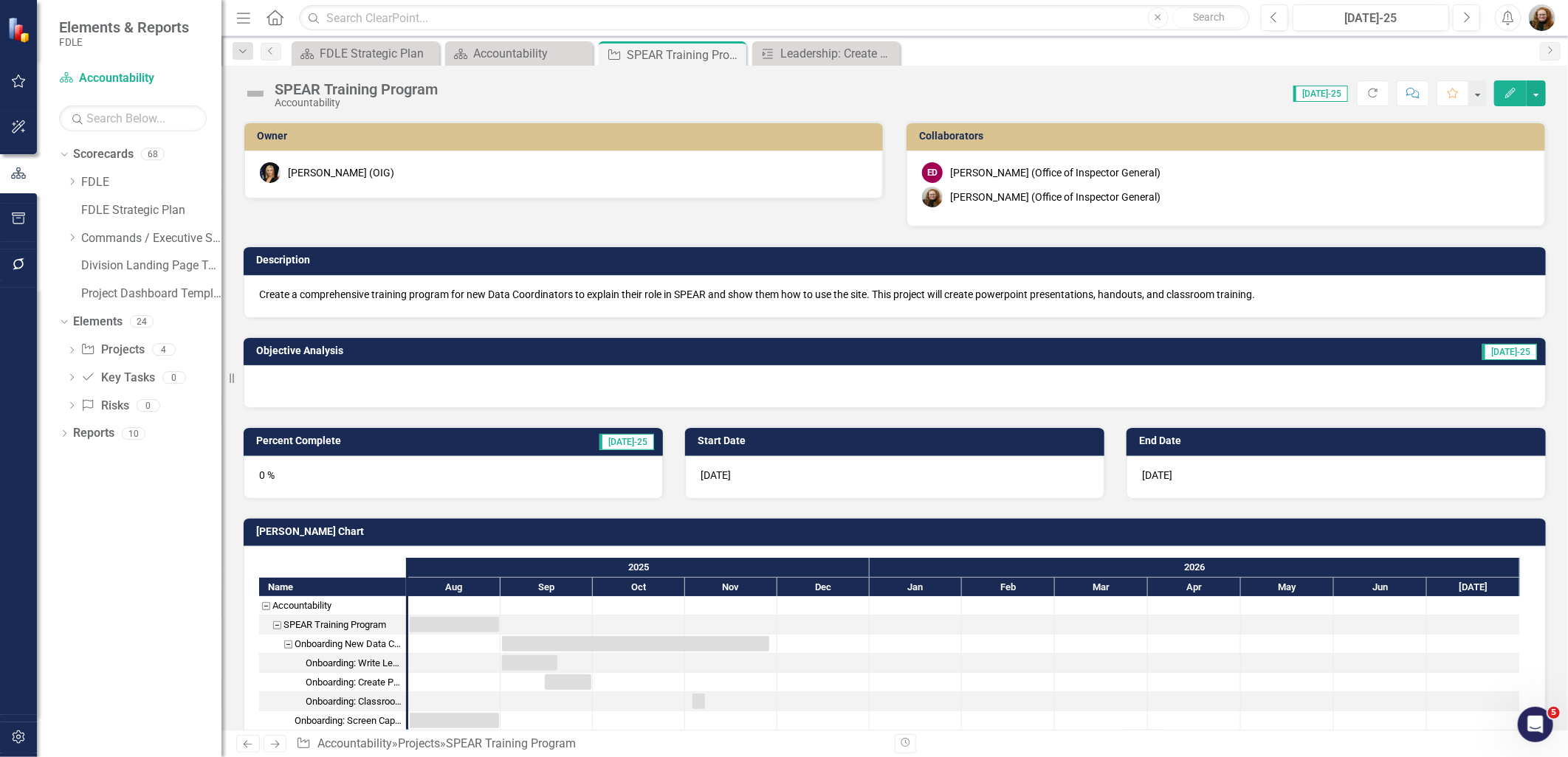
click at [1508, 98] on button "Edit" at bounding box center [1510, 93] width 32 height 26
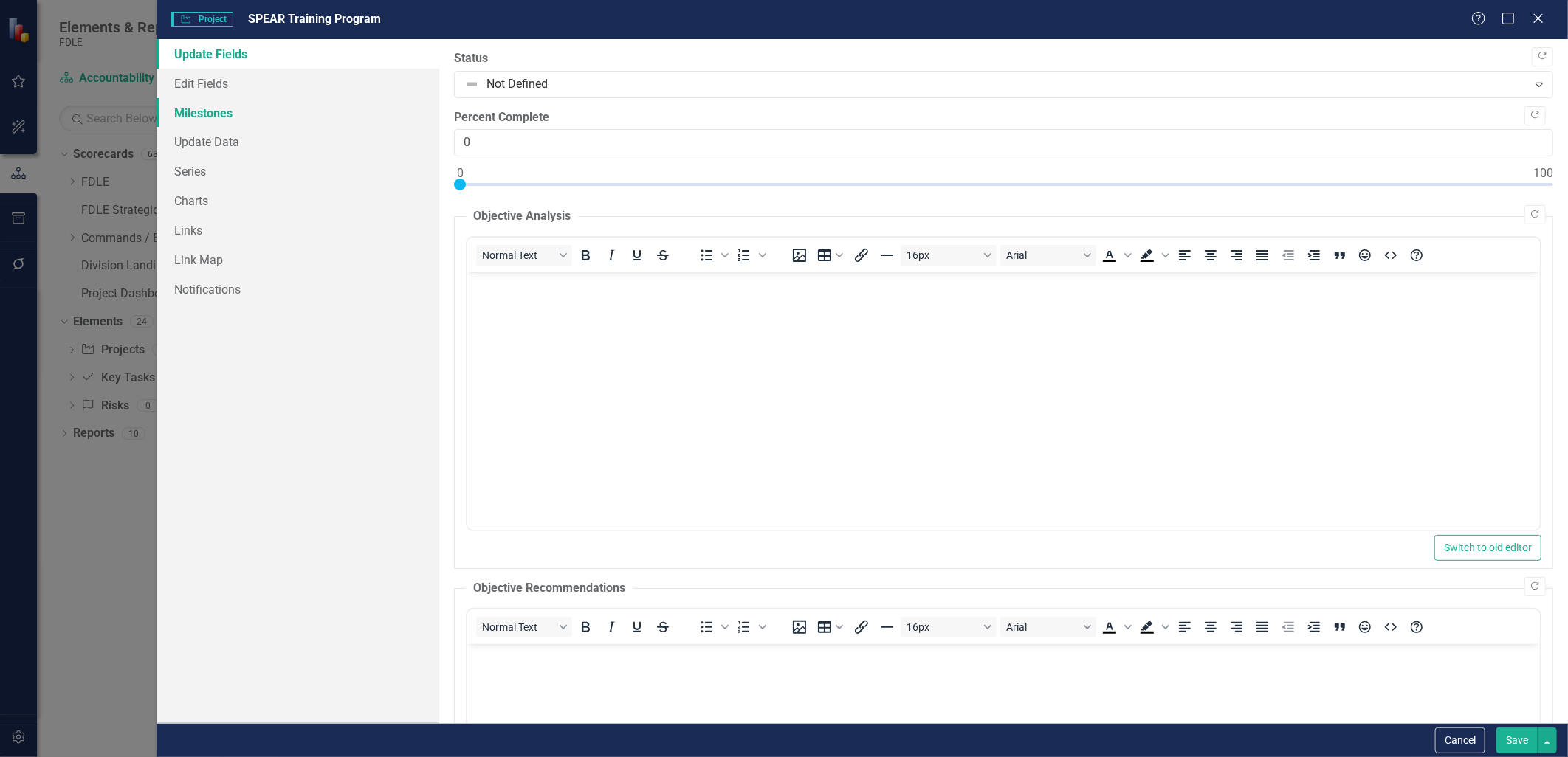
click at [189, 119] on link "Milestones" at bounding box center [297, 113] width 282 height 30
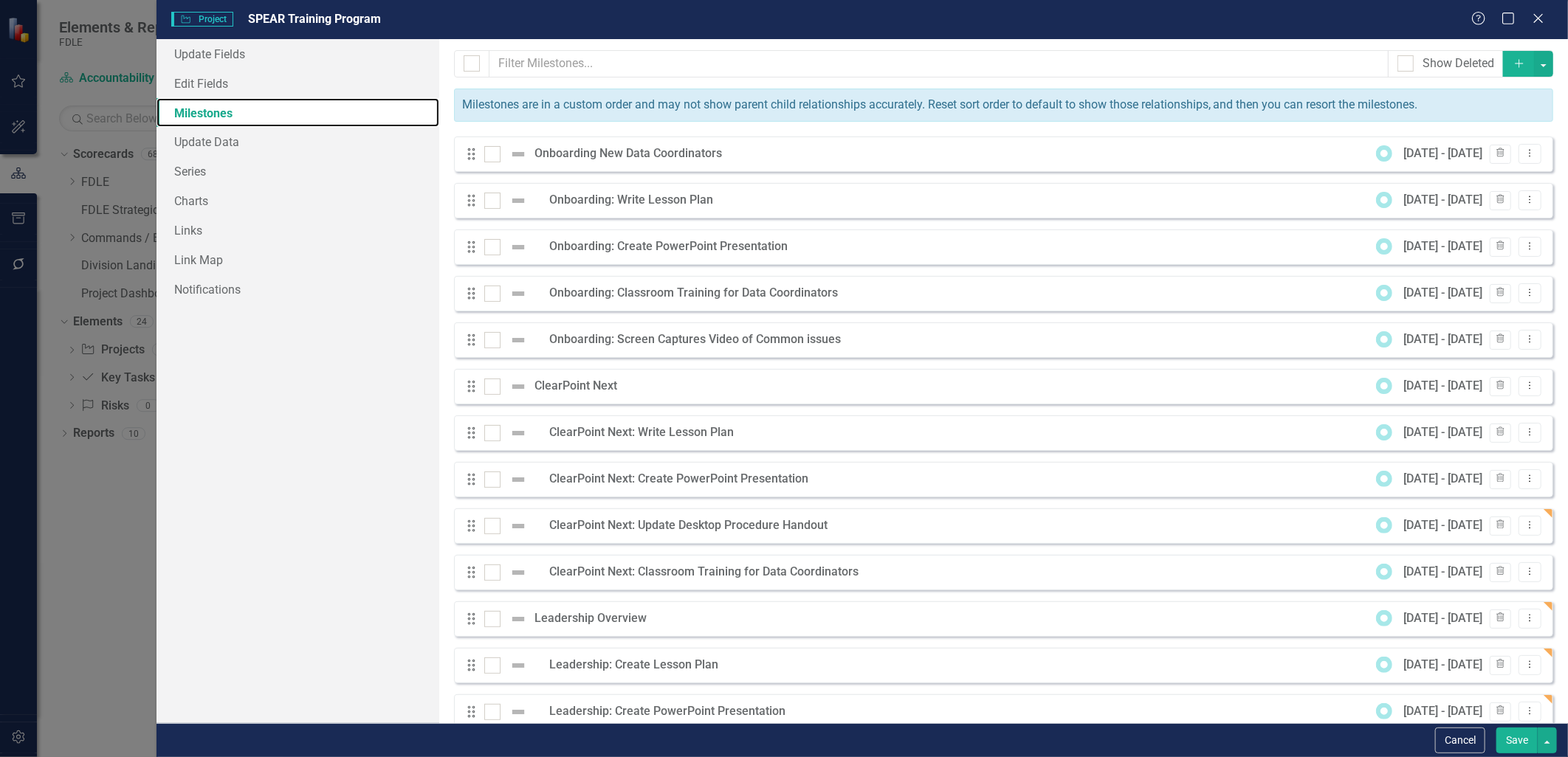
scroll to position [75, 0]
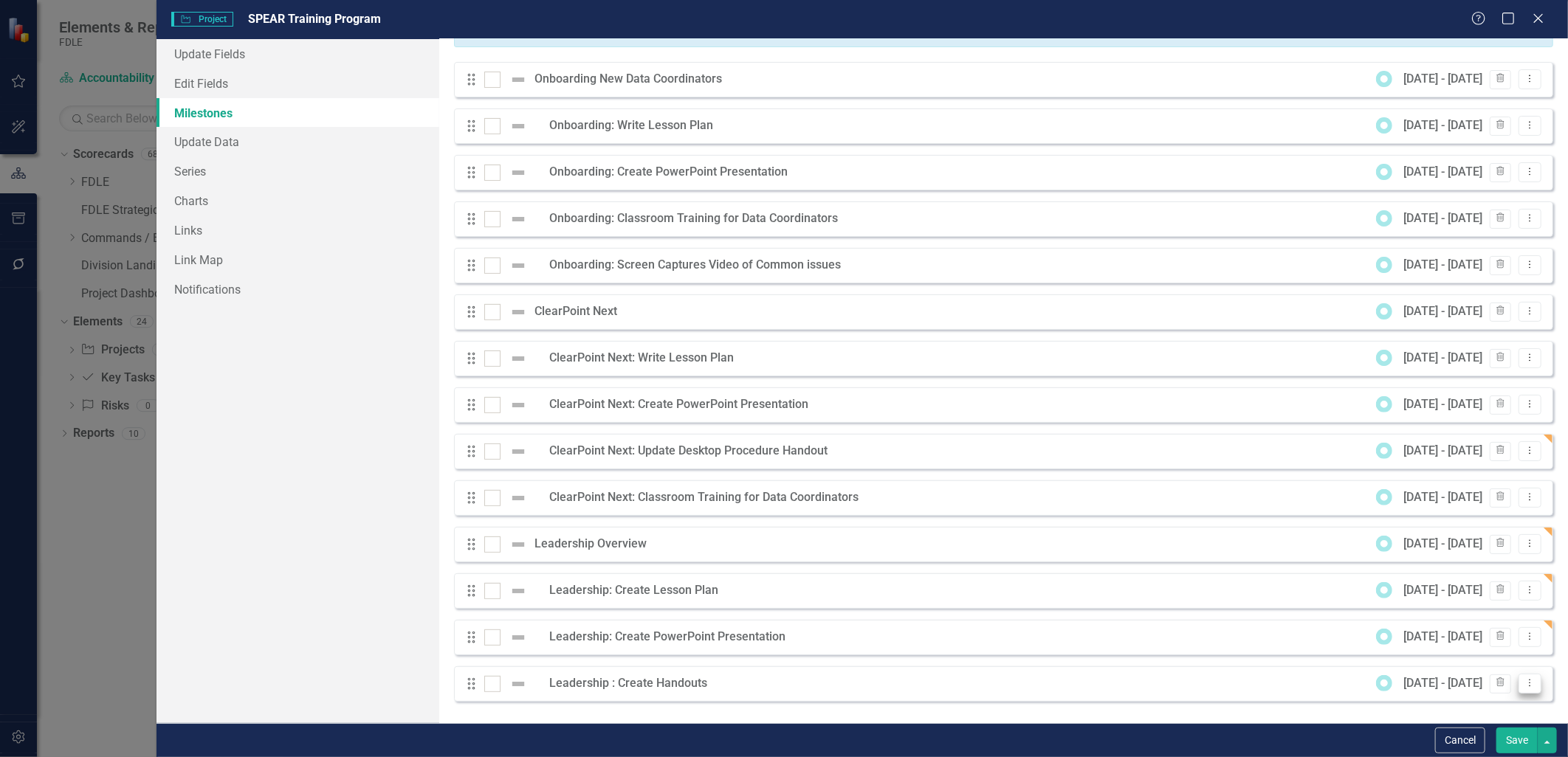
click at [1524, 681] on icon "Dropdown Menu" at bounding box center [1530, 683] width 13 height 10
click at [1441, 608] on link "Edit Edit Milestone" at bounding box center [1461, 606] width 139 height 27
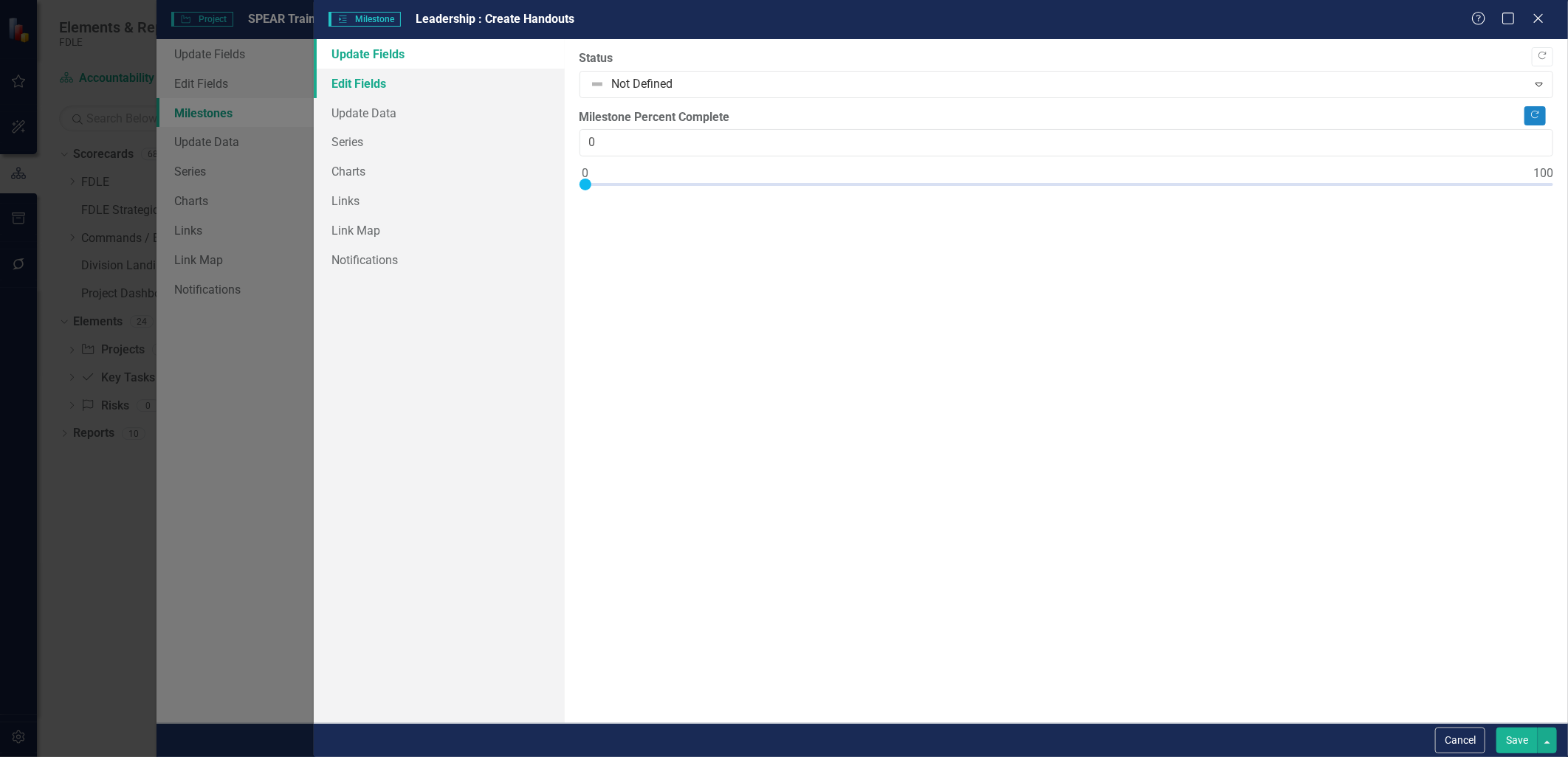
click at [380, 79] on link "Edit Fields" at bounding box center [438, 83] width 251 height 30
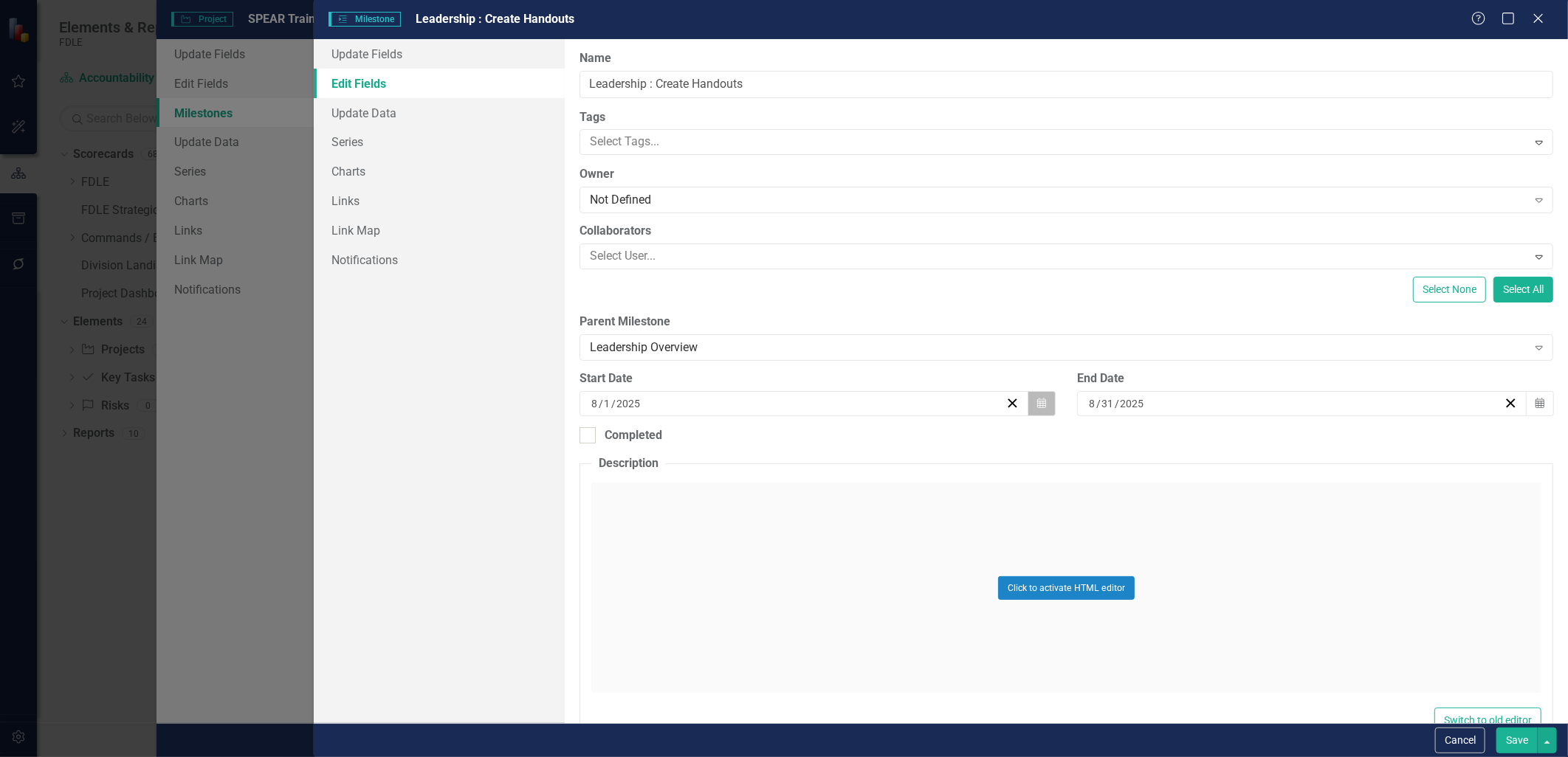
click at [1037, 404] on icon "Calendar" at bounding box center [1041, 403] width 9 height 10
click at [886, 445] on button "›" at bounding box center [881, 441] width 32 height 32
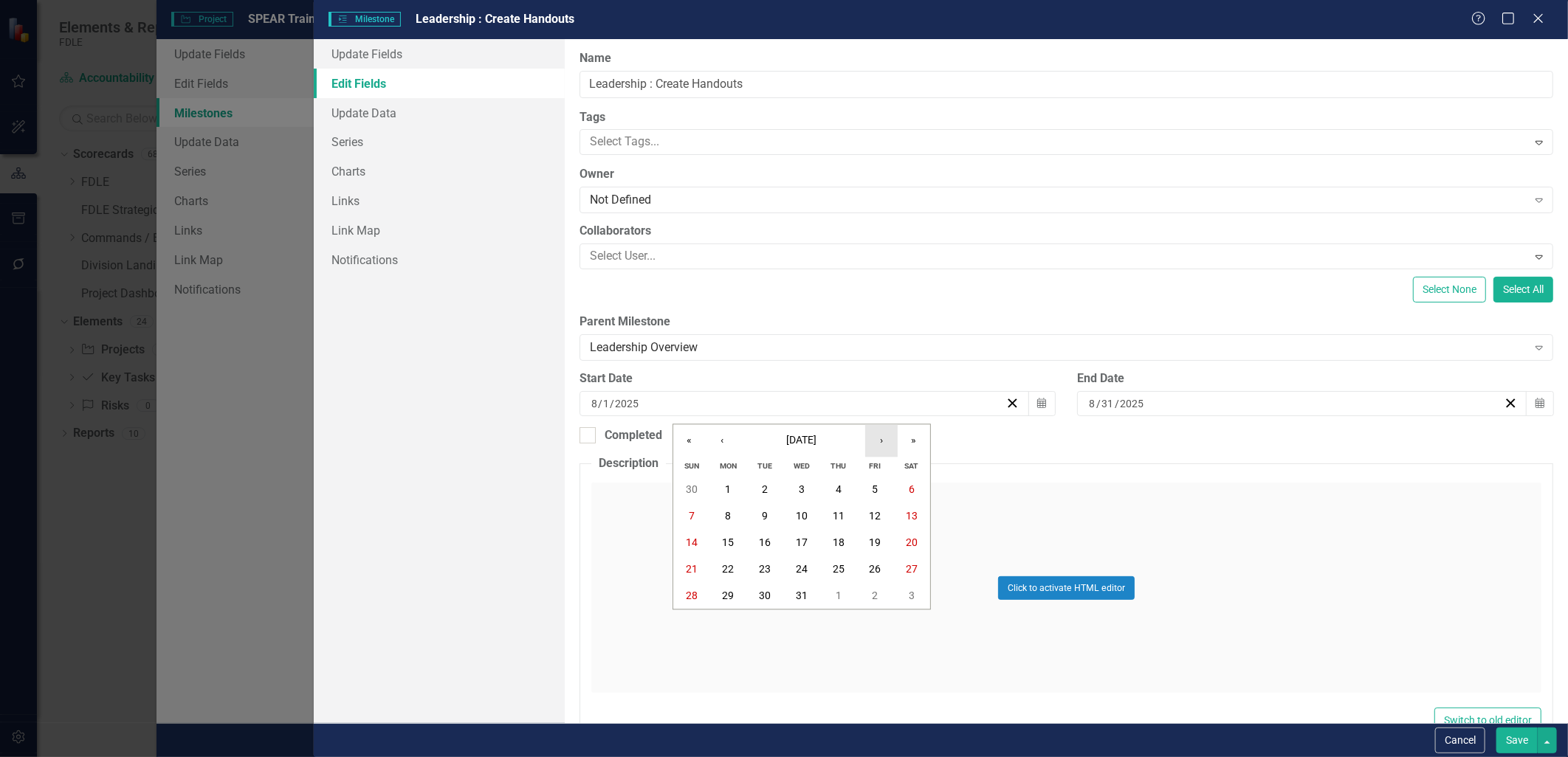
click at [881, 443] on button "›" at bounding box center [881, 441] width 32 height 32
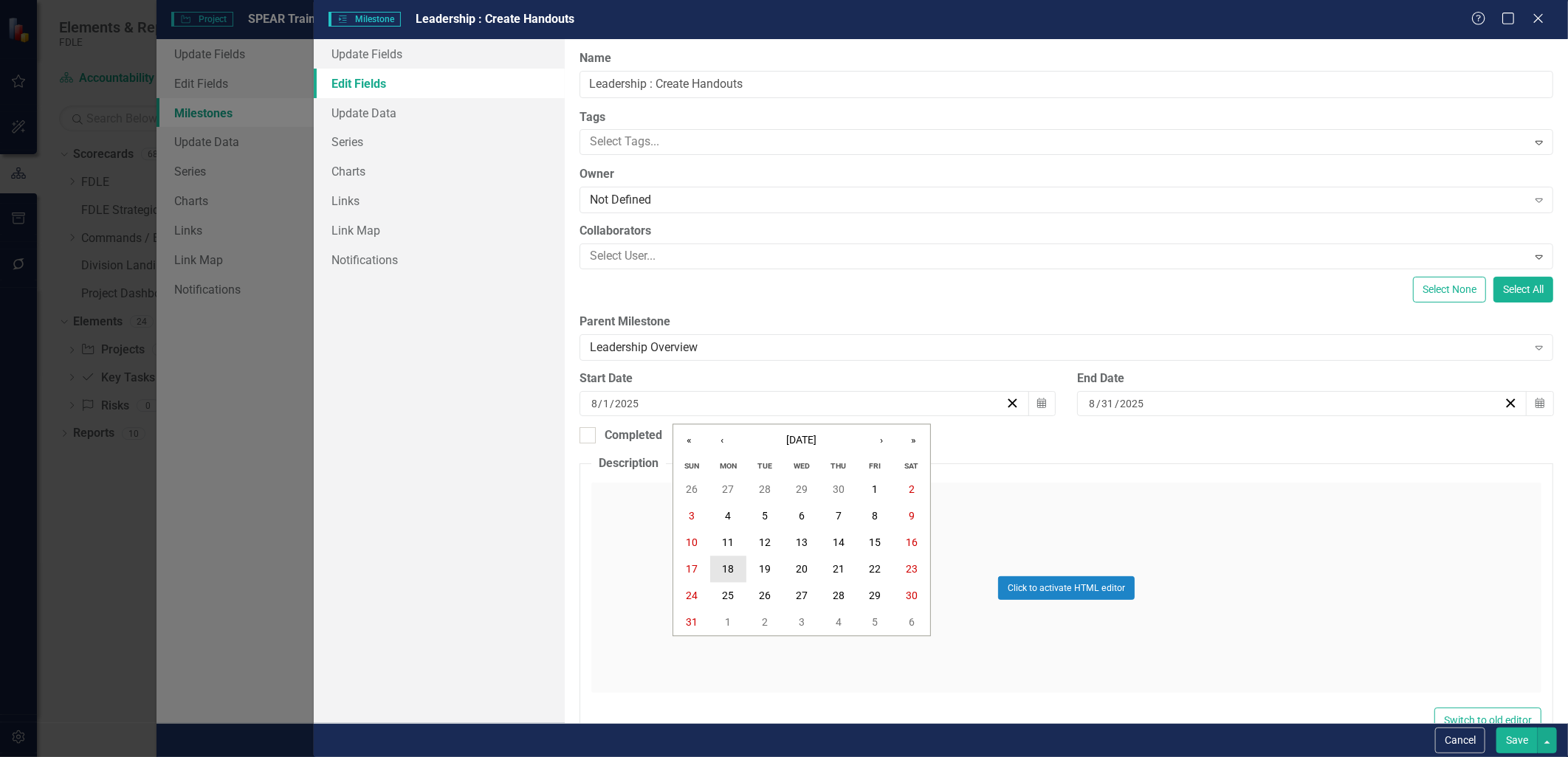
drag, startPoint x: 736, startPoint y: 561, endPoint x: 770, endPoint y: 548, distance: 36.4
click at [736, 561] on button "18" at bounding box center [728, 569] width 37 height 27
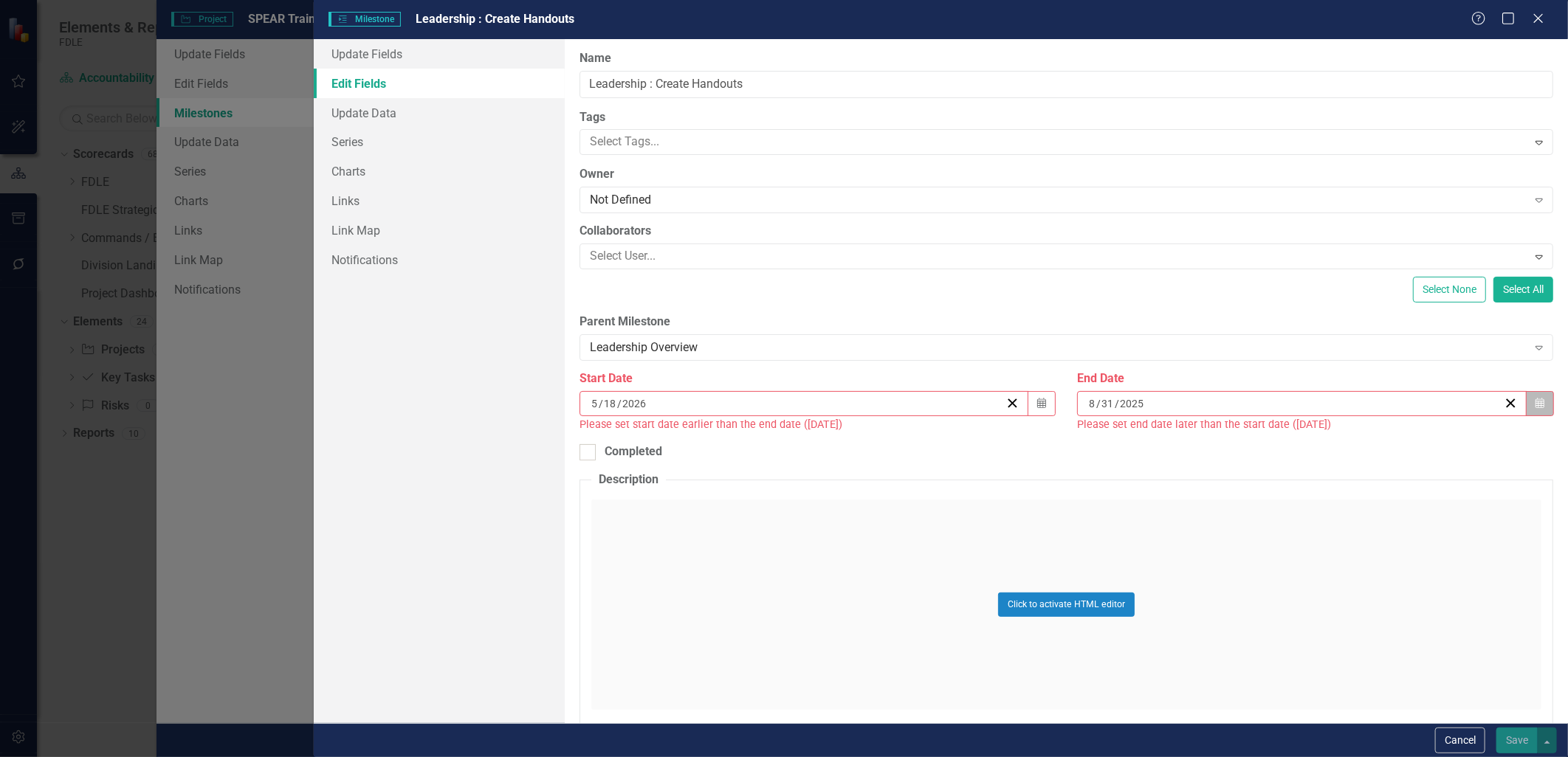
click at [1526, 407] on button "Calendar" at bounding box center [1540, 403] width 28 height 25
click at [1374, 440] on button "›" at bounding box center [1375, 441] width 32 height 32
click at [1375, 440] on button "›" at bounding box center [1375, 441] width 32 height 32
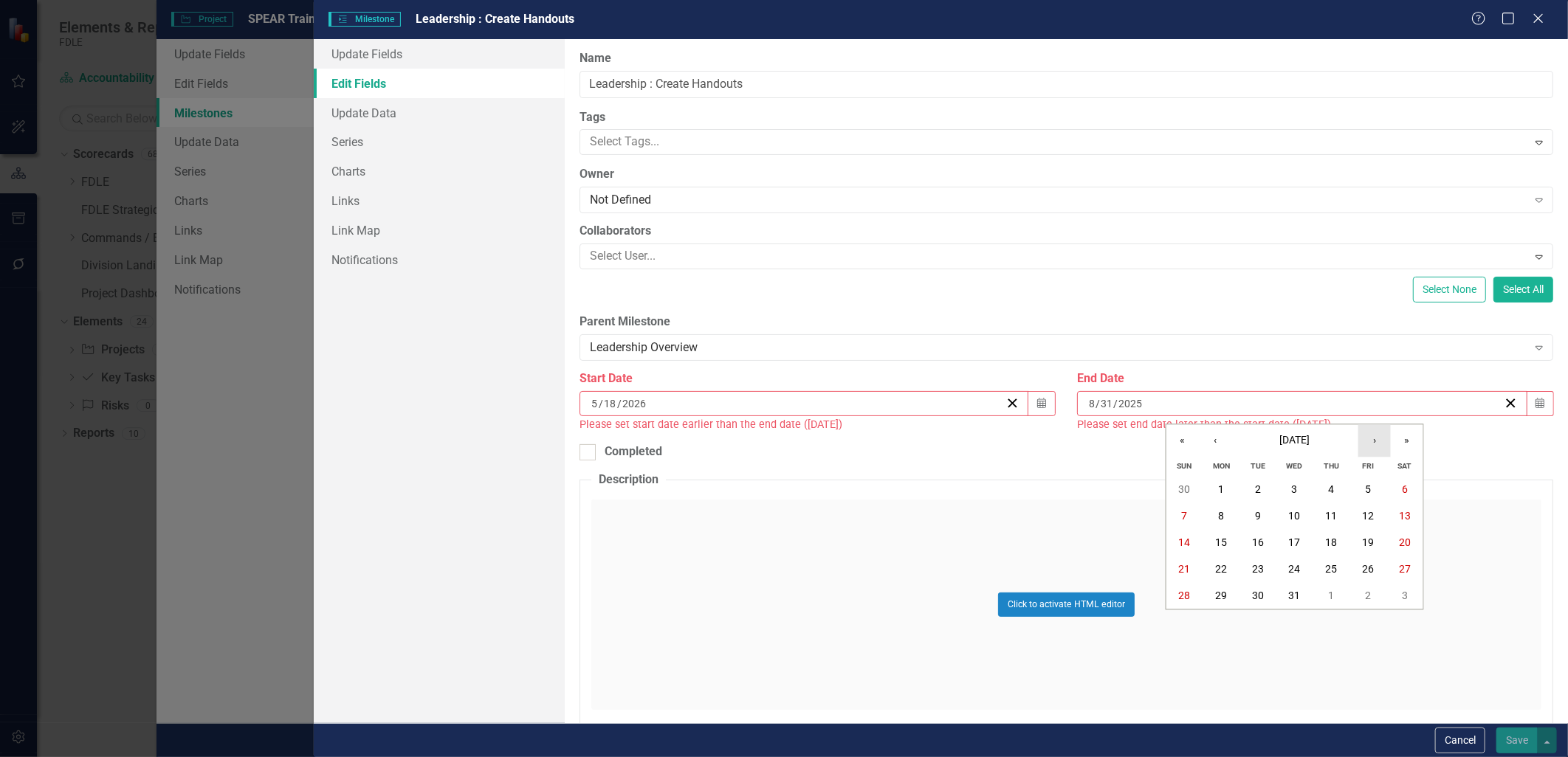
click at [1375, 440] on button "›" at bounding box center [1375, 441] width 32 height 32
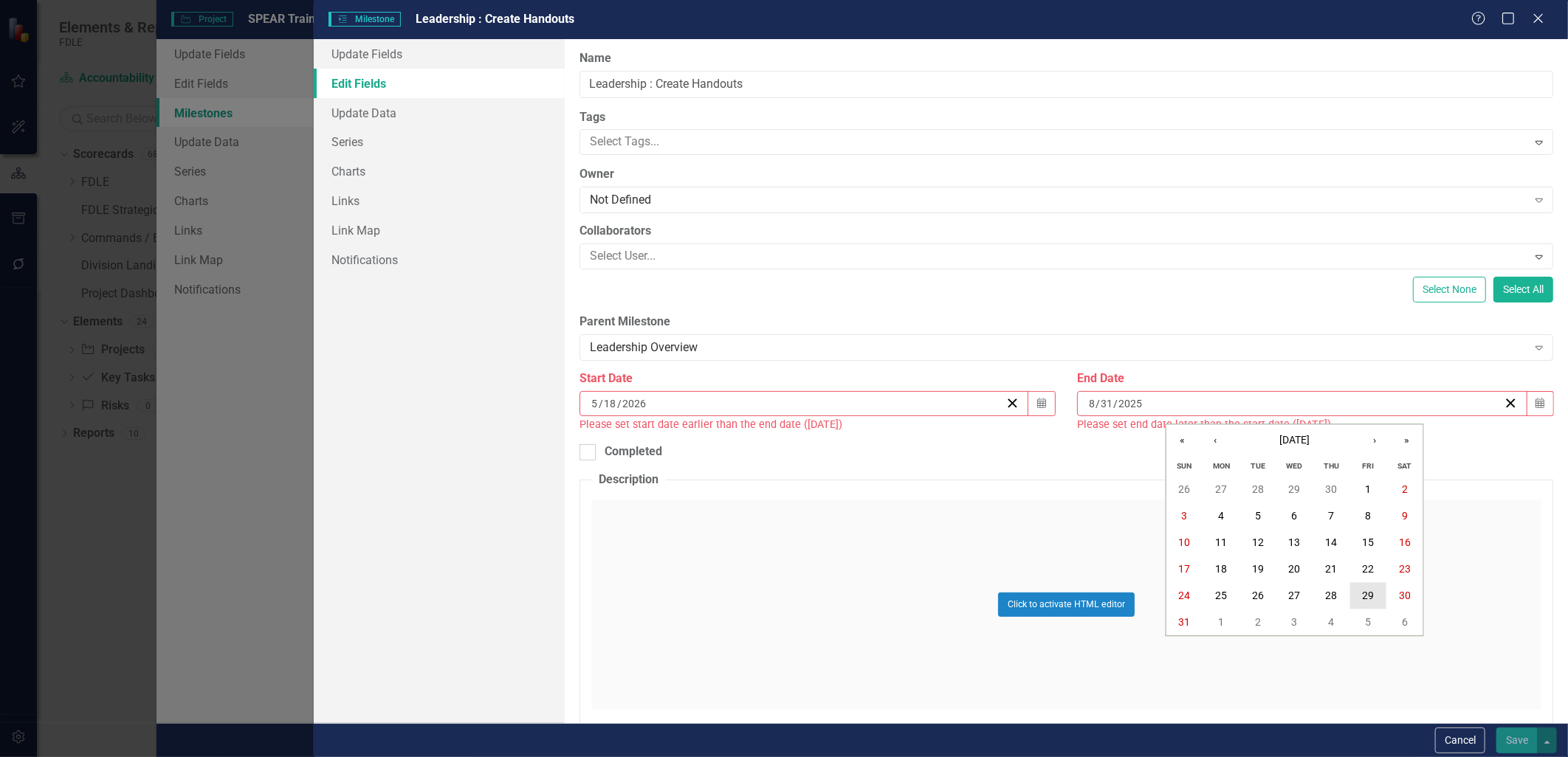
click at [1375, 594] on button "29" at bounding box center [1368, 596] width 37 height 27
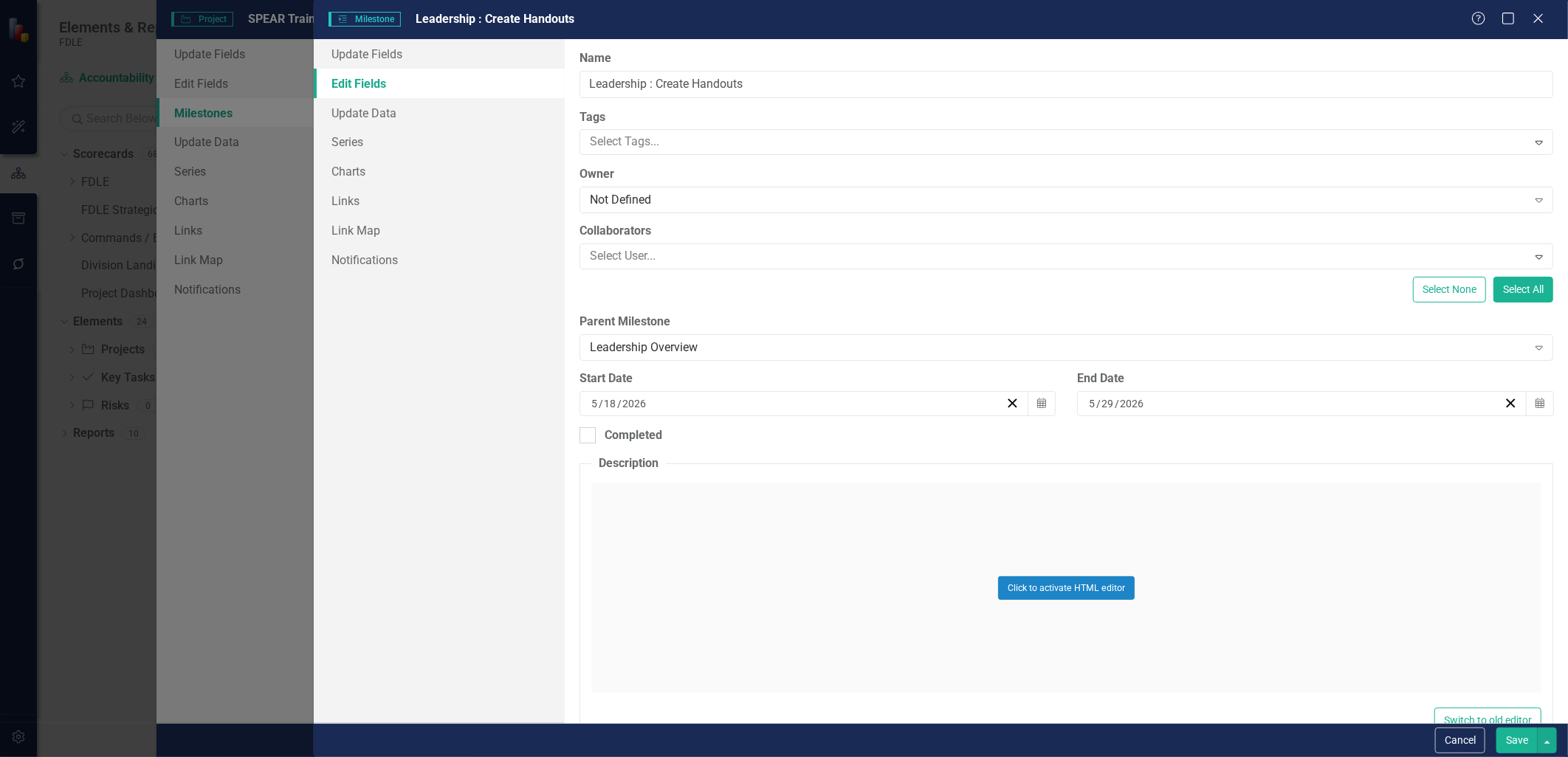
click at [1531, 743] on button "Save" at bounding box center [1516, 740] width 41 height 26
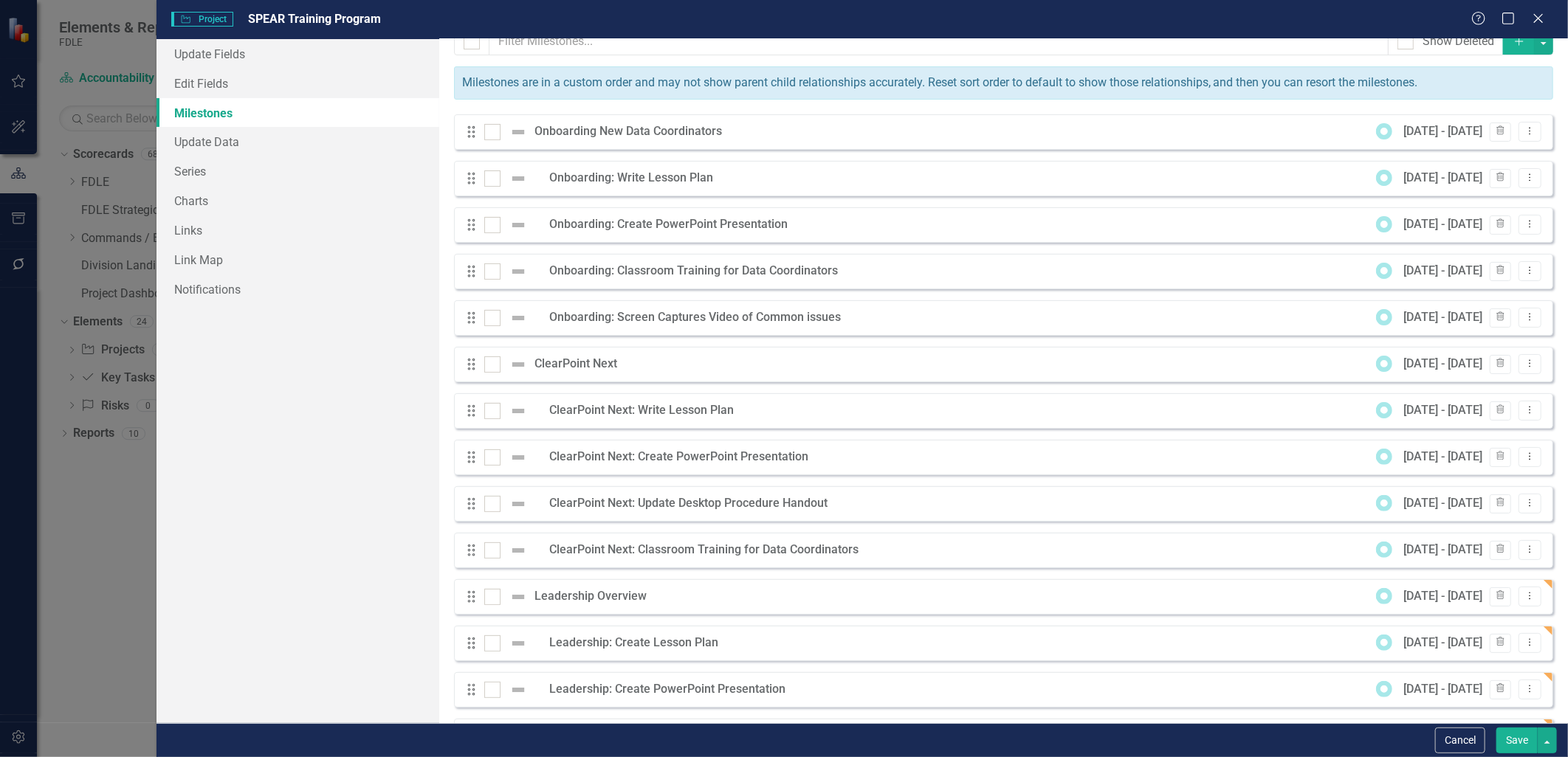
scroll to position [0, 0]
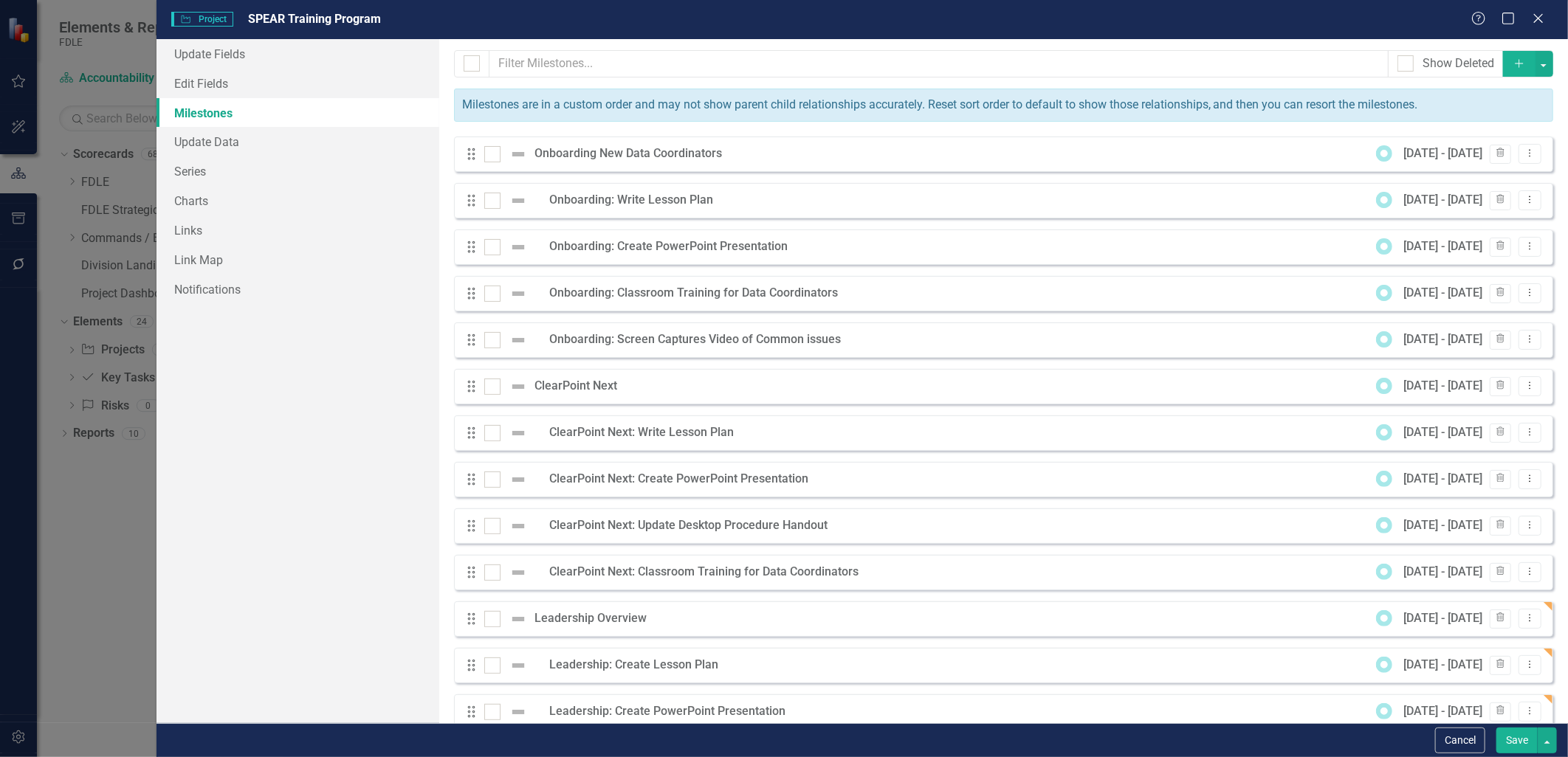
click at [1512, 61] on icon "Add" at bounding box center [1519, 63] width 13 height 10
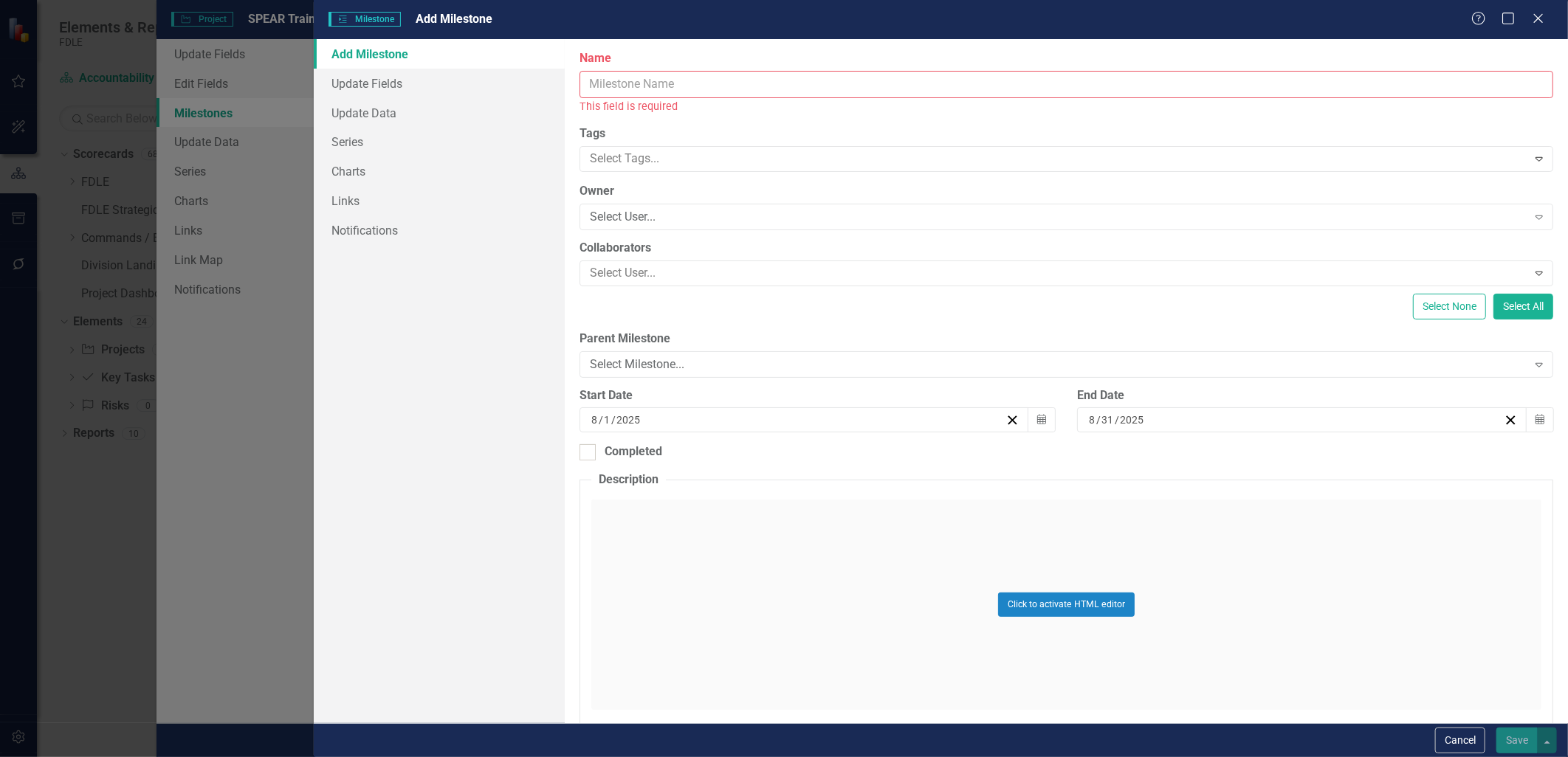
click at [725, 93] on input "Name" at bounding box center [1066, 85] width 973 height 27
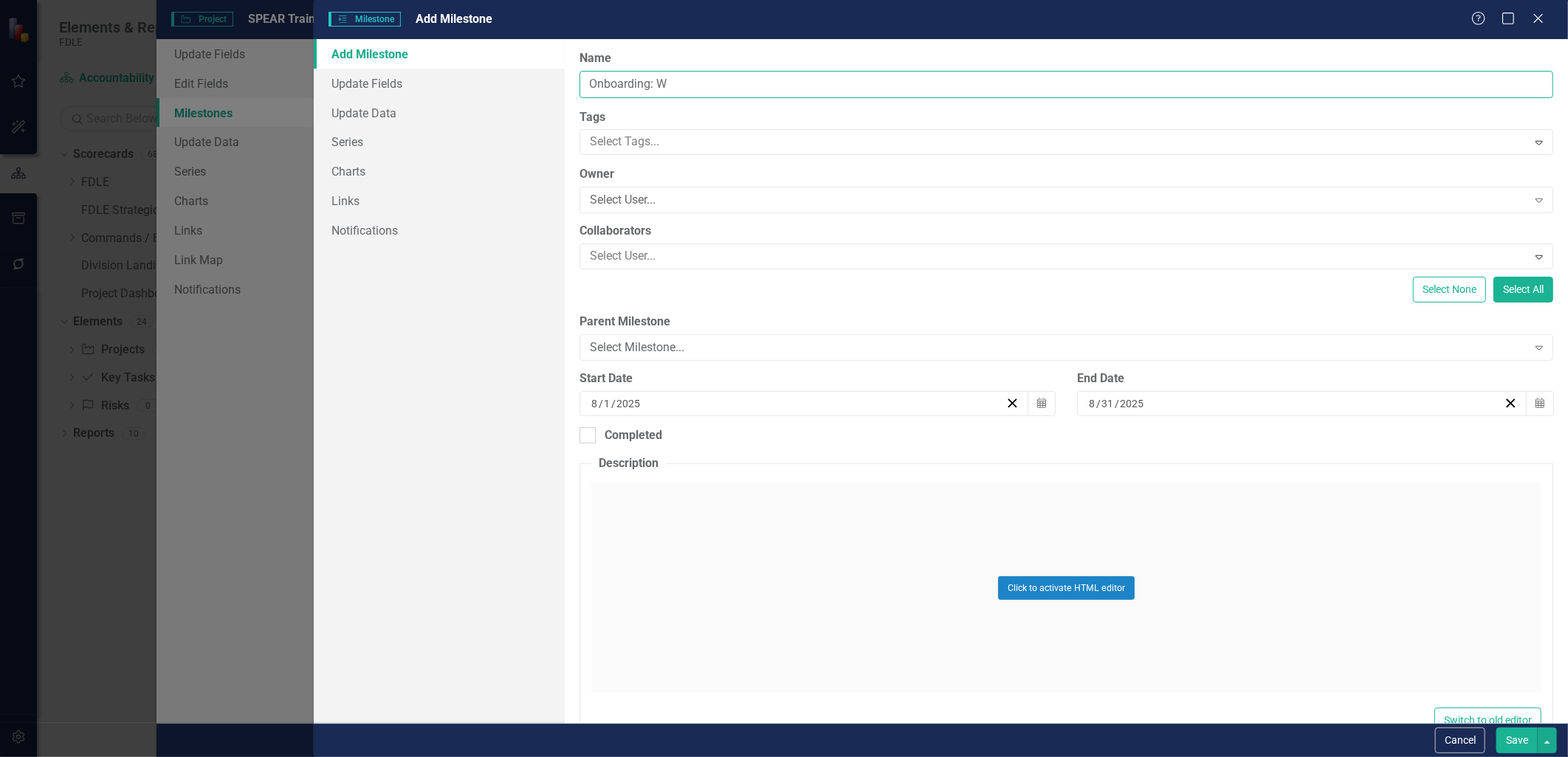
click at [665, 80] on input "Onboarding: W" at bounding box center [1066, 85] width 973 height 27
click at [647, 84] on input "Onboarding: W" at bounding box center [1066, 85] width 973 height 27
type input "Onboarding: Create Handouts"
click at [685, 337] on div "Select Milestone... Expand" at bounding box center [1066, 347] width 973 height 27
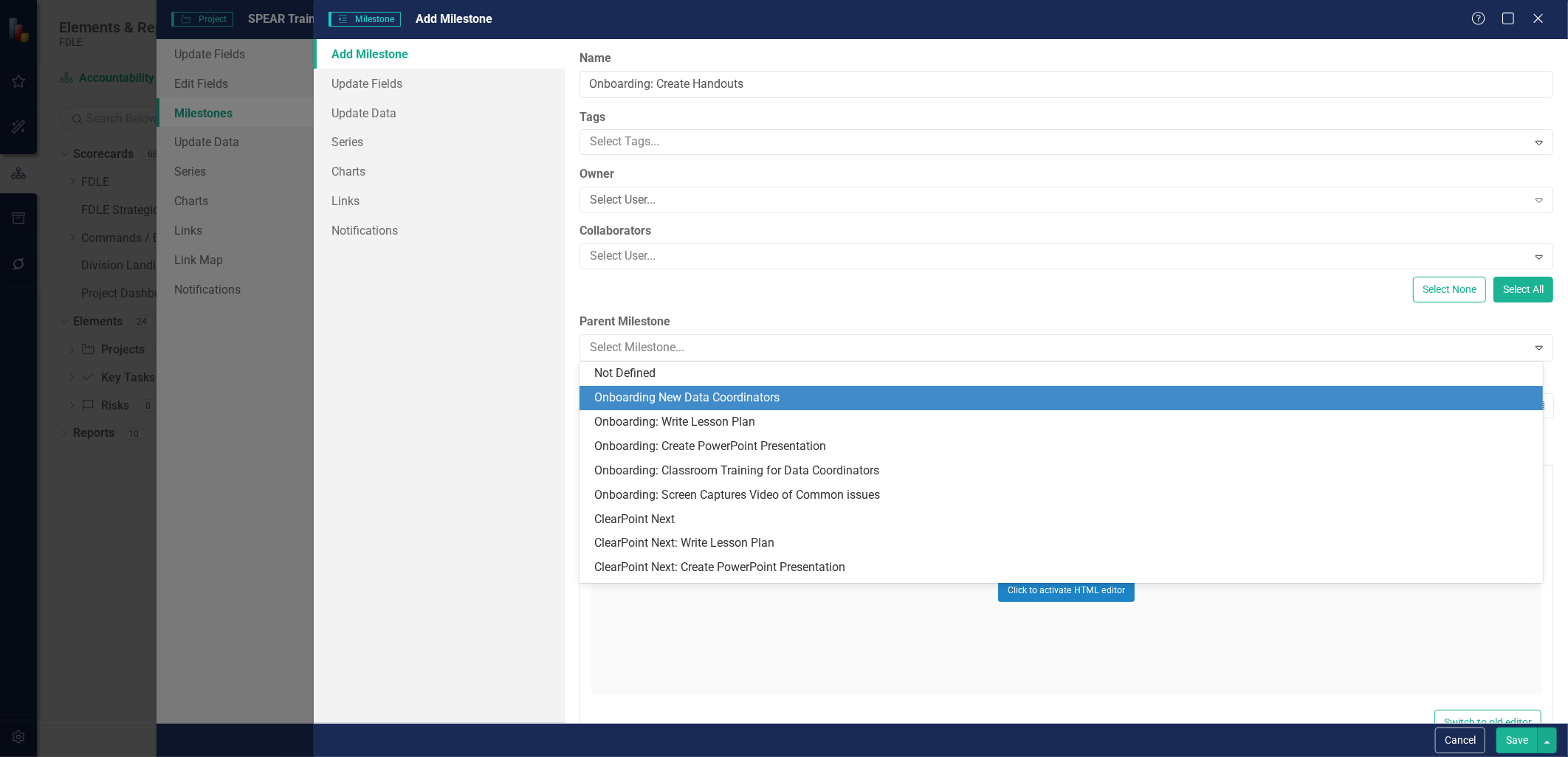
click at [653, 399] on div "Onboarding New Data Coordinators" at bounding box center [1064, 398] width 940 height 17
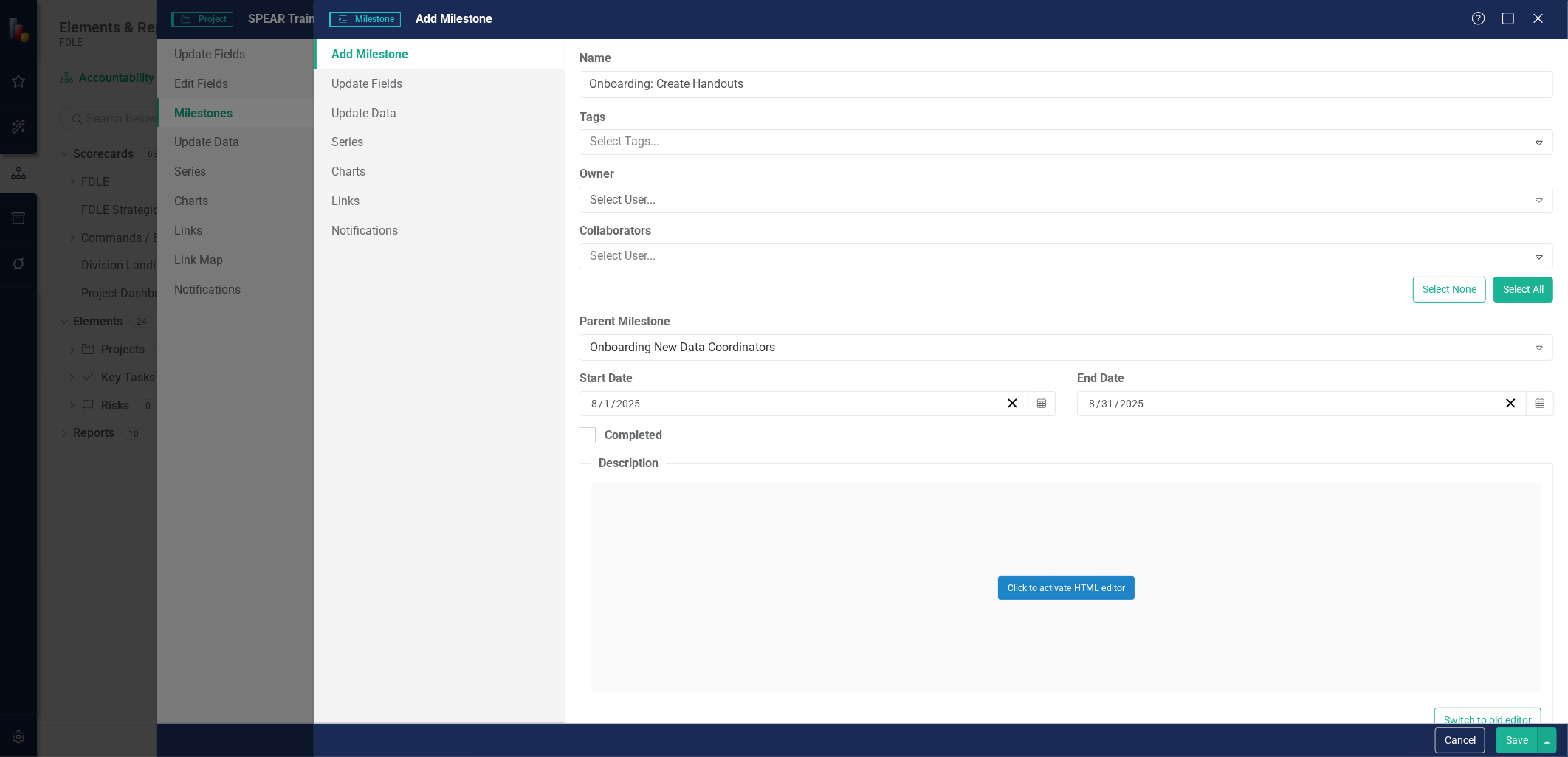
click at [1515, 741] on button "Save" at bounding box center [1516, 740] width 41 height 26
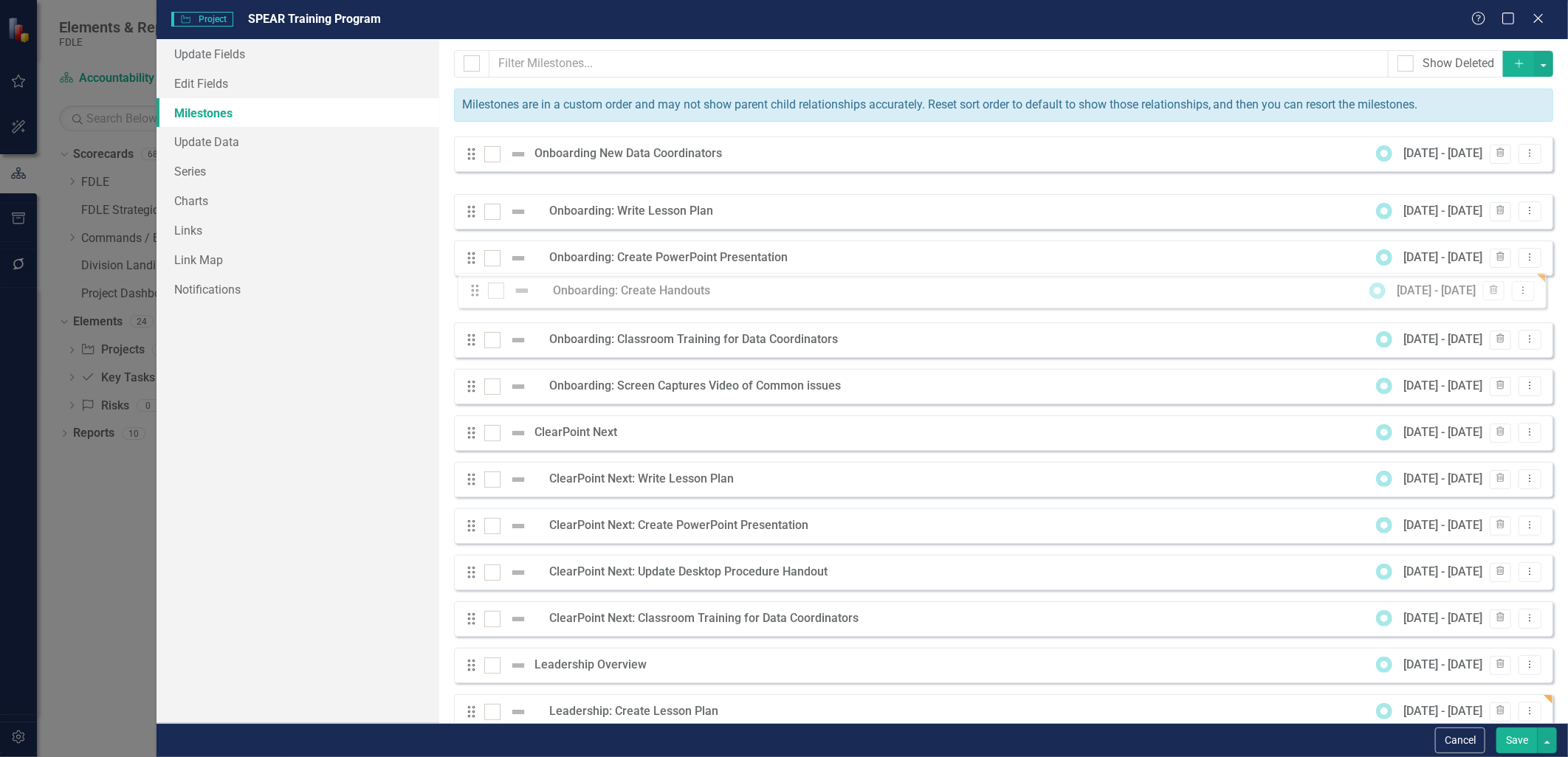
drag, startPoint x: 472, startPoint y: 200, endPoint x: 476, endPoint y: 290, distance: 90.1
click at [1524, 297] on icon "Dropdown Menu" at bounding box center [1530, 292] width 13 height 10
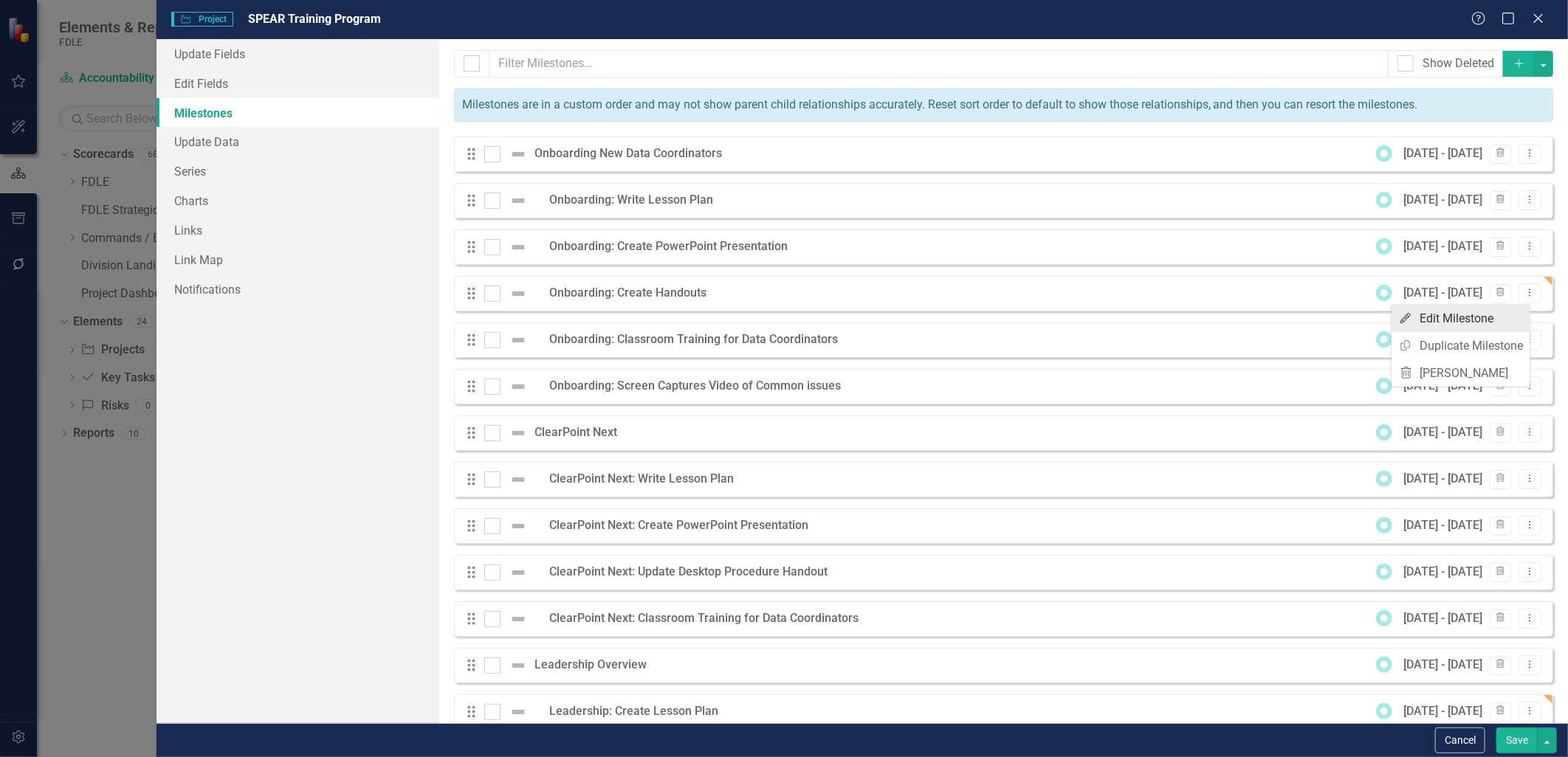
click at [1479, 317] on link "Edit Edit Milestone" at bounding box center [1461, 318] width 139 height 27
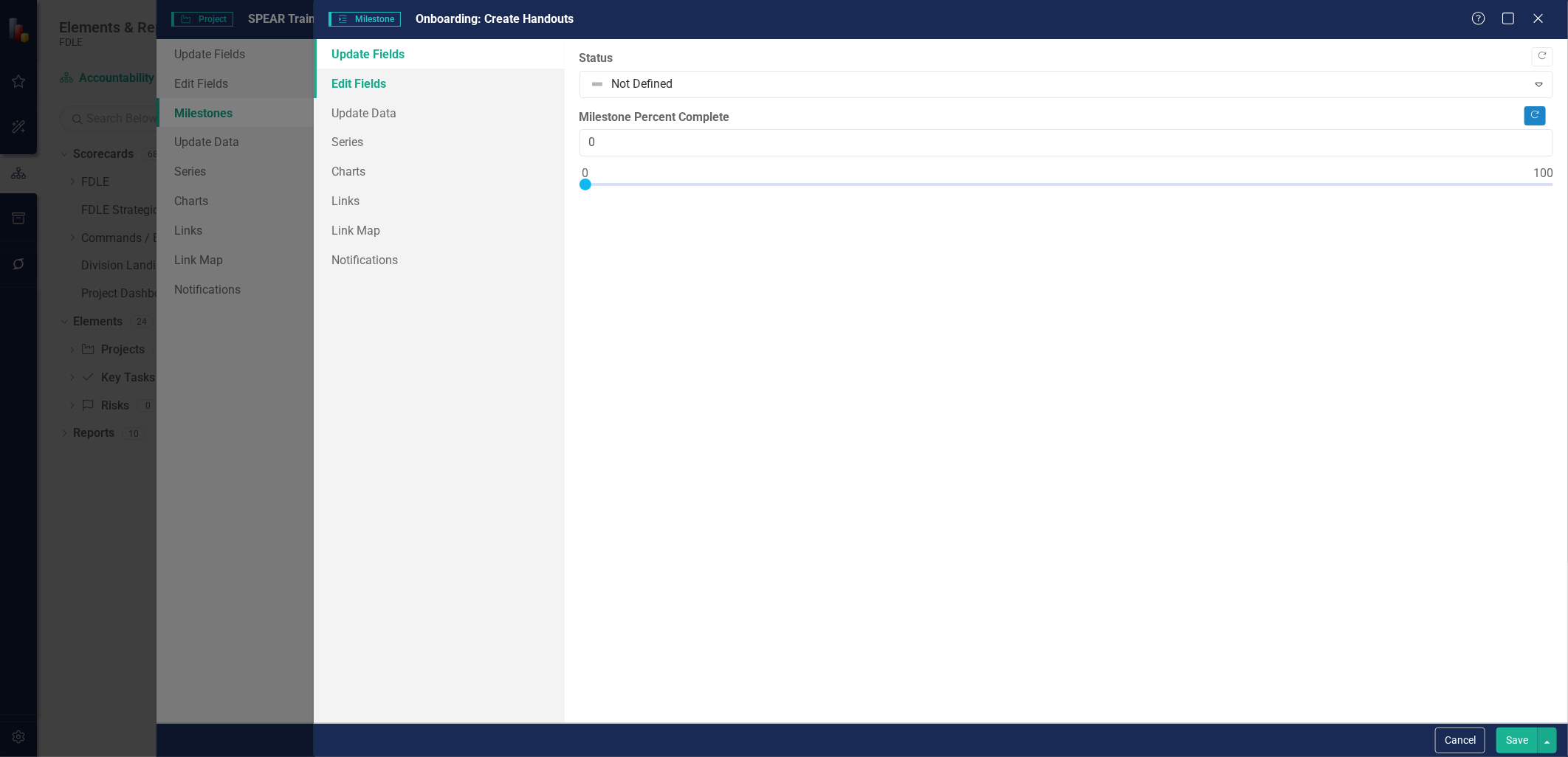
click at [362, 84] on link "Edit Fields" at bounding box center [438, 83] width 251 height 30
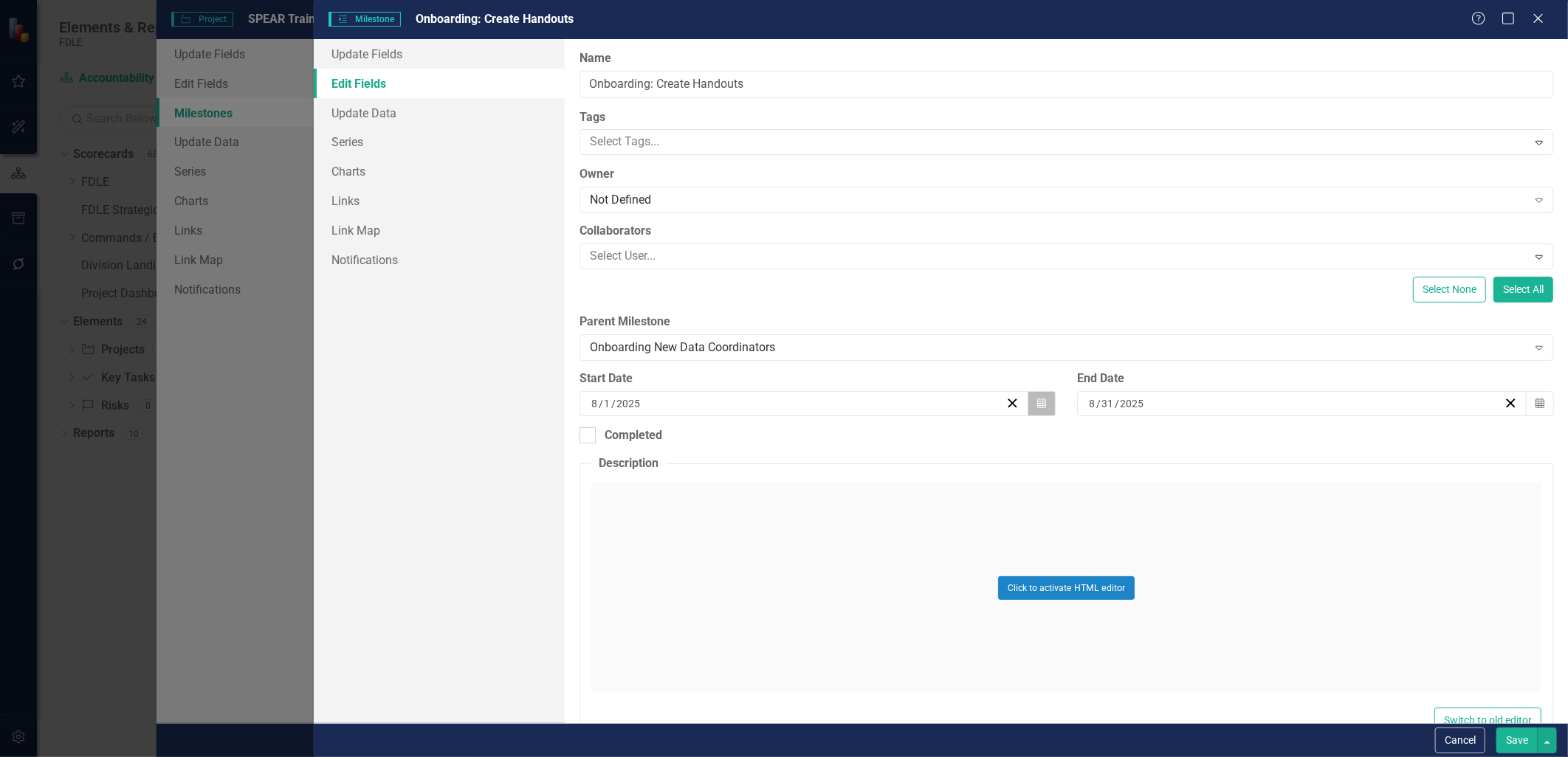
click at [1027, 407] on button "Calendar" at bounding box center [1041, 403] width 28 height 25
click at [883, 439] on button "›" at bounding box center [881, 441] width 32 height 32
click at [728, 445] on button "‹" at bounding box center [722, 441] width 32 height 32
click at [728, 542] on abbr "15" at bounding box center [728, 543] width 12 height 12
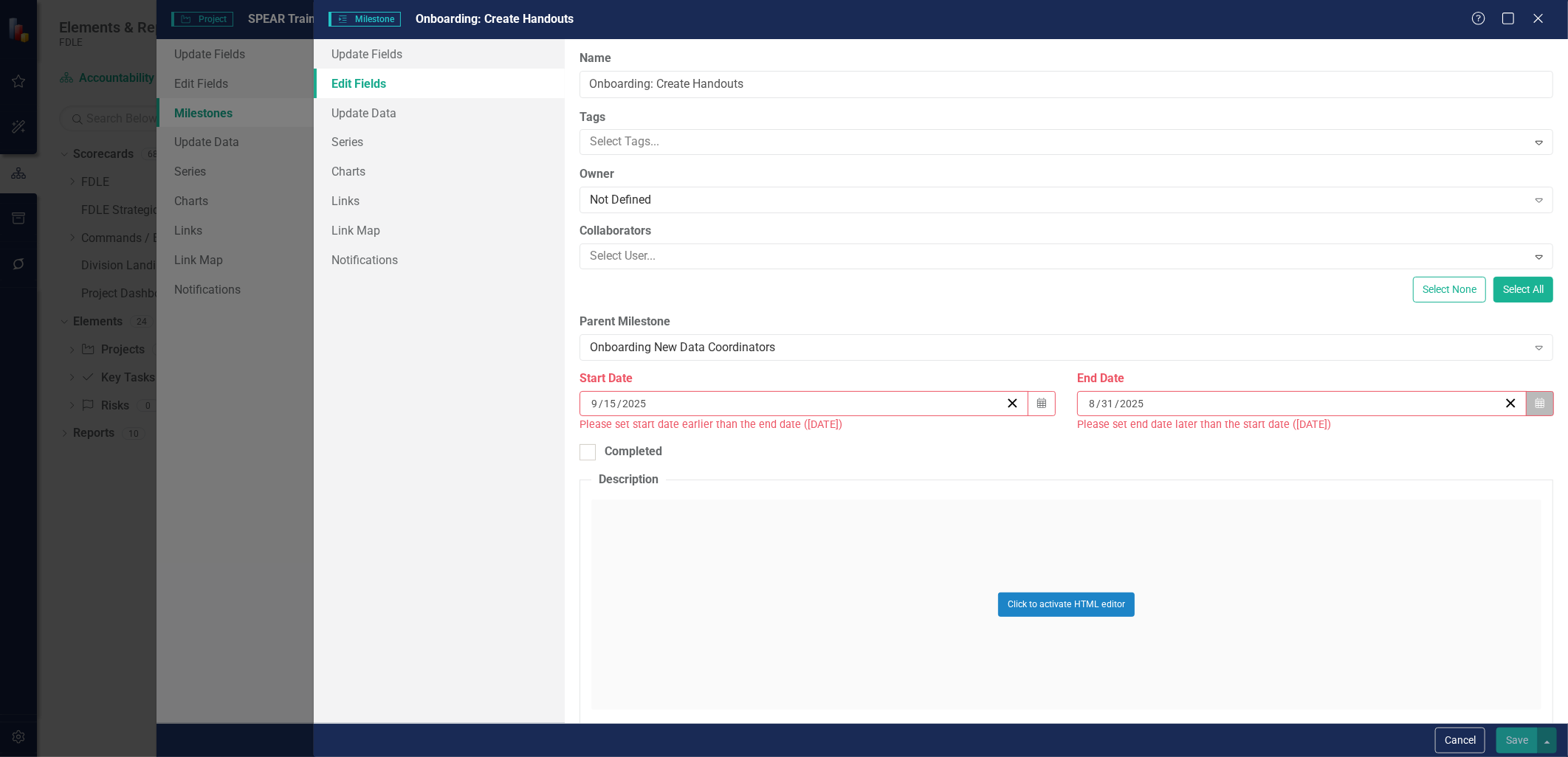
click at [1536, 403] on icon "Calendar" at bounding box center [1540, 403] width 9 height 10
click at [1373, 445] on button "›" at bounding box center [1375, 441] width 32 height 32
click at [1255, 599] on abbr "30" at bounding box center [1258, 596] width 12 height 12
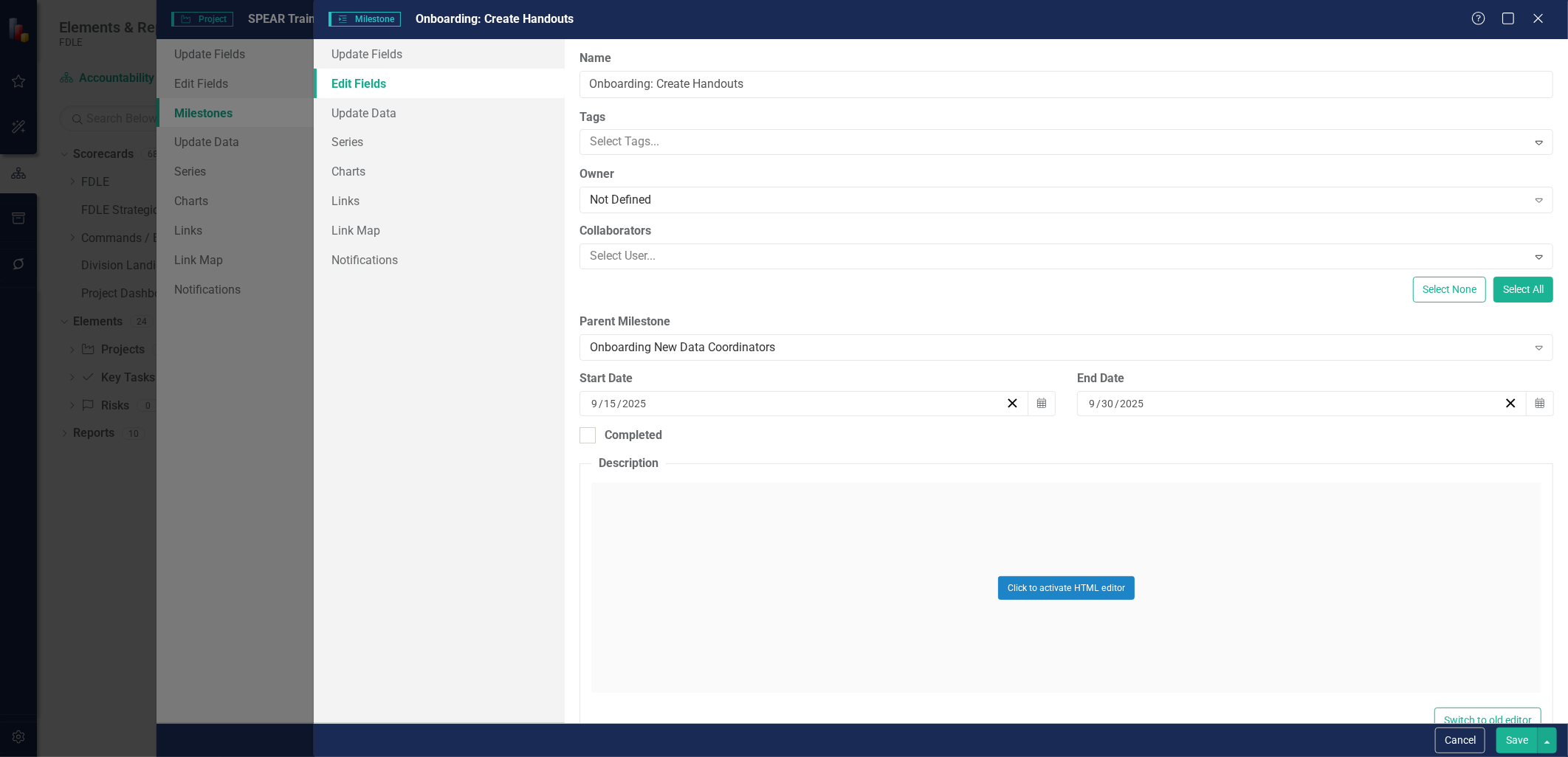
click at [1508, 742] on button "Save" at bounding box center [1516, 740] width 41 height 26
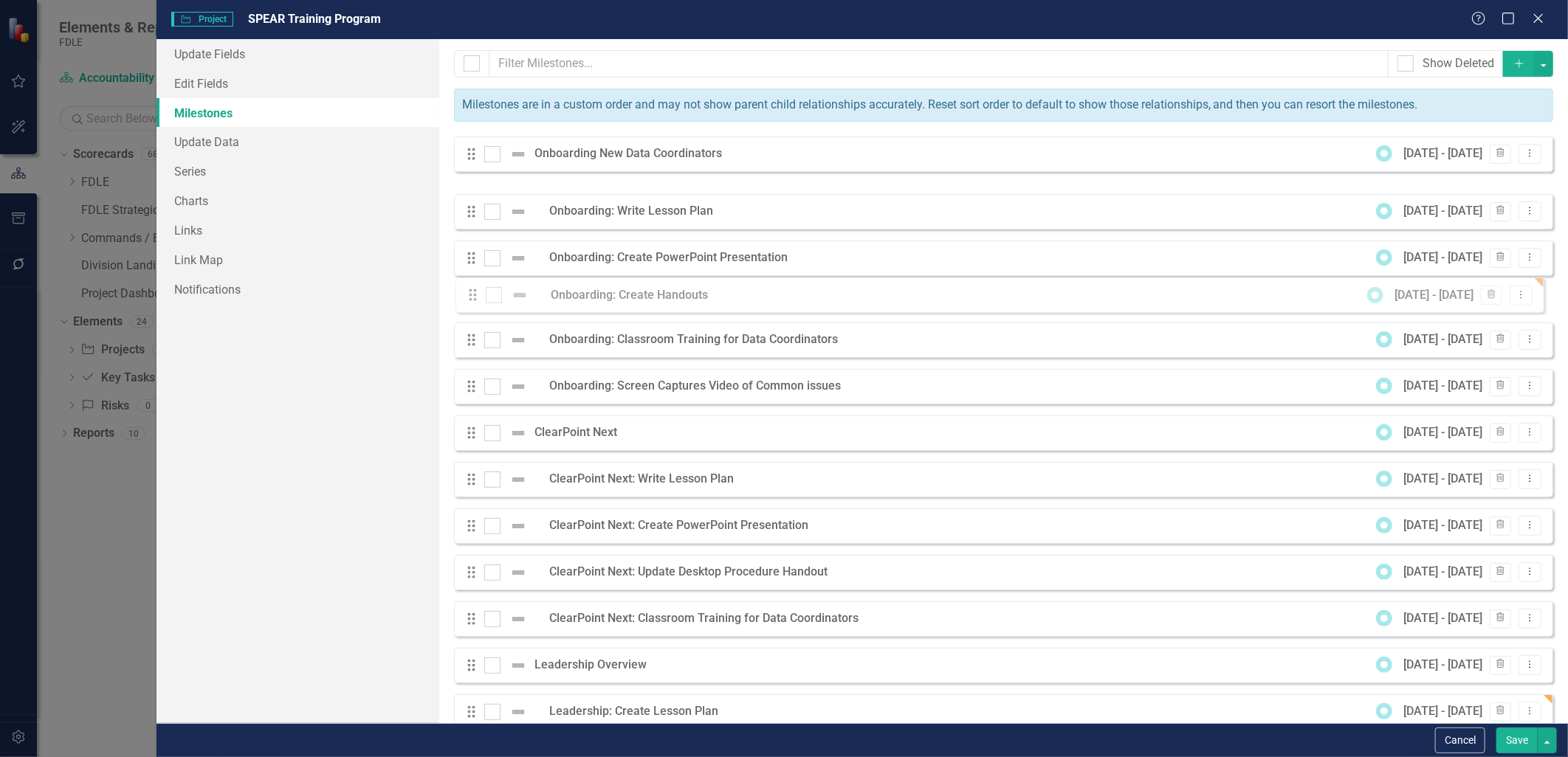
drag, startPoint x: 466, startPoint y: 201, endPoint x: 467, endPoint y: 296, distance: 95.0
click at [1508, 747] on button "Save" at bounding box center [1516, 740] width 41 height 26
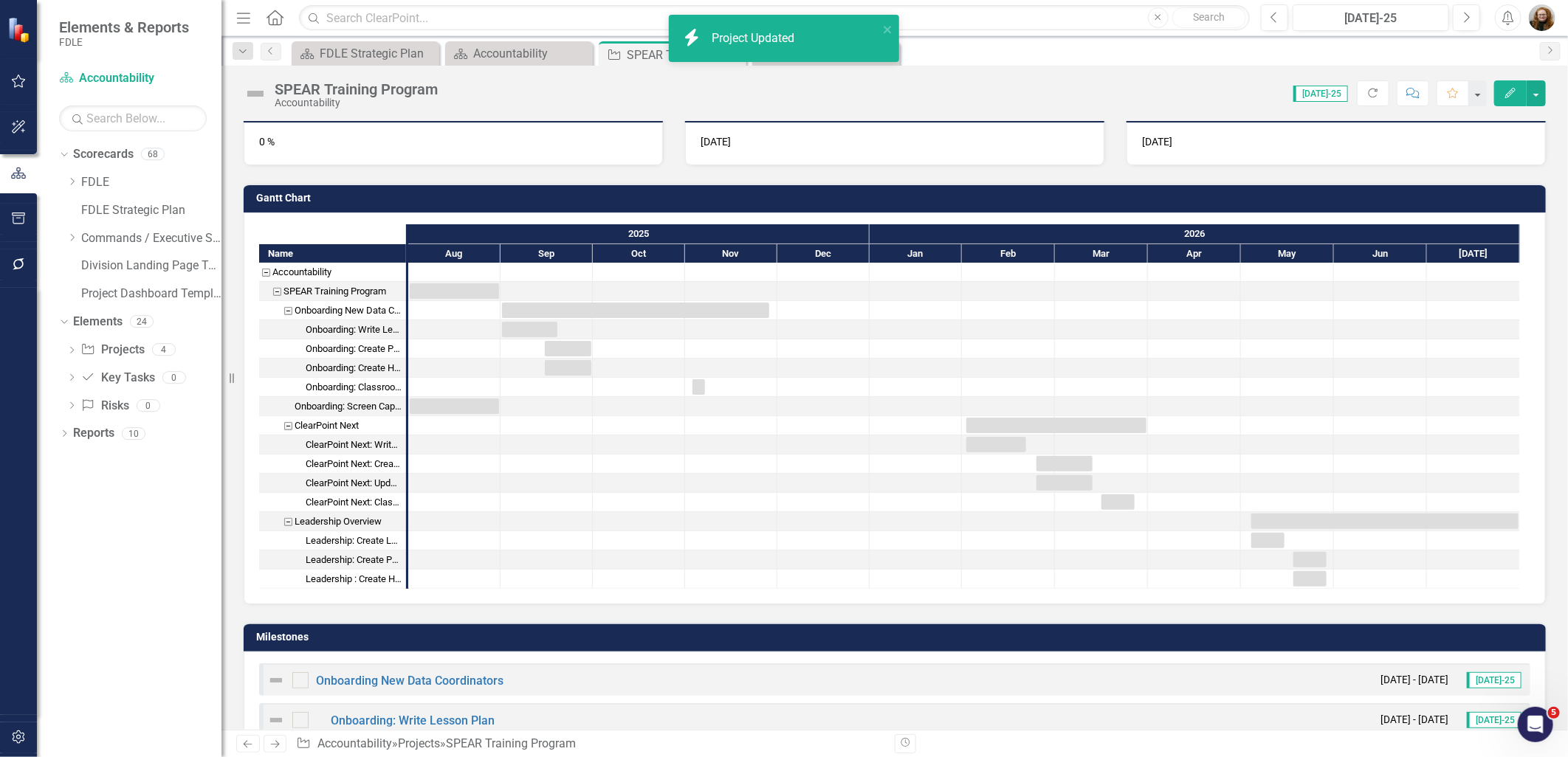
scroll to position [409, 0]
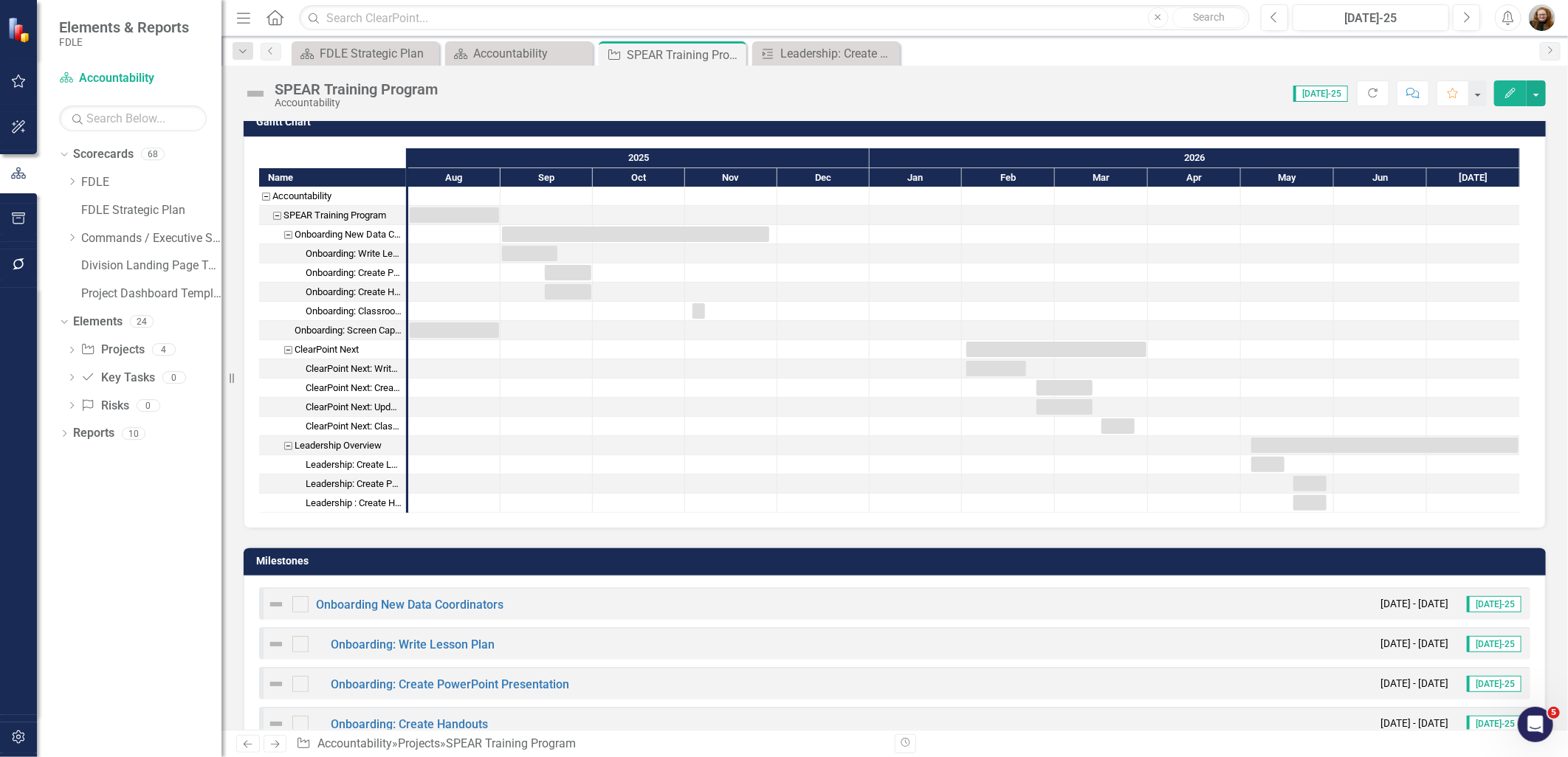
click at [1518, 93] on button "Edit" at bounding box center [1510, 93] width 32 height 26
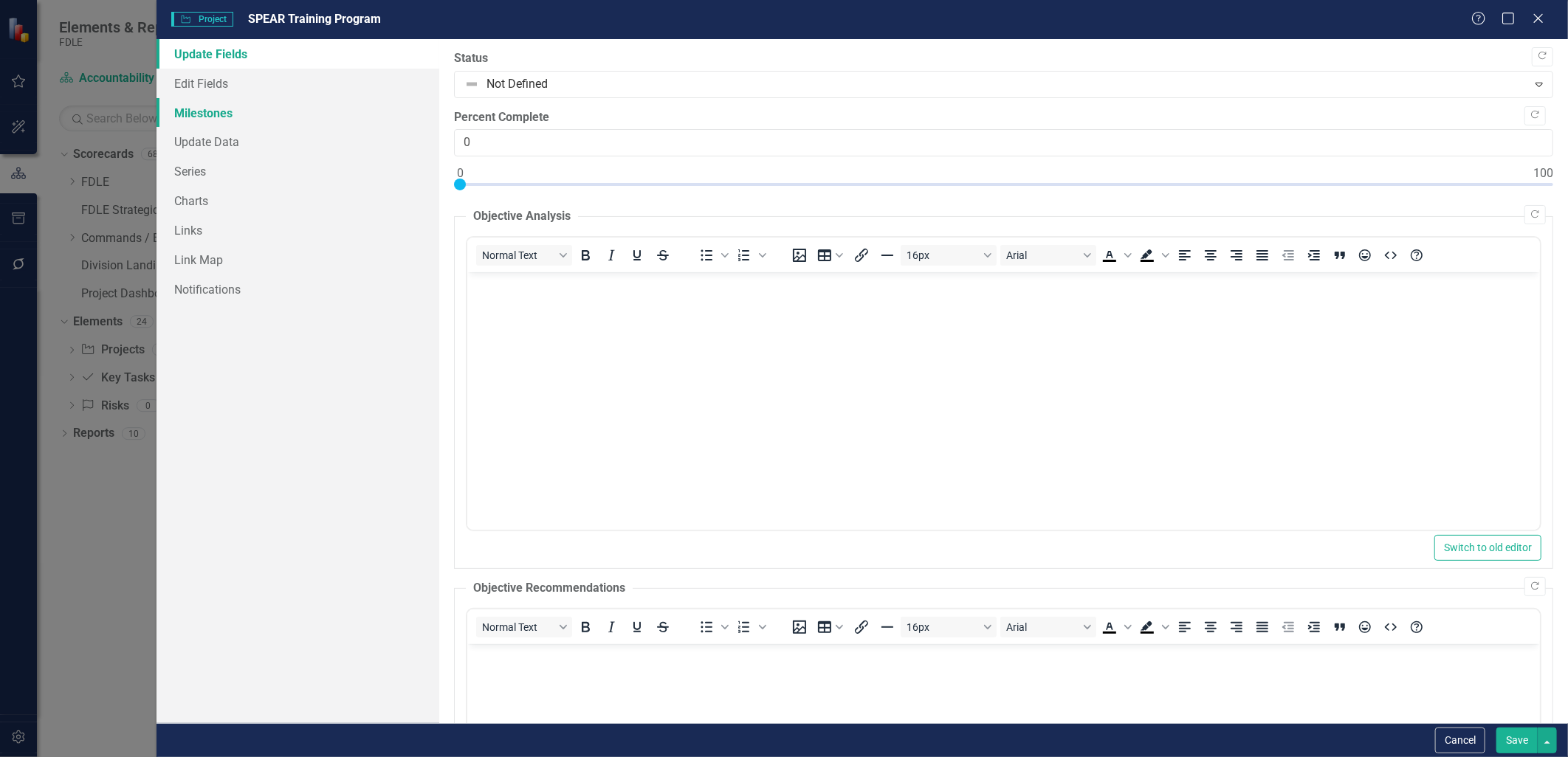
scroll to position [0, 0]
click at [208, 83] on link "Edit Fields" at bounding box center [297, 83] width 282 height 30
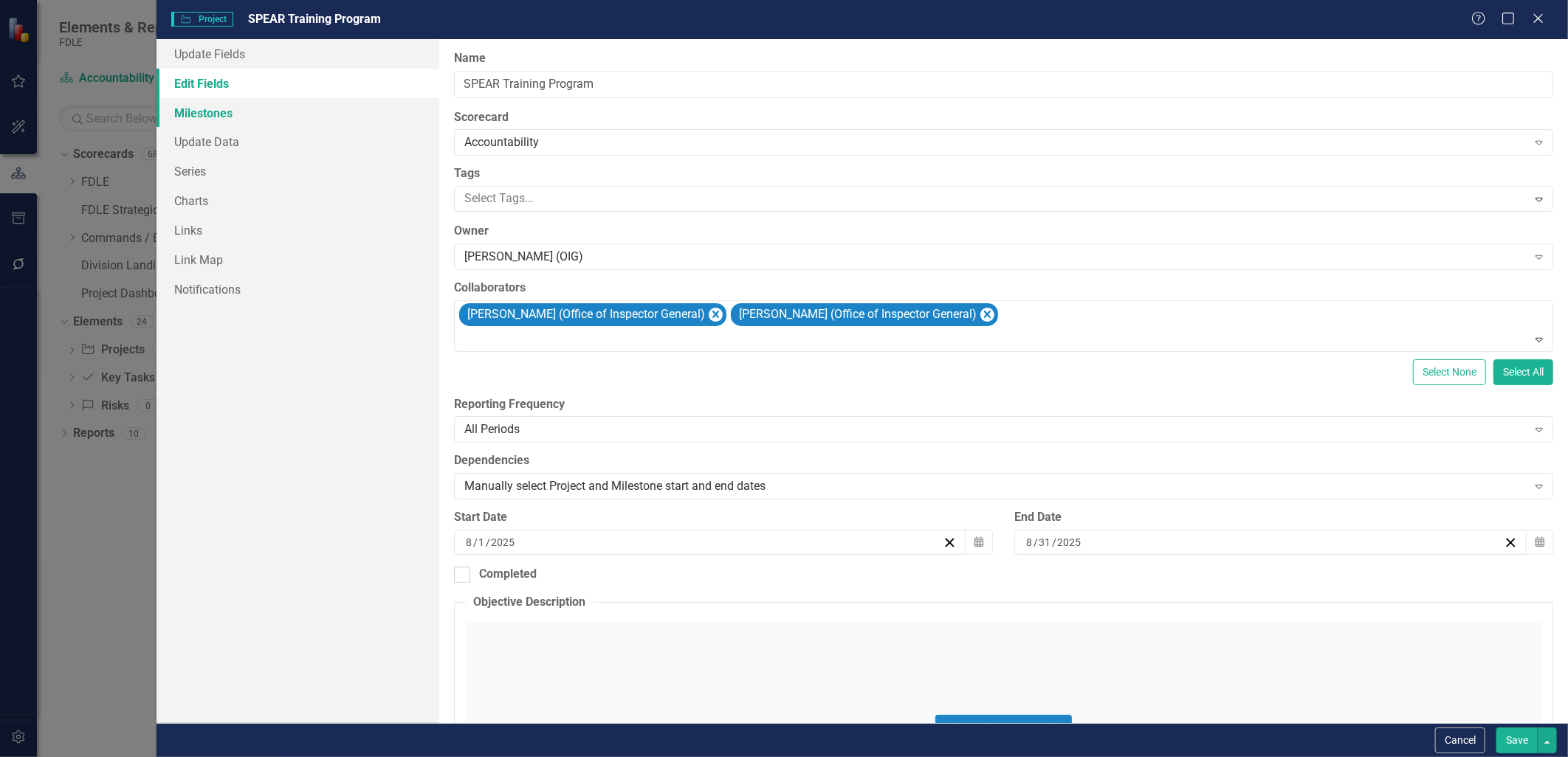
click at [192, 113] on link "Milestones" at bounding box center [297, 113] width 282 height 30
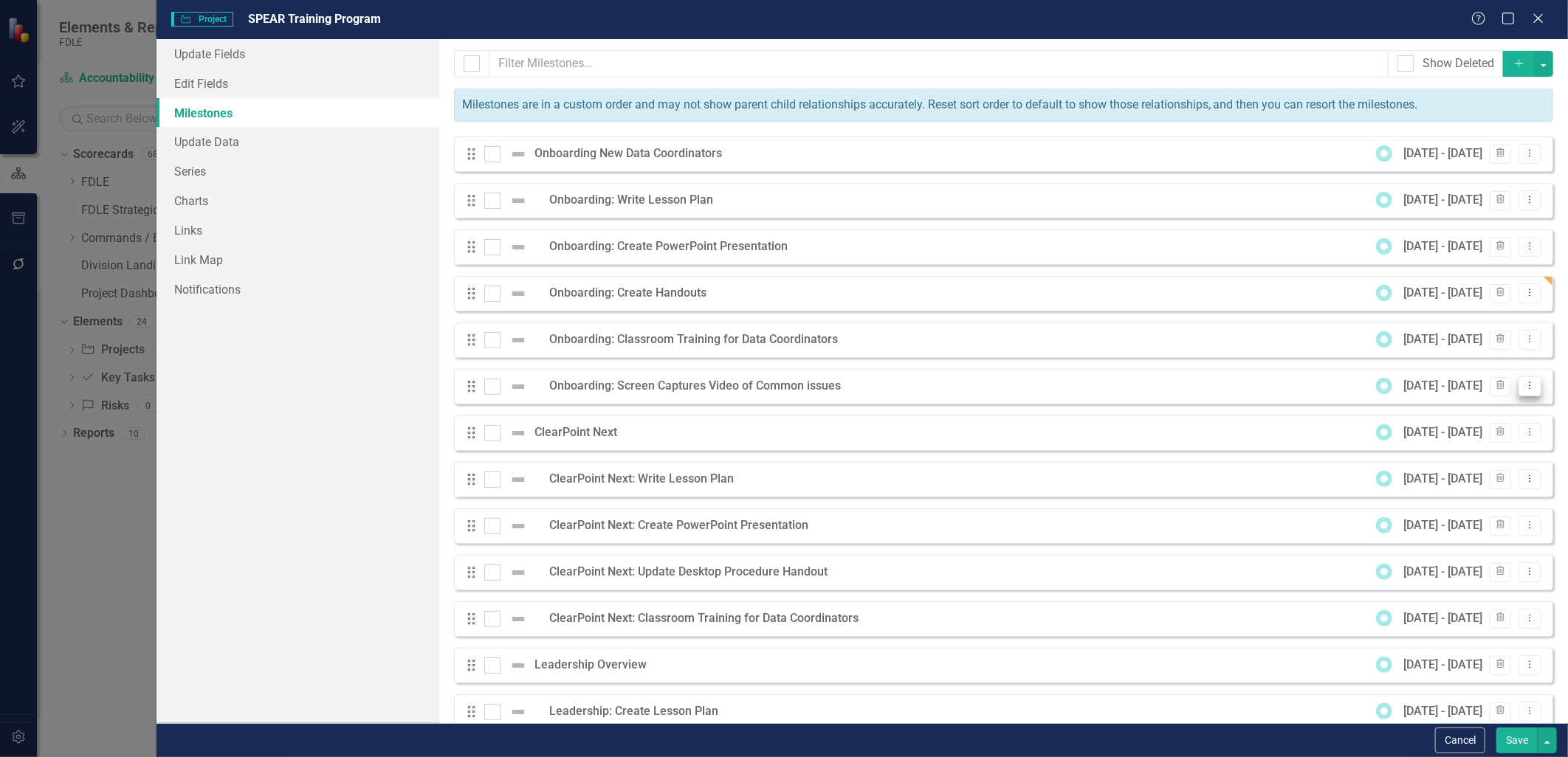
click at [1524, 387] on icon "Dropdown Menu" at bounding box center [1530, 386] width 13 height 10
click at [1447, 411] on link "Edit Edit Milestone" at bounding box center [1461, 412] width 139 height 27
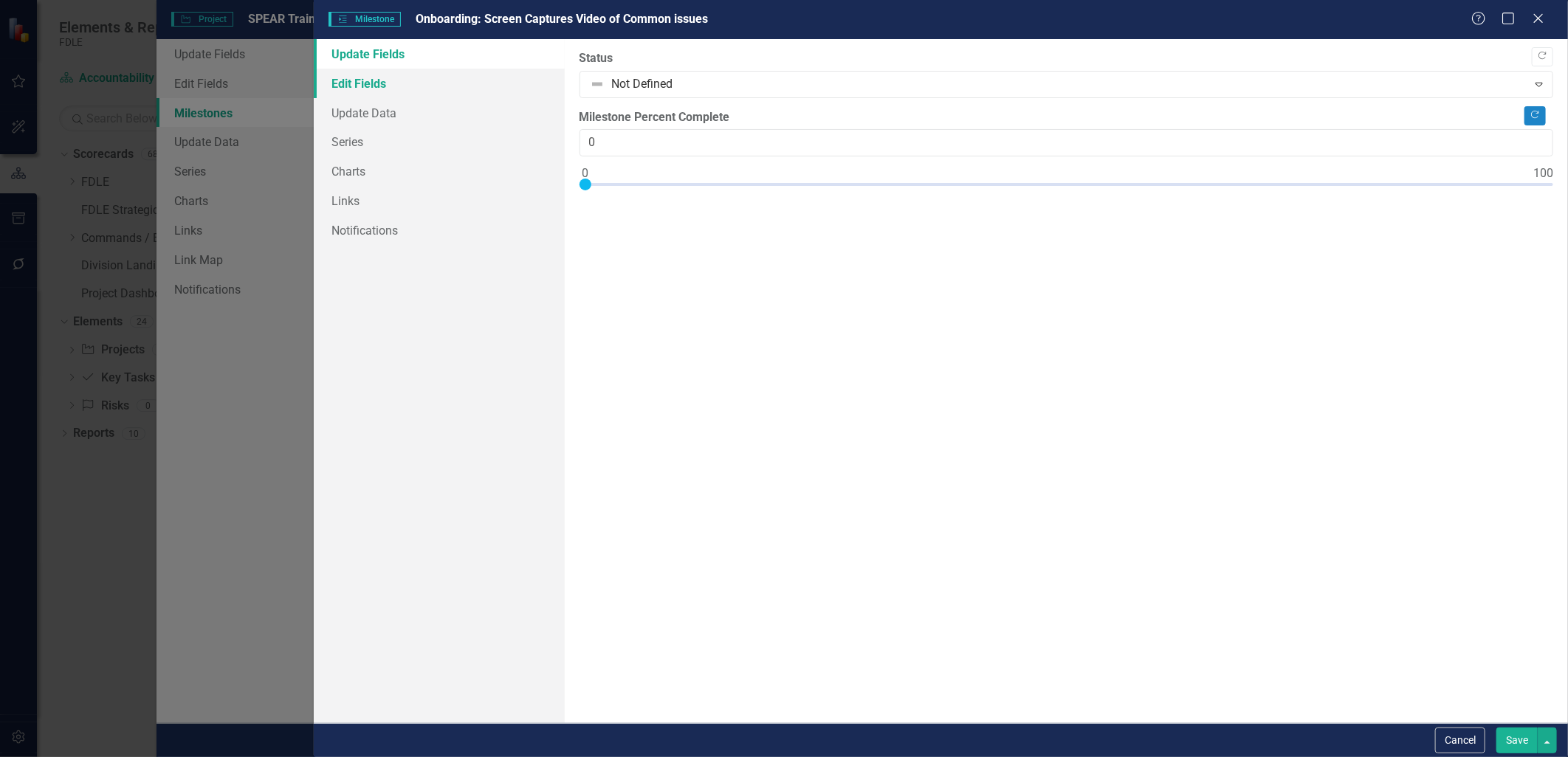
click at [358, 84] on link "Edit Fields" at bounding box center [438, 83] width 251 height 30
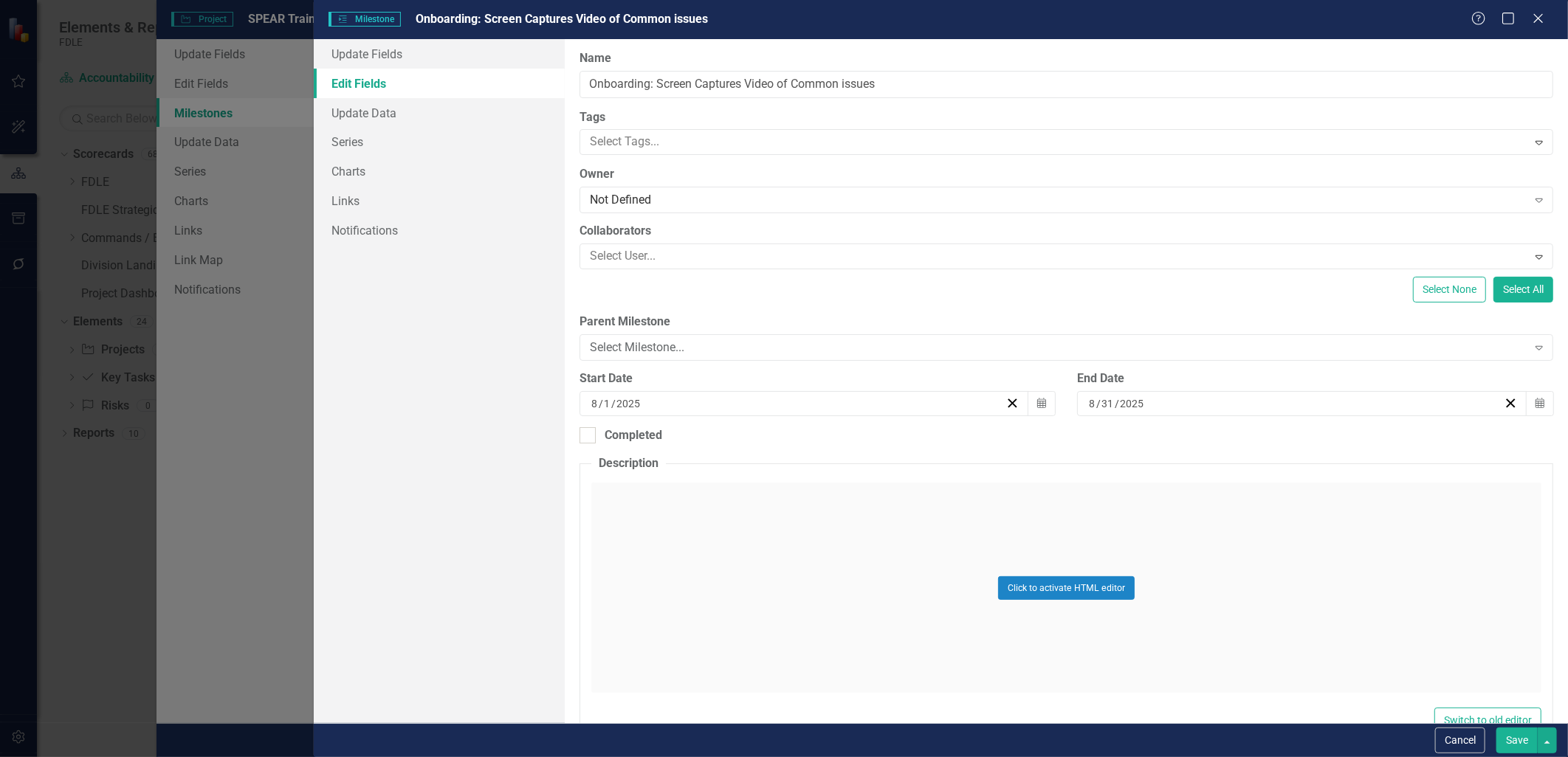
click at [630, 403] on input "2025" at bounding box center [628, 403] width 26 height 14
click at [866, 441] on button "›" at bounding box center [881, 441] width 32 height 32
click at [867, 440] on button "›" at bounding box center [881, 441] width 32 height 32
click at [735, 516] on button "3" at bounding box center [728, 516] width 37 height 27
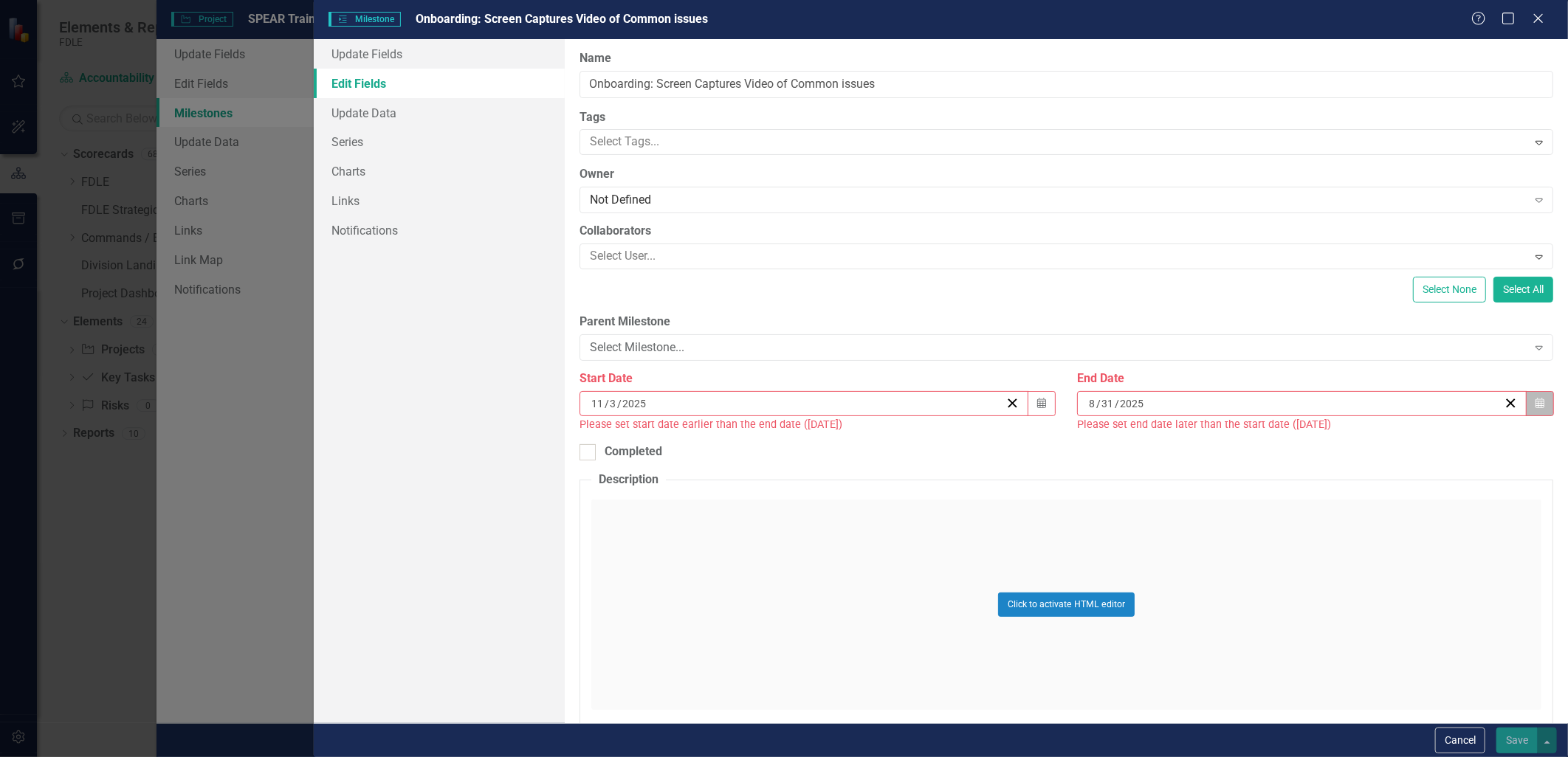
click at [1536, 403] on icon "Calendar" at bounding box center [1540, 403] width 9 height 10
click at [1380, 449] on button "›" at bounding box center [1375, 441] width 32 height 32
click at [1380, 448] on button "›" at bounding box center [1375, 441] width 32 height 32
click at [1367, 596] on abbr "28" at bounding box center [1367, 596] width 12 height 12
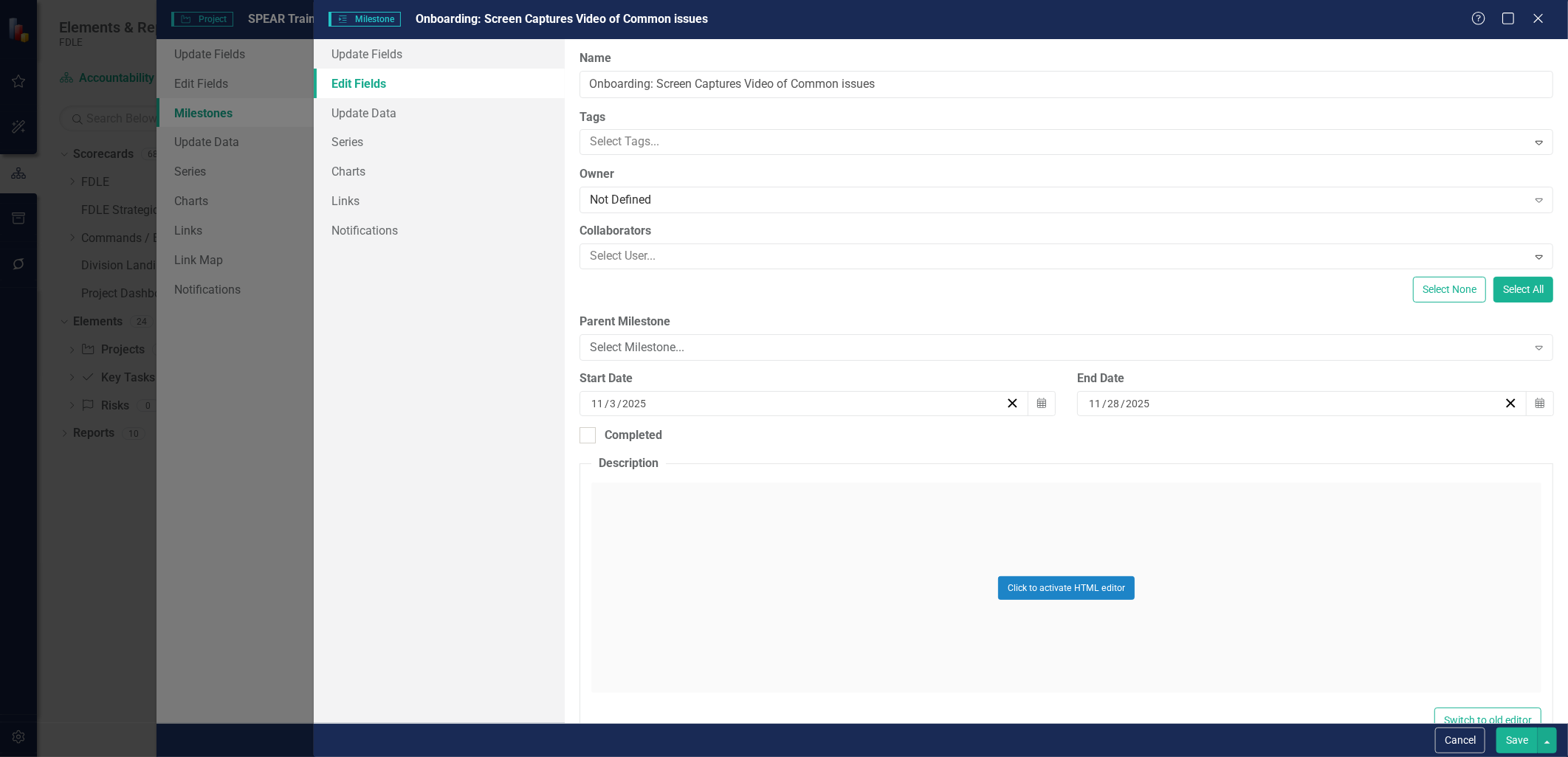
click at [1523, 741] on button "Save" at bounding box center [1516, 740] width 41 height 26
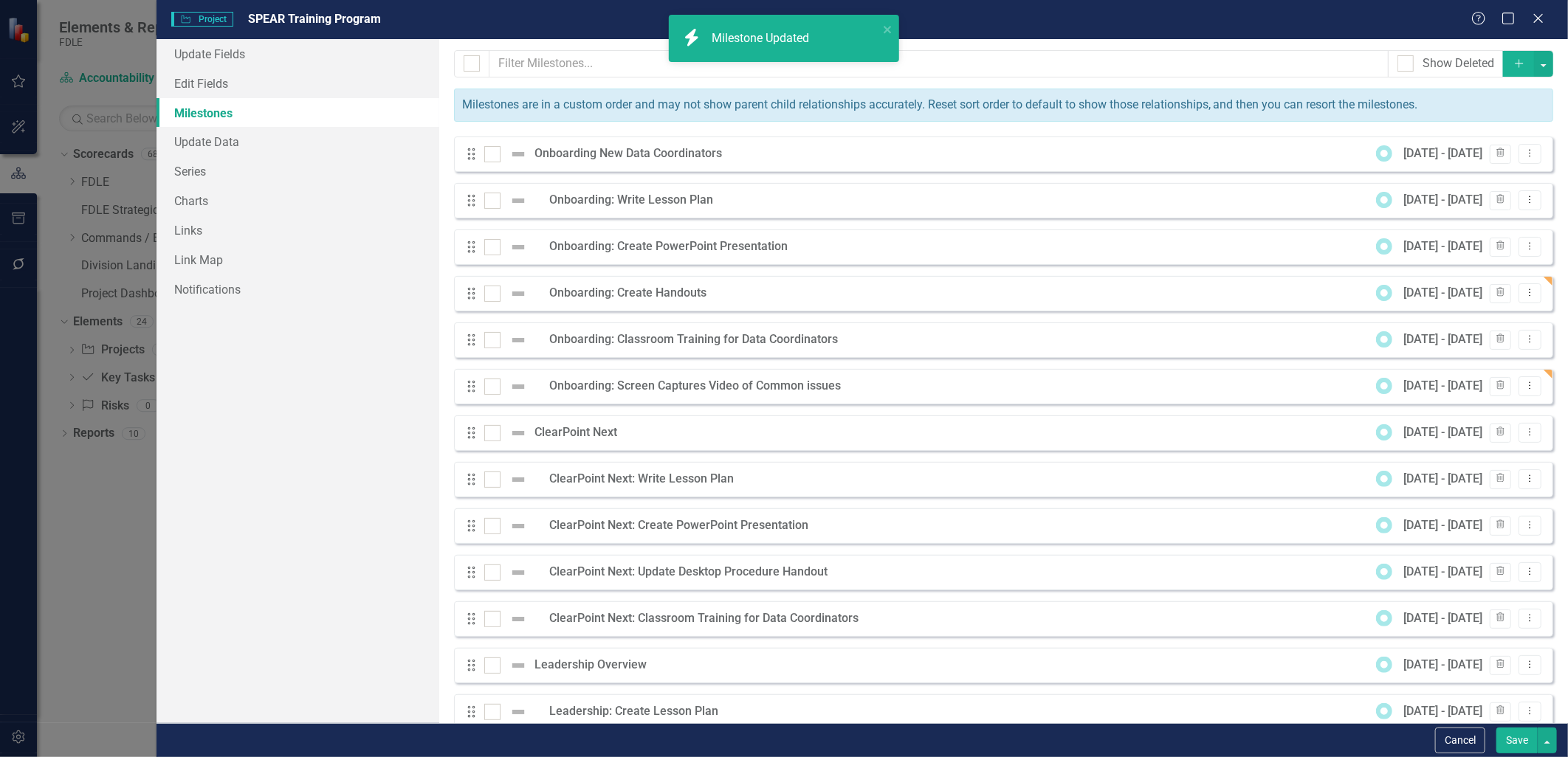
click at [1515, 743] on button "Save" at bounding box center [1516, 740] width 41 height 26
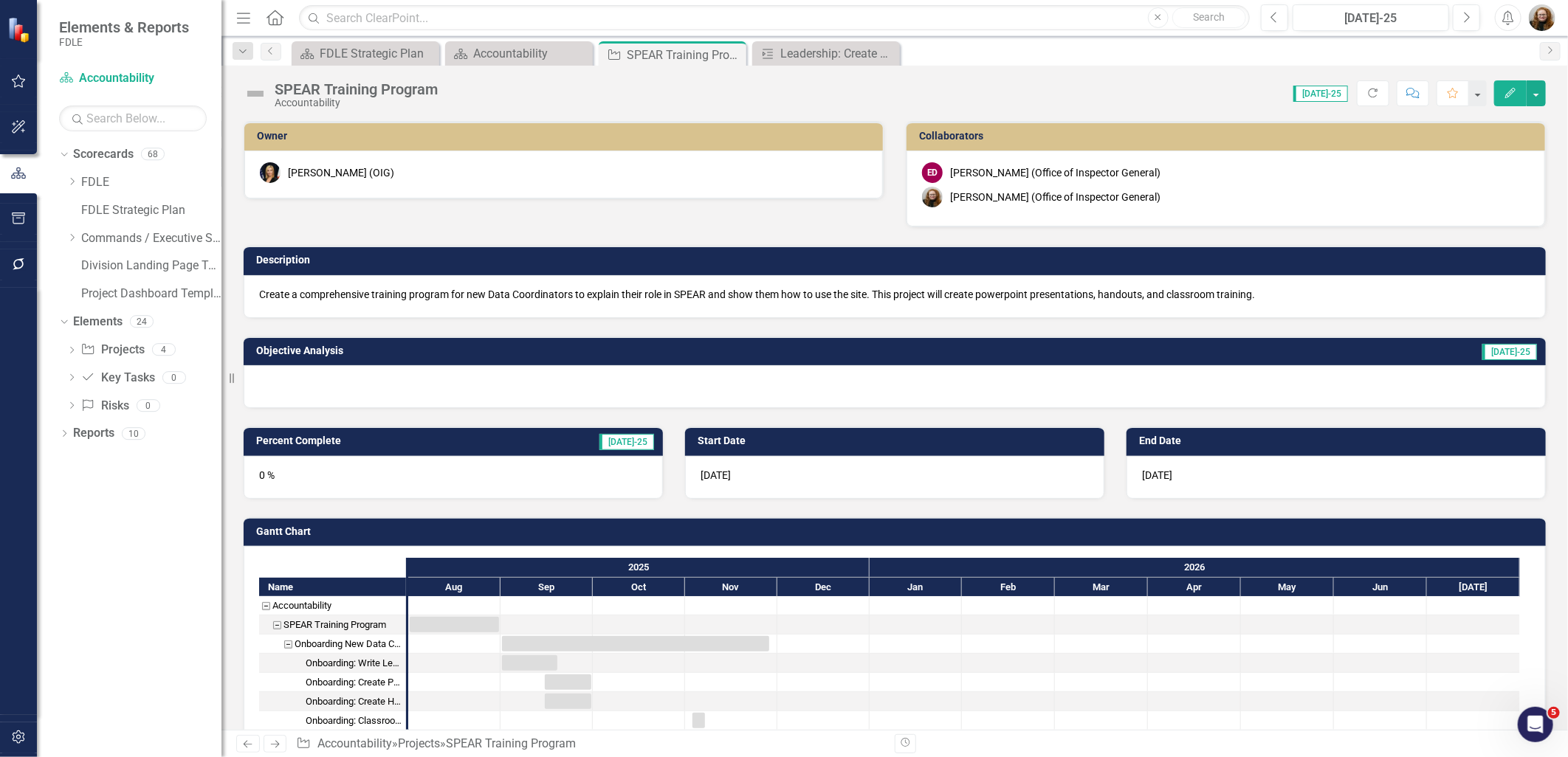
click at [1509, 93] on icon "button" at bounding box center [1510, 93] width 10 height 10
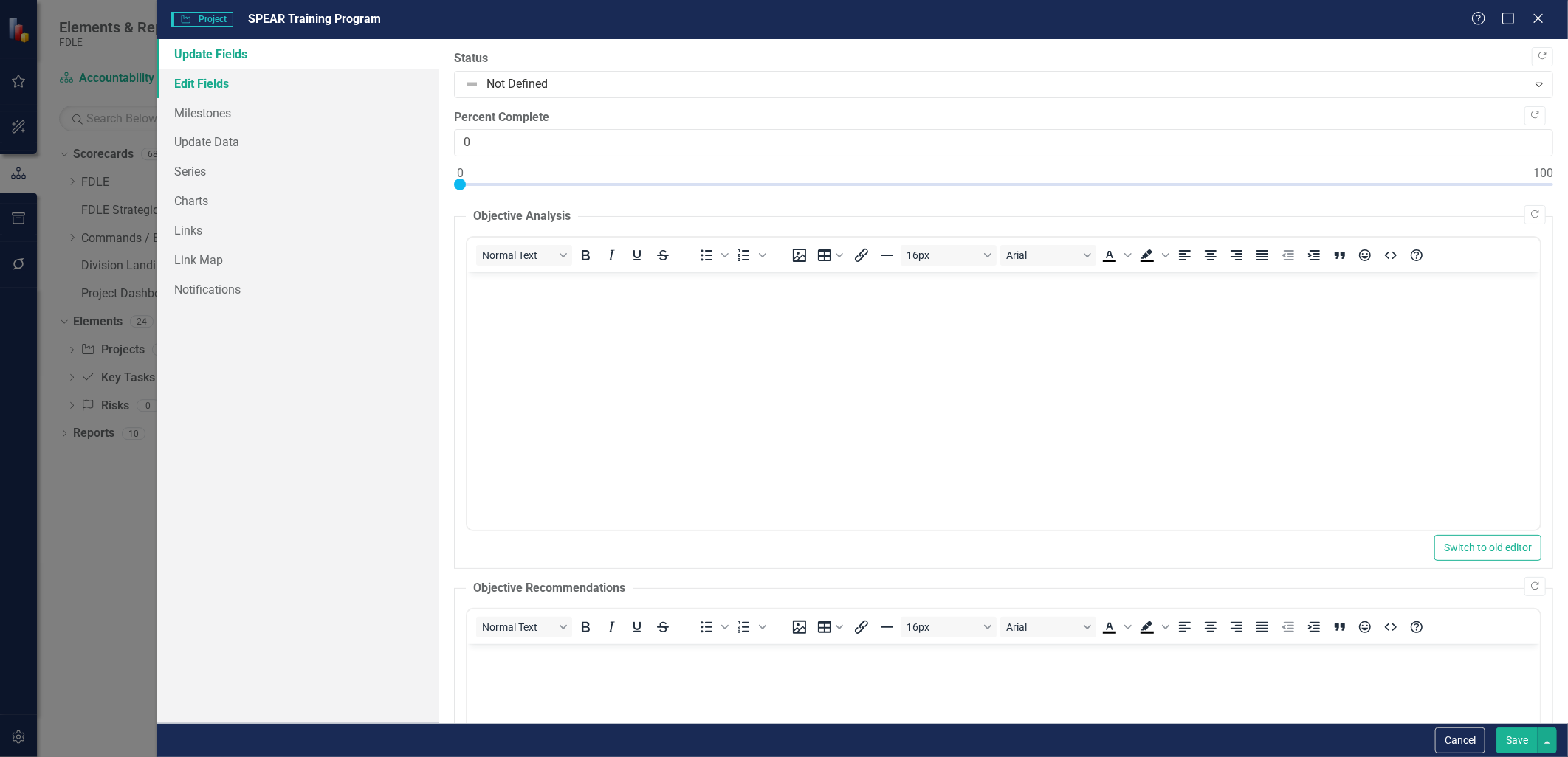
click at [213, 83] on link "Edit Fields" at bounding box center [297, 83] width 282 height 30
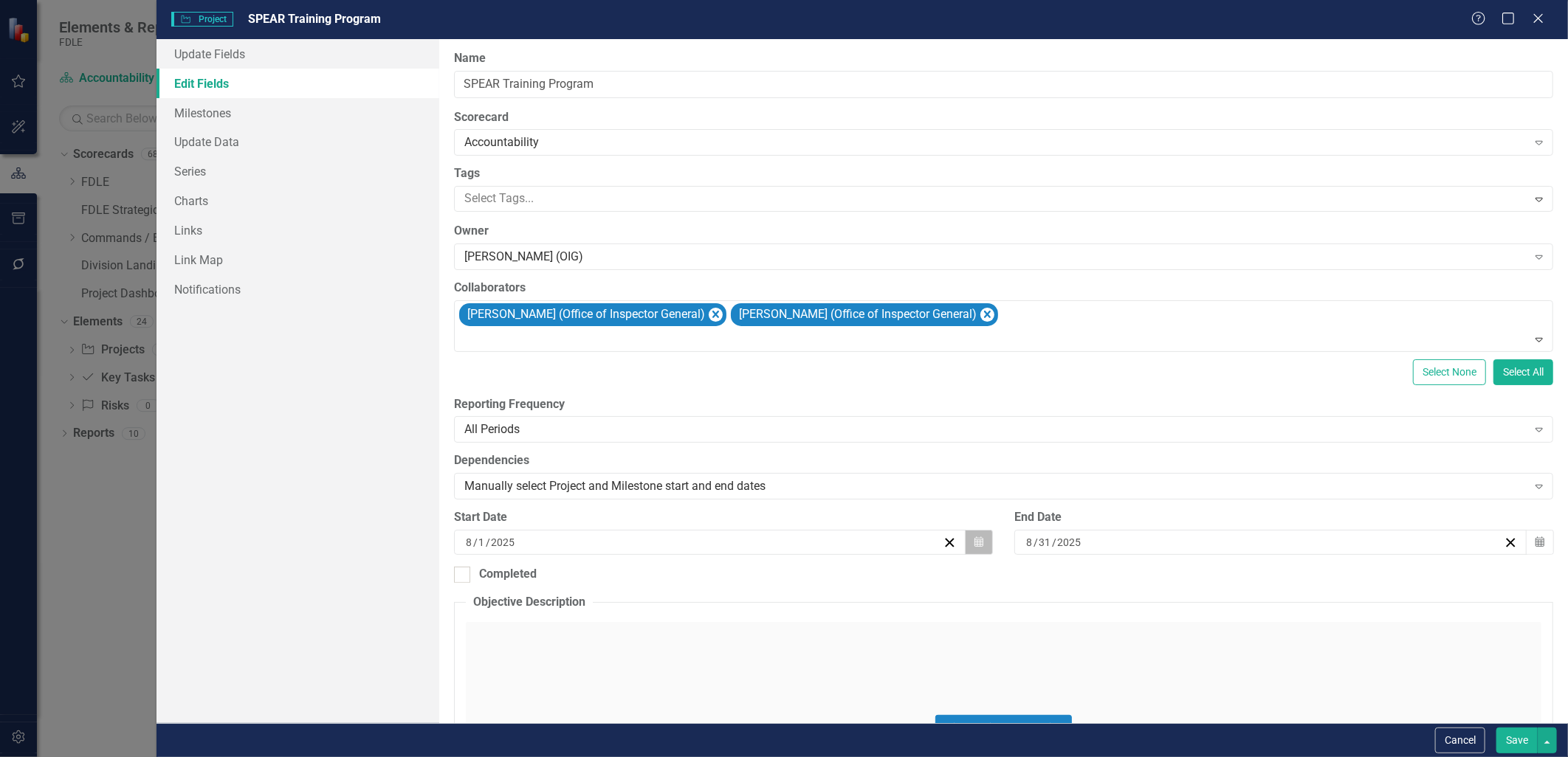
click at [982, 541] on button "Calendar" at bounding box center [978, 542] width 28 height 25
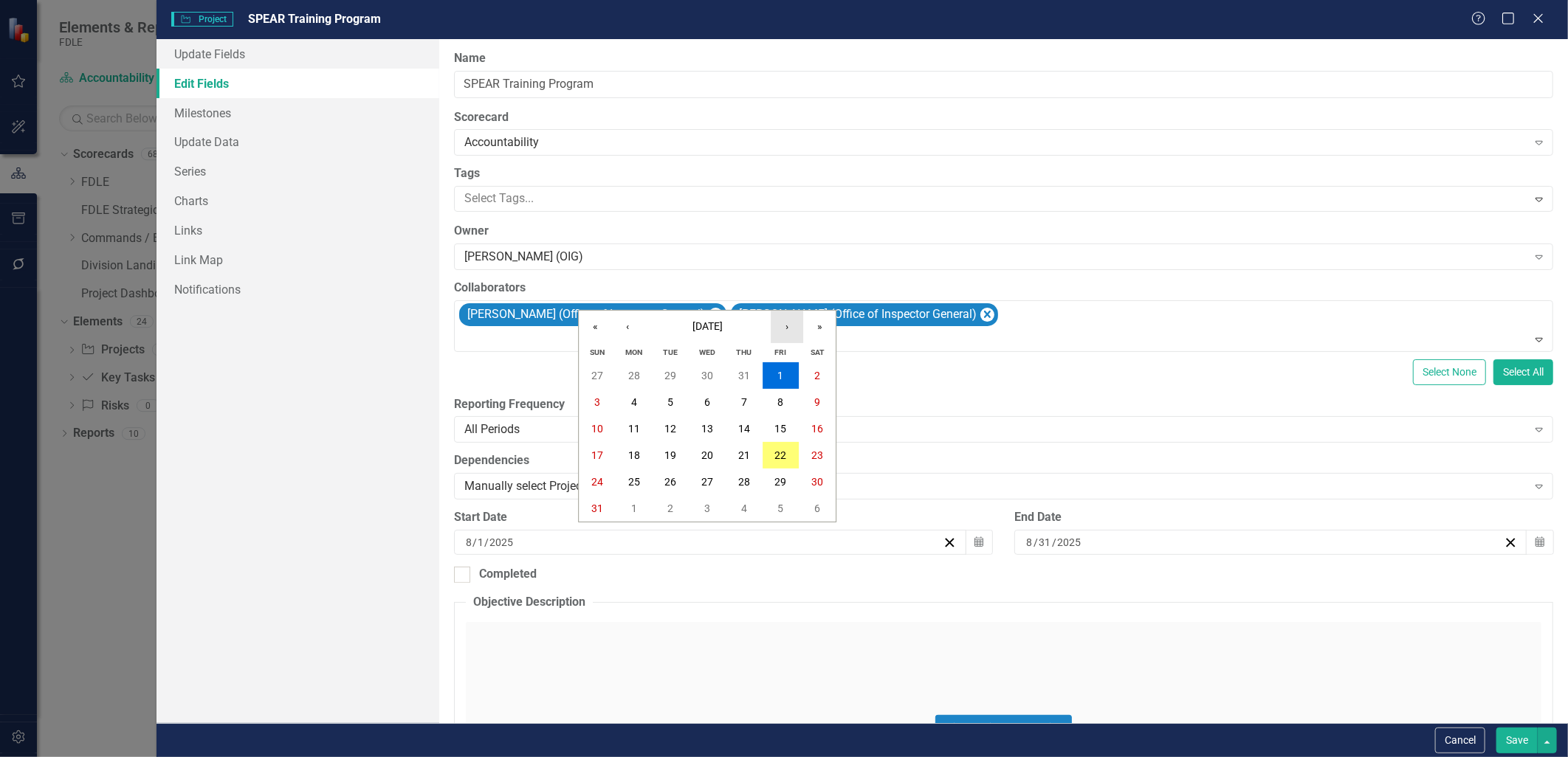
click at [781, 329] on button "›" at bounding box center [786, 327] width 32 height 32
click at [624, 369] on button "1" at bounding box center [634, 375] width 37 height 27
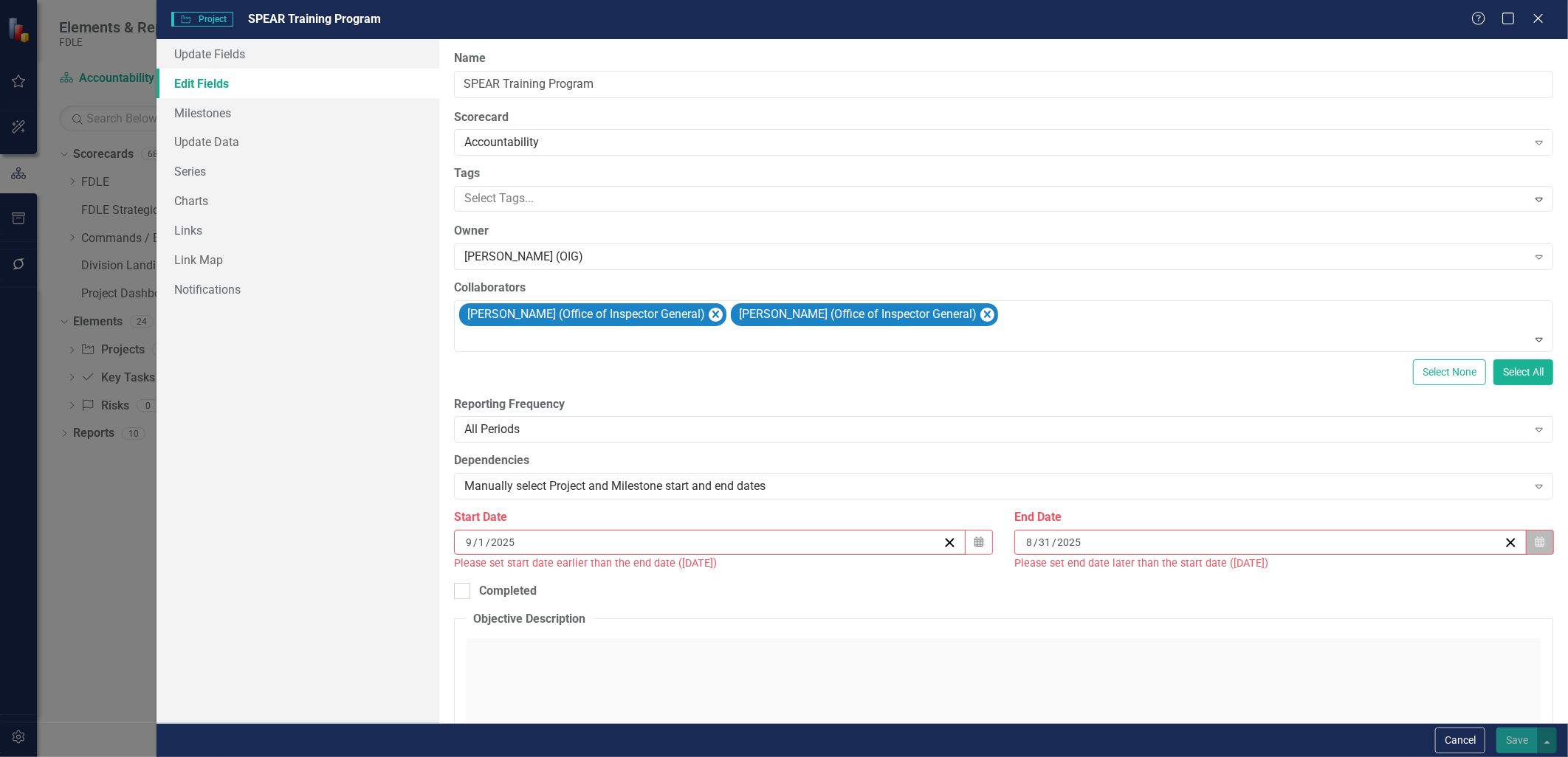
click at [1536, 546] on icon "Calendar" at bounding box center [1540, 542] width 9 height 10
click at [1337, 328] on button "›" at bounding box center [1342, 327] width 32 height 32
click at [1338, 328] on button "›" at bounding box center [1342, 327] width 32 height 32
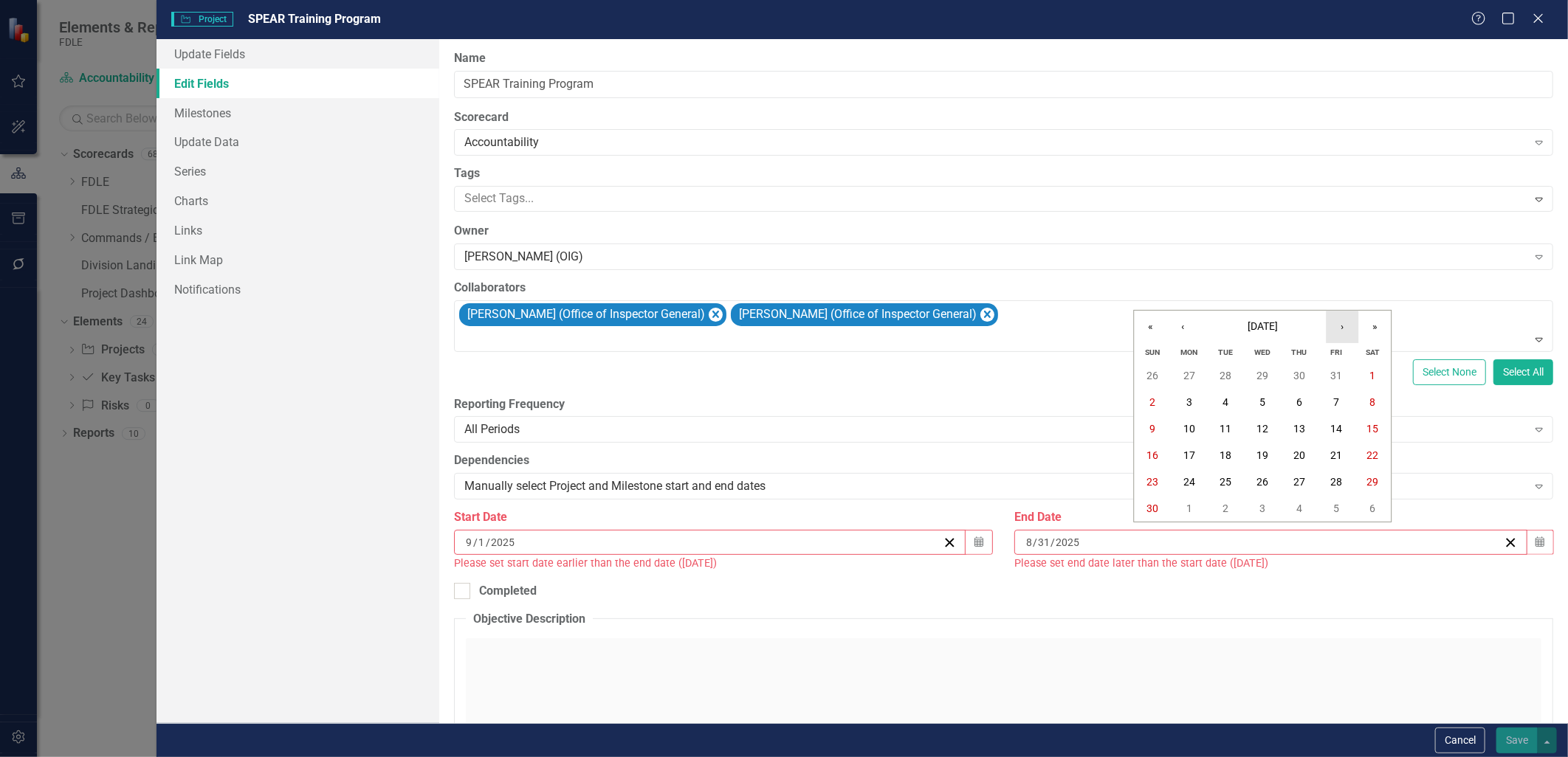
click at [1338, 328] on button "›" at bounding box center [1342, 327] width 32 height 32
click at [1338, 327] on button "›" at bounding box center [1342, 327] width 32 height 32
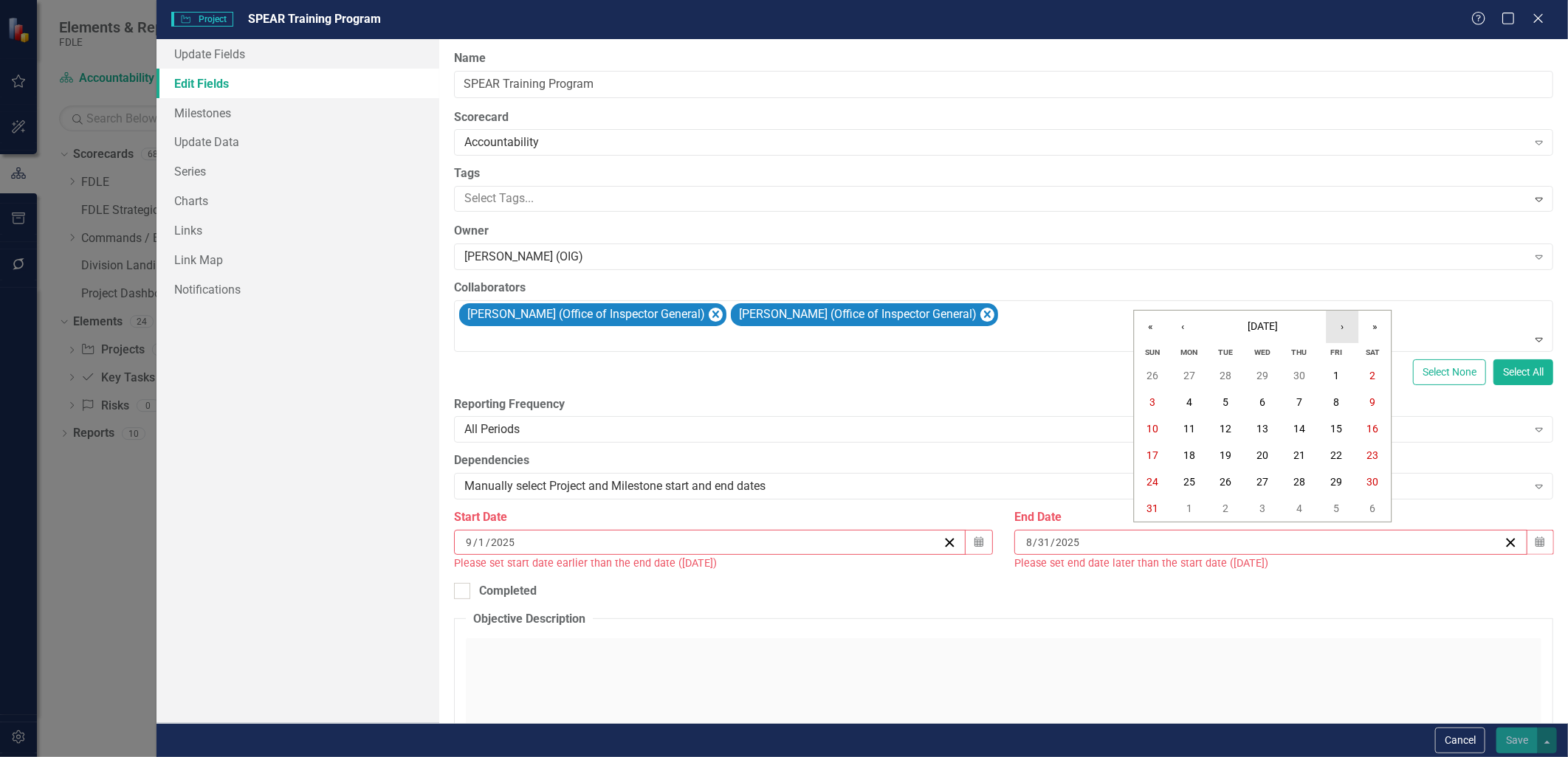
click at [1338, 327] on button "›" at bounding box center [1342, 327] width 32 height 32
click at [1187, 329] on button "‹" at bounding box center [1183, 327] width 32 height 32
click at [1341, 485] on abbr "31" at bounding box center [1336, 482] width 12 height 12
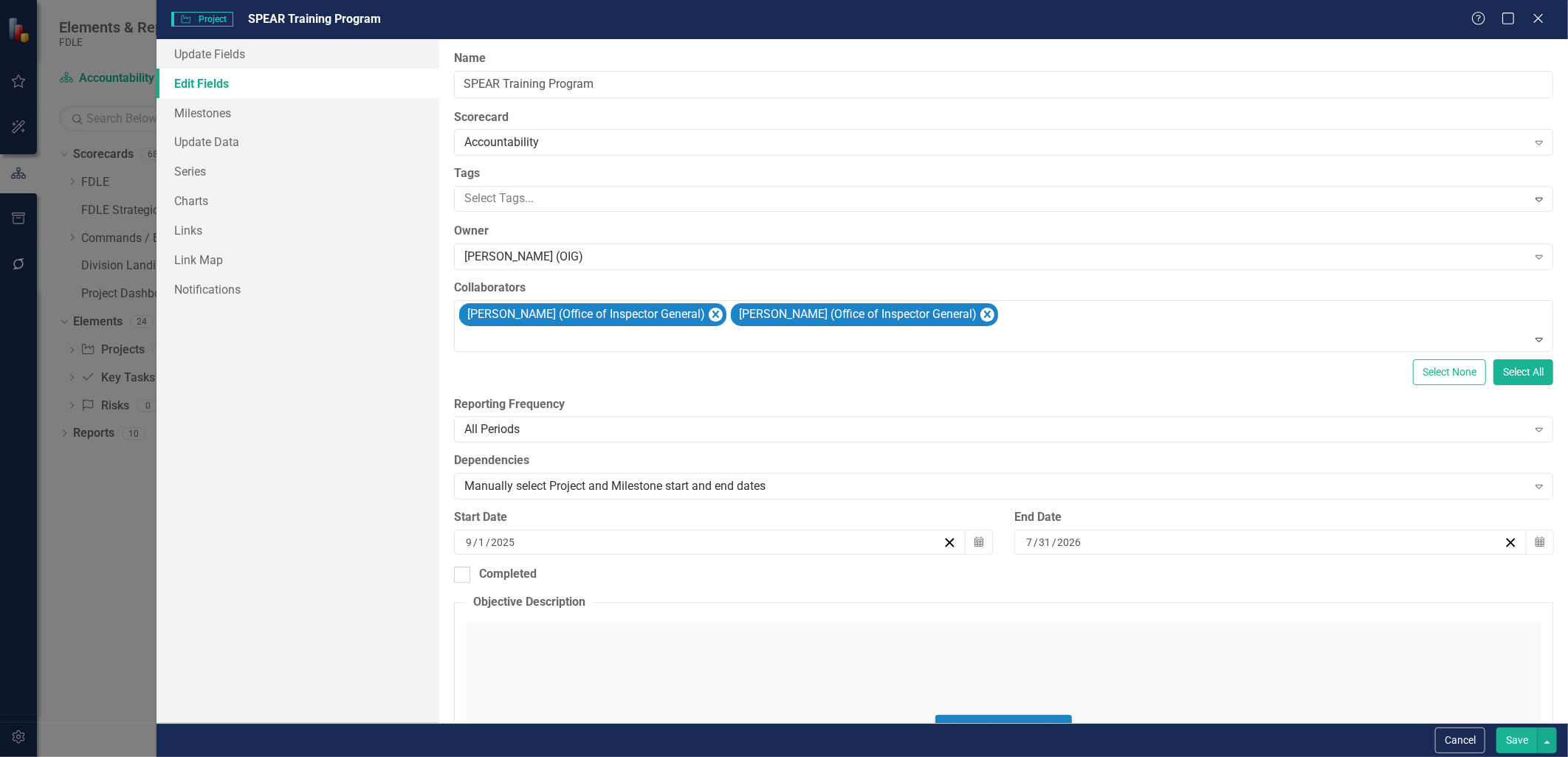
click at [1509, 743] on button "Save" at bounding box center [1516, 740] width 41 height 26
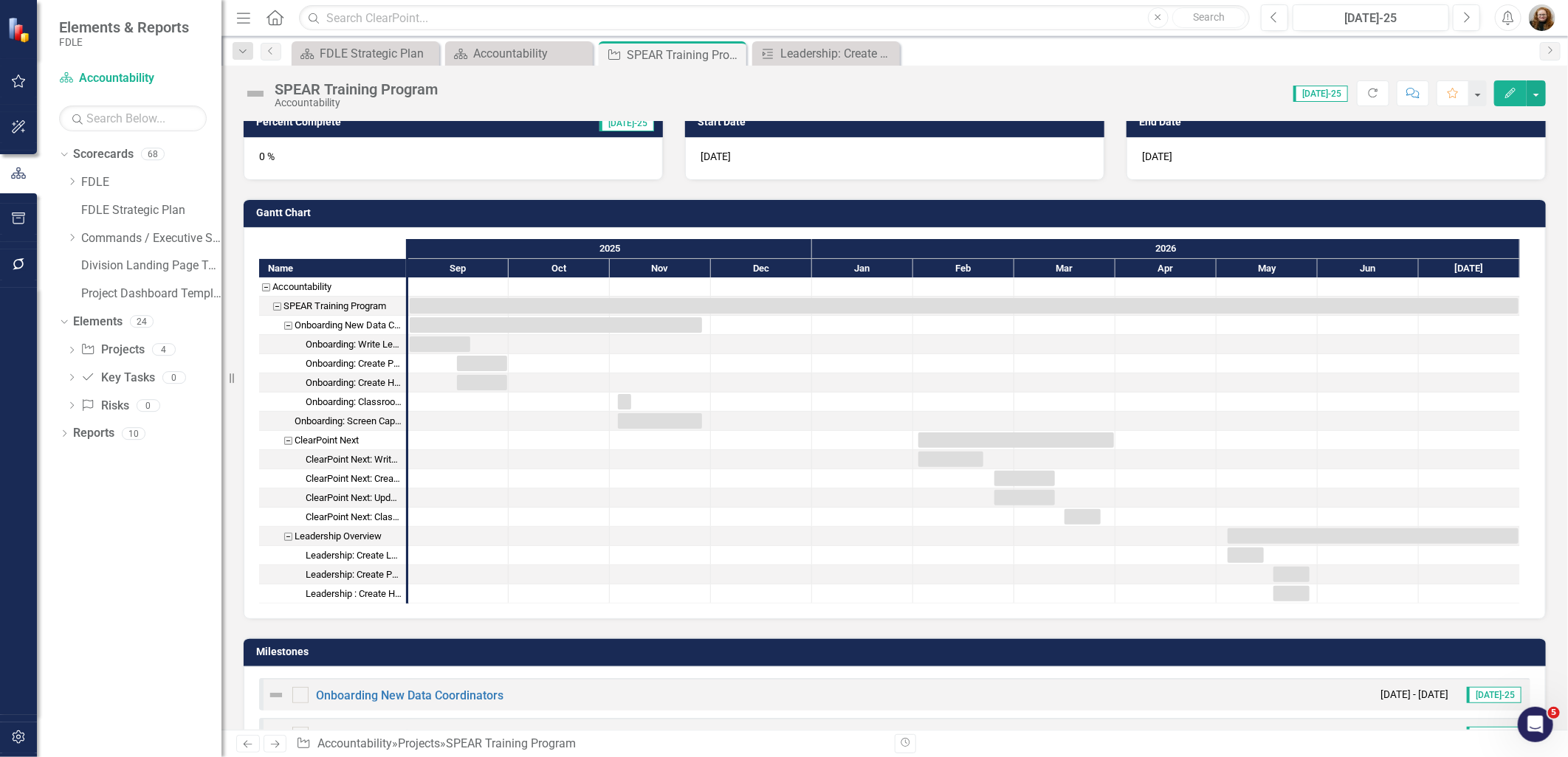
scroll to position [318, 0]
click at [816, 55] on div "Leadership: Create PowerPoint Presentation" at bounding box center [828, 53] width 97 height 19
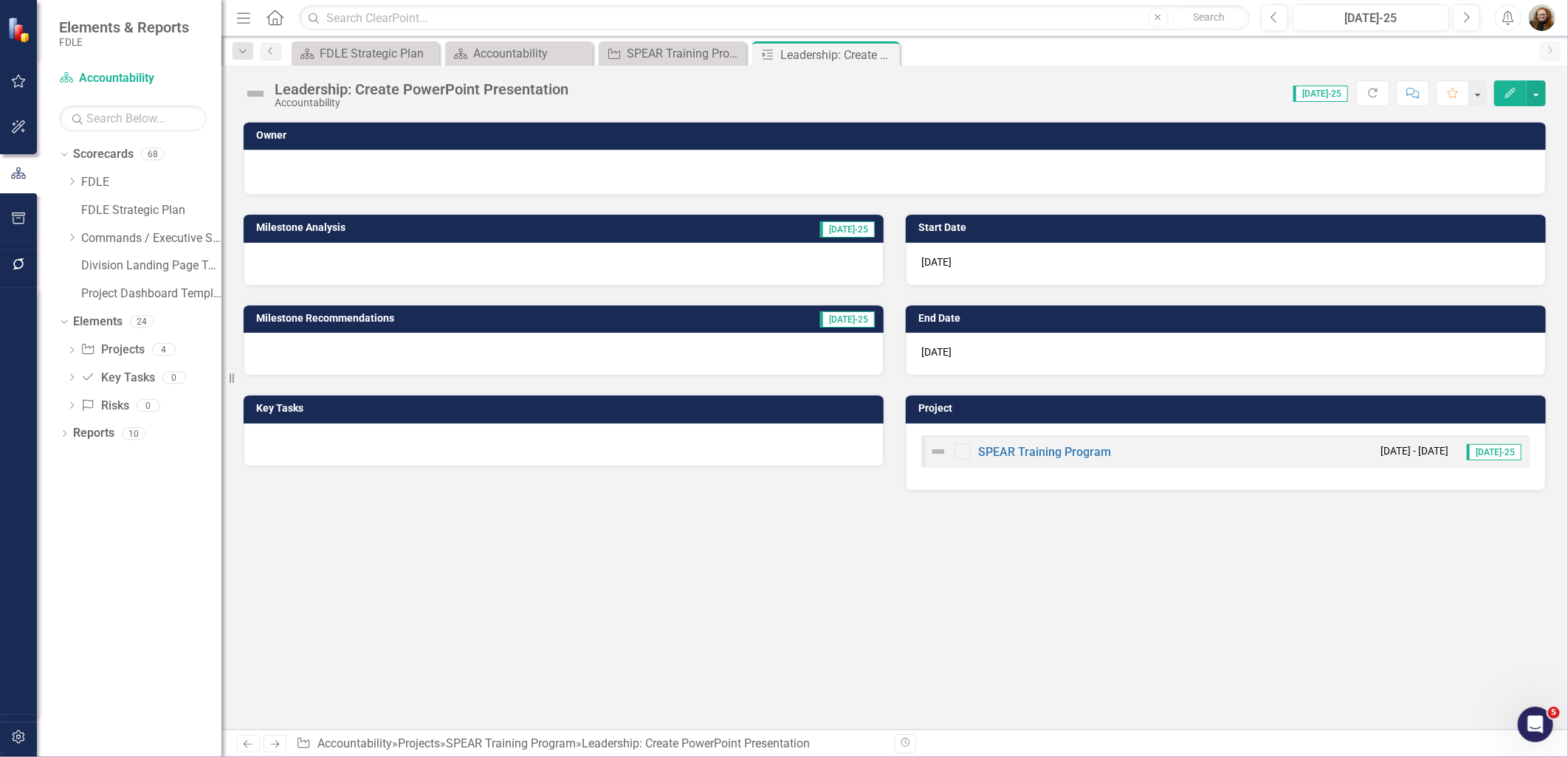
click at [0, 0] on icon "Close" at bounding box center [0, 0] width 0 height 0
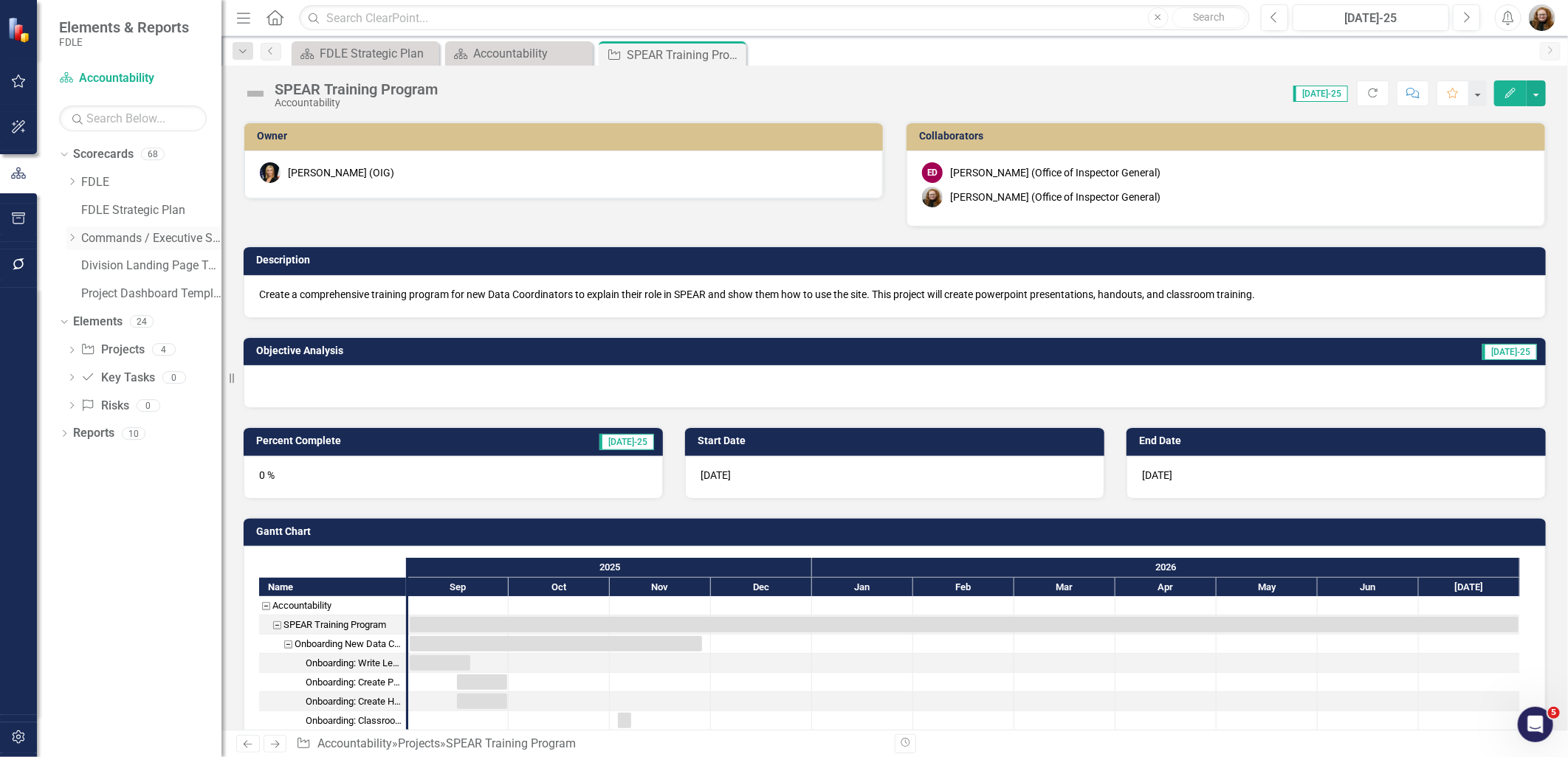
click at [68, 246] on div "Dropdown Commands / Executive Support Branch" at bounding box center [143, 238] width 155 height 24
click at [72, 238] on icon "Dropdown" at bounding box center [72, 237] width 11 height 9
click at [107, 296] on link "Investigative & Forensic Services Command" at bounding box center [159, 294] width 126 height 17
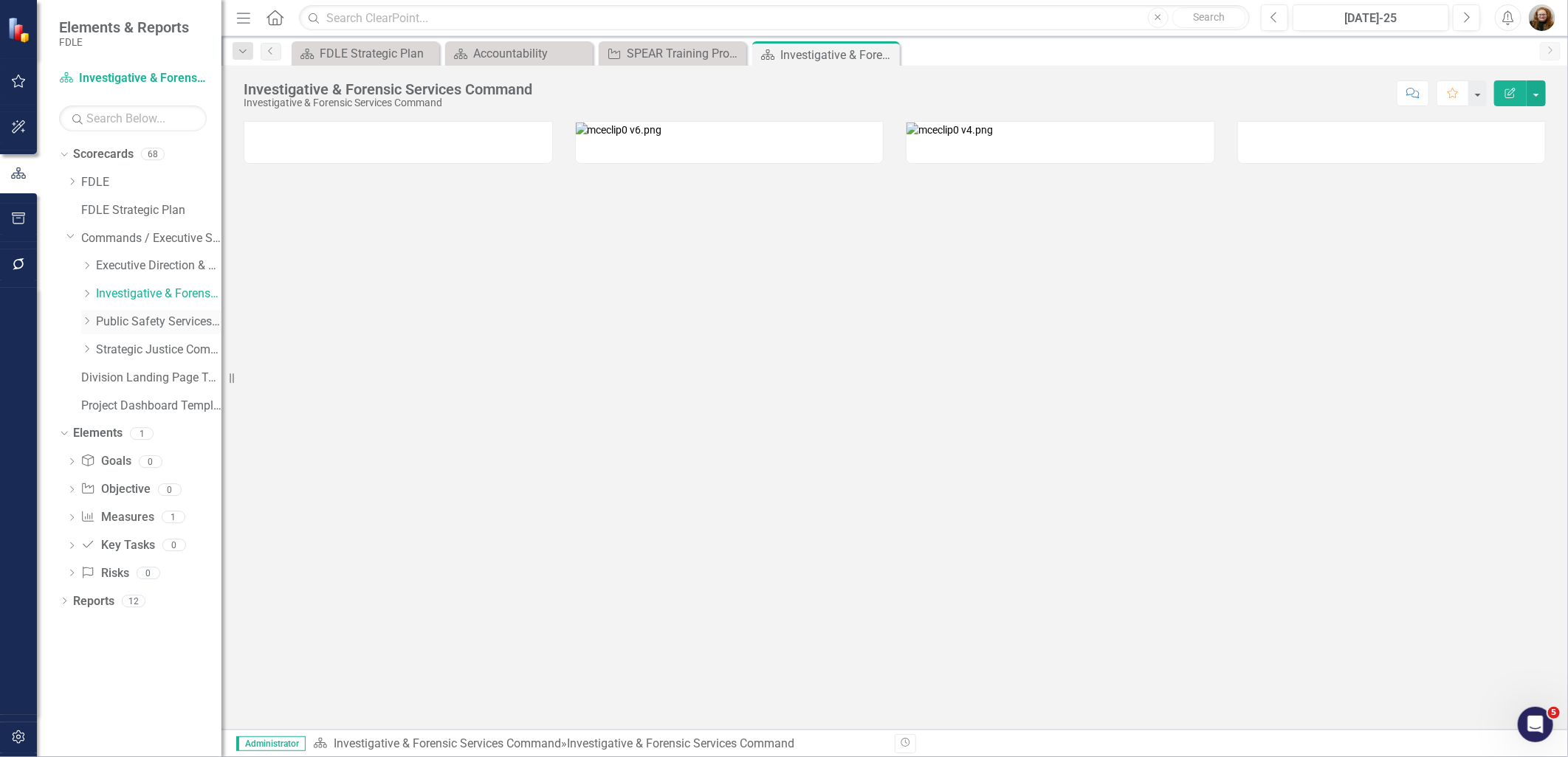
click at [101, 325] on link "Public Safety Services Command" at bounding box center [159, 321] width 126 height 17
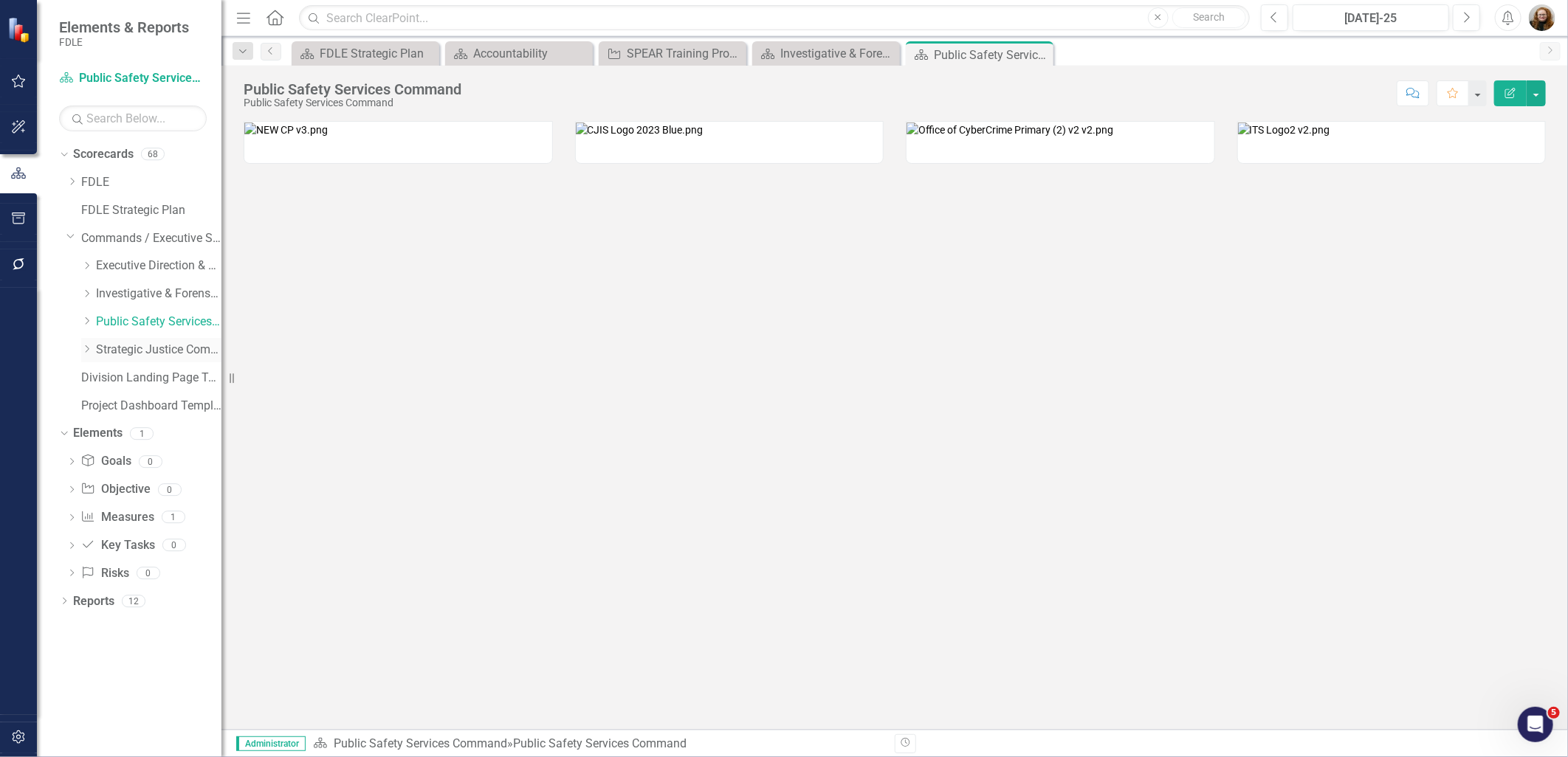
click at [104, 352] on link "Strategic Justice Command" at bounding box center [159, 350] width 126 height 17
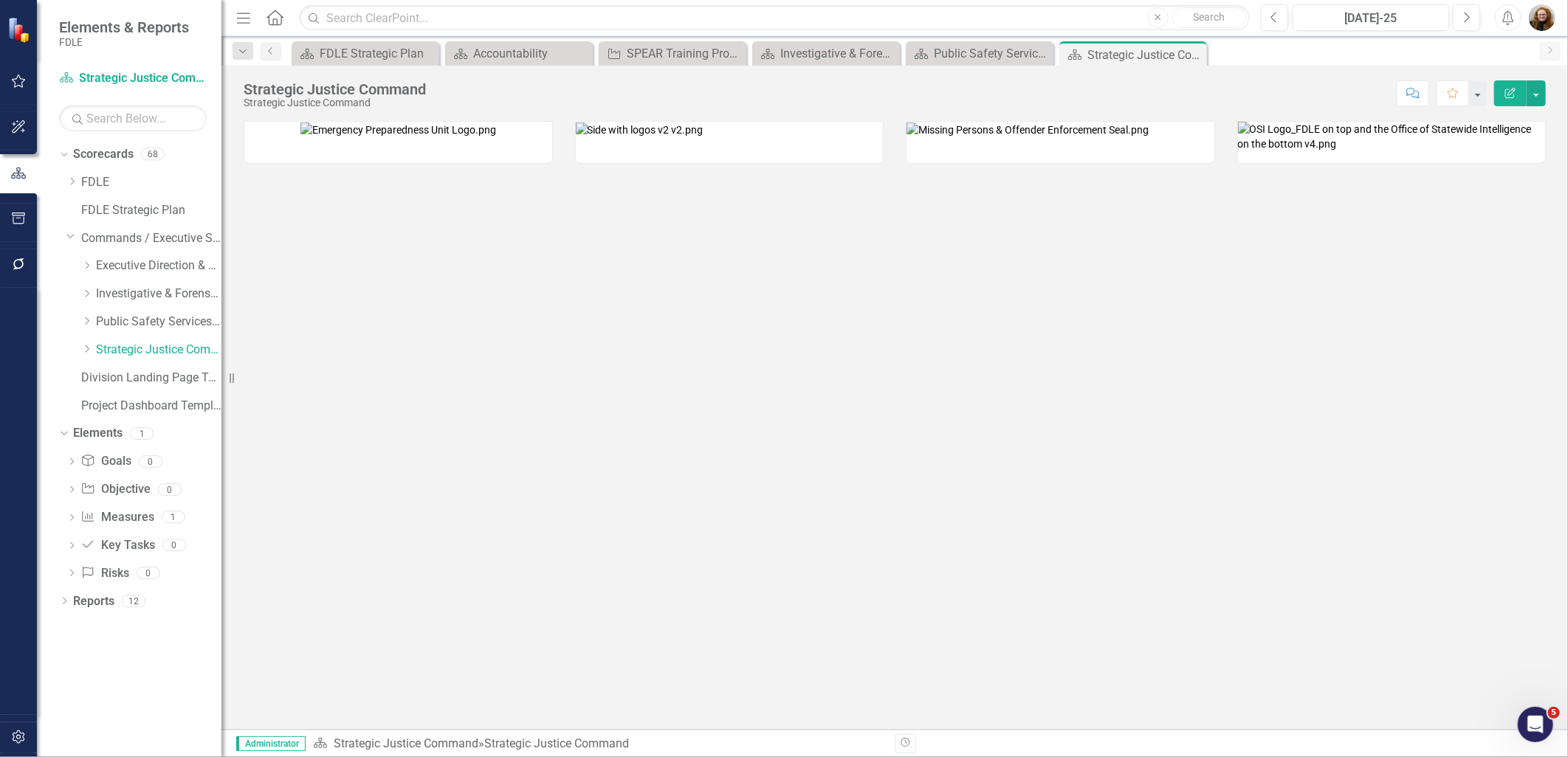
click at [143, 652] on div "Dropdown Scorecards 68 Dropdown FDLE Commissioner's Initiative Team Project Das…" at bounding box center [129, 449] width 185 height 614
click at [89, 354] on div "Dropdown" at bounding box center [87, 350] width 11 height 13
